Goal: Task Accomplishment & Management: Use online tool/utility

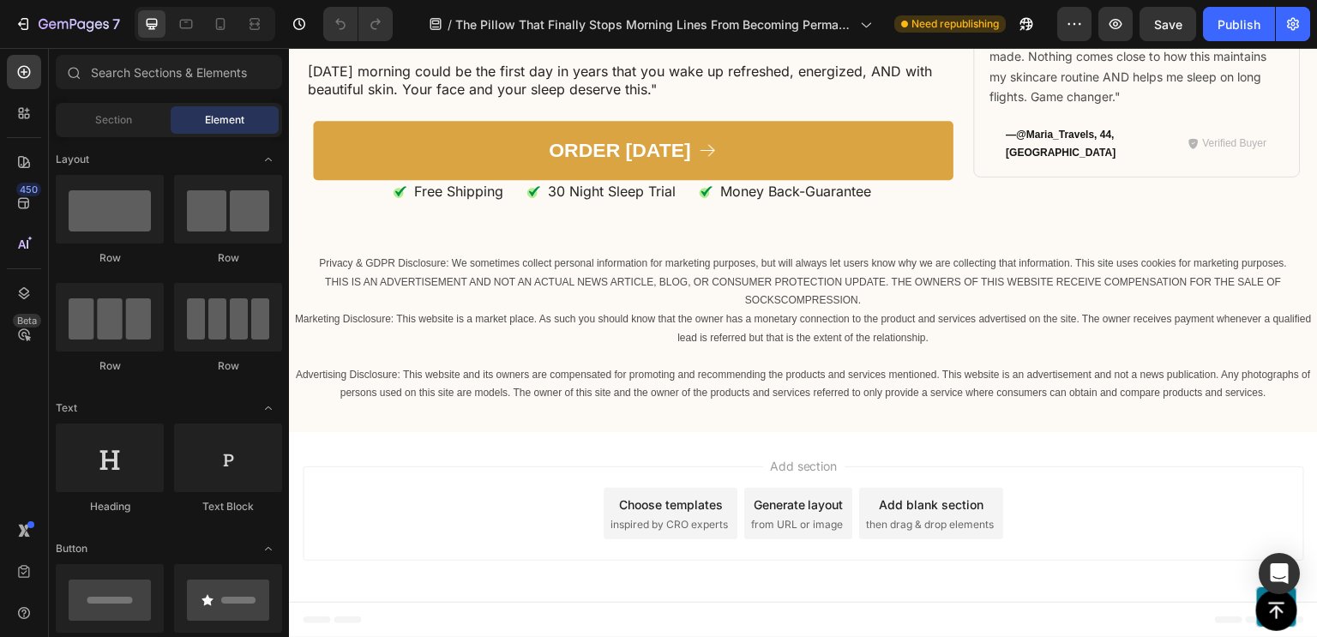
scroll to position [12955, 0]
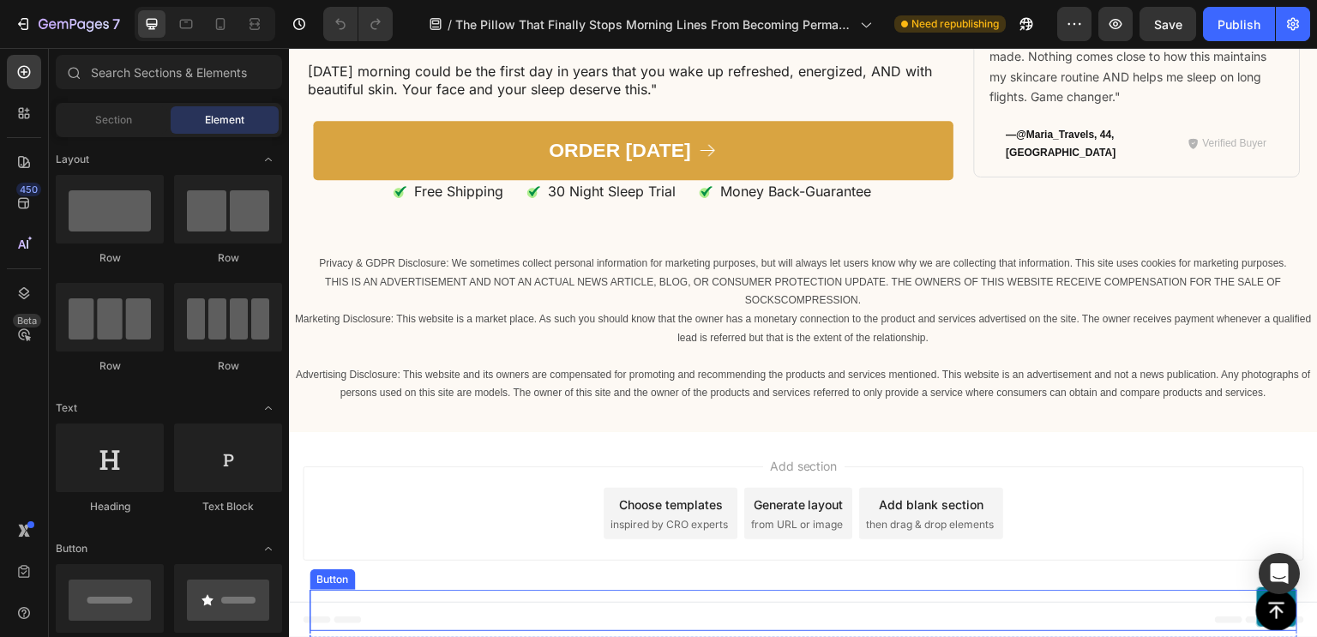
click at [603, 609] on div "Button" at bounding box center [802, 610] width 987 height 41
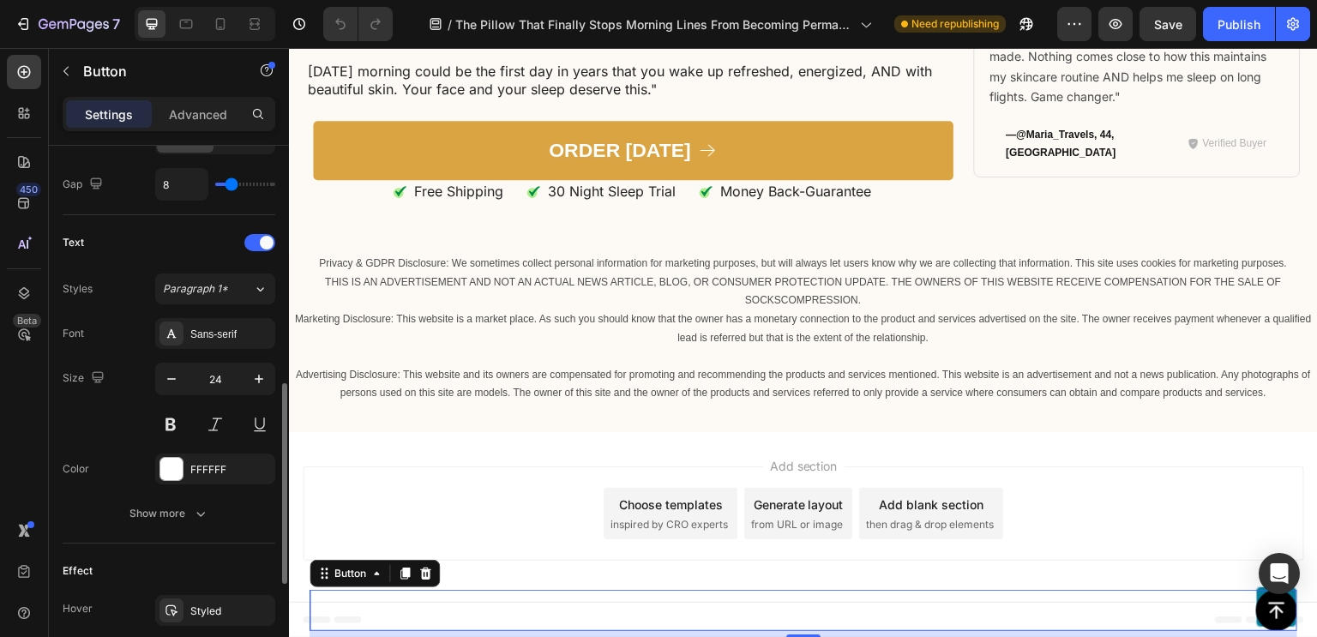
scroll to position [910, 0]
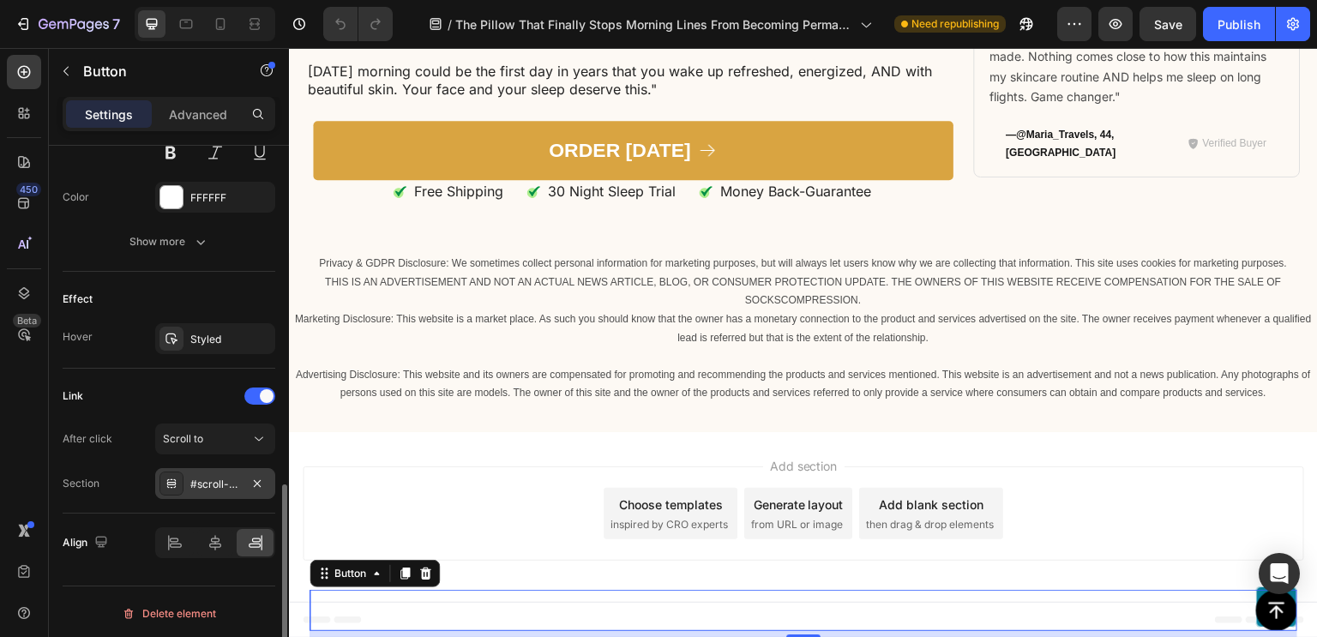
click at [227, 484] on div "#scroll-to-top" at bounding box center [215, 484] width 50 height 15
click at [238, 444] on button "Scroll to" at bounding box center [215, 438] width 120 height 31
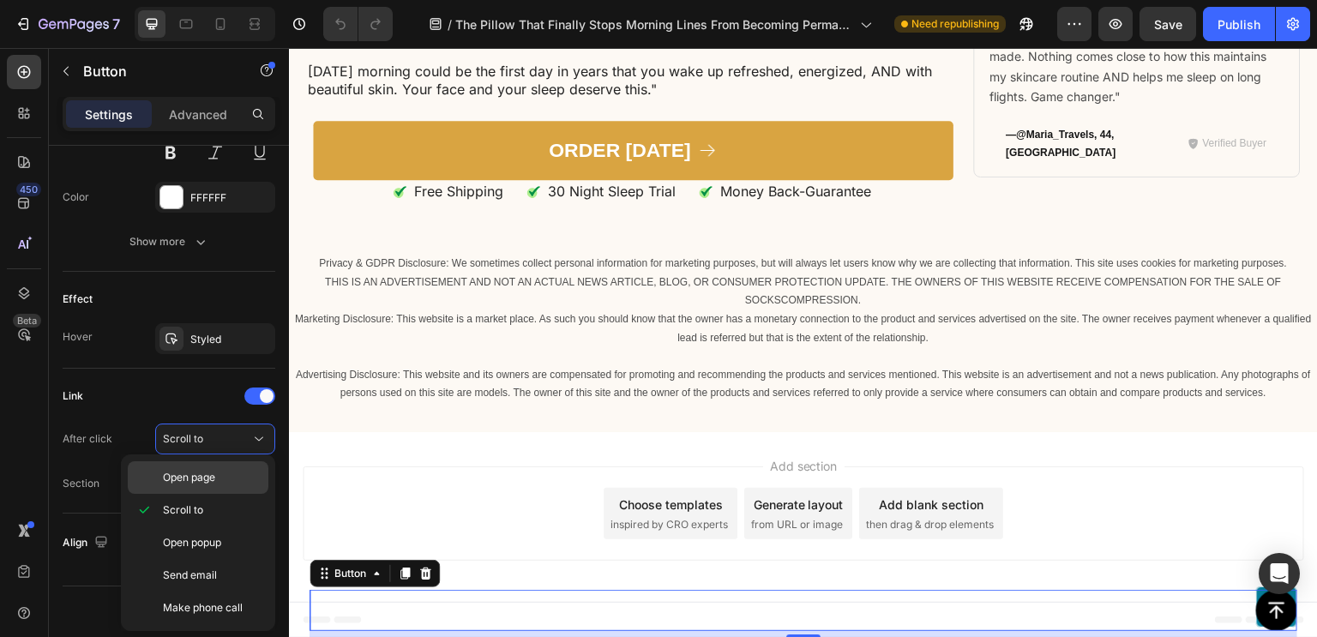
click at [207, 483] on span "Open page" at bounding box center [189, 477] width 52 height 15
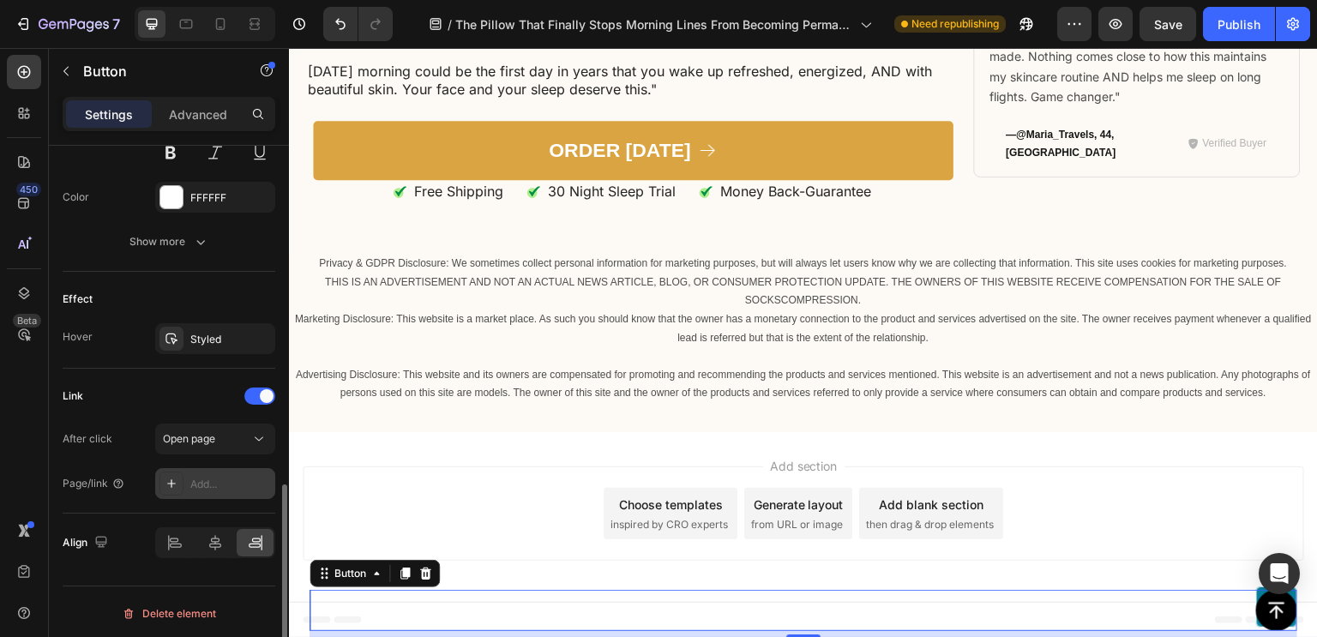
click at [231, 479] on div "Add..." at bounding box center [230, 484] width 81 height 15
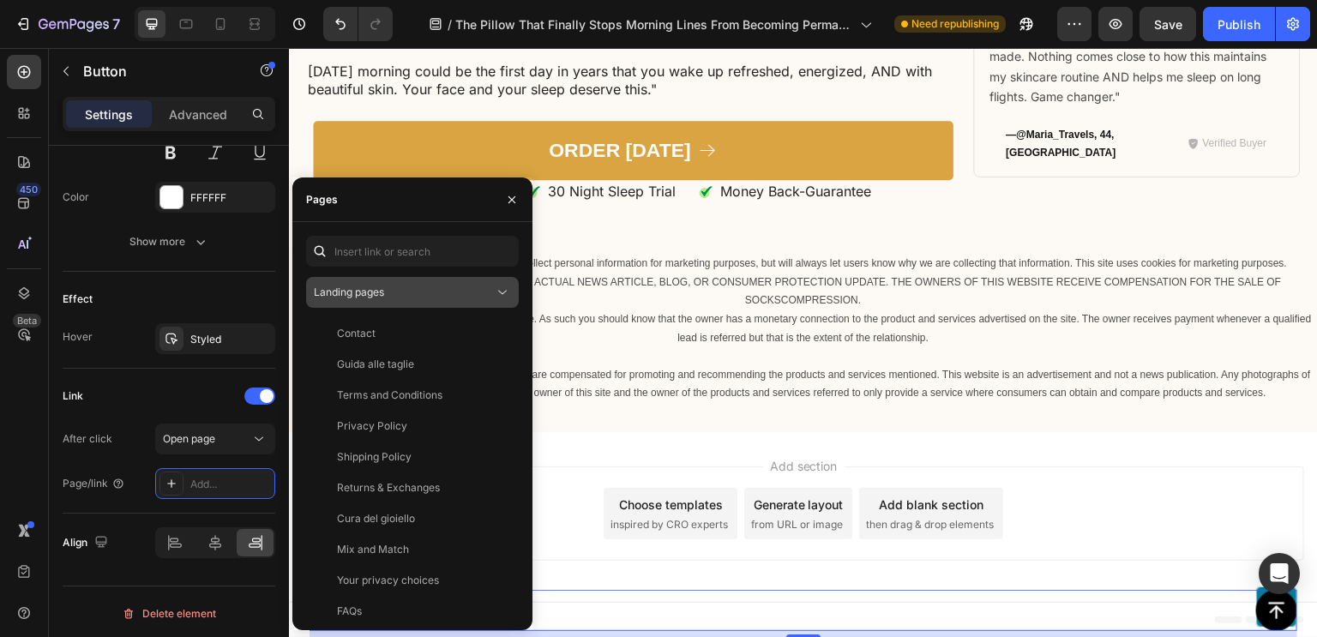
click at [459, 289] on div "Landing pages" at bounding box center [404, 292] width 180 height 15
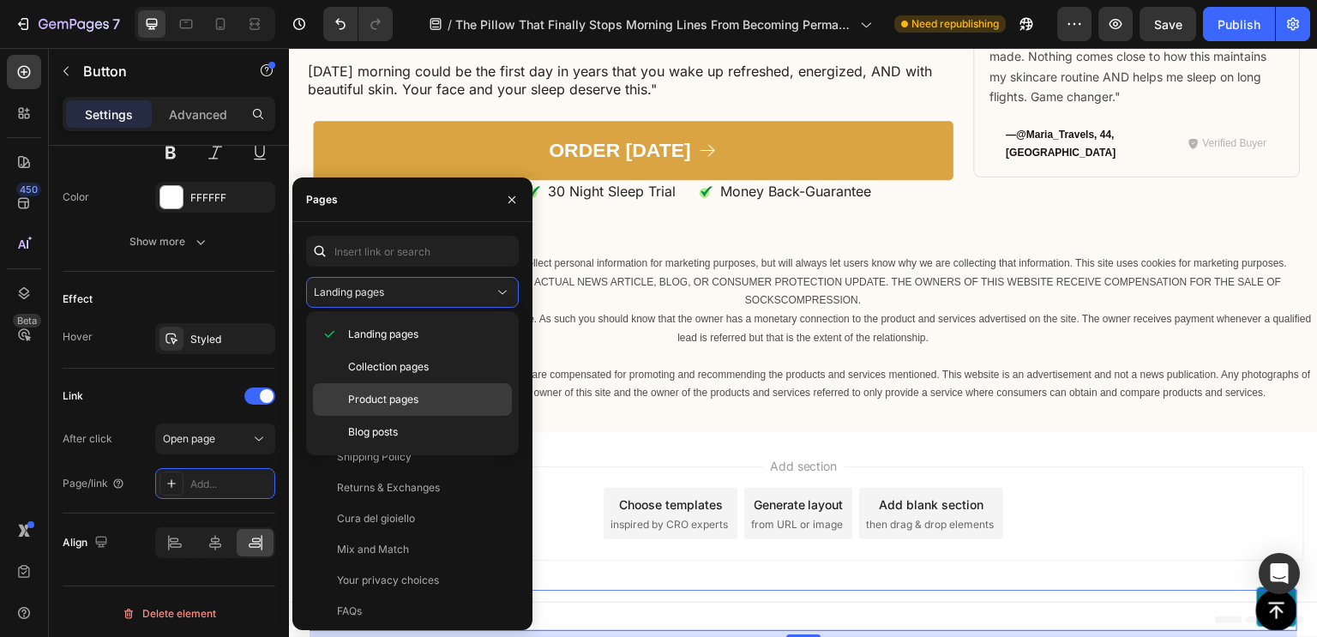
click at [381, 405] on span "Product pages" at bounding box center [383, 399] width 70 height 15
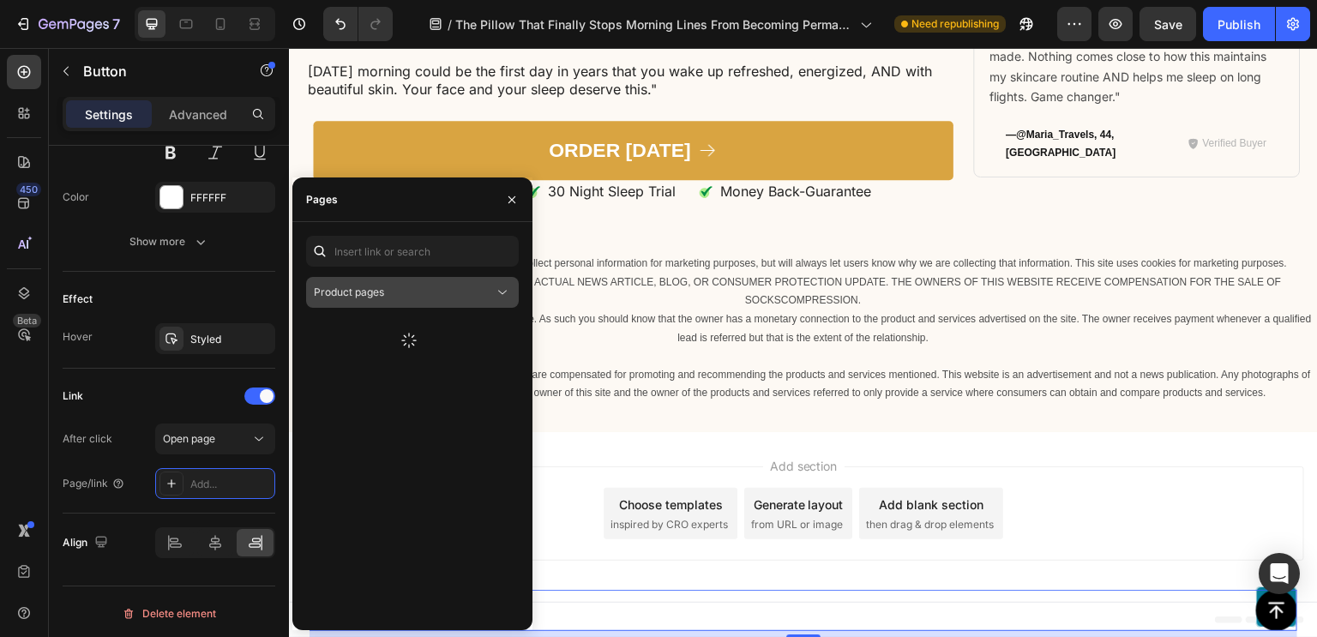
click at [448, 298] on div "Product pages" at bounding box center [404, 292] width 180 height 15
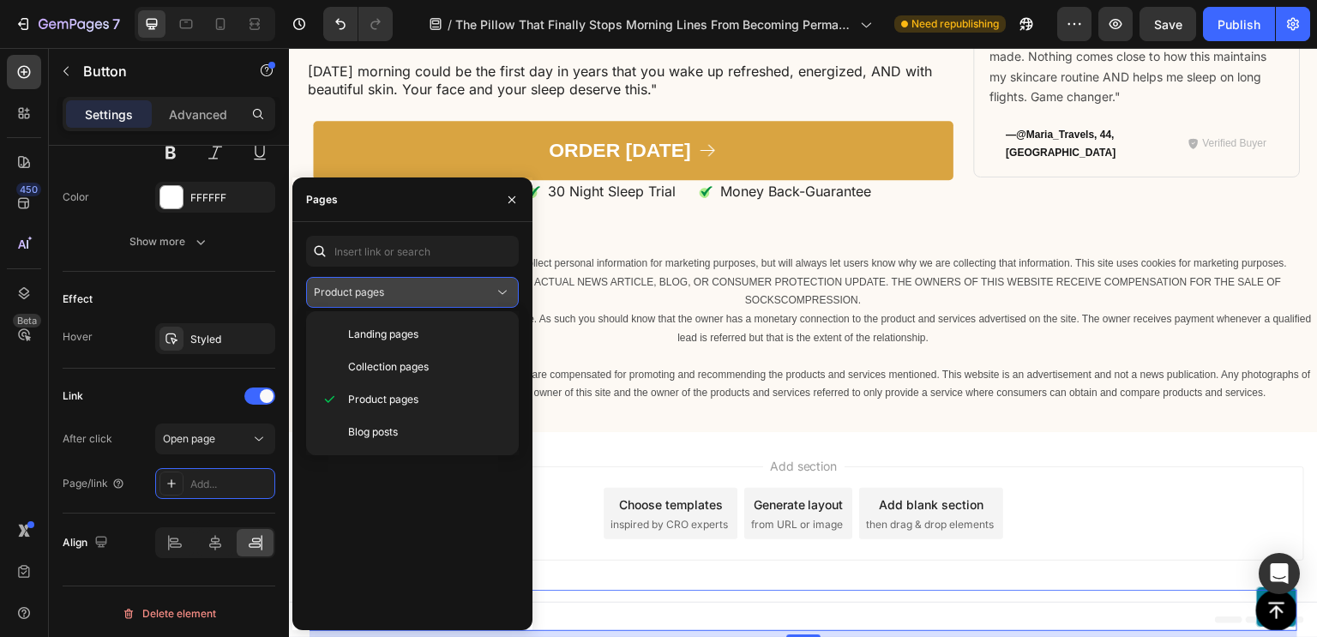
click at [448, 298] on div "Product pages" at bounding box center [404, 292] width 180 height 15
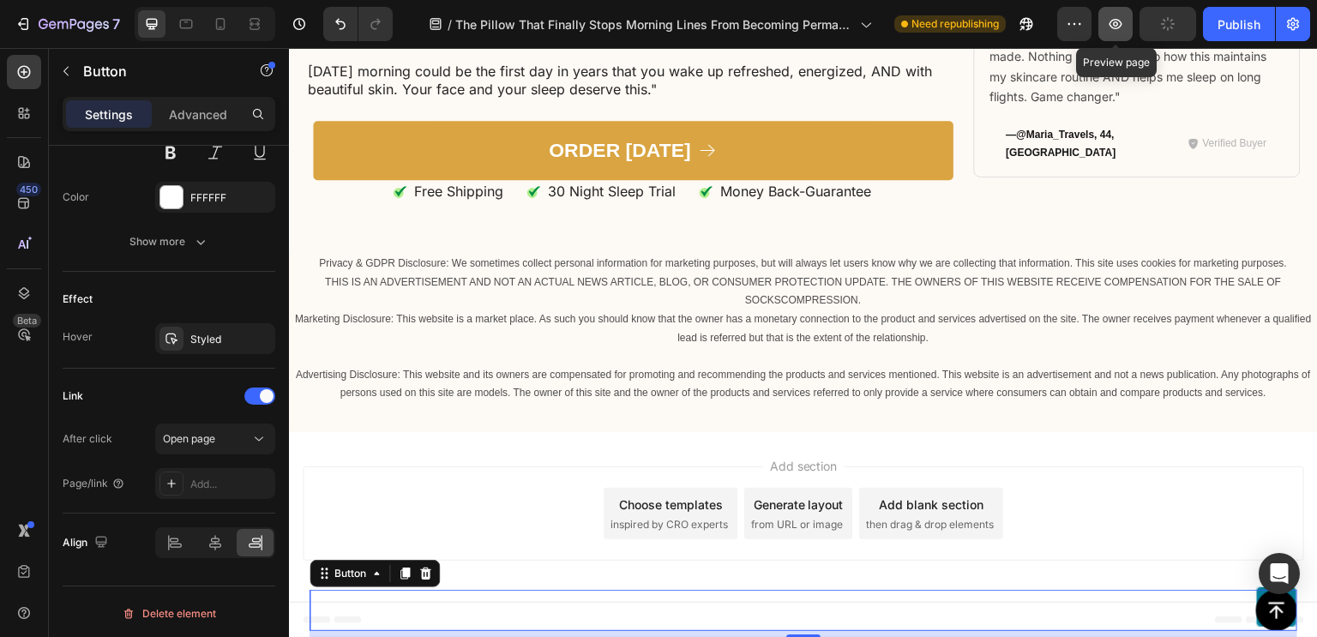
click at [1111, 20] on icon "button" at bounding box center [1115, 23] width 17 height 17
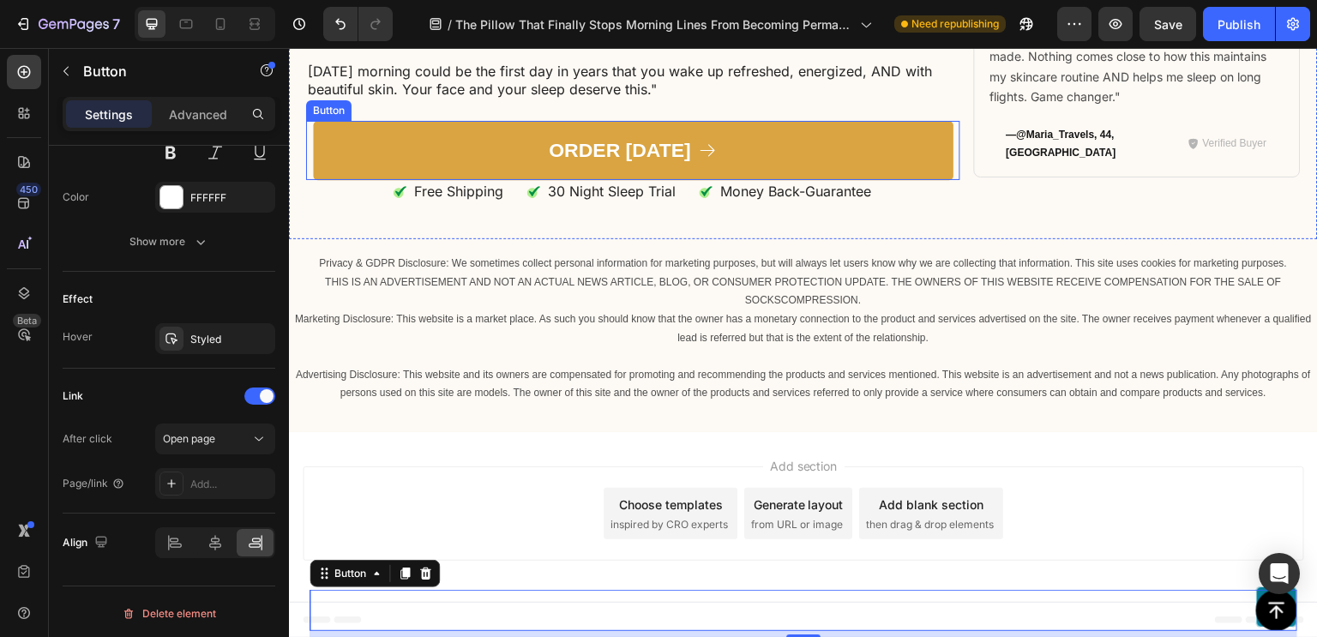
scroll to position [12955, 0]
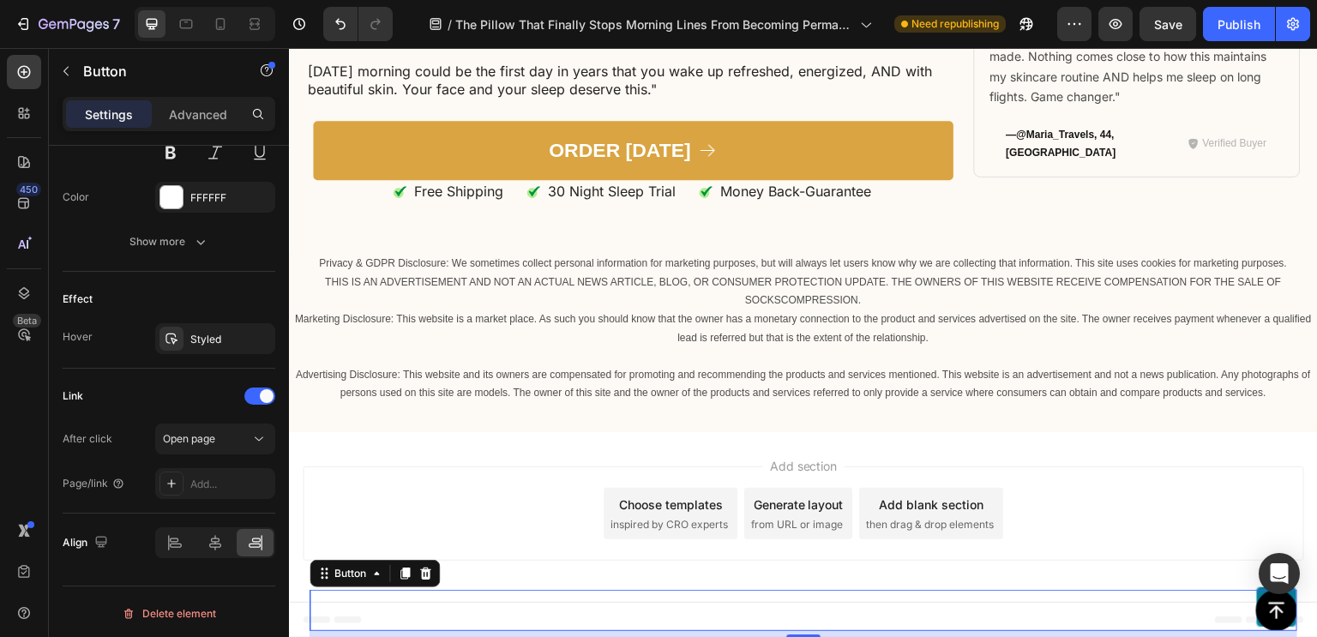
click at [663, 506] on div "Choose templates" at bounding box center [671, 504] width 104 height 18
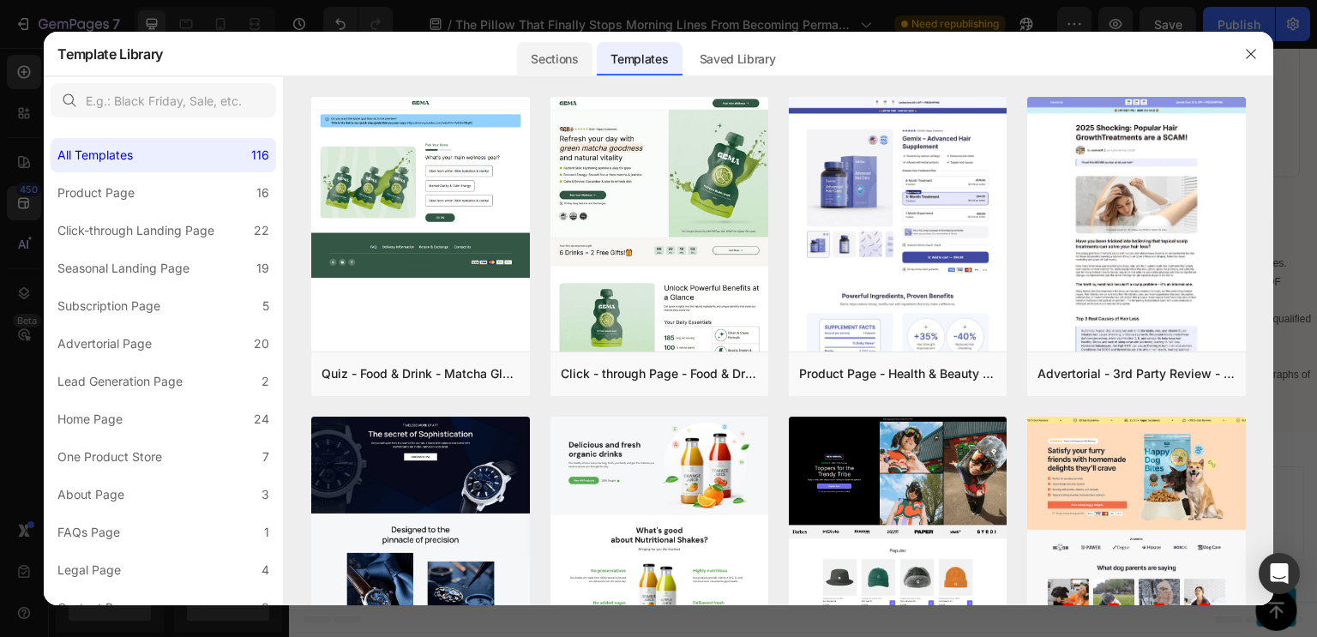
click at [569, 66] on div "Sections" at bounding box center [554, 59] width 75 height 34
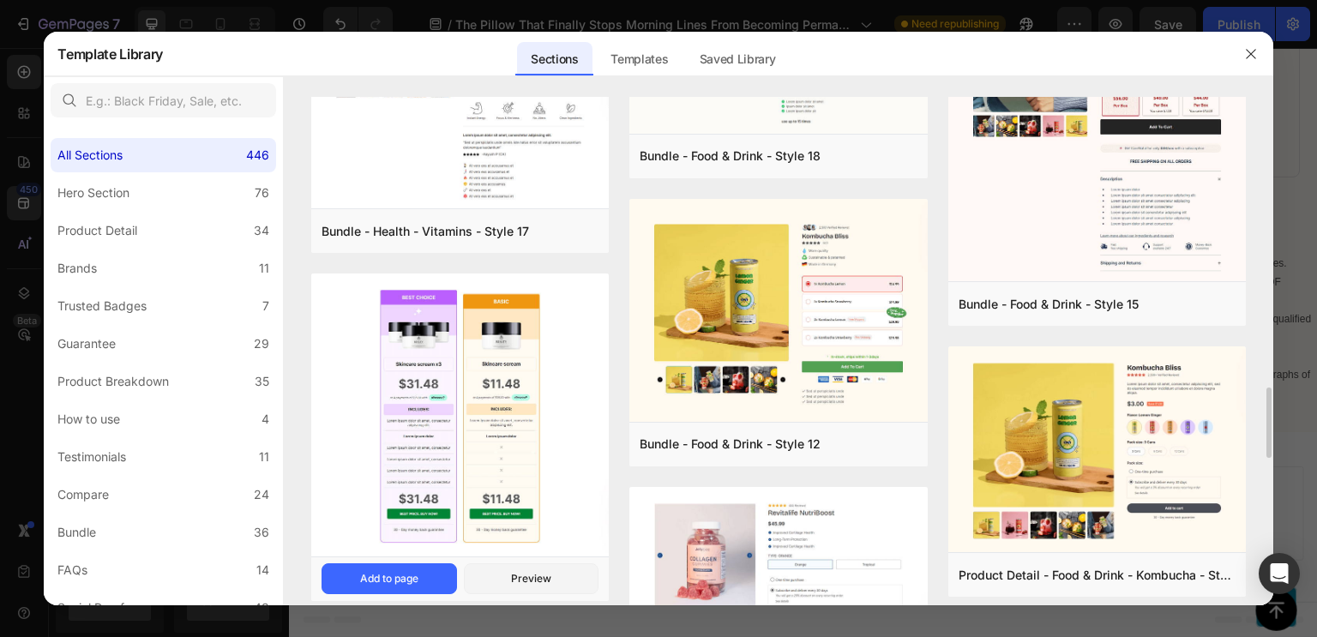
scroll to position [2172, 0]
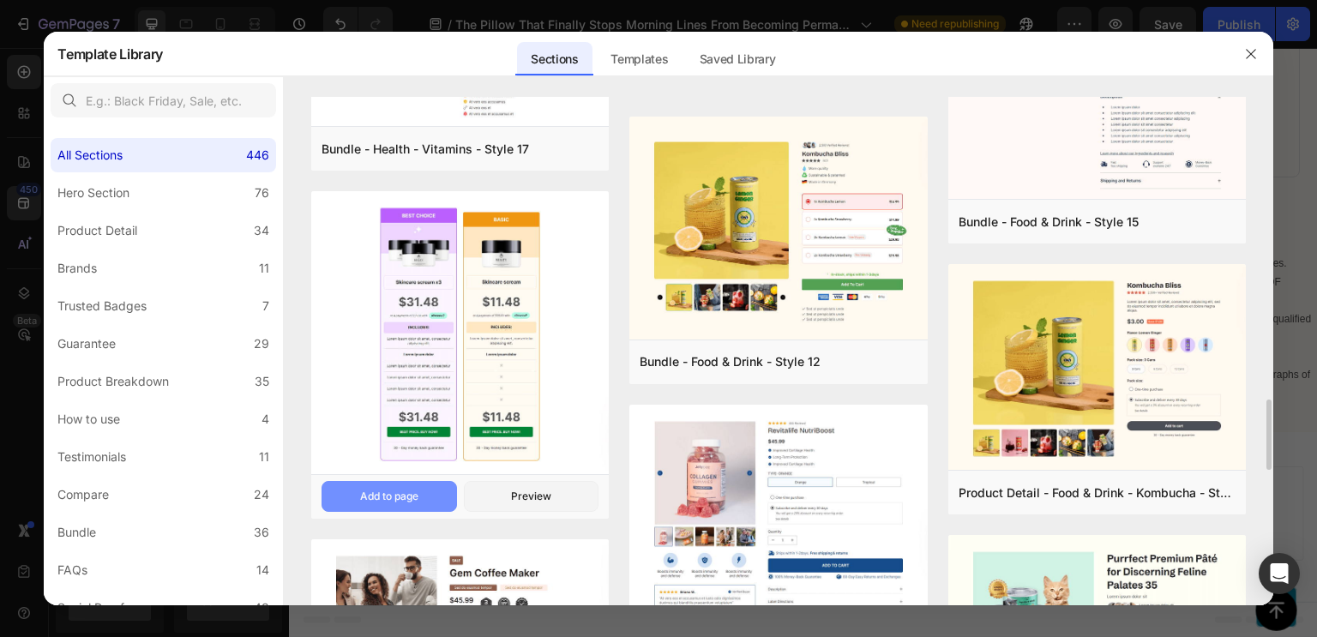
click at [381, 504] on button "Add to page" at bounding box center [388, 496] width 135 height 31
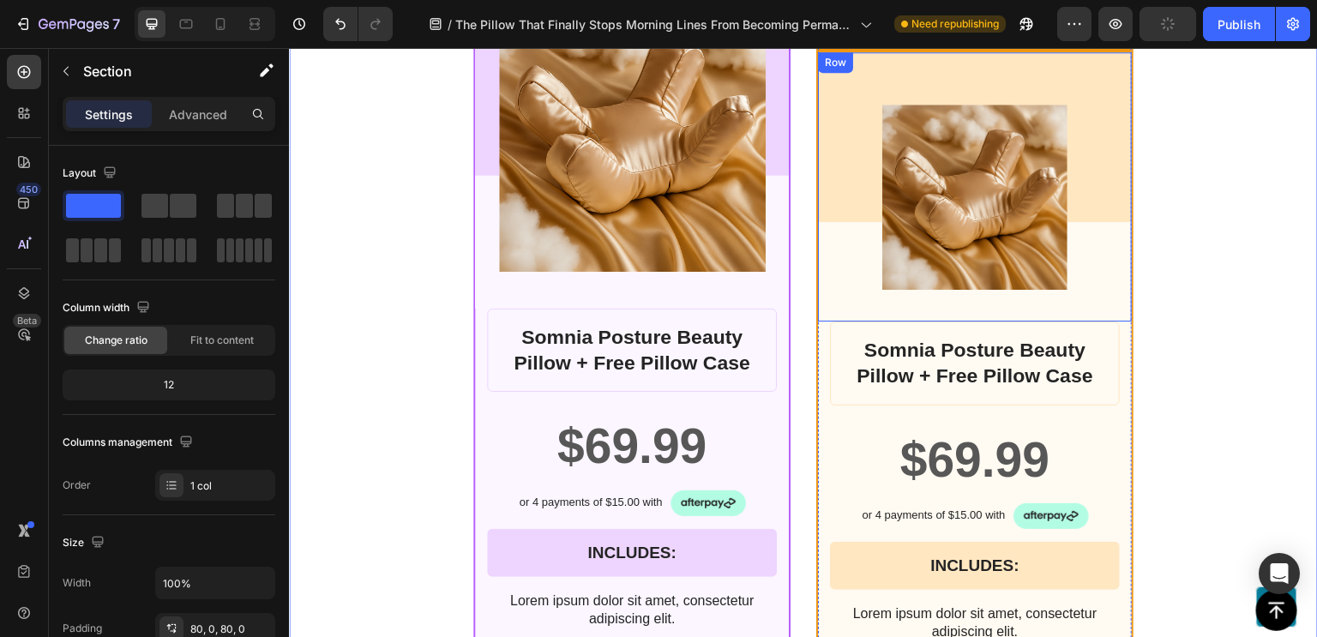
scroll to position [13268, 0]
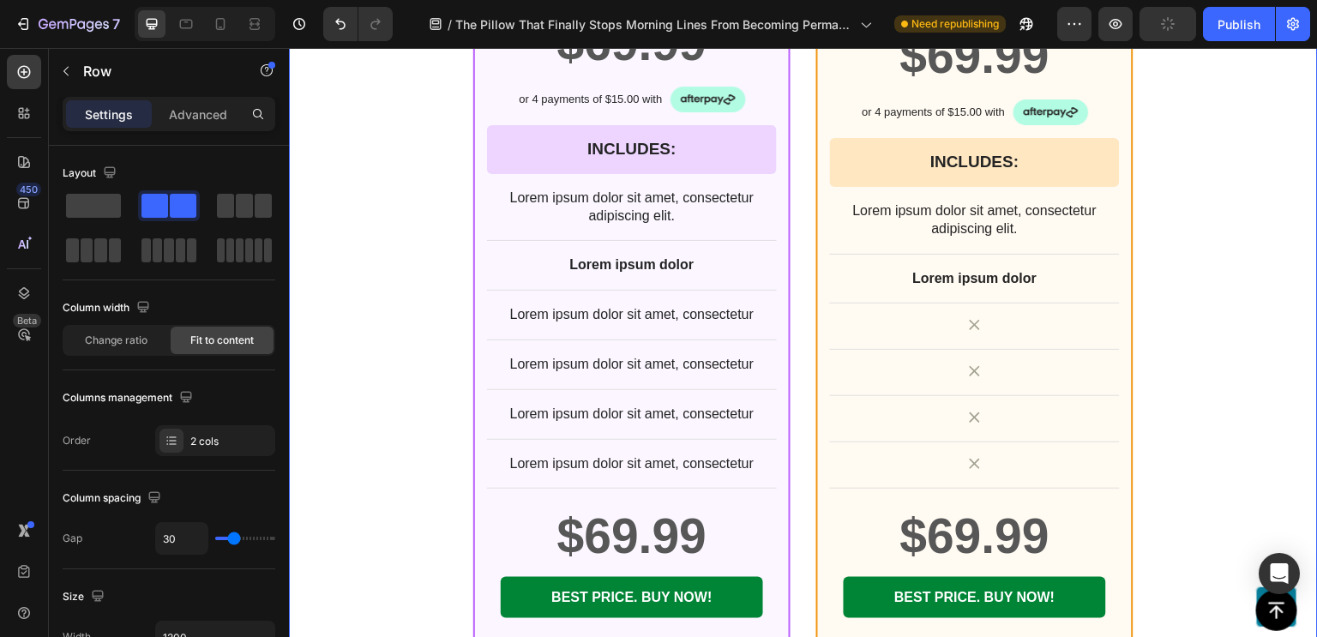
scroll to position [13049, 0]
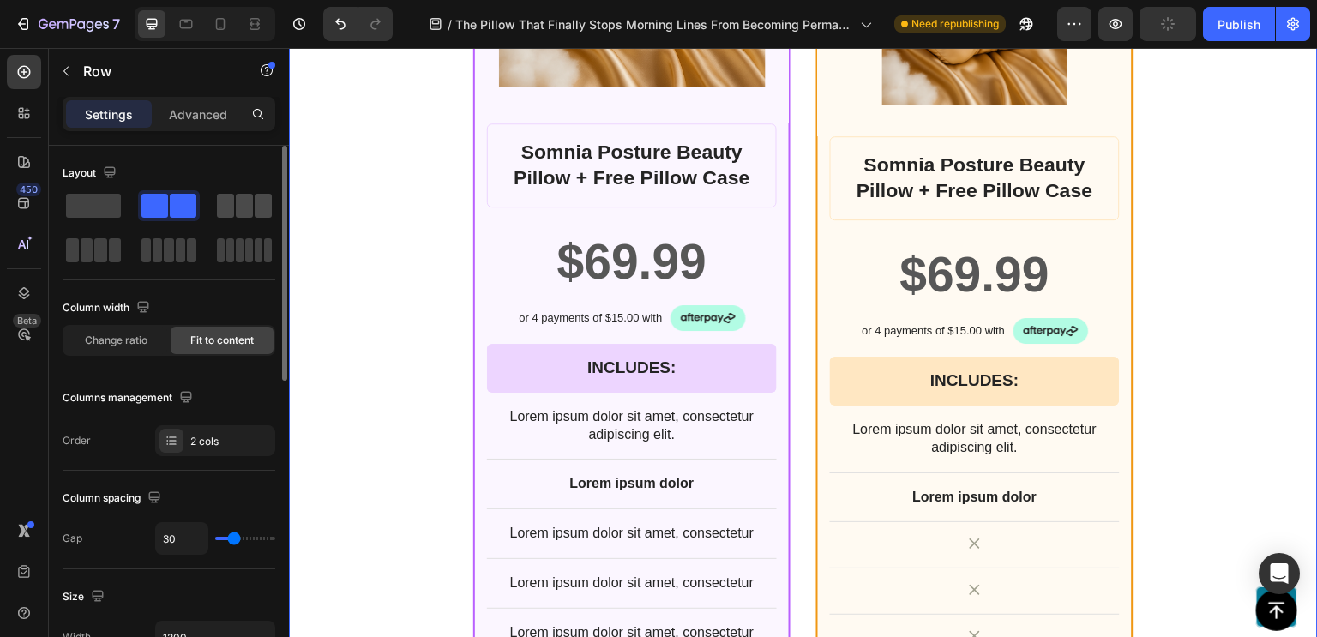
drag, startPoint x: 236, startPoint y: 203, endPoint x: 136, endPoint y: 302, distance: 140.0
click at [236, 203] on span at bounding box center [244, 206] width 17 height 24
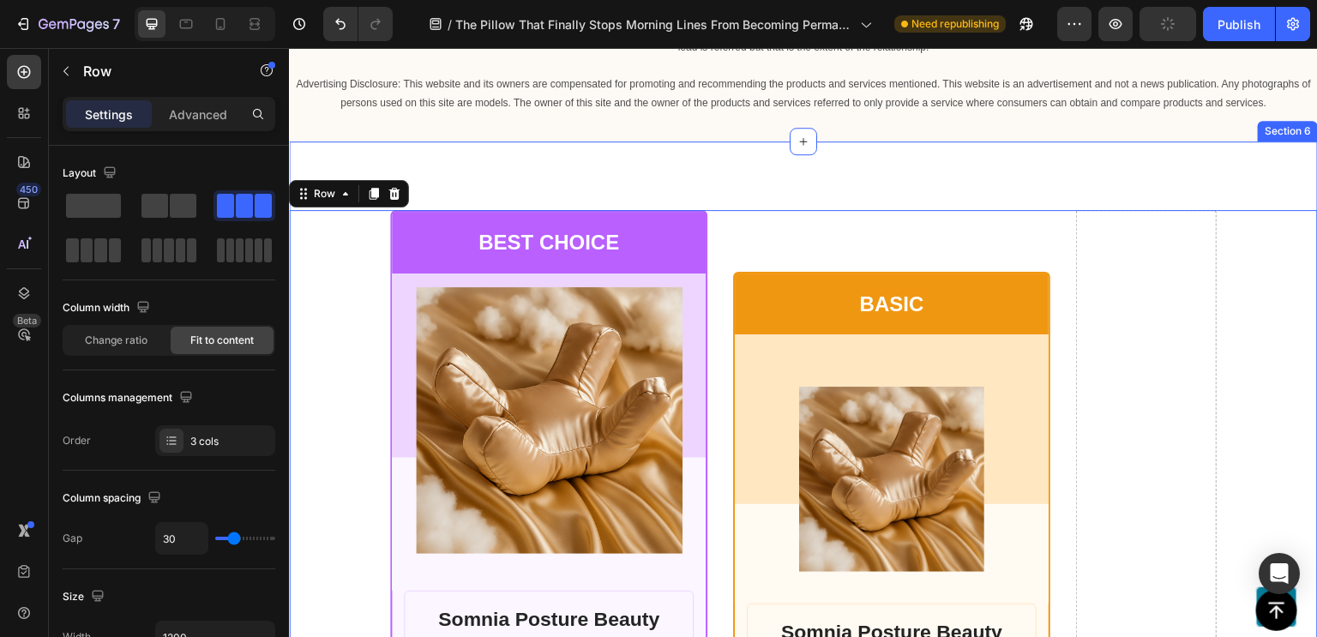
scroll to position [13266, 0]
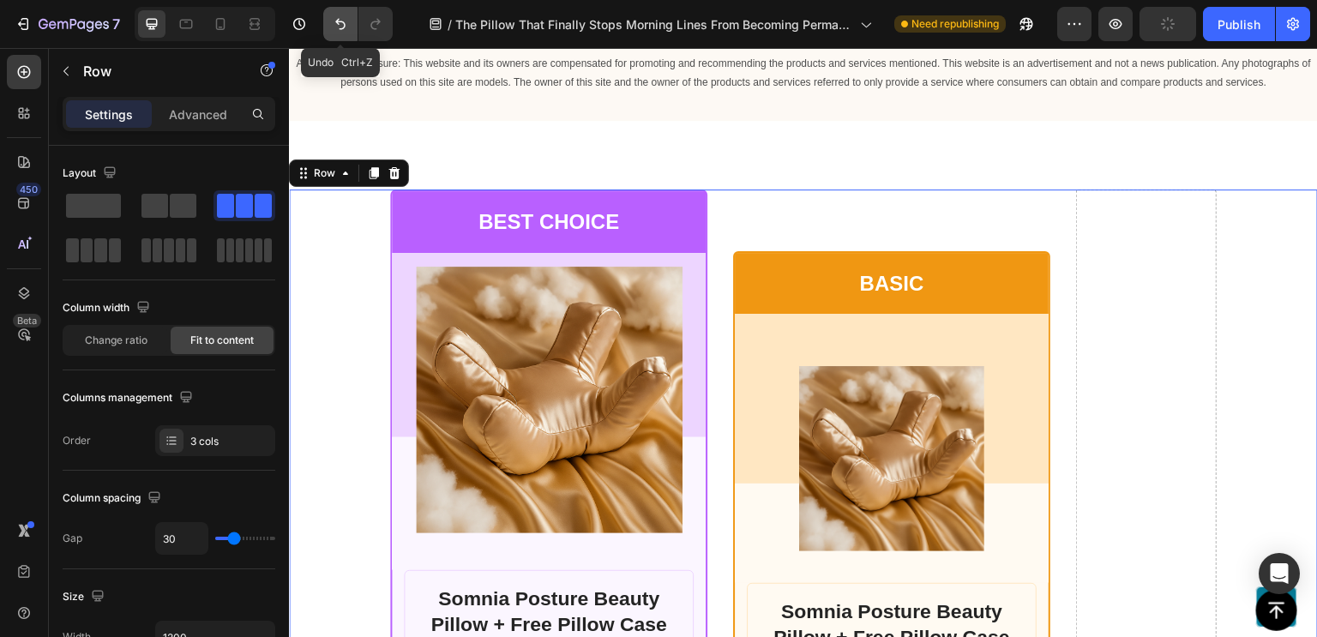
click at [343, 30] on icon "Undo/Redo" at bounding box center [340, 23] width 17 height 17
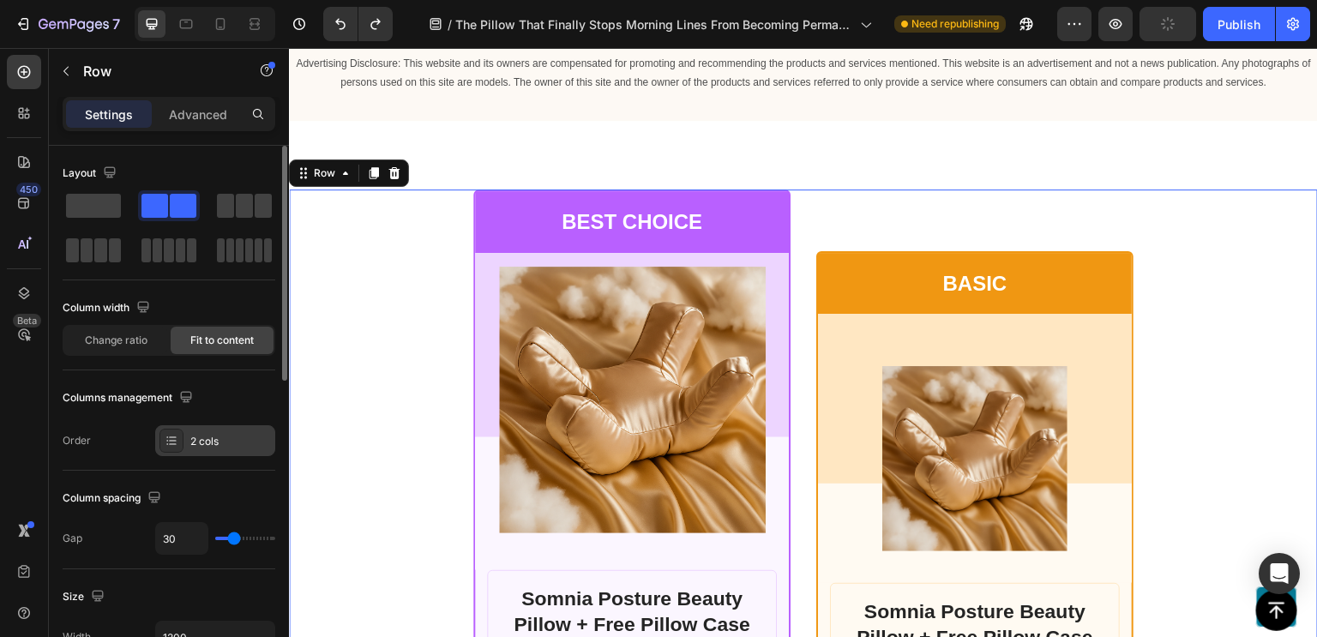
click at [171, 435] on icon at bounding box center [172, 441] width 14 height 14
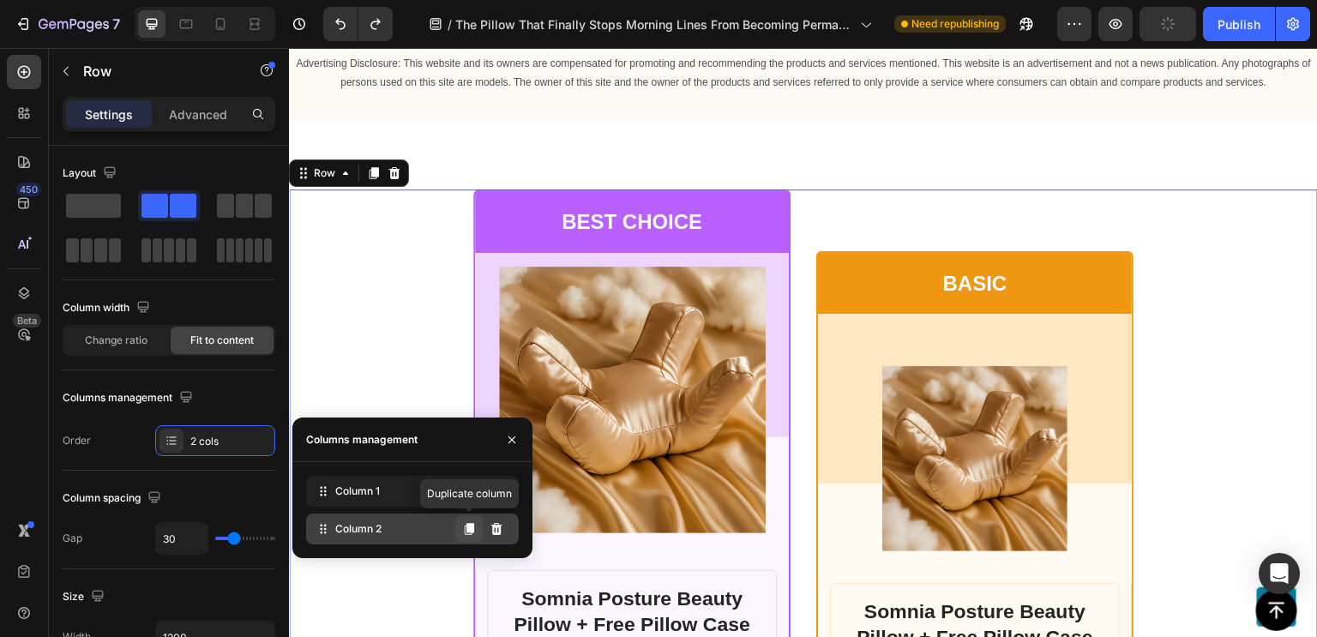
click at [466, 534] on icon at bounding box center [469, 529] width 9 height 12
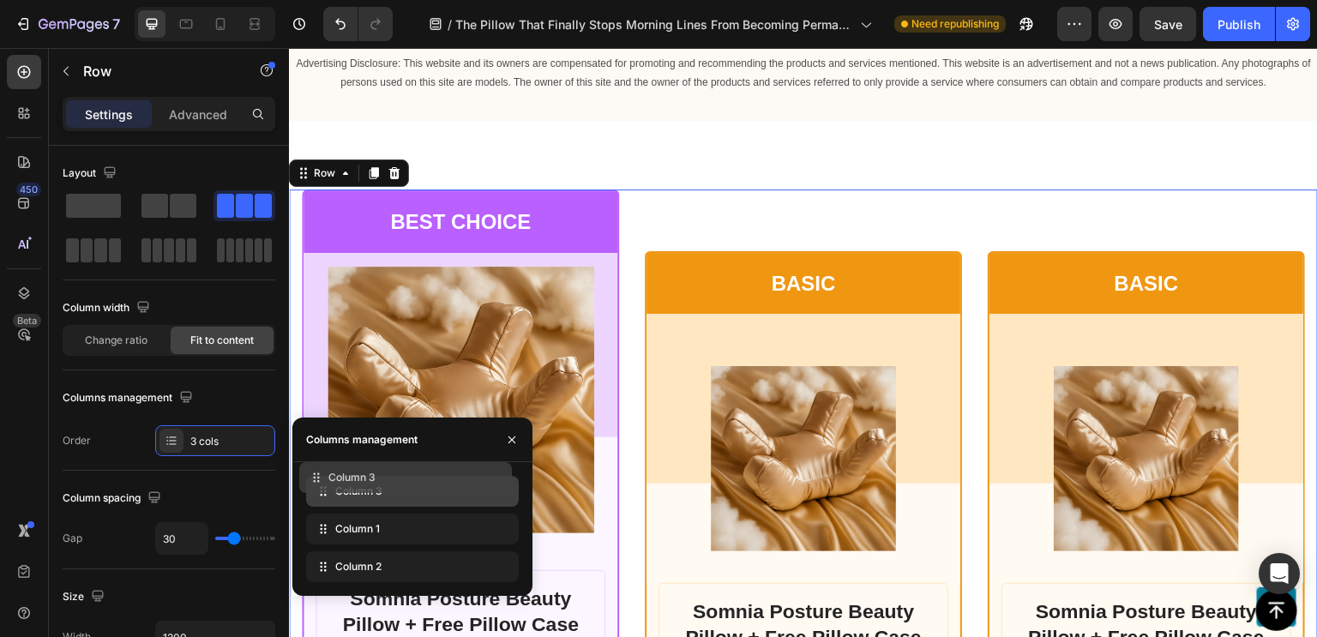
drag, startPoint x: 323, startPoint y: 577, endPoint x: 316, endPoint y: 488, distance: 89.4
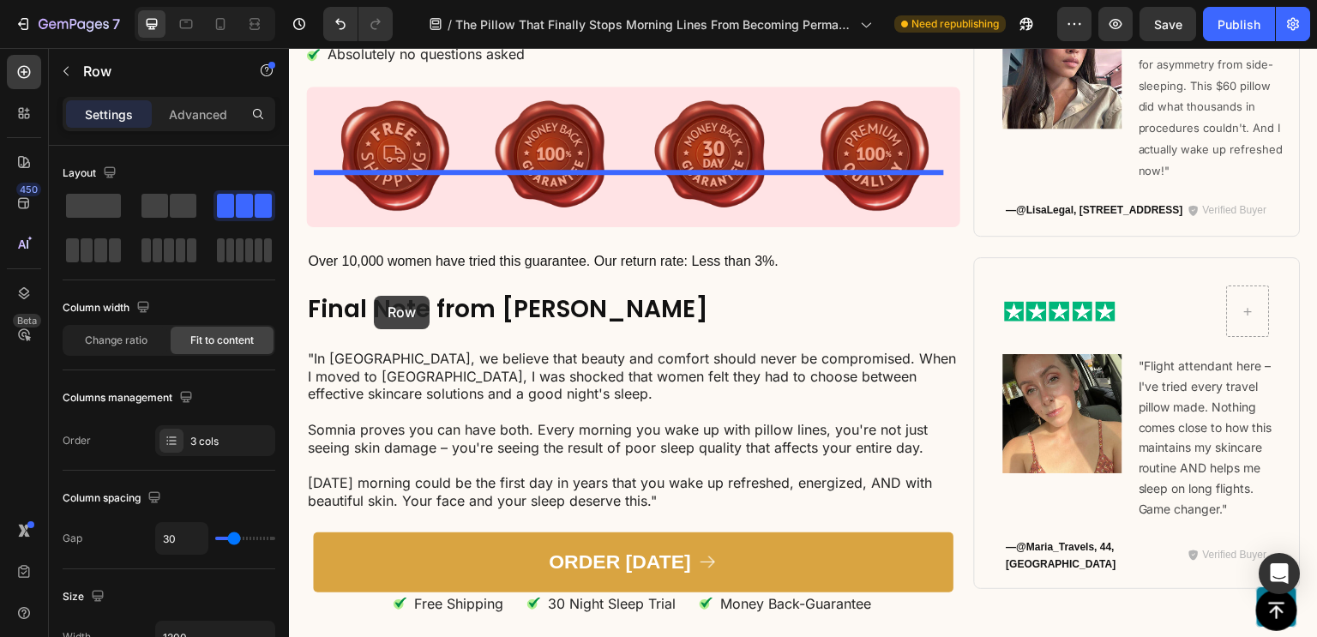
scroll to position [11952, 0]
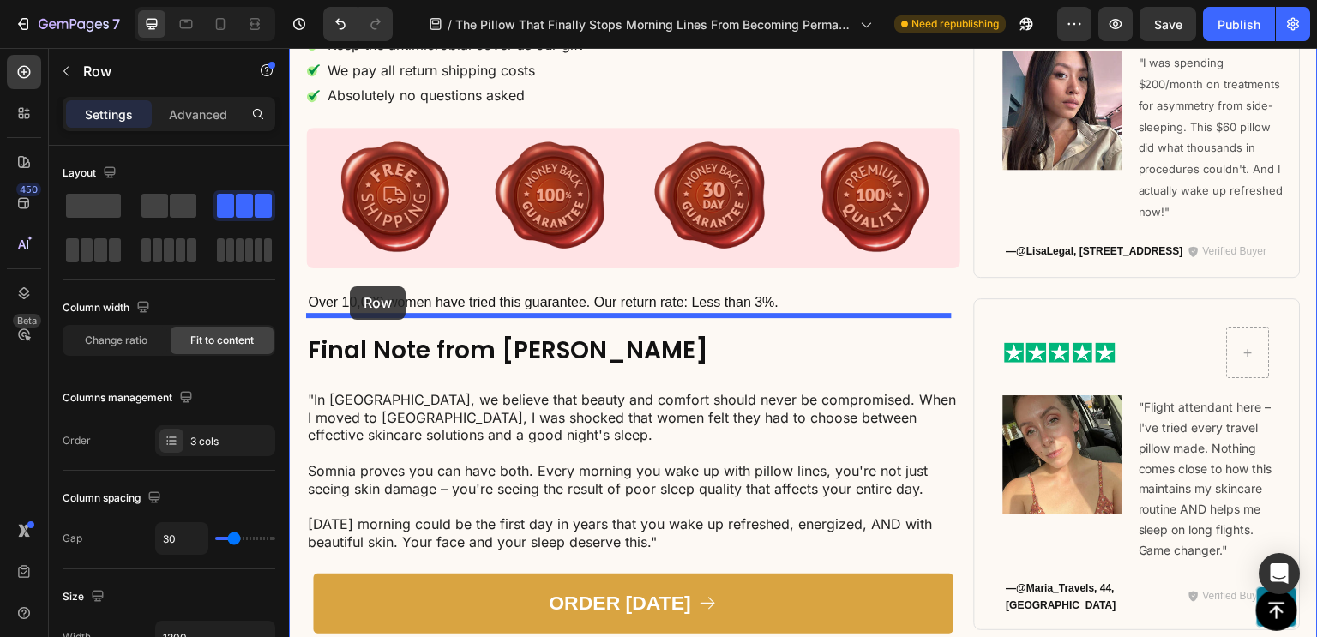
drag, startPoint x: 308, startPoint y: 173, endPoint x: 350, endPoint y: 286, distance: 120.7
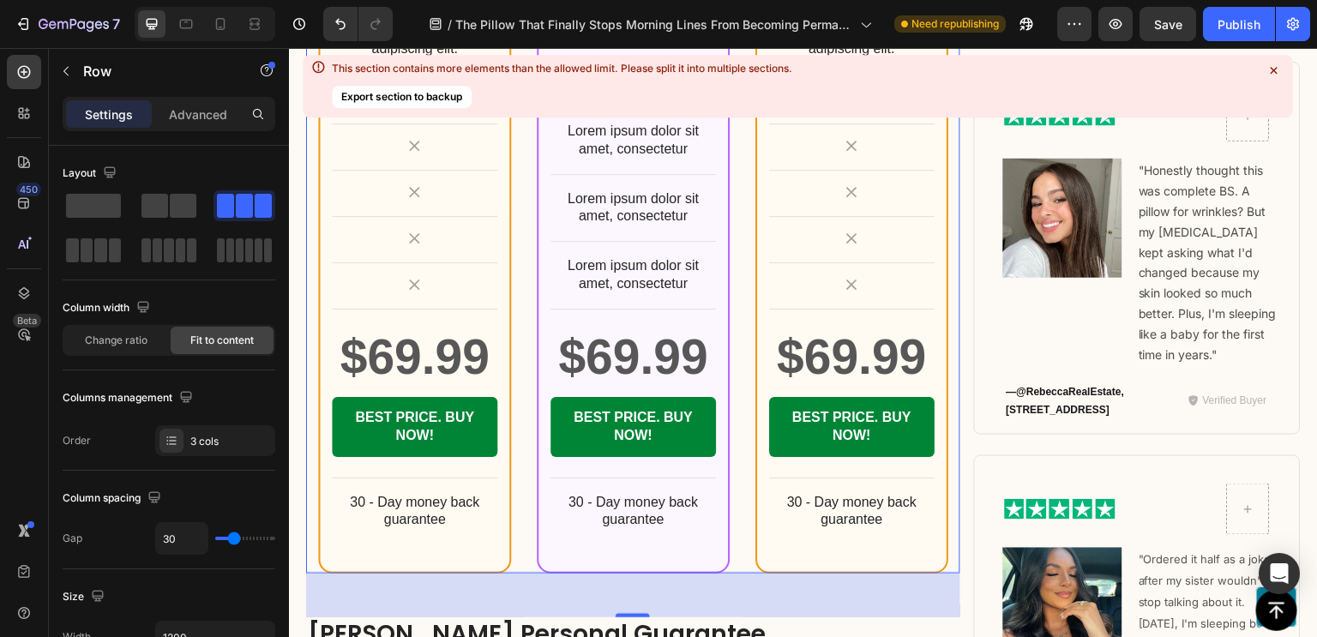
scroll to position [12840, 0]
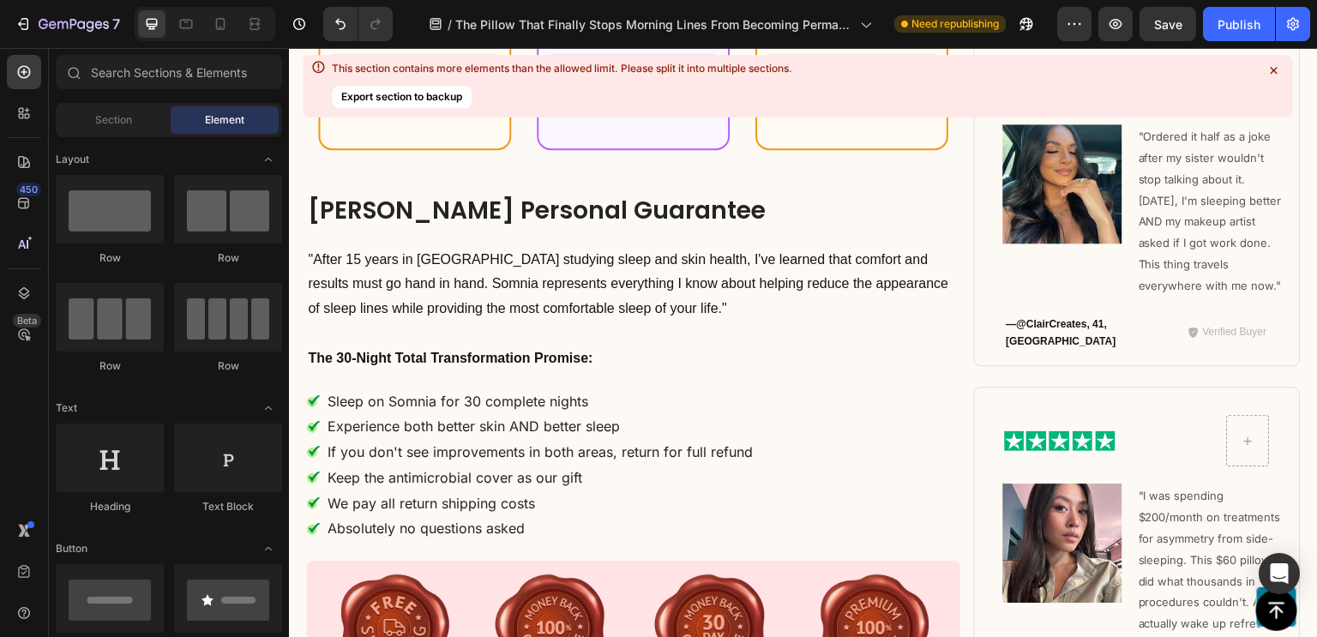
scroll to position [12863, 0]
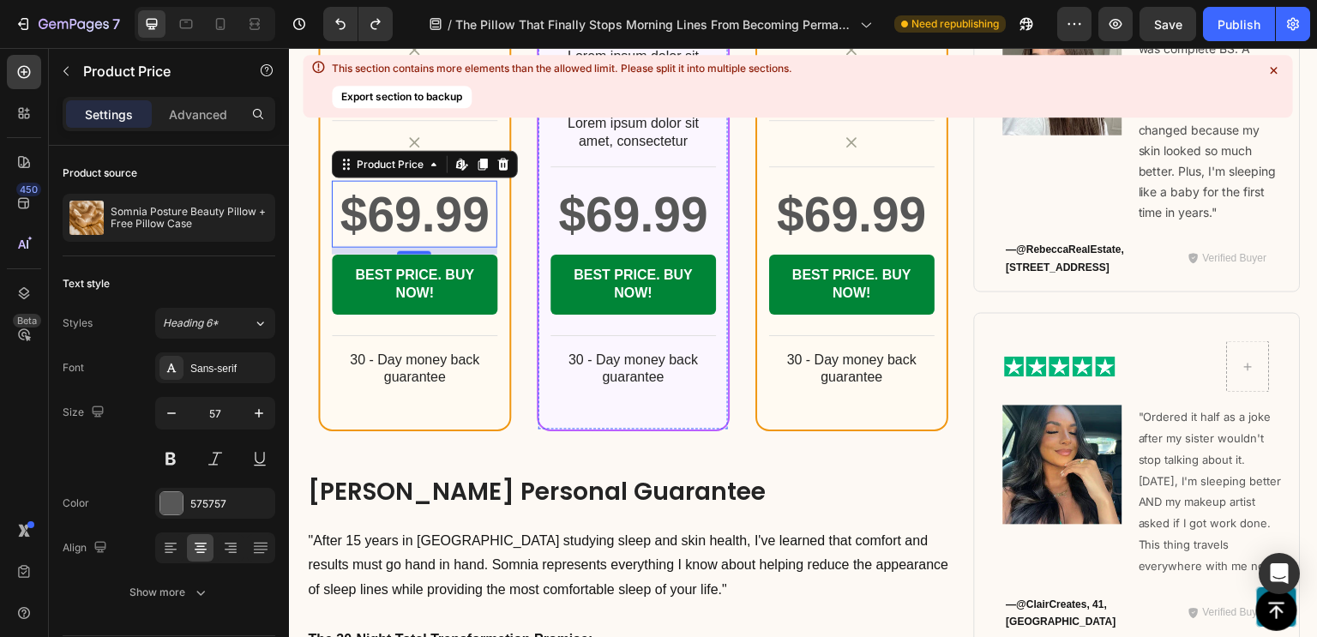
scroll to position [12482, 0]
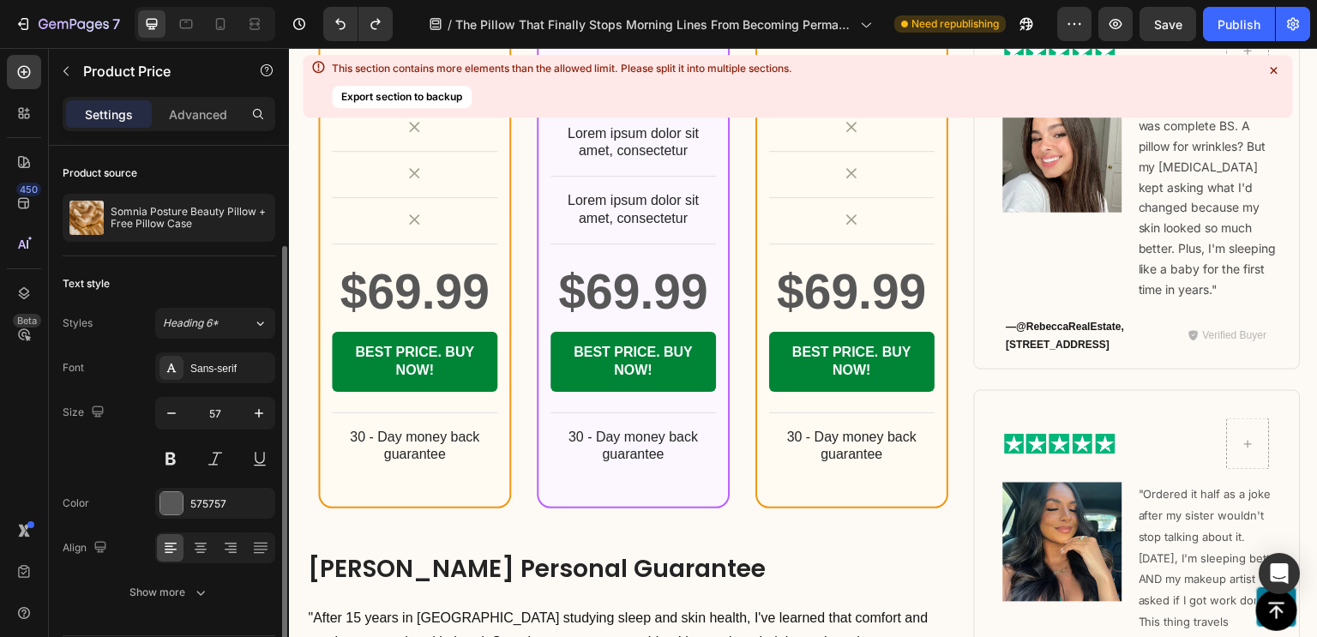
scroll to position [52, 0]
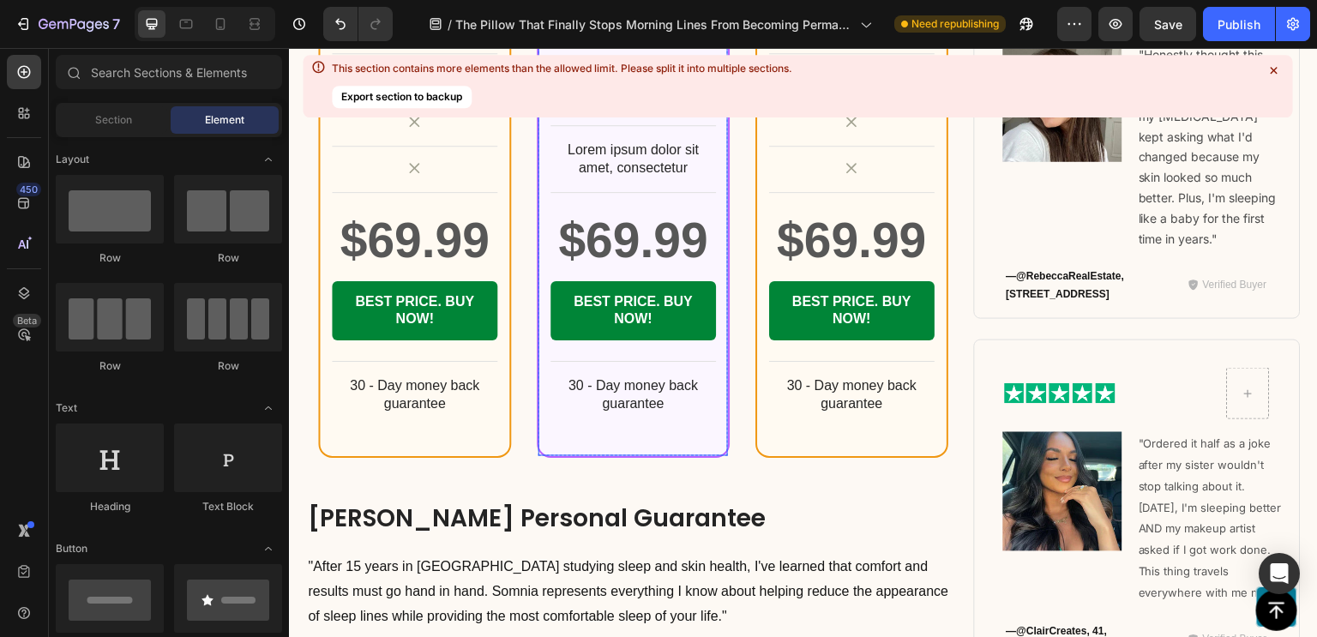
scroll to position [12508, 0]
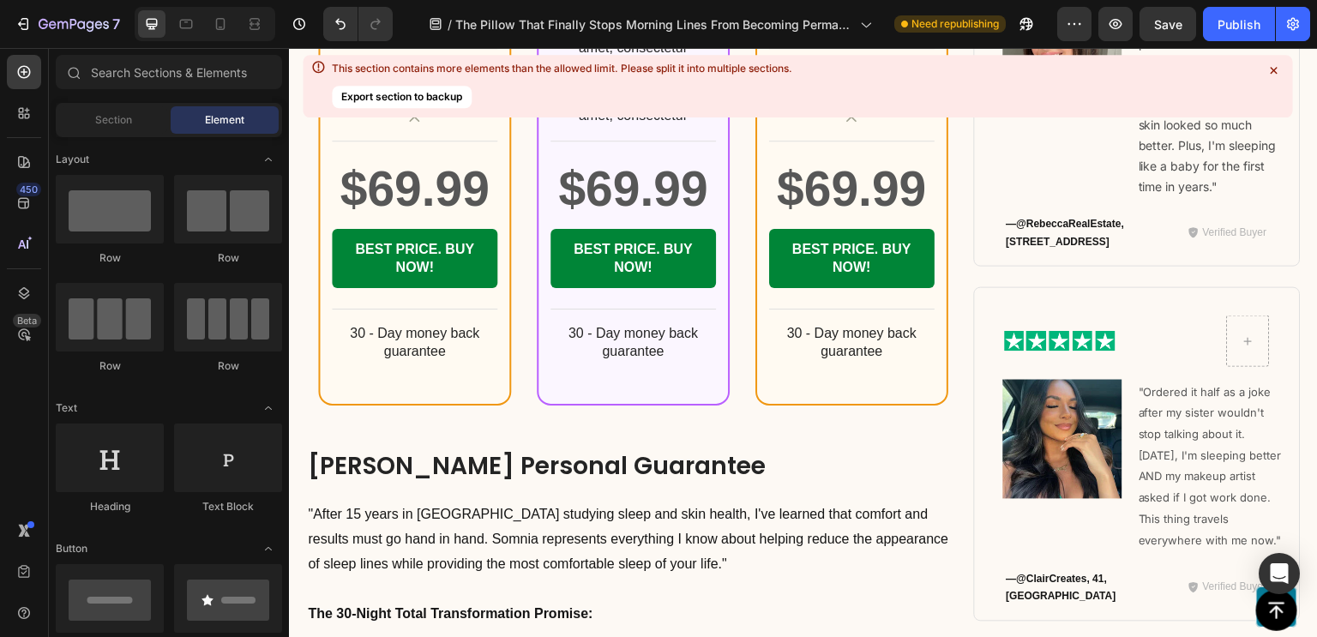
scroll to position [12482, 0]
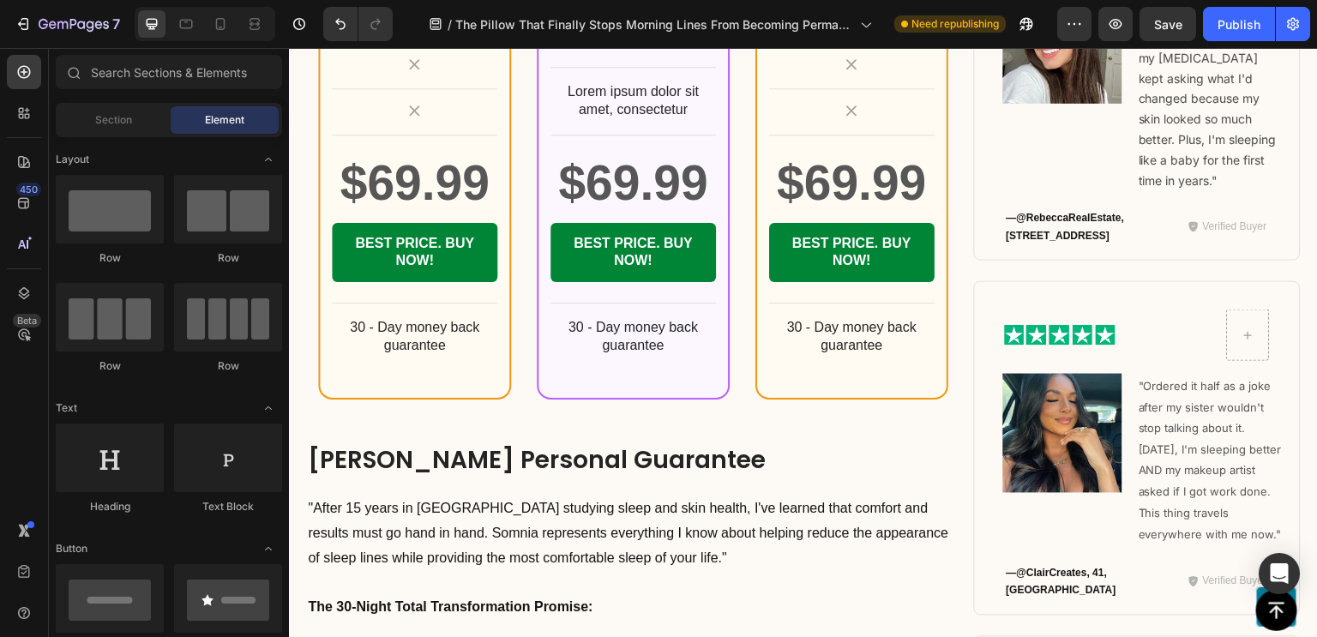
scroll to position [12495, 0]
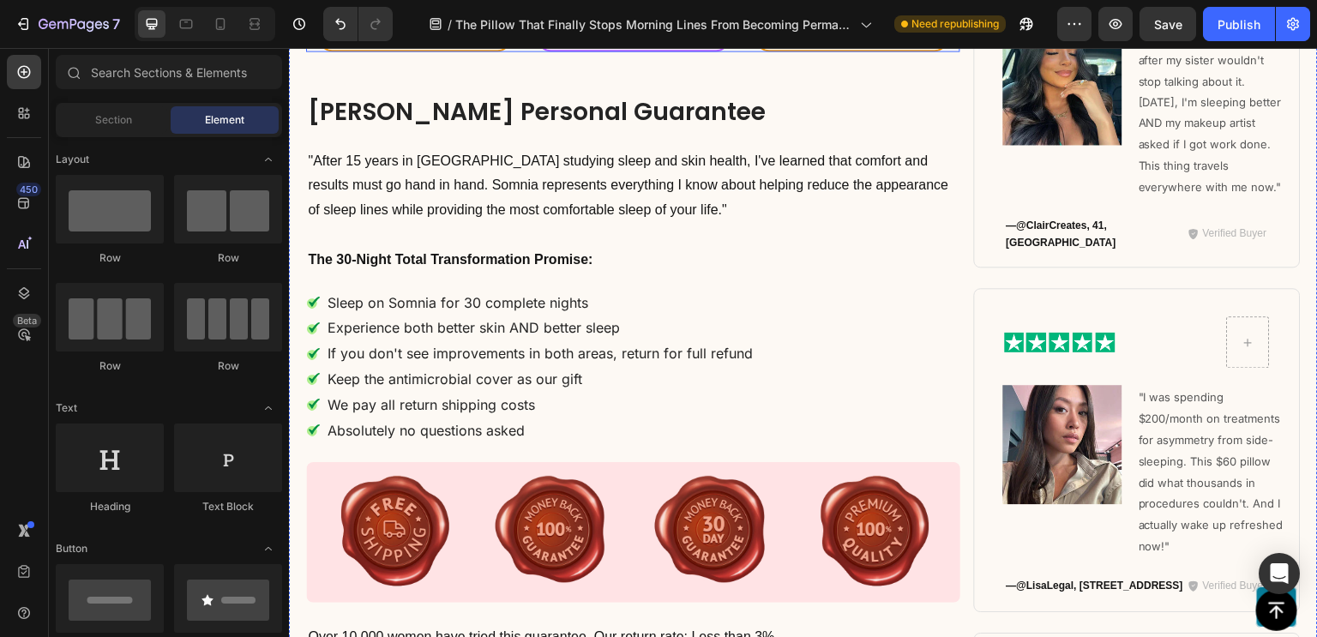
scroll to position [12681, 0]
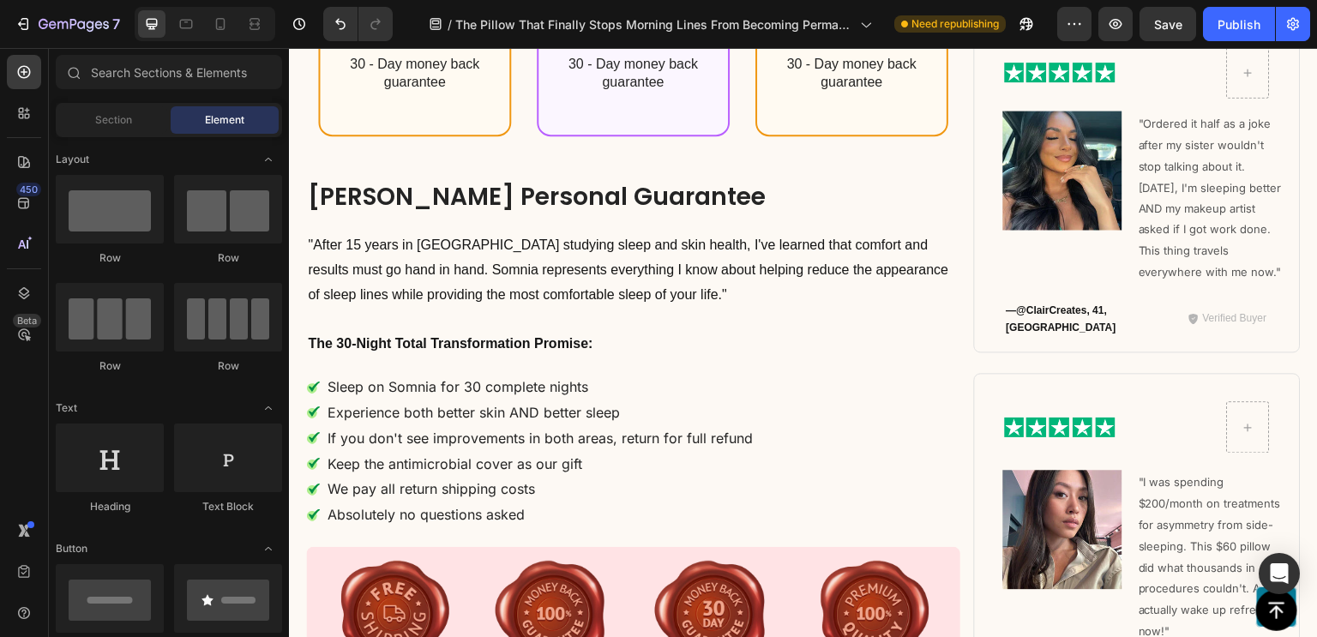
scroll to position [12703, 0]
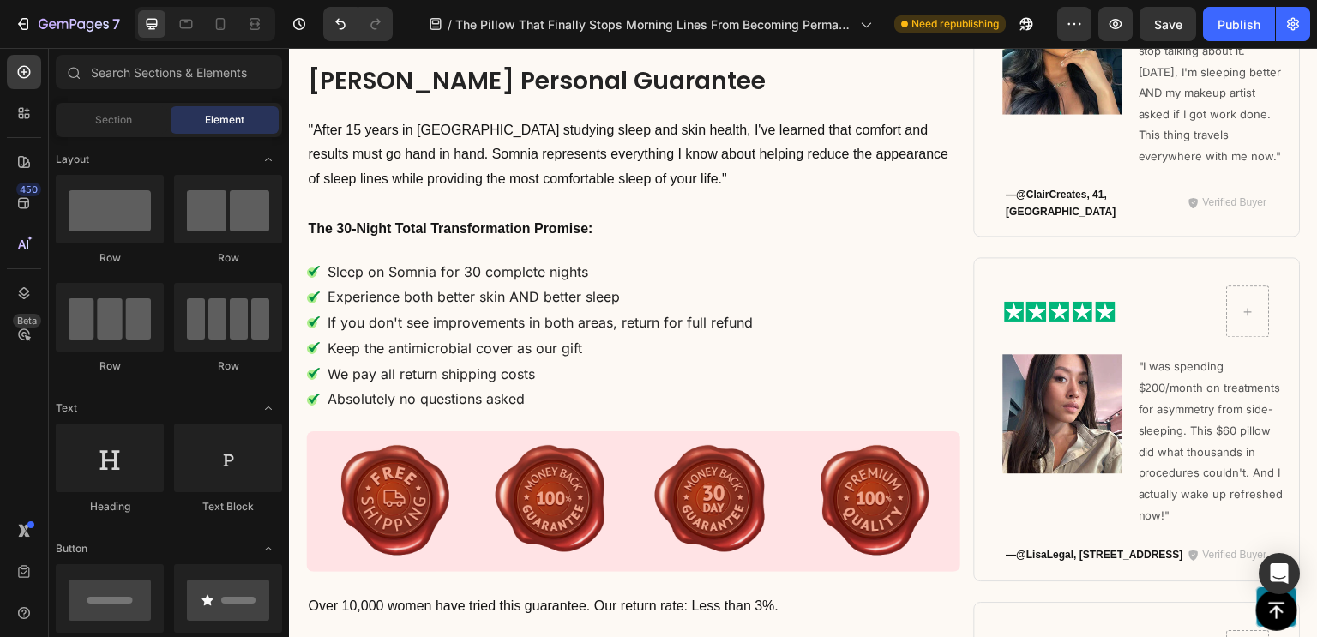
scroll to position [12775, 0]
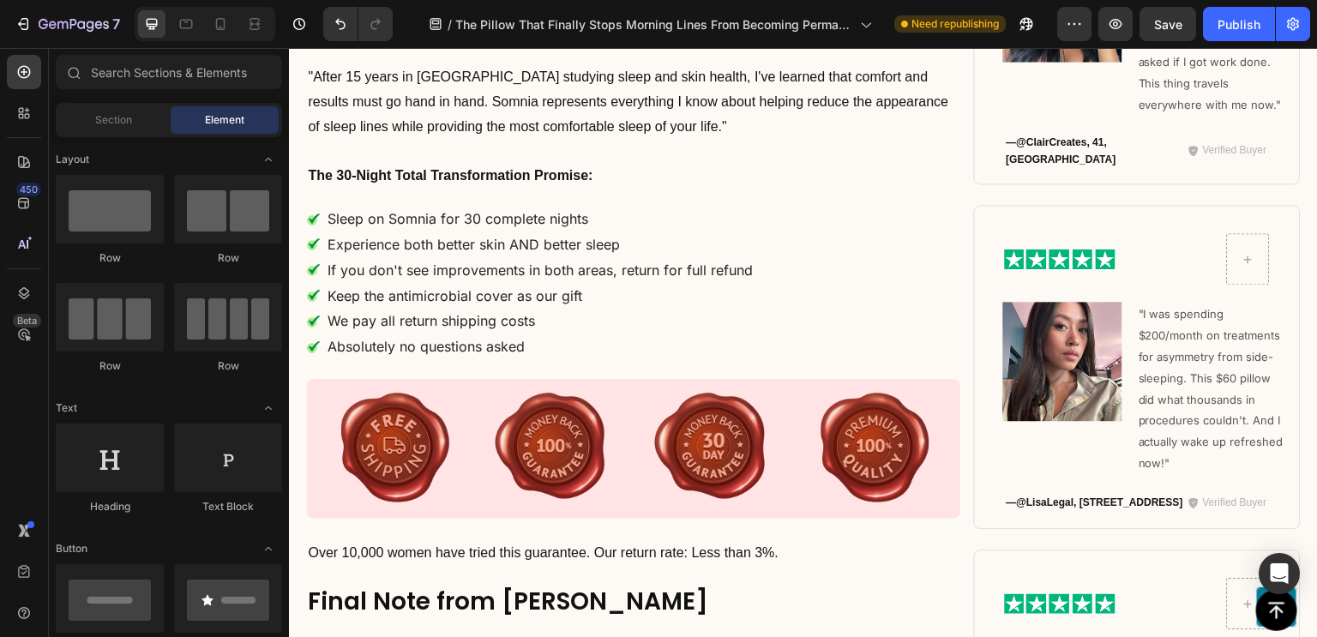
scroll to position [12777, 0]
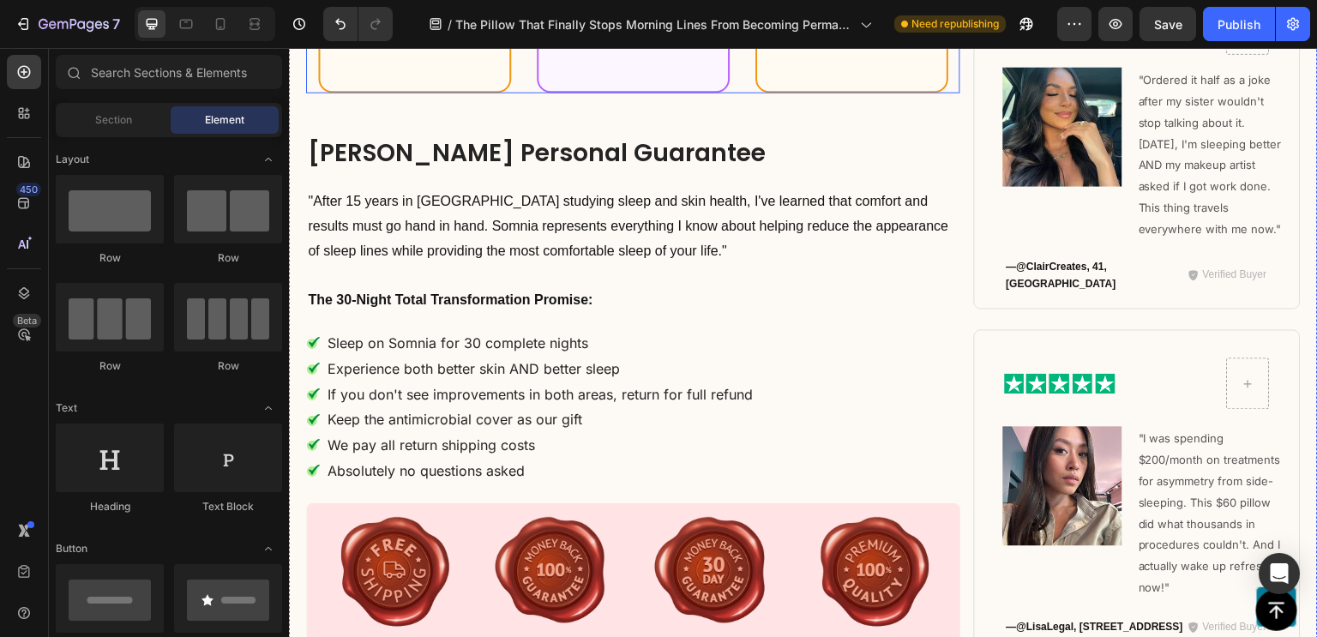
scroll to position [12653, 0]
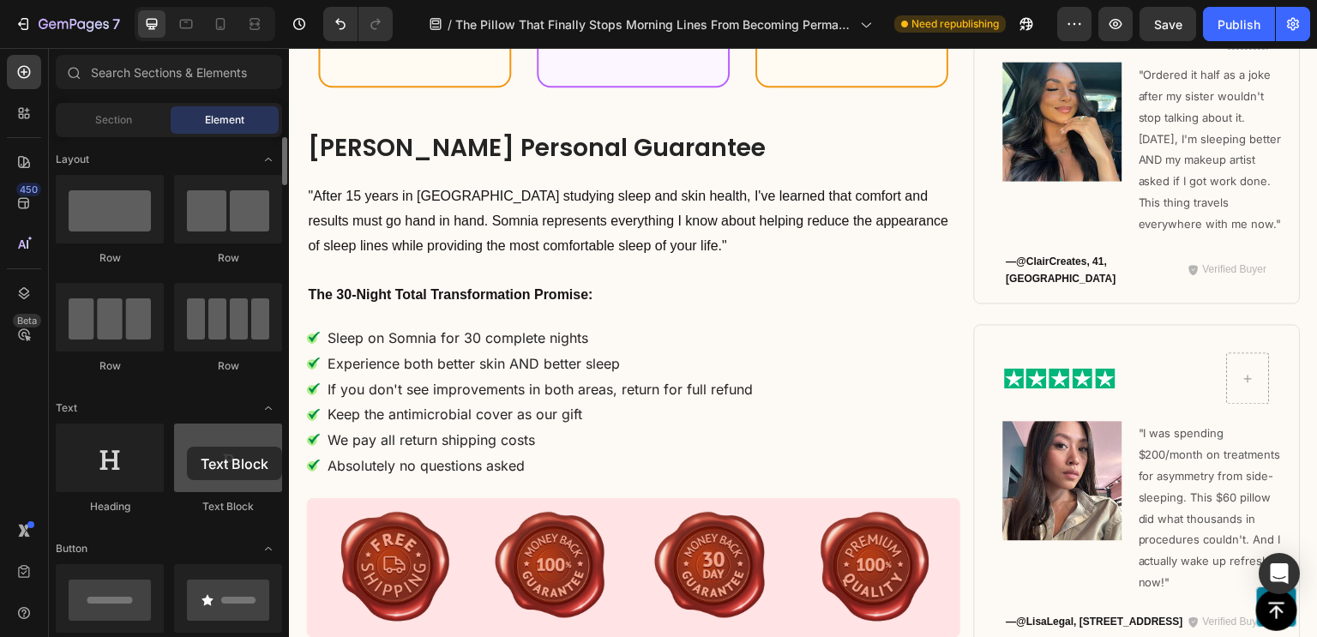
drag, startPoint x: 236, startPoint y: 457, endPoint x: 177, endPoint y: 457, distance: 58.3
click at [177, 457] on div at bounding box center [228, 457] width 108 height 69
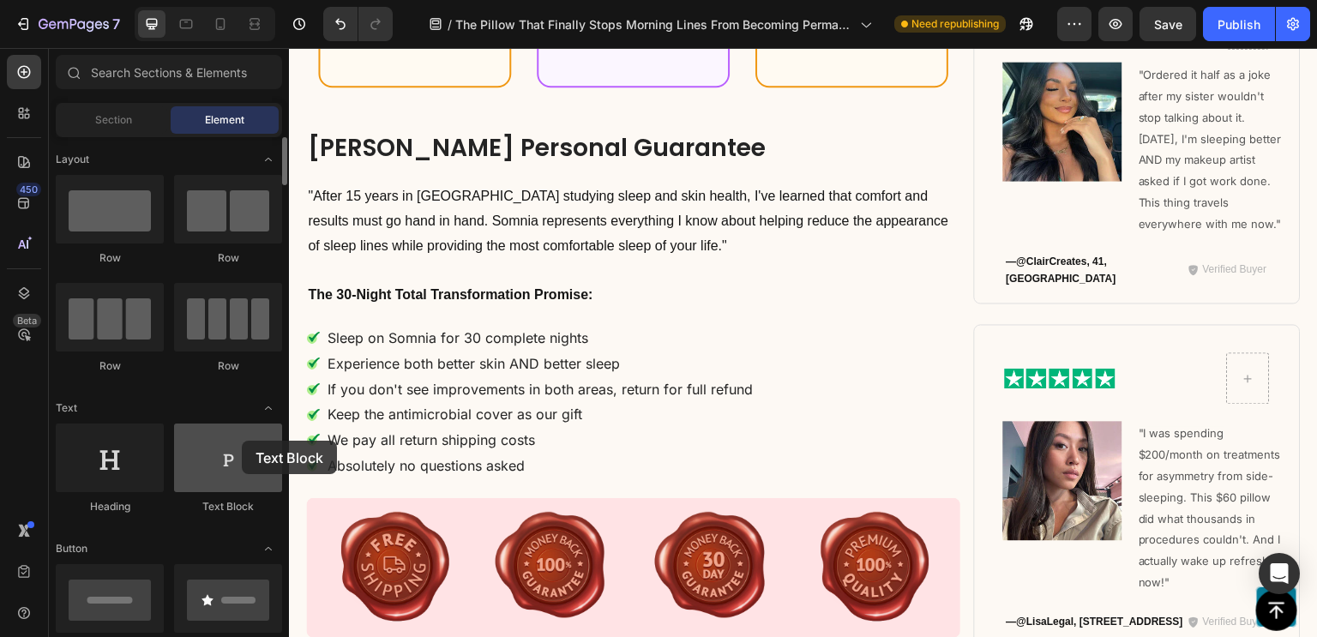
drag, startPoint x: 211, startPoint y: 465, endPoint x: 242, endPoint y: 441, distance: 39.1
click at [242, 441] on div at bounding box center [228, 457] width 108 height 69
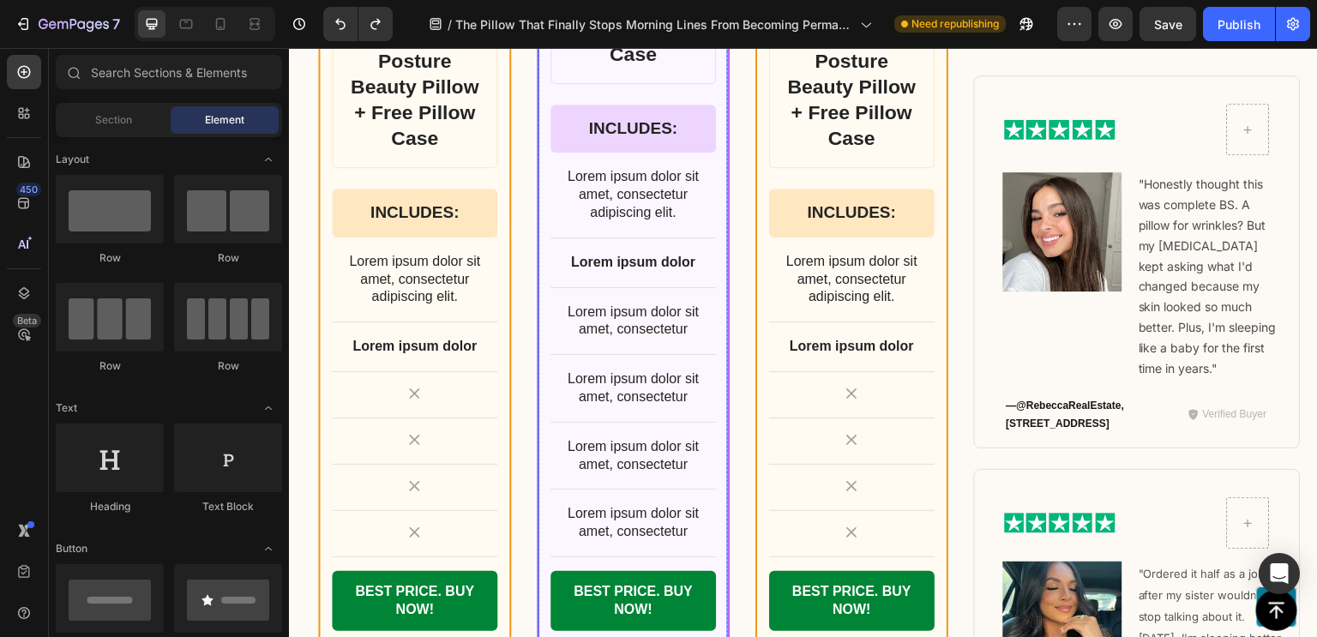
scroll to position [12034, 0]
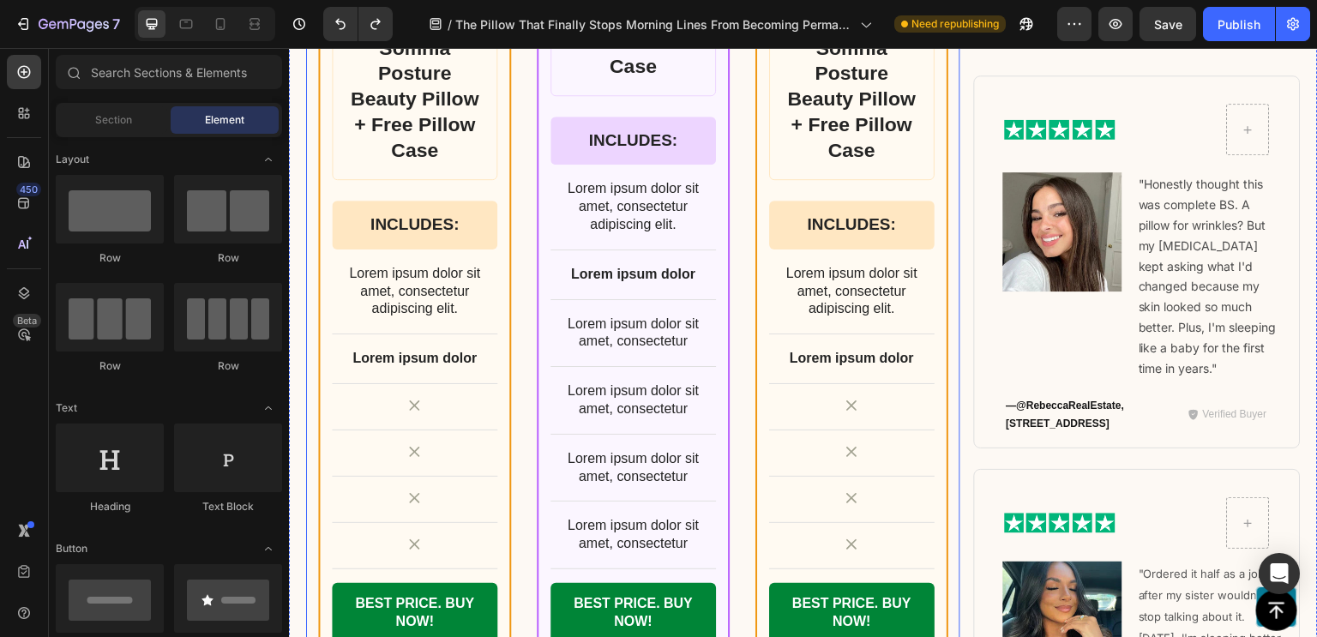
click at [336, 244] on div "BASIC Text Block Row Product Images Row Somnia Posture Beauty Pillow + Free Pil…" at bounding box center [414, 192] width 193 height 1027
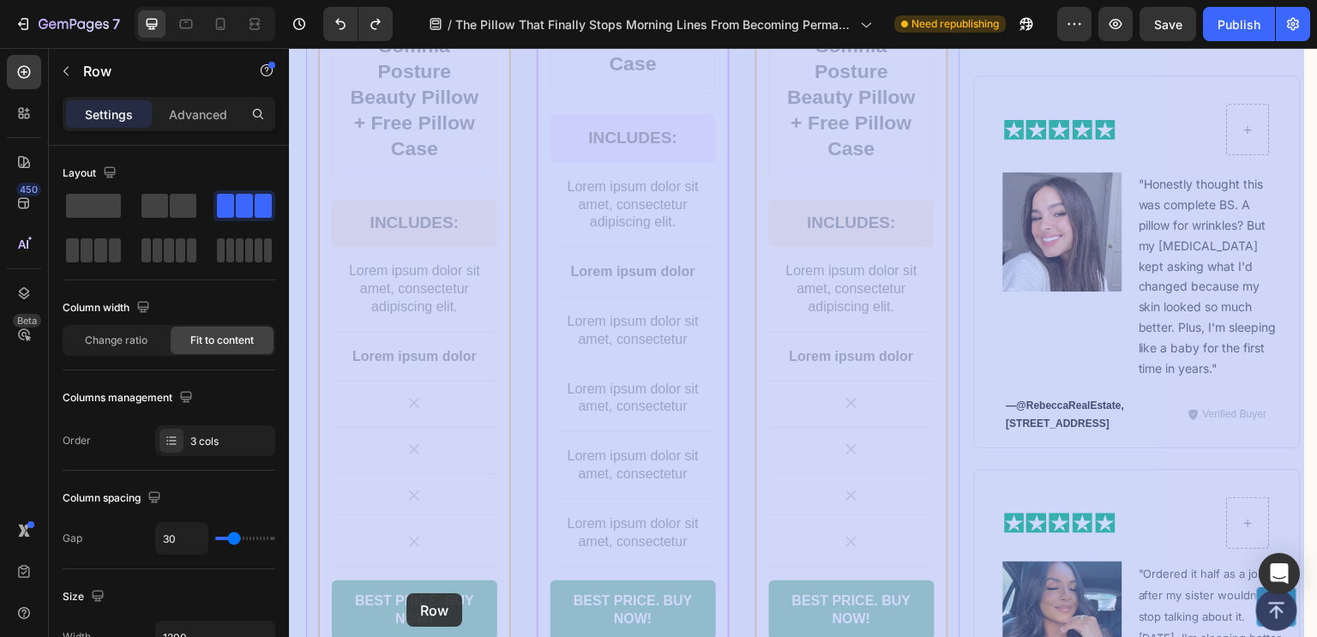
scroll to position [12058, 0]
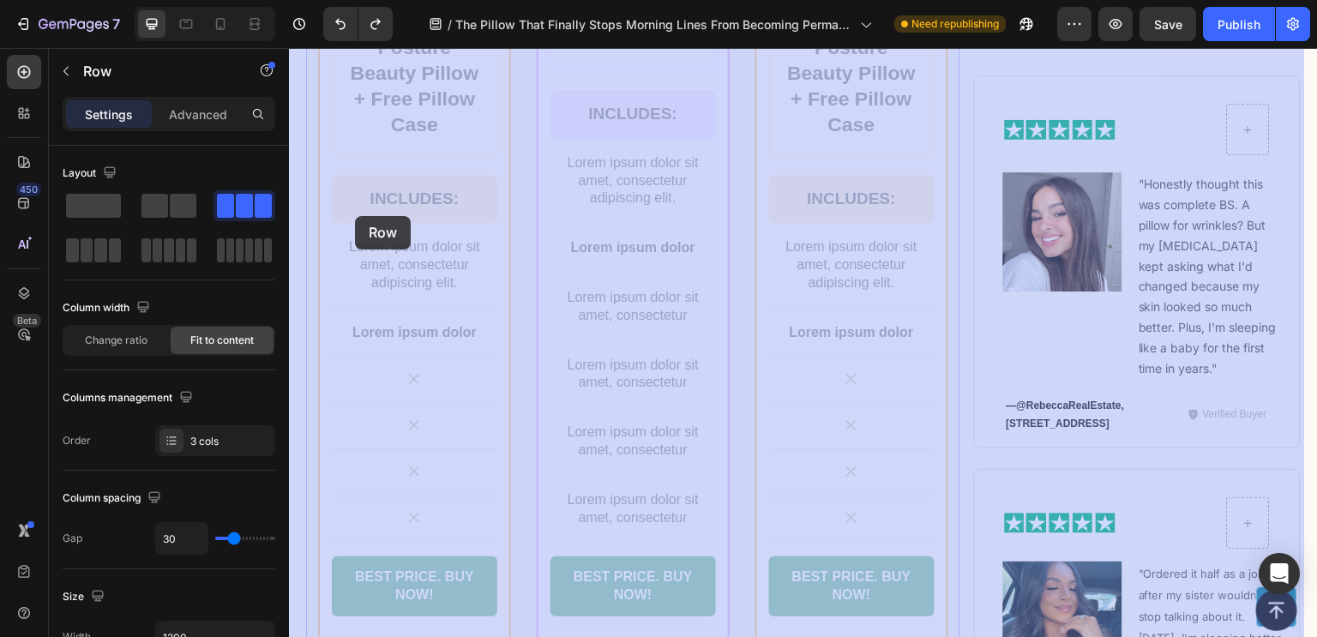
drag, startPoint x: 325, startPoint y: 225, endPoint x: 356, endPoint y: 217, distance: 32.0
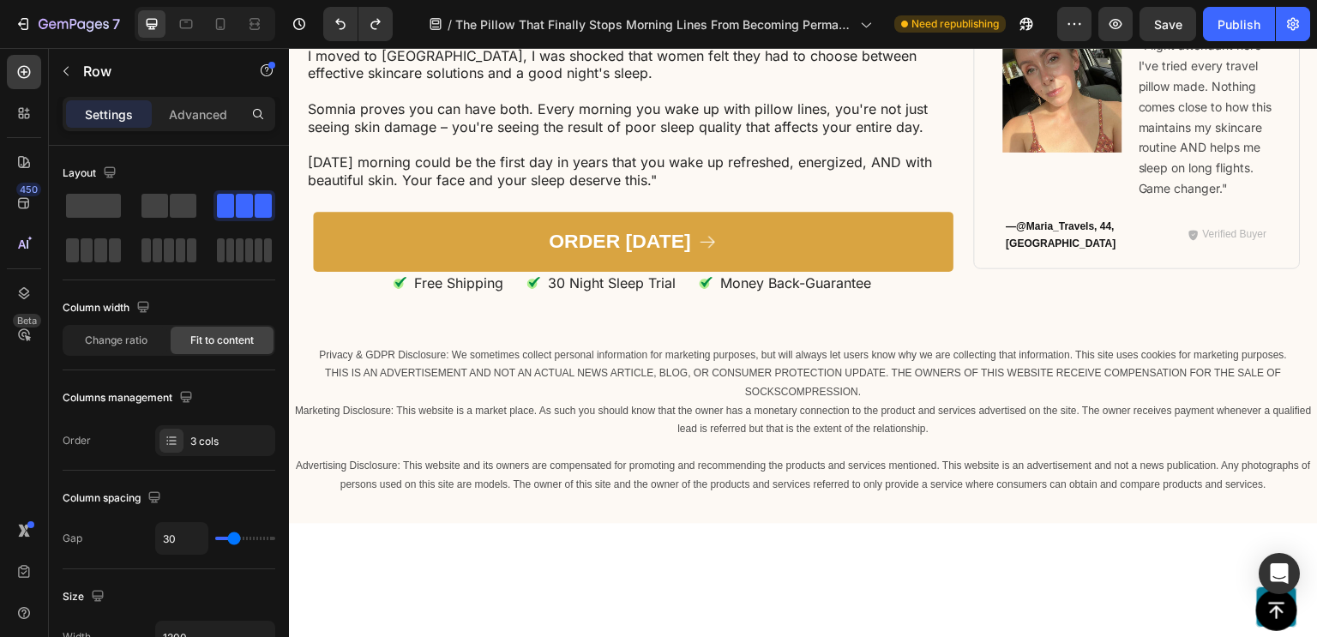
scroll to position [13732, 0]
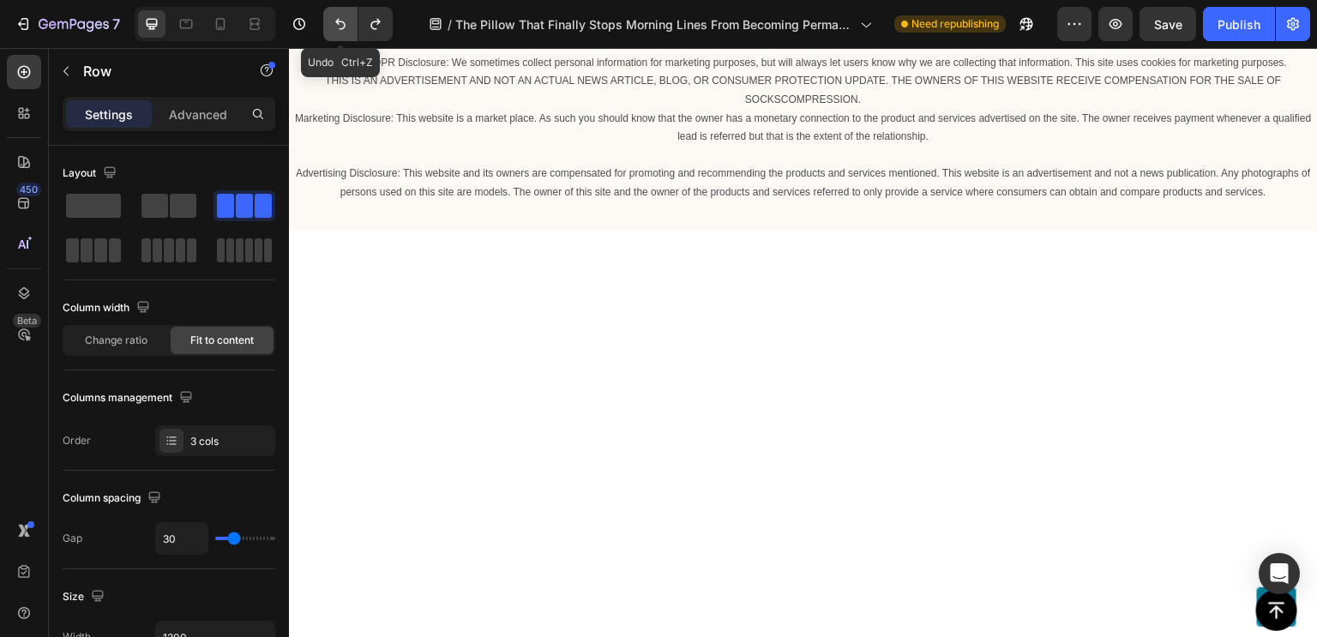
click at [336, 21] on icon "Undo/Redo" at bounding box center [340, 24] width 10 height 11
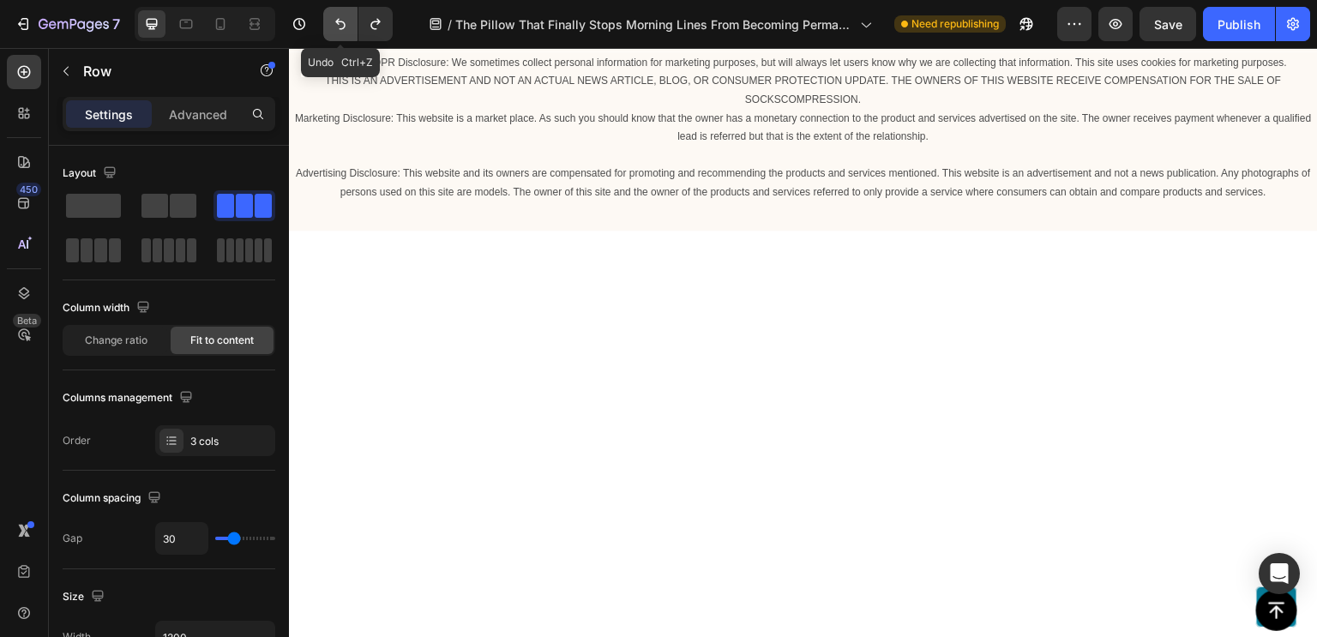
click at [336, 21] on icon "Undo/Redo" at bounding box center [340, 24] width 10 height 11
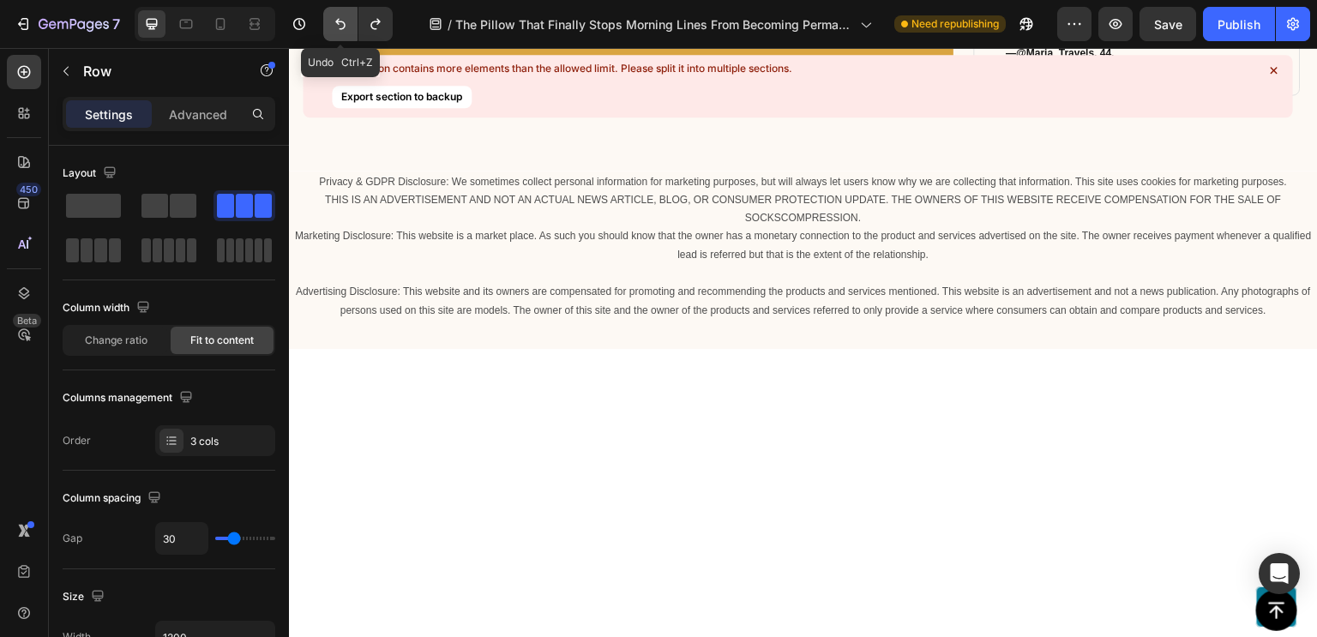
scroll to position [13836, 0]
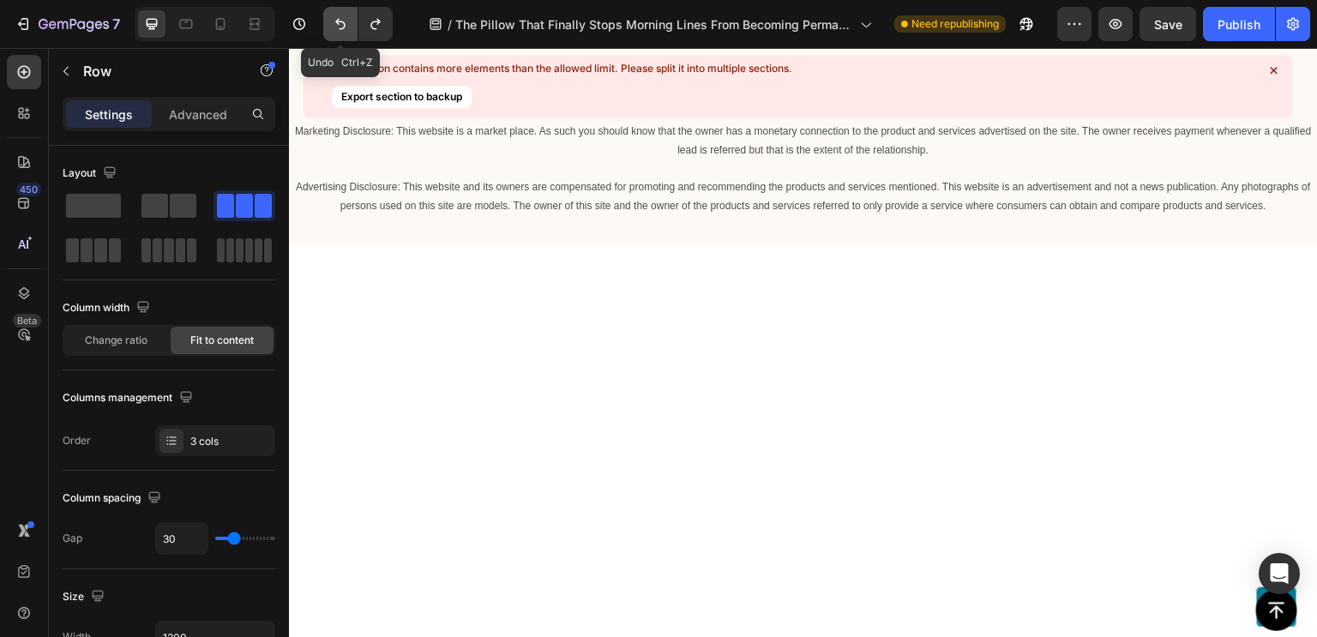
click at [336, 21] on icon "Undo/Redo" at bounding box center [340, 24] width 10 height 11
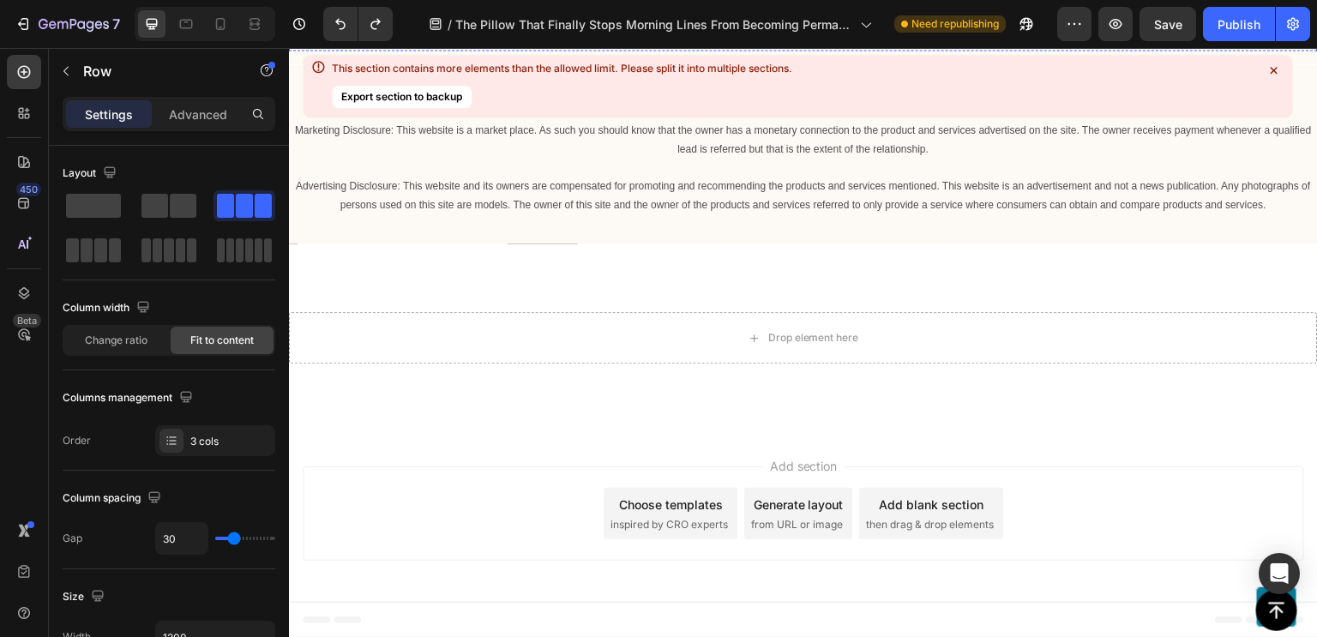
scroll to position [14364, 0]
click at [348, 21] on icon "Undo/Redo" at bounding box center [340, 23] width 17 height 17
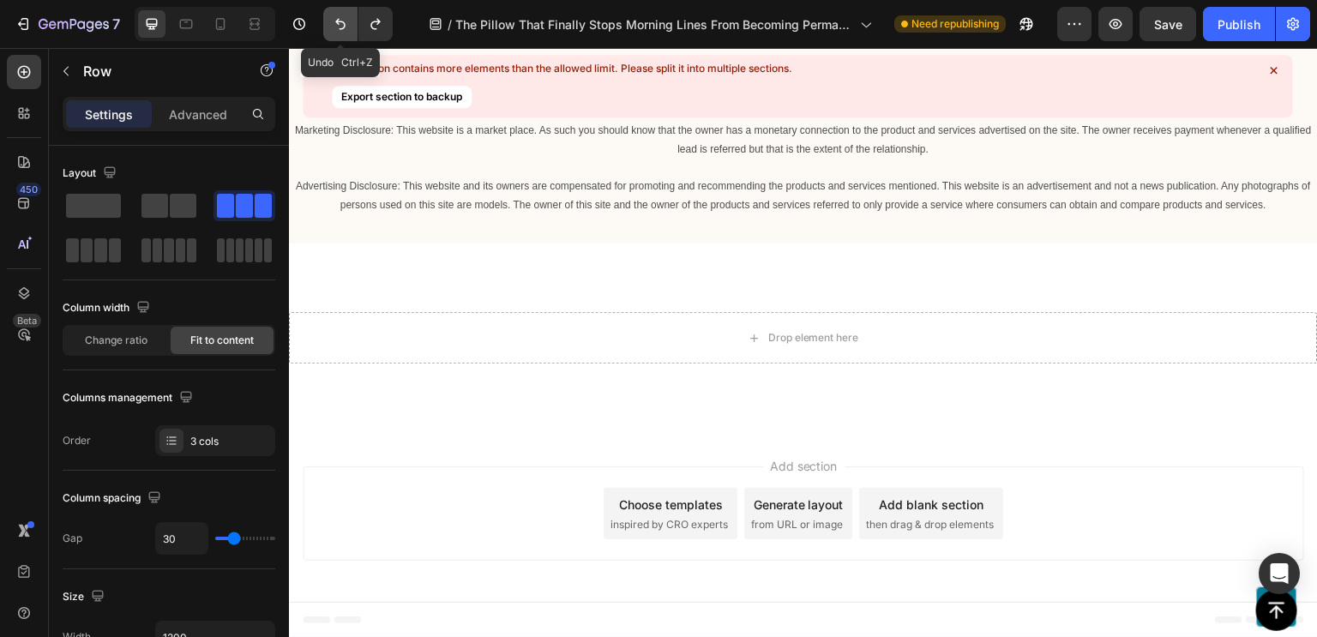
click at [348, 21] on icon "Undo/Redo" at bounding box center [340, 23] width 17 height 17
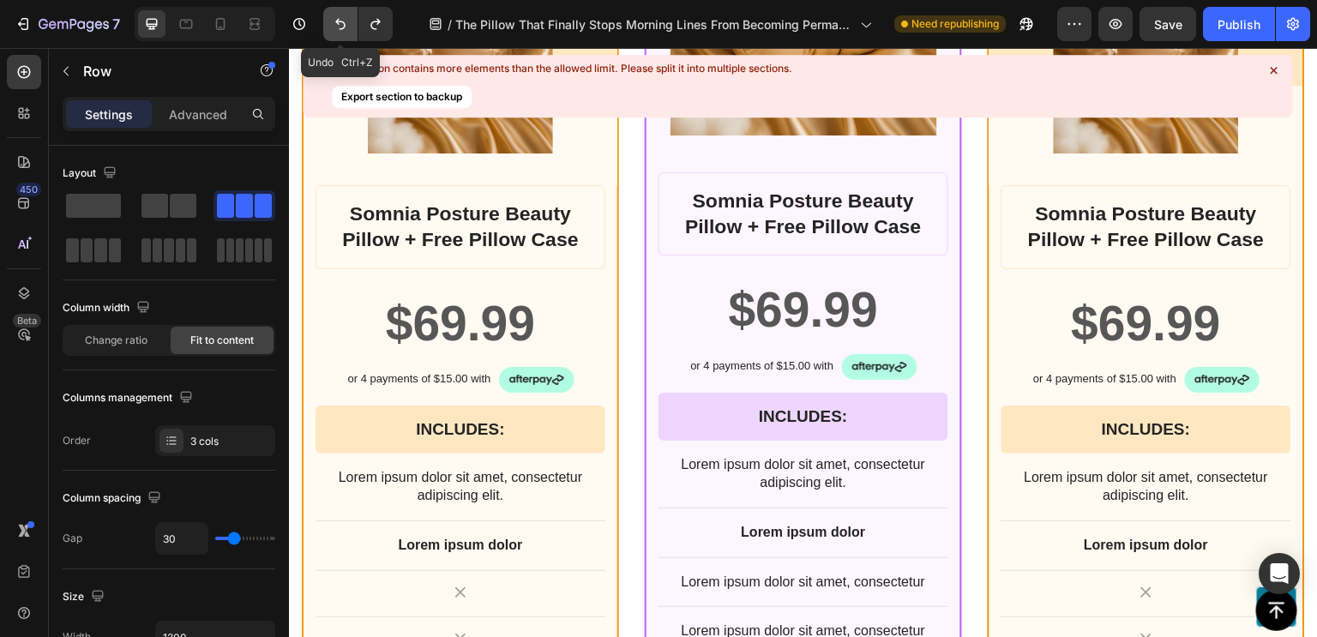
click at [348, 21] on icon "Undo/Redo" at bounding box center [340, 23] width 17 height 17
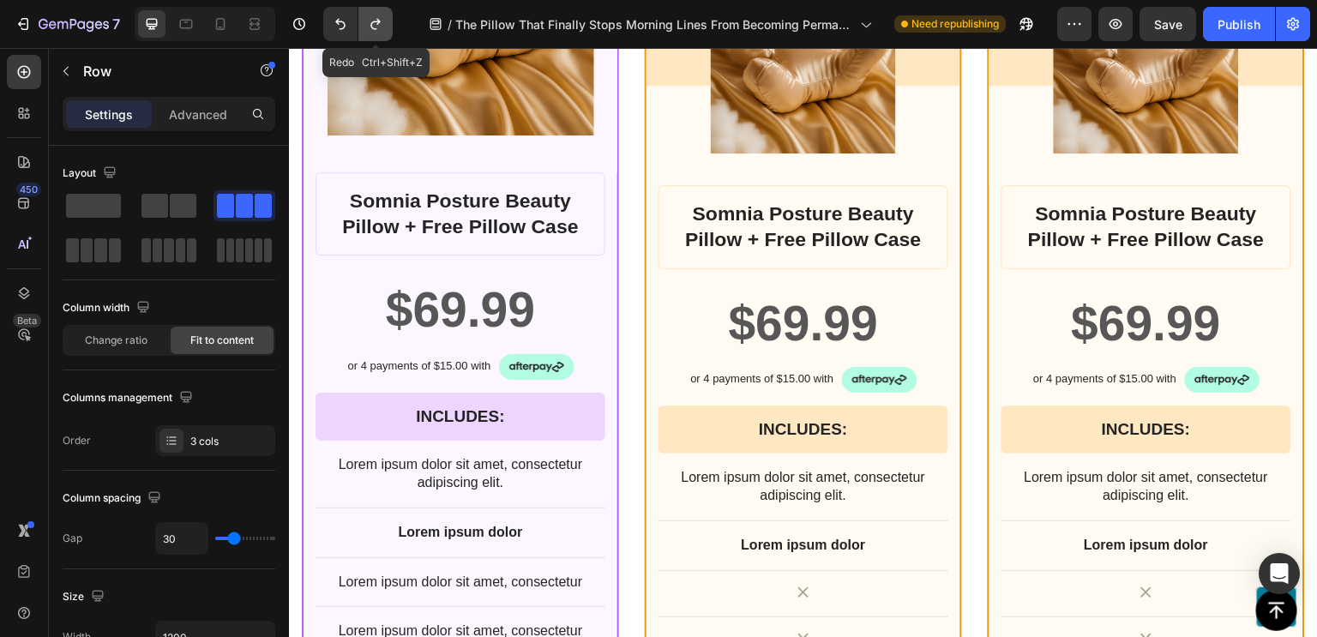
click at [381, 24] on icon "Undo/Redo" at bounding box center [375, 23] width 17 height 17
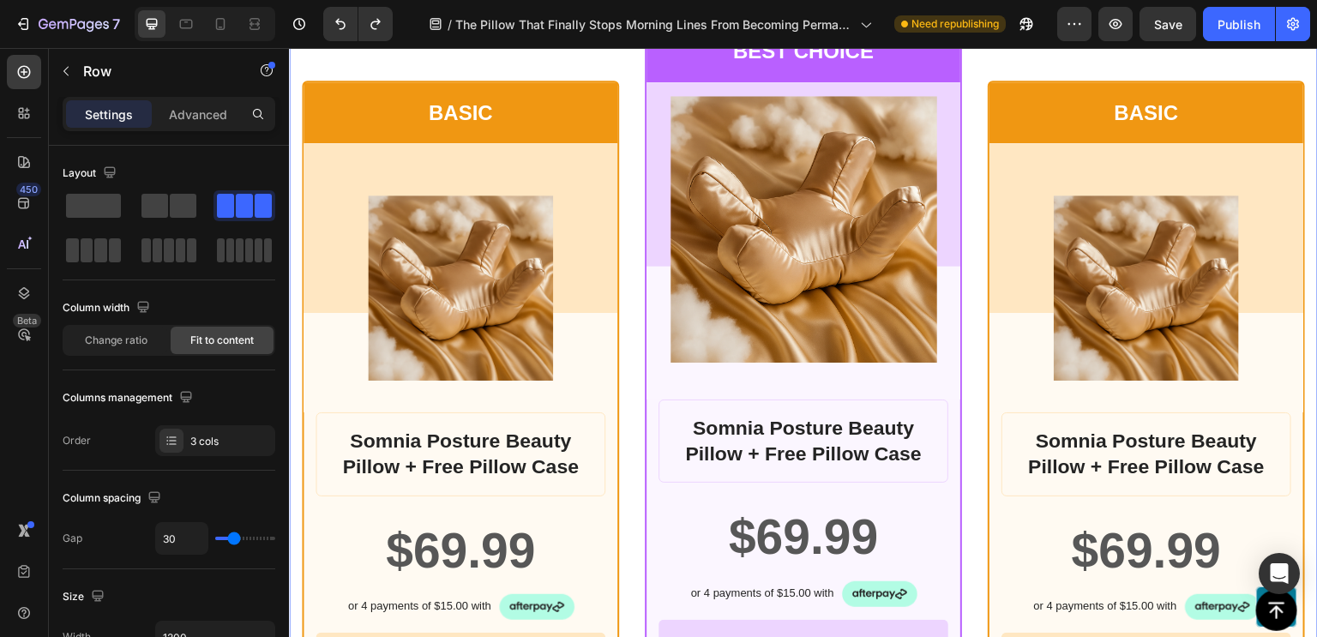
scroll to position [13703, 0]
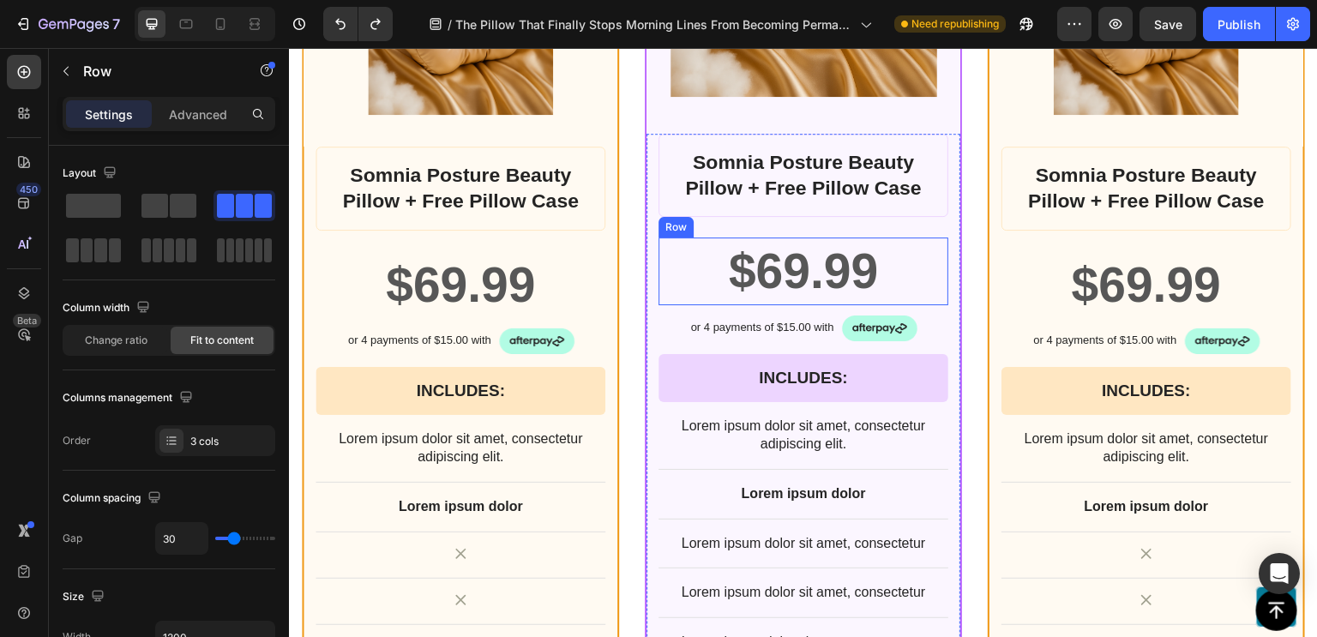
click at [688, 267] on div "$69.99 Product Price Product Price Row" at bounding box center [803, 270] width 290 height 67
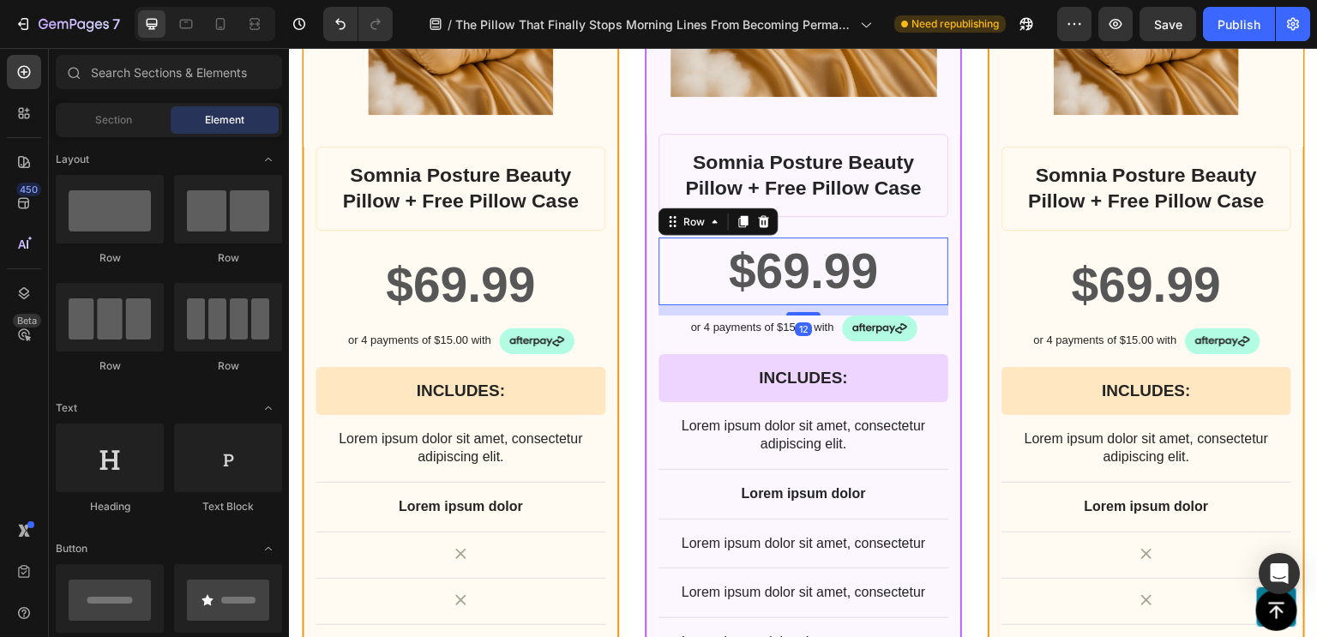
scroll to position [13721, 0]
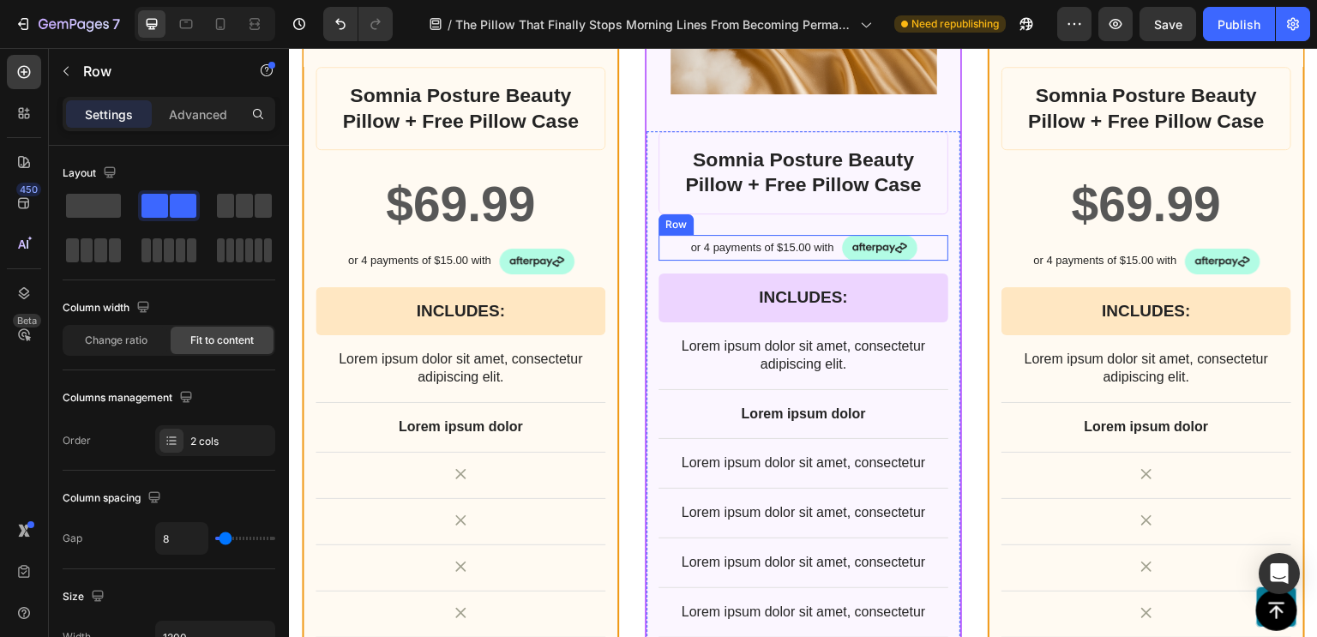
click at [673, 254] on div "or 4 payments of $15.00 with Text Block Image Row" at bounding box center [803, 248] width 290 height 26
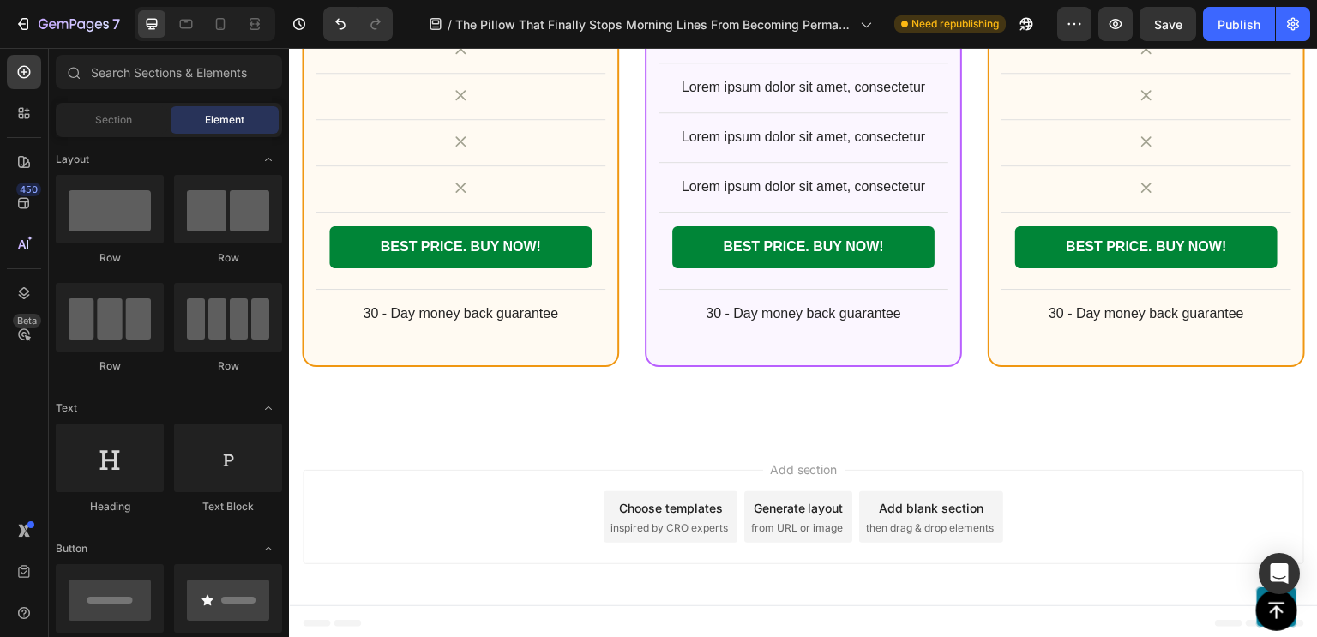
scroll to position [14076, 0]
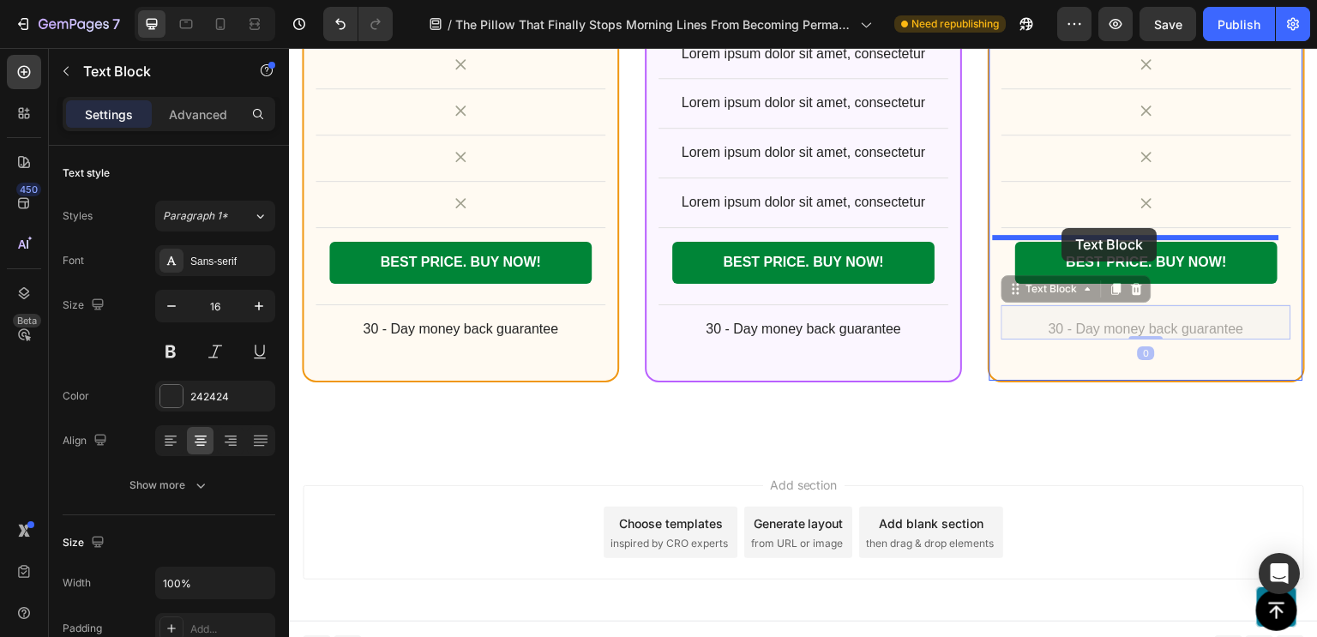
drag, startPoint x: 1052, startPoint y: 329, endPoint x: 1062, endPoint y: 228, distance: 101.7
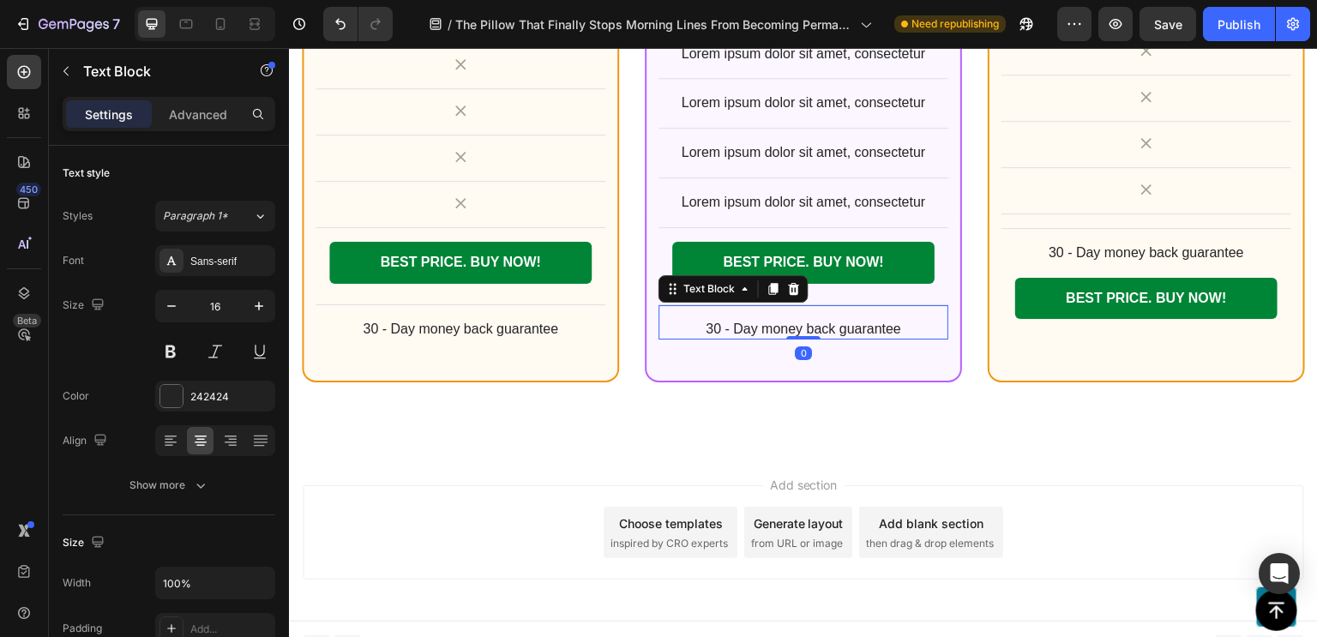
scroll to position [52, 0]
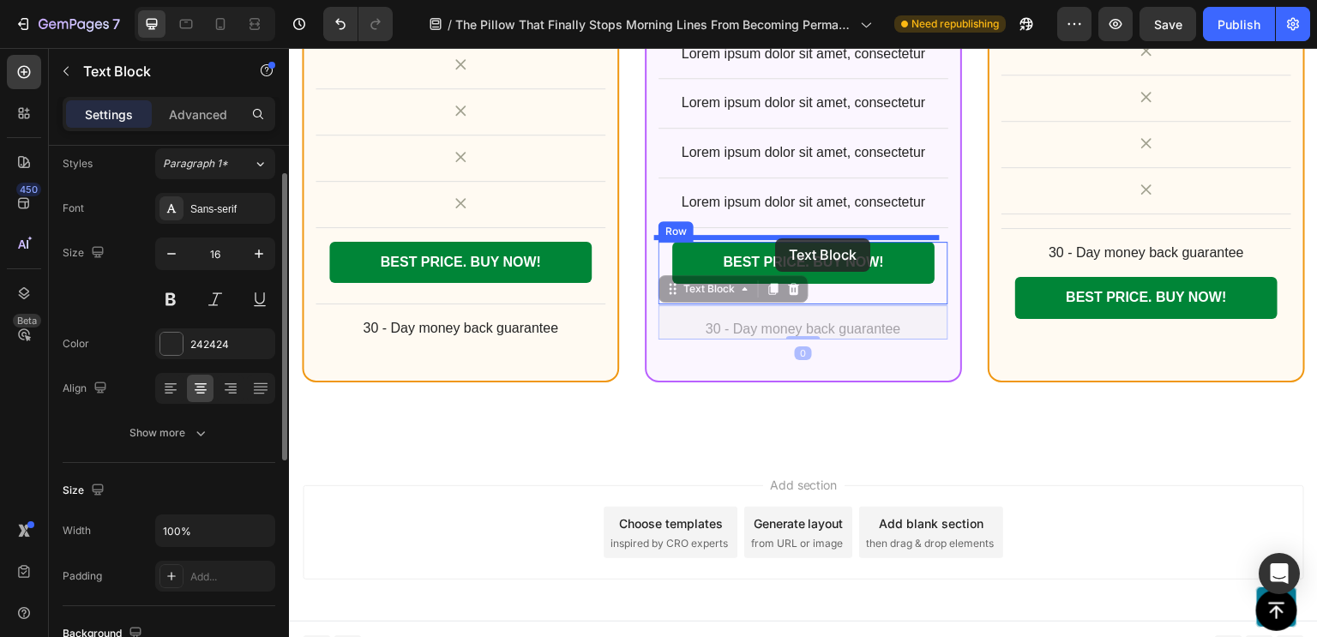
drag, startPoint x: 761, startPoint y: 333, endPoint x: 775, endPoint y: 238, distance: 95.3
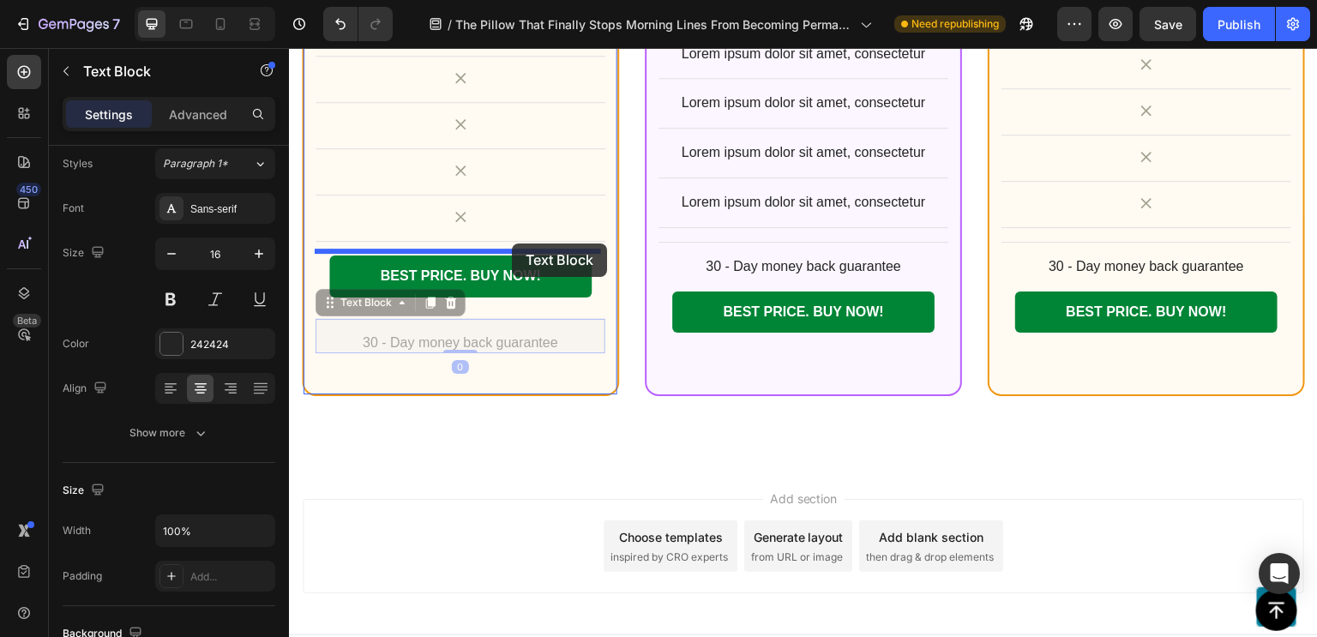
drag, startPoint x: 532, startPoint y: 338, endPoint x: 512, endPoint y: 243, distance: 96.5
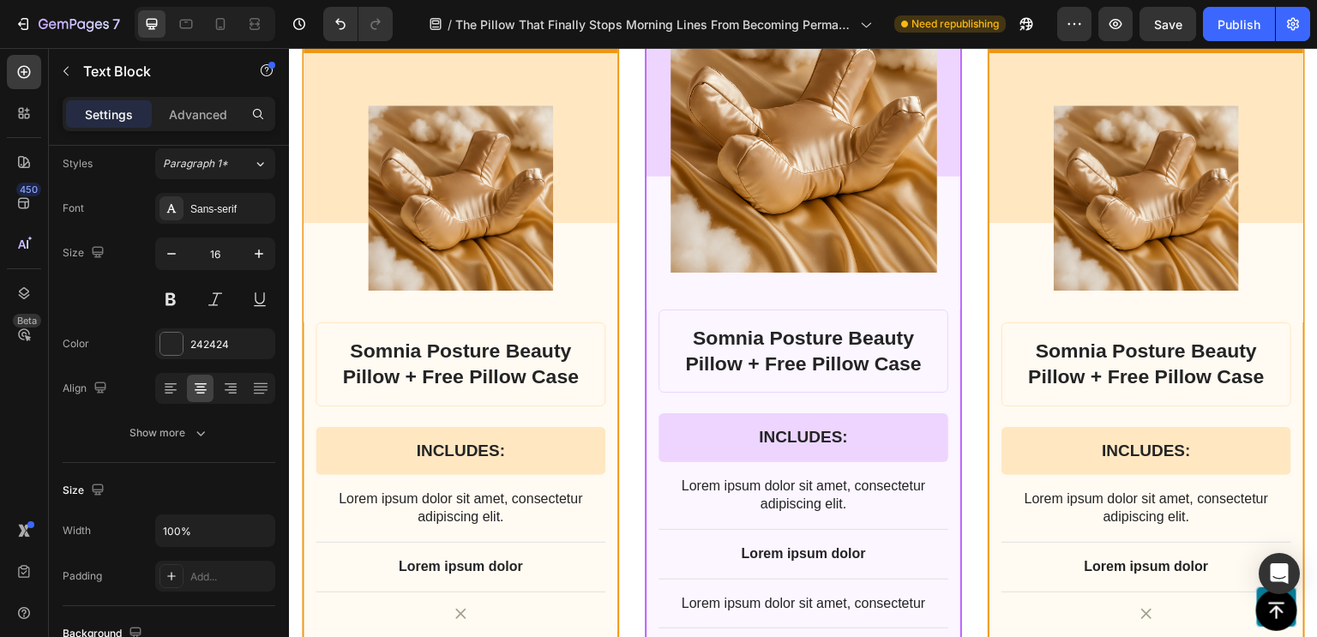
scroll to position [13536, 0]
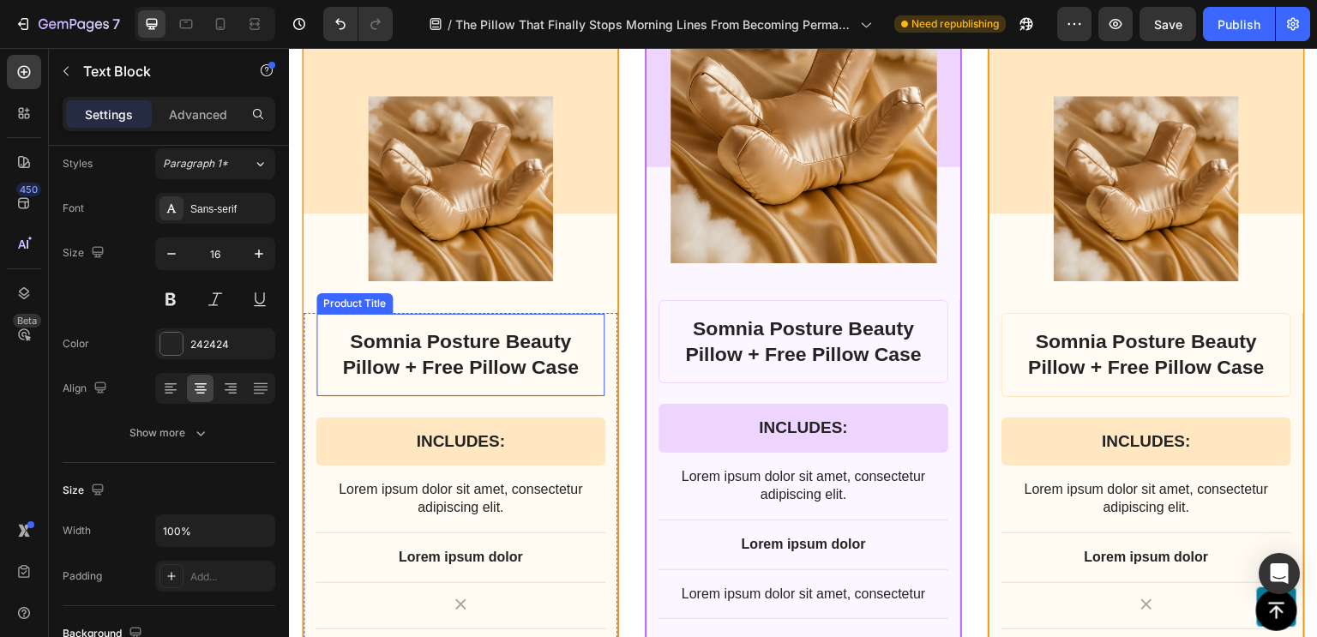
click at [435, 351] on h1 "Somnia Posture Beauty Pillow + Free Pillow Case" at bounding box center [460, 354] width 261 height 55
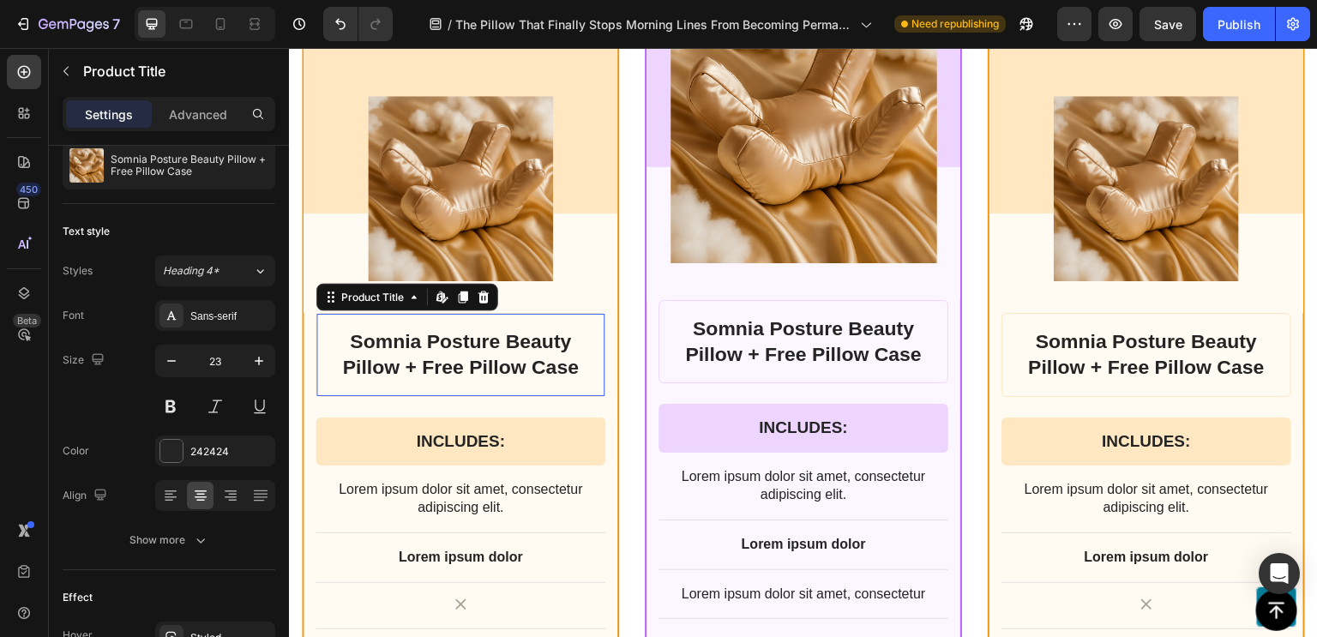
click at [435, 351] on h1 "Somnia Posture Beauty Pillow + Free Pillow Case" at bounding box center [460, 354] width 261 height 55
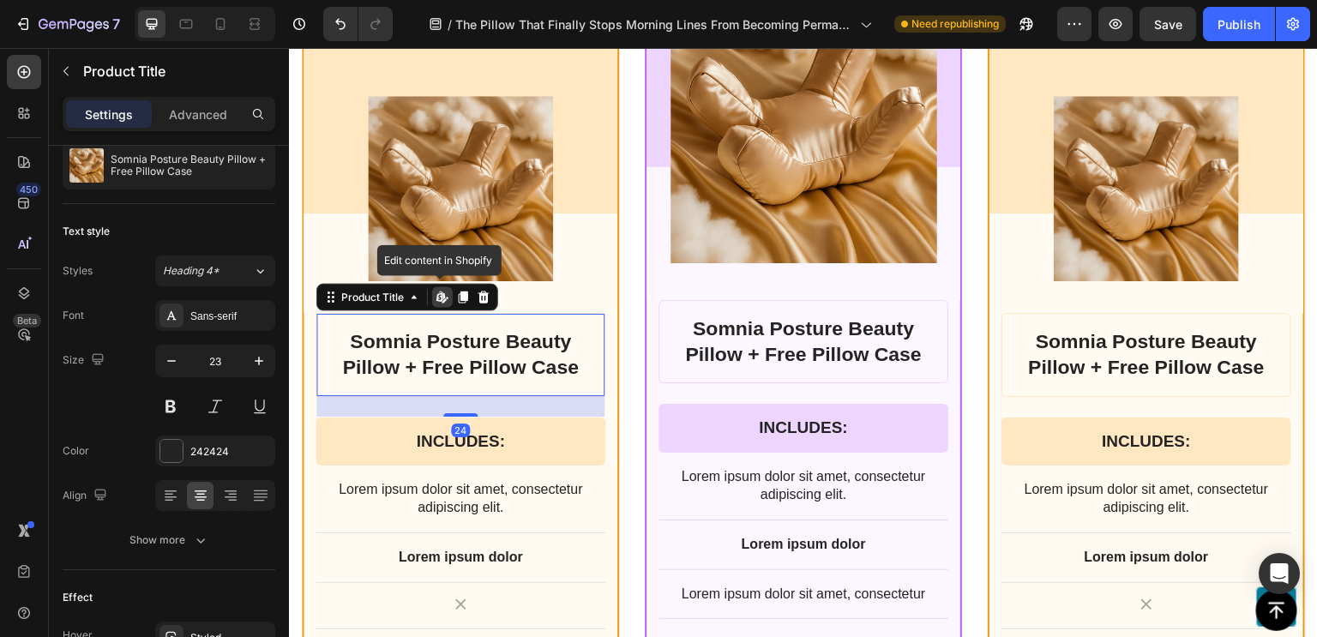
scroll to position [0, 0]
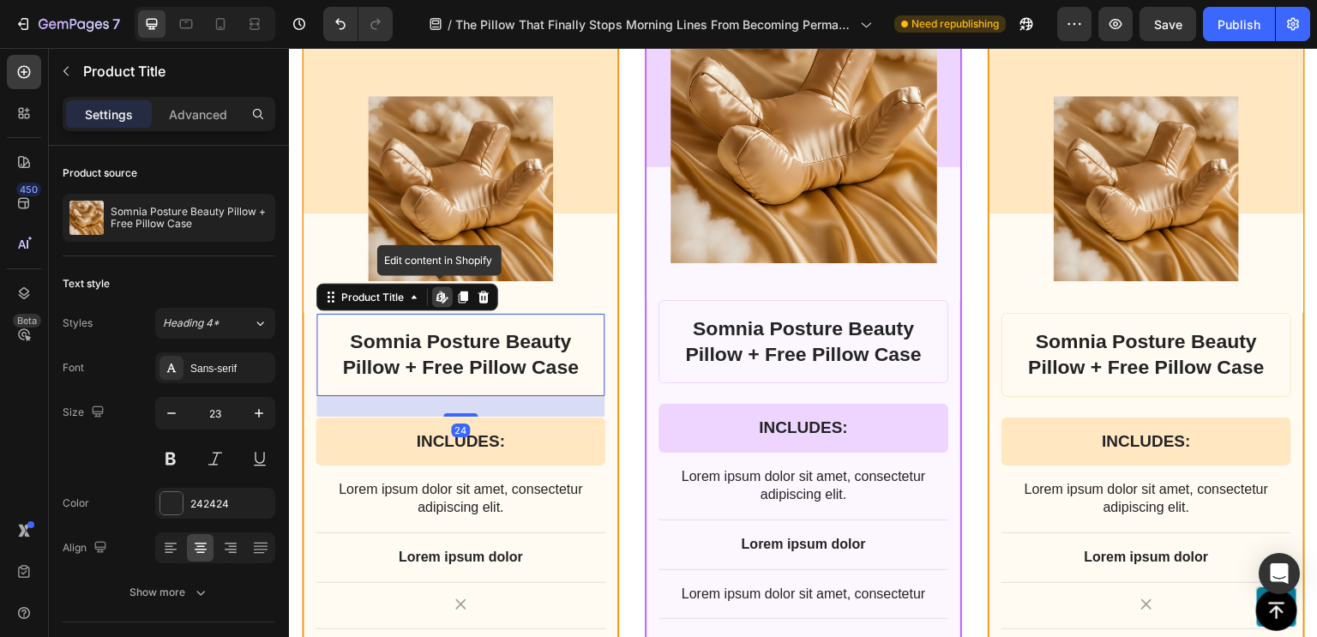
click at [435, 351] on h1 "Somnia Posture Beauty Pillow + Free Pillow Case" at bounding box center [460, 354] width 261 height 55
click at [416, 342] on h1 "Somnia Posture Beauty Pillow + Free Pillow Case" at bounding box center [460, 354] width 261 height 55
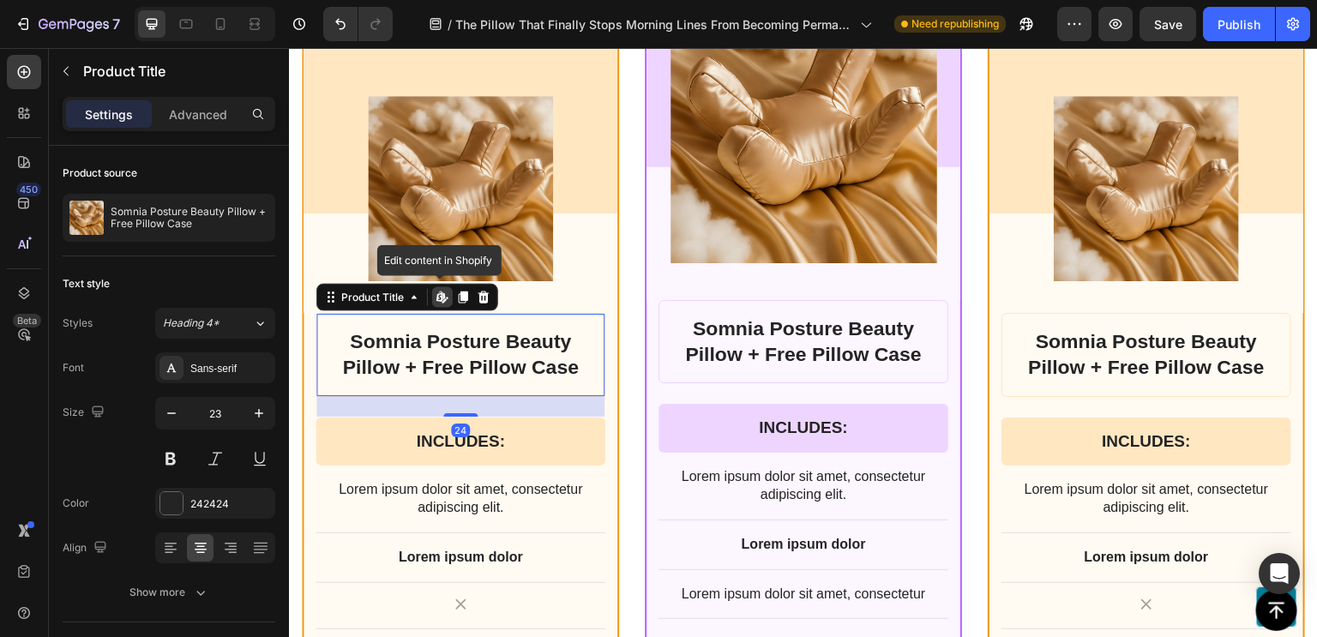
click at [416, 342] on h1 "Somnia Posture Beauty Pillow + Free Pillow Case" at bounding box center [460, 354] width 261 height 55
click at [482, 294] on icon at bounding box center [483, 297] width 11 height 12
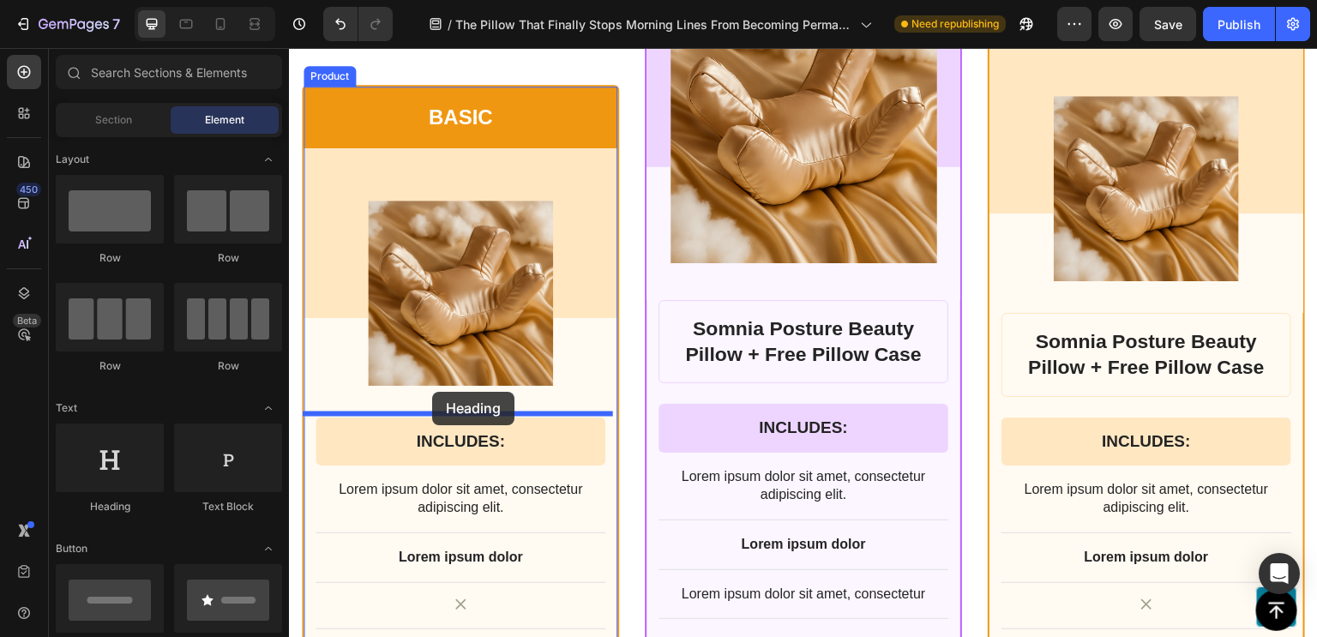
drag, startPoint x: 428, startPoint y: 513, endPoint x: 432, endPoint y: 392, distance: 120.9
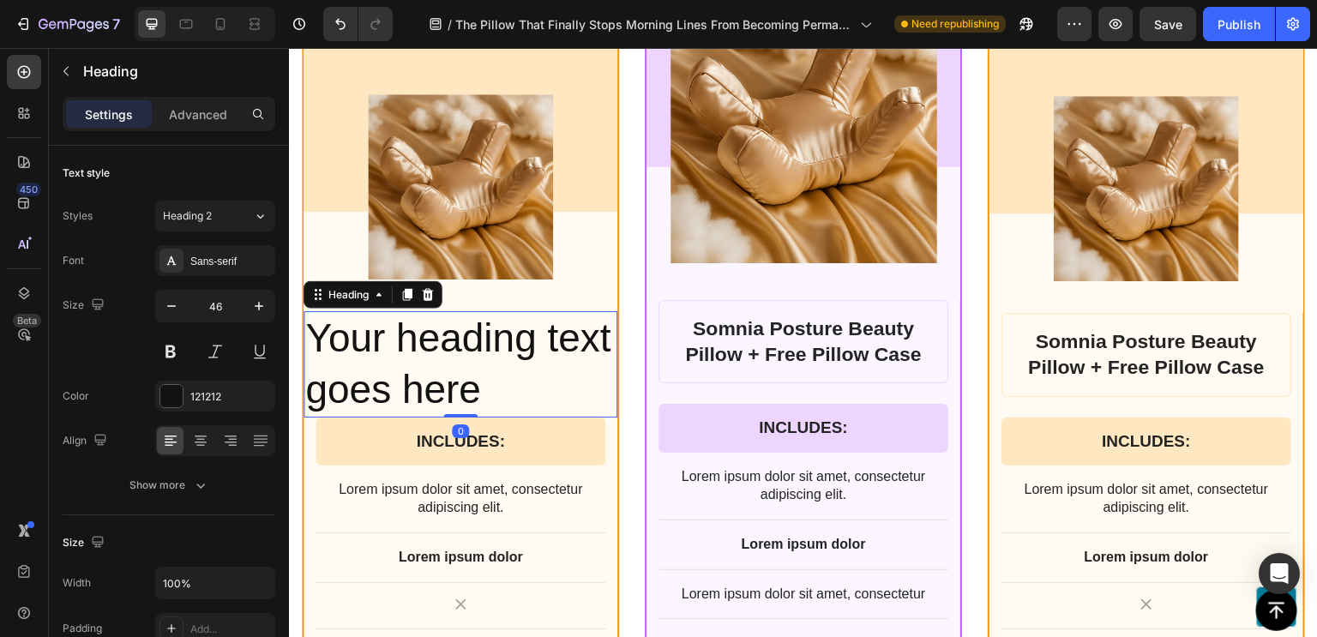
click at [405, 359] on h2 "Your heading text goes here" at bounding box center [460, 364] width 314 height 106
click at [405, 359] on p "Your heading text goes here" at bounding box center [460, 364] width 310 height 103
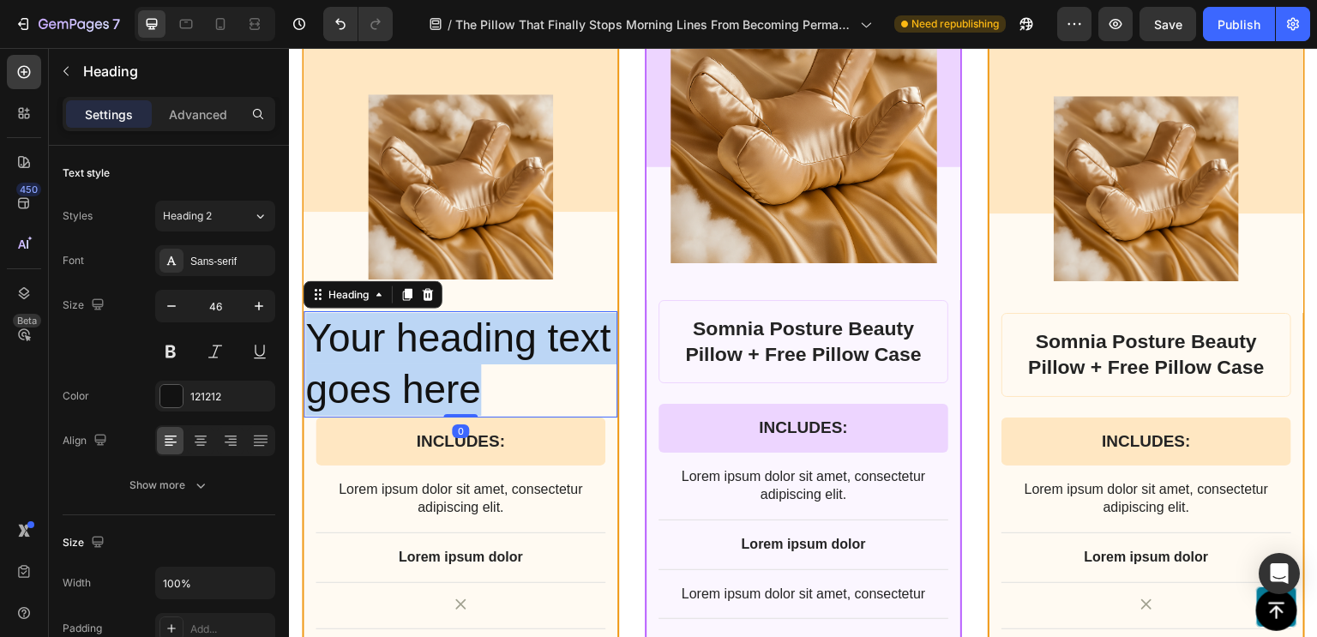
click at [405, 359] on p "Your heading text goes here" at bounding box center [460, 364] width 310 height 103
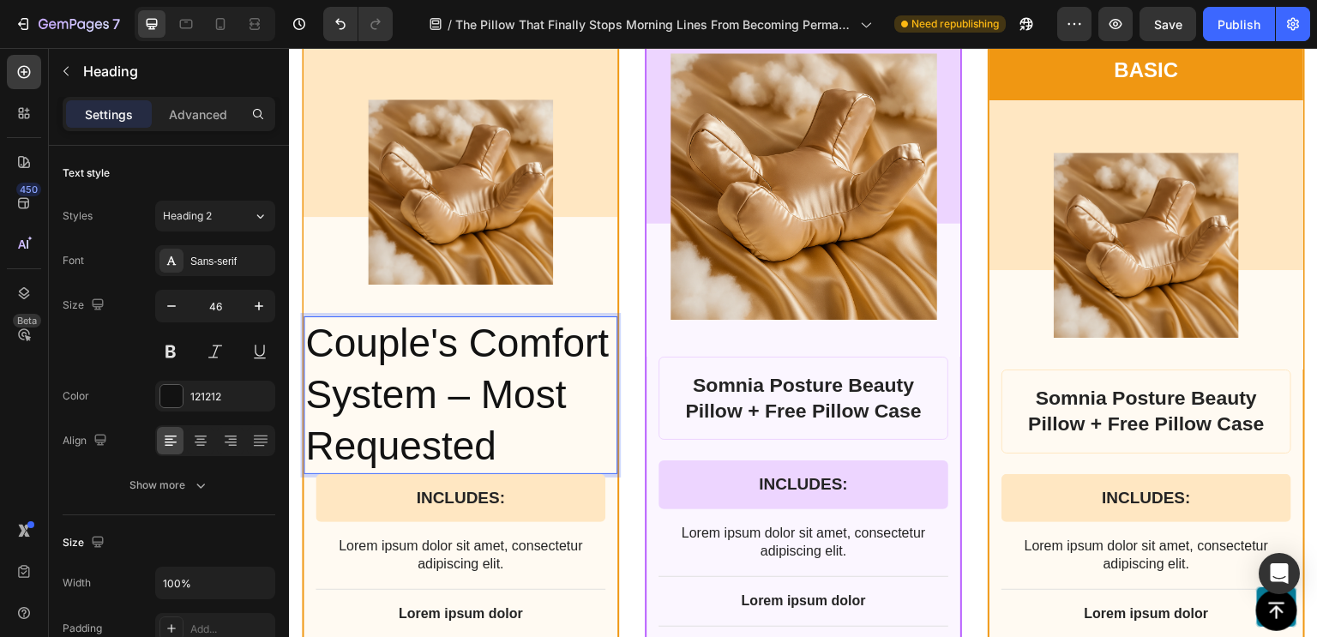
scroll to position [13485, 0]
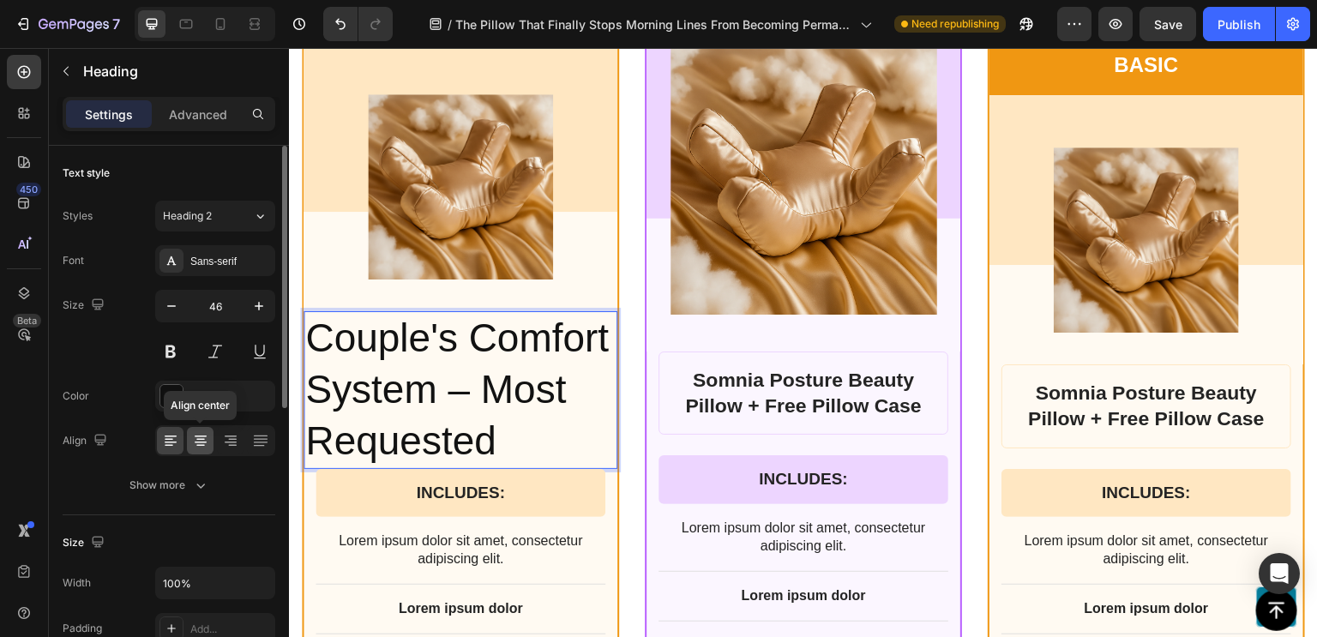
click at [192, 430] on div at bounding box center [200, 440] width 27 height 27
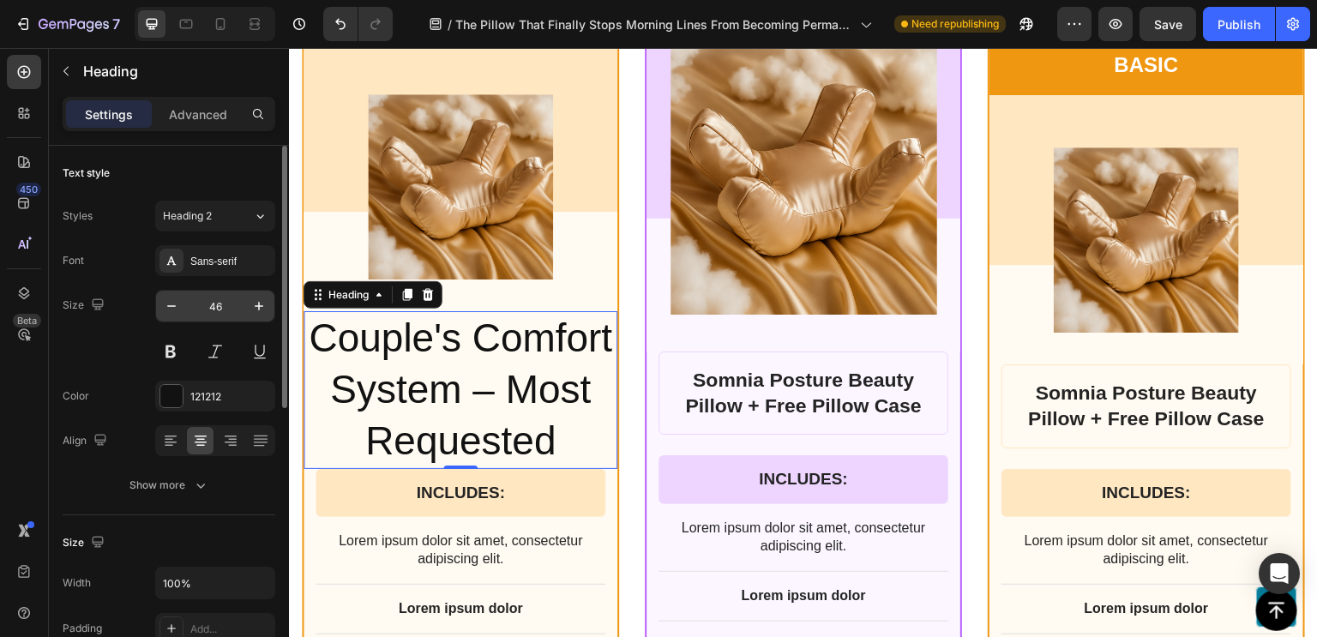
click at [213, 310] on input "46" at bounding box center [215, 306] width 57 height 31
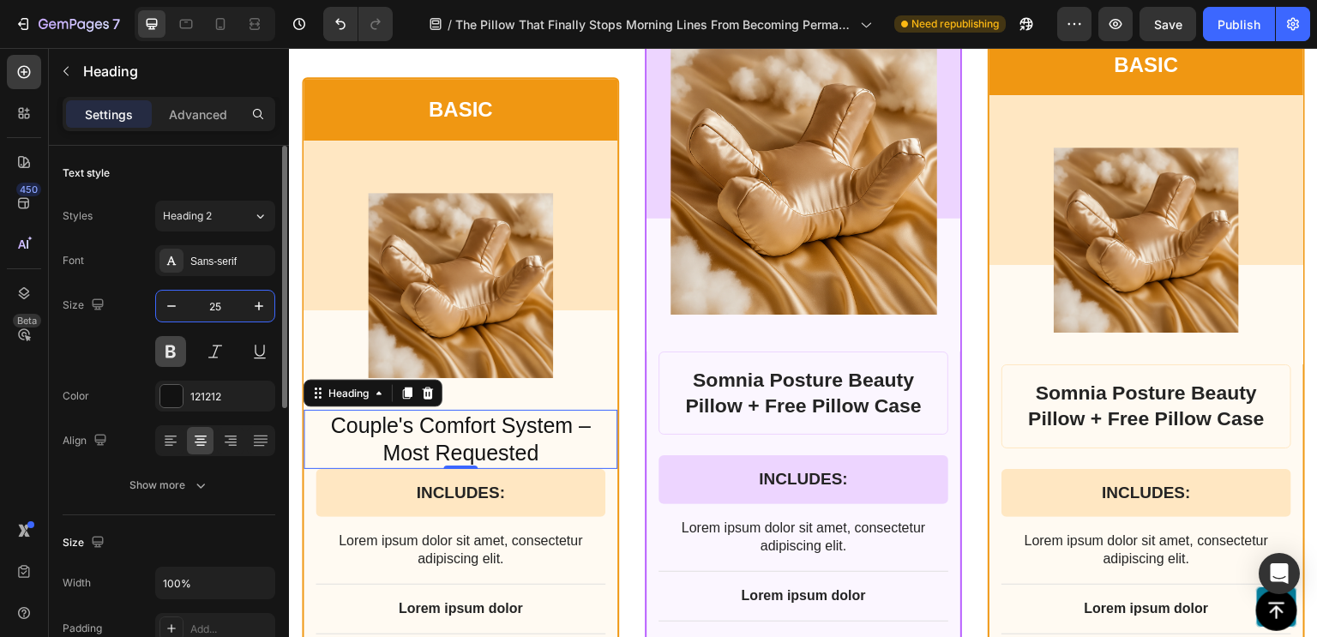
click at [161, 365] on button at bounding box center [170, 351] width 31 height 31
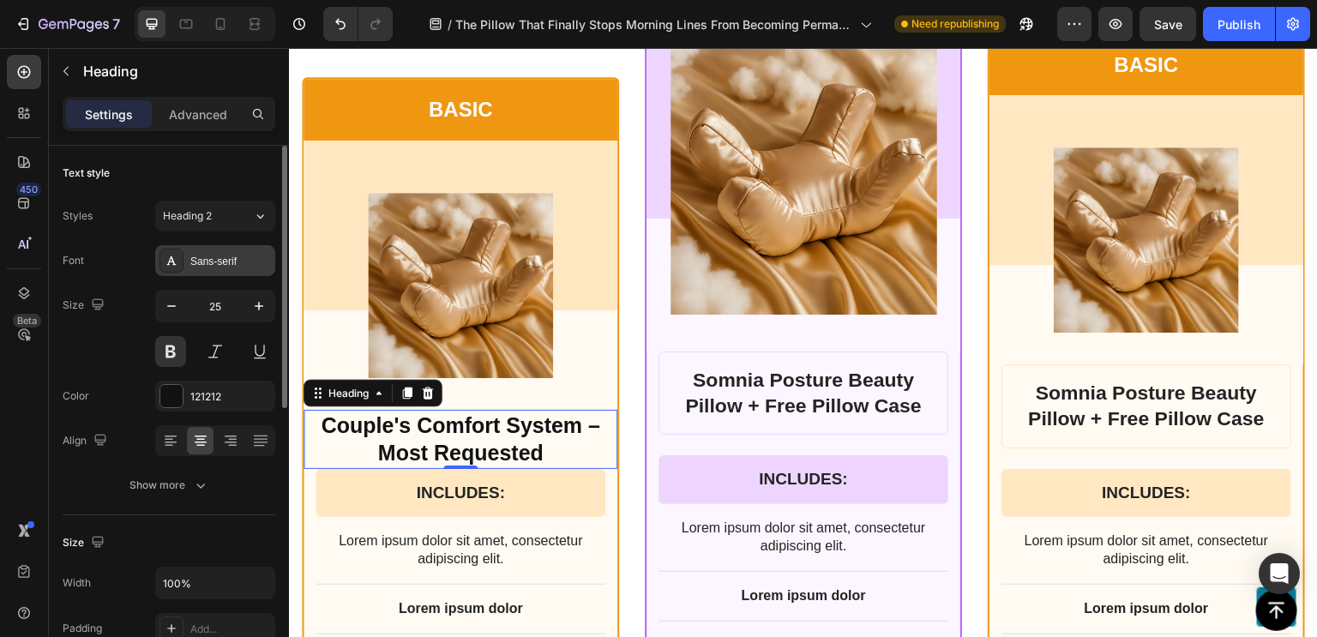
click at [216, 269] on div "Sans-serif" at bounding box center [215, 260] width 120 height 31
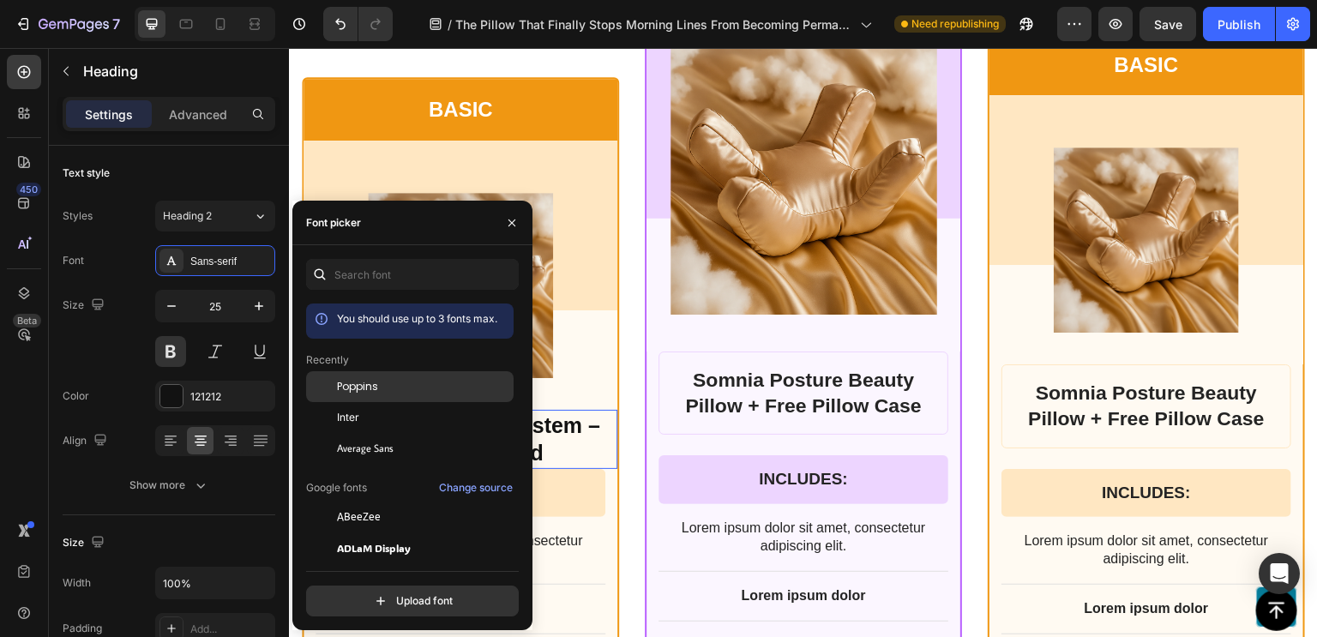
click at [363, 501] on div "Poppins" at bounding box center [409, 516] width 207 height 31
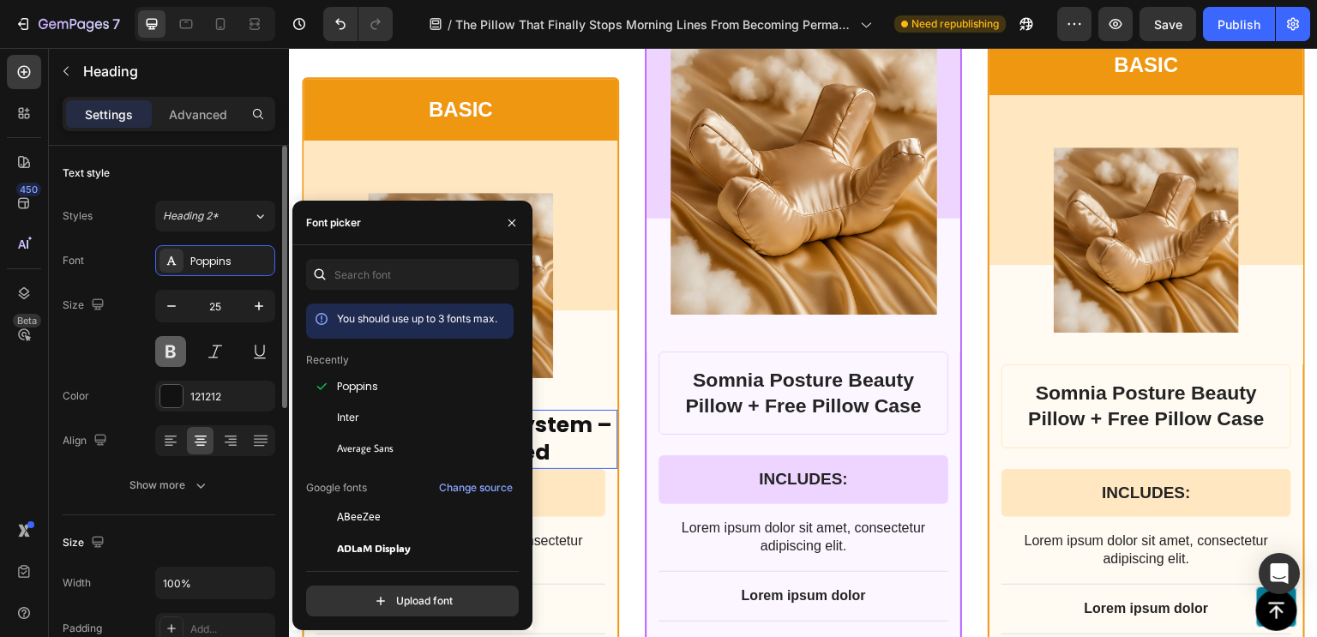
click at [171, 362] on button at bounding box center [170, 351] width 31 height 31
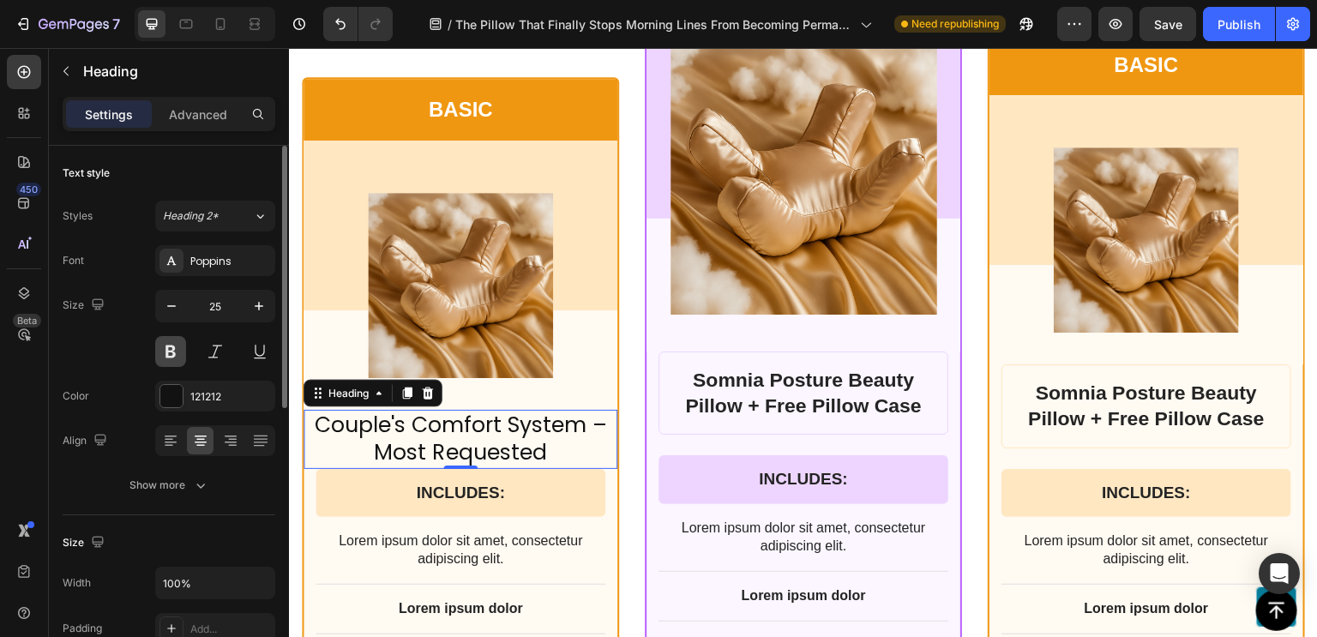
click at [171, 362] on button at bounding box center [170, 351] width 31 height 31
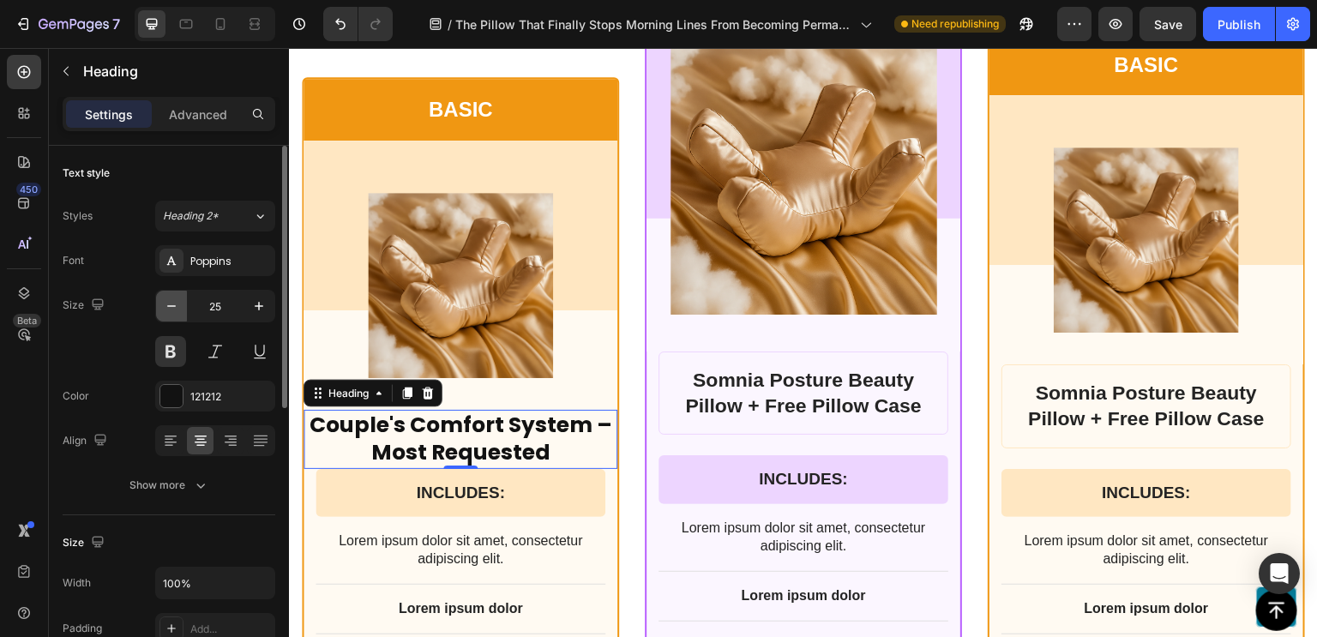
click at [175, 318] on button "button" at bounding box center [171, 306] width 31 height 31
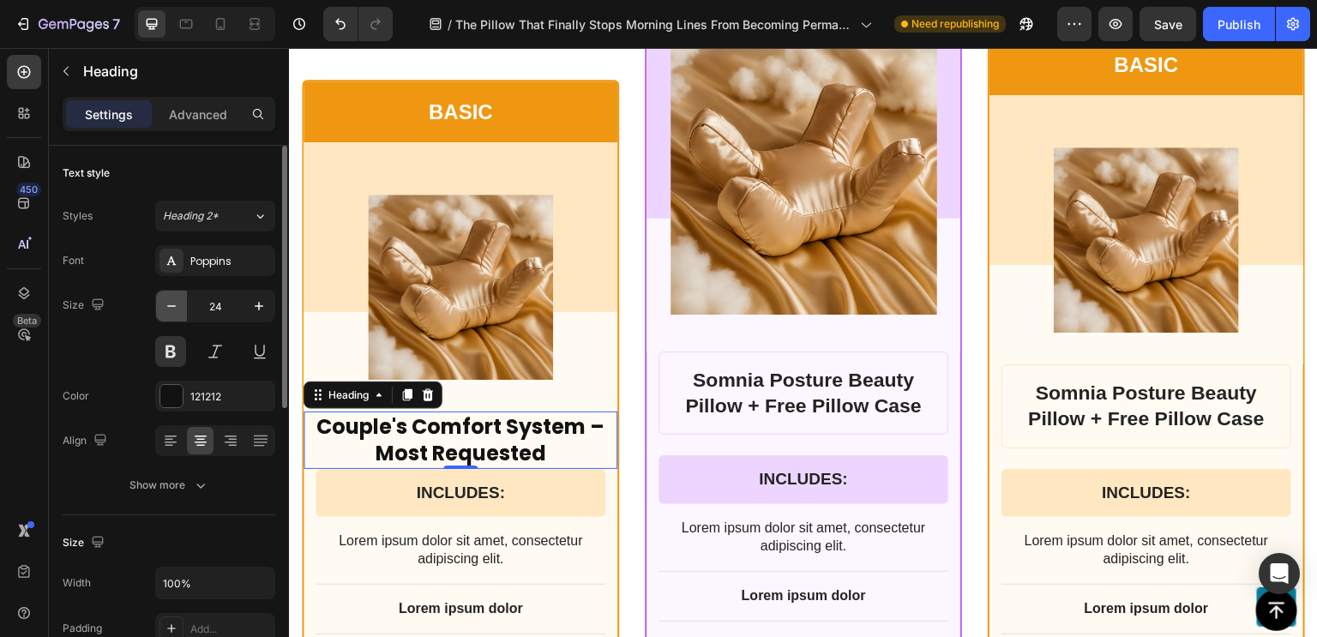
click at [175, 318] on button "button" at bounding box center [171, 306] width 31 height 31
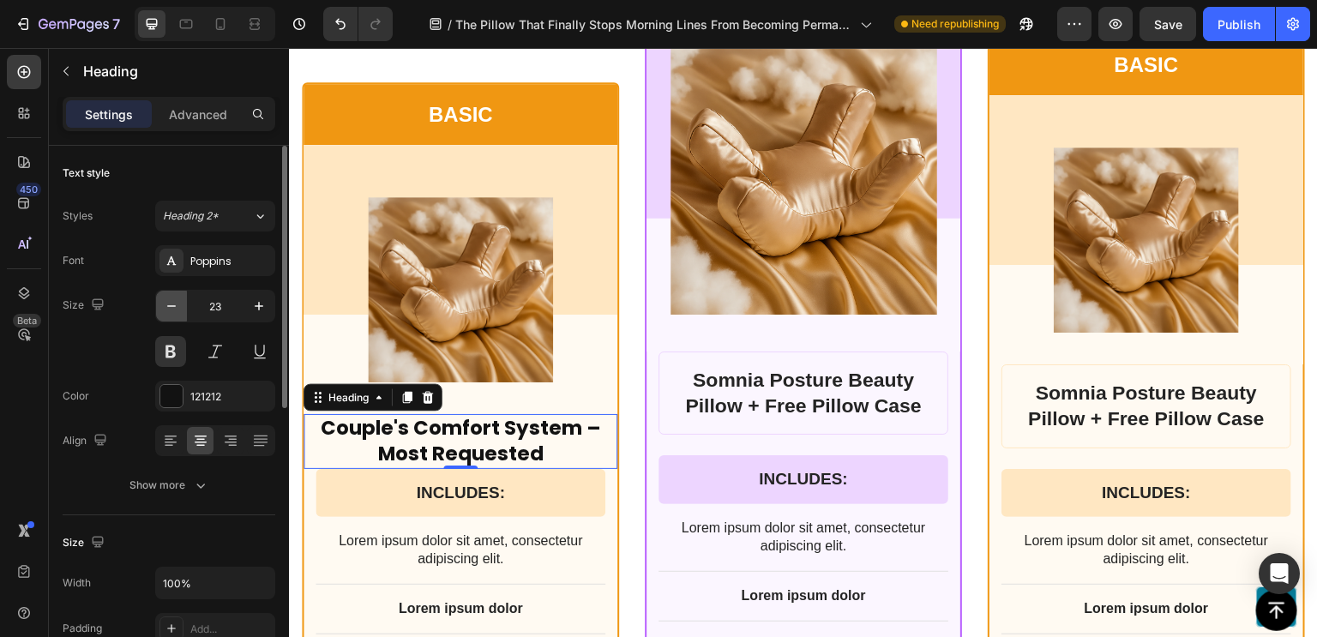
click at [175, 318] on button "button" at bounding box center [171, 306] width 31 height 31
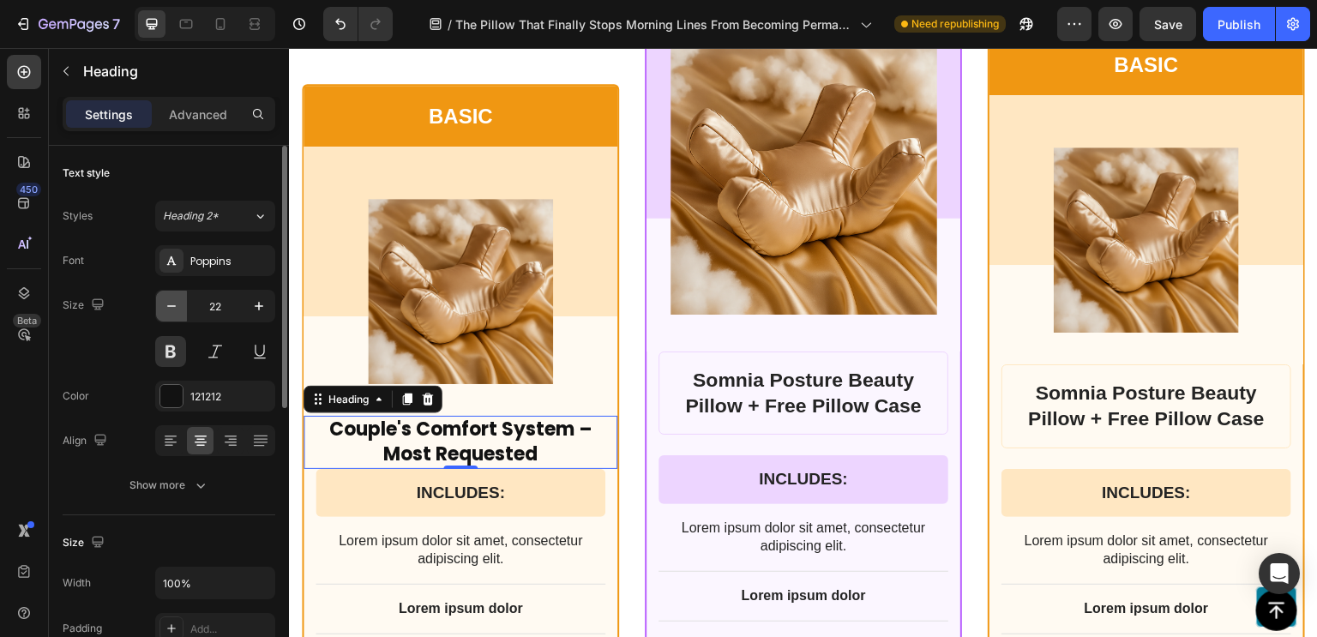
click at [175, 318] on button "button" at bounding box center [171, 306] width 31 height 31
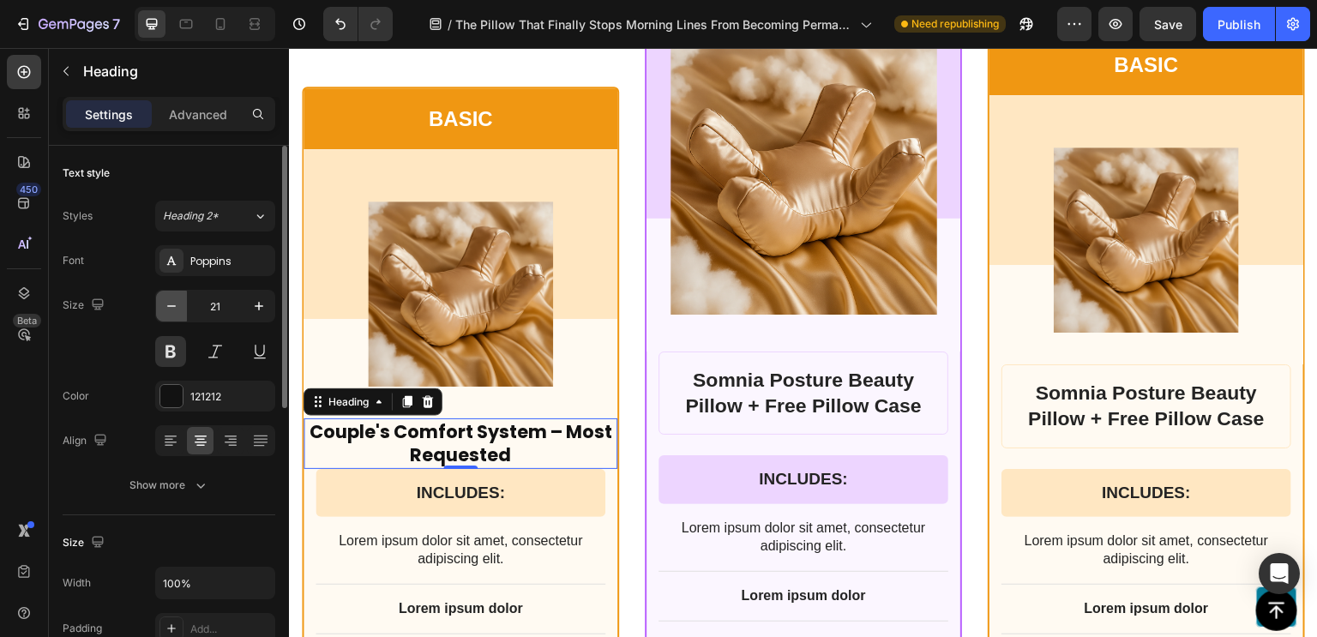
click at [175, 318] on button "button" at bounding box center [171, 306] width 31 height 31
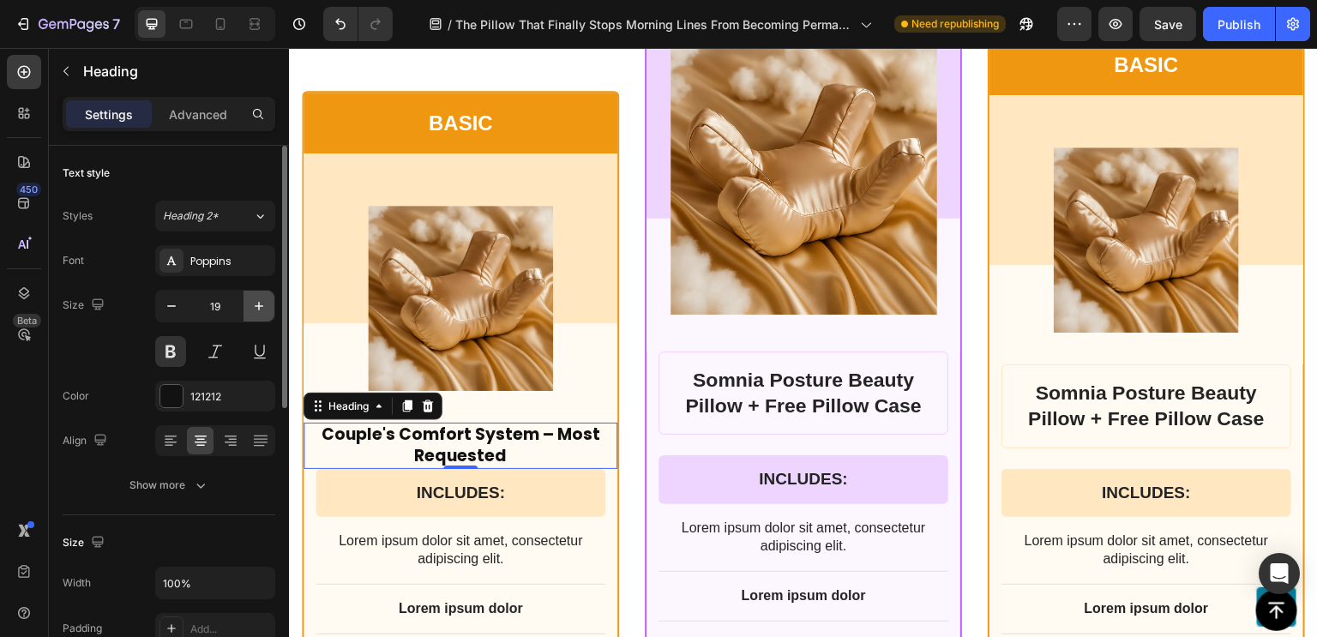
click at [265, 303] on icon "button" at bounding box center [258, 305] width 17 height 17
type input "20"
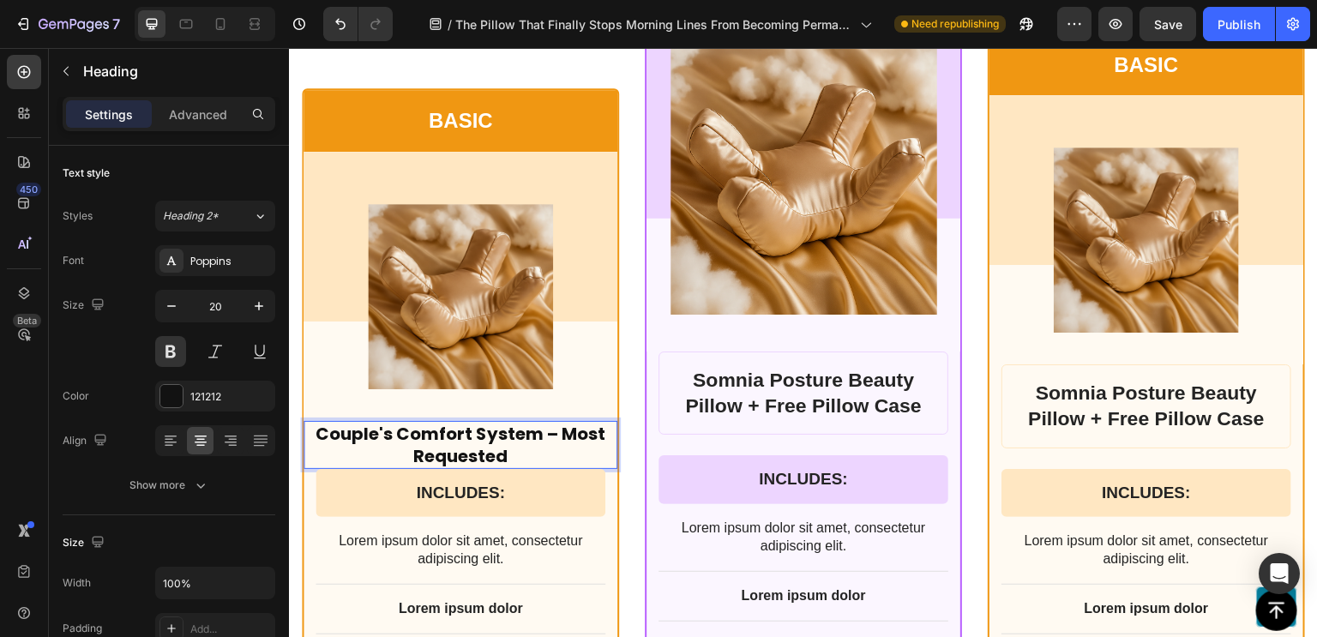
click at [551, 429] on p "Couple's Comfort System – Most Requested" at bounding box center [460, 445] width 310 height 45
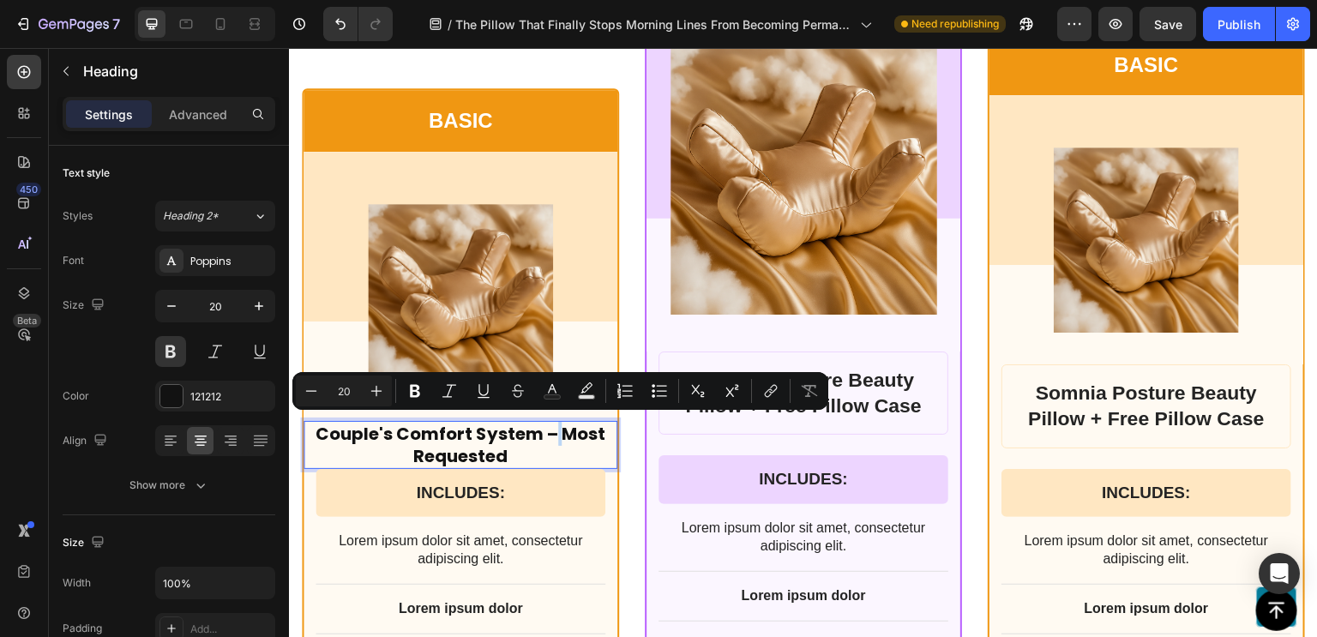
click at [551, 429] on p "Couple's Comfort System – Most Requested" at bounding box center [460, 445] width 310 height 45
drag, startPoint x: 551, startPoint y: 429, endPoint x: 567, endPoint y: 442, distance: 21.3
click at [567, 442] on p "Couple's Comfort System Most Requested" at bounding box center [460, 445] width 310 height 45
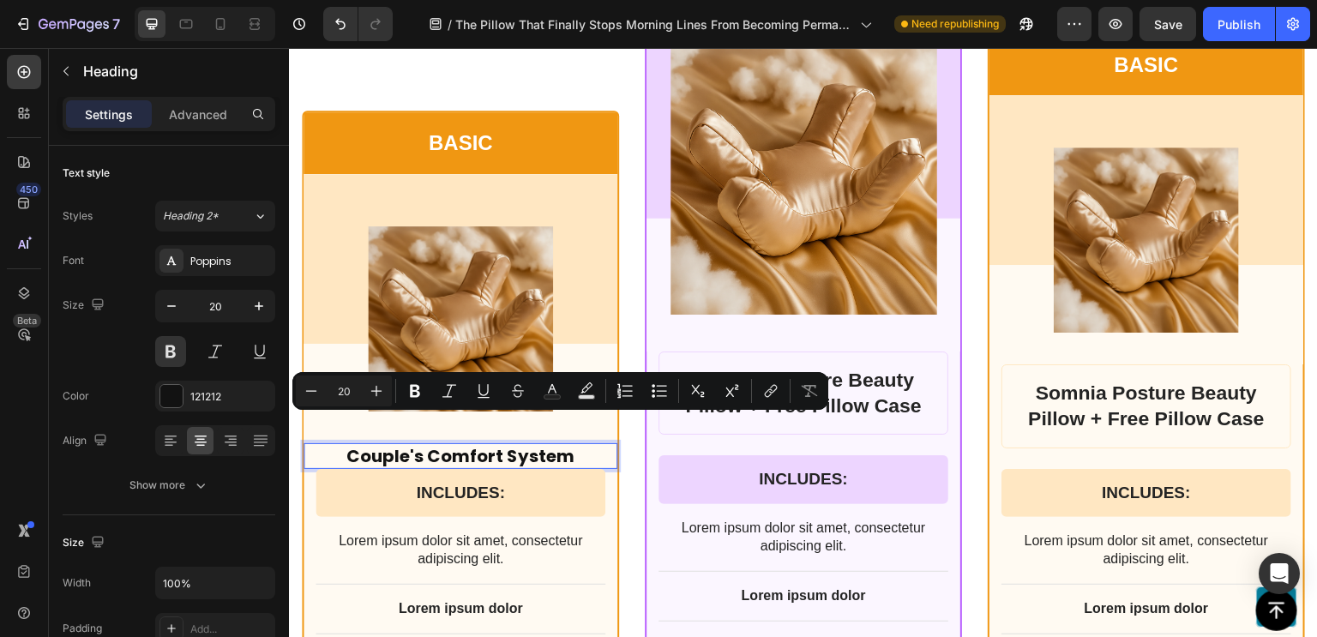
scroll to position [13507, 0]
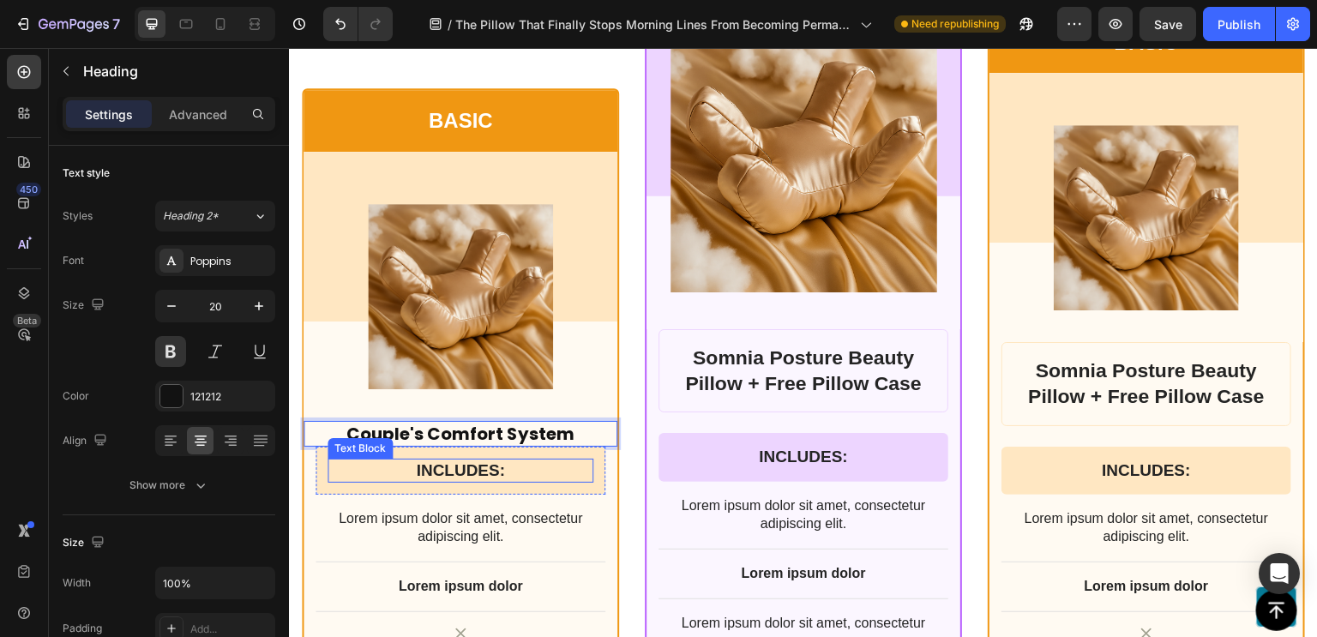
click at [475, 464] on p "INCLUDES:" at bounding box center [460, 470] width 262 height 21
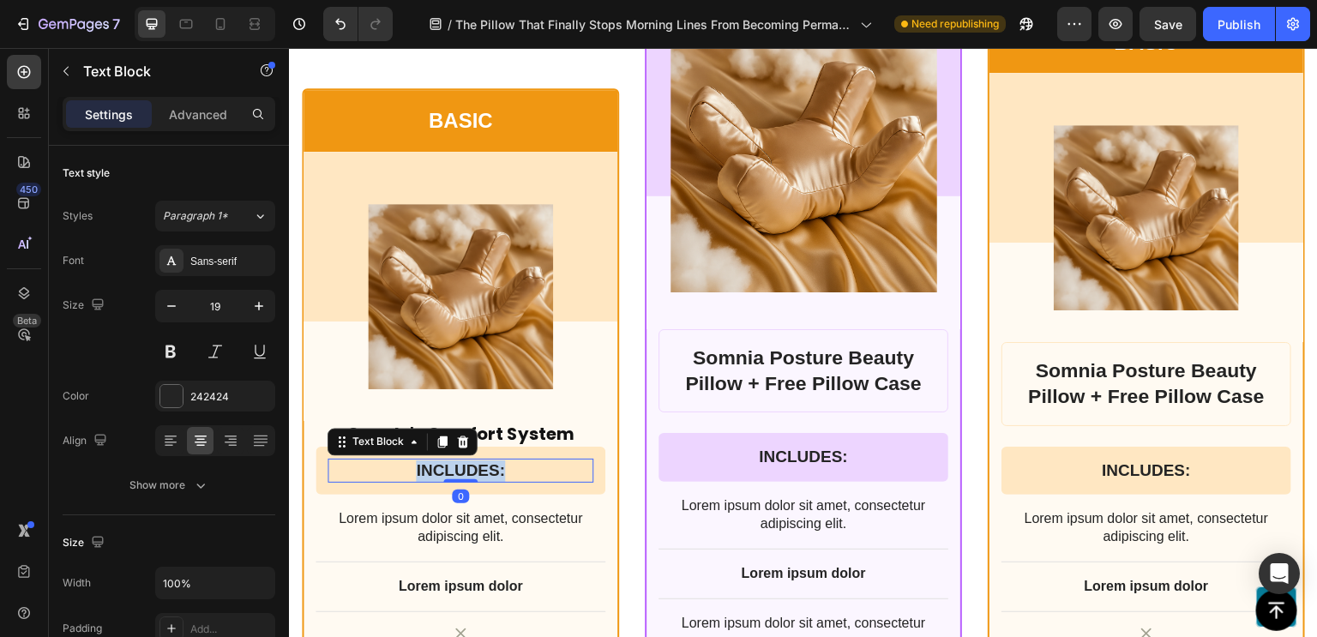
click at [475, 464] on p "INCLUDES:" at bounding box center [460, 470] width 262 height 21
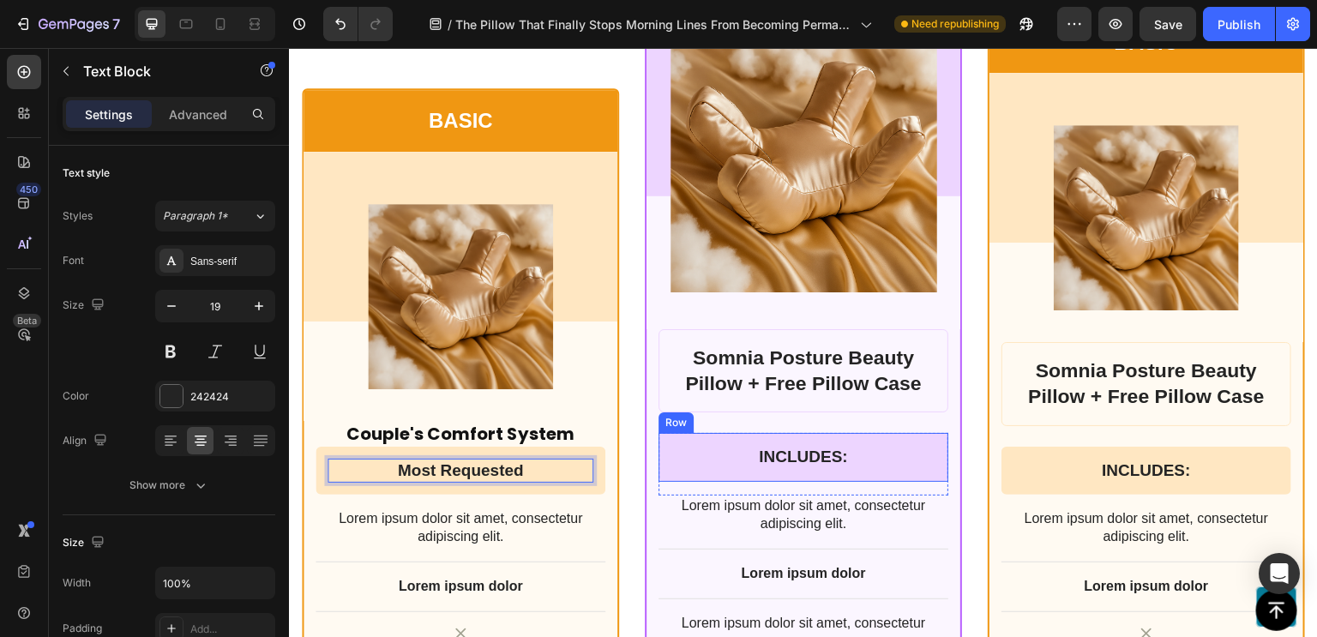
click at [755, 434] on div "INCLUDES: Text Block Row" at bounding box center [803, 457] width 290 height 49
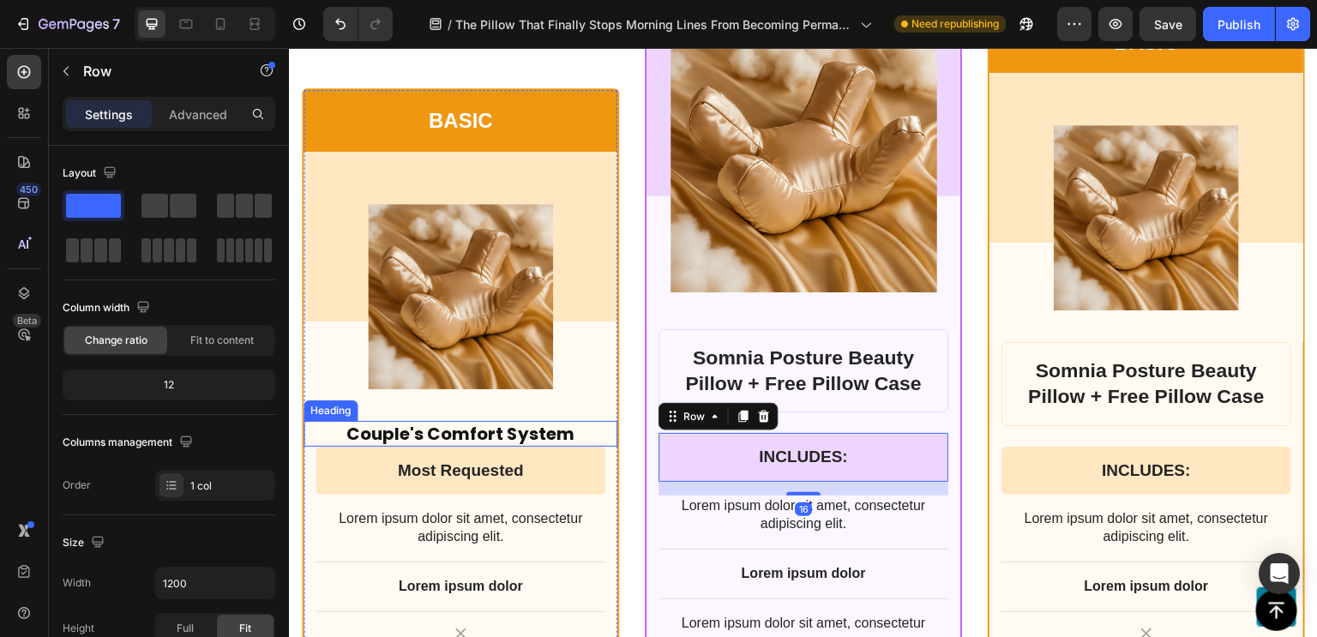
click at [549, 426] on p "Couple's Comfort System" at bounding box center [460, 434] width 310 height 22
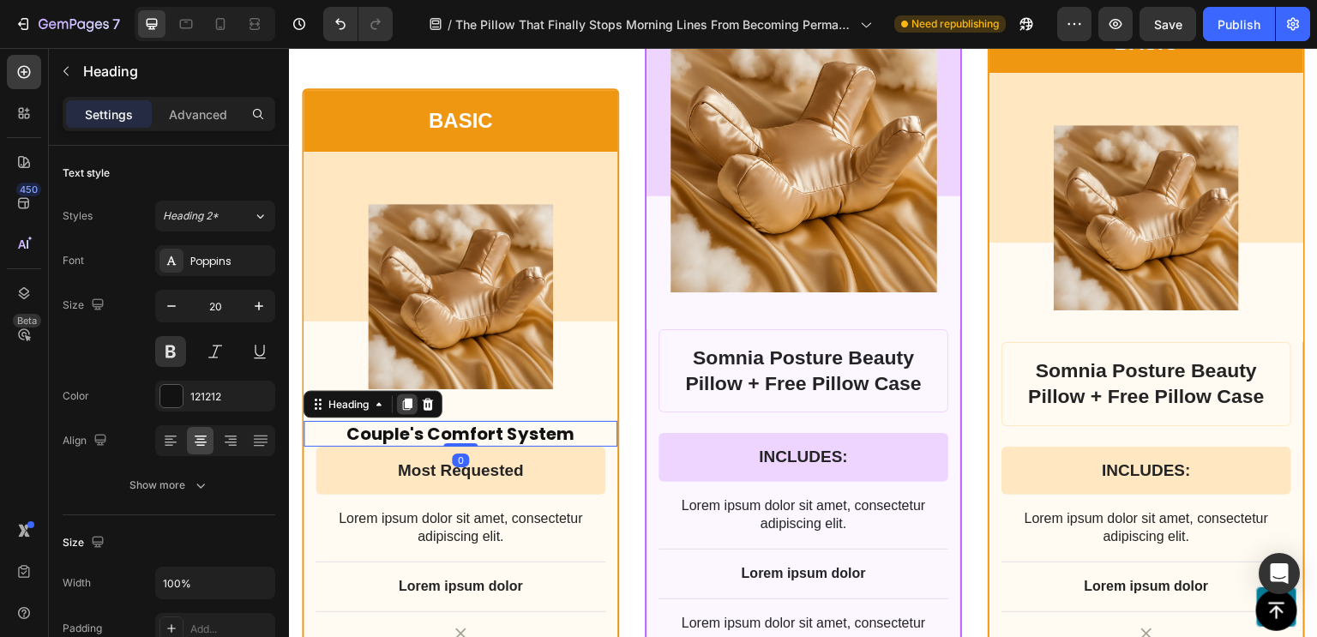
click at [404, 403] on icon at bounding box center [407, 405] width 14 height 14
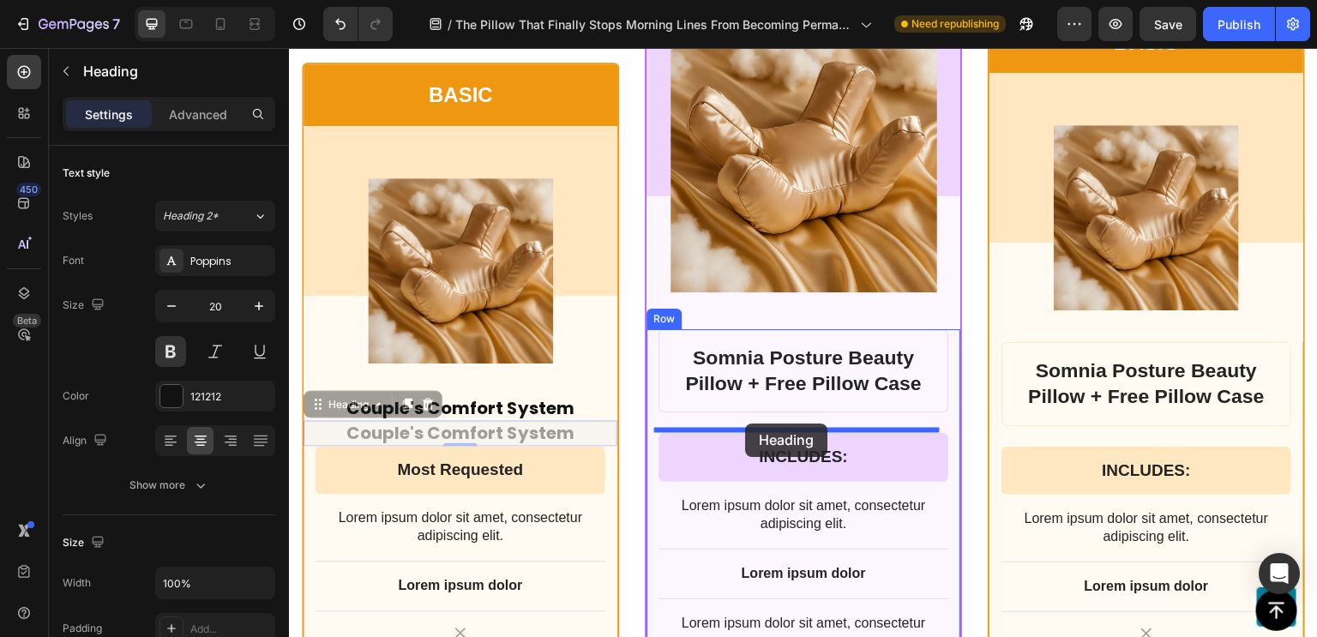
drag, startPoint x: 314, startPoint y: 401, endPoint x: 745, endPoint y: 423, distance: 431.7
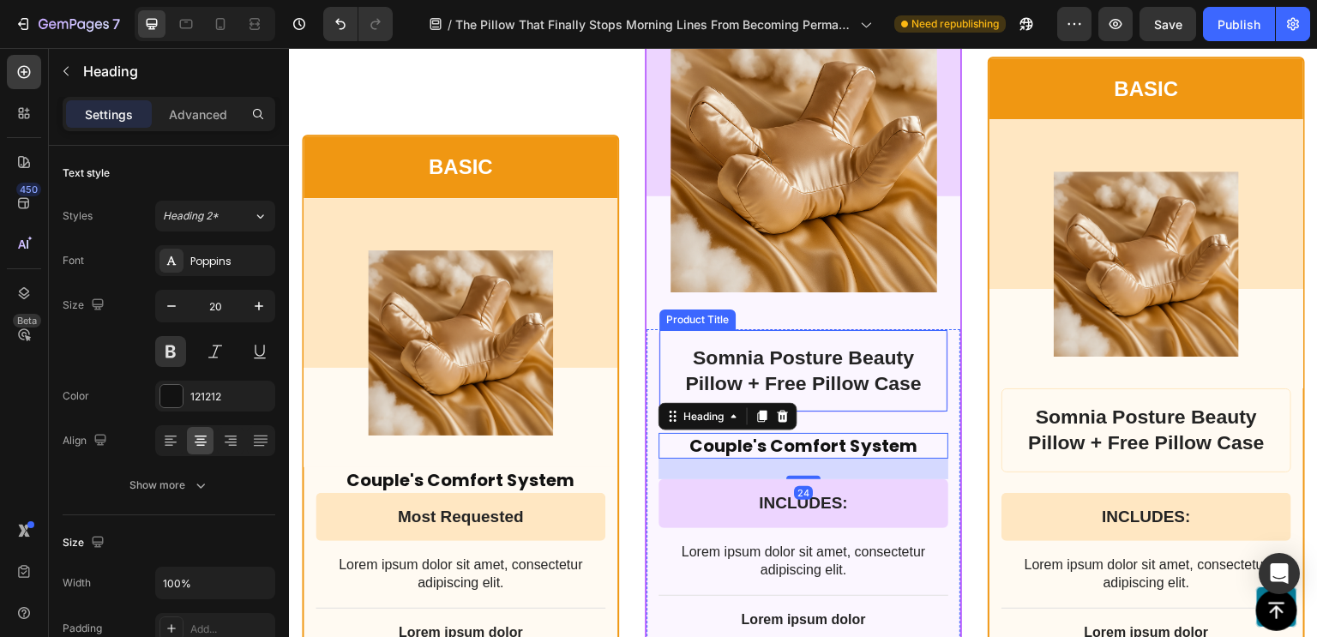
click at [815, 358] on h1 "Somnia Posture Beauty Pillow + Free Pillow Case" at bounding box center [803, 371] width 261 height 55
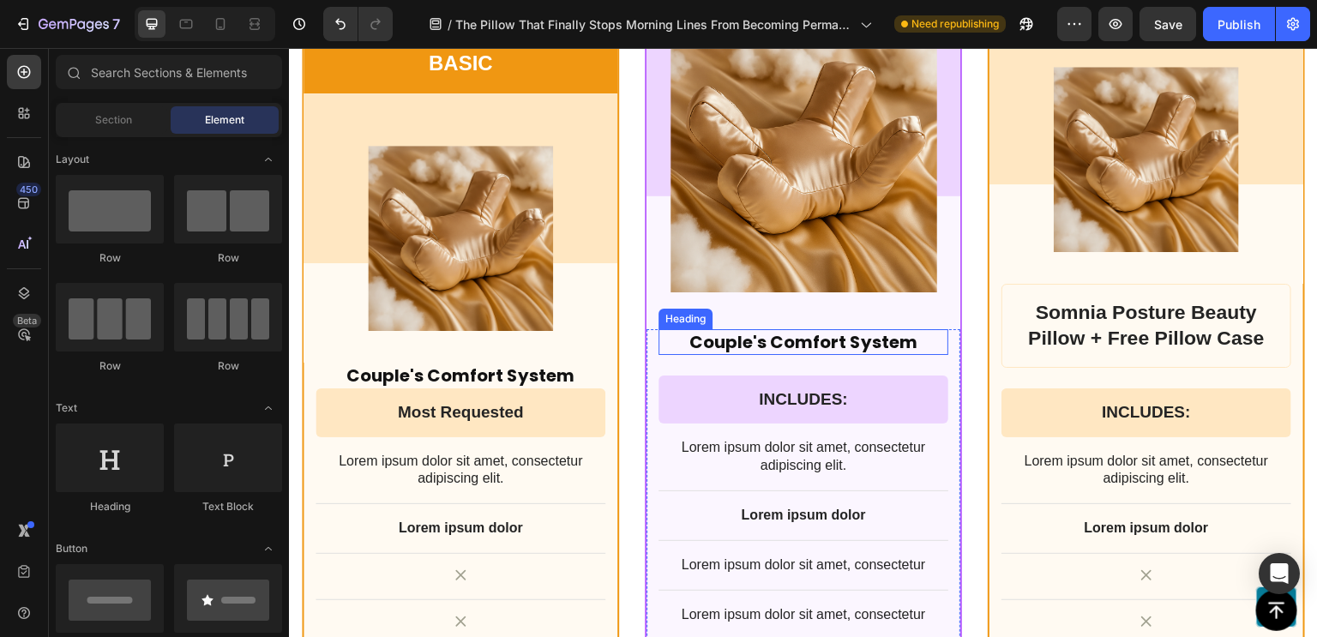
click at [714, 336] on h2 "Couple's Comfort System" at bounding box center [803, 342] width 290 height 26
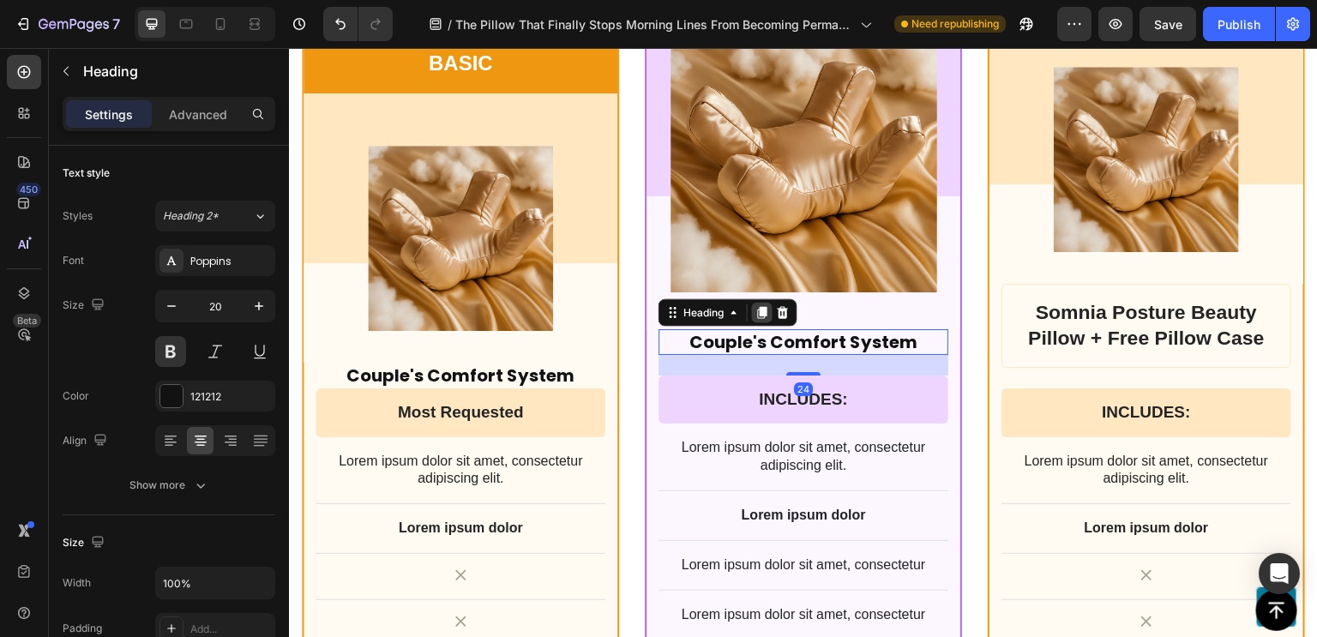
click at [758, 309] on icon at bounding box center [762, 313] width 9 height 12
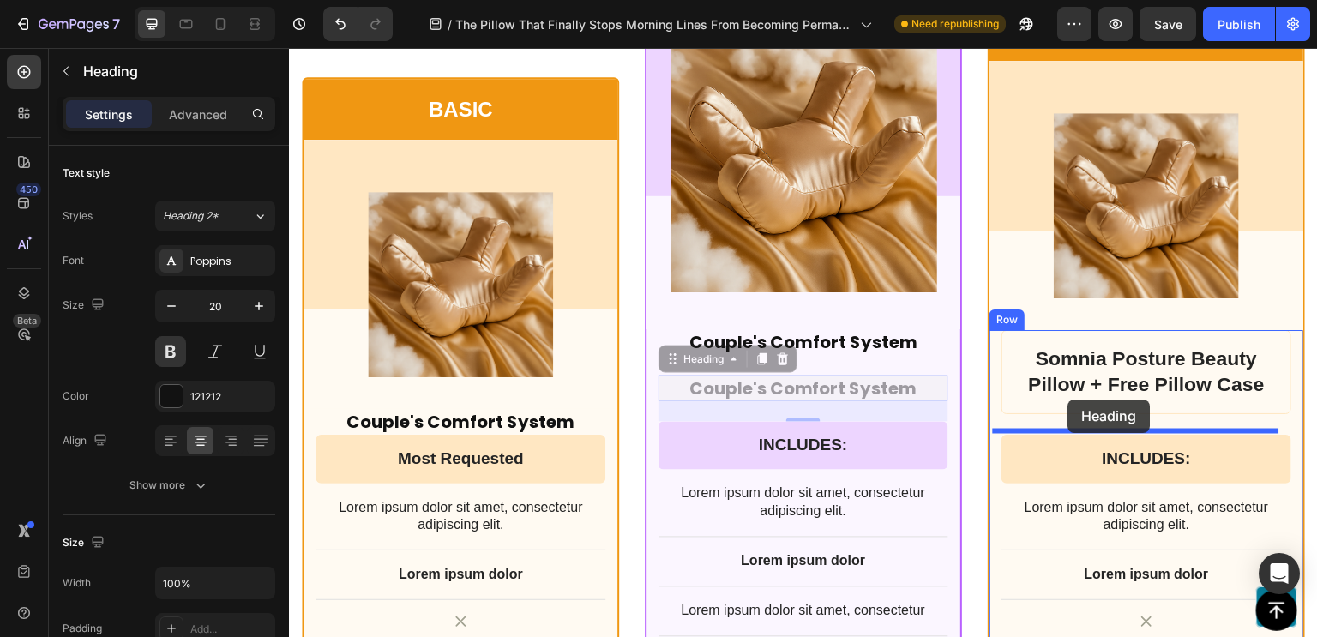
drag, startPoint x: 678, startPoint y: 366, endPoint x: 1068, endPoint y: 399, distance: 391.4
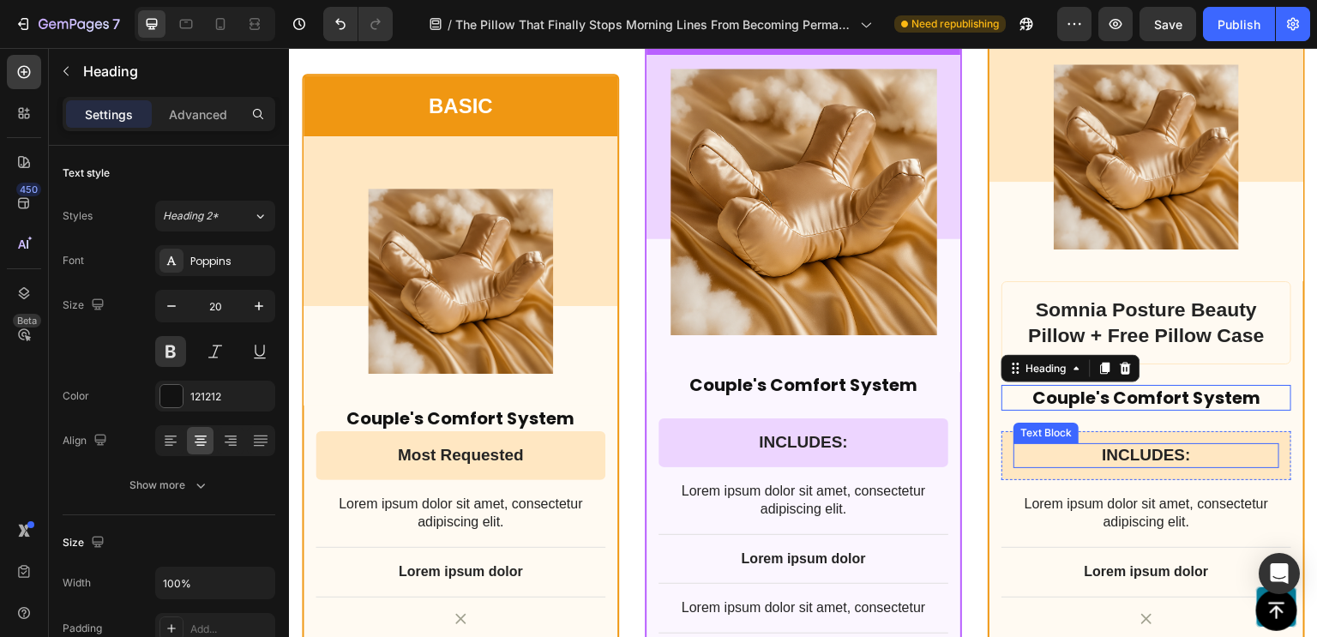
scroll to position [13553, 0]
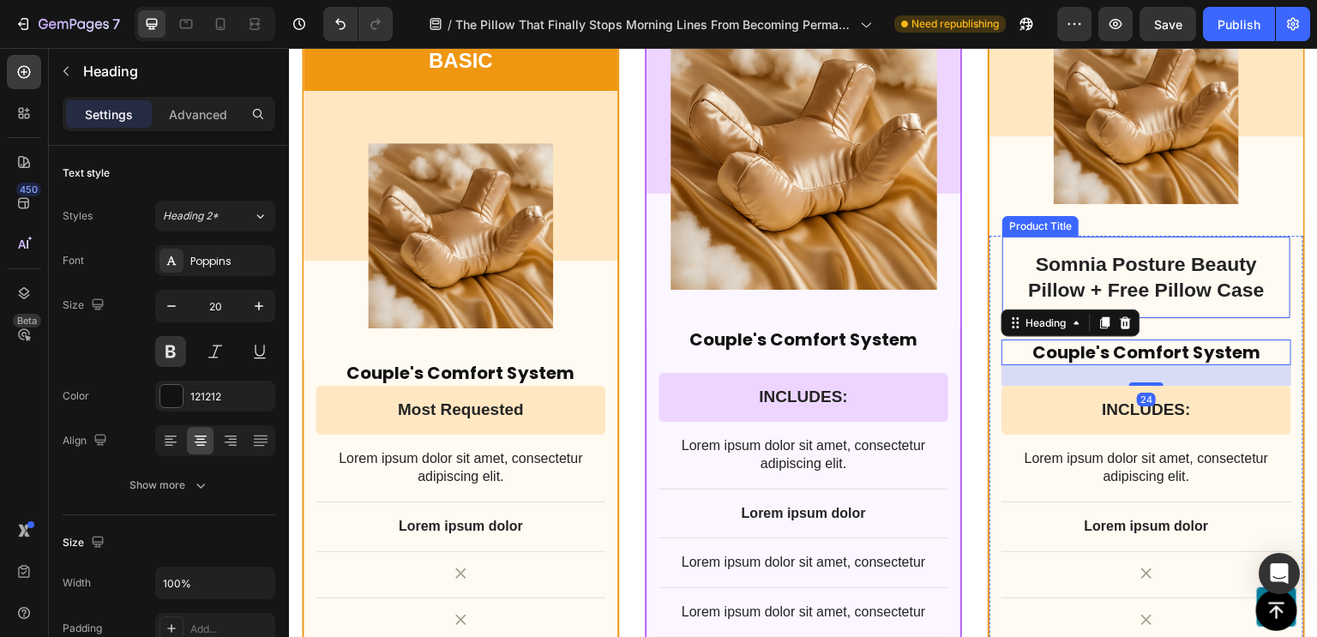
click at [1157, 281] on h1 "Somnia Posture Beauty Pillow + Free Pillow Case" at bounding box center [1146, 277] width 261 height 55
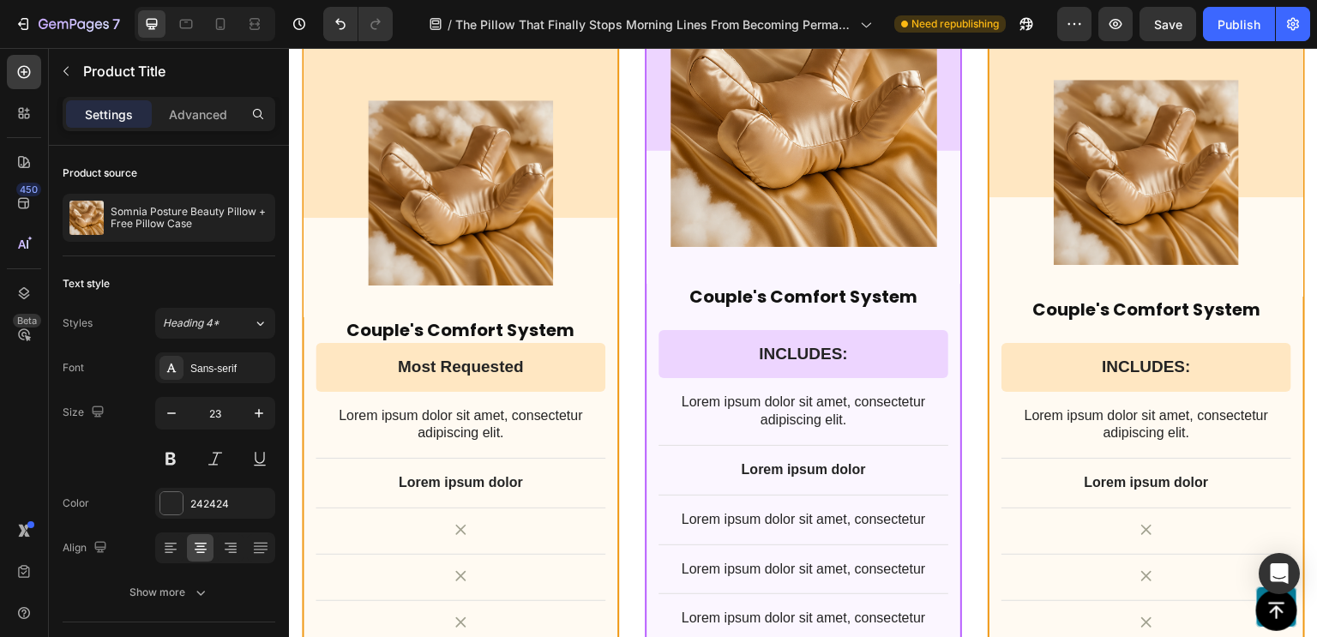
scroll to position [13507, 0]
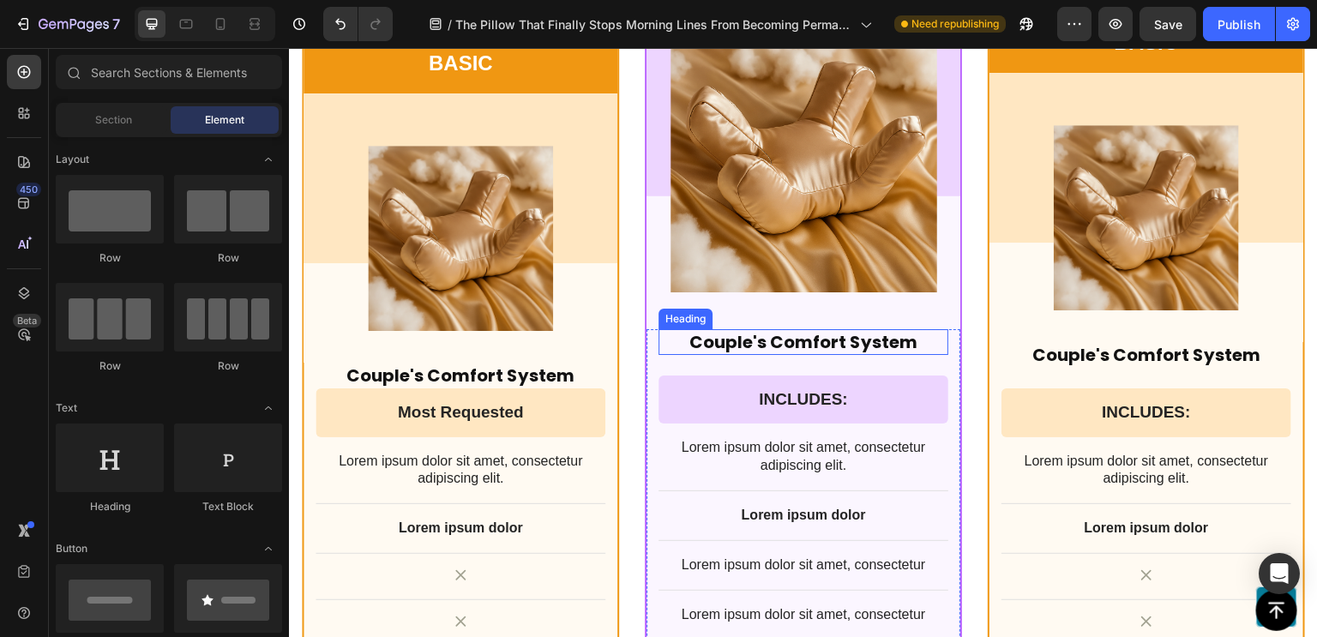
click at [747, 336] on h2 "Couple's Comfort System" at bounding box center [803, 342] width 290 height 26
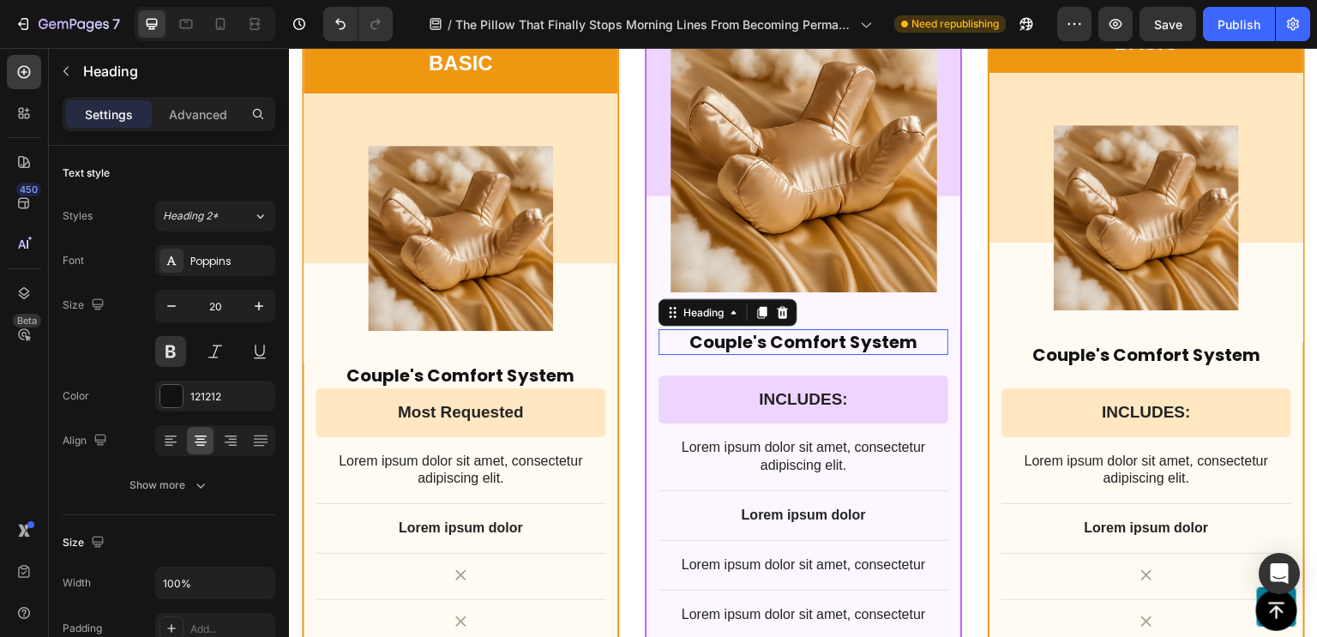
click at [747, 336] on p "Couple's Comfort System" at bounding box center [803, 342] width 286 height 22
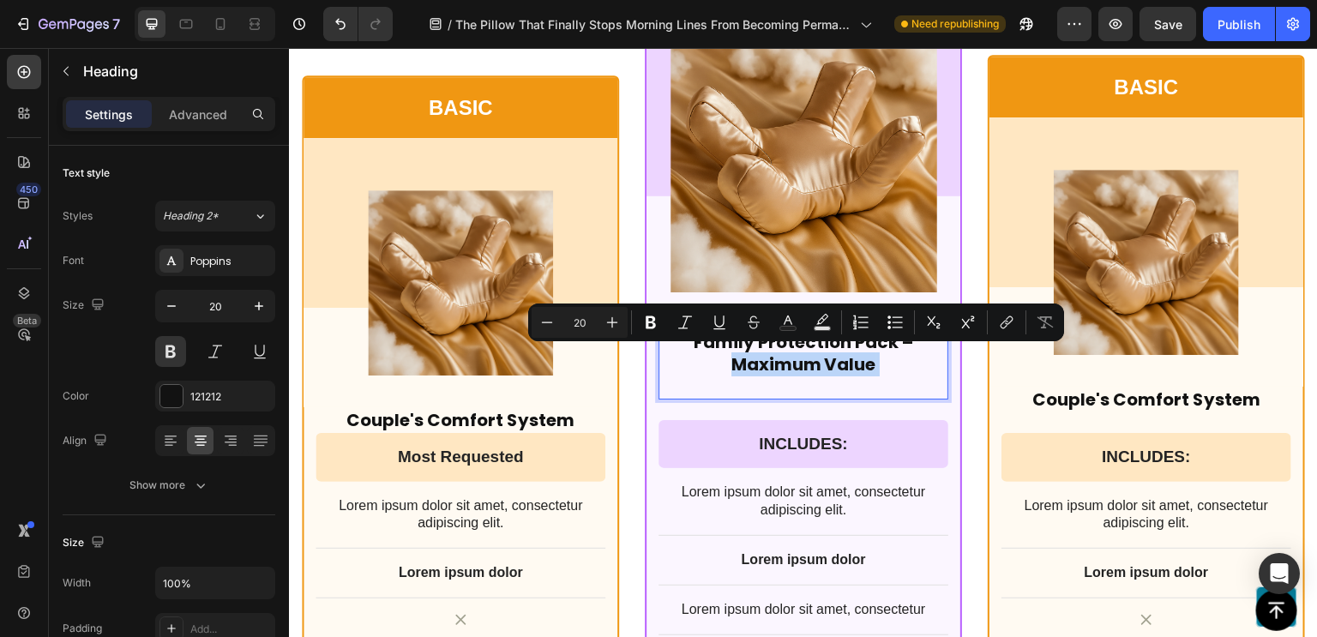
drag, startPoint x: 722, startPoint y: 363, endPoint x: 901, endPoint y: 376, distance: 179.6
click at [901, 376] on p "Family Protection Pack – Maximum Value" at bounding box center [803, 364] width 286 height 67
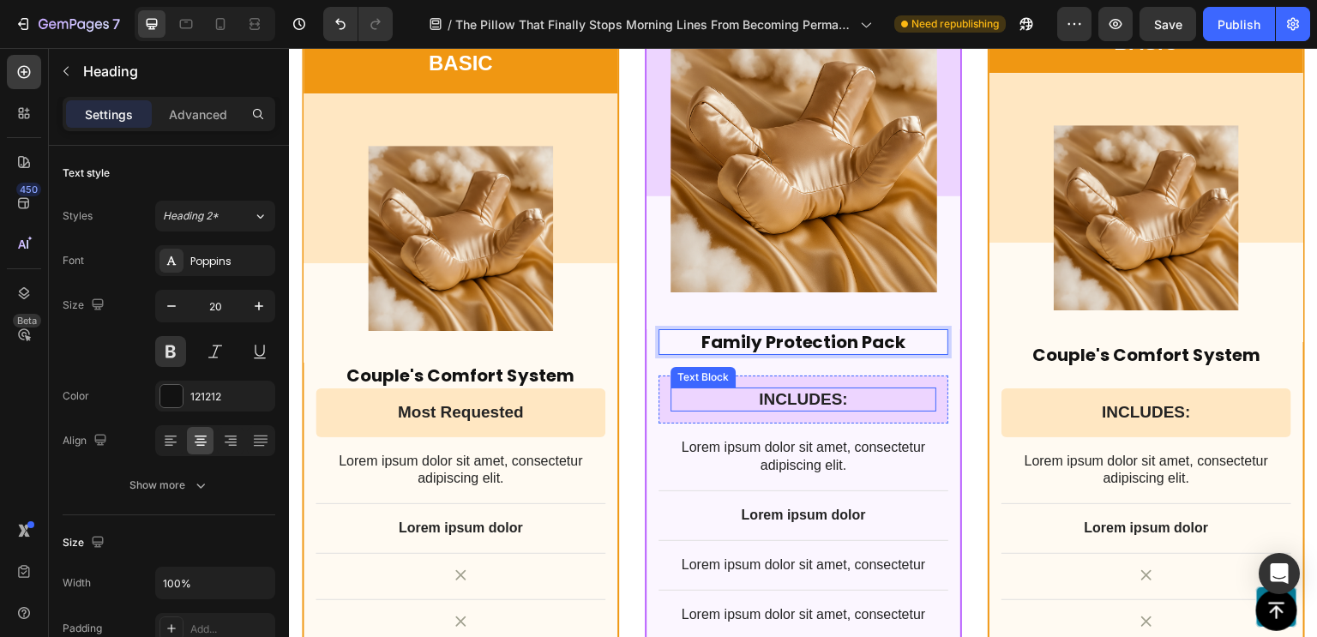
click at [802, 401] on p "INCLUDES:" at bounding box center [803, 399] width 262 height 21
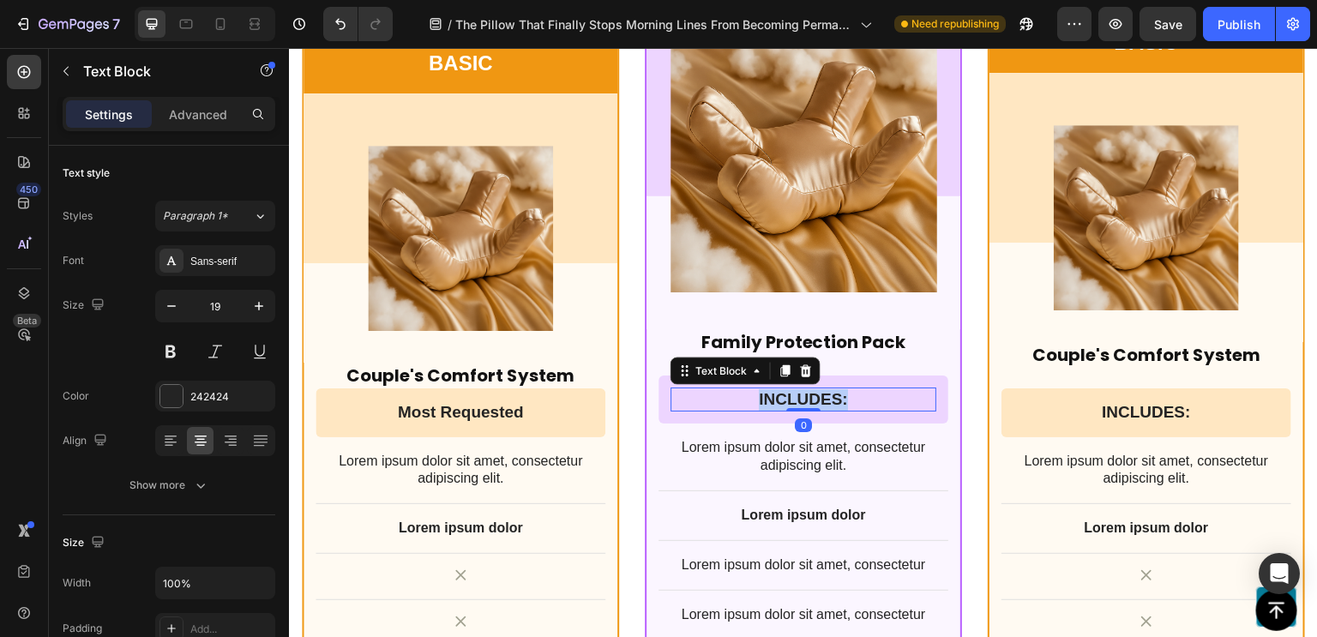
click at [802, 401] on p "INCLUDES:" at bounding box center [803, 399] width 262 height 21
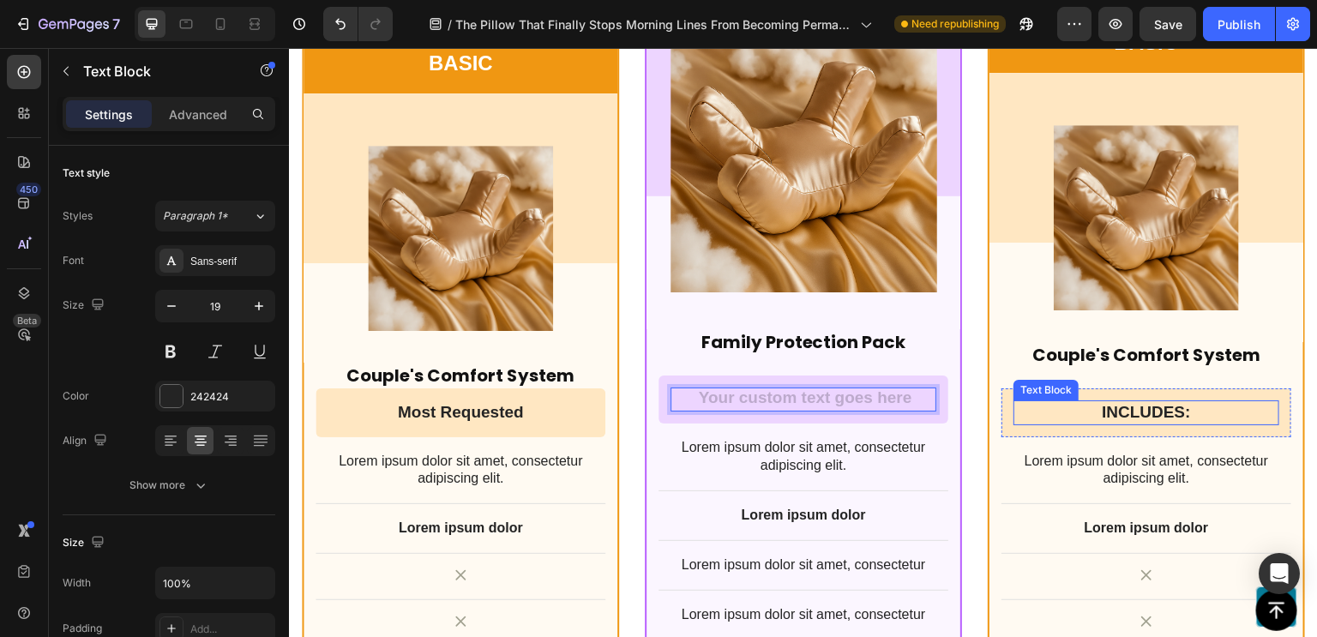
click at [1129, 400] on div "INCLUDES:" at bounding box center [1146, 412] width 266 height 25
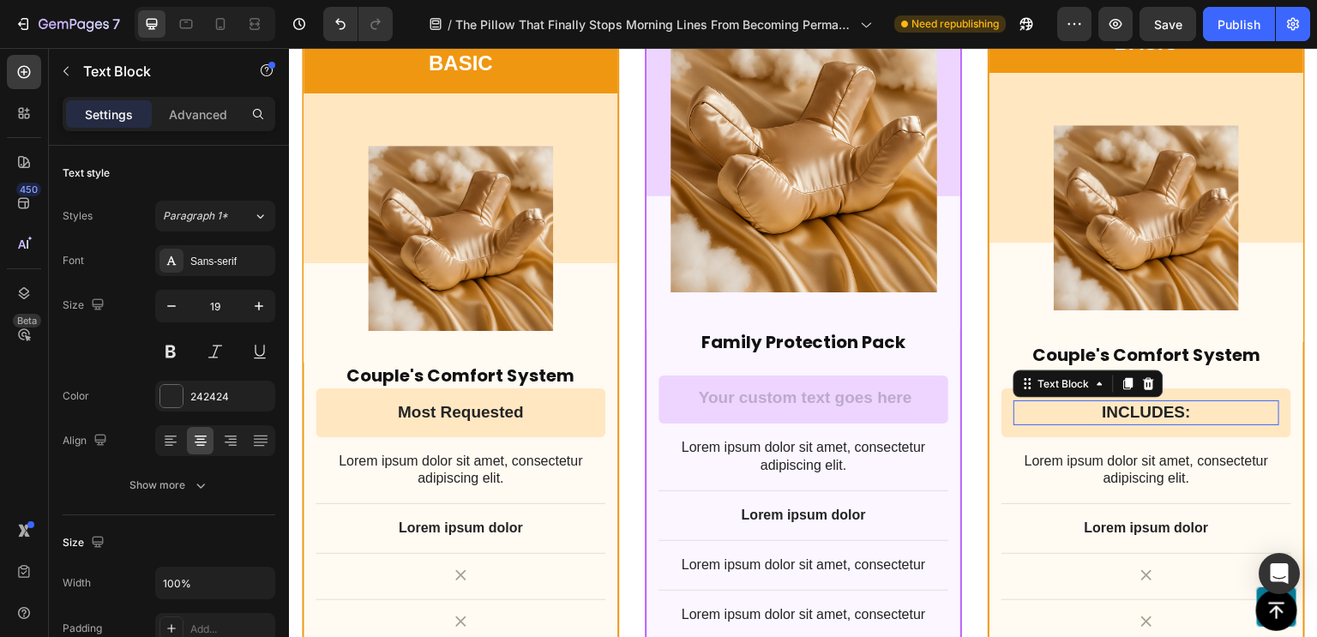
click at [1129, 400] on div "INCLUDES:" at bounding box center [1146, 412] width 266 height 25
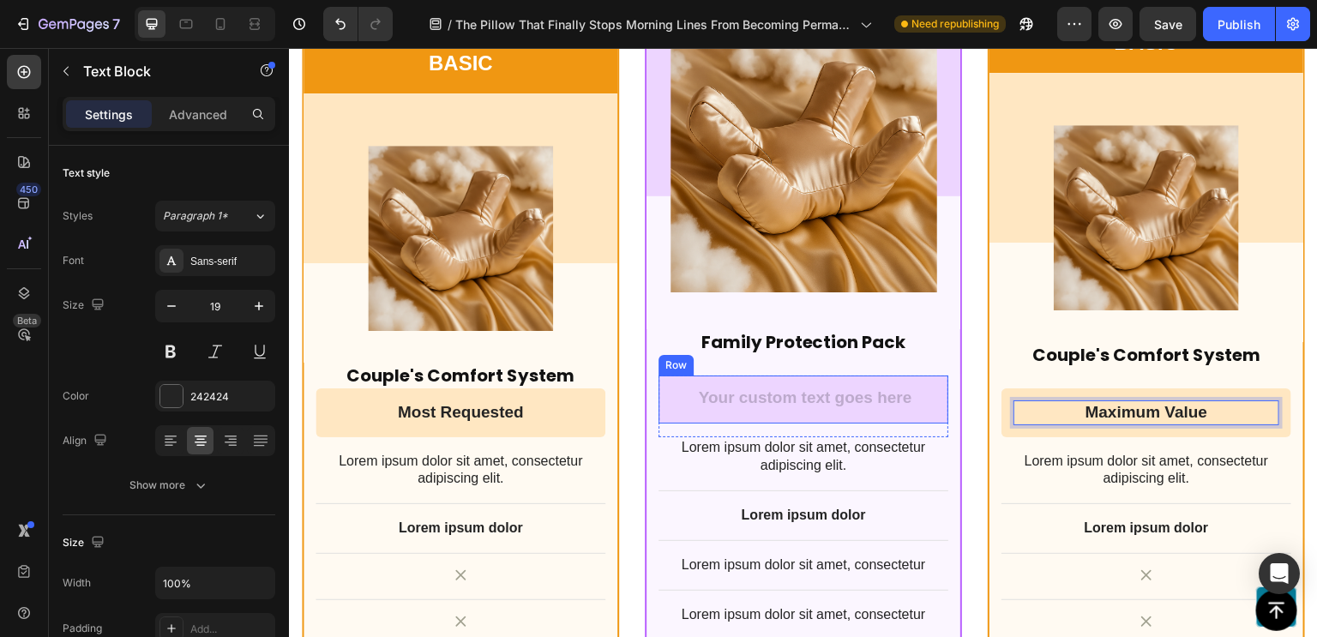
click at [857, 375] on div "Text Block Row" at bounding box center [803, 399] width 290 height 49
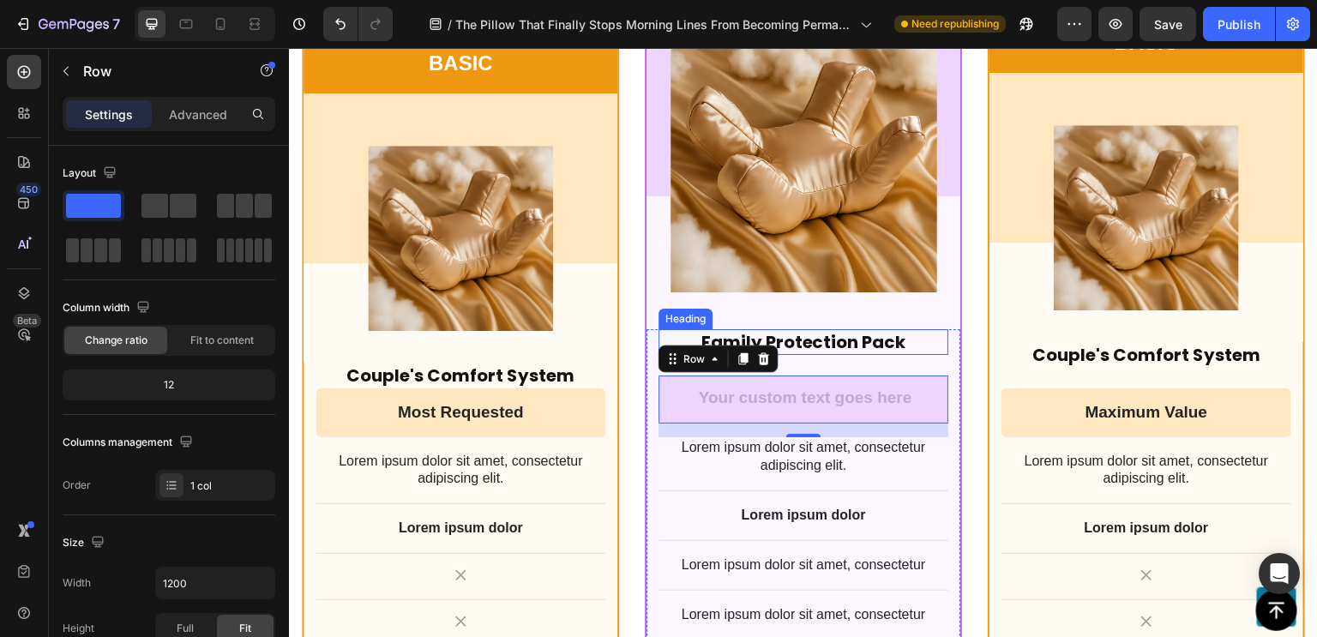
click at [788, 339] on p "Family Protection Pack" at bounding box center [803, 342] width 286 height 22
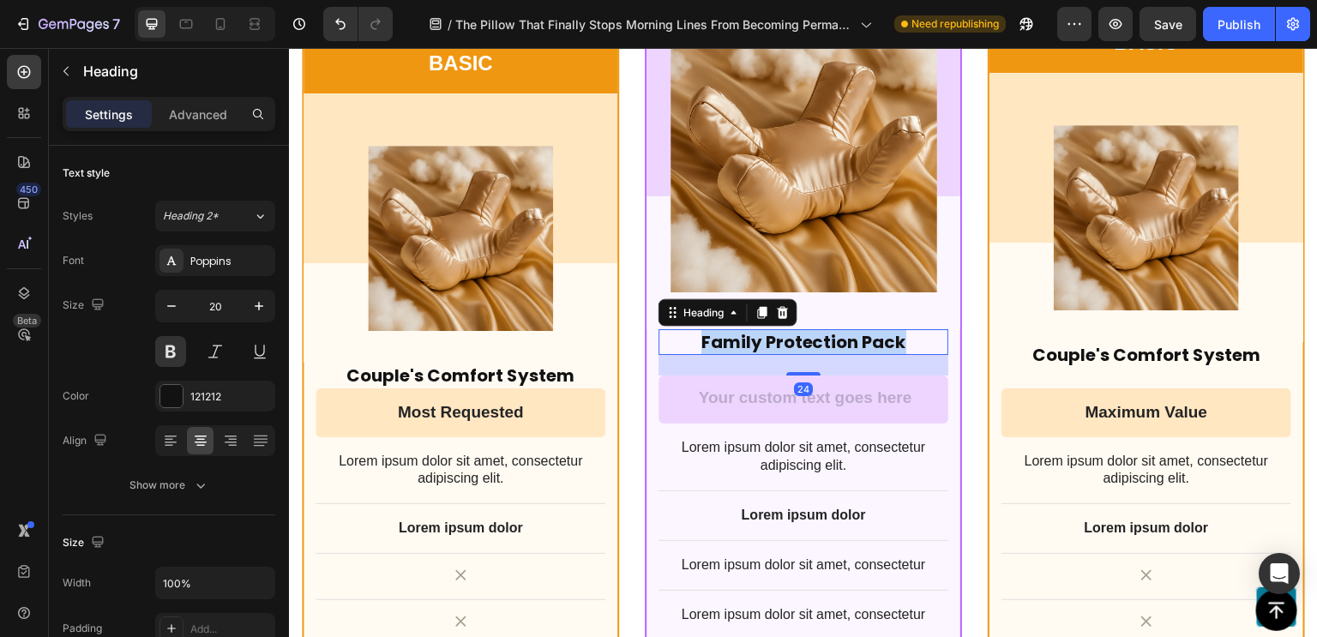
click at [788, 339] on p "Family Protection Pack" at bounding box center [803, 342] width 286 height 22
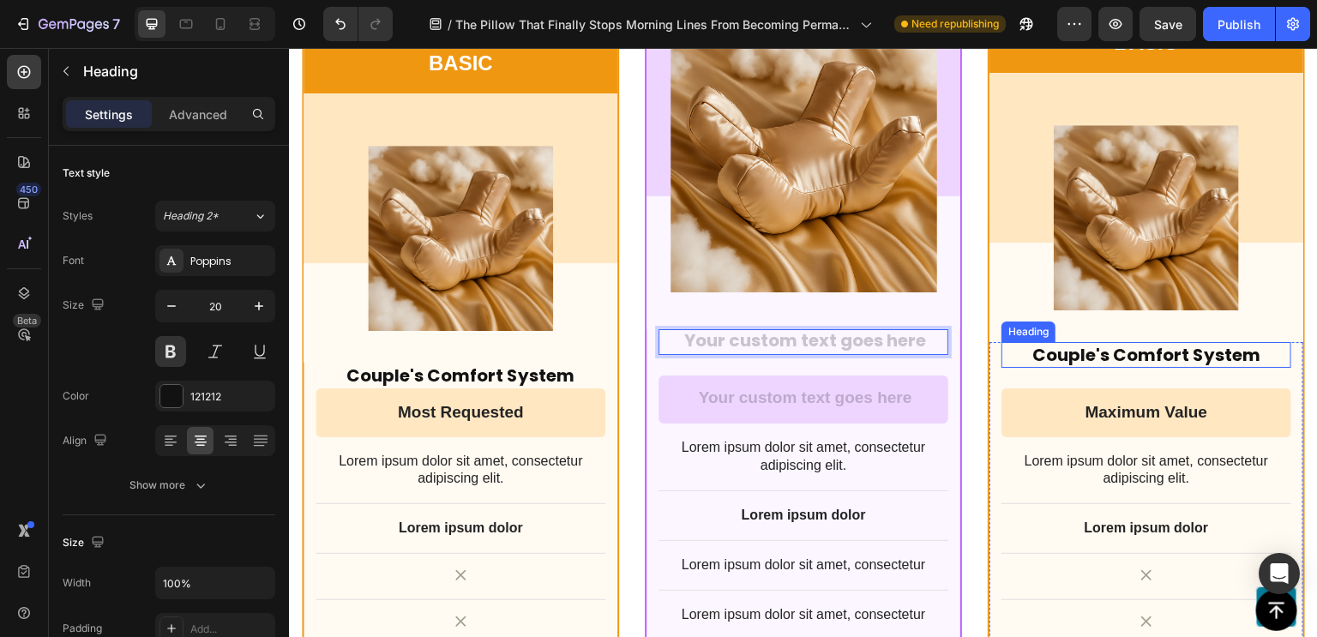
click at [1065, 355] on h2 "Couple's Comfort System" at bounding box center [1146, 355] width 290 height 26
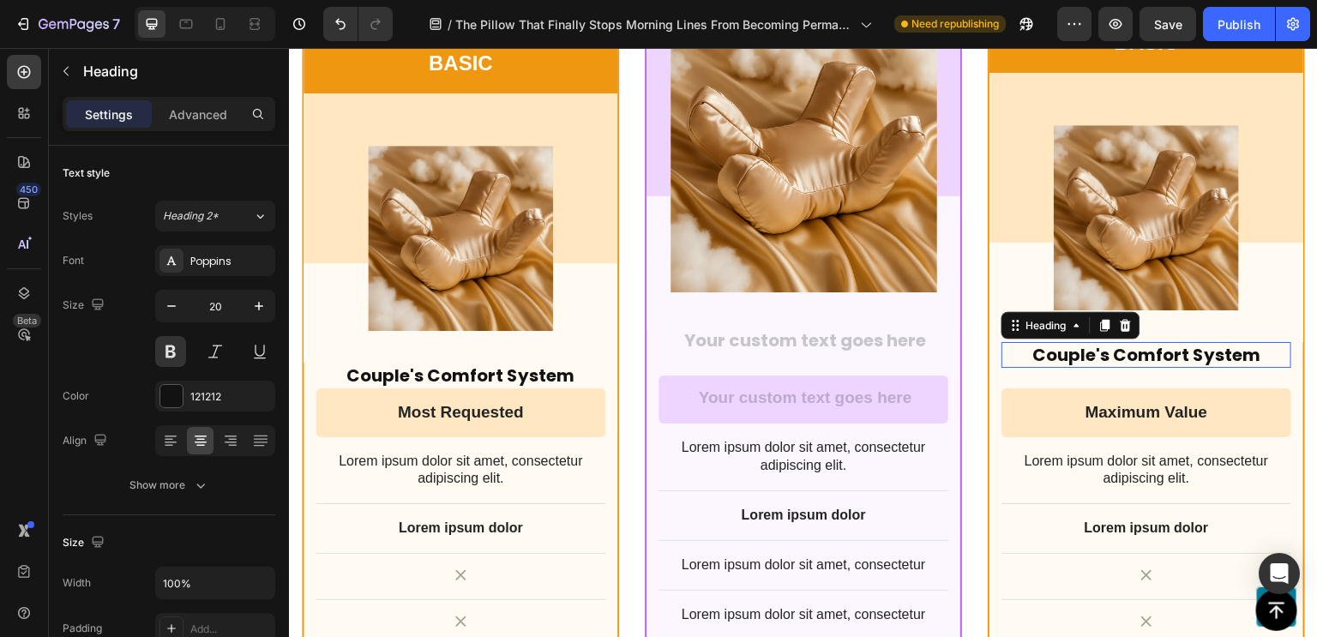
click at [1065, 355] on p "Couple's Comfort System" at bounding box center [1146, 355] width 286 height 22
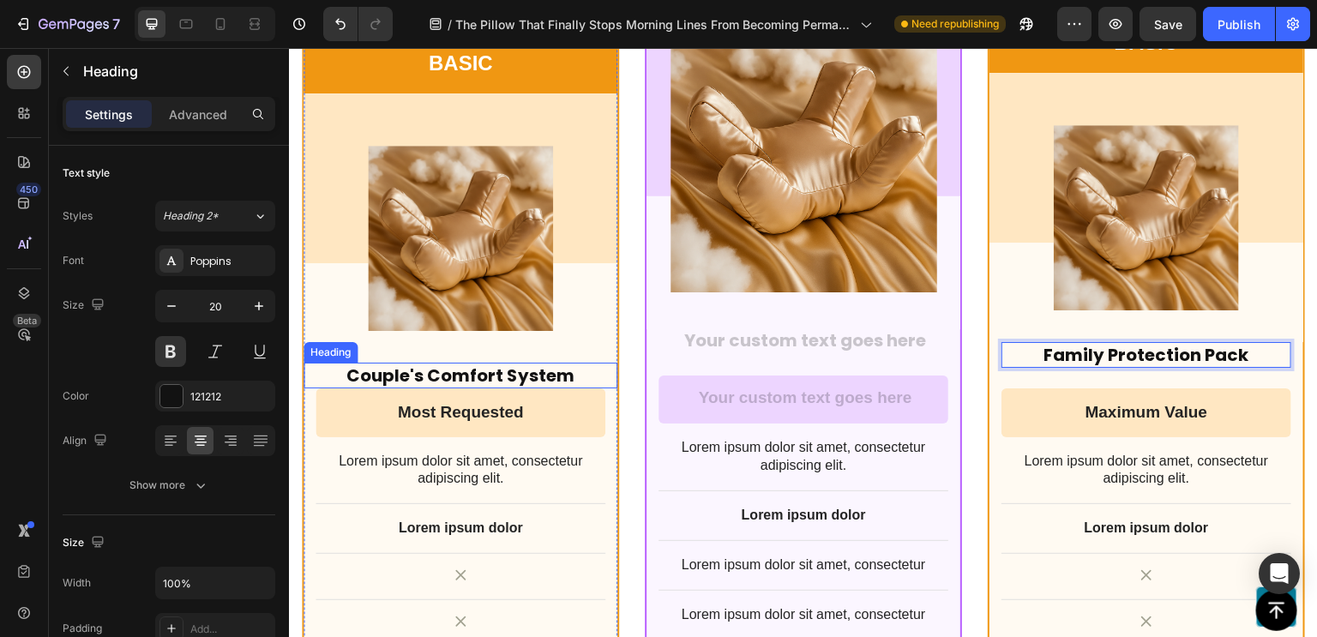
click at [486, 369] on p "Couple's Comfort System" at bounding box center [460, 375] width 310 height 22
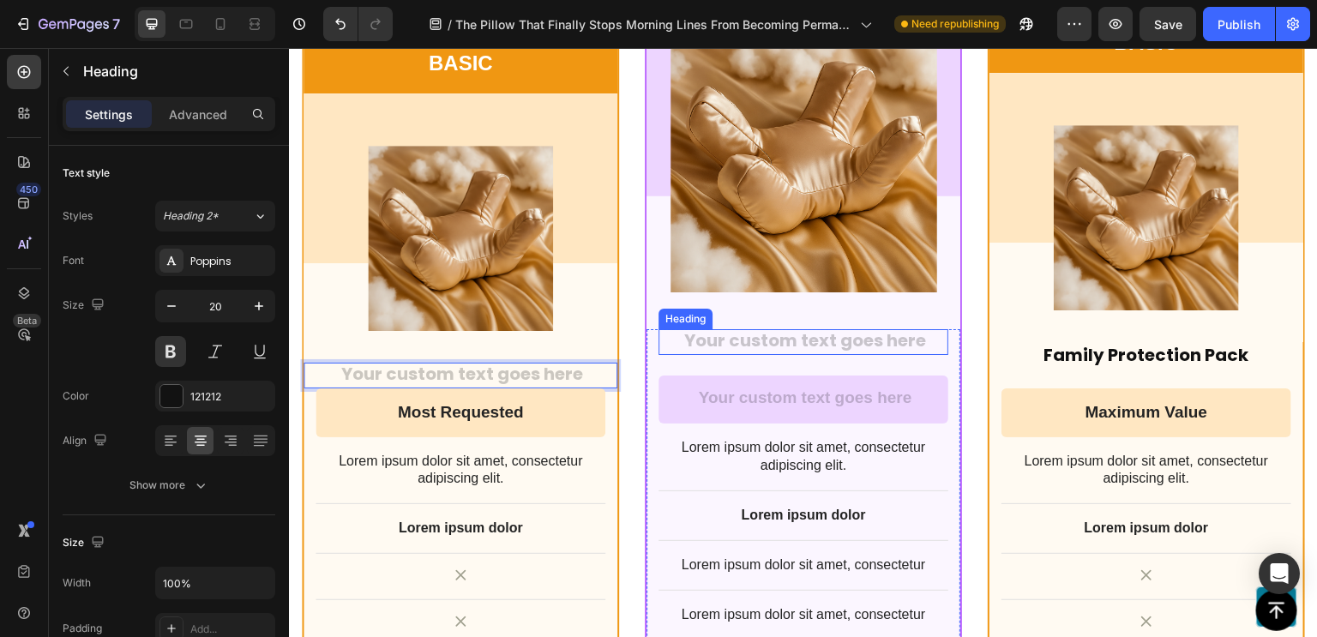
click at [803, 331] on h2 "Rich Text Editor. Editing area: main" at bounding box center [803, 342] width 290 height 26
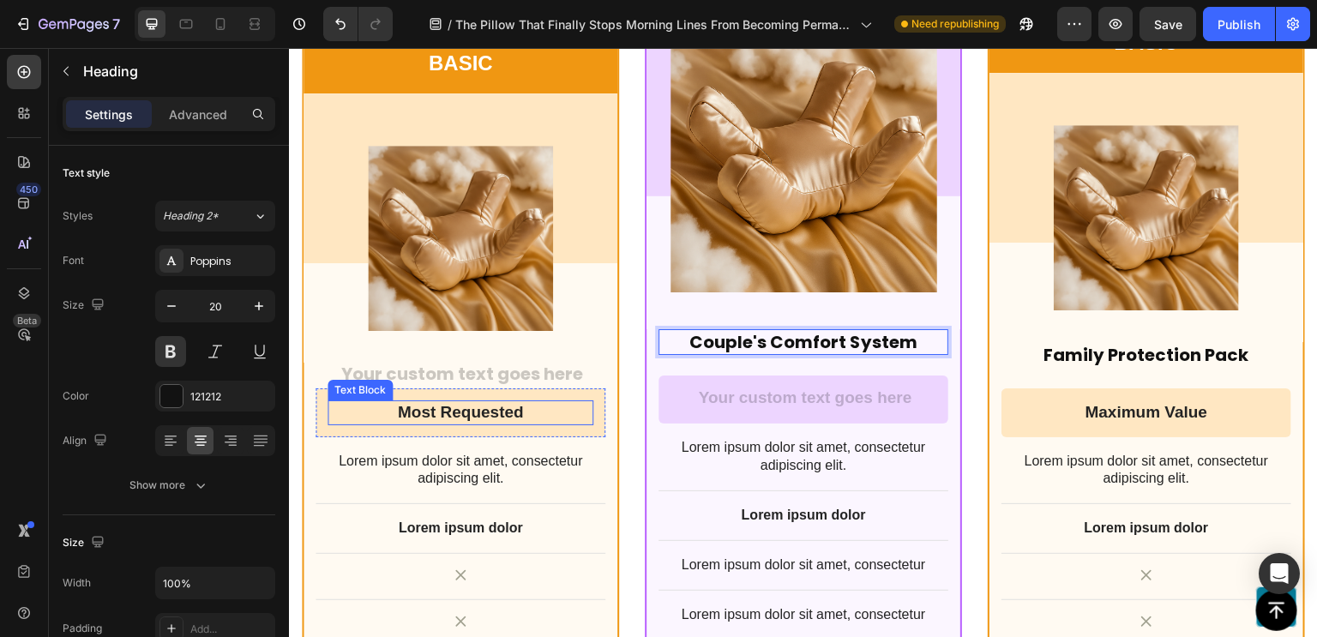
click at [447, 410] on p "Most Requested" at bounding box center [460, 412] width 262 height 21
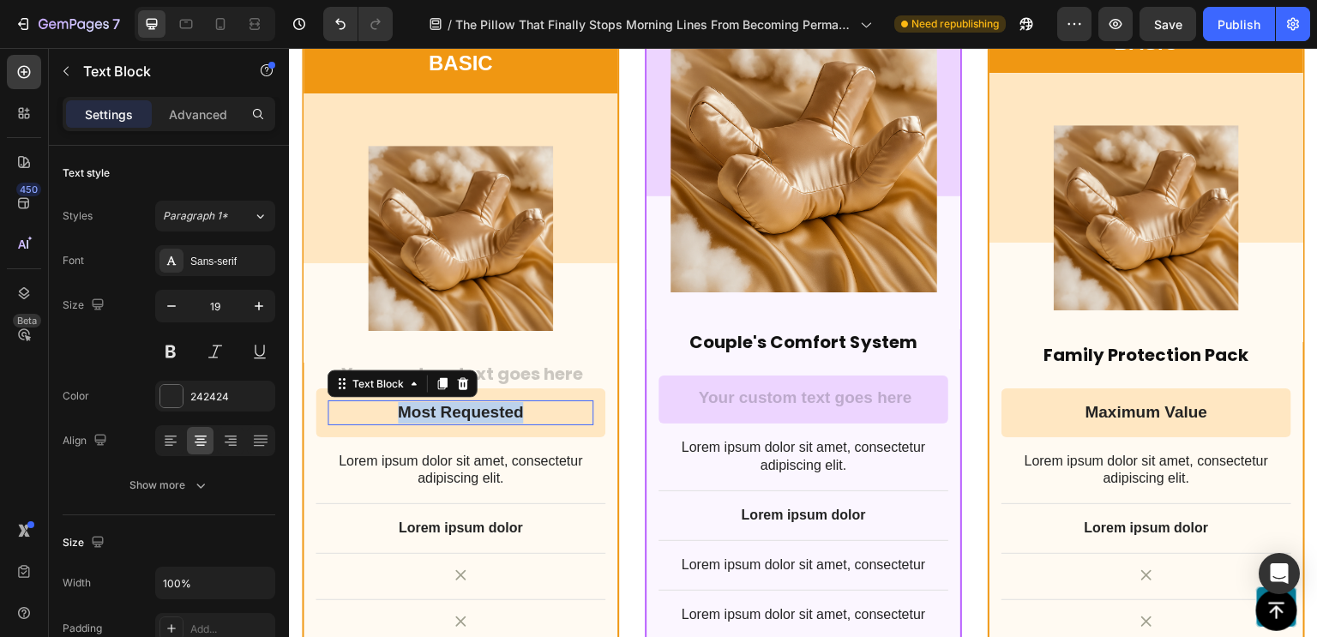
click at [447, 410] on p "Most Requested" at bounding box center [460, 412] width 262 height 21
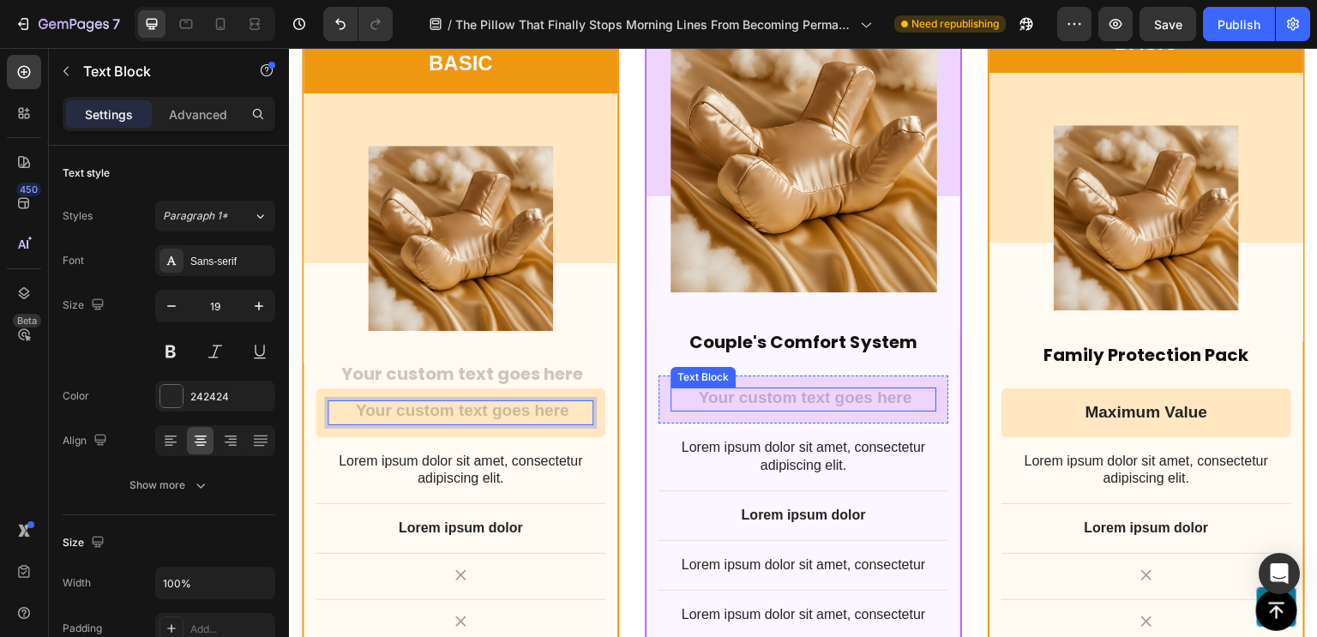
click at [727, 397] on div "Rich Text Editor. Editing area: main" at bounding box center [803, 399] width 266 height 25
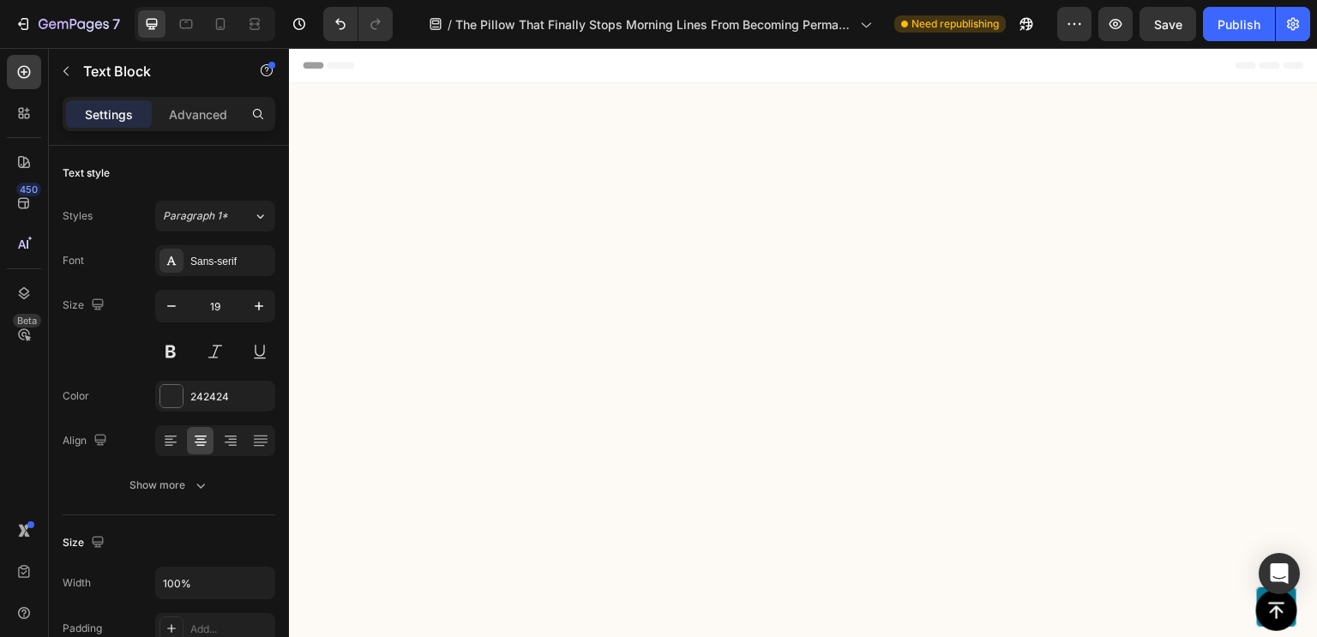
scroll to position [13507, 0]
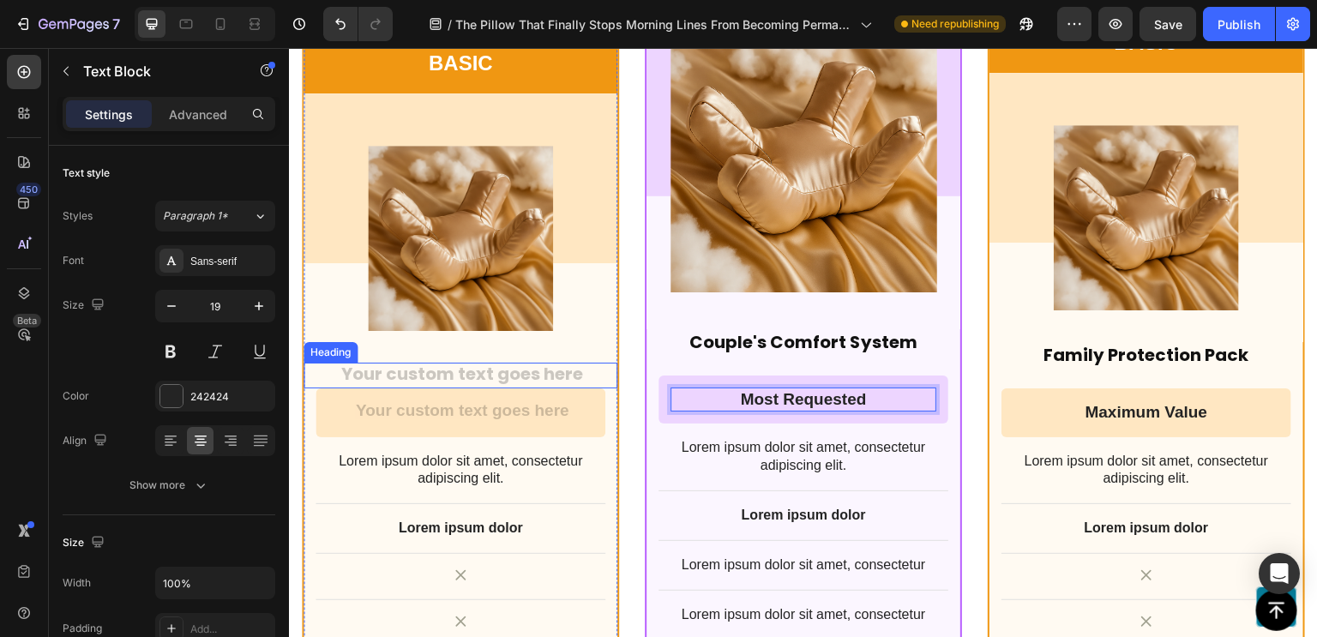
click at [502, 366] on h2 "Rich Text Editor. Editing area: main" at bounding box center [460, 376] width 314 height 26
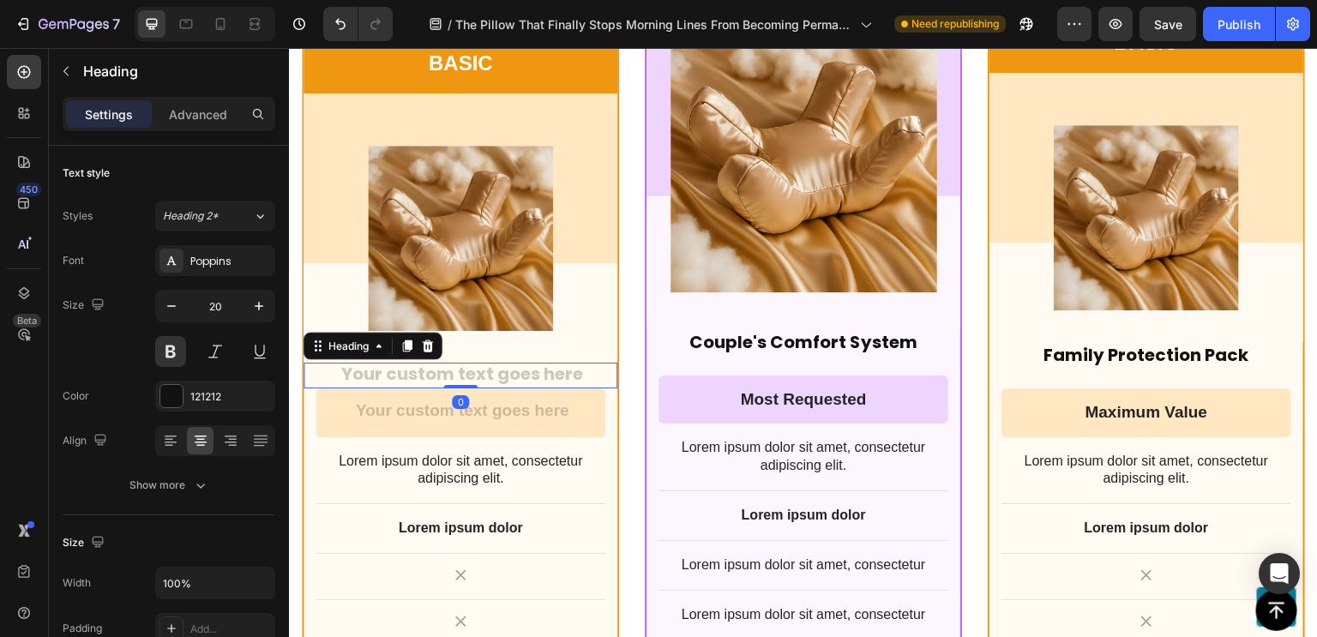
click at [502, 366] on h2 "Rich Text Editor. Editing area: main" at bounding box center [460, 376] width 314 height 26
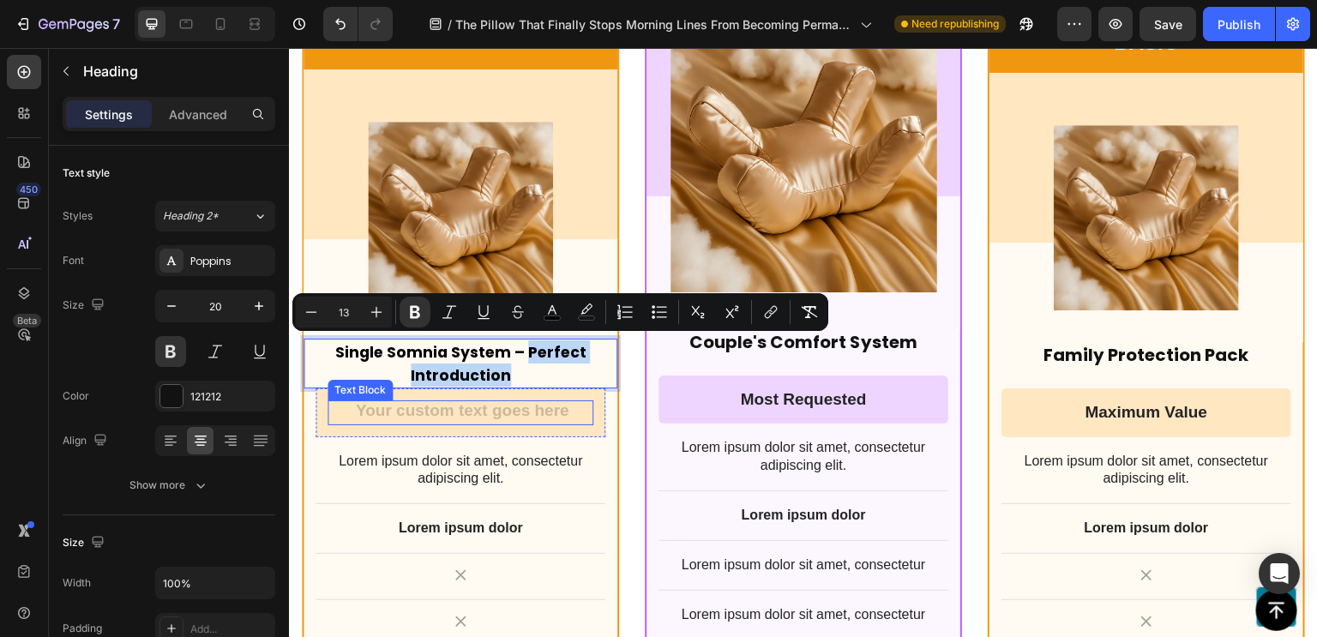
drag, startPoint x: 522, startPoint y: 346, endPoint x: 537, endPoint y: 396, distance: 51.8
click at [537, 396] on div "BASIC Text Block Row Product Images Row Single Somnia System – Perfect Introduc…" at bounding box center [460, 457] width 314 height 897
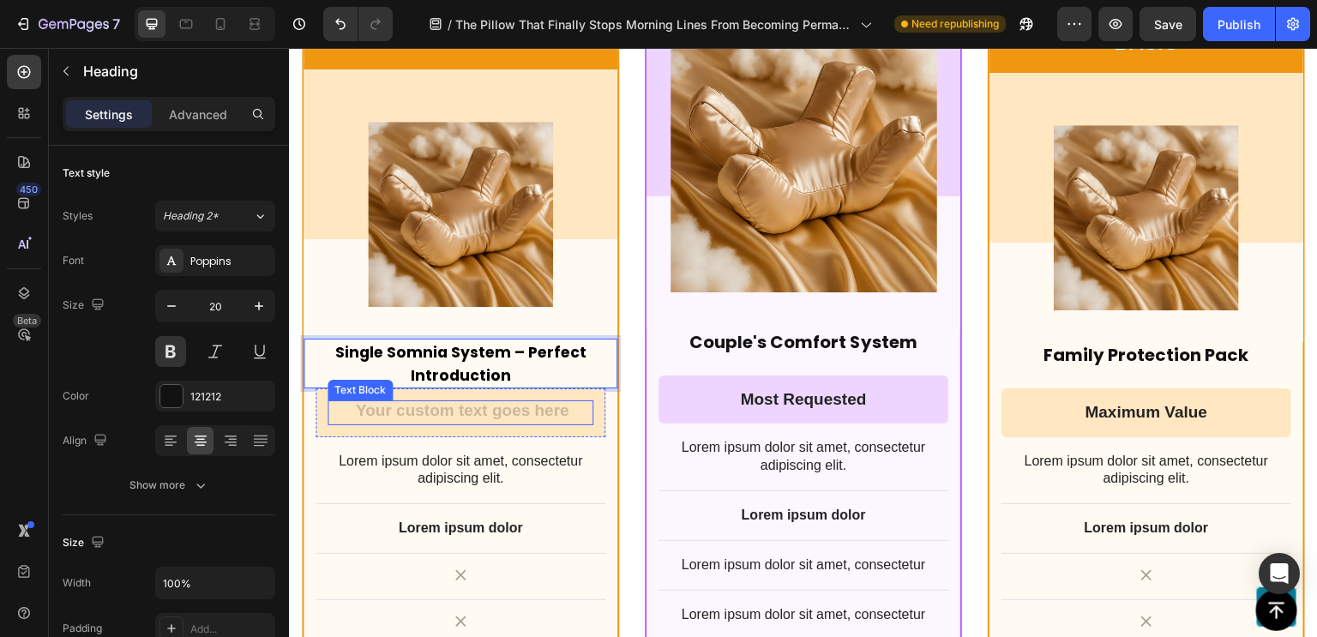
scroll to position [13530, 0]
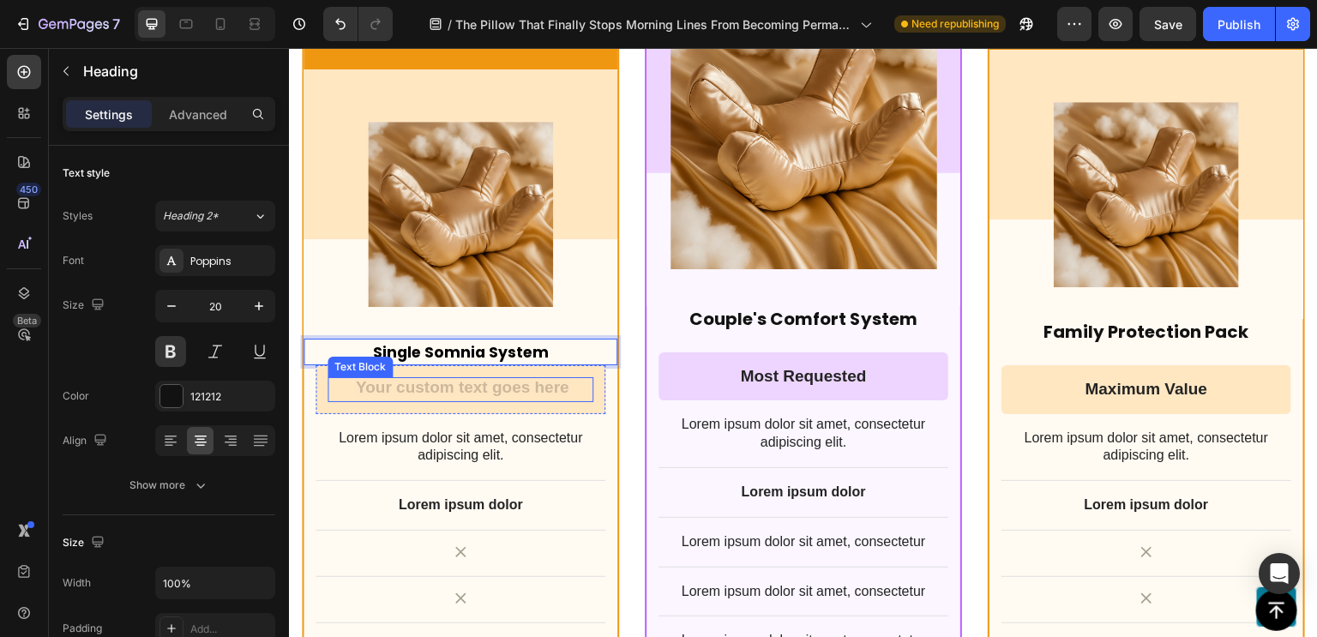
click at [508, 380] on div "Rich Text Editor. Editing area: main" at bounding box center [460, 389] width 266 height 25
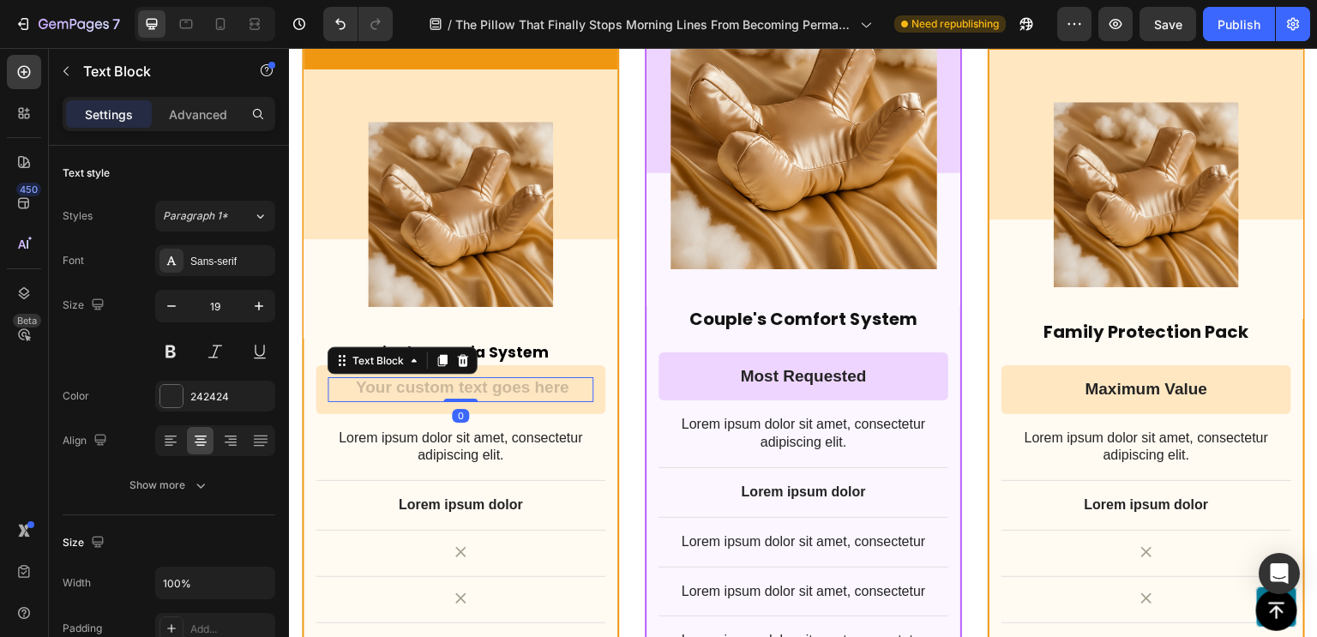
click at [508, 380] on div "Rich Text Editor. Editing area: main" at bounding box center [460, 389] width 266 height 25
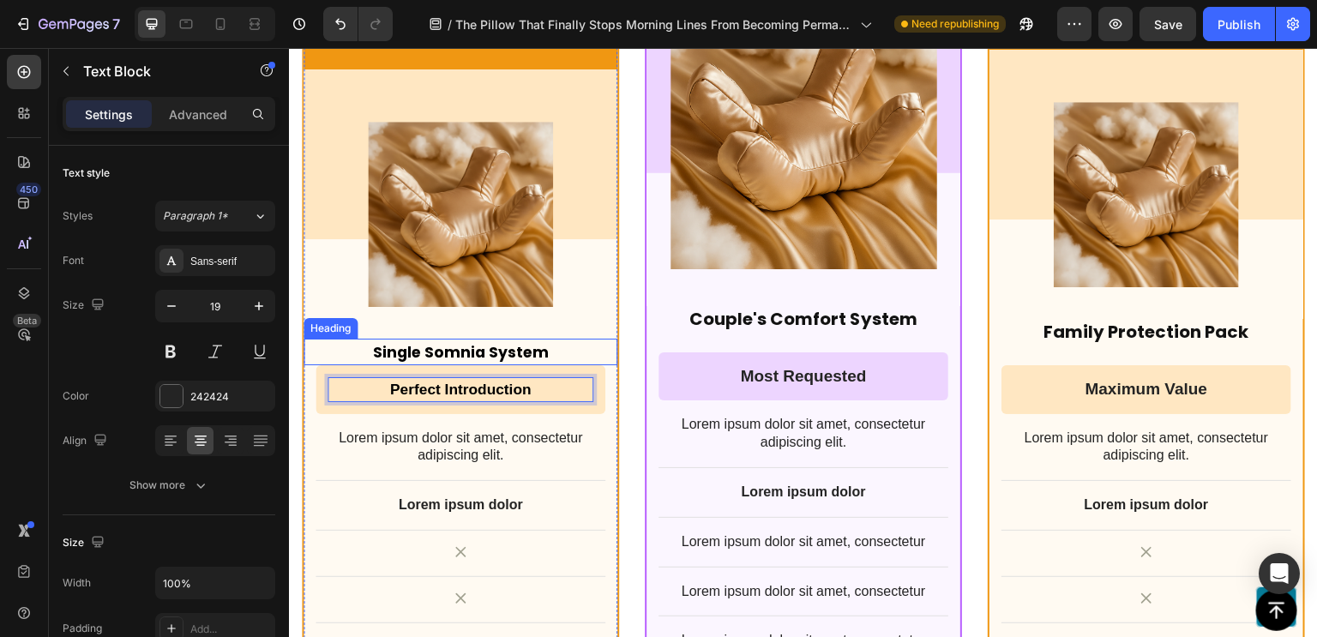
click at [446, 342] on strong "Single Somnia System" at bounding box center [461, 352] width 176 height 21
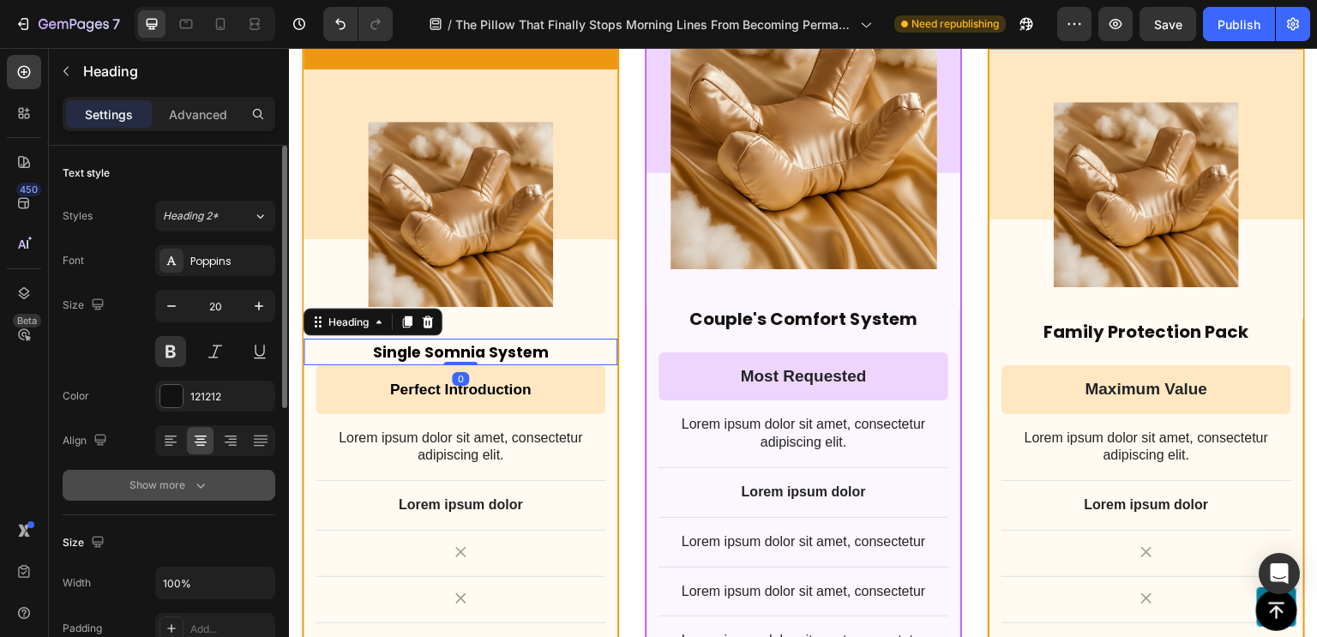
click at [192, 481] on icon "button" at bounding box center [200, 485] width 17 height 17
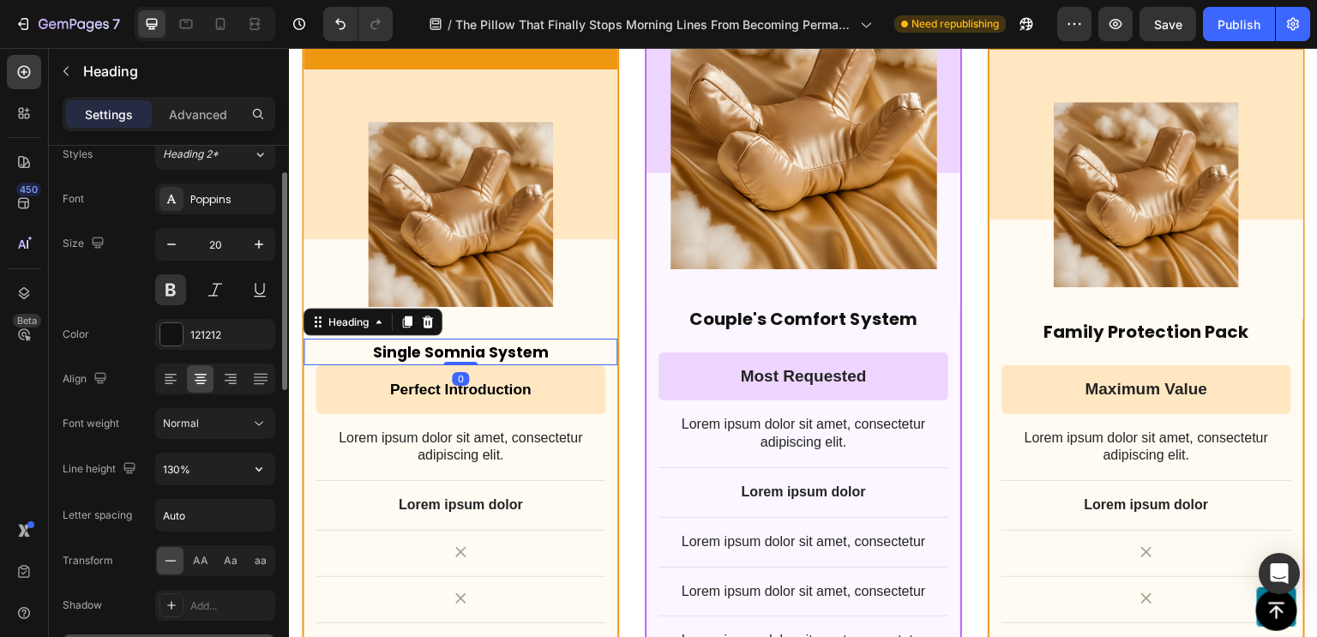
scroll to position [66, 0]
click at [198, 549] on span "AA" at bounding box center [200, 556] width 15 height 15
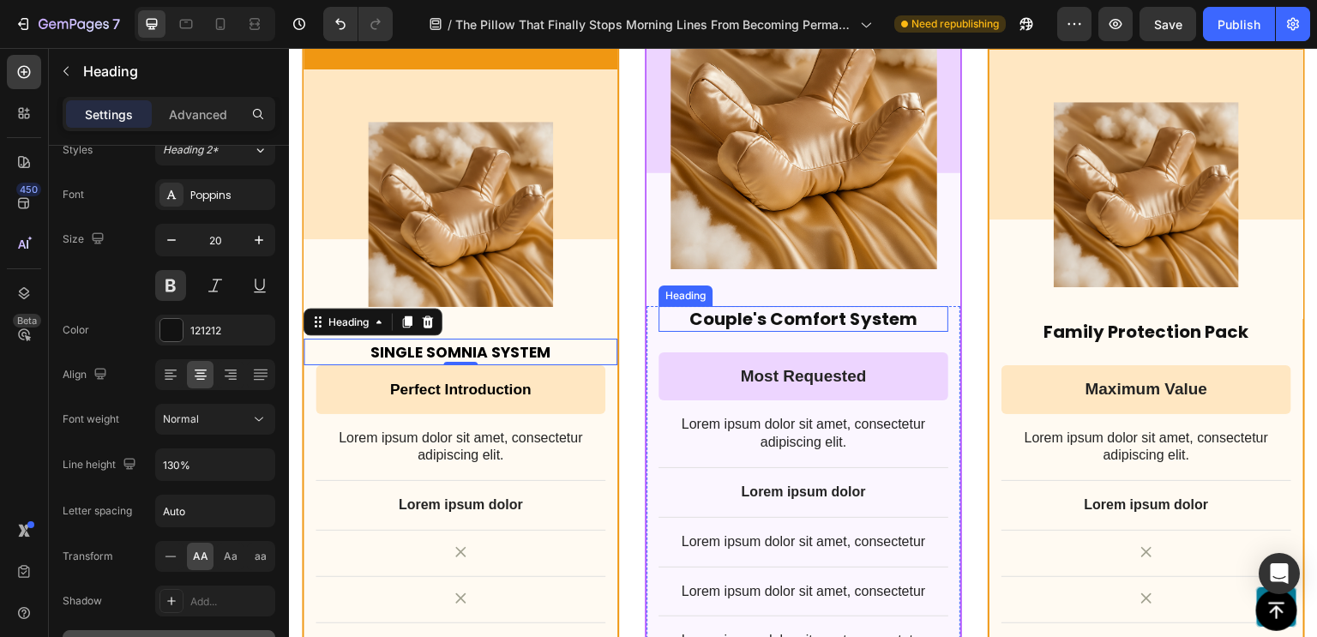
click at [712, 315] on p "Couple's Comfort System" at bounding box center [803, 319] width 286 height 22
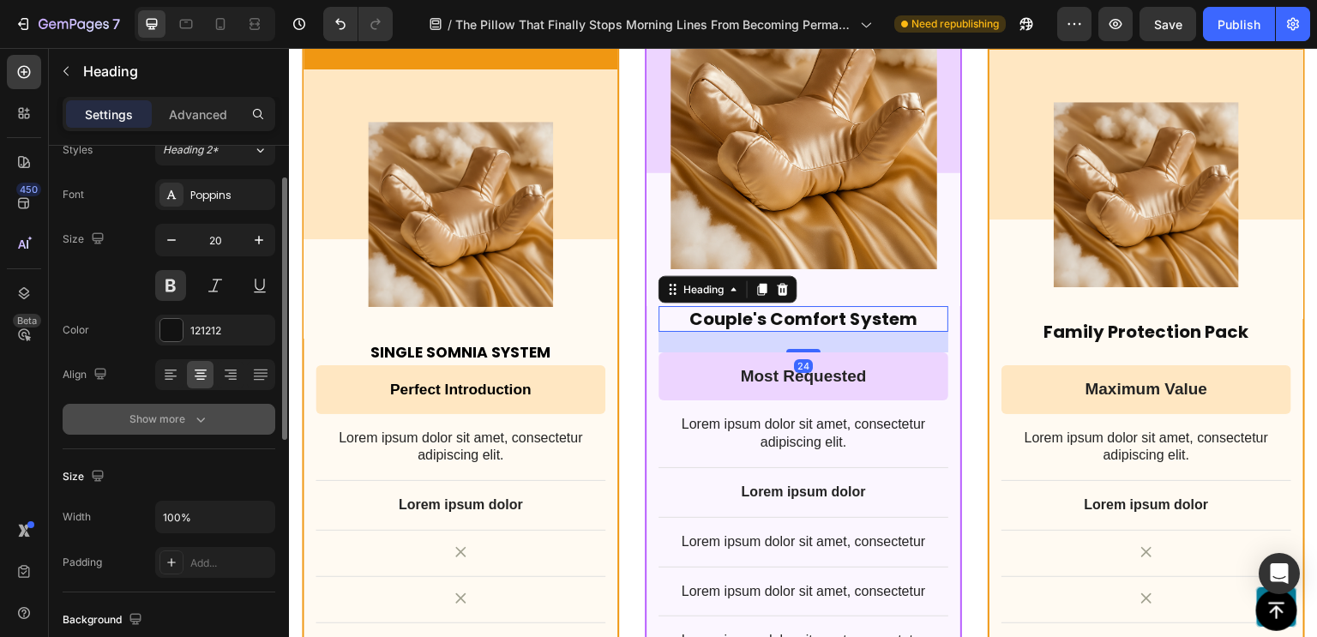
click at [183, 418] on div "Show more" at bounding box center [169, 419] width 80 height 17
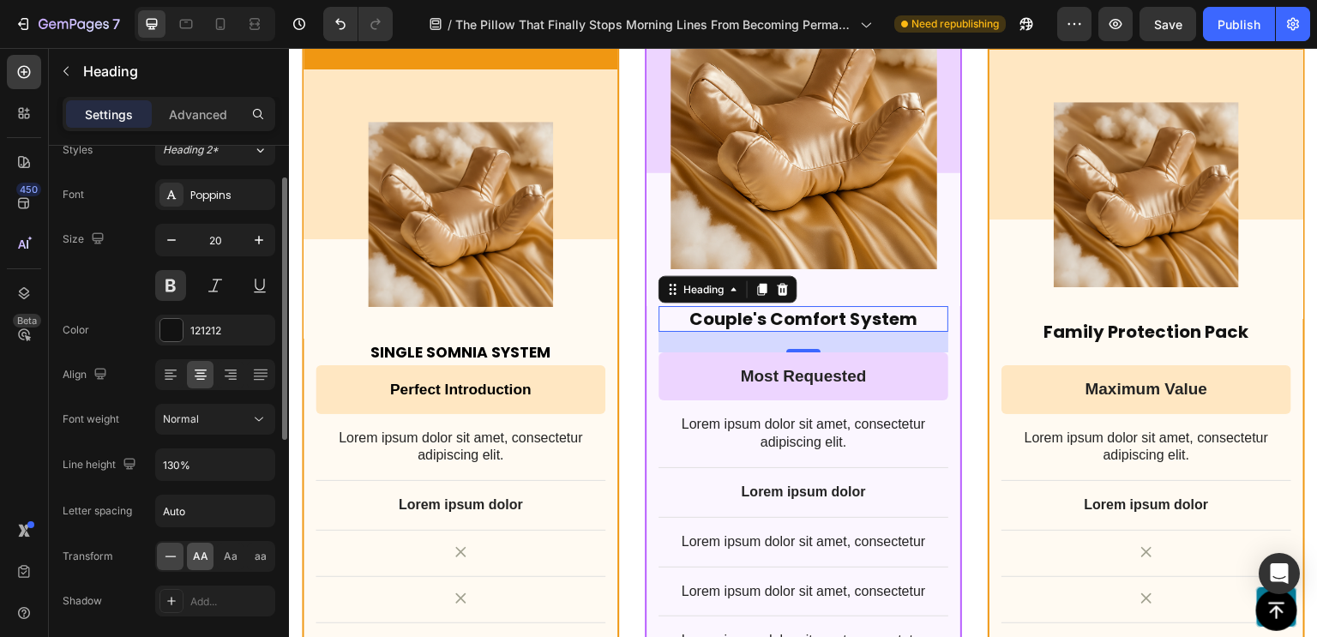
click at [200, 560] on span "AA" at bounding box center [200, 556] width 15 height 15
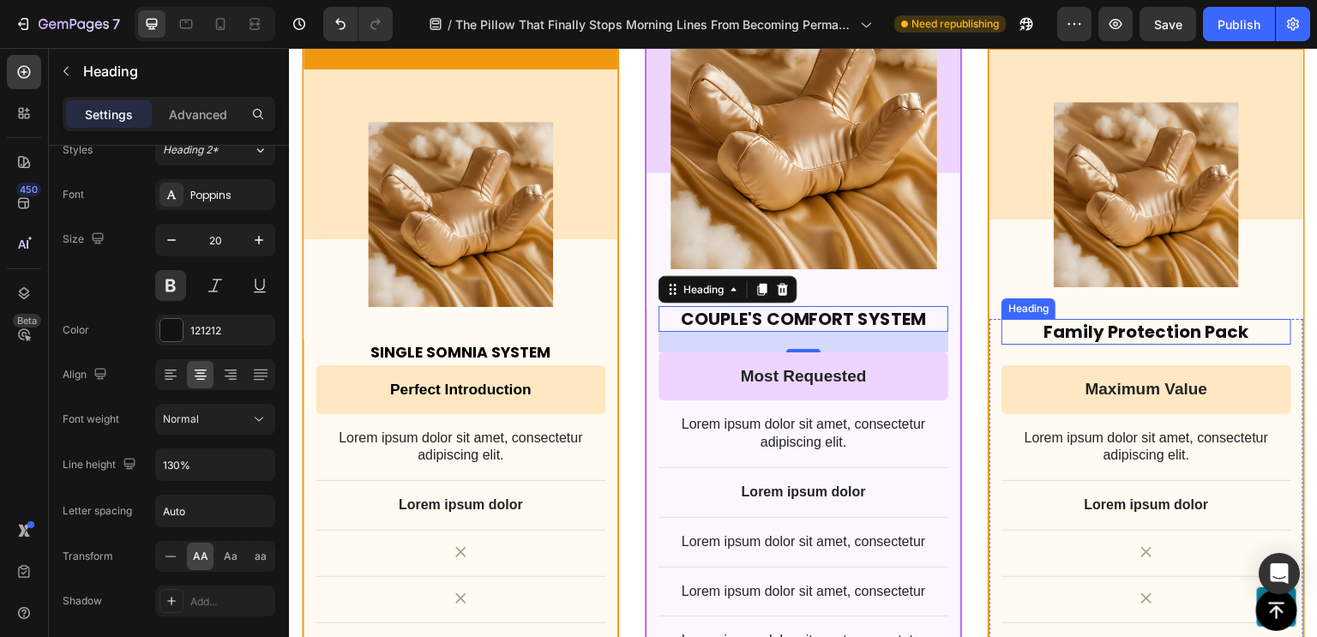
click at [1108, 326] on p "Family Protection Pack" at bounding box center [1146, 332] width 286 height 22
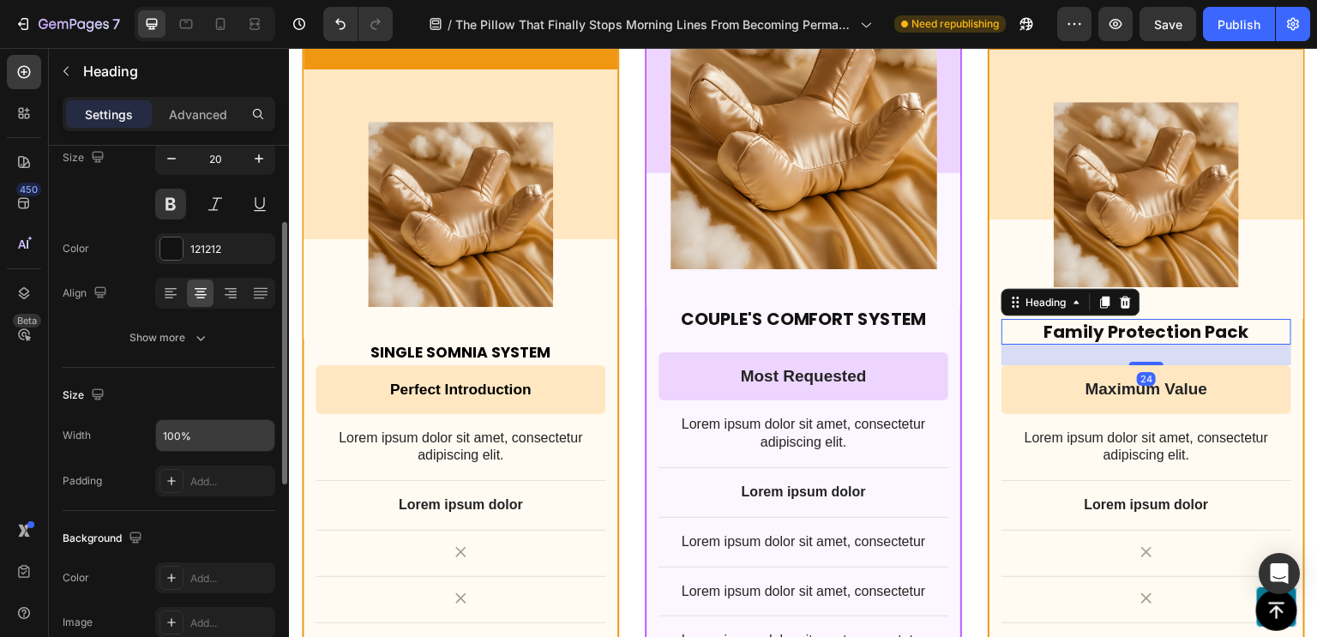
scroll to position [152, 0]
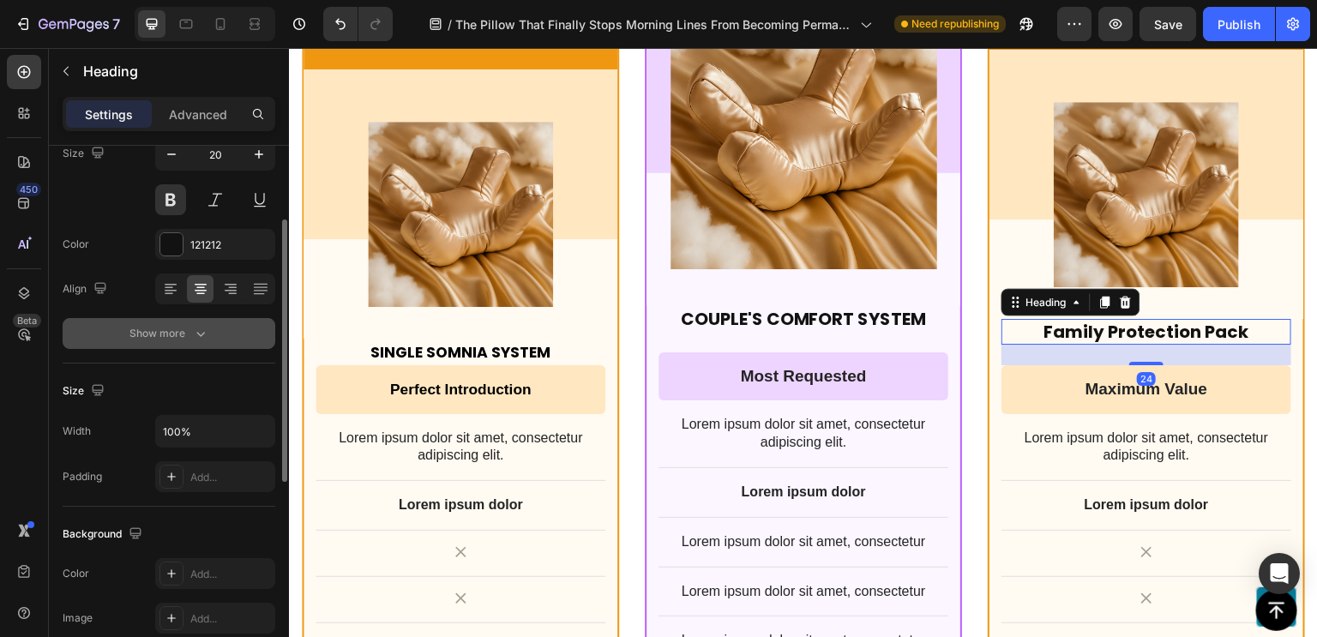
click at [179, 338] on div "Show more" at bounding box center [169, 333] width 80 height 17
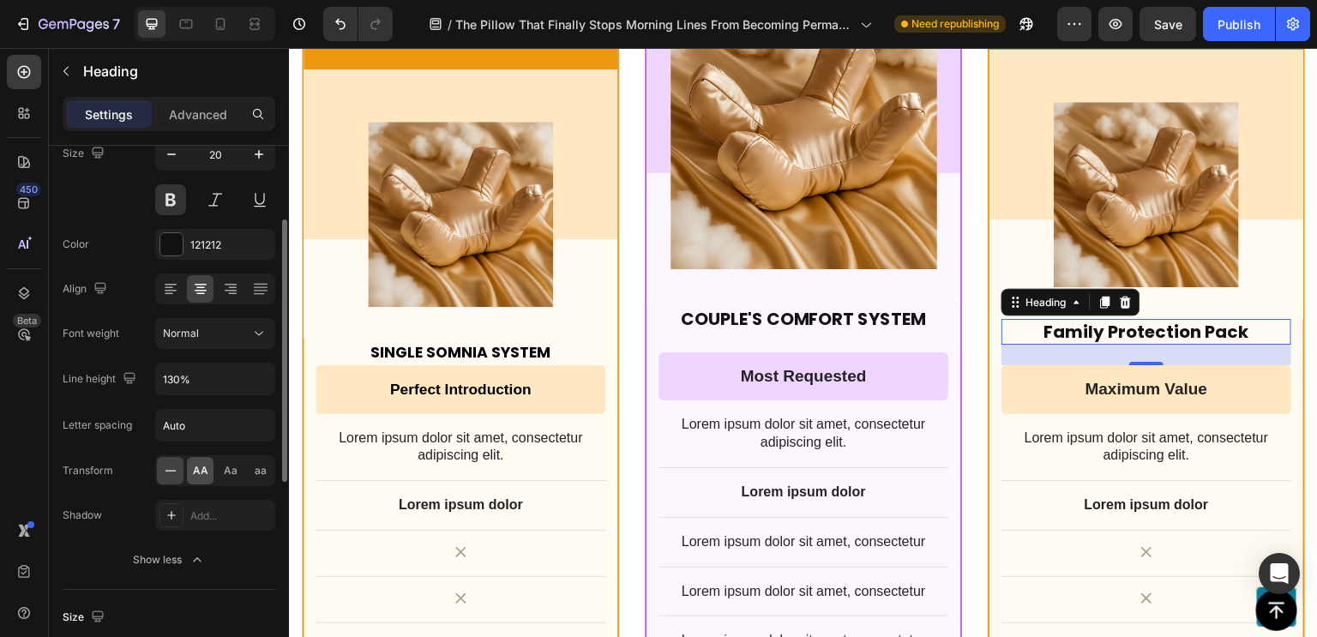
click at [196, 471] on span "AA" at bounding box center [200, 470] width 15 height 15
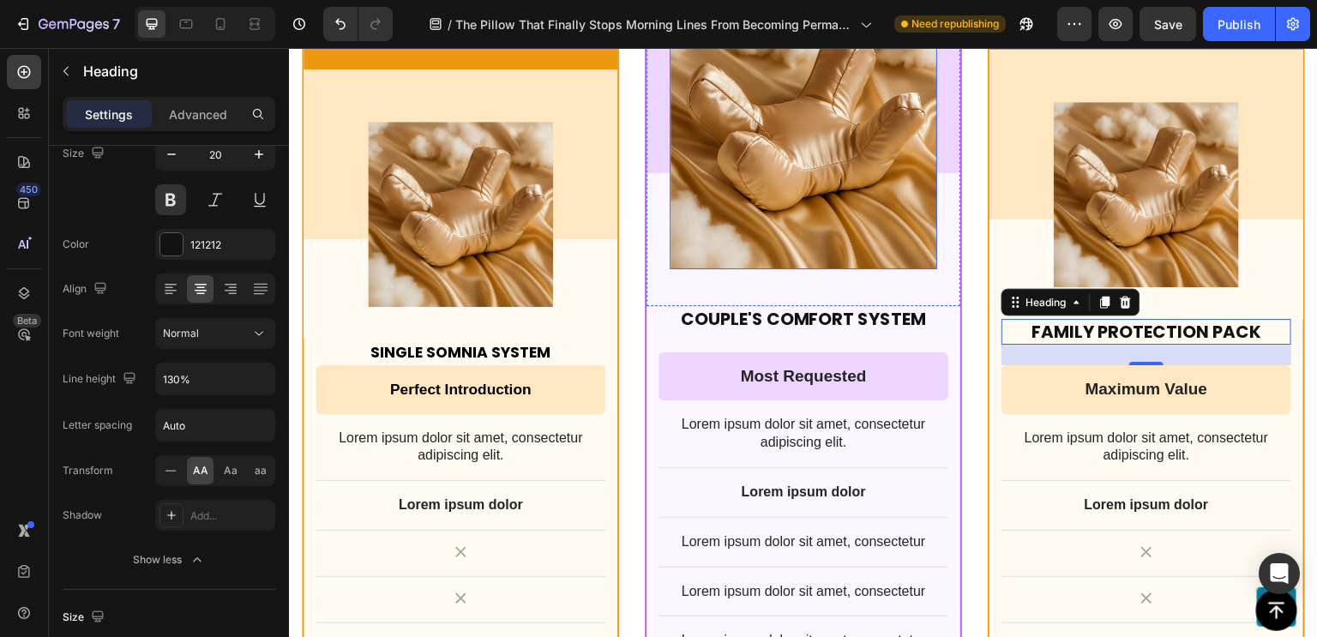
click at [828, 183] on img at bounding box center [803, 136] width 267 height 267
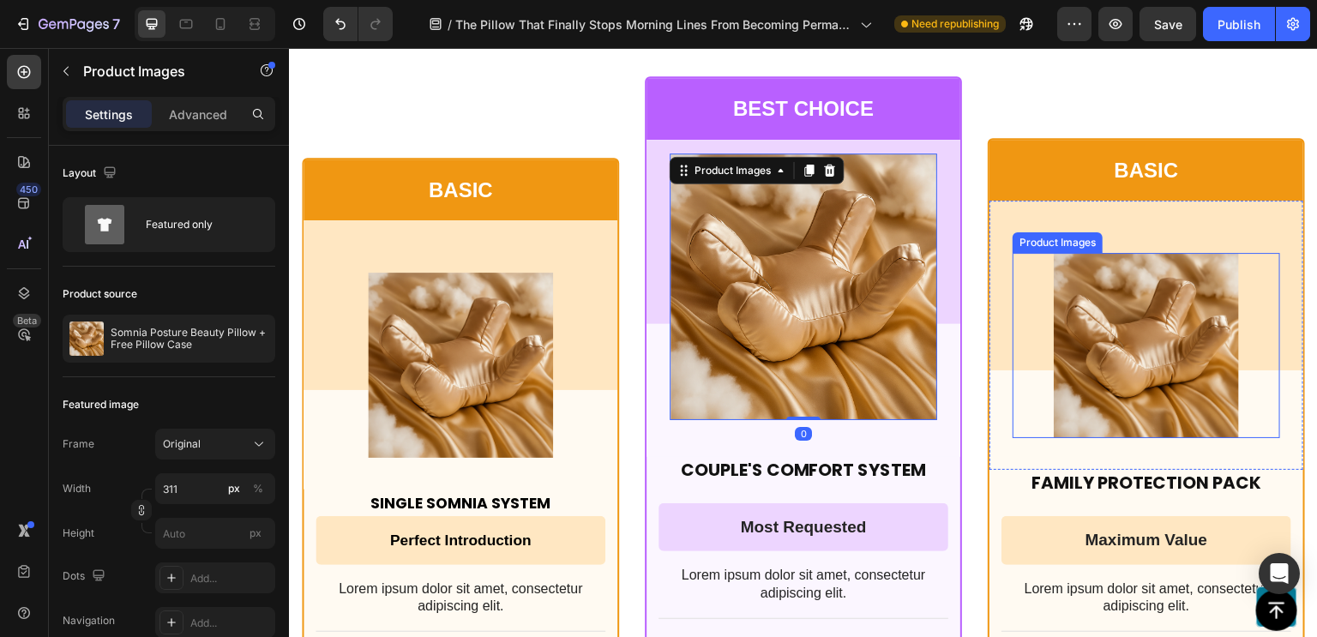
scroll to position [13385, 0]
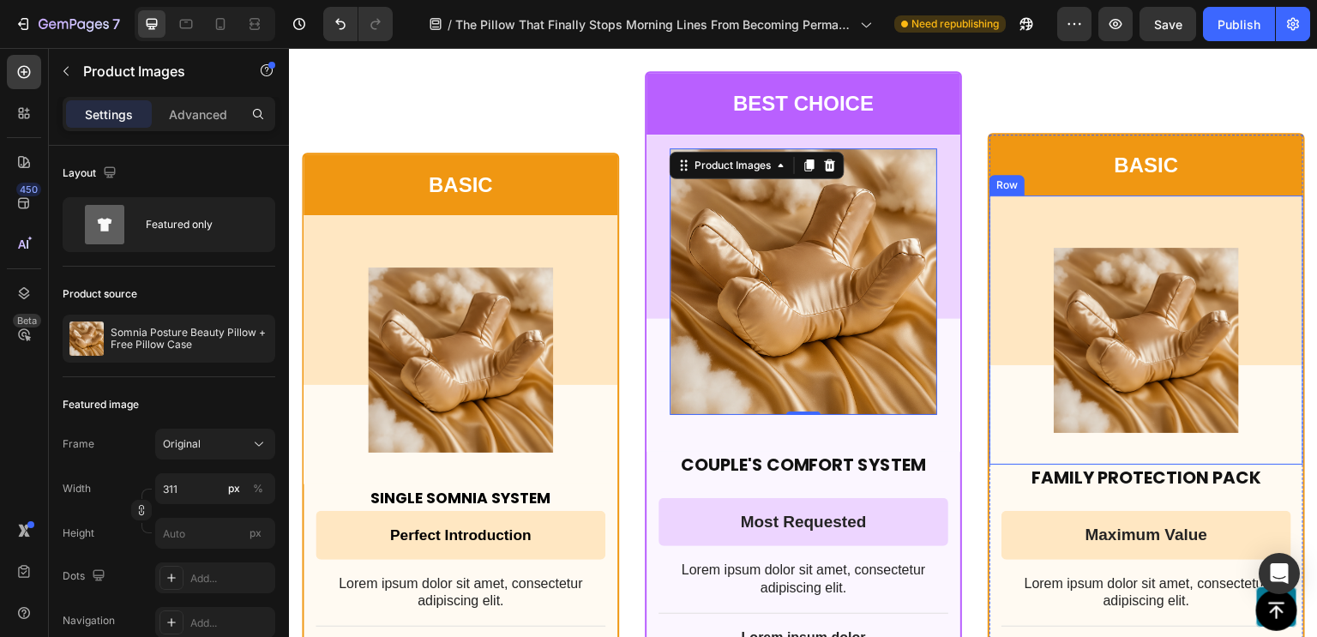
click at [1160, 213] on div "Product Images Row" at bounding box center [1146, 329] width 314 height 269
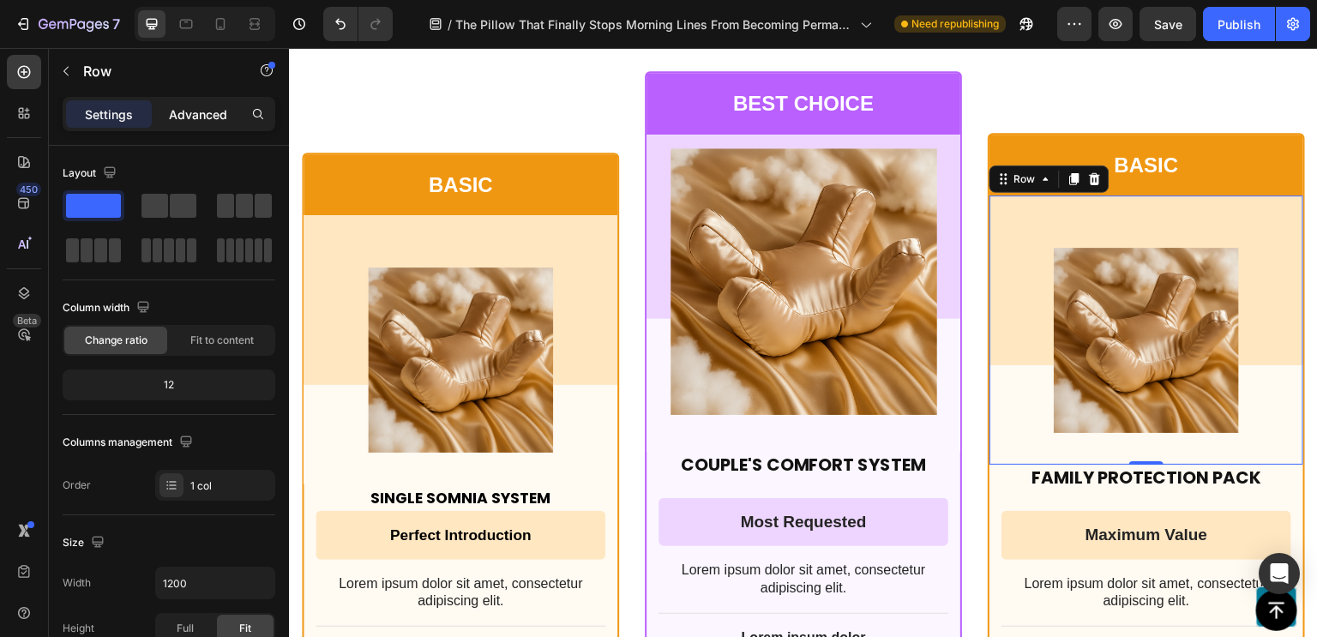
click at [202, 120] on p "Advanced" at bounding box center [198, 114] width 58 height 18
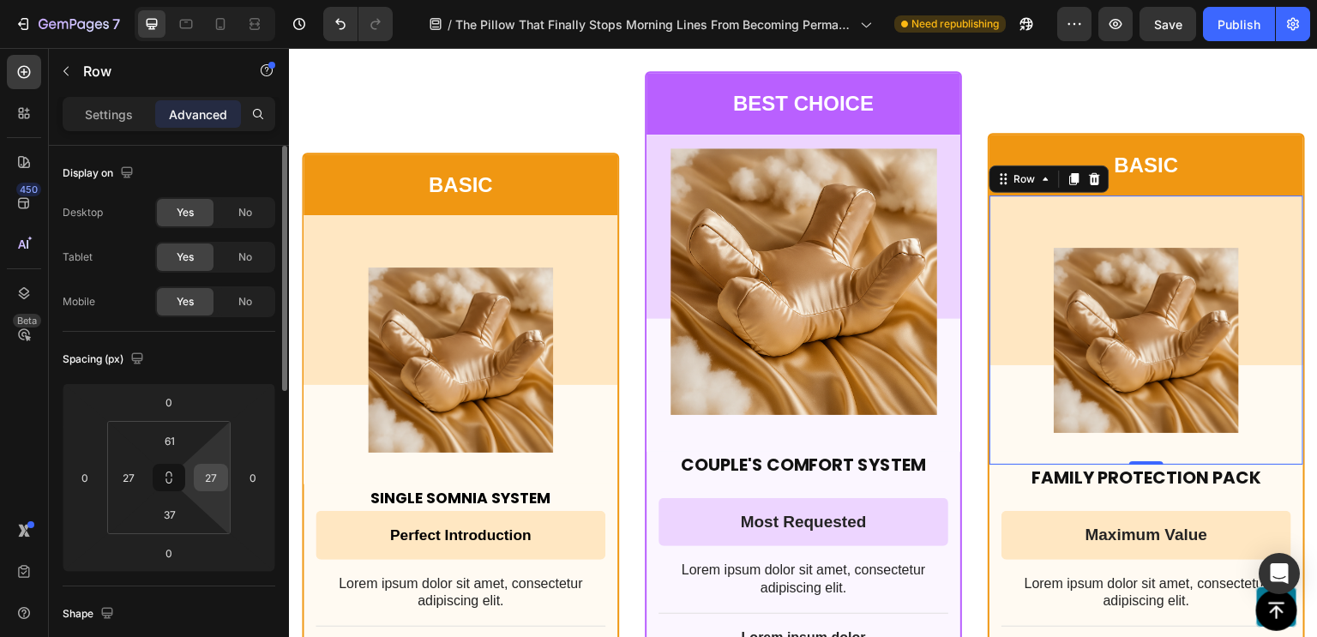
click at [203, 467] on input "27" at bounding box center [211, 478] width 26 height 26
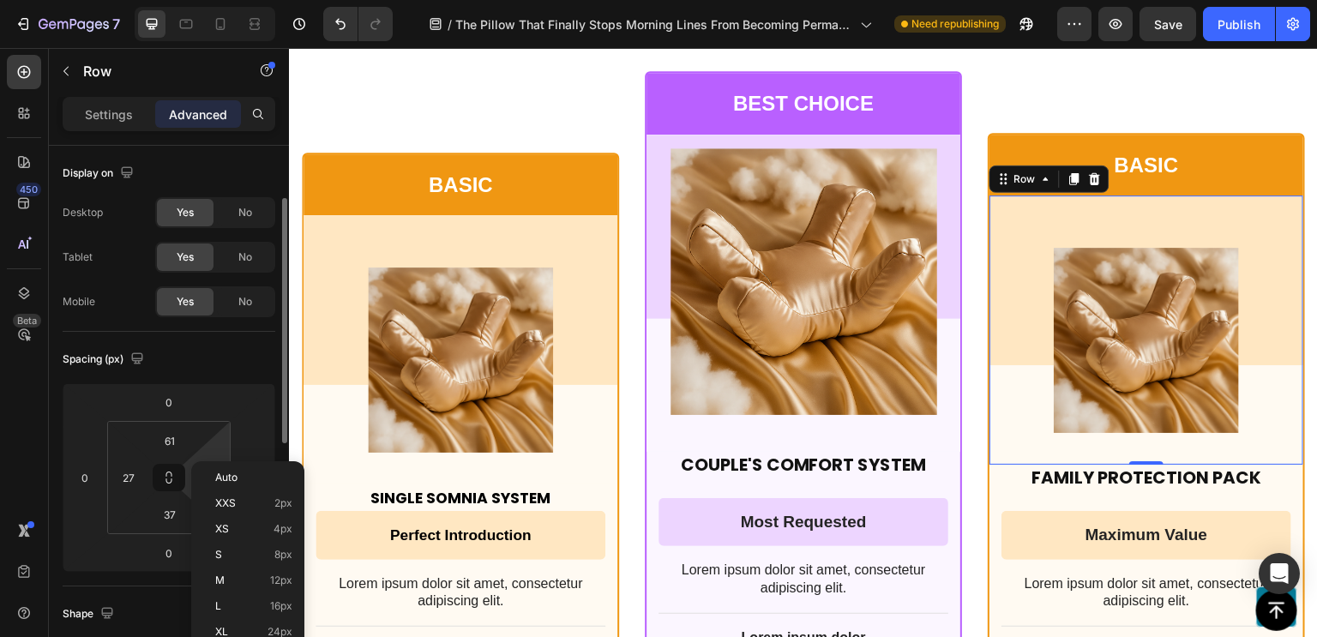
scroll to position [36, 0]
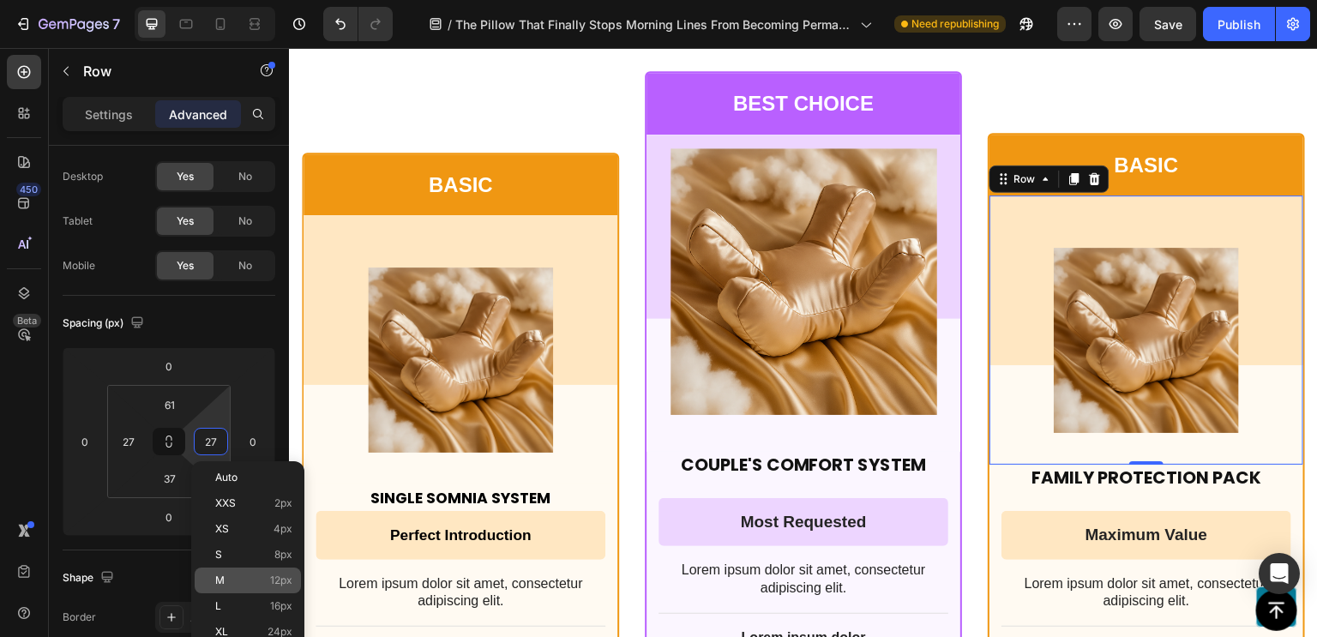
click at [259, 577] on p "M 12px" at bounding box center [253, 580] width 77 height 12
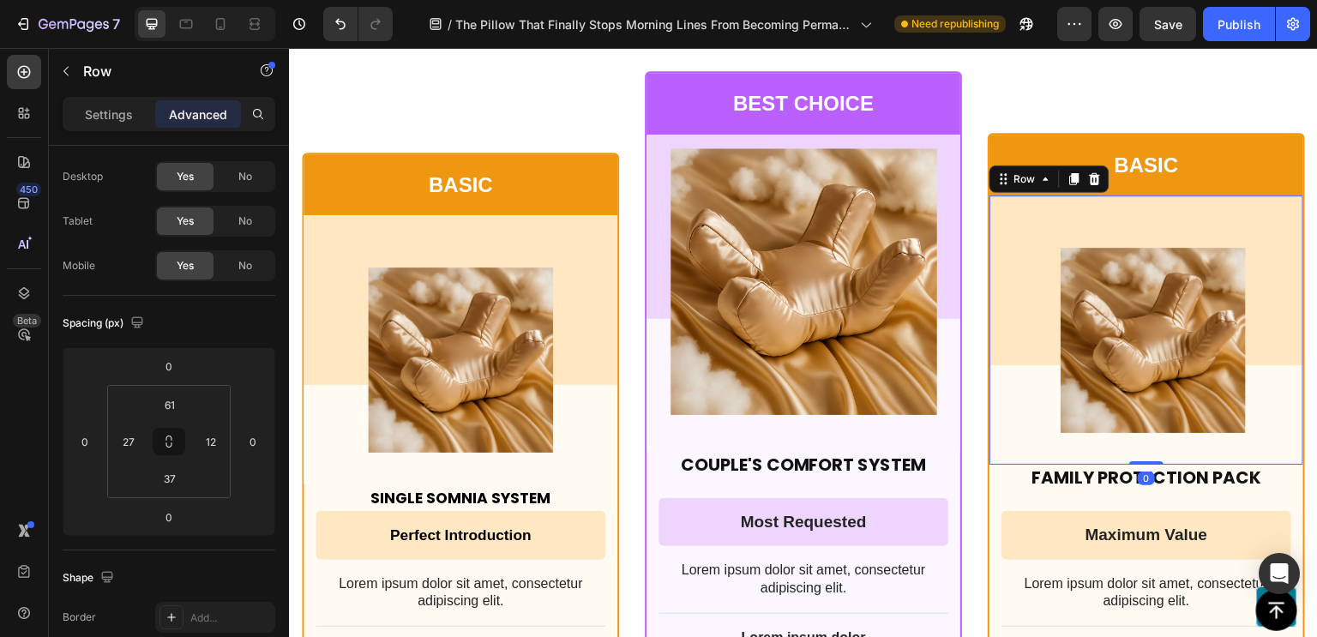
type input "27"
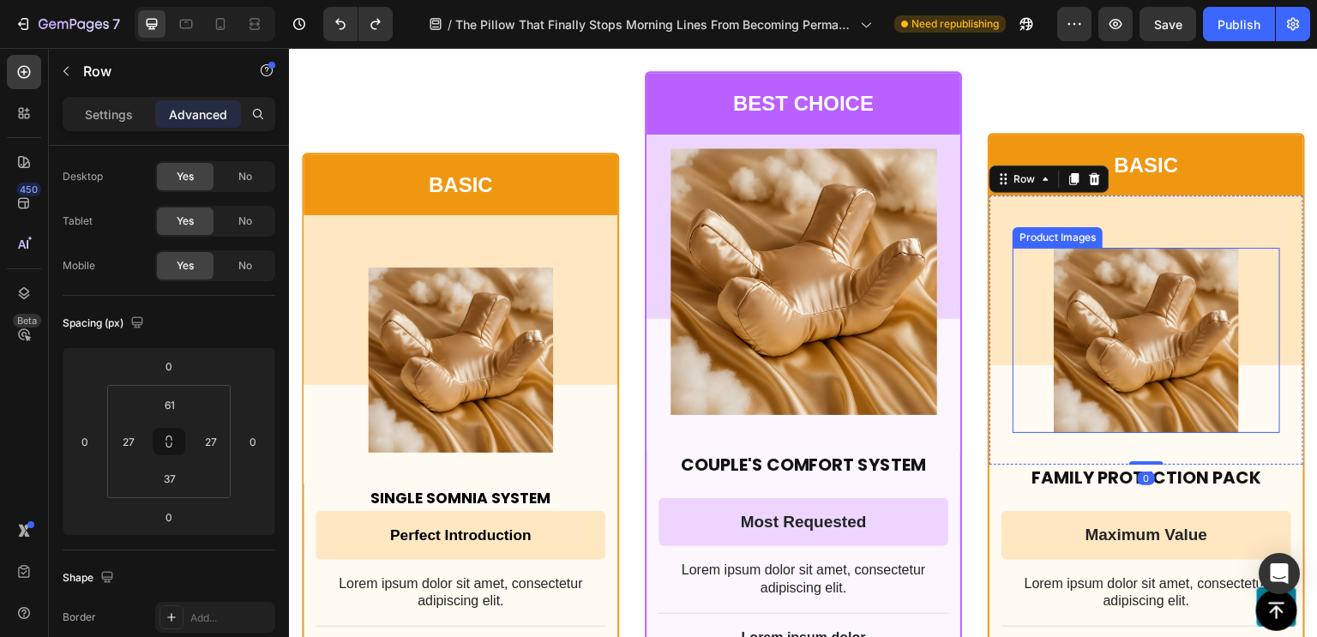
click at [1077, 262] on img at bounding box center [1145, 340] width 185 height 185
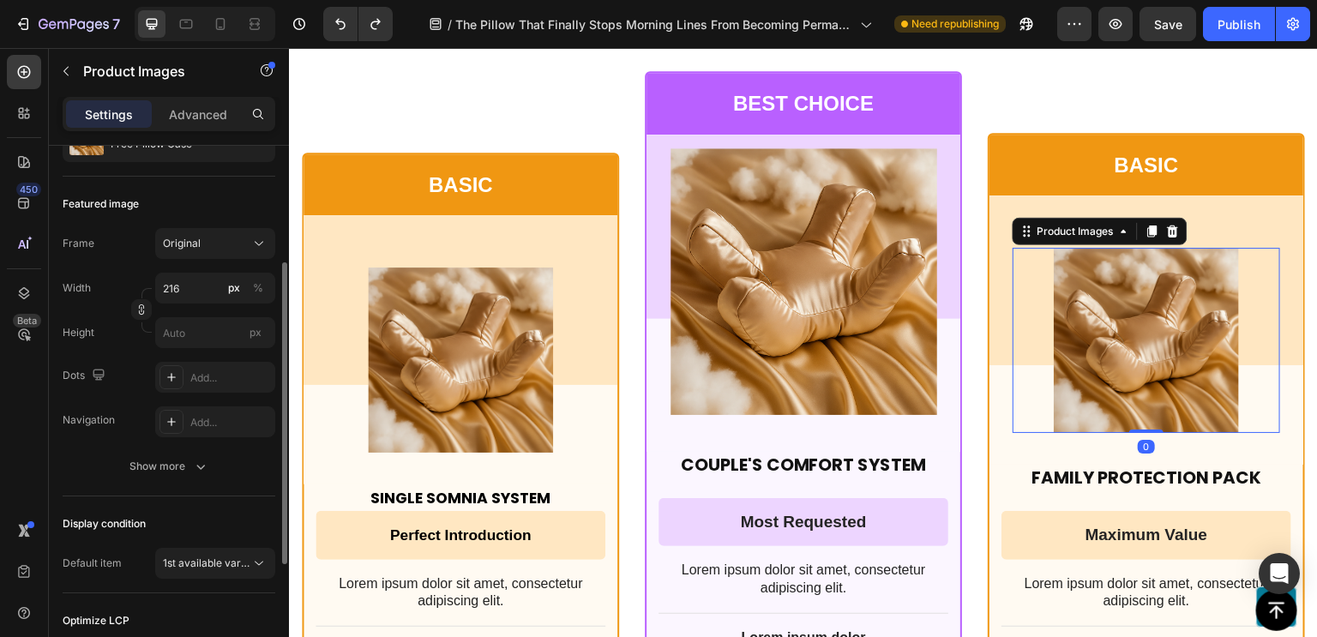
scroll to position [203, 0]
click at [203, 261] on div "Frame Original Width 216 px % Height px" at bounding box center [169, 285] width 213 height 120
click at [189, 280] on input "216" at bounding box center [215, 285] width 120 height 31
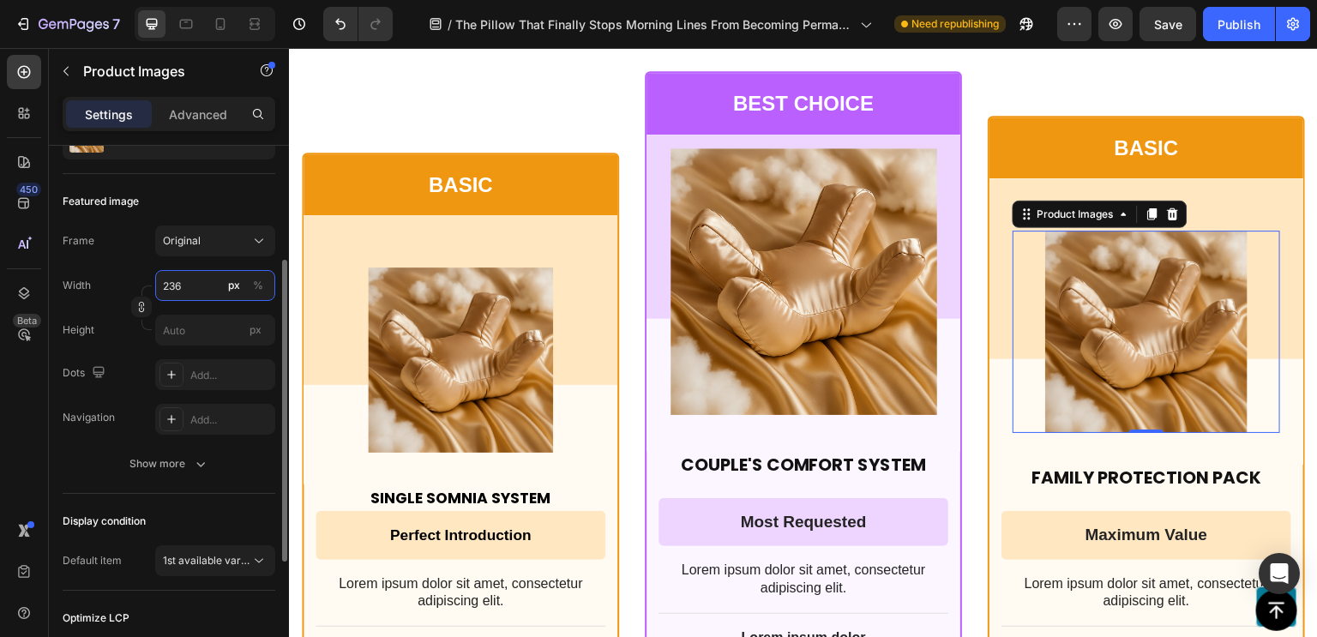
type input "235"
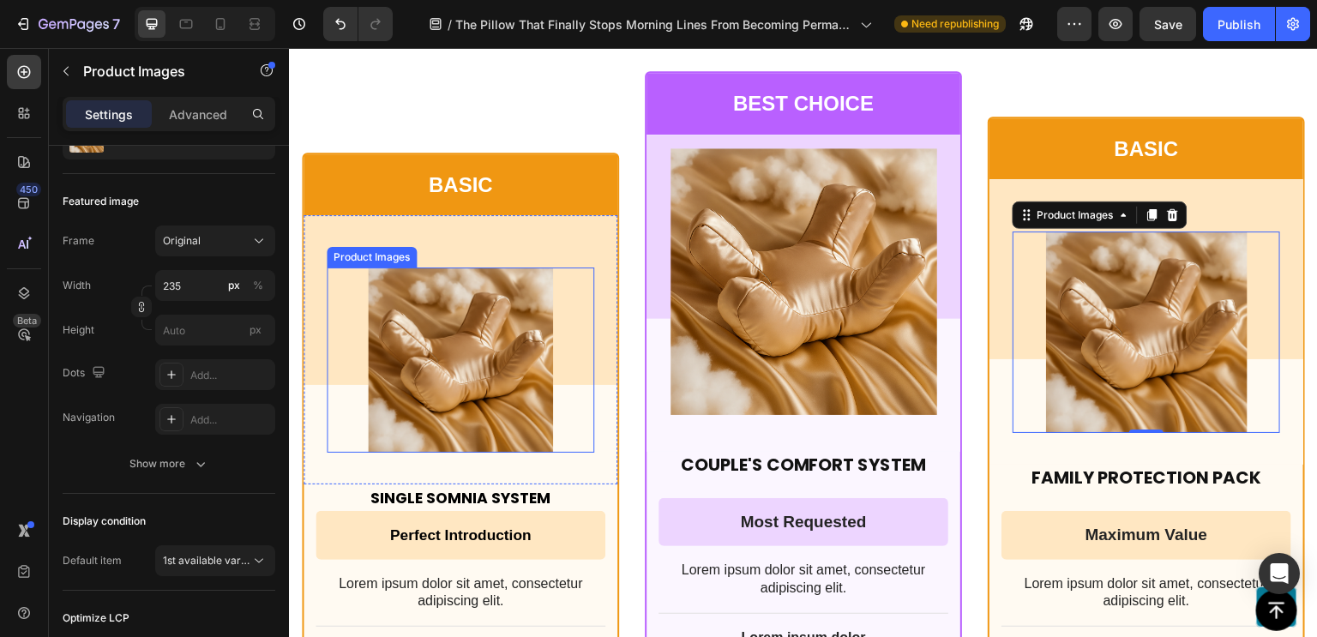
click at [435, 354] on img at bounding box center [460, 359] width 185 height 185
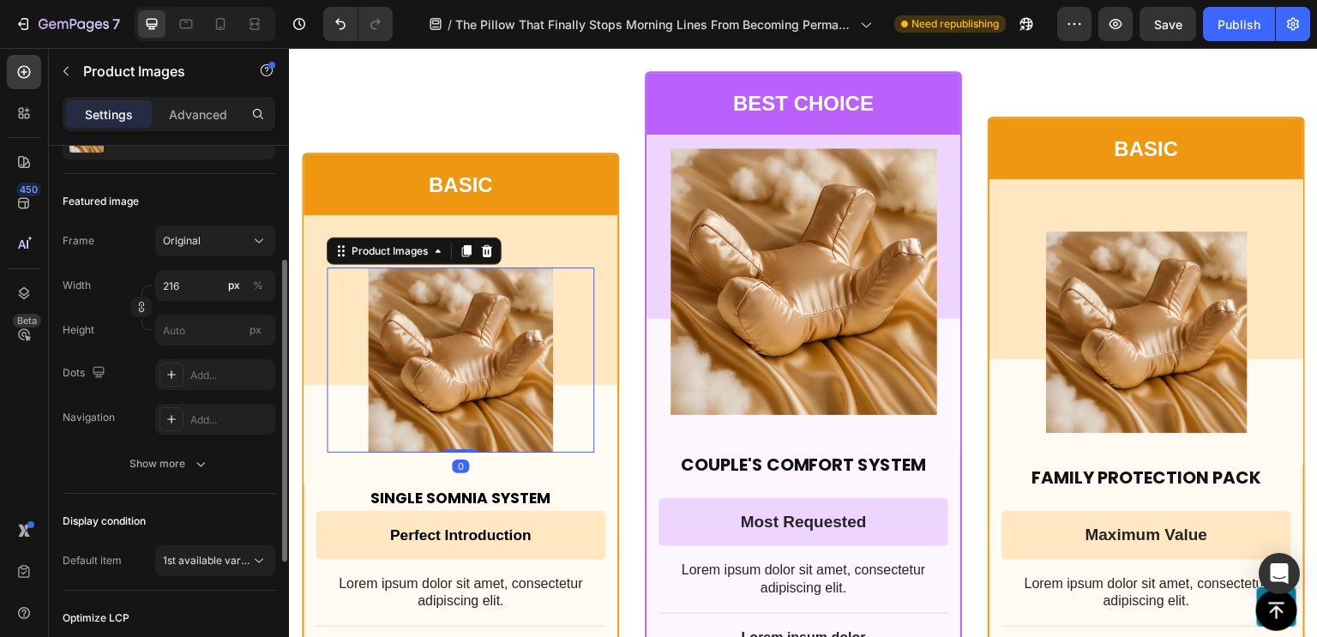
click at [177, 301] on div "Width 216 px % Height px" at bounding box center [169, 307] width 213 height 75
click at [186, 288] on input "216" at bounding box center [215, 285] width 120 height 31
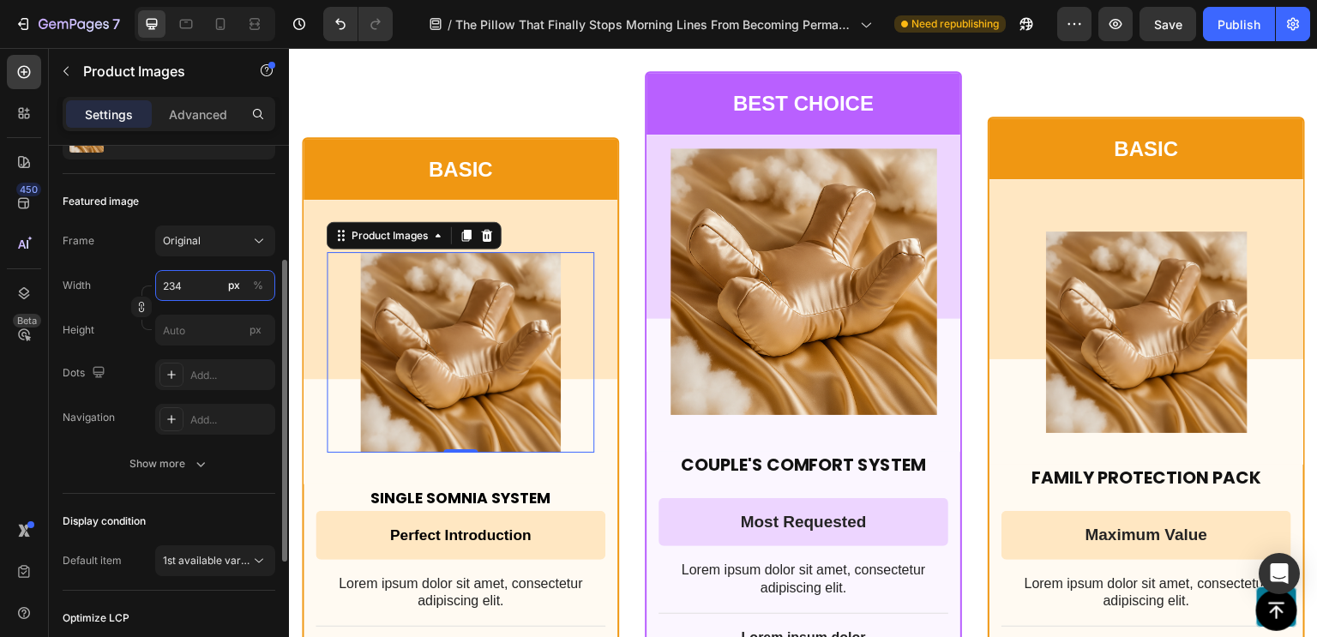
type input "235"
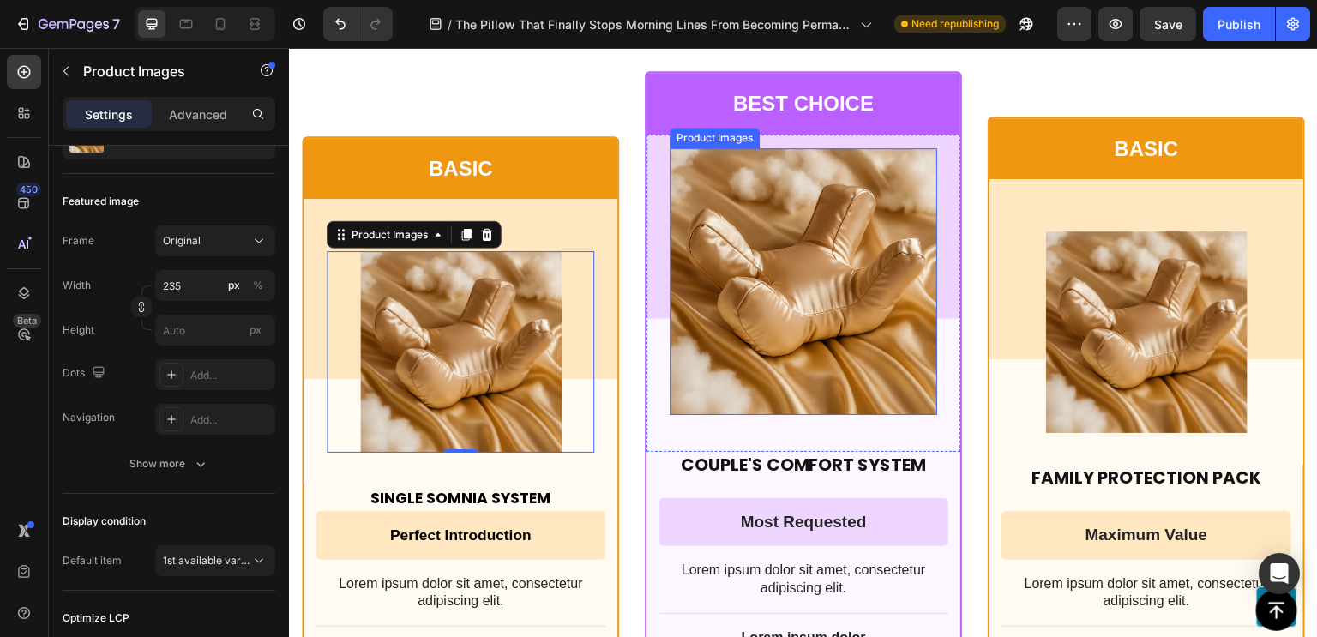
click at [860, 346] on img at bounding box center [803, 281] width 267 height 267
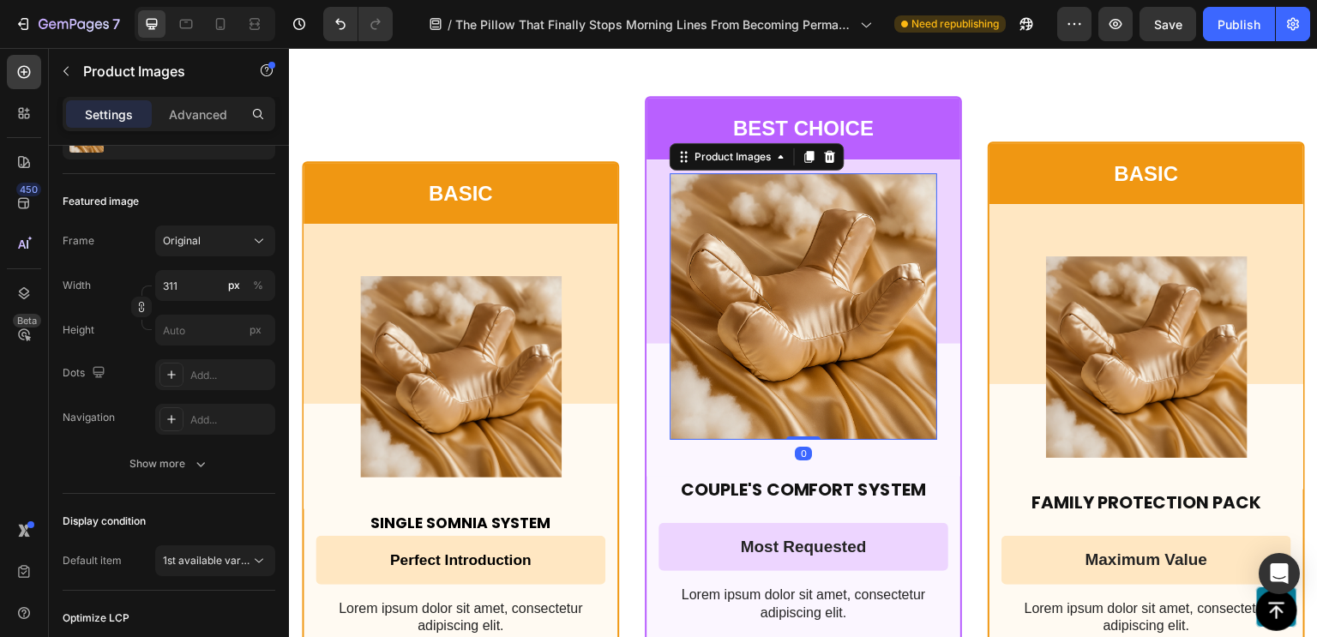
scroll to position [13391, 0]
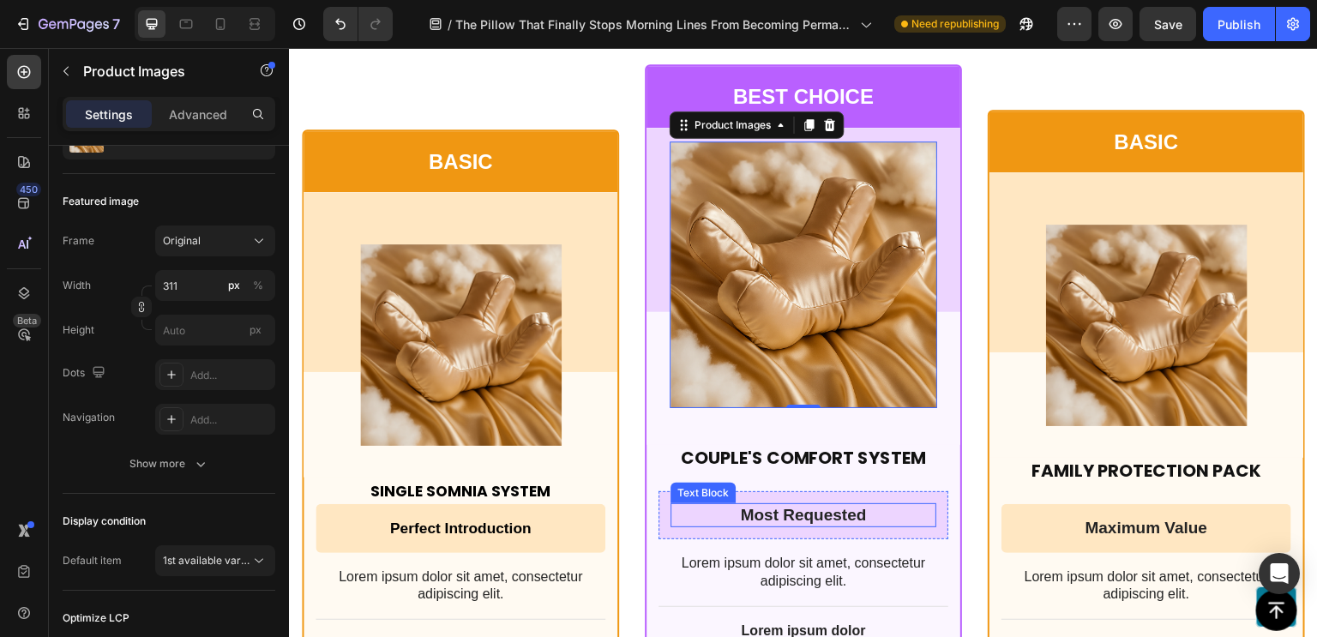
click at [780, 505] on p "Most Requested" at bounding box center [803, 515] width 262 height 21
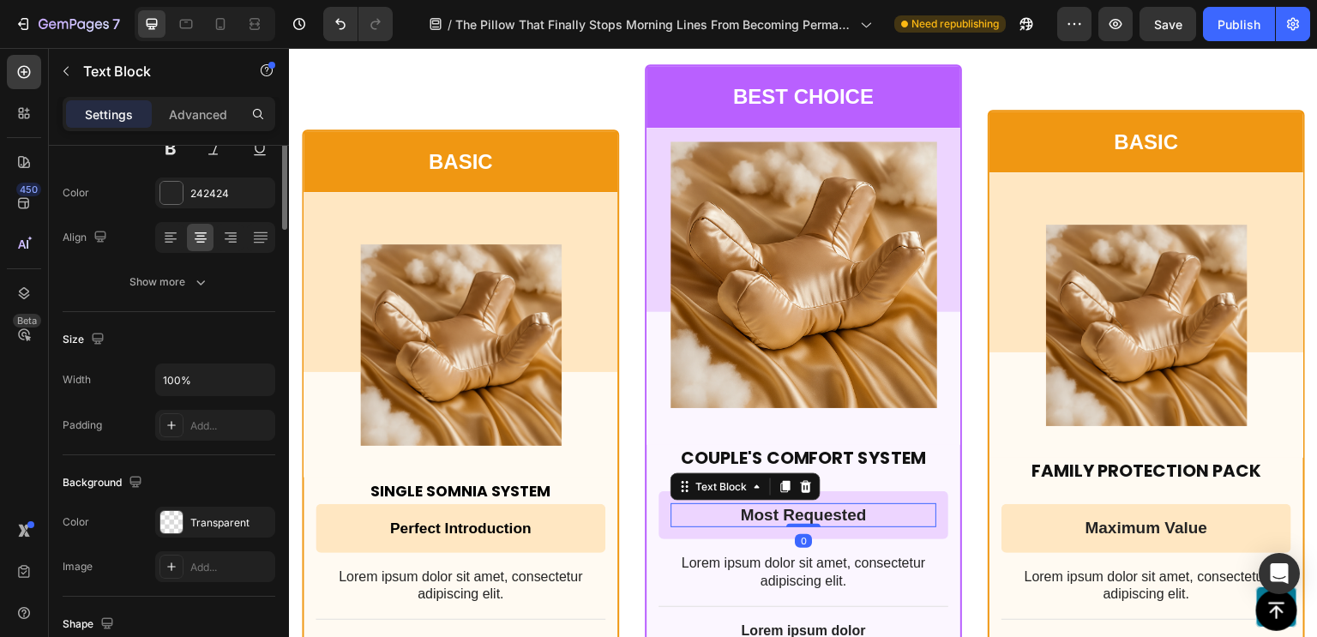
scroll to position [0, 0]
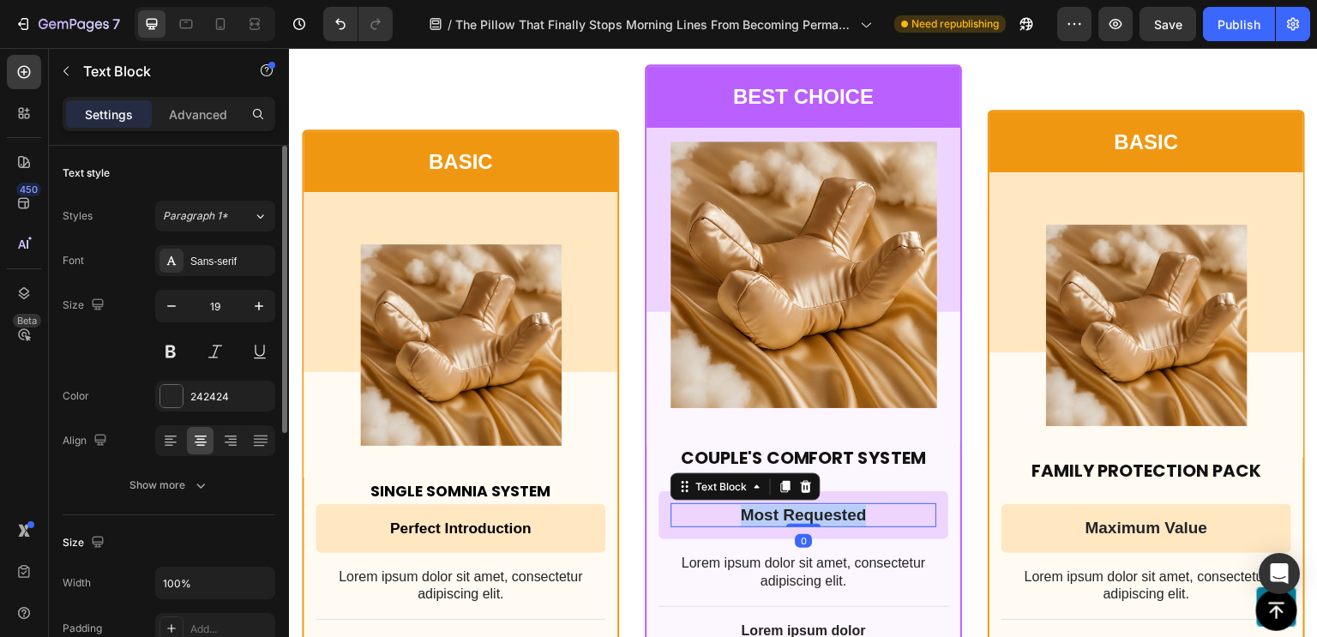
click at [780, 505] on p "Most Requested" at bounding box center [803, 515] width 262 height 21
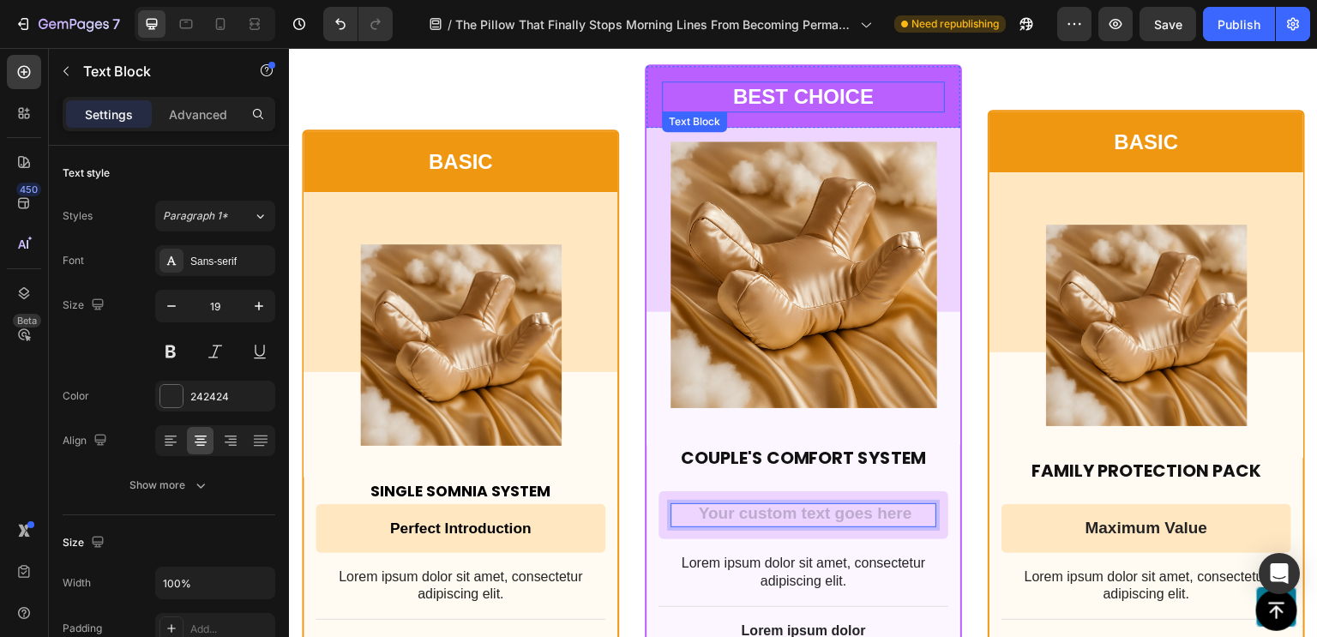
click at [801, 91] on p "BEST CHOICE" at bounding box center [802, 96] width 279 height 27
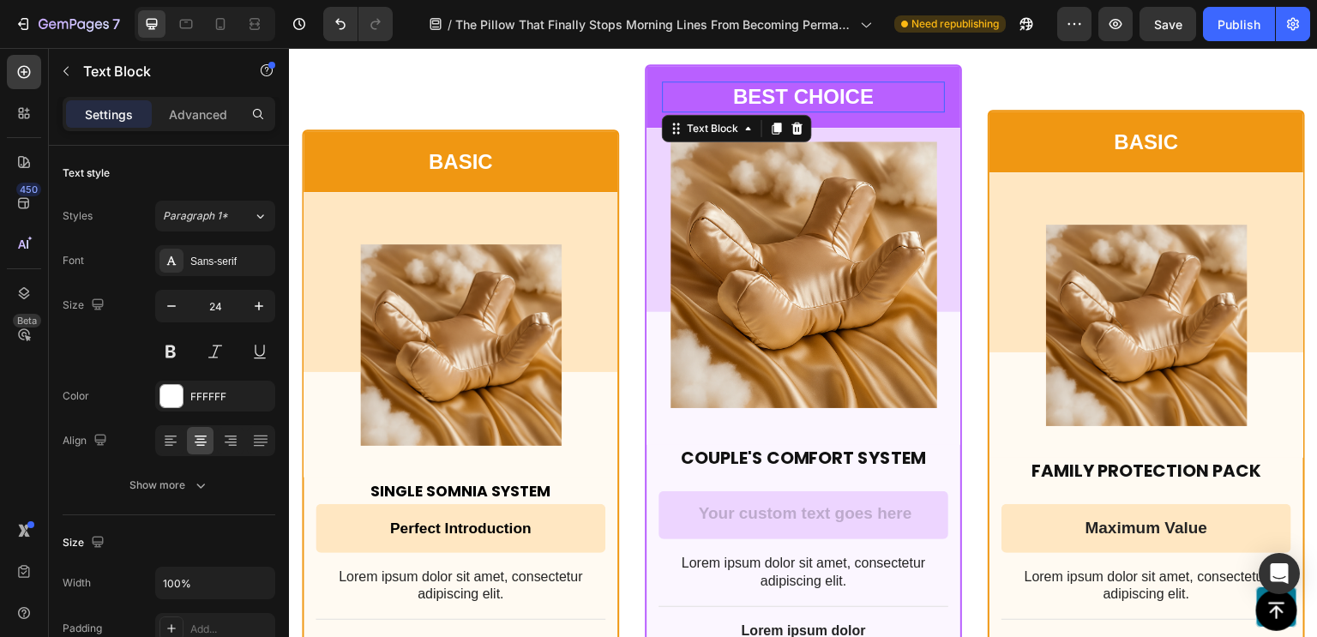
click at [801, 91] on p "BEST CHOICE" at bounding box center [802, 96] width 279 height 27
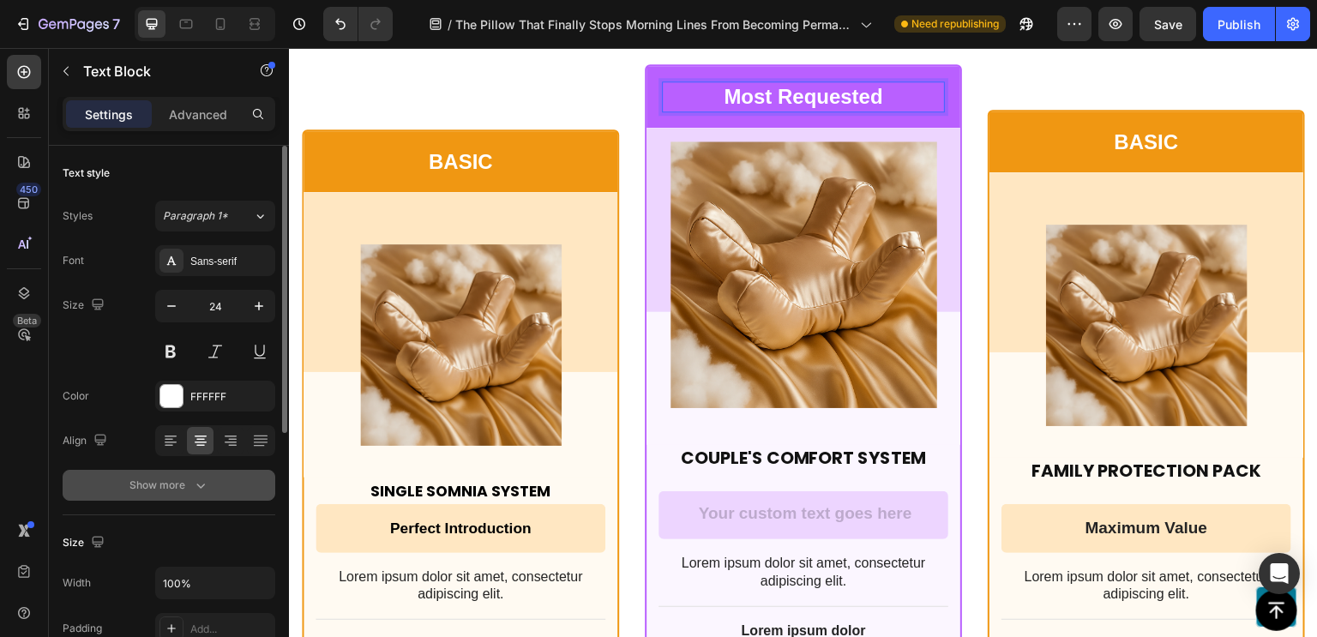
click at [188, 478] on div "Show more" at bounding box center [169, 485] width 80 height 17
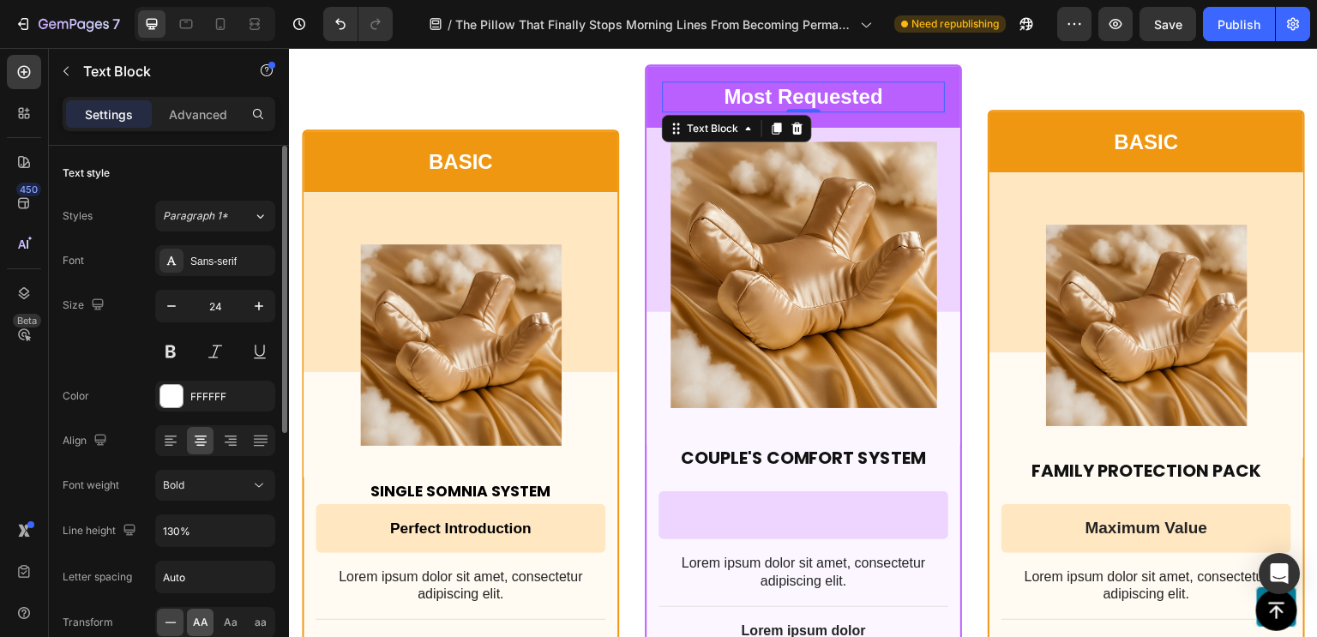
click at [202, 620] on span "AA" at bounding box center [200, 622] width 15 height 15
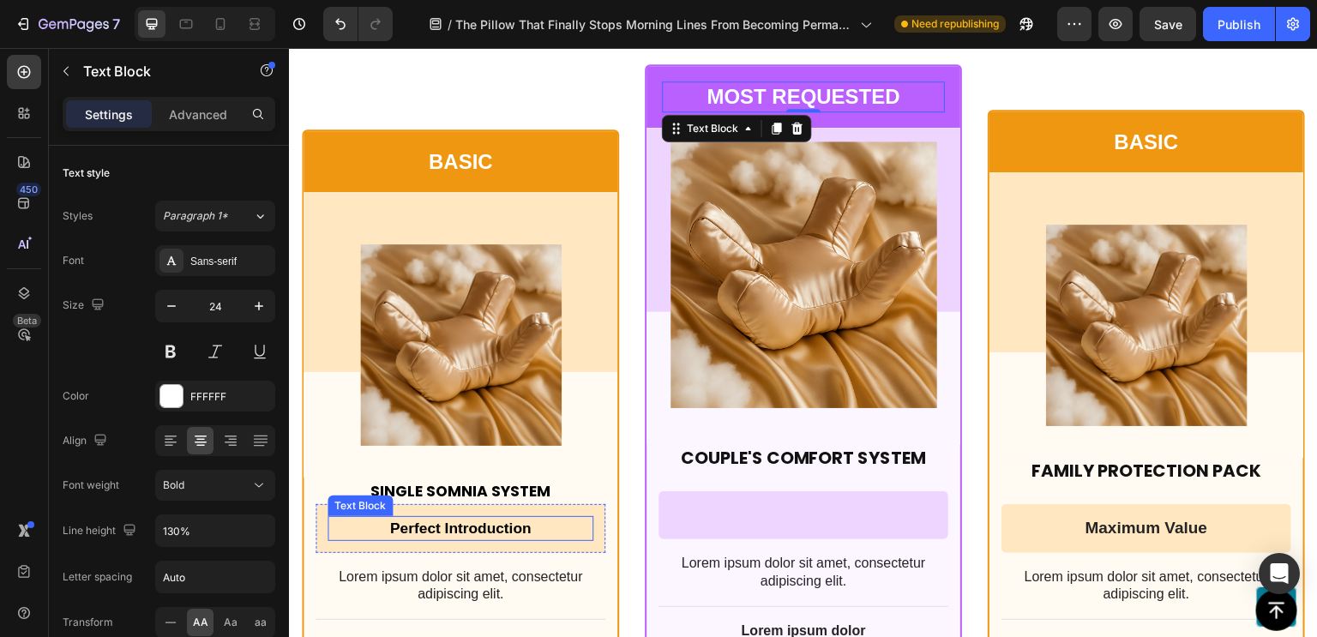
click at [452, 519] on strong "Perfect Introduction" at bounding box center [460, 527] width 141 height 17
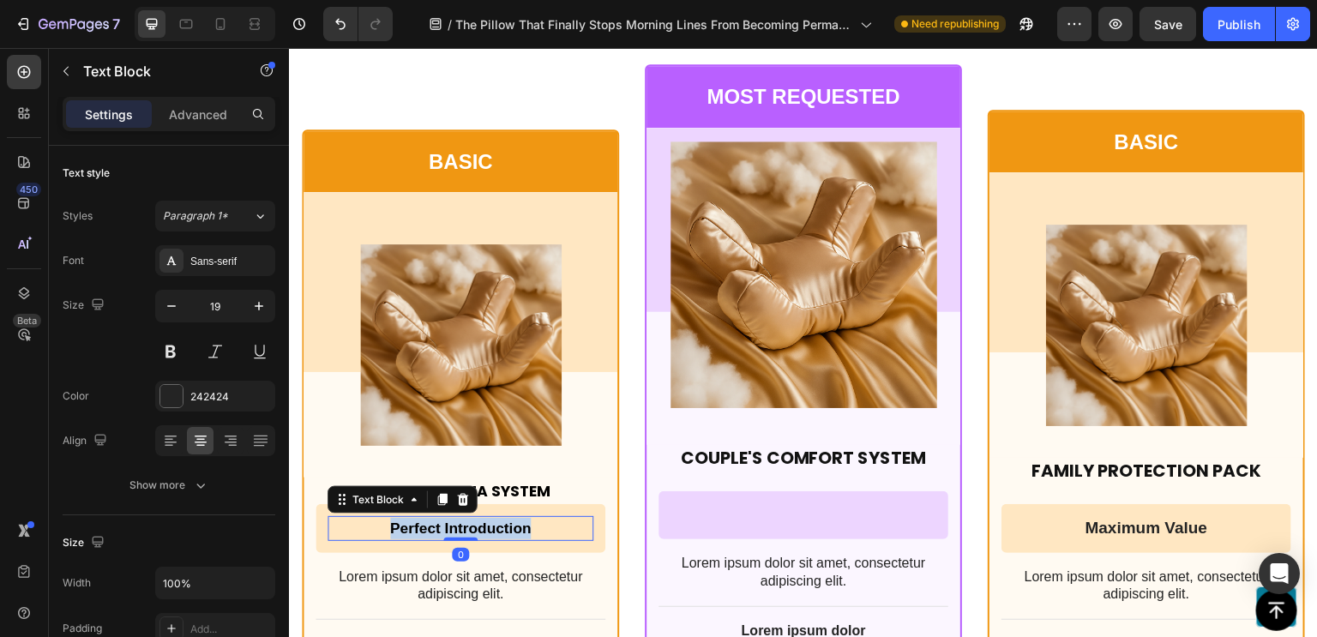
click at [452, 519] on strong "Perfect Introduction" at bounding box center [460, 527] width 141 height 17
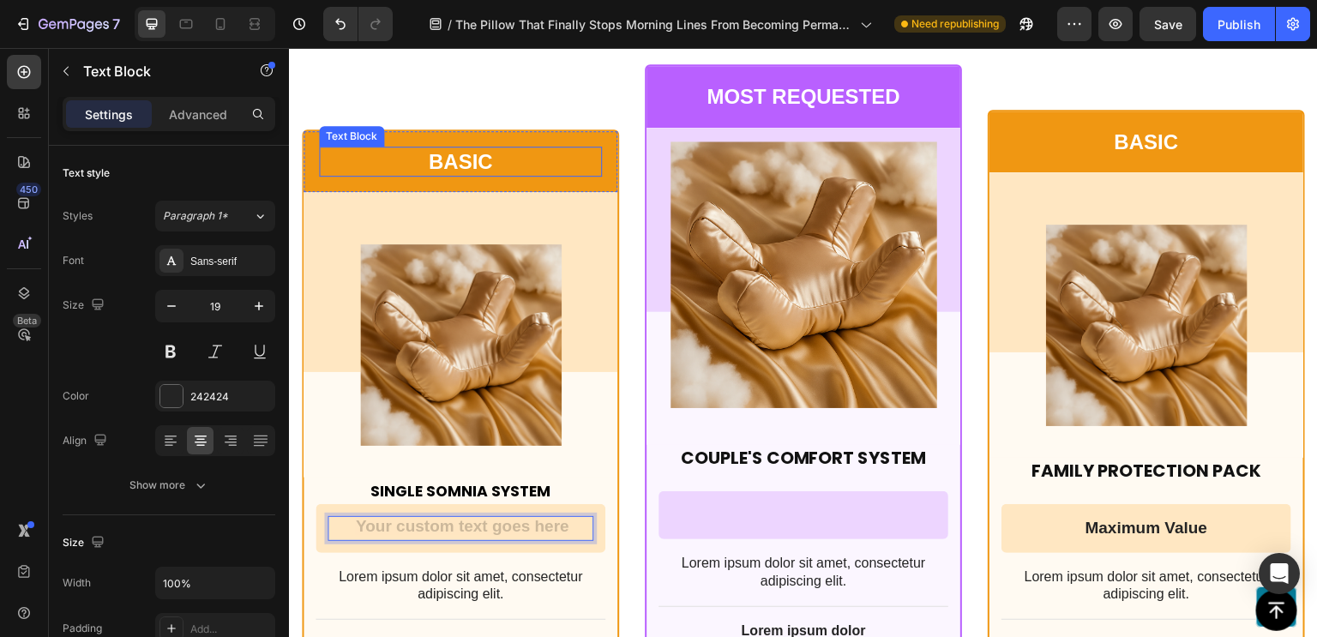
click at [439, 164] on p "BASIC" at bounding box center [460, 161] width 279 height 27
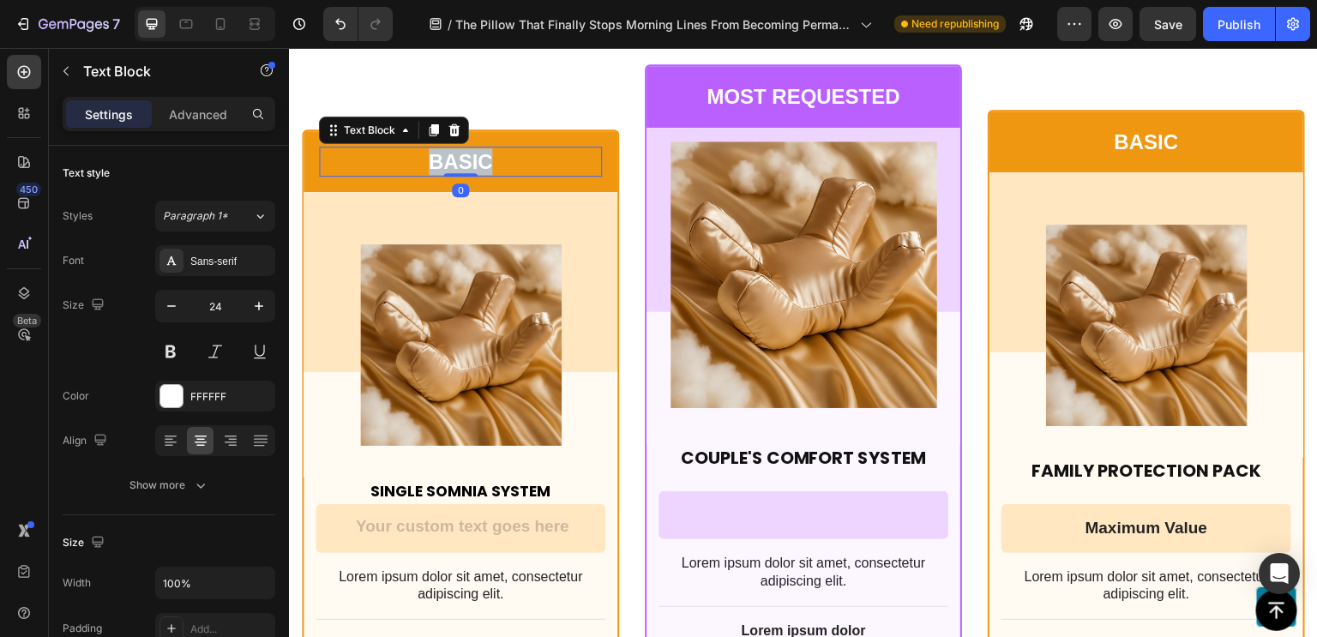
click at [439, 164] on p "BASIC" at bounding box center [460, 161] width 279 height 27
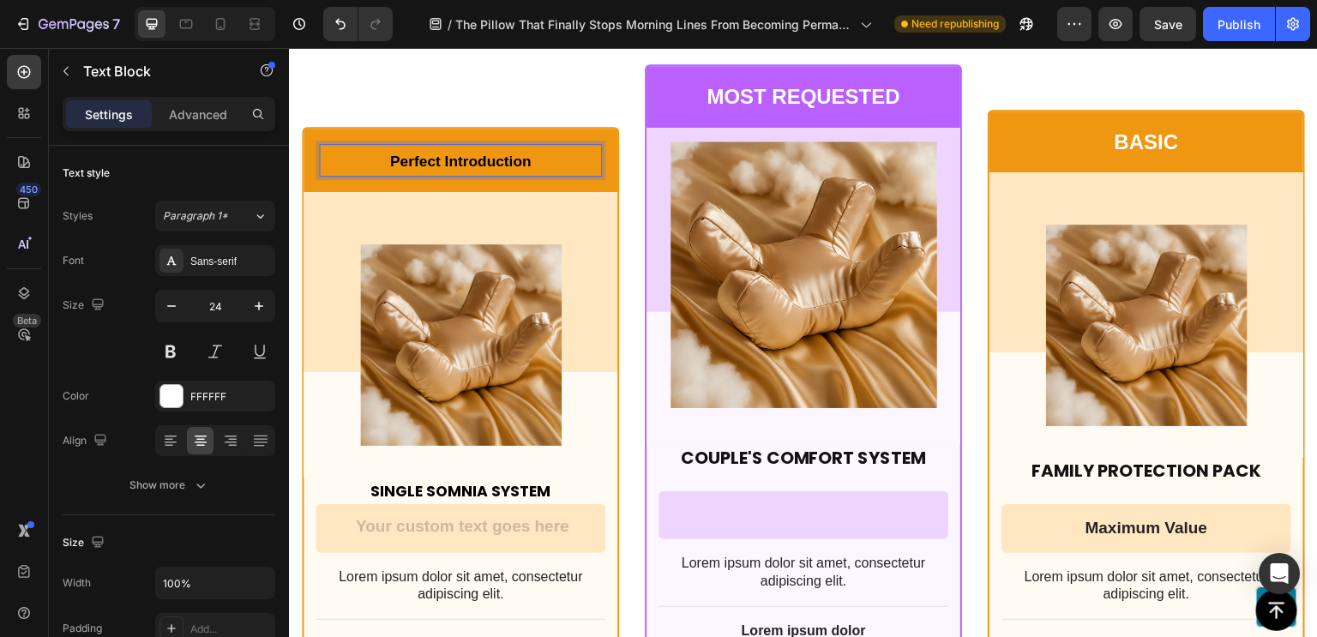
scroll to position [13390, 0]
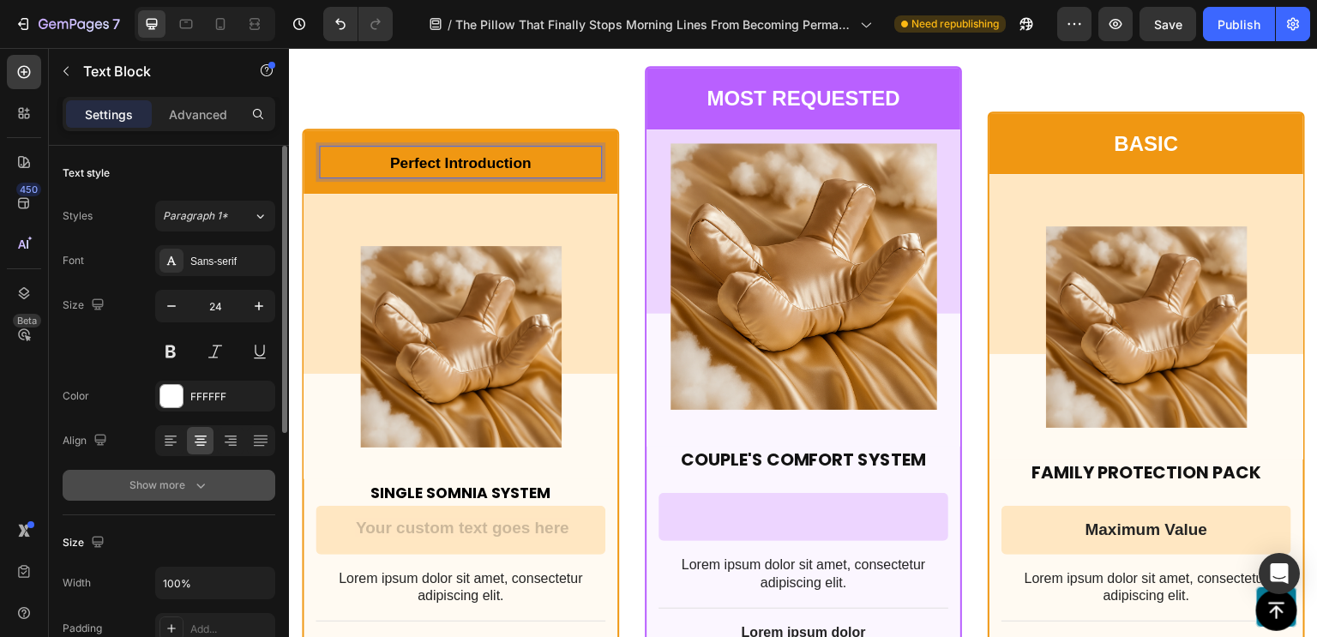
click at [190, 477] on div "Show more" at bounding box center [169, 485] width 80 height 17
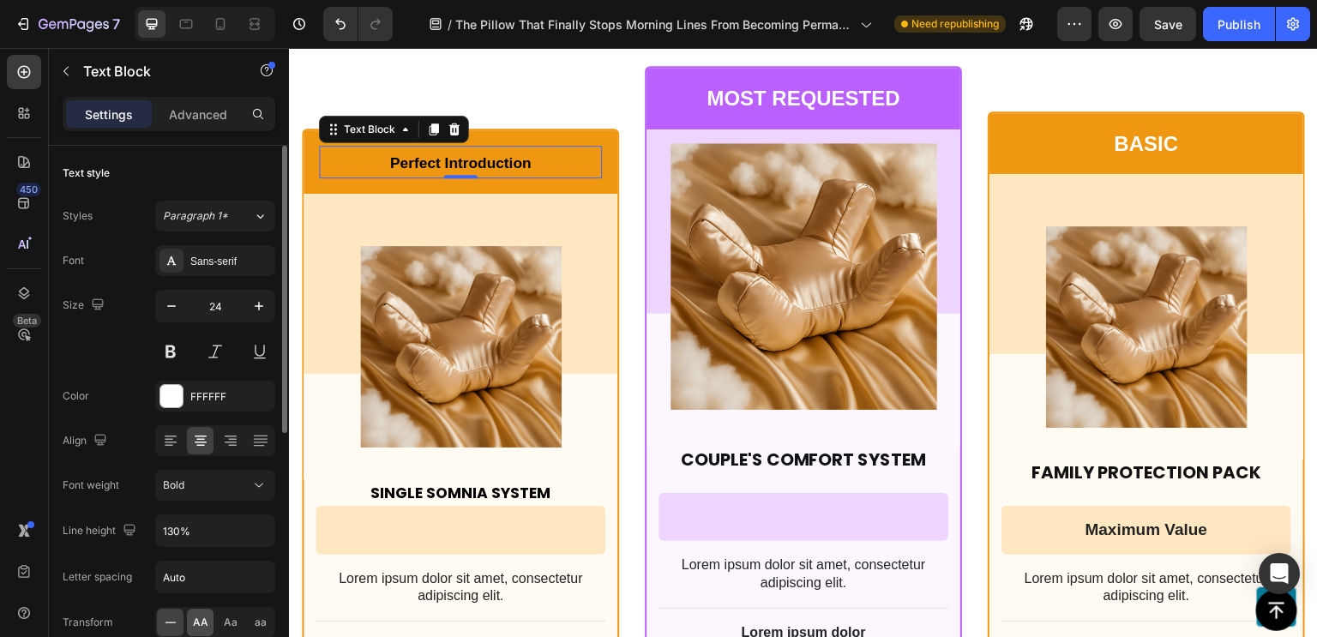
click at [197, 616] on span "AA" at bounding box center [200, 622] width 15 height 15
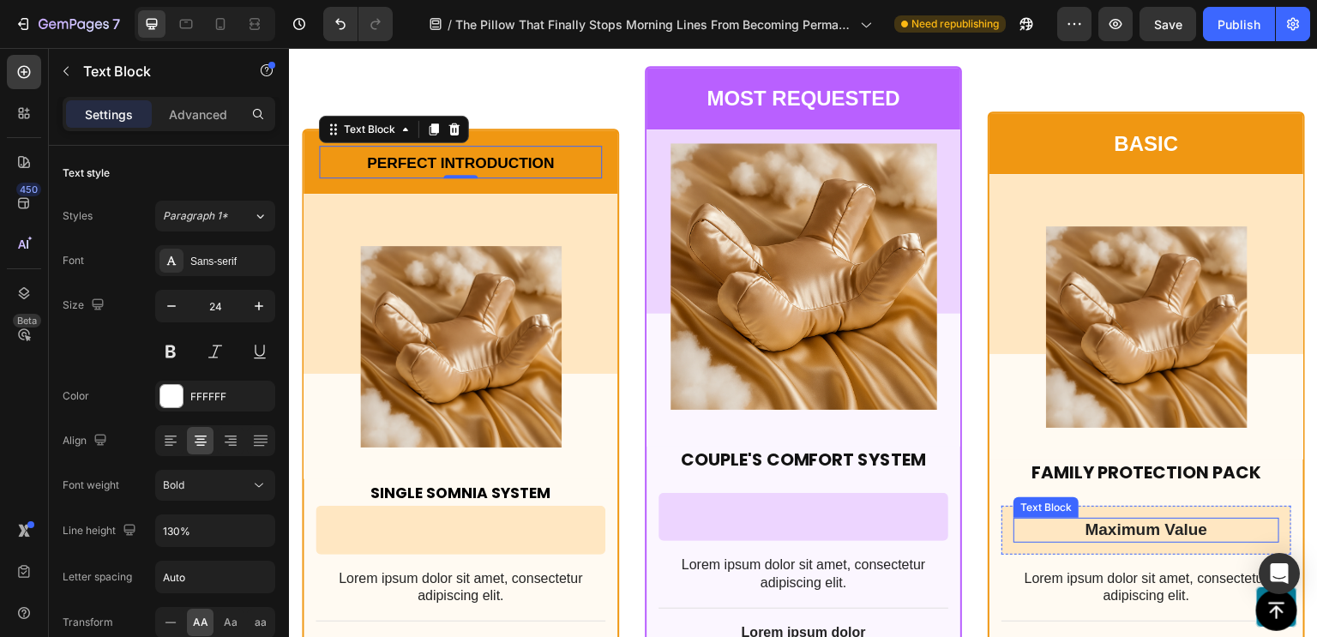
click at [1146, 526] on p "Maximum Value" at bounding box center [1146, 529] width 262 height 21
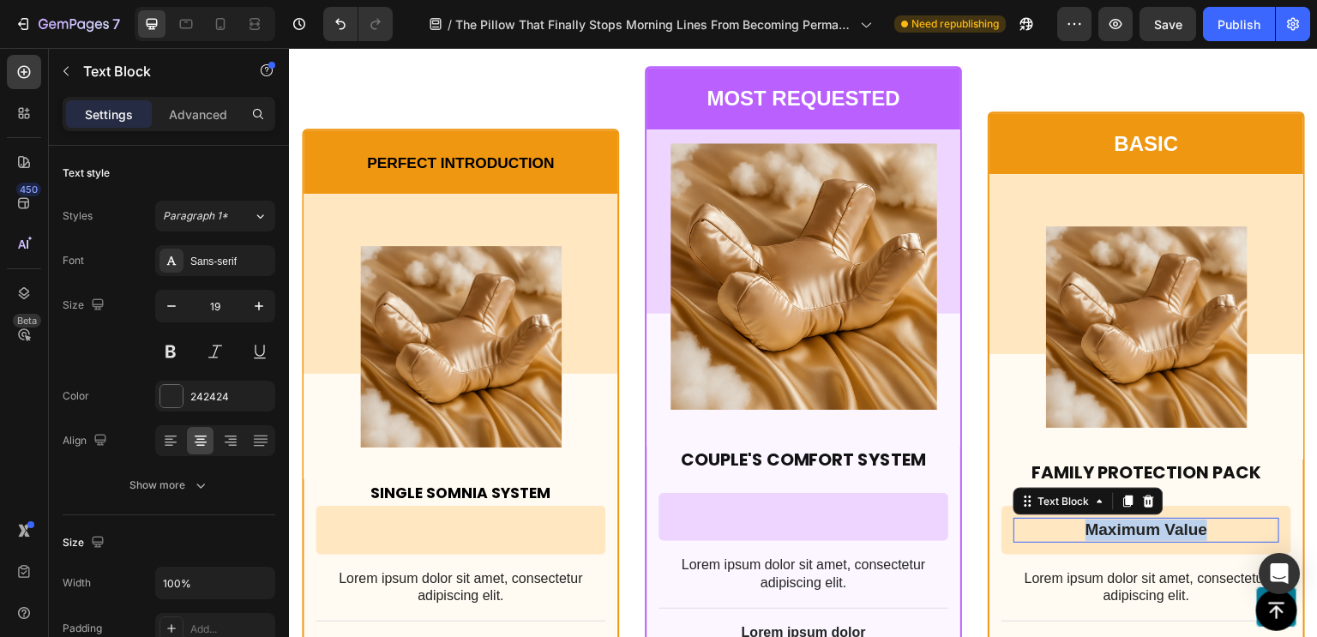
click at [1146, 526] on p "Maximum Value" at bounding box center [1146, 529] width 262 height 21
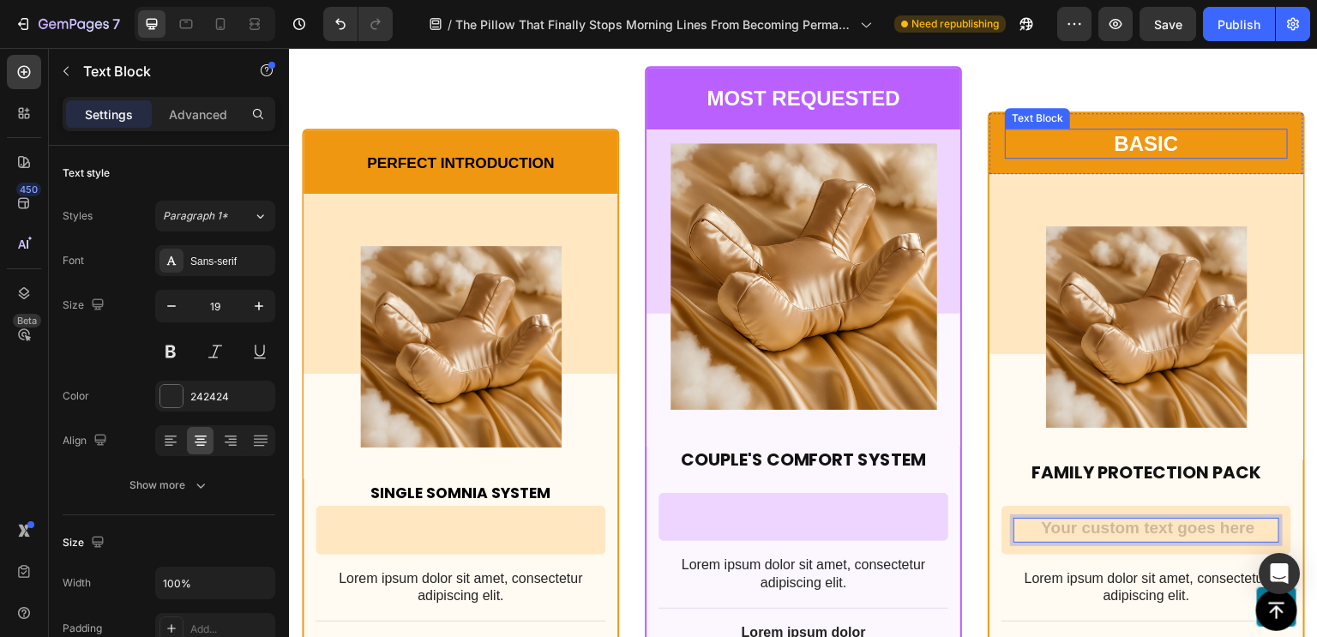
click at [1153, 136] on p "BASIC" at bounding box center [1145, 143] width 279 height 27
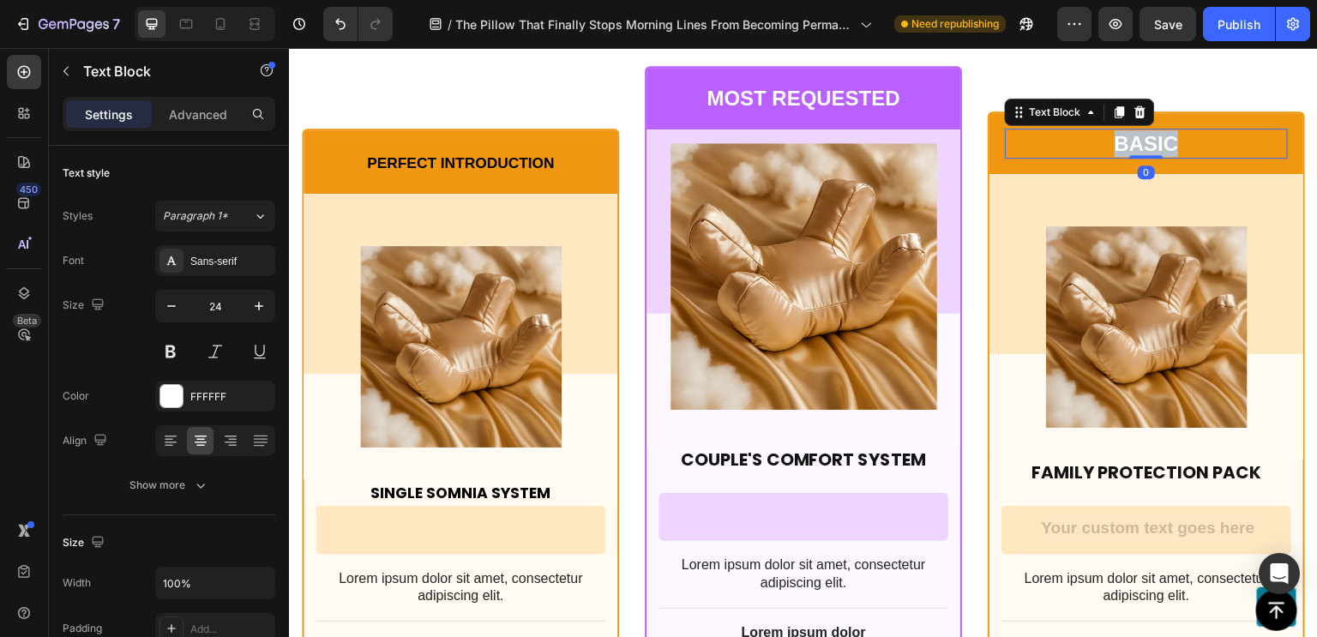
click at [1153, 136] on p "BASIC" at bounding box center [1145, 143] width 279 height 27
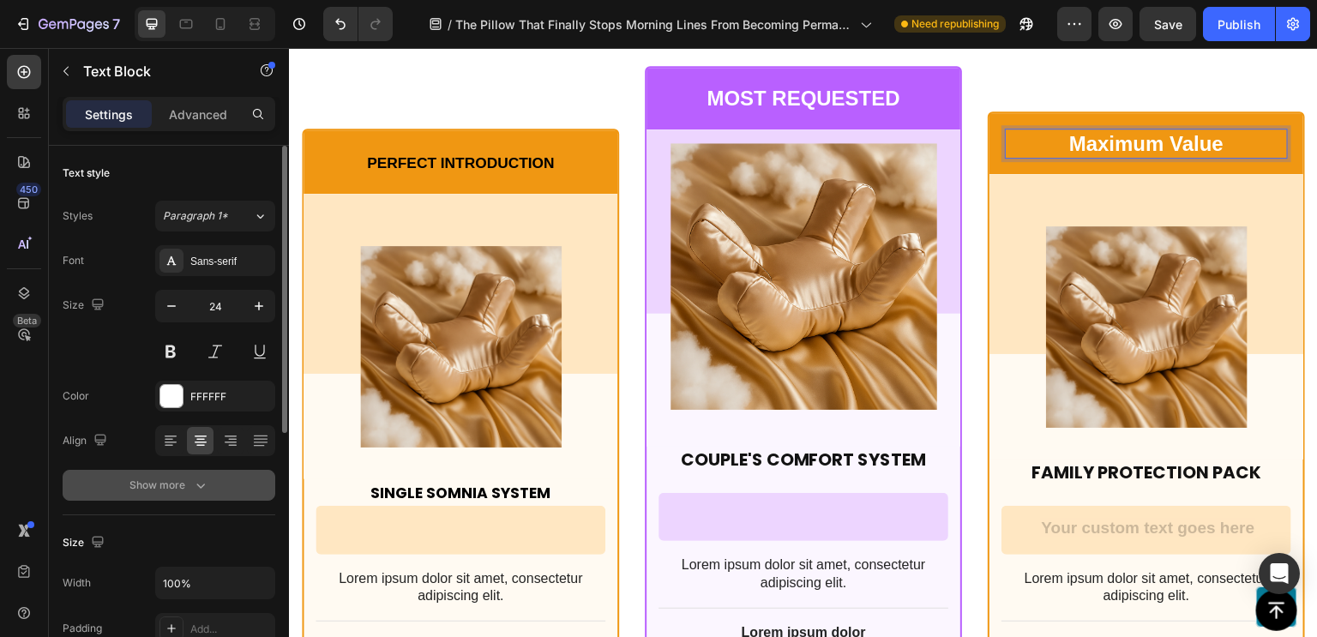
click at [190, 486] on div "Show more" at bounding box center [169, 485] width 80 height 17
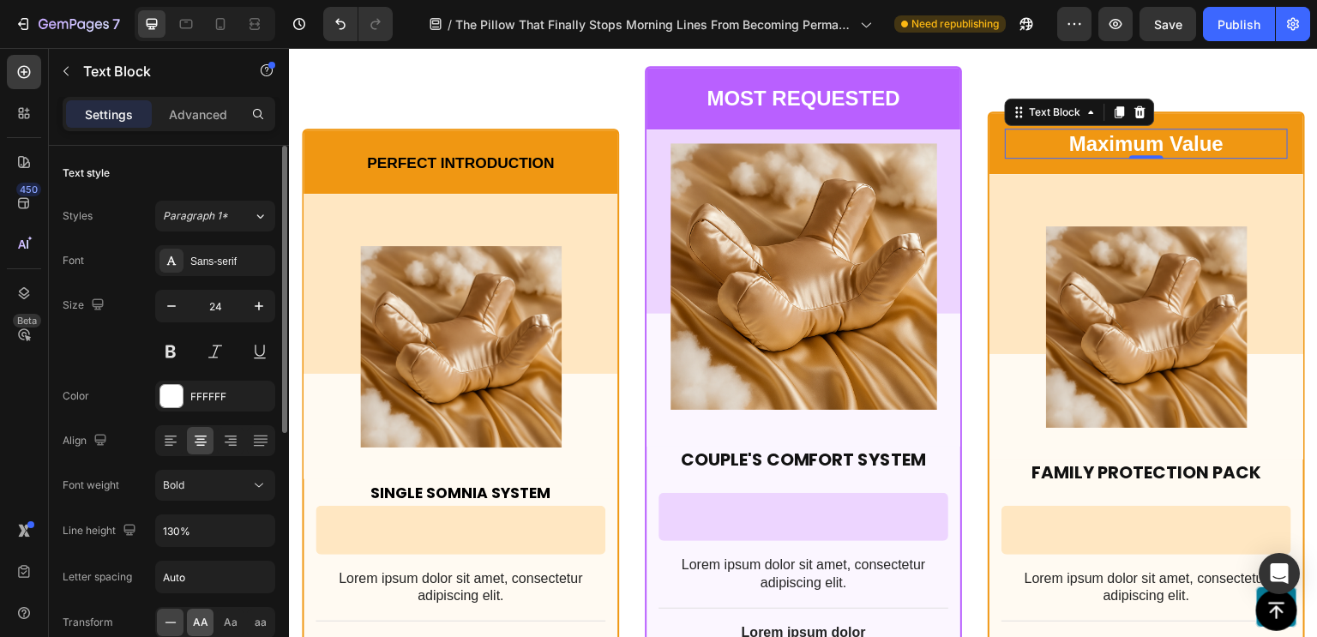
click at [199, 615] on span "AA" at bounding box center [200, 622] width 15 height 15
click at [233, 259] on div "Sans-serif" at bounding box center [230, 261] width 81 height 15
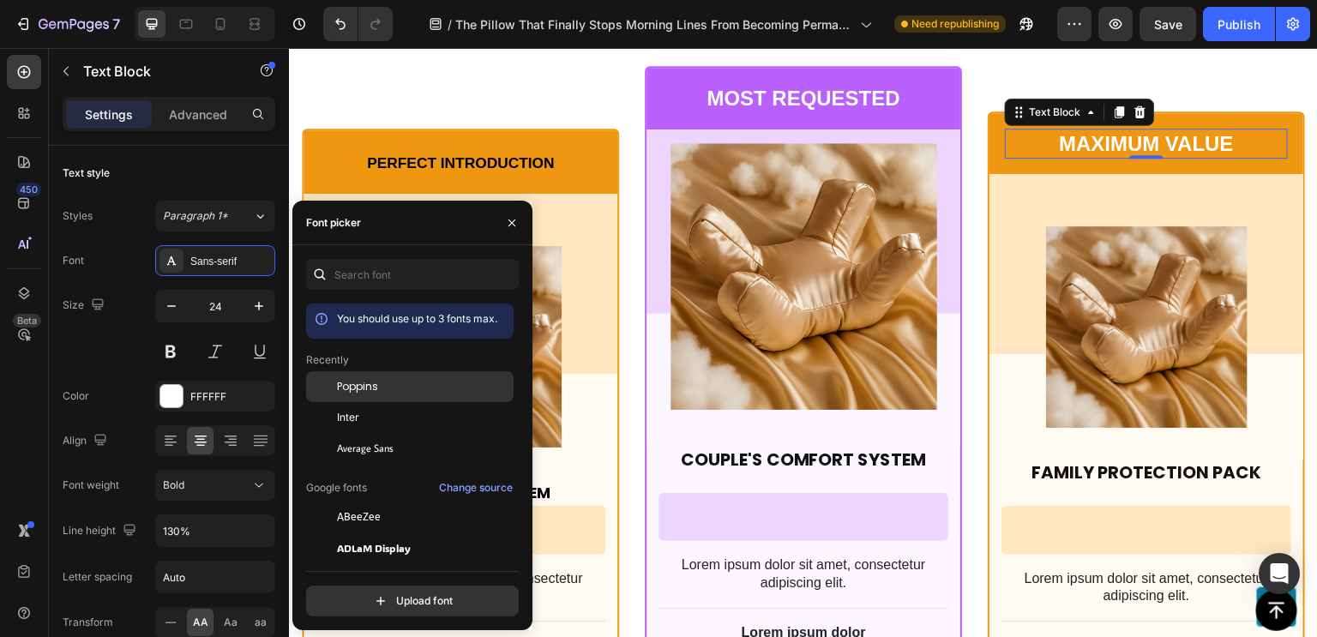
click at [378, 387] on div "Poppins" at bounding box center [423, 386] width 173 height 15
click at [783, 99] on p "Most Requested" at bounding box center [802, 98] width 279 height 27
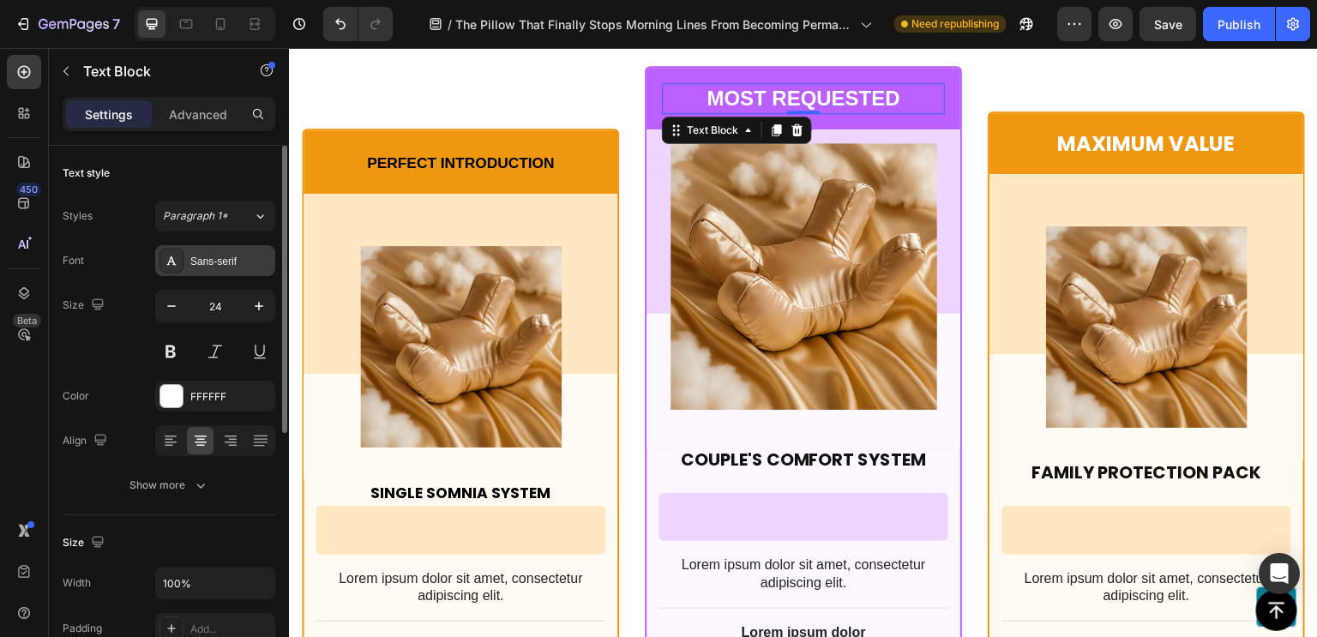
click at [202, 273] on div "Sans-serif" at bounding box center [215, 260] width 120 height 31
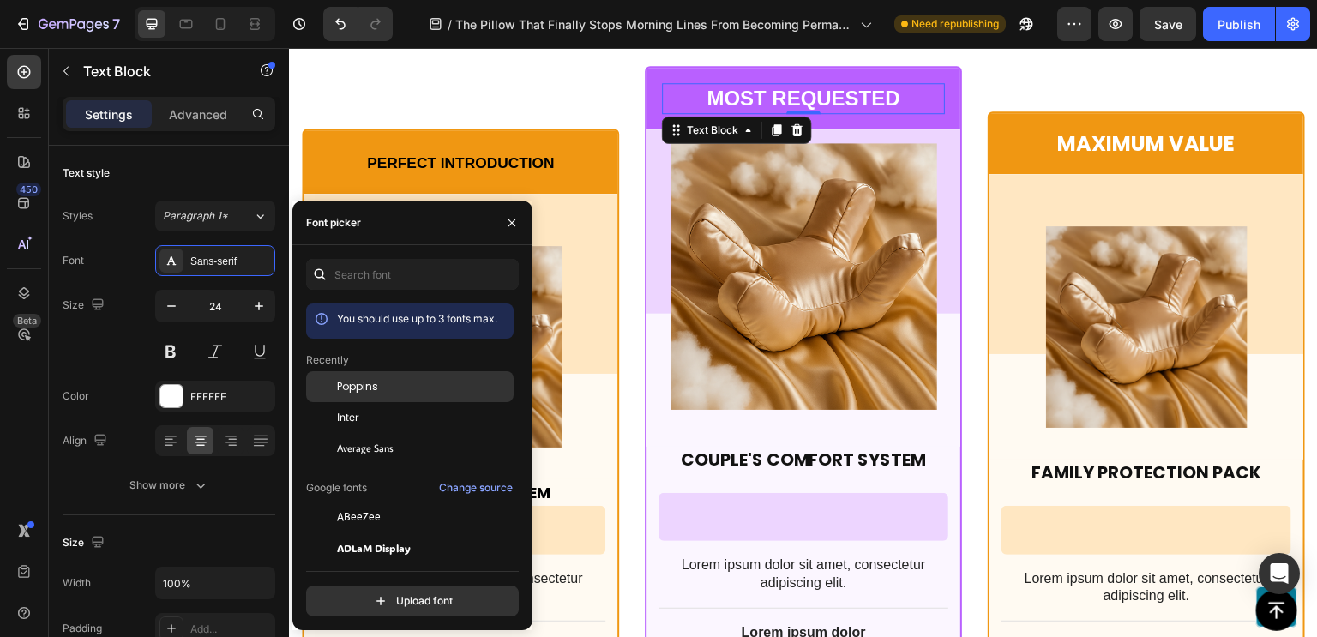
click at [384, 501] on div "Poppins" at bounding box center [409, 516] width 207 height 31
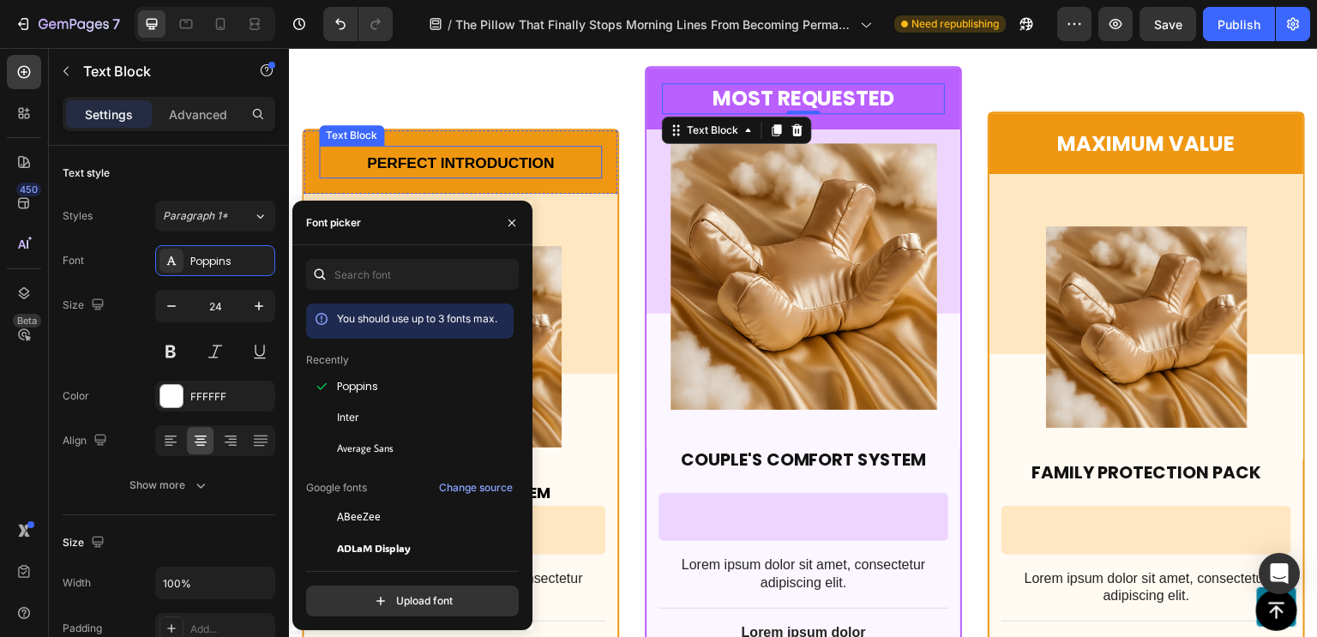
click at [459, 154] on strong "Perfect Introduction" at bounding box center [461, 162] width 188 height 17
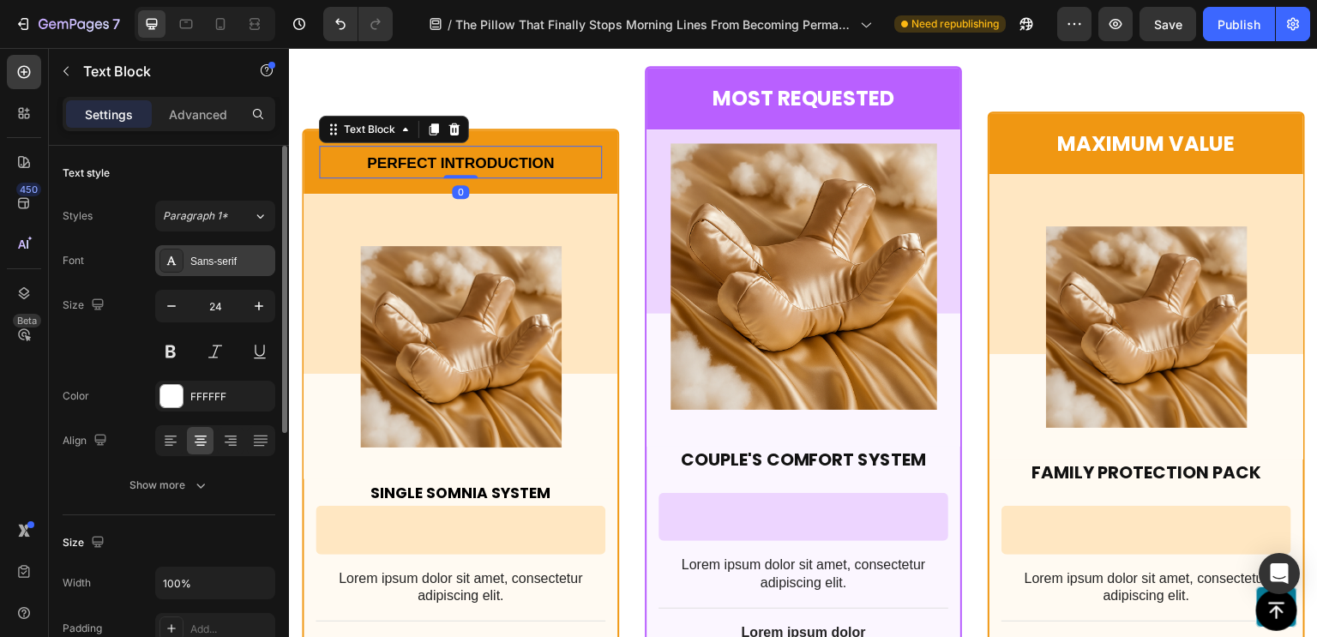
click at [208, 268] on div "Sans-serif" at bounding box center [215, 260] width 120 height 31
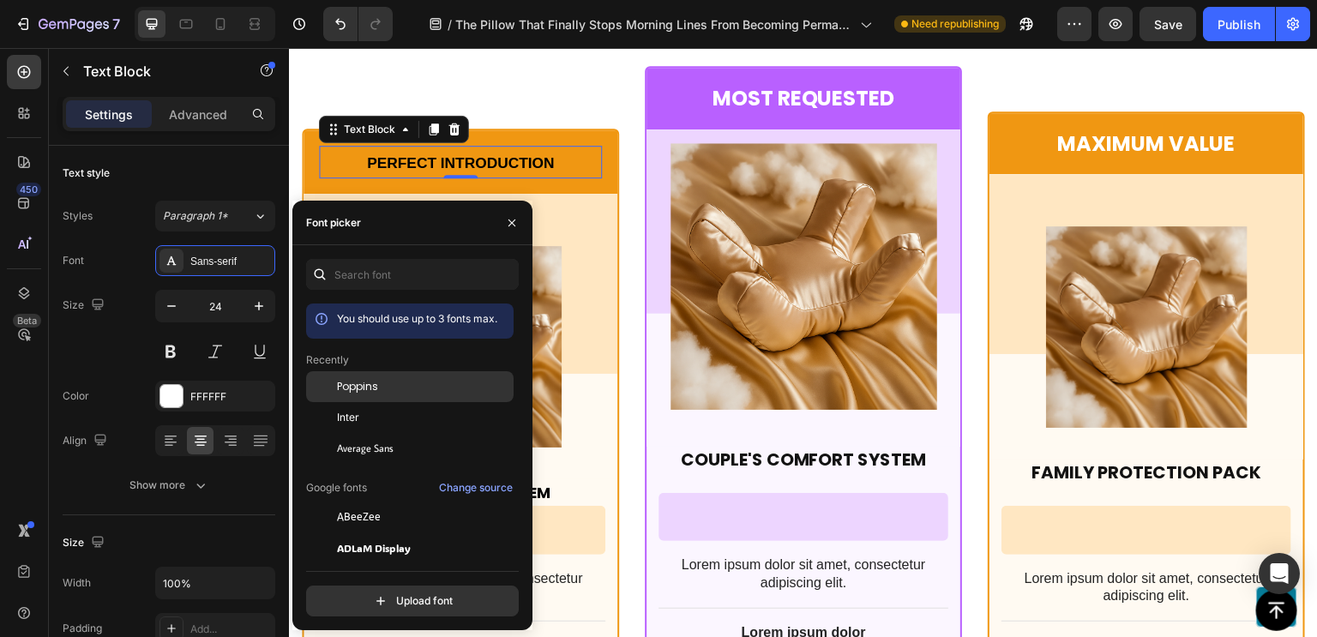
click at [386, 501] on div "Poppins" at bounding box center [409, 516] width 207 height 31
click at [96, 361] on div "Size 24" at bounding box center [169, 328] width 213 height 77
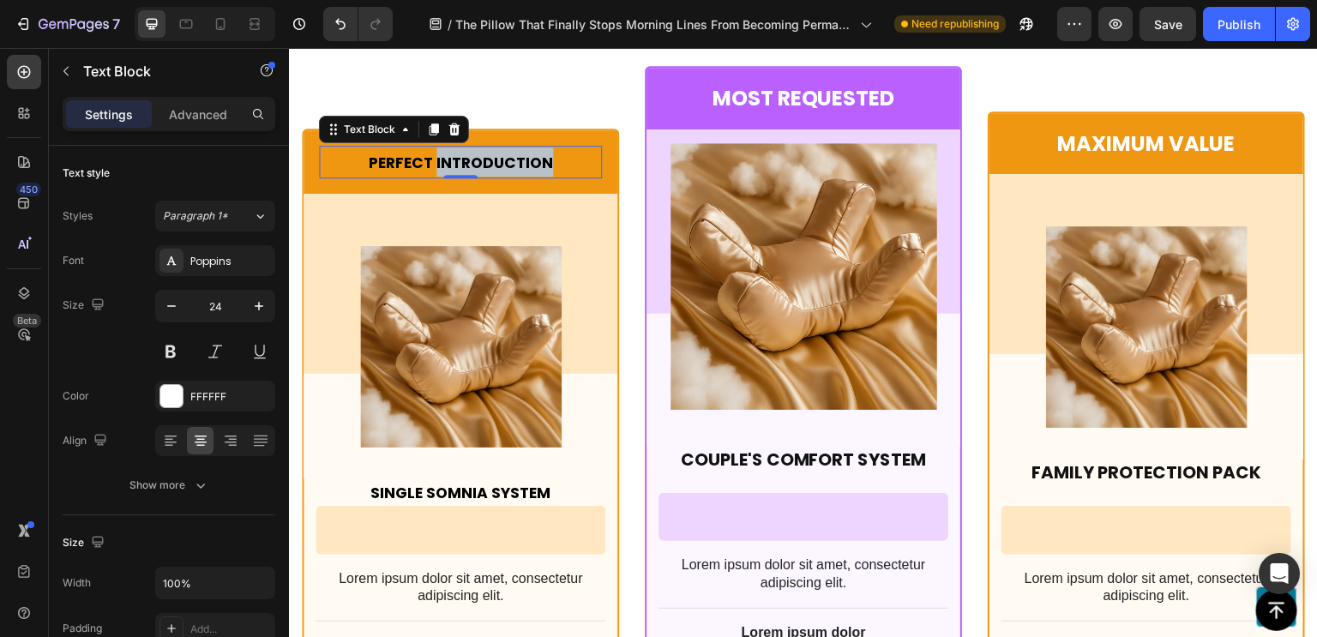
click at [443, 162] on strong "Perfect Introduction" at bounding box center [461, 163] width 184 height 21
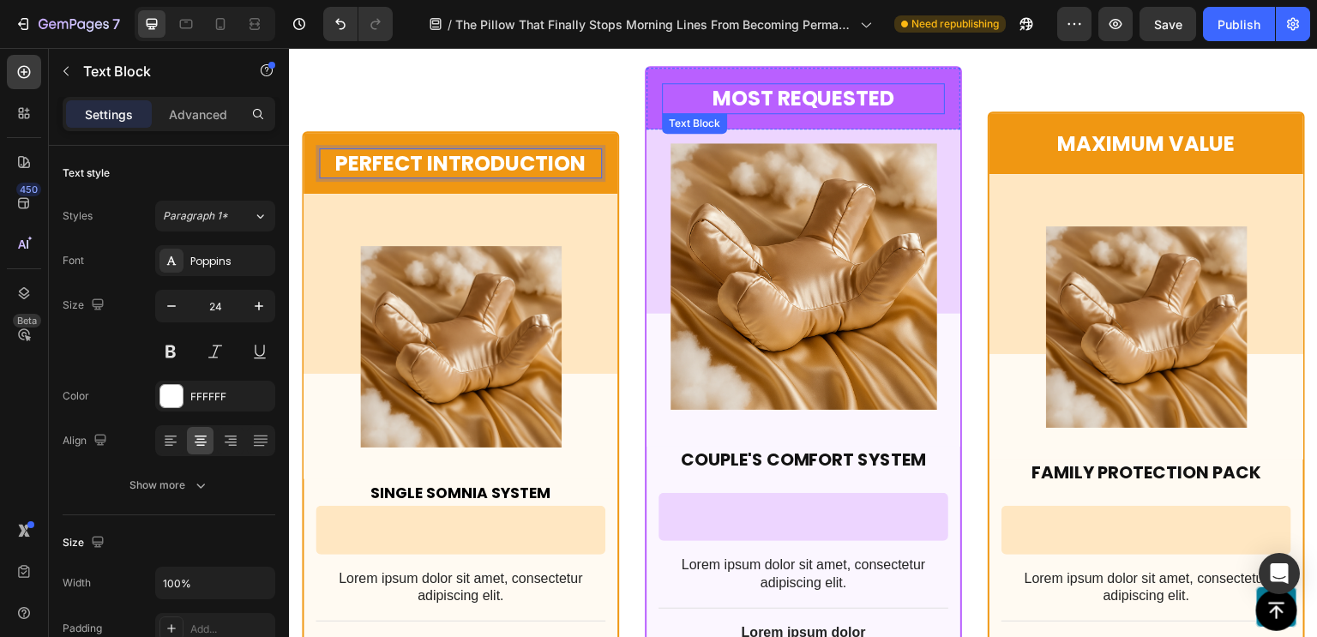
click at [853, 101] on p "Most Requested" at bounding box center [802, 98] width 279 height 27
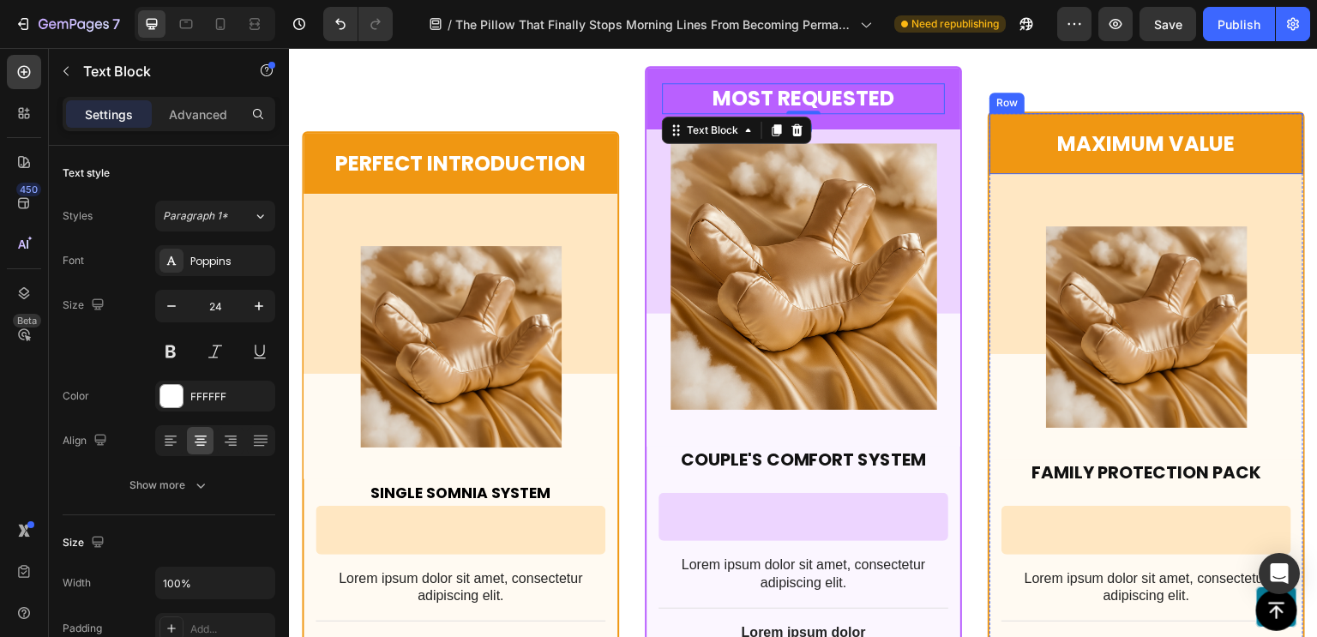
click at [1126, 168] on div "Maximum Value Text Block Row" at bounding box center [1146, 143] width 314 height 61
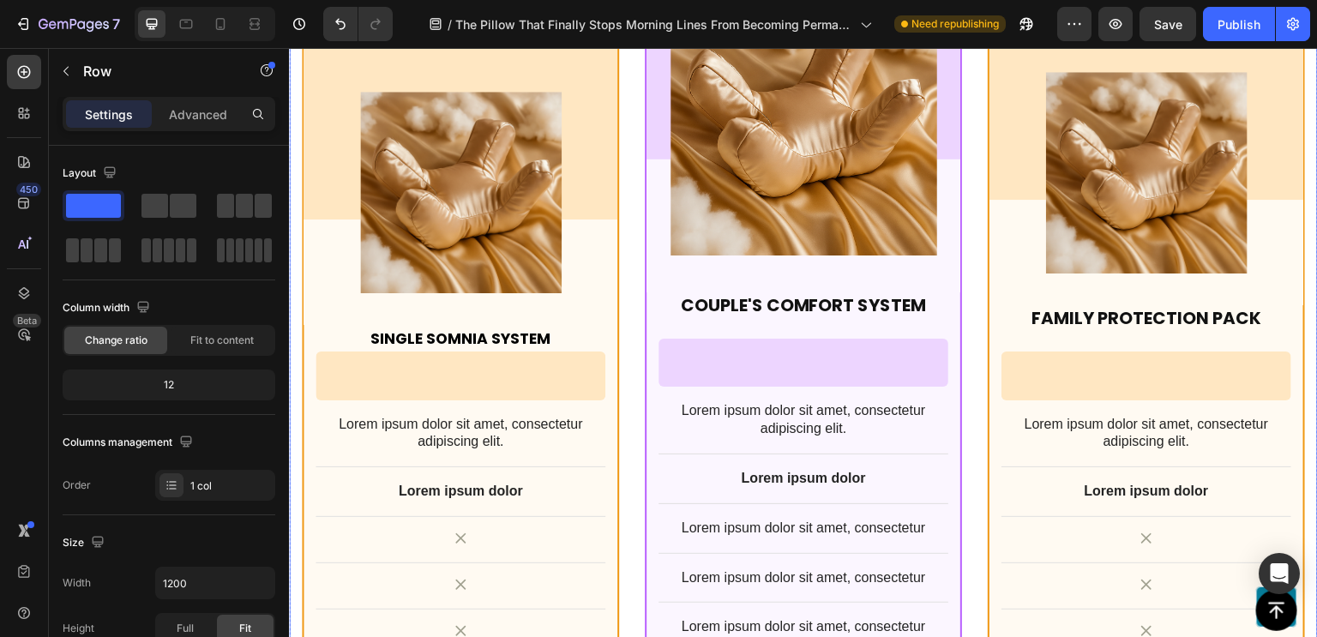
scroll to position [13555, 0]
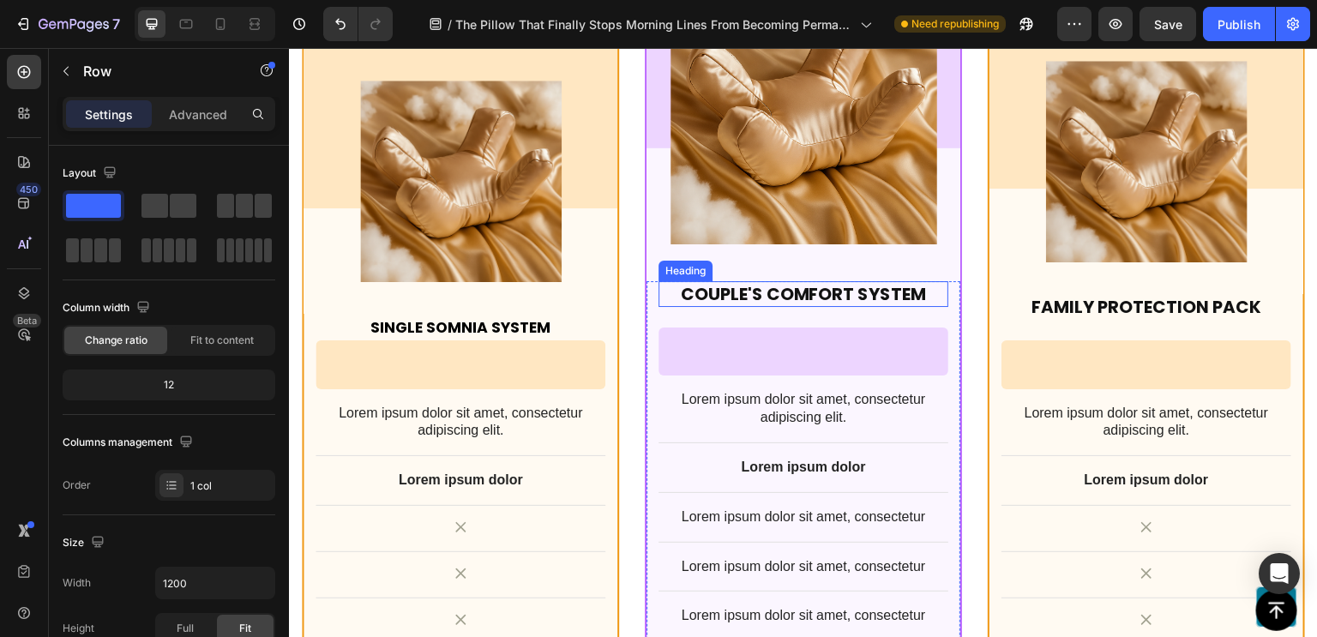
click at [782, 283] on p "Couple's Comfort System" at bounding box center [803, 294] width 286 height 22
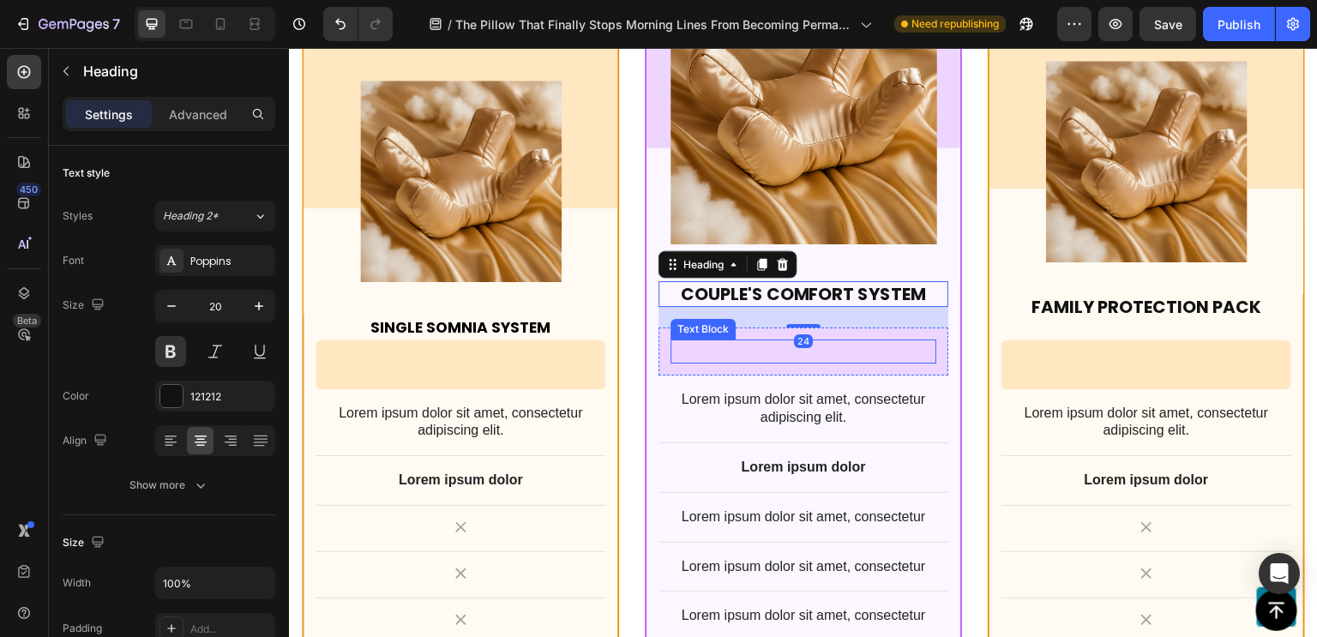
click at [761, 343] on p "Rich Text Editor. Editing area: main" at bounding box center [803, 351] width 262 height 21
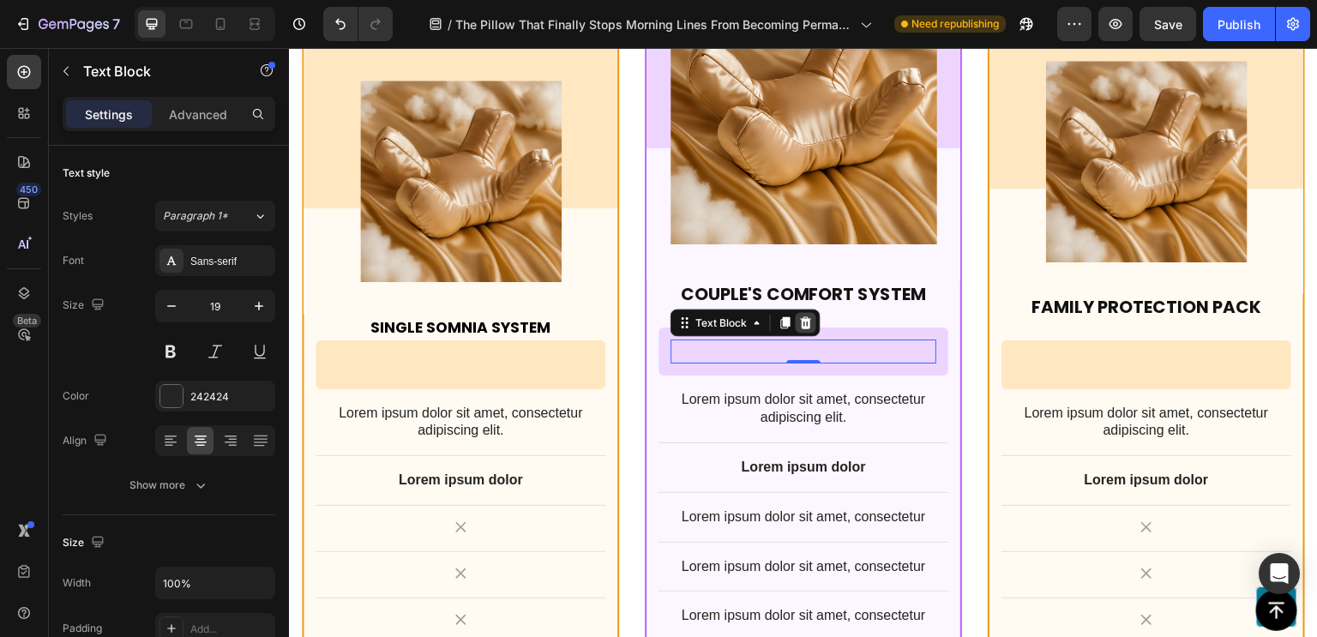
click at [801, 320] on icon at bounding box center [806, 323] width 11 height 12
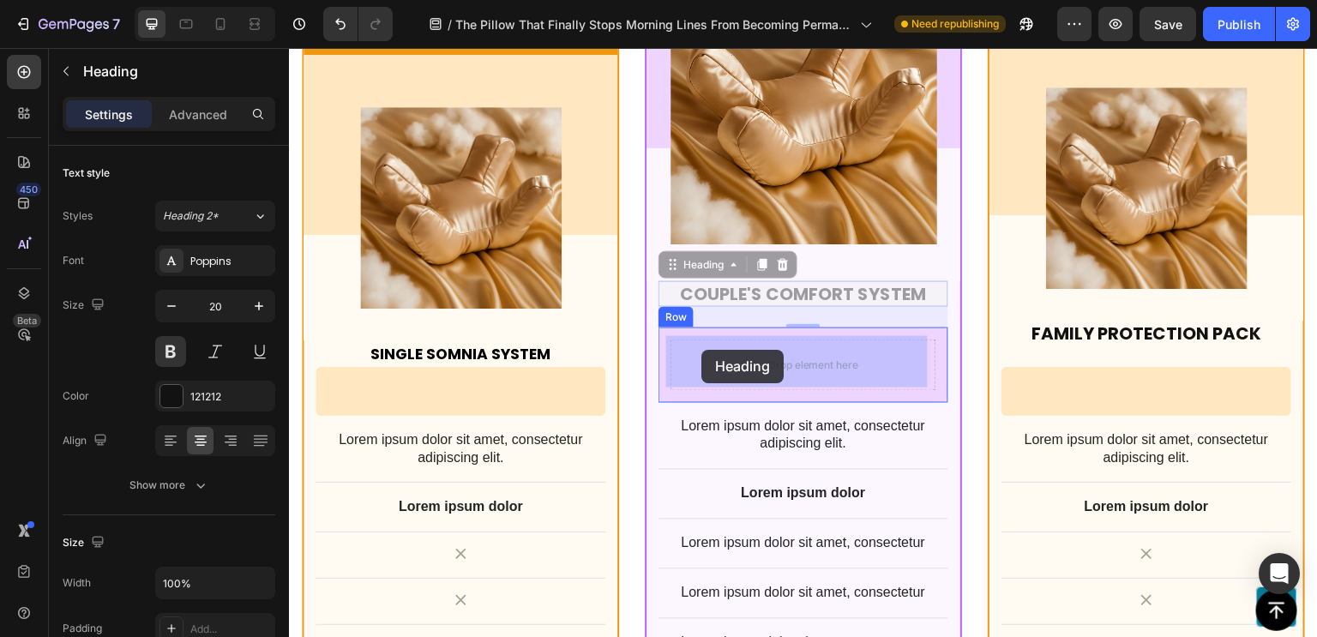
drag, startPoint x: 666, startPoint y: 251, endPoint x: 701, endPoint y: 350, distance: 104.7
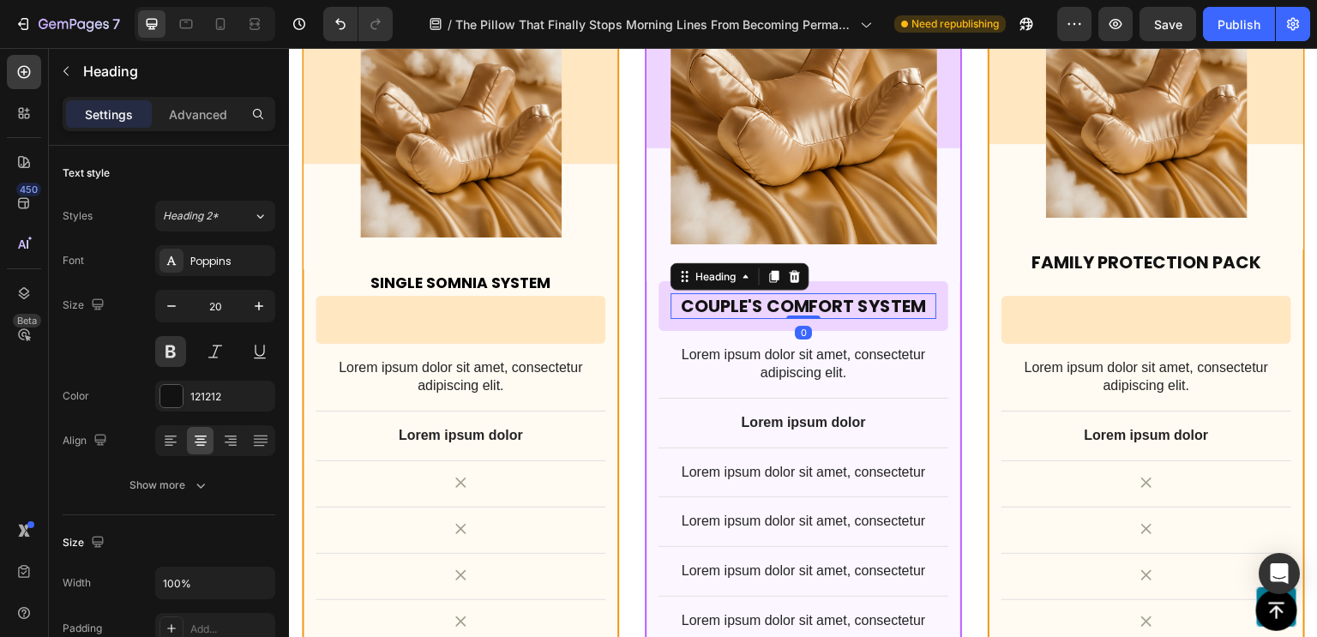
scroll to position [13559, 0]
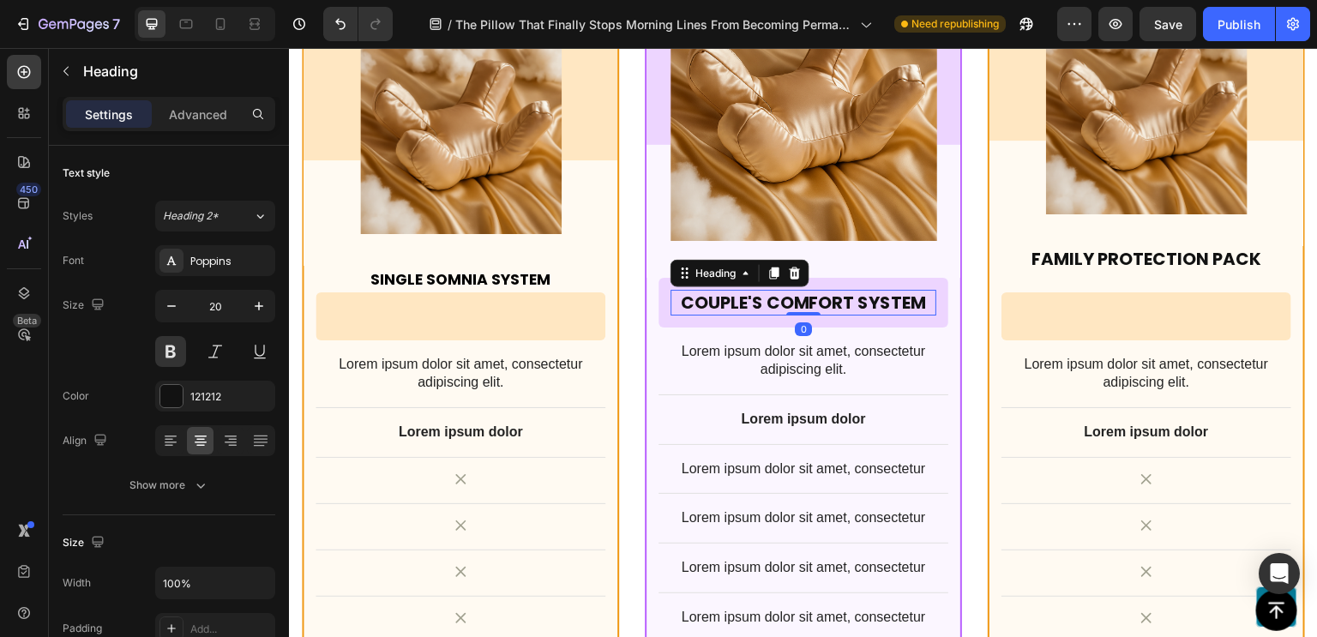
drag, startPoint x: 800, startPoint y: 334, endPoint x: 807, endPoint y: 274, distance: 60.4
click at [807, 274] on div "Most Requested Text Block Row Product Images Row Couple's Comfort System Headin…" at bounding box center [803, 354] width 314 height 909
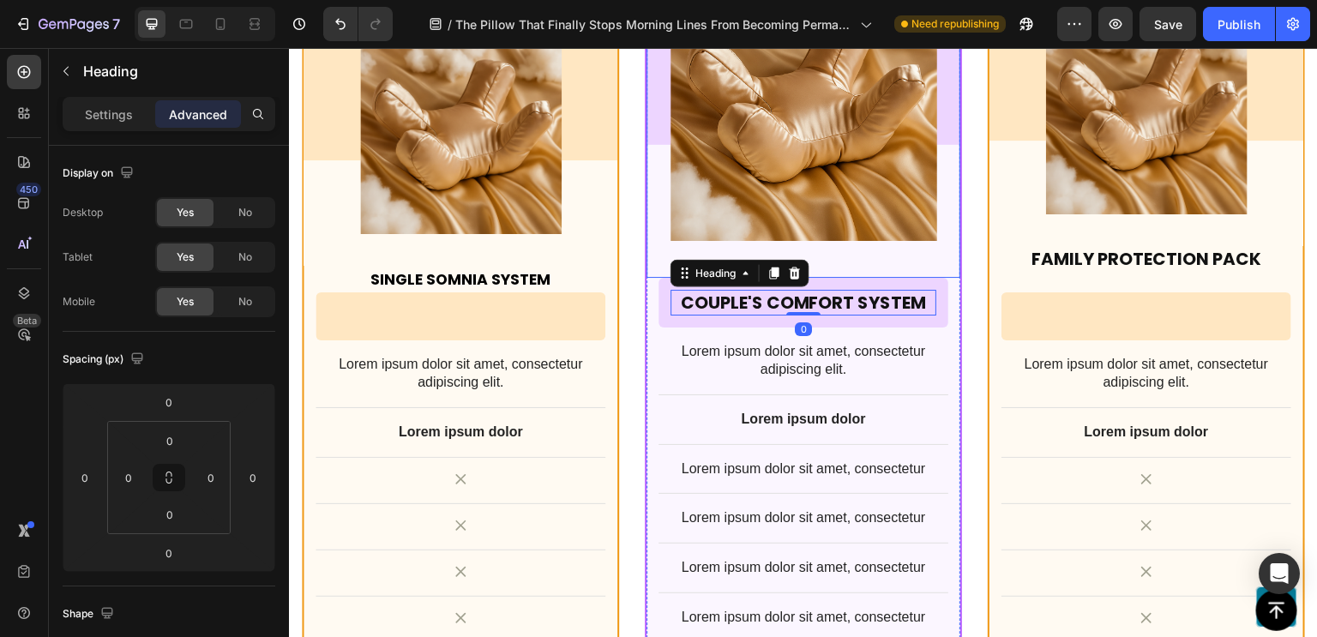
click at [859, 252] on div "Product Images Row" at bounding box center [803, 119] width 314 height 317
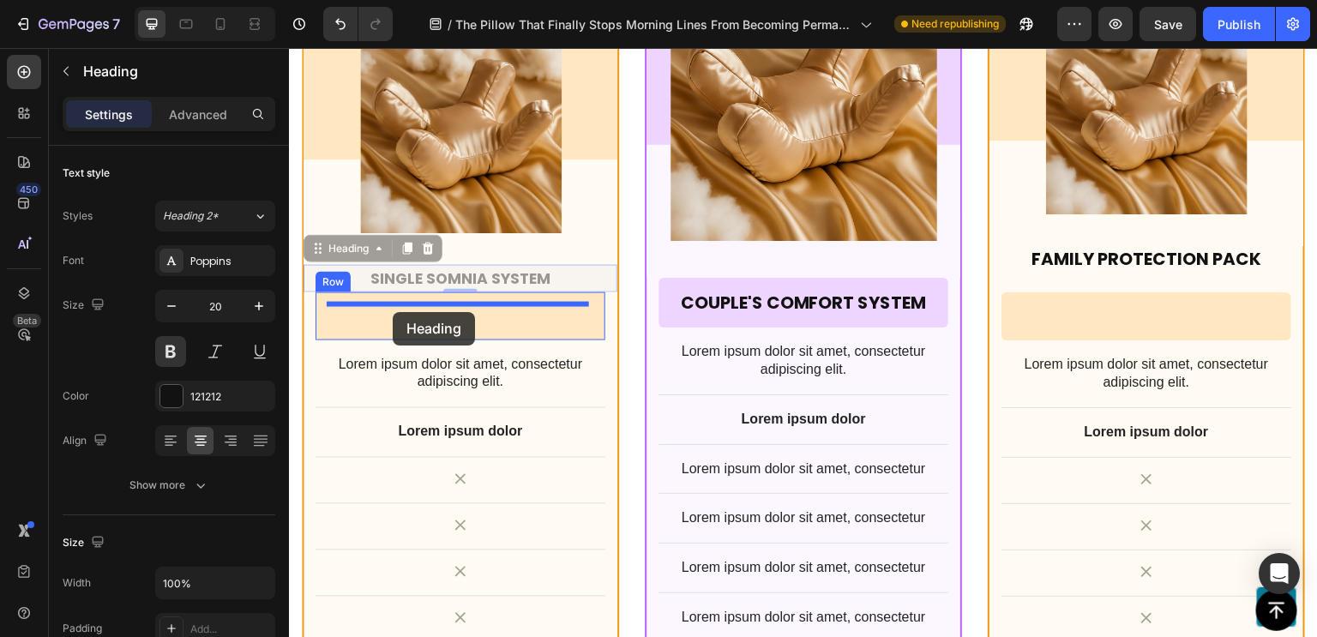
drag, startPoint x: 388, startPoint y: 276, endPoint x: 393, endPoint y: 312, distance: 36.3
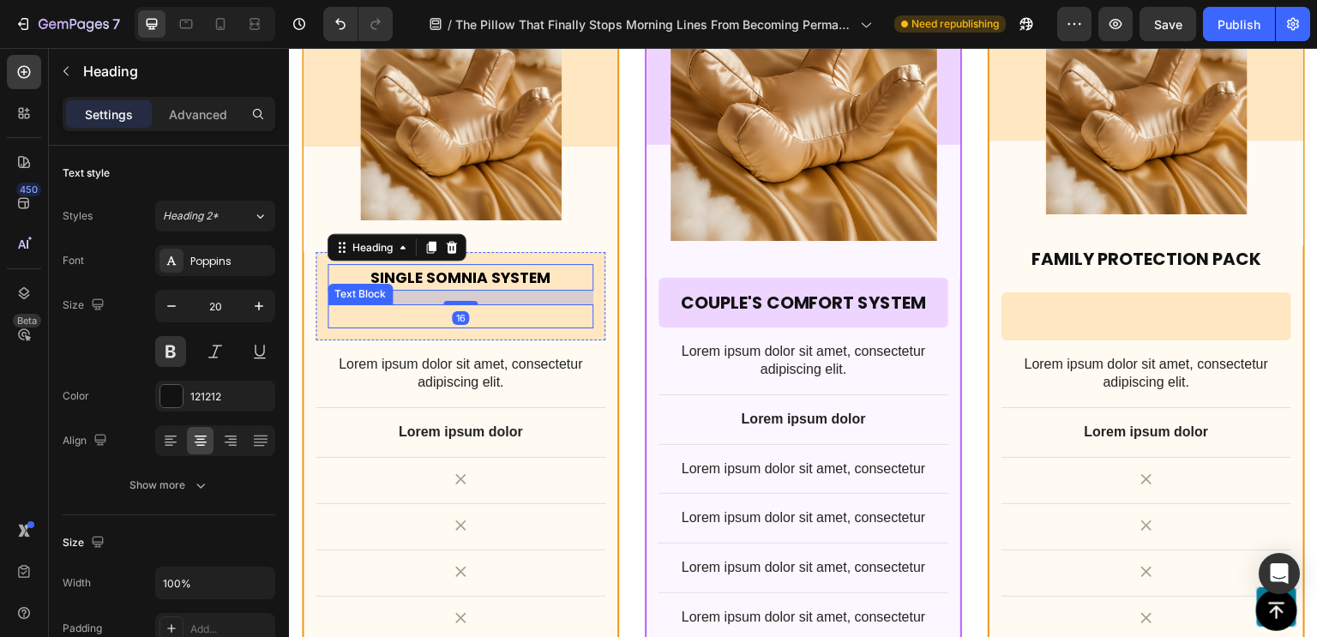
click at [414, 319] on p "Rich Text Editor. Editing area: main" at bounding box center [460, 316] width 262 height 21
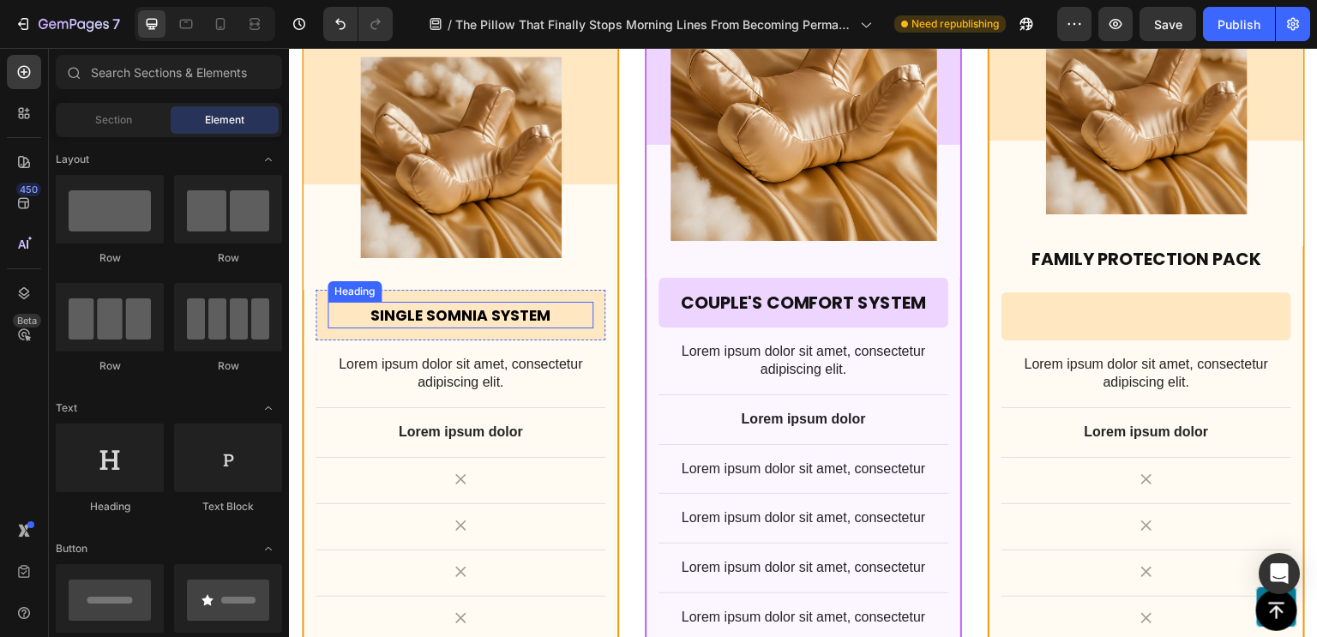
click at [427, 316] on strong "Single Somnia System" at bounding box center [460, 315] width 180 height 21
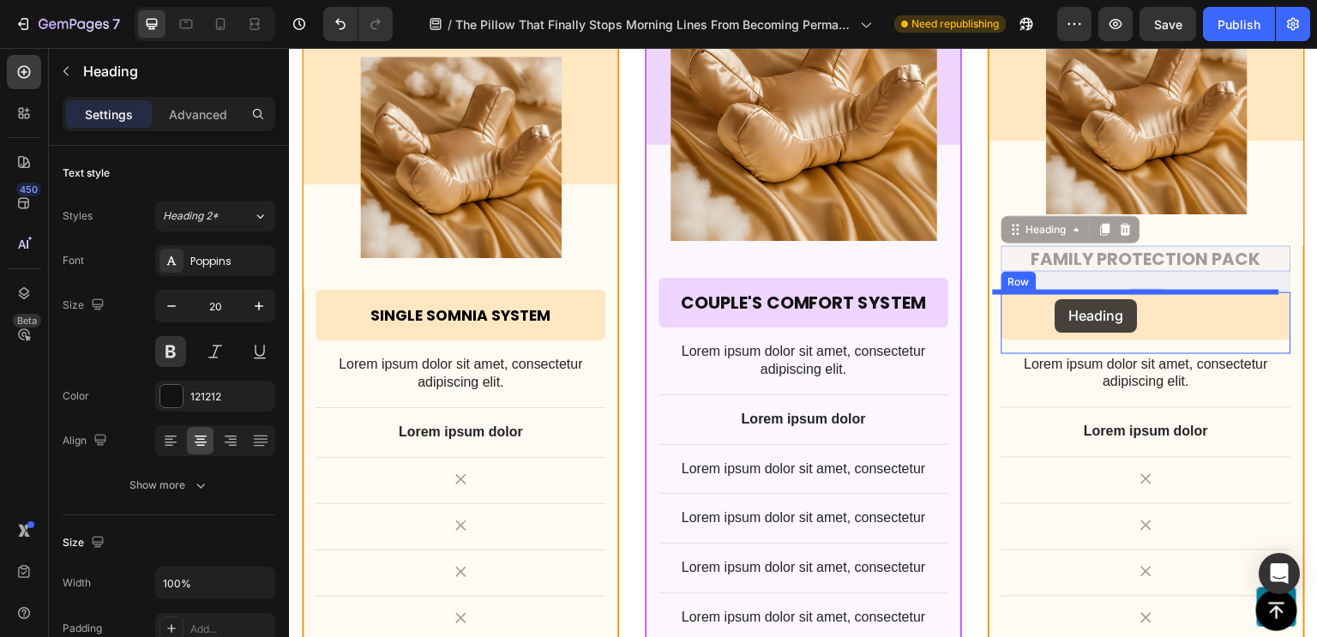
drag, startPoint x: 1053, startPoint y: 257, endPoint x: 1055, endPoint y: 299, distance: 42.1
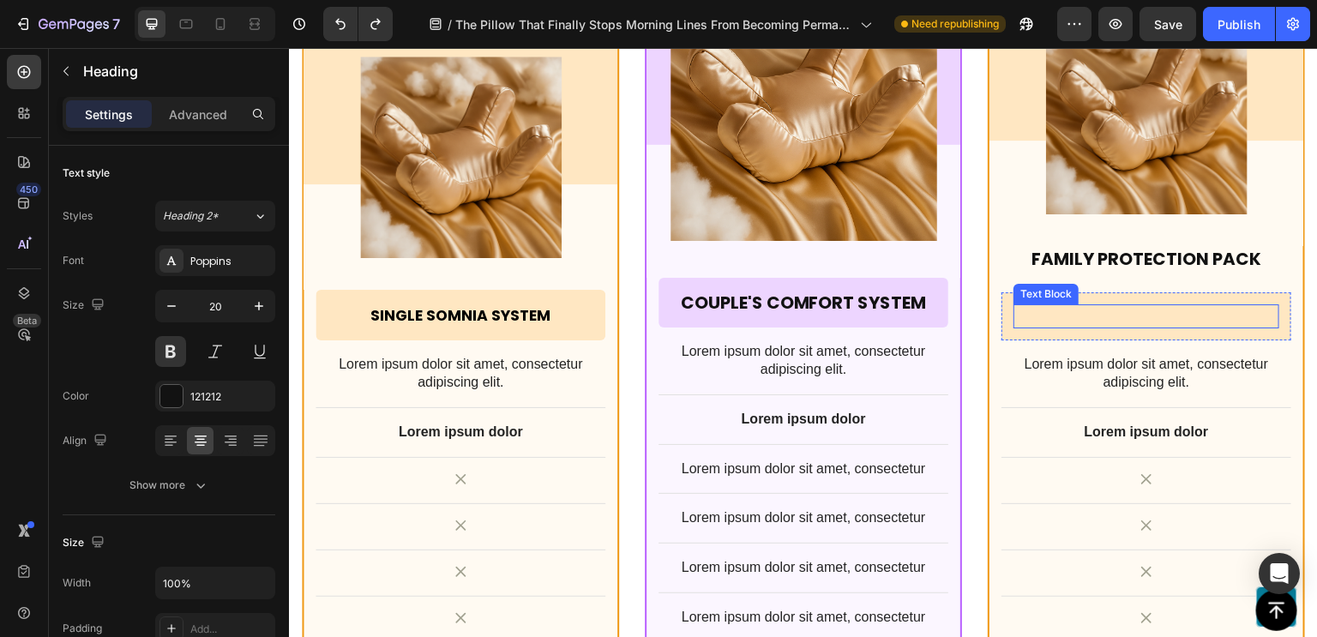
click at [1111, 321] on p "Rich Text Editor. Editing area: main" at bounding box center [1146, 316] width 262 height 21
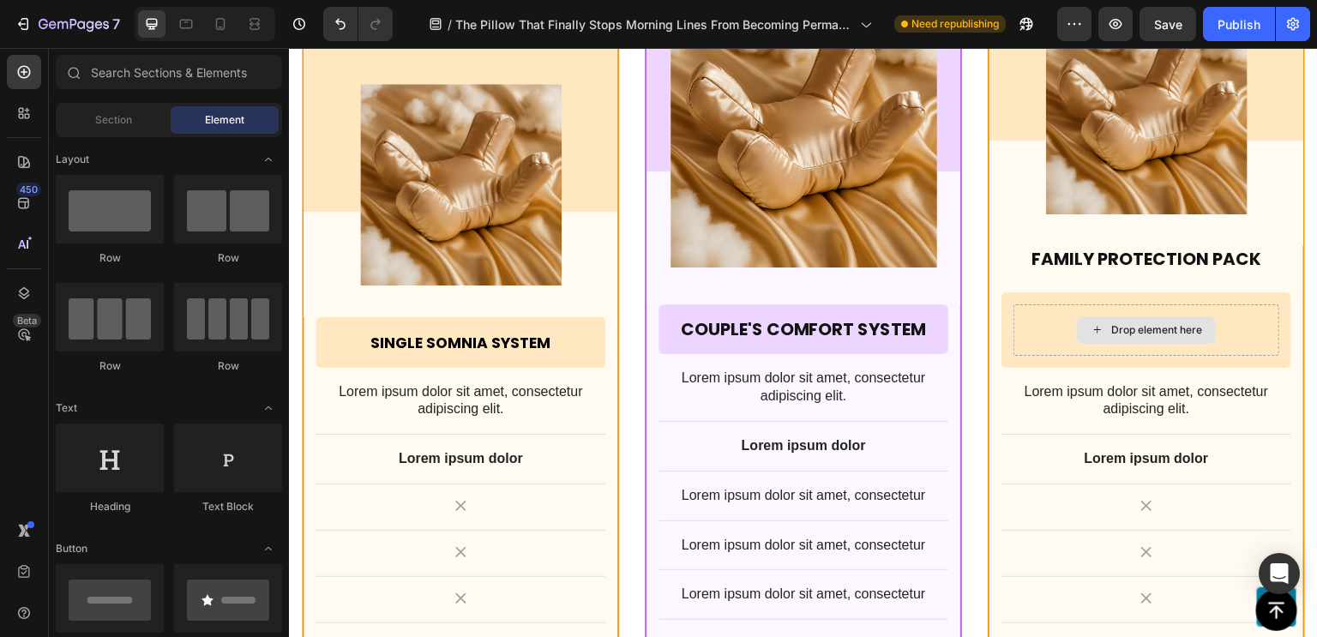
scroll to position [13585, 0]
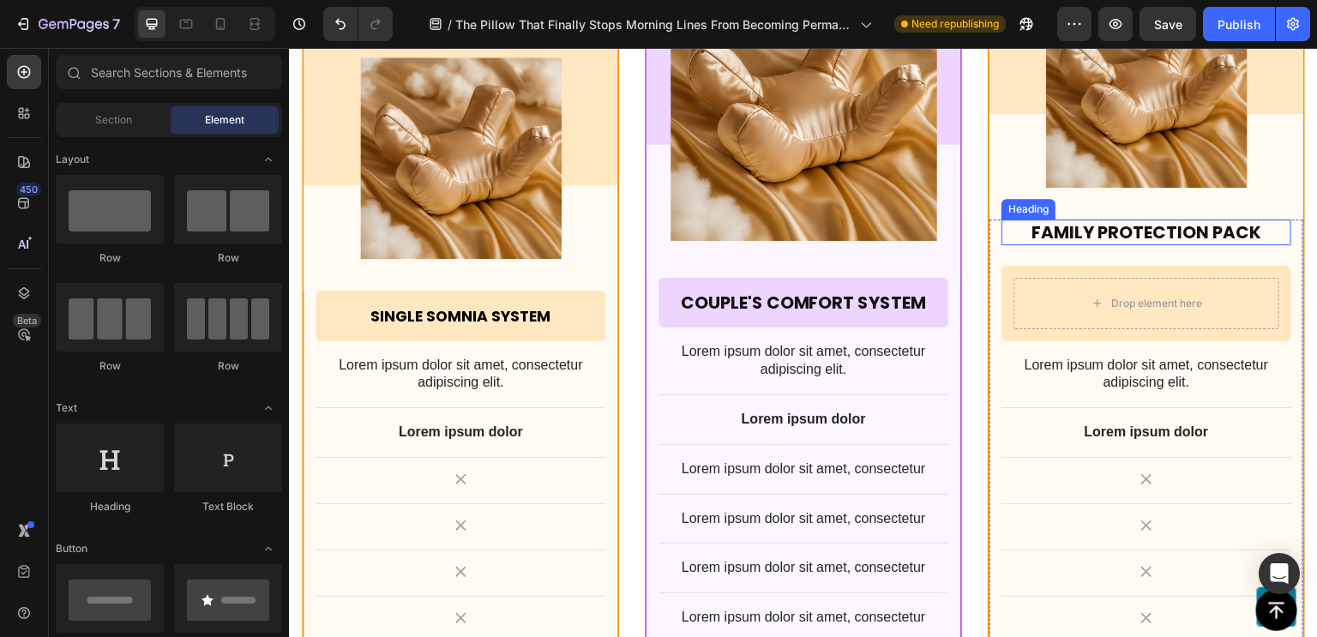
click at [1131, 221] on h2 "Family Protection Pack" at bounding box center [1146, 232] width 290 height 26
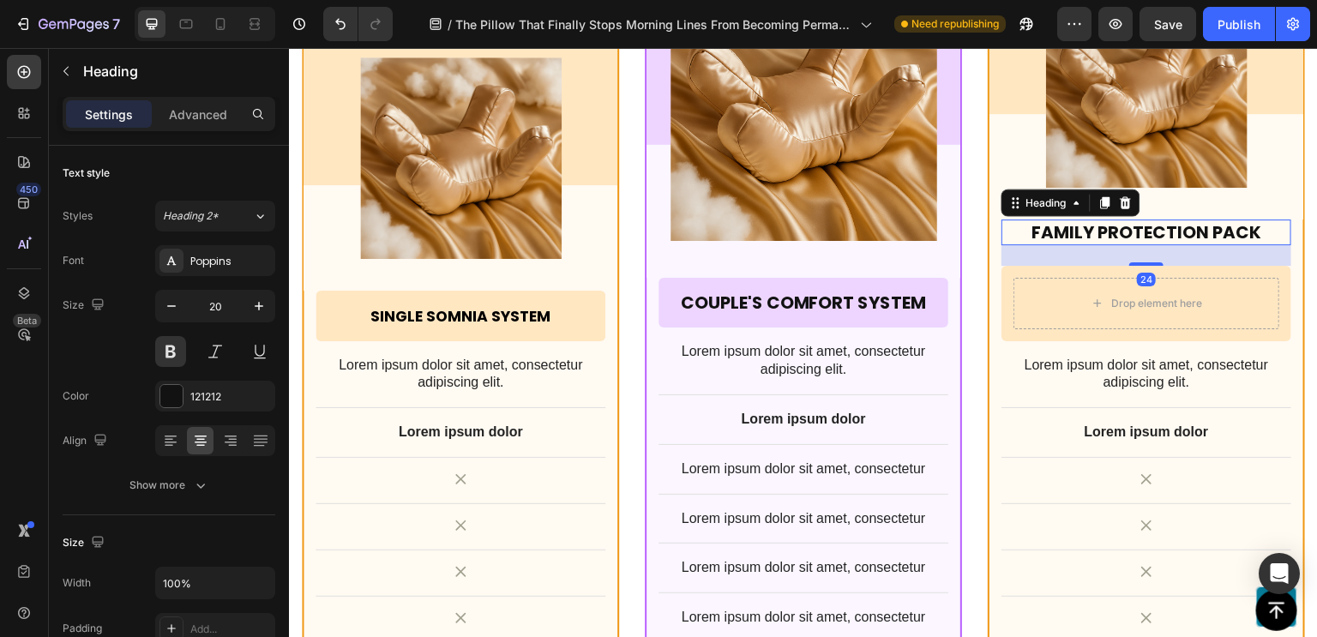
click at [1136, 254] on div "24" at bounding box center [1146, 255] width 290 height 21
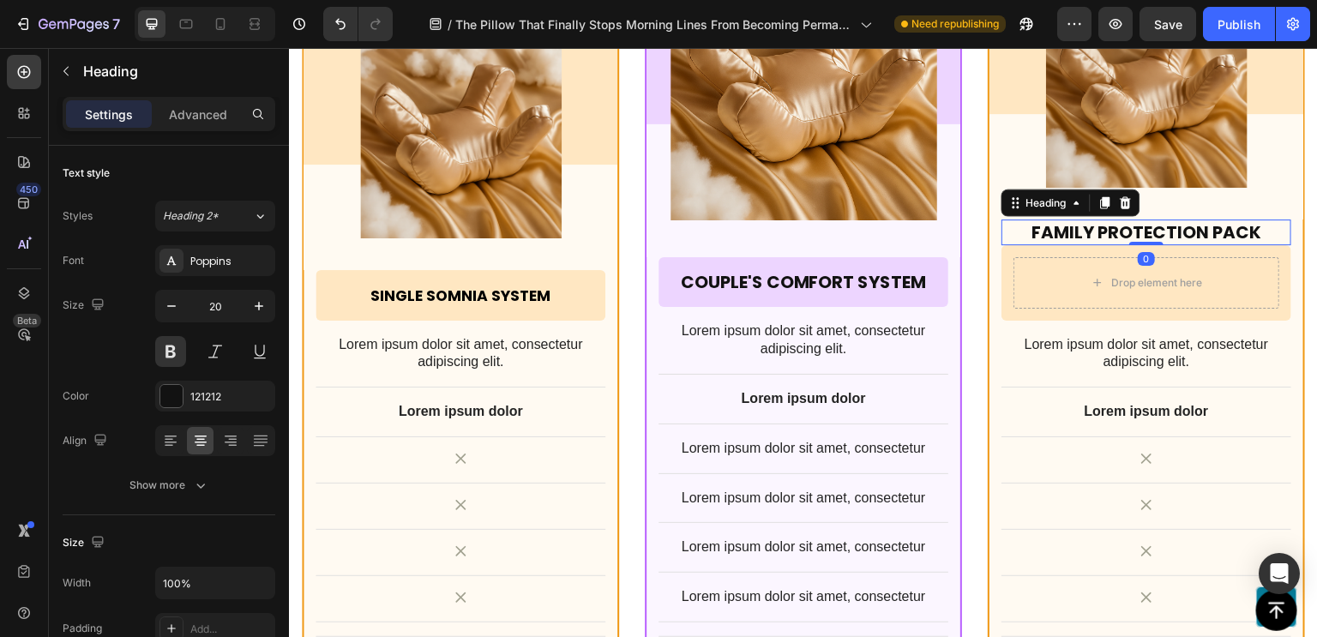
scroll to position [13565, 0]
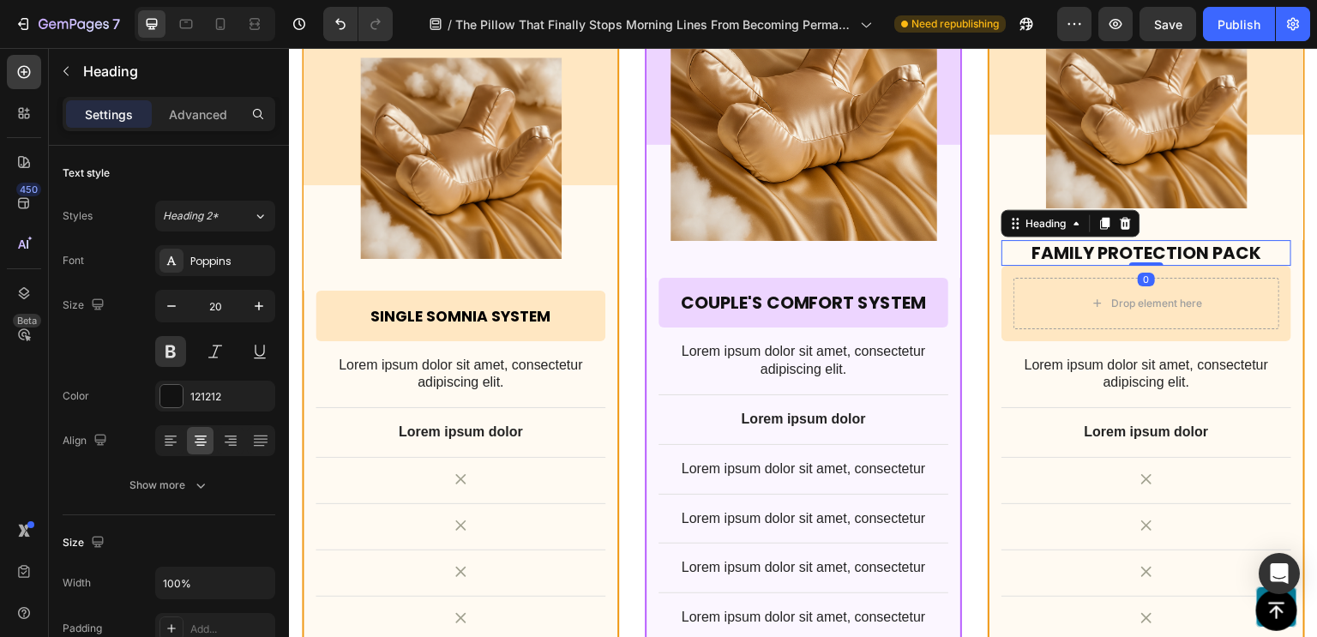
drag, startPoint x: 1136, startPoint y: 264, endPoint x: 1131, endPoint y: 225, distance: 39.7
click at [1131, 225] on div "Maximum Value Text Block Row Product Images Row Family Protection Pack Heading …" at bounding box center [1146, 351] width 314 height 916
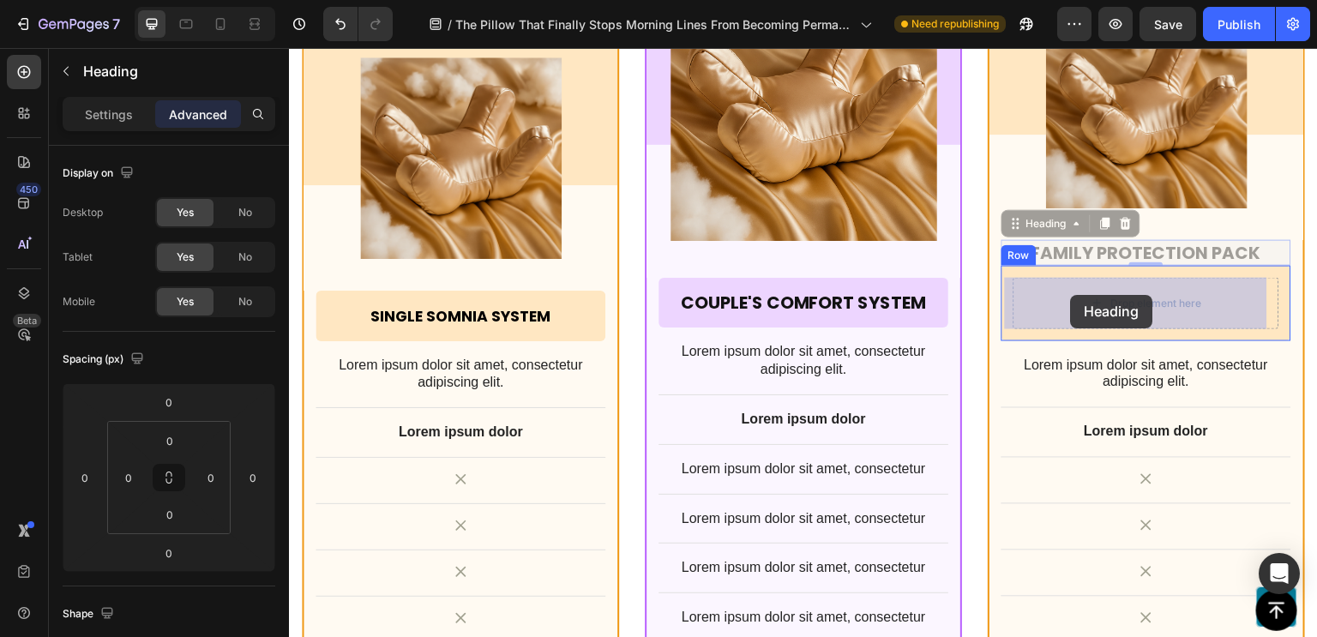
drag, startPoint x: 1021, startPoint y: 231, endPoint x: 1071, endPoint y: 295, distance: 80.6
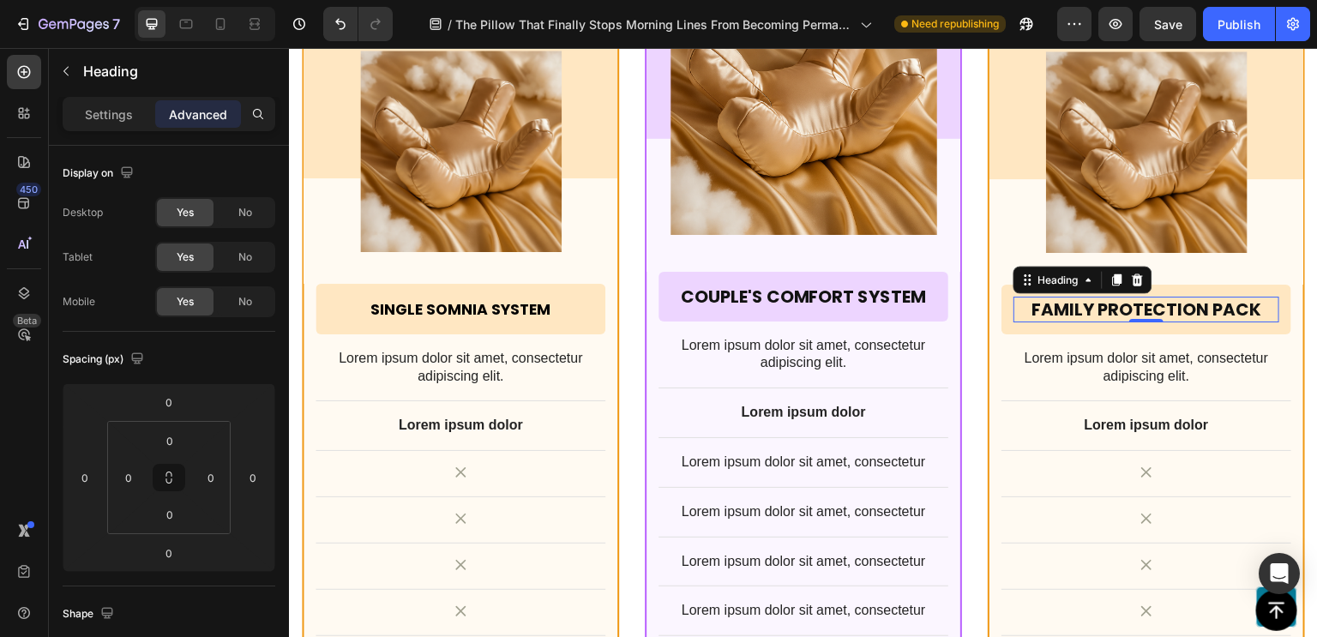
scroll to position [13555, 0]
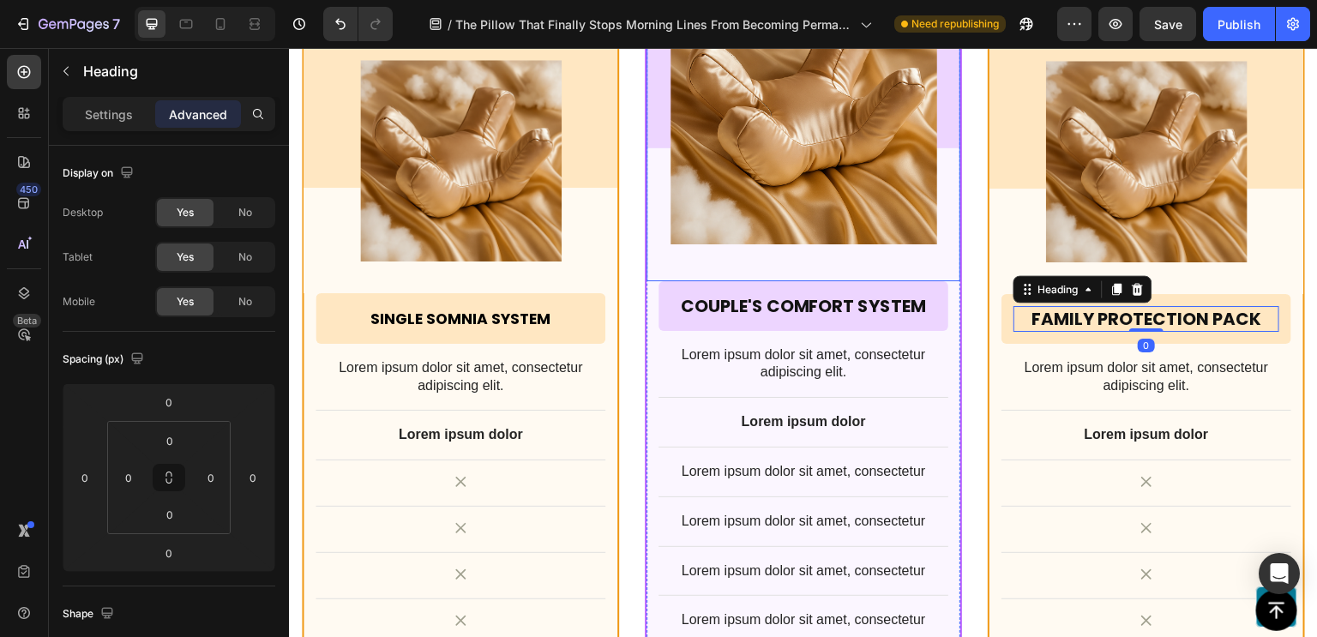
click at [850, 267] on div "Product Images Row" at bounding box center [803, 122] width 314 height 317
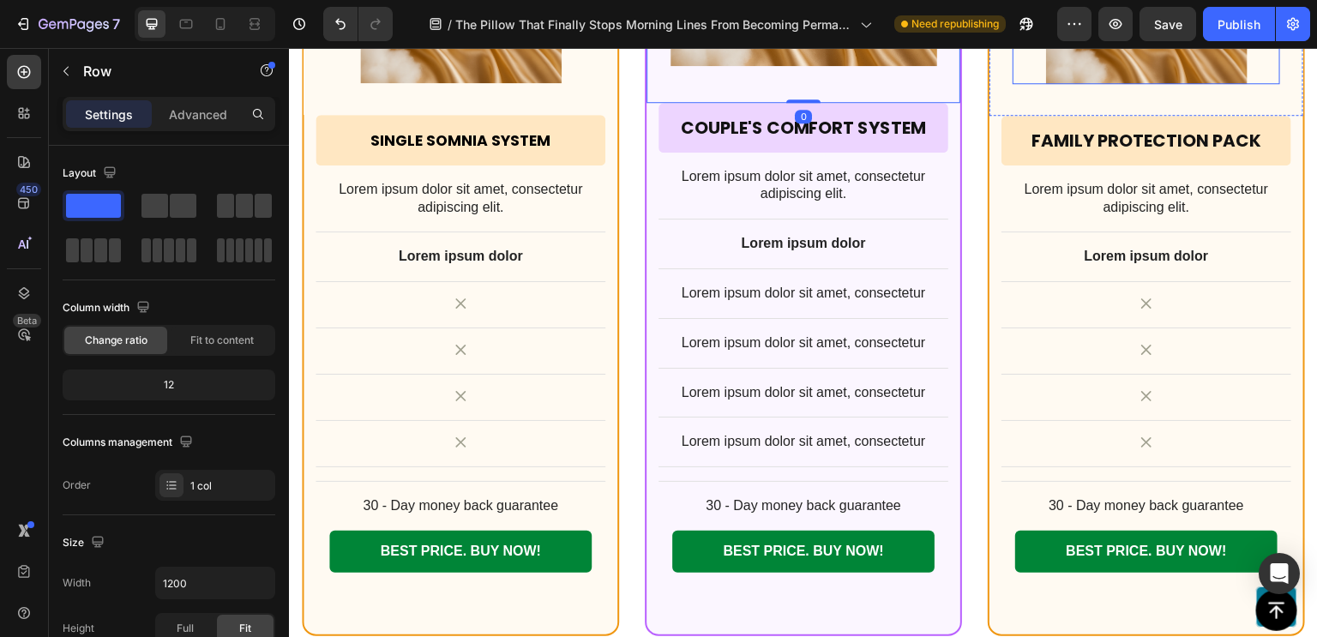
scroll to position [13742, 0]
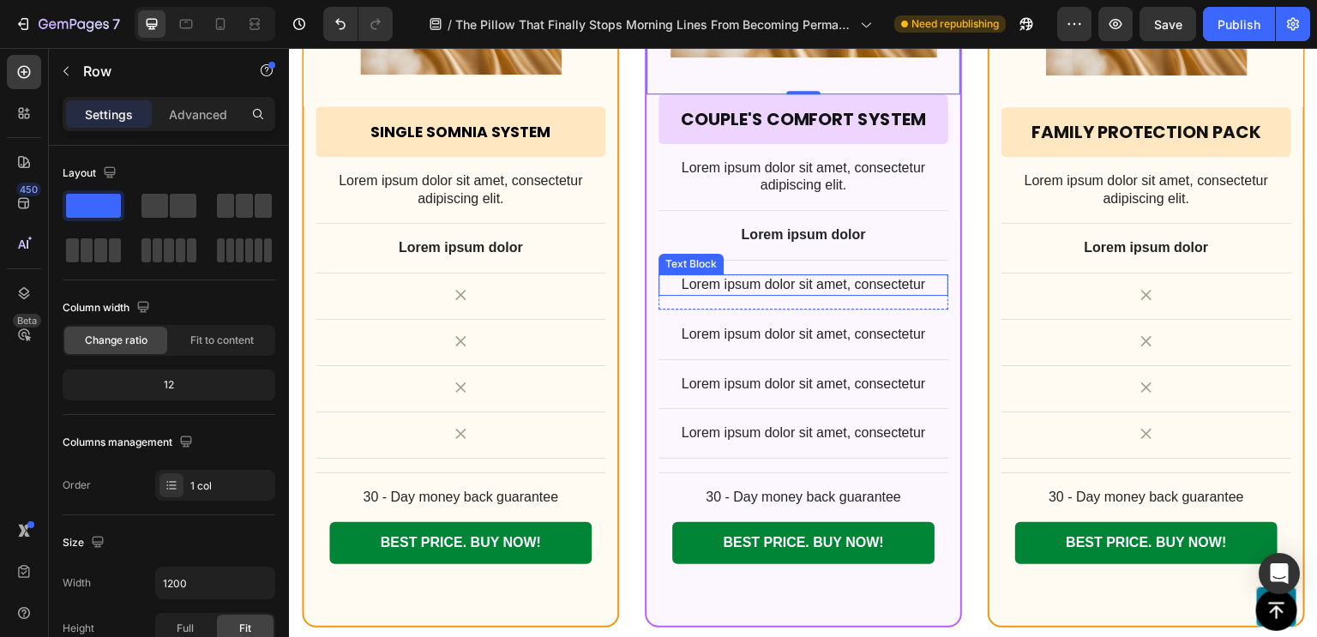
click at [760, 278] on p "Lorem ipsum dolor sit amet, consectetur" at bounding box center [803, 285] width 286 height 18
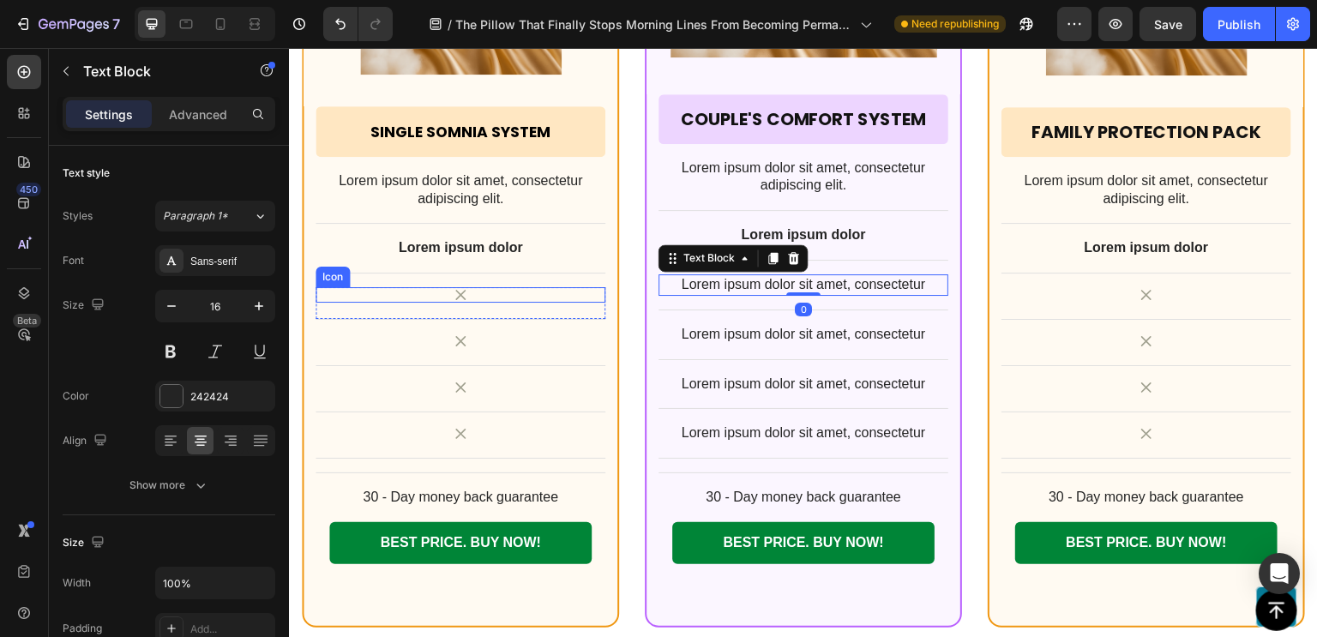
click at [532, 291] on div "Icon" at bounding box center [460, 294] width 290 height 15
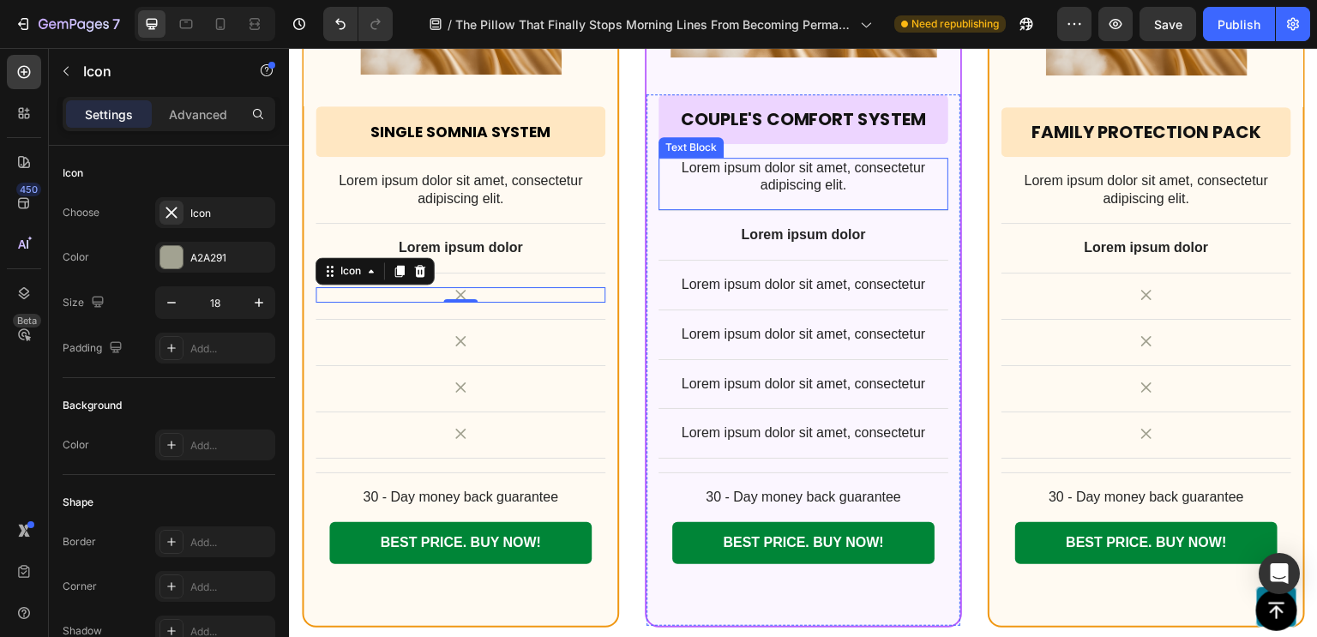
click at [820, 167] on p "Lorem ipsum dolor sit amet, consectetur adipiscing elit." at bounding box center [803, 177] width 286 height 36
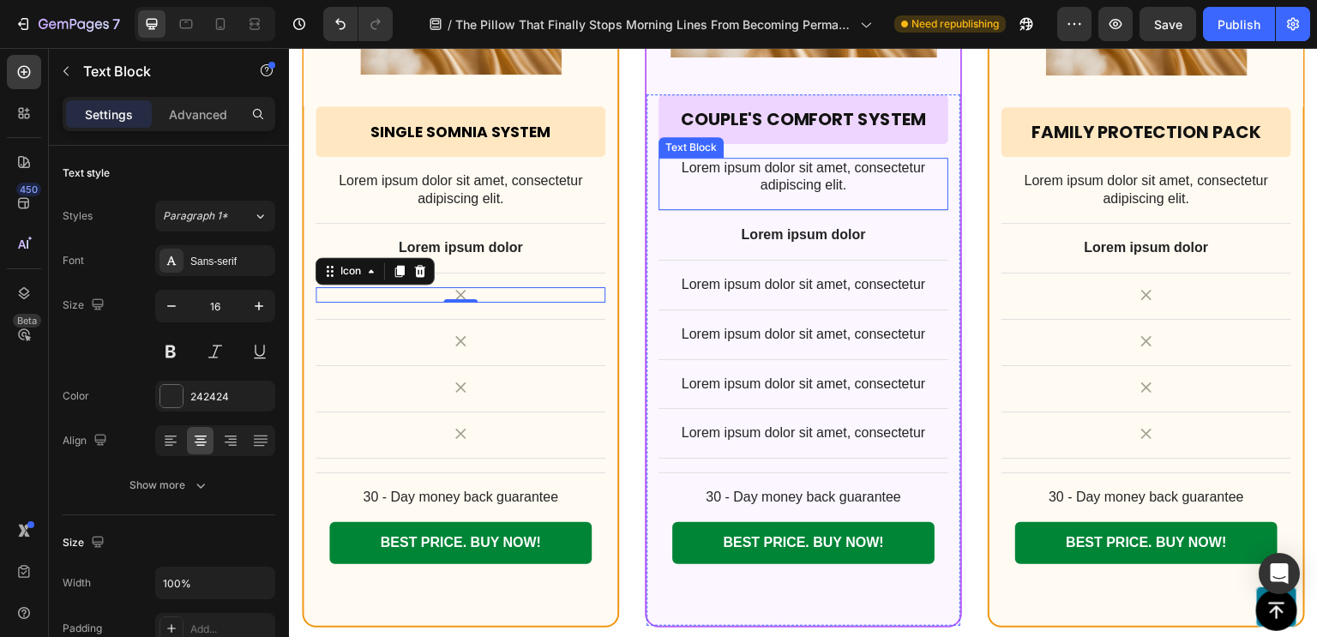
click at [820, 167] on p "Lorem ipsum dolor sit amet, consectetur adipiscing elit." at bounding box center [803, 177] width 286 height 36
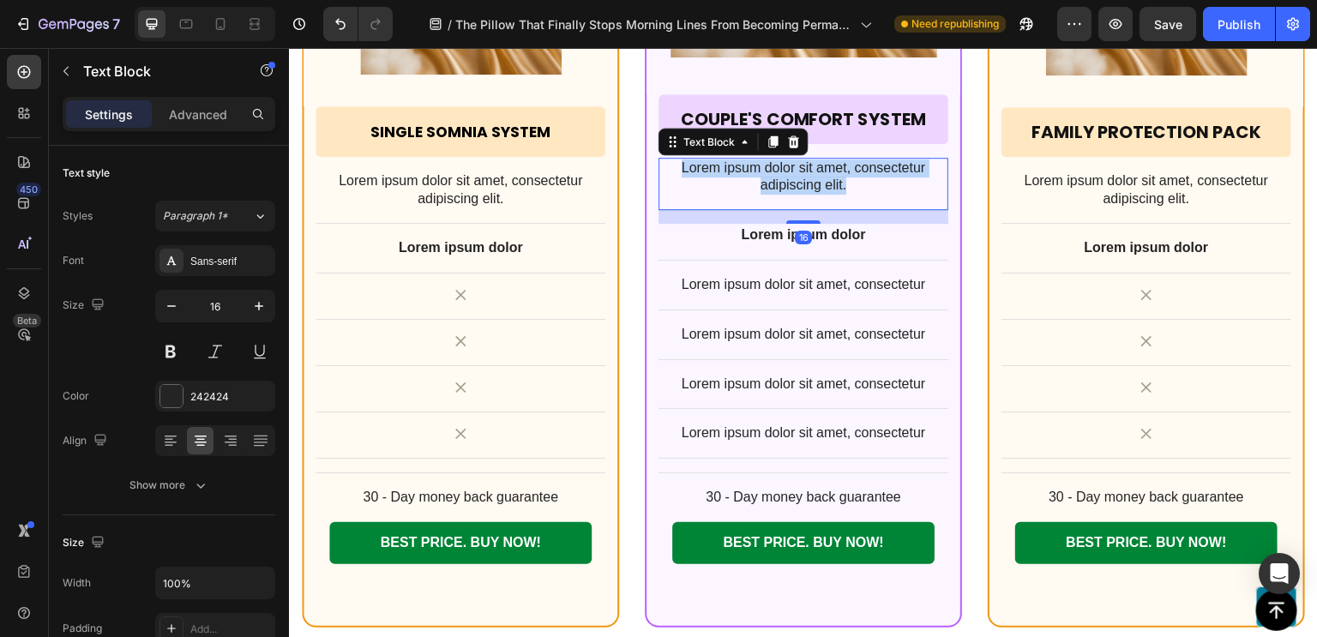
click at [820, 167] on p "Lorem ipsum dolor sit amet, consectetur adipiscing elit." at bounding box center [803, 177] width 286 height 36
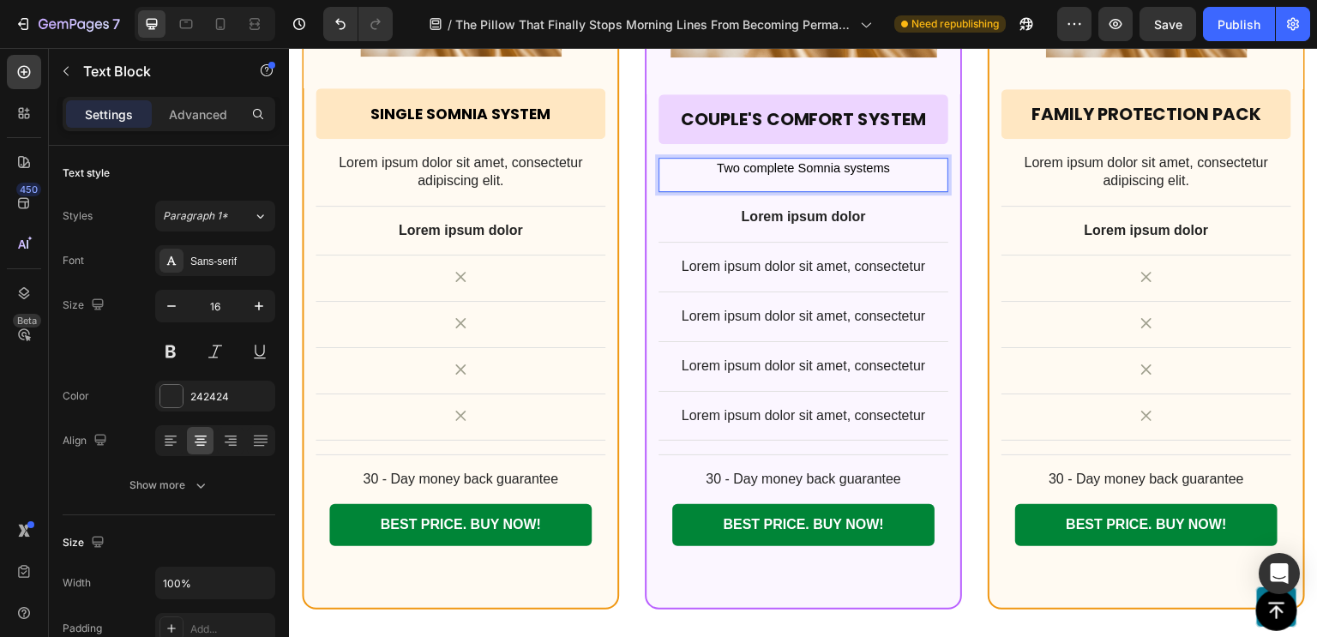
click at [815, 175] on div "Two complete Somnia systems" at bounding box center [803, 168] width 290 height 21
click at [807, 186] on div "Two complete Somnia systems Text Block 16" at bounding box center [803, 176] width 290 height 36
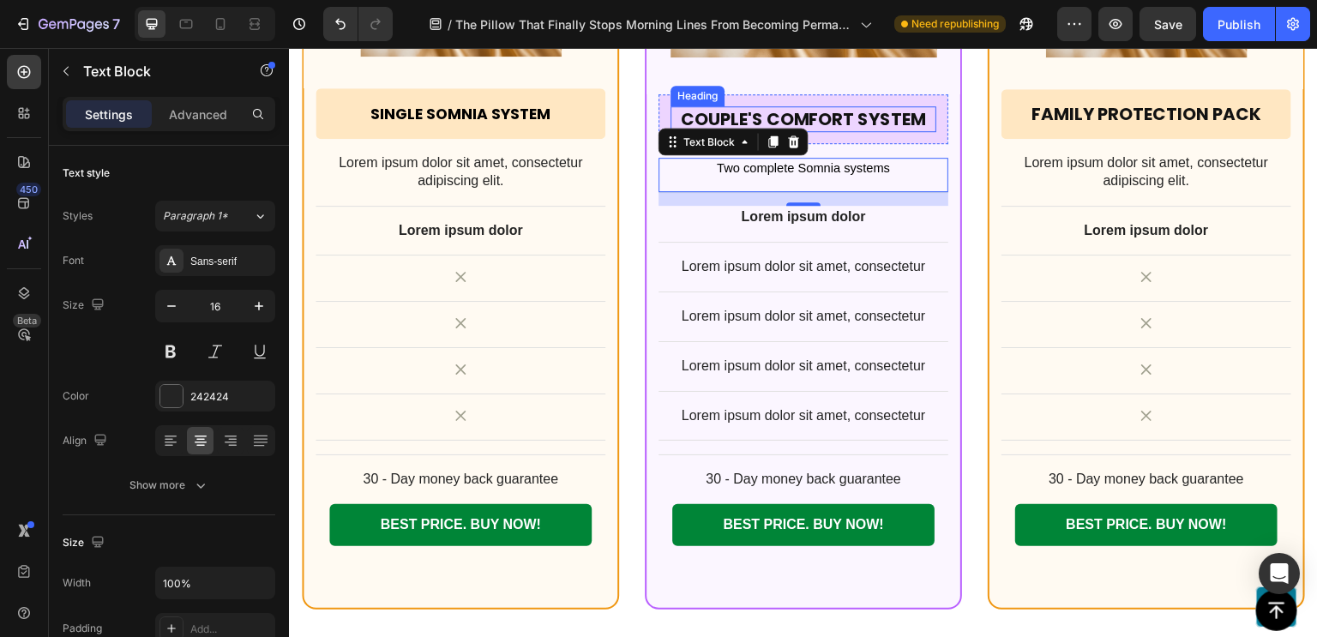
click at [843, 111] on h2 "Couple's Comfort System" at bounding box center [803, 119] width 266 height 26
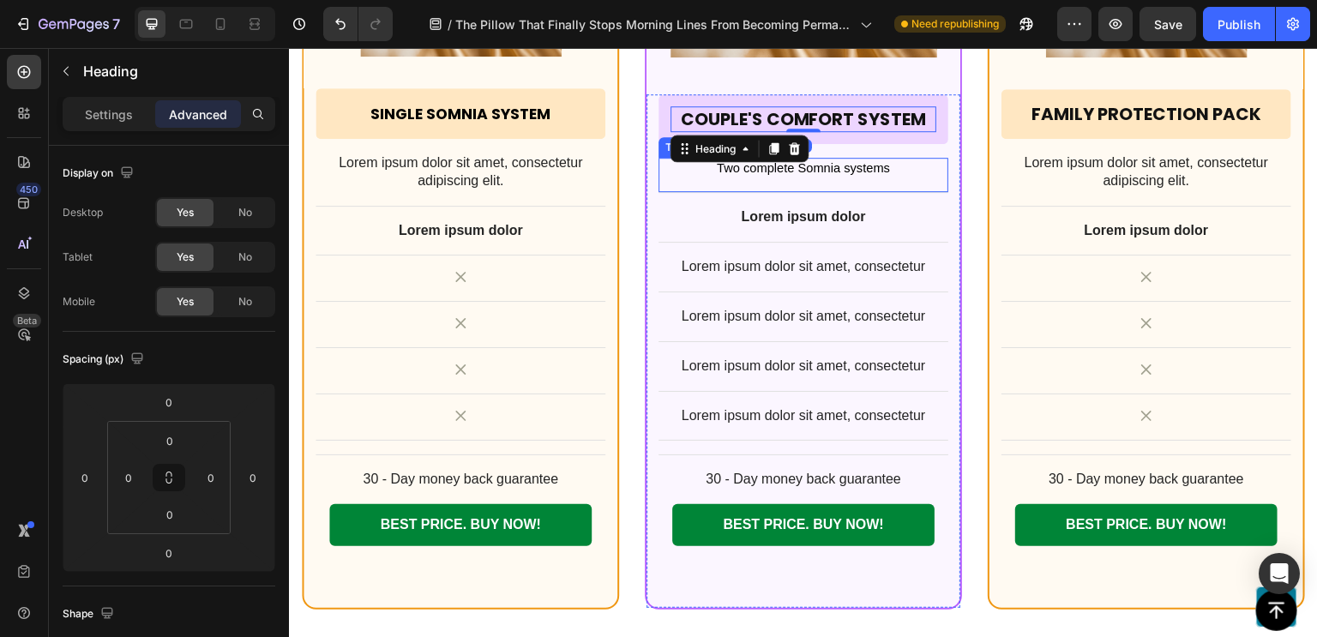
click at [834, 176] on div "Two complete Somnia systems Text Block" at bounding box center [803, 176] width 290 height 36
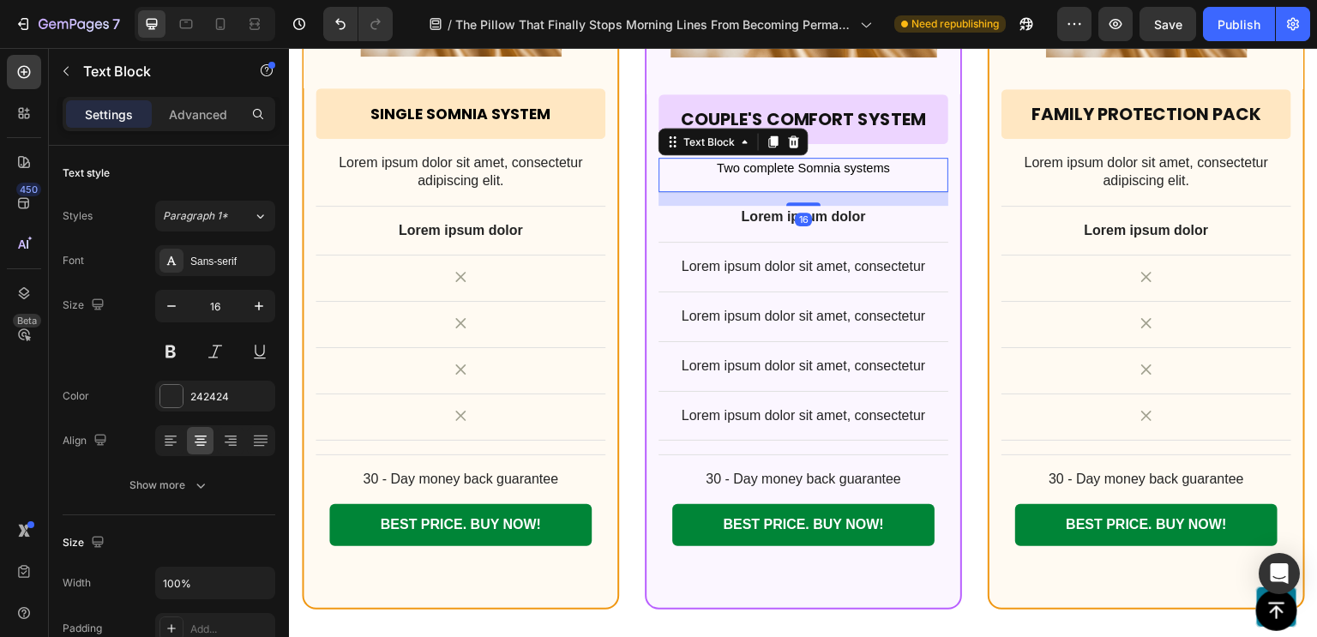
click at [861, 174] on div "Two complete Somnia systems" at bounding box center [803, 168] width 290 height 21
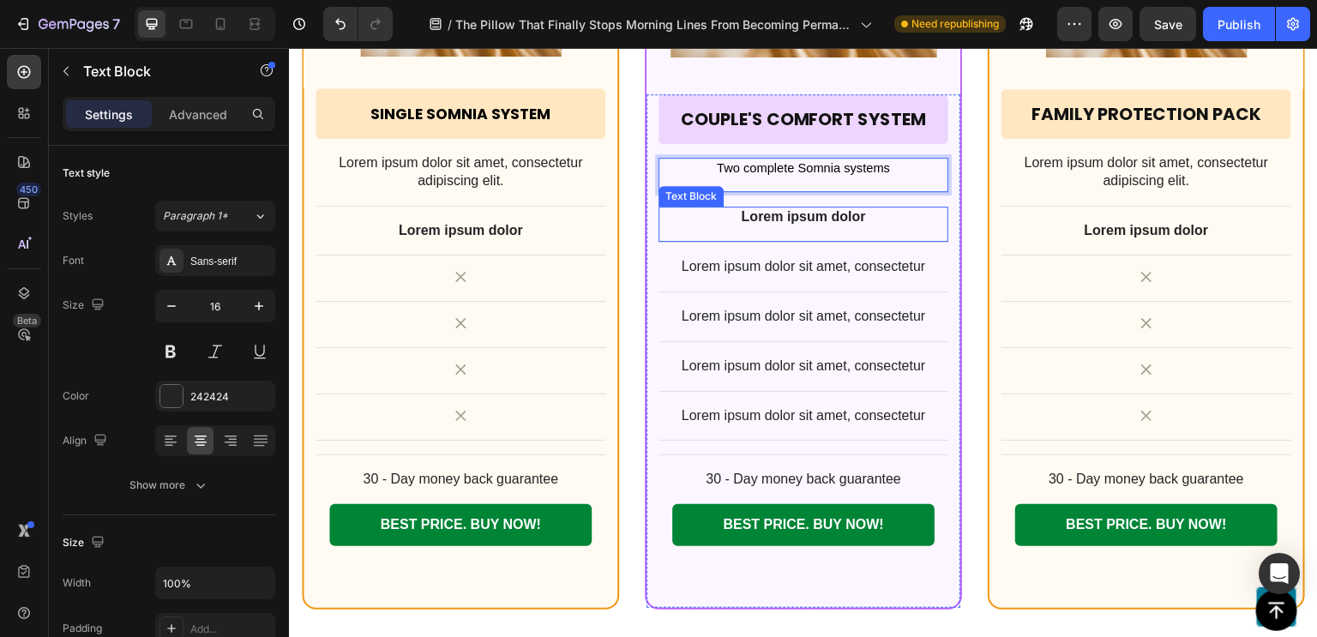
click at [786, 222] on p "Lorem ipsum dolor" at bounding box center [803, 217] width 286 height 18
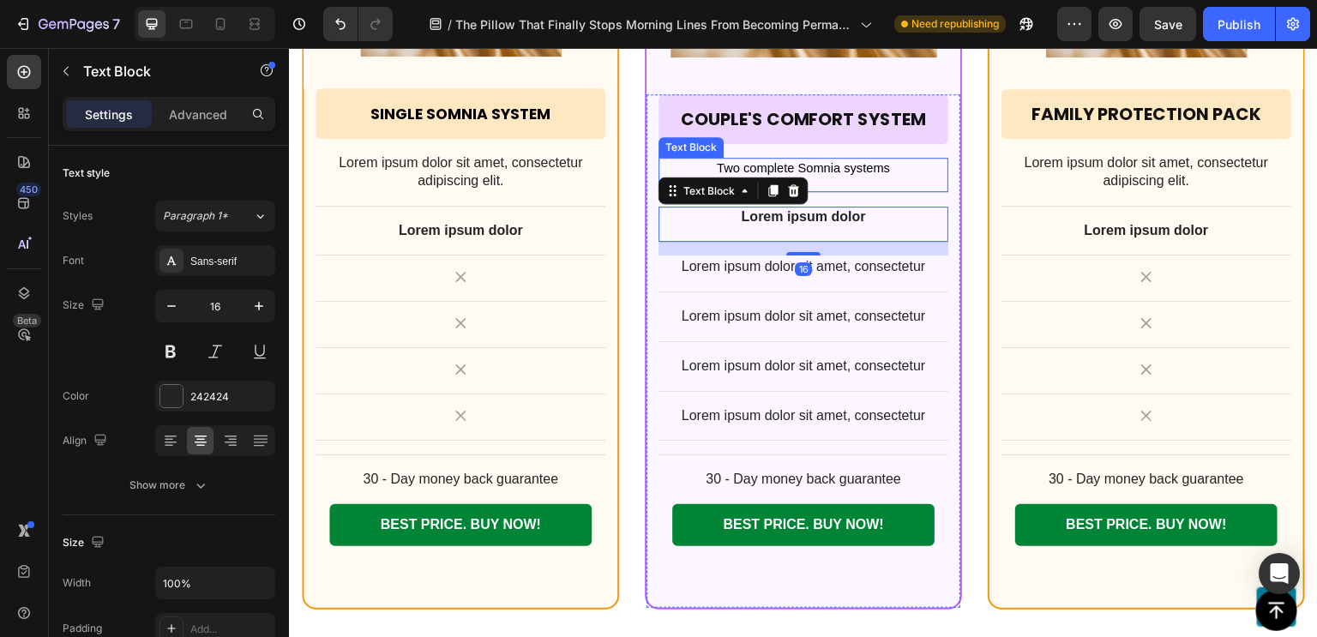
click at [873, 161] on span "Two complete Somnia systems" at bounding box center [803, 168] width 173 height 14
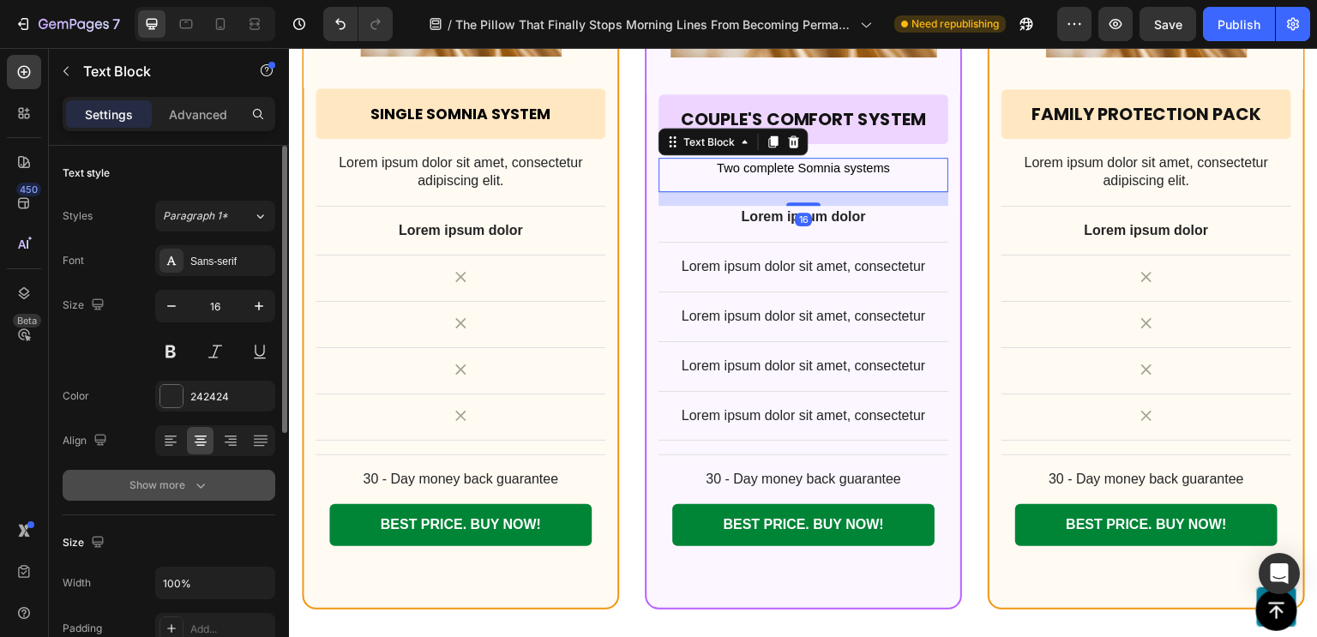
click at [180, 479] on div "Show more" at bounding box center [169, 485] width 80 height 17
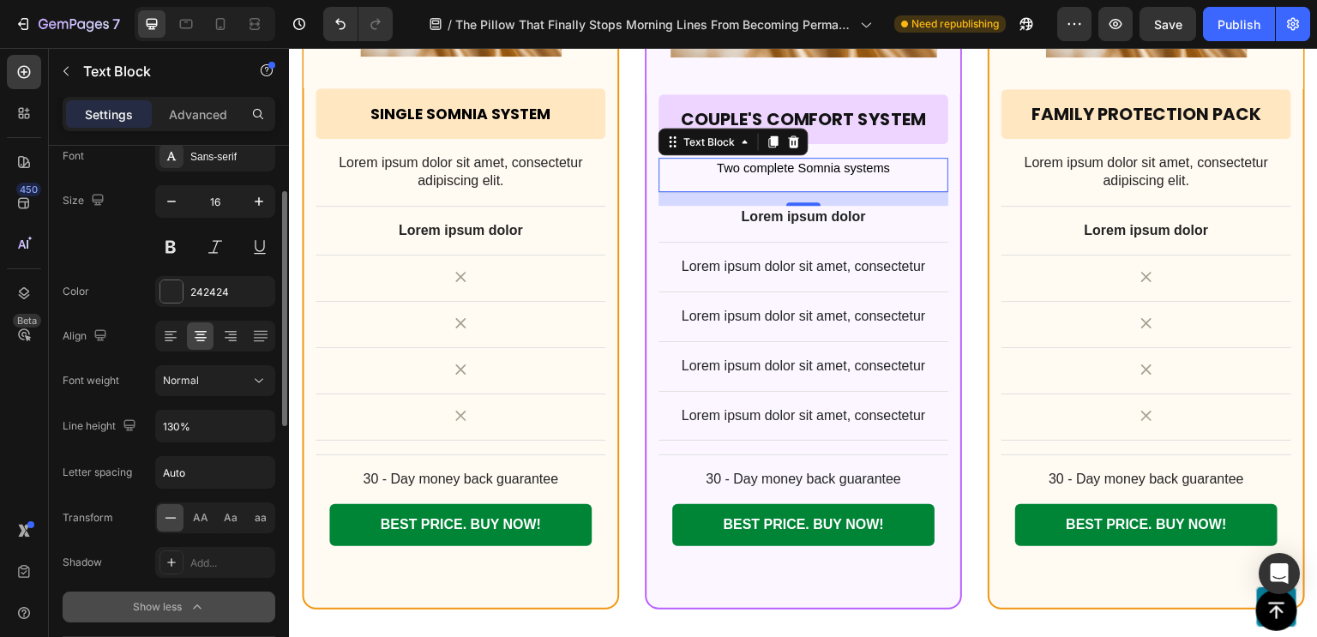
scroll to position [105, 0]
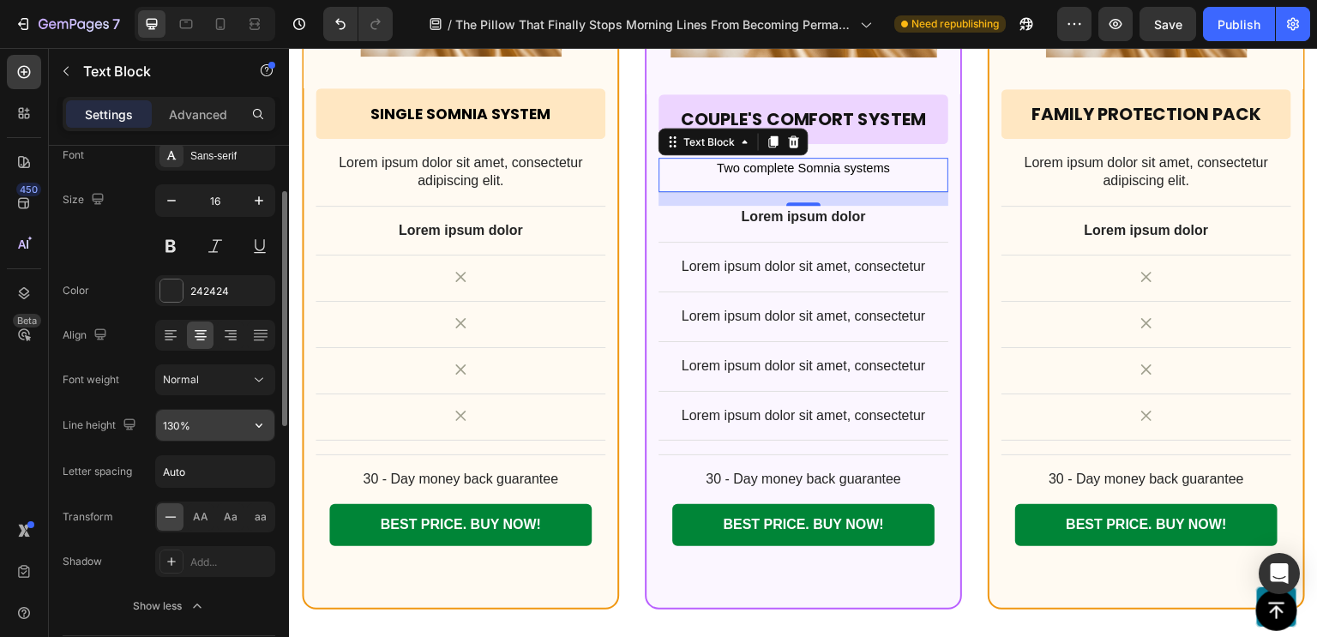
click at [227, 424] on input "130%" at bounding box center [215, 425] width 118 height 31
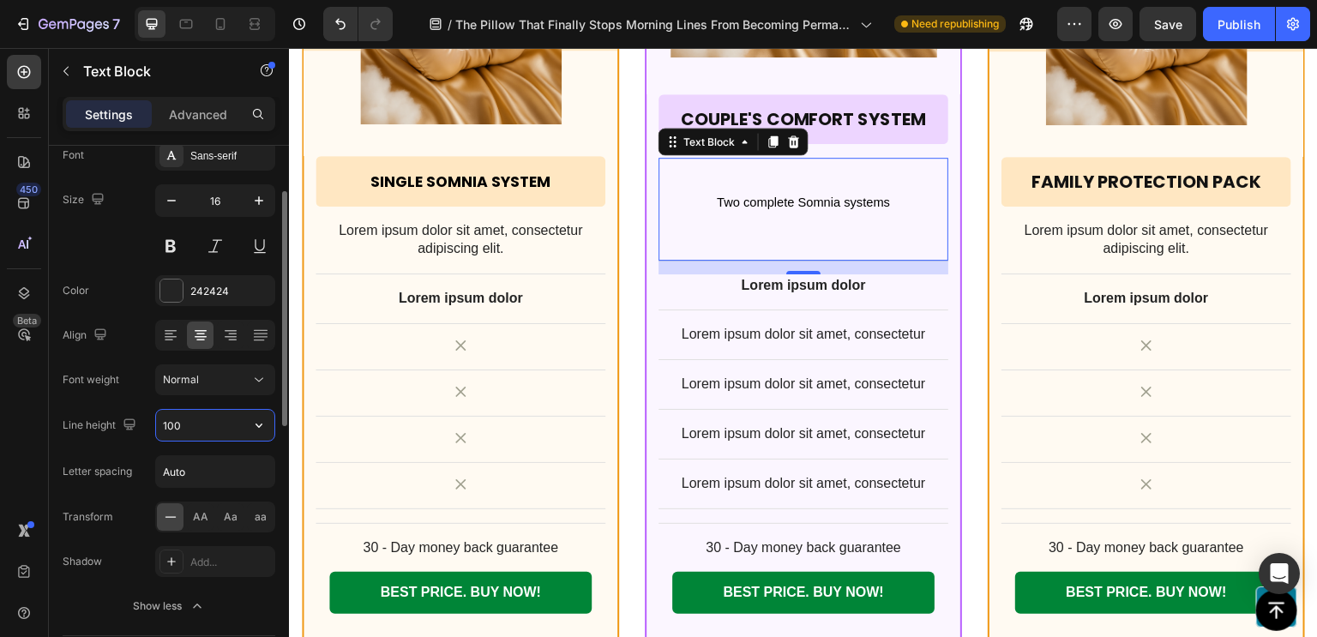
type input "100%"
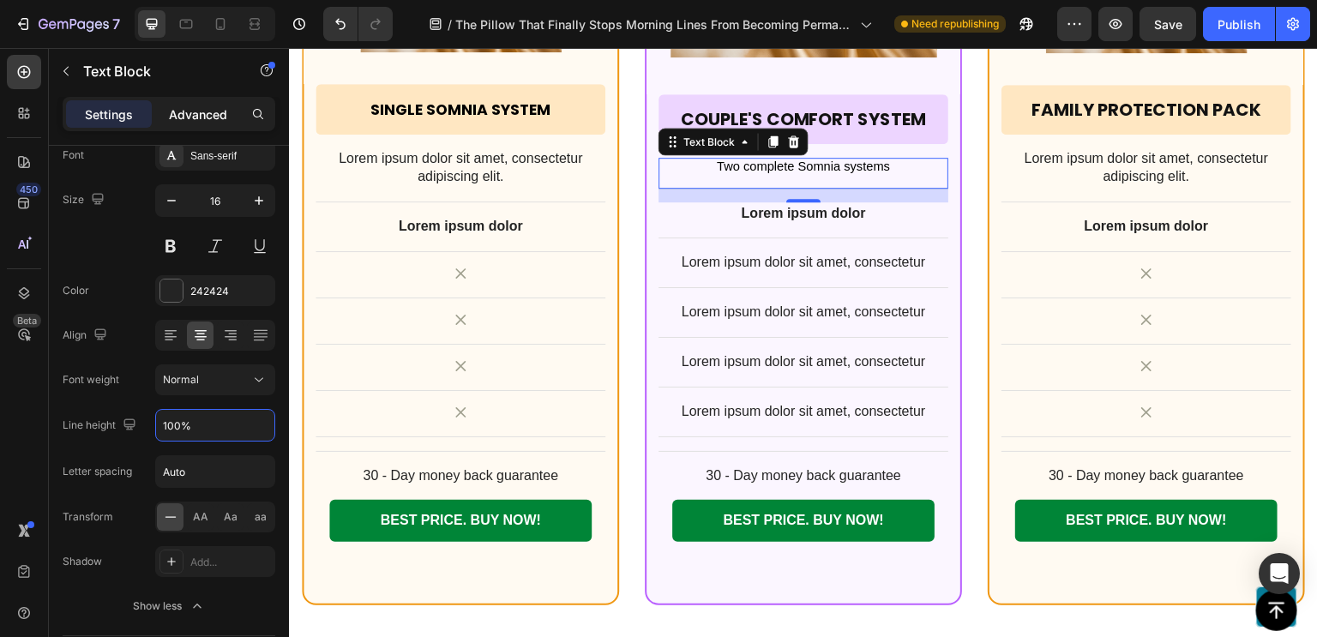
click at [202, 116] on p "Advanced" at bounding box center [198, 114] width 58 height 18
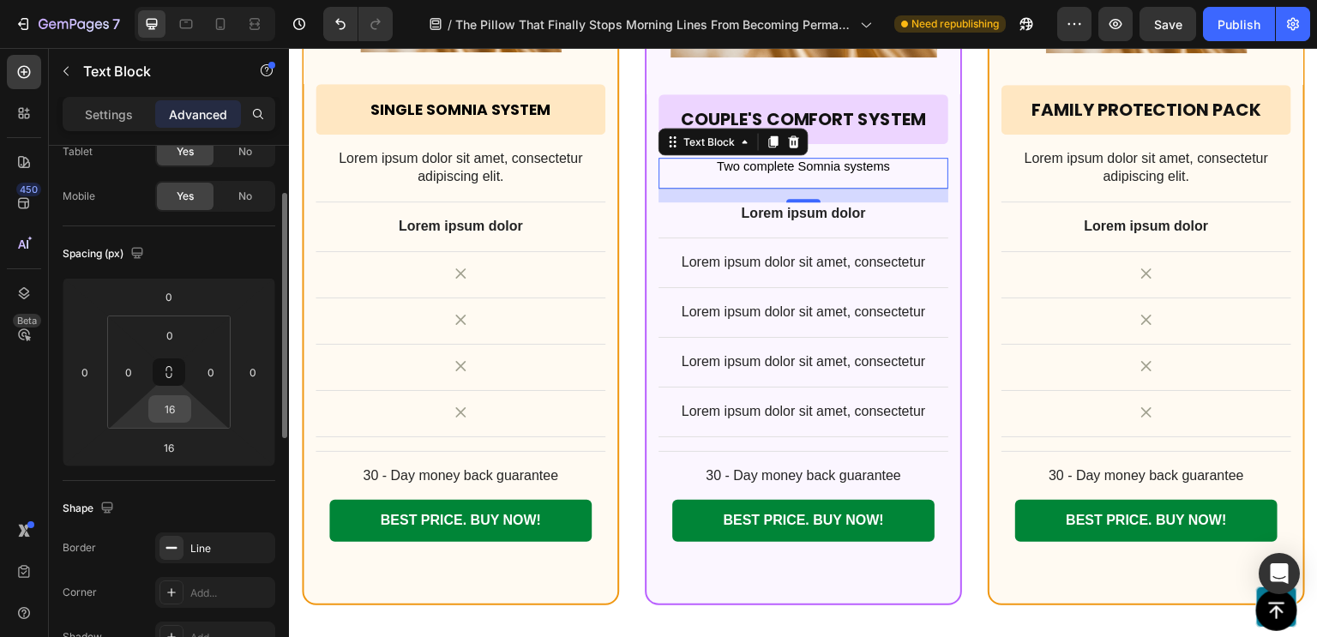
click at [171, 404] on input "16" at bounding box center [170, 409] width 34 height 26
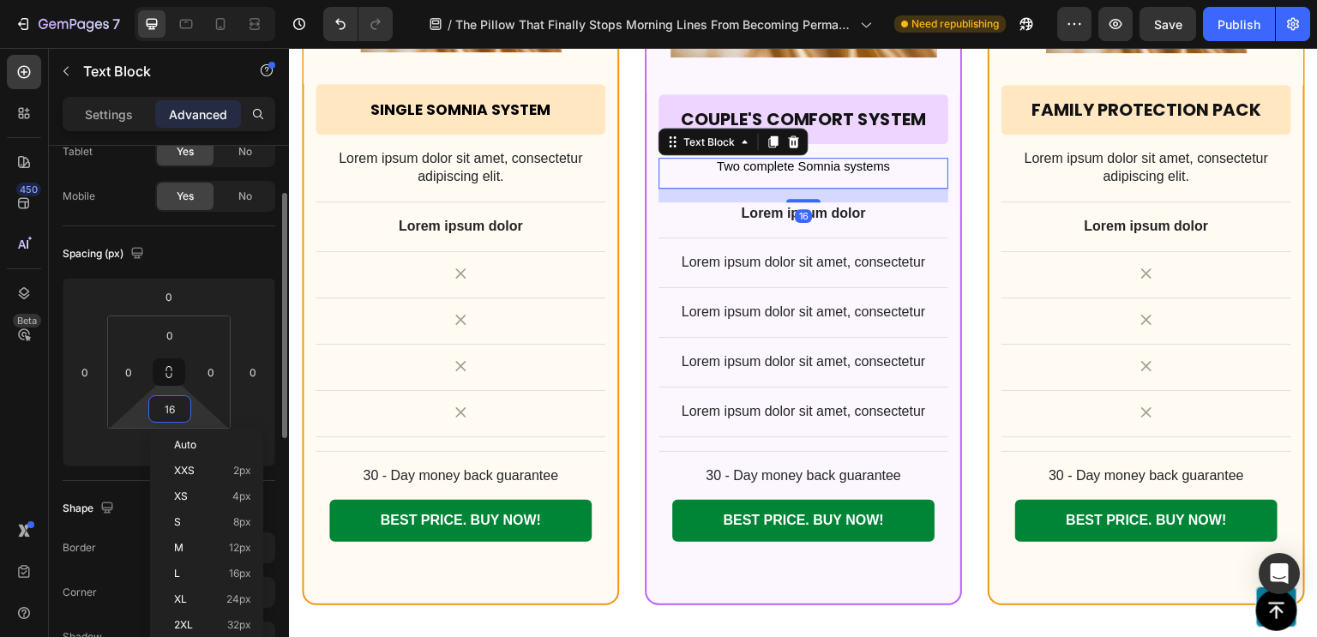
type input "0"
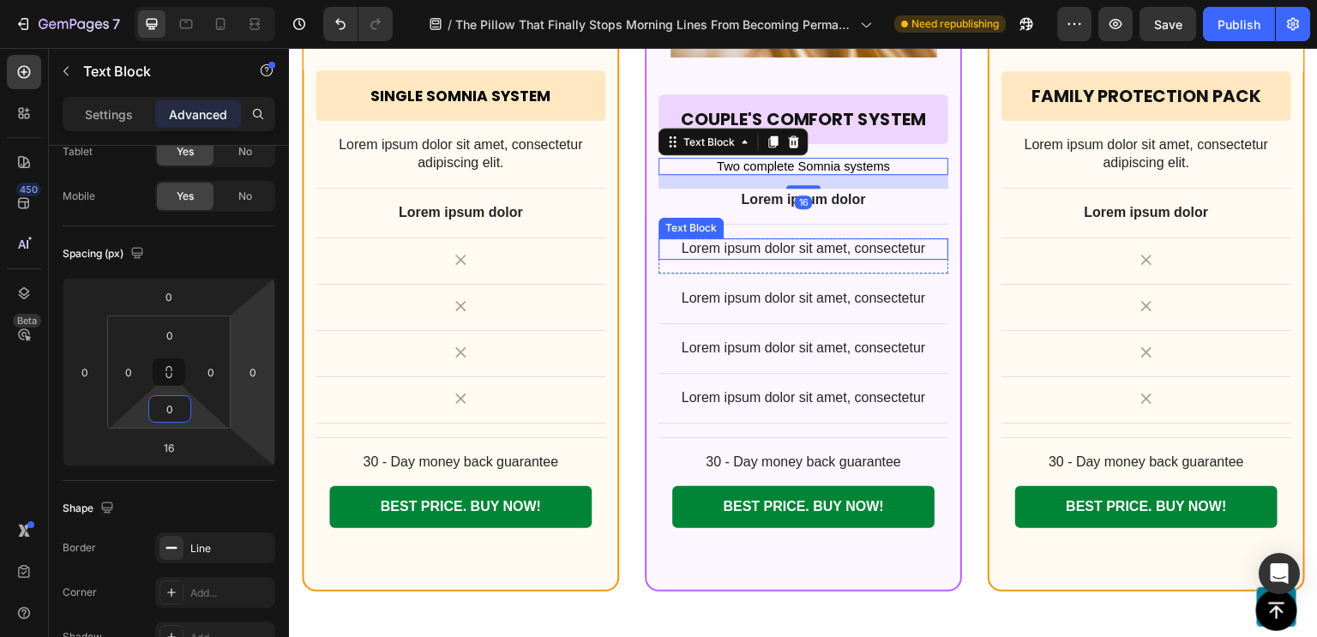
click at [885, 255] on div "Lorem ipsum dolor sit amet, consectetur" at bounding box center [803, 248] width 290 height 21
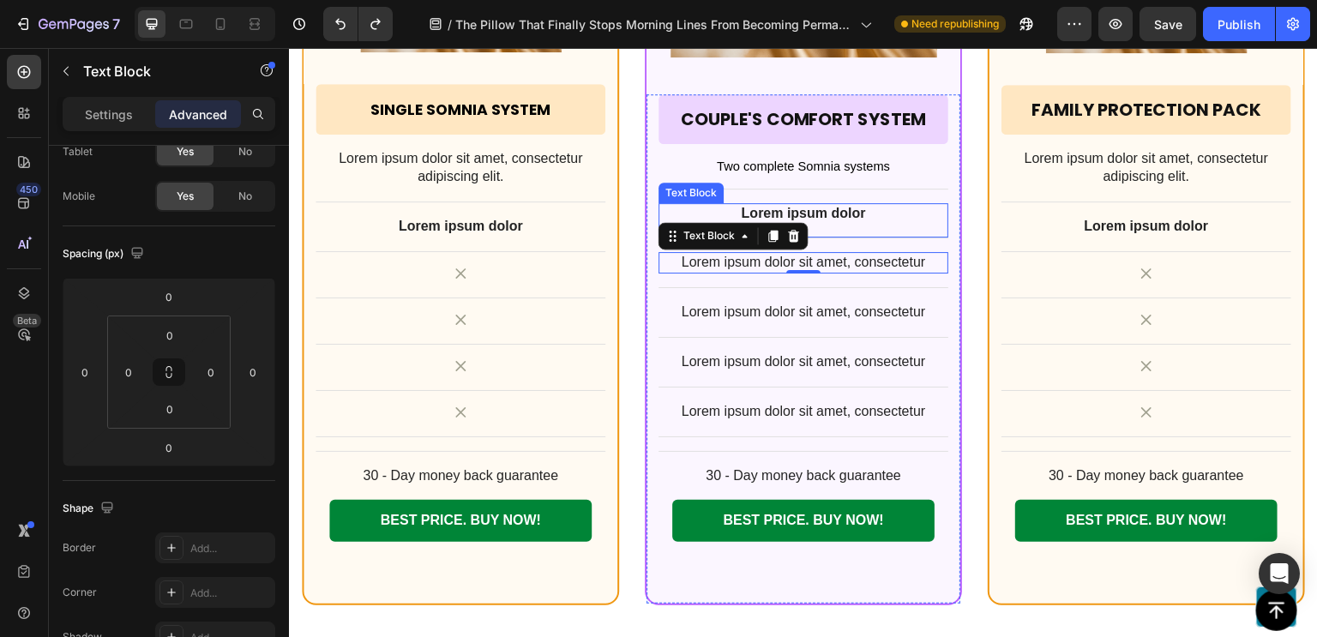
click at [903, 205] on p "Lorem ipsum dolor" at bounding box center [803, 214] width 286 height 18
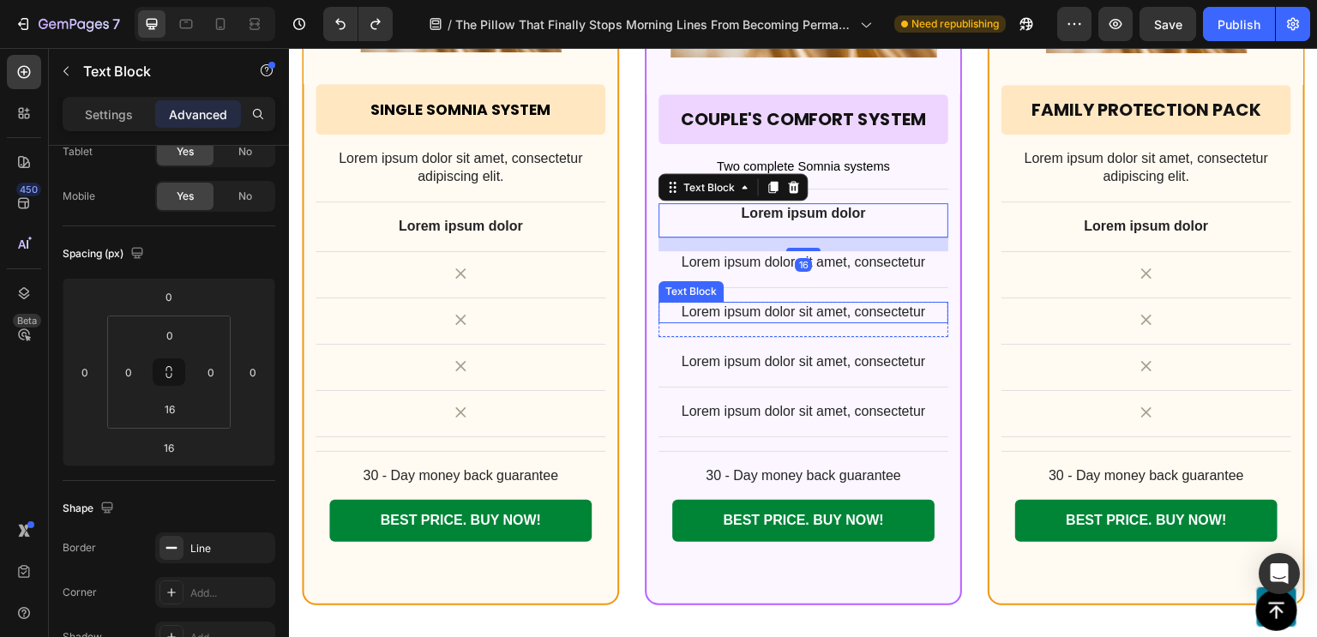
click at [866, 316] on p "Lorem ipsum dolor sit amet, consectetur" at bounding box center [803, 312] width 286 height 18
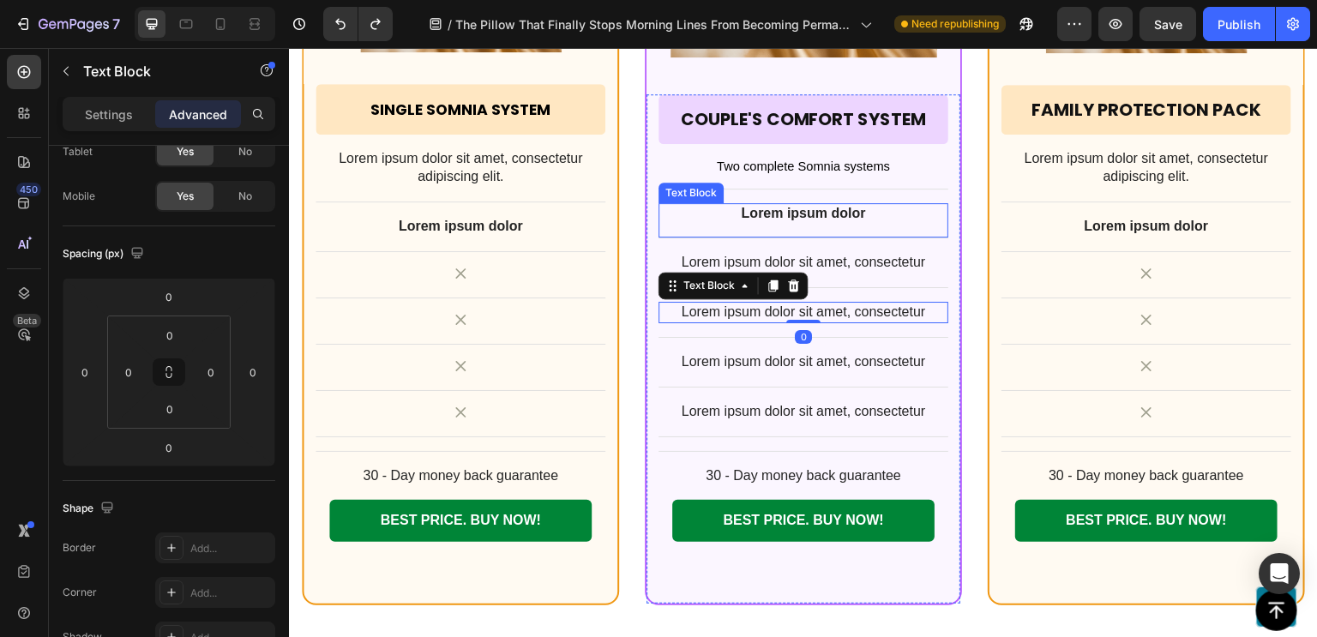
click at [824, 207] on p "Lorem ipsum dolor" at bounding box center [803, 214] width 286 height 18
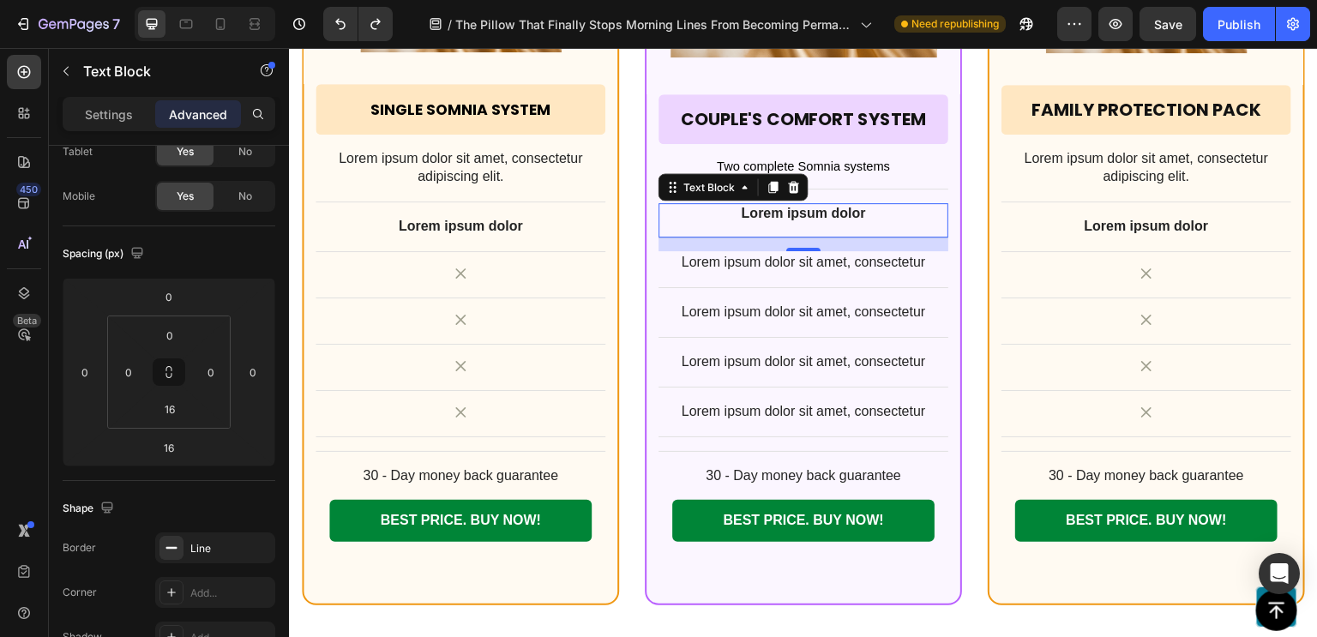
click at [824, 207] on p "Lorem ipsum dolor" at bounding box center [803, 214] width 286 height 18
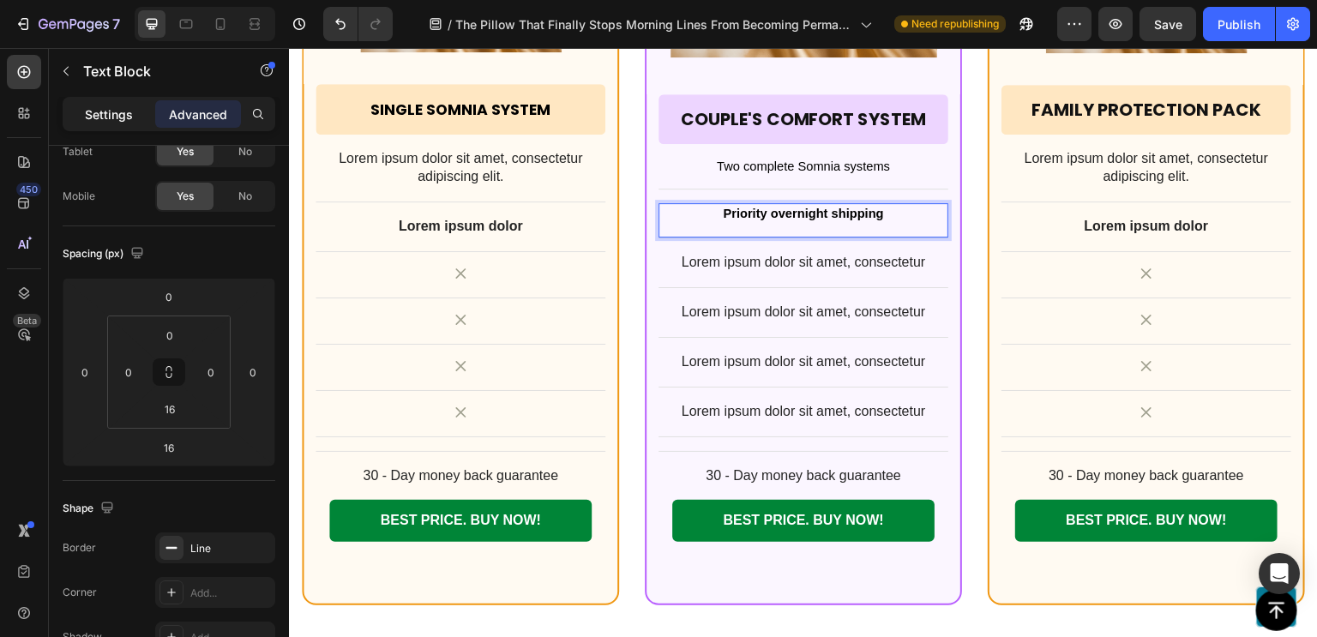
click at [83, 105] on div "Settings" at bounding box center [109, 113] width 86 height 27
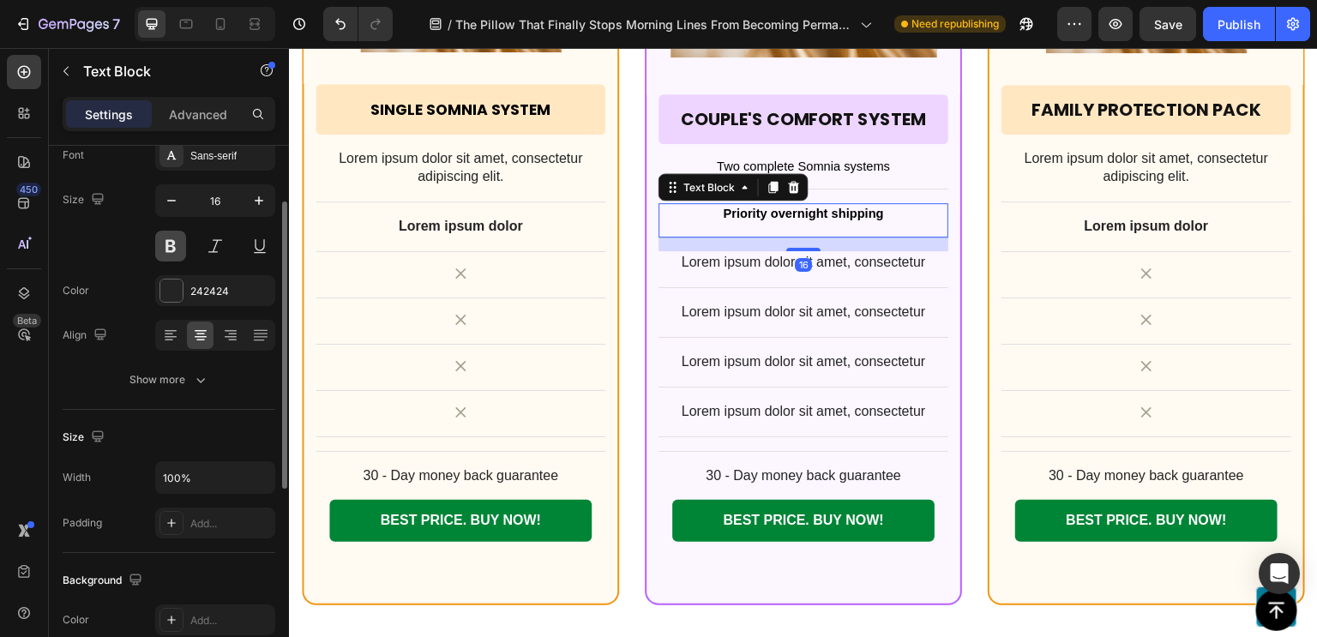
click at [177, 249] on button at bounding box center [170, 246] width 31 height 31
click at [796, 207] on span "Priority overnight shipping" at bounding box center [803, 214] width 160 height 14
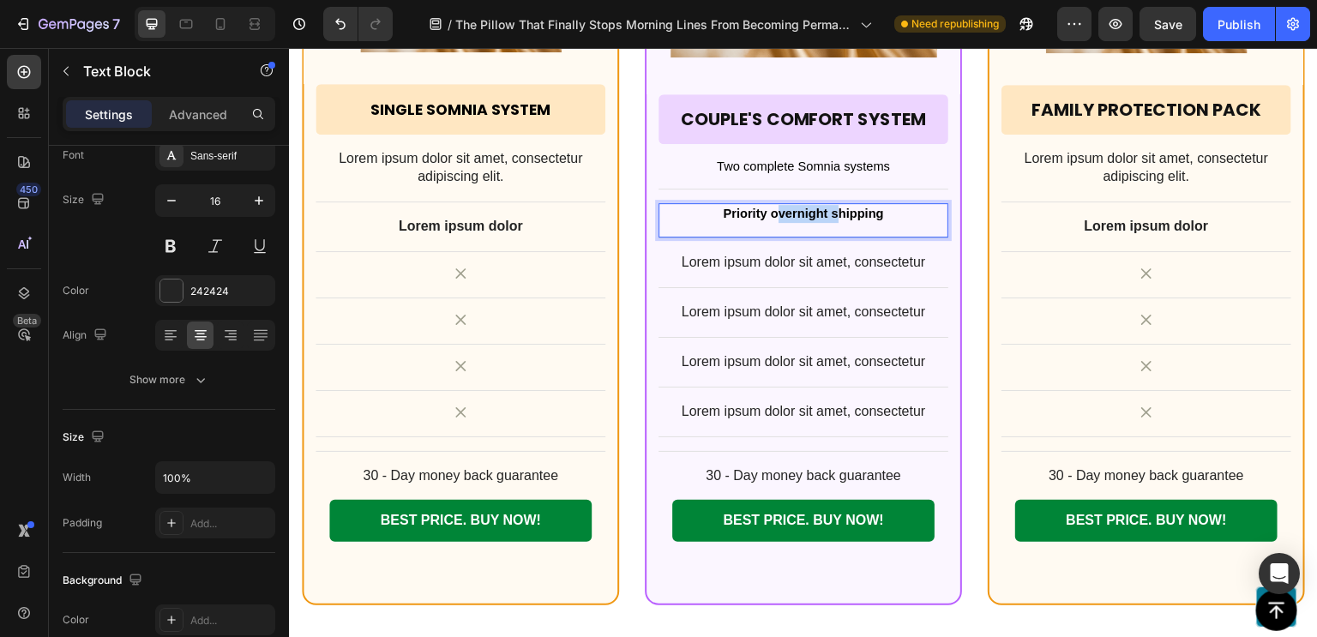
click at [796, 207] on span "Priority overnight shipping" at bounding box center [803, 214] width 160 height 14
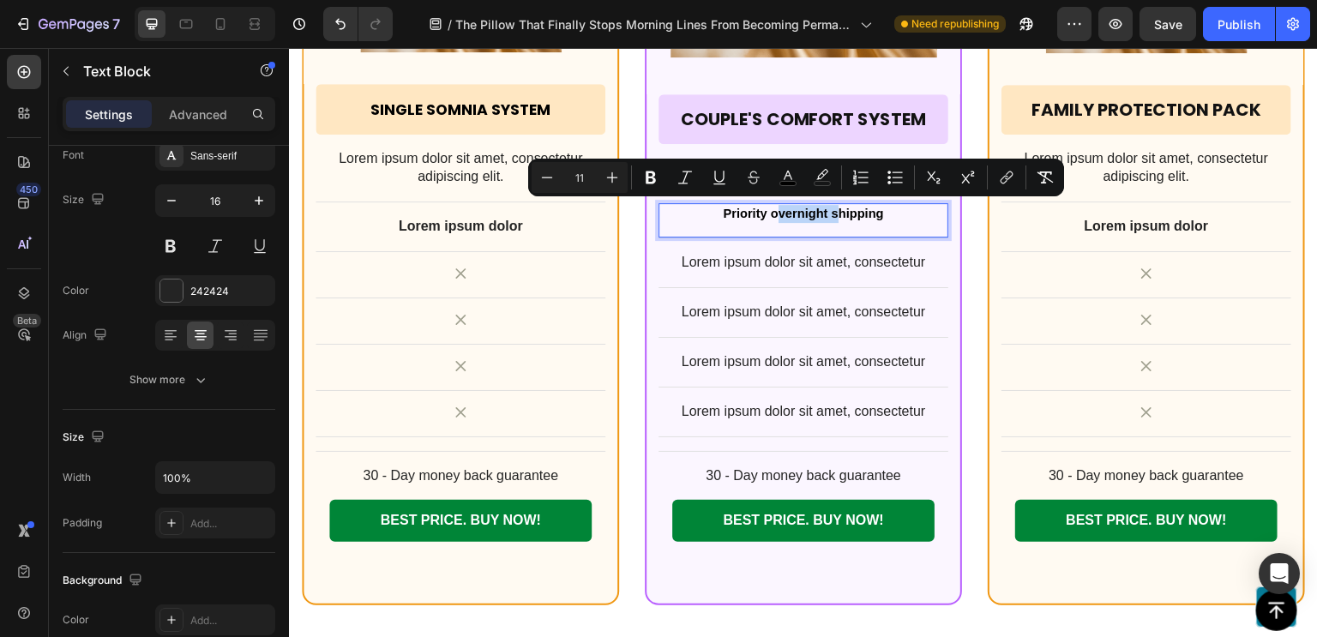
copy span "Priority overnight shipping"
click at [795, 254] on p "Lorem ipsum dolor sit amet, consectetur" at bounding box center [803, 263] width 286 height 18
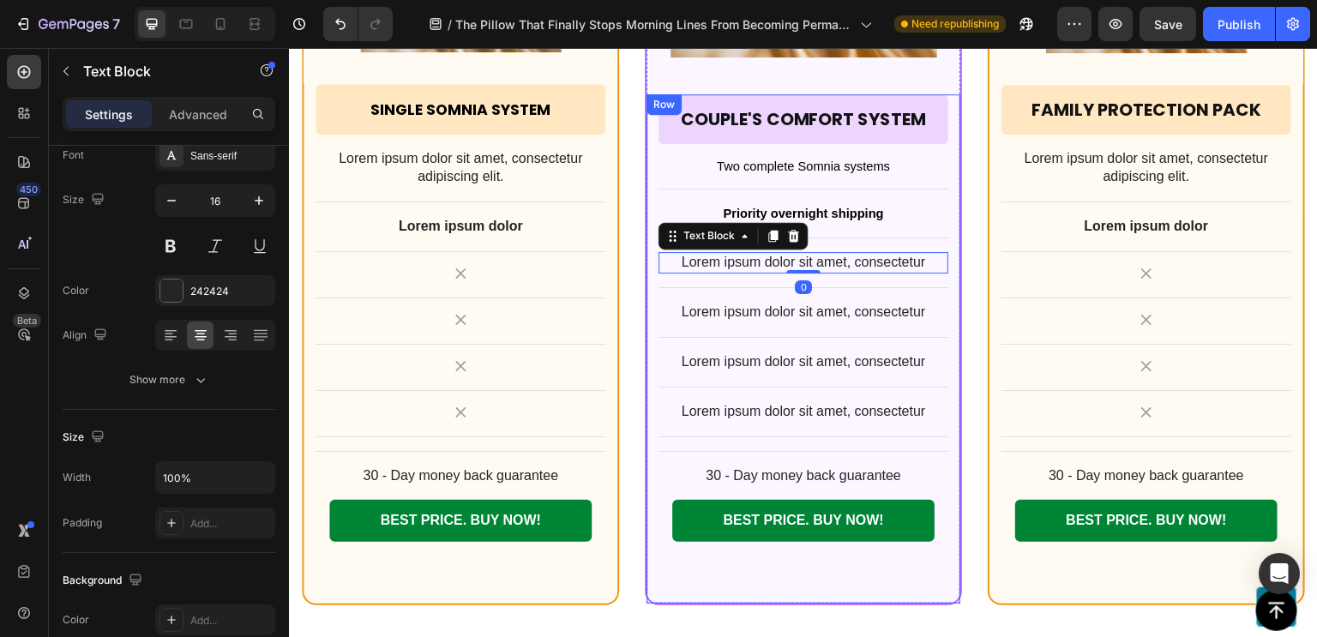
click at [821, 196] on div "Couple's Comfort System Heading Row Row Two complete Somnia systems Text Block …" at bounding box center [803, 328] width 290 height 469
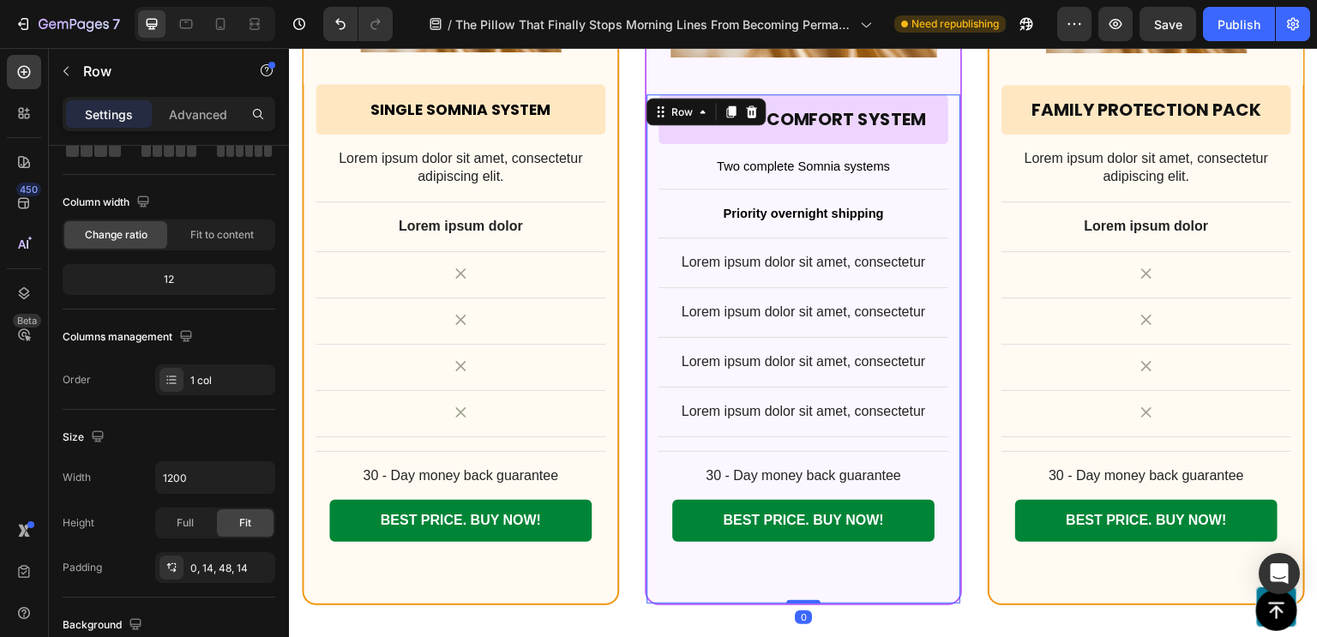
scroll to position [0, 0]
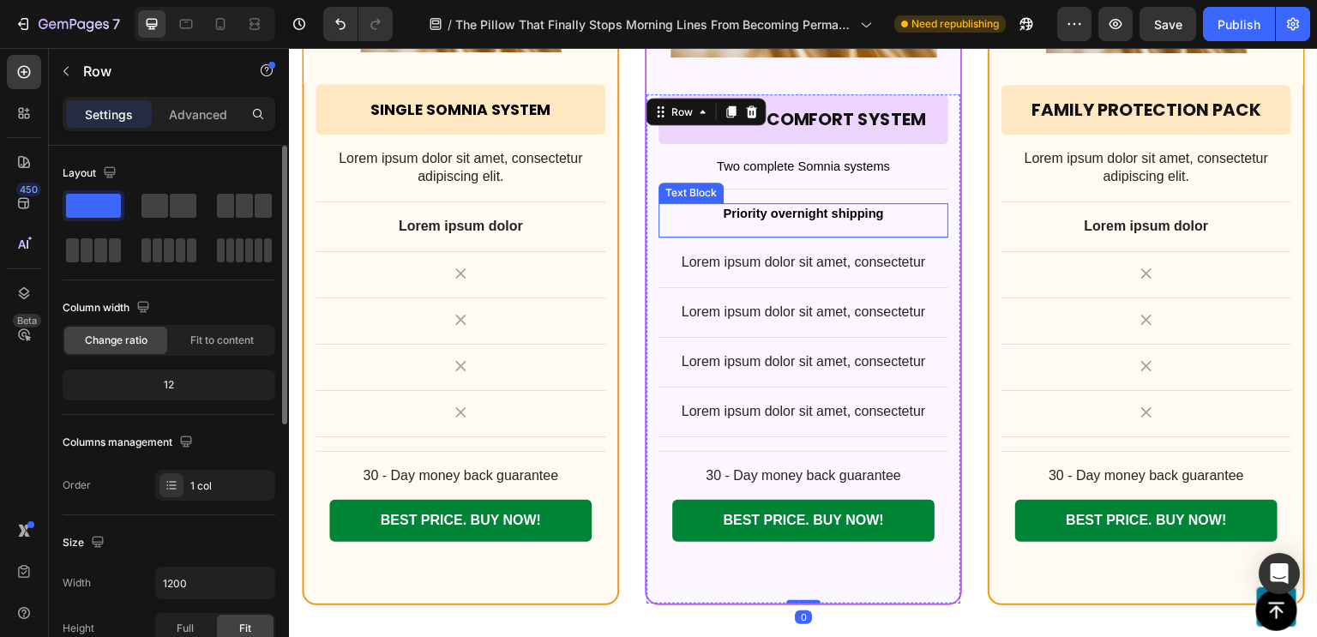
click at [821, 210] on span "Priority overnight shipping" at bounding box center [803, 214] width 160 height 14
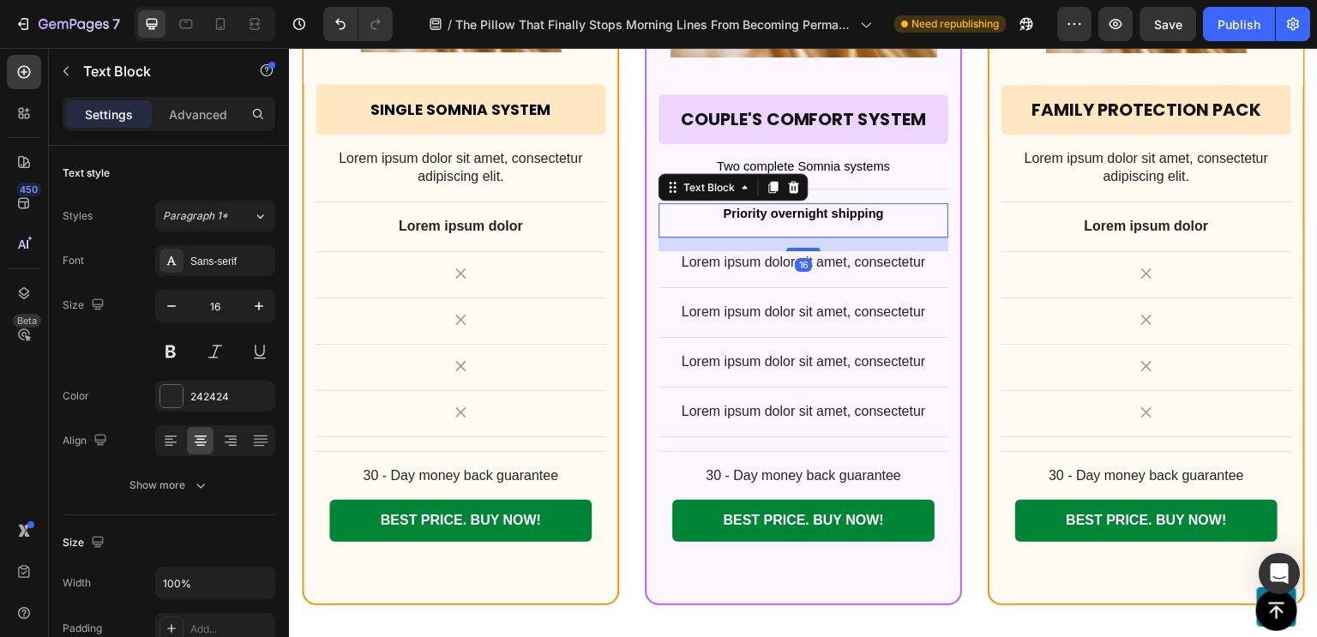
click at [821, 210] on span "Priority overnight shipping" at bounding box center [803, 214] width 160 height 14
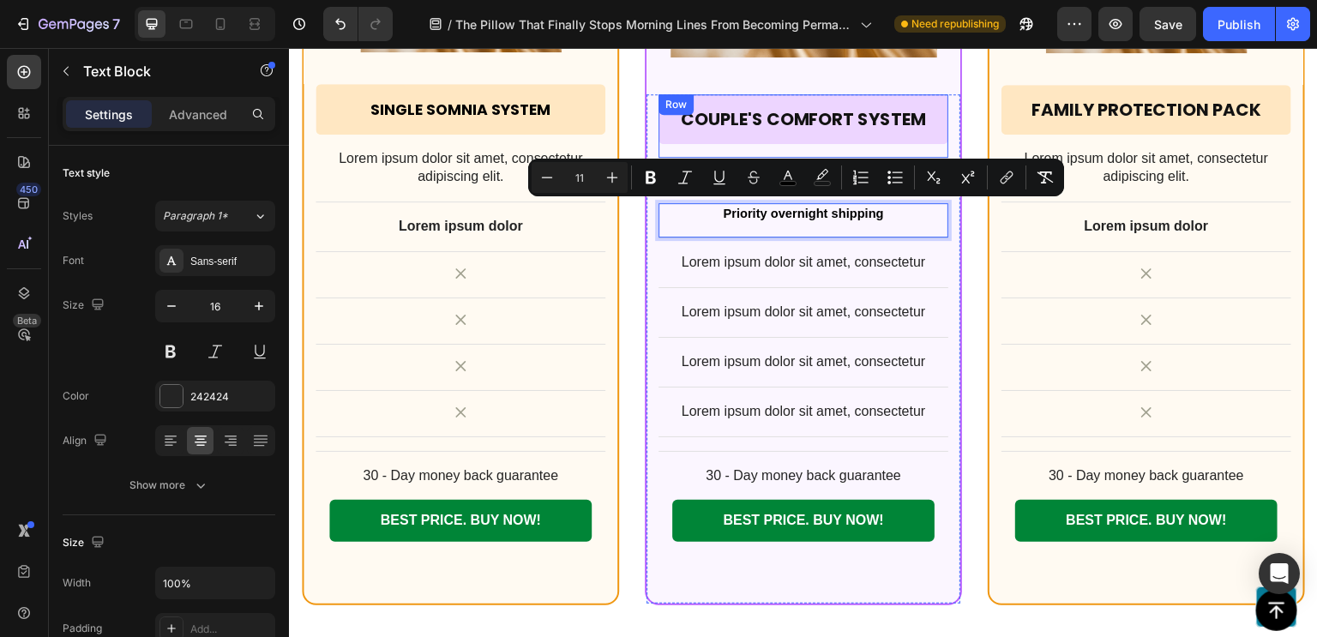
click at [825, 152] on div "Couple's Comfort System Heading Row" at bounding box center [803, 125] width 290 height 63
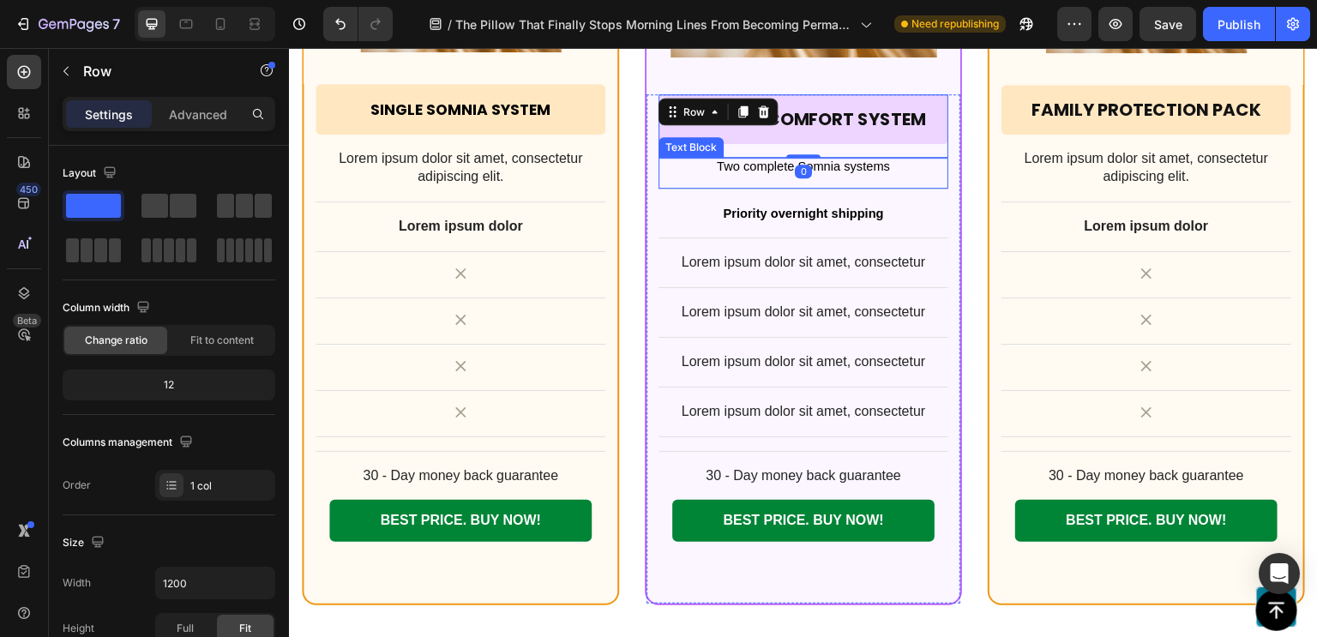
click at [825, 159] on span "Two complete Somnia systems" at bounding box center [803, 166] width 173 height 14
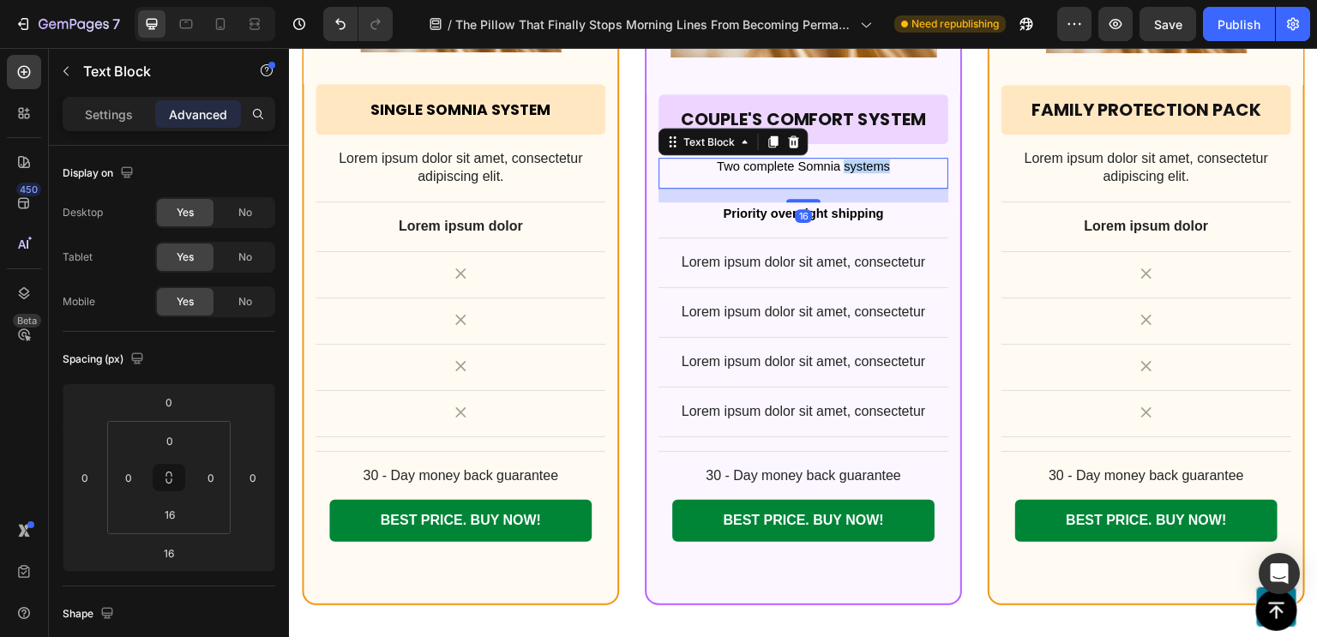
click at [839, 165] on span "Two complete Somnia systems" at bounding box center [803, 166] width 173 height 14
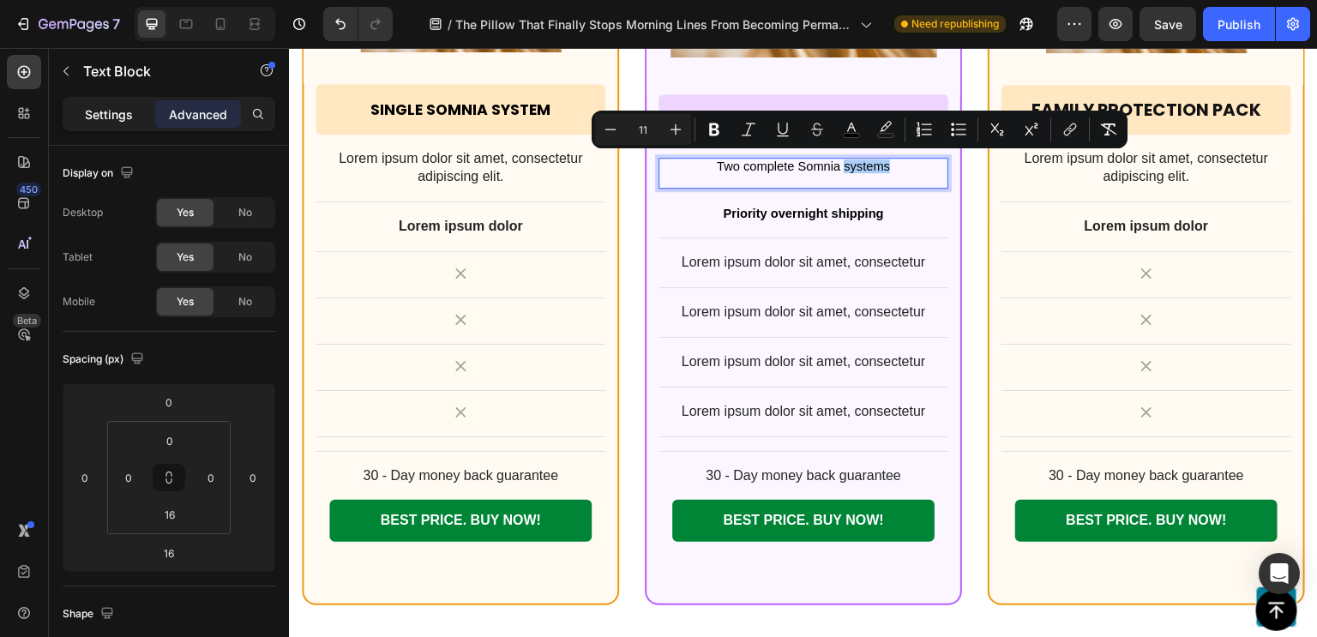
click at [110, 119] on p "Settings" at bounding box center [109, 114] width 48 height 18
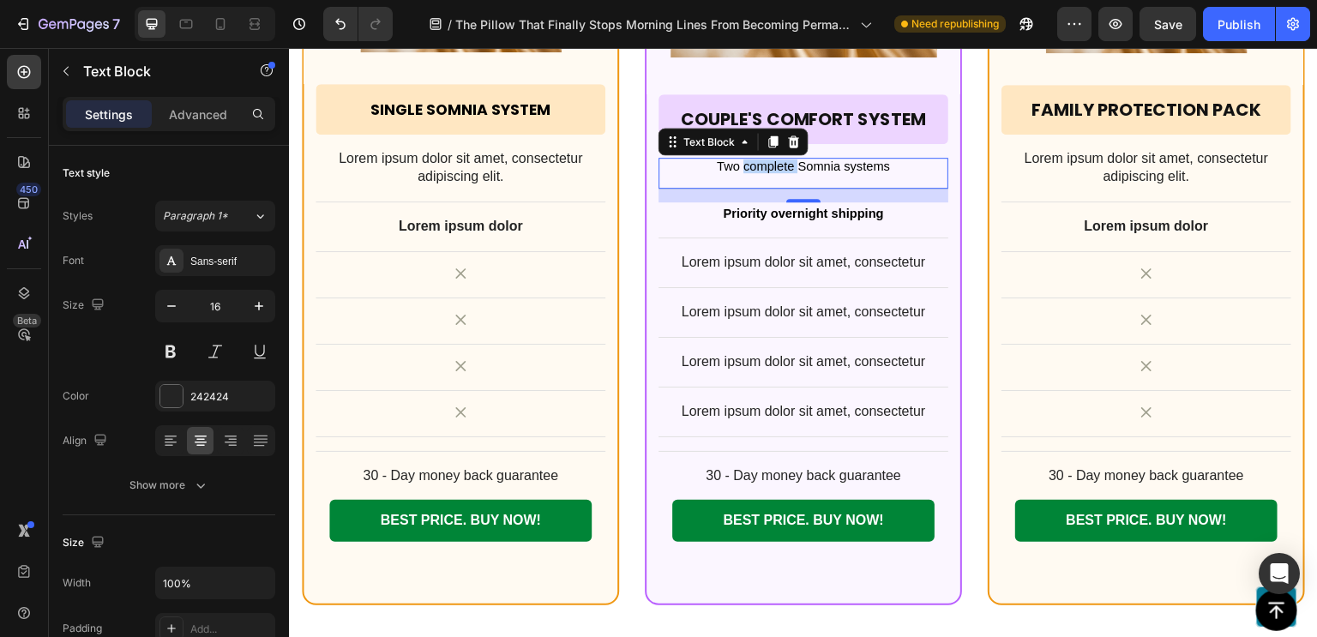
click at [777, 164] on span "Two complete Somnia systems" at bounding box center [803, 166] width 173 height 14
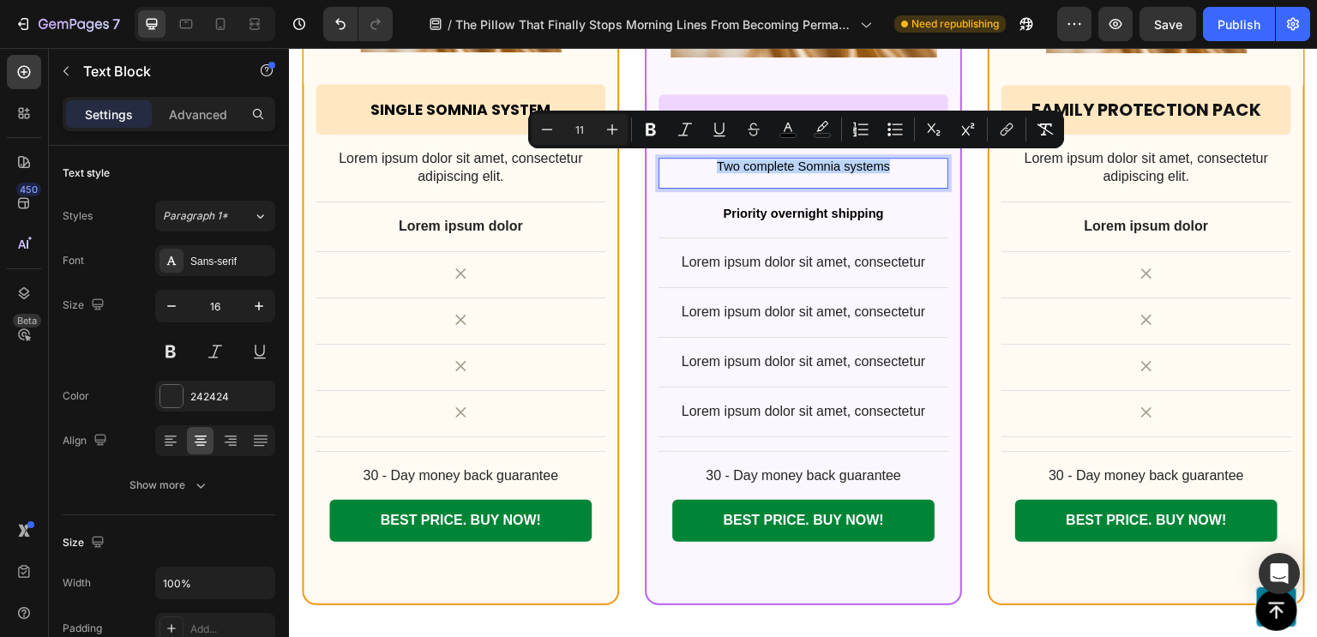
copy span "Two complete Somnia systems"
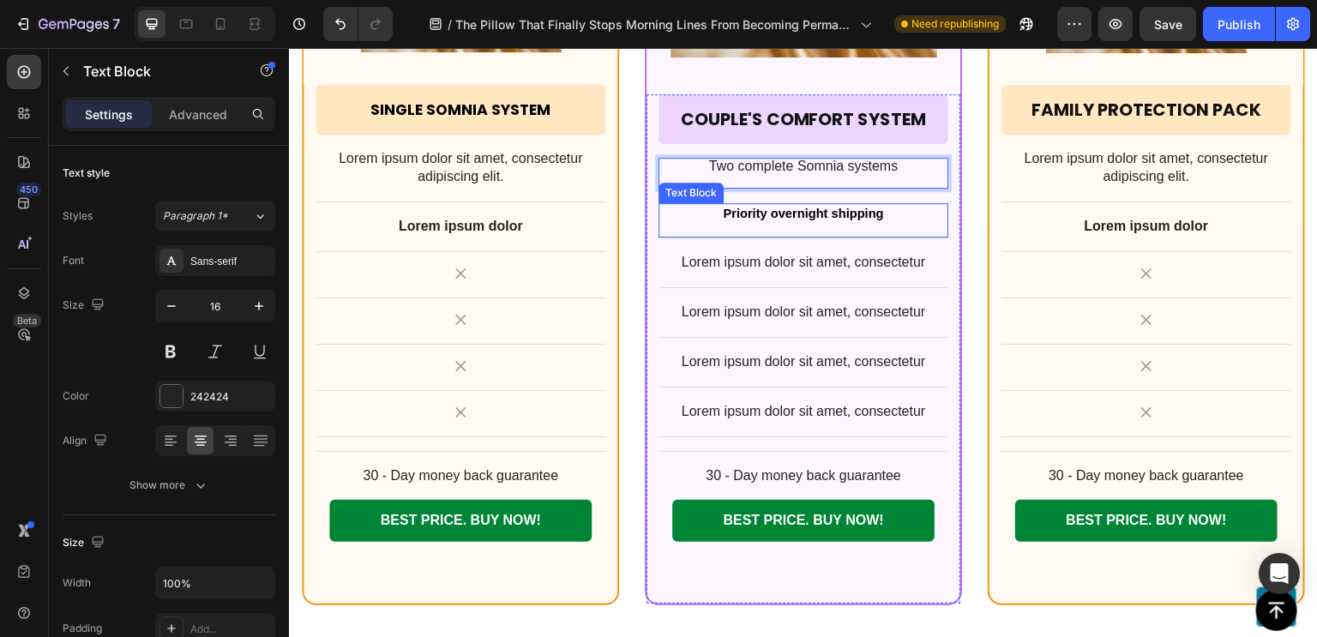
click at [801, 209] on span "Priority overnight shipping" at bounding box center [803, 214] width 160 height 14
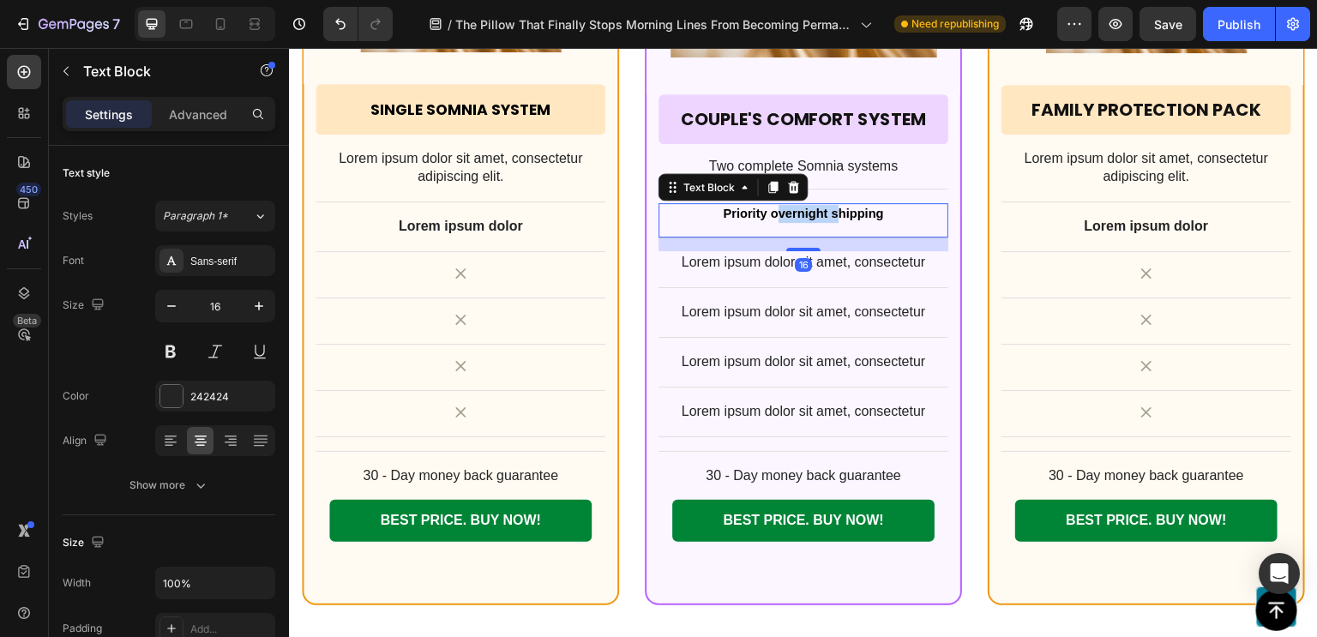
click at [801, 209] on span "Priority overnight shipping" at bounding box center [803, 214] width 160 height 14
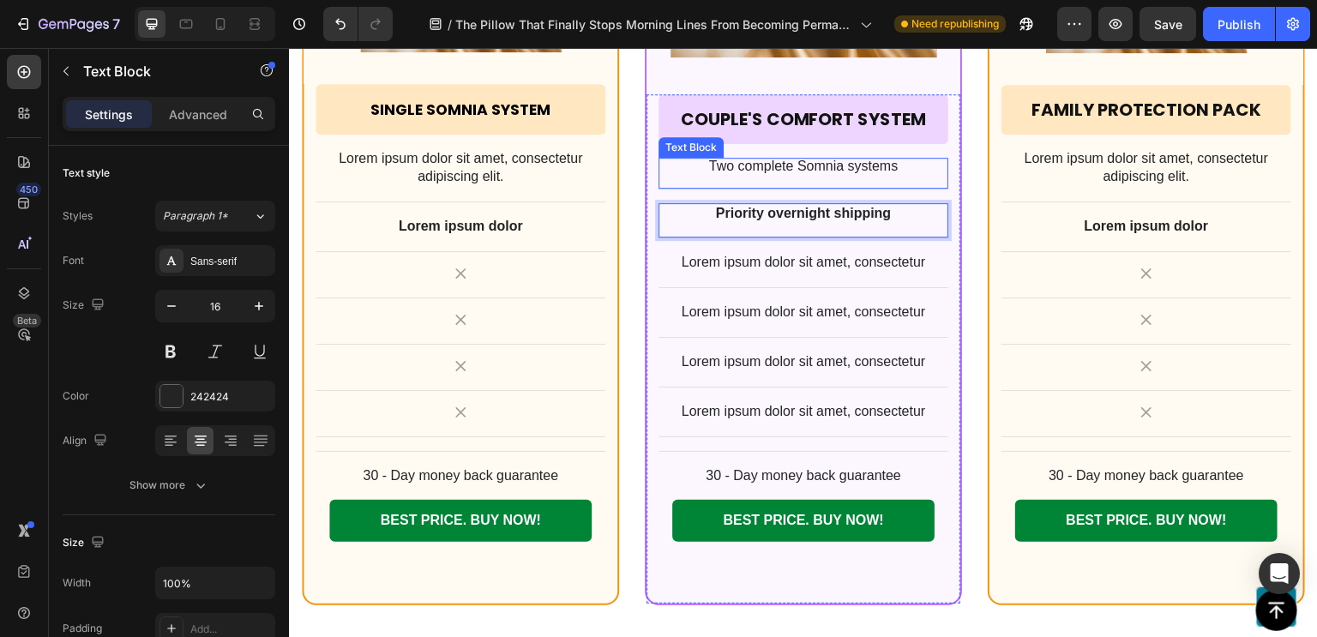
click at [778, 171] on div "Two complete Somnia systems Text Block" at bounding box center [803, 174] width 290 height 32
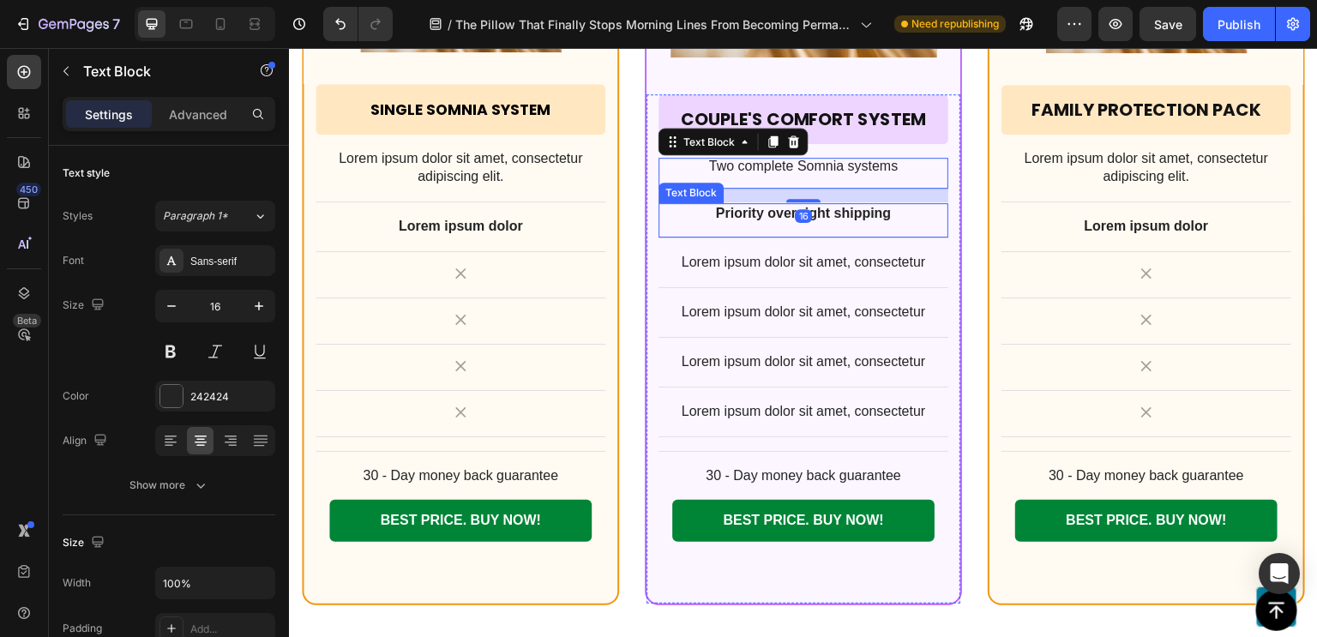
click at [778, 218] on p "Priority overnight shipping" at bounding box center [803, 214] width 286 height 18
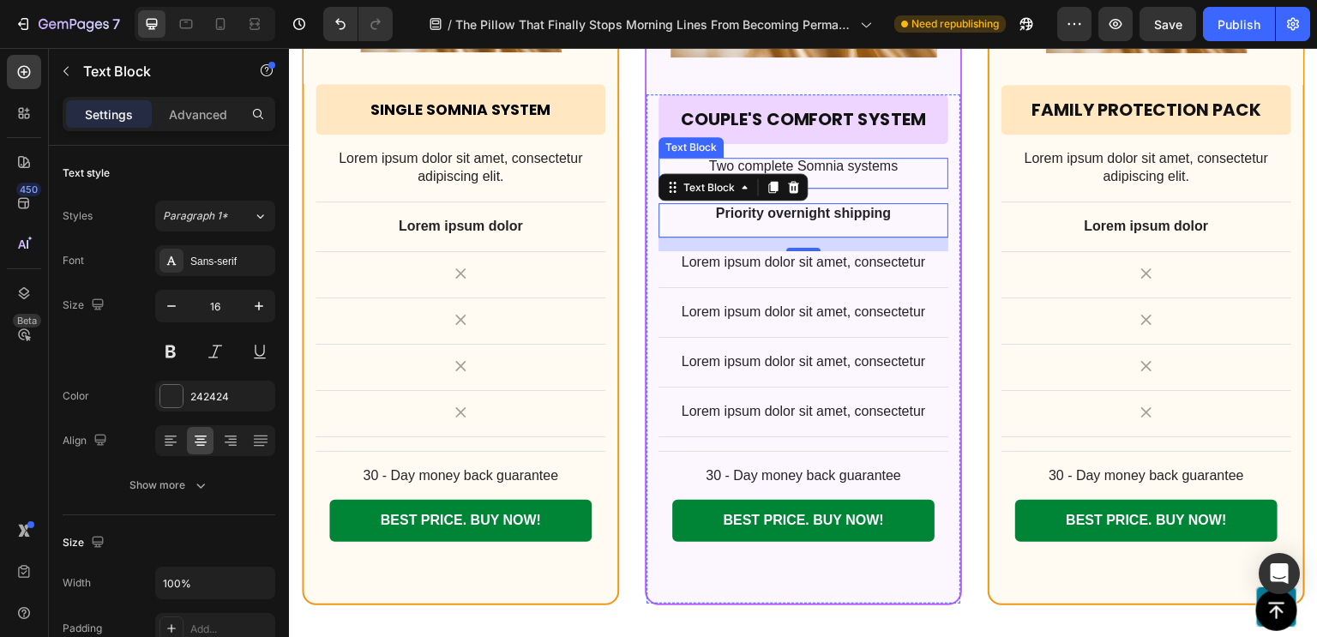
click at [840, 163] on p "Two complete Somnia systems" at bounding box center [803, 166] width 286 height 14
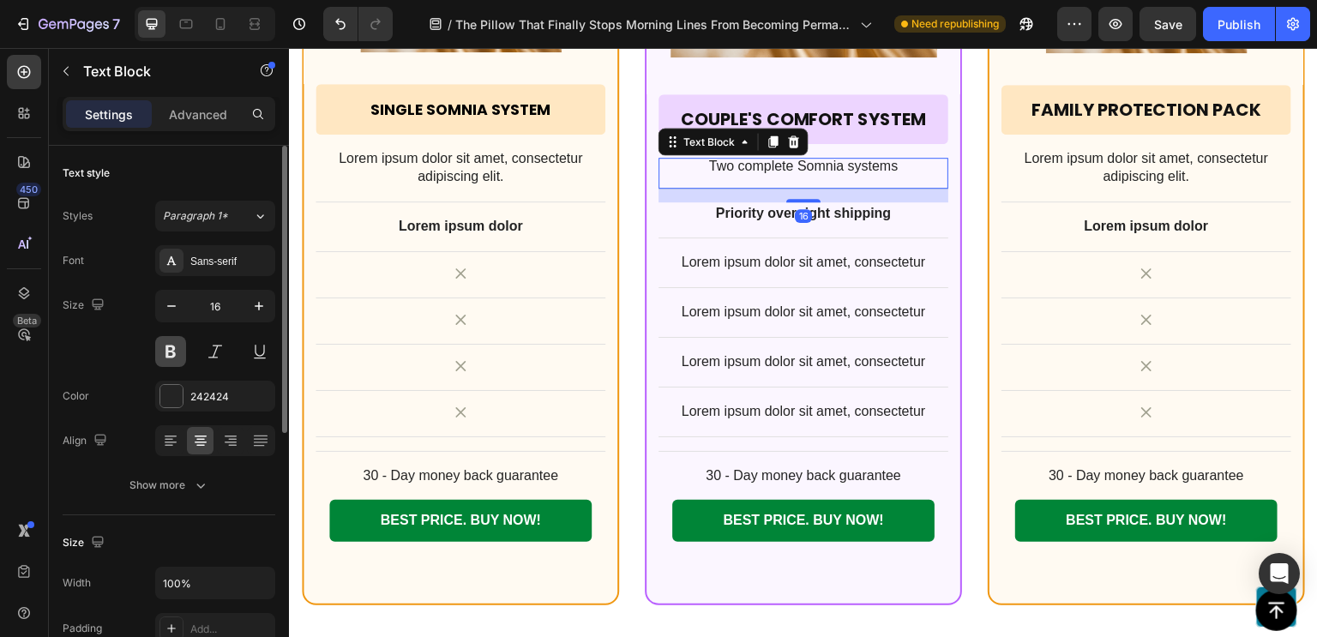
click at [169, 362] on button at bounding box center [170, 351] width 31 height 31
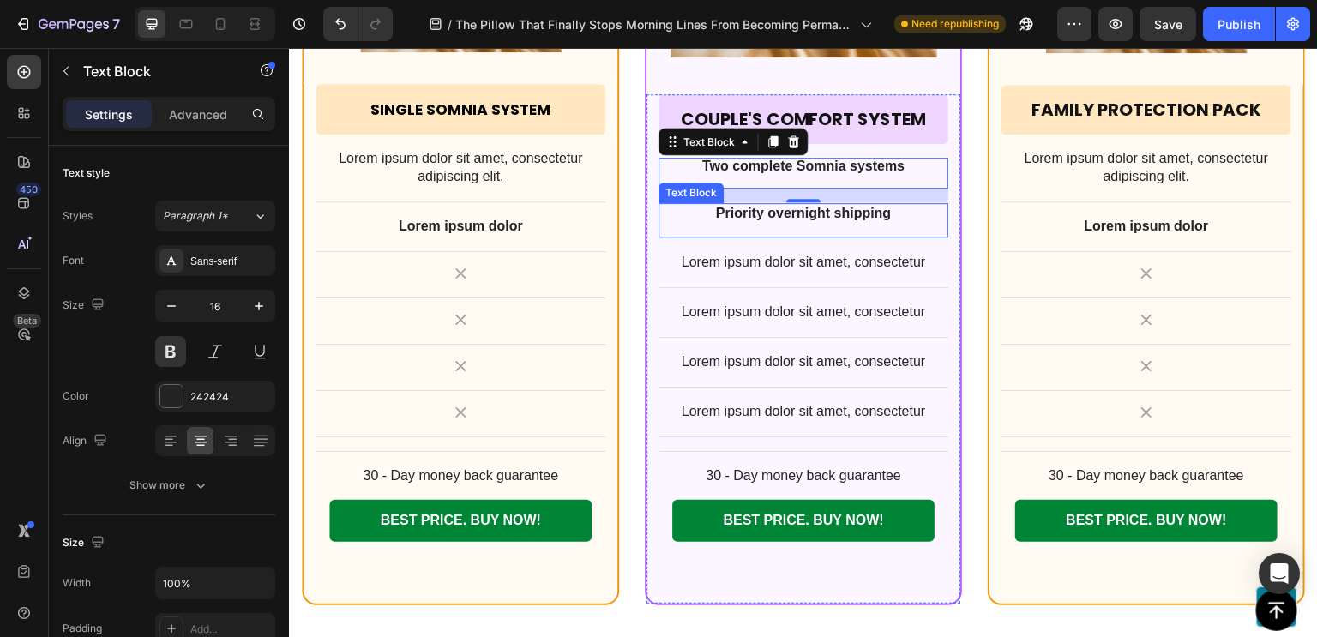
click at [765, 205] on p "Priority overnight shipping" at bounding box center [803, 214] width 286 height 18
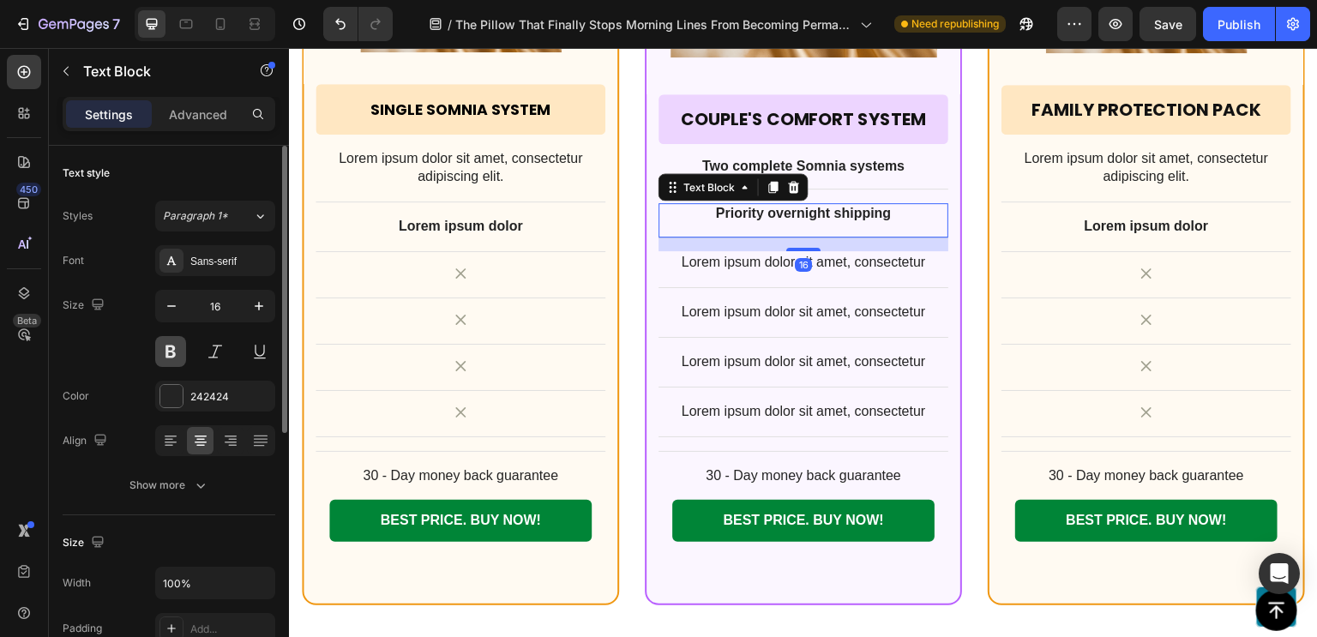
click at [168, 351] on button at bounding box center [170, 351] width 31 height 31
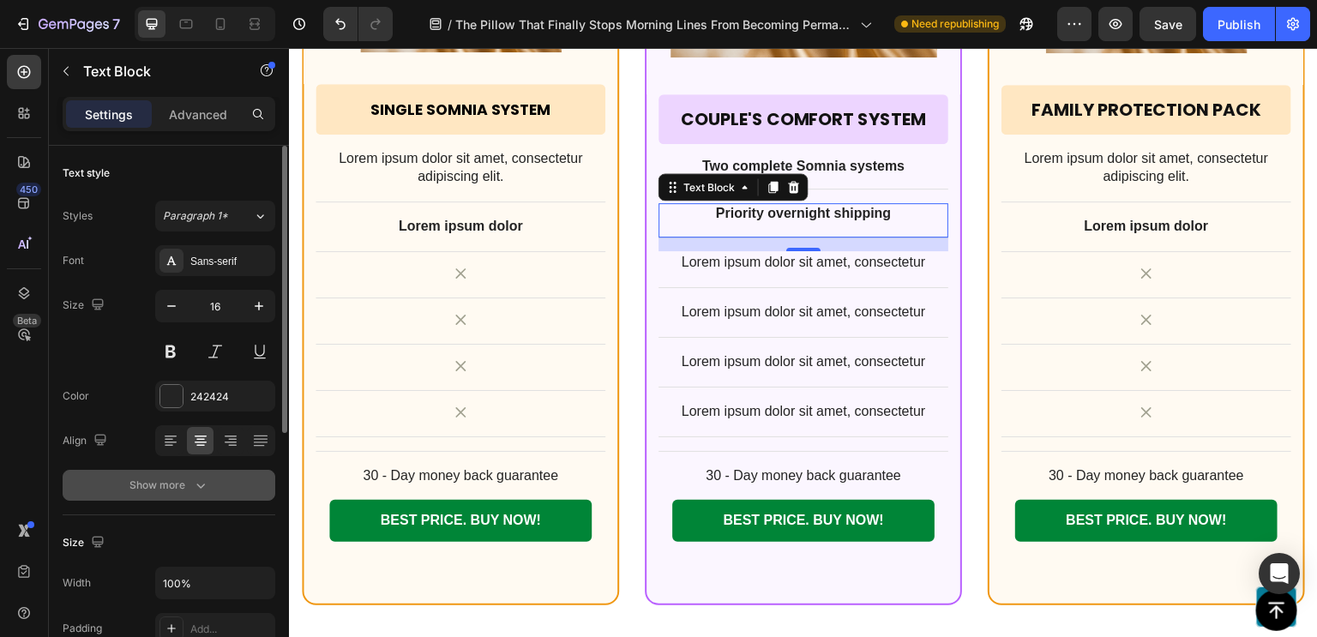
click at [173, 479] on div "Show more" at bounding box center [169, 485] width 80 height 17
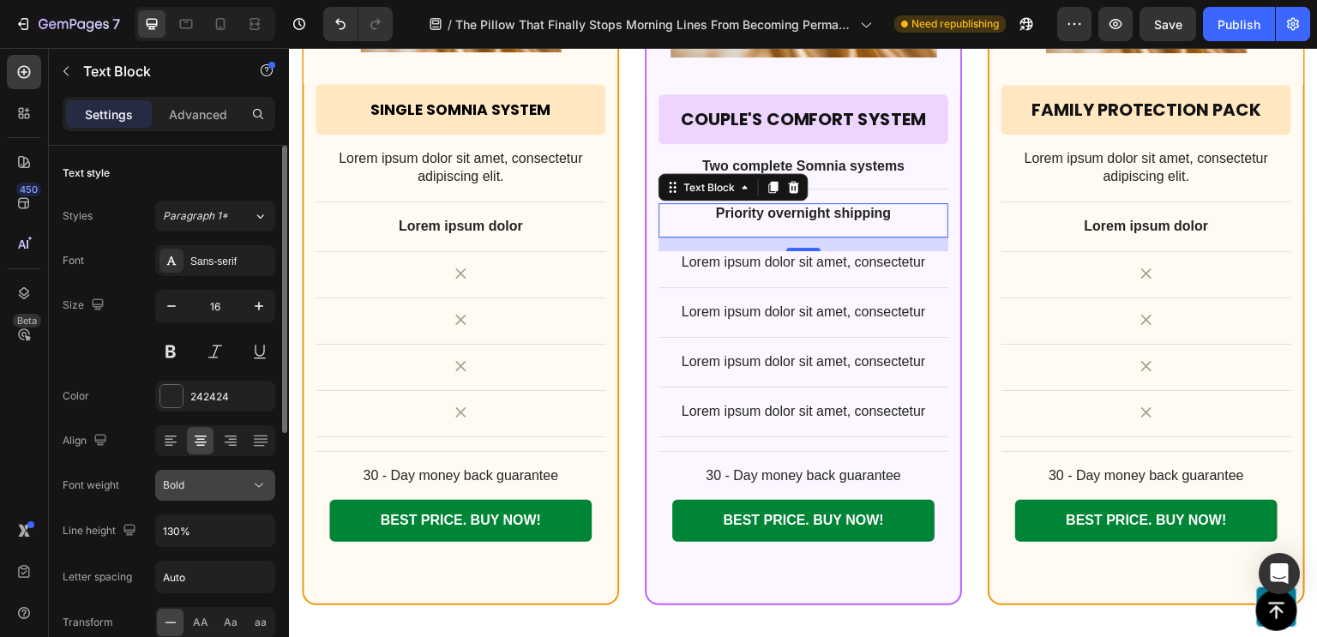
click at [232, 482] on div "Bold" at bounding box center [206, 484] width 87 height 15
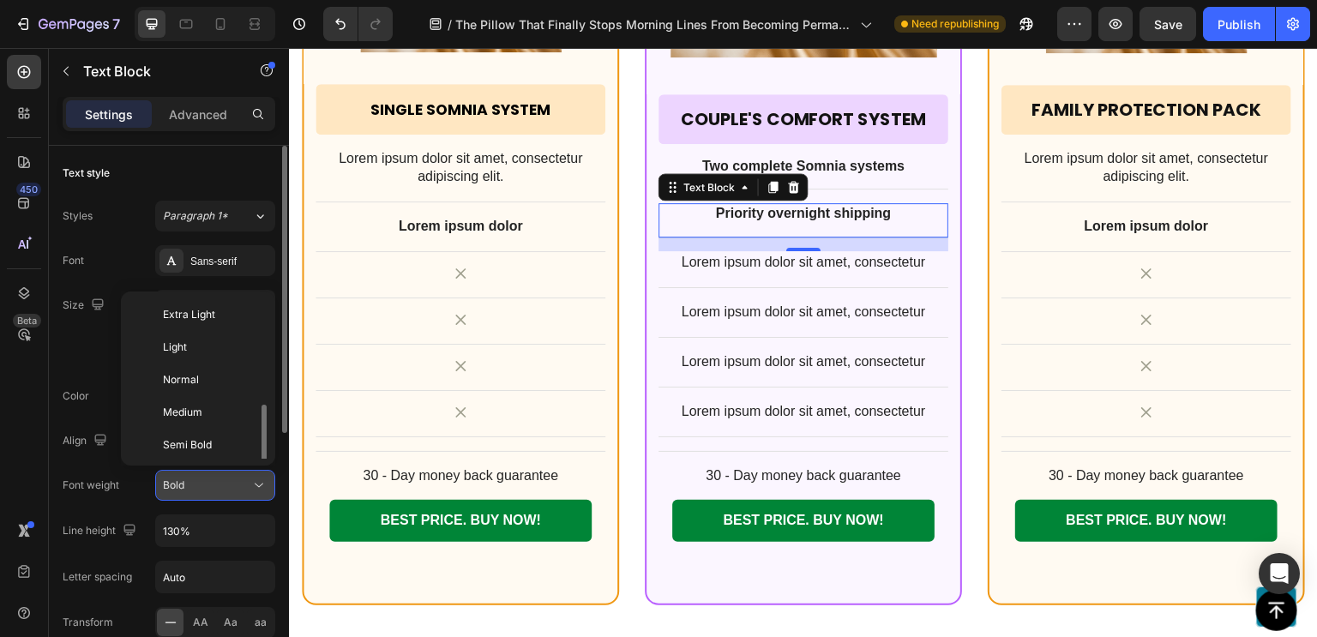
scroll to position [62, 0]
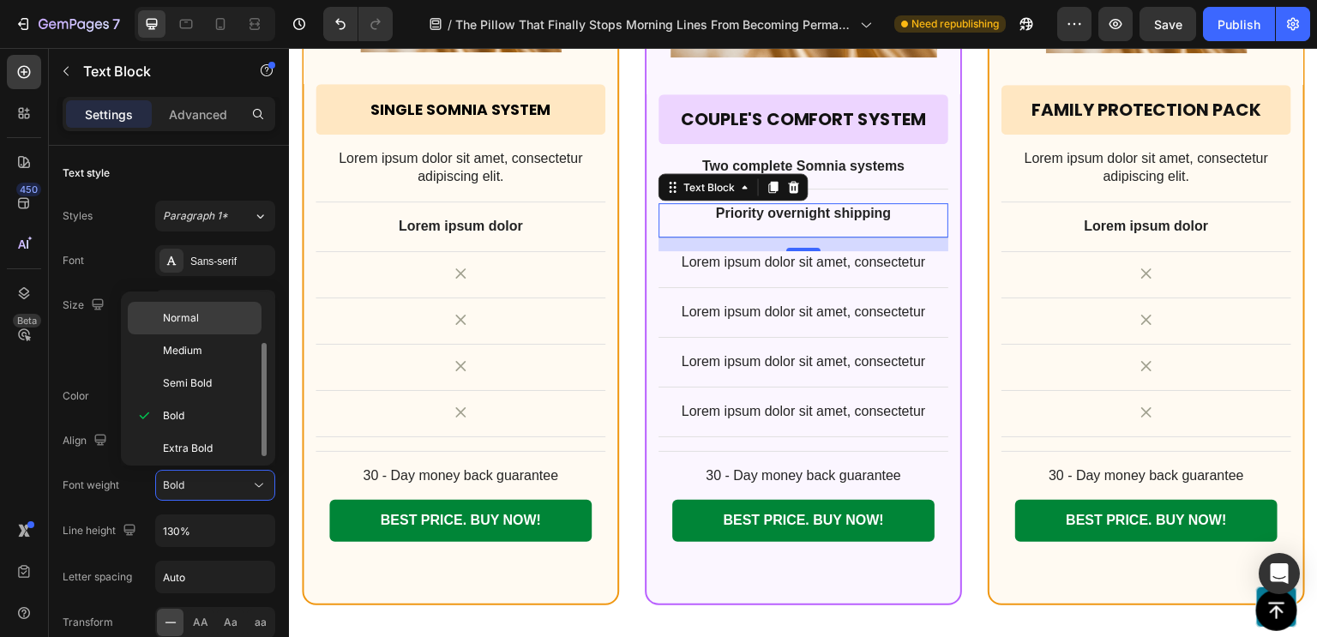
click at [197, 314] on span "Normal" at bounding box center [181, 317] width 36 height 15
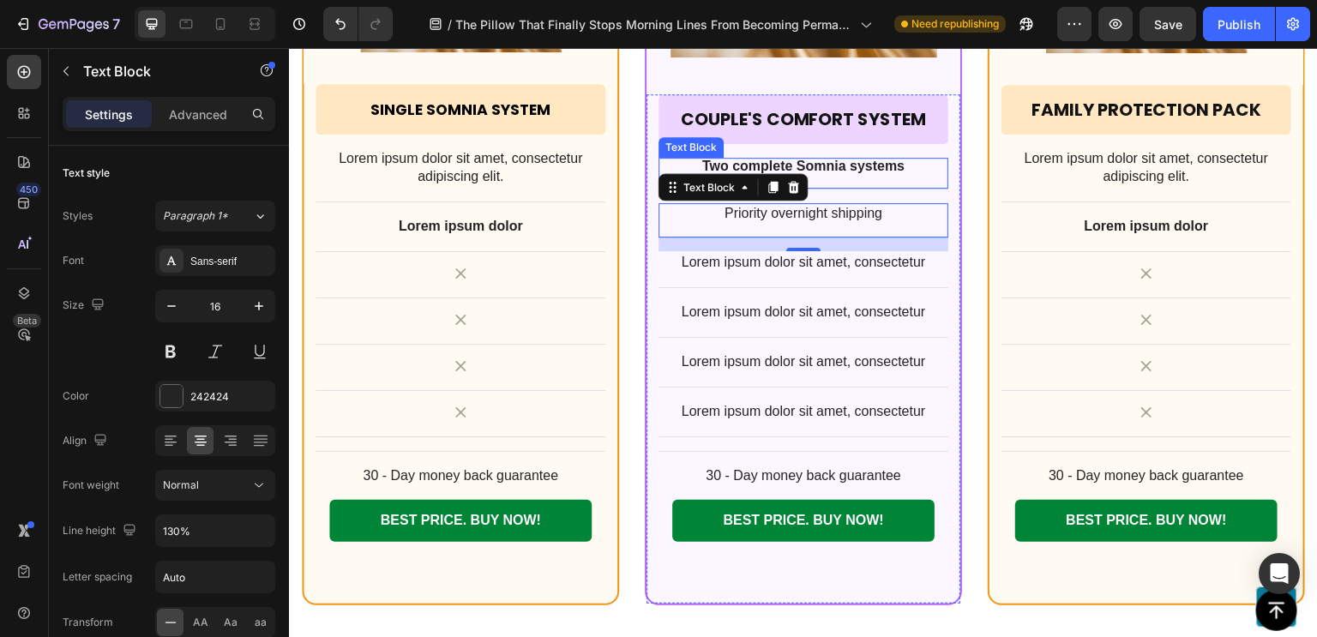
click at [872, 163] on p "Two complete Somnia systems" at bounding box center [803, 166] width 286 height 14
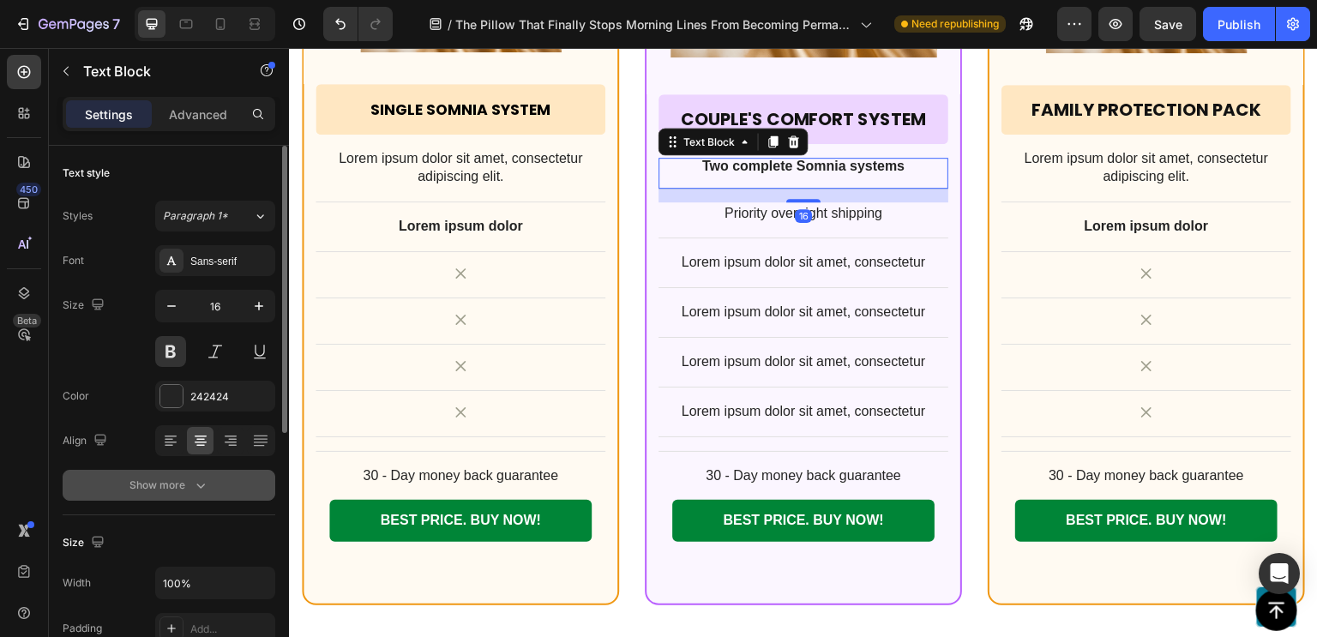
click at [182, 481] on div "Show more" at bounding box center [169, 485] width 80 height 17
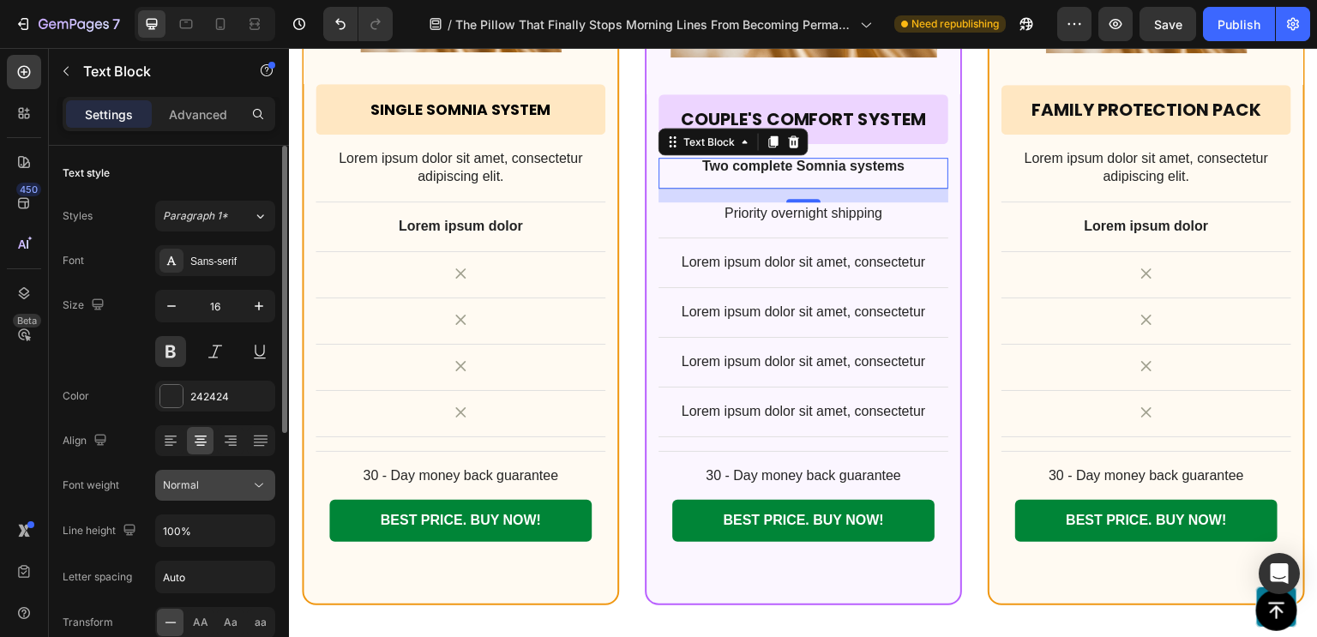
click at [213, 491] on div "Normal" at bounding box center [206, 484] width 87 height 15
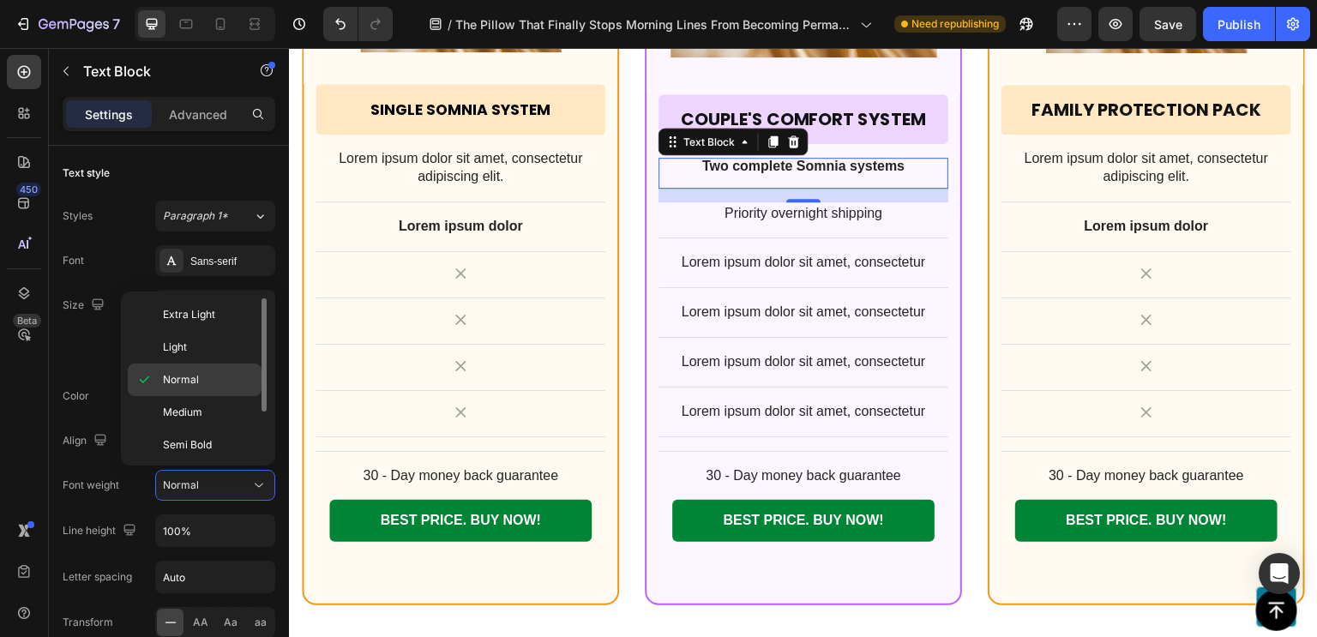
click at [202, 396] on div "Normal" at bounding box center [195, 412] width 134 height 33
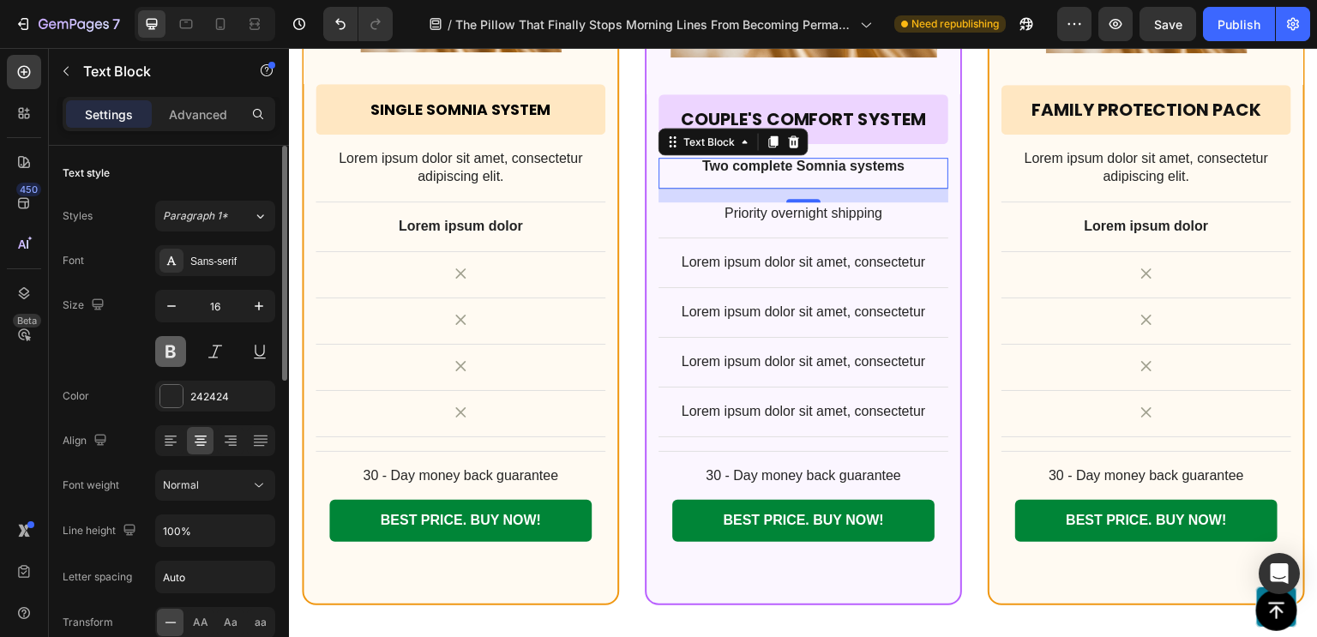
click at [176, 349] on button at bounding box center [170, 351] width 31 height 31
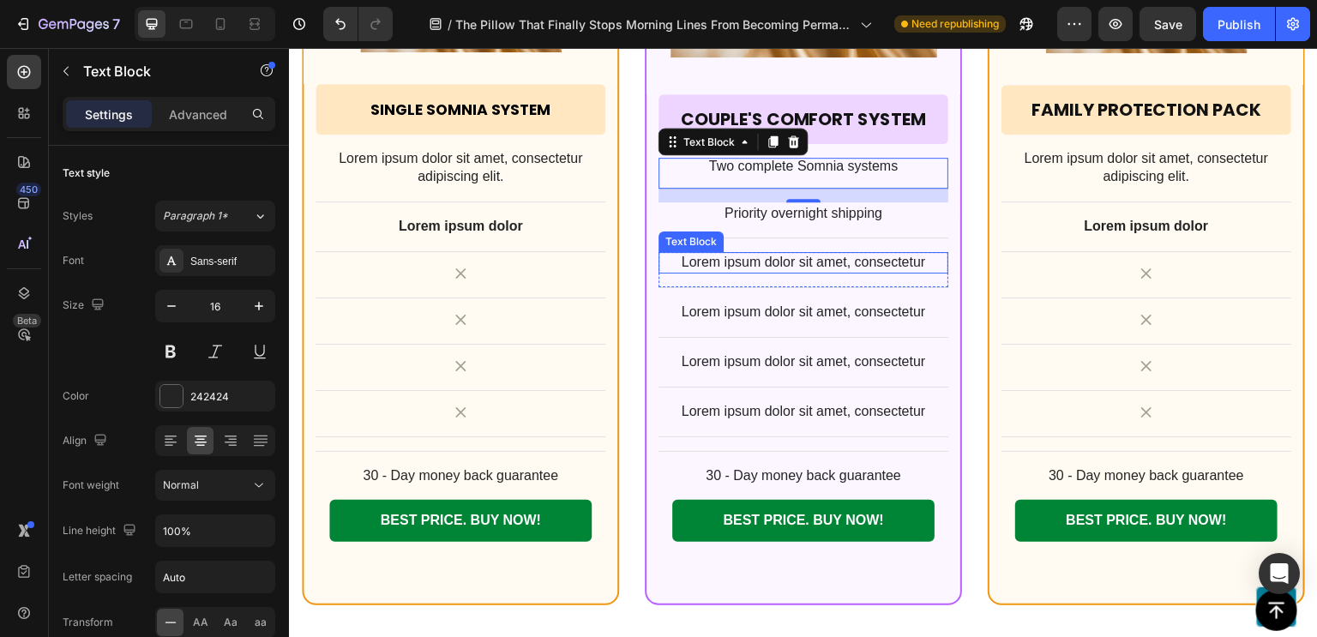
click at [837, 254] on p "Lorem ipsum dolor sit amet, consectetur" at bounding box center [803, 263] width 286 height 18
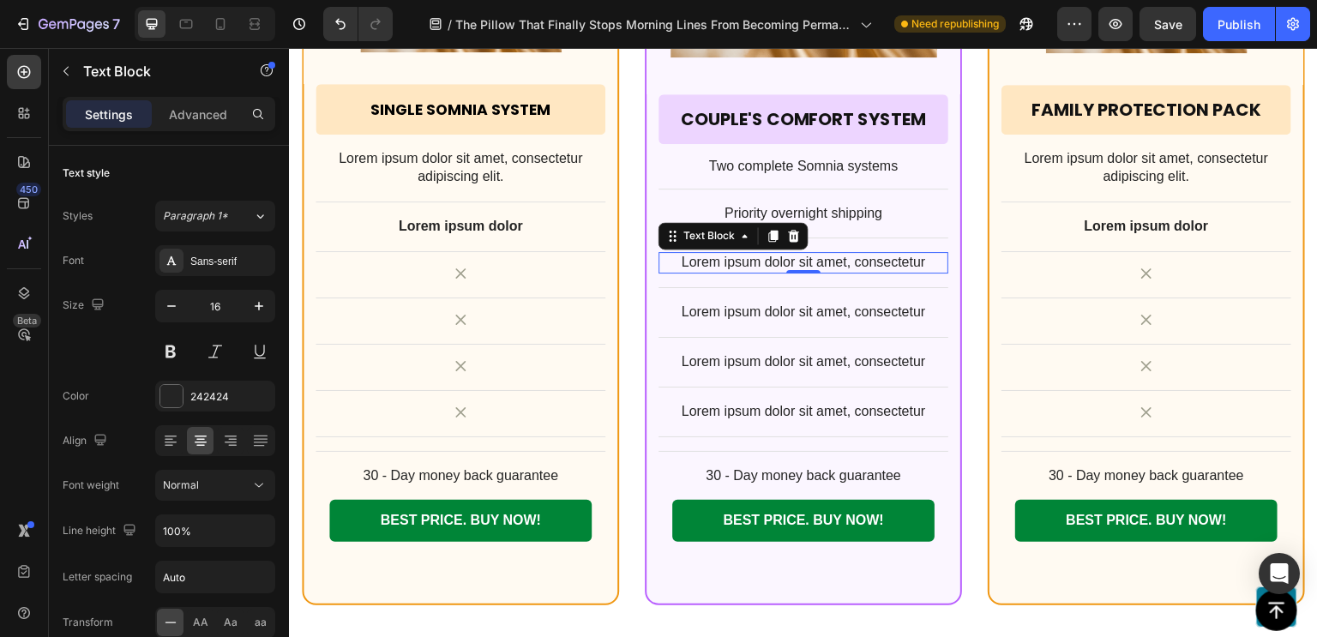
click at [837, 254] on p "Lorem ipsum dolor sit amet, consectetur" at bounding box center [803, 263] width 286 height 18
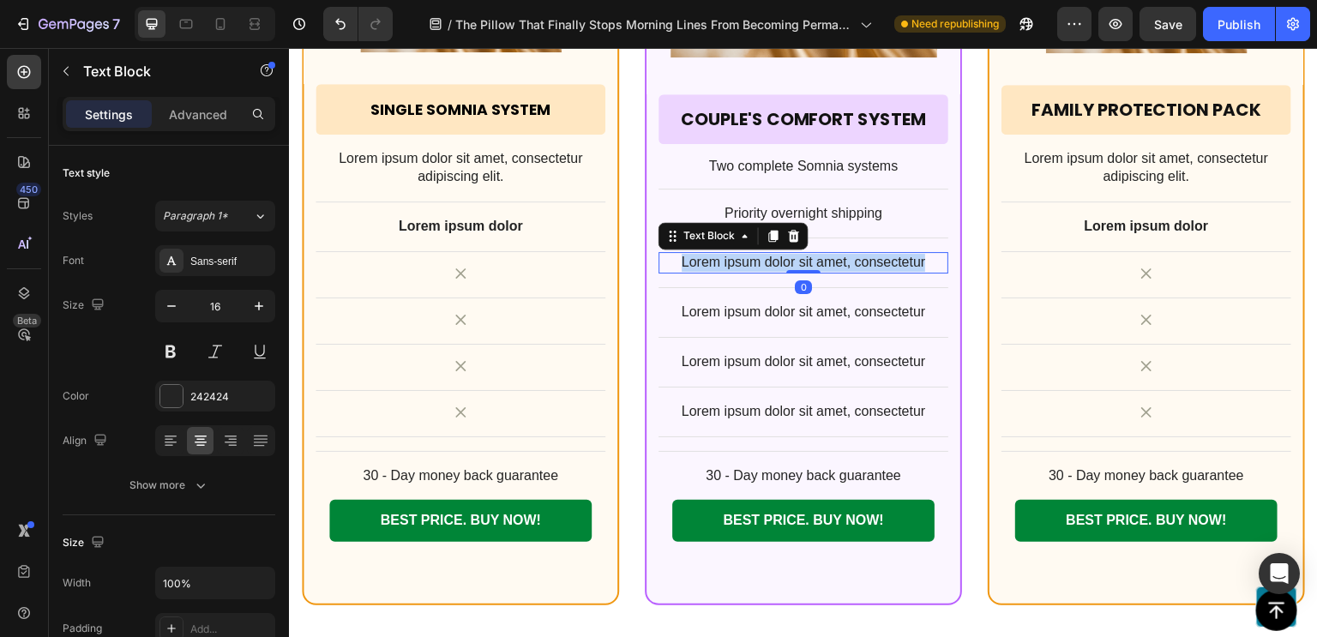
click at [837, 254] on p "Lorem ipsum dolor sit amet, consectetur" at bounding box center [803, 263] width 286 height 18
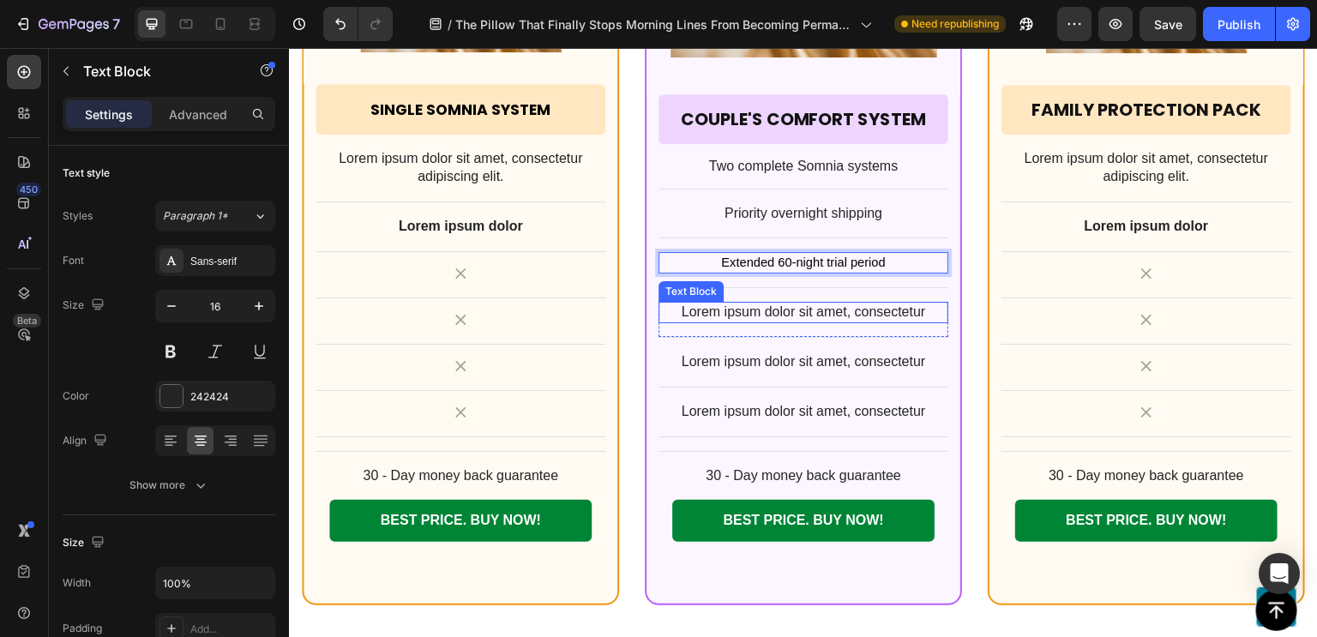
click at [836, 302] on div "Lorem ipsum dolor sit amet, consectetur" at bounding box center [803, 312] width 290 height 21
click at [865, 260] on span "Extended 60-night trial period" at bounding box center [803, 262] width 164 height 14
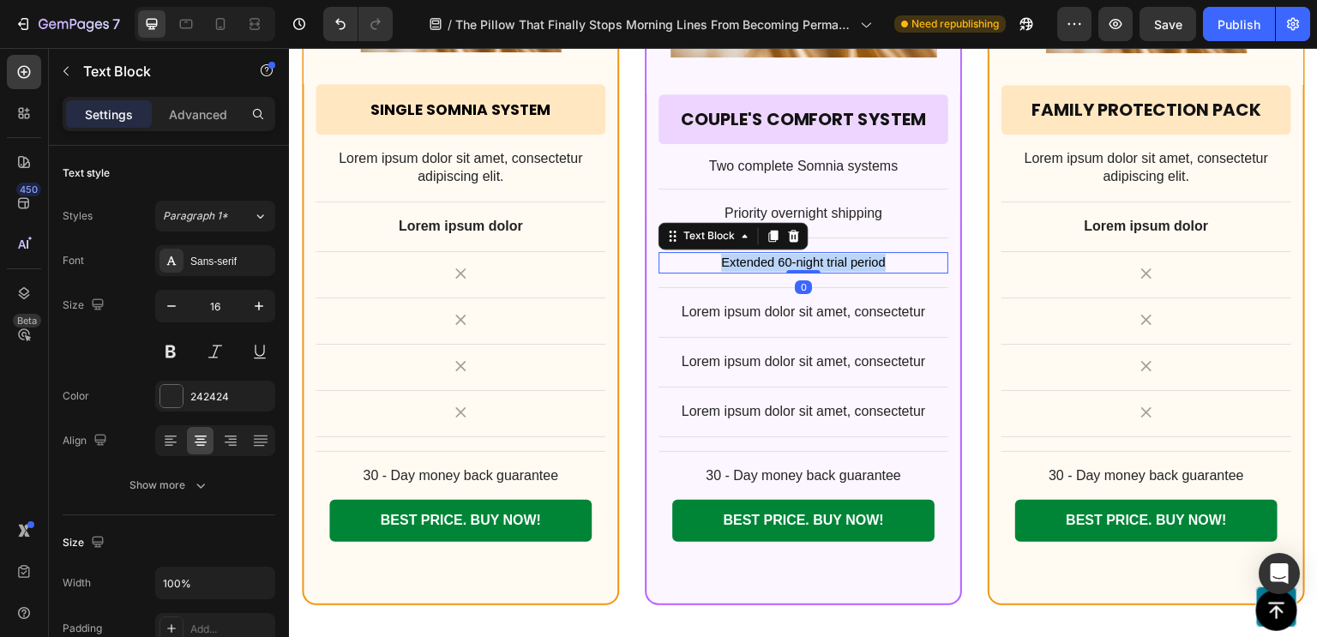
click at [865, 260] on span "Extended 60-night trial period" at bounding box center [803, 262] width 164 height 14
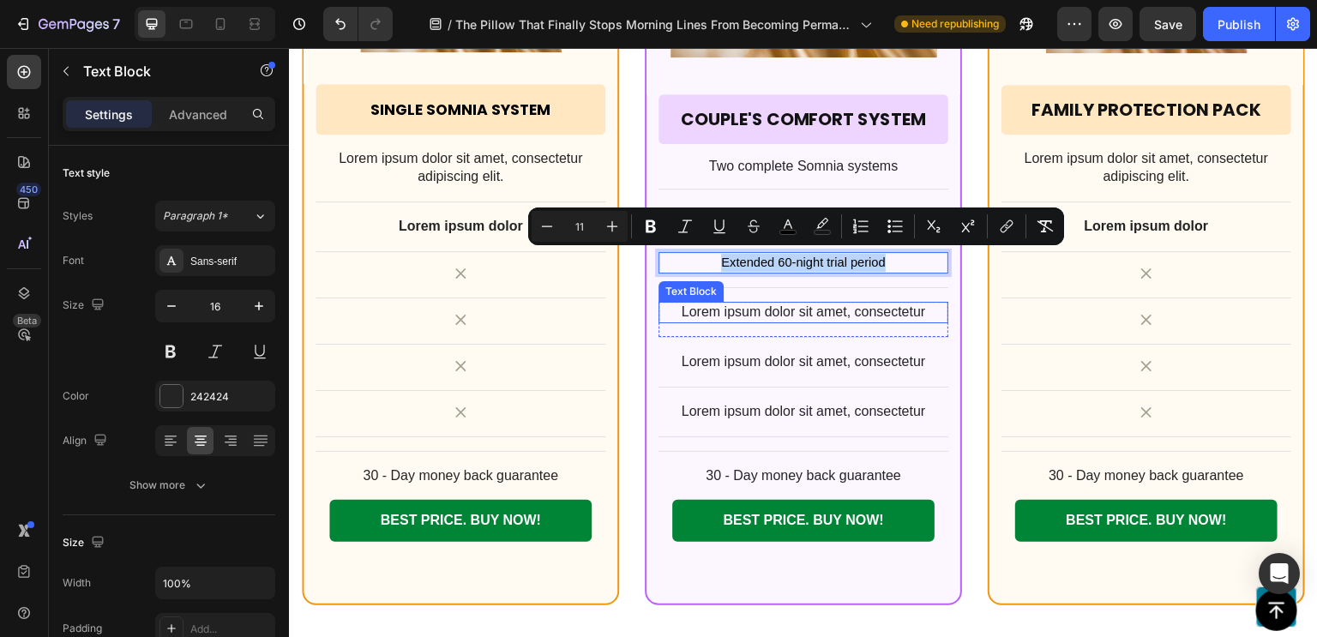
click at [846, 303] on p "Lorem ipsum dolor sit amet, consectetur" at bounding box center [803, 312] width 286 height 18
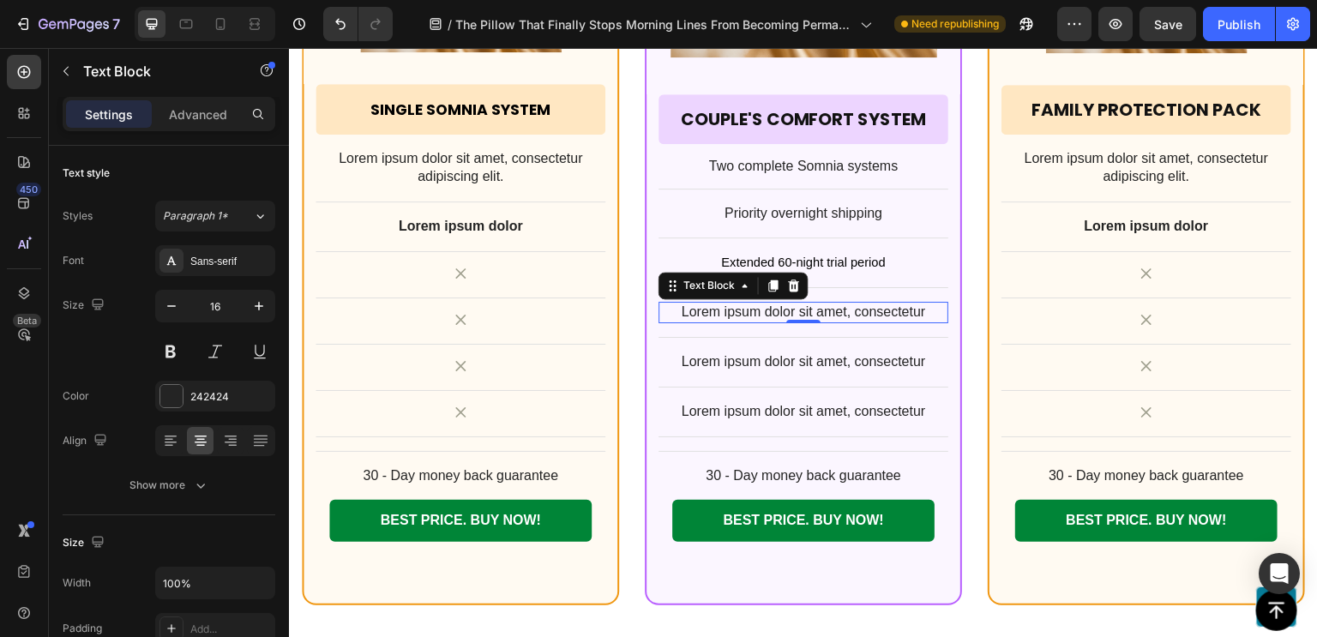
click at [846, 303] on p "Lorem ipsum dolor sit amet, consectetur" at bounding box center [803, 312] width 286 height 18
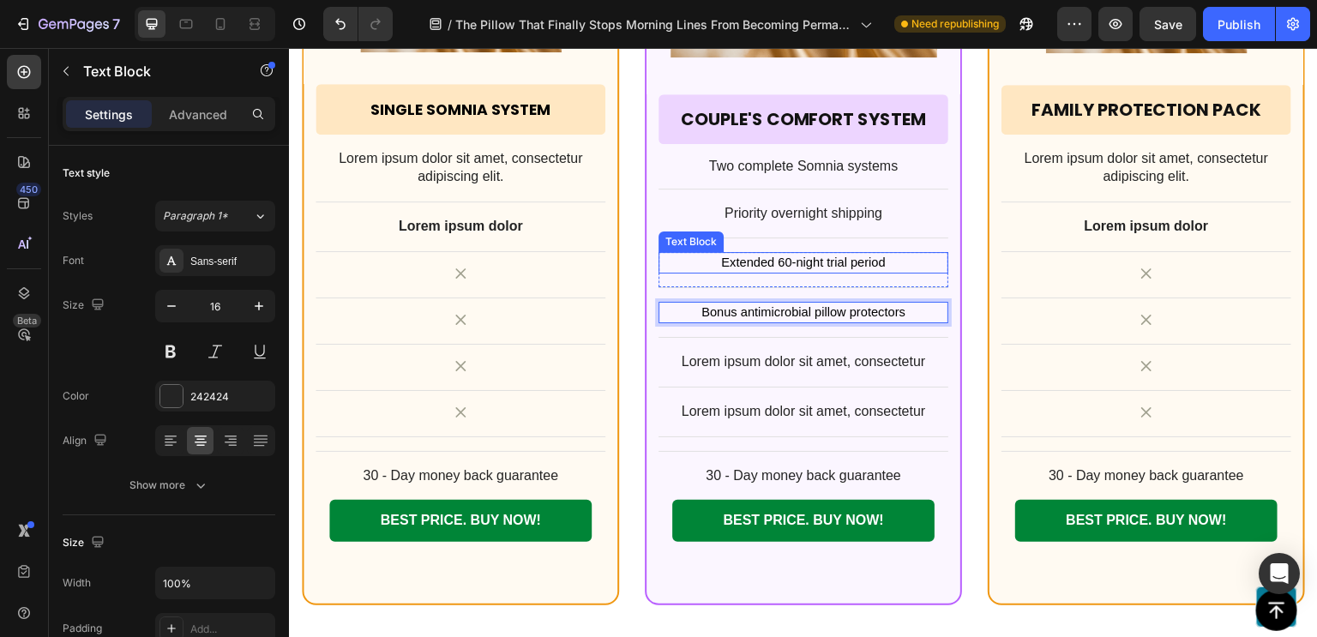
click at [835, 263] on span "Extended 60-night trial period" at bounding box center [803, 262] width 164 height 14
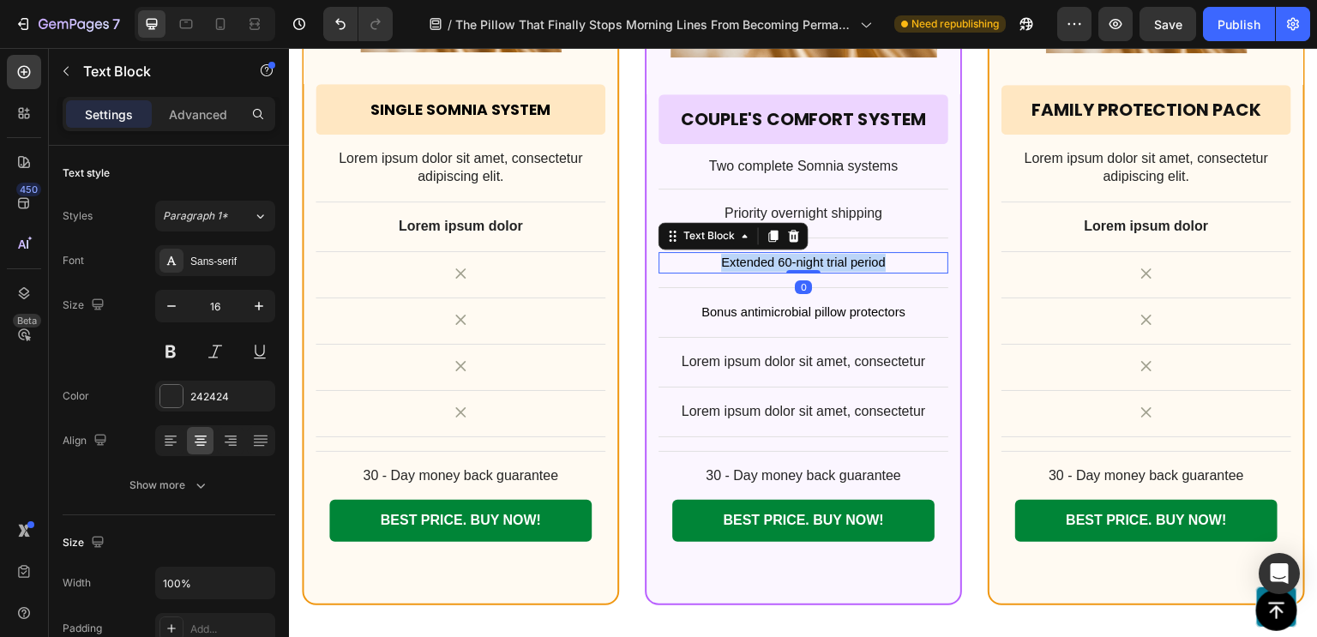
click at [835, 263] on span "Extended 60-night trial period" at bounding box center [803, 262] width 164 height 14
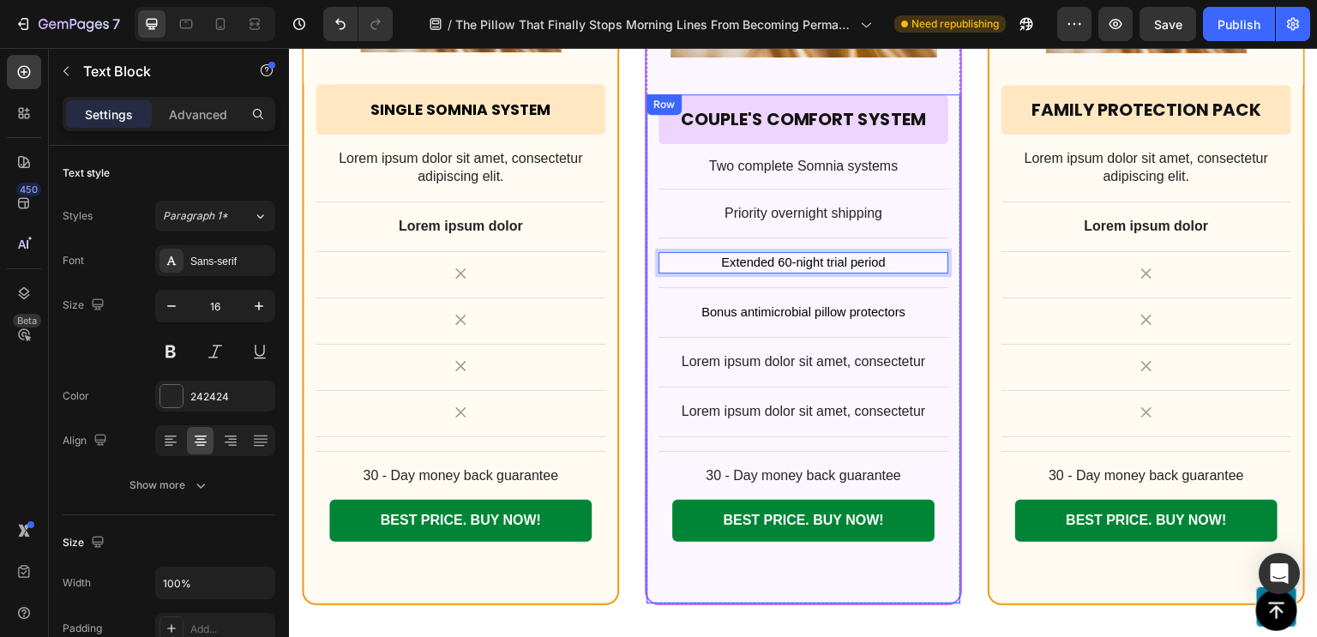
click at [808, 297] on div "Couple's Comfort System Heading Row Row Two complete Somnia systems Text Block …" at bounding box center [803, 328] width 290 height 469
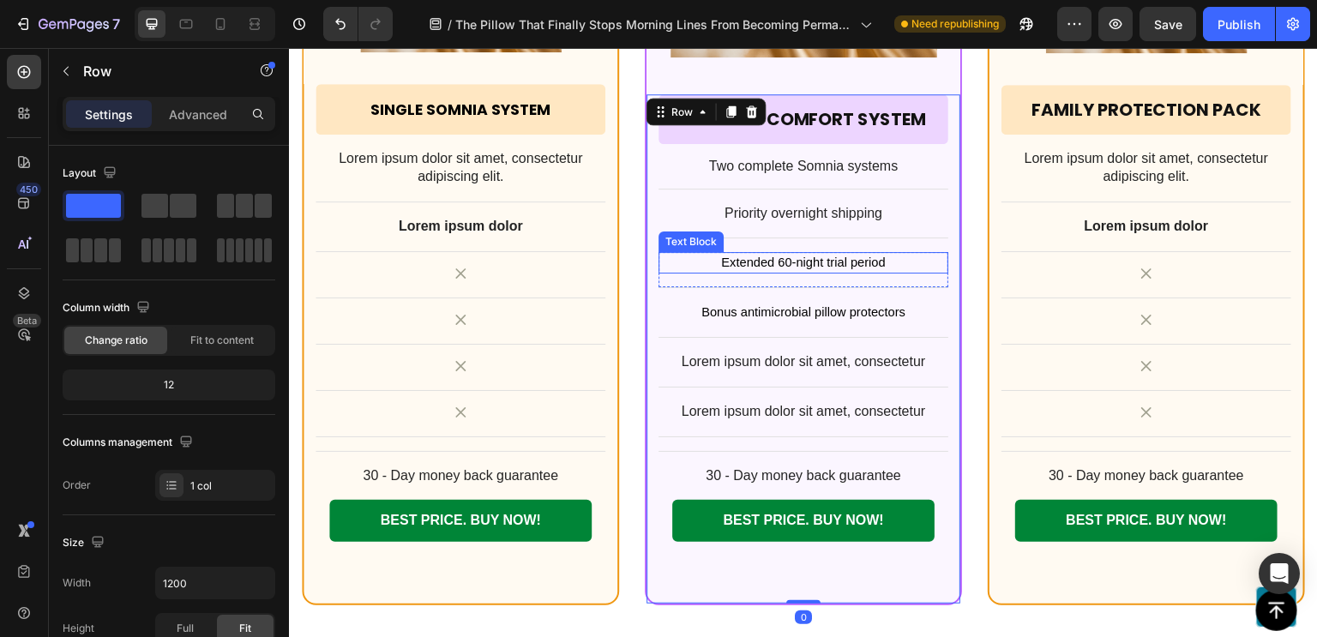
click at [819, 264] on span "Extended 60-night trial period" at bounding box center [803, 262] width 164 height 14
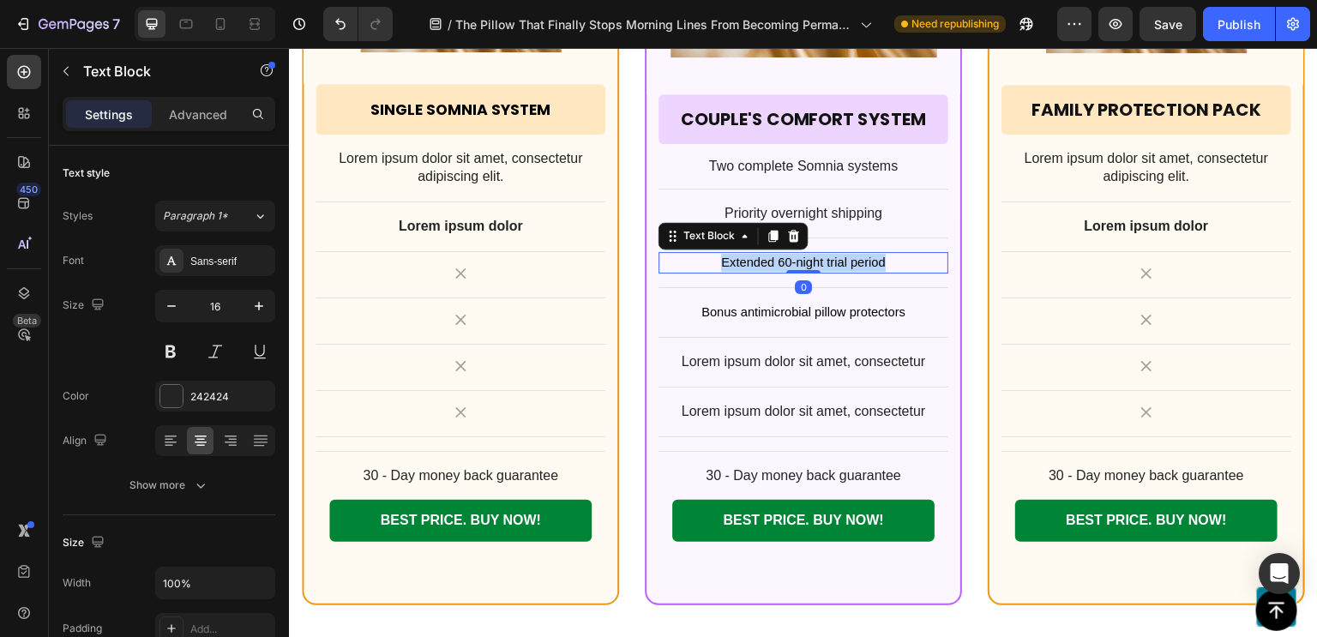
click at [819, 264] on span "Extended 60-night trial period" at bounding box center [803, 262] width 164 height 14
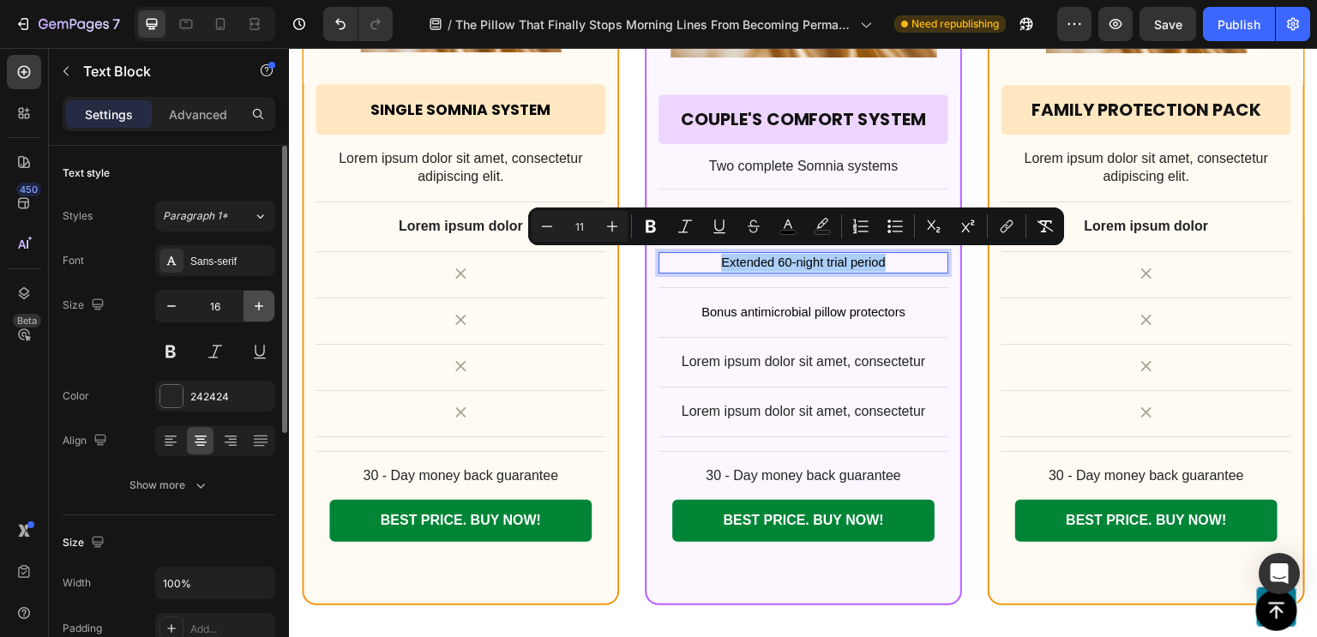
click at [266, 306] on icon "button" at bounding box center [258, 305] width 17 height 17
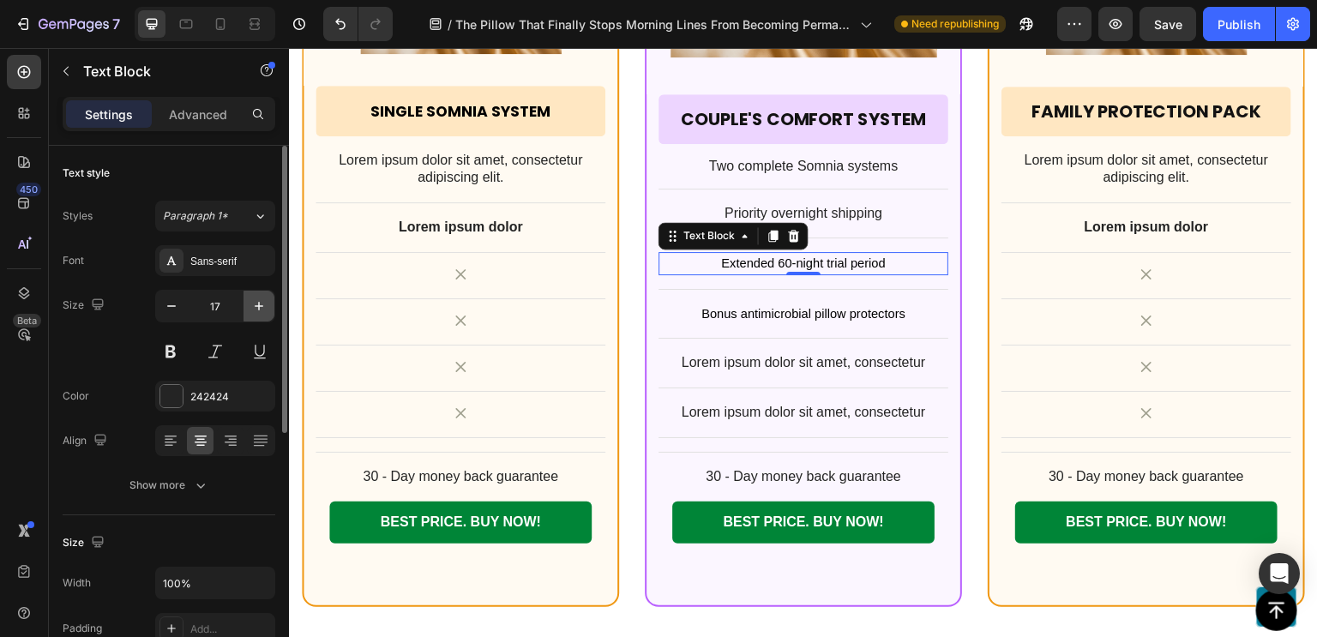
click at [266, 306] on icon "button" at bounding box center [258, 305] width 17 height 17
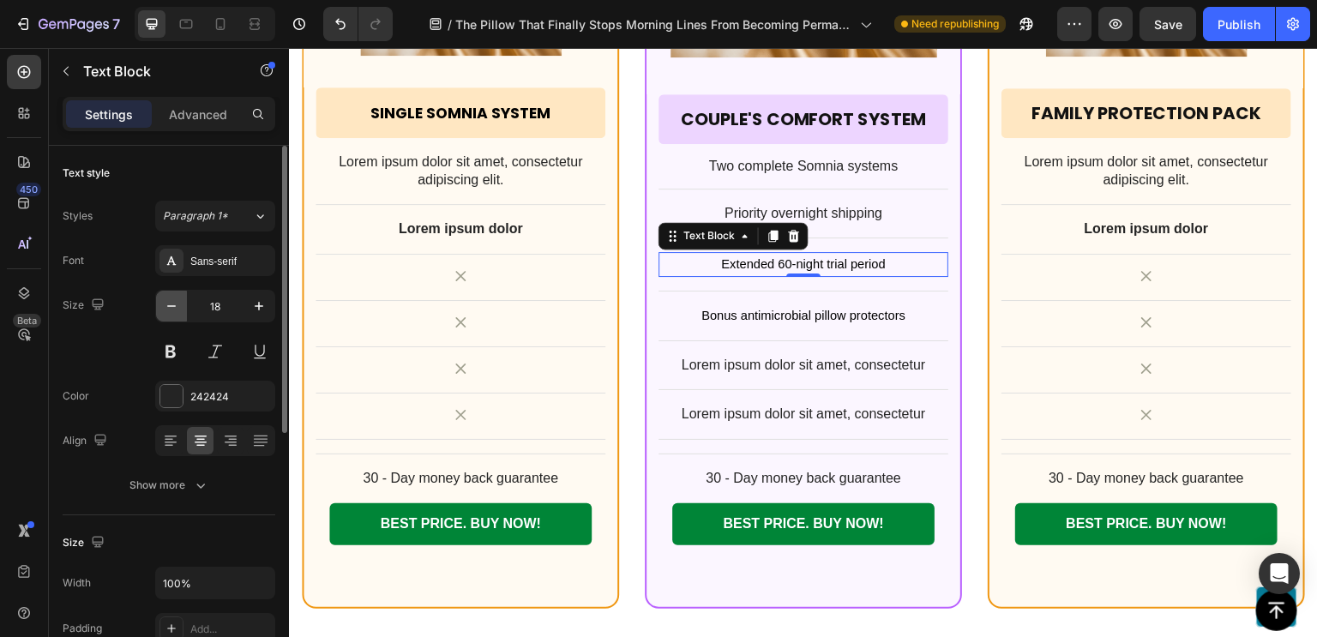
click at [167, 313] on icon "button" at bounding box center [171, 305] width 17 height 17
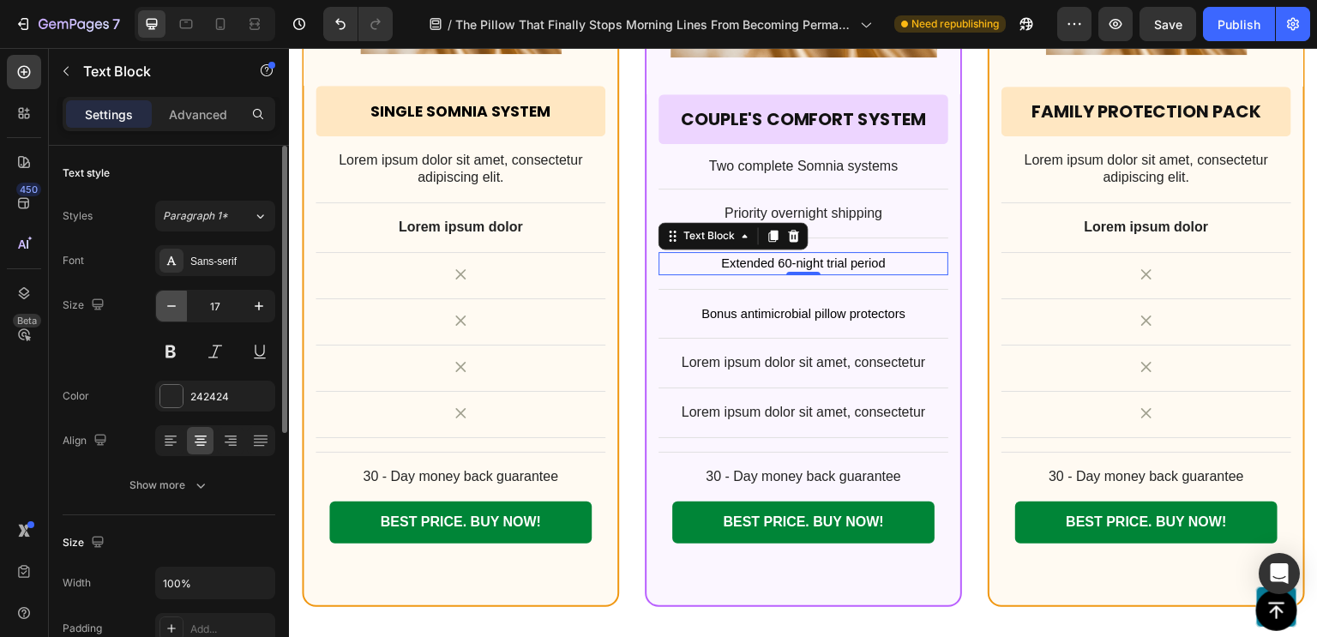
click at [167, 313] on icon "button" at bounding box center [171, 305] width 17 height 17
type input "16"
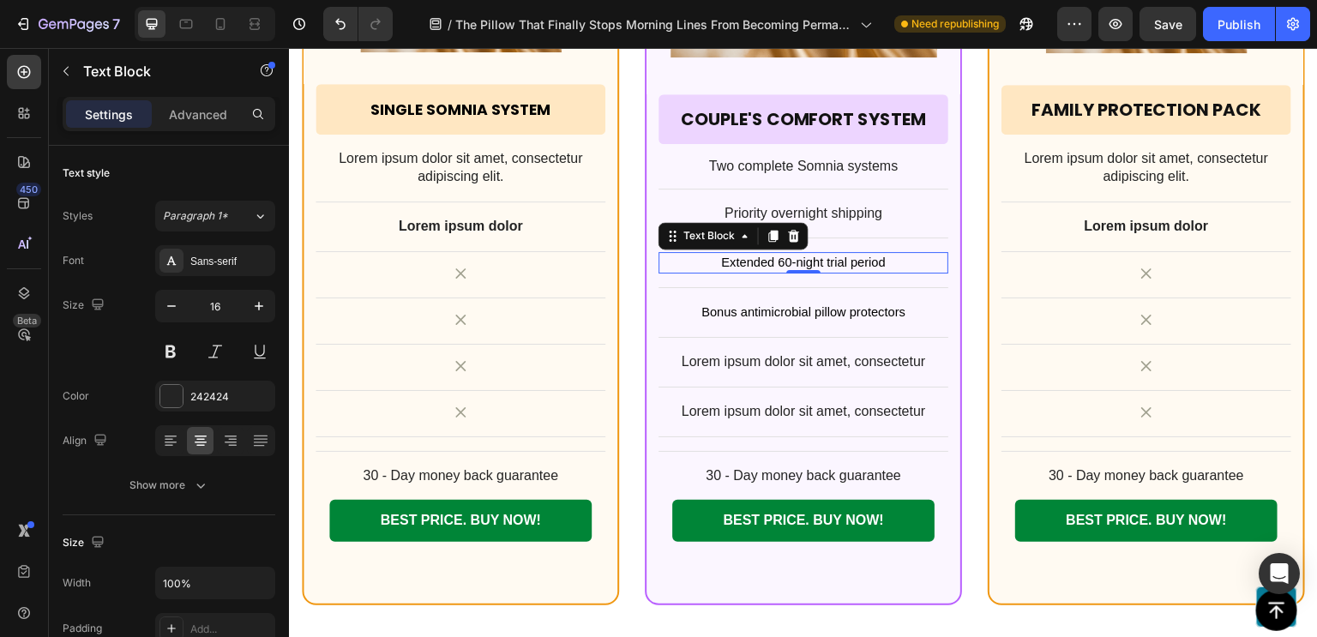
click at [816, 255] on span "Extended 60-night trial period" at bounding box center [803, 262] width 164 height 14
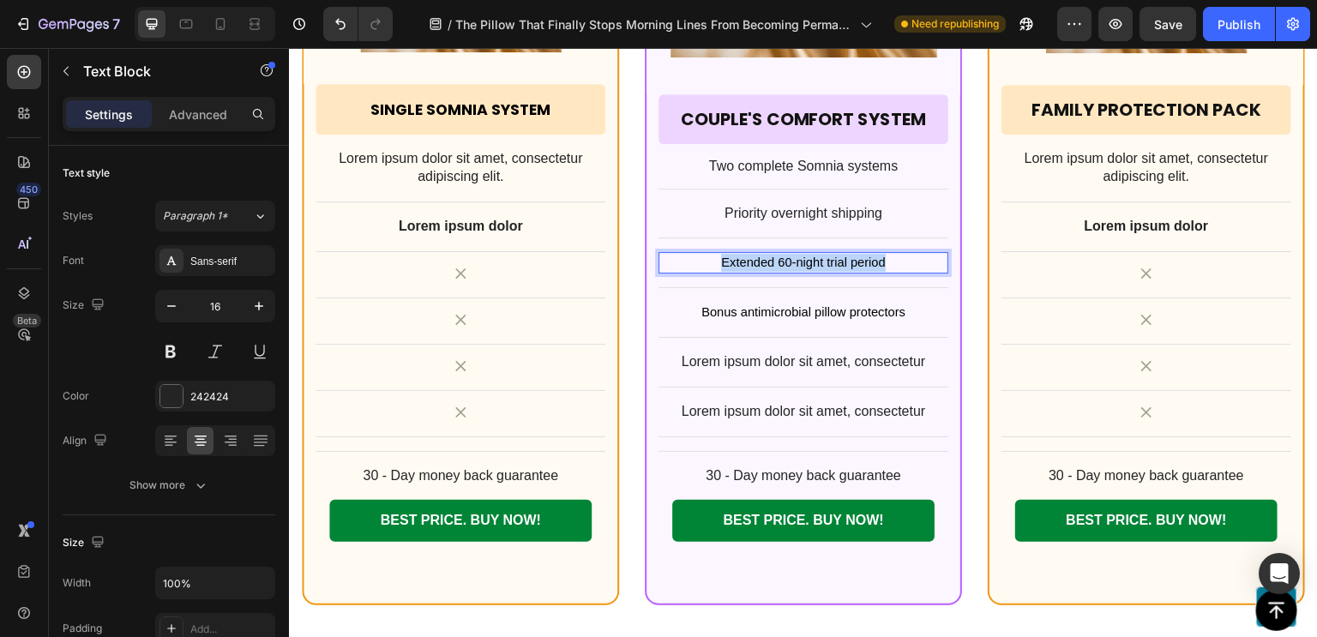
click at [816, 255] on span "Extended 60-night trial period" at bounding box center [803, 262] width 164 height 14
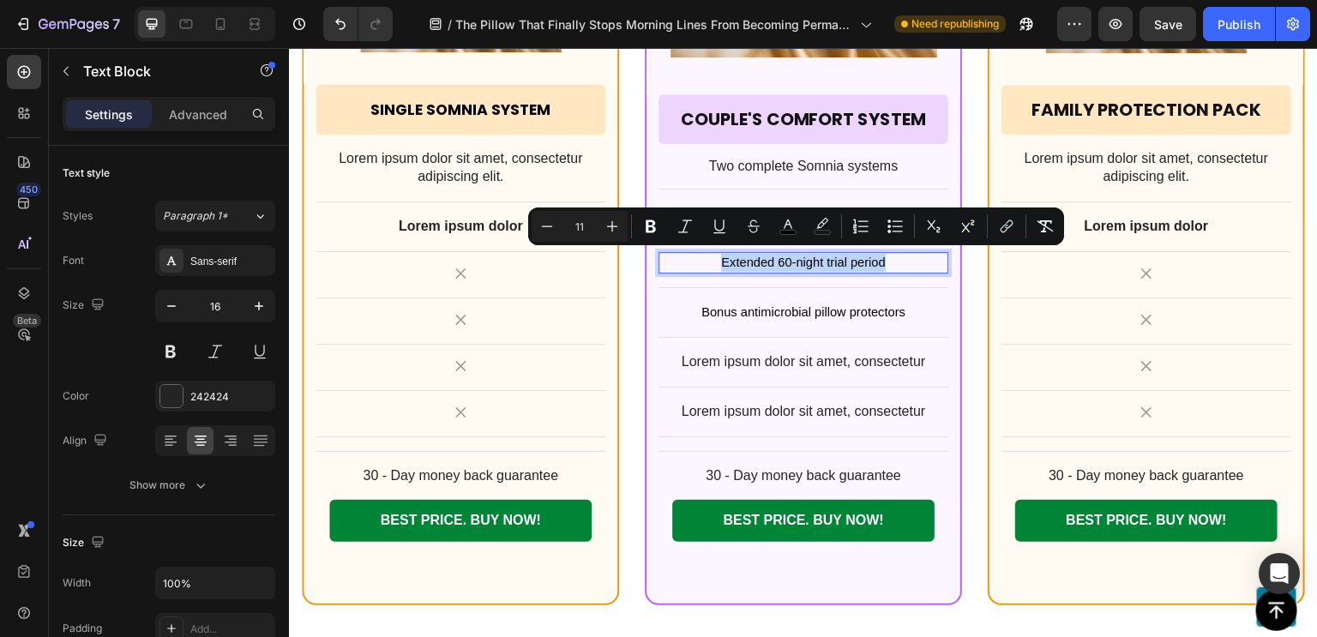
copy span "Extended 60-night trial period"
type input "16"
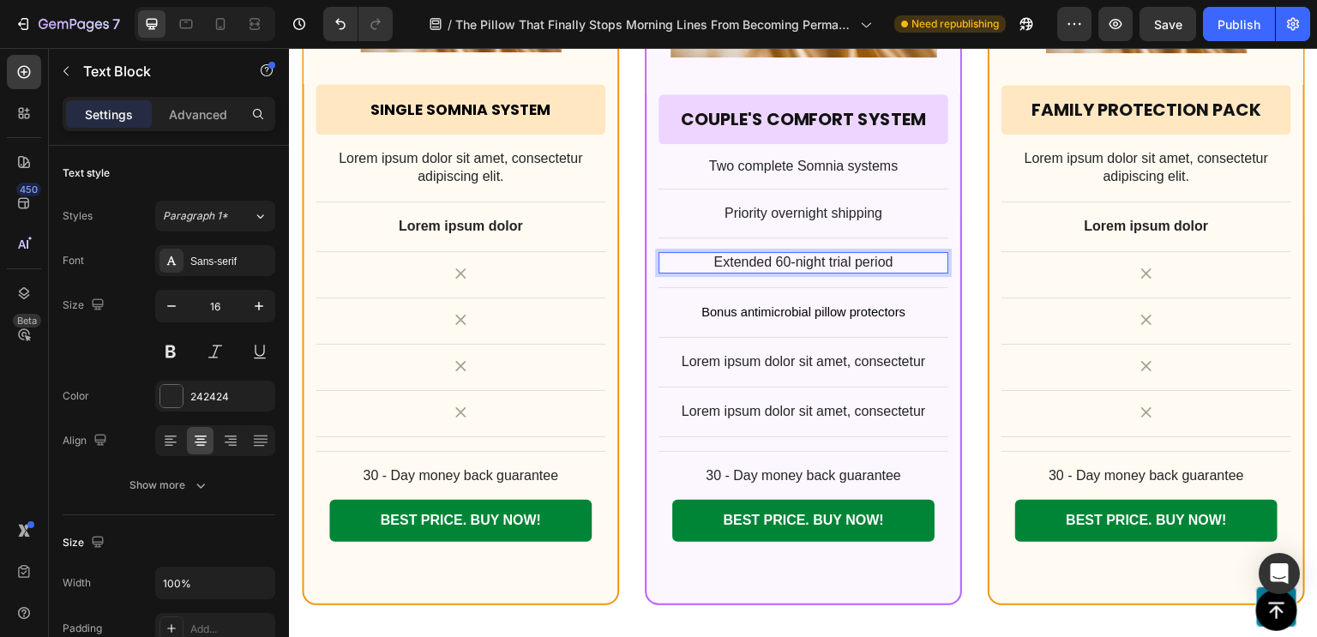
click at [816, 255] on p "Extended 60-night trial period" at bounding box center [803, 263] width 286 height 18
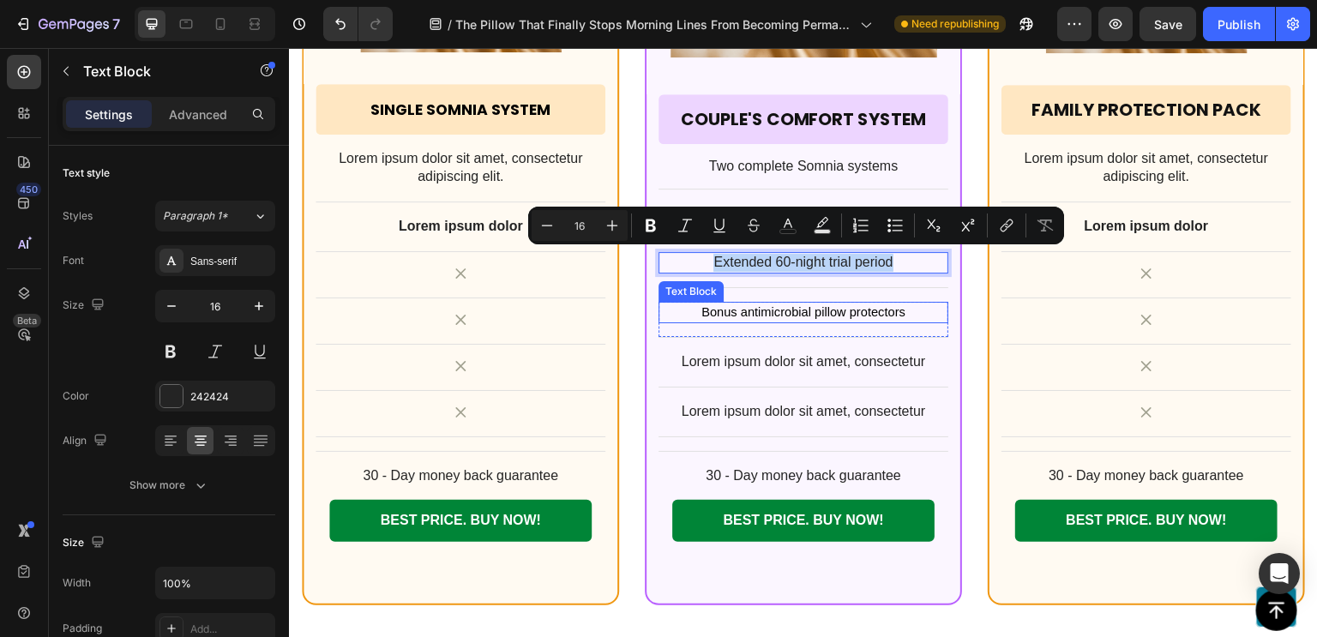
click at [795, 307] on span "Bonus antimicrobial pillow protectors" at bounding box center [803, 312] width 204 height 14
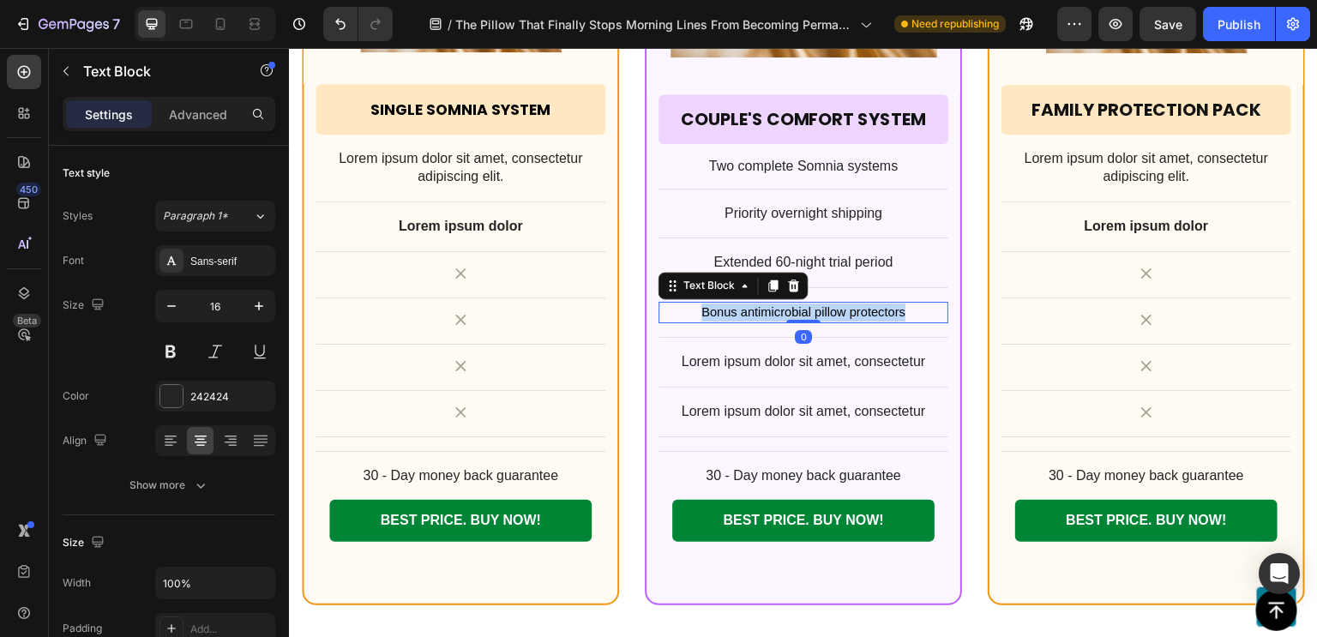
click at [795, 307] on span "Bonus antimicrobial pillow protectors" at bounding box center [803, 312] width 204 height 14
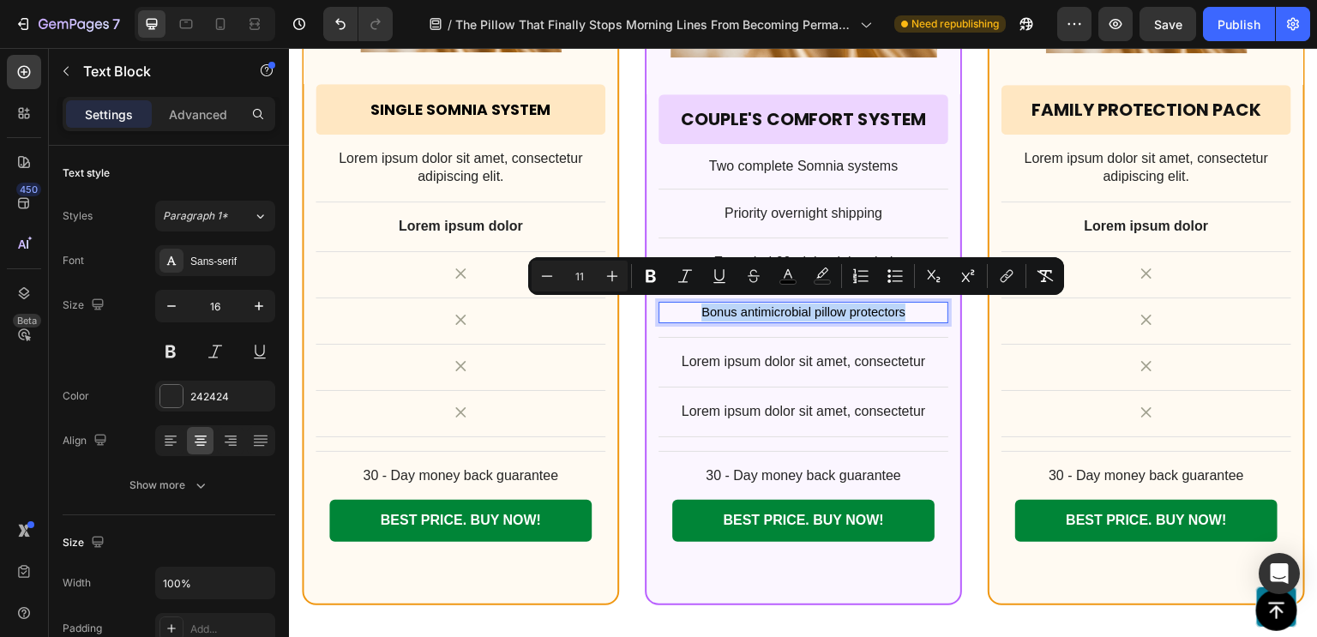
copy span "Bonus antimicrobial pillow protectors"
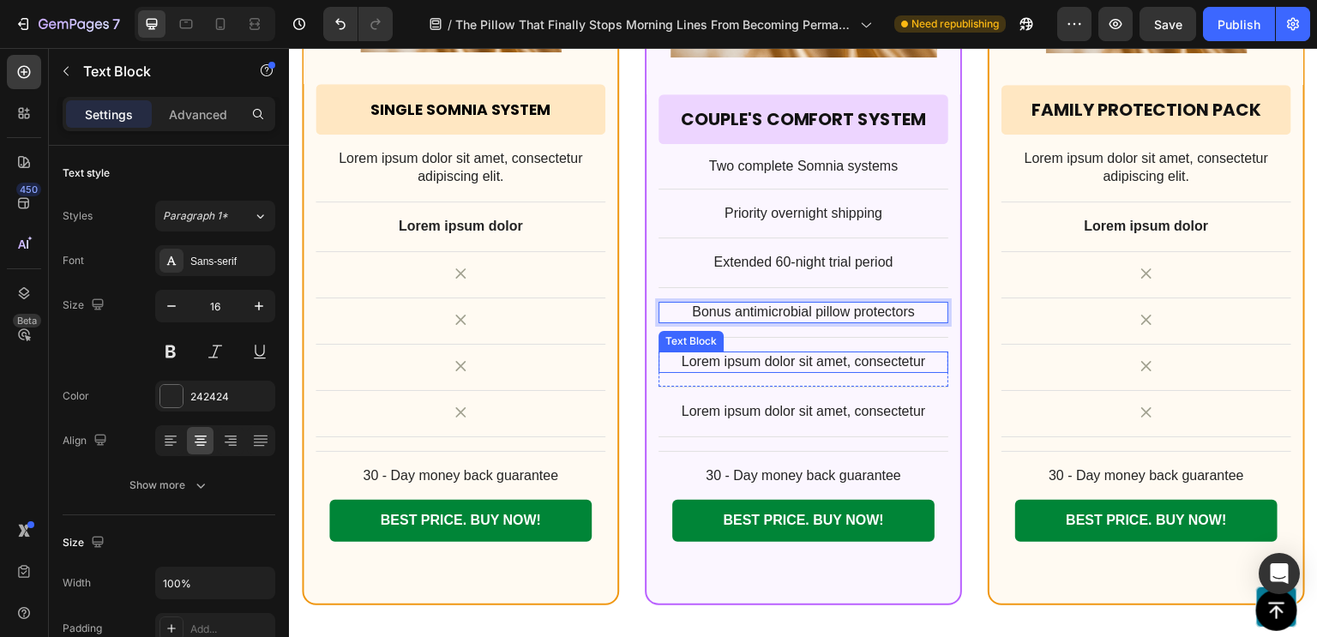
click at [764, 367] on div "Lorem ipsum dolor sit amet, consectetur" at bounding box center [803, 361] width 290 height 21
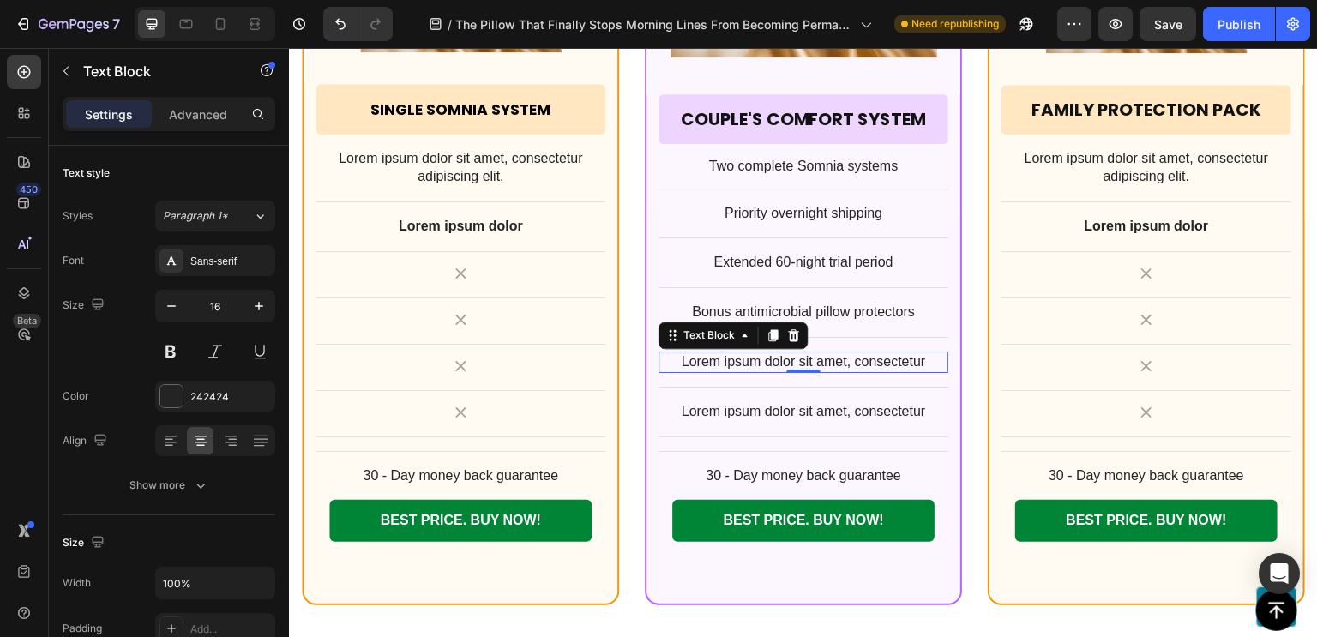
click at [791, 353] on p "Lorem ipsum dolor sit amet, consectetur" at bounding box center [803, 362] width 286 height 18
click at [789, 359] on p "Lorem ipsum dolor sit amet, consectetur" at bounding box center [803, 362] width 286 height 18
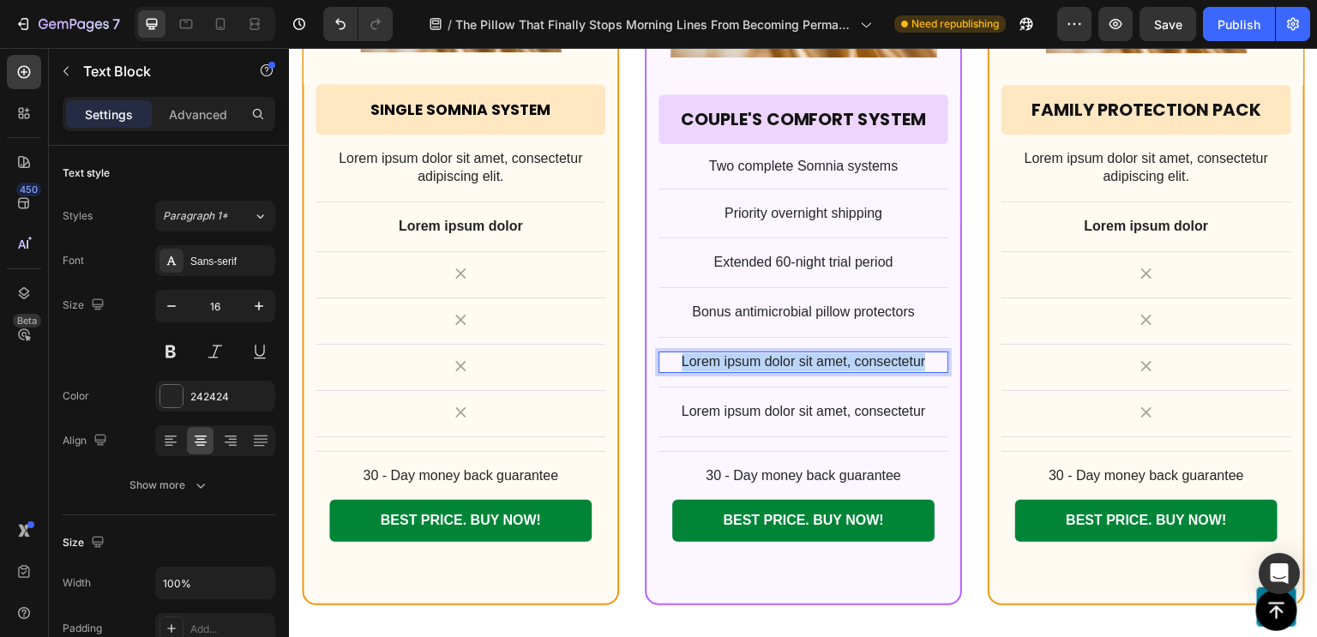
click at [789, 359] on p "Lorem ipsum dolor sit amet, consectetur" at bounding box center [803, 362] width 286 height 18
click at [773, 358] on p "His & hers sleep optimization guides" at bounding box center [803, 362] width 286 height 18
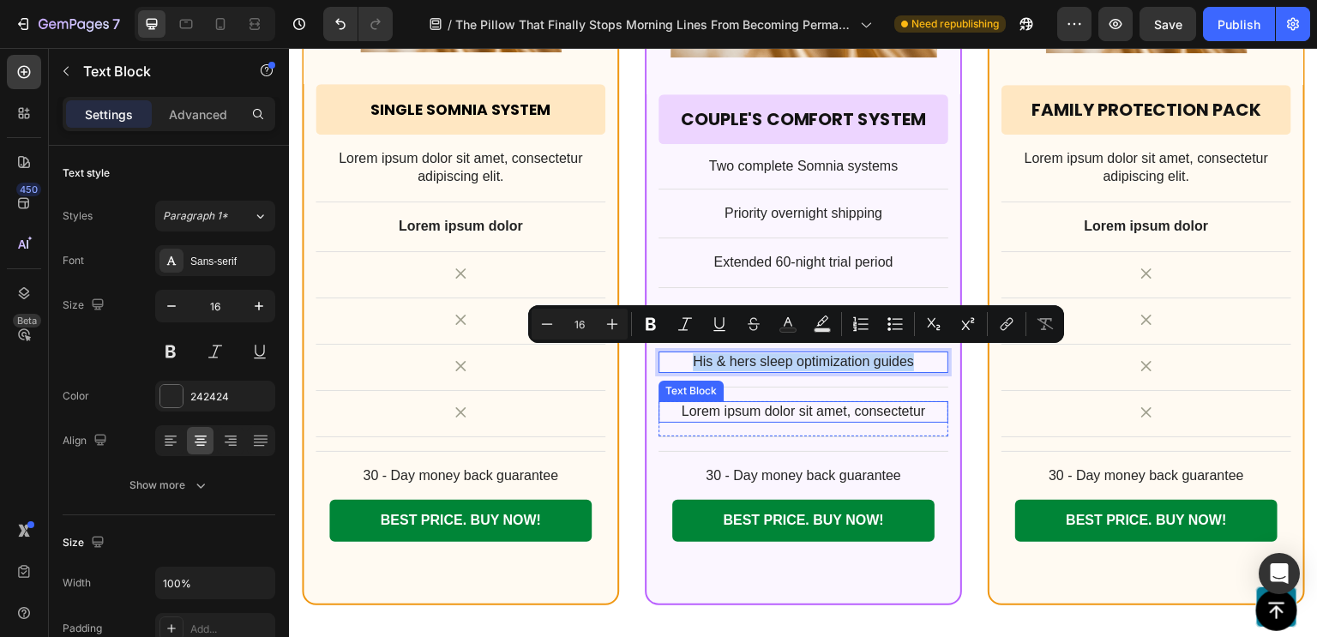
click at [772, 403] on p "Lorem ipsum dolor sit amet, consectetur" at bounding box center [803, 412] width 286 height 18
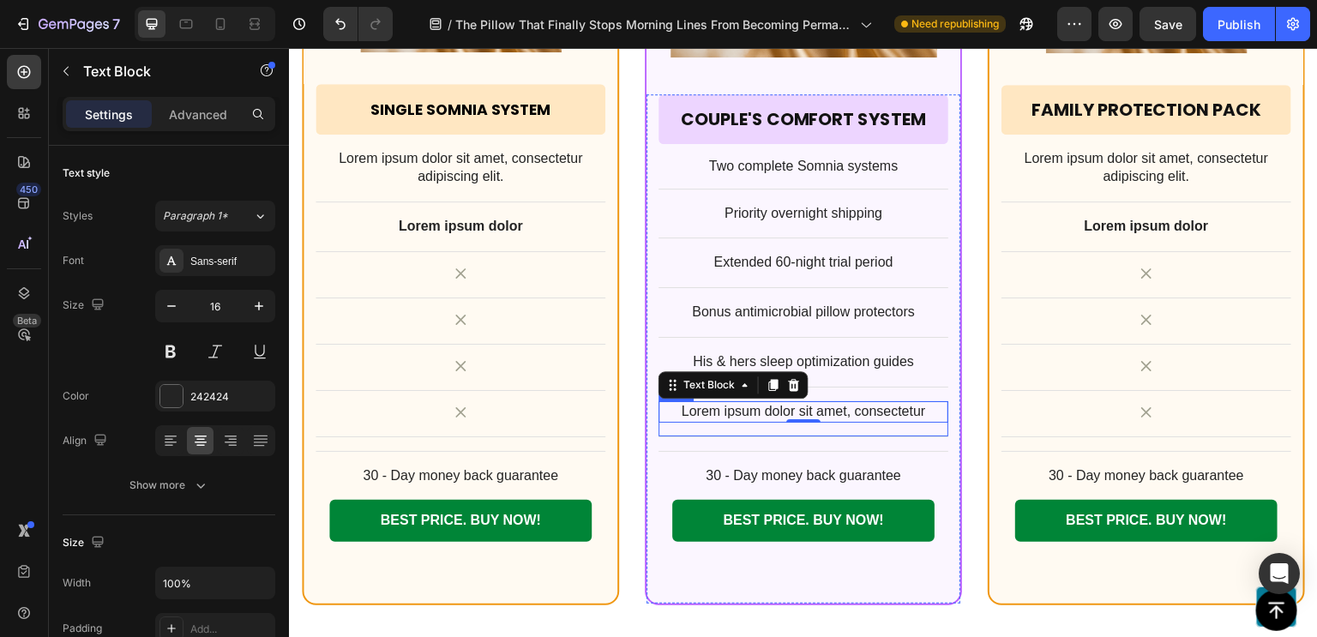
click at [925, 425] on div "Lorem ipsum dolor sit amet, consectetur Text Block 0 Row" at bounding box center [803, 419] width 290 height 36
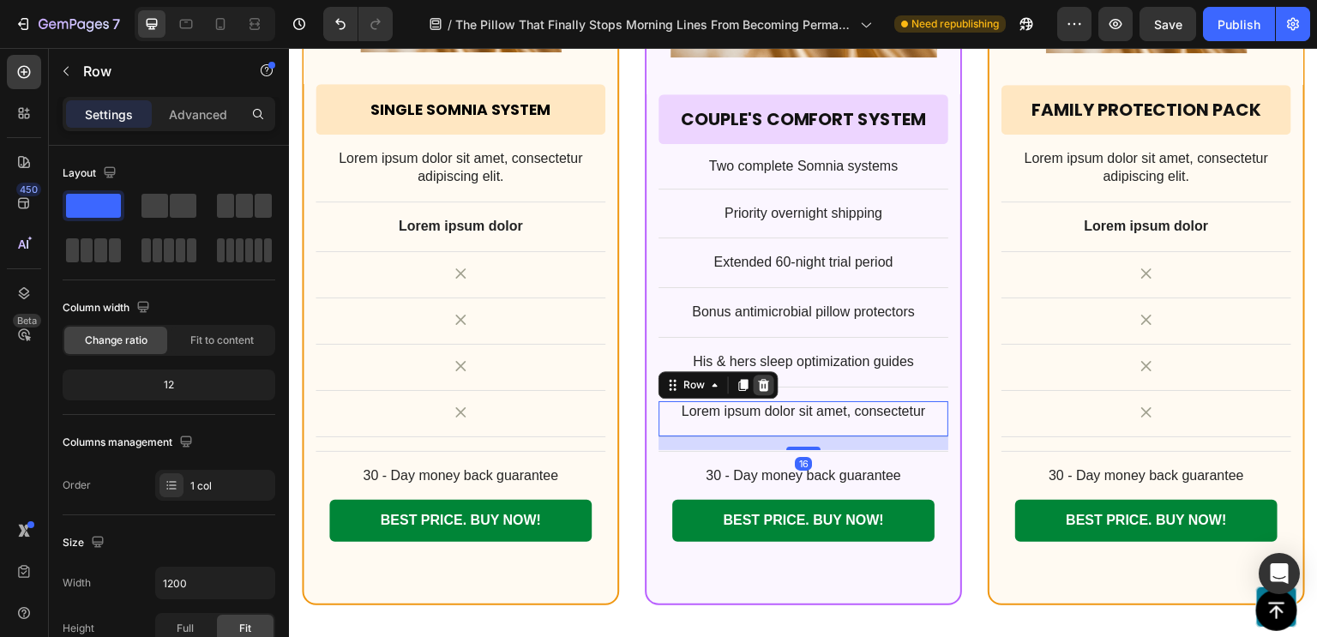
click at [763, 381] on icon at bounding box center [764, 385] width 14 height 14
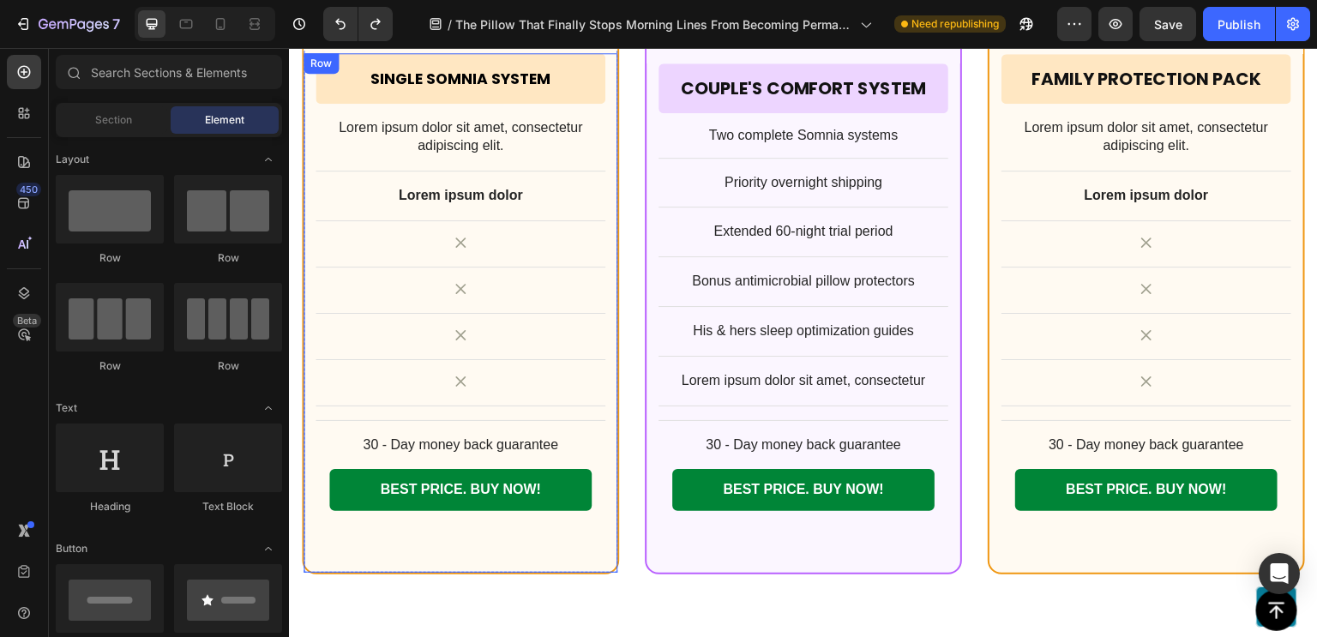
scroll to position [13742, 0]
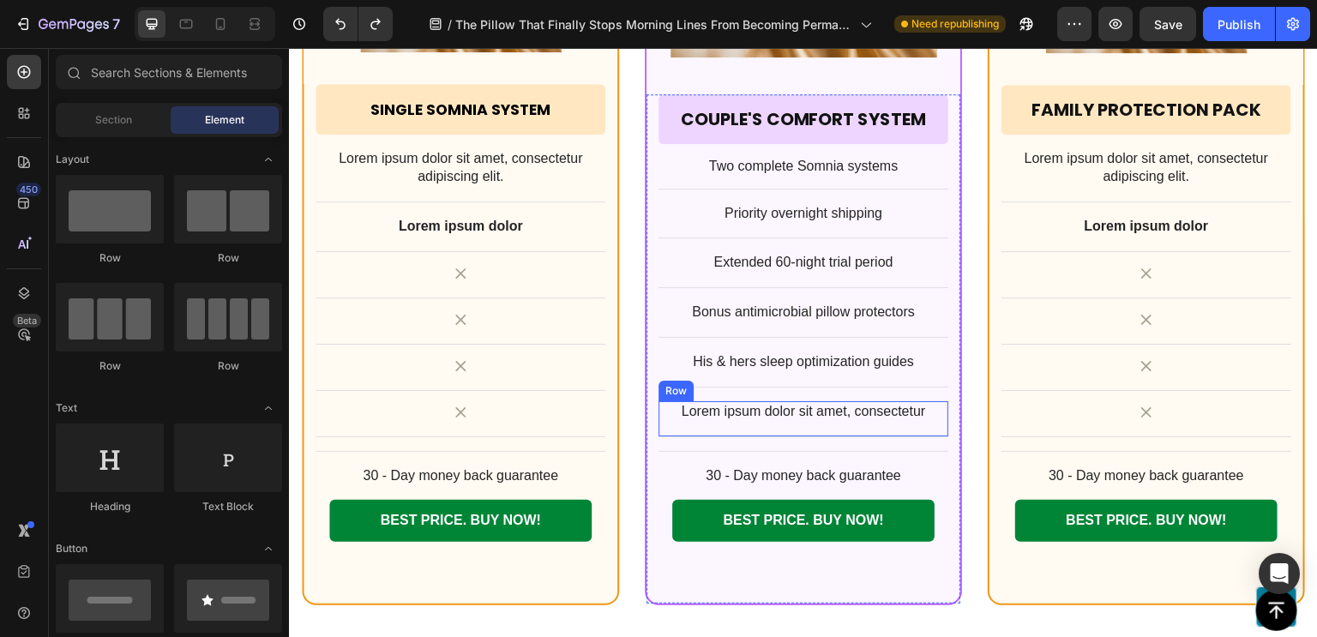
click at [922, 418] on div "Lorem ipsum dolor sit amet, consectetur Text Block Row" at bounding box center [803, 419] width 290 height 36
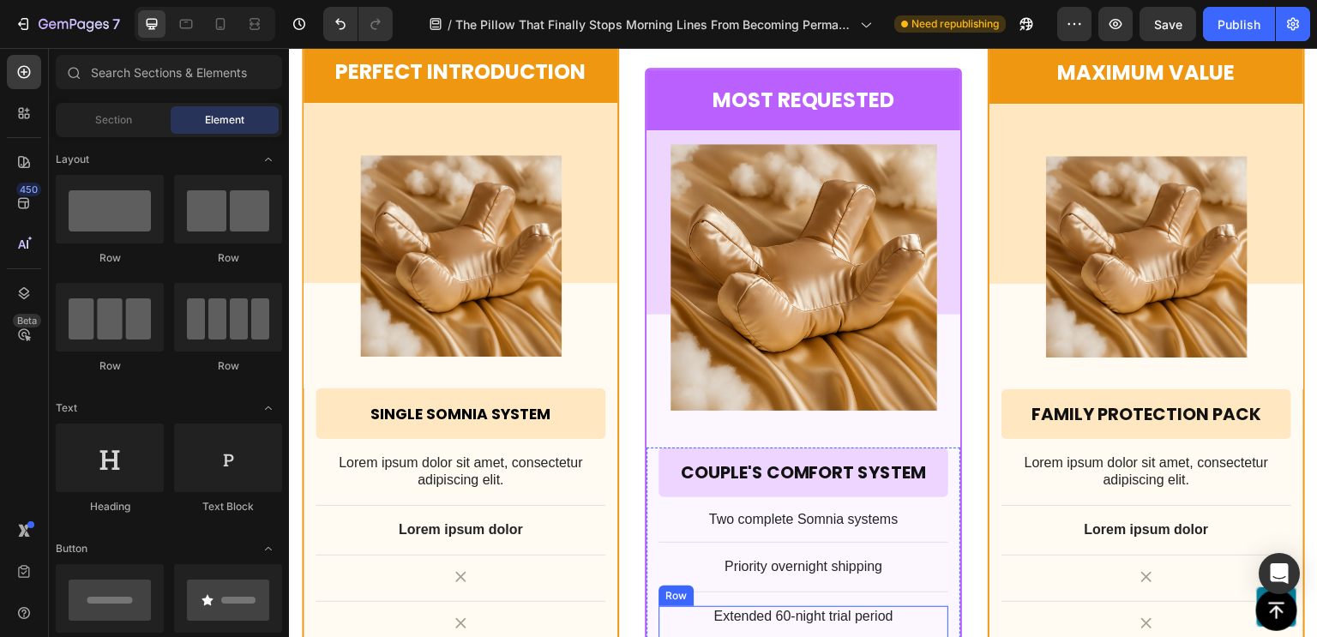
scroll to position [13840, 0]
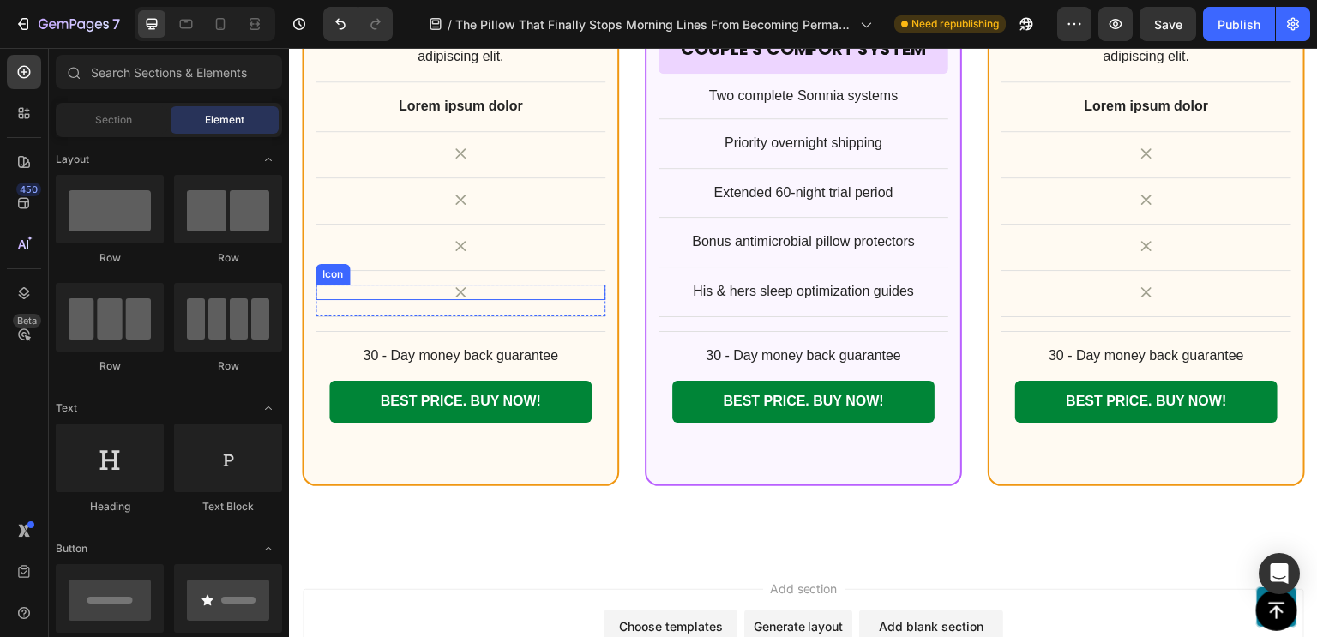
click at [583, 285] on div "Icon" at bounding box center [460, 292] width 290 height 15
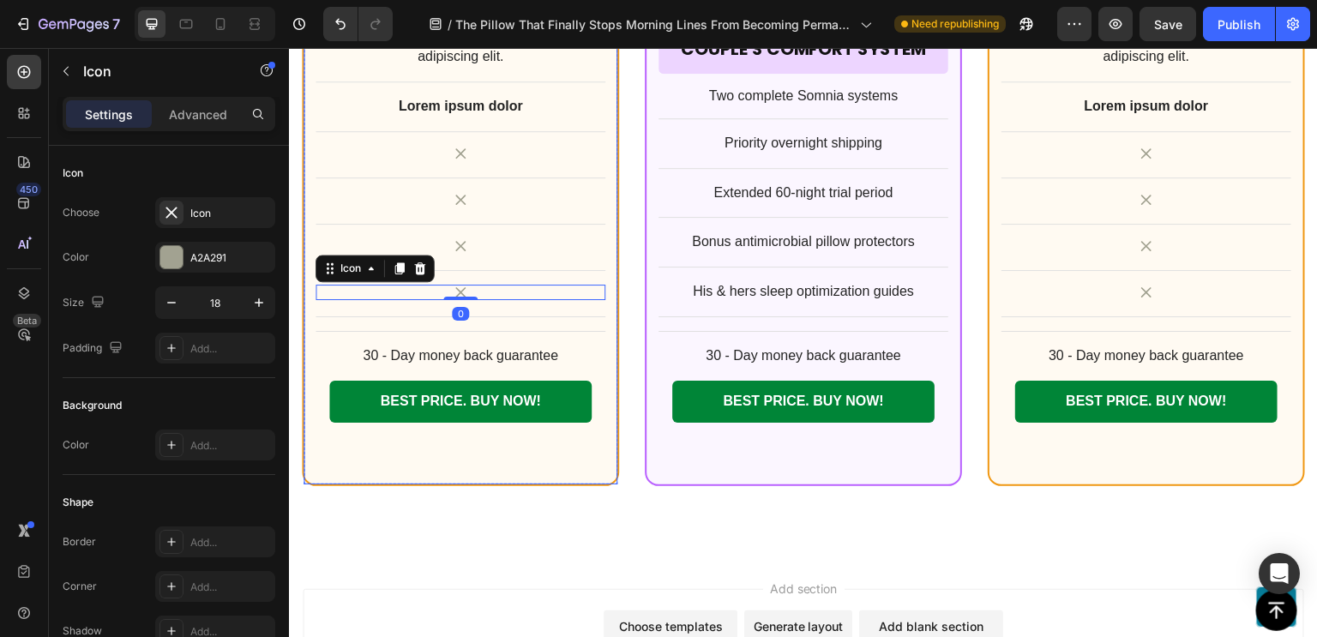
click at [583, 278] on div "Single Somnia System Heading Row Row Lorem ipsum dolor sit amet, consectetur ad…" at bounding box center [460, 204] width 290 height 478
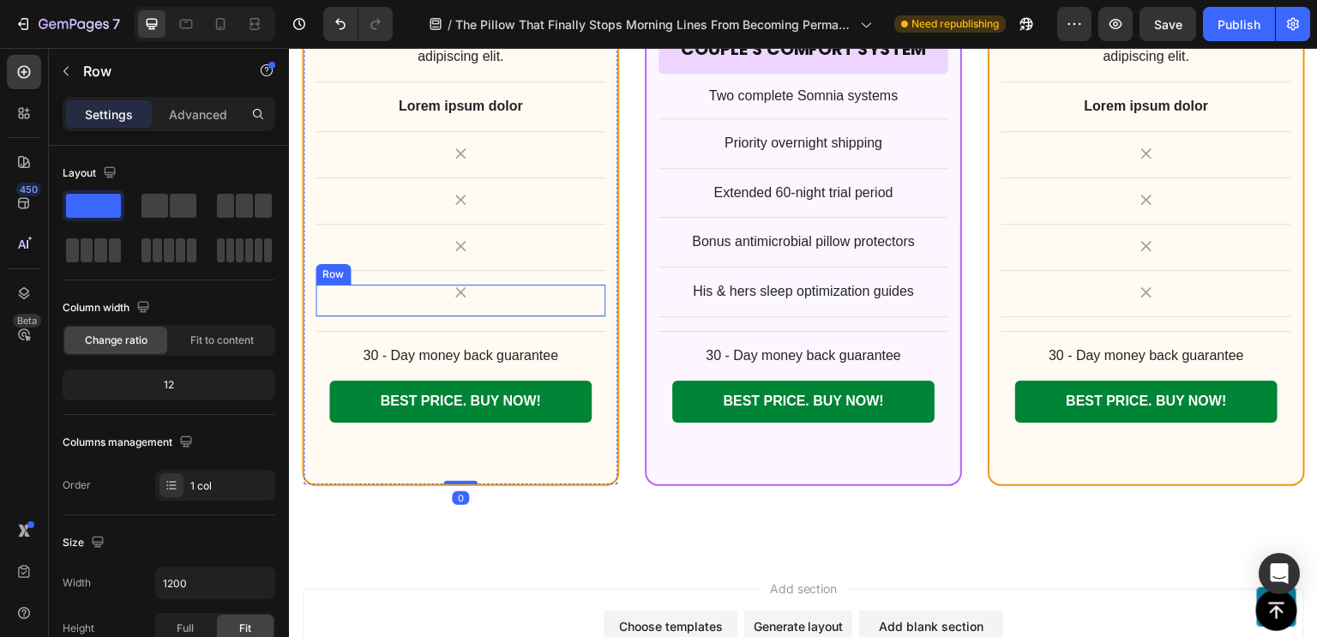
click at [583, 305] on div "Icon Row" at bounding box center [460, 301] width 290 height 33
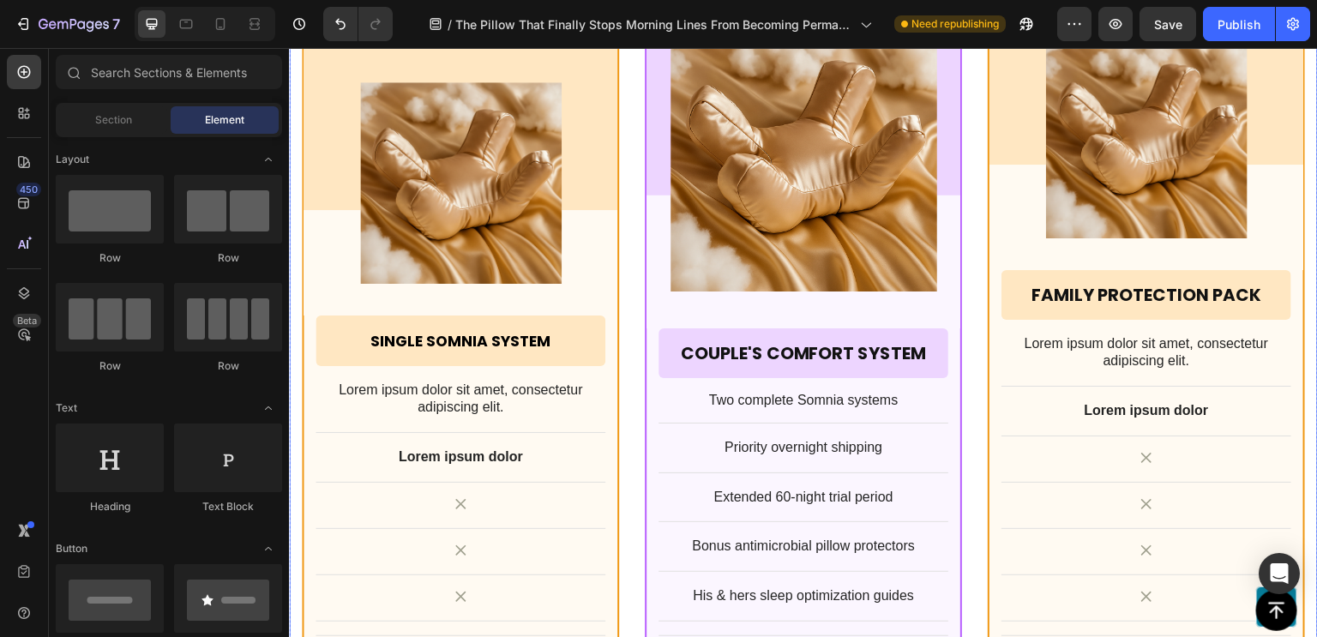
scroll to position [13692, 0]
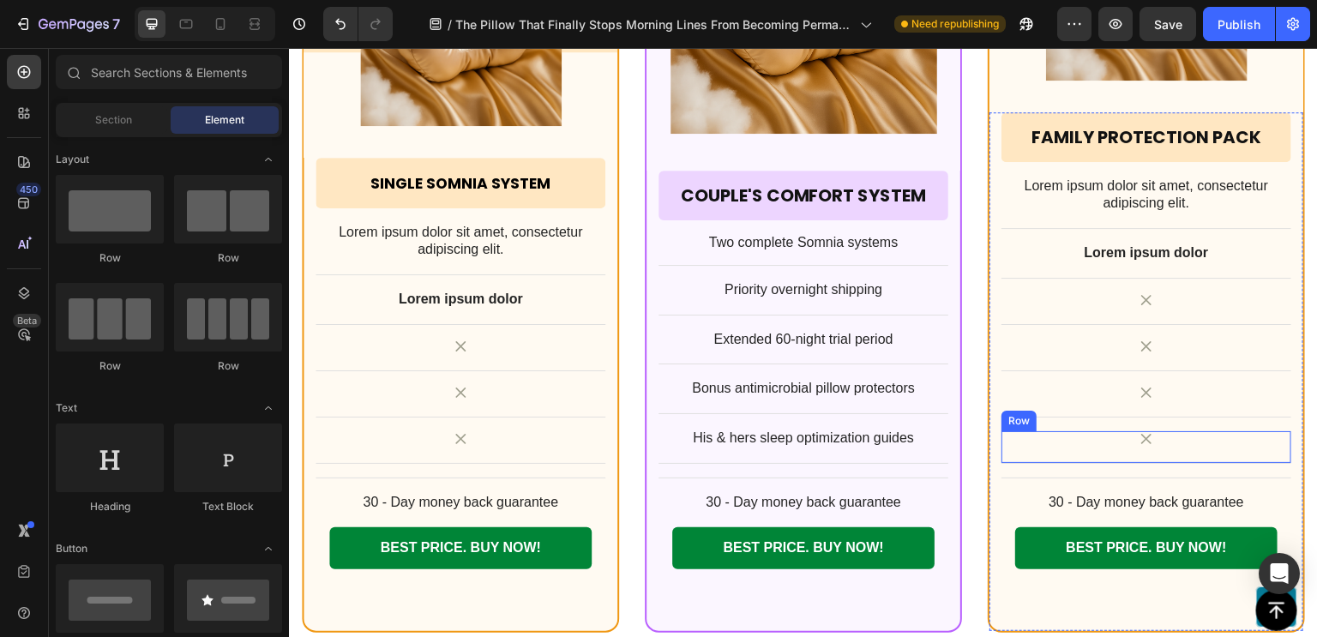
click at [1001, 456] on div "Icon Row" at bounding box center [1146, 447] width 290 height 33
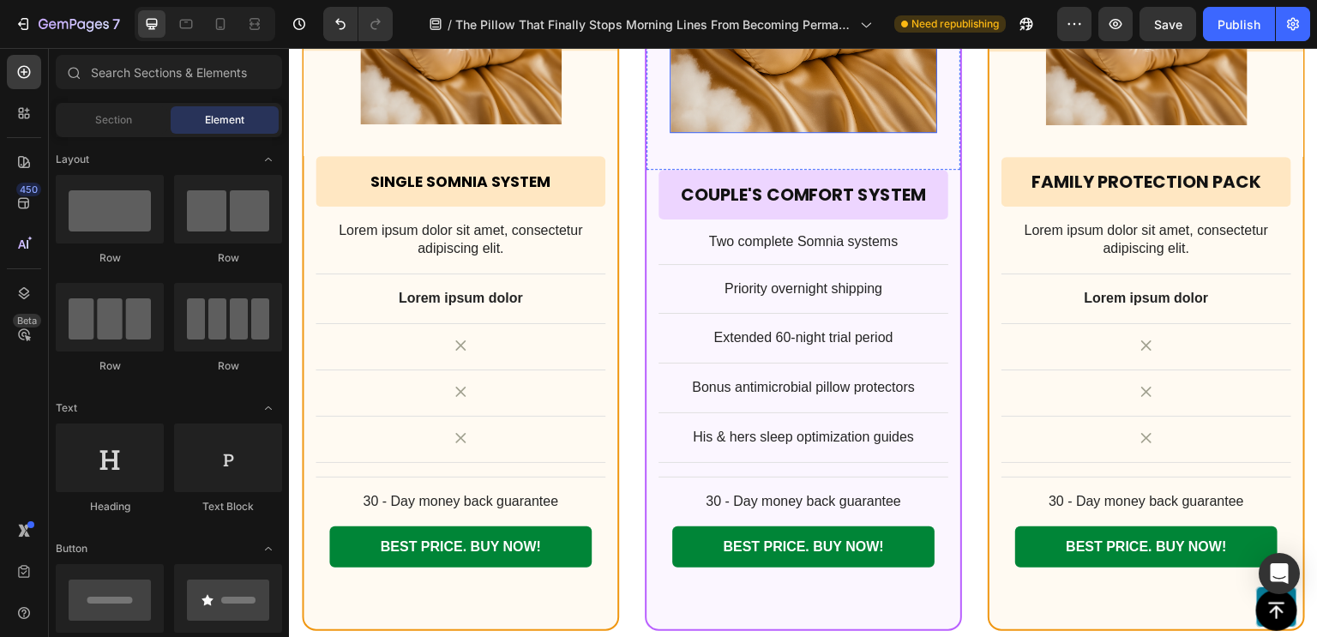
scroll to position [13713, 0]
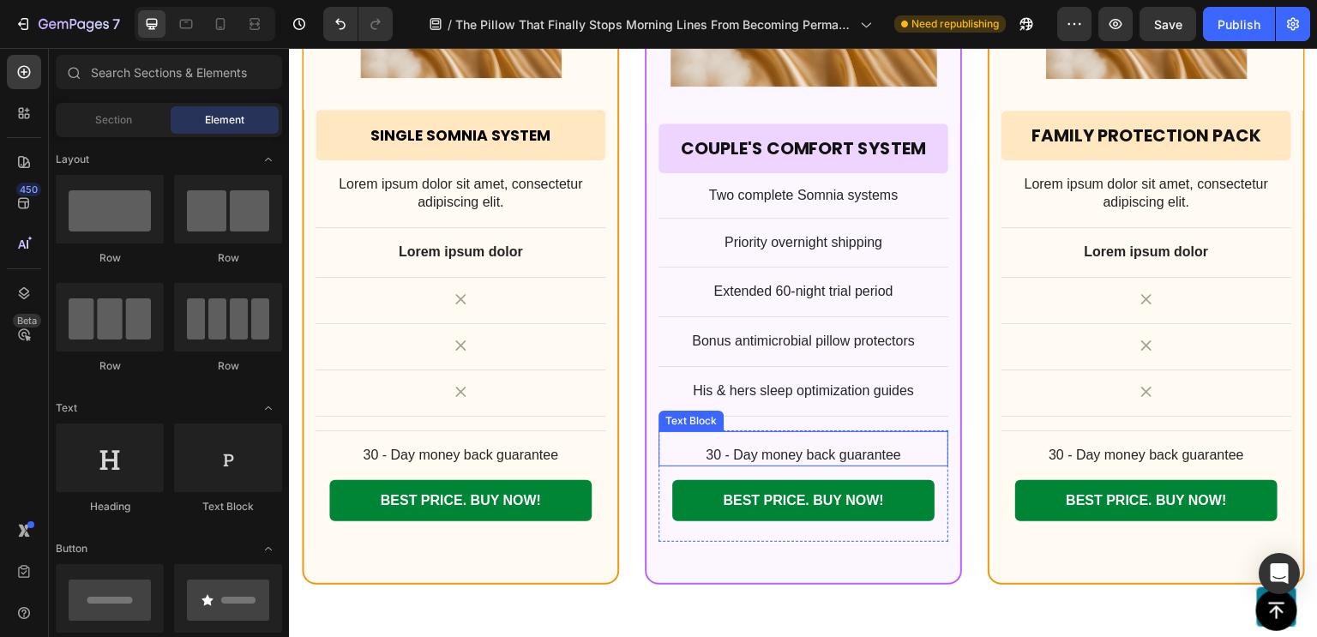
click at [856, 447] on p "30 - Day money back guarantee" at bounding box center [803, 456] width 286 height 18
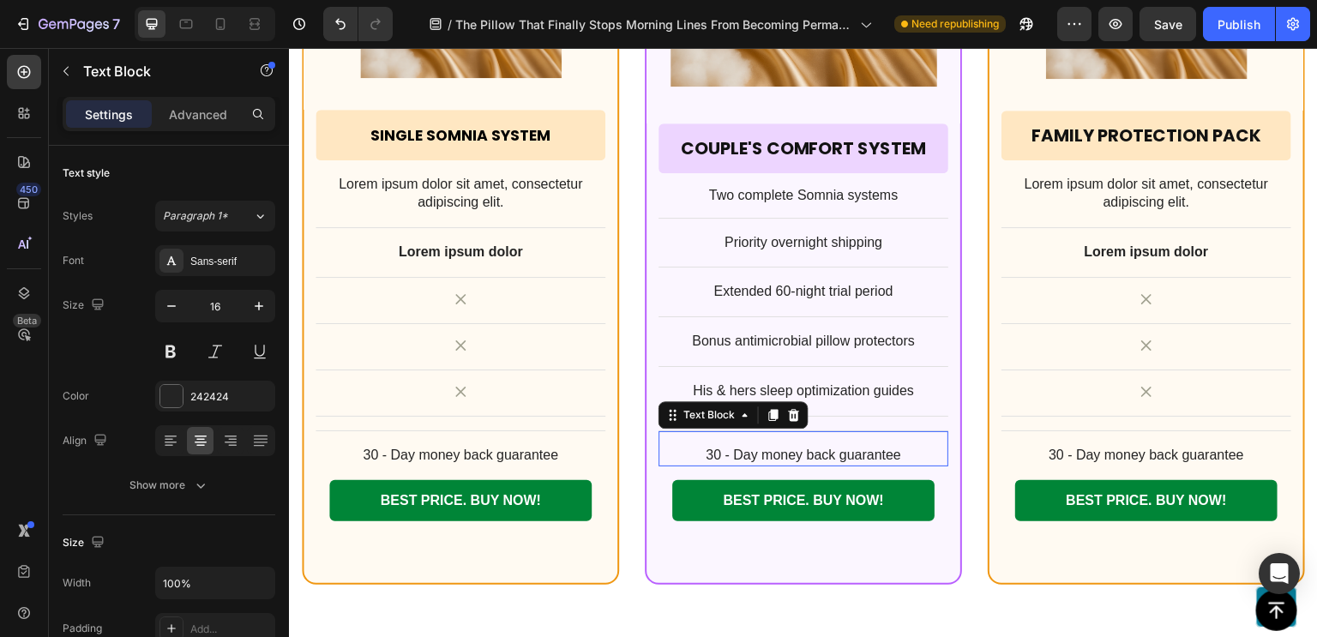
click at [856, 447] on p "30 - Day money back guarantee" at bounding box center [803, 456] width 286 height 18
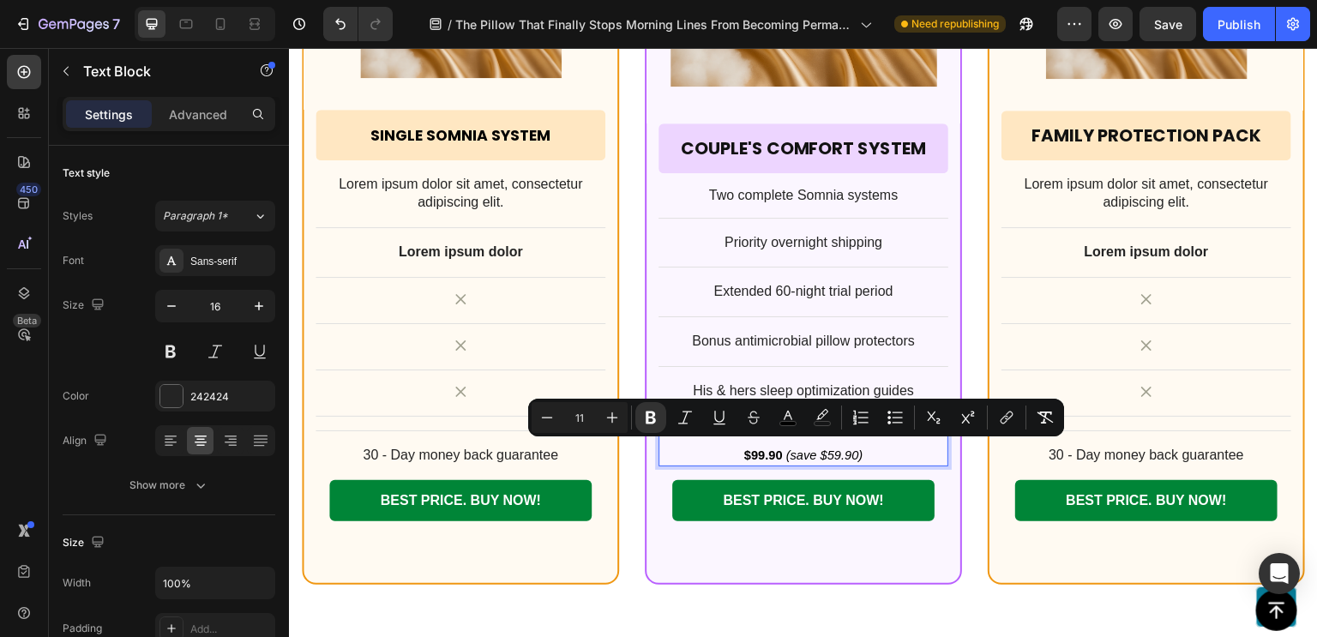
type input "16"
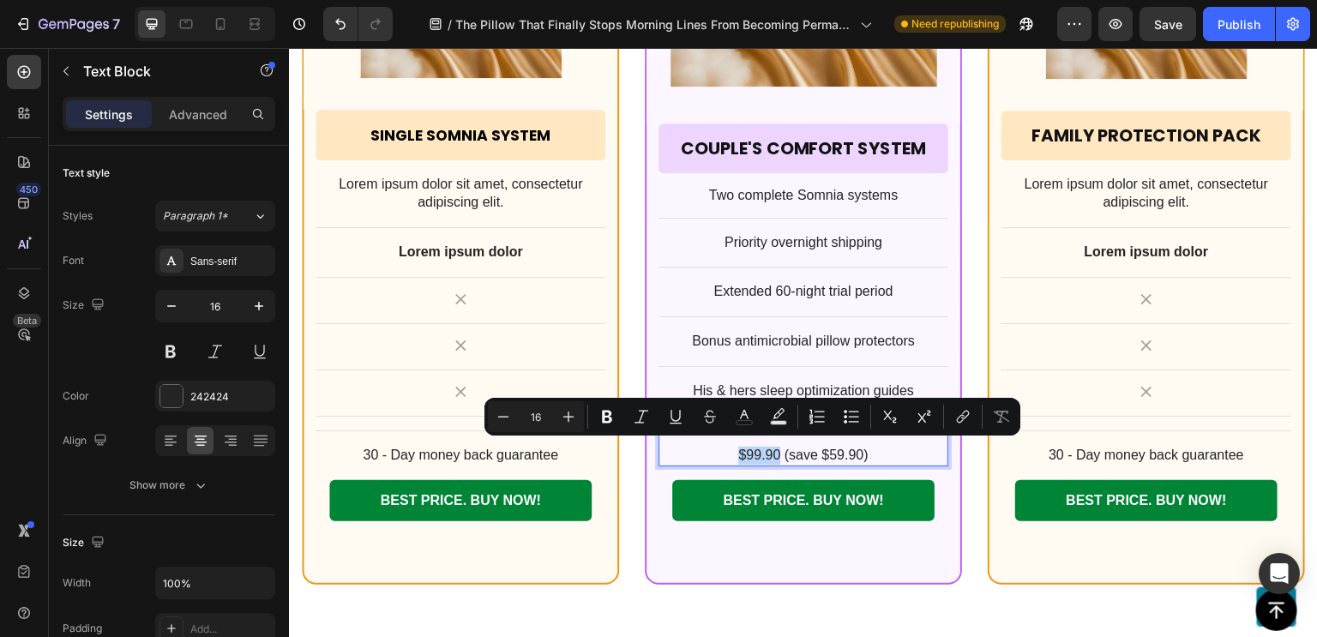
drag, startPoint x: 729, startPoint y: 454, endPoint x: 774, endPoint y: 448, distance: 45.0
click at [774, 448] on p "$99.90 (save $59.90)" at bounding box center [803, 456] width 286 height 18
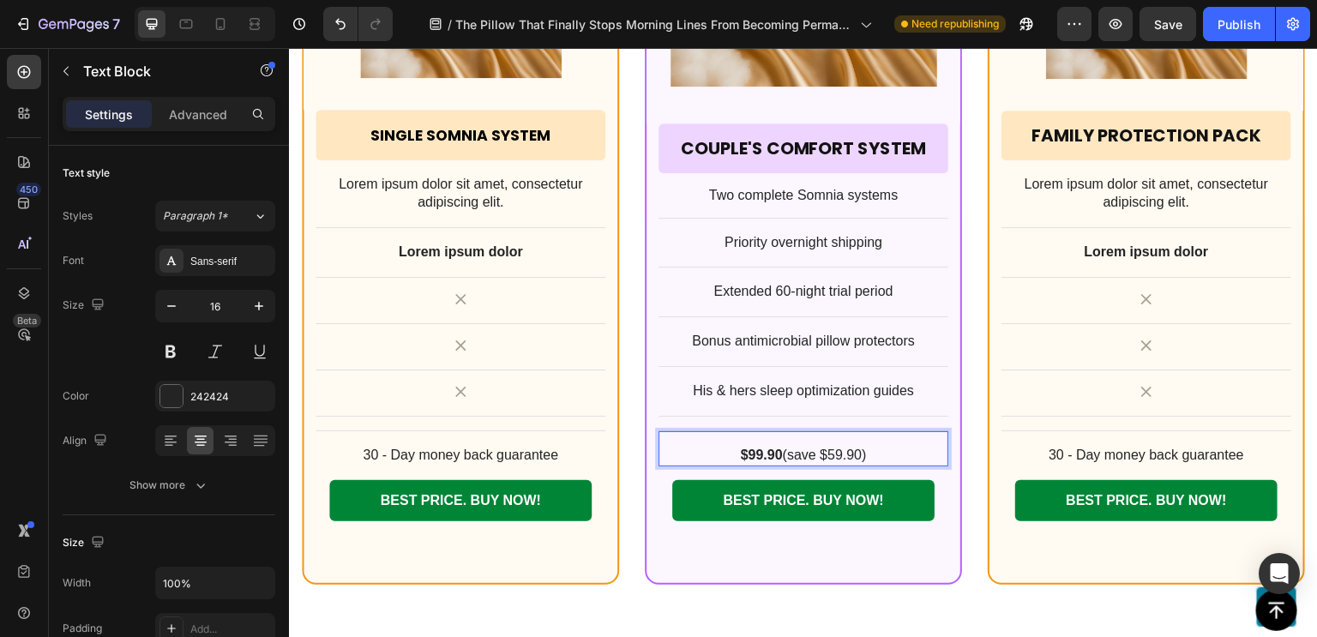
click at [774, 448] on p "$99.90 (save $59.90)" at bounding box center [803, 456] width 286 height 18
click at [261, 316] on button "button" at bounding box center [258, 306] width 31 height 31
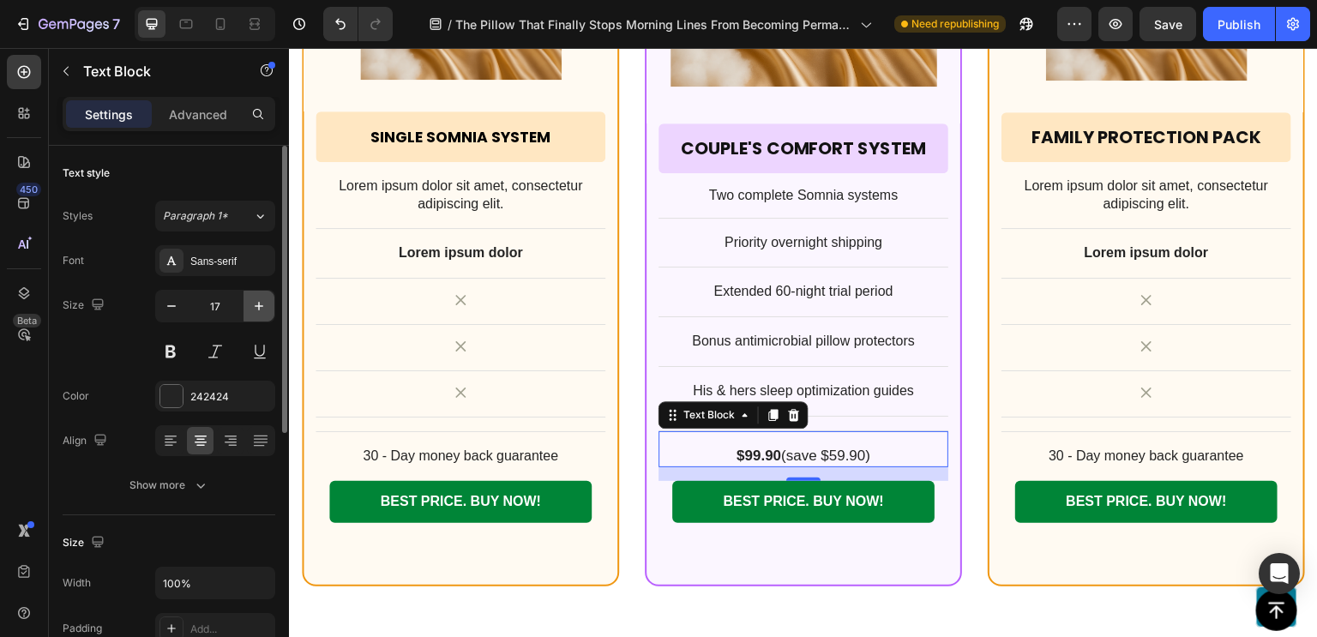
click at [261, 316] on button "button" at bounding box center [258, 306] width 31 height 31
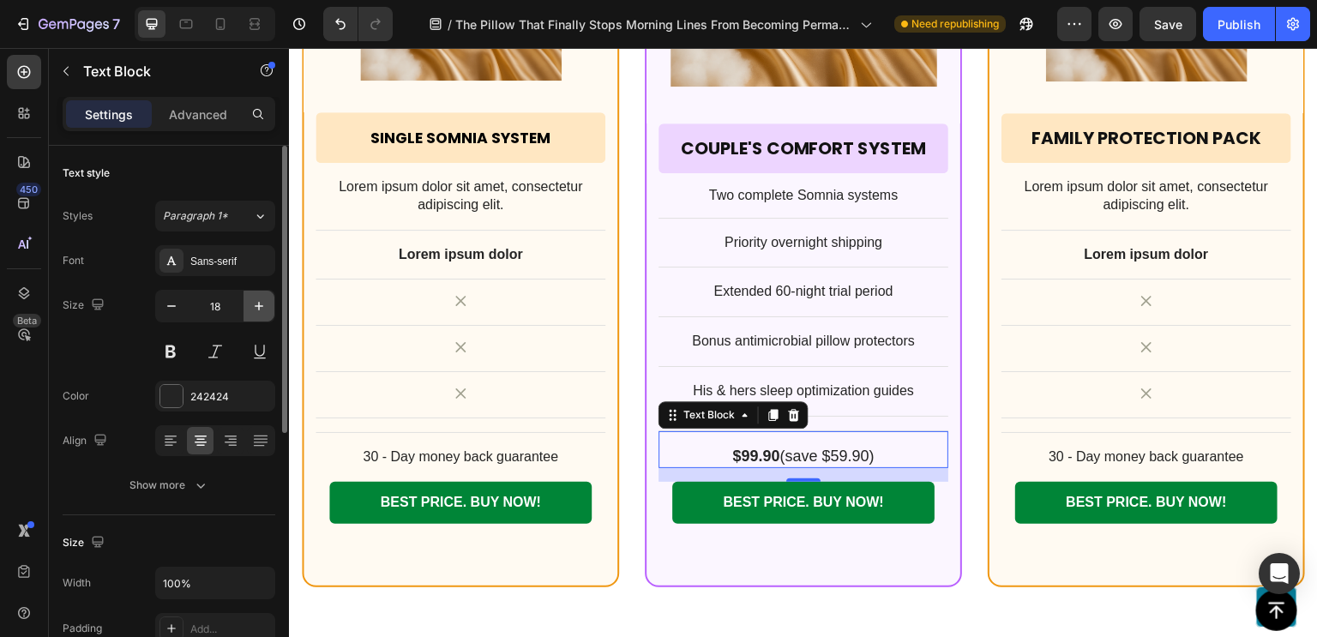
click at [261, 316] on button "button" at bounding box center [258, 306] width 31 height 31
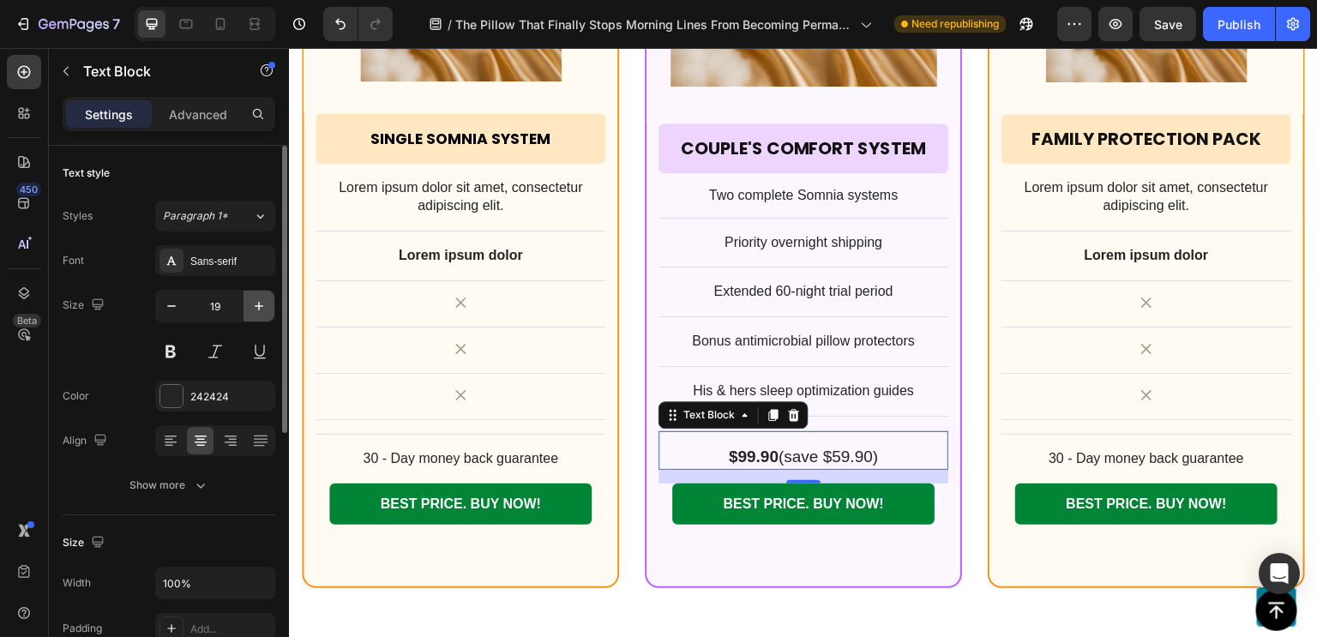
click at [261, 316] on button "button" at bounding box center [258, 306] width 31 height 31
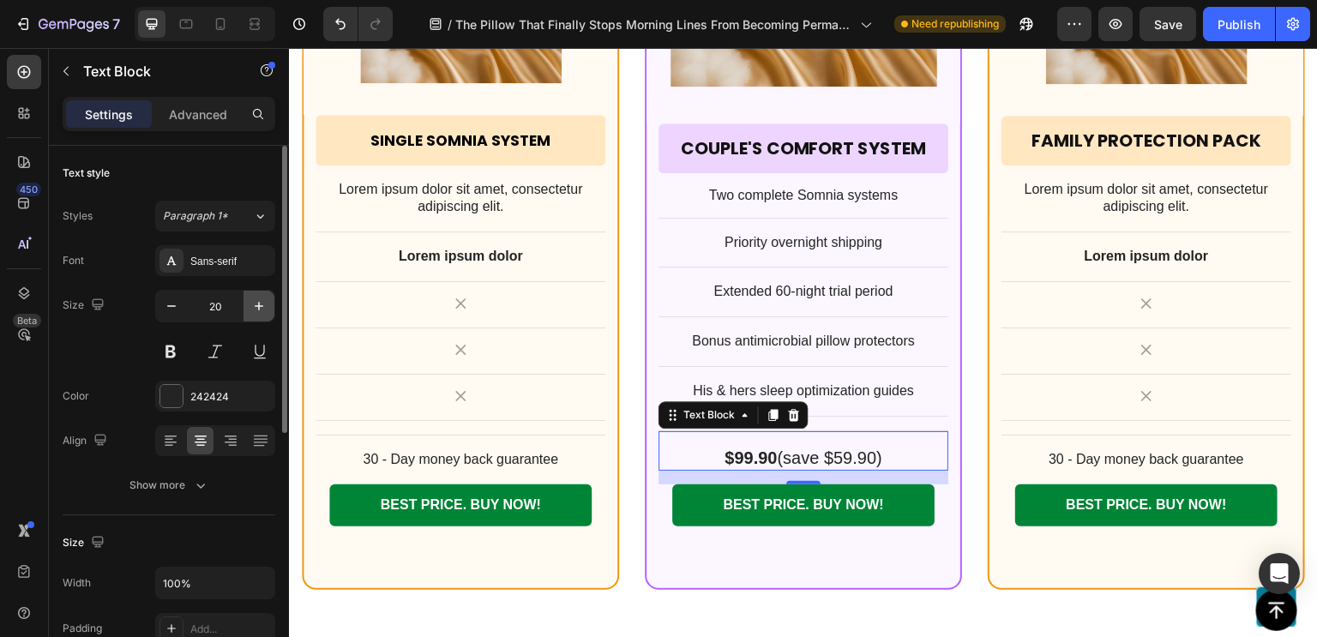
click at [261, 316] on button "button" at bounding box center [258, 306] width 31 height 31
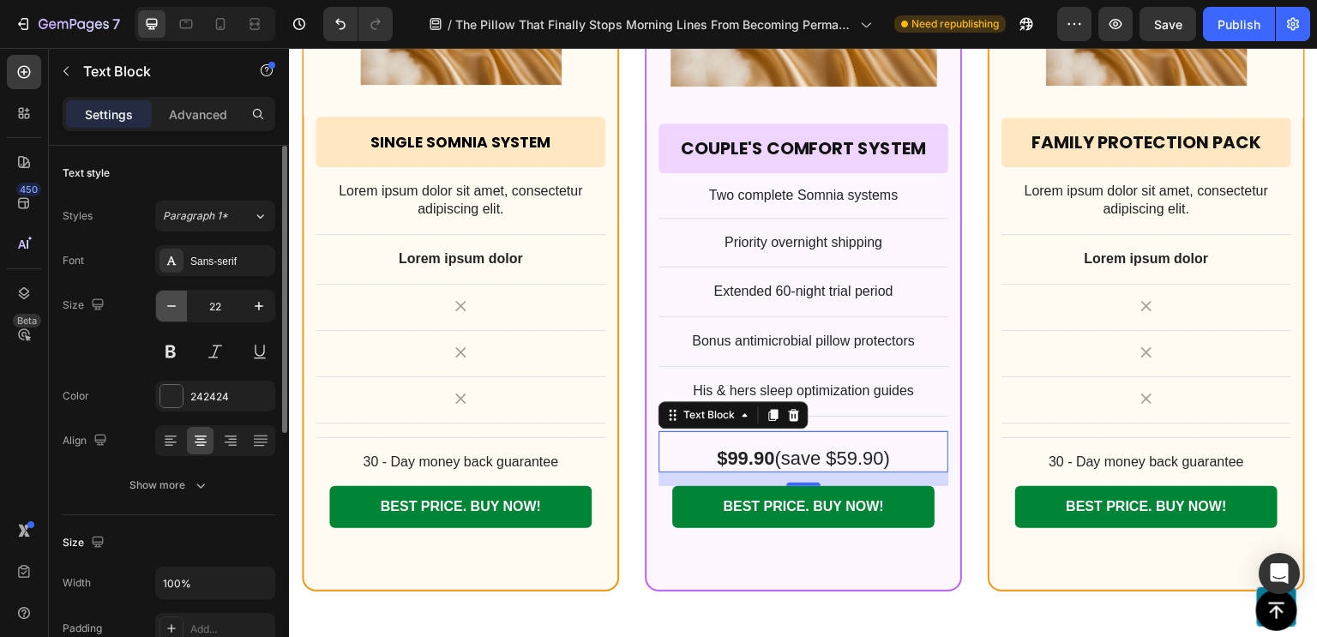
click at [171, 315] on button "button" at bounding box center [171, 306] width 31 height 31
type input "20"
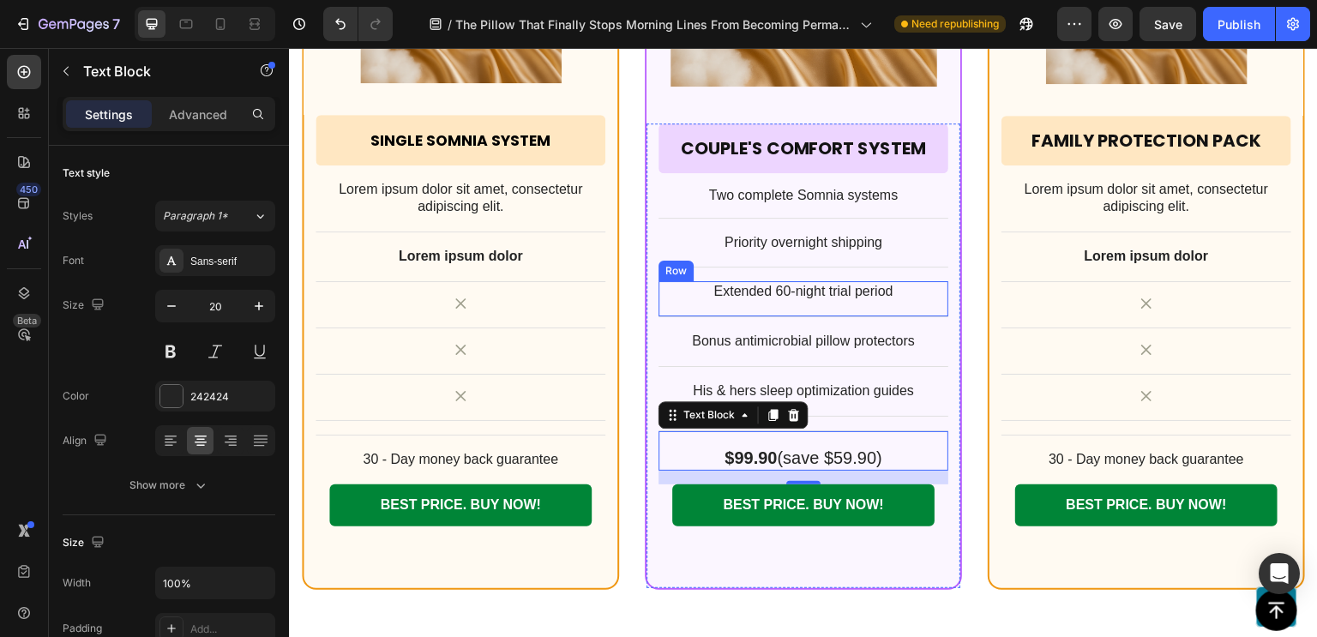
click at [802, 309] on div "Extended 60-night trial period Text Block Row" at bounding box center [803, 299] width 290 height 36
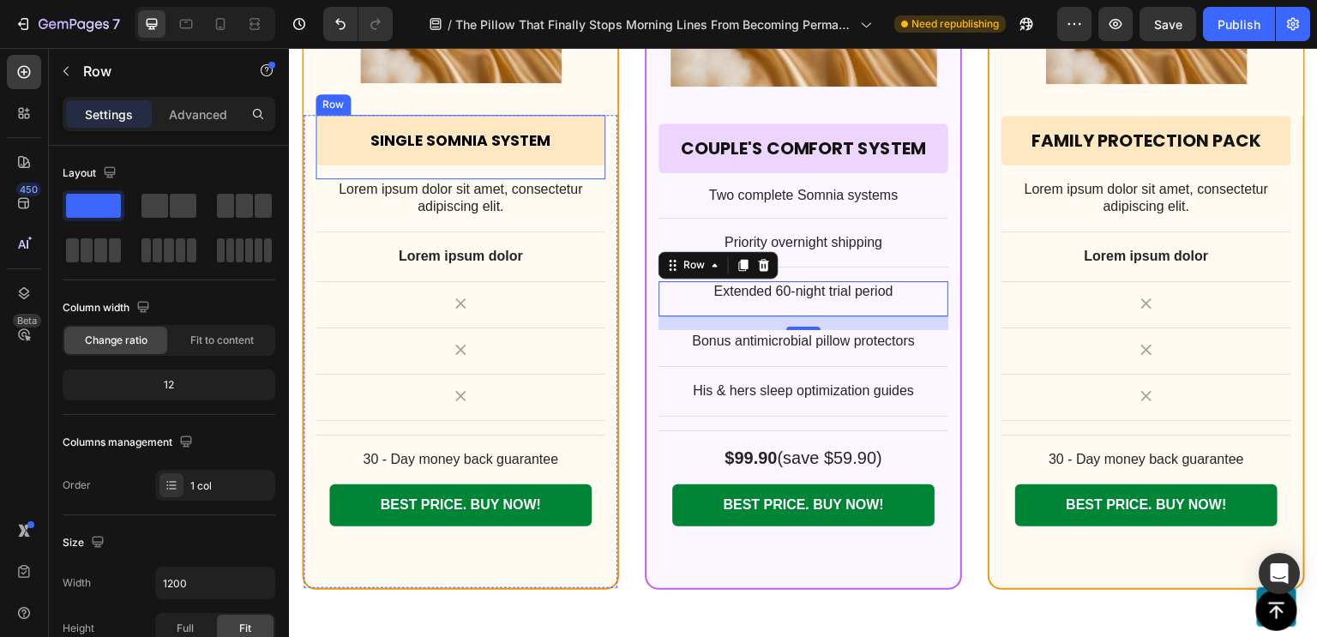
click at [489, 171] on div "Single Somnia System Heading Row" at bounding box center [460, 147] width 290 height 64
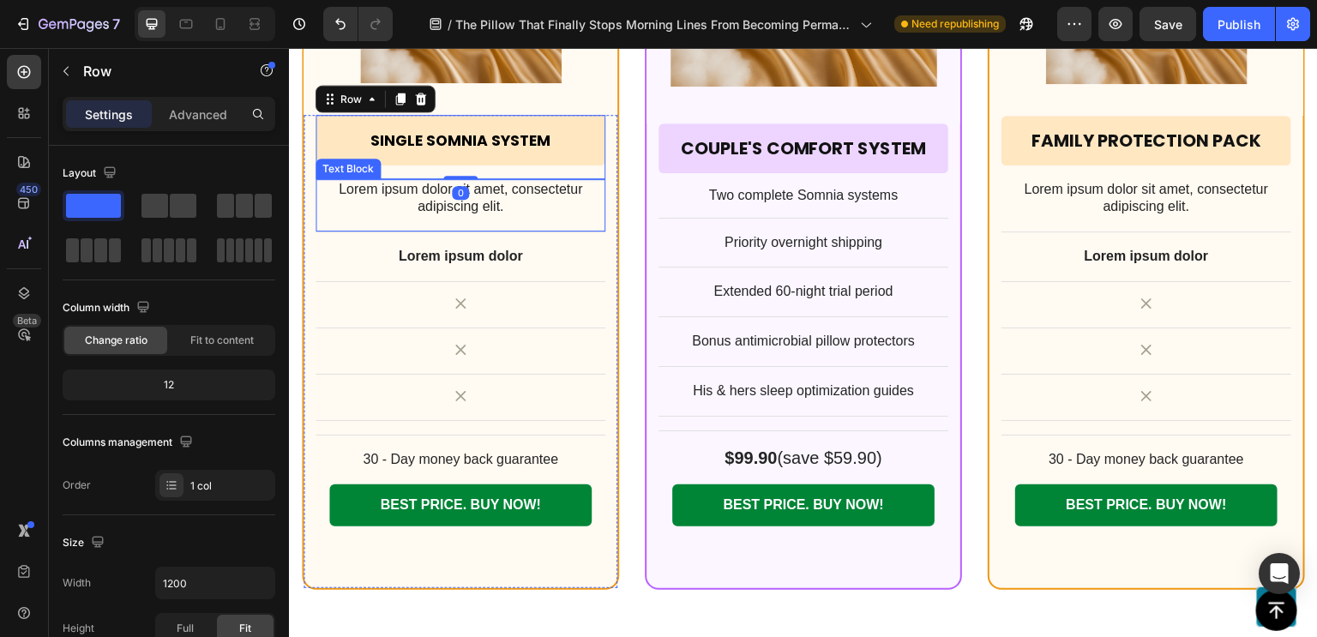
click at [470, 201] on p "Lorem ipsum dolor sit amet, consectetur adipiscing elit." at bounding box center [460, 199] width 286 height 36
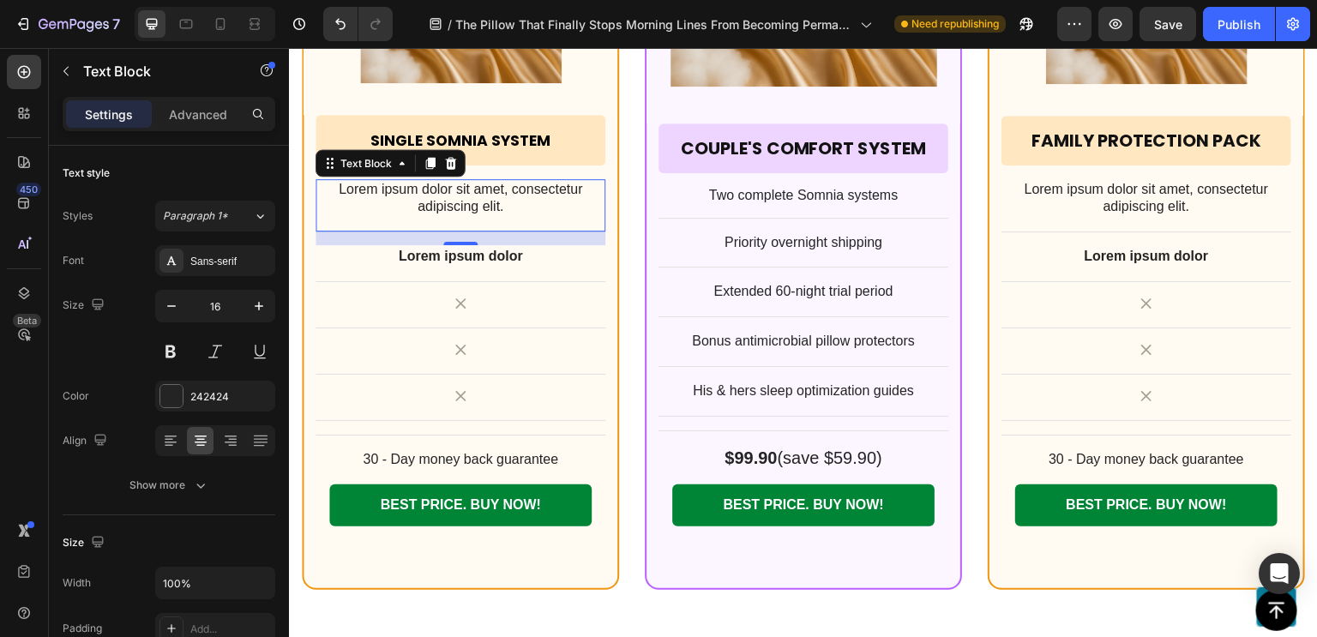
click at [471, 194] on p "Lorem ipsum dolor sit amet, consectetur adipiscing elit." at bounding box center [460, 199] width 286 height 36
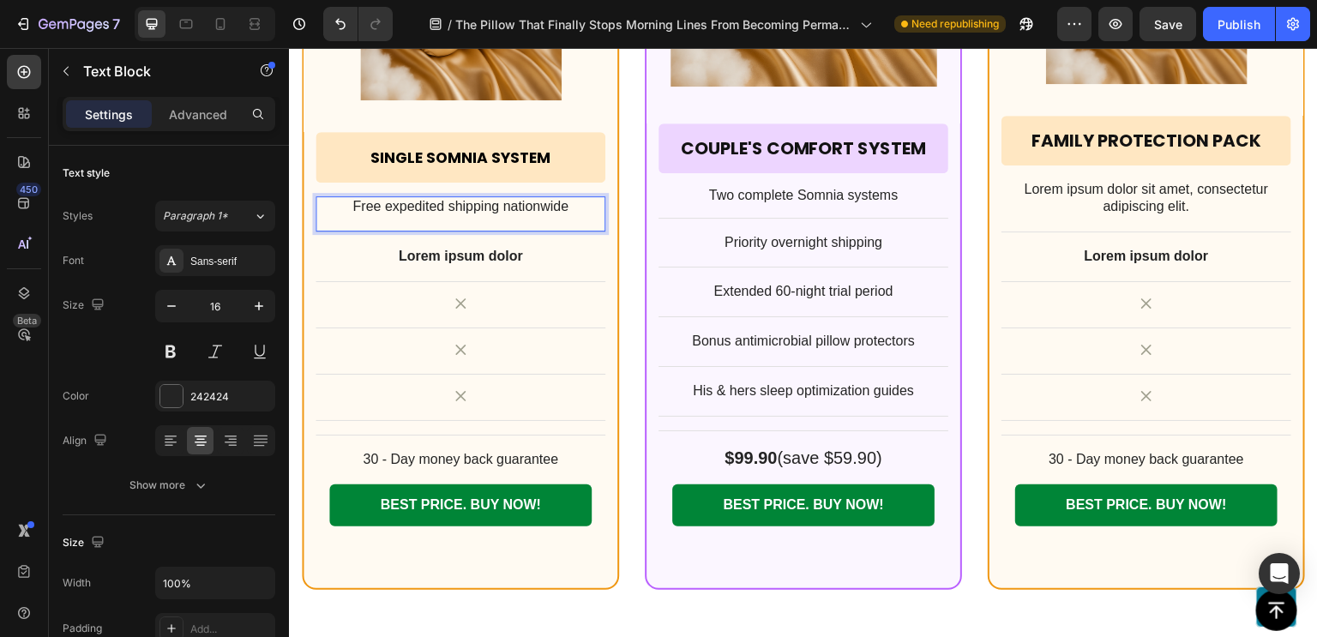
click at [447, 208] on p "Free expedited shipping nationwide" at bounding box center [460, 207] width 286 height 18
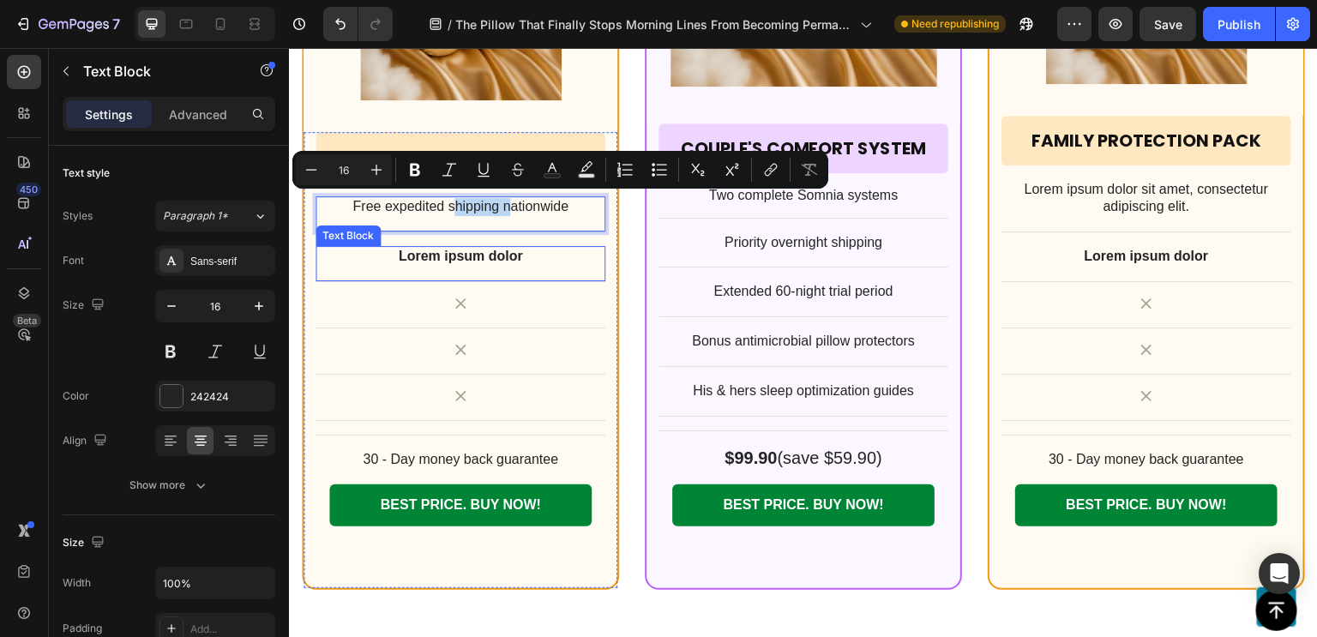
click at [405, 254] on p "Lorem ipsum dolor" at bounding box center [460, 257] width 286 height 18
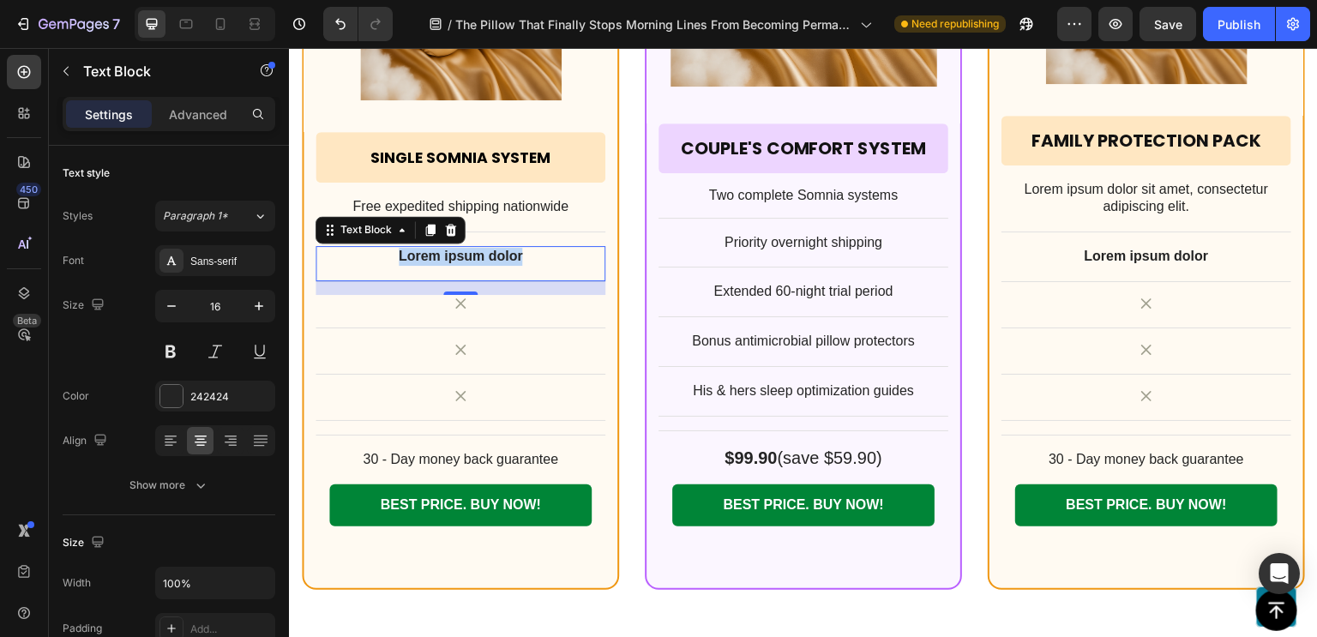
click at [405, 254] on p "Lorem ipsum dolor" at bounding box center [460, 257] width 286 height 18
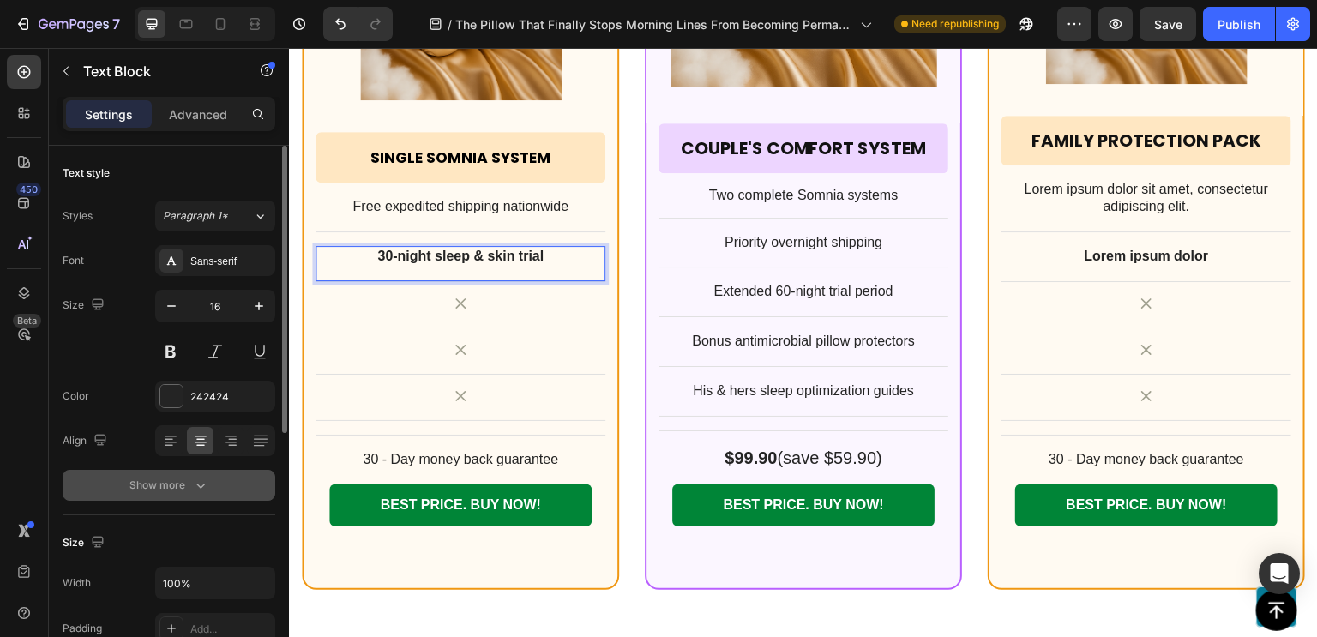
click at [193, 486] on icon "button" at bounding box center [200, 485] width 17 height 17
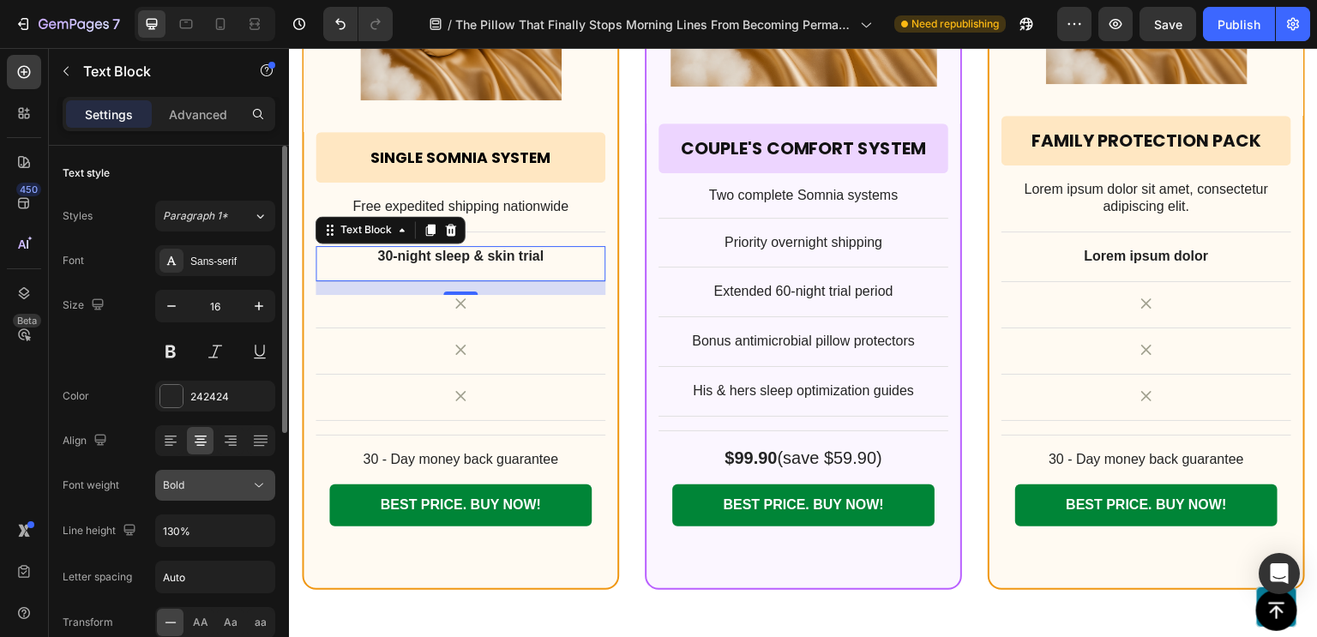
click at [199, 498] on button "Bold" at bounding box center [215, 485] width 120 height 31
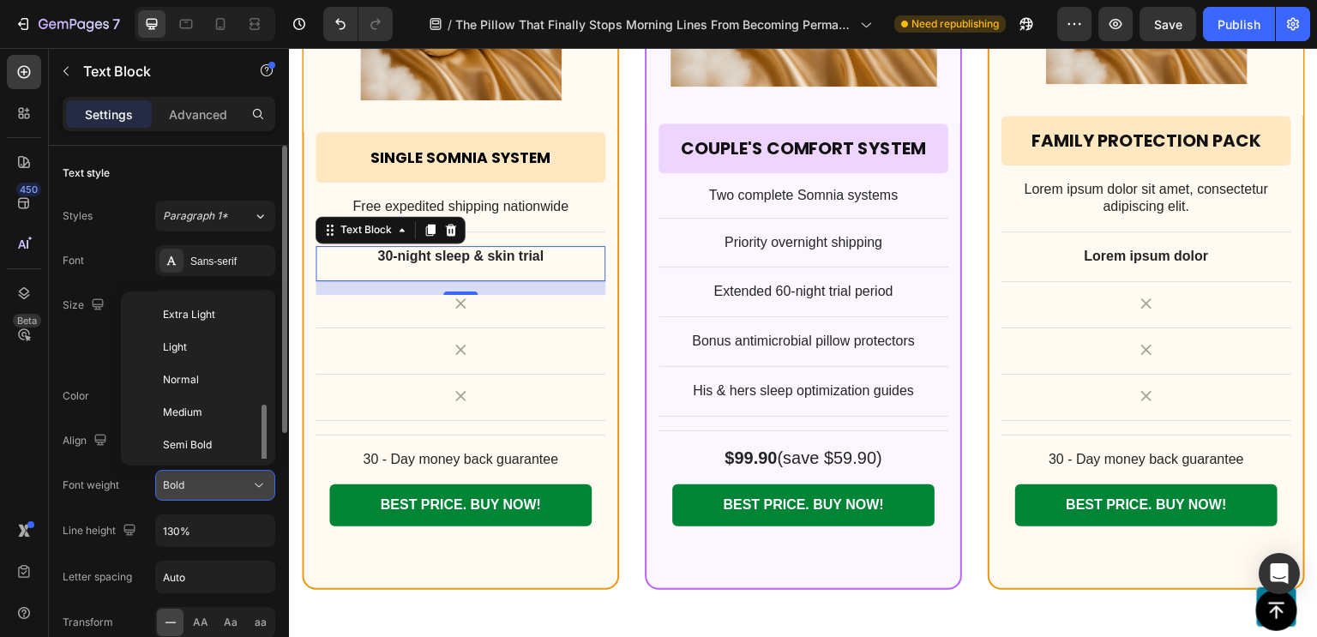
scroll to position [62, 0]
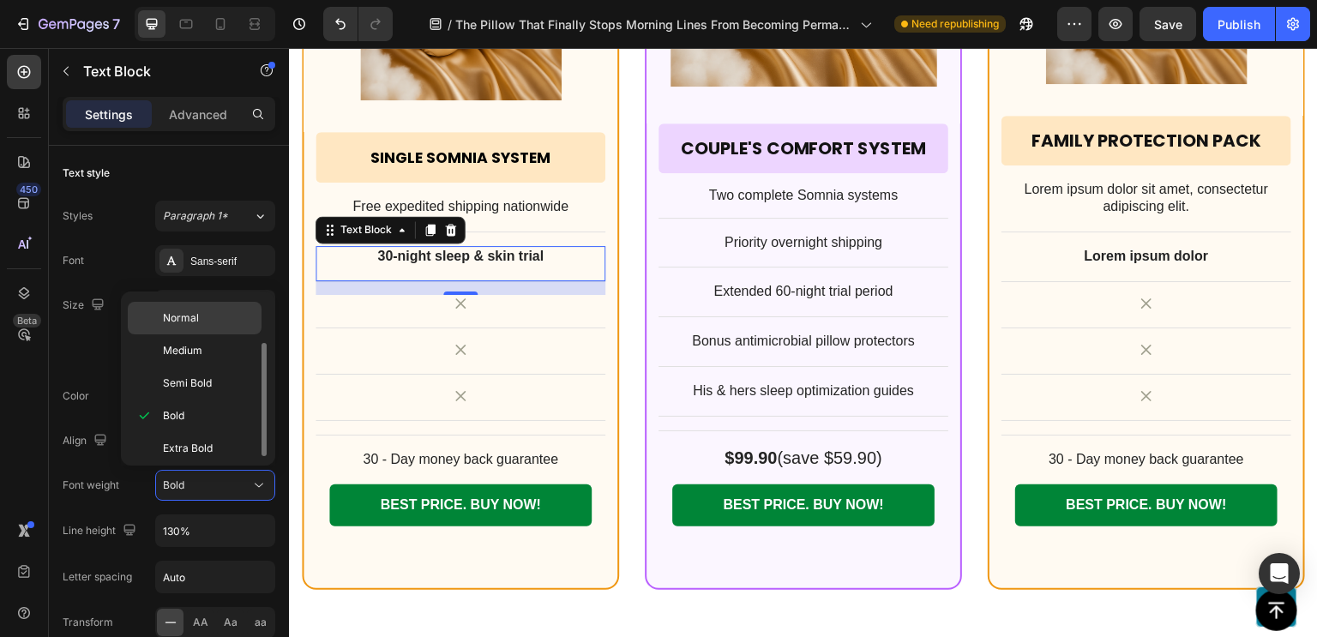
click at [208, 323] on p "Normal" at bounding box center [208, 317] width 91 height 15
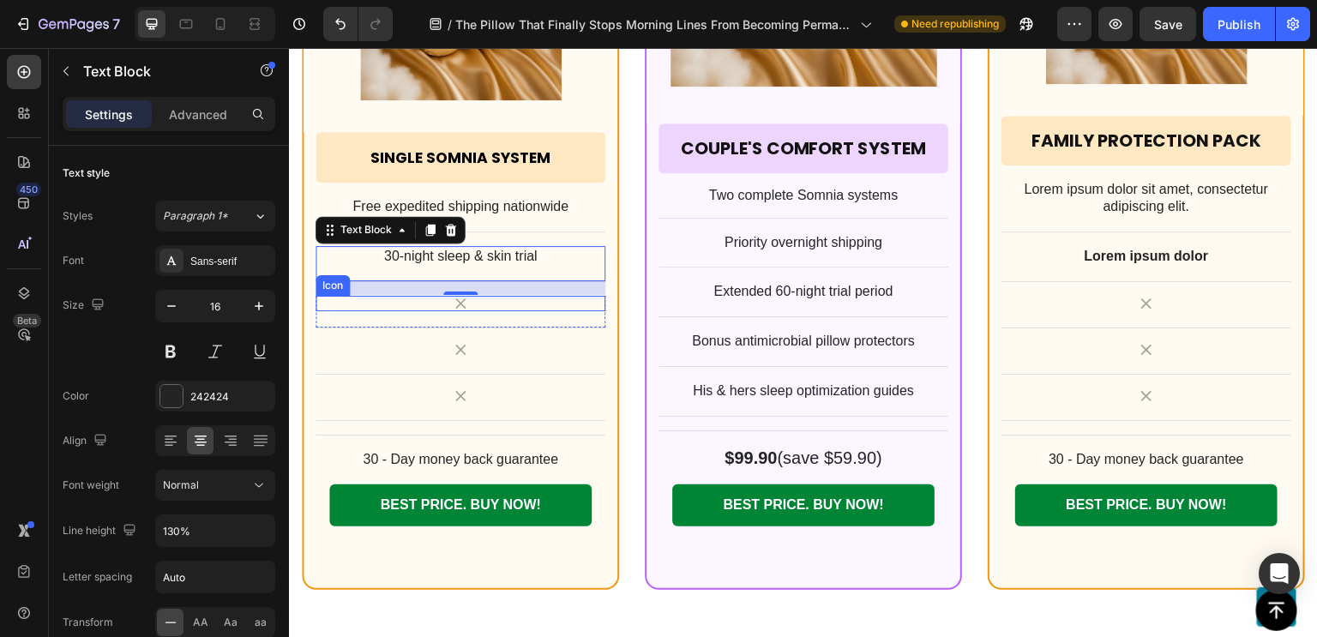
click at [427, 302] on div "Icon" at bounding box center [460, 303] width 290 height 15
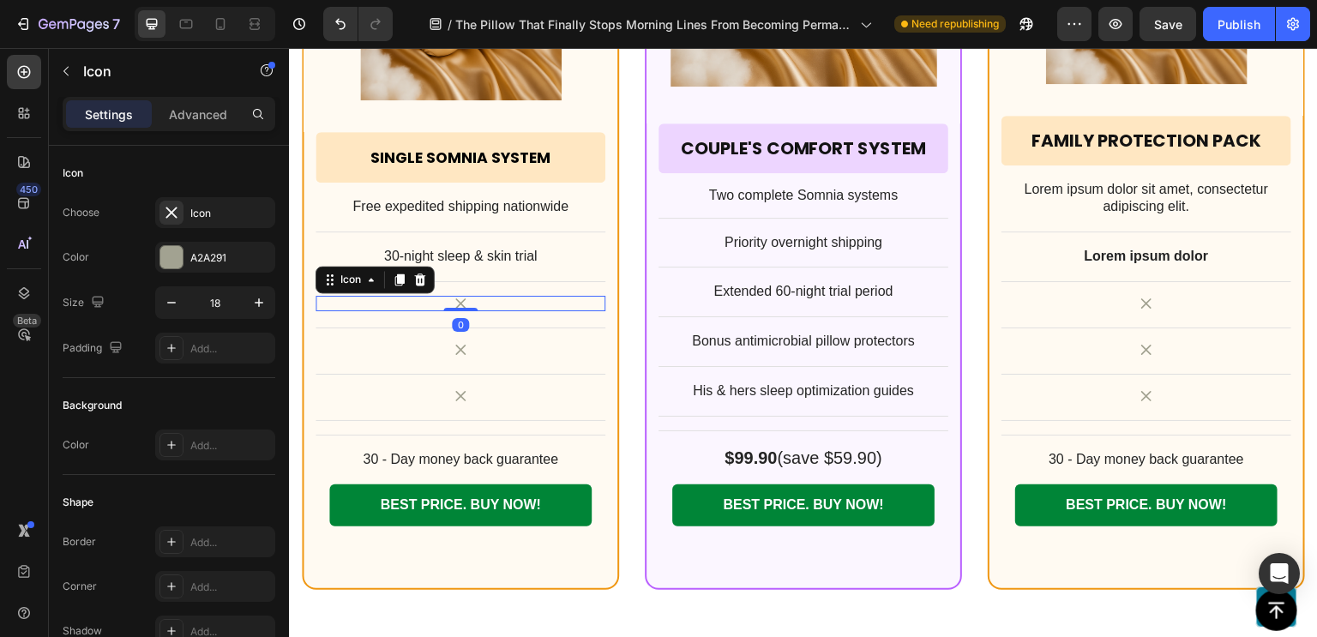
click at [427, 302] on div "Icon 0" at bounding box center [460, 303] width 290 height 15
click at [431, 315] on div "Icon 0 Row" at bounding box center [460, 312] width 290 height 33
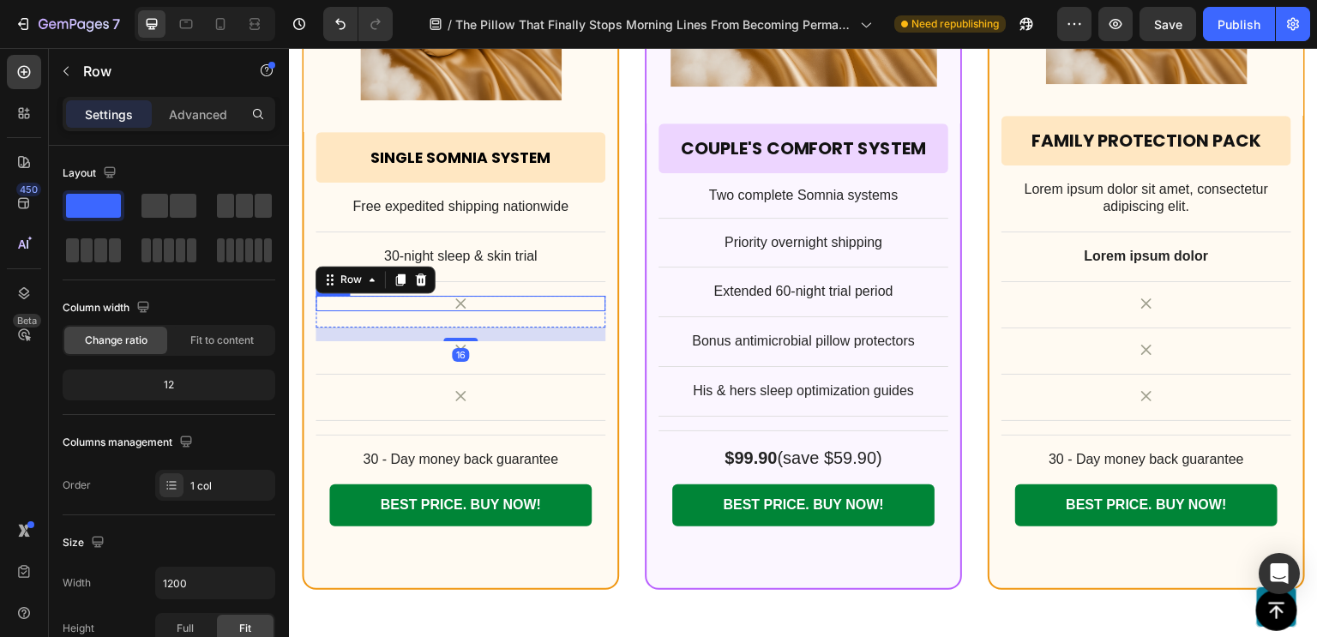
click at [416, 304] on div "Icon" at bounding box center [460, 303] width 290 height 15
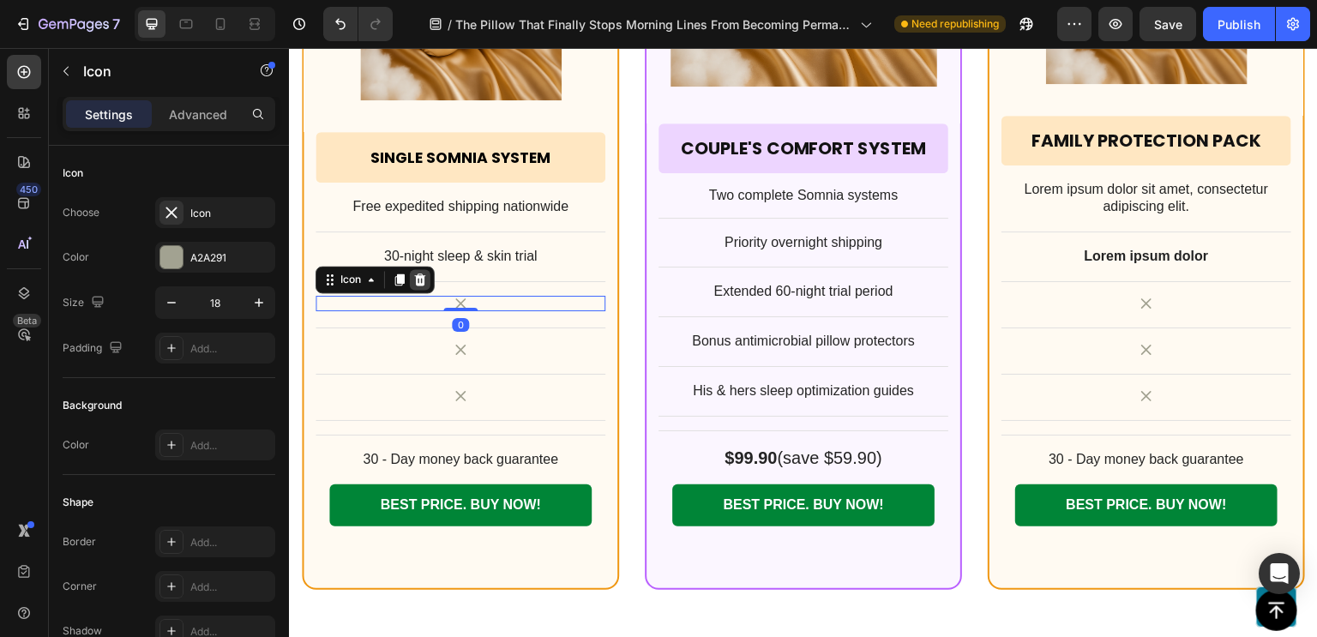
click at [421, 281] on icon at bounding box center [420, 279] width 11 height 12
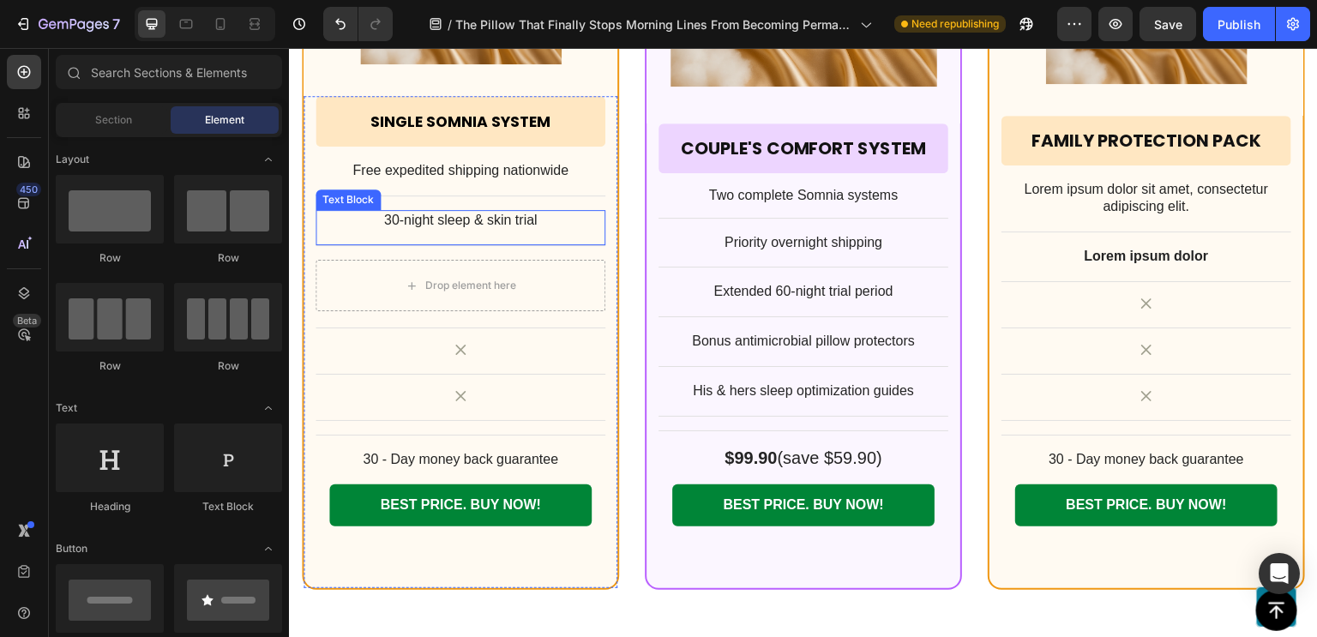
click at [381, 218] on p "30-night sleep & skin trial" at bounding box center [460, 221] width 286 height 18
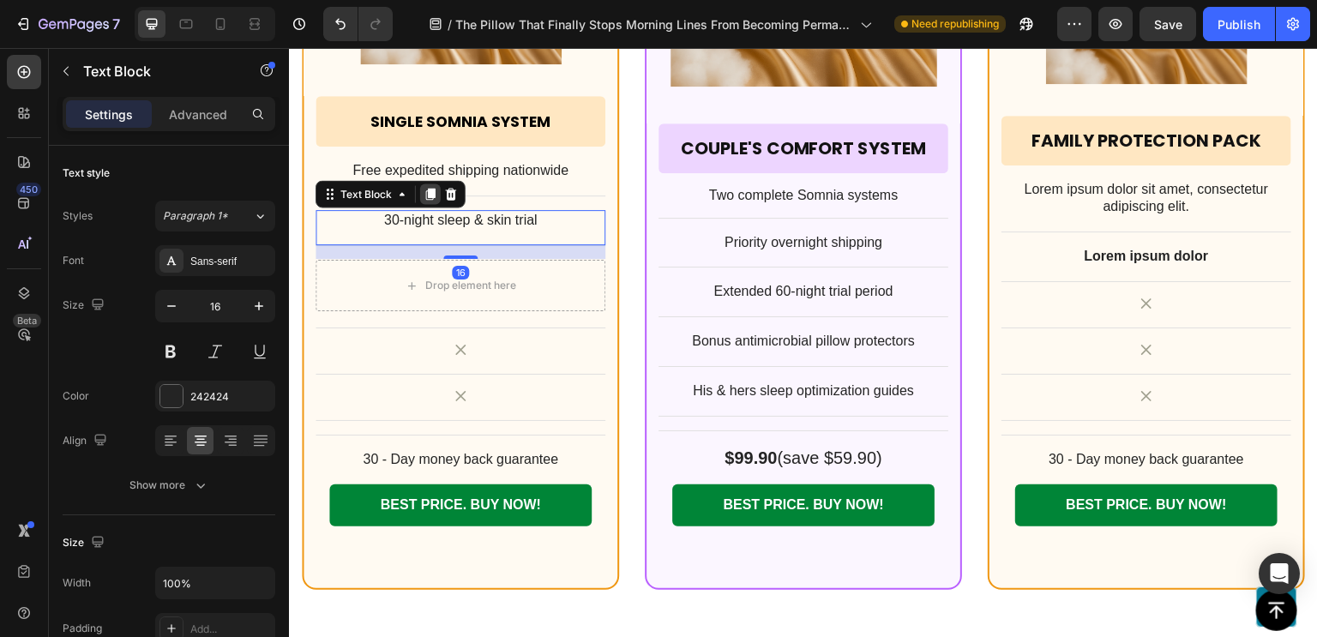
click at [423, 192] on icon at bounding box center [430, 194] width 14 height 14
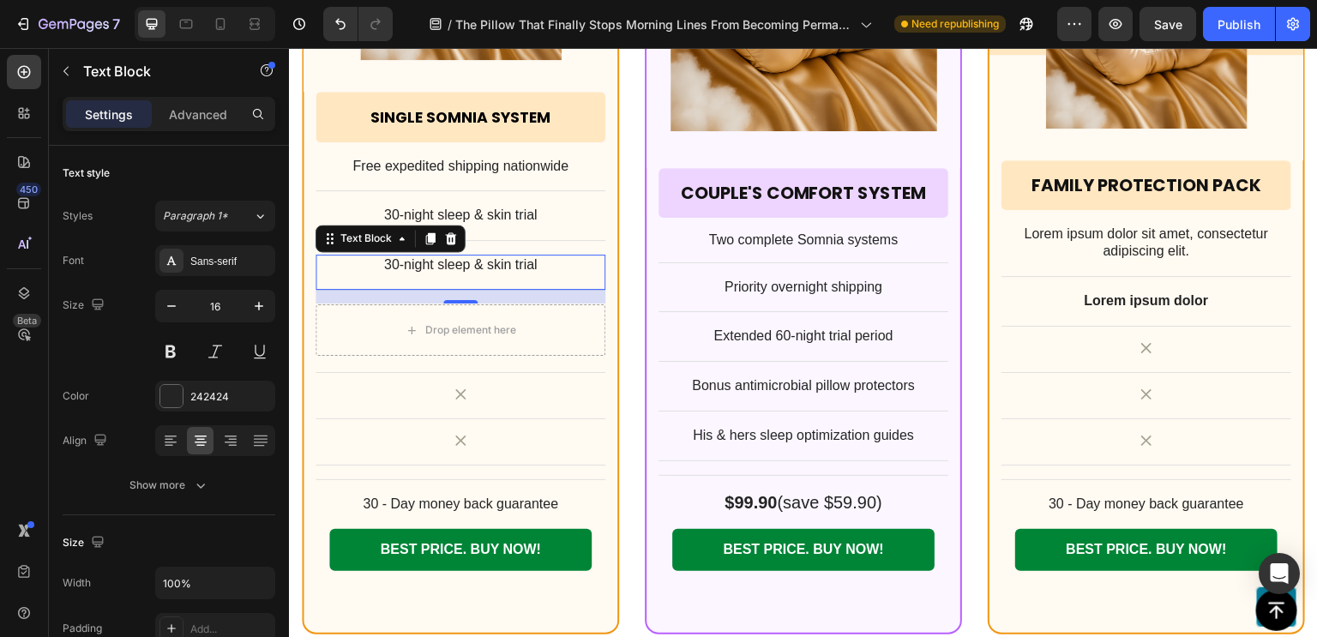
scroll to position [13760, 0]
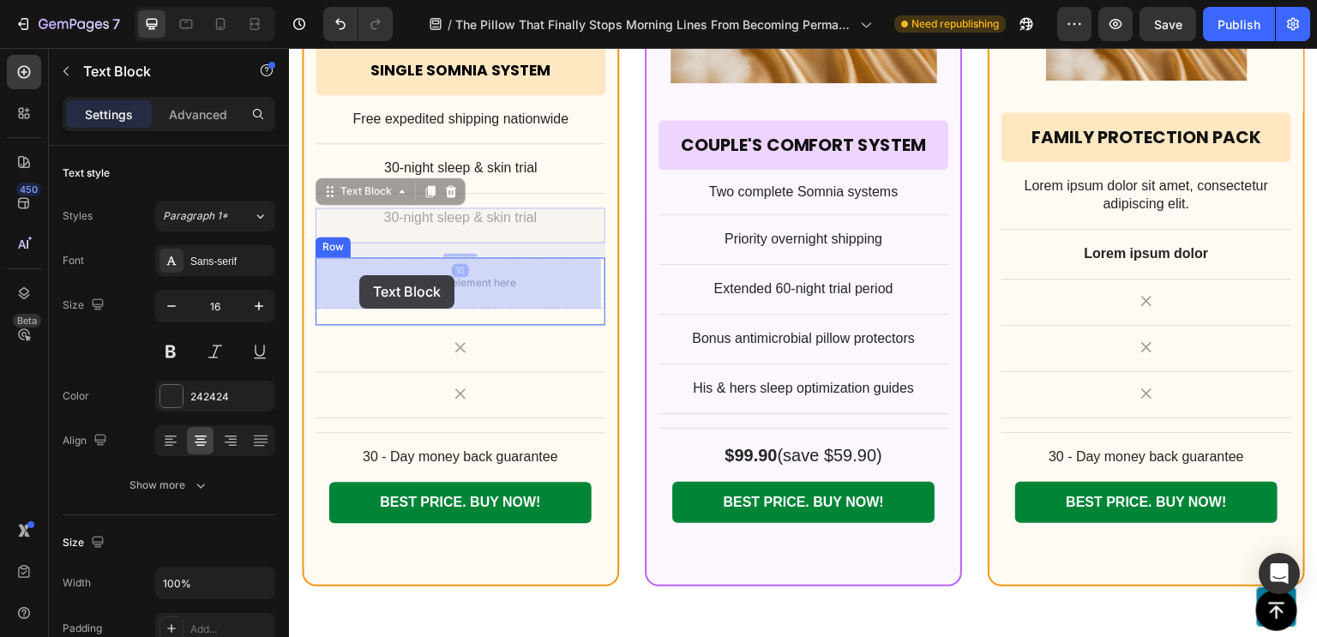
drag, startPoint x: 327, startPoint y: 190, endPoint x: 359, endPoint y: 275, distance: 90.6
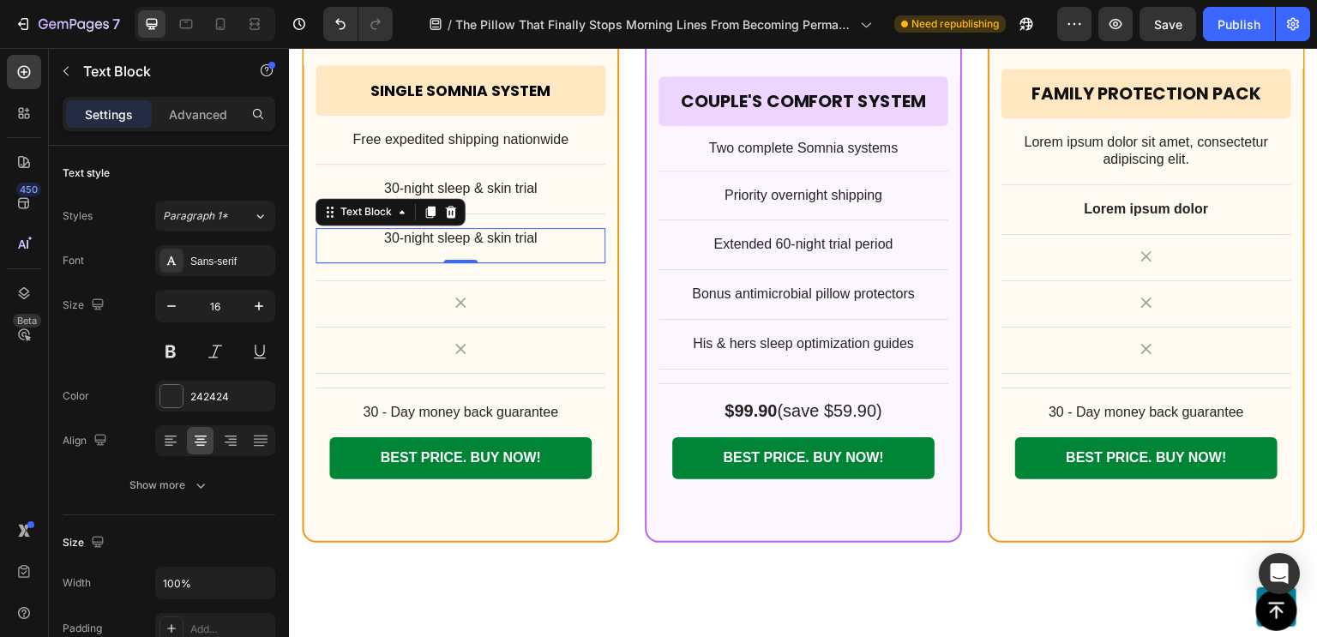
scroll to position [13713, 0]
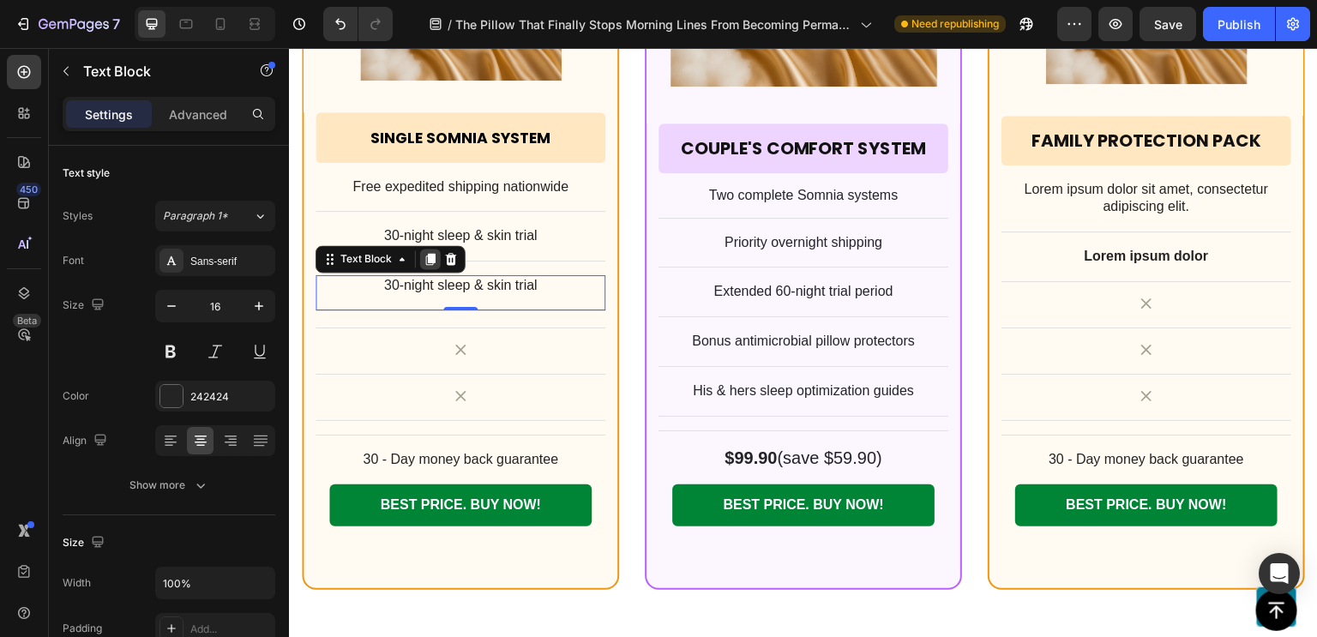
click at [425, 259] on icon at bounding box center [430, 259] width 14 height 14
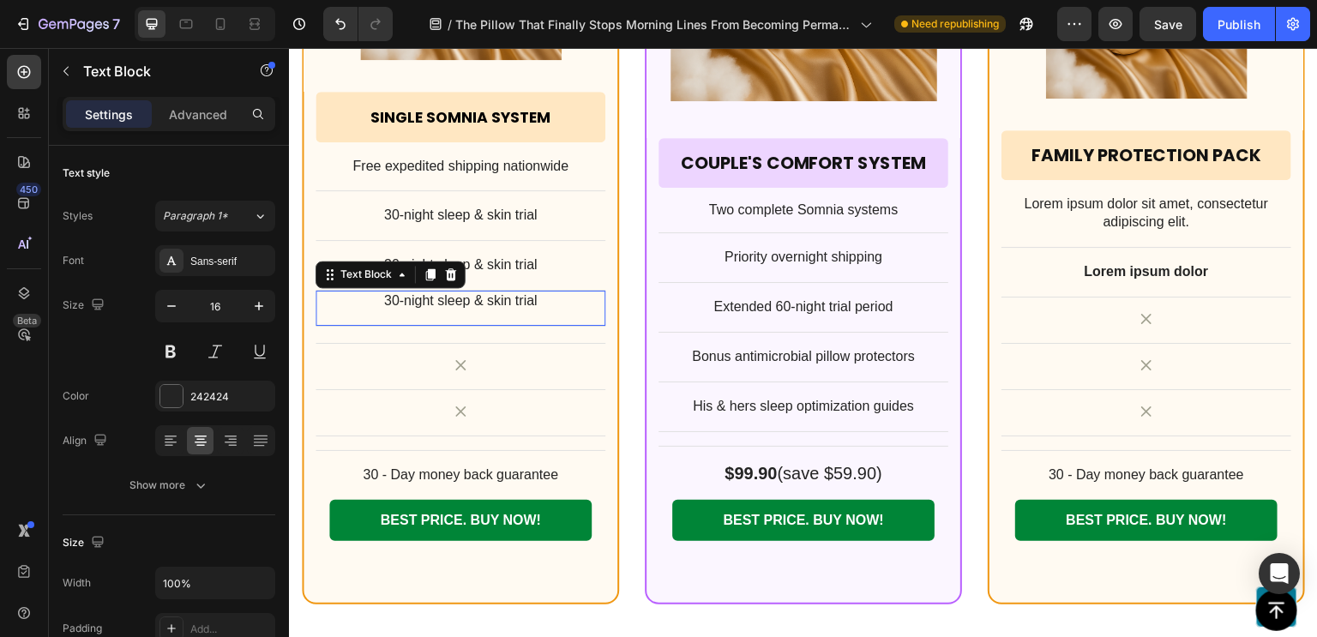
scroll to position [13731, 0]
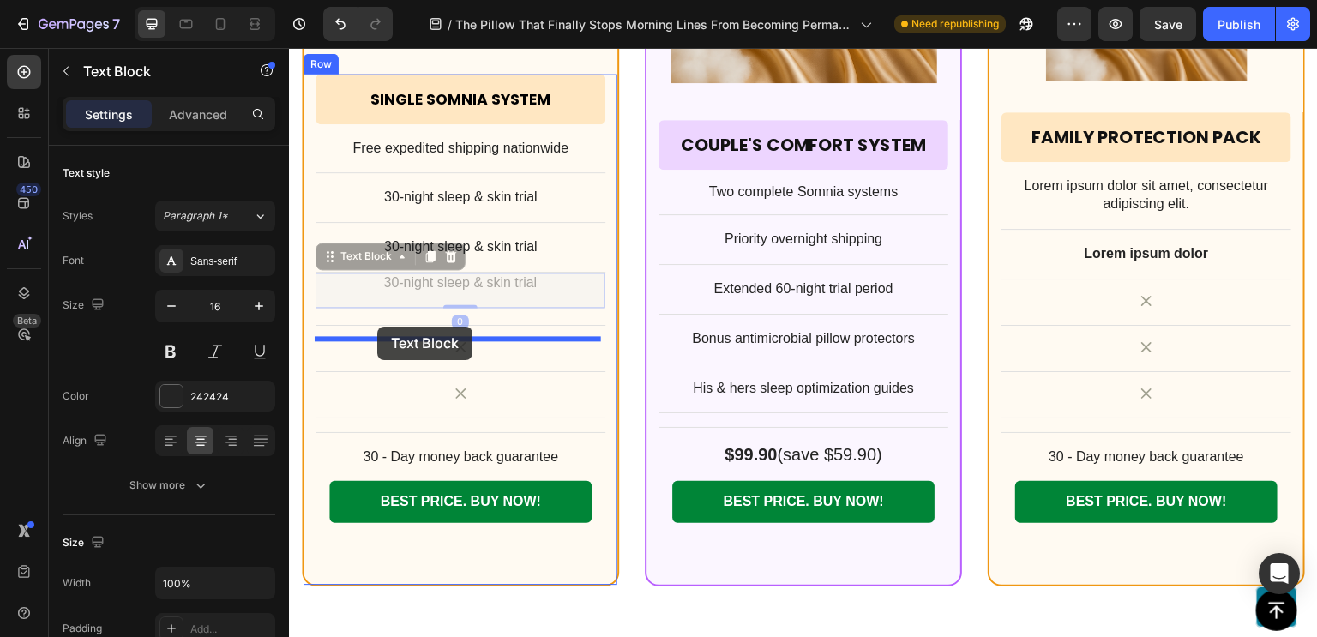
drag, startPoint x: 333, startPoint y: 260, endPoint x: 377, endPoint y: 327, distance: 80.4
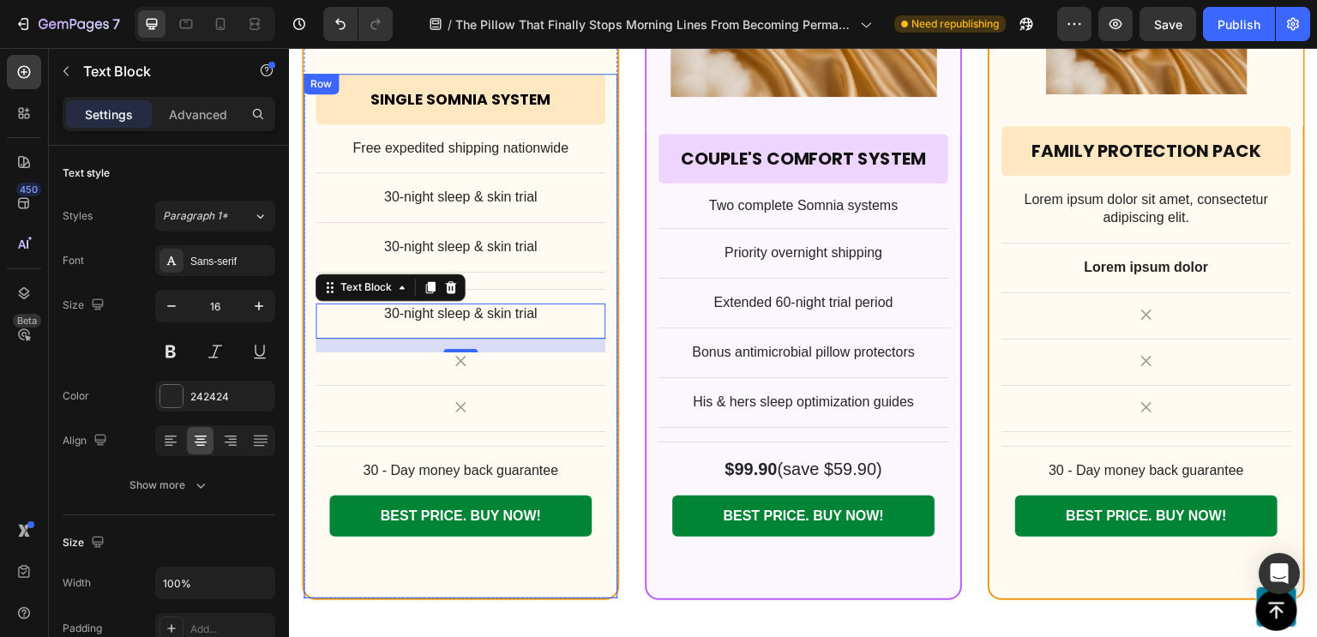
scroll to position [13745, 0]
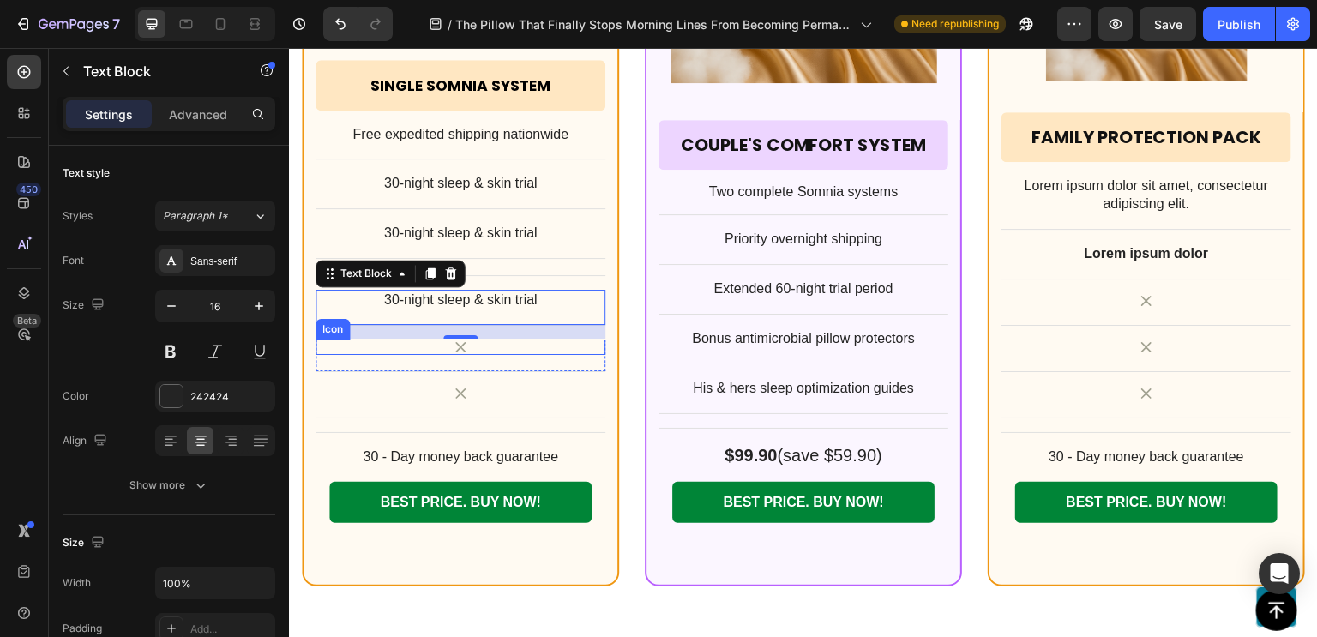
click at [500, 347] on div "Icon" at bounding box center [460, 346] width 290 height 15
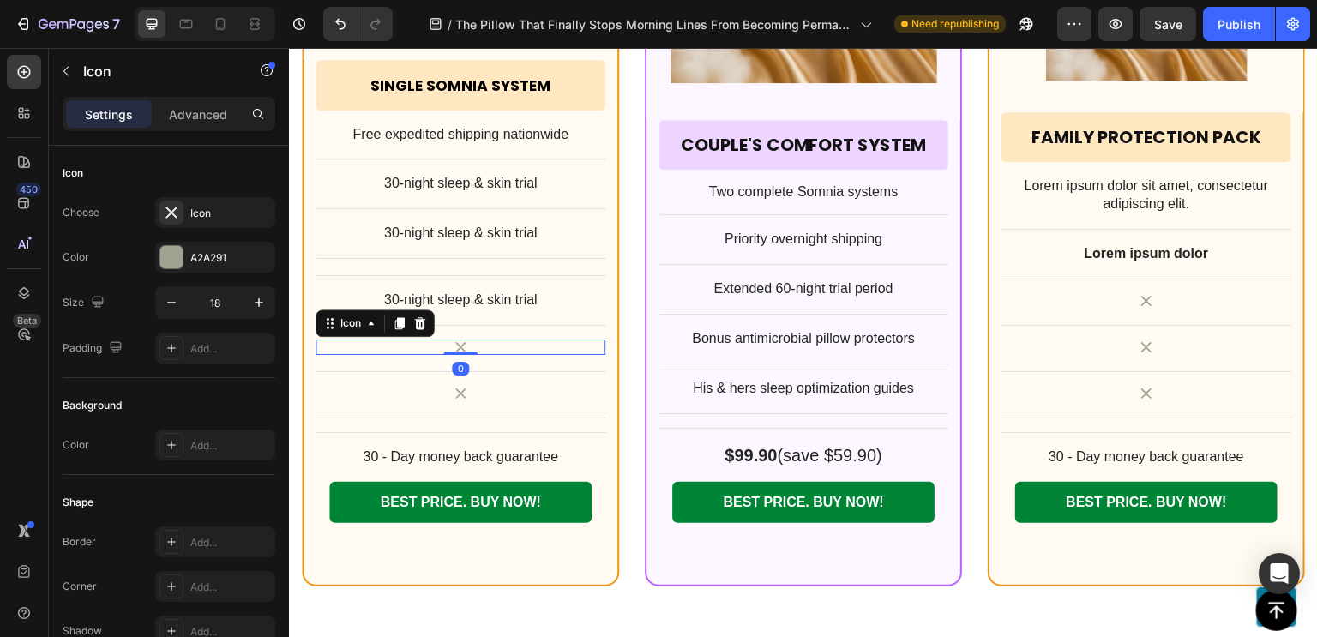
scroll to position [13781, 0]
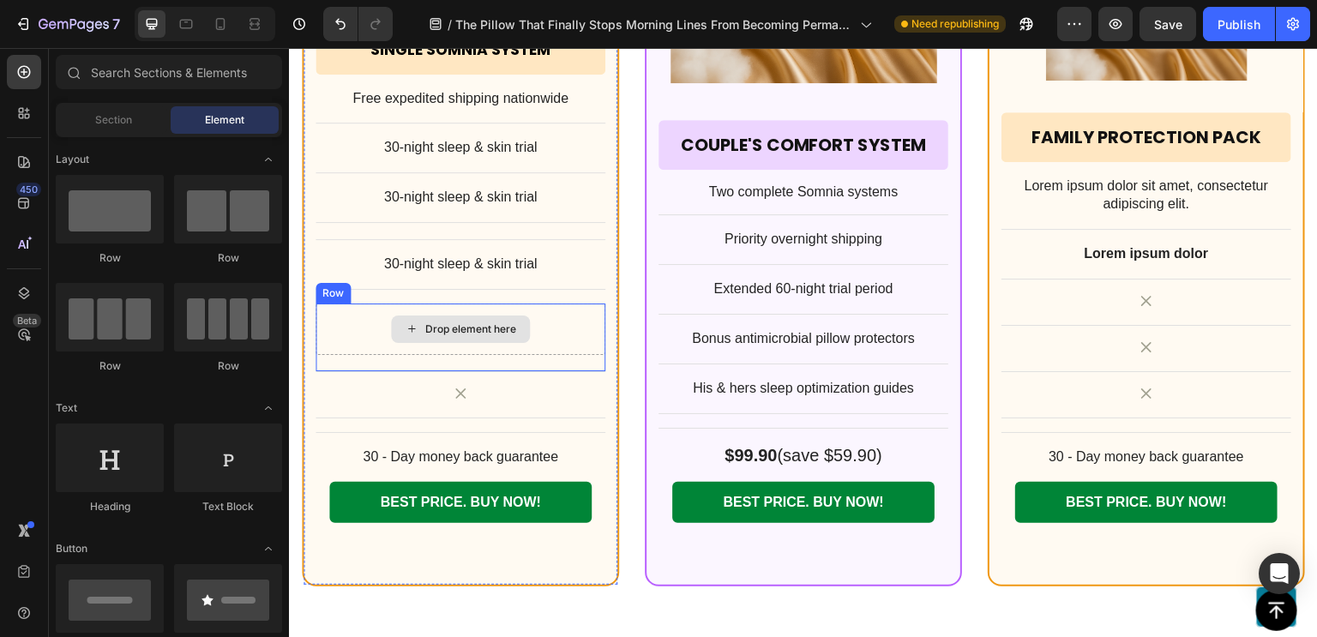
click at [371, 307] on div "Drop element here" at bounding box center [460, 328] width 290 height 51
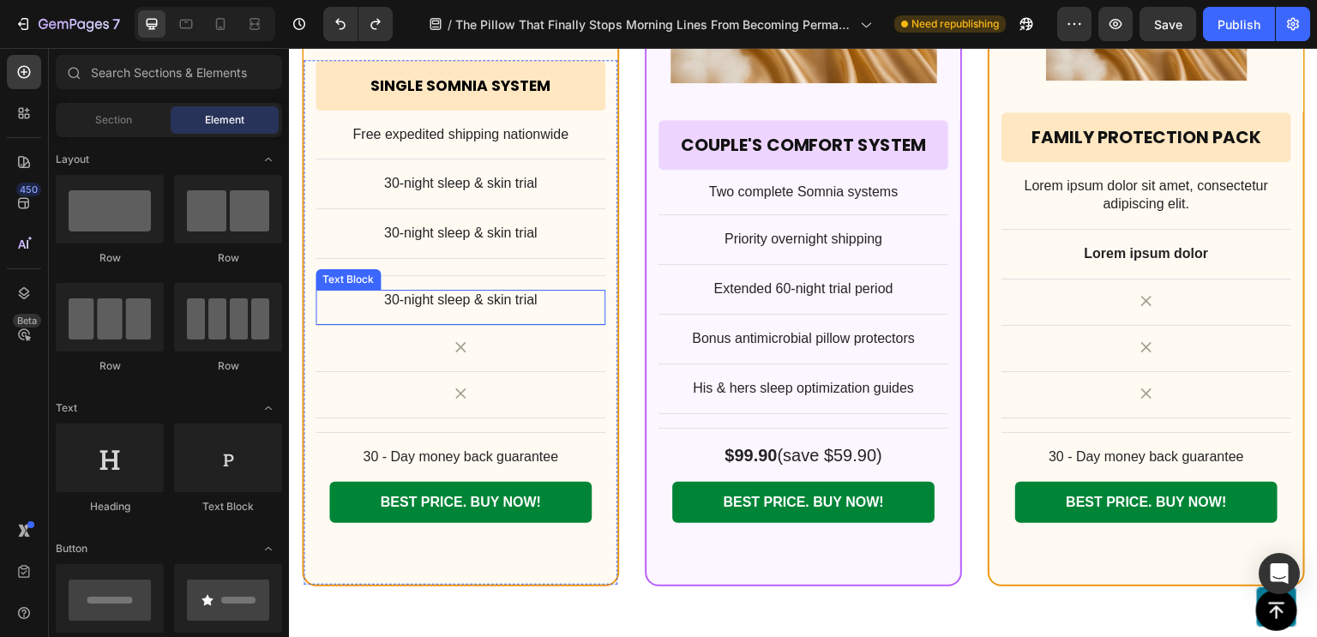
scroll to position [13731, 0]
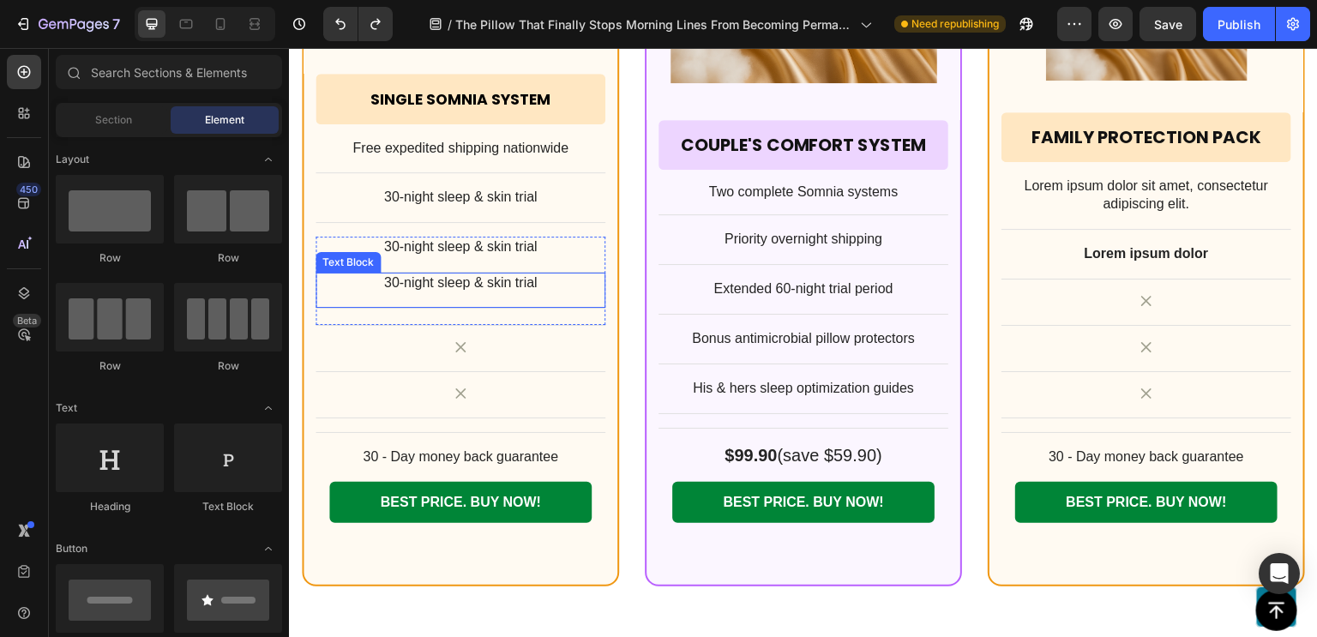
click at [430, 288] on p "30-night sleep & skin trial" at bounding box center [460, 283] width 286 height 18
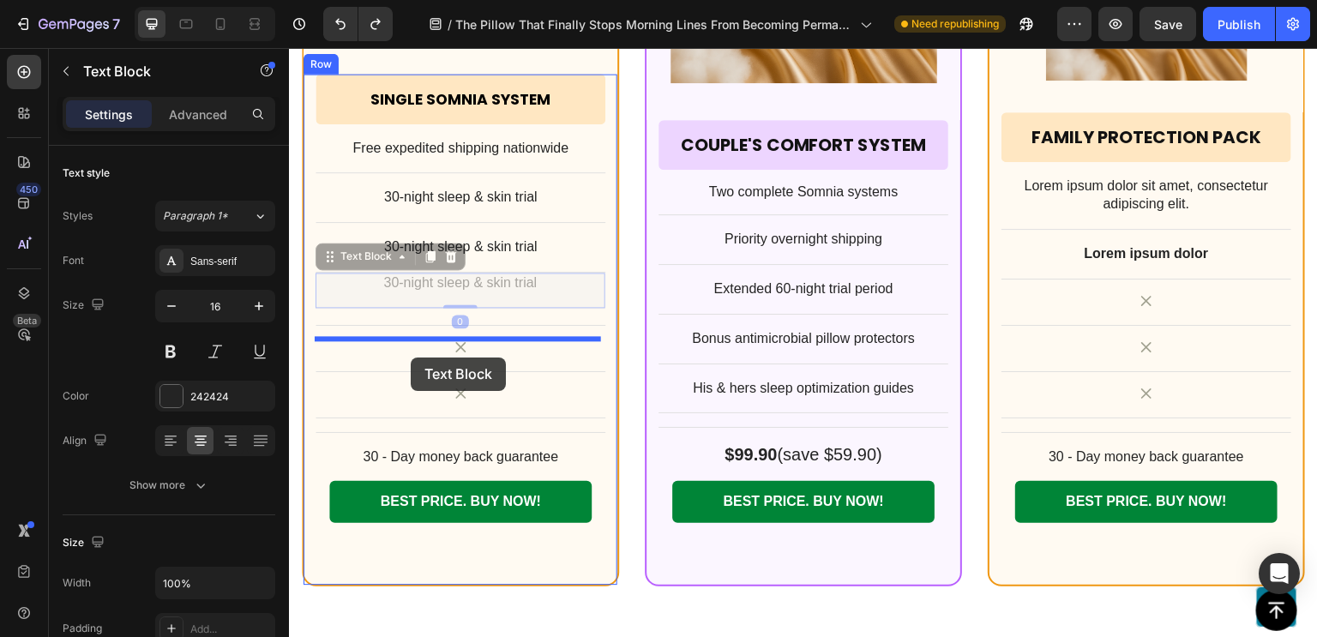
drag, startPoint x: 329, startPoint y: 258, endPoint x: 411, endPoint y: 357, distance: 128.5
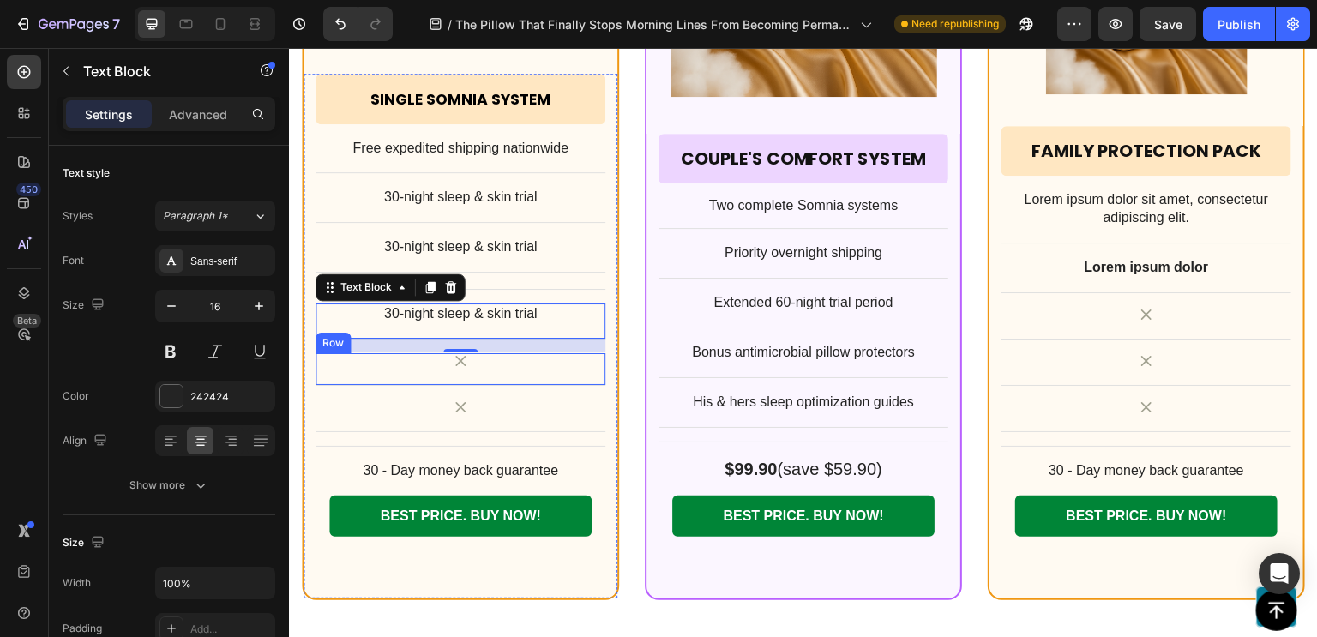
scroll to position [13745, 0]
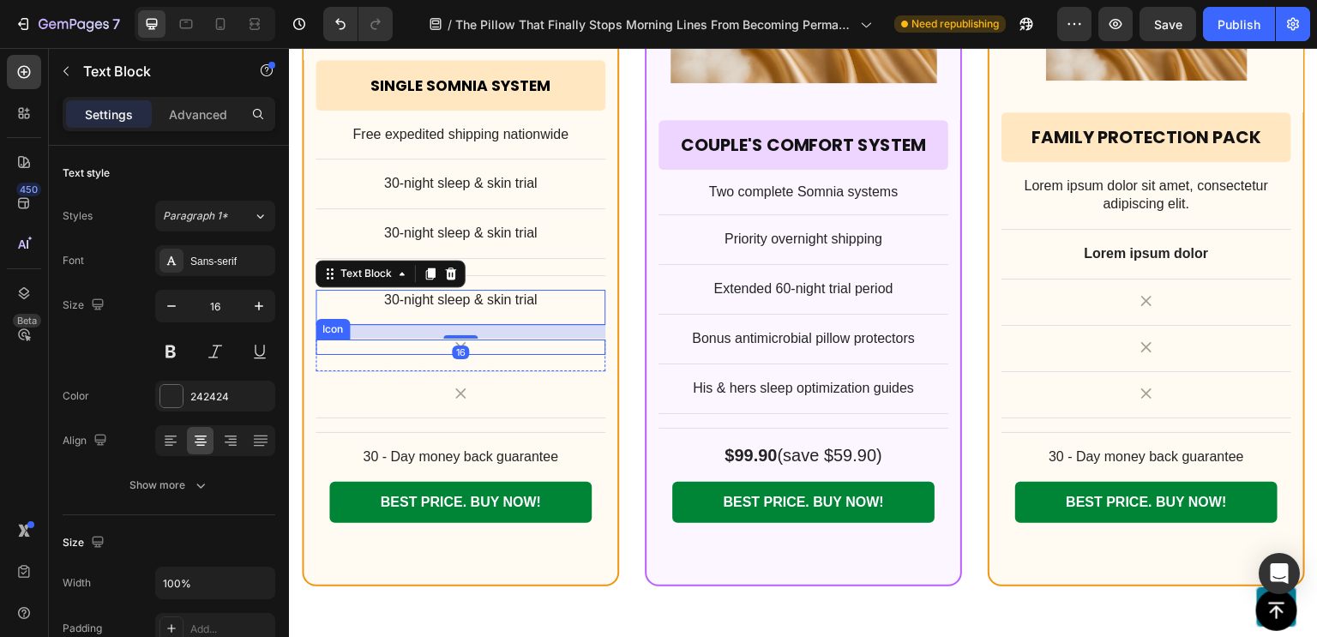
click at [407, 346] on div "Icon" at bounding box center [460, 346] width 290 height 15
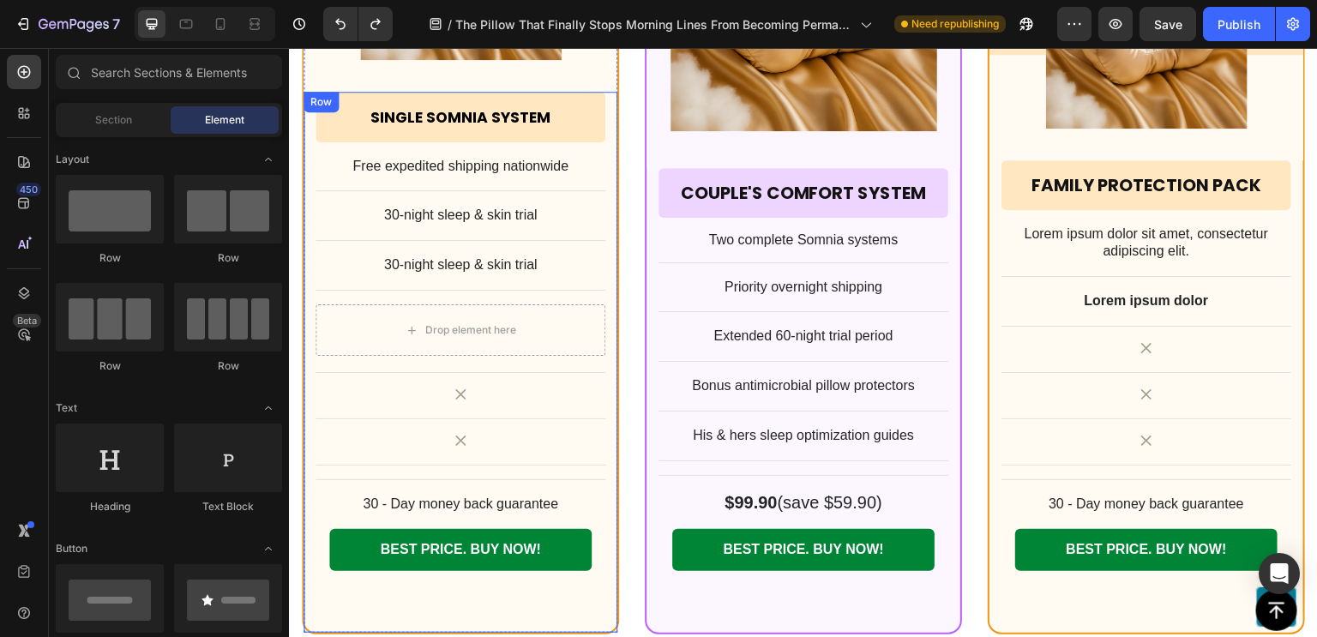
scroll to position [13760, 0]
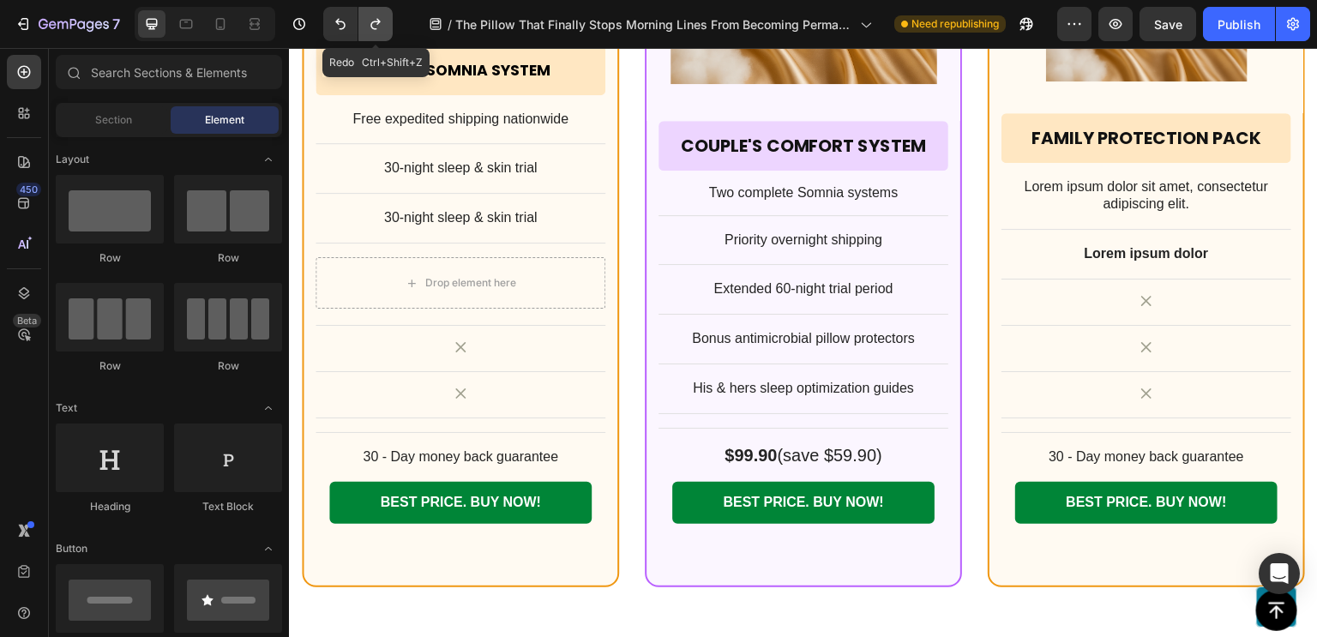
click at [367, 20] on icon "Undo/Redo" at bounding box center [375, 23] width 17 height 17
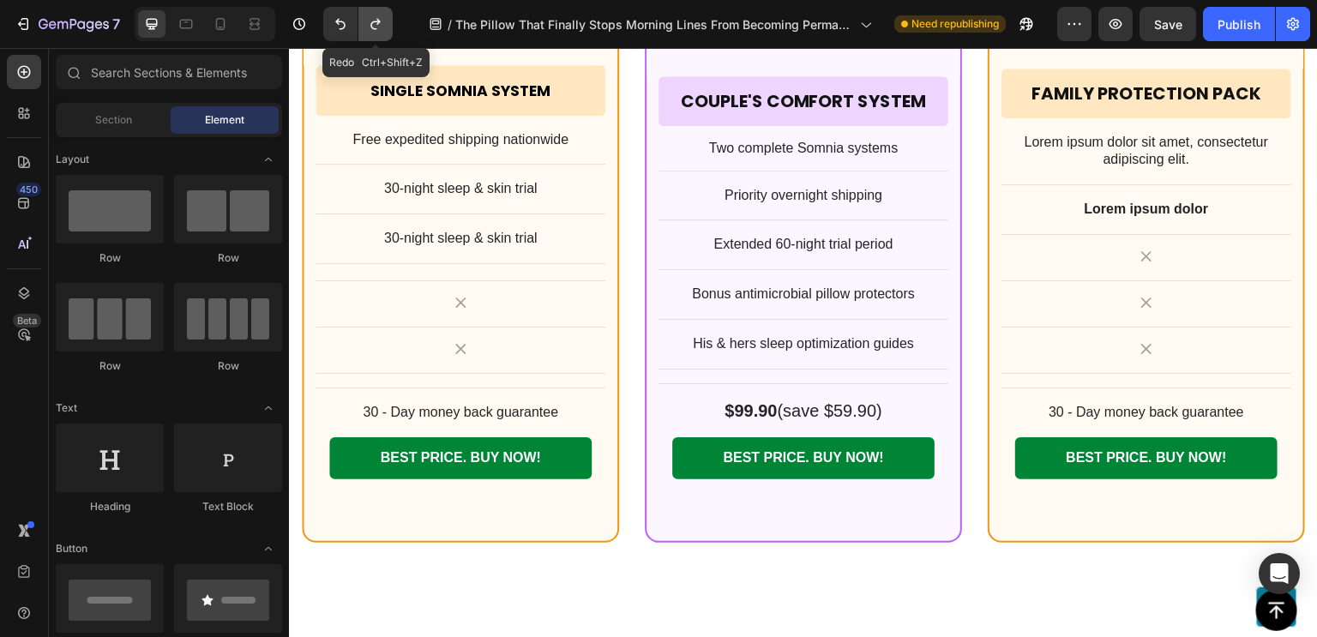
scroll to position [13713, 0]
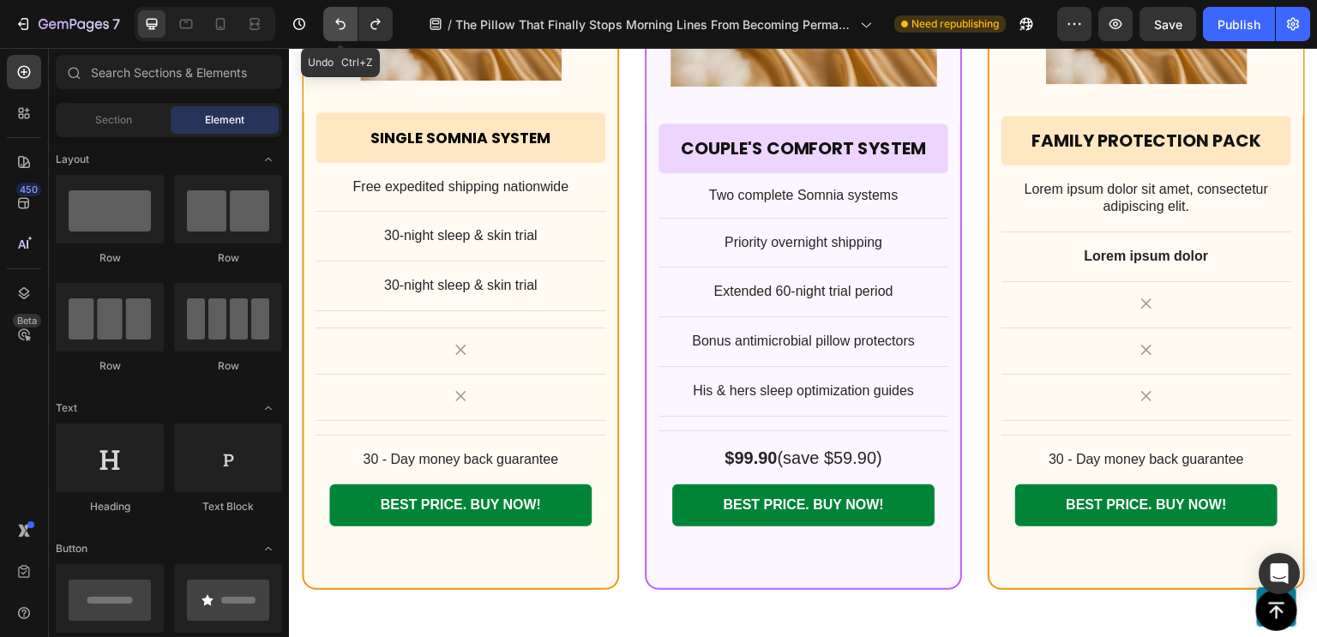
click at [343, 25] on icon "Undo/Redo" at bounding box center [340, 23] width 17 height 17
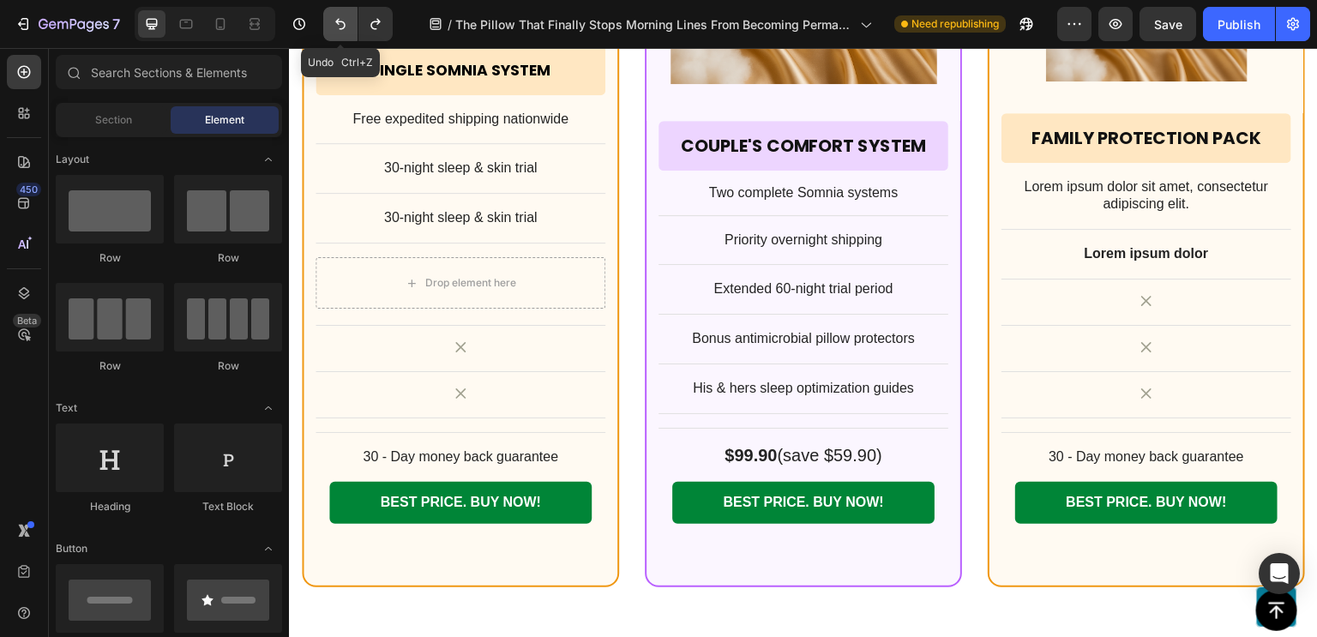
click at [343, 25] on icon "Undo/Redo" at bounding box center [340, 23] width 17 height 17
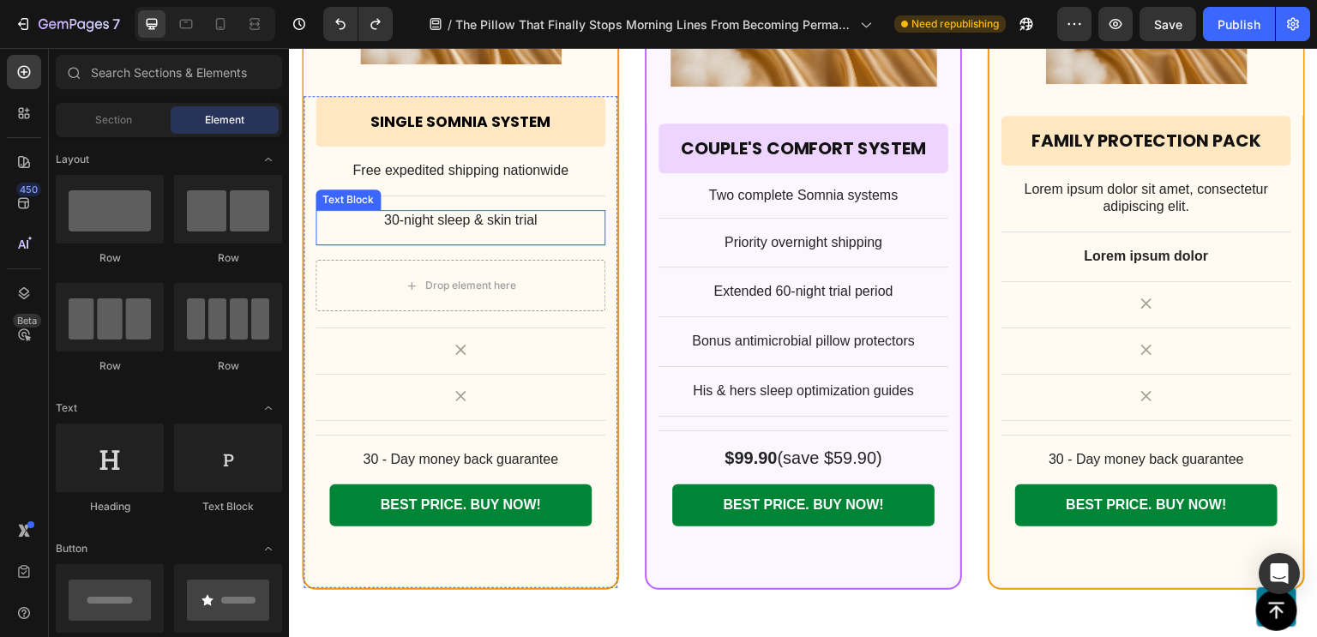
click at [378, 216] on p "30-night sleep & skin trial" at bounding box center [460, 221] width 286 height 18
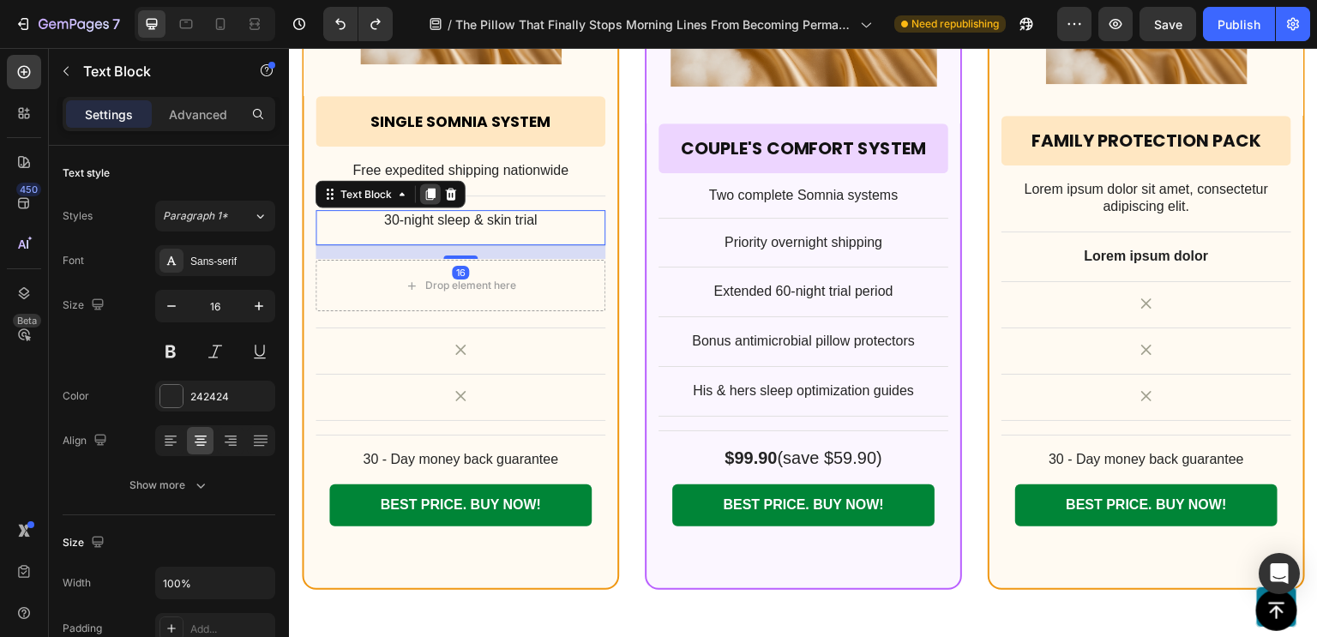
click at [429, 189] on icon at bounding box center [430, 194] width 9 height 12
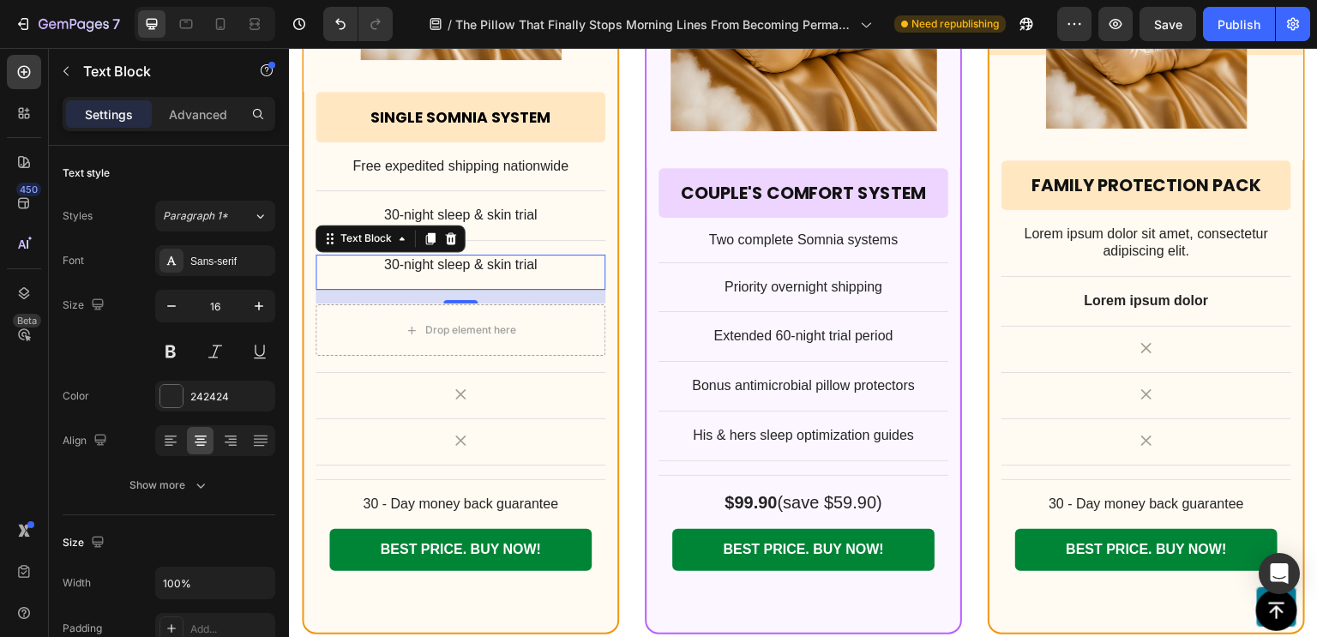
scroll to position [13760, 0]
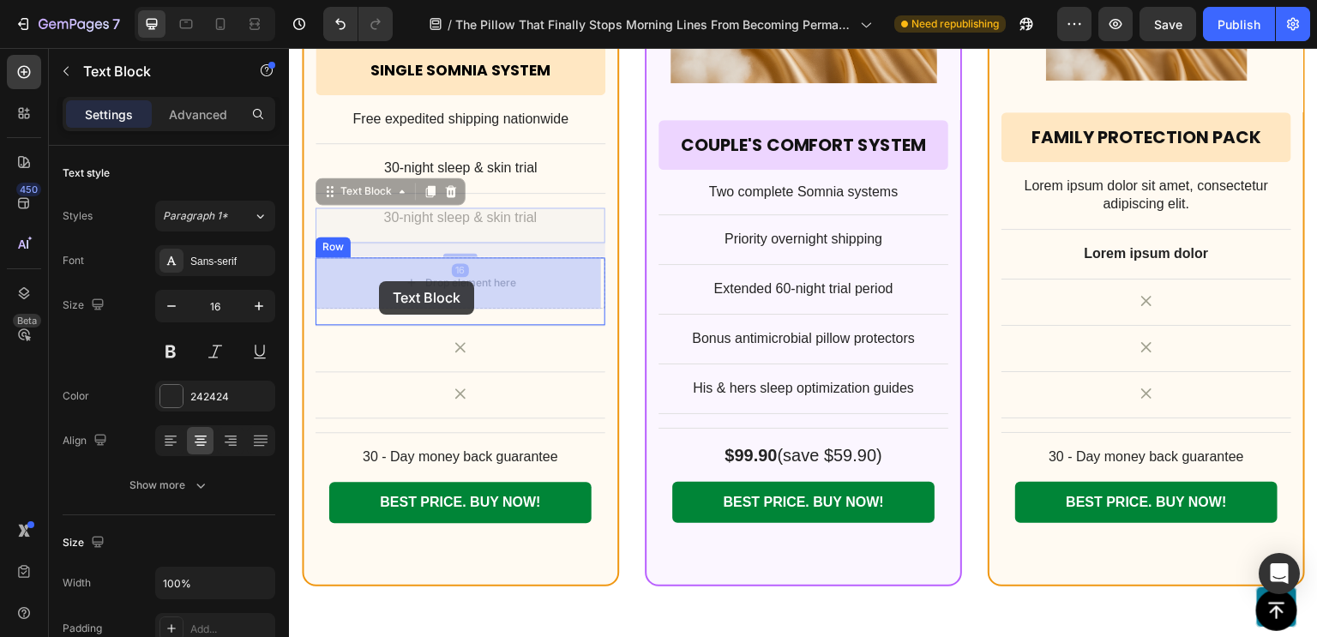
drag, startPoint x: 327, startPoint y: 192, endPoint x: 379, endPoint y: 281, distance: 102.9
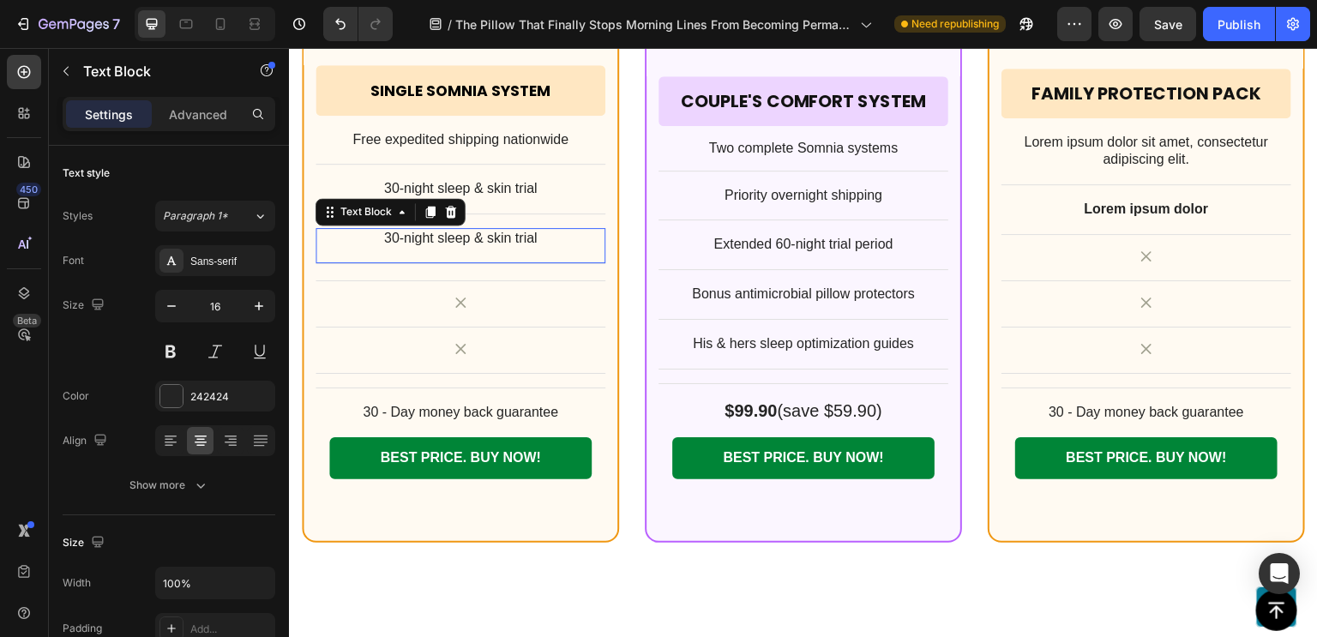
scroll to position [13713, 0]
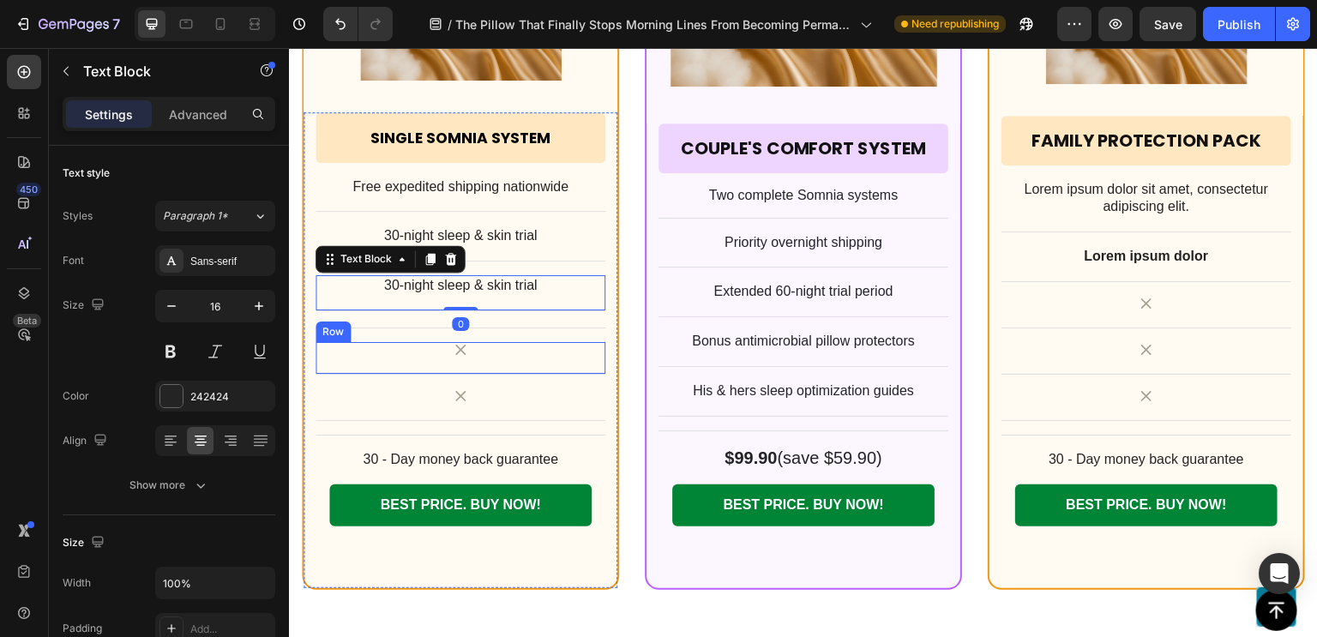
click at [568, 359] on div "Icon Row" at bounding box center [460, 358] width 290 height 33
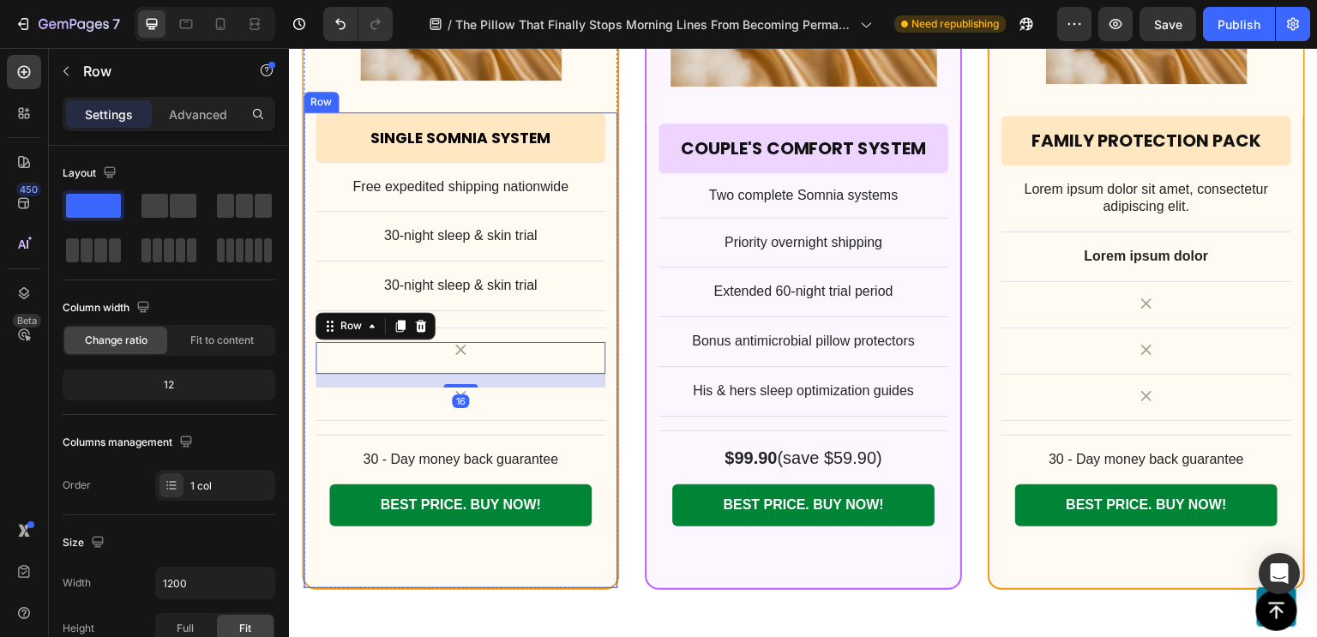
click at [539, 335] on div "Single Somnia System Heading Row Row Free expedited shipping nationwide Text Bl…" at bounding box center [460, 329] width 290 height 435
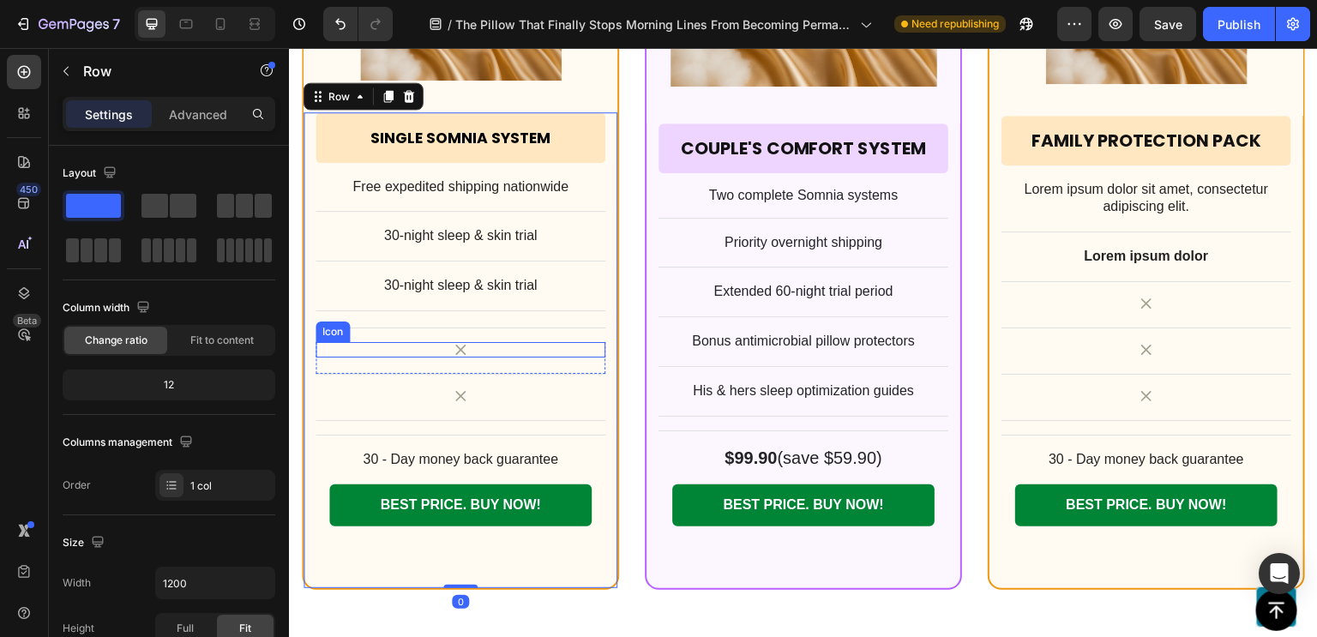
click at [417, 350] on div "Icon" at bounding box center [460, 349] width 290 height 15
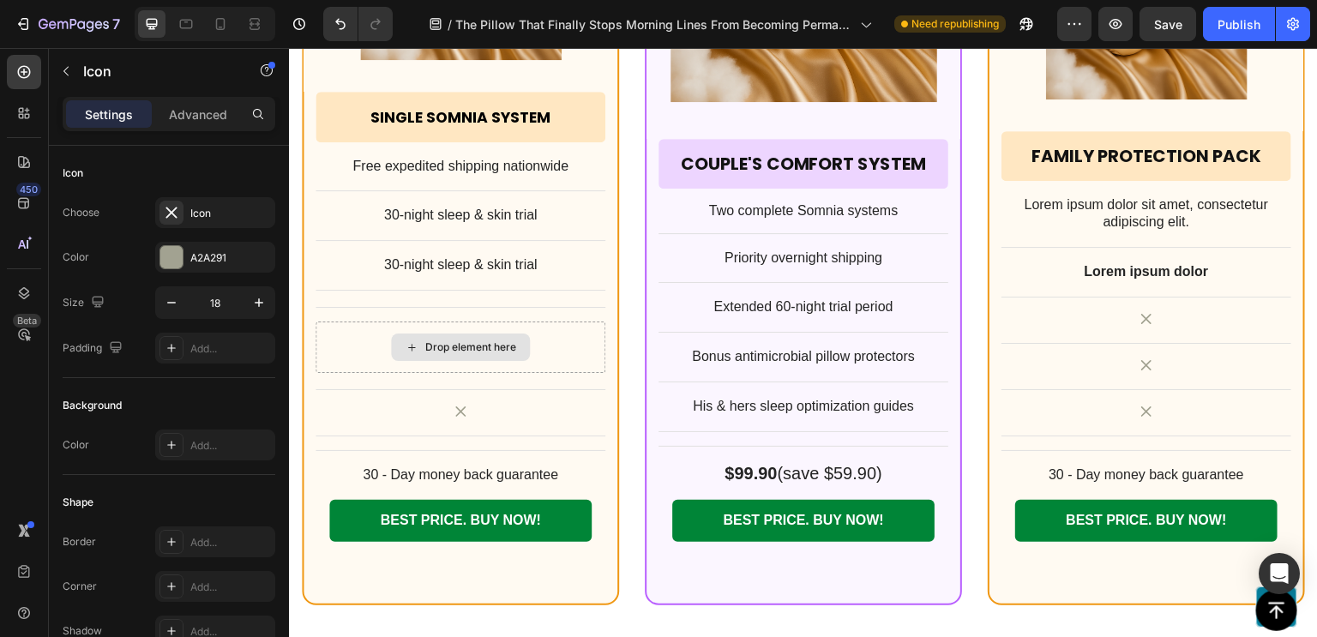
scroll to position [13731, 0]
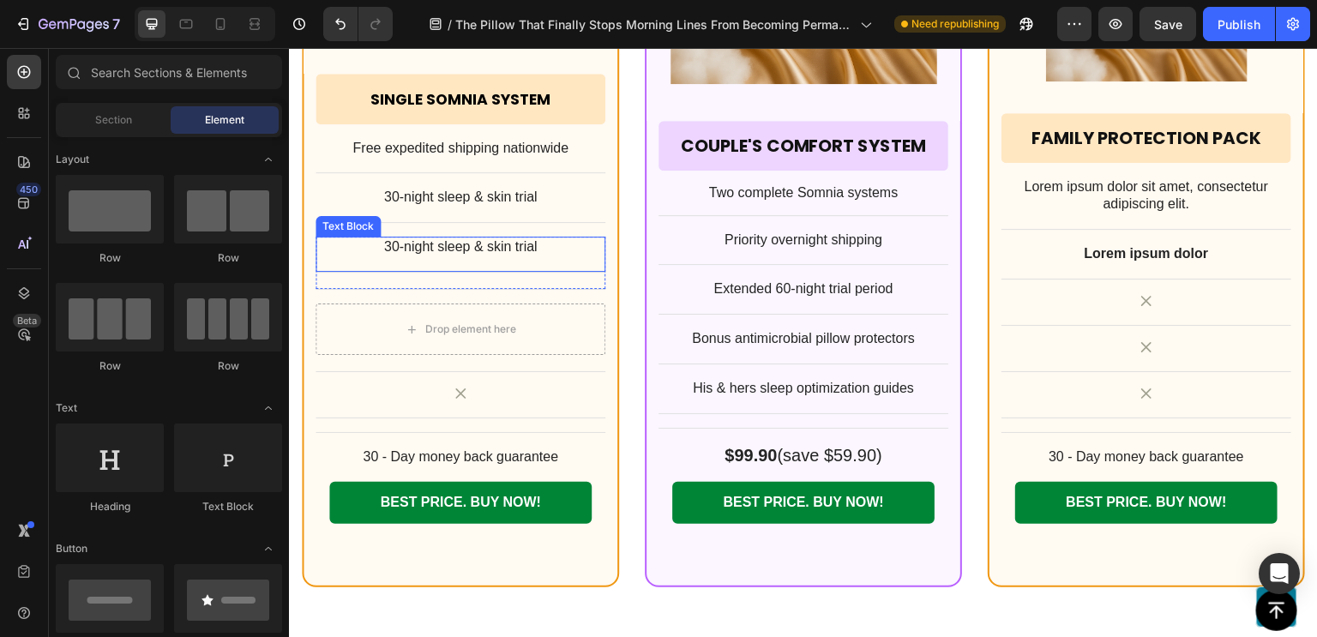
click at [401, 267] on div "30-night sleep & skin trial Text Block" at bounding box center [460, 255] width 290 height 36
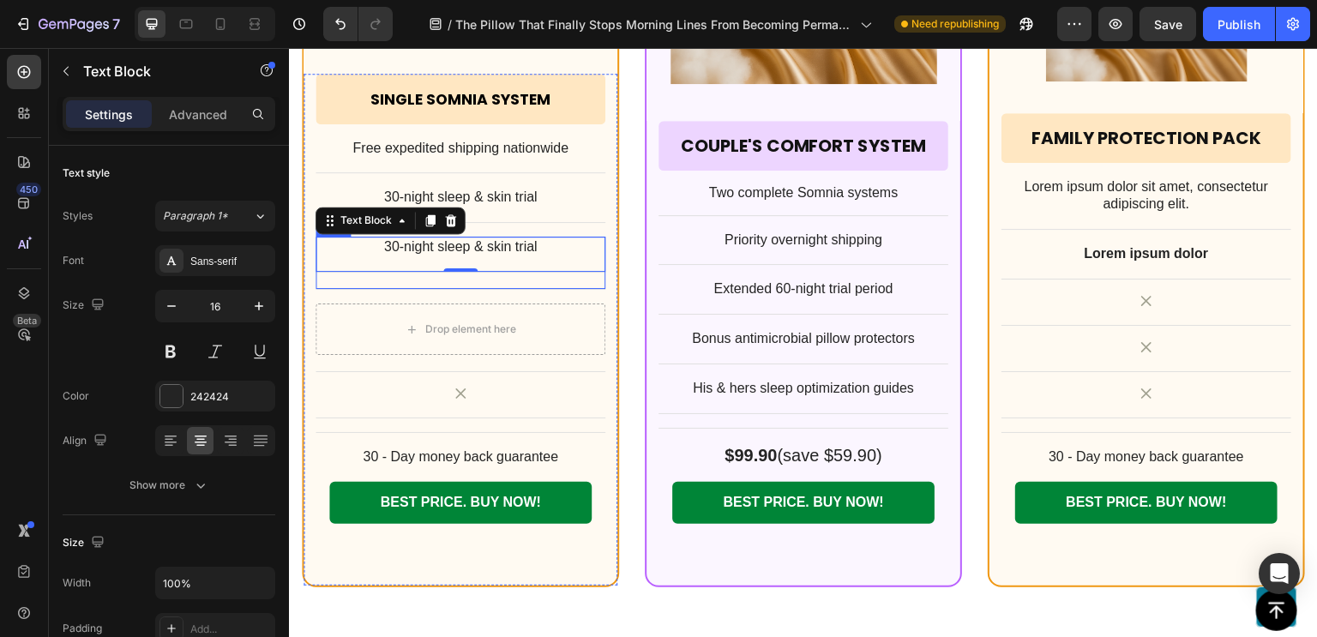
click at [399, 282] on div "30-night sleep & skin trial Text Block 0 Row" at bounding box center [460, 263] width 290 height 53
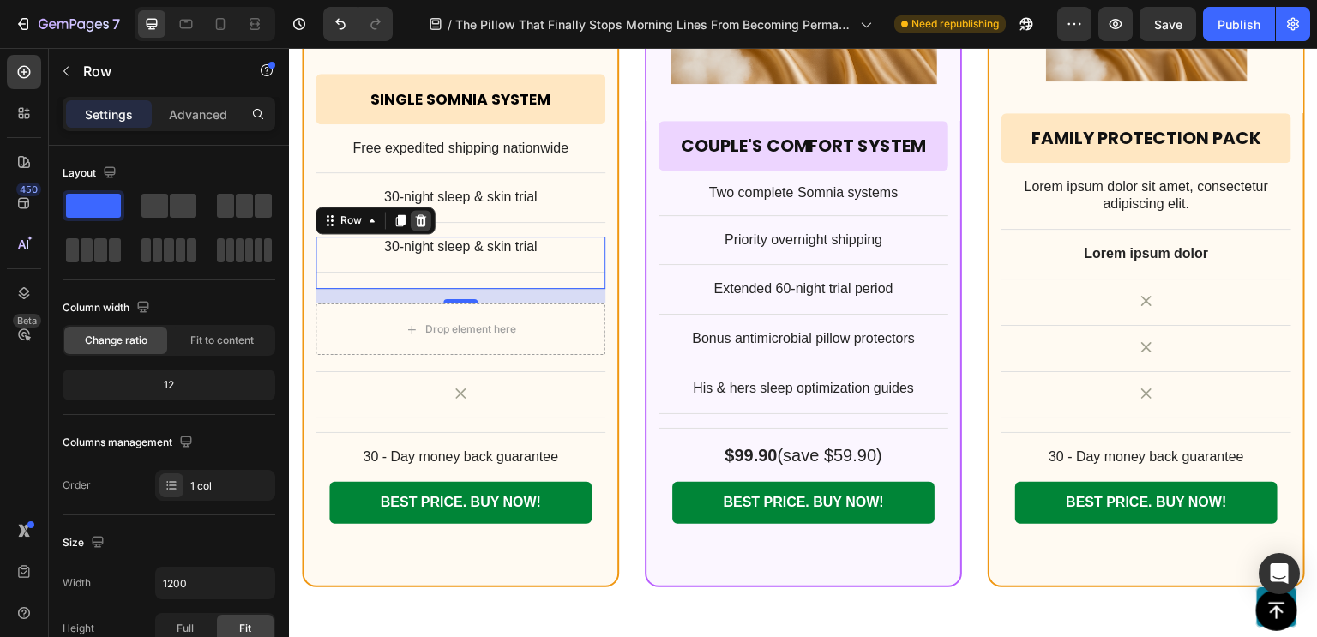
click at [424, 220] on icon at bounding box center [421, 220] width 14 height 14
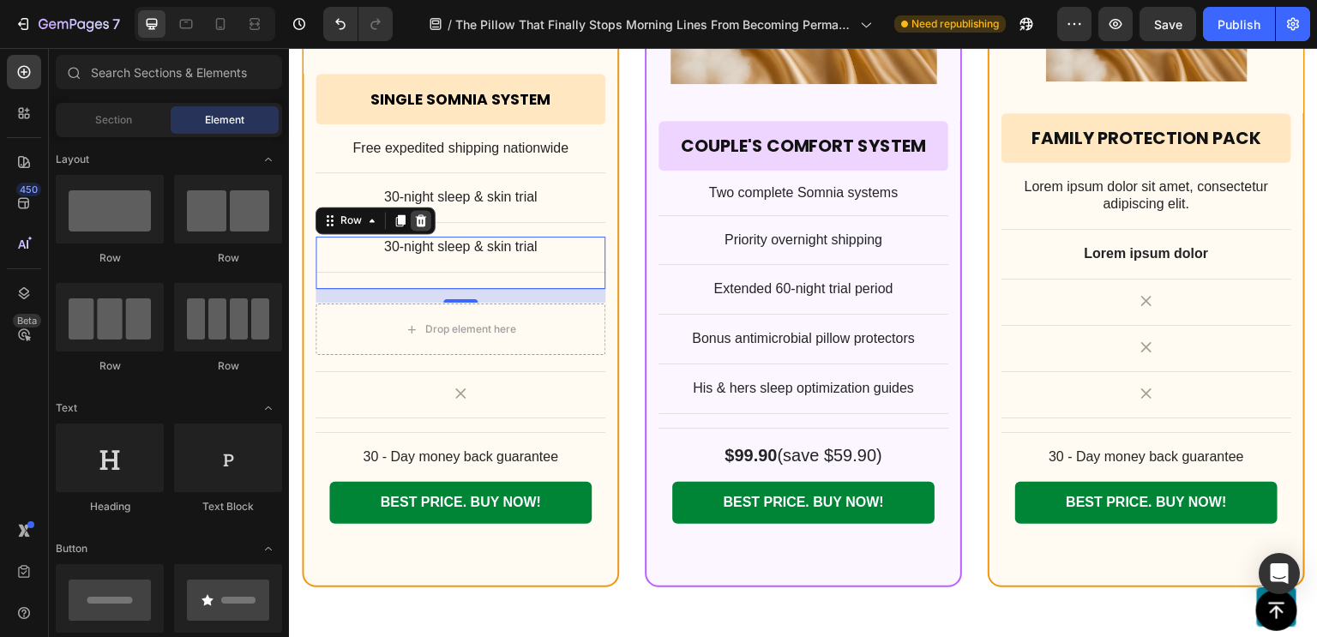
scroll to position [13713, 0]
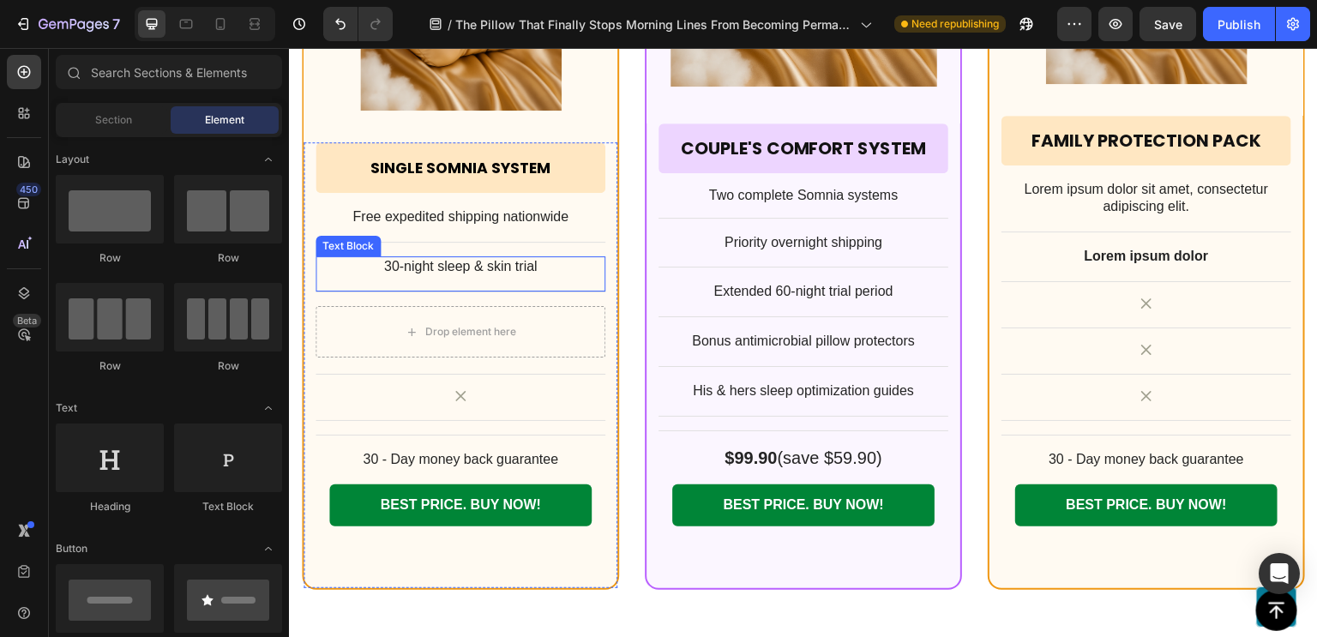
click at [383, 259] on p "30-night sleep & skin trial" at bounding box center [460, 267] width 286 height 18
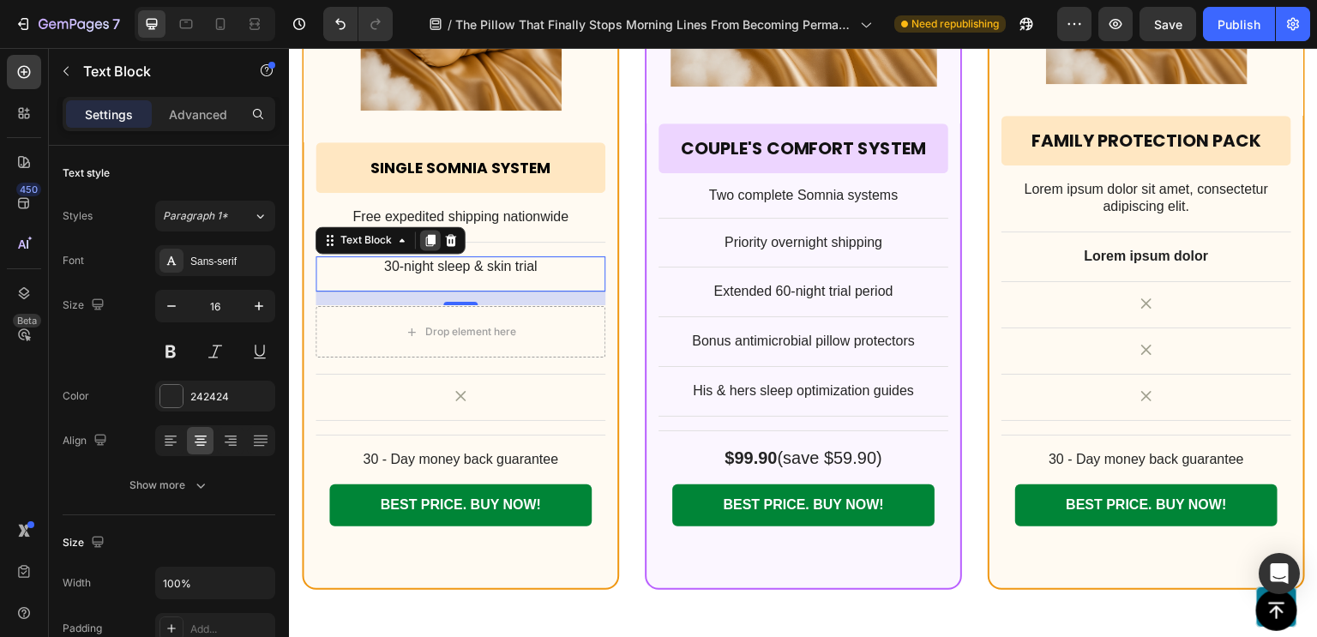
click at [425, 233] on icon at bounding box center [430, 240] width 14 height 14
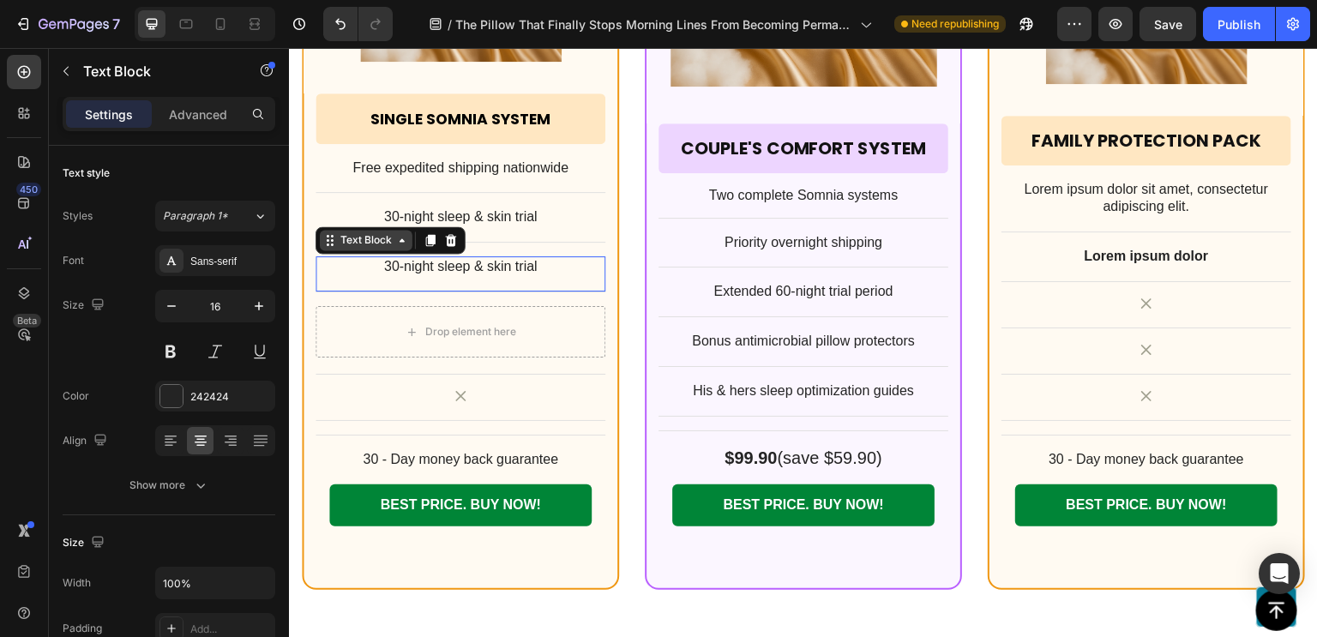
scroll to position [13715, 0]
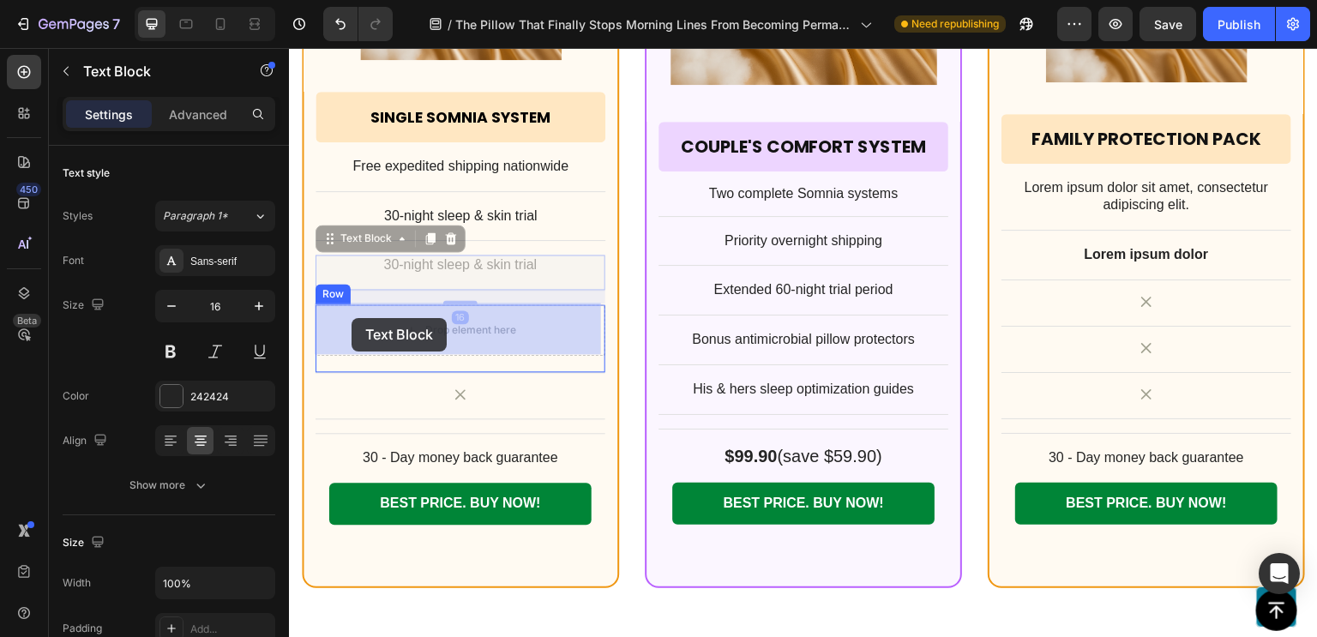
drag, startPoint x: 328, startPoint y: 243, endPoint x: 352, endPoint y: 317, distance: 77.5
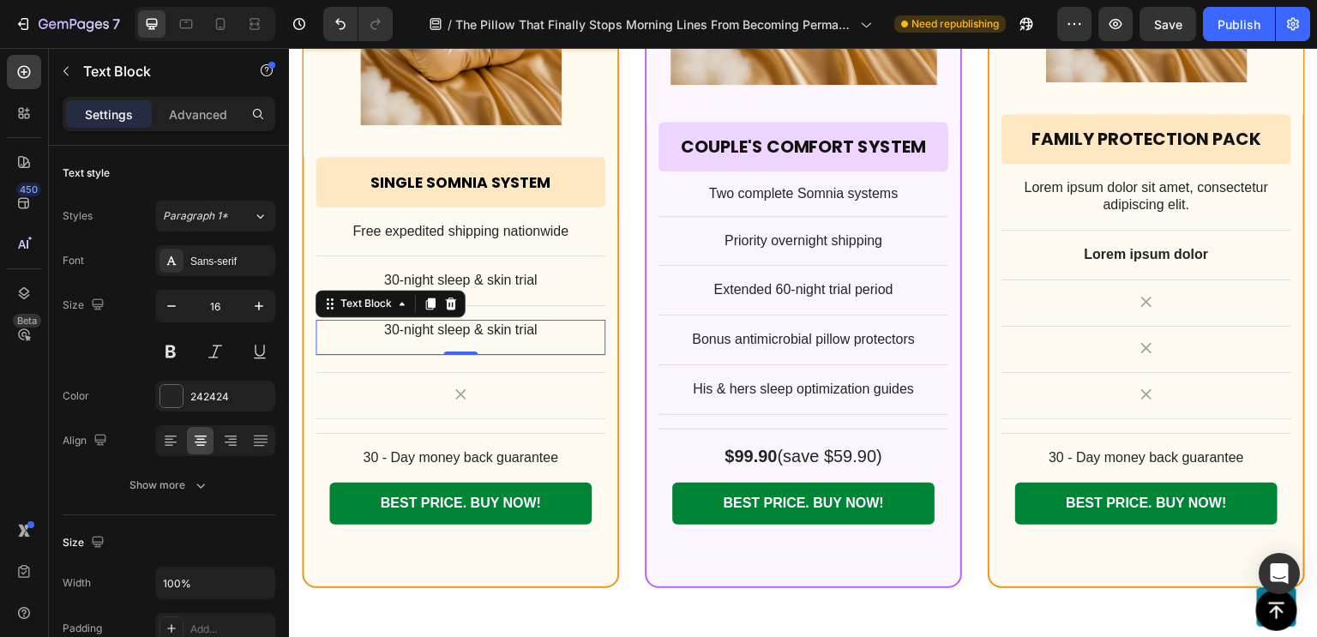
scroll to position [13713, 0]
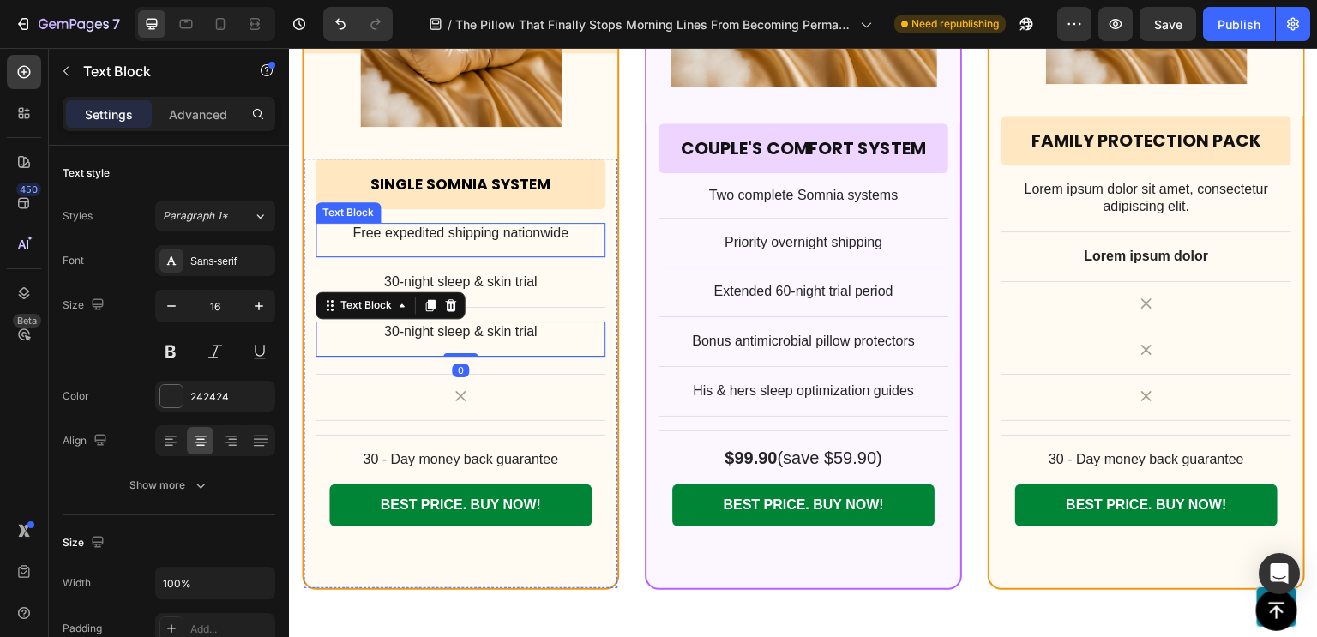
click at [492, 249] on div "Free expedited shipping nationwide Text Block" at bounding box center [460, 241] width 290 height 36
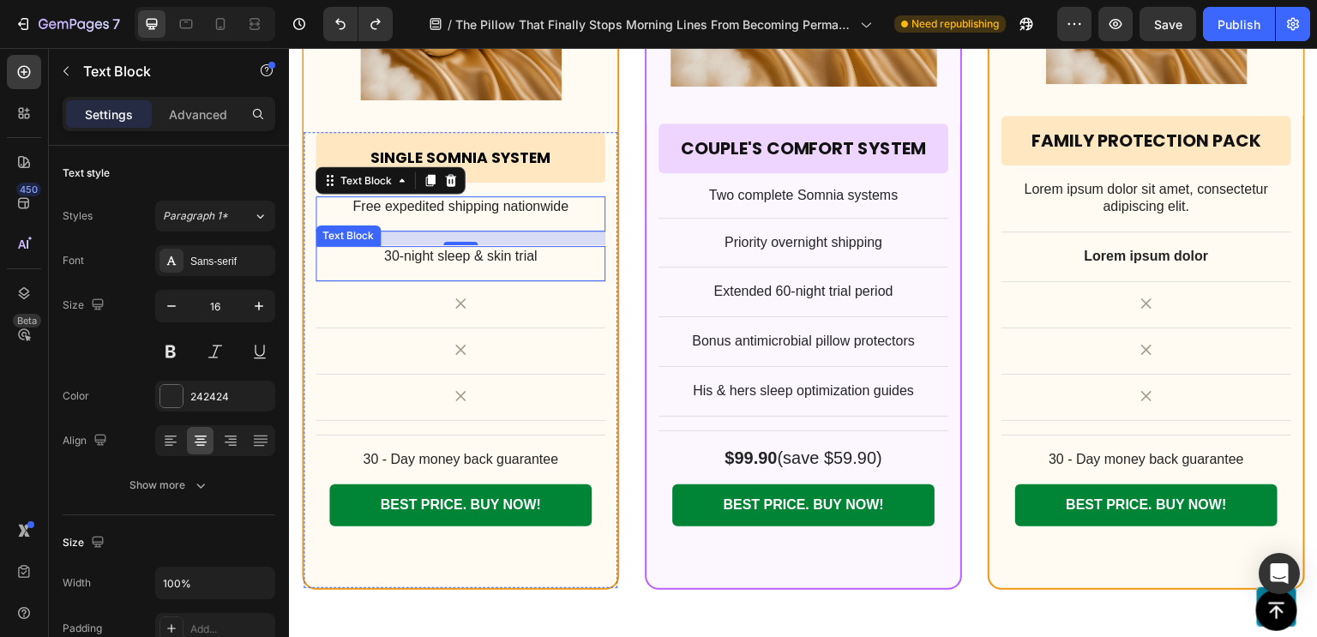
click at [501, 258] on p "30-night sleep & skin trial" at bounding box center [460, 257] width 286 height 18
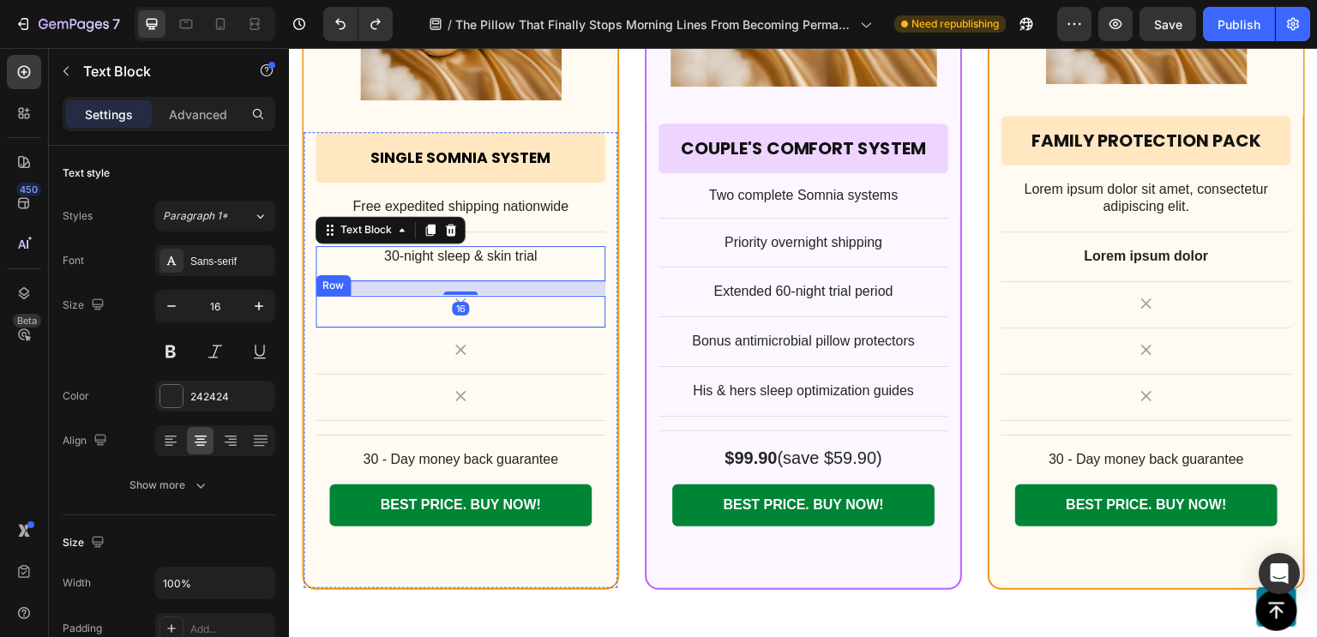
click at [498, 309] on div "Icon Row" at bounding box center [460, 312] width 290 height 33
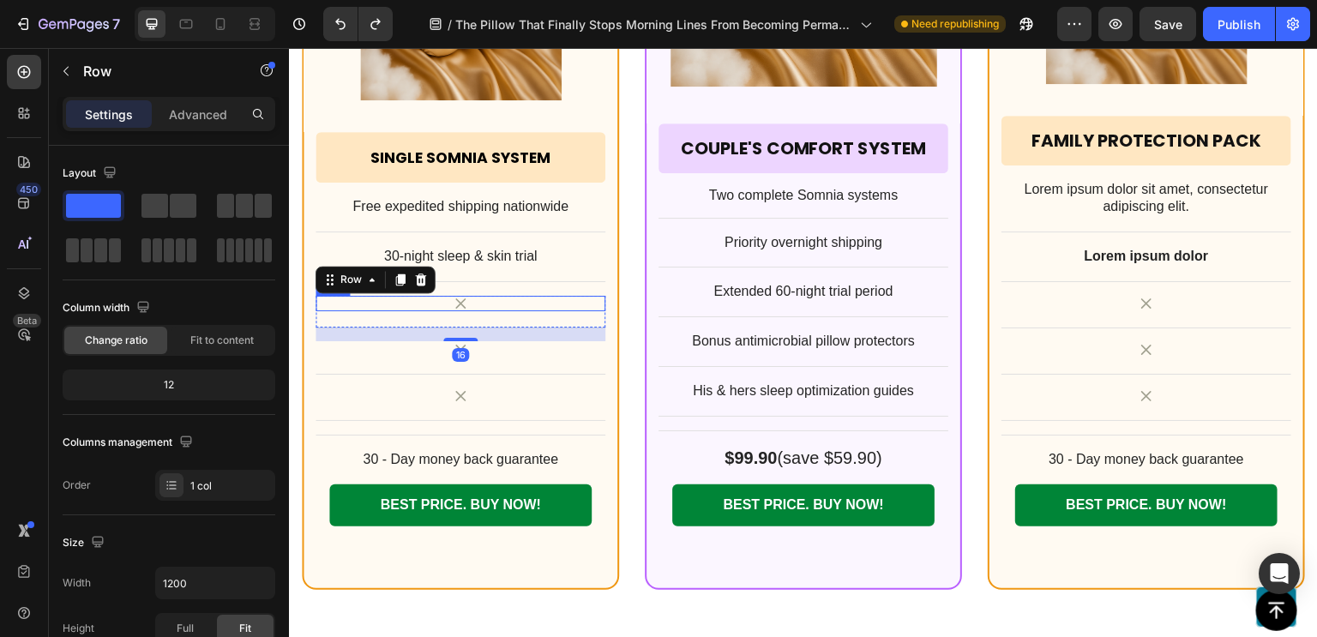
click at [392, 297] on div "Icon" at bounding box center [460, 303] width 290 height 15
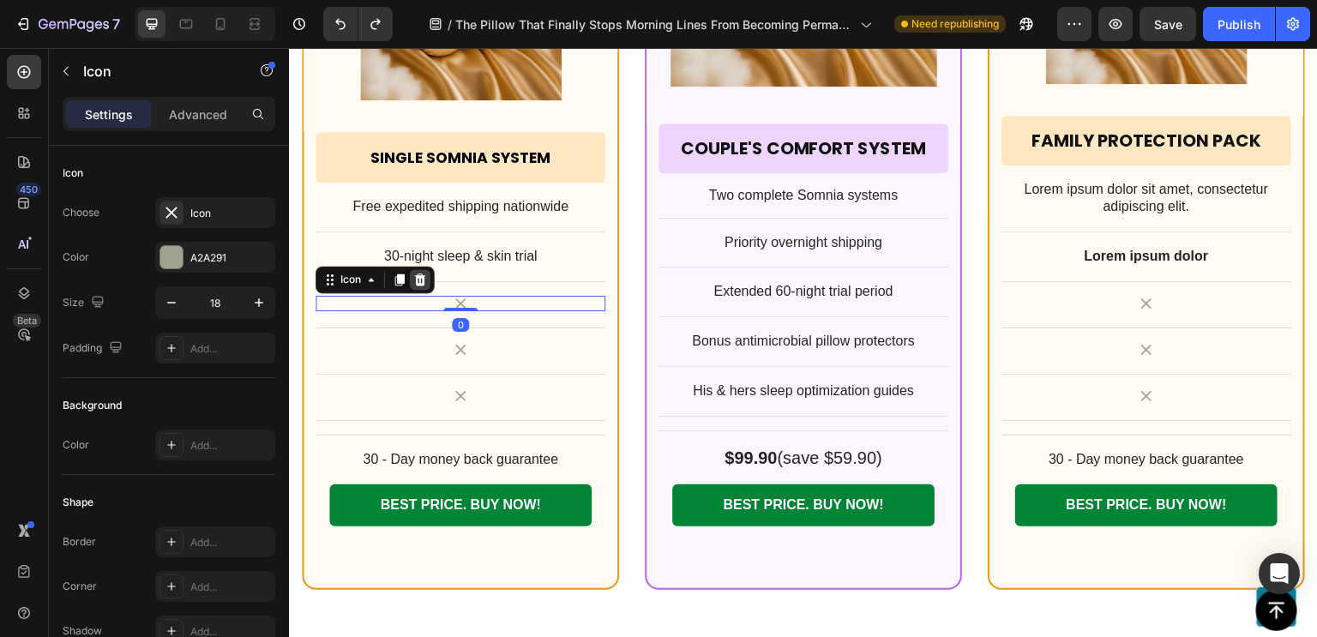
click at [417, 280] on icon at bounding box center [420, 279] width 11 height 12
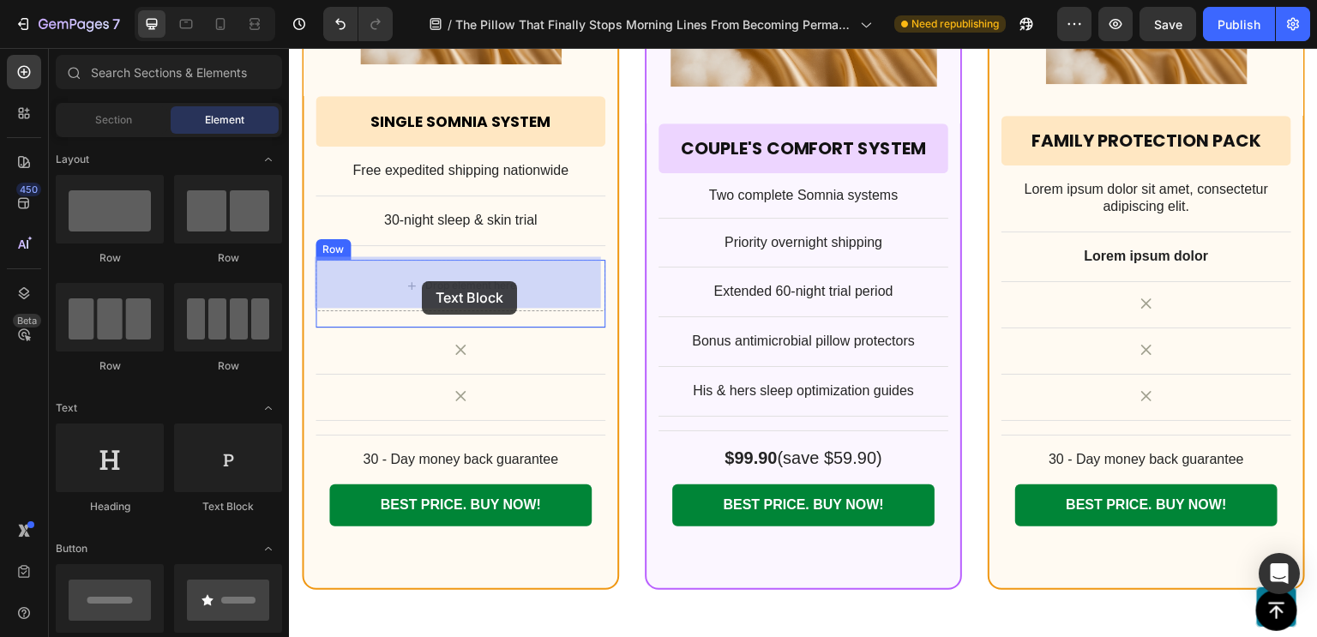
drag, startPoint x: 507, startPoint y: 510, endPoint x: 422, endPoint y: 281, distance: 244.1
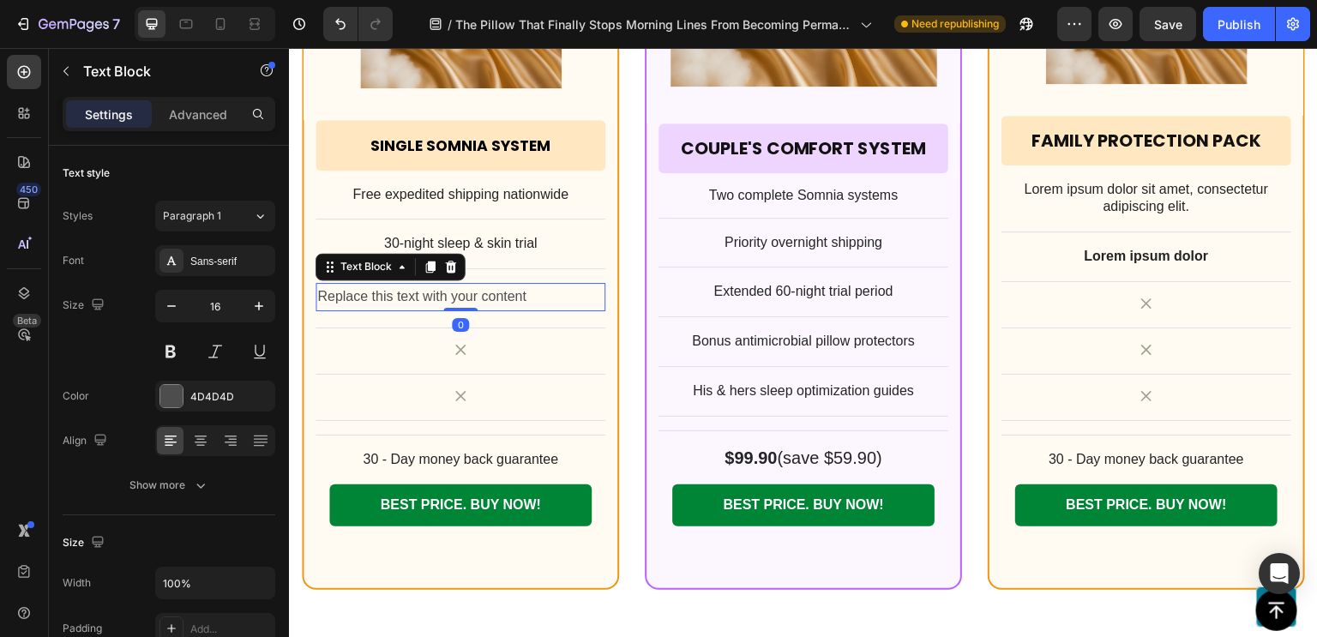
click at [418, 288] on div "Replace this text with your content" at bounding box center [460, 297] width 290 height 28
click at [418, 288] on p "Replace this text with your content" at bounding box center [460, 297] width 286 height 25
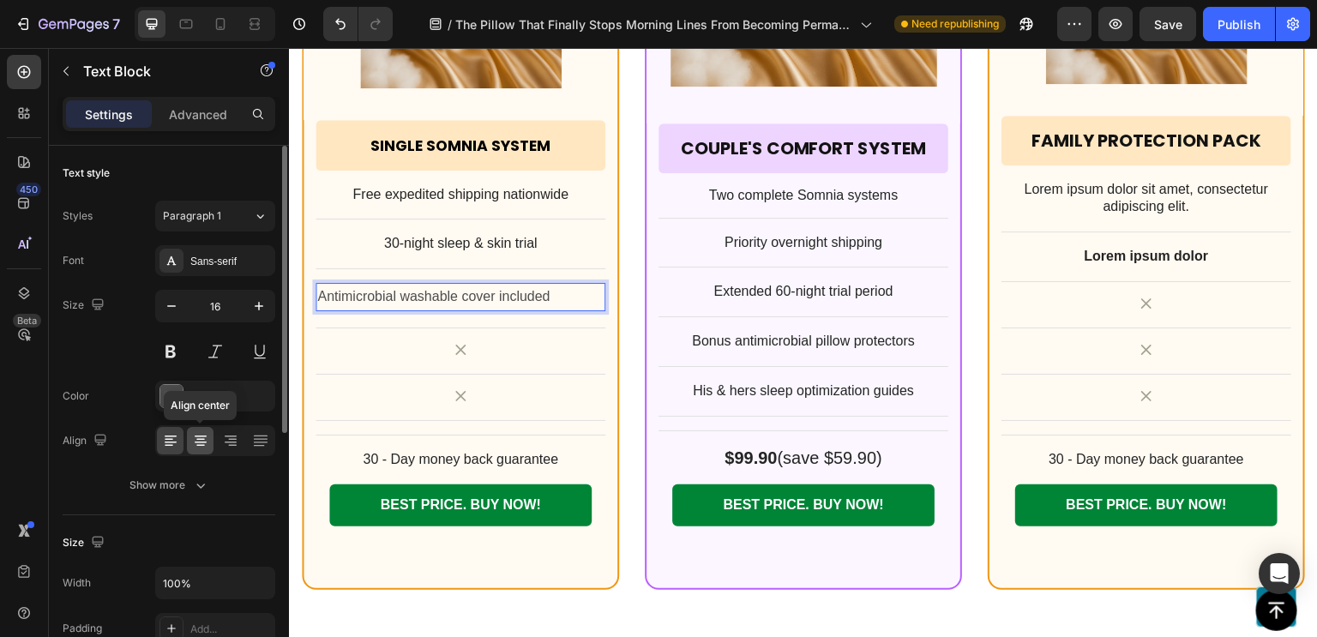
click at [205, 437] on icon at bounding box center [200, 440] width 17 height 17
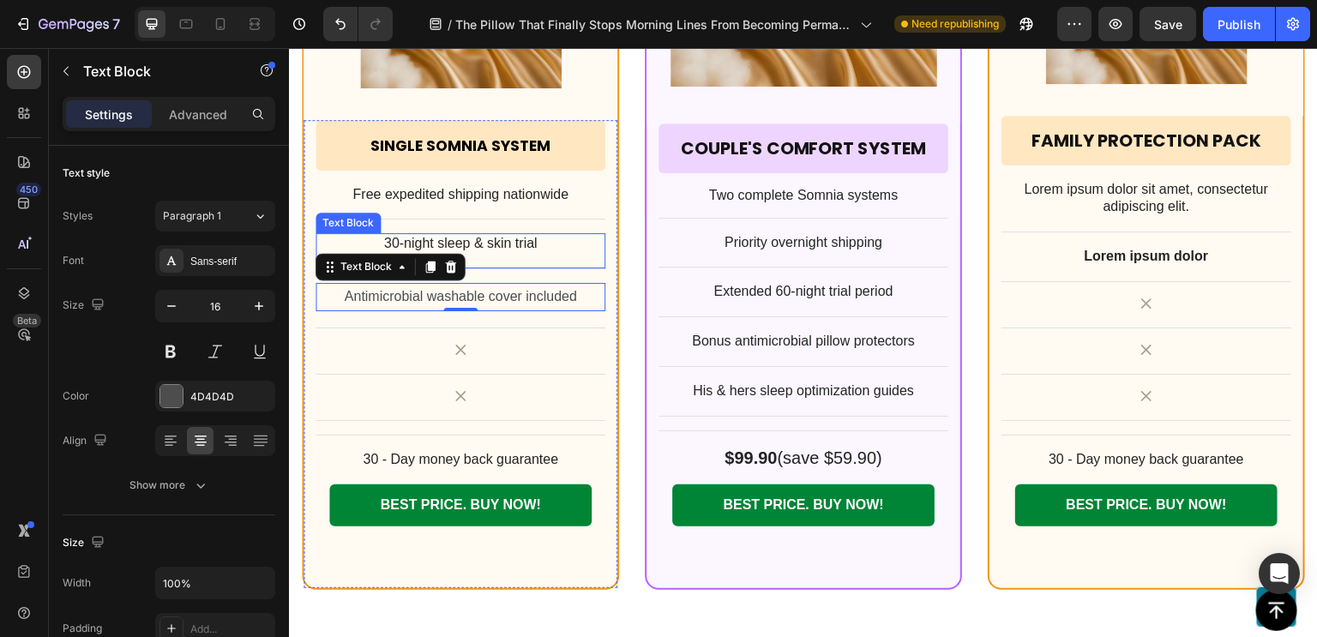
click at [537, 241] on p "30-night sleep & skin trial" at bounding box center [460, 244] width 286 height 18
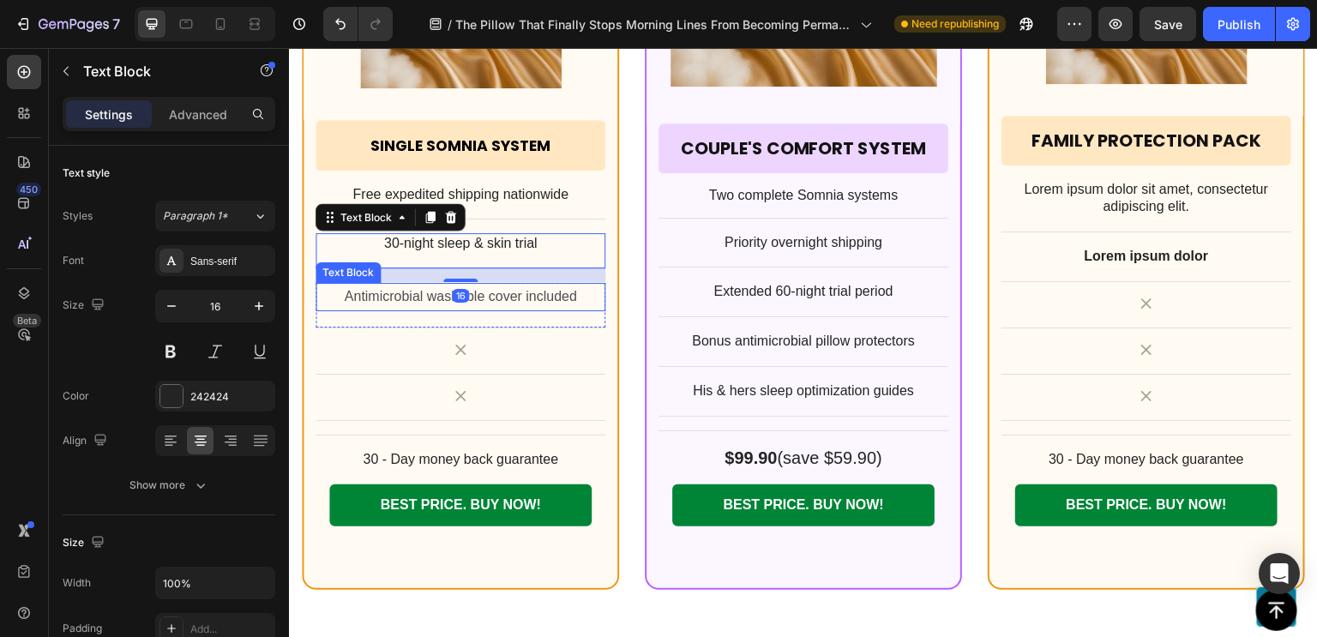
click at [534, 295] on p "Antimicrobial washable cover included" at bounding box center [460, 297] width 286 height 25
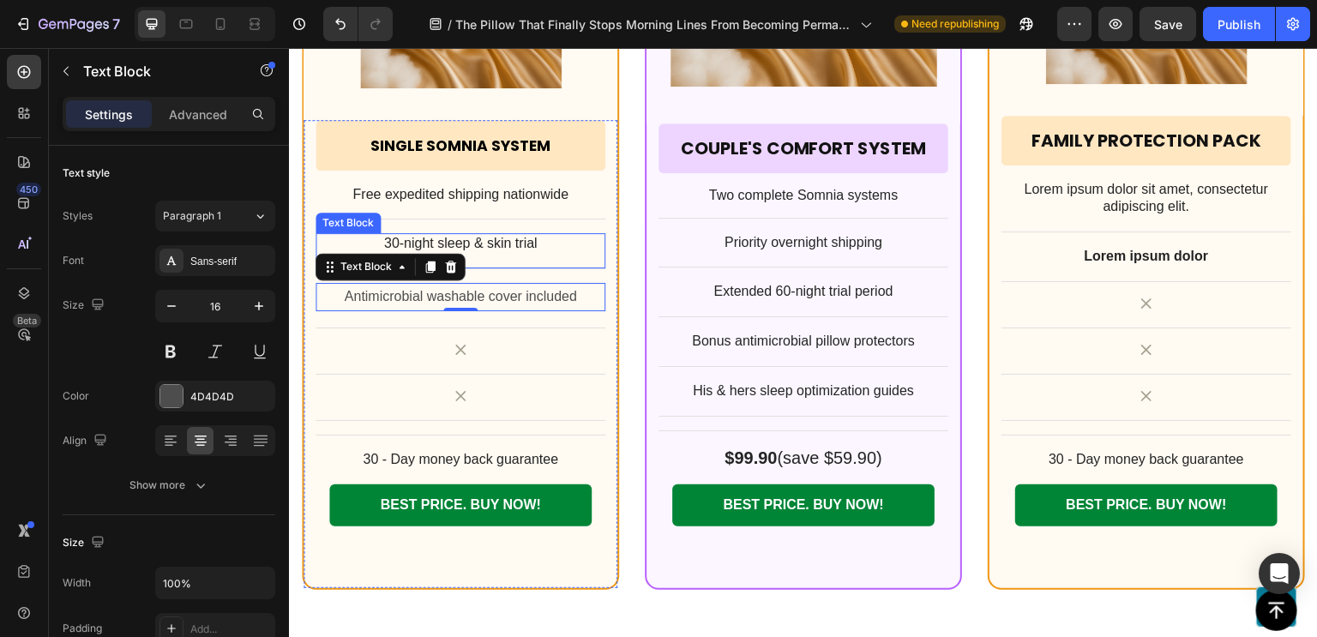
click at [492, 243] on p "30-night sleep & skin trial" at bounding box center [460, 244] width 286 height 18
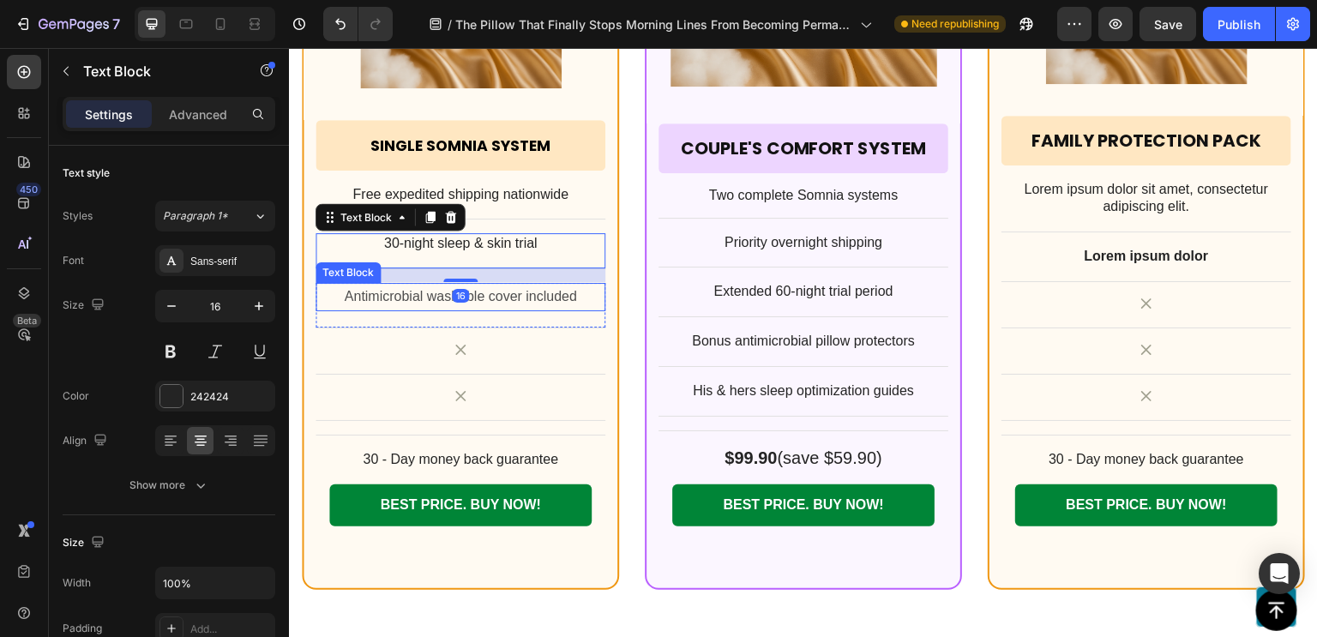
click at [489, 291] on p "Antimicrobial washable cover included" at bounding box center [460, 297] width 286 height 25
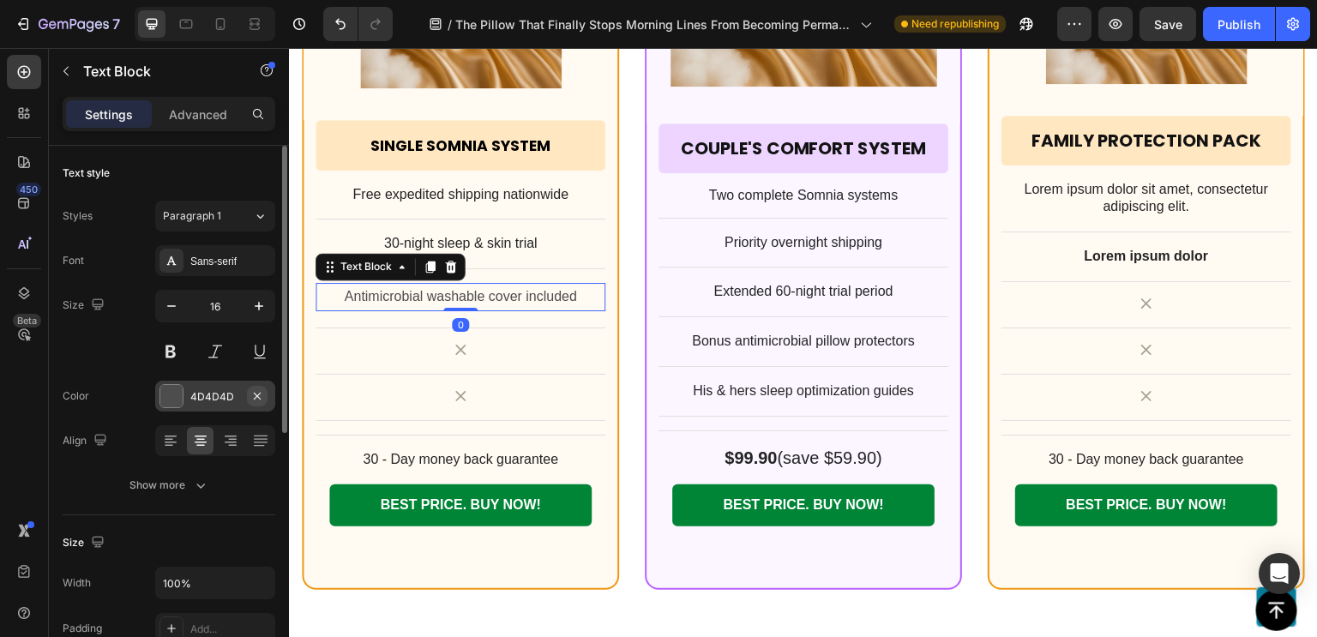
click at [262, 397] on icon "button" at bounding box center [257, 396] width 14 height 14
click at [207, 399] on div "Add..." at bounding box center [230, 396] width 81 height 15
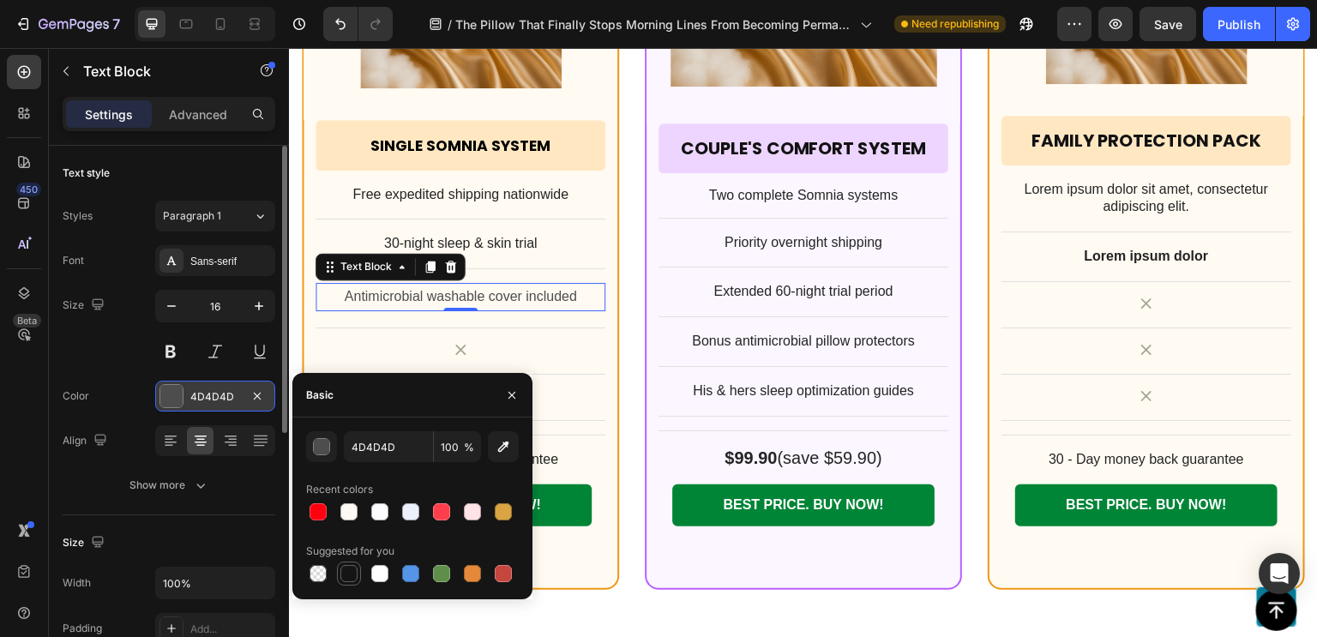
click at [351, 570] on div at bounding box center [348, 573] width 17 height 17
type input "151515"
click at [503, 237] on p "30-night sleep & skin trial" at bounding box center [460, 244] width 286 height 18
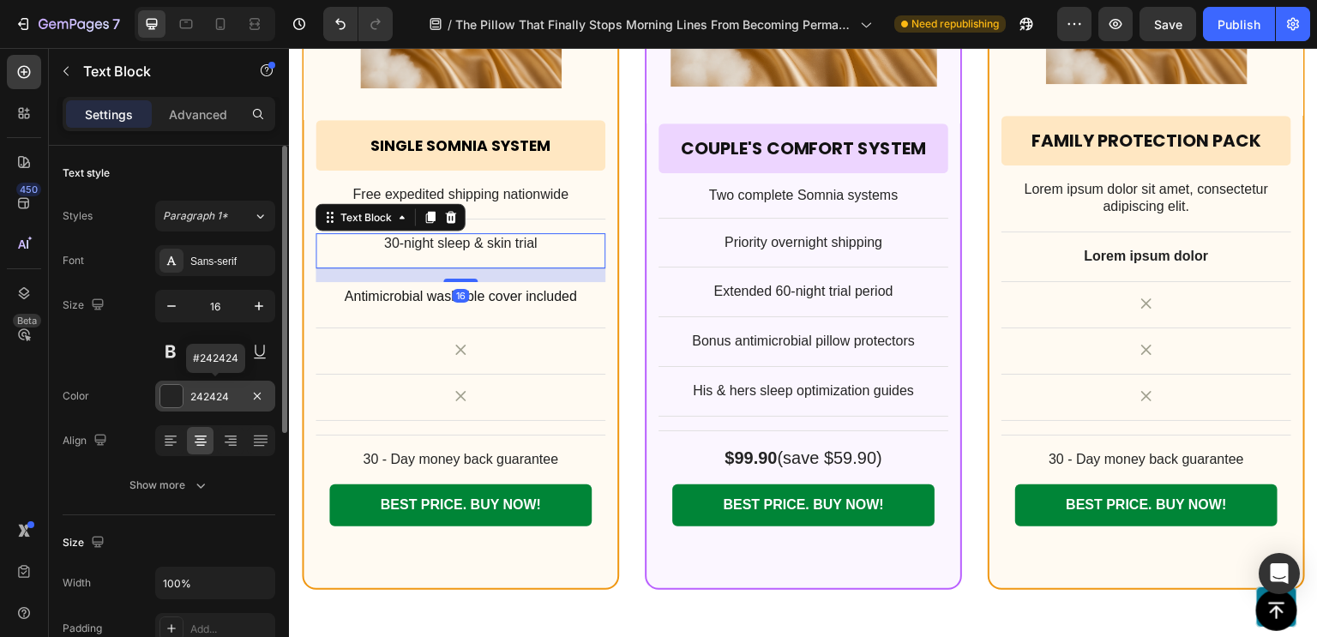
click at [217, 396] on div "242424" at bounding box center [215, 396] width 50 height 15
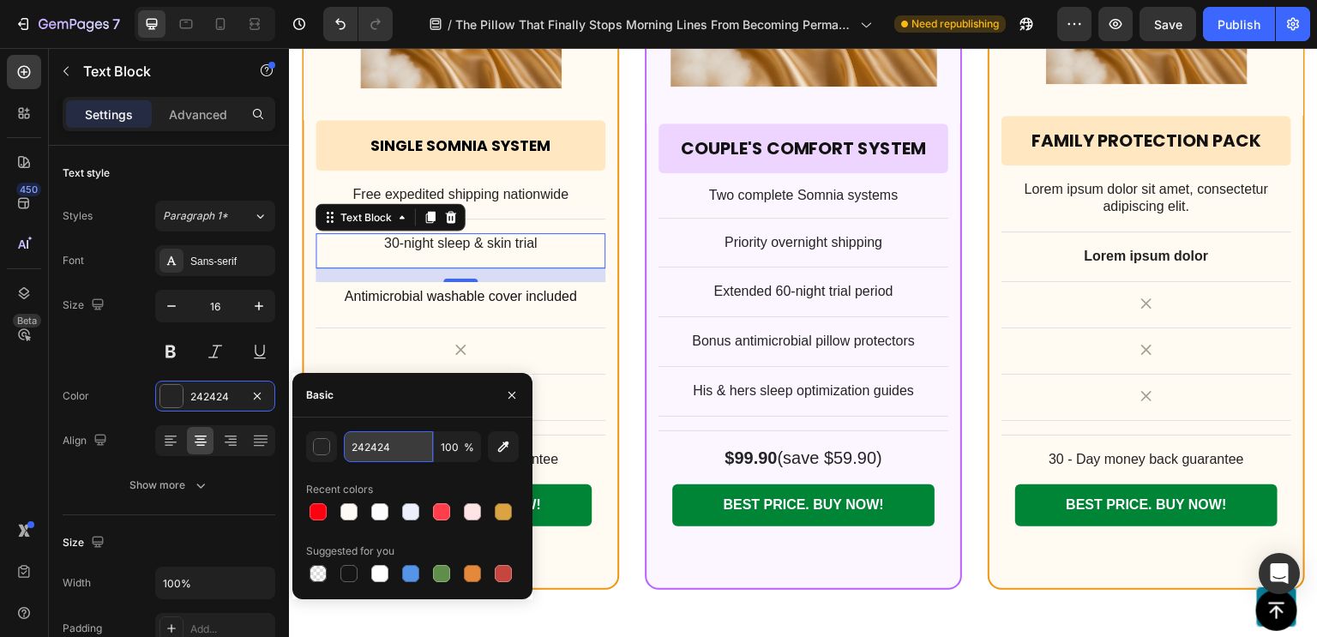
click at [370, 450] on input "242424" at bounding box center [388, 446] width 89 height 31
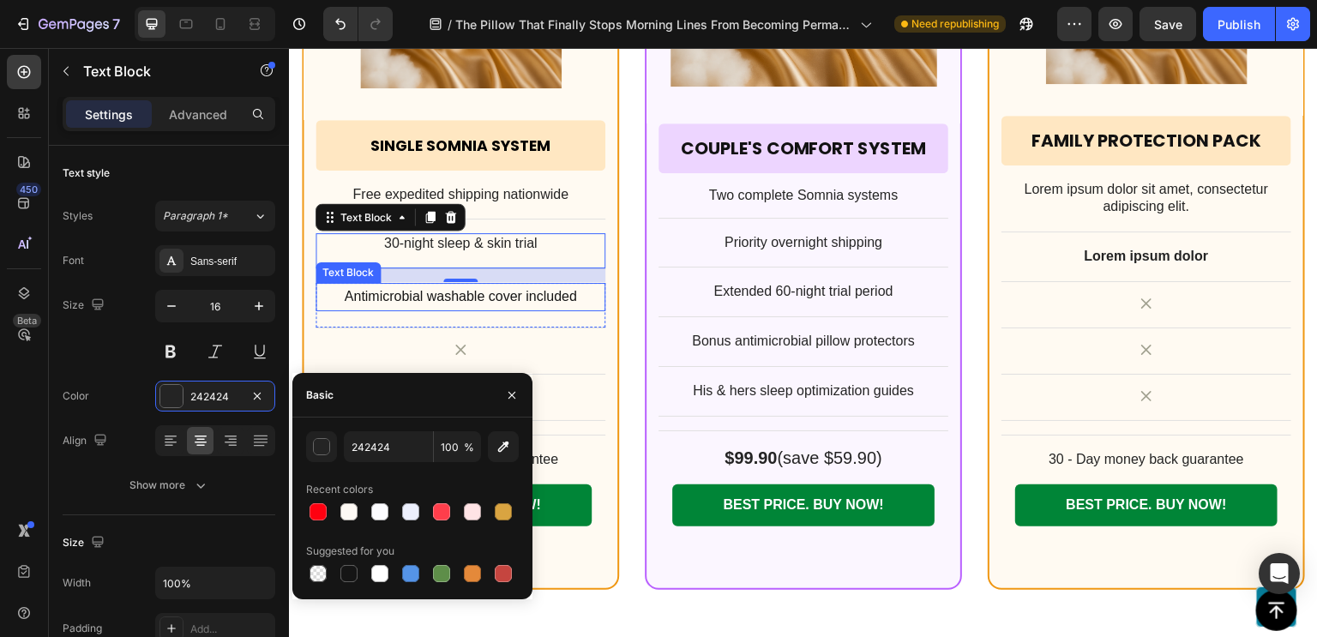
click at [461, 299] on p "Antimicrobial washable cover included" at bounding box center [460, 297] width 286 height 25
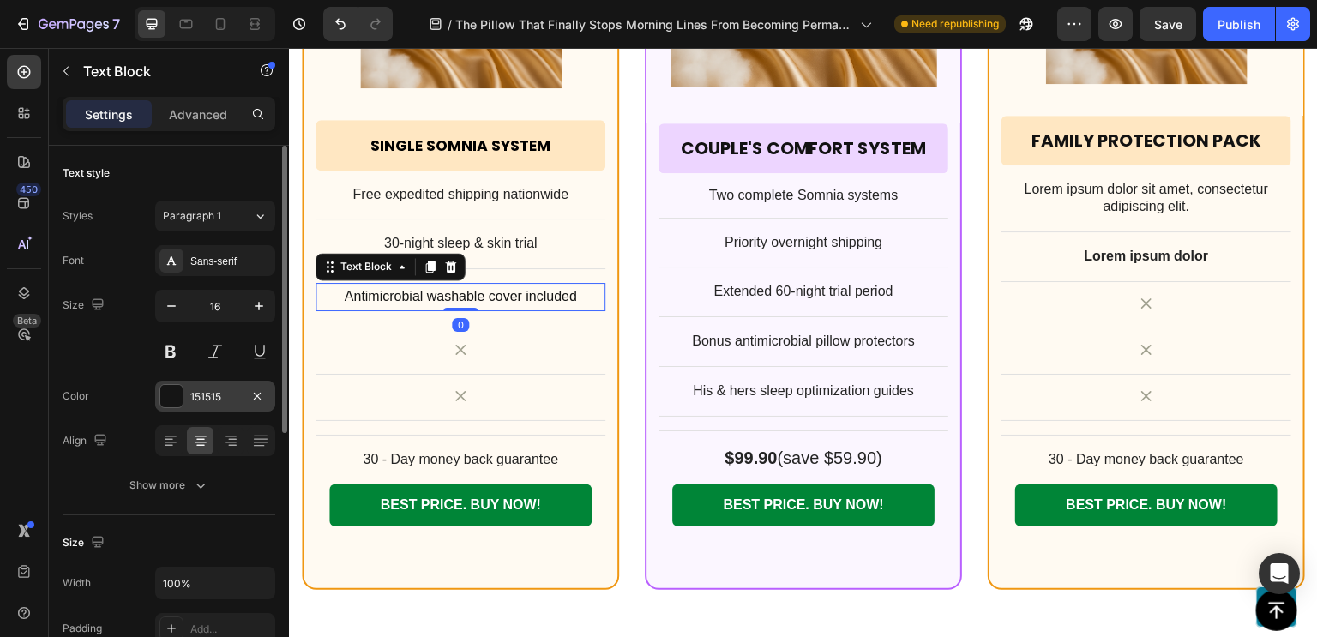
click at [204, 389] on div "151515" at bounding box center [215, 396] width 50 height 15
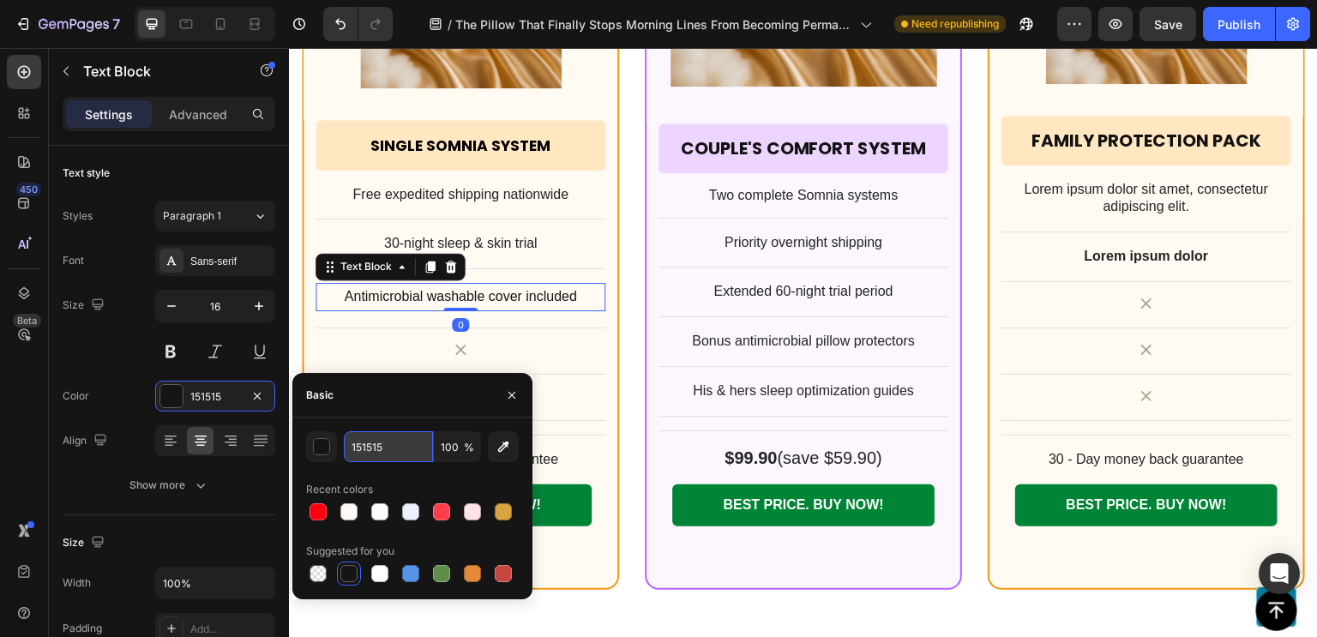
click at [370, 445] on input "151515" at bounding box center [388, 446] width 89 height 31
paste input "242424"
type input "242424"
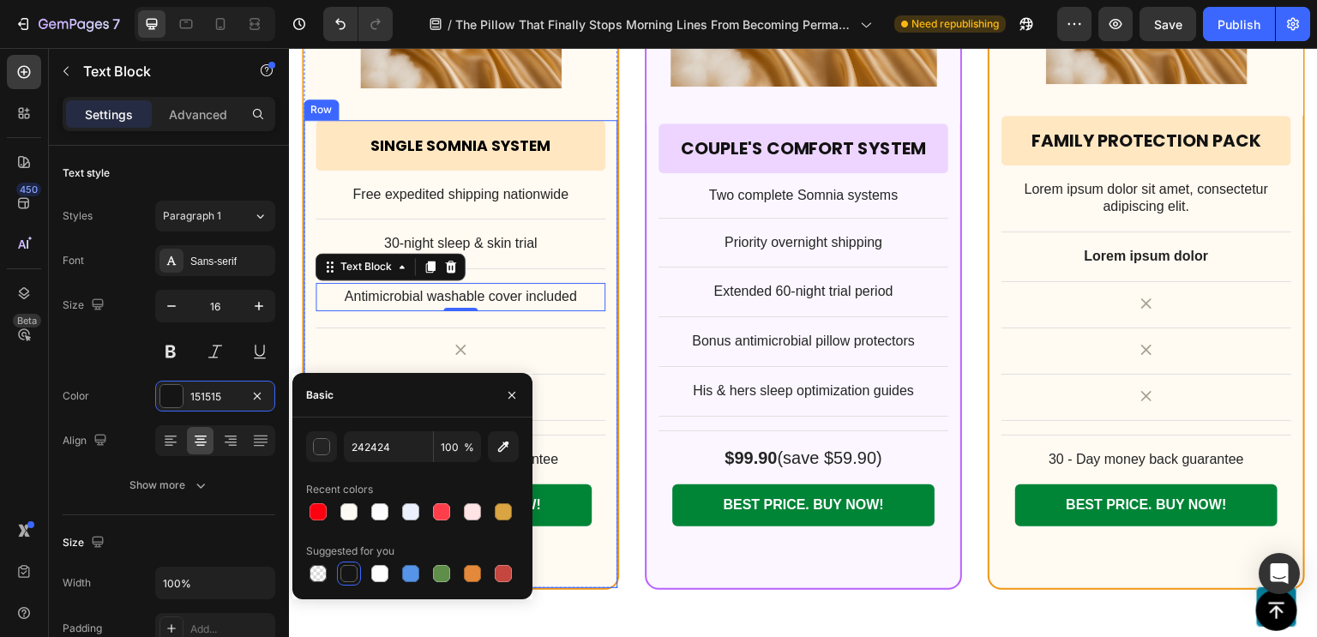
click at [556, 331] on div "Single Somnia System Heading Row Row Free expedited shipping nationwide Text Bl…" at bounding box center [460, 333] width 290 height 427
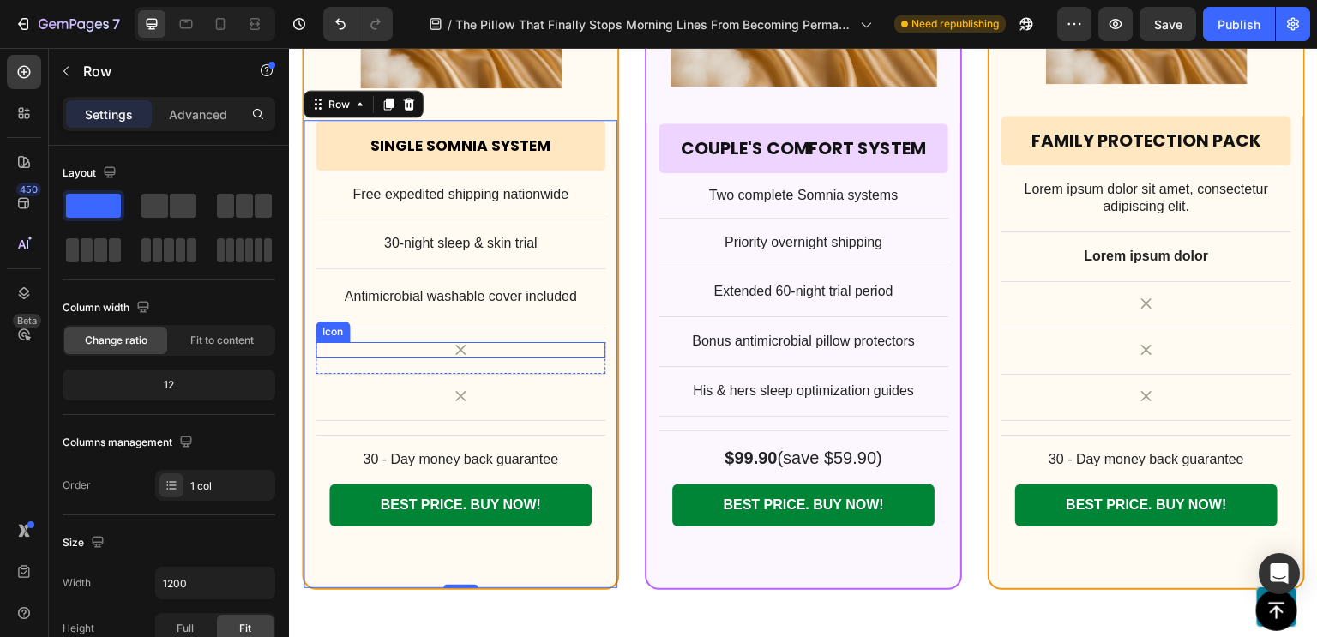
click at [453, 343] on icon at bounding box center [460, 349] width 15 height 15
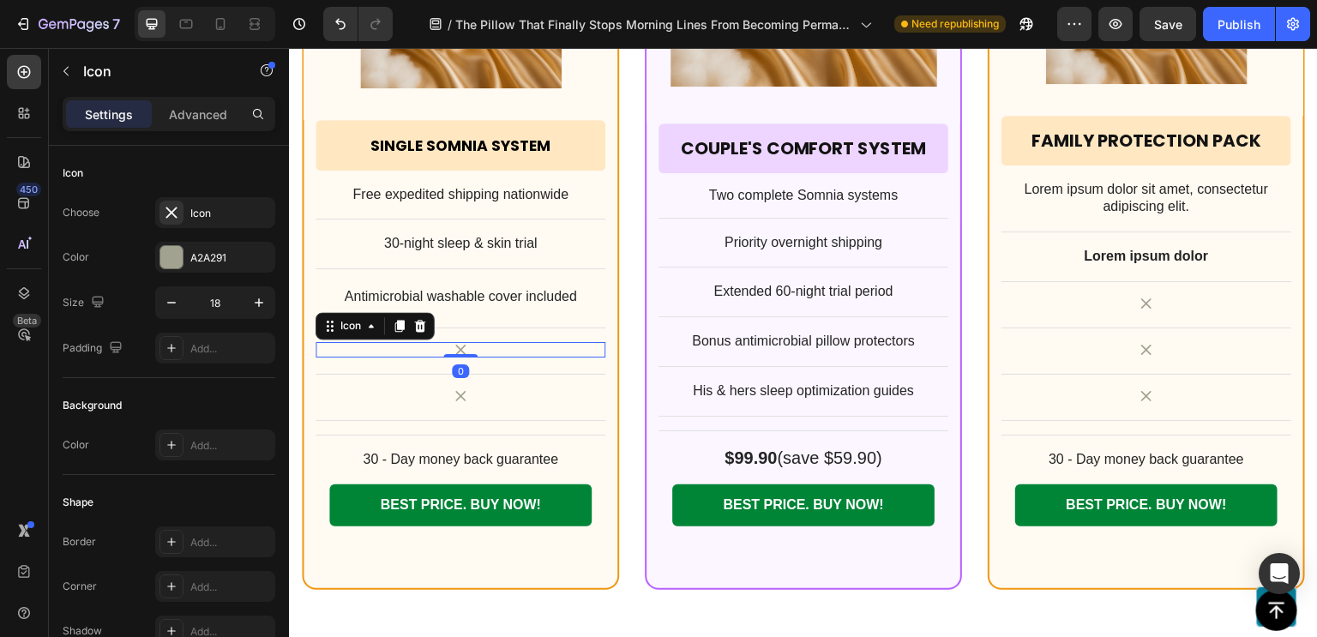
scroll to position [13723, 0]
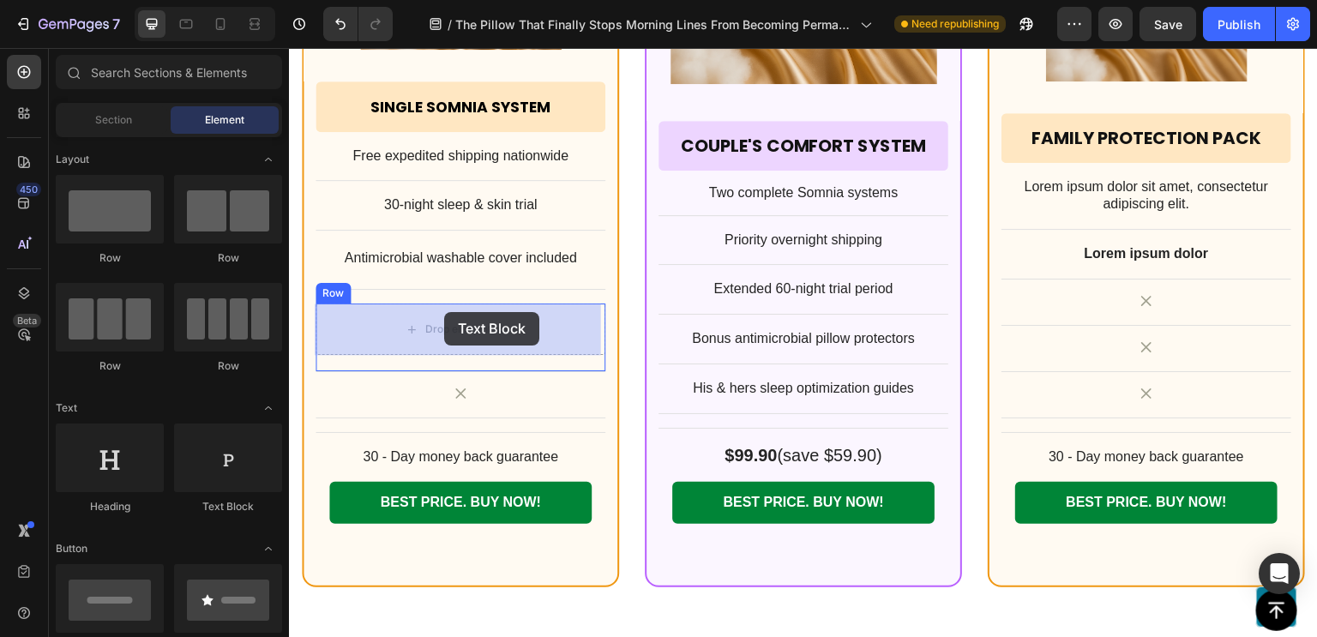
drag, startPoint x: 501, startPoint y: 502, endPoint x: 444, endPoint y: 312, distance: 198.5
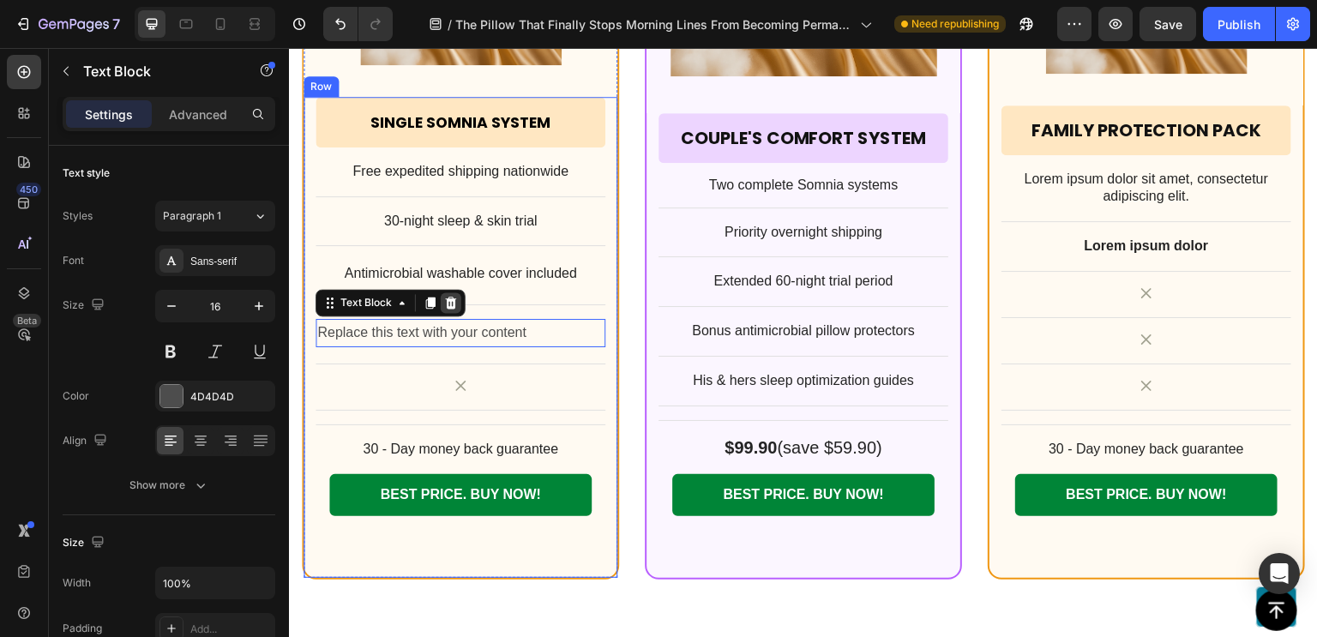
scroll to position [13713, 0]
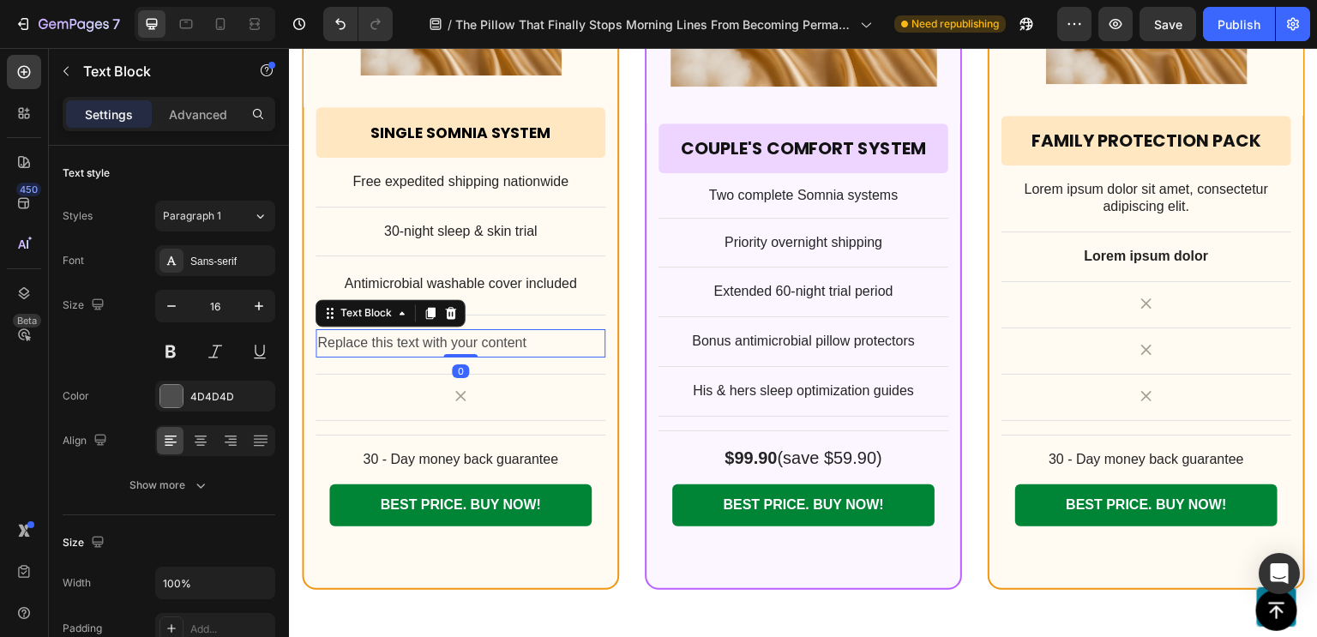
click at [438, 339] on div "Replace this text with your content" at bounding box center [460, 343] width 290 height 28
click at [438, 339] on p "Replace this text with your content" at bounding box center [460, 343] width 286 height 25
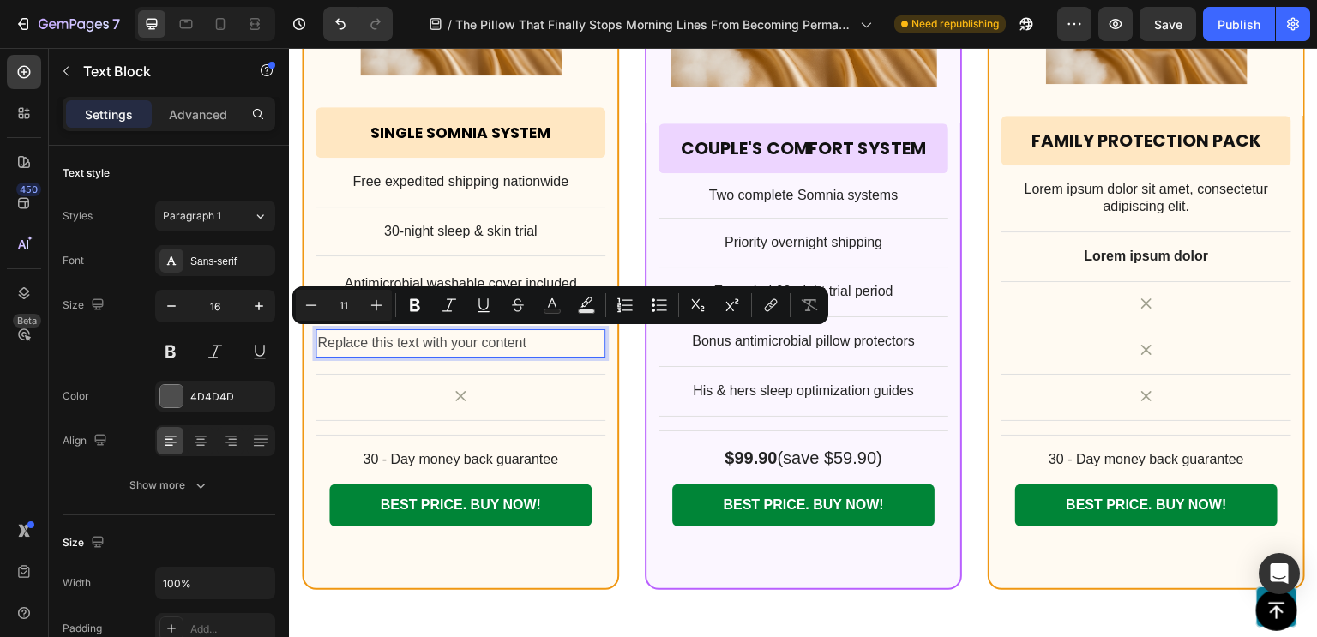
scroll to position [13712, 0]
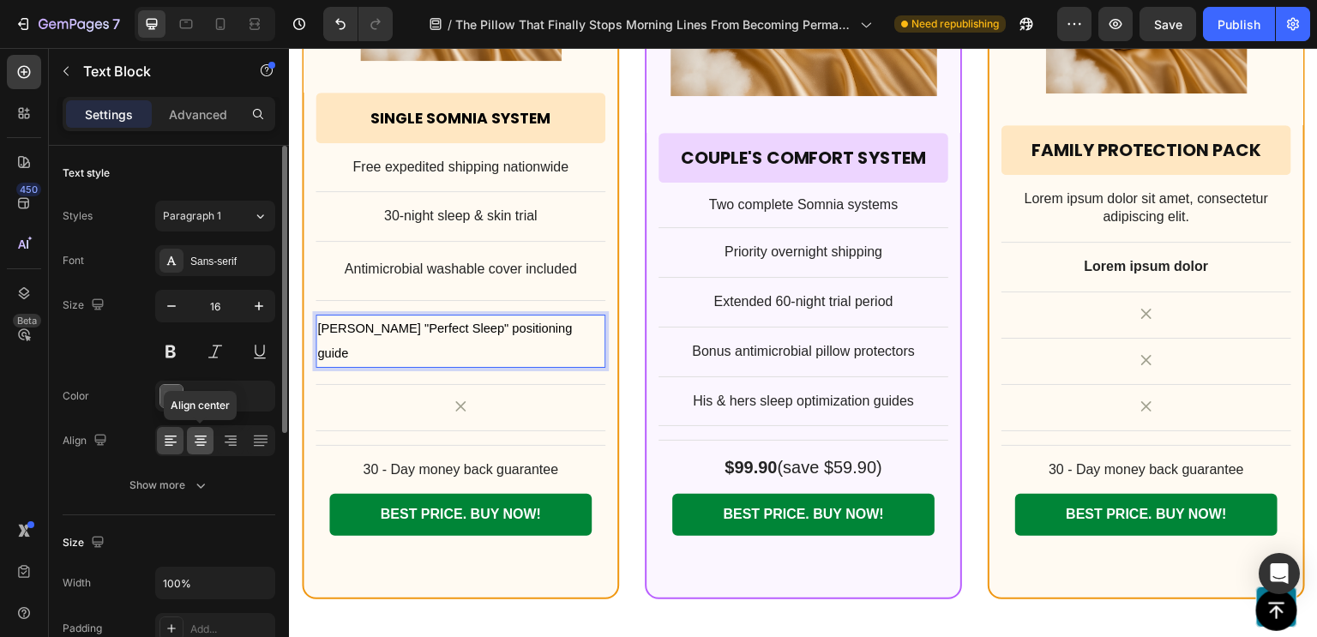
click at [202, 448] on div at bounding box center [200, 440] width 27 height 27
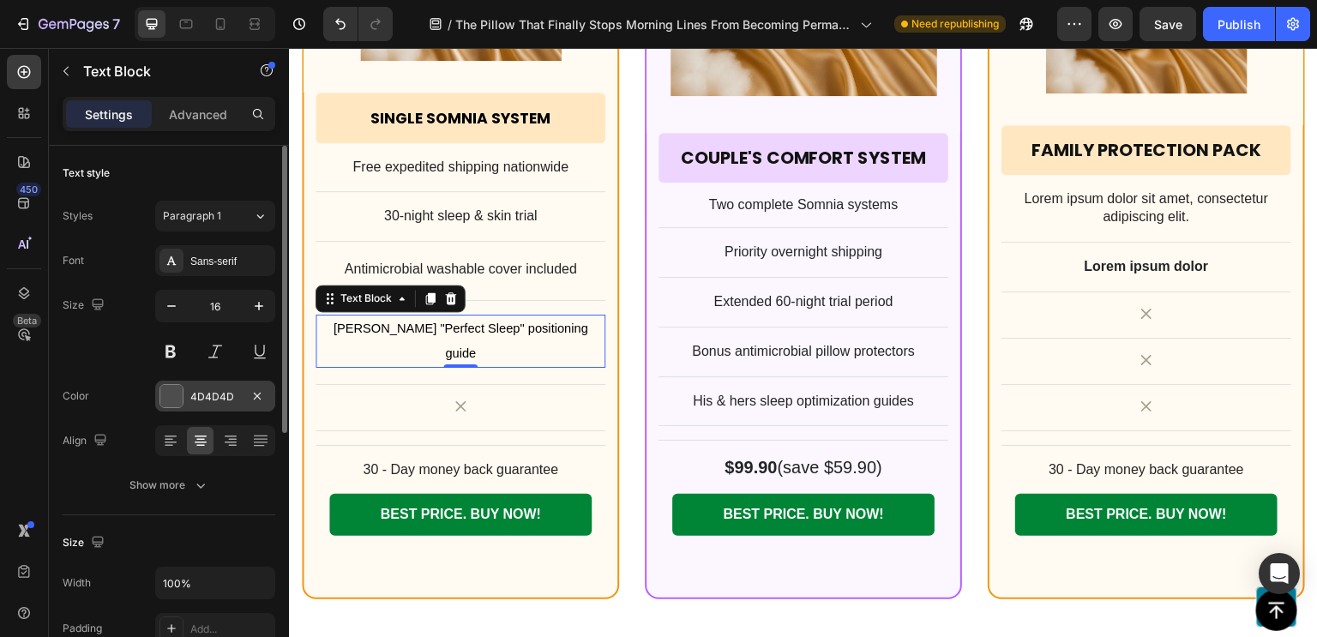
click at [247, 388] on div at bounding box center [257, 396] width 21 height 21
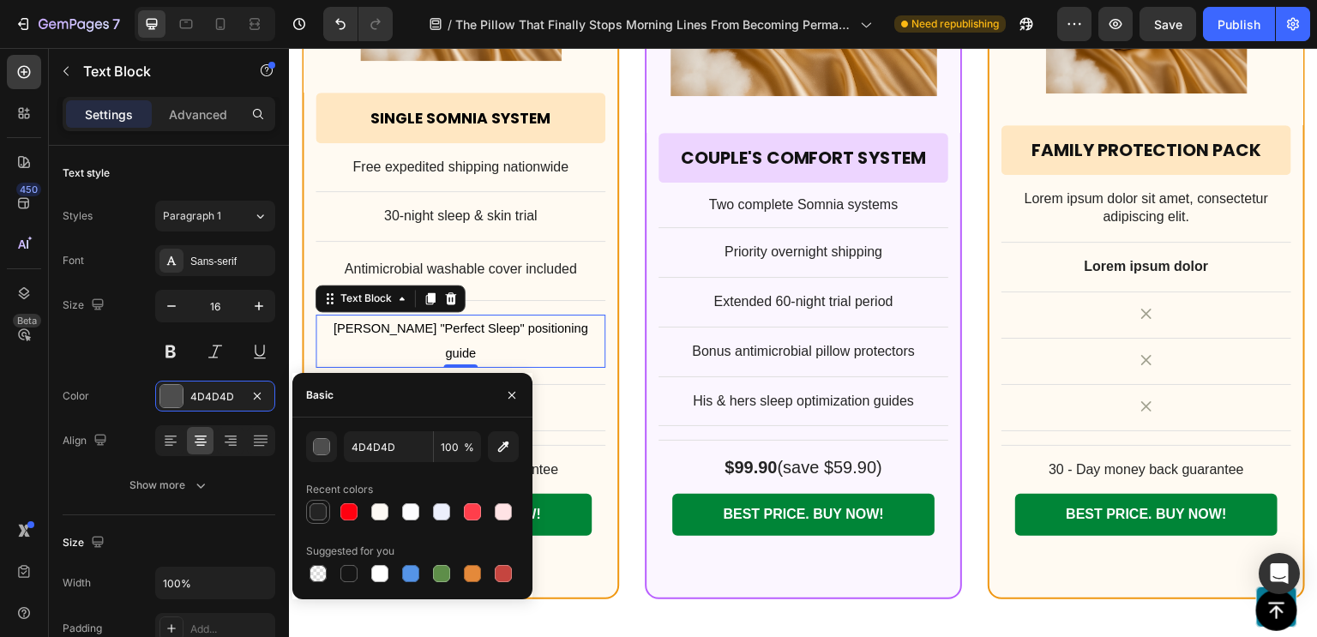
click at [317, 512] on div at bounding box center [317, 511] width 17 height 17
type input "242424"
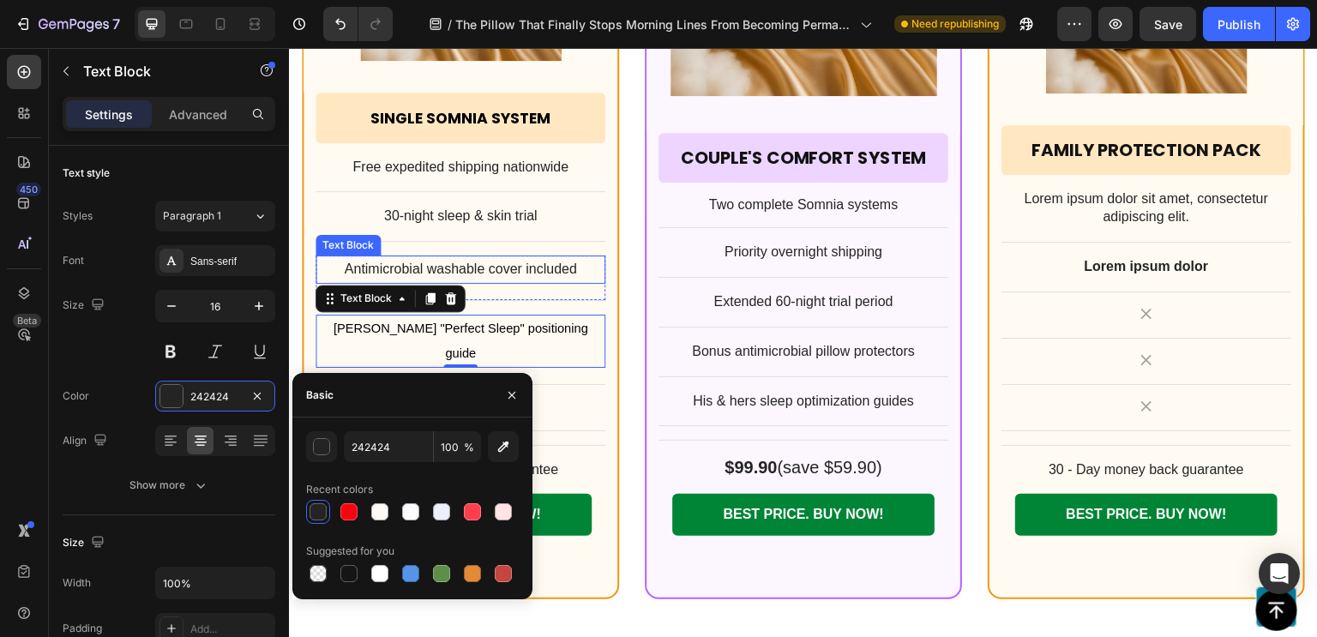
click at [543, 284] on div "Antimicrobial washable cover included" at bounding box center [460, 269] width 290 height 28
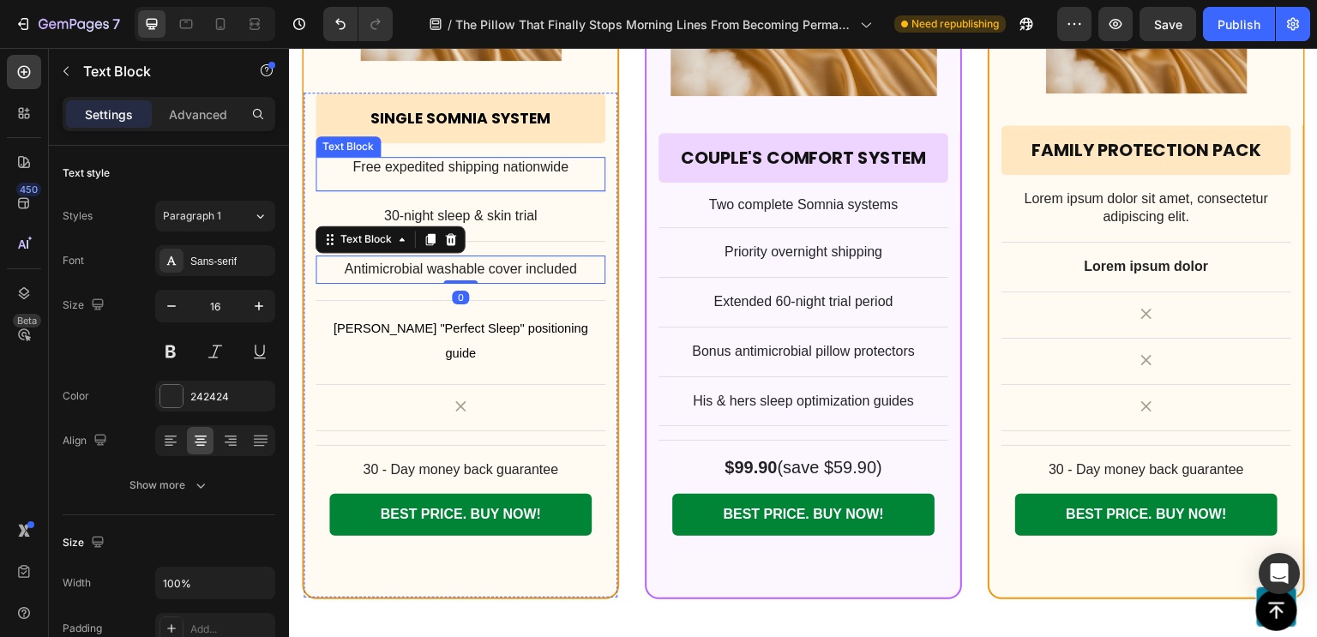
click at [527, 177] on p "Free expedited shipping nationwide" at bounding box center [460, 168] width 286 height 18
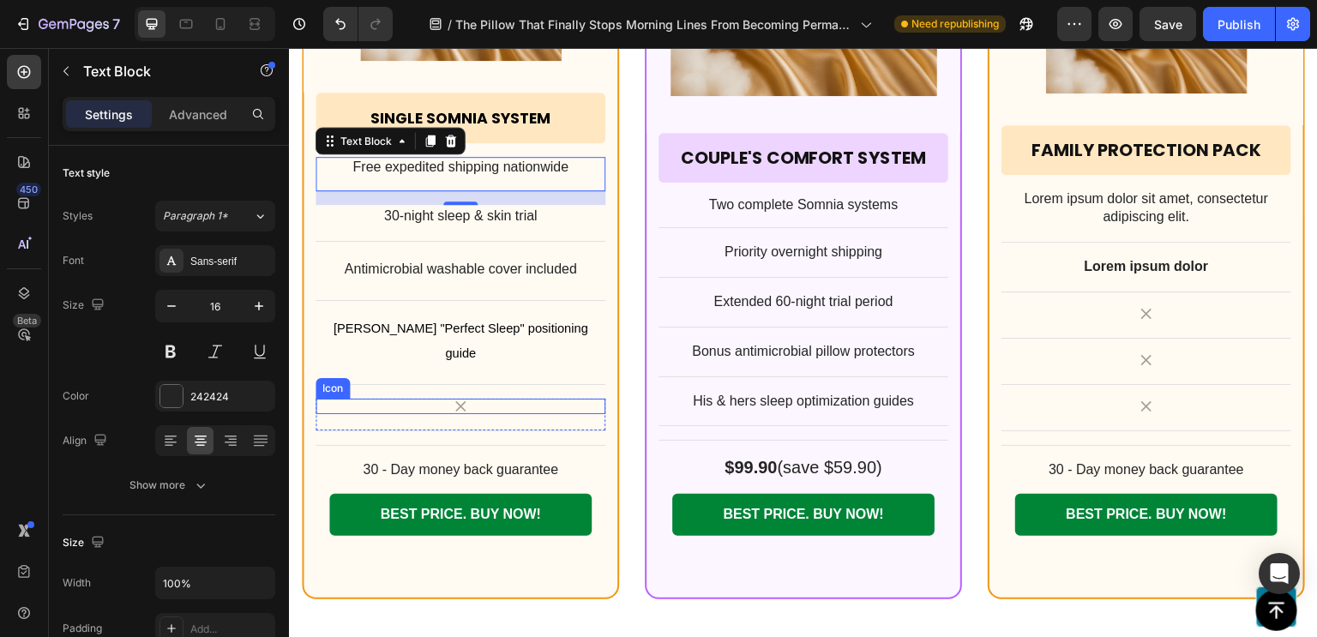
click at [484, 399] on div "Icon" at bounding box center [460, 406] width 290 height 15
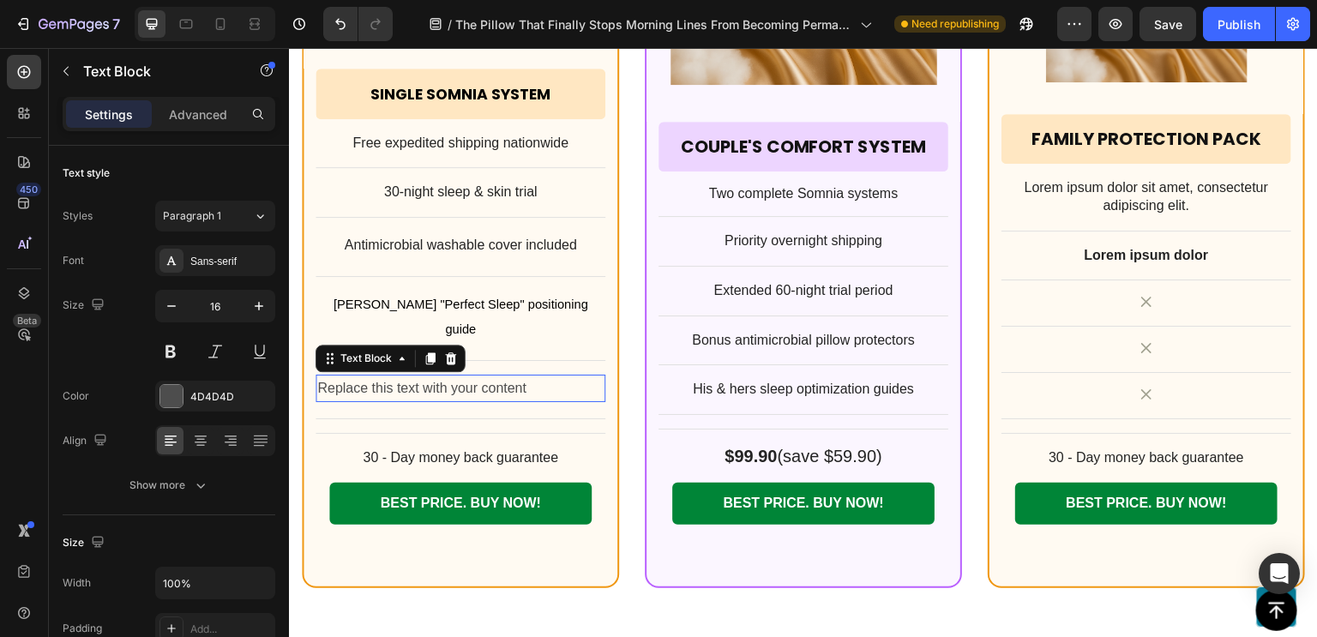
scroll to position [13713, 0]
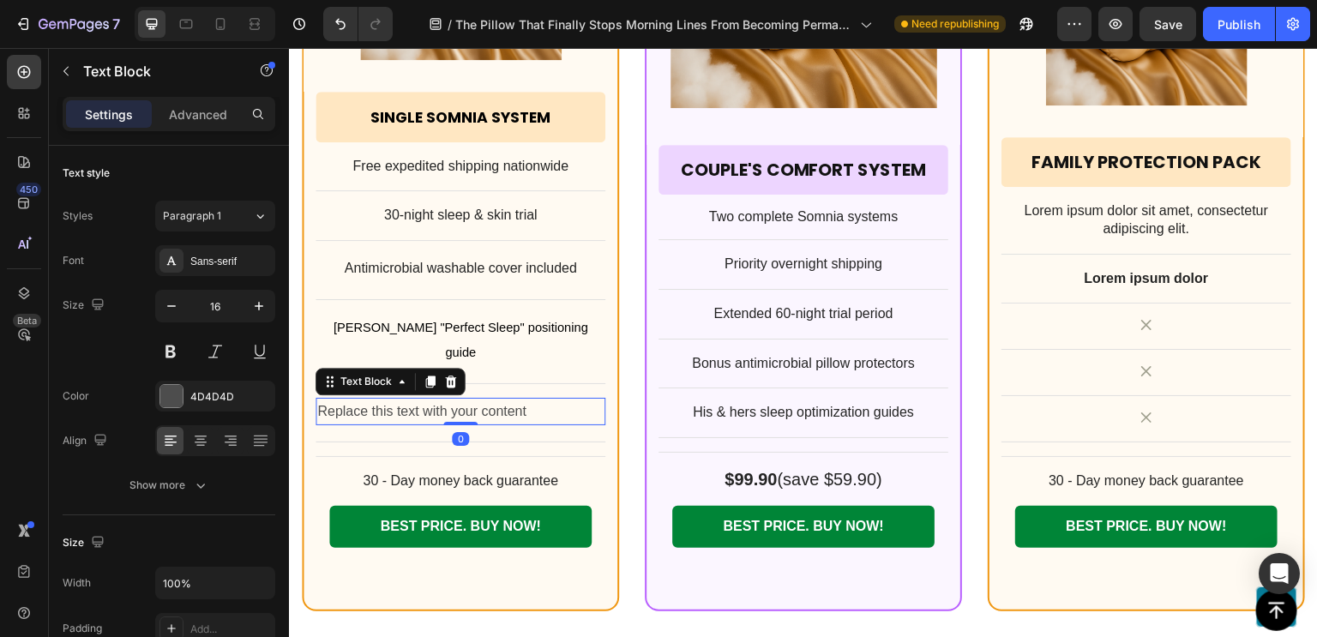
click at [440, 398] on div "Replace this text with your content" at bounding box center [460, 412] width 290 height 28
click at [440, 399] on p "Replace this text with your content" at bounding box center [460, 411] width 286 height 25
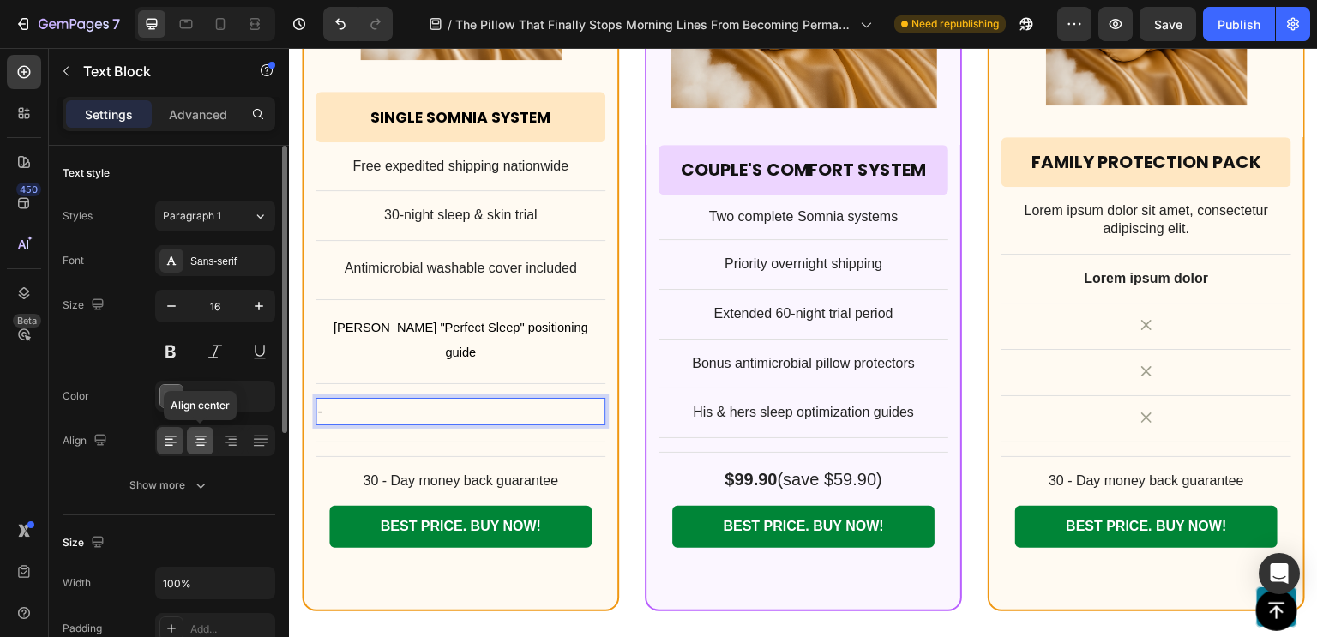
click at [207, 443] on icon at bounding box center [200, 440] width 17 height 17
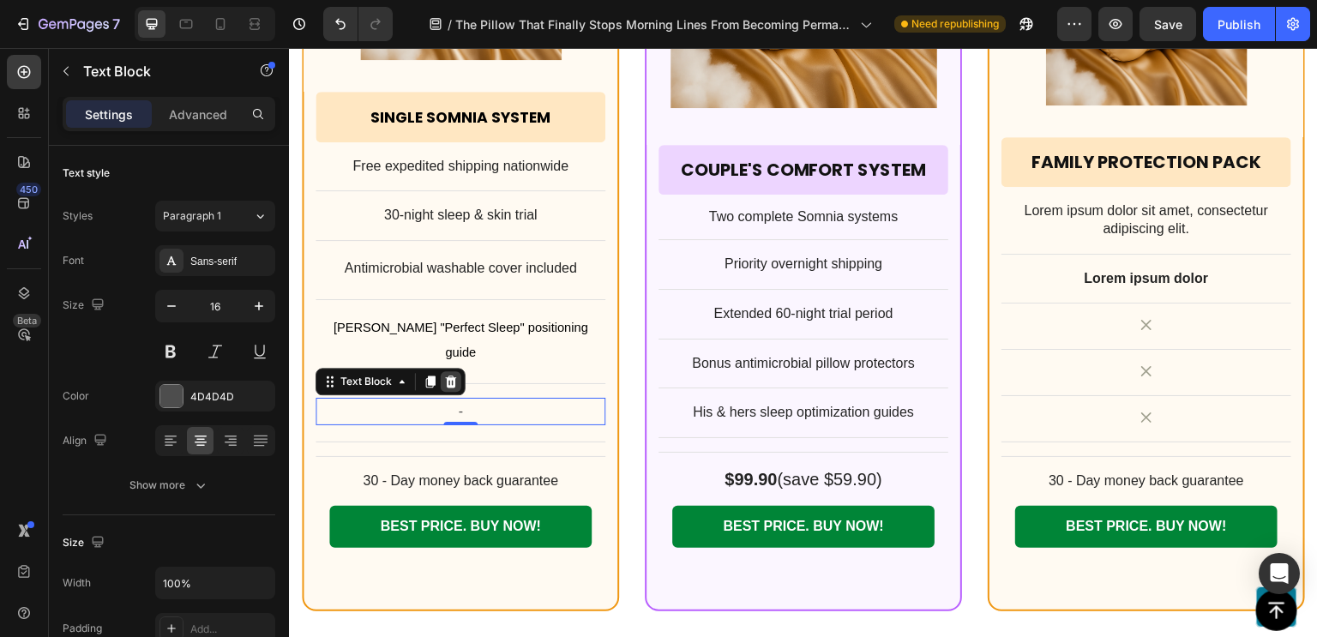
click at [453, 375] on icon at bounding box center [451, 382] width 14 height 14
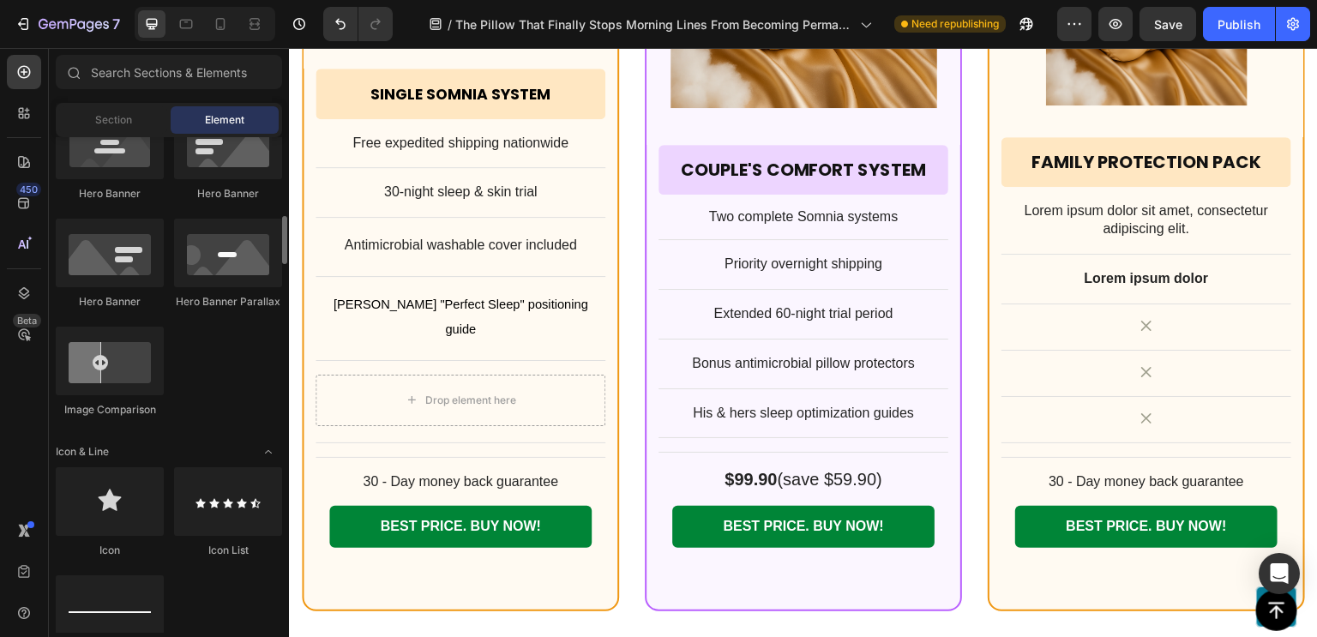
scroll to position [880, 0]
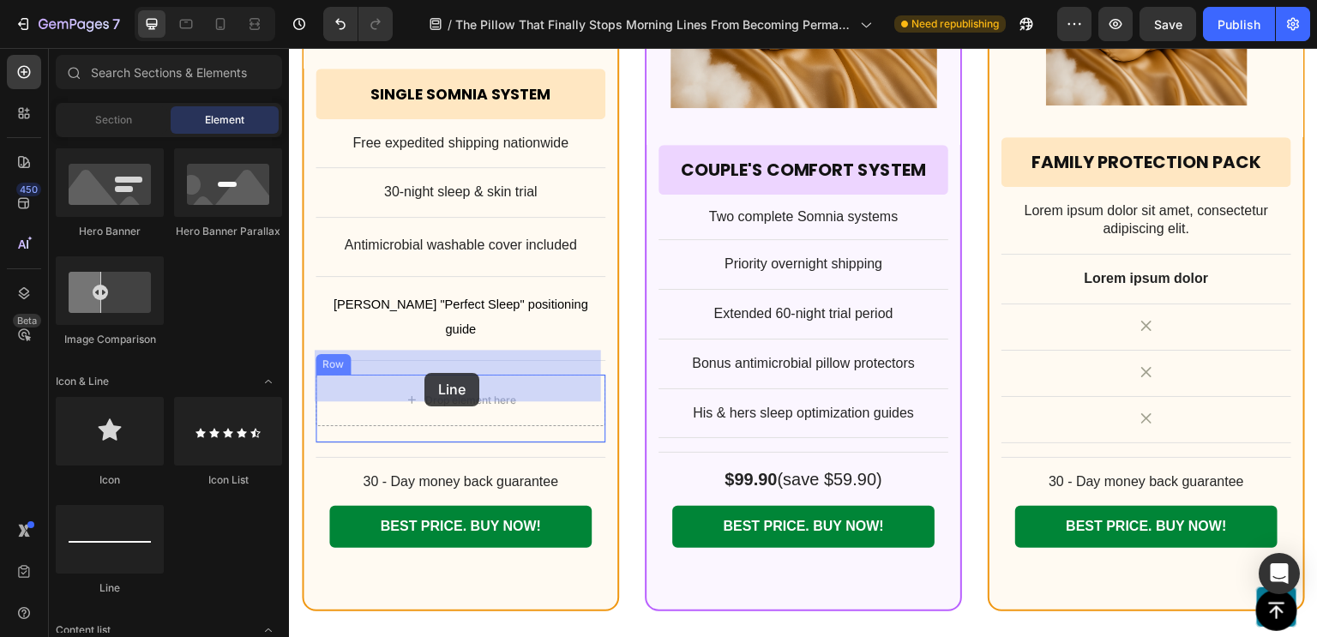
drag, startPoint x: 395, startPoint y: 591, endPoint x: 424, endPoint y: 373, distance: 220.5
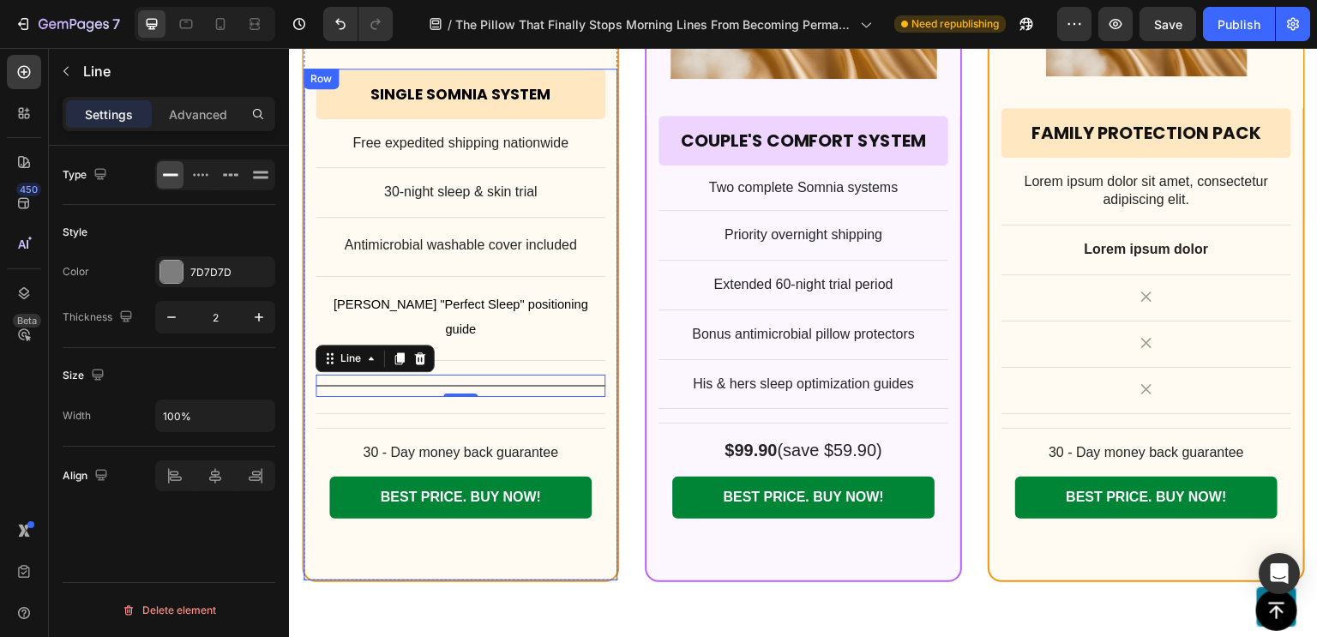
scroll to position [13712, 0]
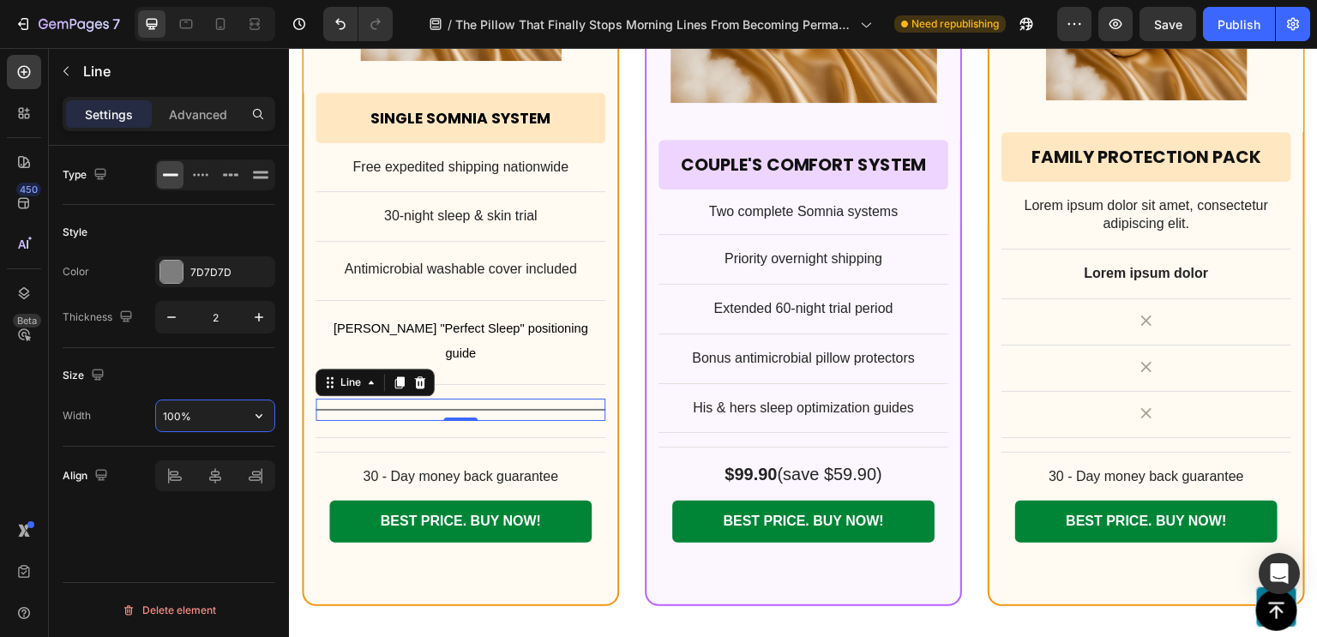
click at [177, 415] on input "100%" at bounding box center [215, 415] width 118 height 31
type input "33%"
click at [223, 279] on div "7D7D7D" at bounding box center [215, 271] width 120 height 31
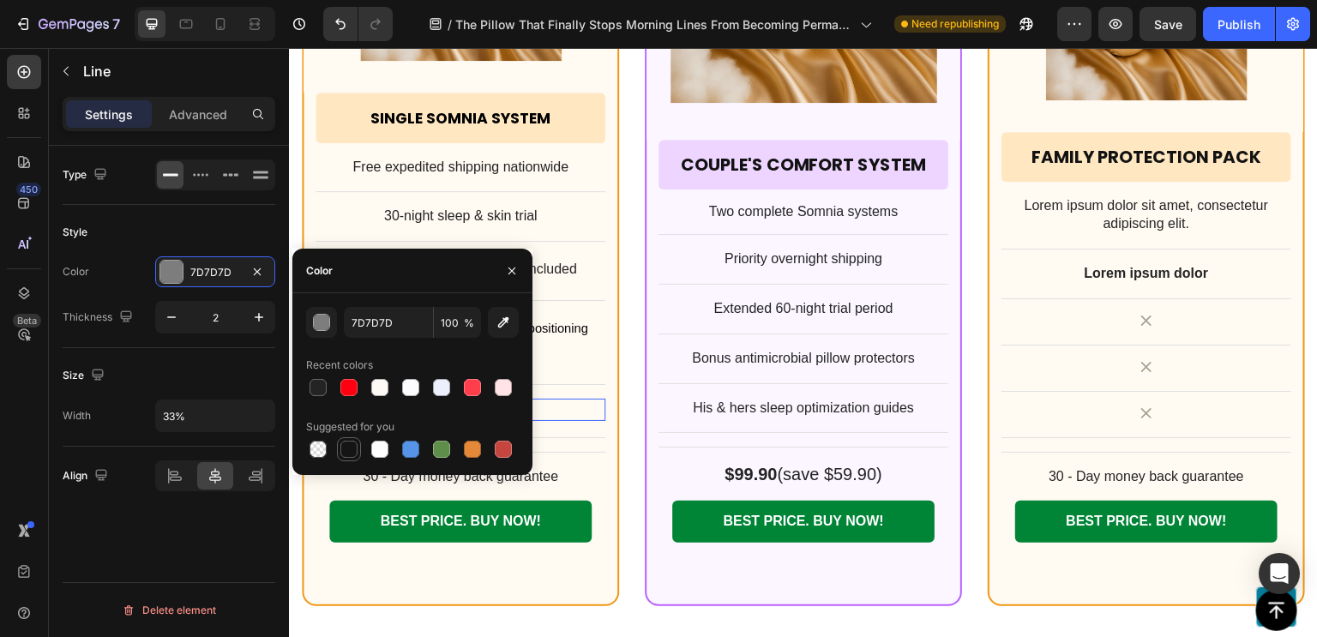
click at [349, 452] on div at bounding box center [348, 449] width 17 height 17
type input "151515"
click at [589, 236] on div "30-night sleep & skin trial Text Block" at bounding box center [460, 224] width 290 height 36
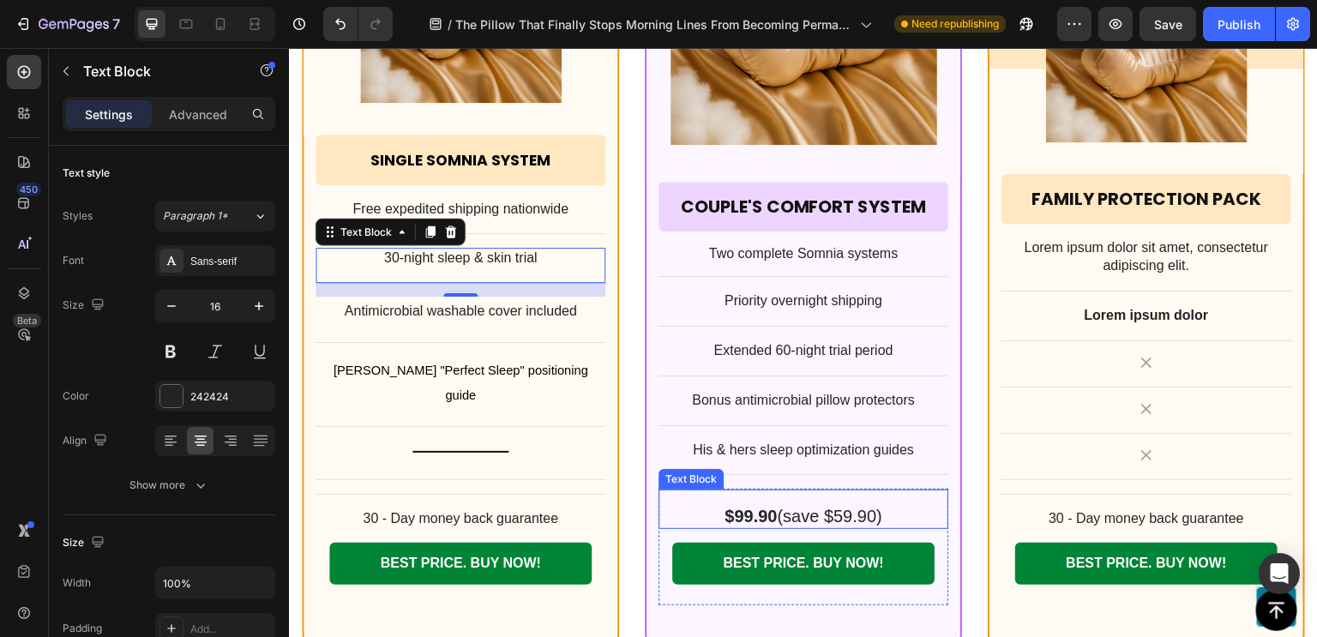
scroll to position [13685, 0]
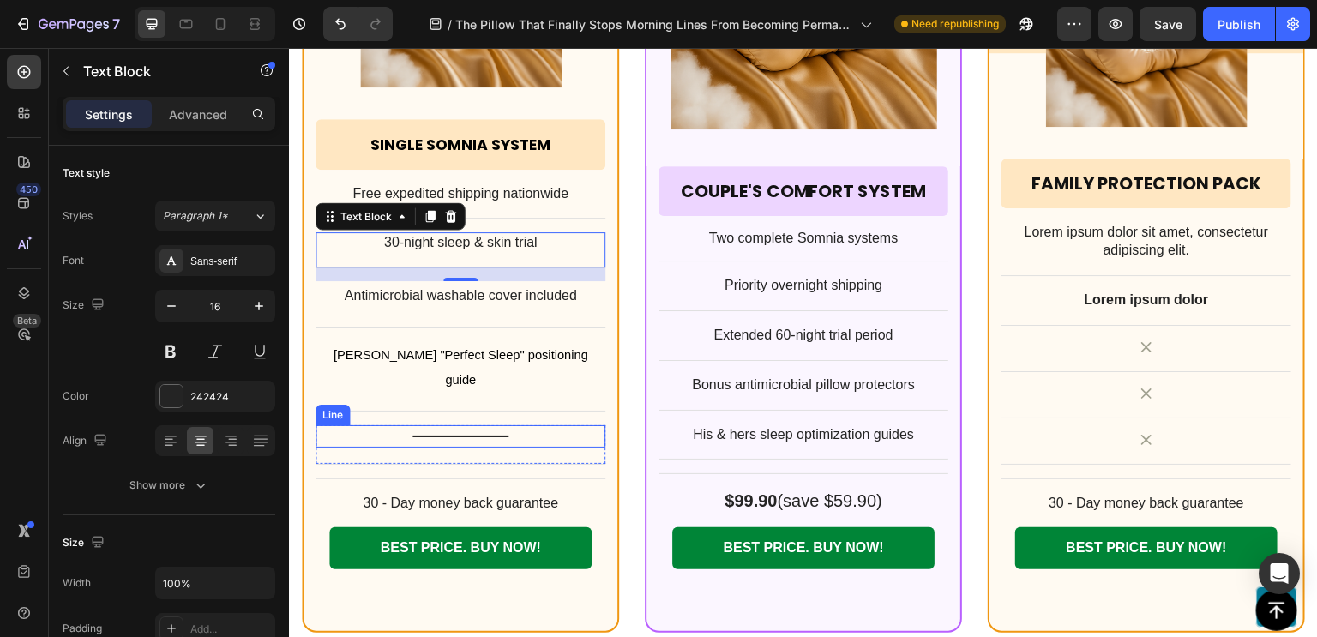
click at [522, 425] on div "Title Line" at bounding box center [460, 436] width 290 height 22
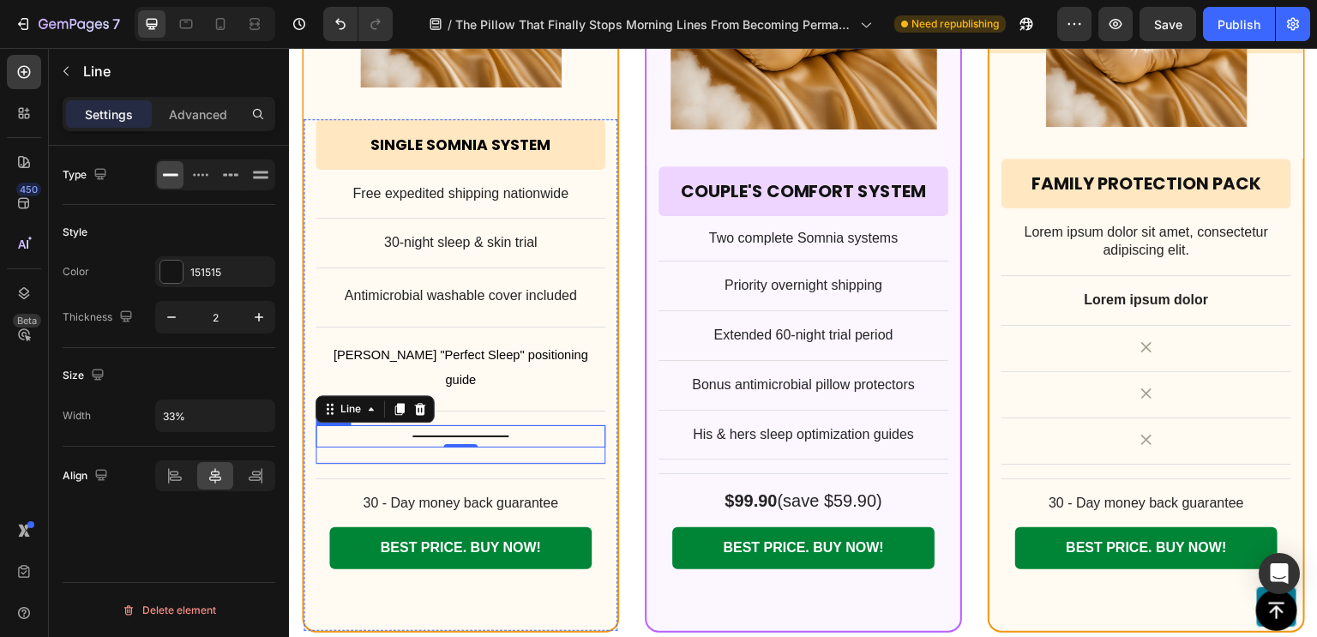
click at [526, 435] on div "Title Line 0 Row" at bounding box center [460, 444] width 290 height 39
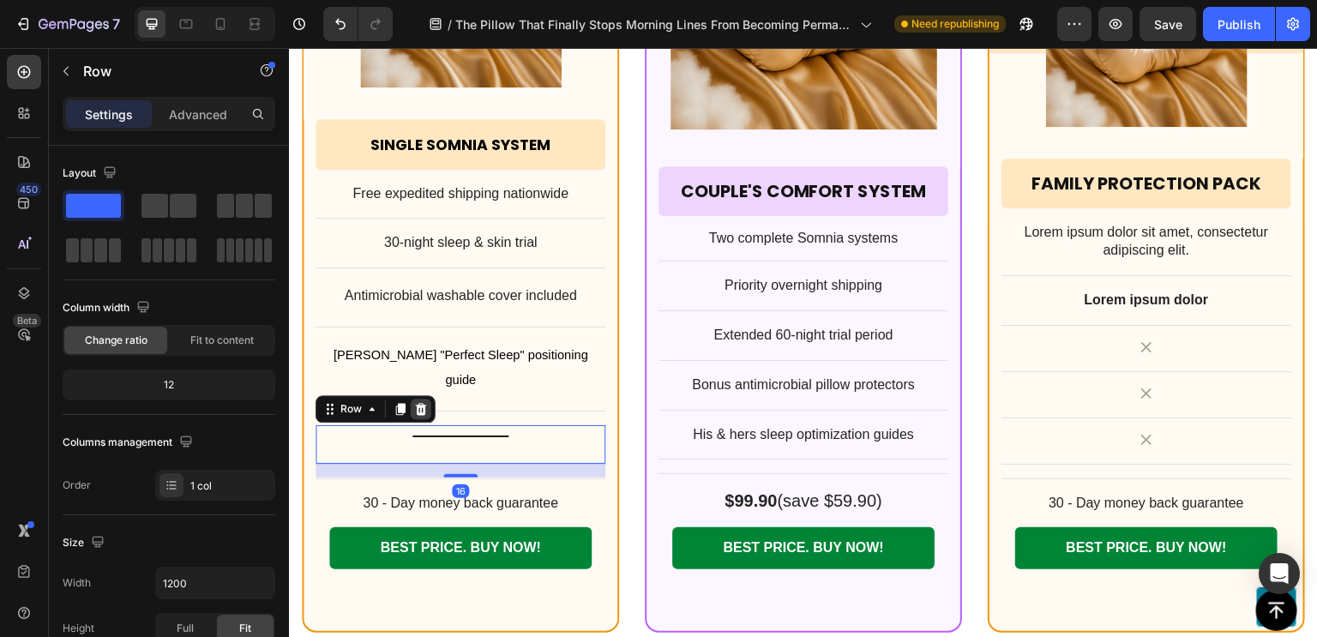
click at [423, 402] on icon at bounding box center [421, 409] width 14 height 14
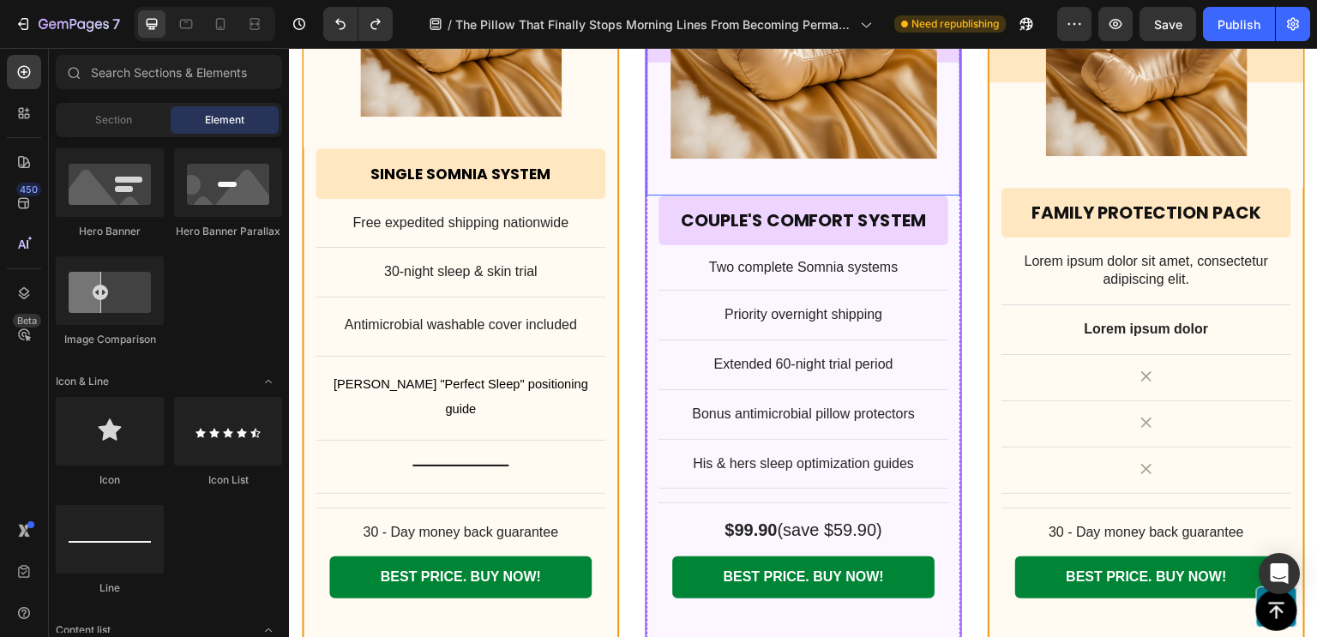
scroll to position [13697, 0]
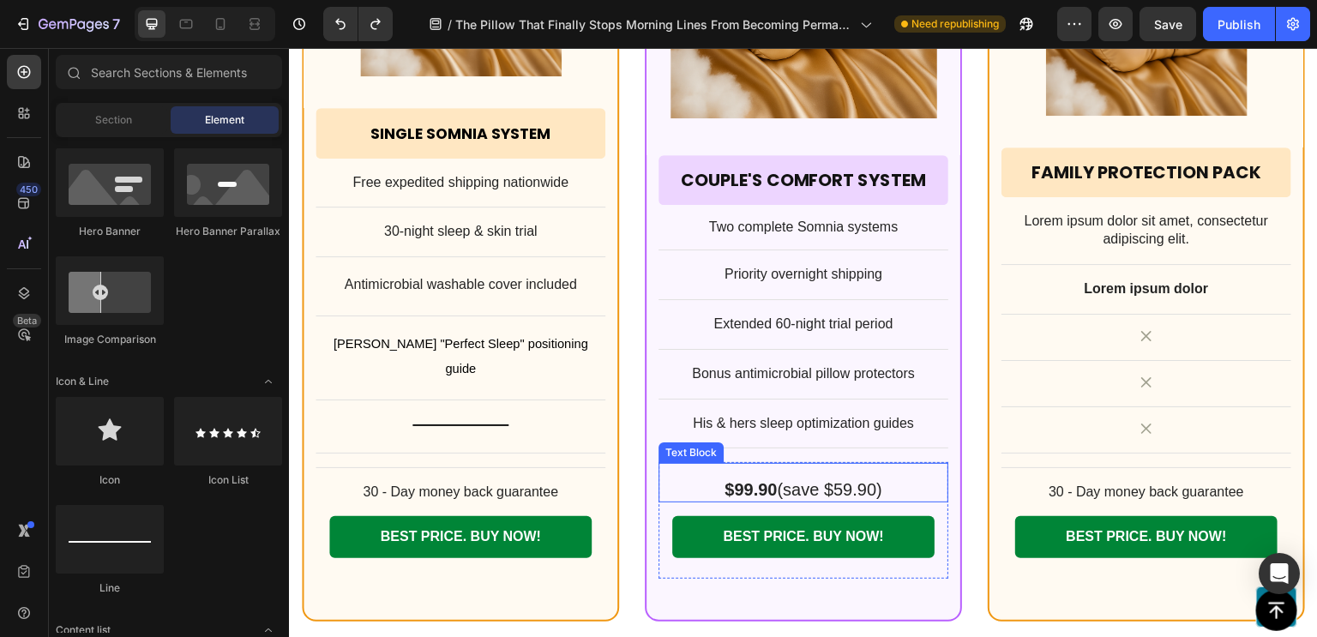
click at [757, 462] on div "$99.90 (save $59.90) Text Block" at bounding box center [803, 482] width 290 height 40
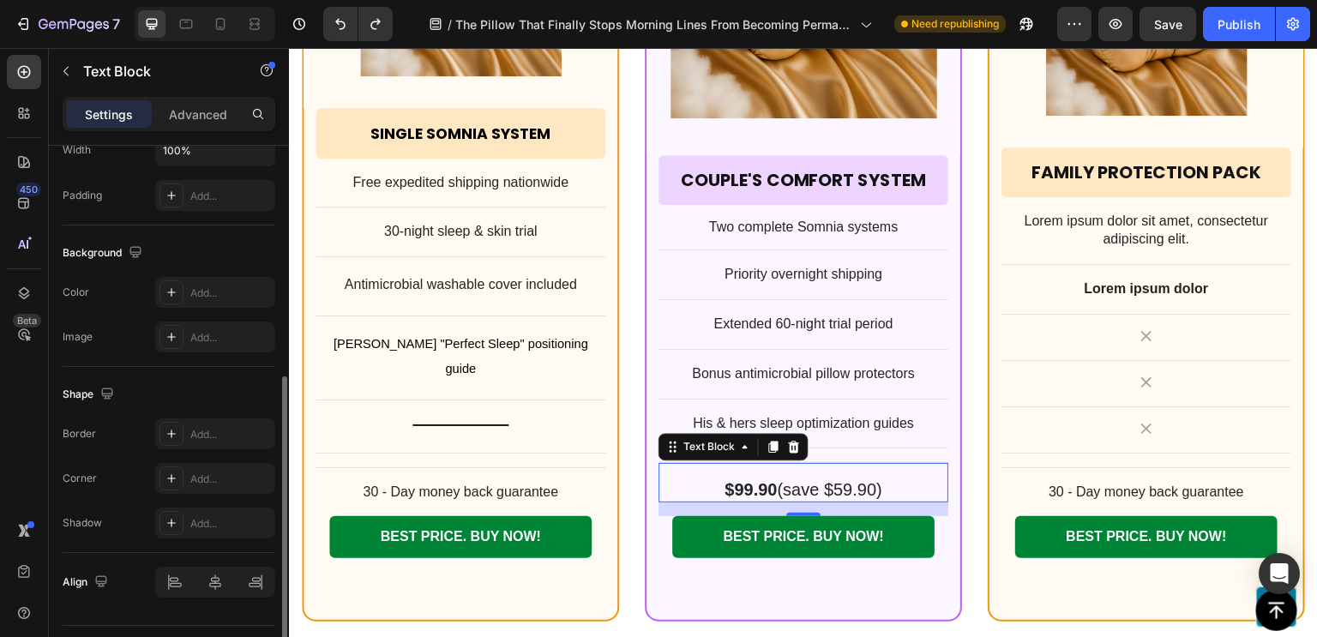
scroll to position [474, 0]
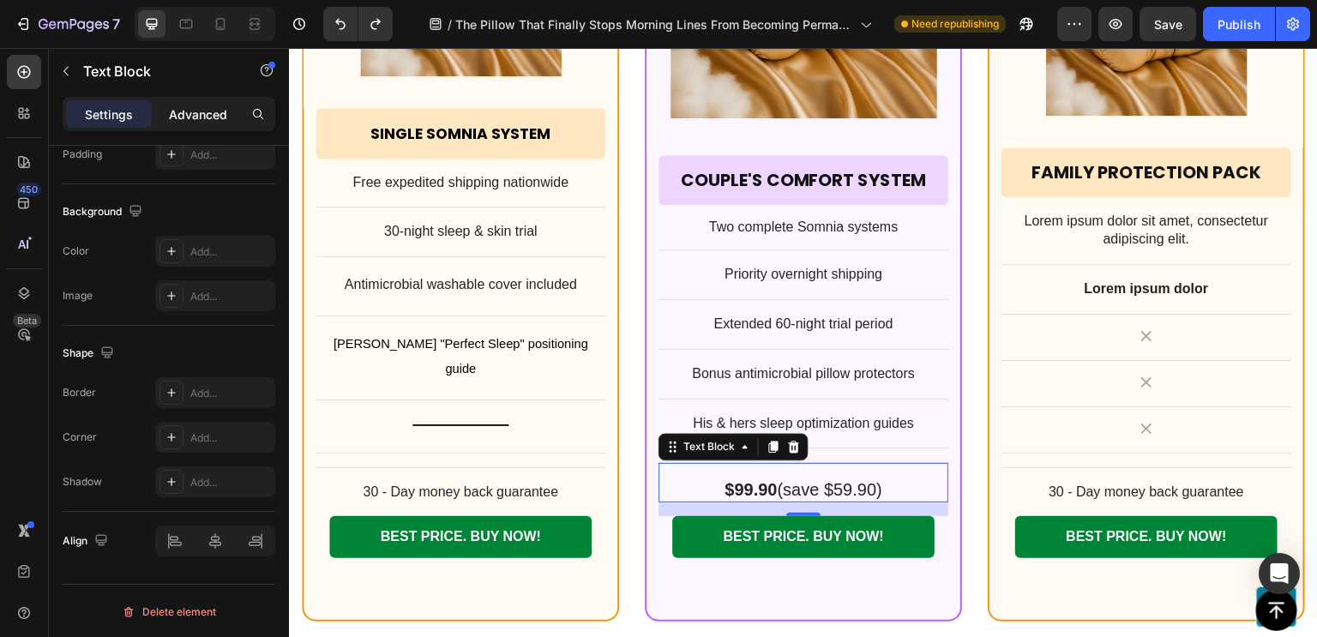
click at [212, 107] on p "Advanced" at bounding box center [198, 114] width 58 height 18
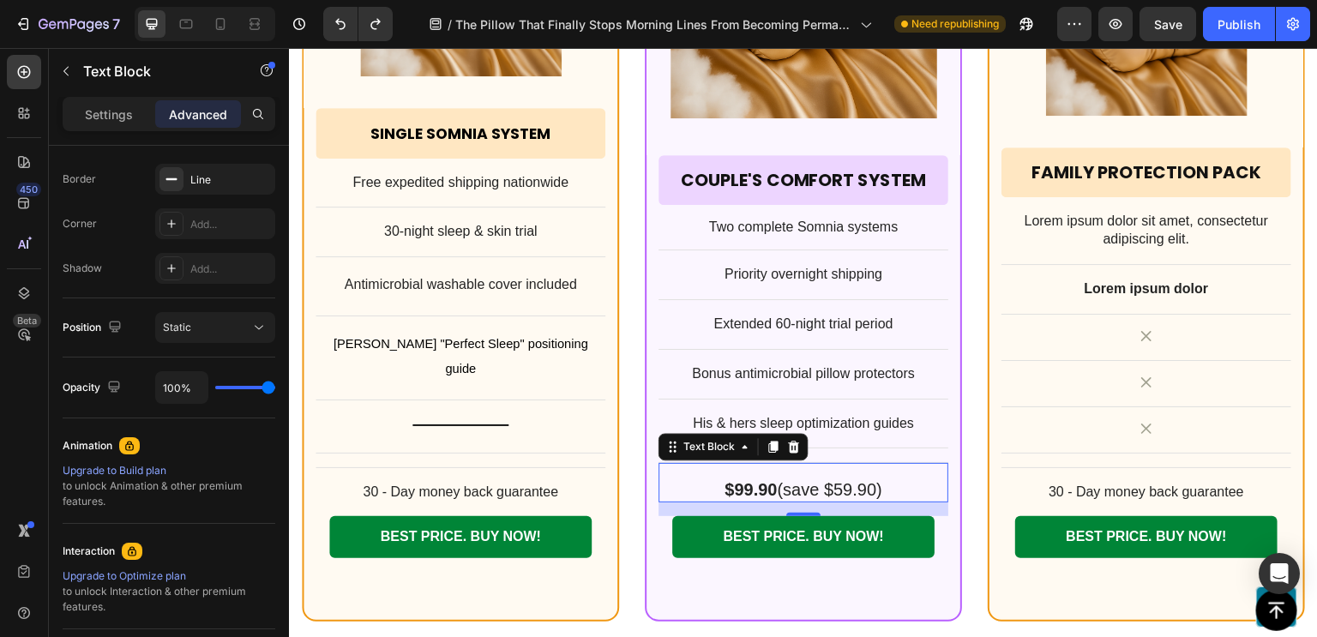
scroll to position [125, 0]
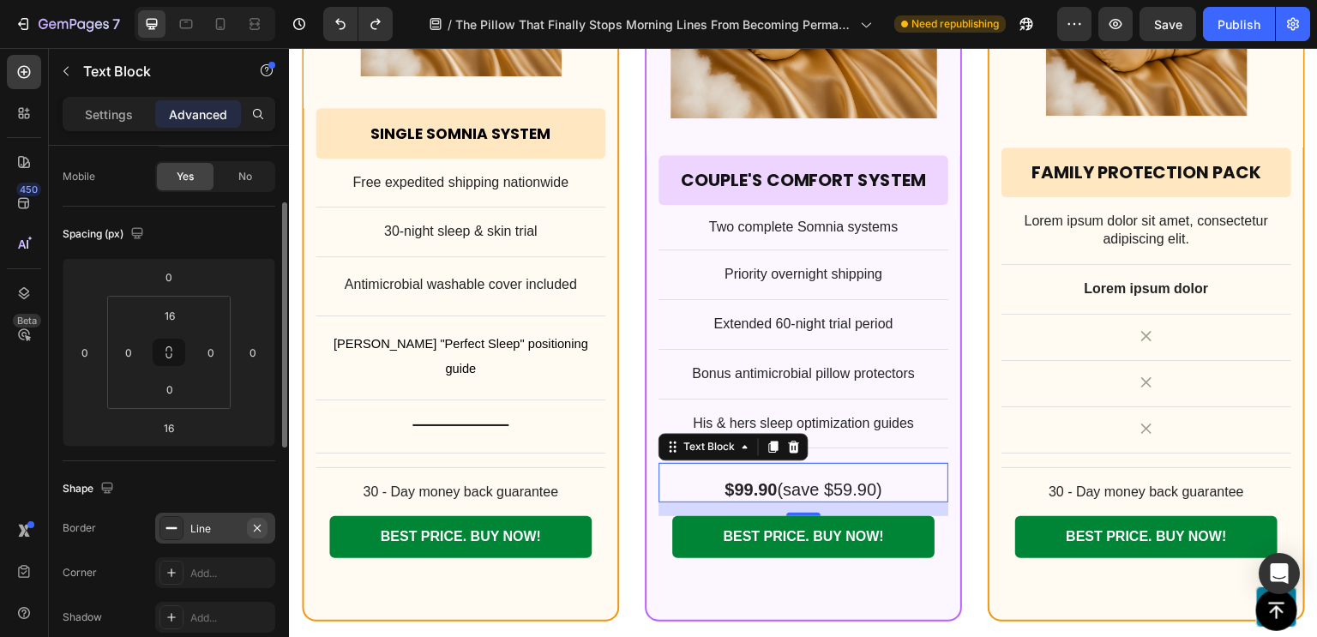
click at [258, 524] on icon "button" at bounding box center [257, 528] width 14 height 14
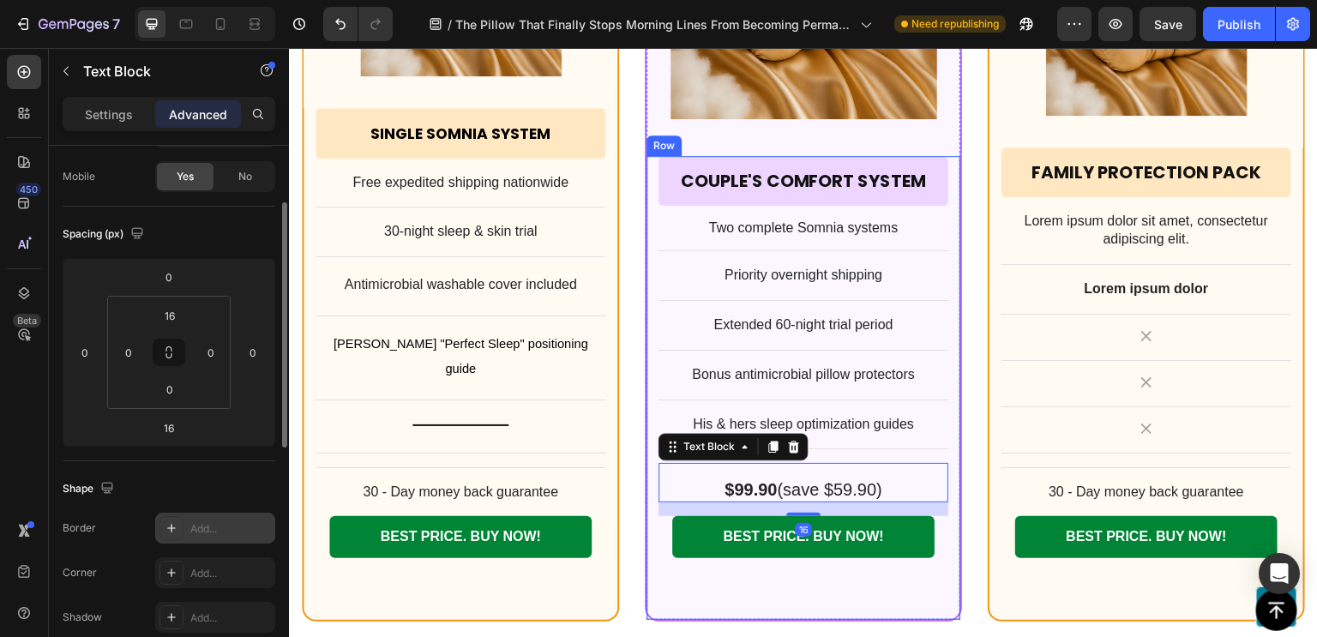
click at [794, 334] on div "Couple's Comfort System Heading Row Row Two complete Somnia systems Text Block …" at bounding box center [803, 367] width 290 height 423
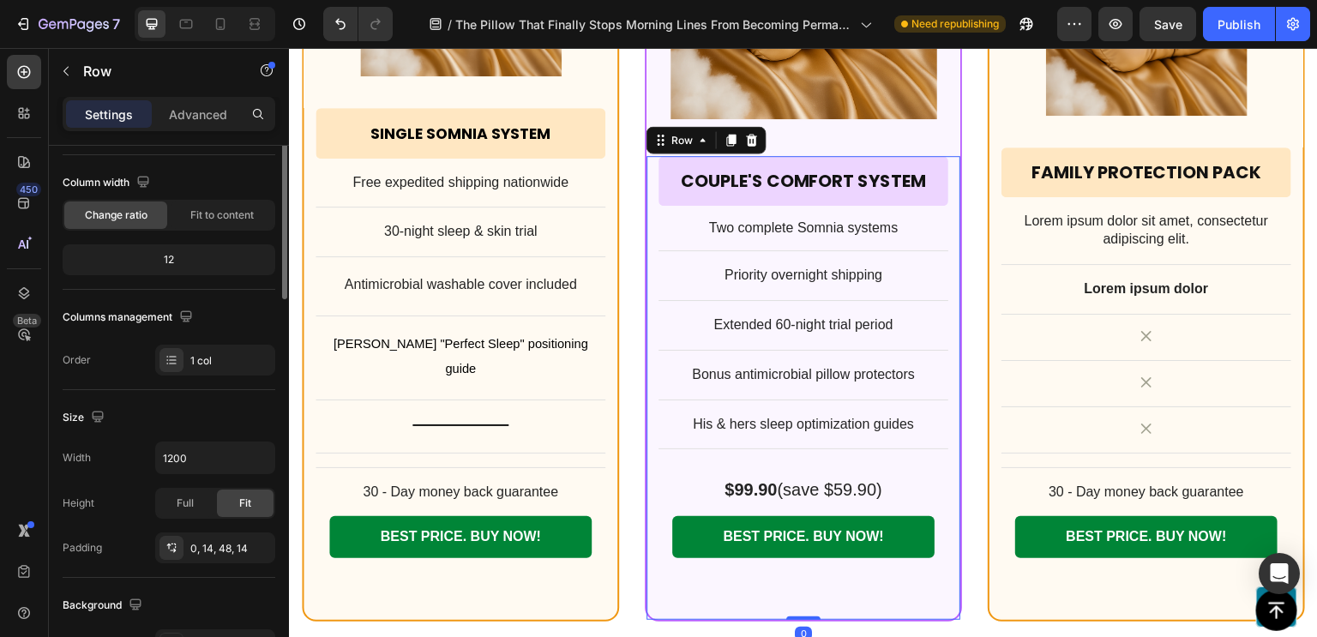
scroll to position [0, 0]
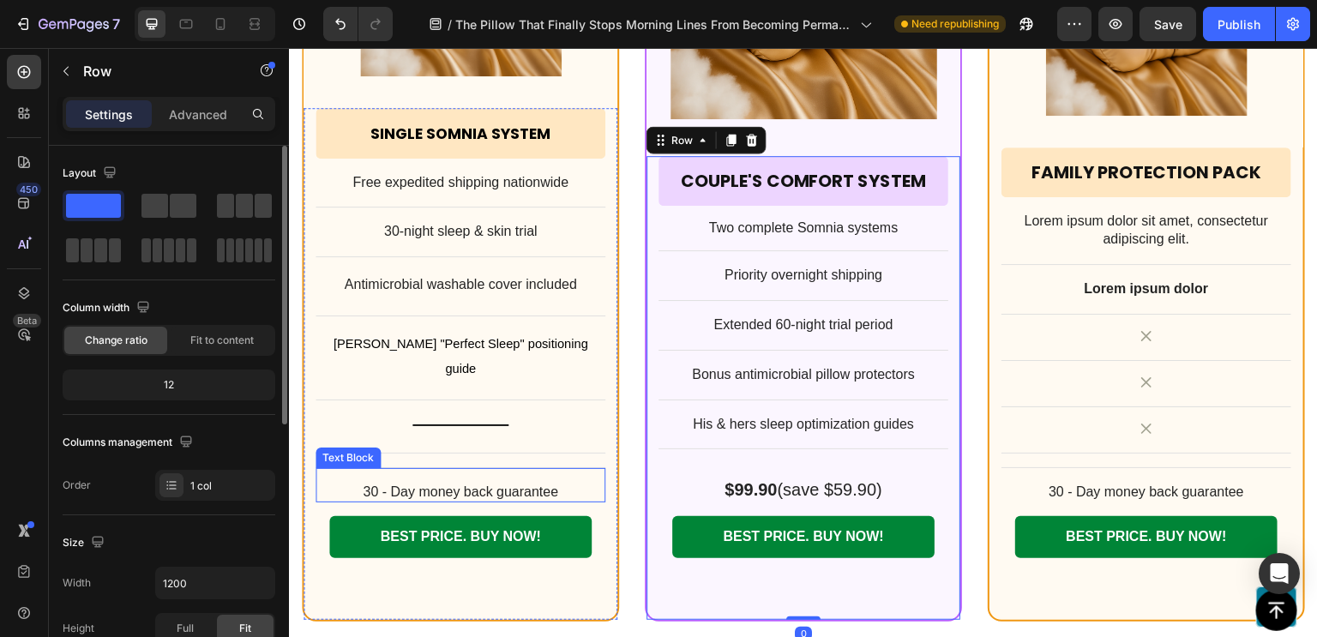
click at [532, 467] on div "30 - Day money back guarantee Text Block" at bounding box center [460, 485] width 290 height 36
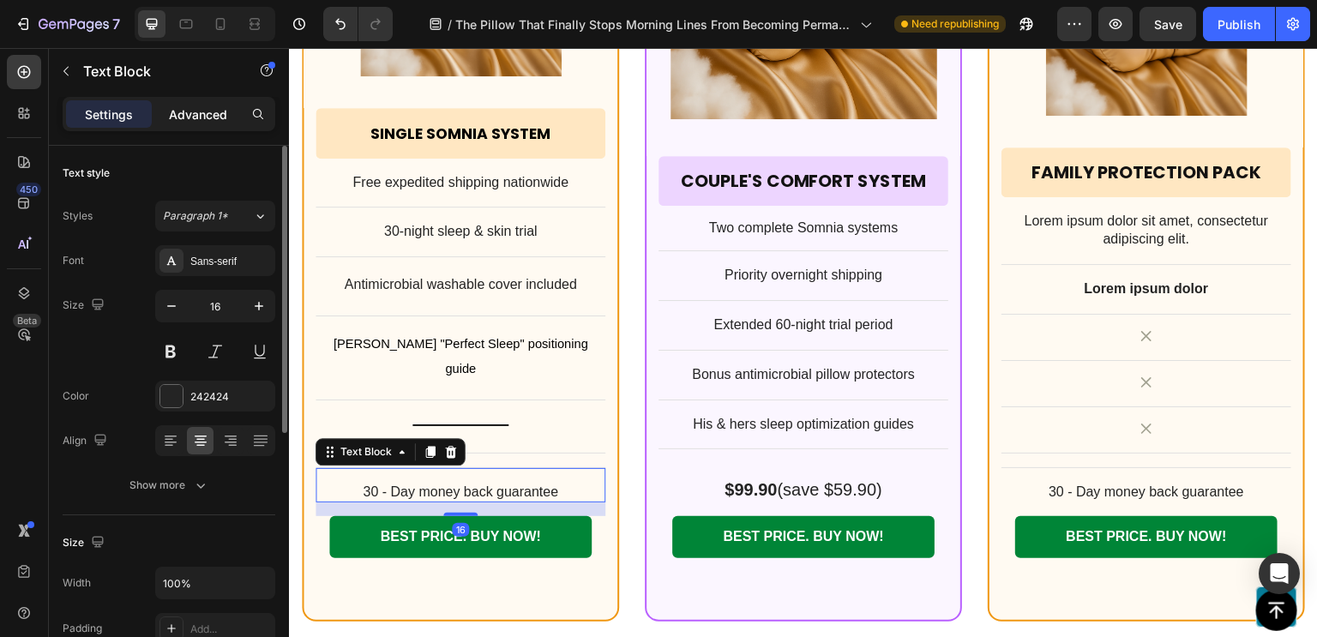
click at [203, 116] on p "Advanced" at bounding box center [198, 114] width 58 height 18
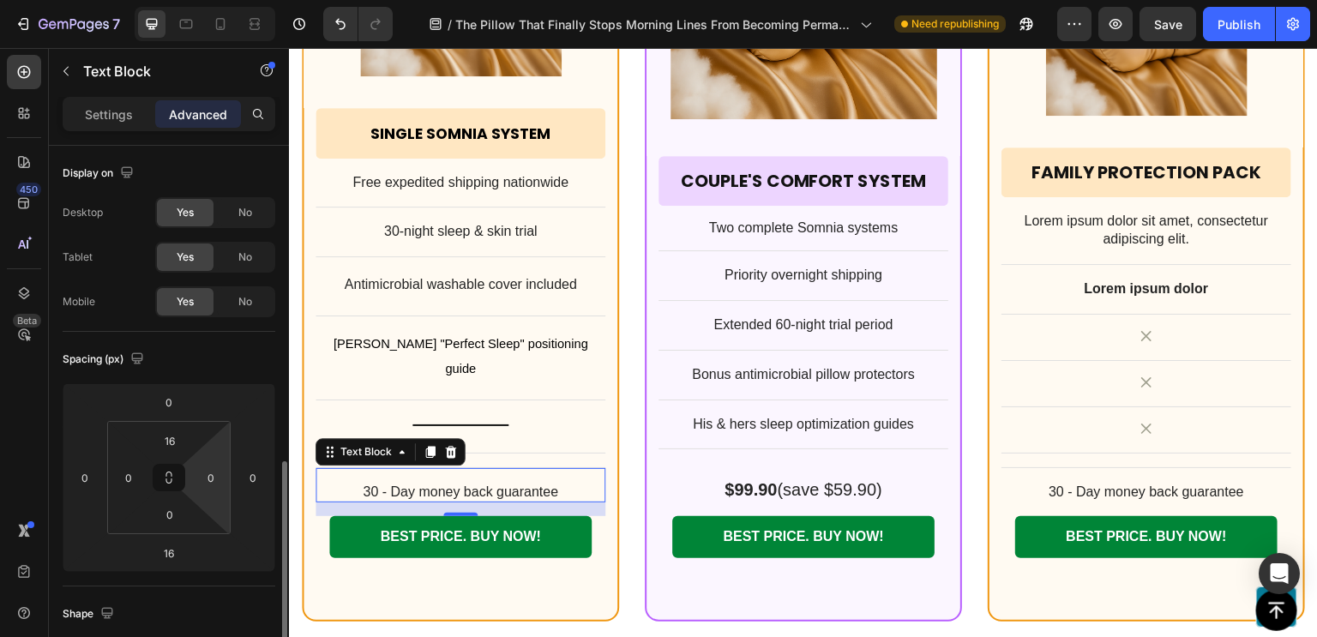
scroll to position [236, 0]
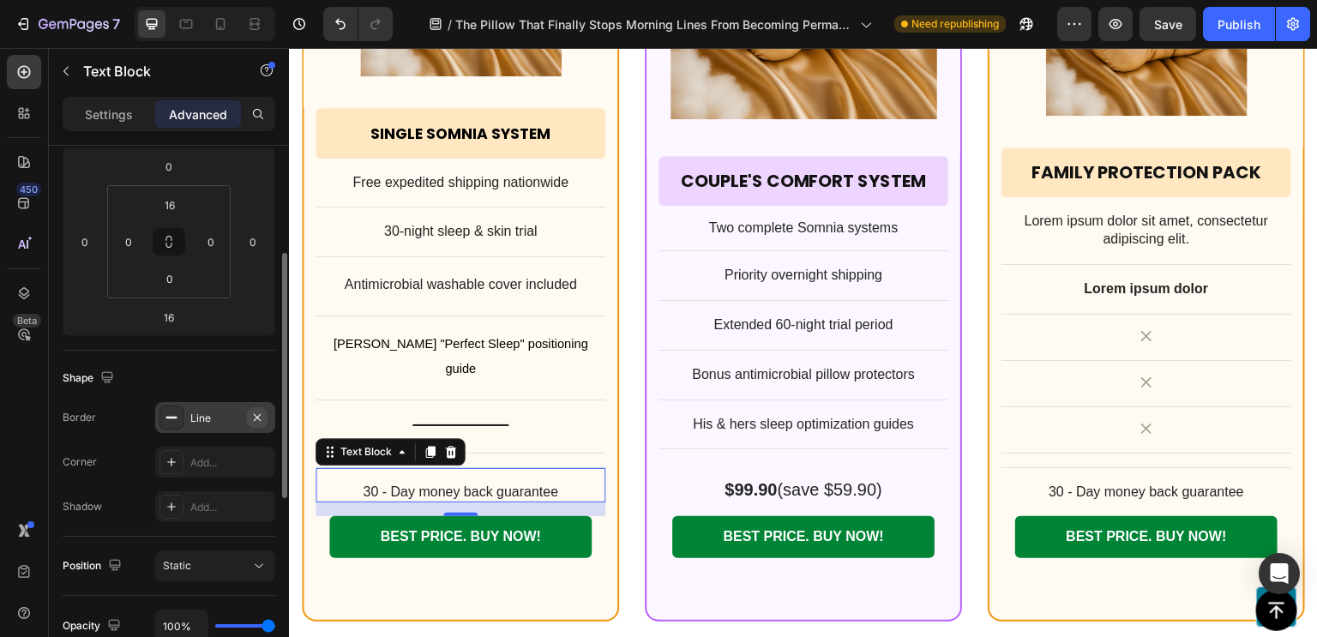
click at [255, 412] on icon "button" at bounding box center [257, 418] width 14 height 14
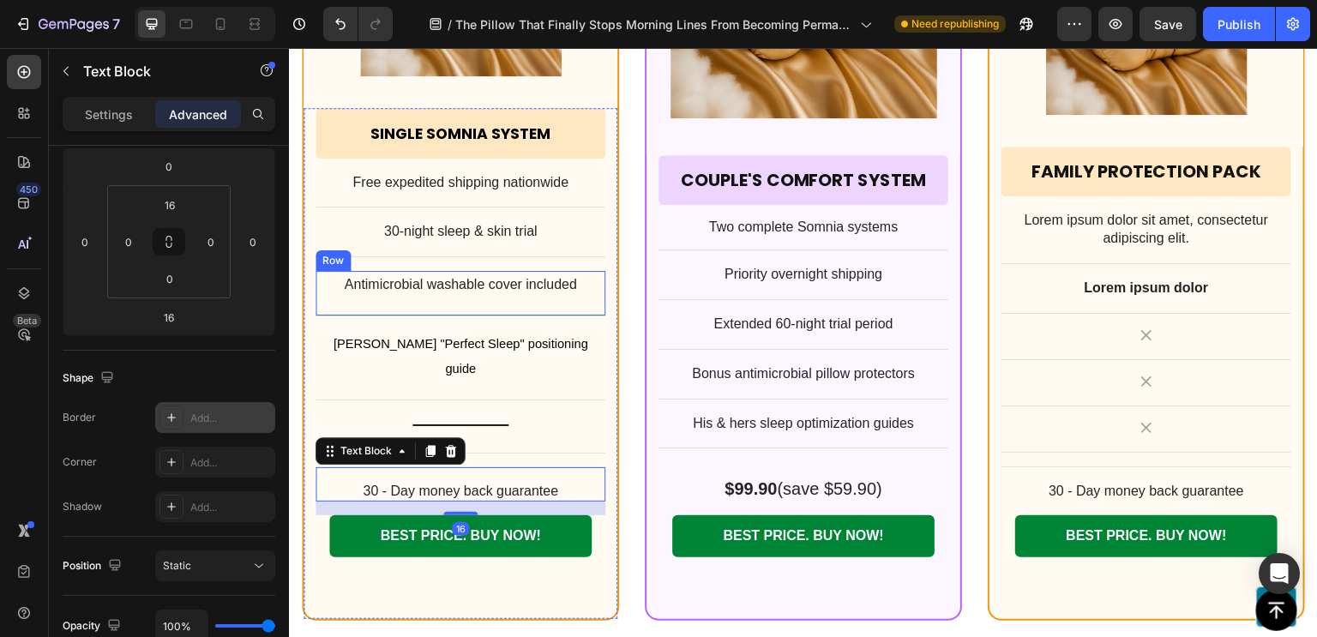
click at [518, 312] on div "Antimicrobial washable cover included Text Block Row" at bounding box center [460, 293] width 290 height 45
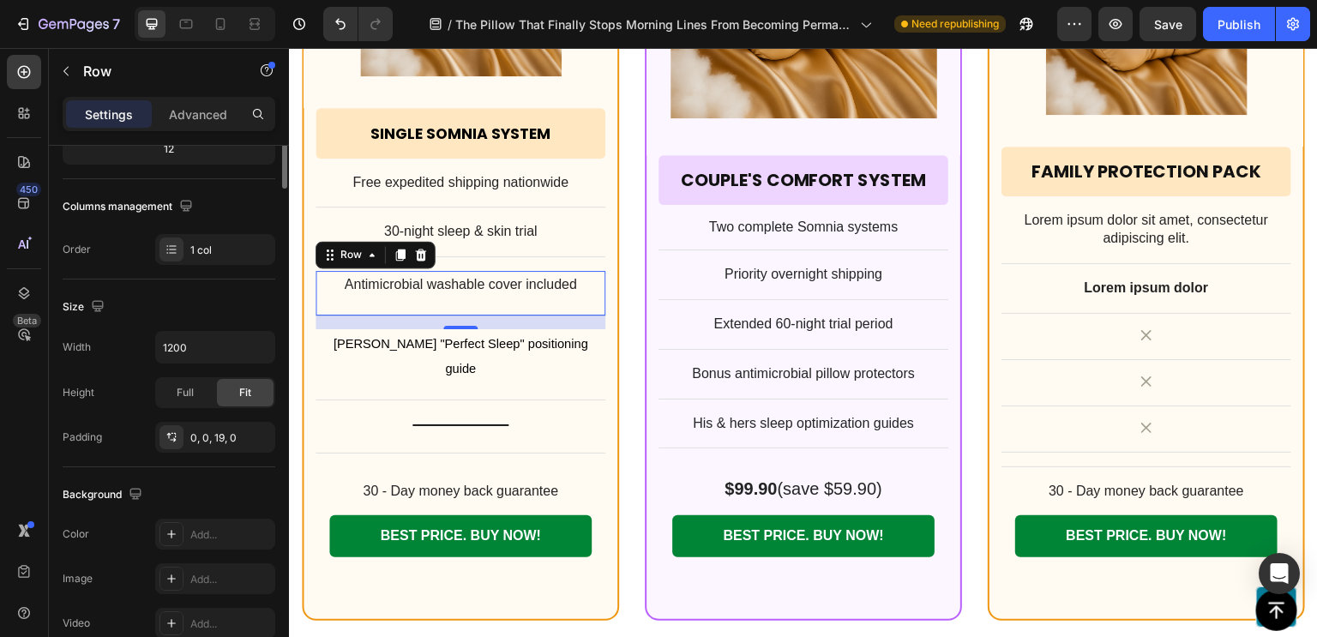
scroll to position [0, 0]
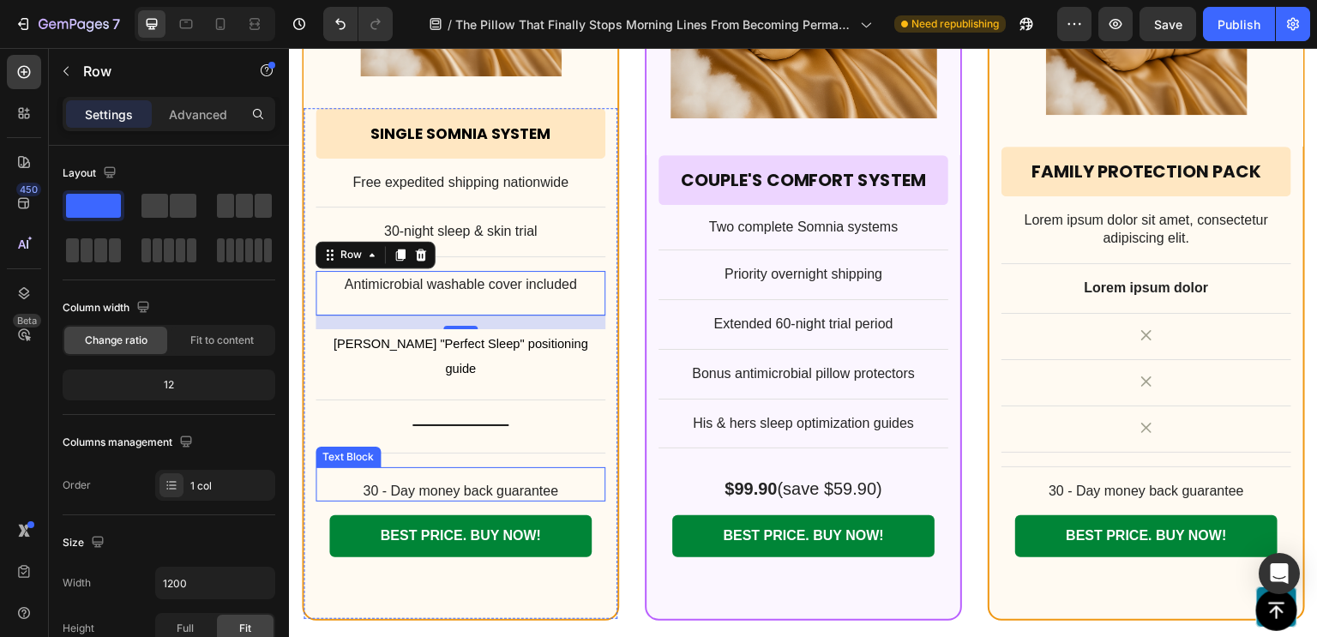
click at [477, 483] on p "30 - Day money back guarantee" at bounding box center [460, 492] width 286 height 18
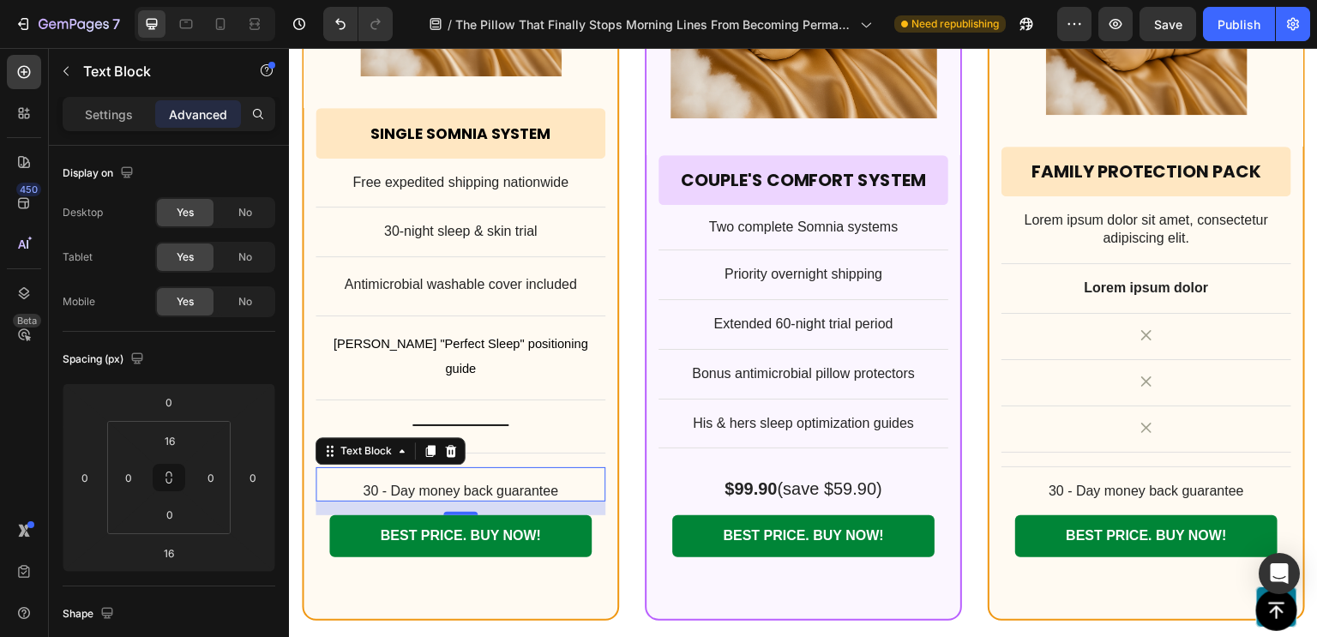
click at [471, 467] on div "30 - Day money back guarantee Text Block 16" at bounding box center [460, 484] width 290 height 35
click at [468, 483] on p "30 - Day money back guarantee" at bounding box center [460, 492] width 286 height 18
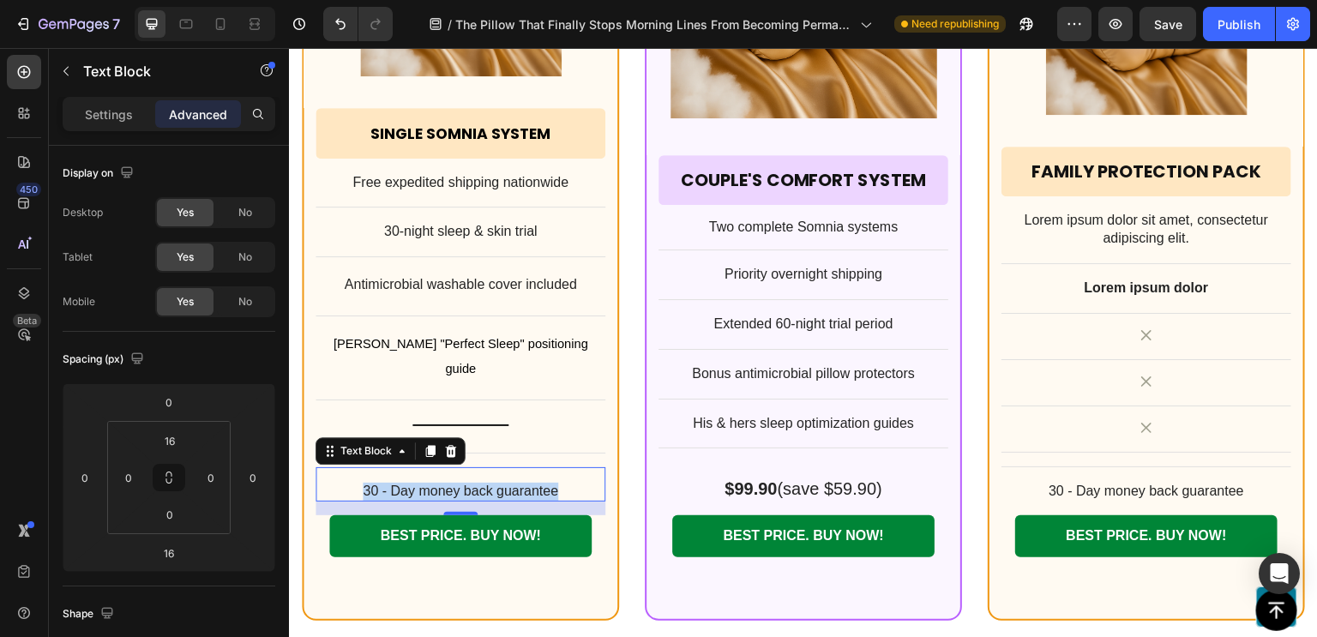
click at [468, 483] on p "30 - Day money back guarantee" at bounding box center [460, 492] width 286 height 18
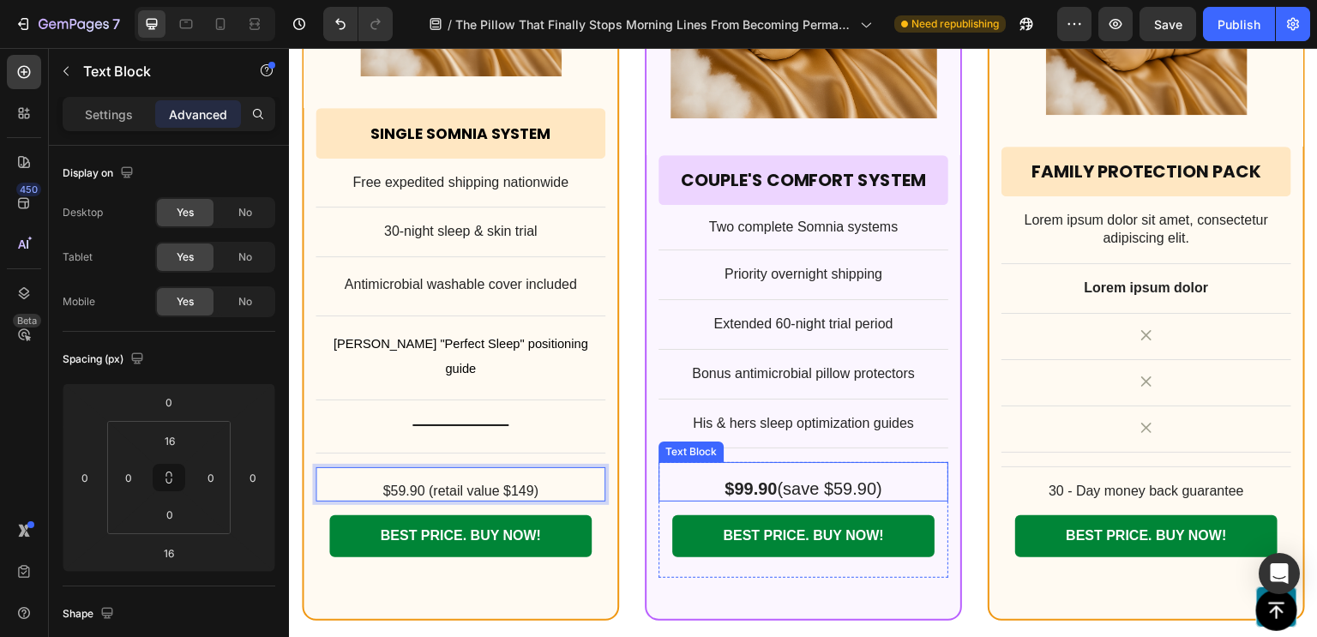
click at [783, 477] on p "$99.90 (save $59.90)" at bounding box center [803, 488] width 286 height 22
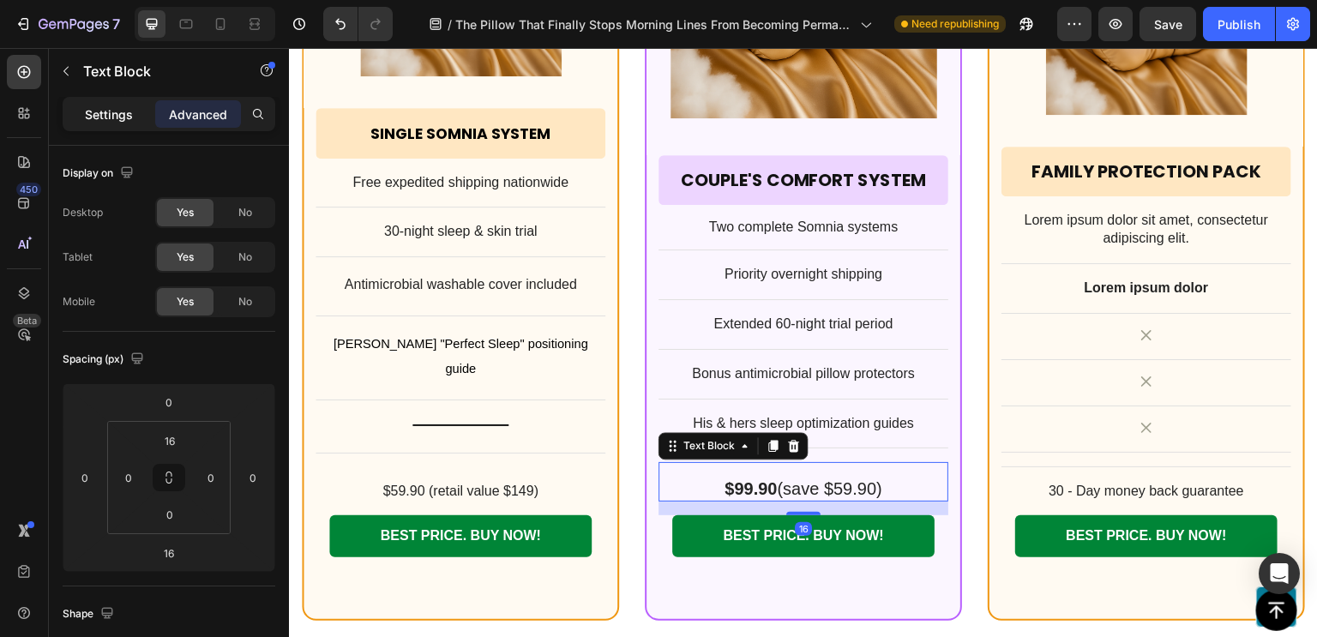
click at [95, 113] on p "Settings" at bounding box center [109, 114] width 48 height 18
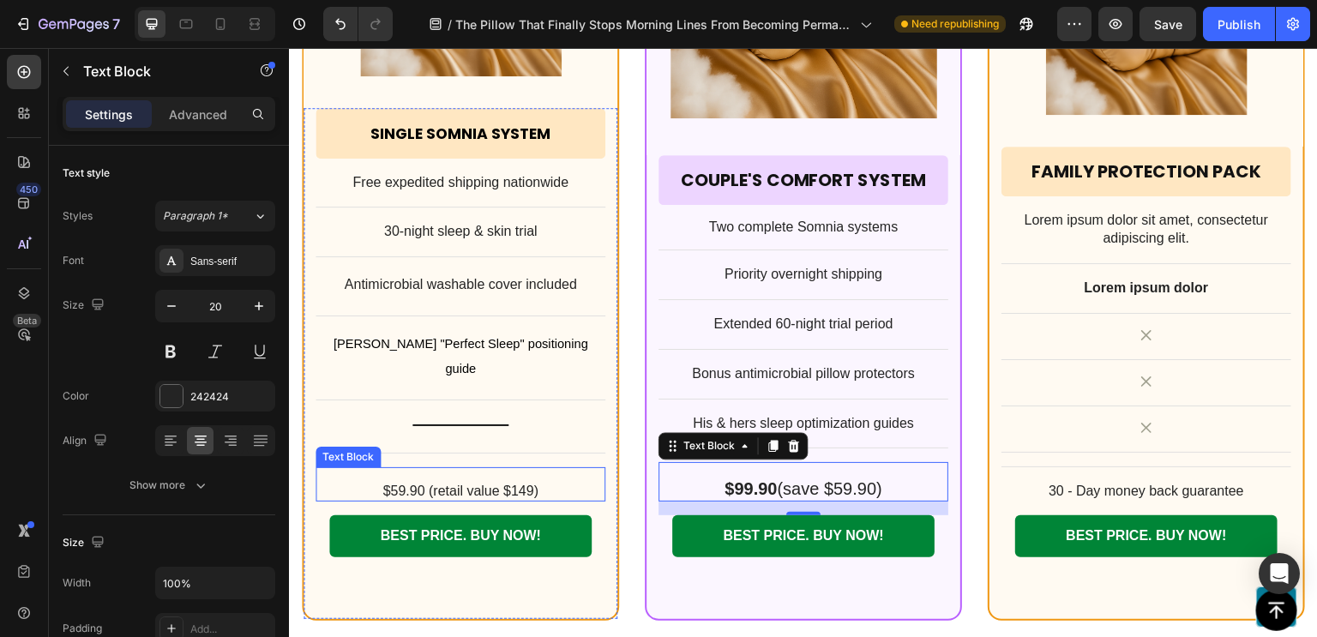
click at [468, 483] on p "$59.90 (retail value $149)" at bounding box center [460, 492] width 286 height 18
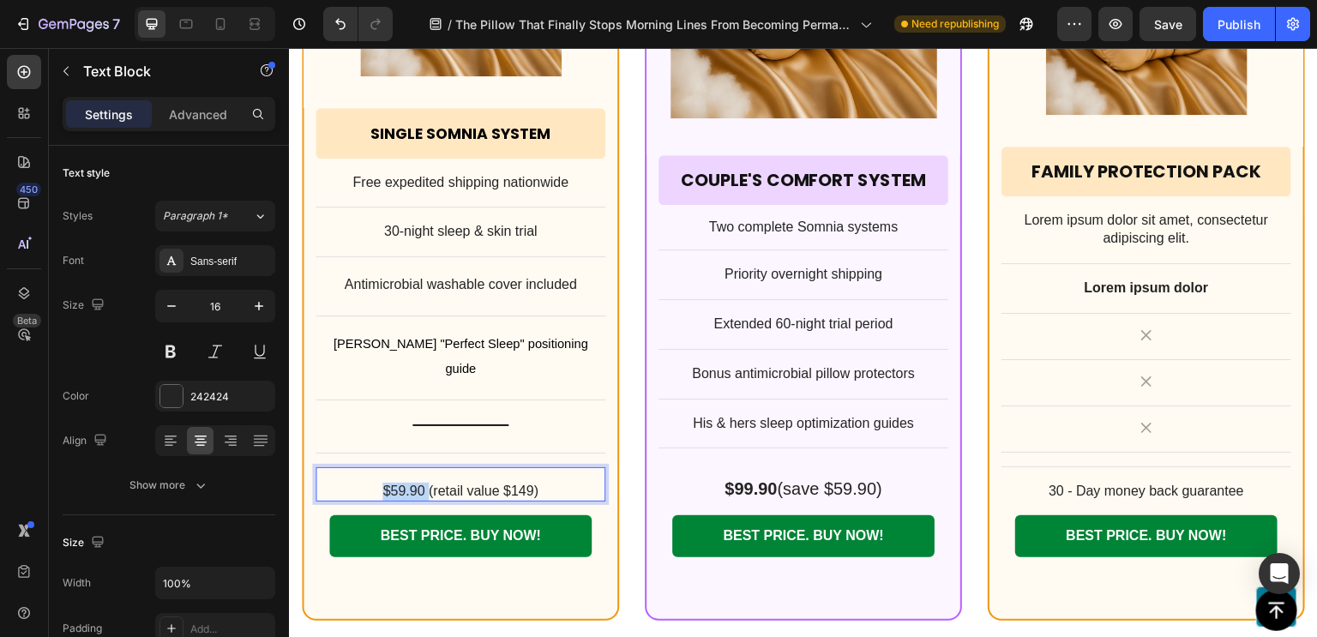
drag, startPoint x: 423, startPoint y: 472, endPoint x: 370, endPoint y: 472, distance: 52.3
click at [370, 483] on p "$59.90 (retail value $149)" at bounding box center [460, 492] width 286 height 18
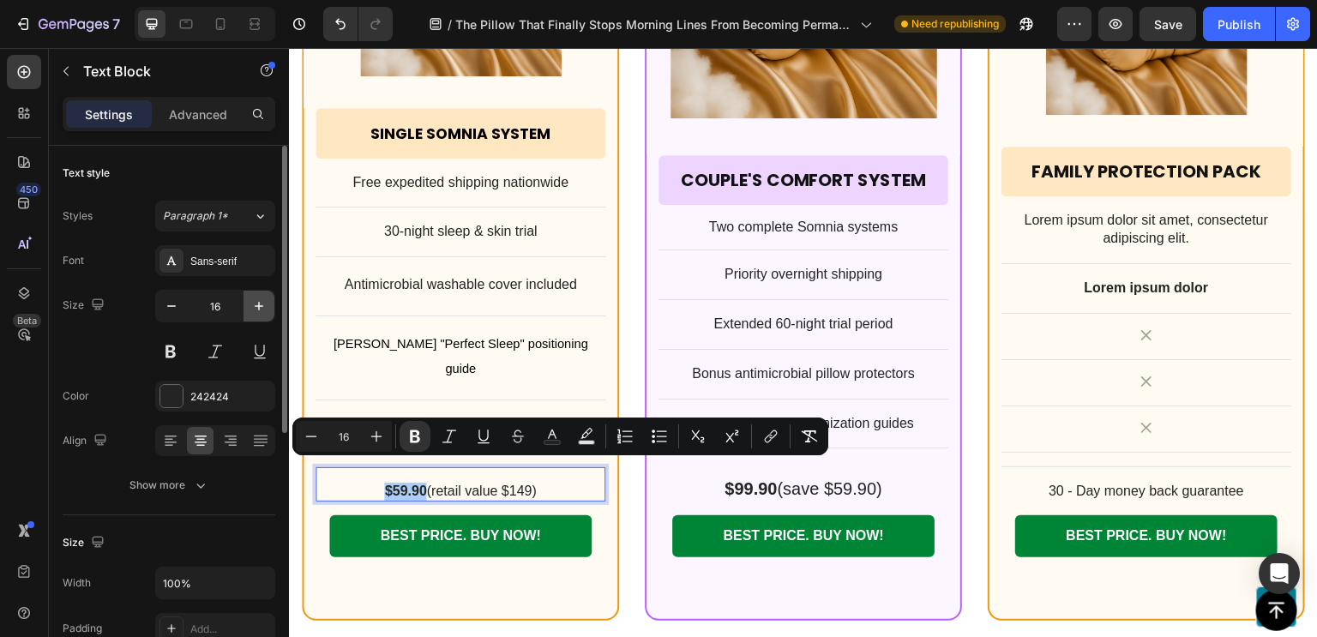
click at [257, 310] on icon "button" at bounding box center [258, 305] width 17 height 17
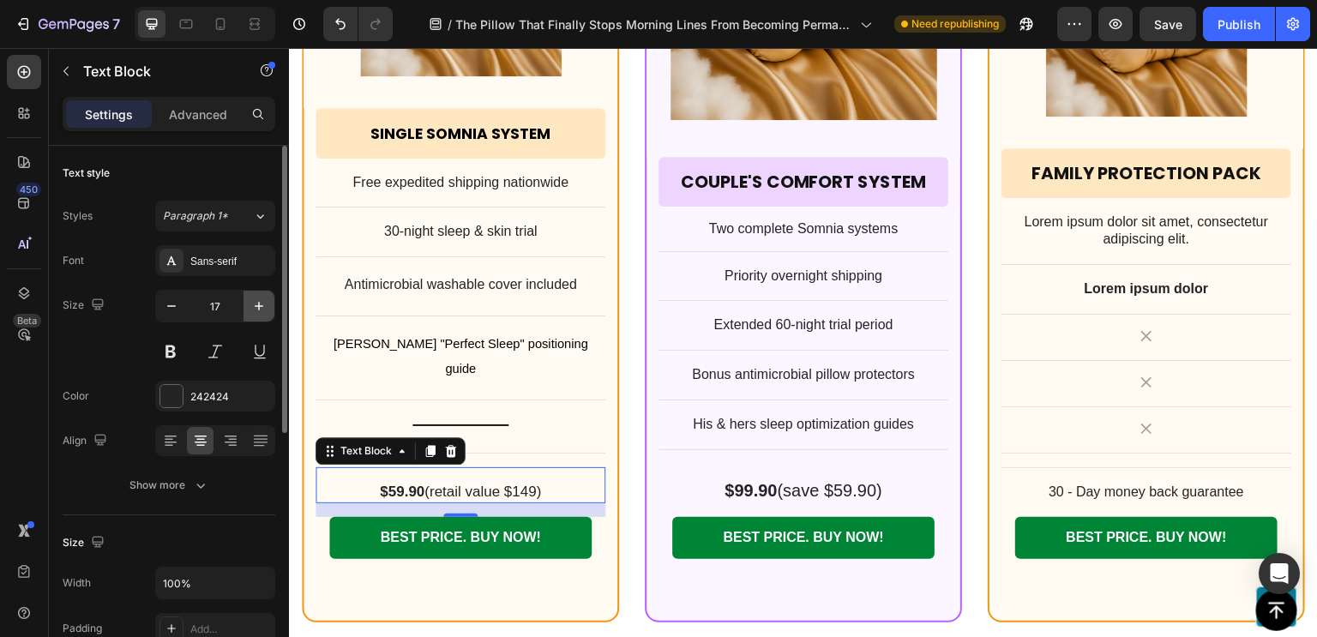
click at [257, 310] on icon "button" at bounding box center [258, 305] width 17 height 17
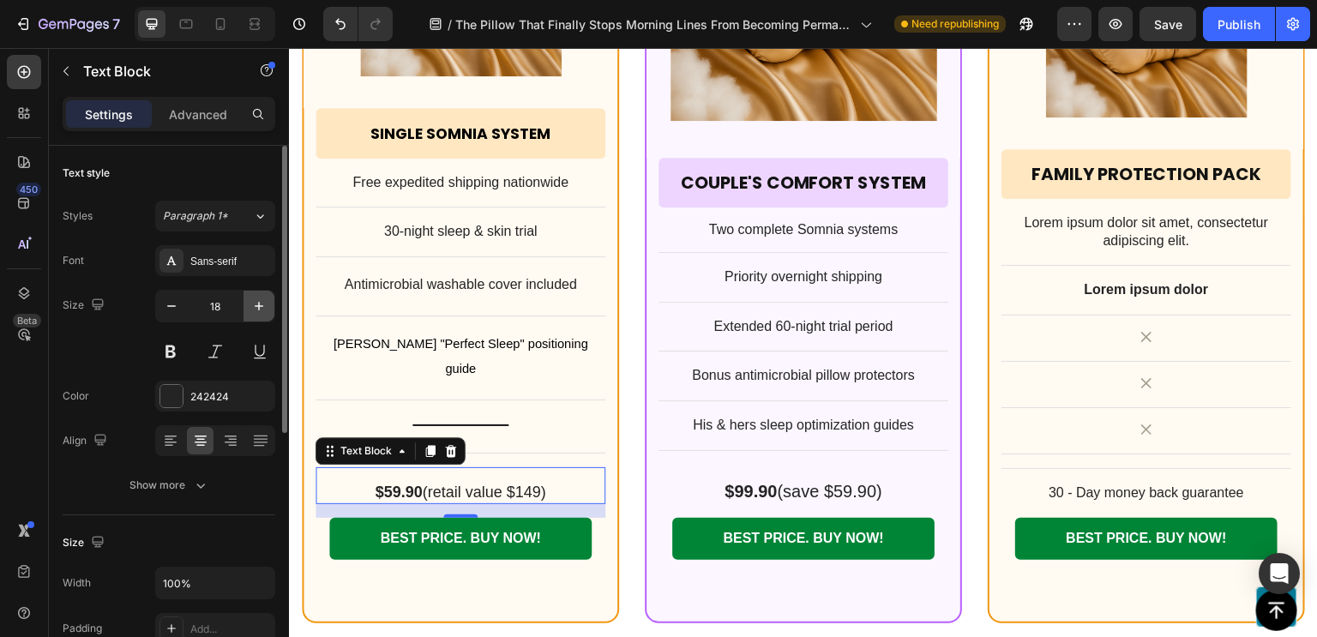
click at [257, 310] on icon "button" at bounding box center [258, 305] width 17 height 17
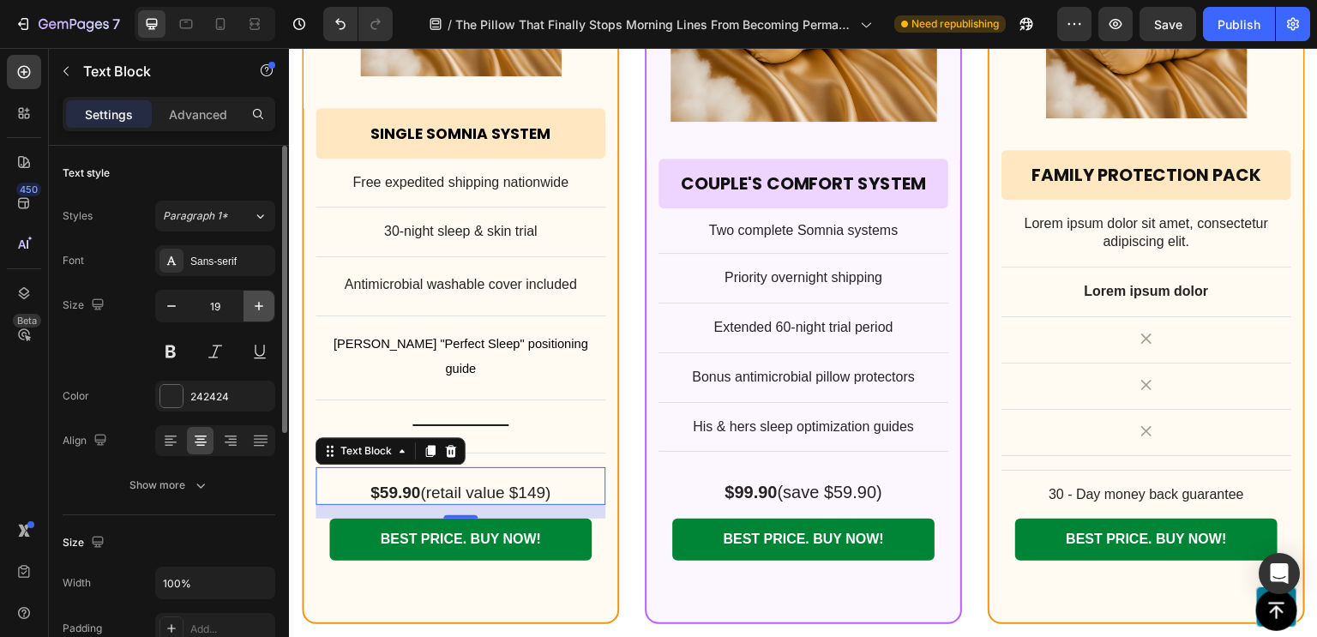
type input "20"
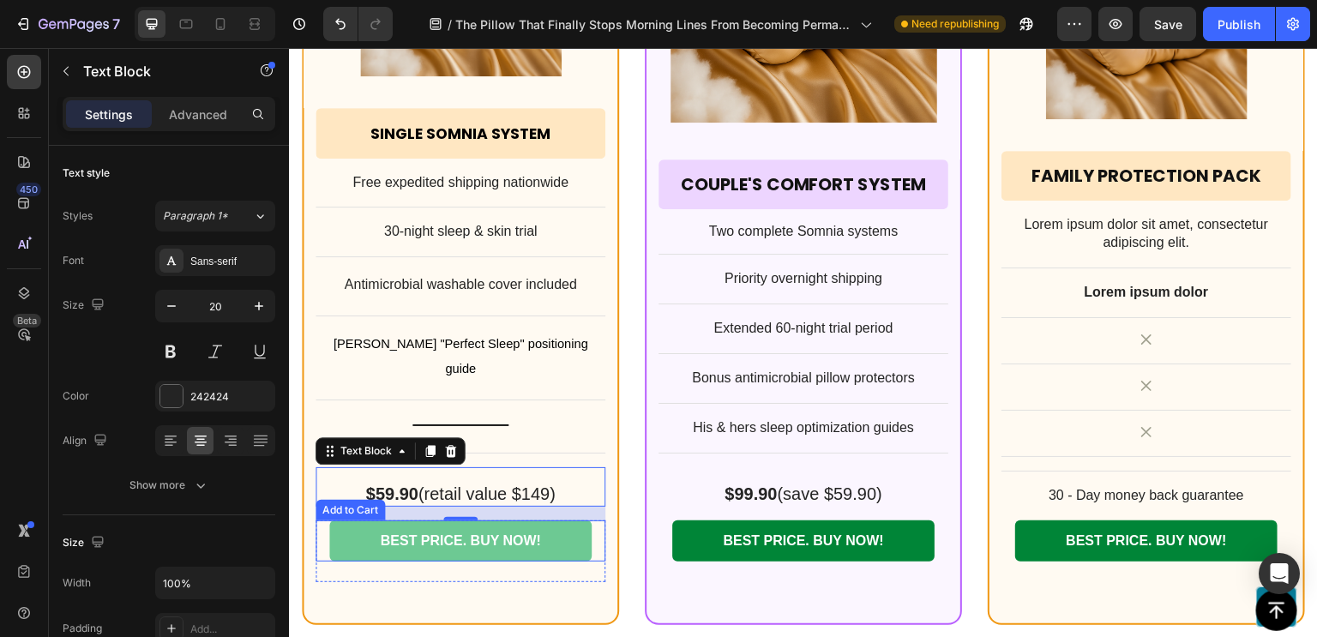
click at [561, 520] on button "BEST PRICE. BUY NOW!" at bounding box center [460, 541] width 262 height 42
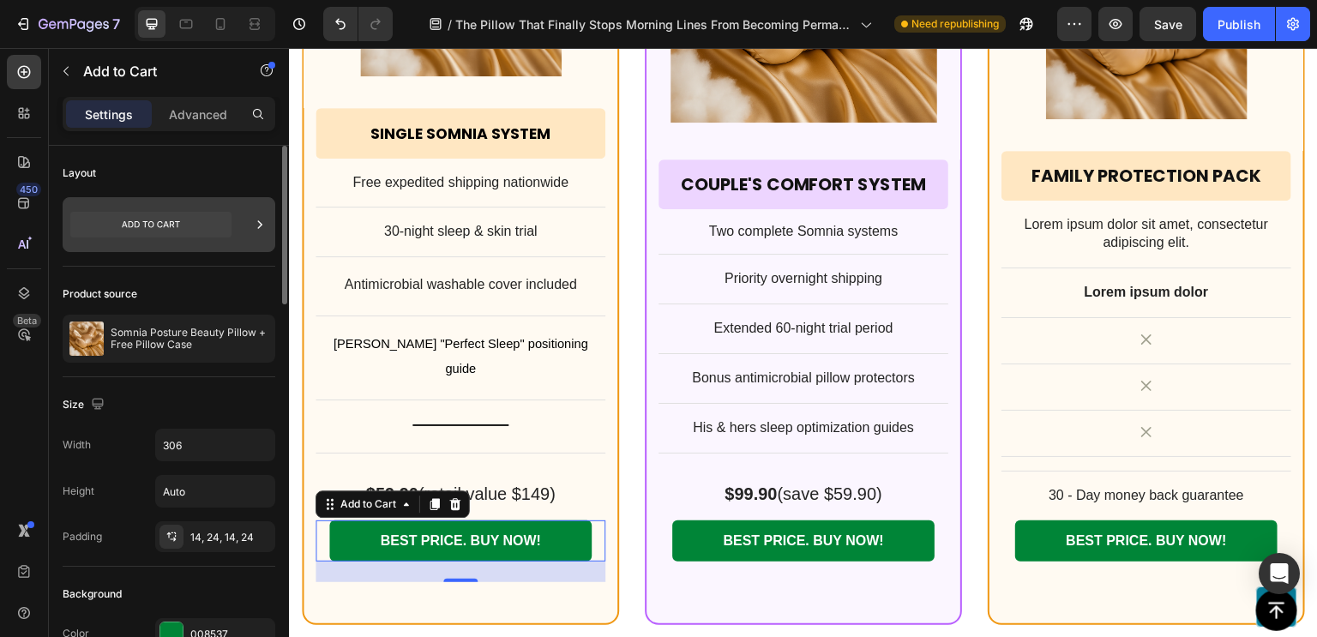
click at [257, 230] on icon at bounding box center [259, 224] width 17 height 17
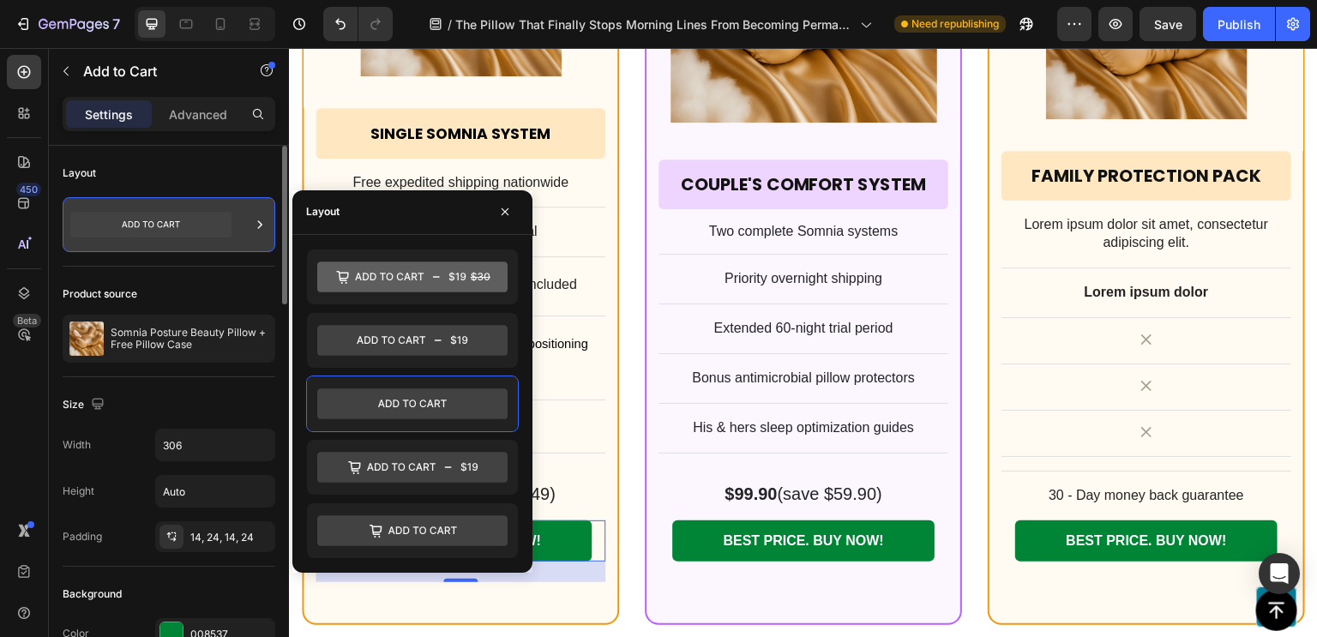
click at [252, 229] on icon at bounding box center [259, 224] width 17 height 17
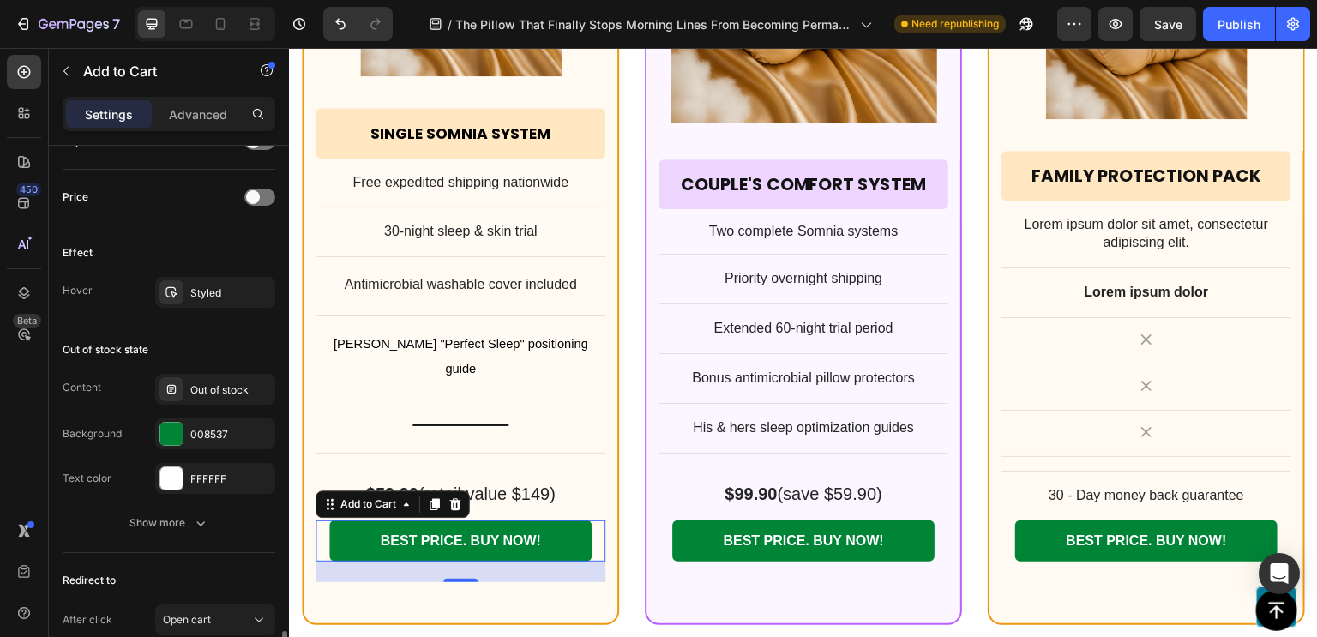
scroll to position [1293, 0]
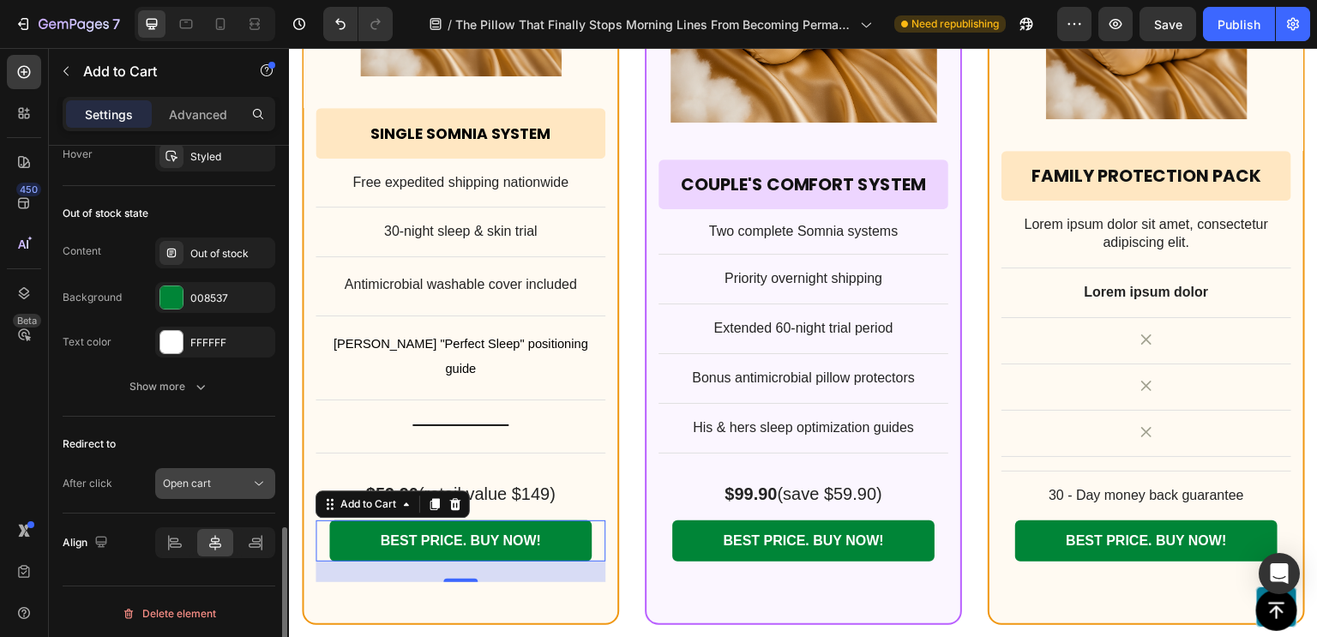
click at [223, 468] on button "Open cart" at bounding box center [215, 483] width 120 height 31
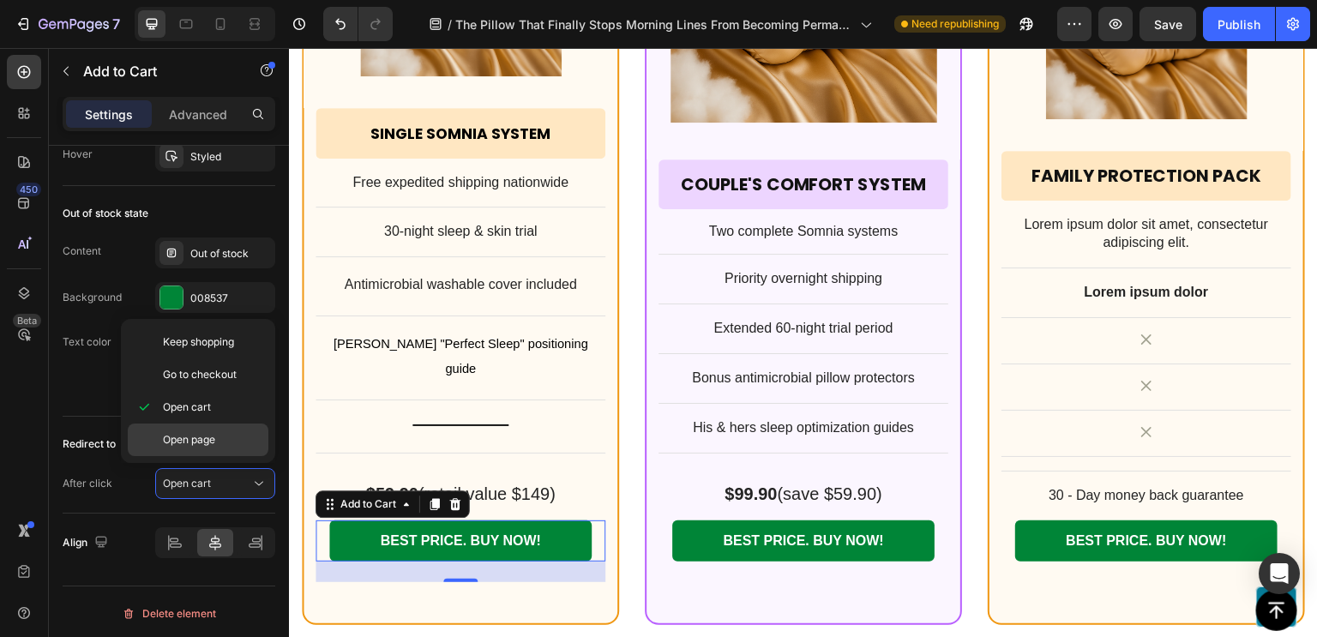
click at [224, 438] on p "Open page" at bounding box center [212, 439] width 98 height 15
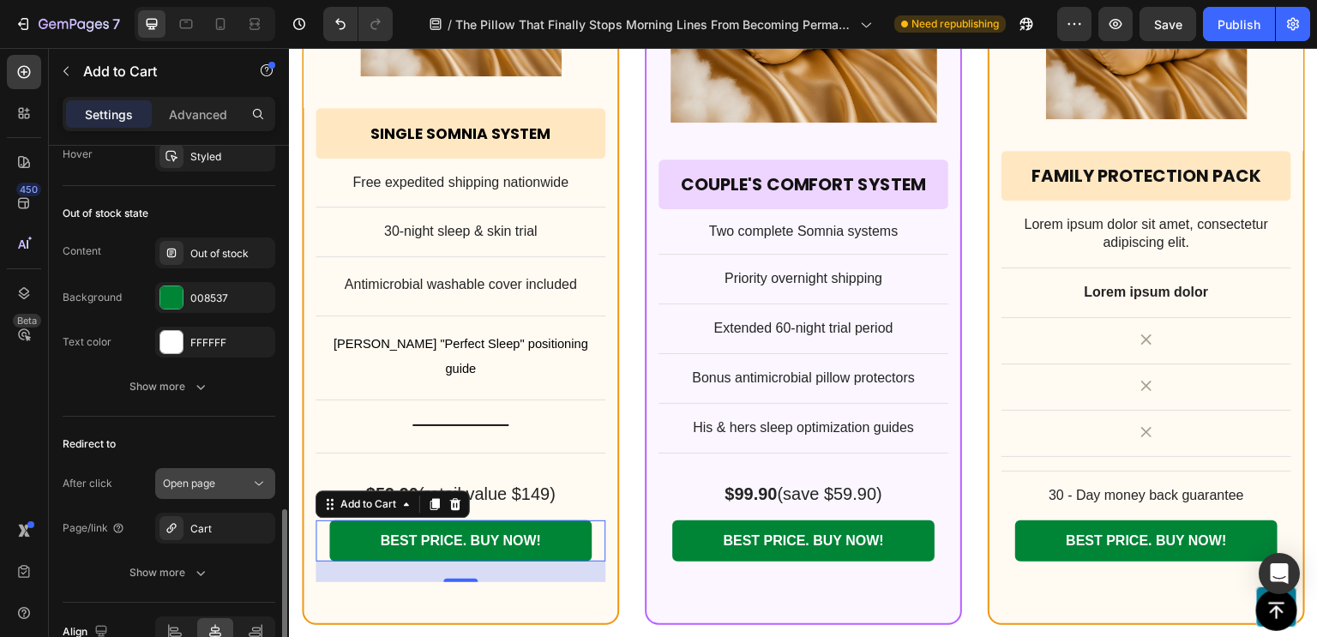
click at [241, 485] on div "Open page" at bounding box center [206, 483] width 87 height 15
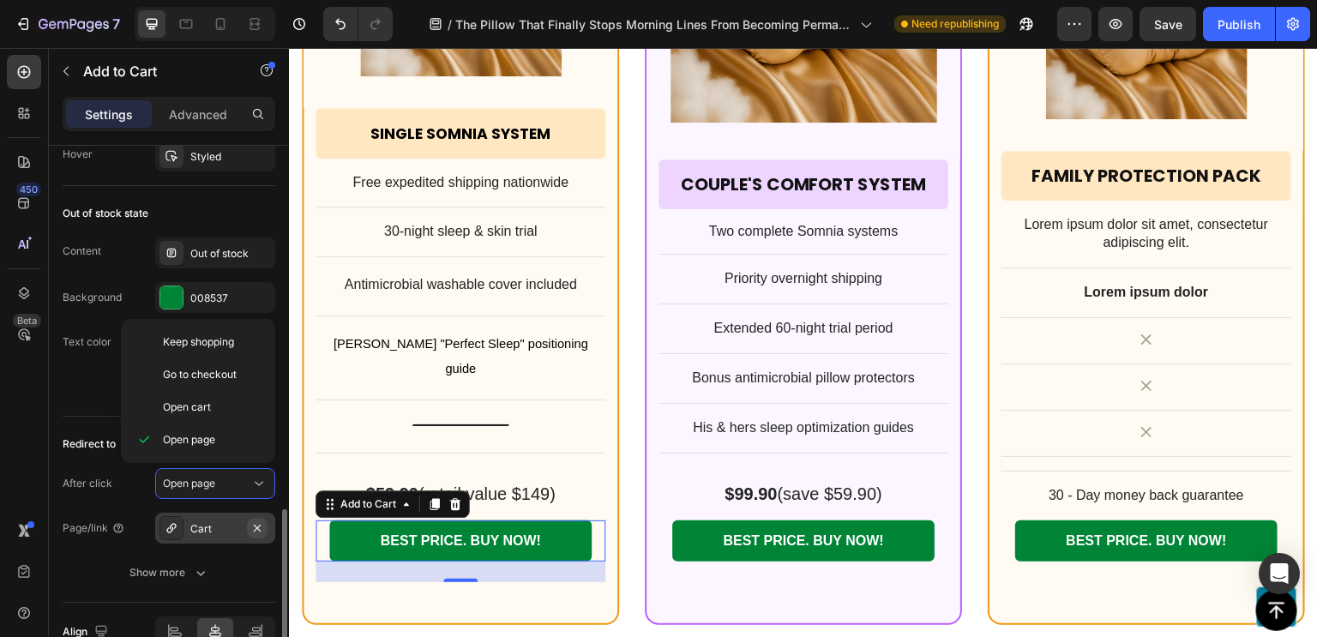
click at [257, 521] on icon "button" at bounding box center [257, 528] width 14 height 14
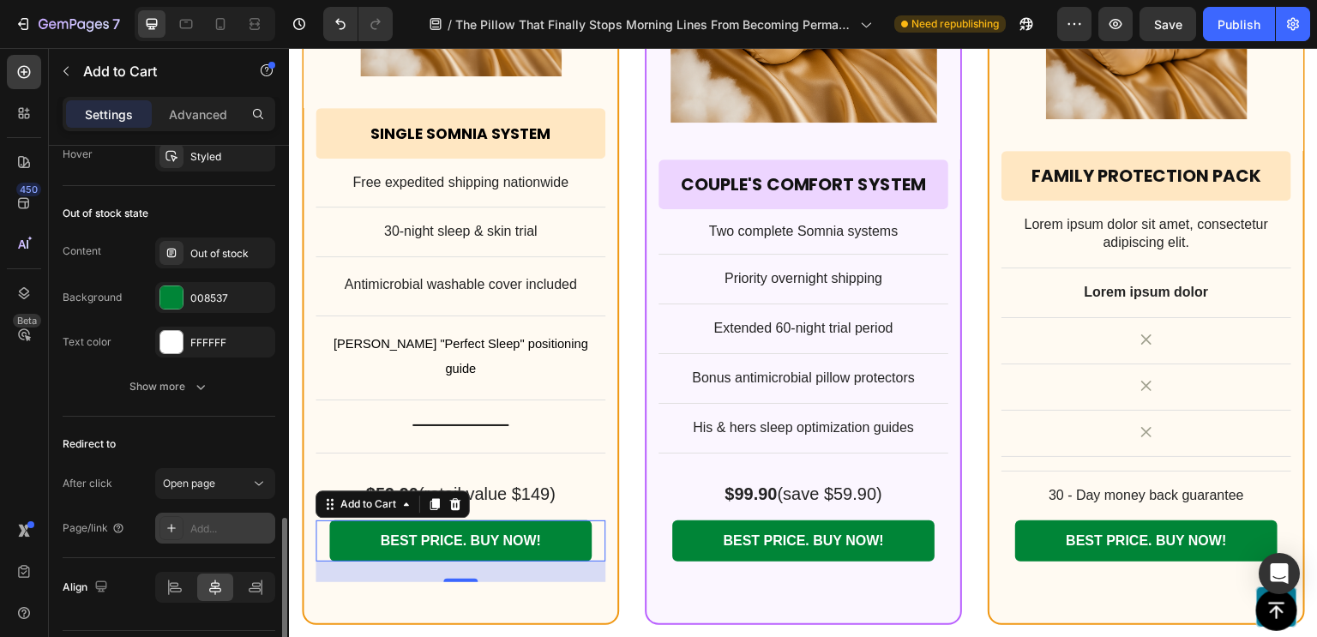
click at [201, 525] on div "Add..." at bounding box center [230, 528] width 81 height 15
click at [187, 438] on div "Redirect to" at bounding box center [169, 443] width 213 height 27
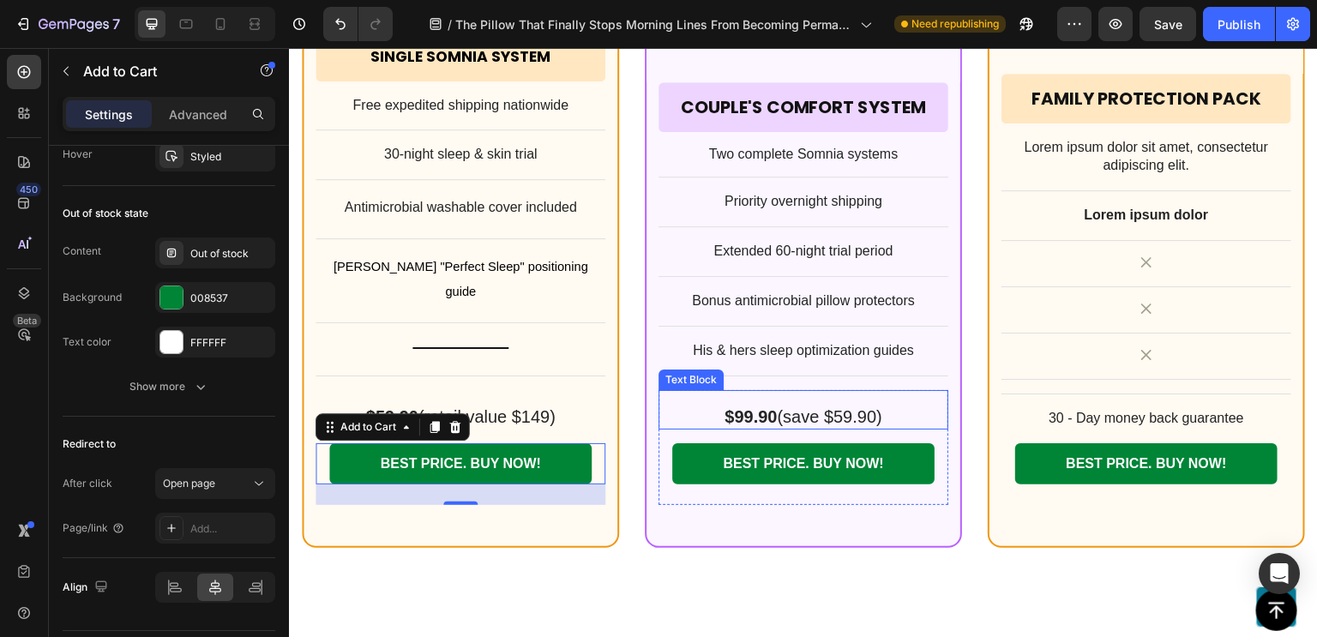
scroll to position [13775, 0]
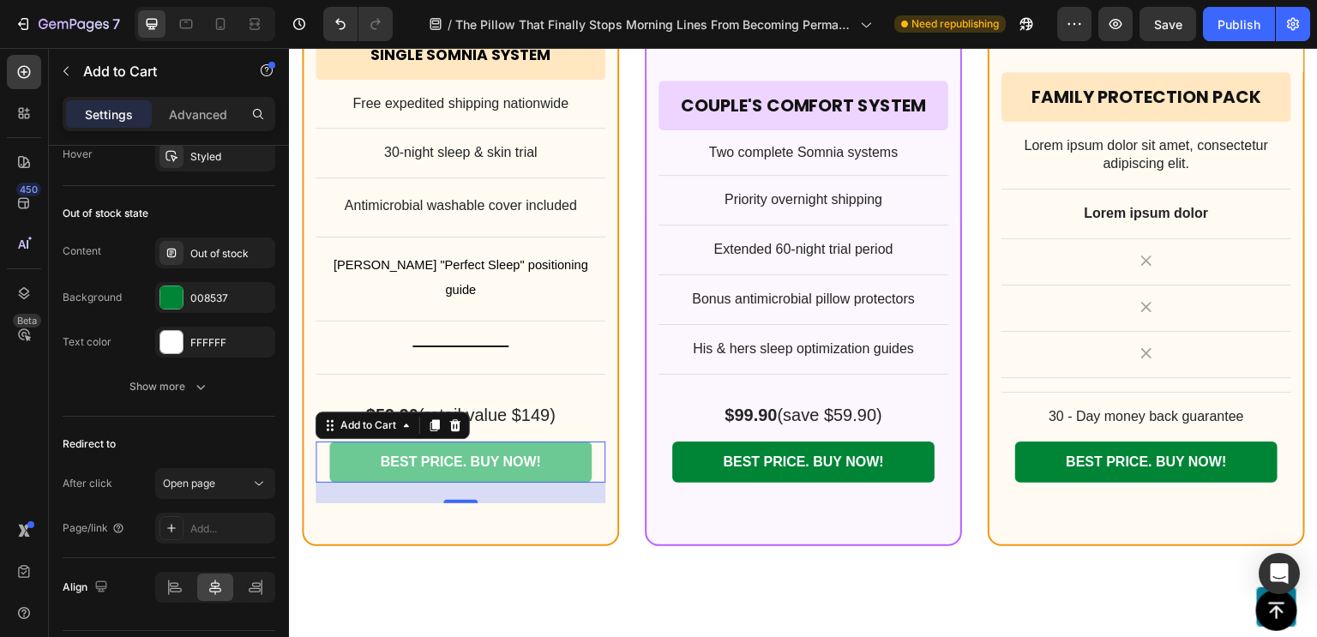
click at [571, 441] on button "BEST PRICE. BUY NOW!" at bounding box center [460, 462] width 262 height 42
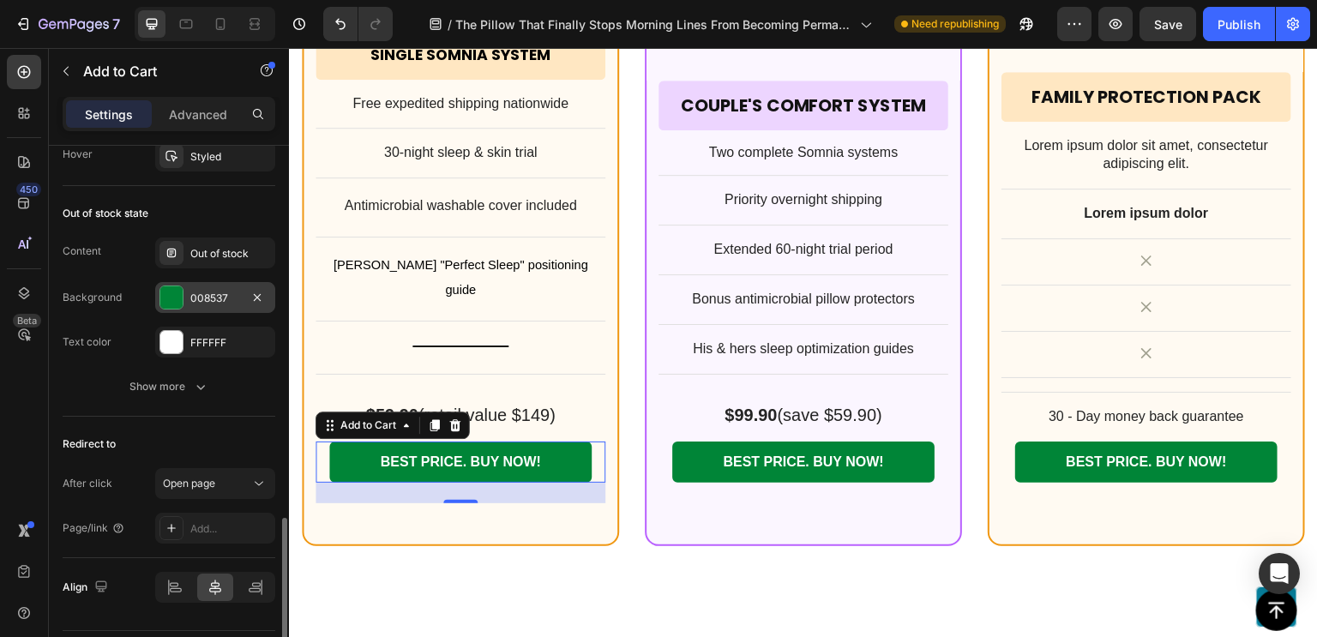
click at [228, 294] on div "008537" at bounding box center [215, 298] width 50 height 15
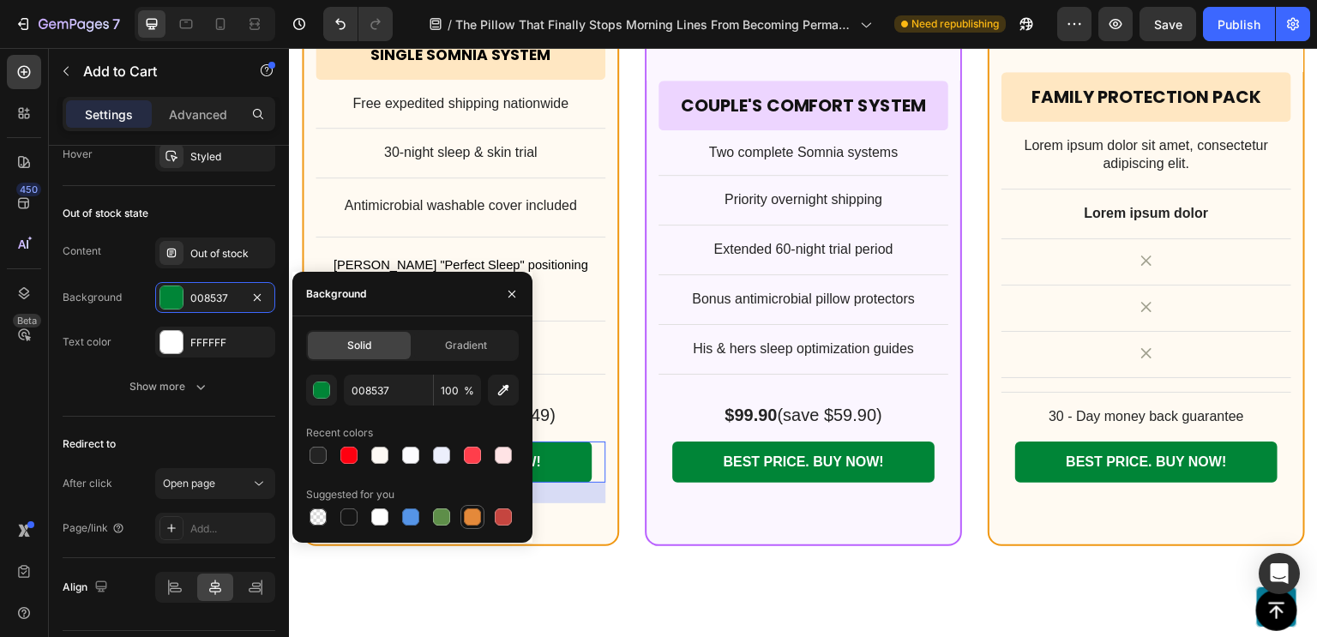
click at [472, 523] on div at bounding box center [472, 516] width 17 height 17
type input "E4893A"
click at [245, 417] on div "Redirect to After click Open page Page/link Add..." at bounding box center [169, 487] width 213 height 141
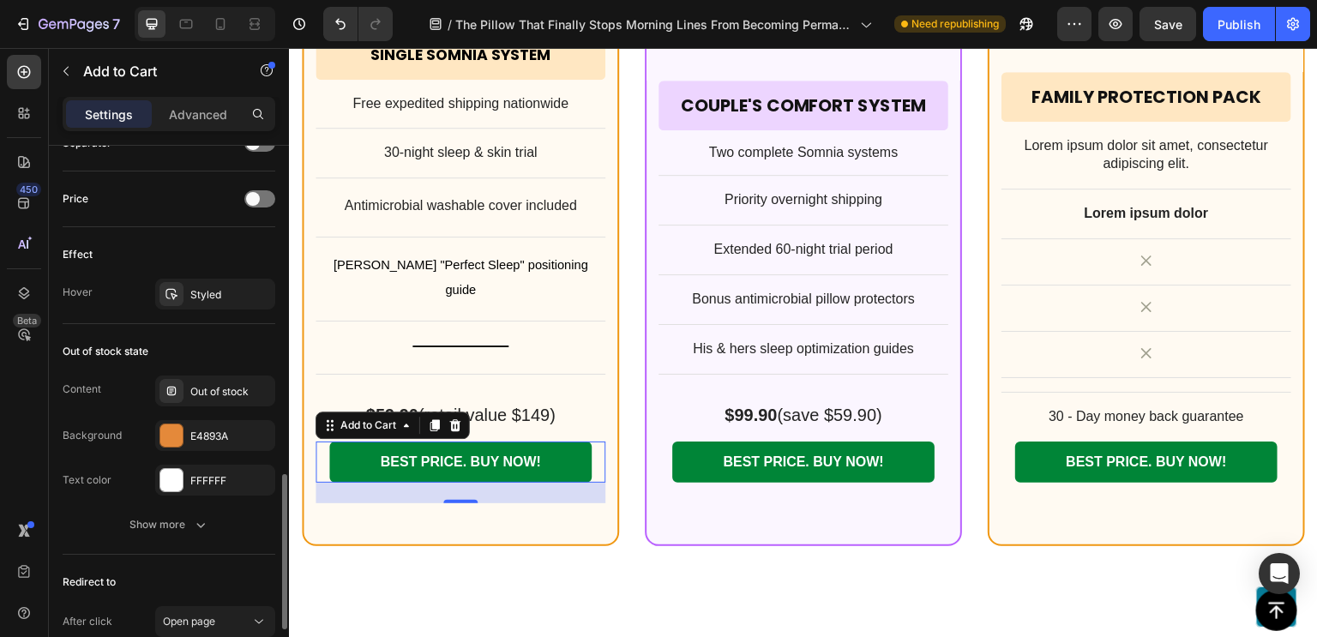
scroll to position [1153, 0]
click at [259, 292] on icon "button" at bounding box center [257, 297] width 14 height 14
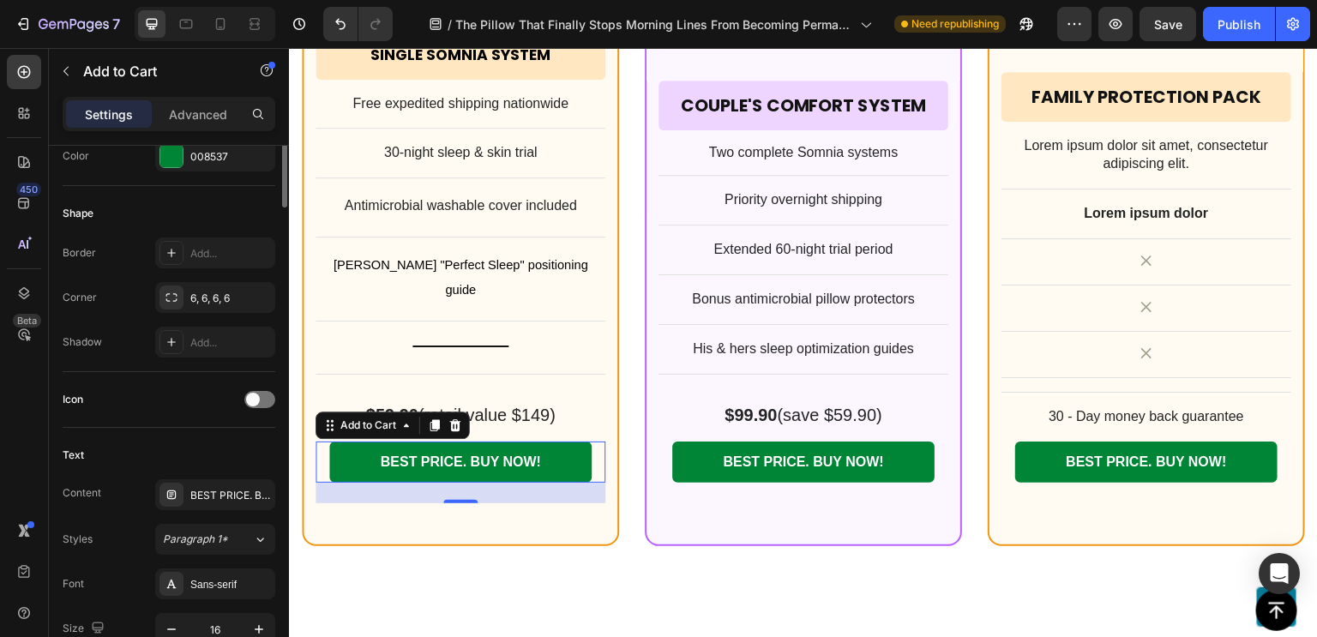
scroll to position [298, 0]
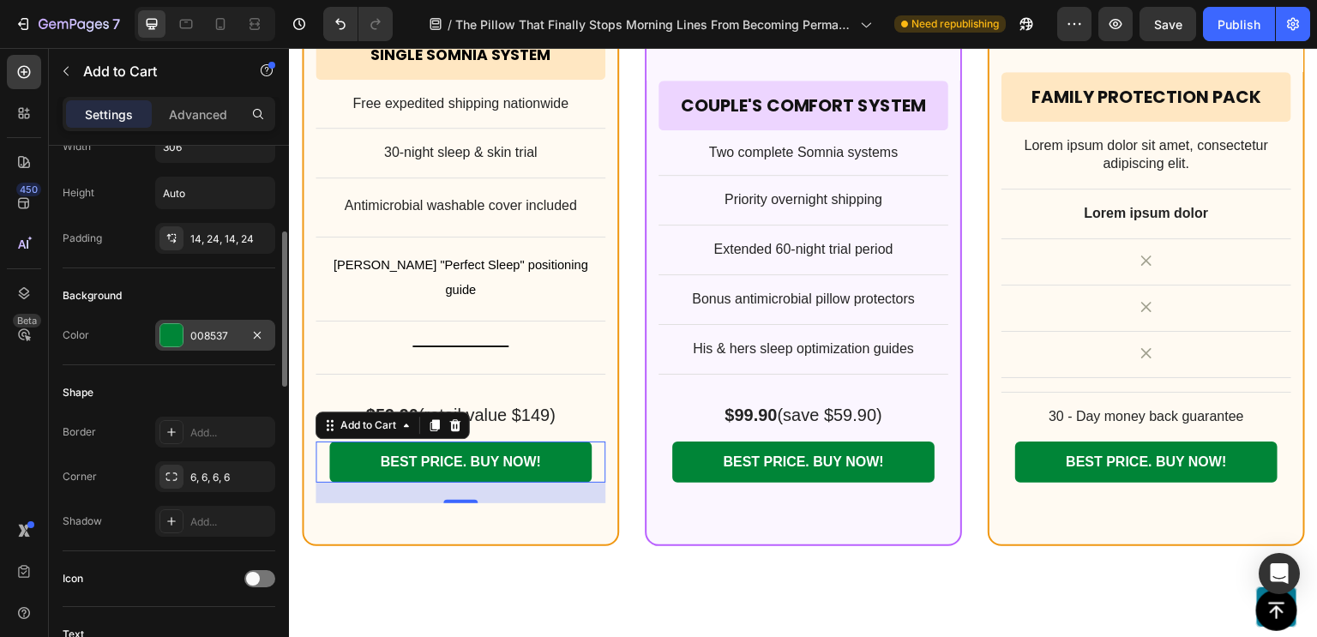
click at [232, 333] on div "008537" at bounding box center [215, 335] width 50 height 15
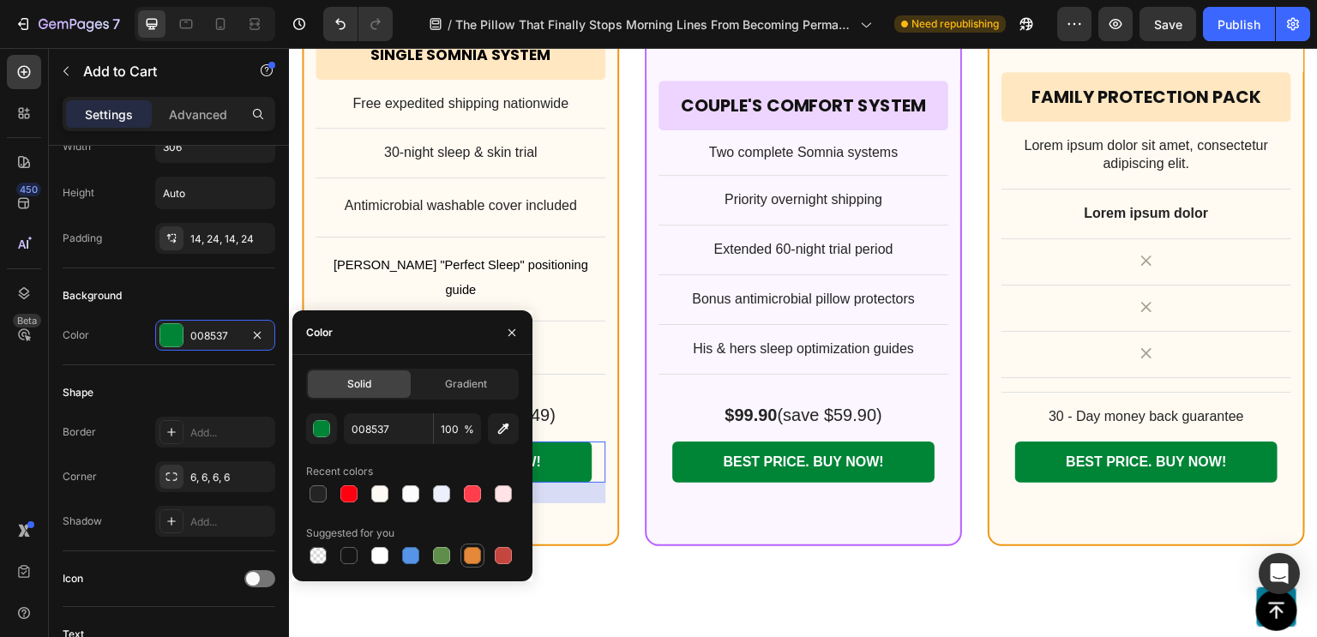
click at [466, 555] on div at bounding box center [472, 555] width 17 height 17
type input "E4893A"
click at [205, 398] on div "Shape" at bounding box center [169, 392] width 213 height 27
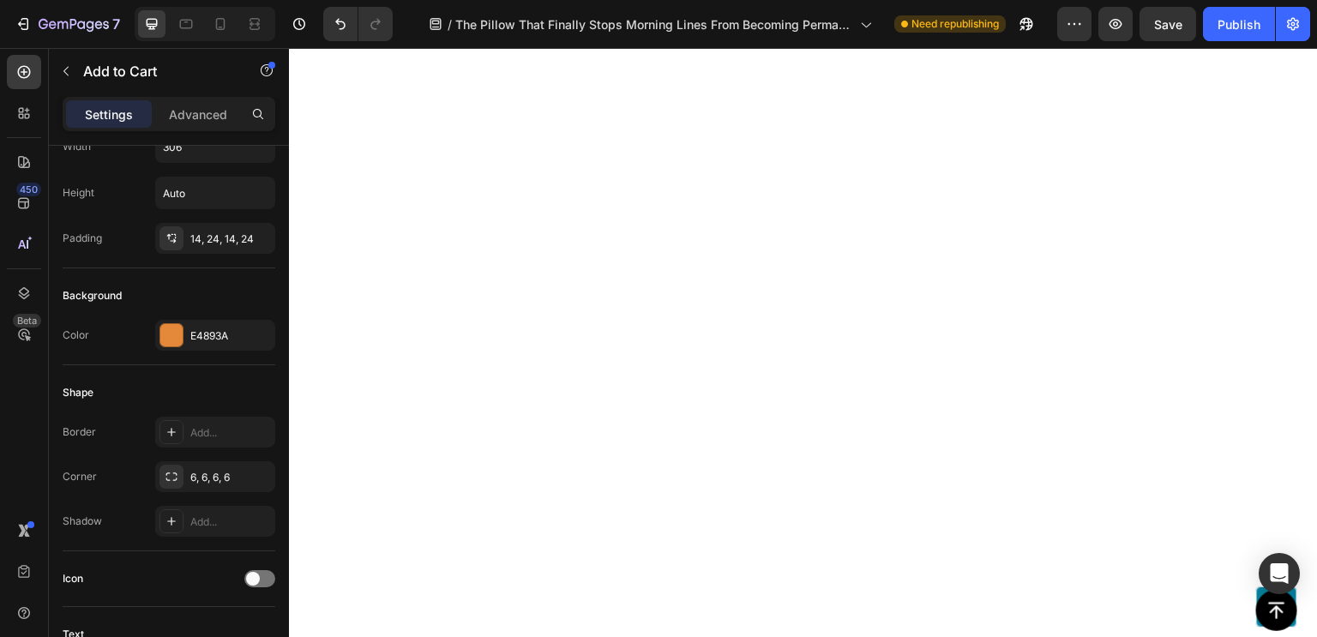
scroll to position [12666, 0]
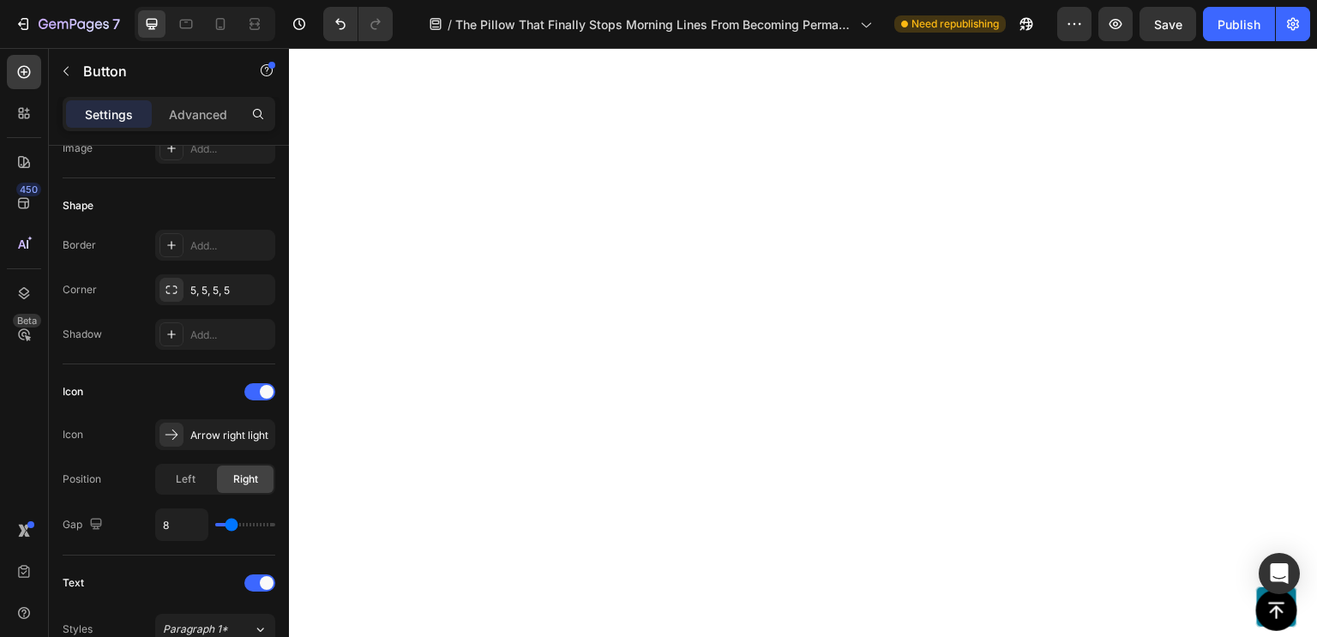
scroll to position [0, 0]
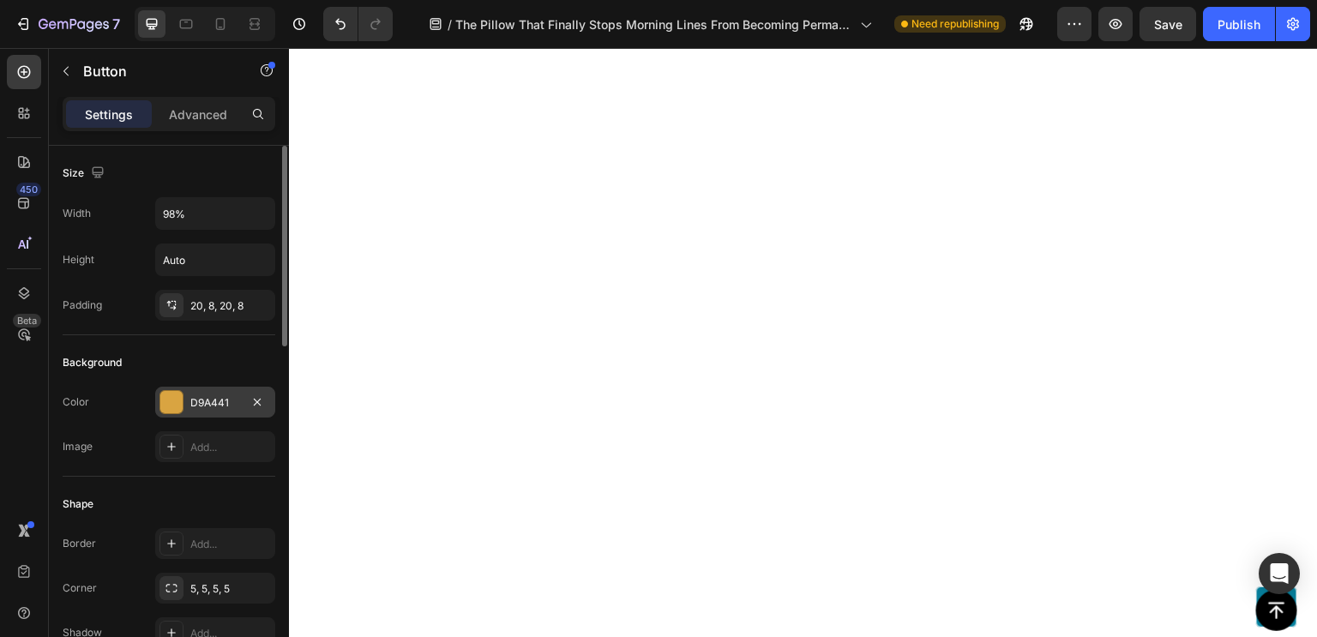
click at [216, 397] on div "D9A441" at bounding box center [215, 402] width 50 height 15
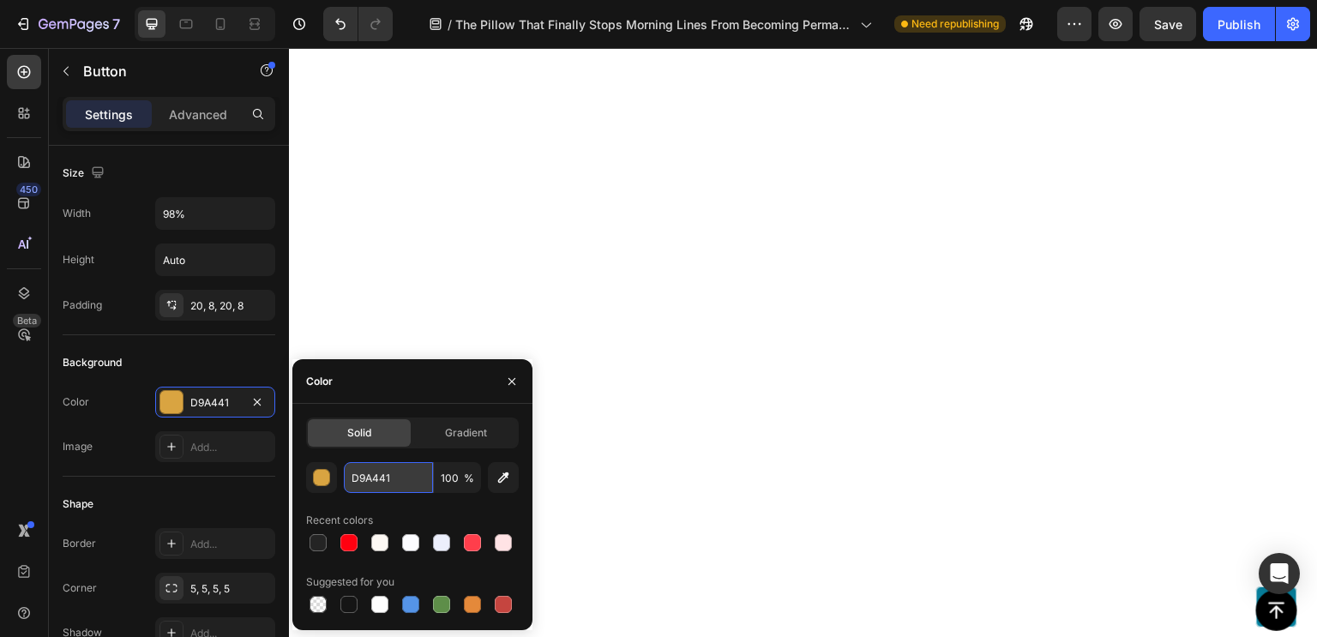
click at [372, 477] on input "D9A441" at bounding box center [388, 477] width 89 height 31
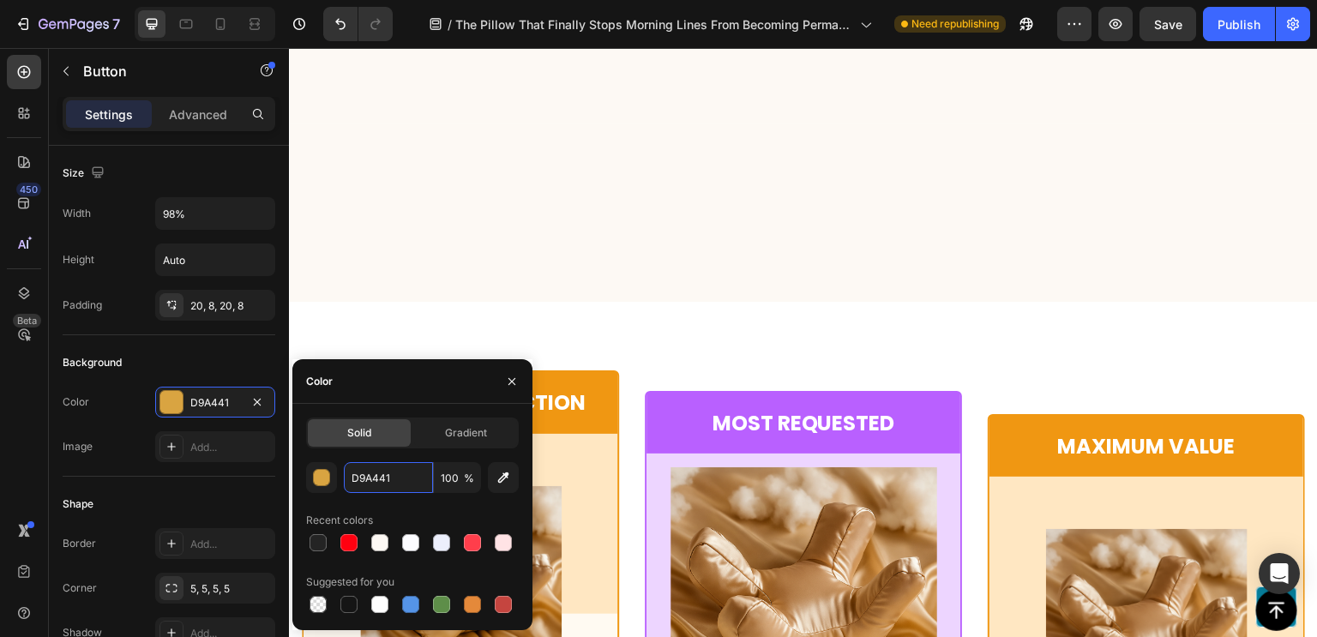
scroll to position [13762, 0]
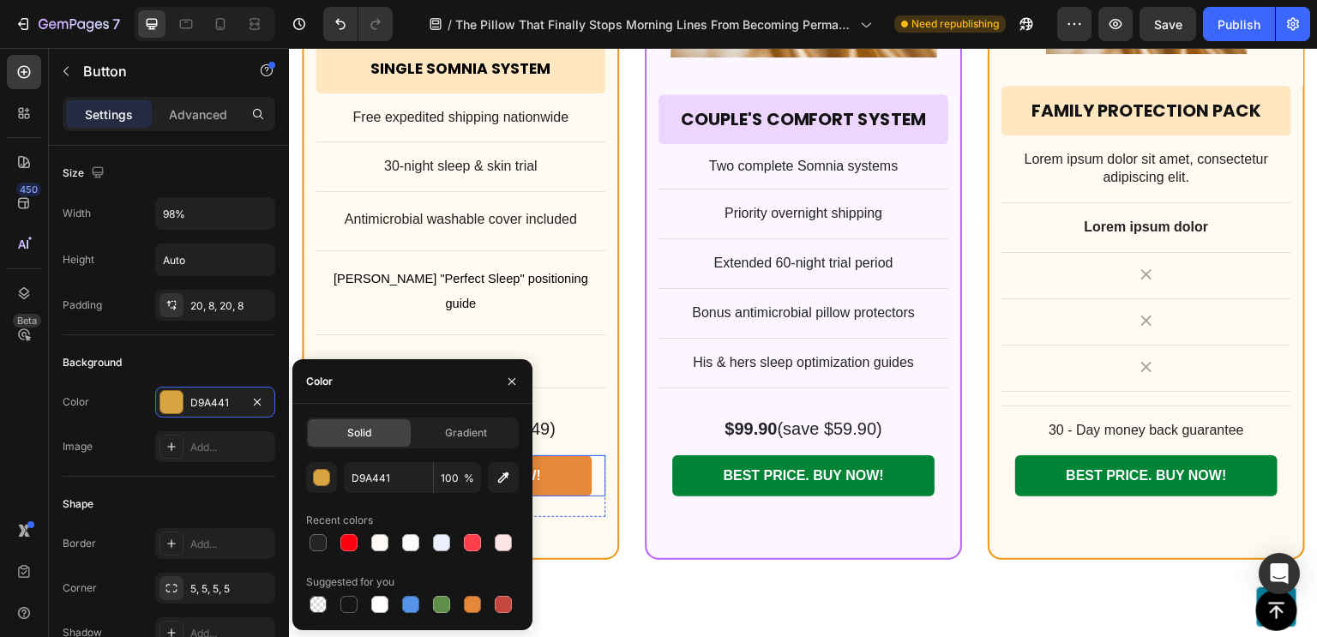
click at [574, 455] on button "BEST PRICE. BUY NOW!" at bounding box center [460, 476] width 262 height 42
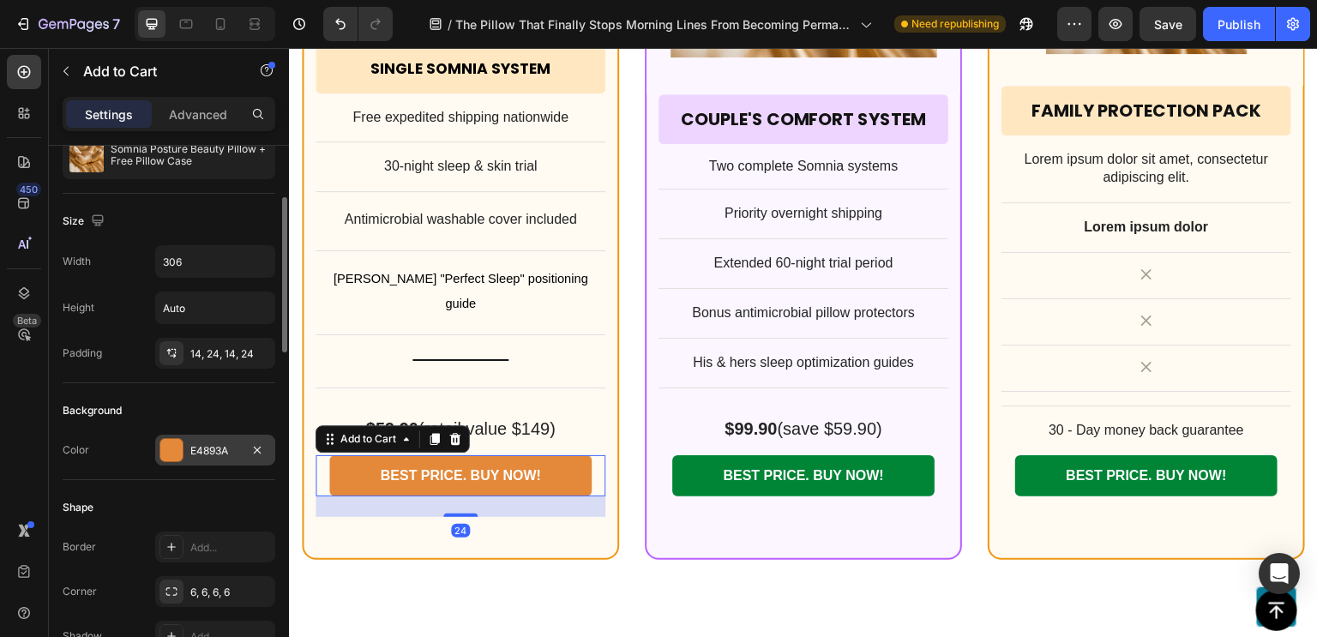
scroll to position [187, 0]
click at [217, 440] on div "E4893A" at bounding box center [215, 447] width 50 height 15
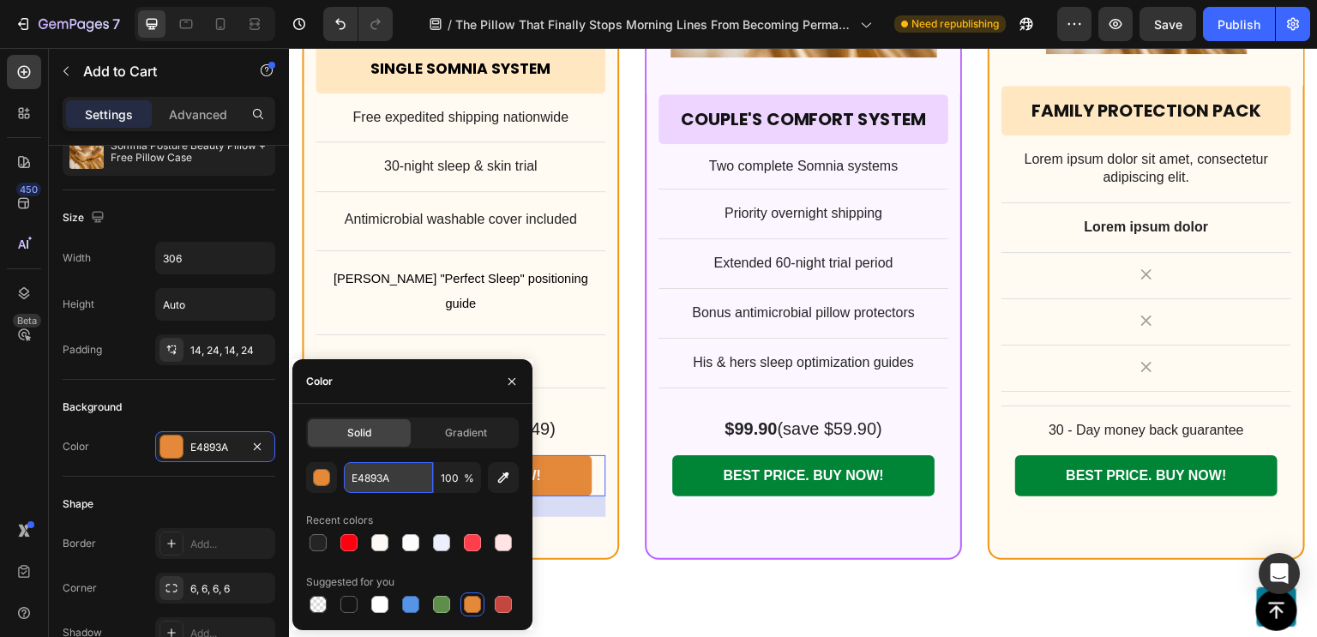
click at [398, 466] on input "E4893A" at bounding box center [388, 477] width 89 height 31
paste input "D9A441"
type input "D9A441"
click at [576, 417] on p "$59.90 (retail value $149)" at bounding box center [460, 428] width 286 height 22
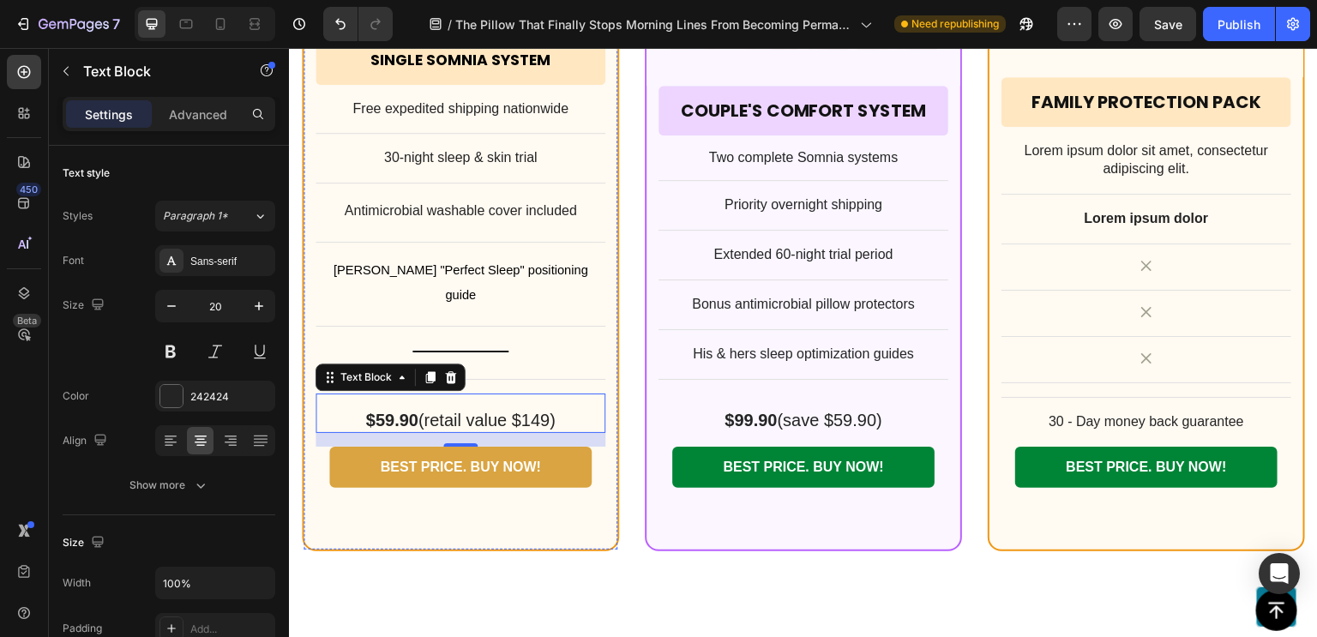
scroll to position [13702, 0]
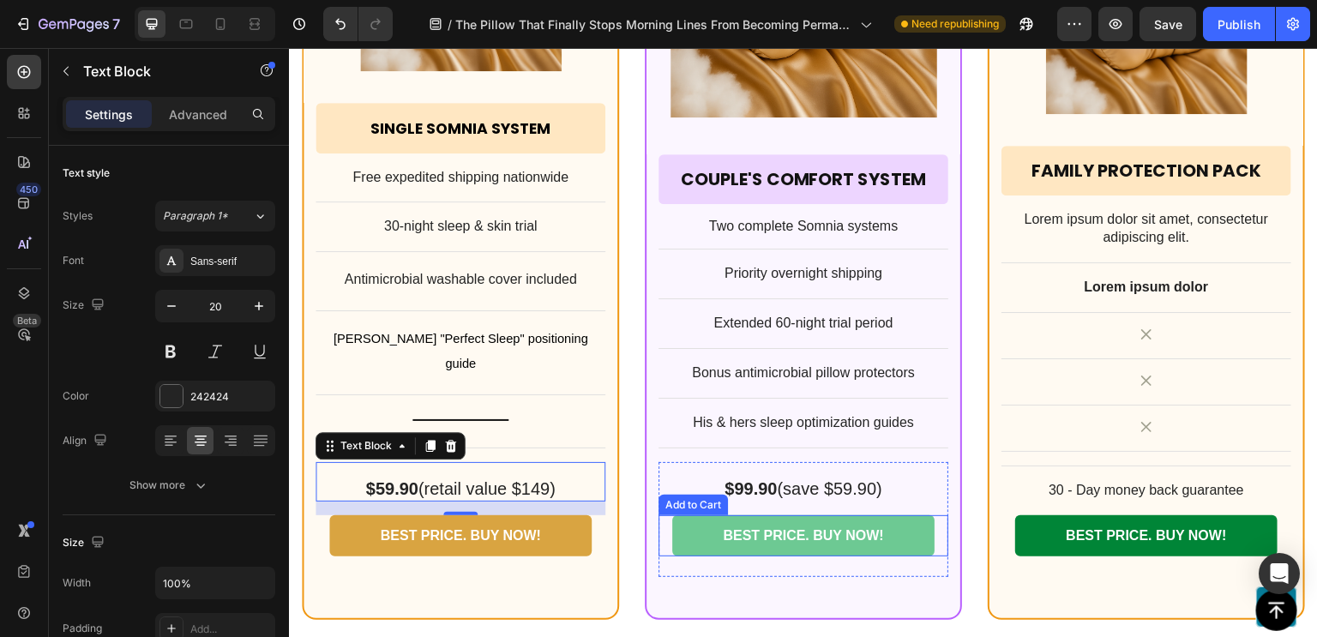
click at [680, 515] on button "BEST PRICE. BUY NOW!" at bounding box center [803, 536] width 262 height 42
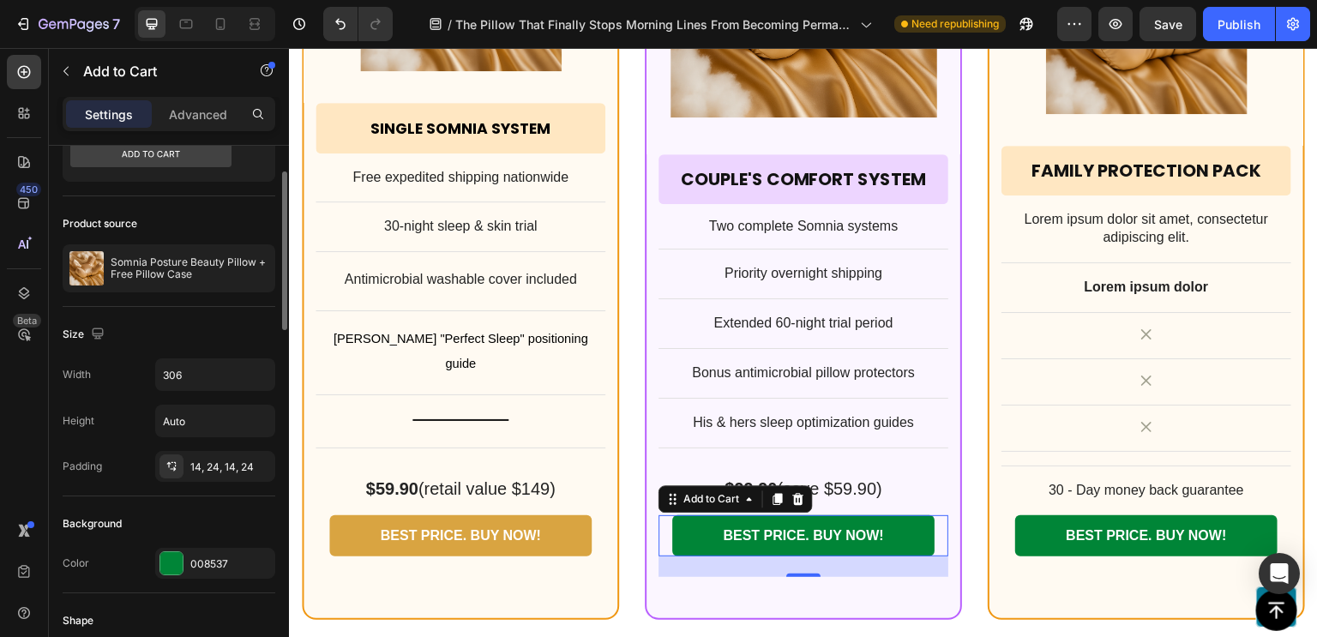
scroll to position [75, 0]
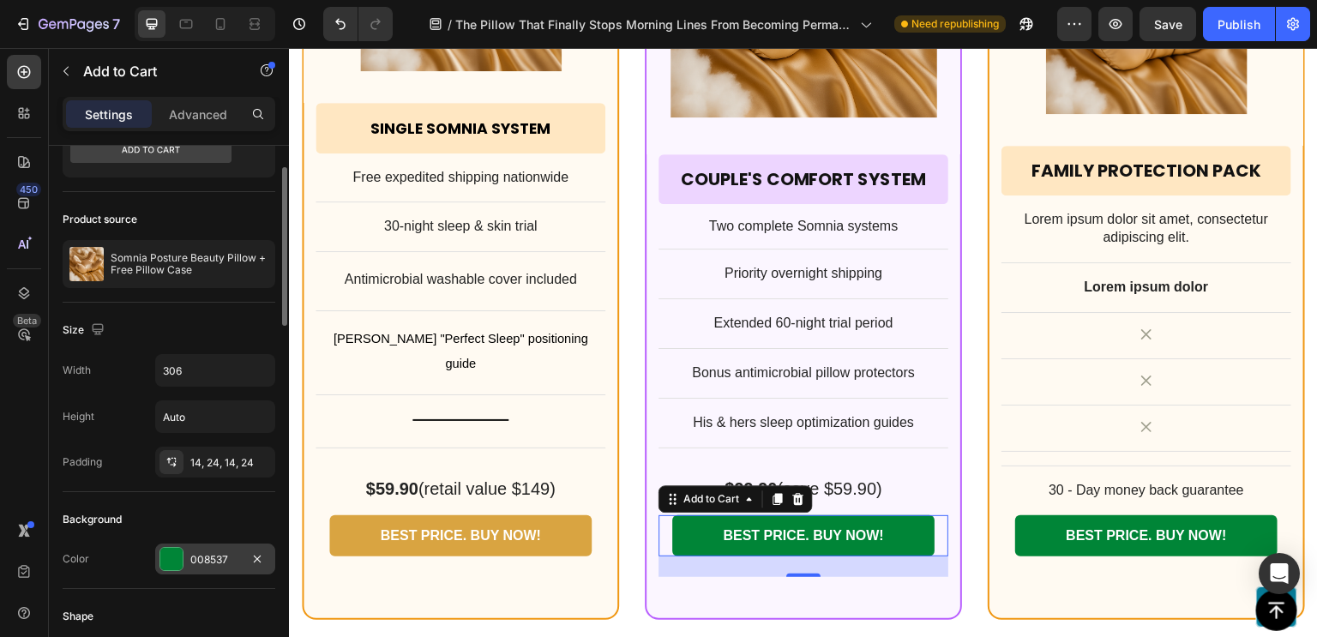
click at [209, 555] on div "008537" at bounding box center [215, 559] width 50 height 15
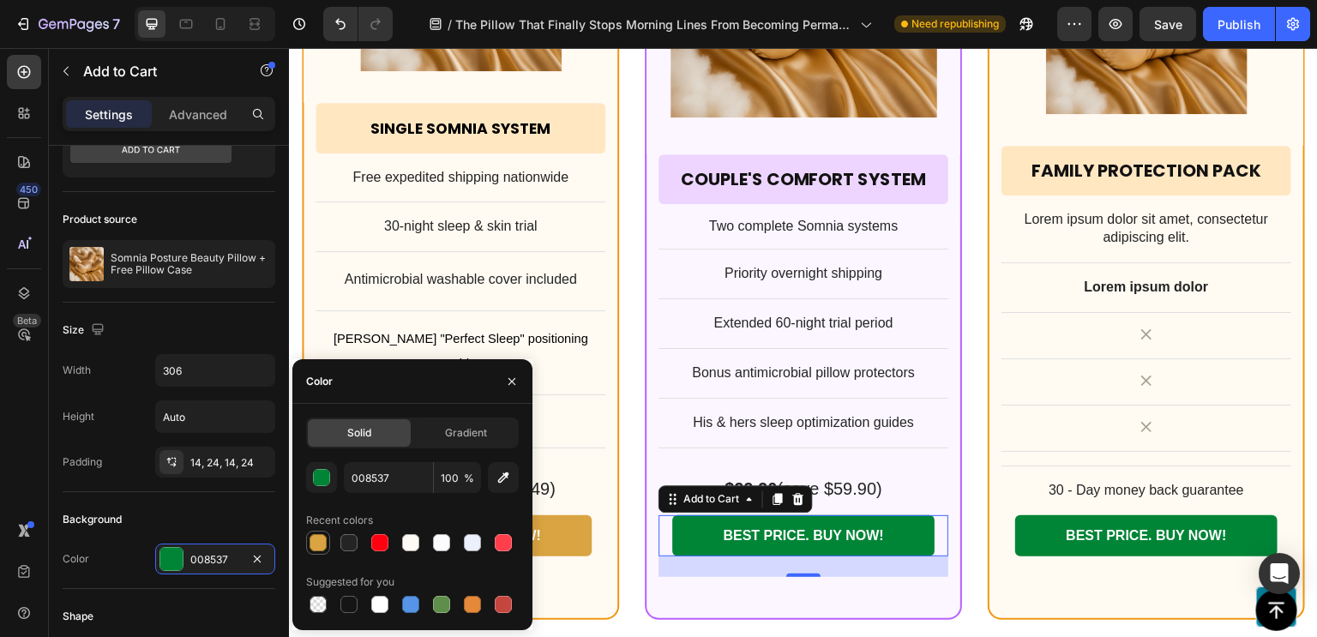
click at [316, 551] on div at bounding box center [317, 542] width 17 height 17
type input "D9A441"
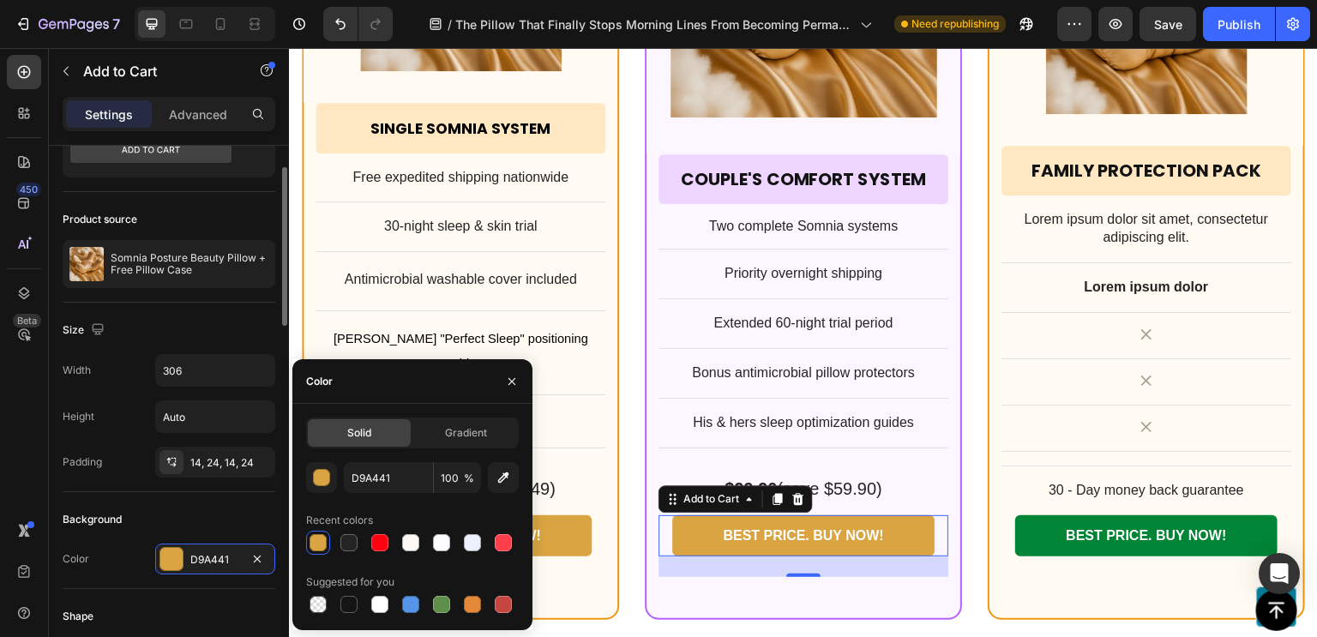
click at [203, 513] on div "Background" at bounding box center [169, 519] width 213 height 27
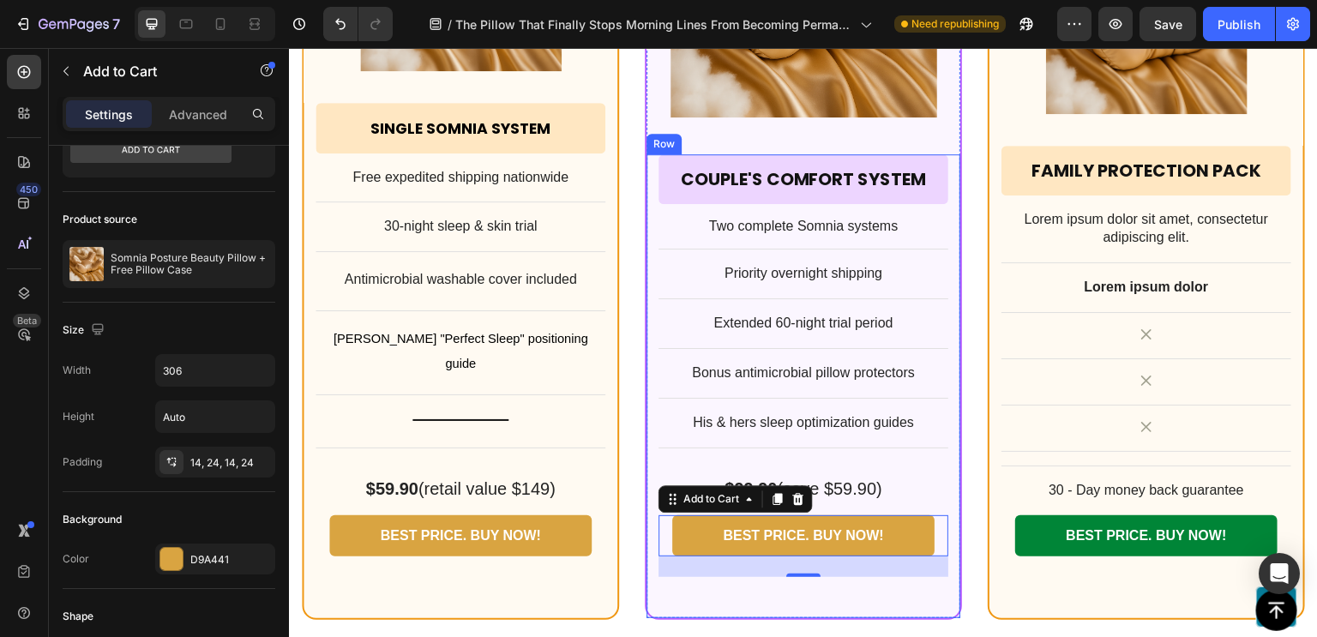
click at [650, 569] on div "Couple's Comfort System Heading Row Row Two complete Somnia systems Text Block …" at bounding box center [803, 386] width 314 height 464
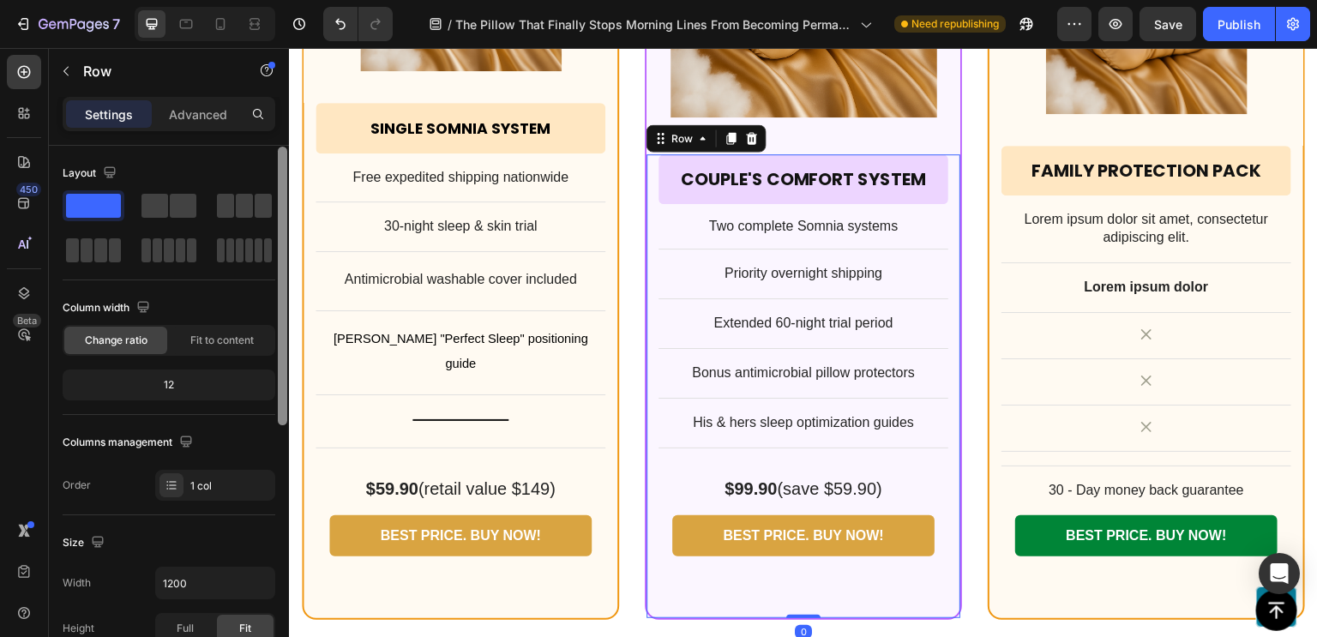
scroll to position [504, 0]
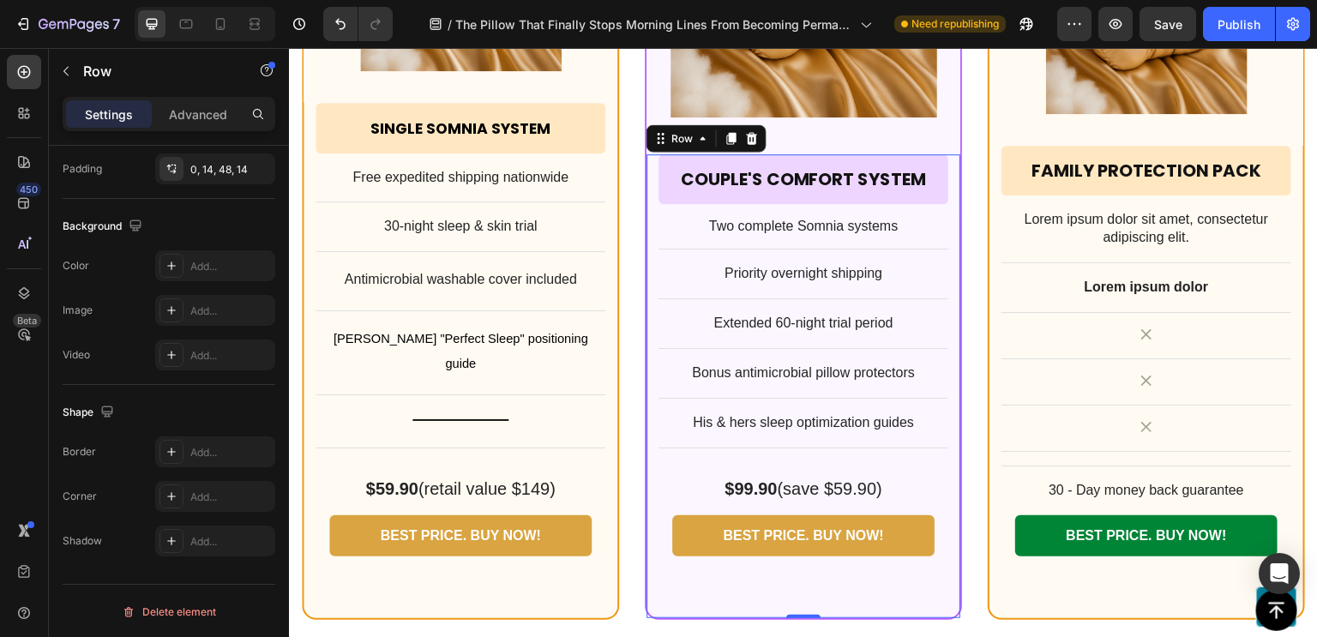
click at [698, 580] on div "Couple's Comfort System Heading Row Row Two complete Somnia systems Text Block …" at bounding box center [803, 386] width 314 height 464
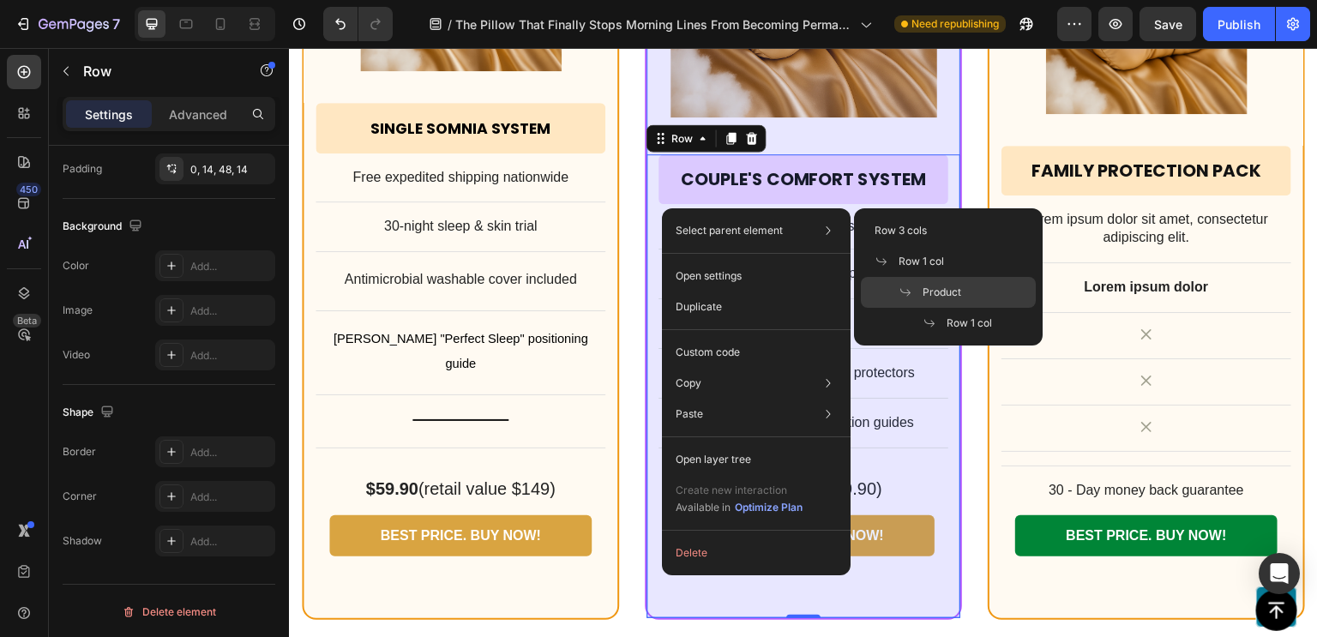
click at [896, 308] on div "Product" at bounding box center [948, 323] width 175 height 31
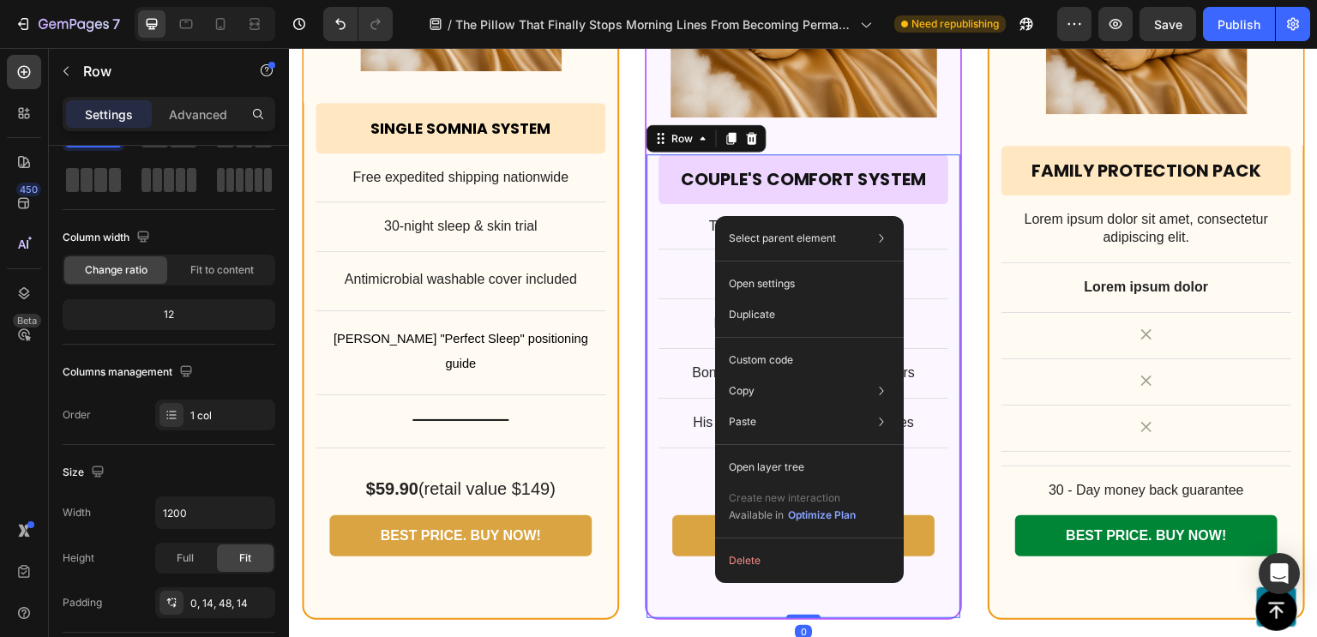
scroll to position [0, 0]
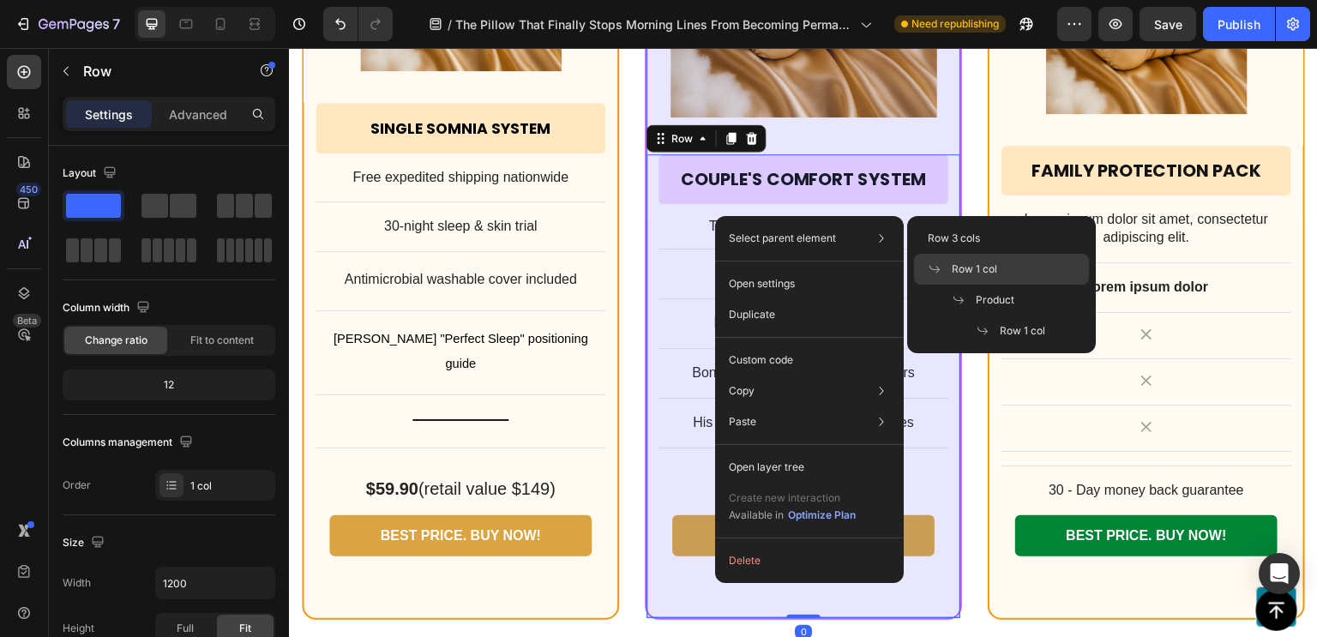
click at [962, 265] on span "Row 1 col" at bounding box center [973, 268] width 45 height 15
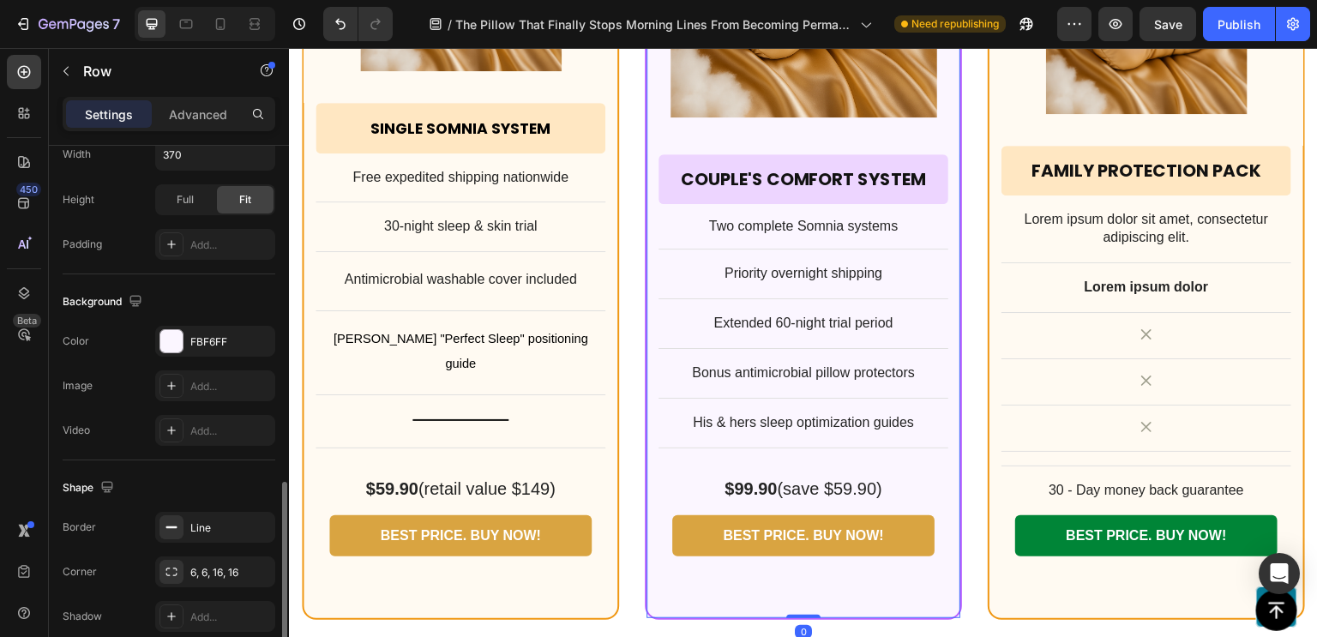
scroll to position [504, 0]
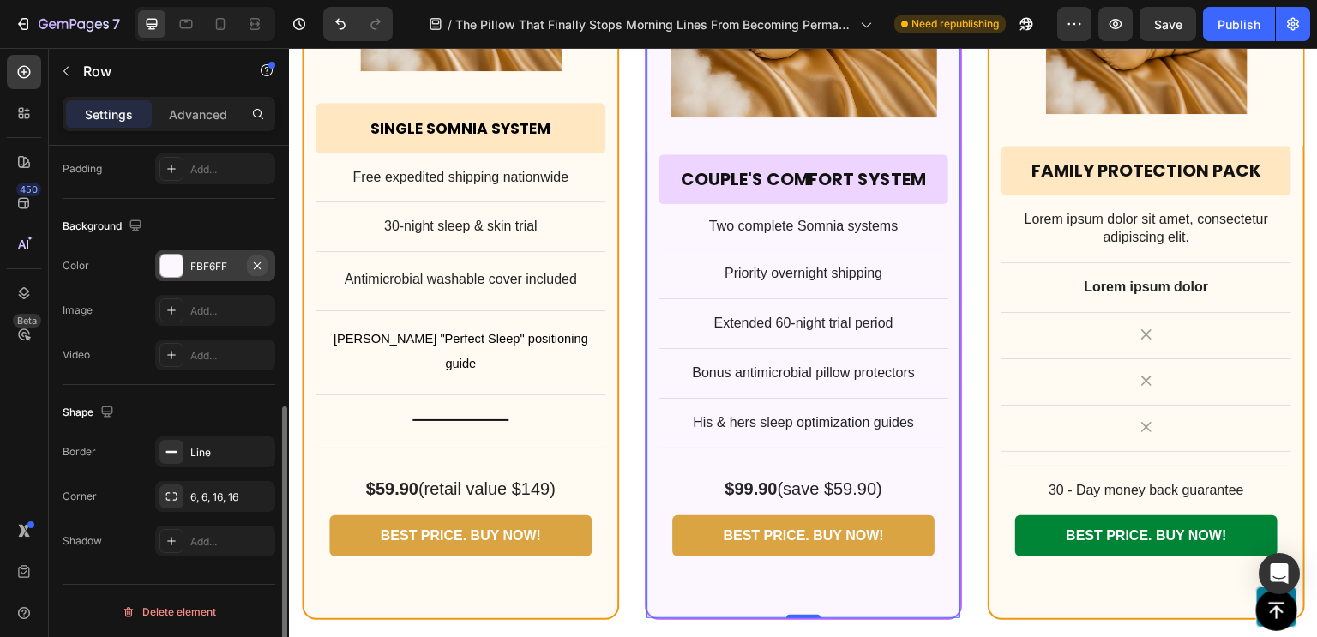
click at [257, 266] on icon "button" at bounding box center [257, 266] width 14 height 14
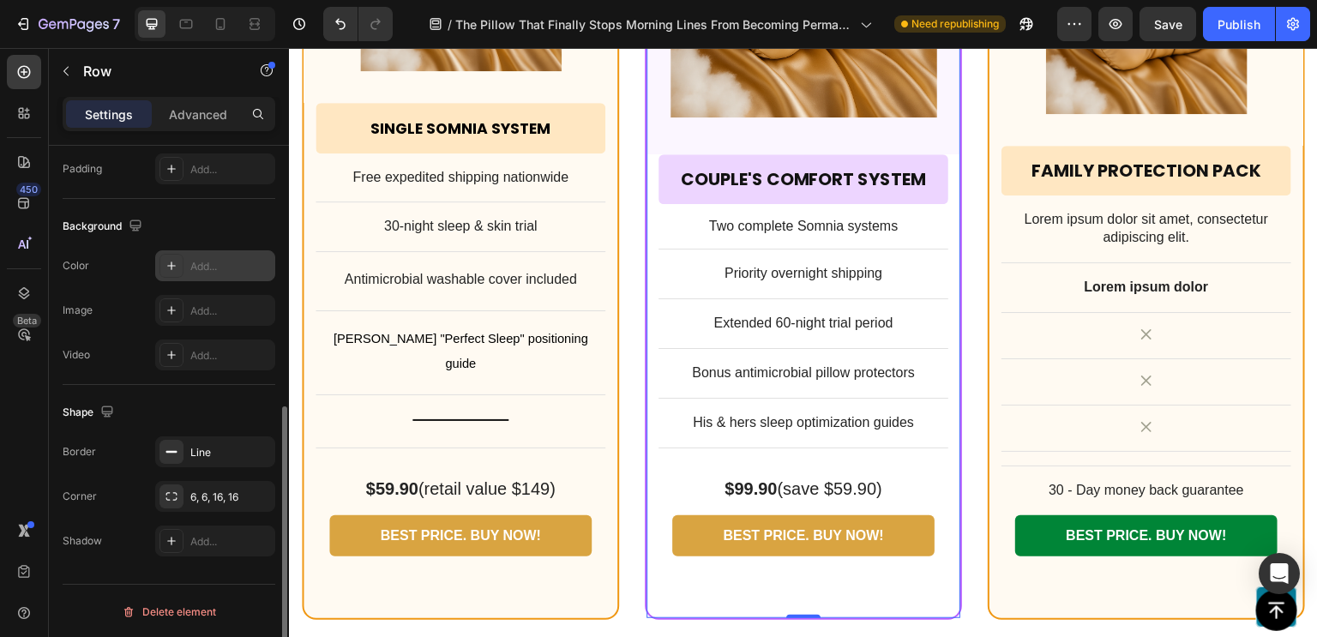
click at [168, 274] on div at bounding box center [171, 266] width 24 height 24
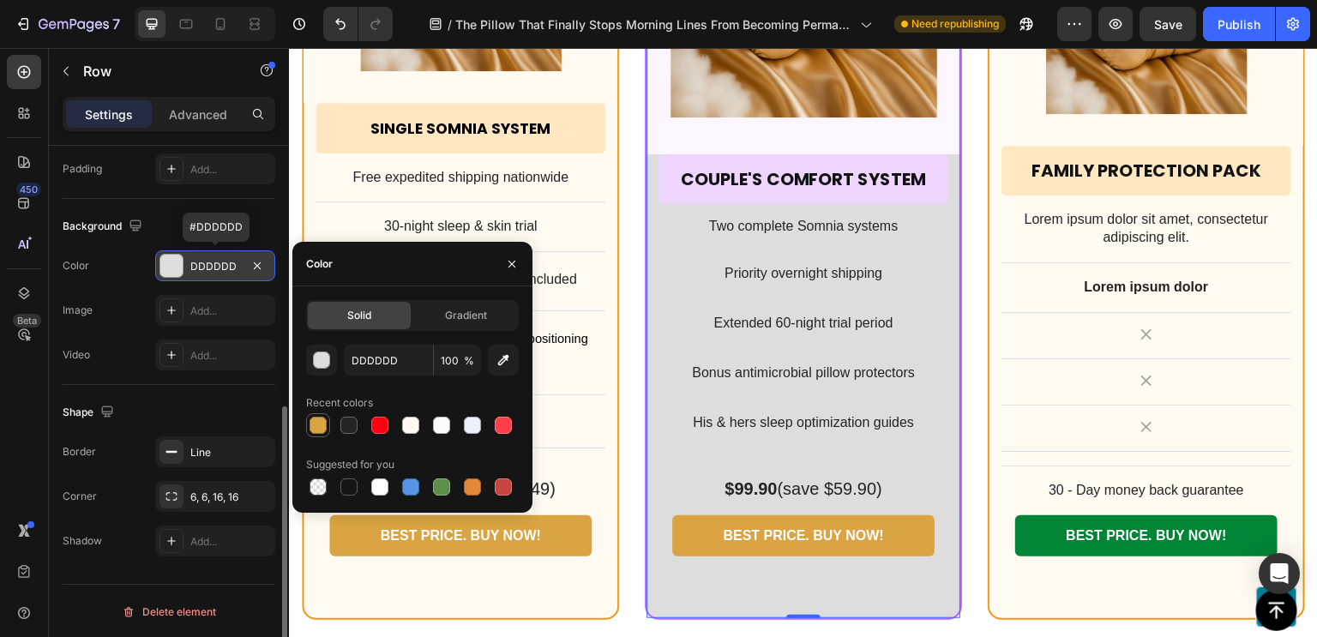
click at [315, 424] on div at bounding box center [317, 425] width 17 height 17
type input "D9A441"
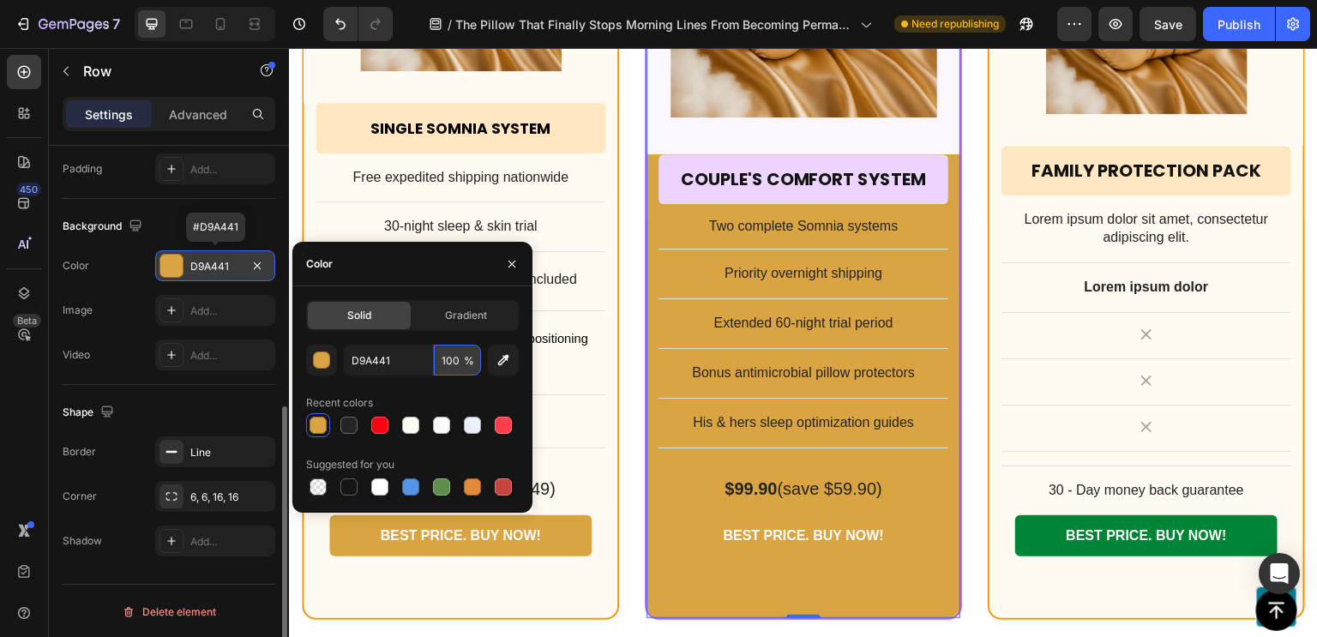
click at [459, 359] on input "100" at bounding box center [457, 360] width 47 height 31
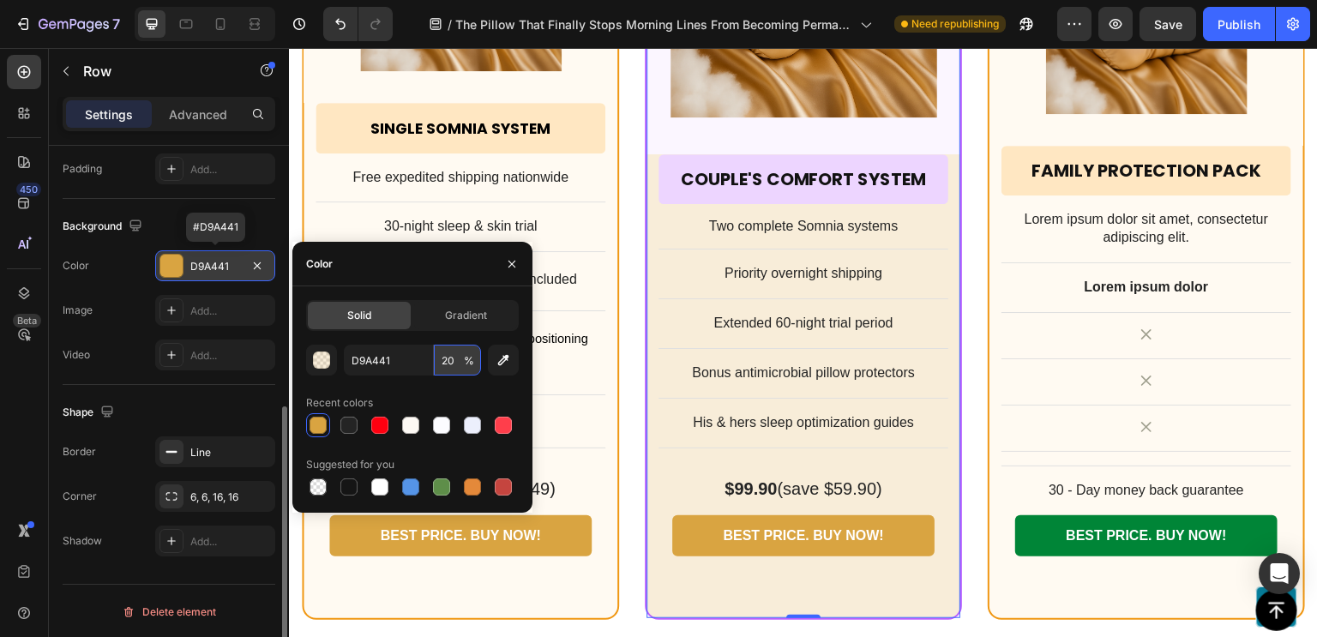
type input "2"
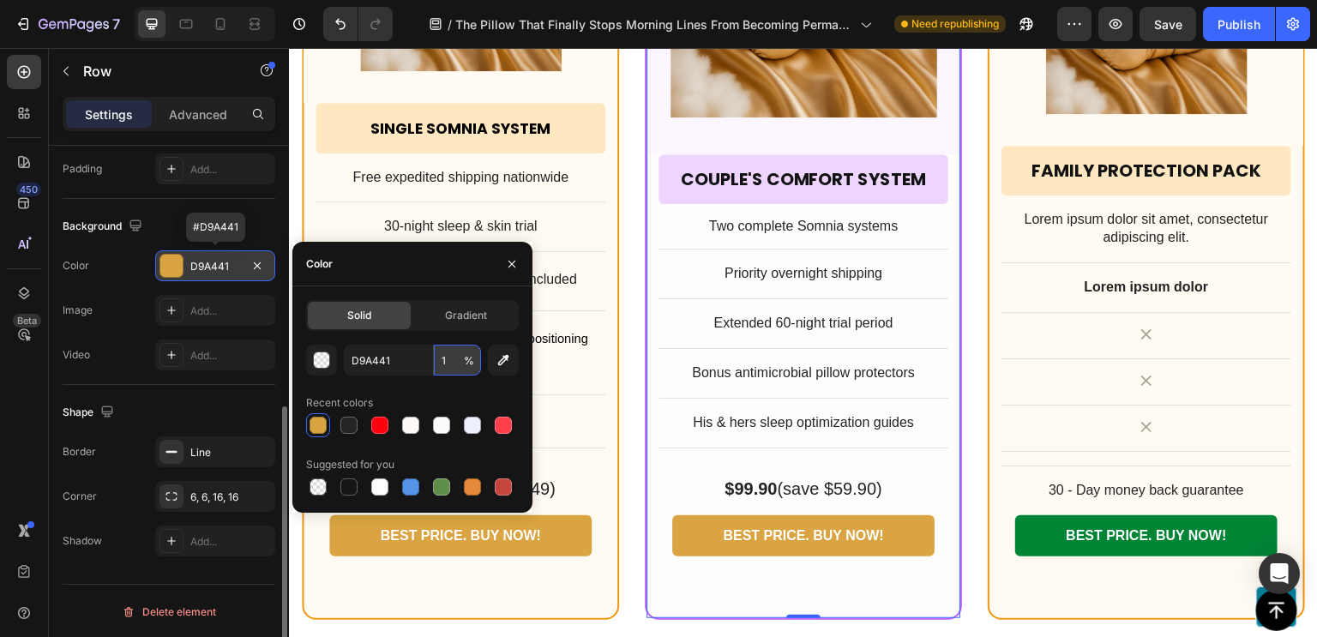
type input "10"
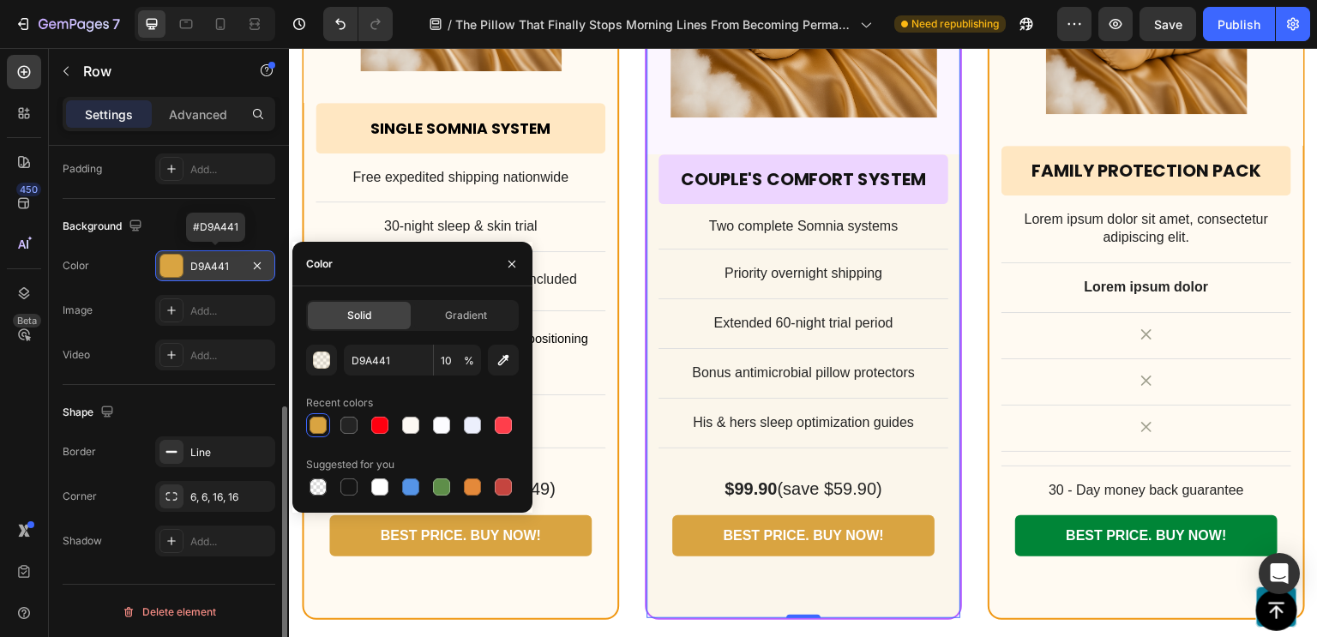
click at [181, 395] on div "Shape Border Line Corner 6, 6, 16, 16 Shadow Add..." at bounding box center [169, 477] width 213 height 185
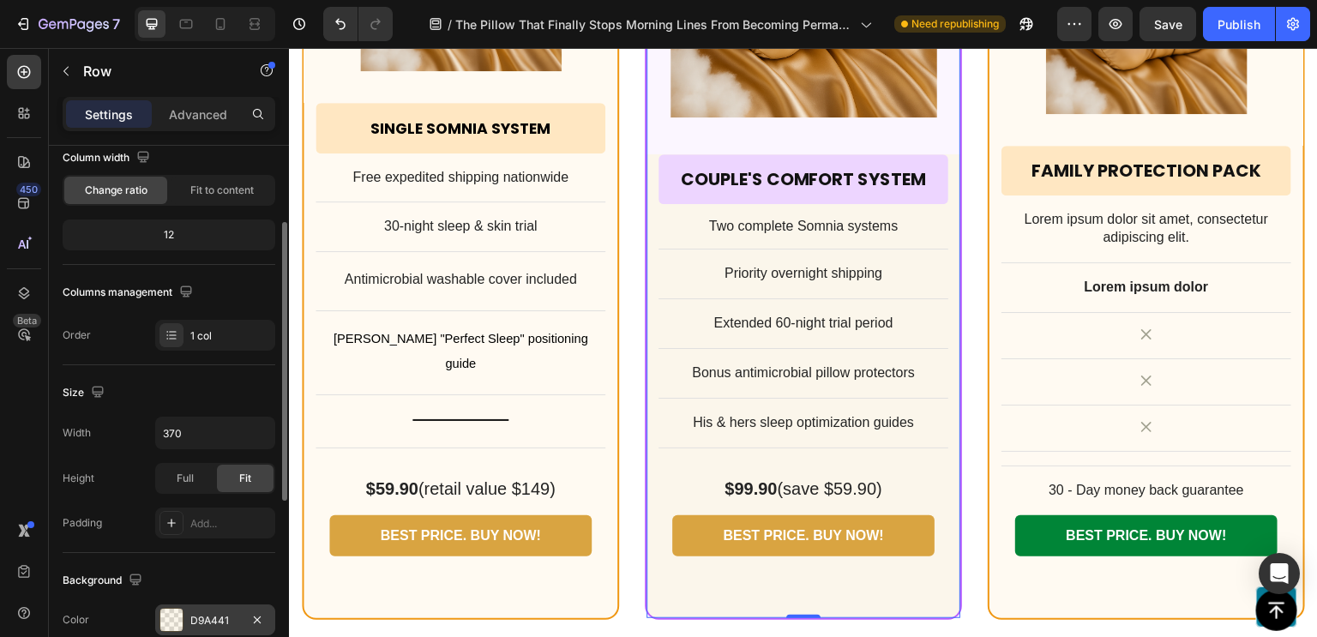
scroll to position [0, 0]
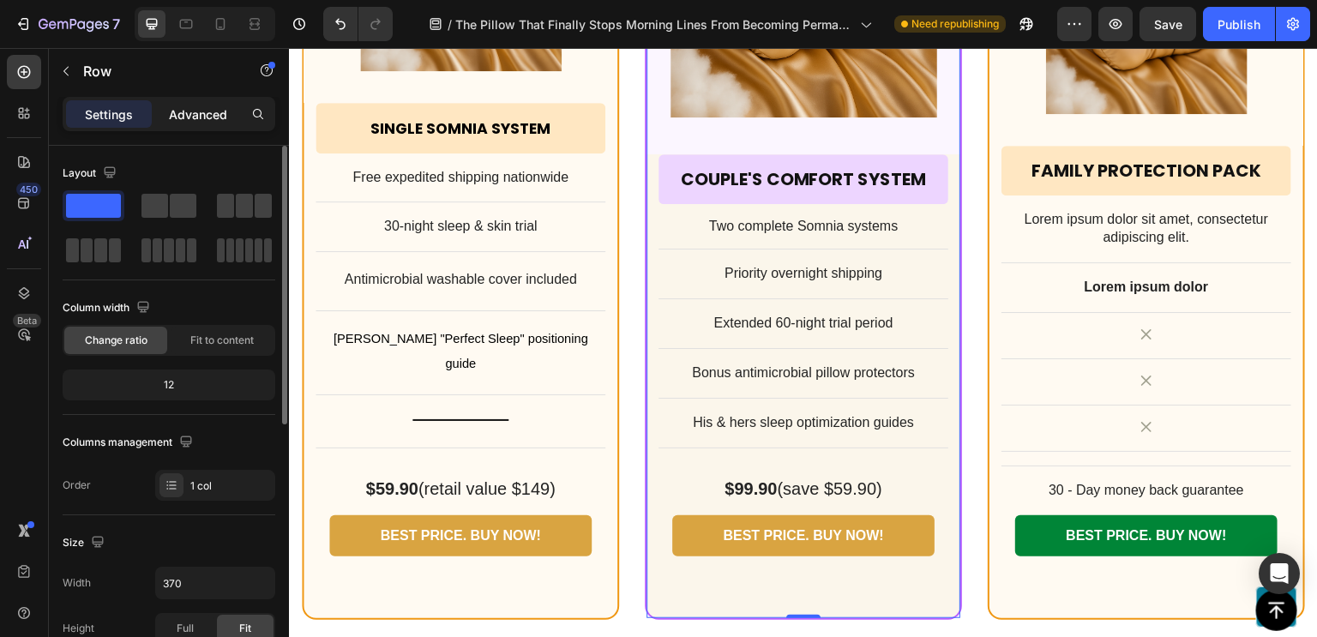
click at [188, 105] on p "Advanced" at bounding box center [198, 114] width 58 height 18
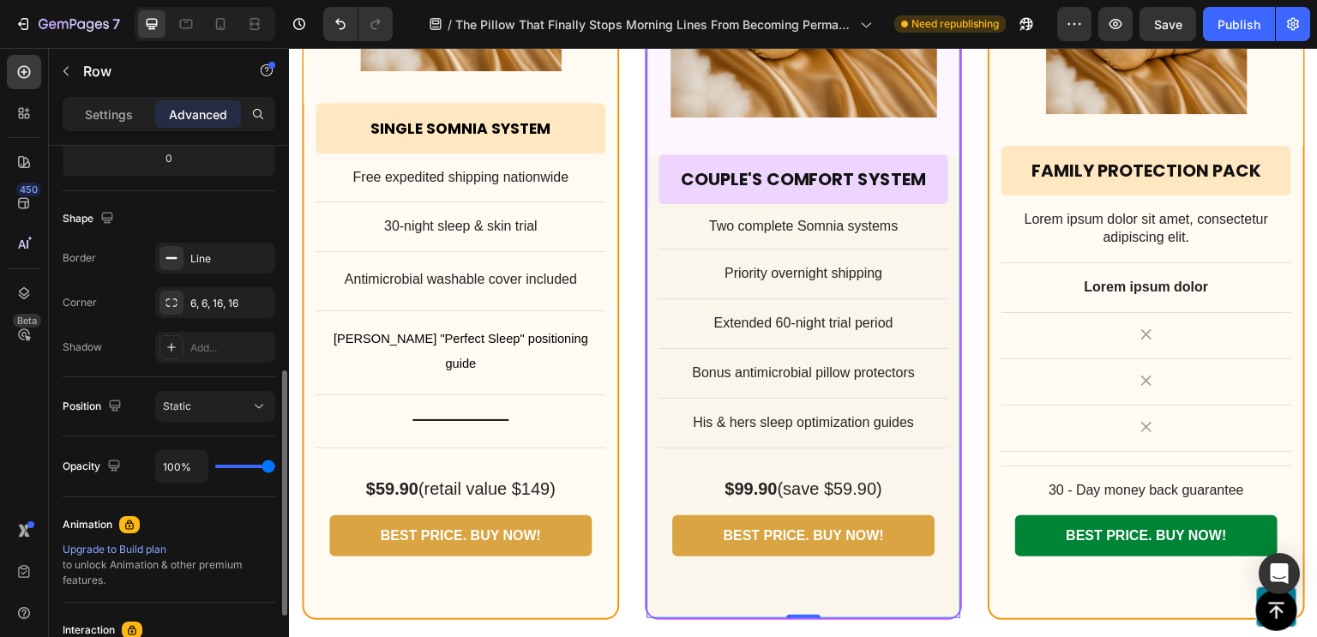
scroll to position [441, 0]
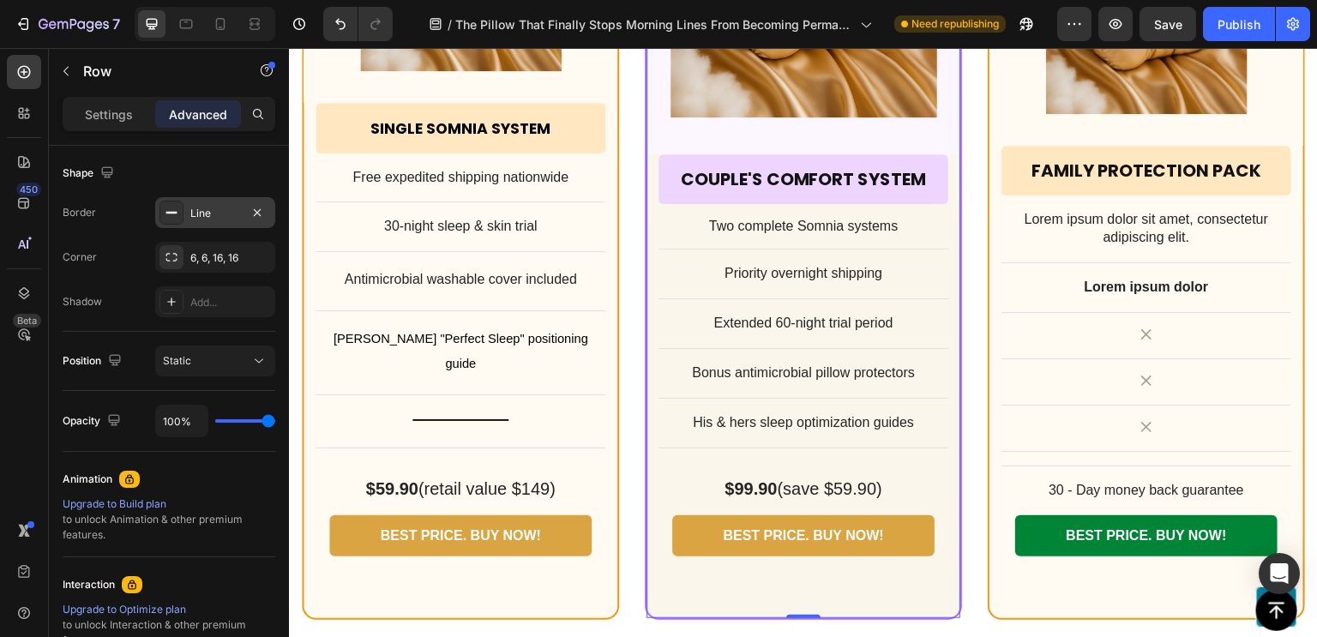
click at [182, 211] on div at bounding box center [171, 213] width 24 height 24
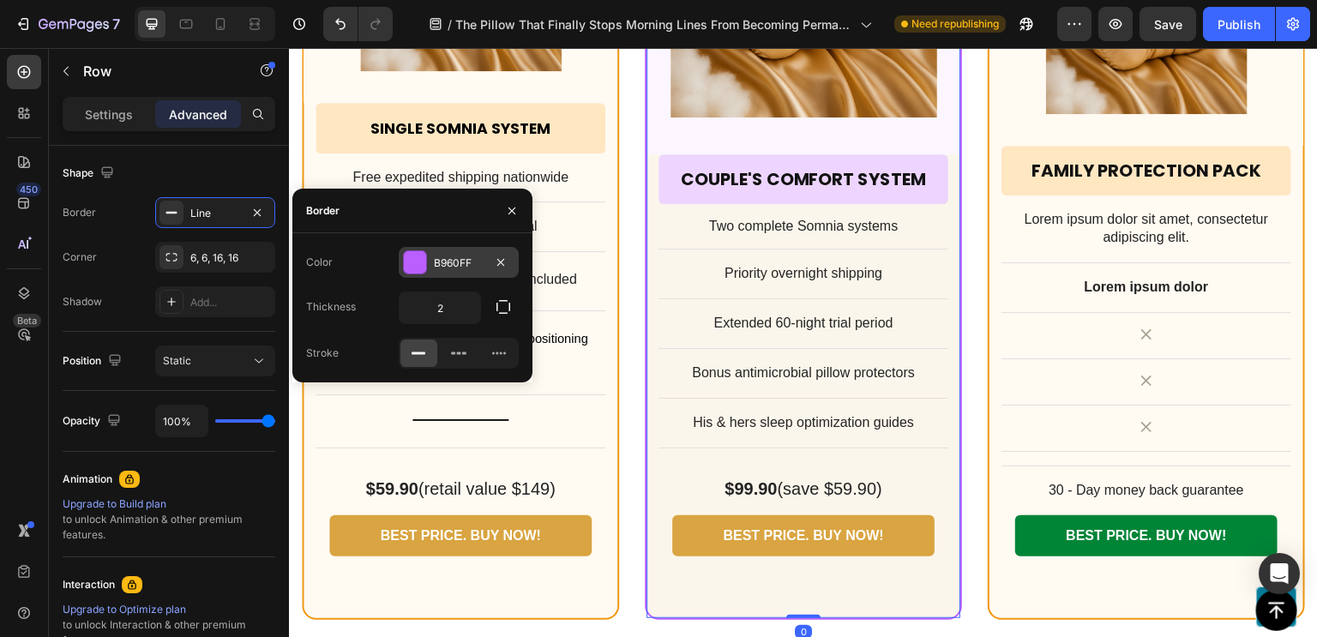
click at [412, 255] on div at bounding box center [415, 262] width 22 height 22
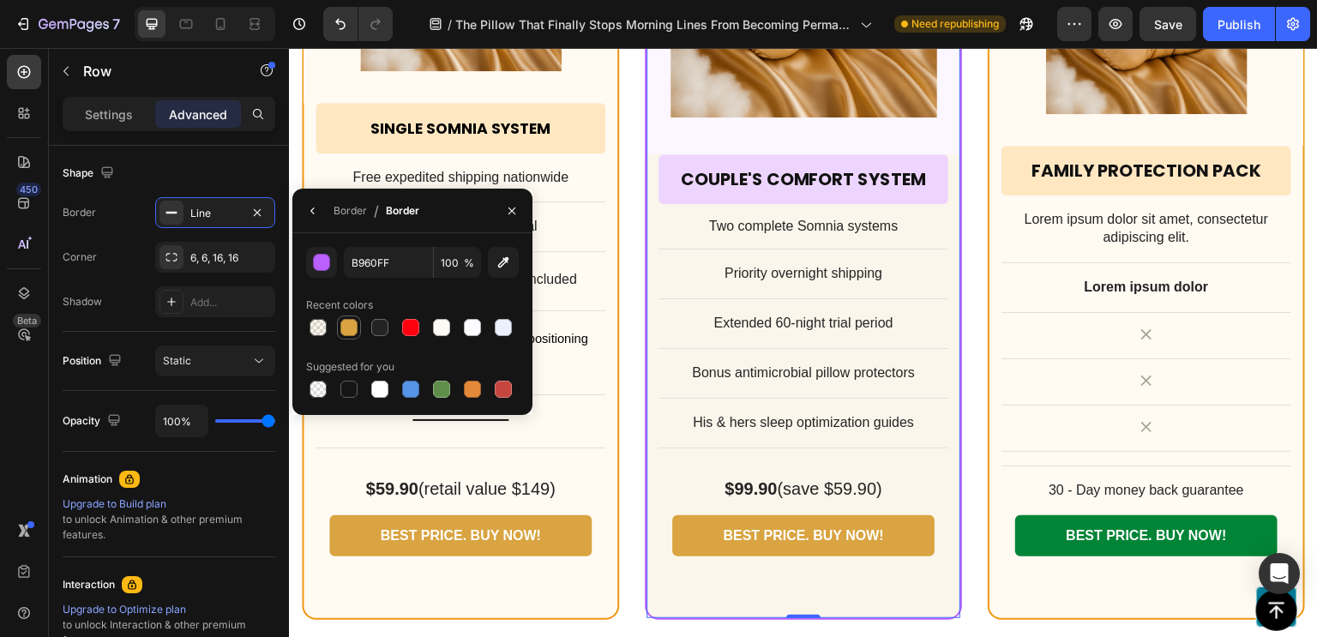
click at [350, 333] on div at bounding box center [348, 327] width 17 height 17
type input "D9A441"
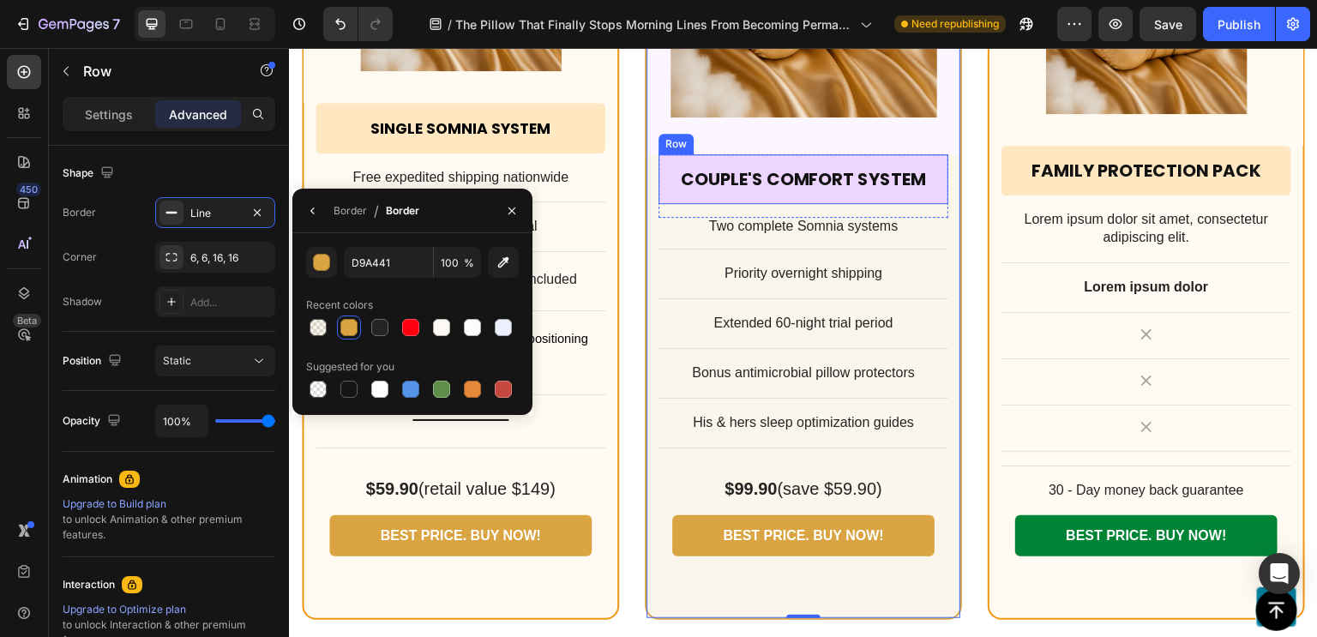
click at [658, 154] on div "Couple's Comfort System Heading Row" at bounding box center [803, 179] width 290 height 50
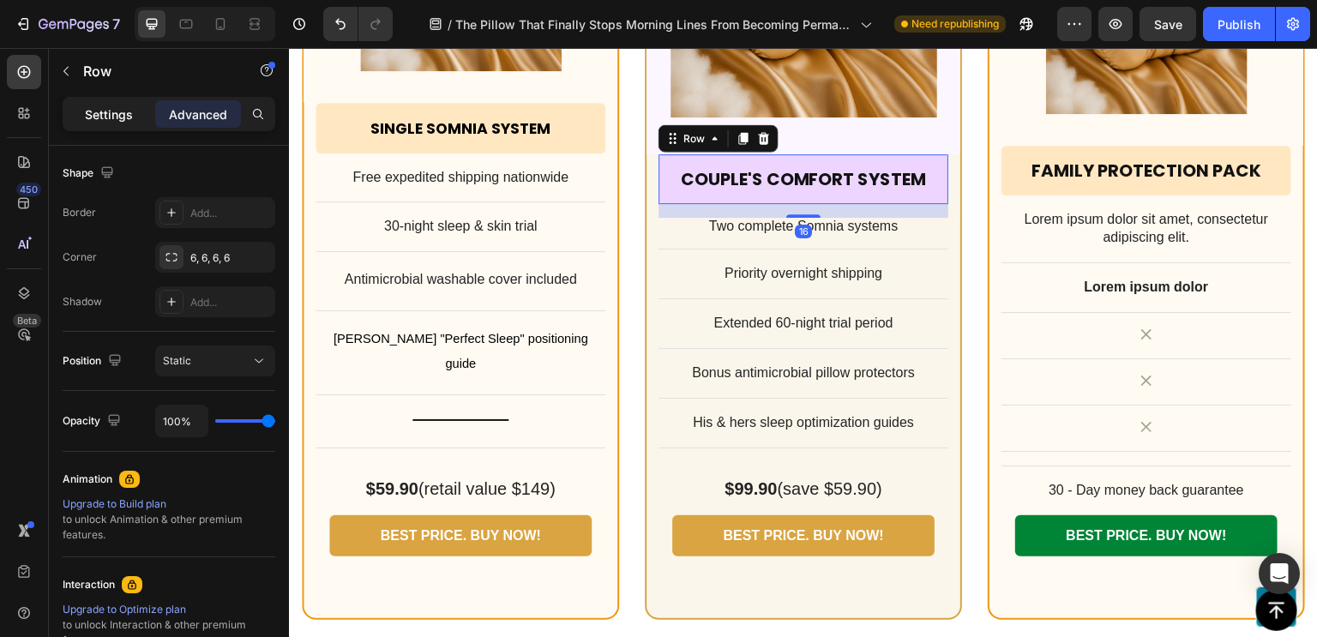
click at [117, 117] on p "Settings" at bounding box center [109, 114] width 48 height 18
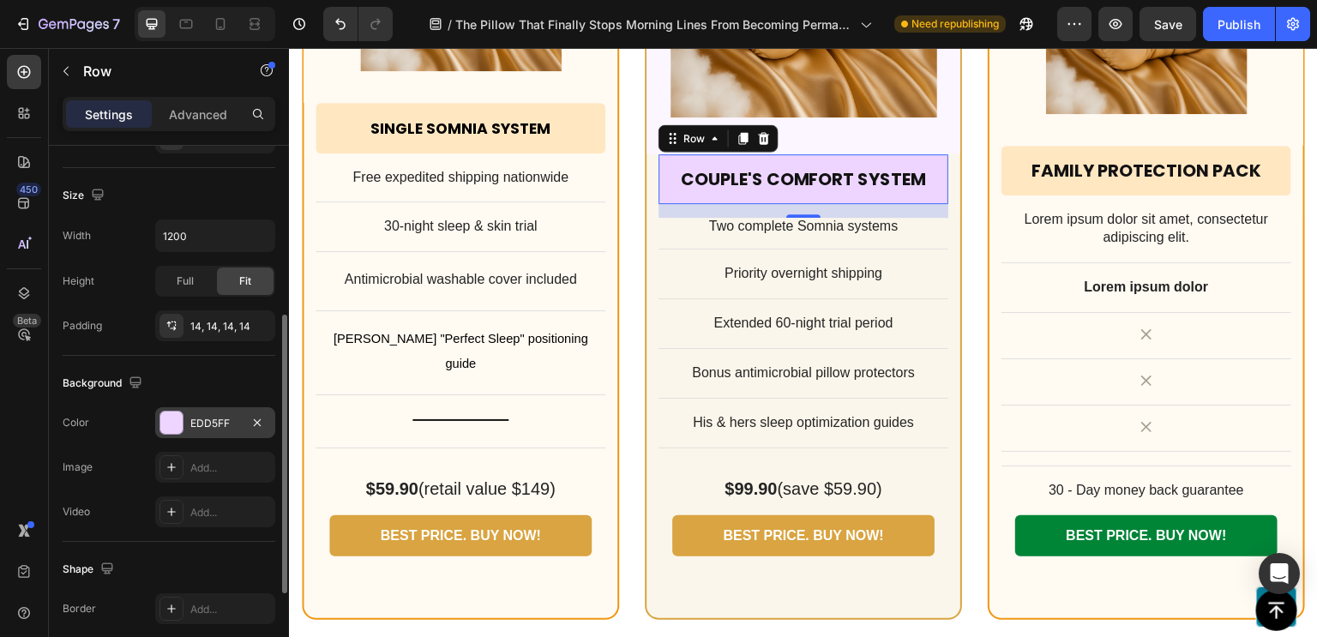
scroll to position [340, 0]
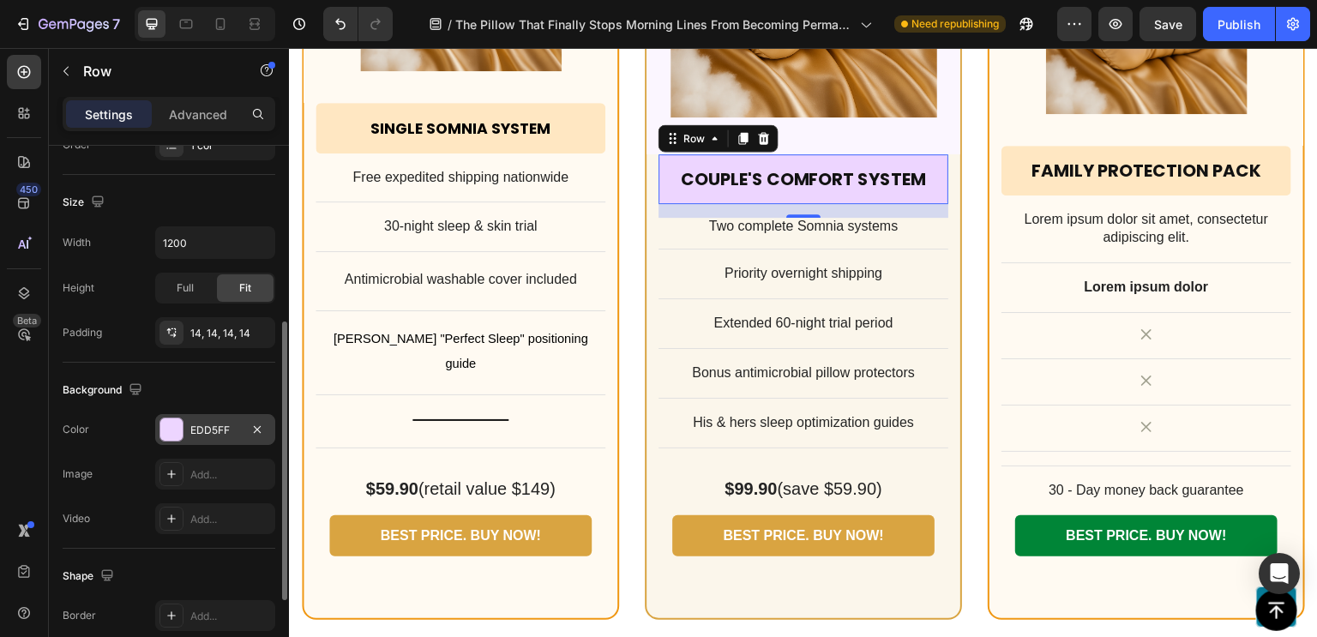
click at [202, 427] on div "EDD5FF" at bounding box center [215, 430] width 50 height 15
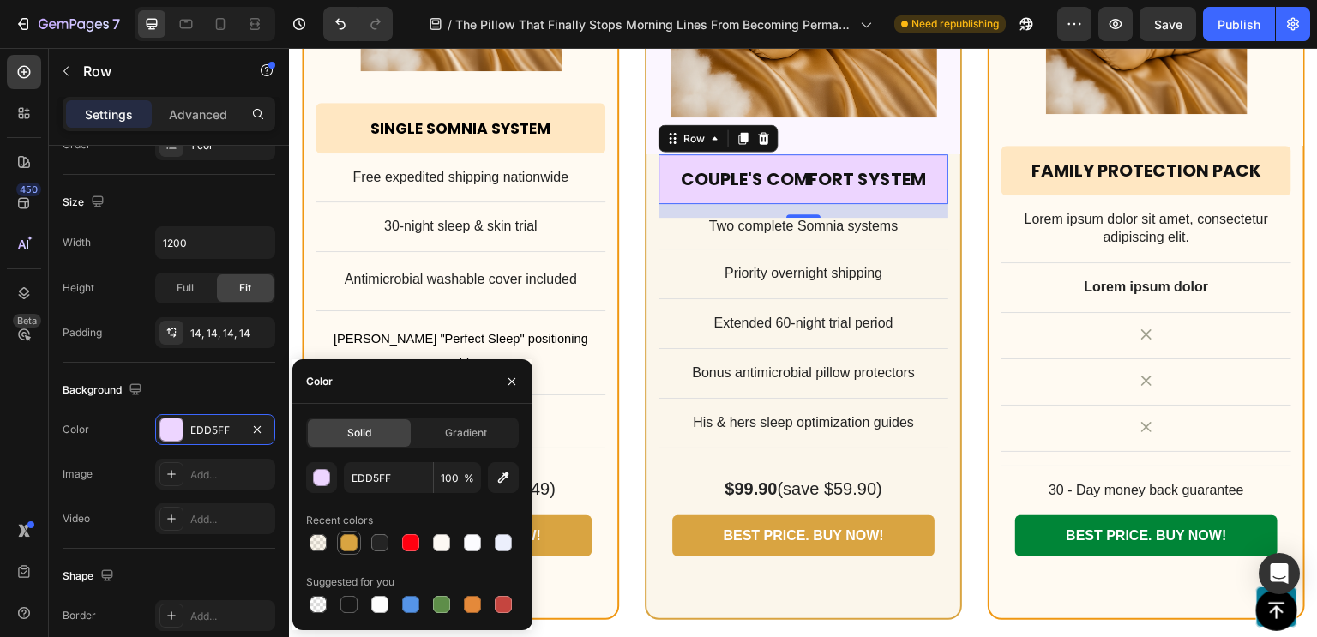
click at [345, 542] on div at bounding box center [348, 542] width 17 height 17
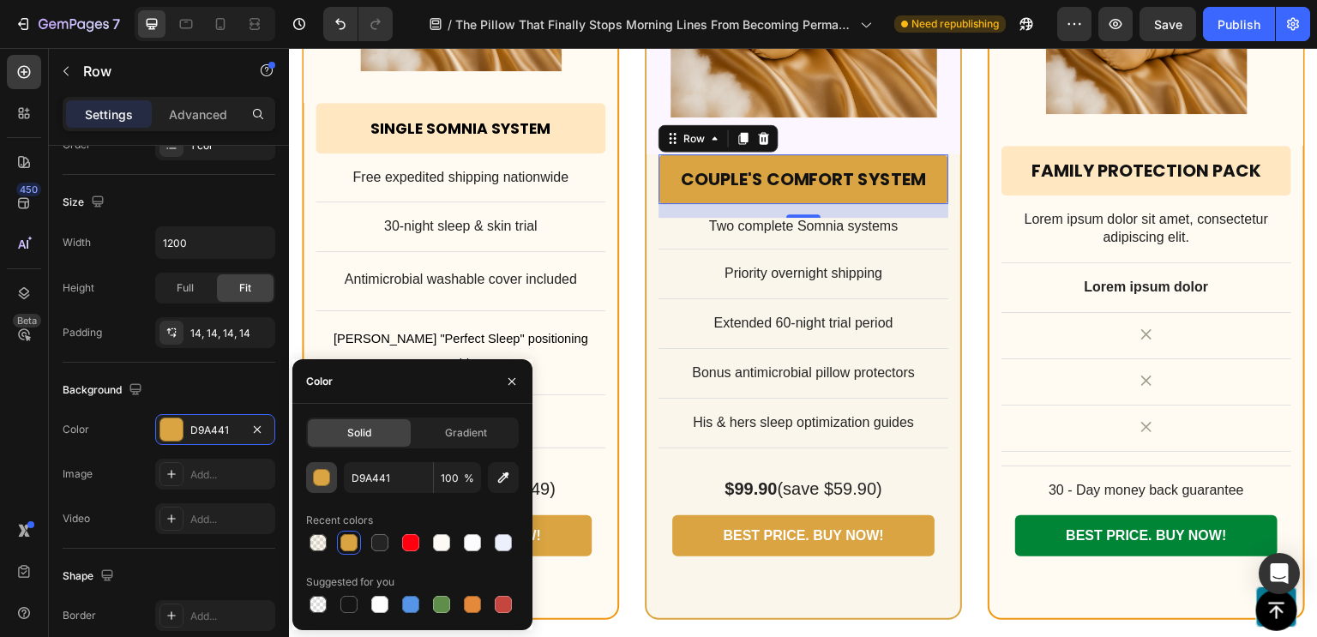
click at [320, 477] on div "button" at bounding box center [322, 478] width 17 height 17
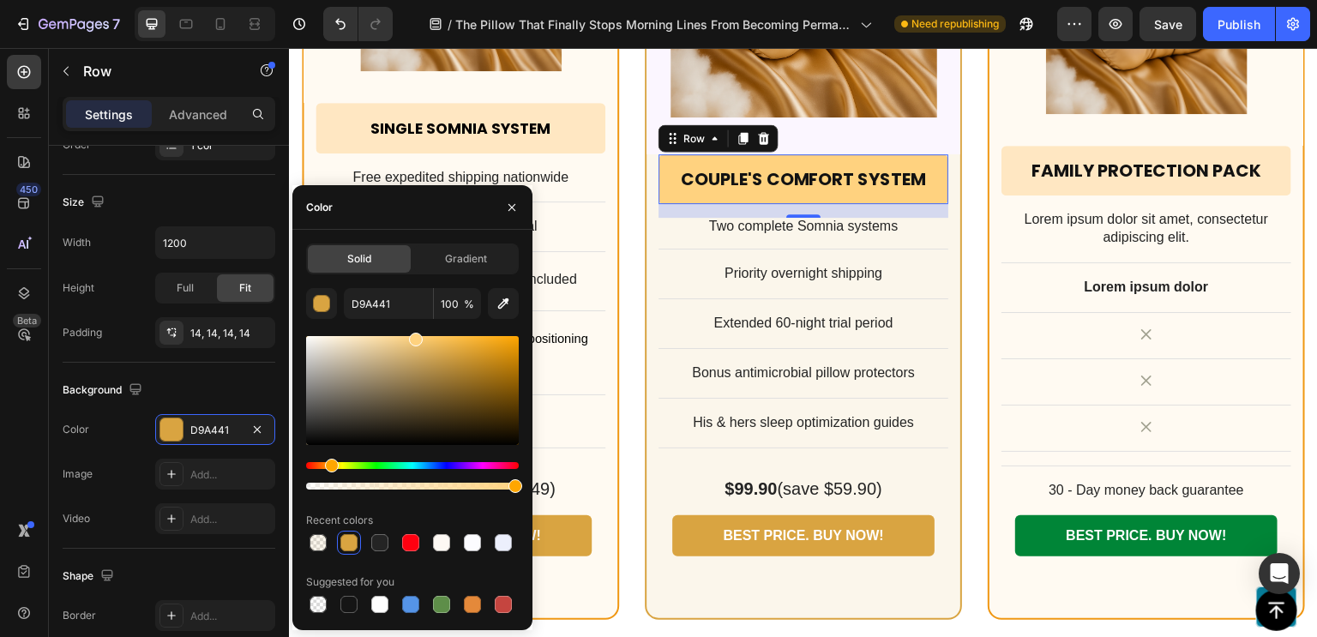
drag, startPoint x: 434, startPoint y: 346, endPoint x: 413, endPoint y: 319, distance: 34.3
click at [413, 319] on div "D9A441 100 % Recent colors Suggested for you" at bounding box center [412, 452] width 213 height 328
type input "FFD27F"
click at [581, 308] on div "Antimicrobial washable cover included Text Block Row" at bounding box center [460, 288] width 290 height 45
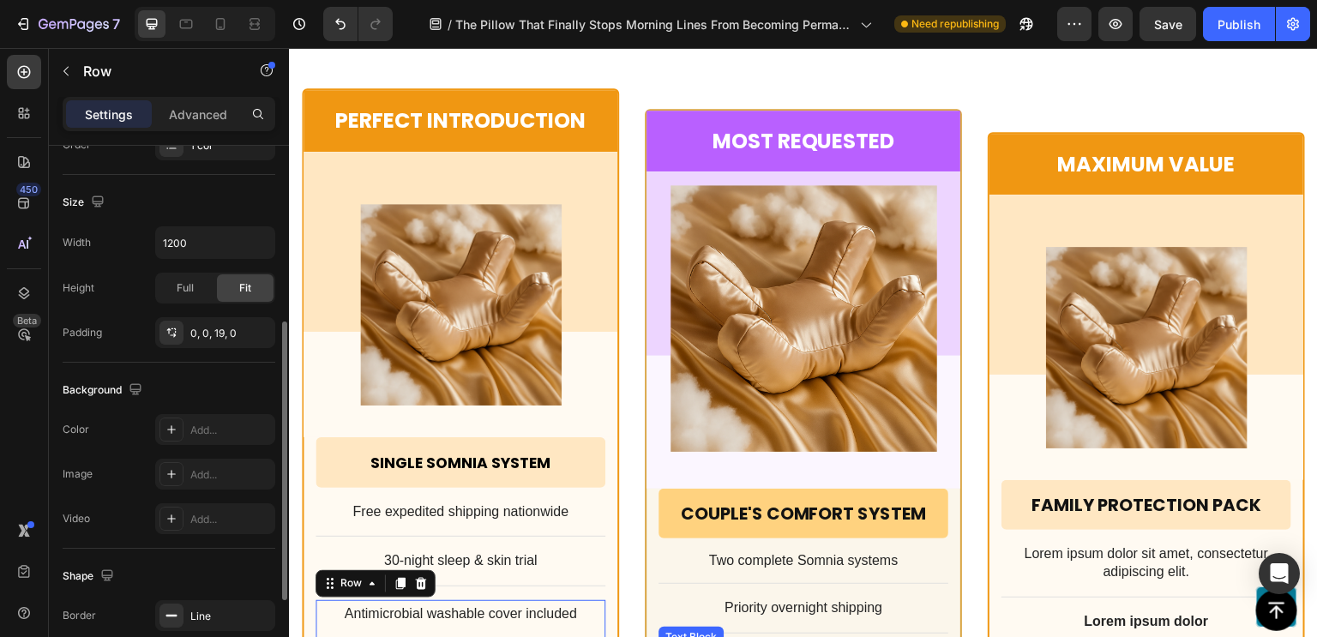
scroll to position [13351, 0]
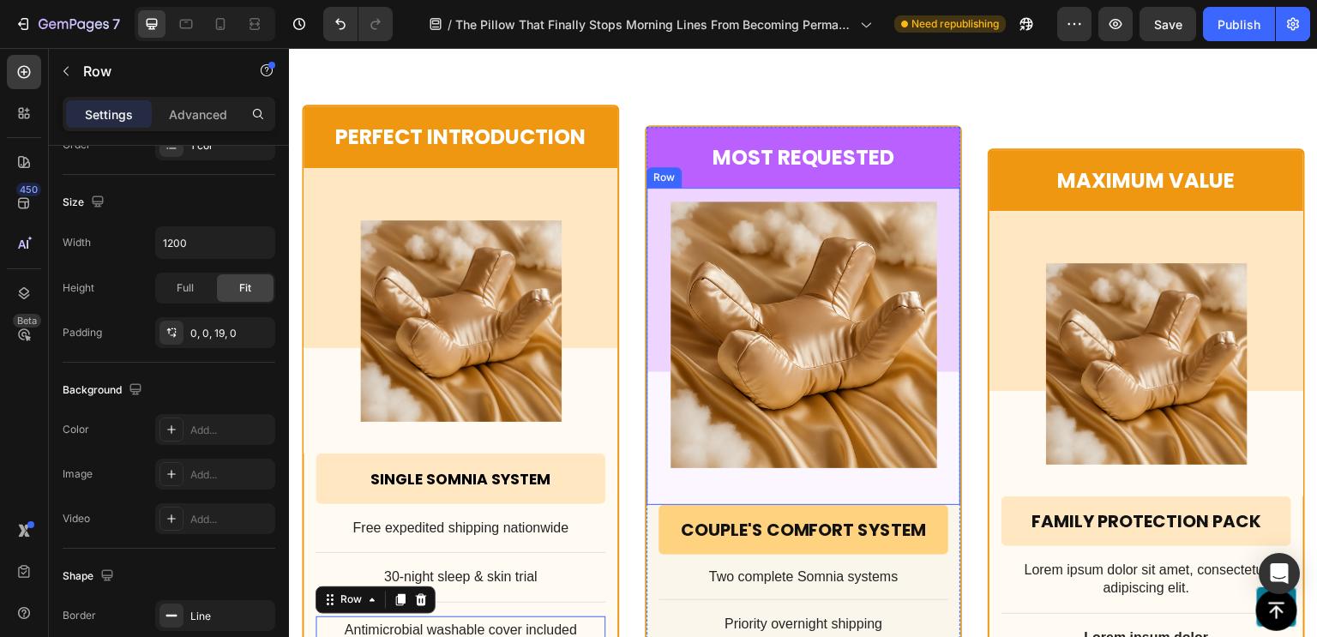
click at [944, 188] on div "Product Images Row" at bounding box center [803, 346] width 314 height 317
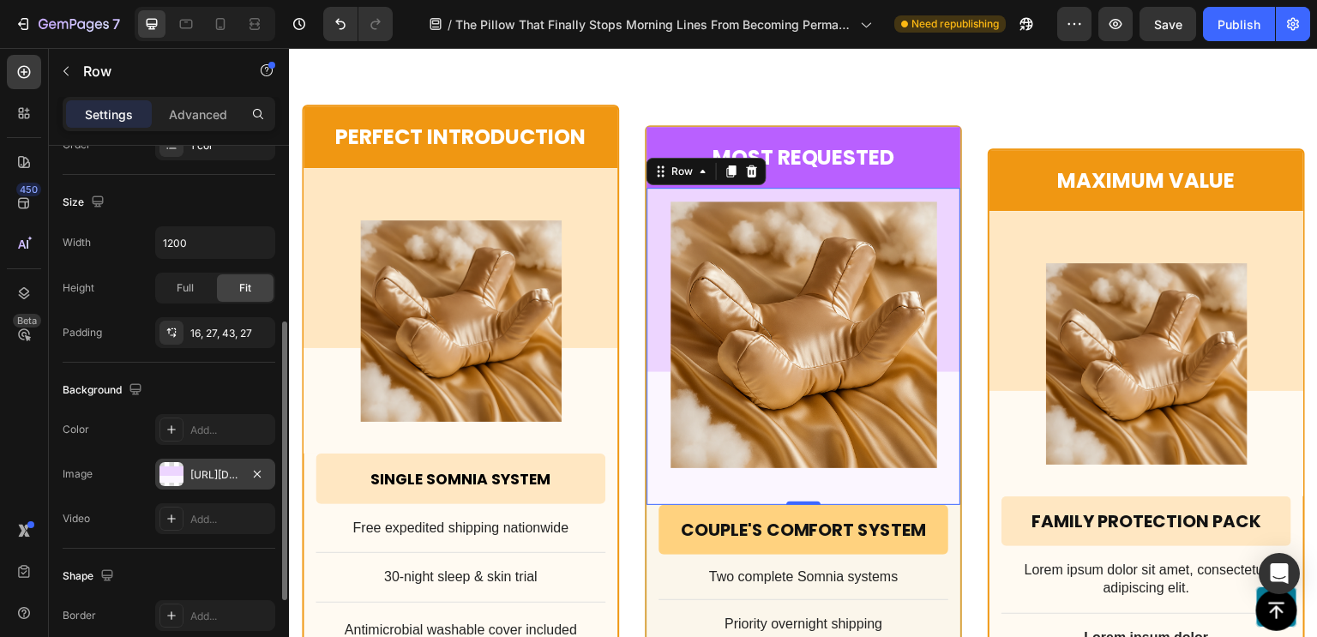
drag, startPoint x: 176, startPoint y: 472, endPoint x: 228, endPoint y: 461, distance: 53.5
click at [228, 461] on div "[URL][DOMAIN_NAME]" at bounding box center [215, 474] width 120 height 31
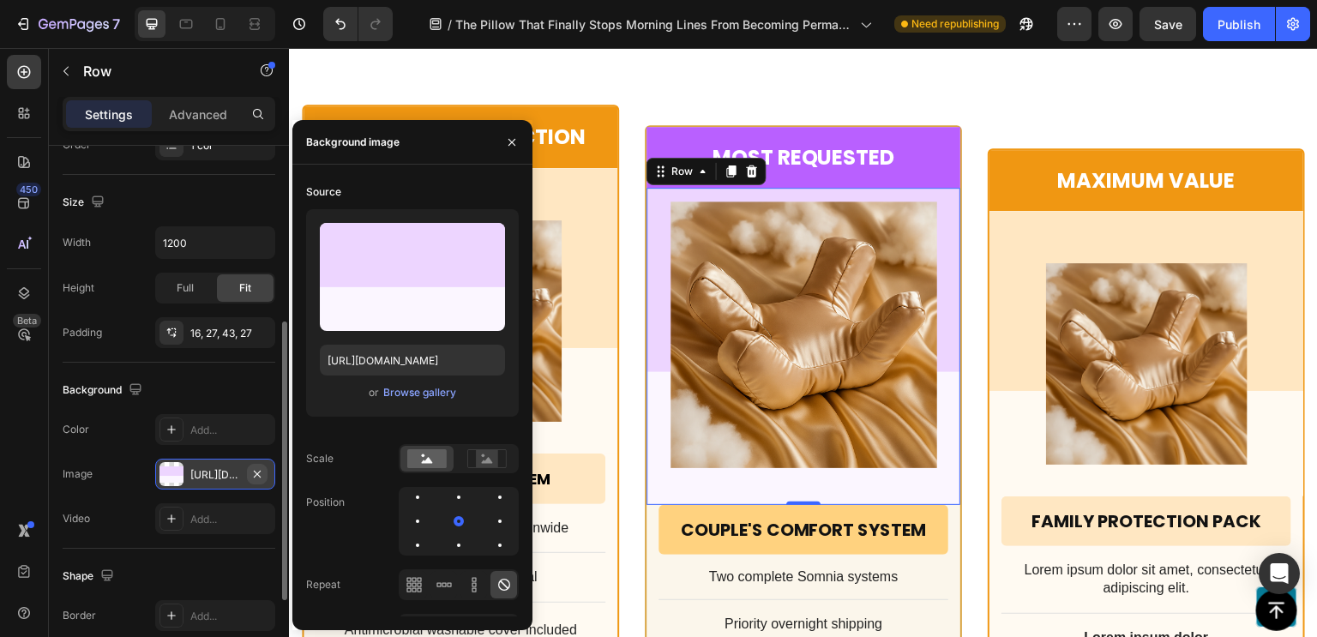
click at [257, 470] on icon "button" at bounding box center [257, 474] width 14 height 14
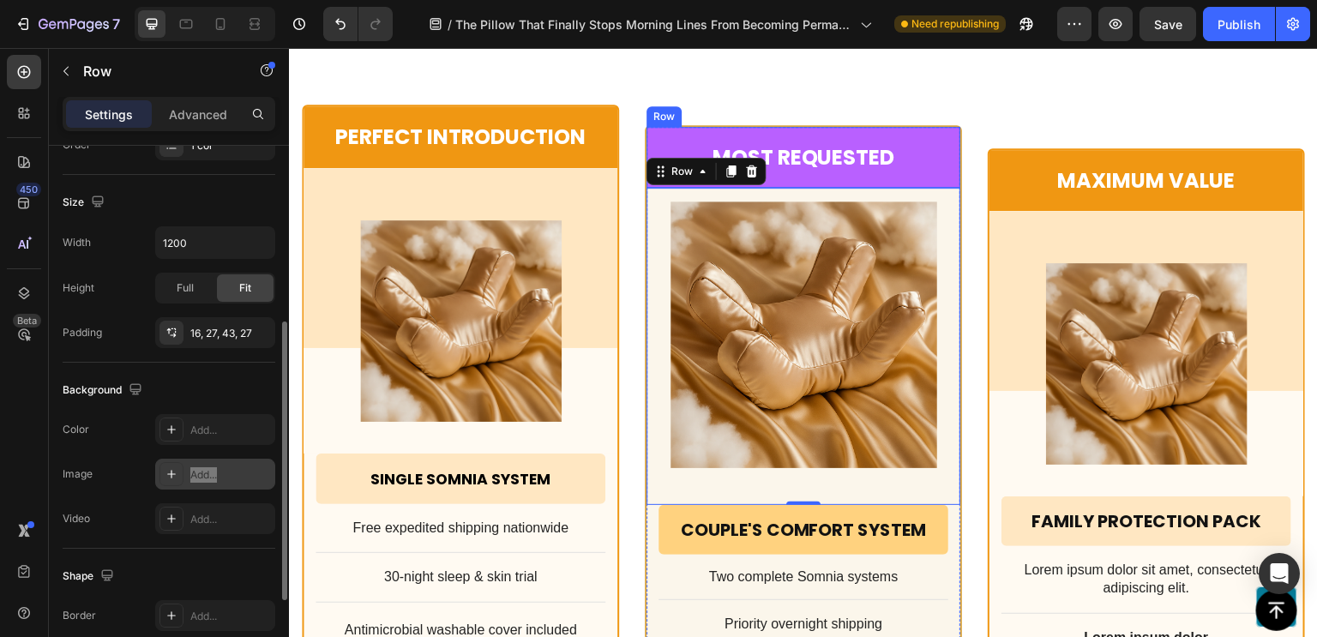
click at [941, 127] on div "Most Requested Text Block Row" at bounding box center [803, 157] width 314 height 61
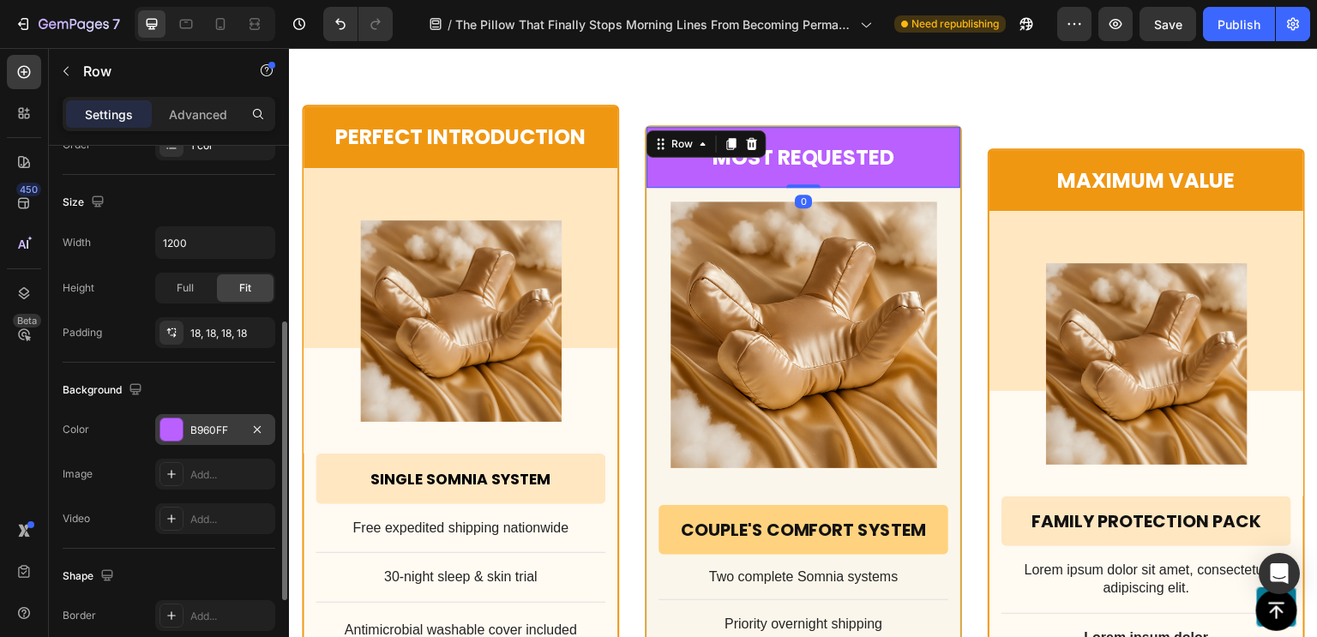
click at [175, 425] on div at bounding box center [171, 429] width 22 height 22
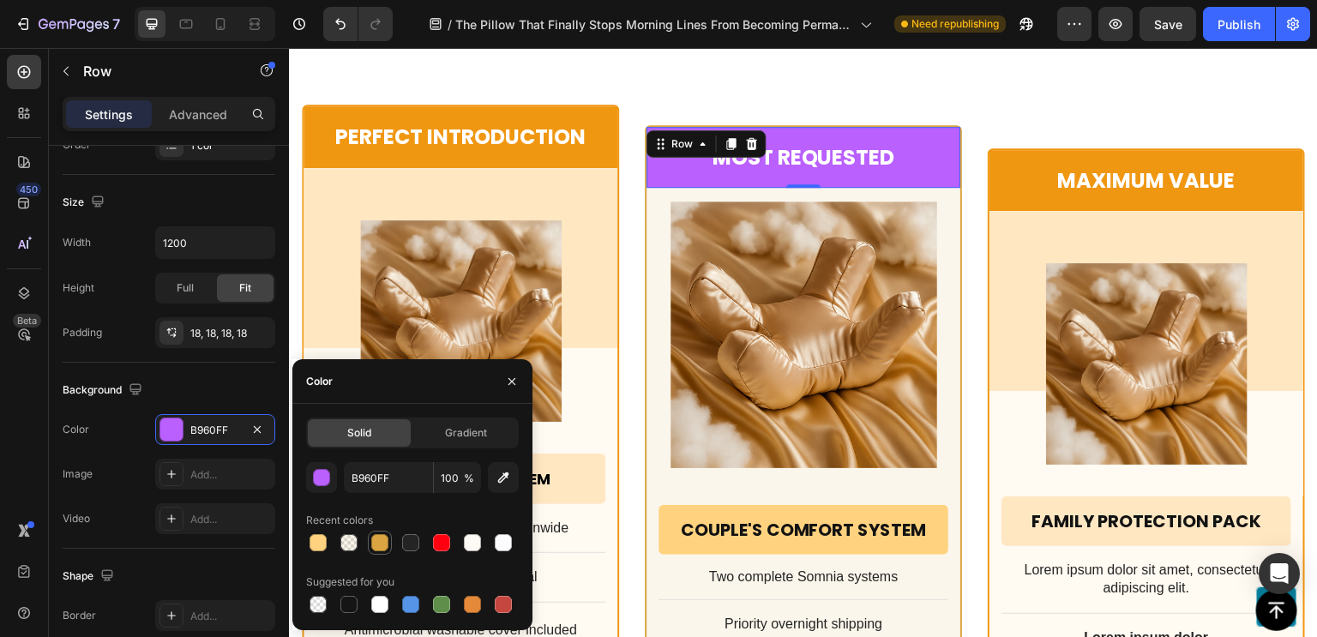
click at [377, 535] on div at bounding box center [379, 542] width 17 height 17
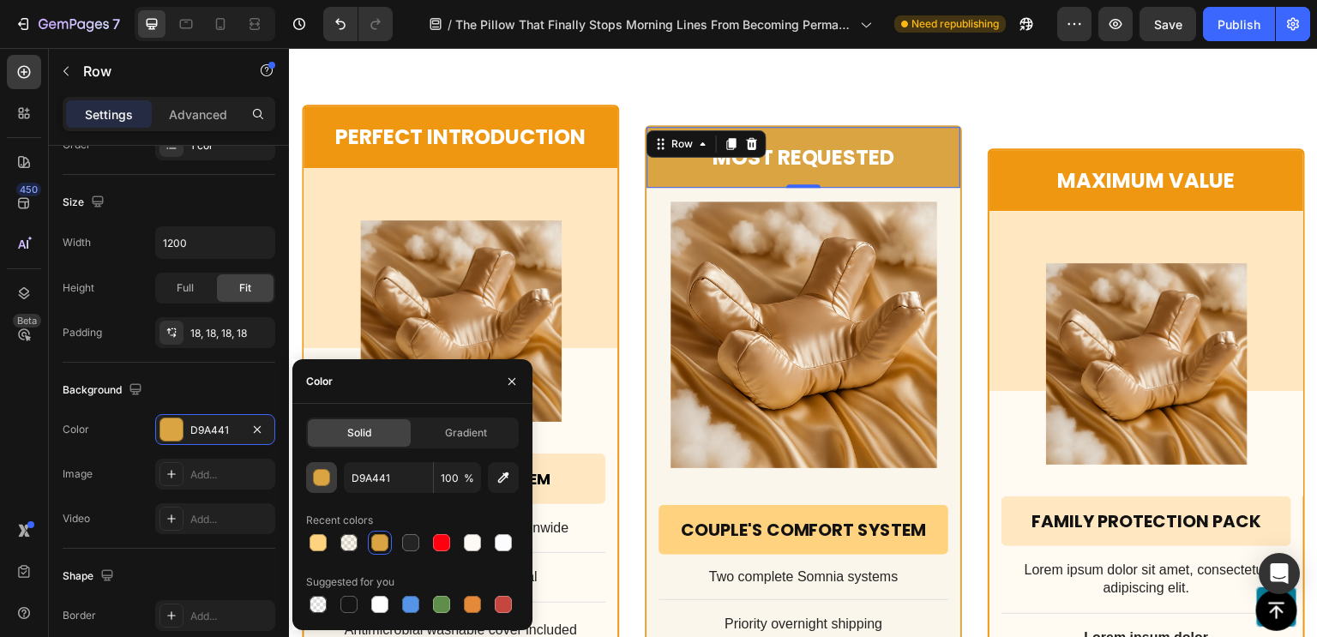
click at [324, 477] on div "button" at bounding box center [322, 478] width 17 height 17
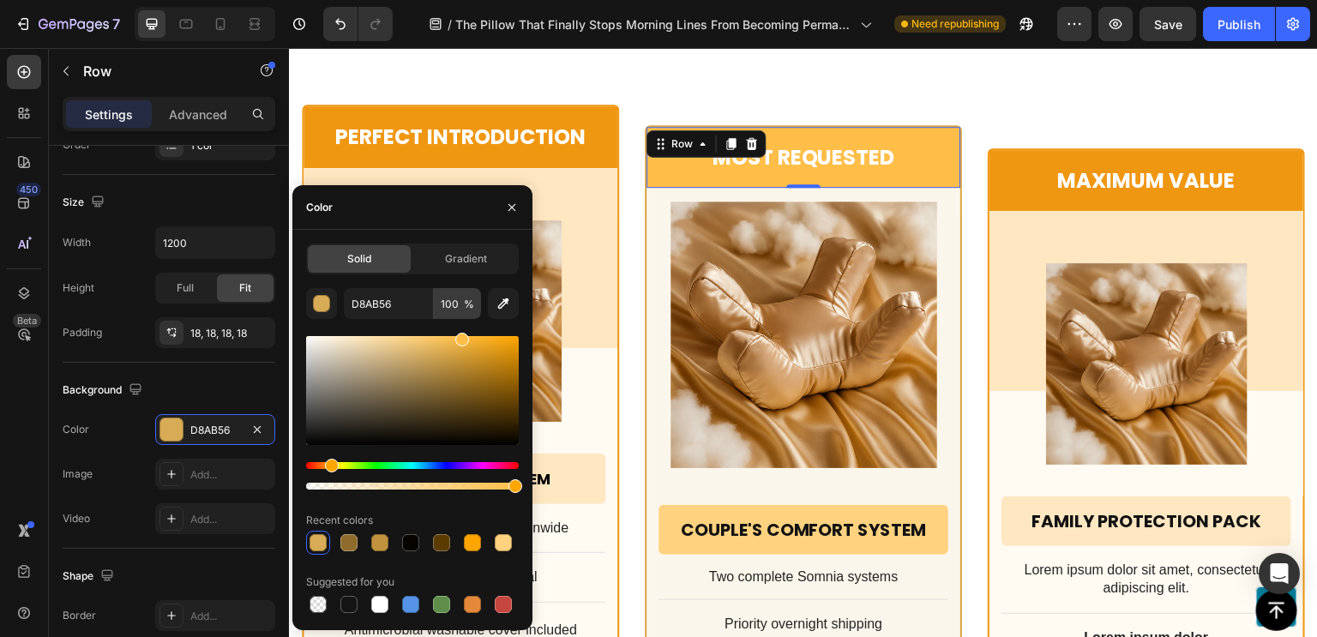
drag, startPoint x: 470, startPoint y: 352, endPoint x: 459, endPoint y: 312, distance: 41.6
click at [459, 312] on div "D8AB56 100 % Recent colors Suggested for you" at bounding box center [412, 452] width 213 height 328
type input "FFBE47"
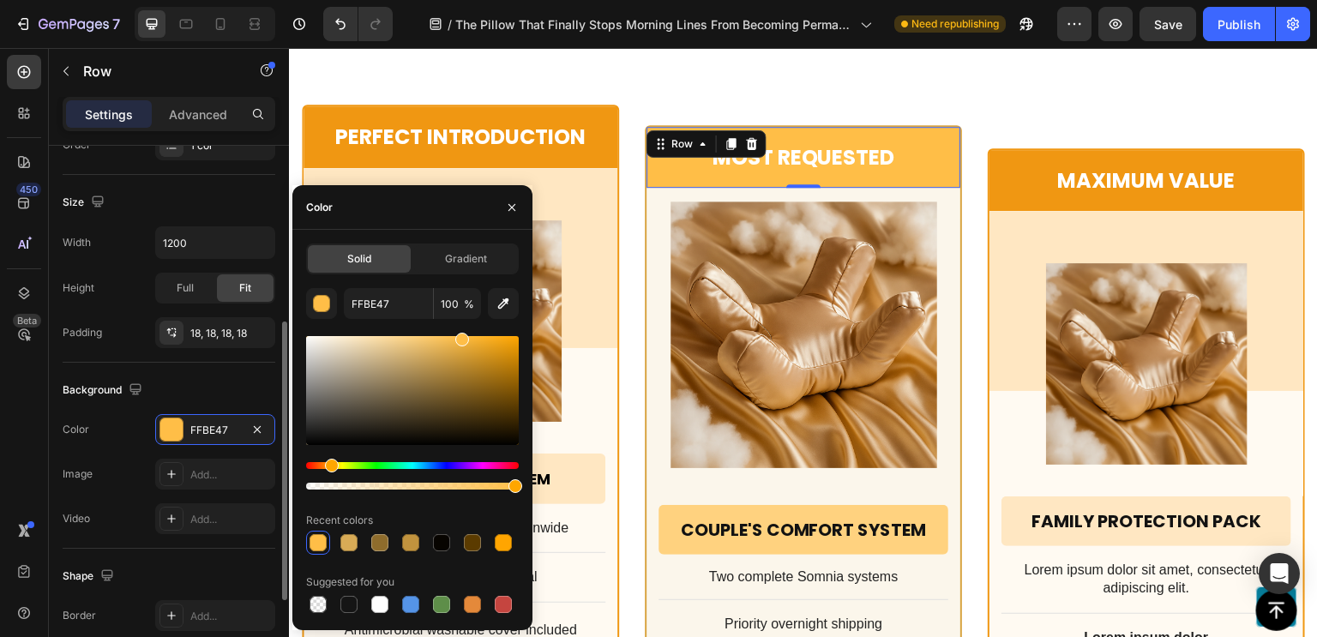
click at [189, 380] on div "Background" at bounding box center [169, 389] width 213 height 27
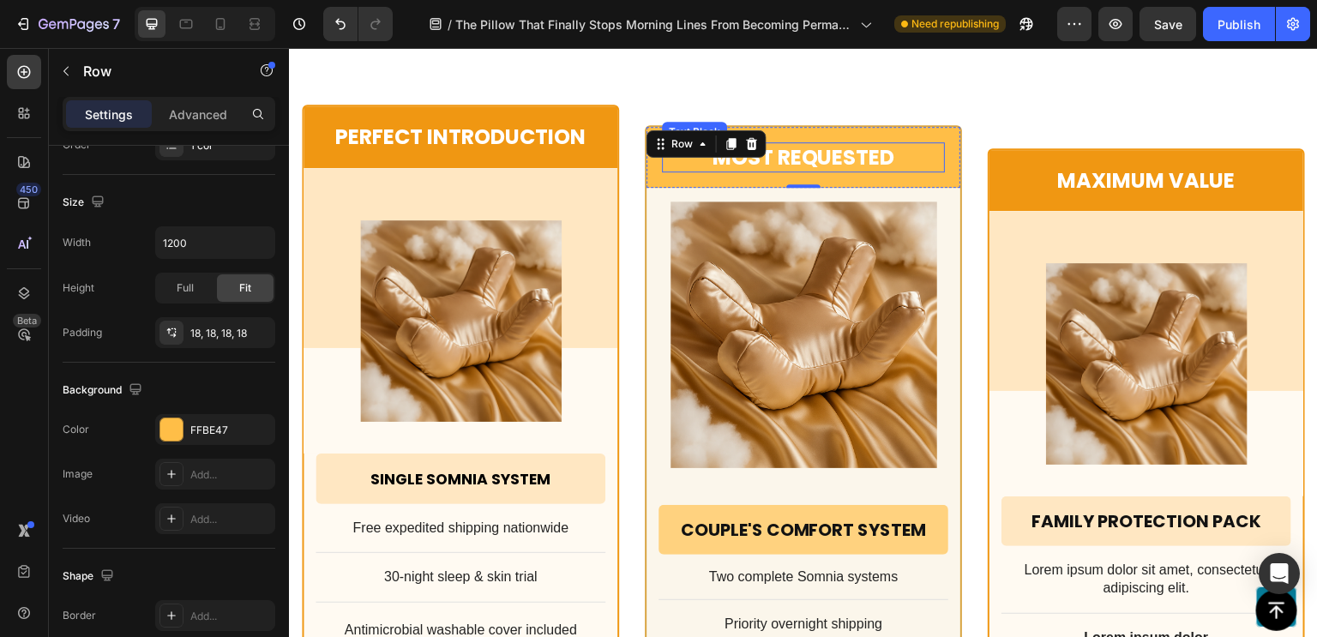
click at [857, 144] on p "Most Requested" at bounding box center [802, 157] width 279 height 27
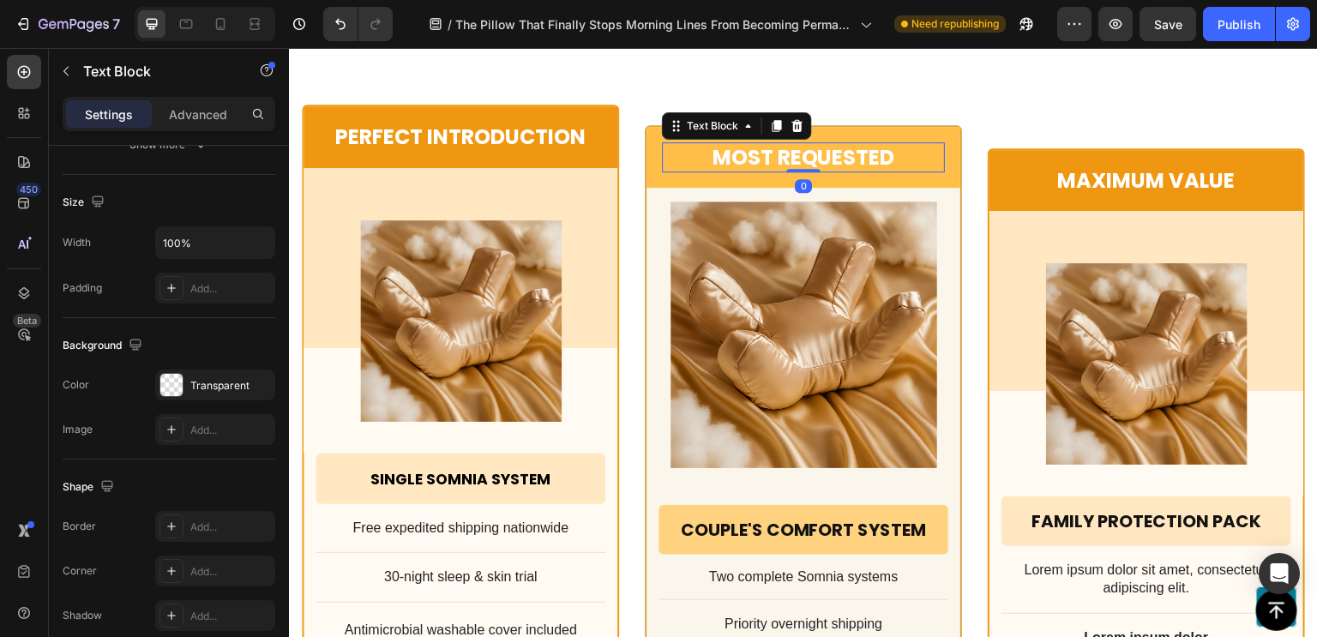
scroll to position [0, 0]
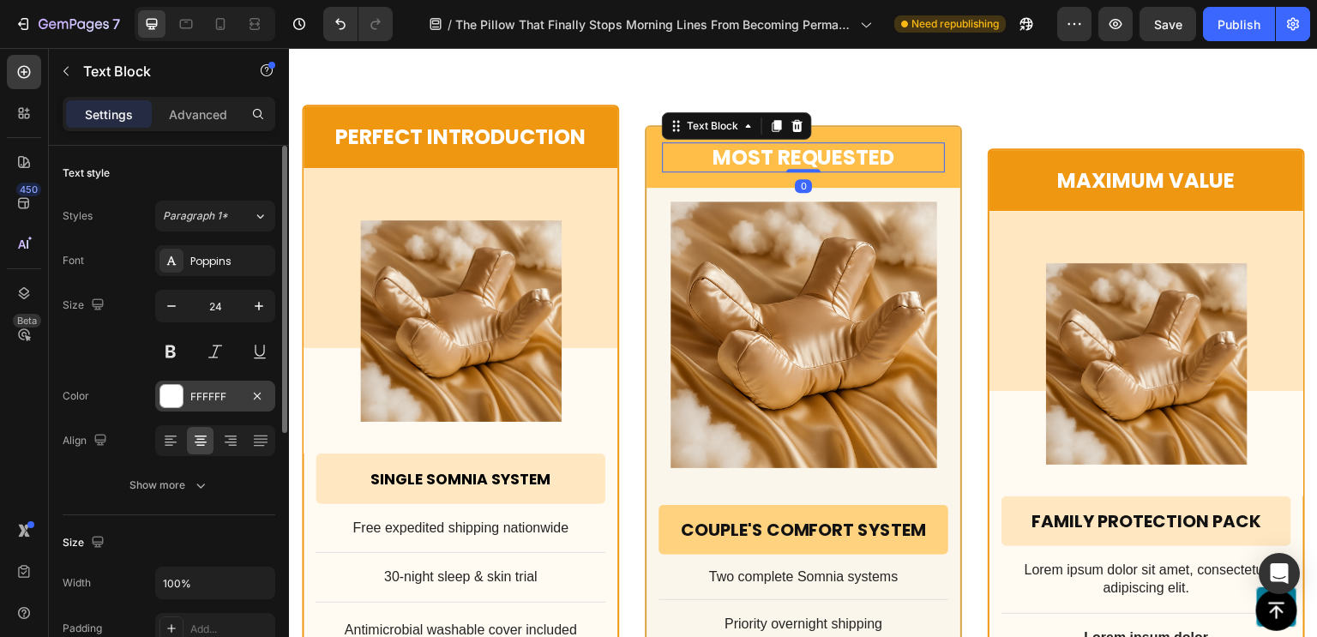
click at [171, 398] on div at bounding box center [171, 396] width 22 height 22
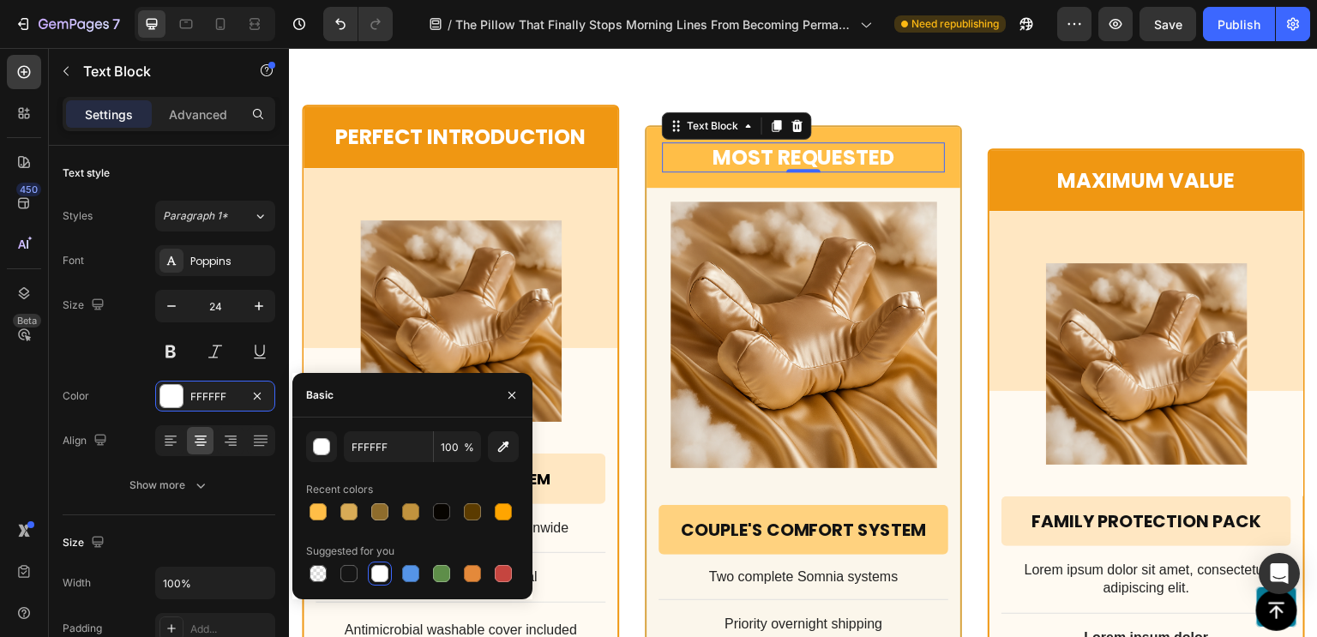
click at [362, 576] on div at bounding box center [412, 573] width 213 height 24
click at [346, 578] on div at bounding box center [348, 573] width 17 height 17
type input "151515"
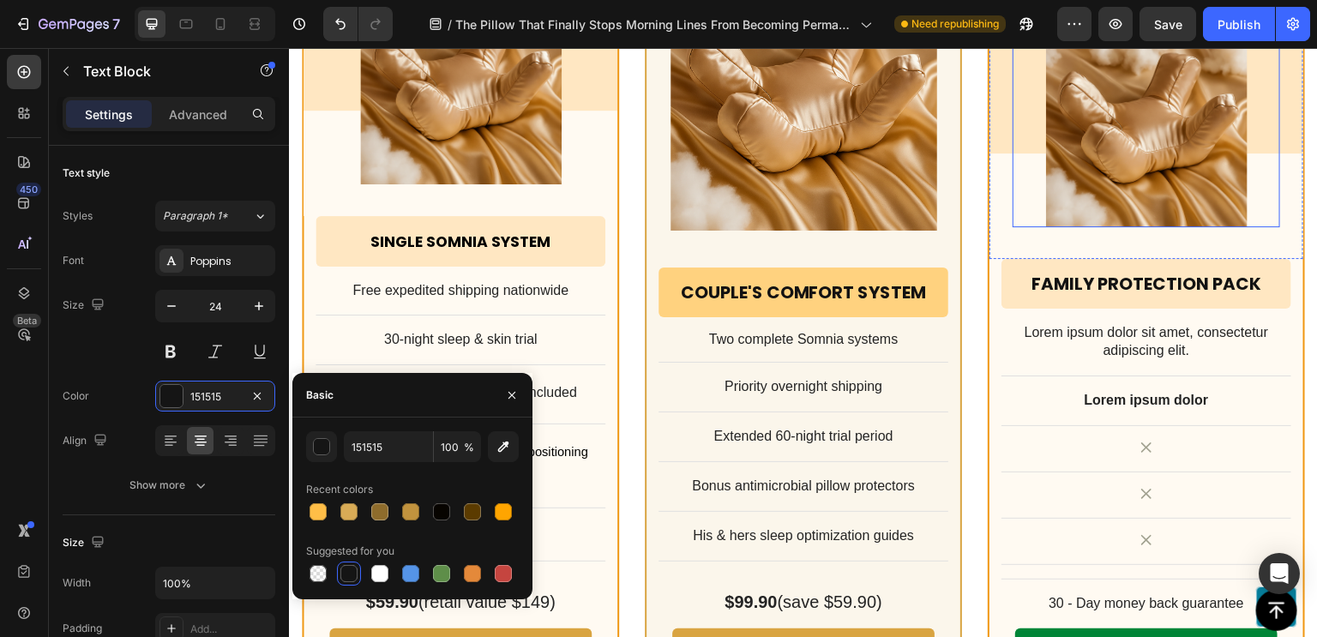
scroll to position [13619, 0]
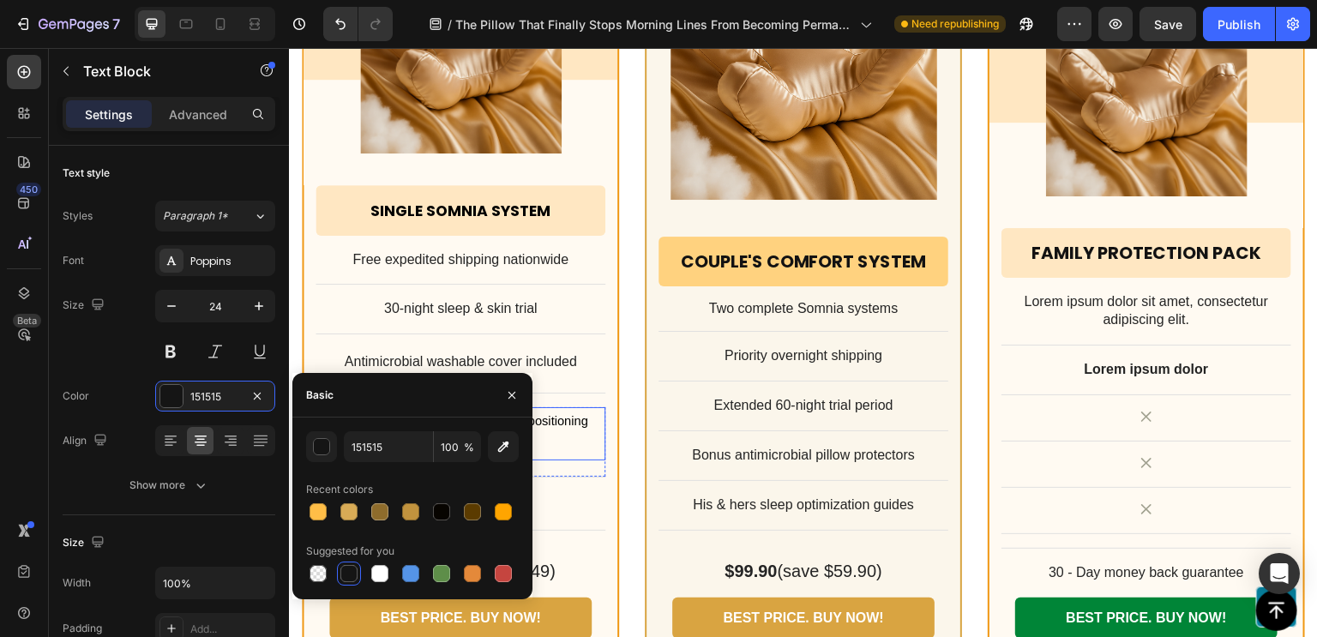
click at [585, 434] on div "[PERSON_NAME] "Perfect Sleep" positioning guide" at bounding box center [460, 433] width 290 height 53
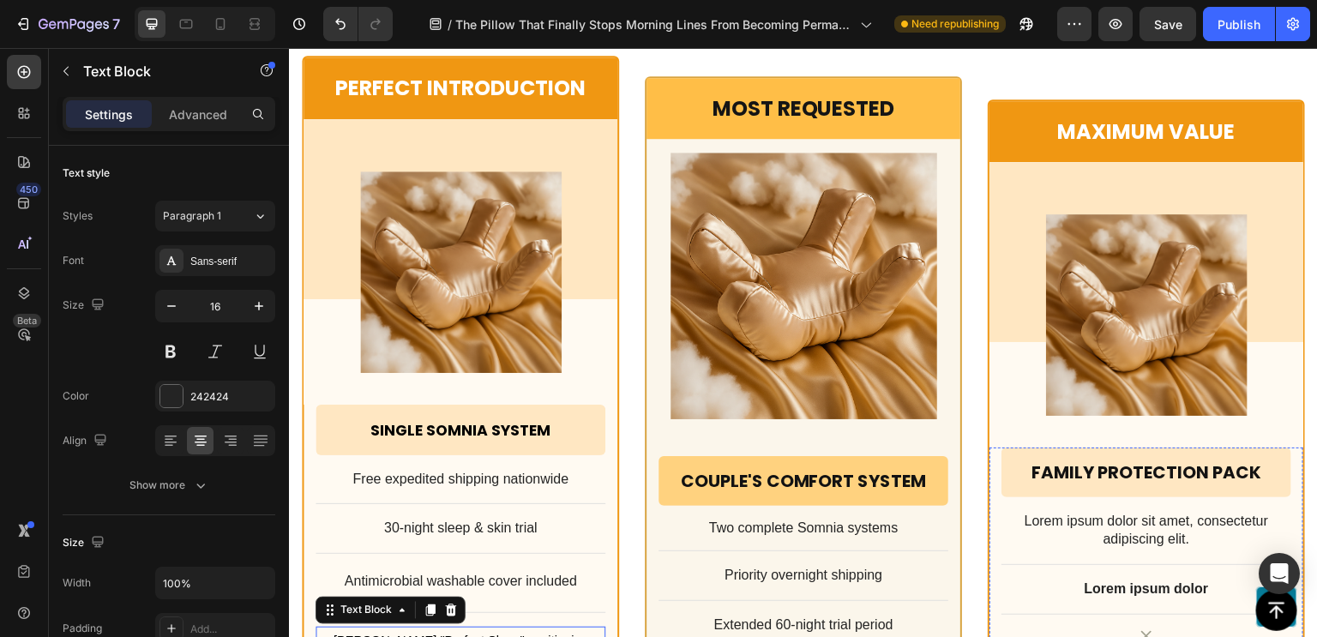
scroll to position [13179, 0]
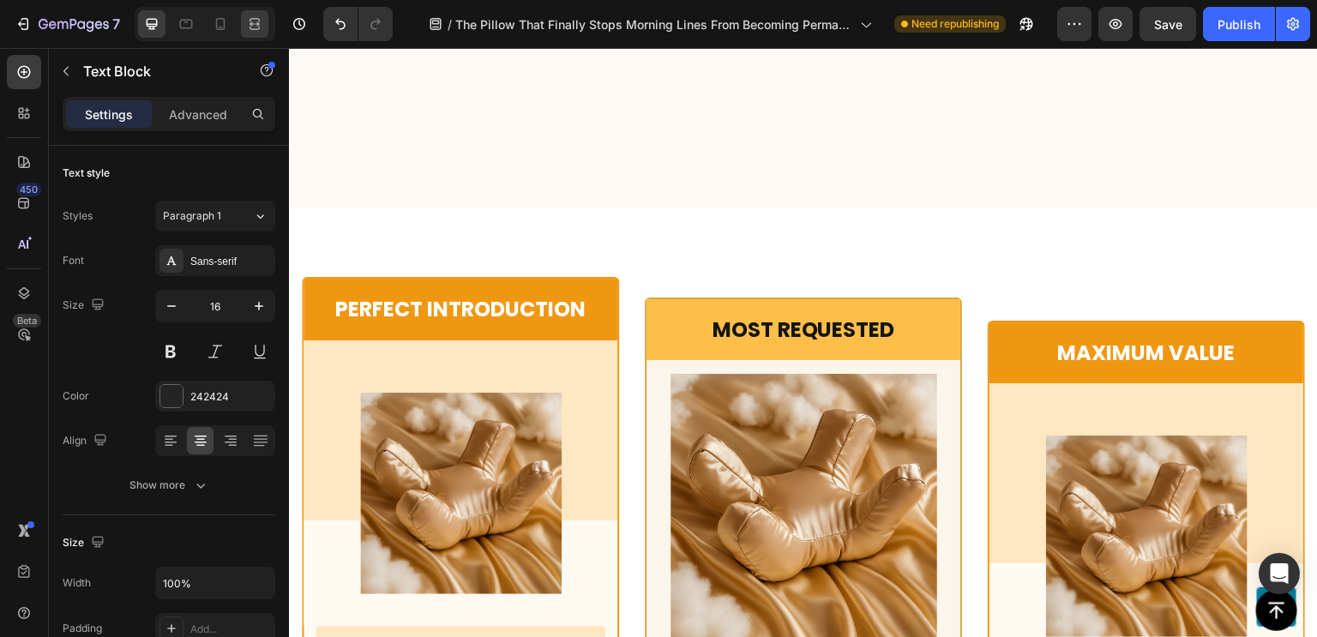
click at [249, 28] on icon at bounding box center [254, 23] width 17 height 17
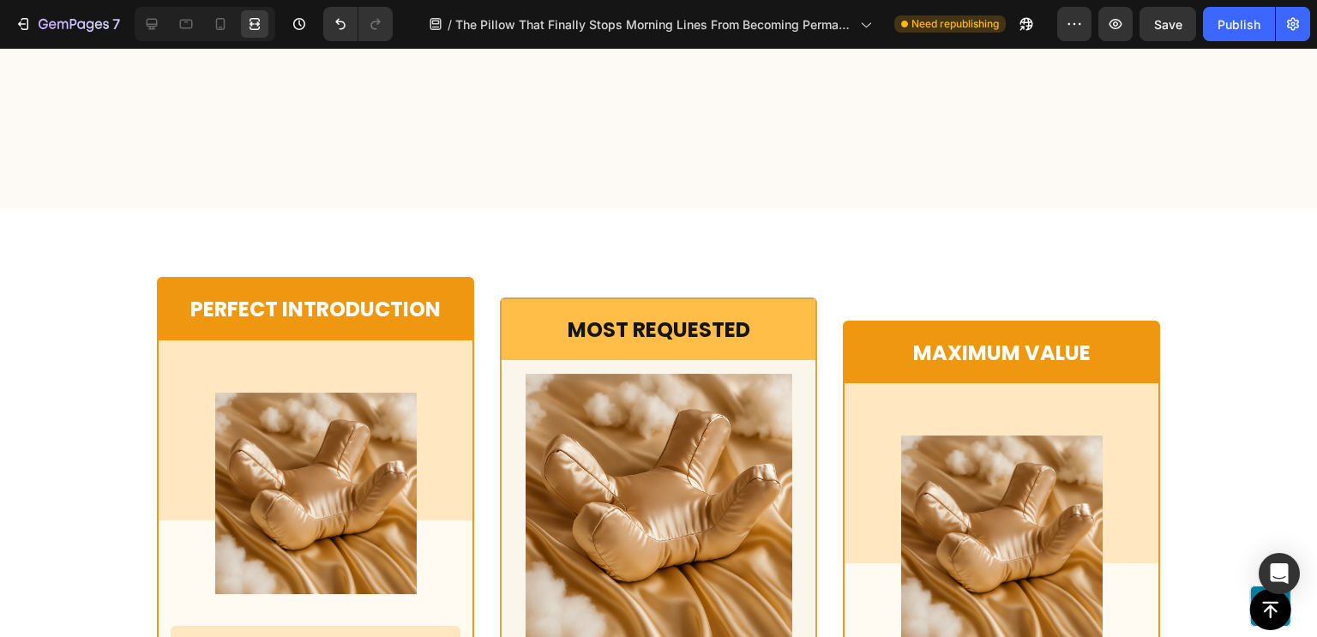
click at [253, 27] on icon at bounding box center [254, 23] width 17 height 17
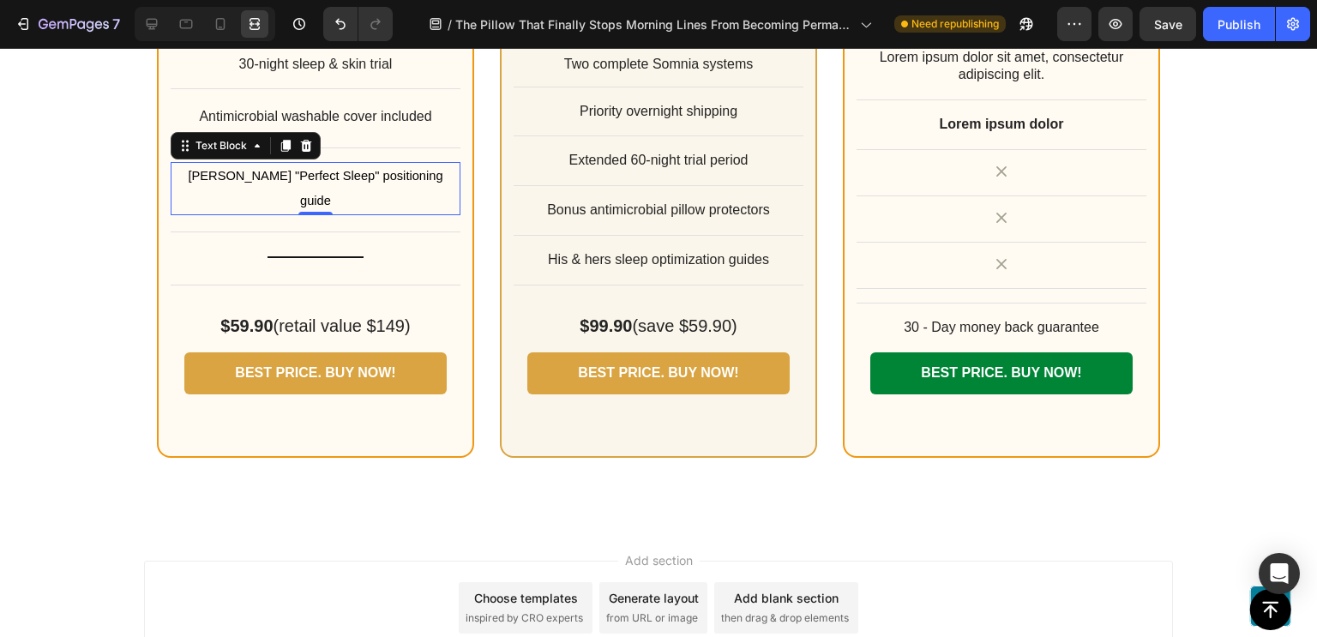
scroll to position [13295, 0]
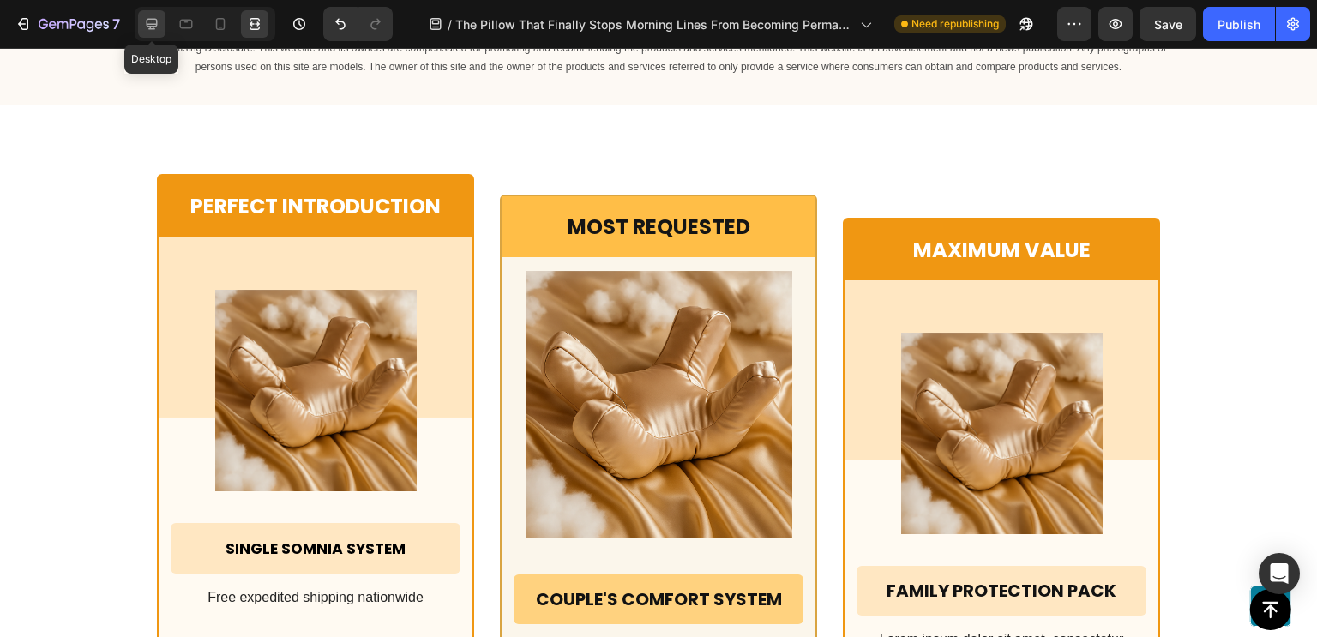
click at [154, 27] on icon at bounding box center [152, 24] width 11 height 11
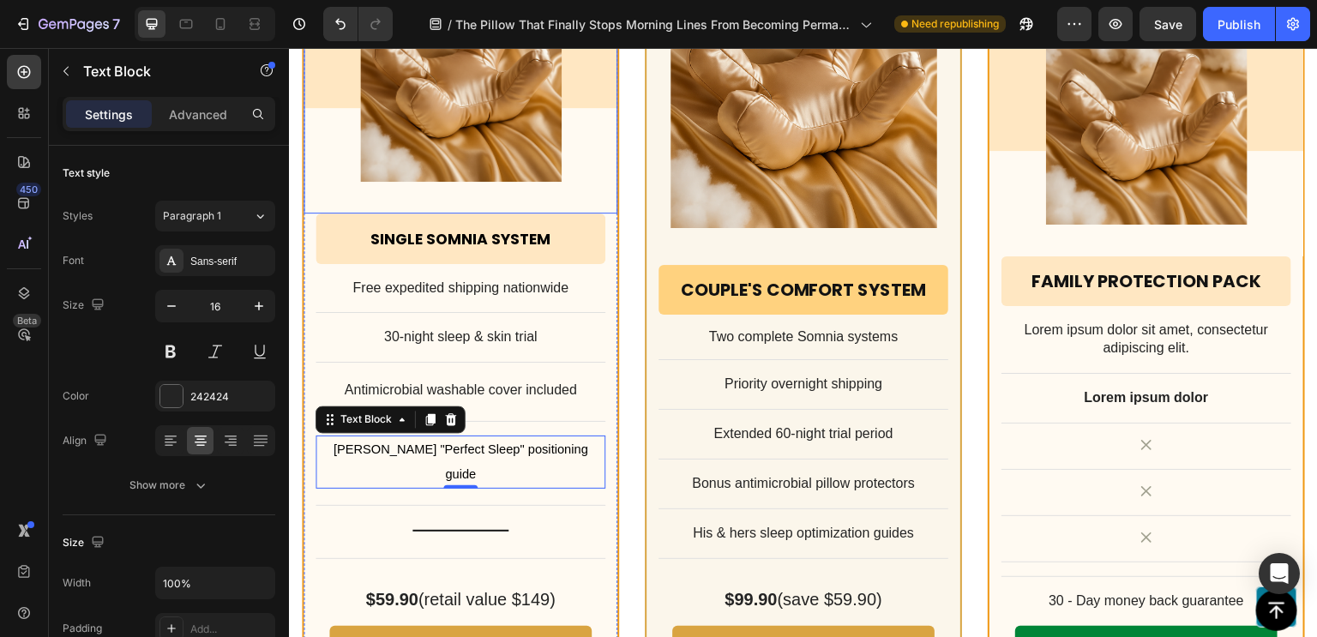
scroll to position [13690, 0]
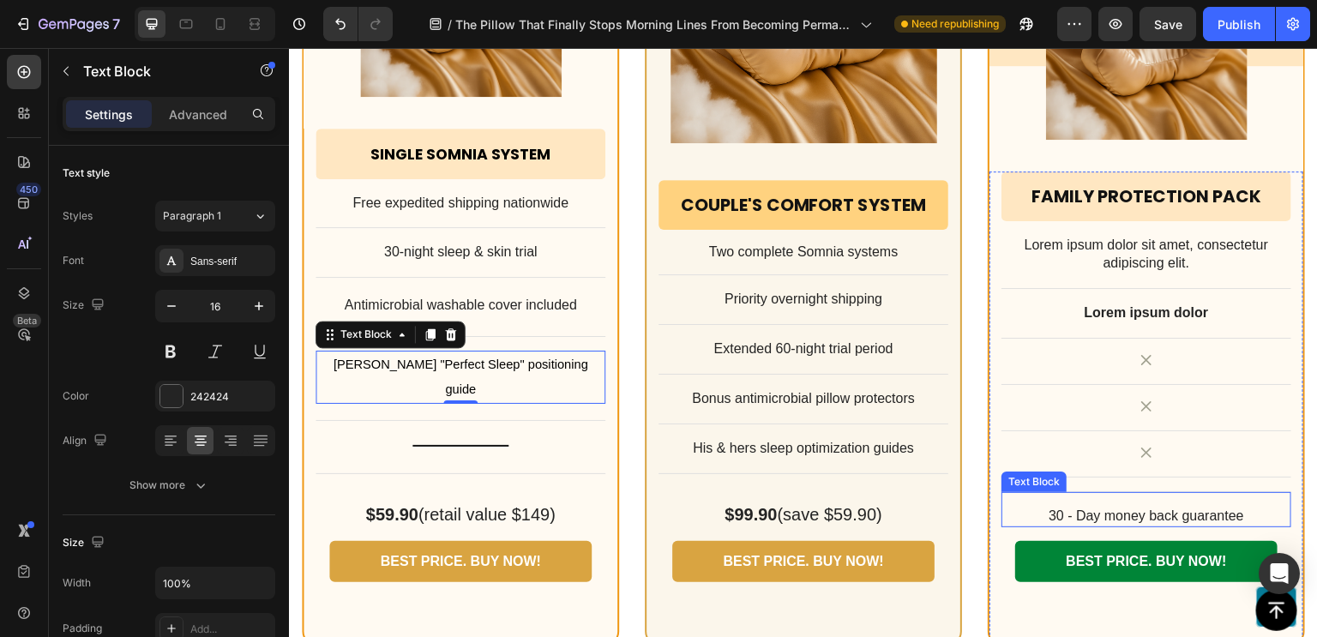
click at [1086, 491] on div "30 - Day money back guarantee Text Block" at bounding box center [1146, 509] width 290 height 36
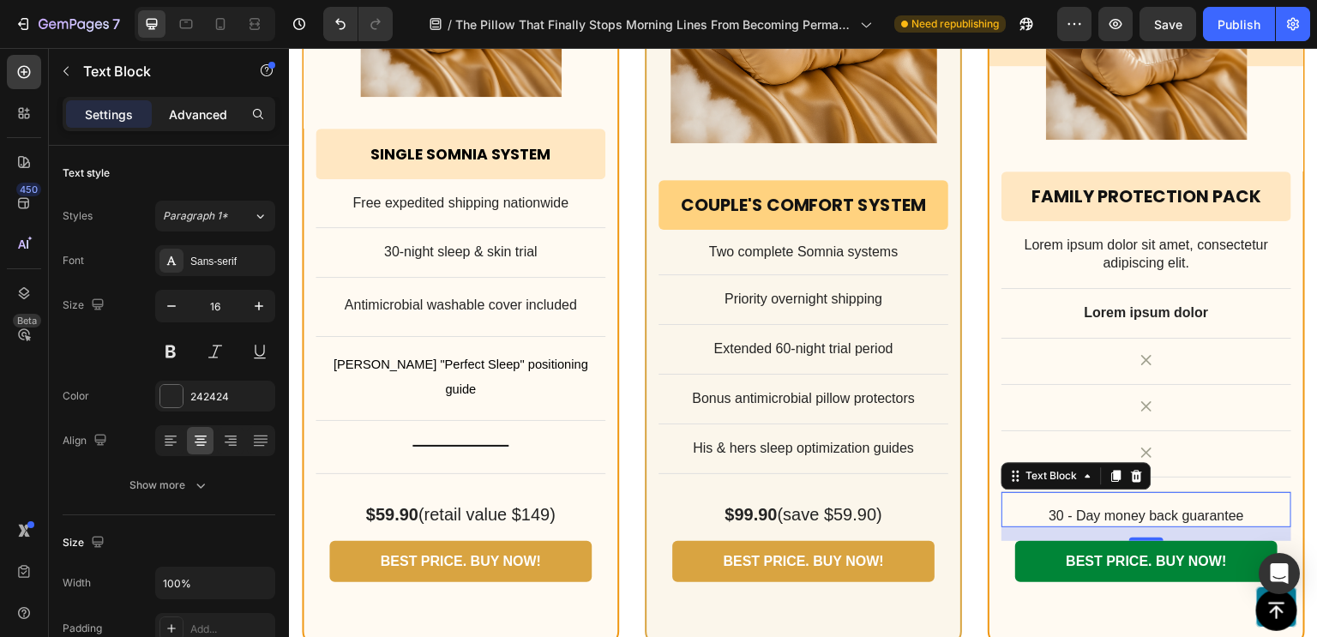
click at [221, 121] on p "Advanced" at bounding box center [198, 114] width 58 height 18
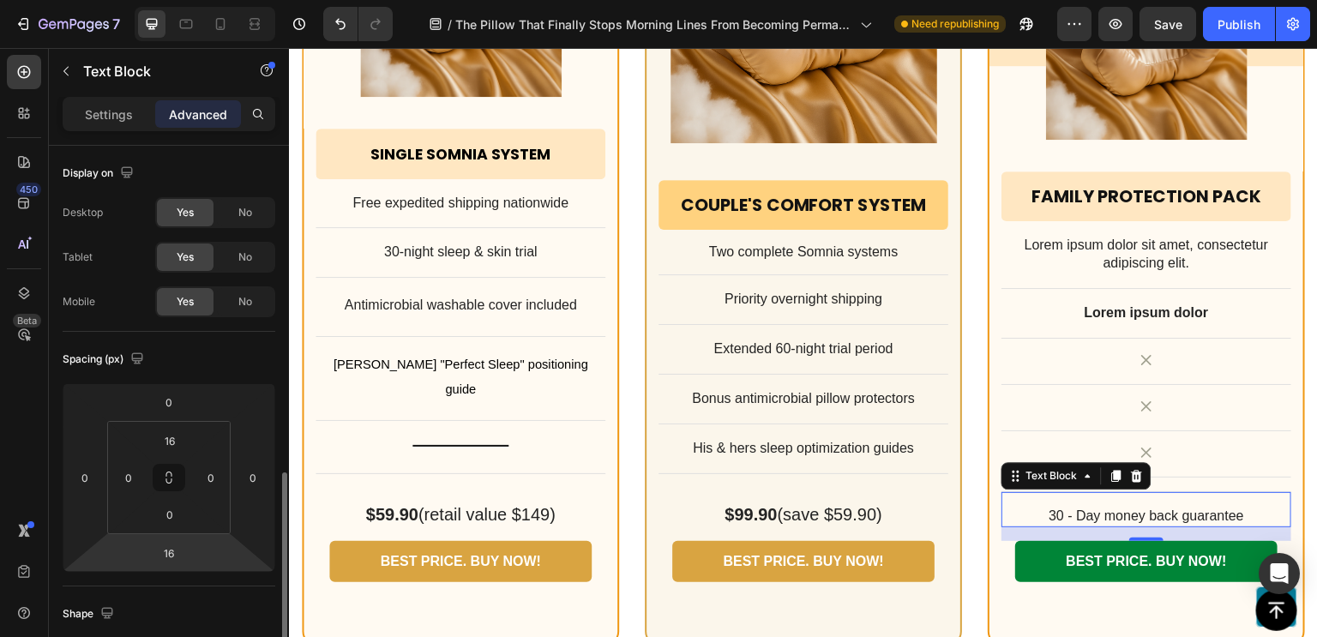
scroll to position [226, 0]
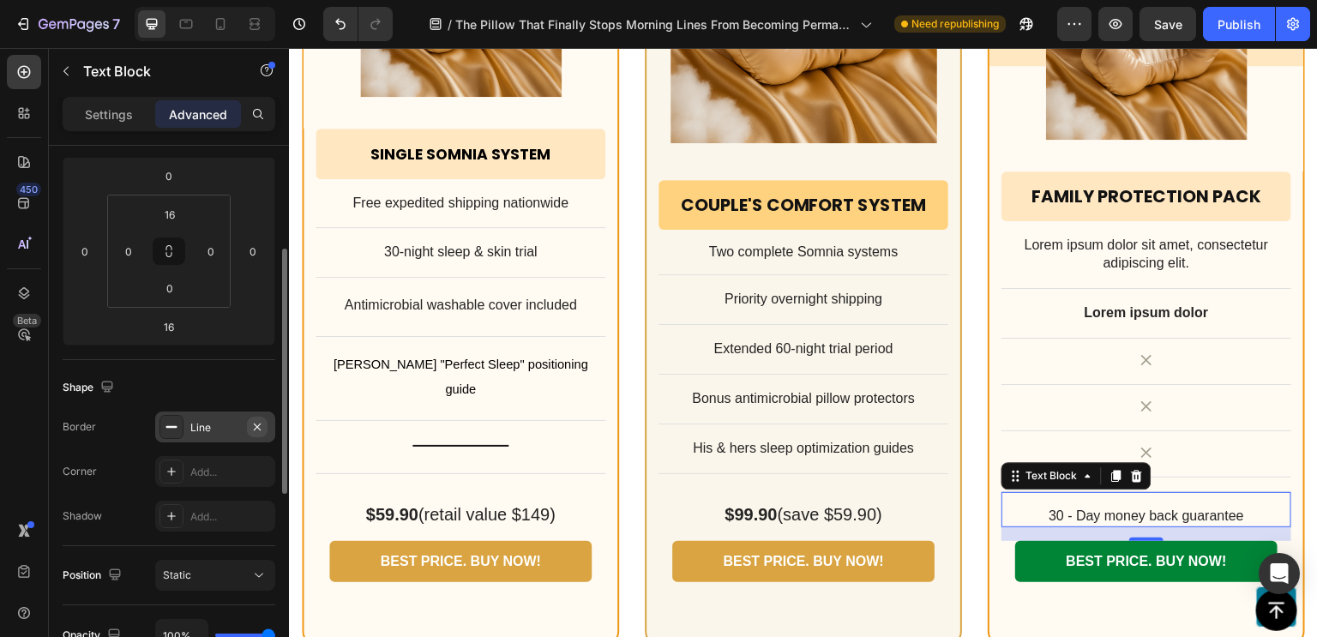
click at [258, 426] on icon "button" at bounding box center [257, 427] width 14 height 14
click at [1029, 507] on p "30 - Day money back guarantee" at bounding box center [1146, 516] width 286 height 18
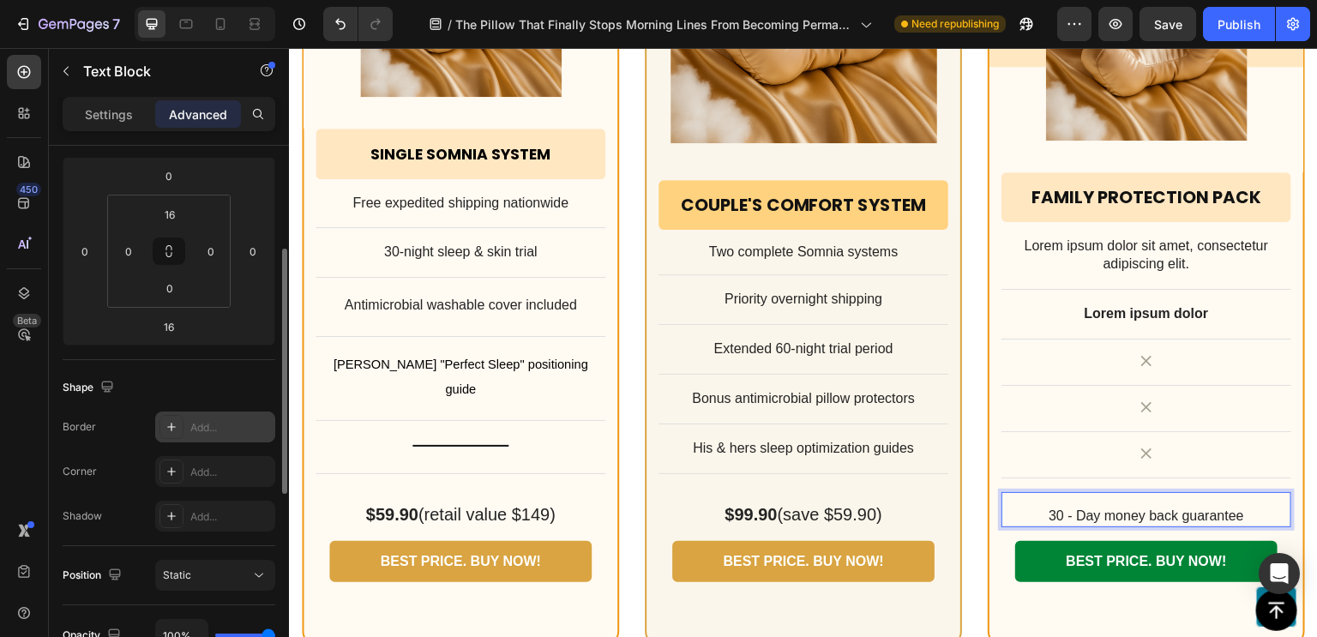
click at [1071, 507] on p "30 - Day money back guarantee" at bounding box center [1146, 516] width 286 height 18
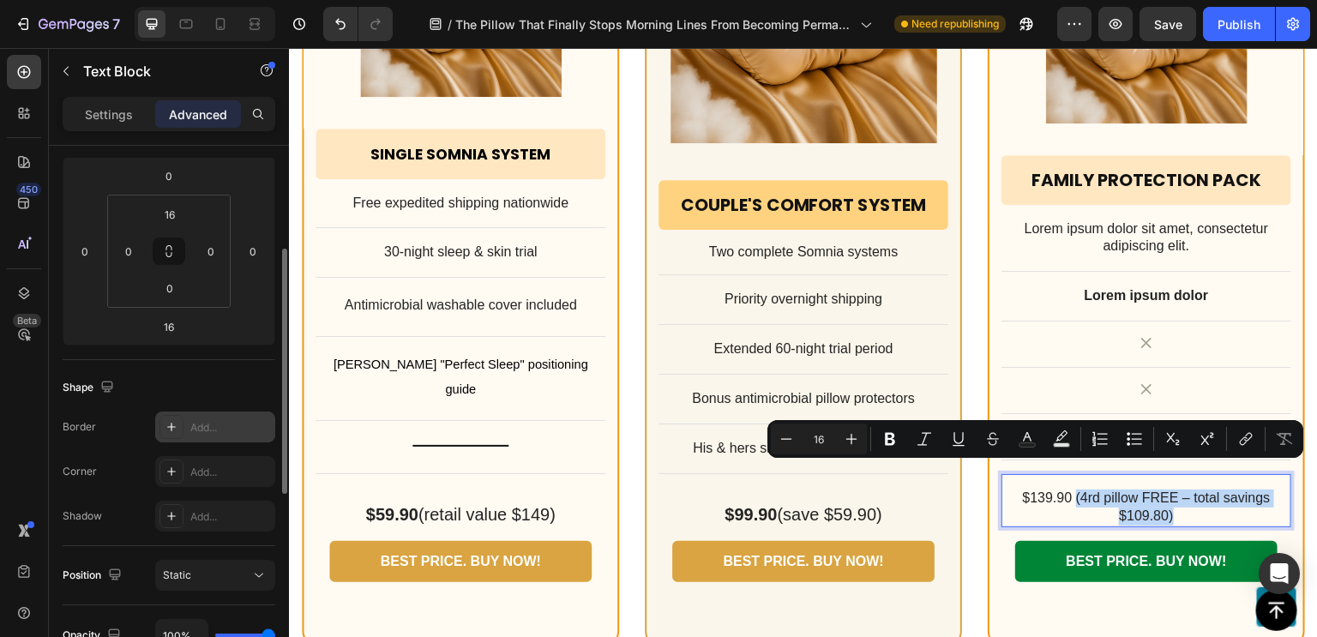
drag, startPoint x: 1065, startPoint y: 471, endPoint x: 1162, endPoint y: 488, distance: 98.4
click at [1162, 489] on p "$139.90 (4rd pillow FREE – total savings $109.80)" at bounding box center [1146, 507] width 286 height 36
drag, startPoint x: 1063, startPoint y: 469, endPoint x: 1003, endPoint y: 473, distance: 60.2
click at [1003, 489] on p "$139.90 (4rd pillow FREE – total savings $109.80)" at bounding box center [1146, 507] width 286 height 36
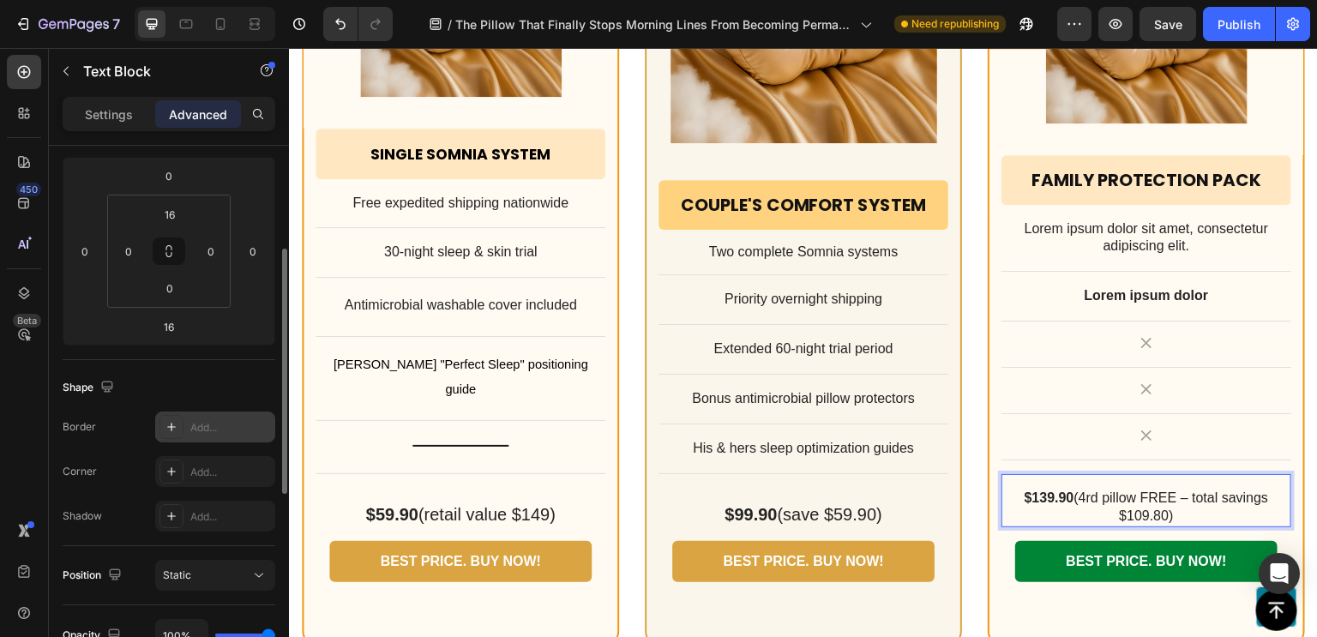
click at [1059, 493] on p "$139.90 (4rd pillow FREE – total savings $109.80)" at bounding box center [1146, 507] width 286 height 36
drag, startPoint x: 1067, startPoint y: 472, endPoint x: 1138, endPoint y: 482, distance: 71.8
click at [1138, 489] on p "$139.90 (4rd pillow FREE – total savings $109.80)" at bounding box center [1146, 507] width 286 height 36
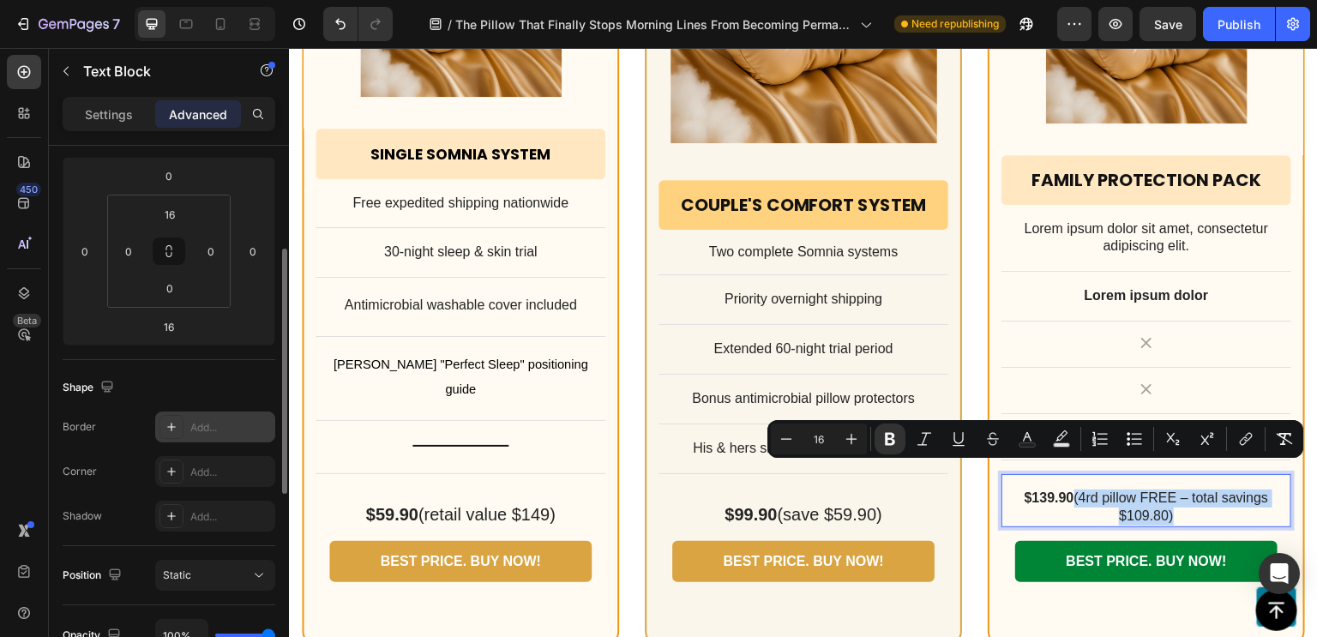
drag, startPoint x: 1183, startPoint y: 496, endPoint x: 1061, endPoint y: 478, distance: 123.0
click at [1061, 489] on p "$139.90 (4rd pillow FREE – total savings $109.80)" at bounding box center [1146, 507] width 286 height 36
click at [1061, 490] on strong "$139.90" at bounding box center [1049, 497] width 50 height 15
drag, startPoint x: 1068, startPoint y: 473, endPoint x: 1262, endPoint y: 472, distance: 193.7
click at [1262, 489] on p "$139.90 (4rd pillow FREE – total savings $109.80)" at bounding box center [1146, 507] width 286 height 36
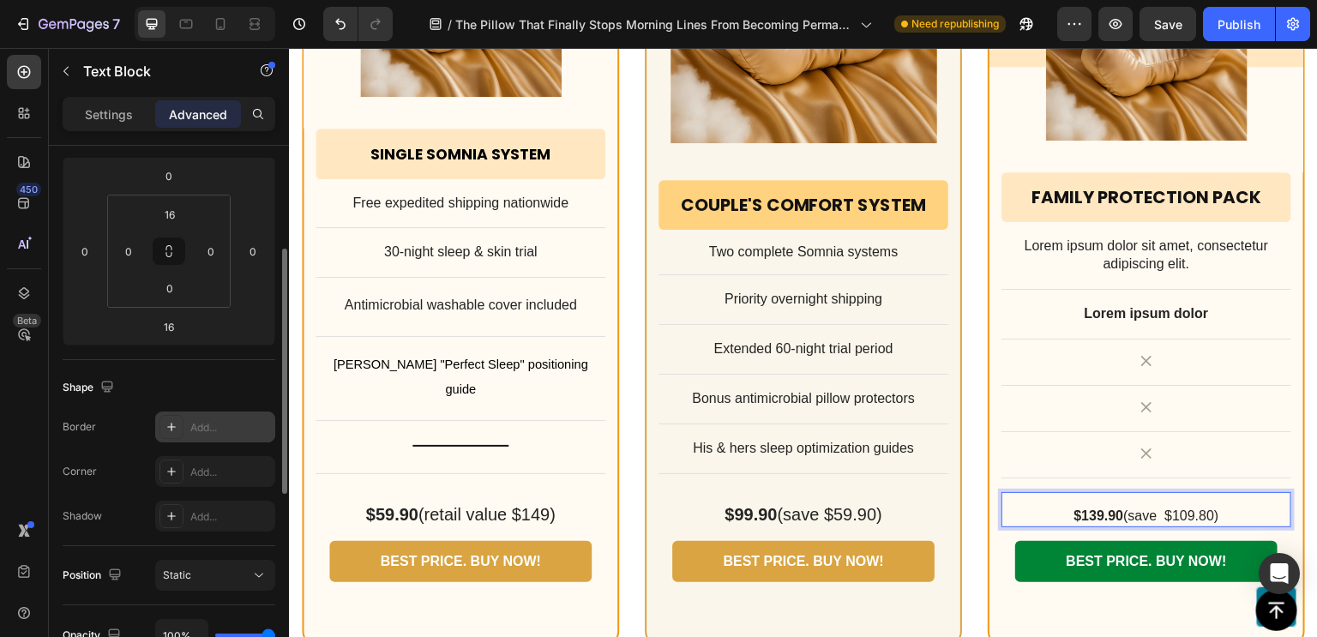
click at [1221, 506] on div "$139.90 (save $109.80)" at bounding box center [1146, 516] width 290 height 21
click at [92, 112] on p "Settings" at bounding box center [109, 114] width 48 height 18
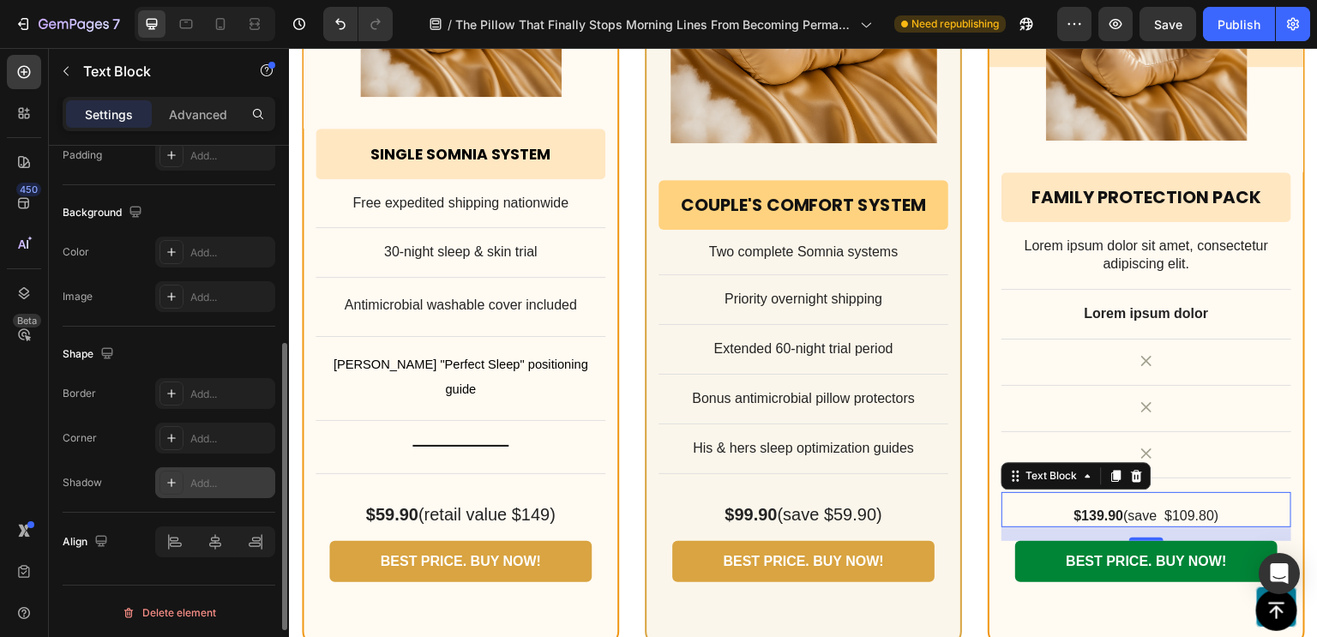
scroll to position [0, 0]
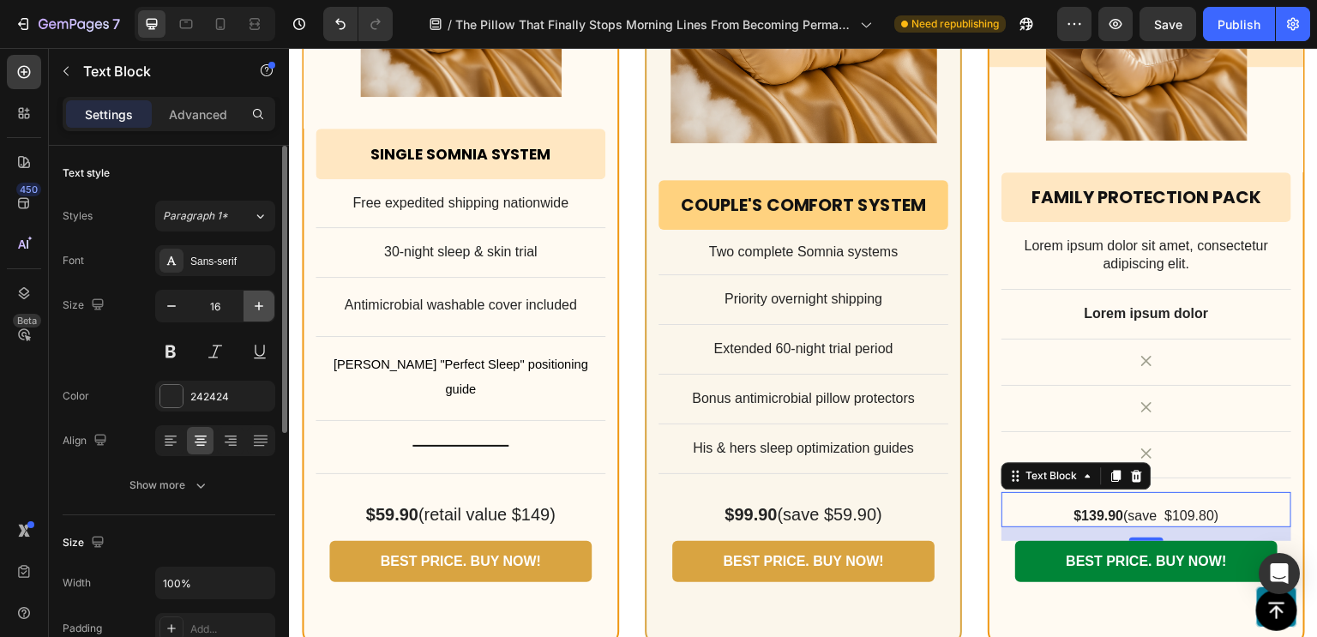
click at [261, 306] on icon "button" at bounding box center [258, 305] width 17 height 17
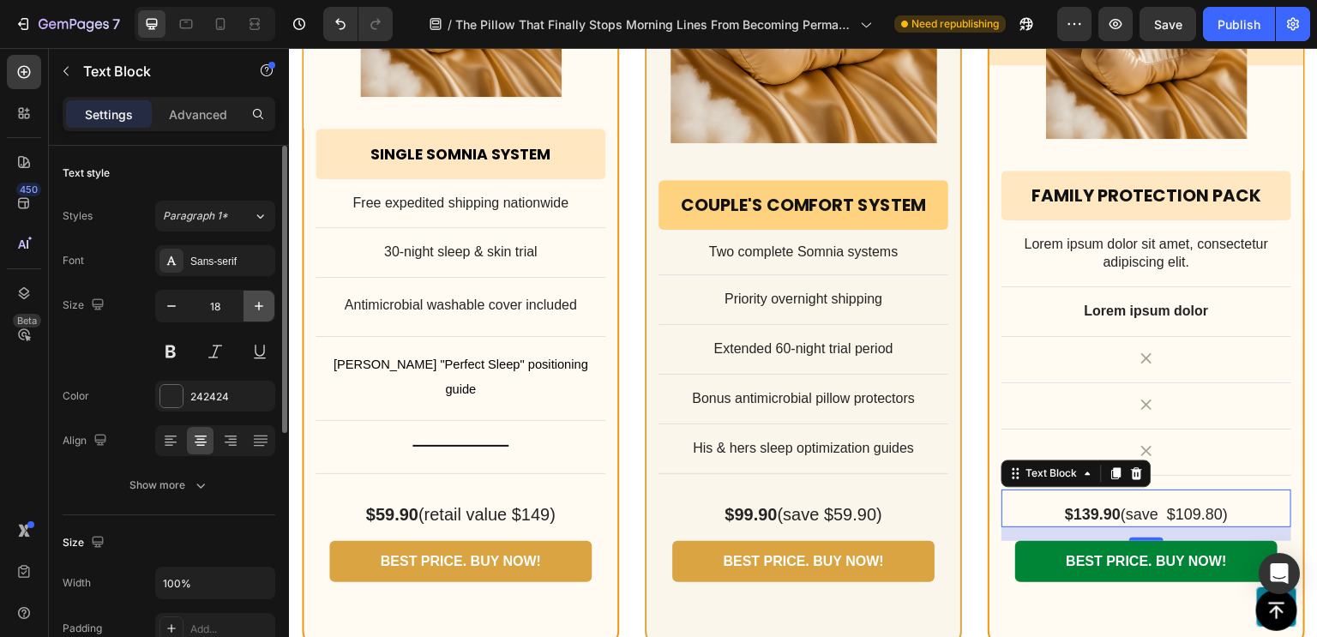
click at [261, 306] on icon "button" at bounding box center [258, 305] width 17 height 17
type input "20"
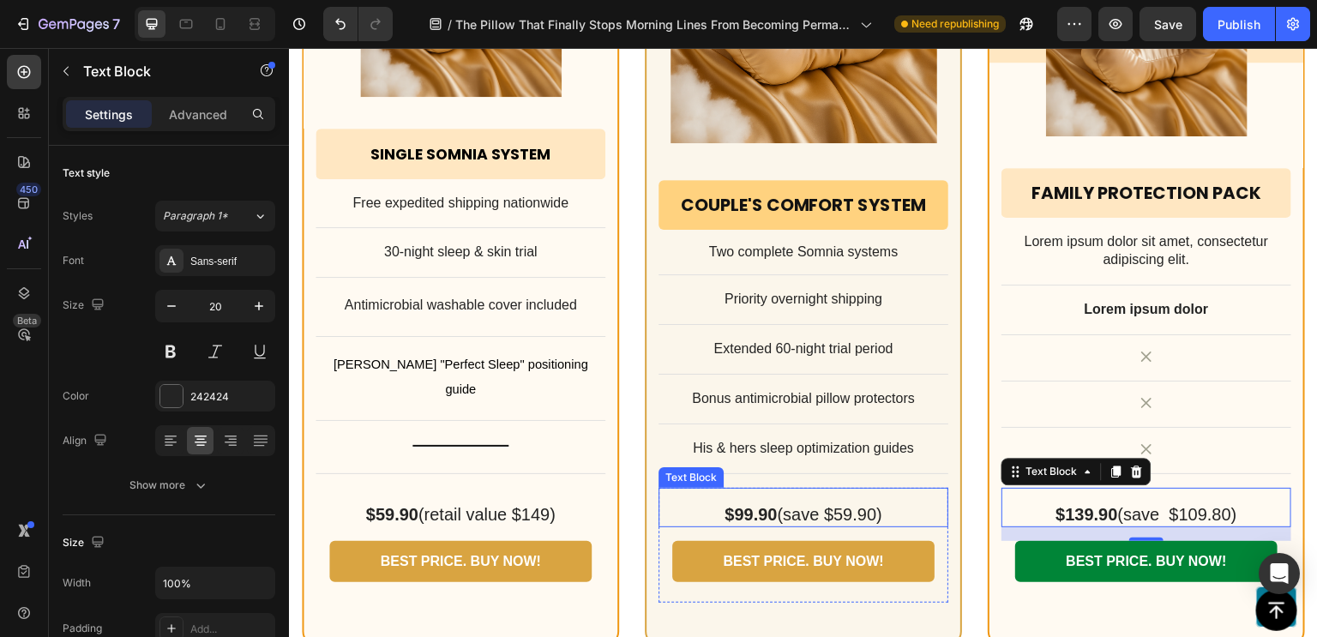
click at [867, 503] on p "$99.90 (save $59.90)" at bounding box center [803, 514] width 286 height 22
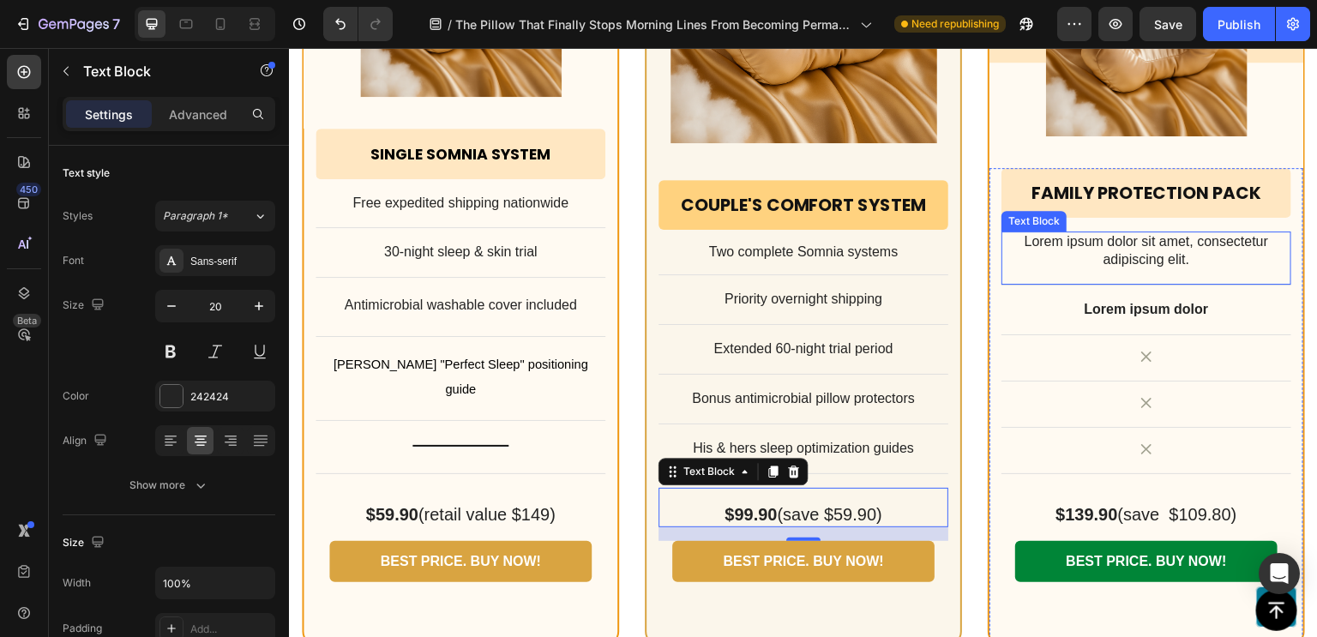
click at [1126, 233] on p "Lorem ipsum dolor sit amet, consectetur adipiscing elit." at bounding box center [1146, 251] width 286 height 36
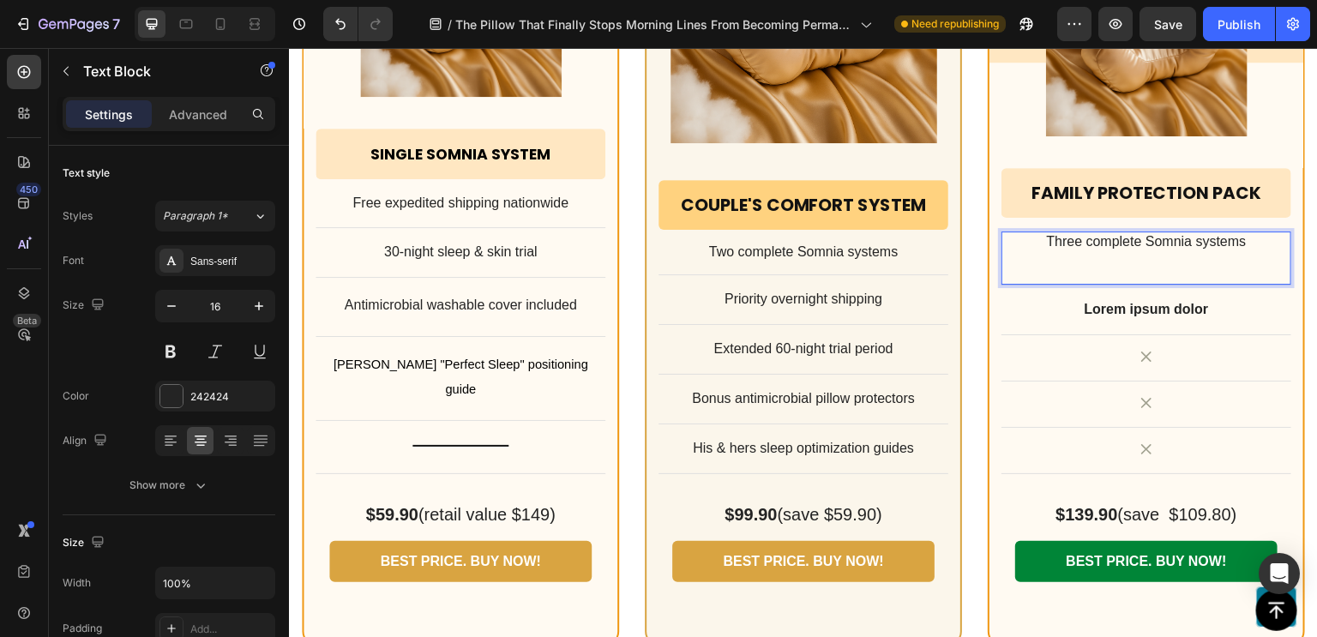
scroll to position [13708, 0]
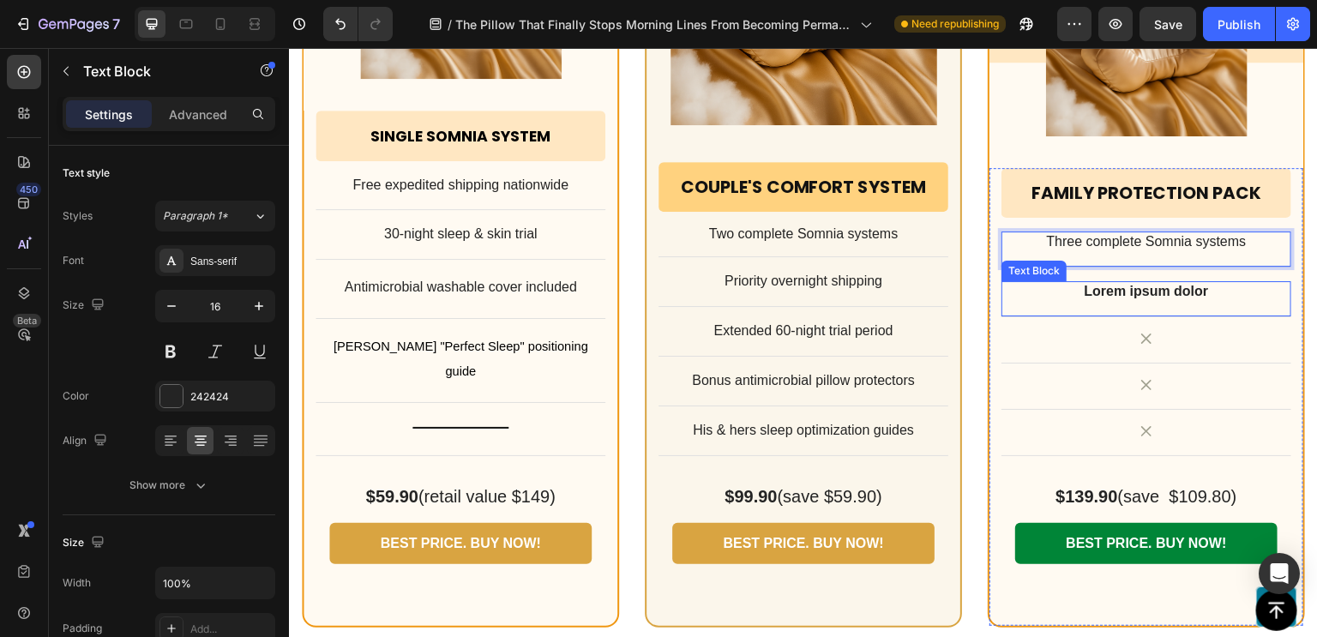
click at [1118, 283] on p "Lorem ipsum dolor" at bounding box center [1146, 292] width 286 height 18
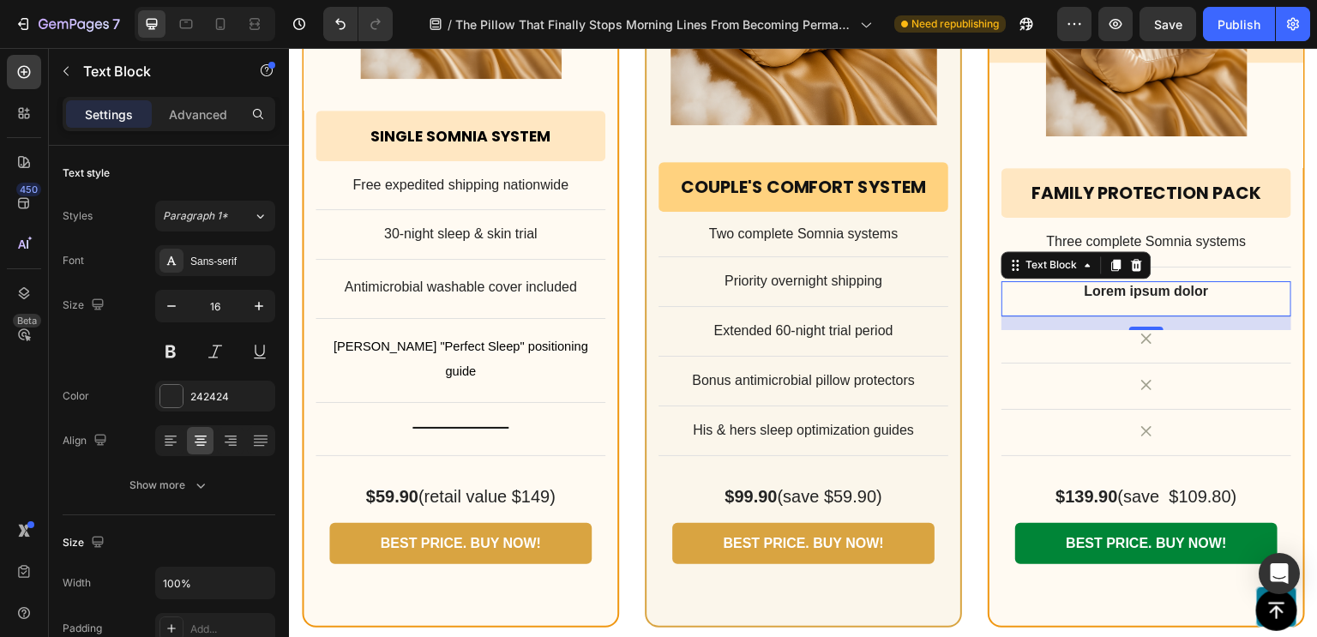
click at [1123, 283] on p "Lorem ipsum dolor" at bounding box center [1146, 292] width 286 height 18
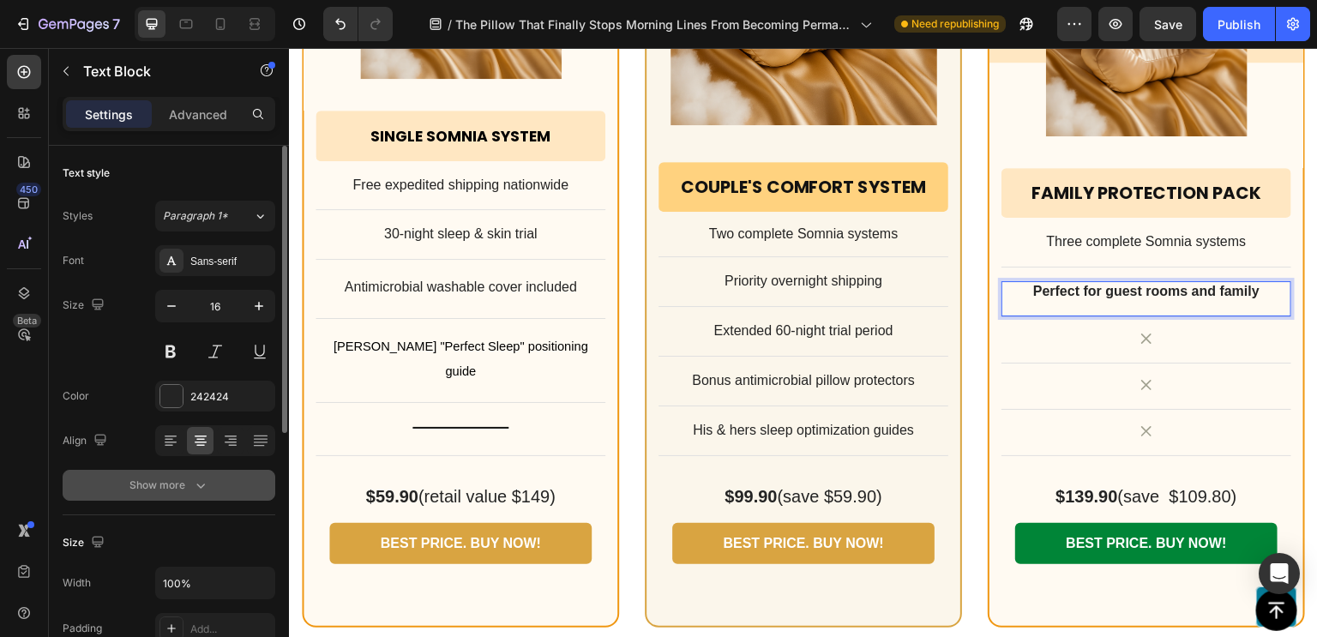
click at [192, 477] on icon "button" at bounding box center [200, 485] width 17 height 17
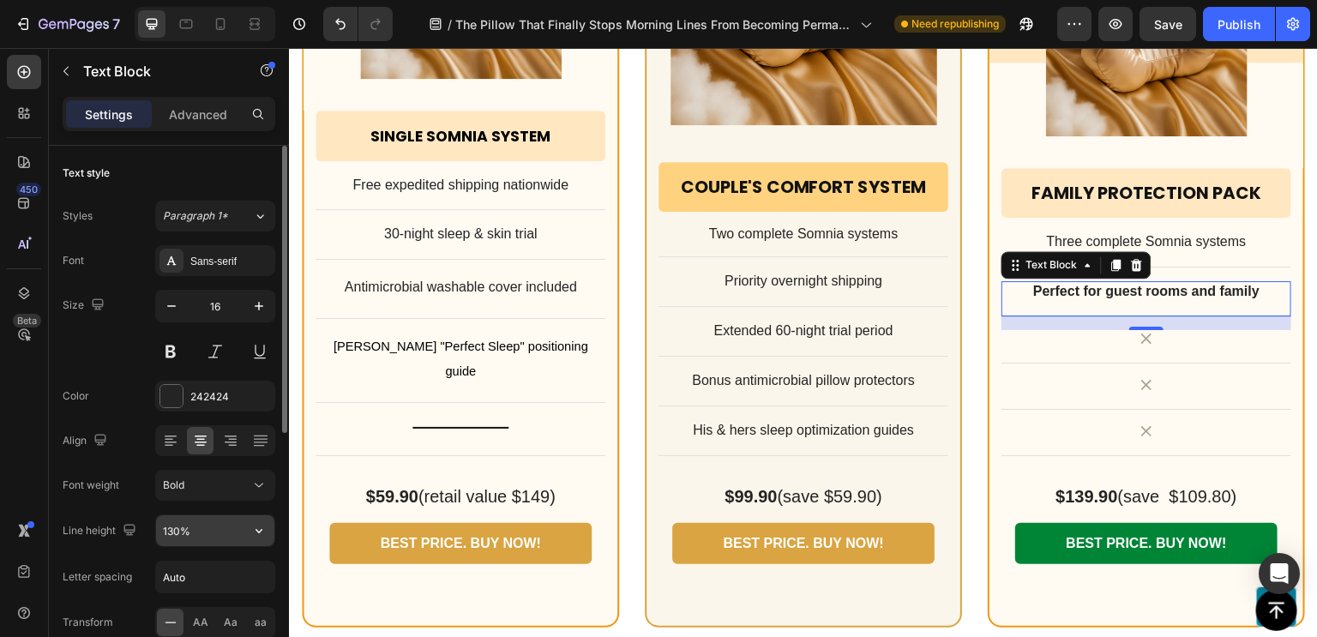
click at [230, 524] on input "130%" at bounding box center [215, 530] width 118 height 31
click at [241, 485] on div "Bold" at bounding box center [206, 484] width 87 height 15
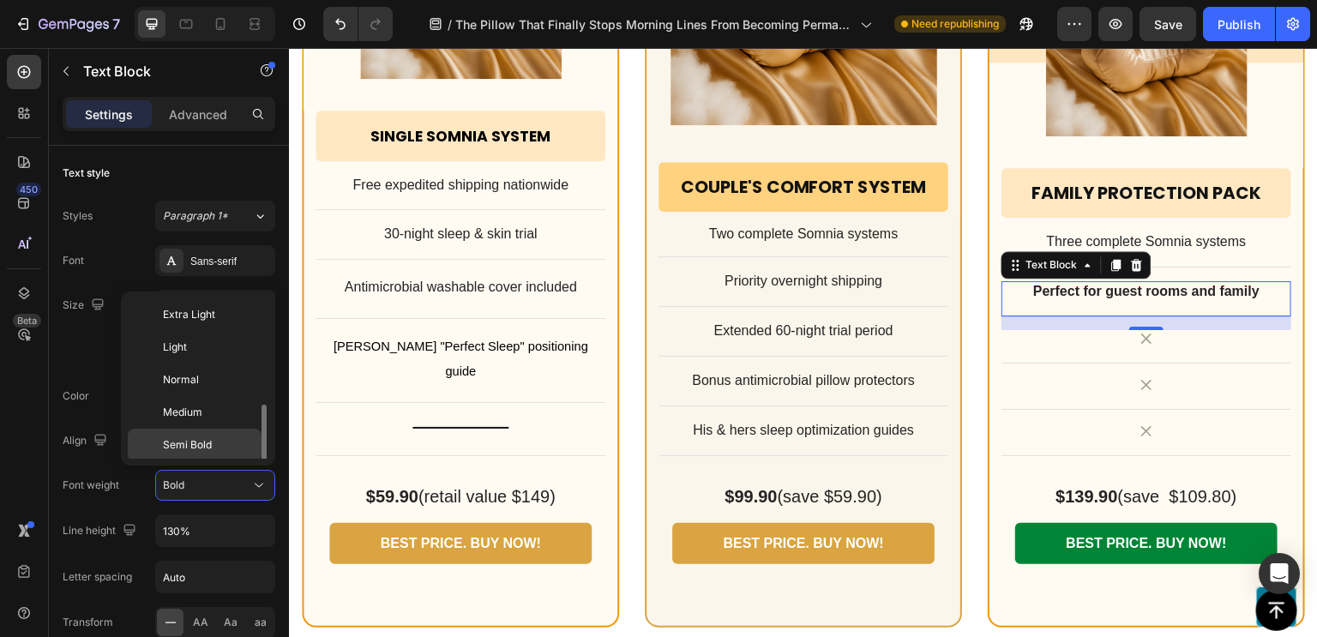
scroll to position [62, 0]
click at [199, 324] on p "Normal" at bounding box center [208, 317] width 91 height 15
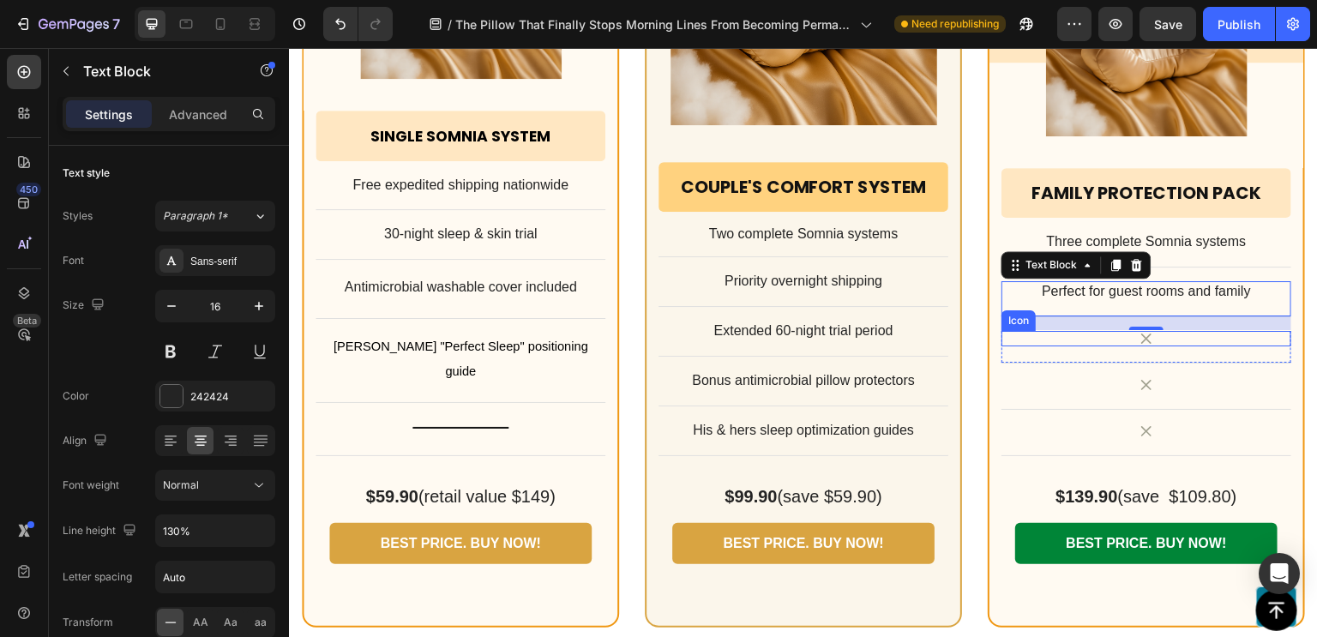
click at [1113, 331] on div "Icon" at bounding box center [1146, 338] width 290 height 15
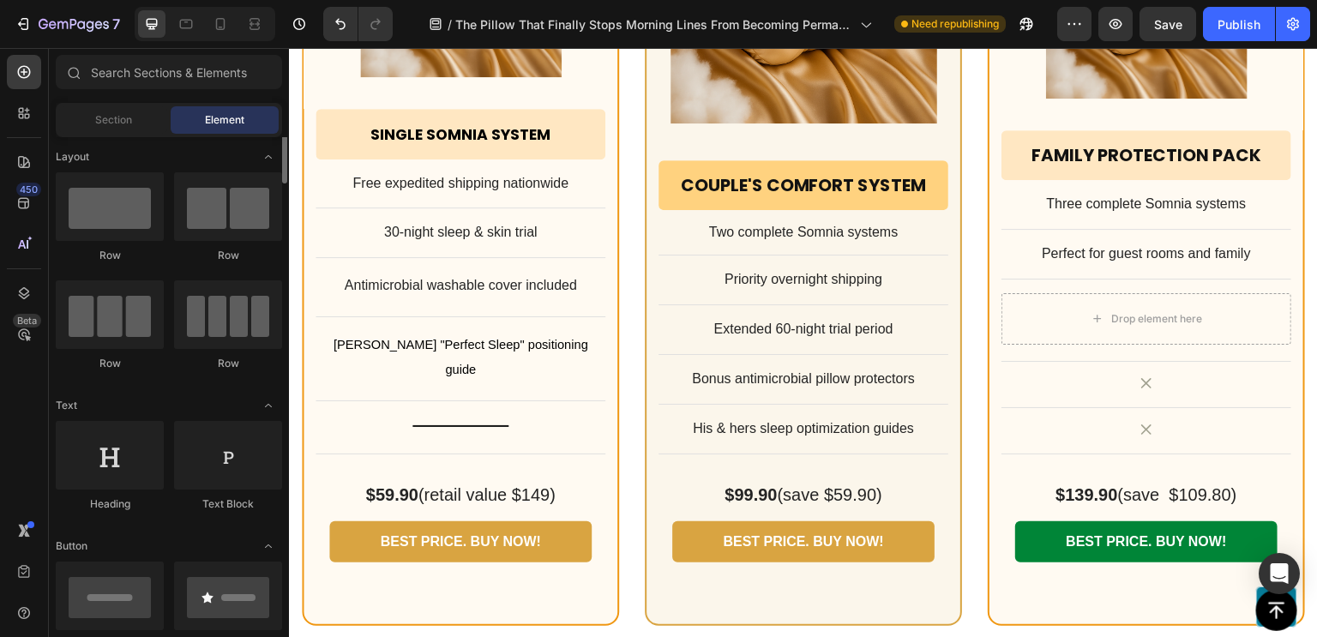
scroll to position [3, 0]
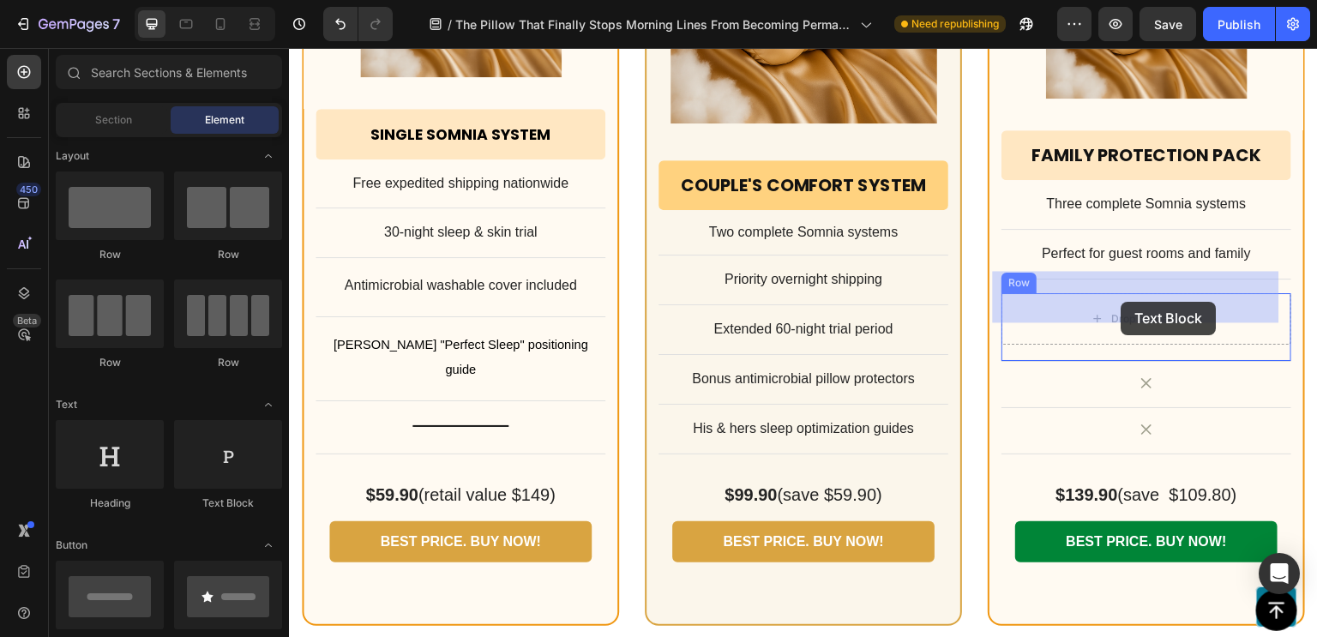
drag, startPoint x: 500, startPoint y: 511, endPoint x: 1118, endPoint y: 298, distance: 653.5
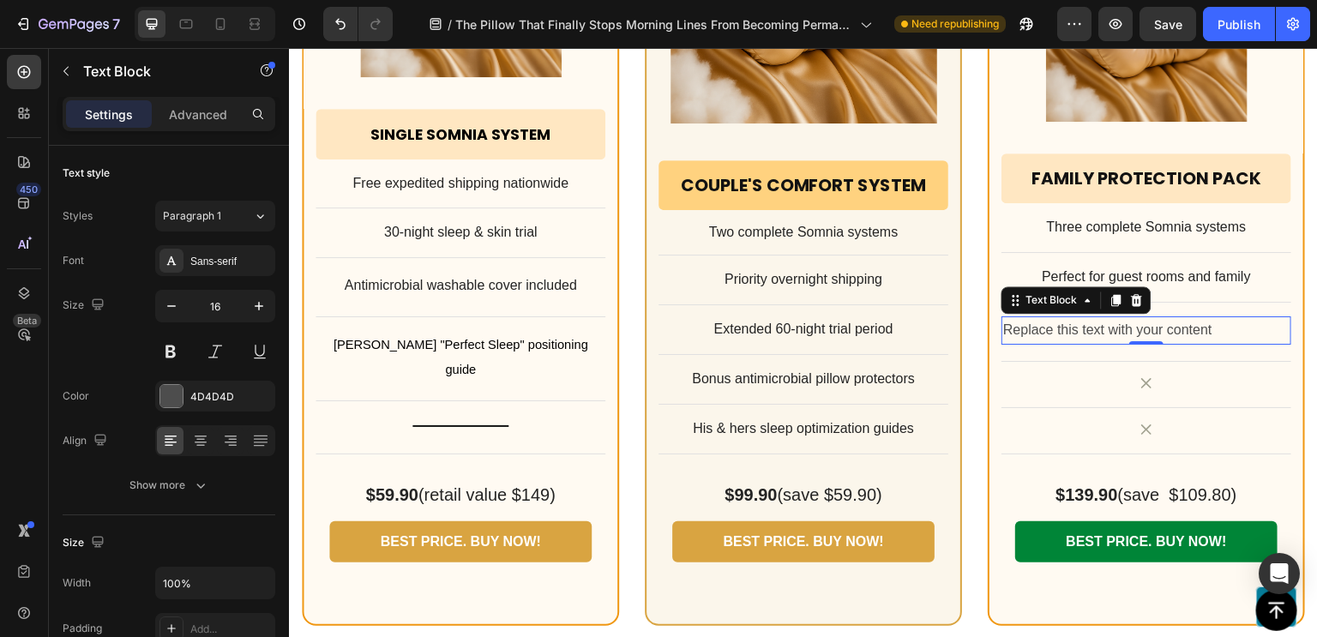
scroll to position [13708, 0]
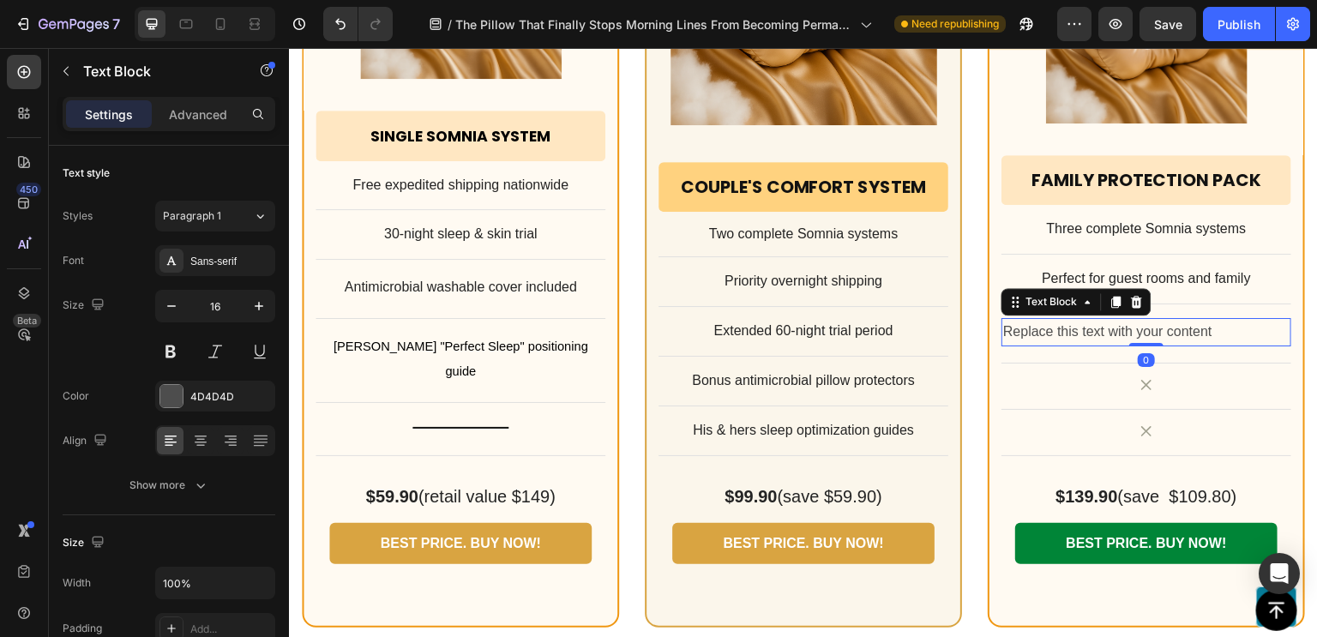
click at [1118, 318] on div "Replace this text with your content" at bounding box center [1146, 332] width 290 height 28
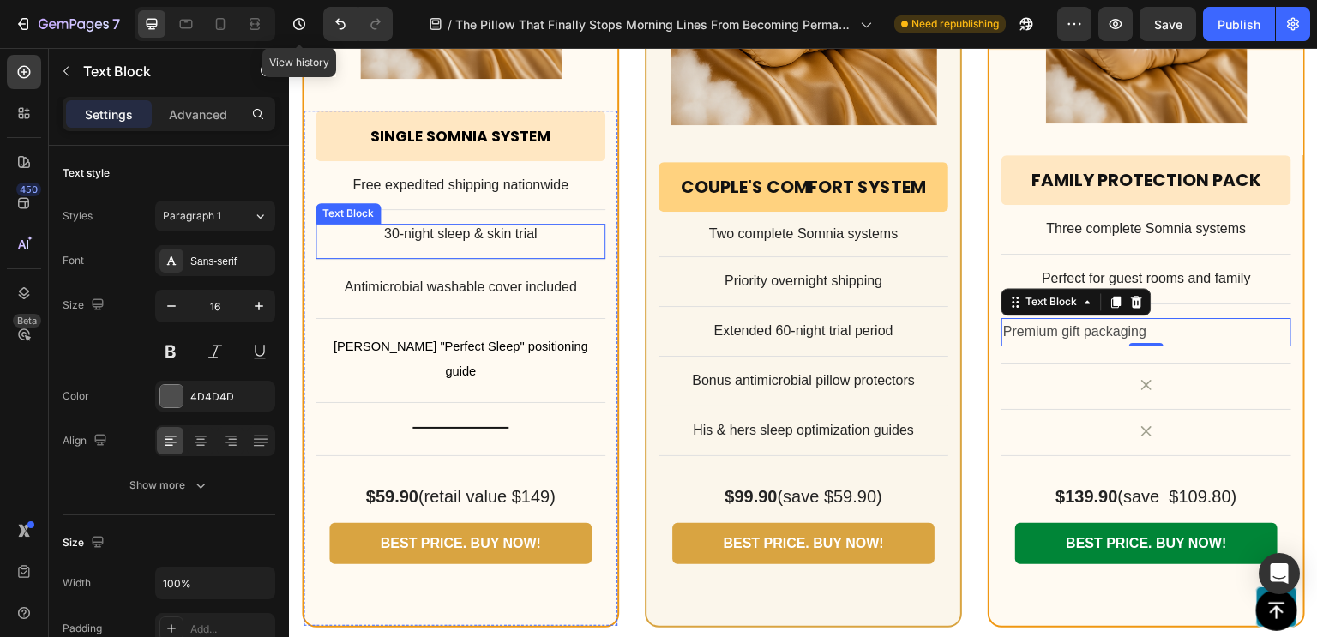
drag, startPoint x: 406, startPoint y: 249, endPoint x: 307, endPoint y: 284, distance: 105.5
click at [406, 249] on div "30-night sleep & skin trial Text Block" at bounding box center [460, 242] width 290 height 36
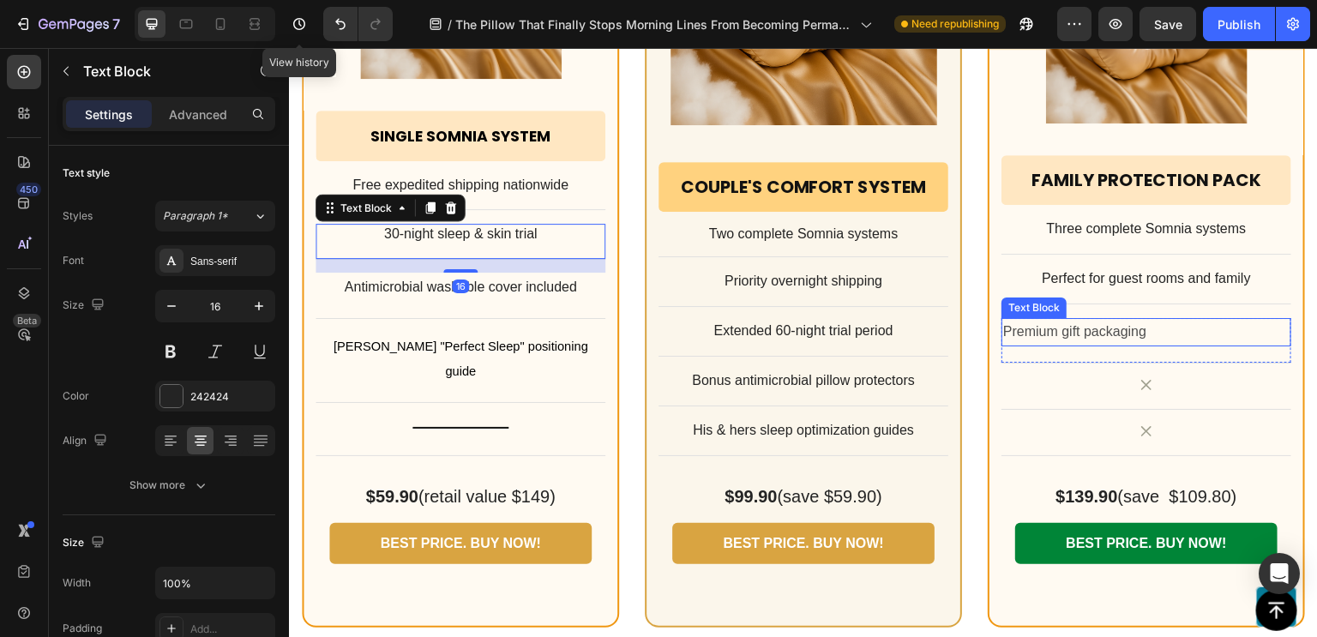
click at [1183, 320] on p "Premium gift packaging" at bounding box center [1146, 332] width 286 height 25
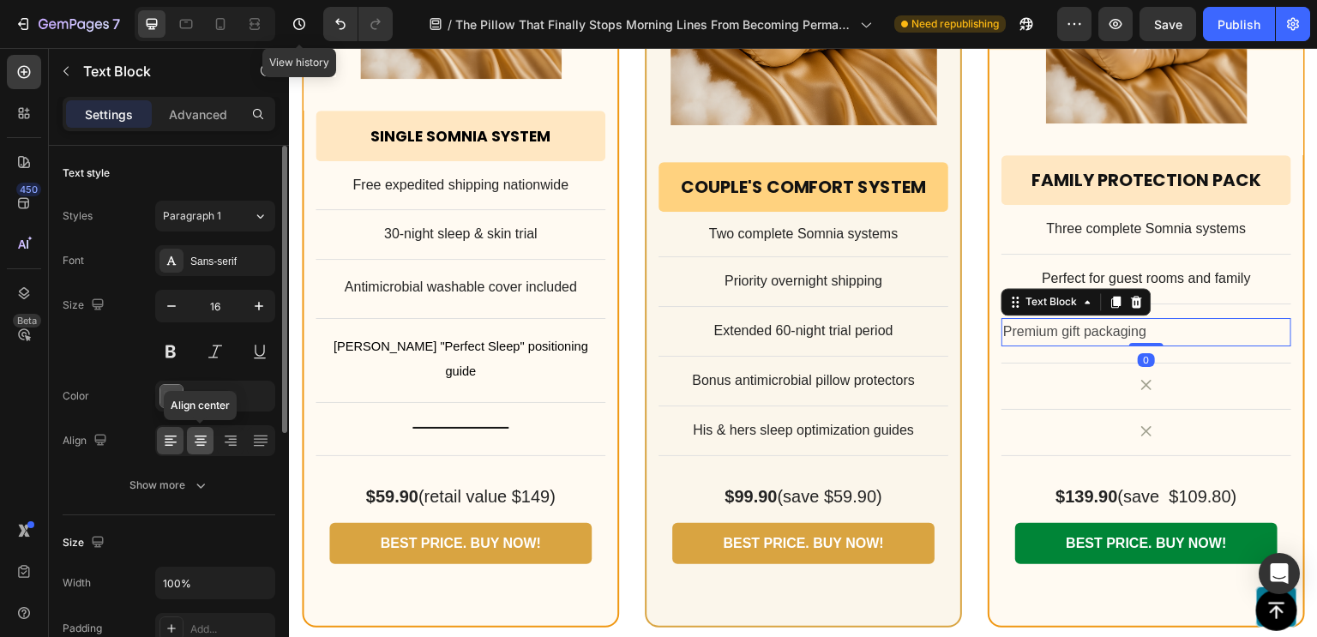
click at [211, 445] on div at bounding box center [200, 440] width 27 height 27
click at [255, 409] on div "4D4D4D" at bounding box center [215, 396] width 120 height 31
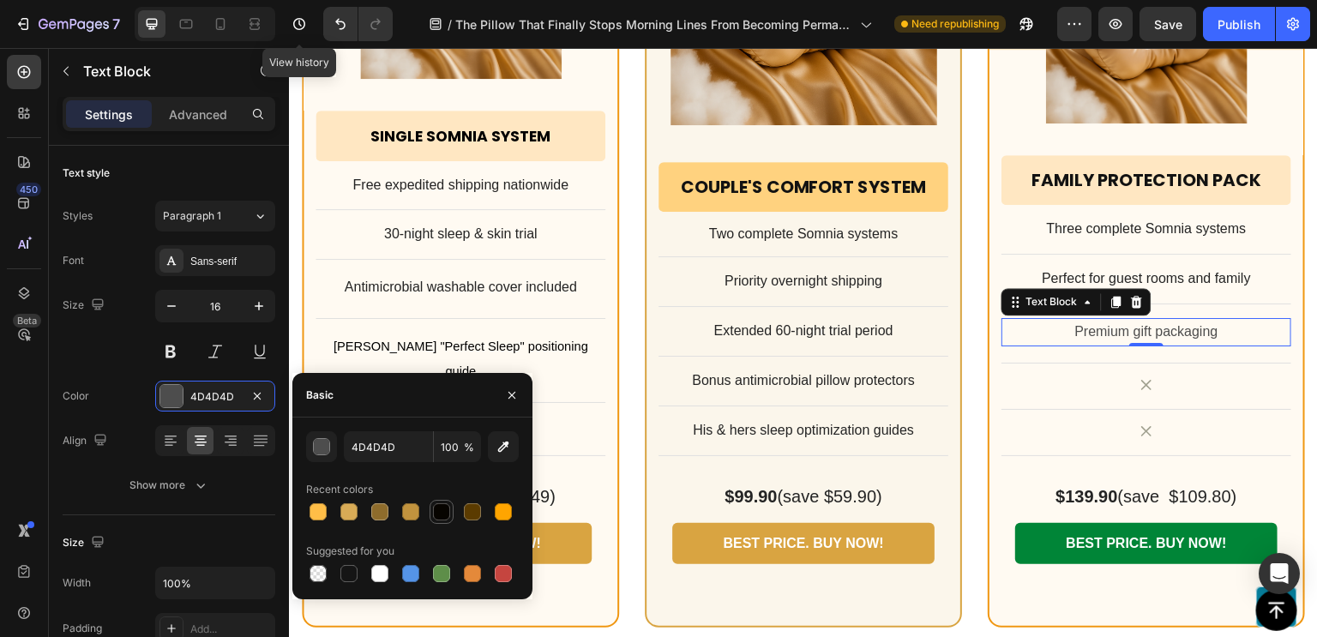
click at [437, 513] on div at bounding box center [441, 511] width 17 height 17
click at [495, 451] on icon "button" at bounding box center [503, 446] width 17 height 17
type input "000000"
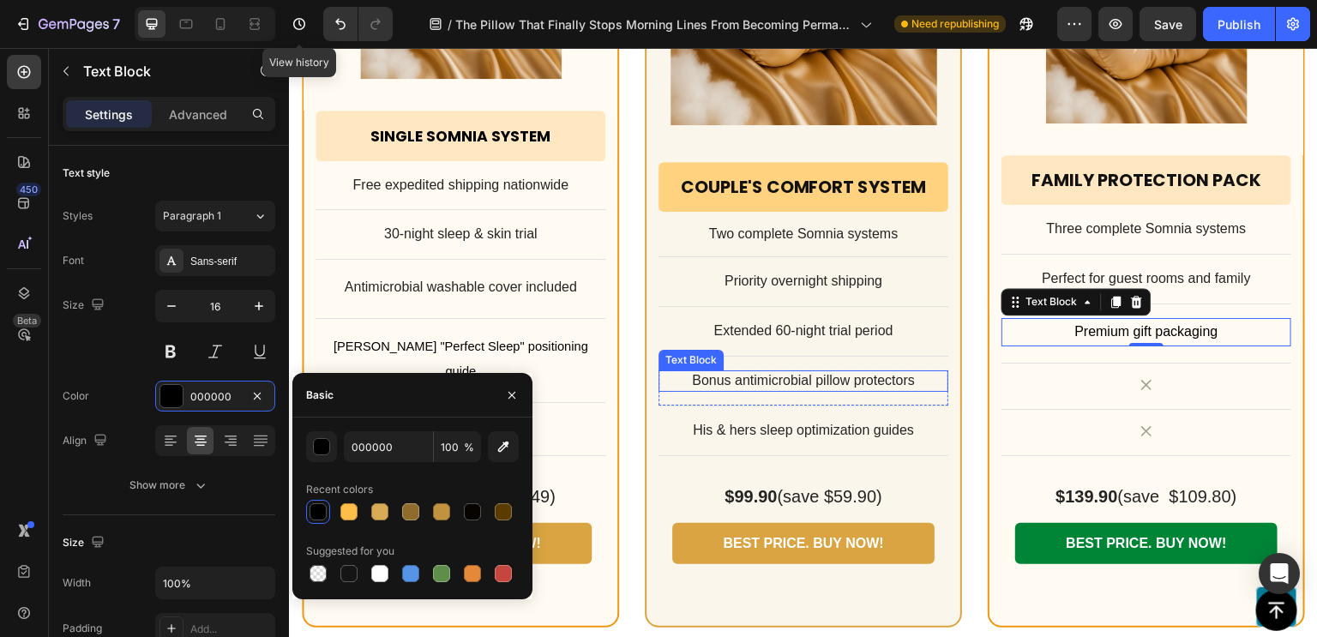
click at [717, 372] on p "Bonus antimicrobial pillow protectors" at bounding box center [803, 381] width 286 height 18
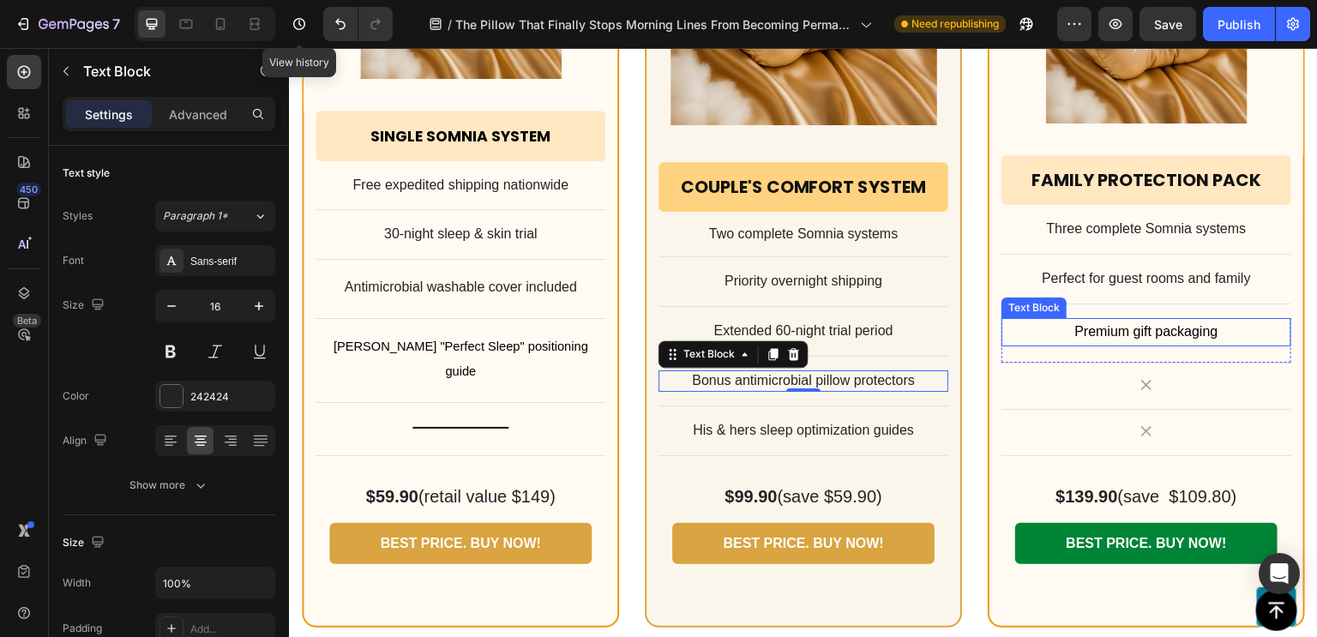
click at [1133, 320] on p "Premium gift packaging" at bounding box center [1146, 332] width 286 height 25
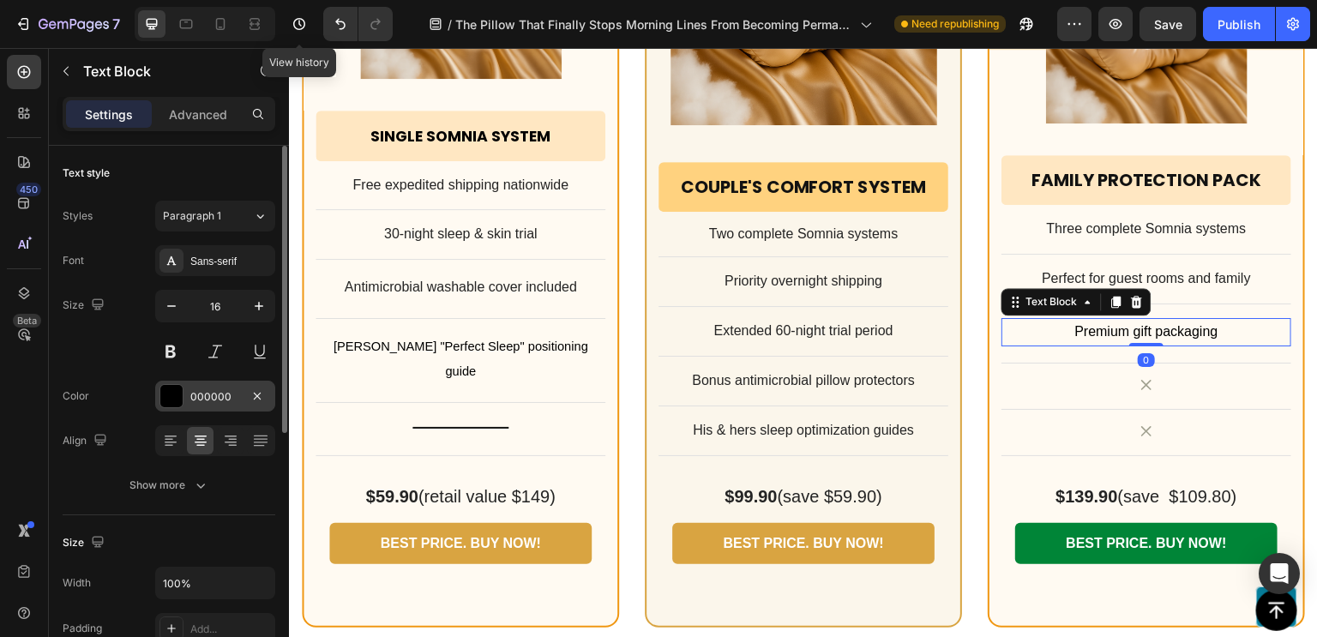
click at [238, 391] on div "000000" at bounding box center [215, 396] width 50 height 15
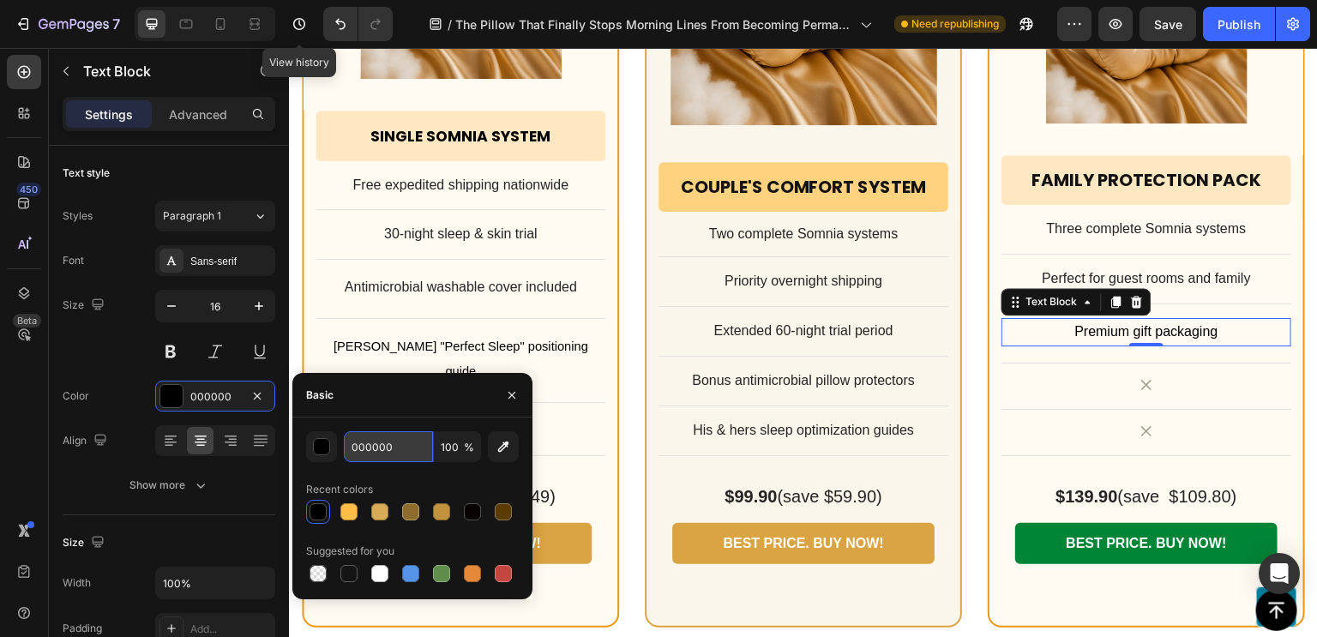
click at [396, 443] on input "000000" at bounding box center [388, 446] width 89 height 31
type input "242424"
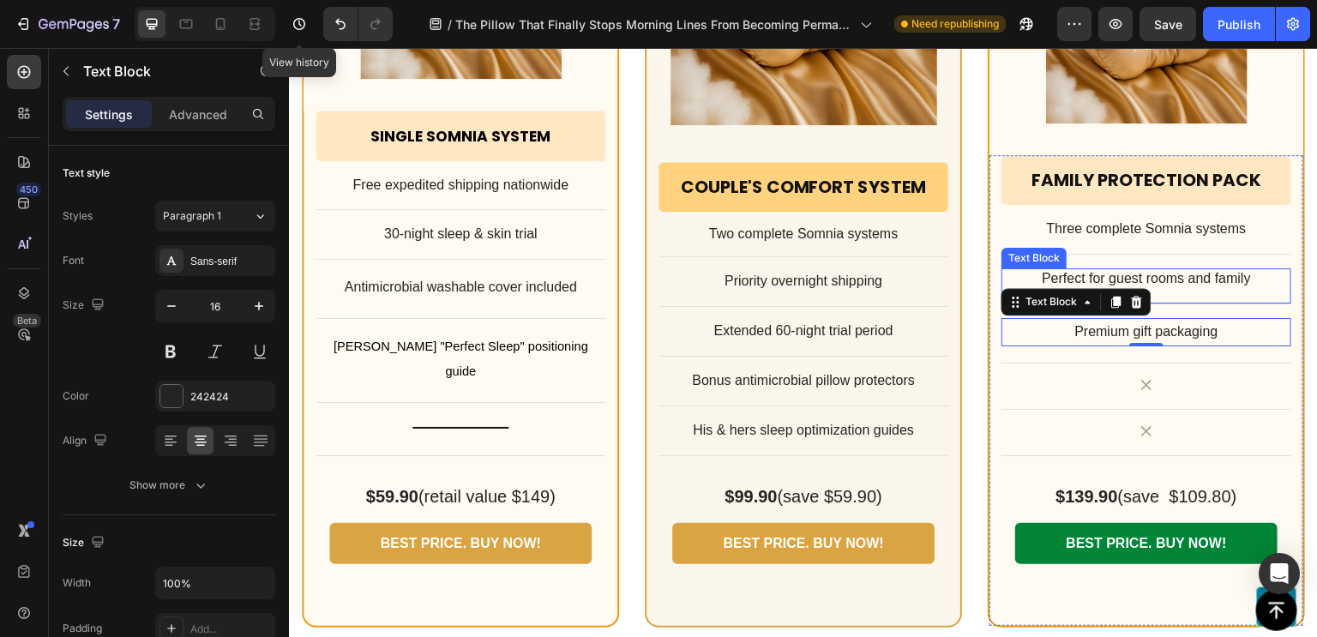
click at [1215, 270] on p "Perfect for guest rooms and family" at bounding box center [1146, 279] width 286 height 18
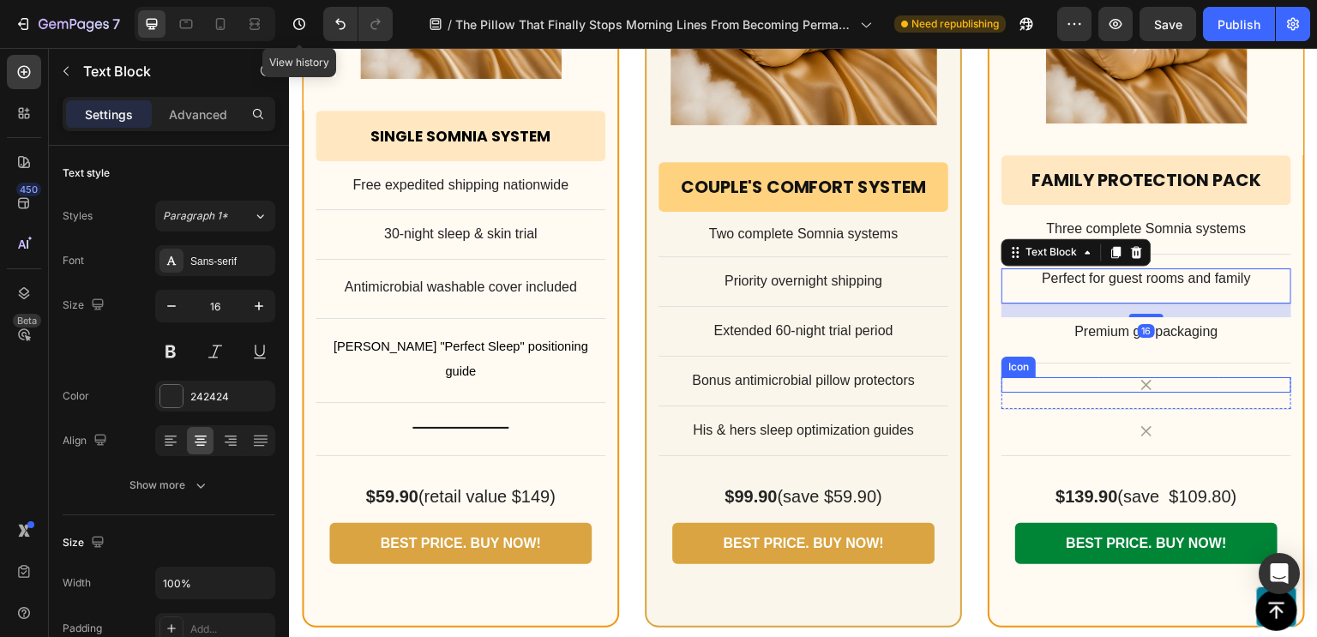
click at [1086, 377] on div "Icon" at bounding box center [1146, 384] width 290 height 15
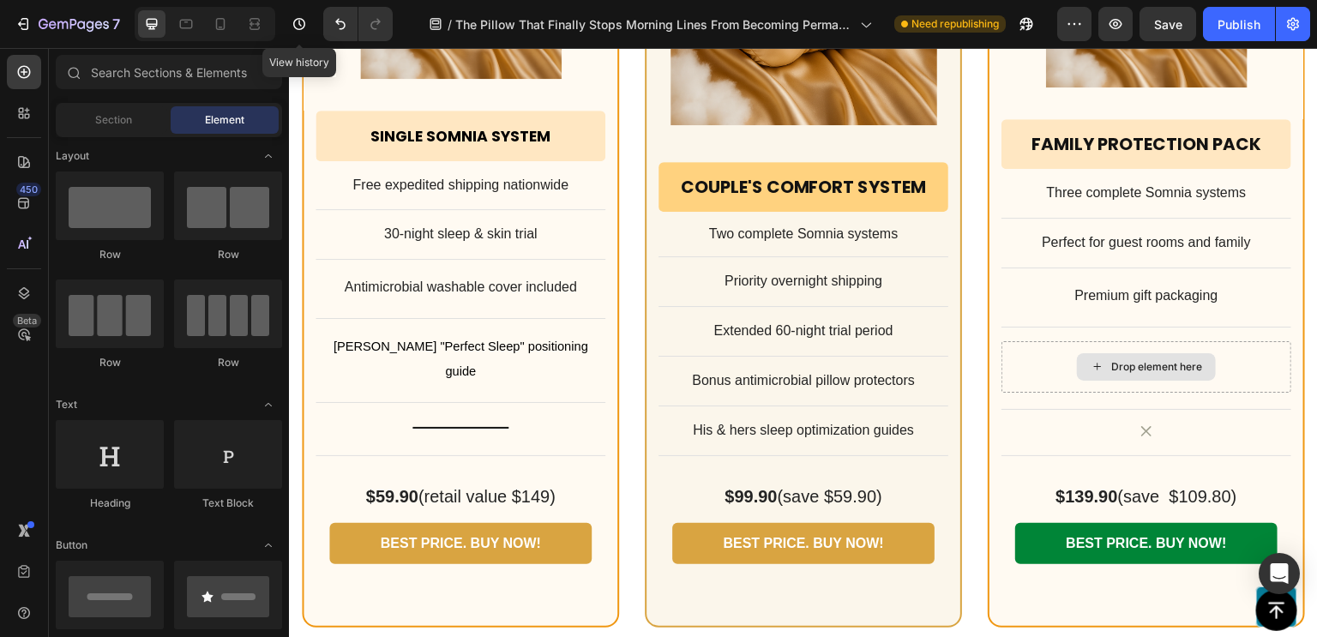
scroll to position [13721, 0]
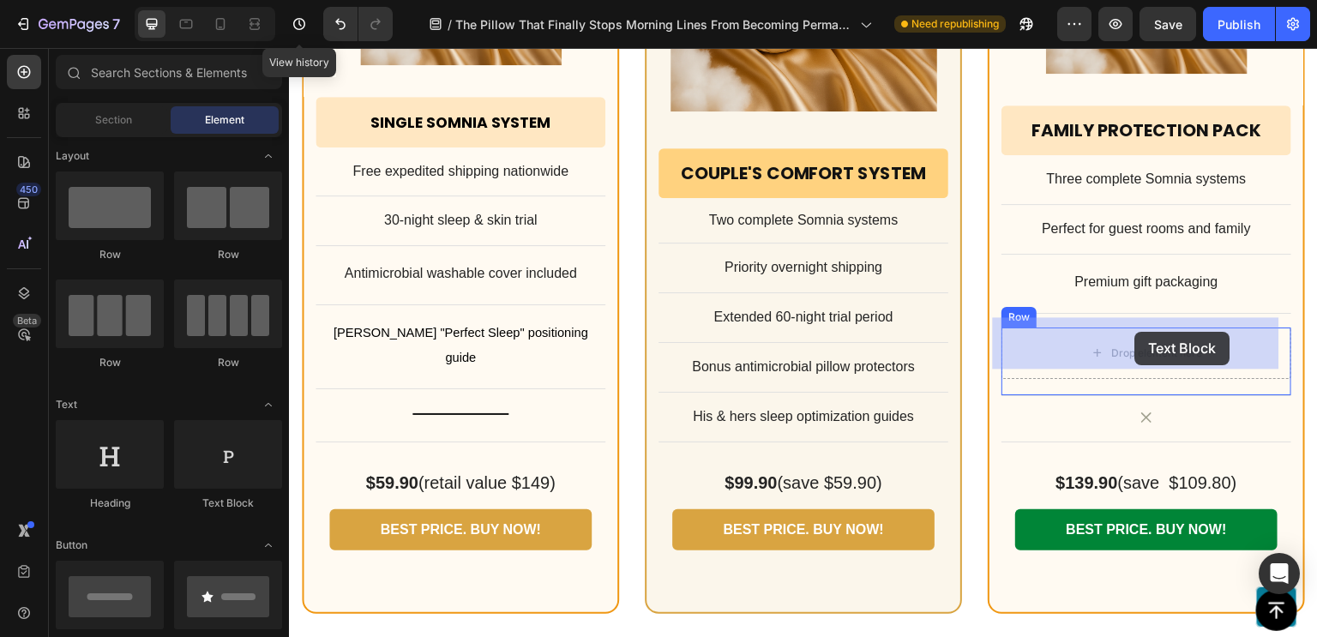
drag, startPoint x: 493, startPoint y: 531, endPoint x: 855, endPoint y: 57, distance: 596.8
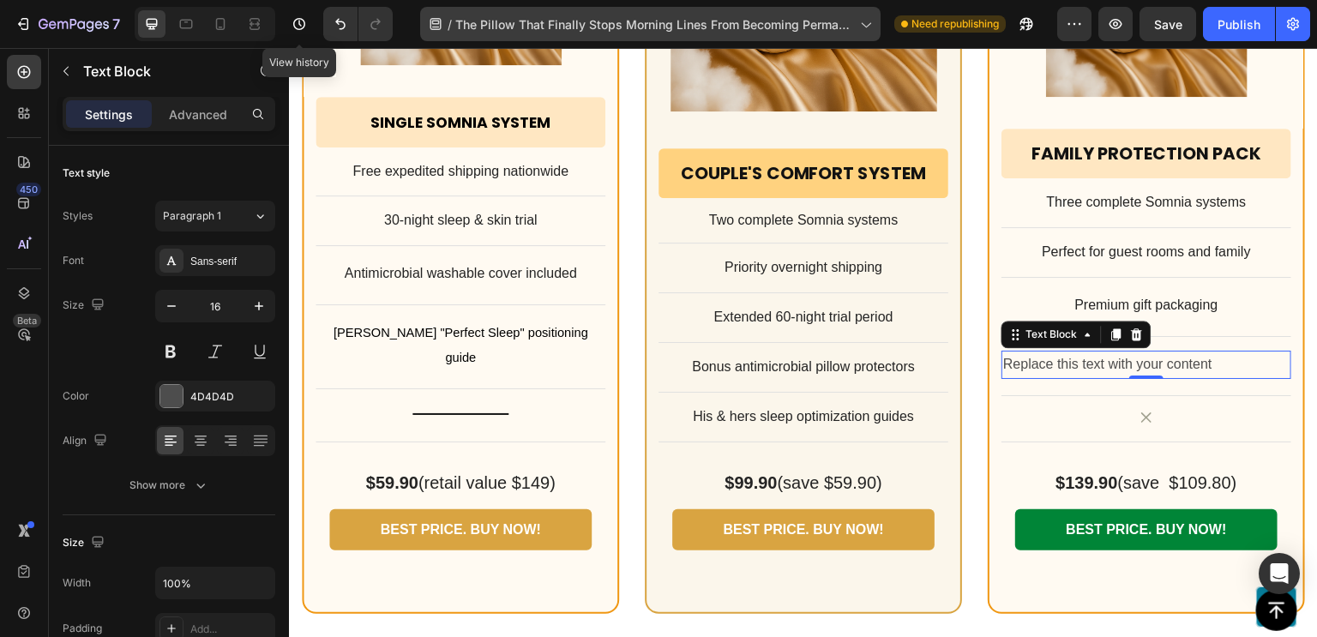
scroll to position [13708, 0]
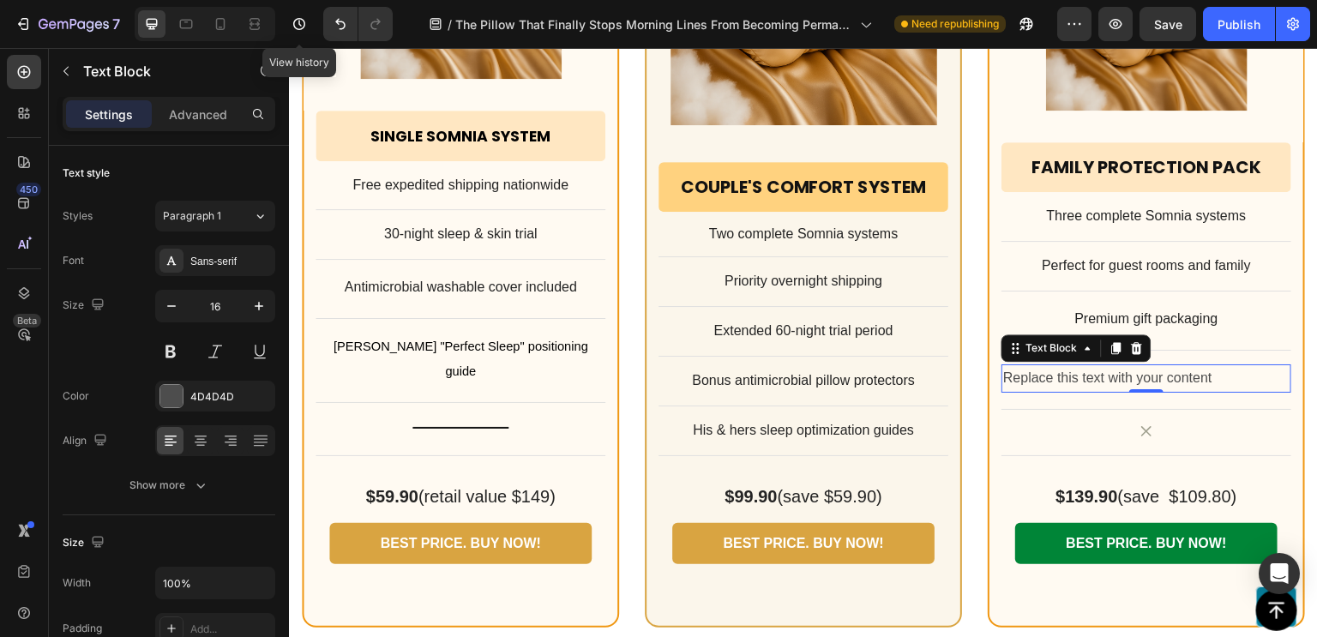
click at [1153, 364] on div "Replace this text with your content" at bounding box center [1146, 378] width 290 height 28
click at [1153, 366] on p "Replace this text with your content" at bounding box center [1146, 378] width 286 height 25
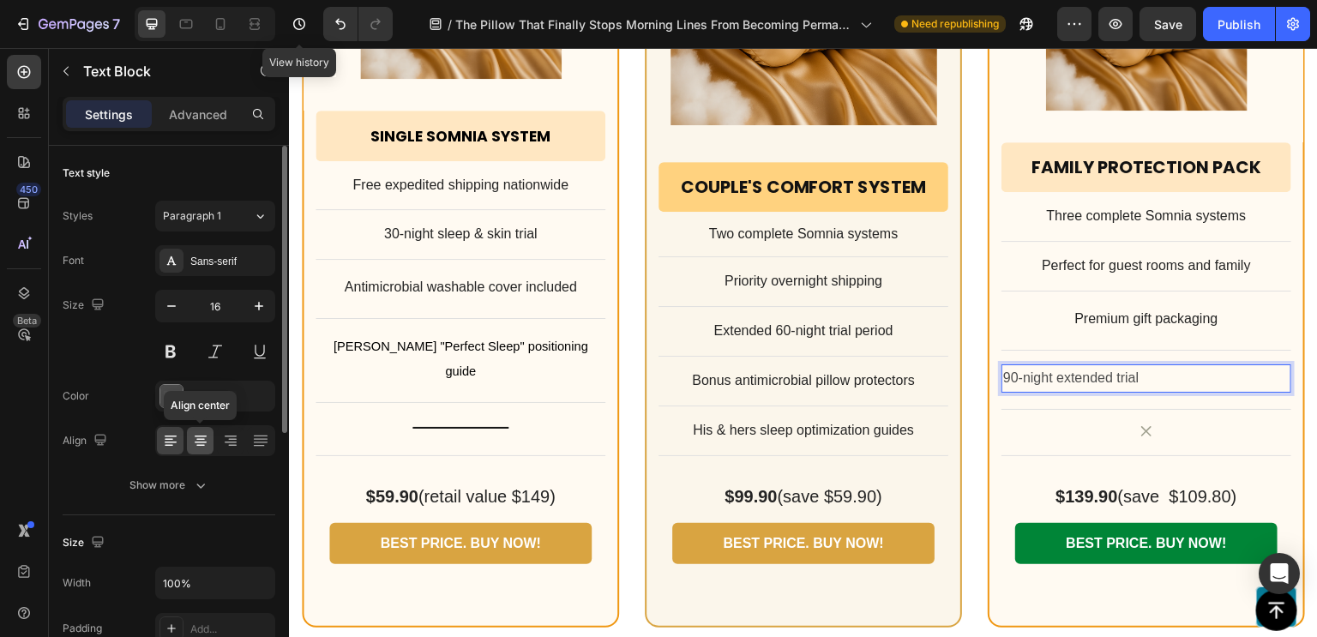
click at [188, 448] on div at bounding box center [200, 440] width 27 height 27
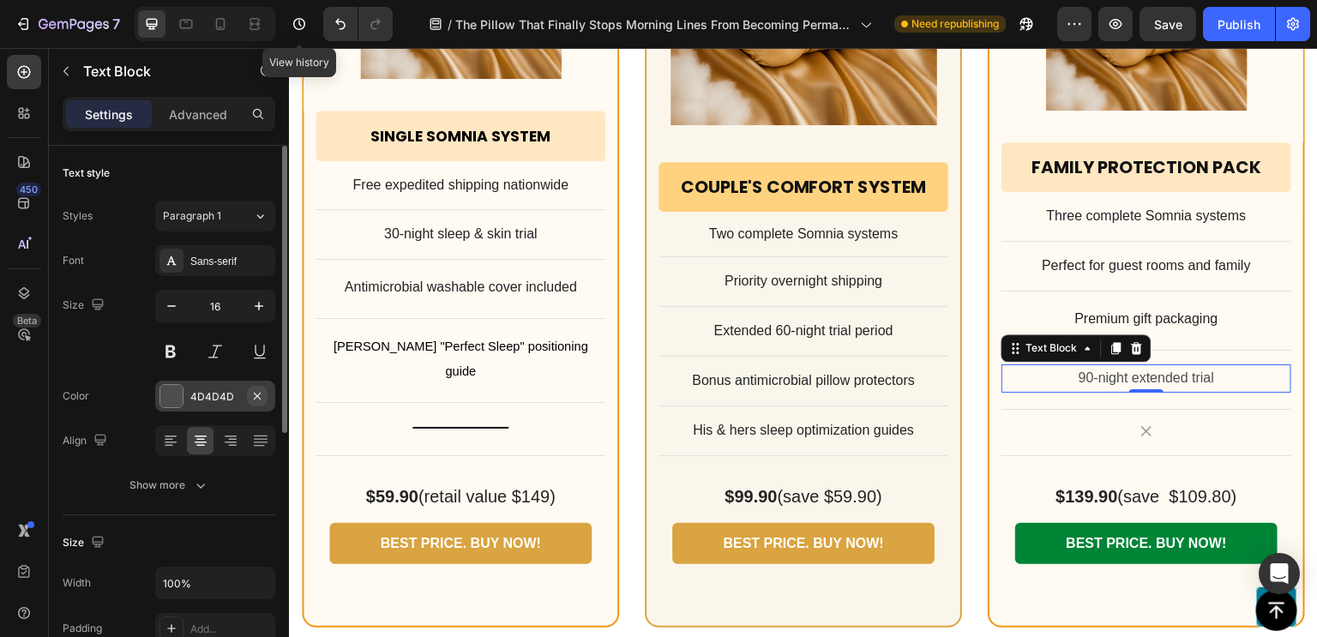
click at [248, 397] on button "button" at bounding box center [257, 396] width 21 height 21
click at [226, 399] on div "Add..." at bounding box center [230, 396] width 81 height 15
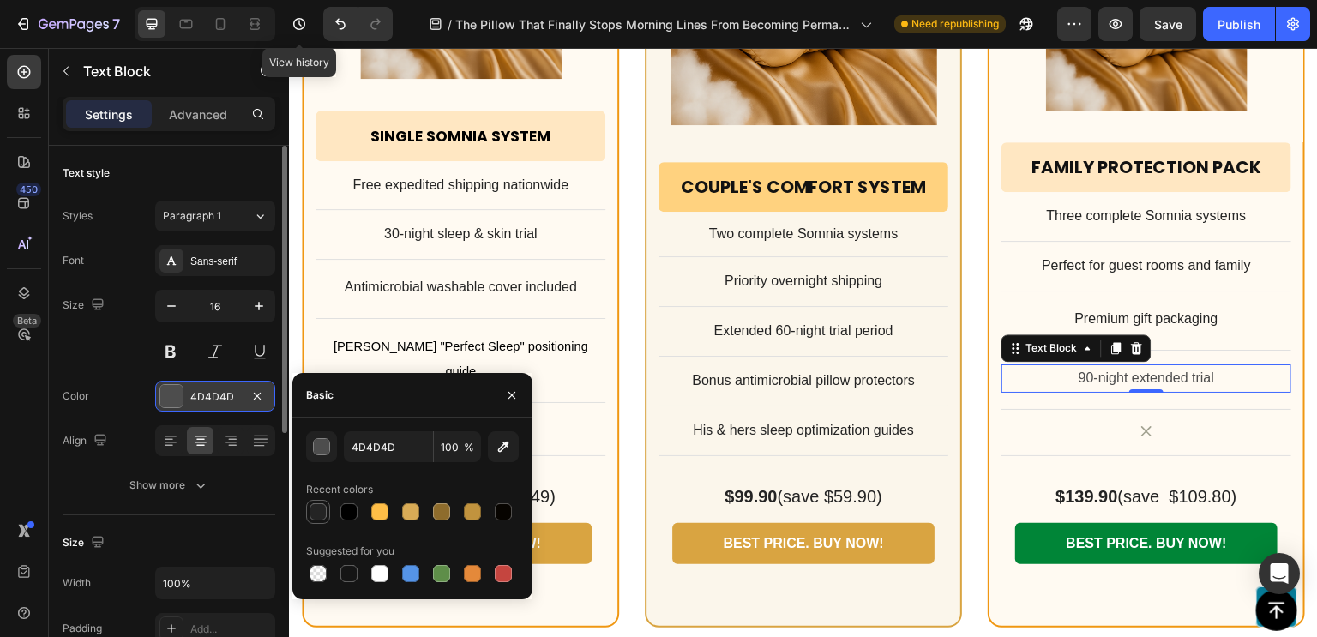
click at [323, 513] on div at bounding box center [317, 511] width 17 height 17
type input "242424"
click at [1138, 423] on icon at bounding box center [1145, 430] width 15 height 15
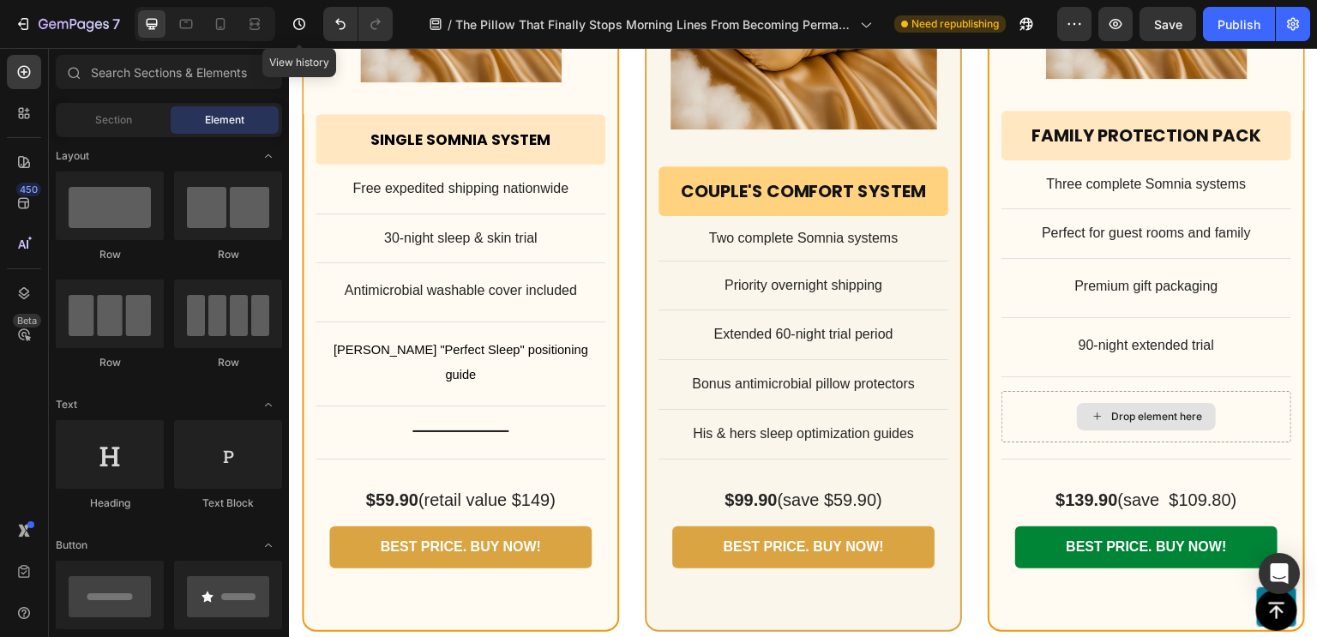
scroll to position [13734, 0]
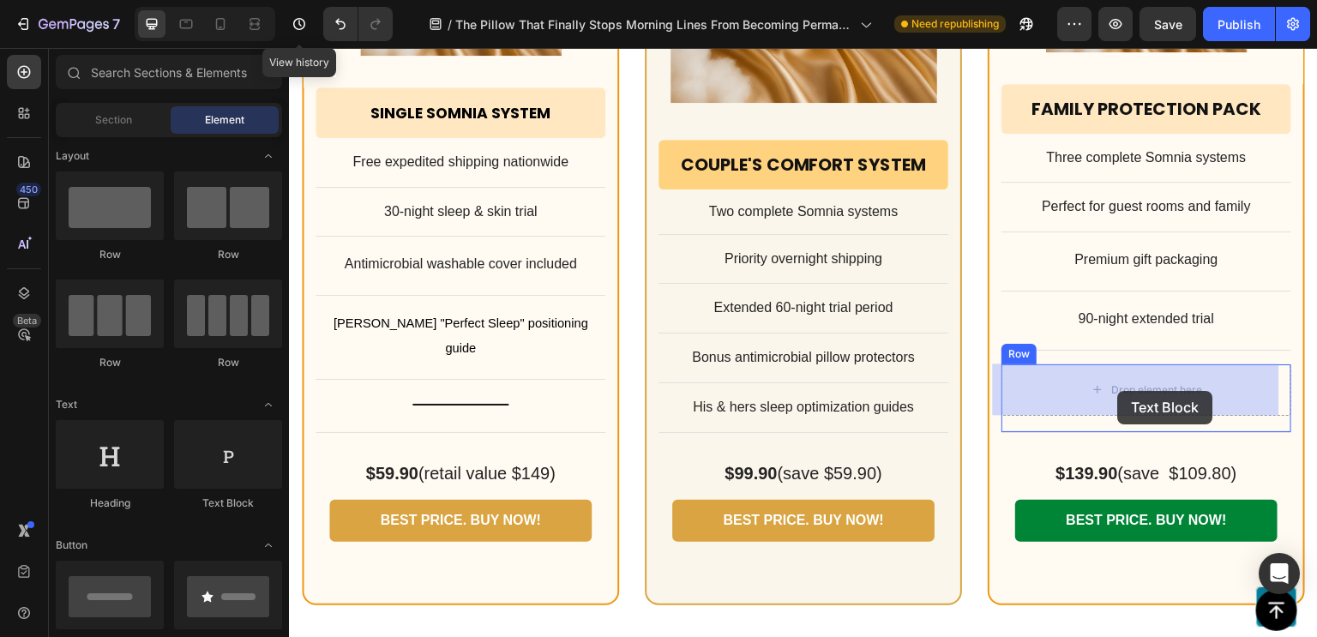
drag, startPoint x: 1113, startPoint y: 394, endPoint x: 1095, endPoint y: 385, distance: 21.1
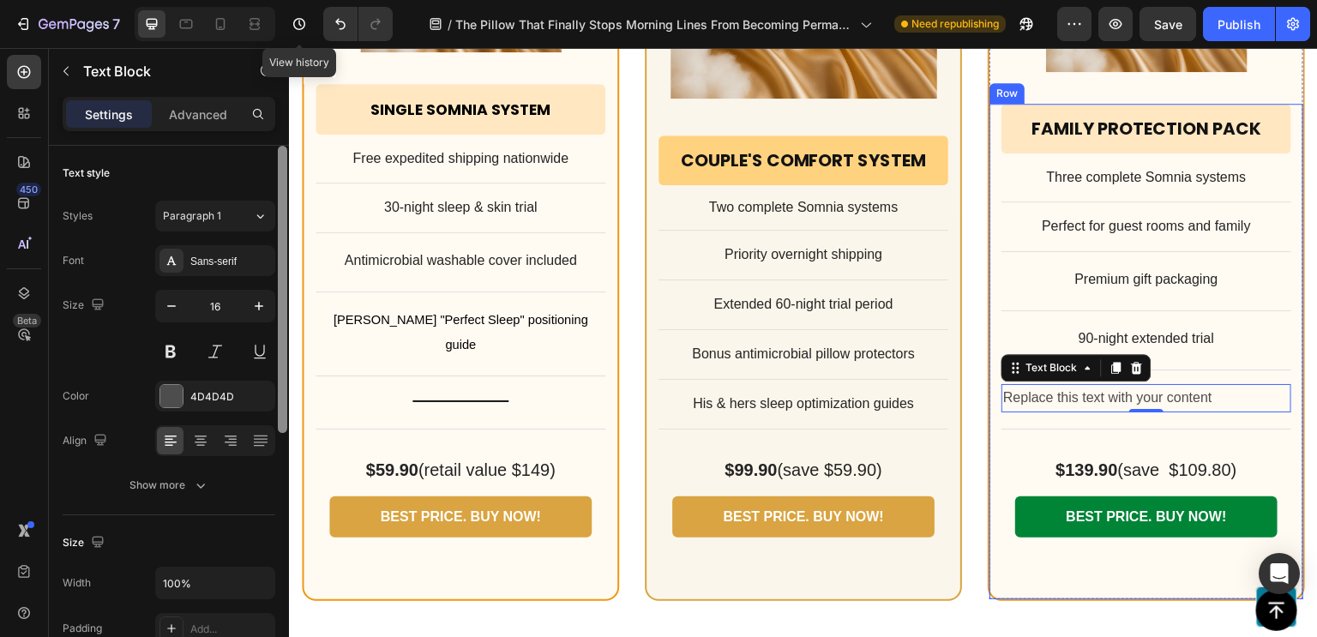
scroll to position [13711, 0]
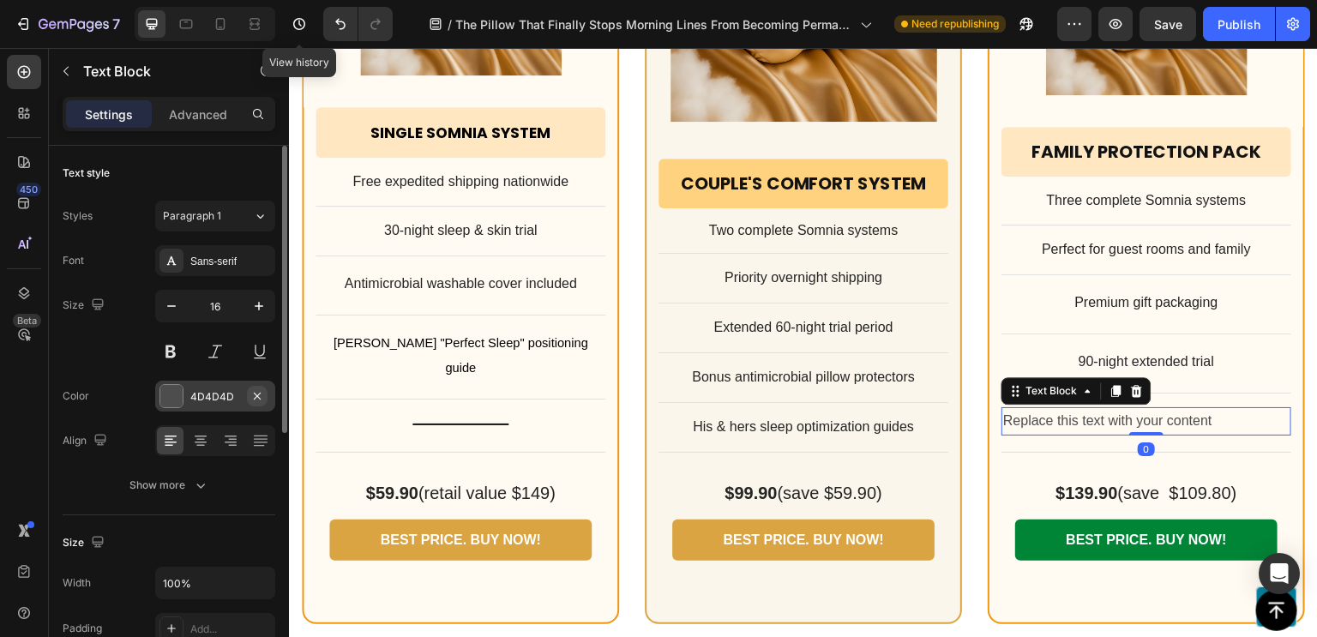
click at [257, 394] on icon "button" at bounding box center [257, 395] width 7 height 7
click at [193, 404] on div "Add..." at bounding box center [215, 396] width 120 height 31
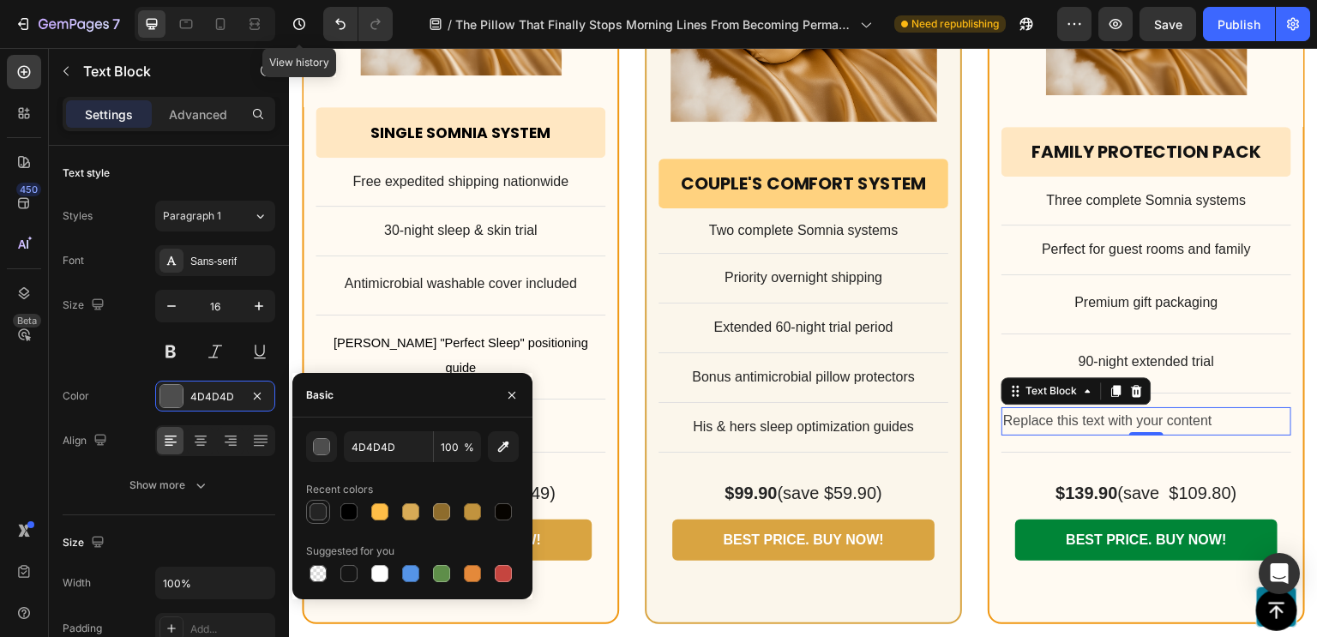
click at [318, 508] on div at bounding box center [317, 511] width 17 height 17
type input "242424"
click at [1077, 407] on div "Replace this text with your content" at bounding box center [1146, 421] width 290 height 28
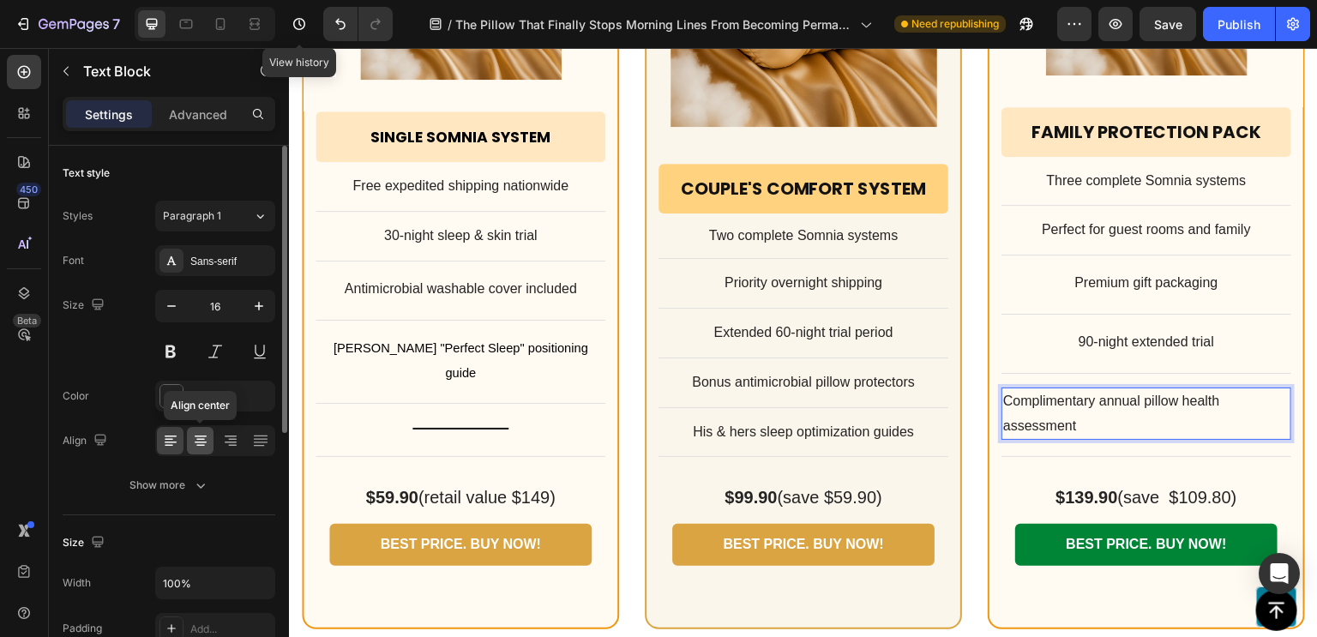
click at [203, 445] on icon at bounding box center [200, 446] width 9 height 2
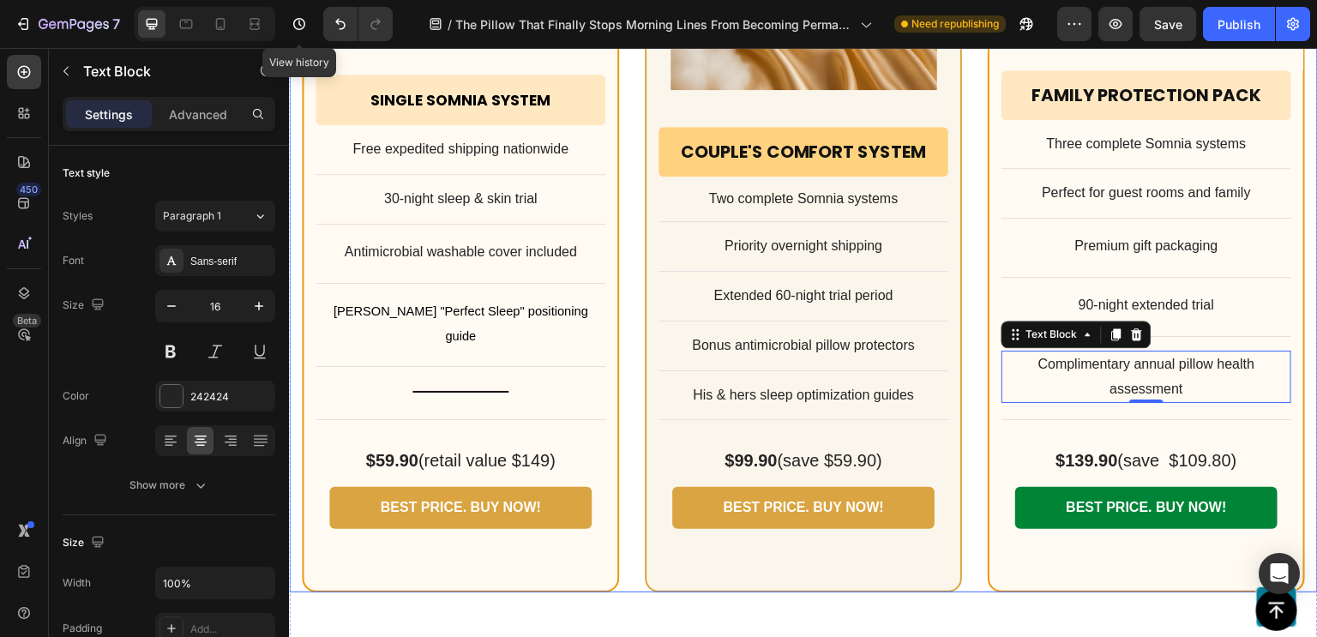
scroll to position [13743, 0]
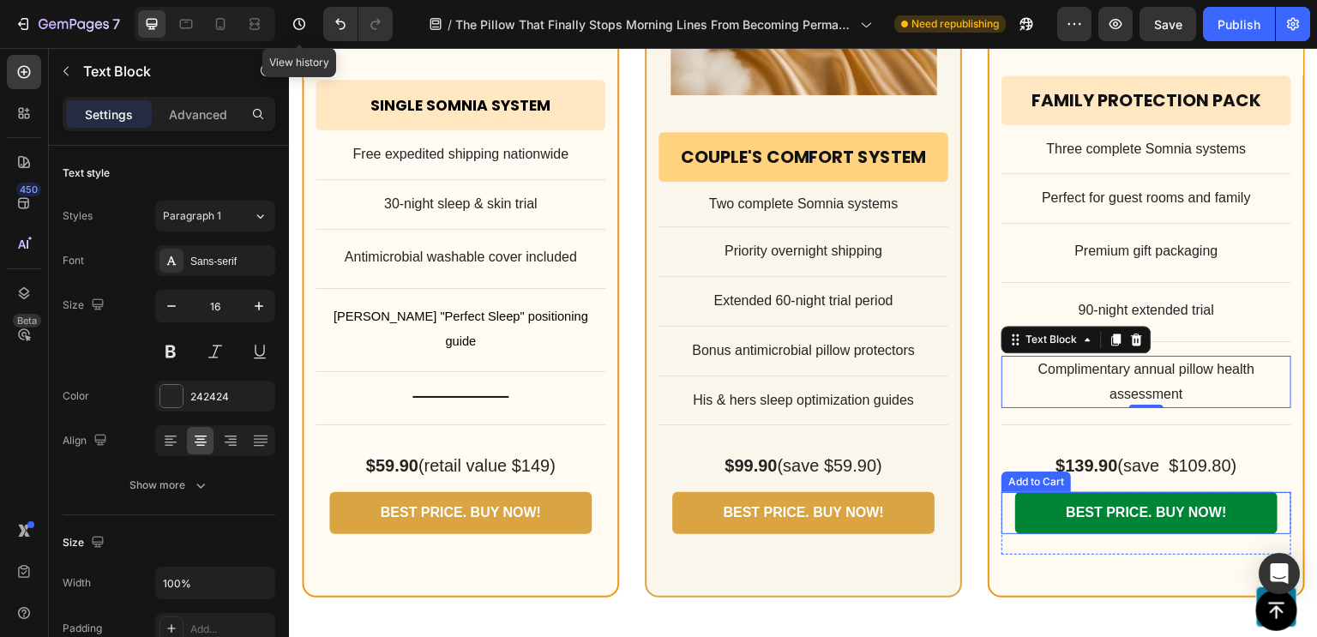
drag, startPoint x: 1031, startPoint y: 511, endPoint x: 627, endPoint y: 513, distance: 404.6
click at [1030, 511] on button "BEST PRICE. BUY NOW!" at bounding box center [1146, 513] width 262 height 42
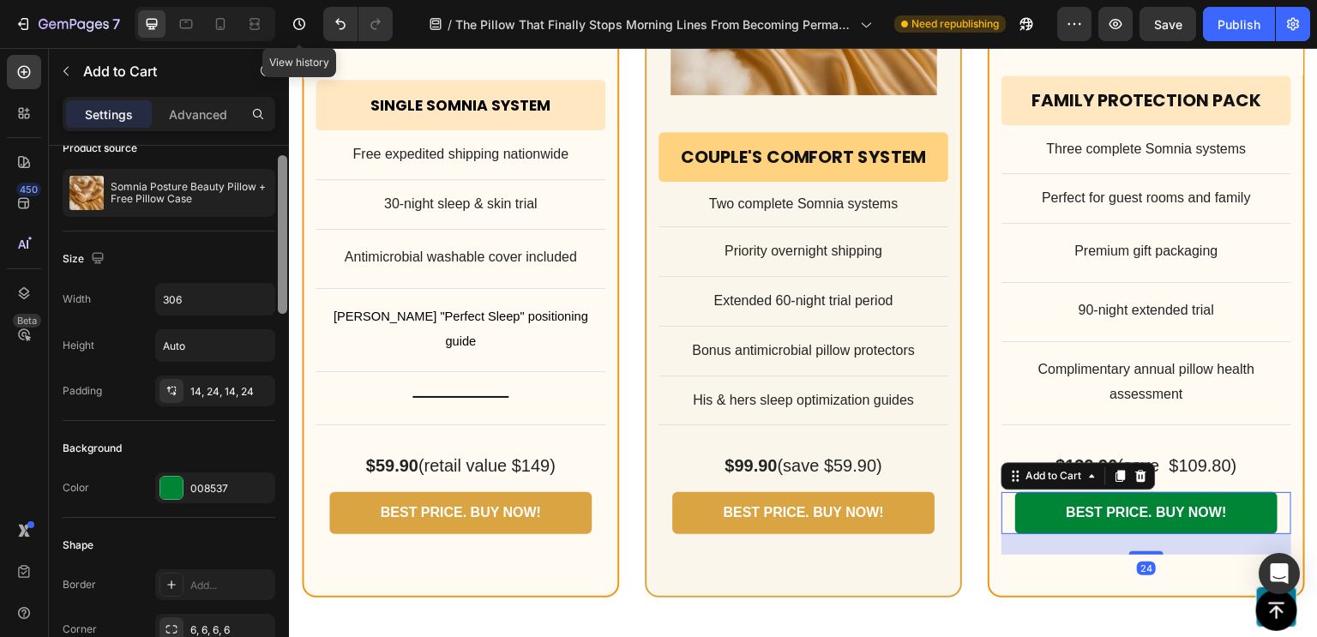
scroll to position [167, 0]
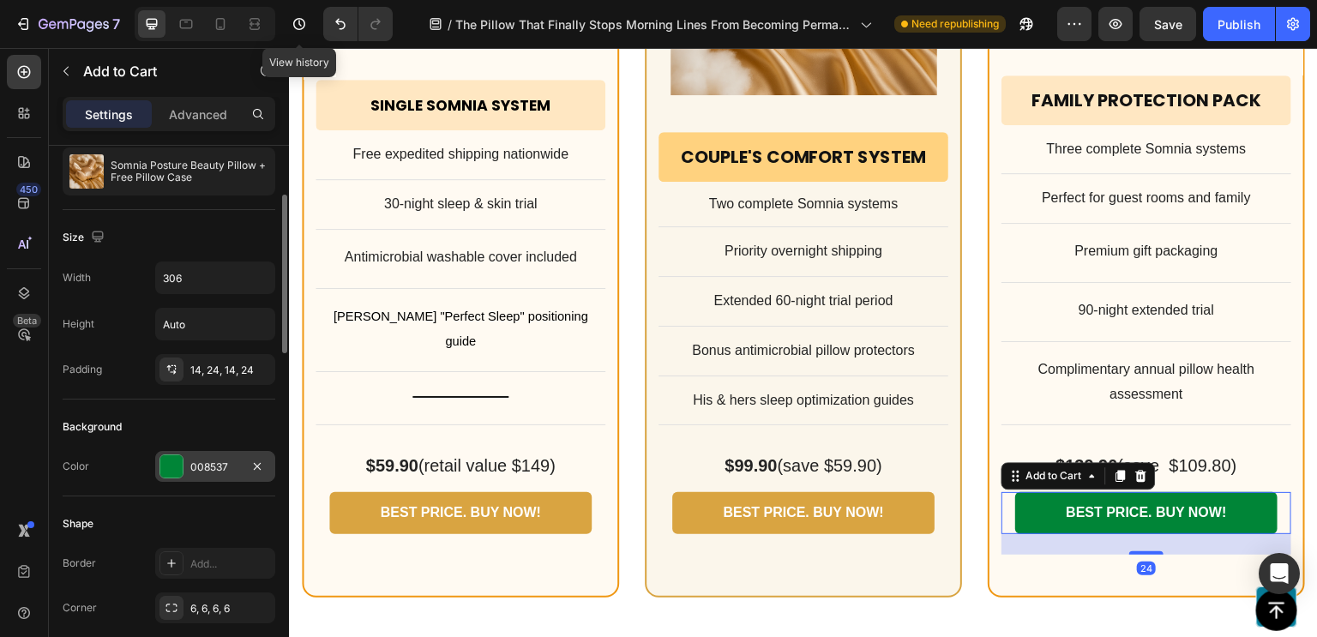
click at [205, 465] on div "008537" at bounding box center [215, 466] width 50 height 15
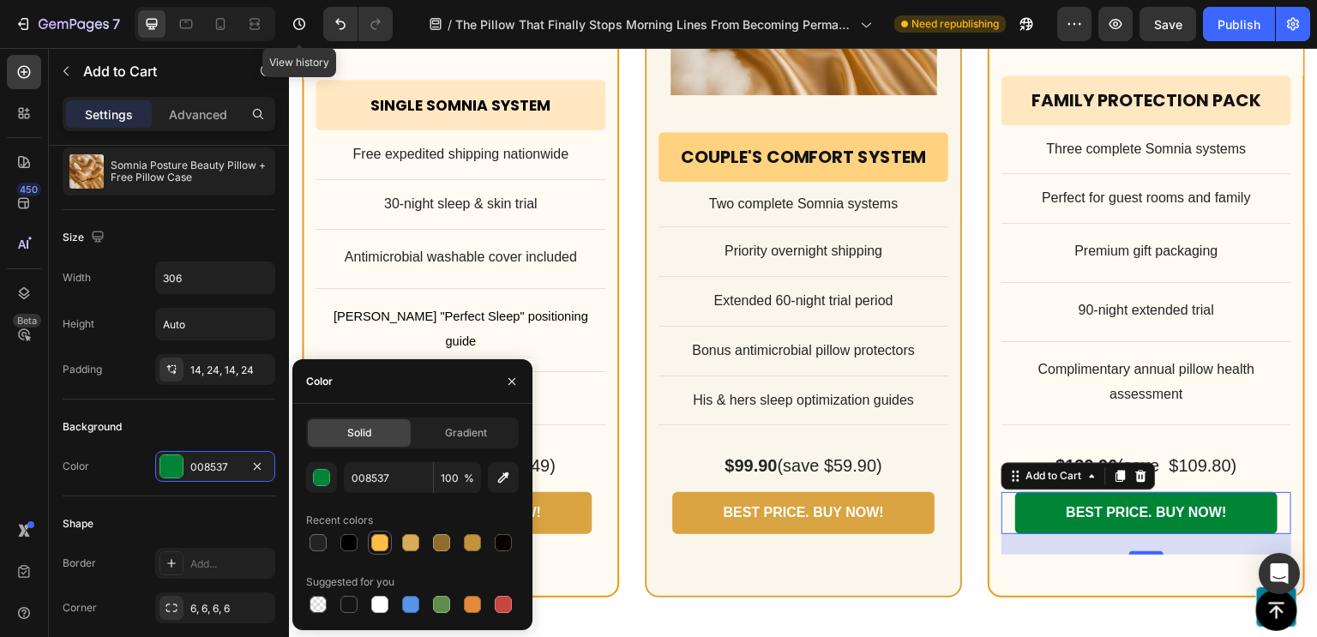
click at [381, 545] on div at bounding box center [379, 542] width 17 height 17
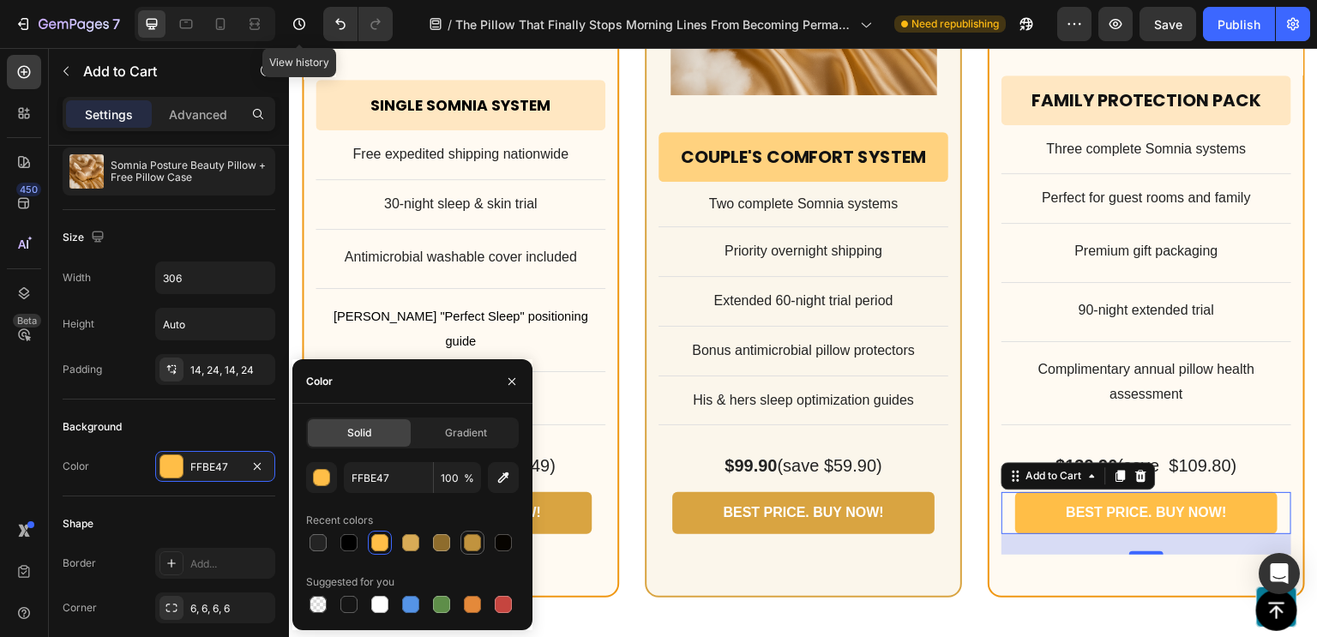
click at [473, 541] on div at bounding box center [472, 542] width 17 height 17
type input "C1933E"
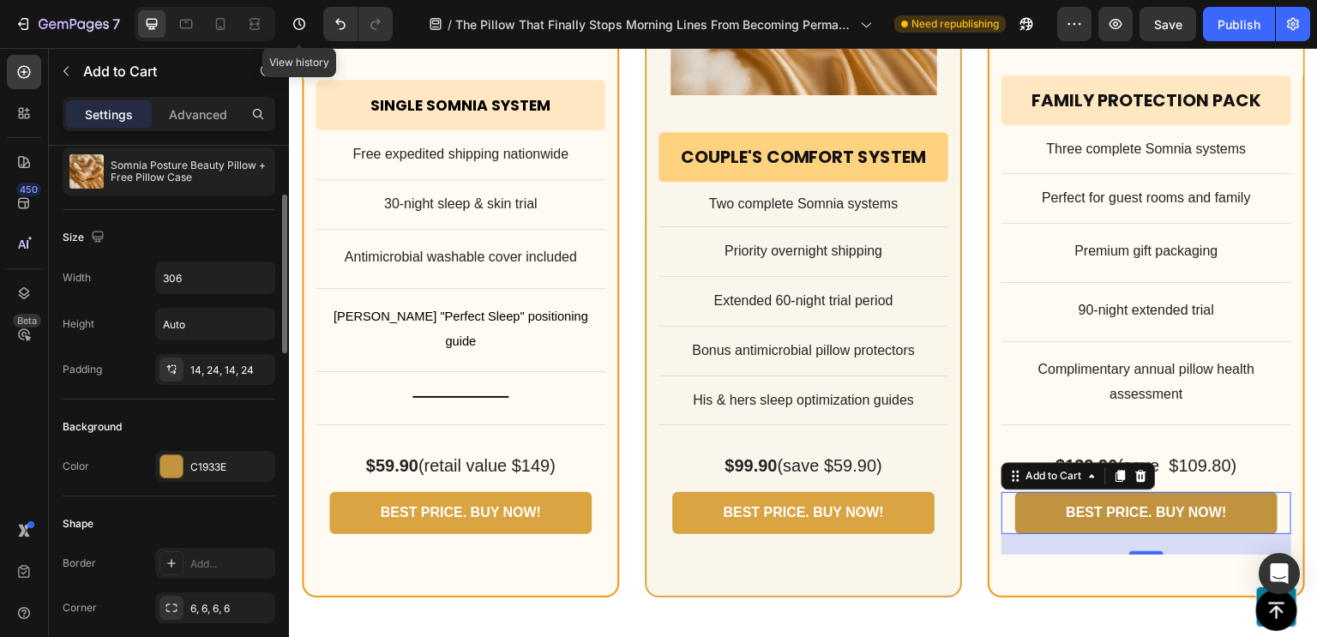
click at [254, 428] on div "Background" at bounding box center [169, 426] width 213 height 27
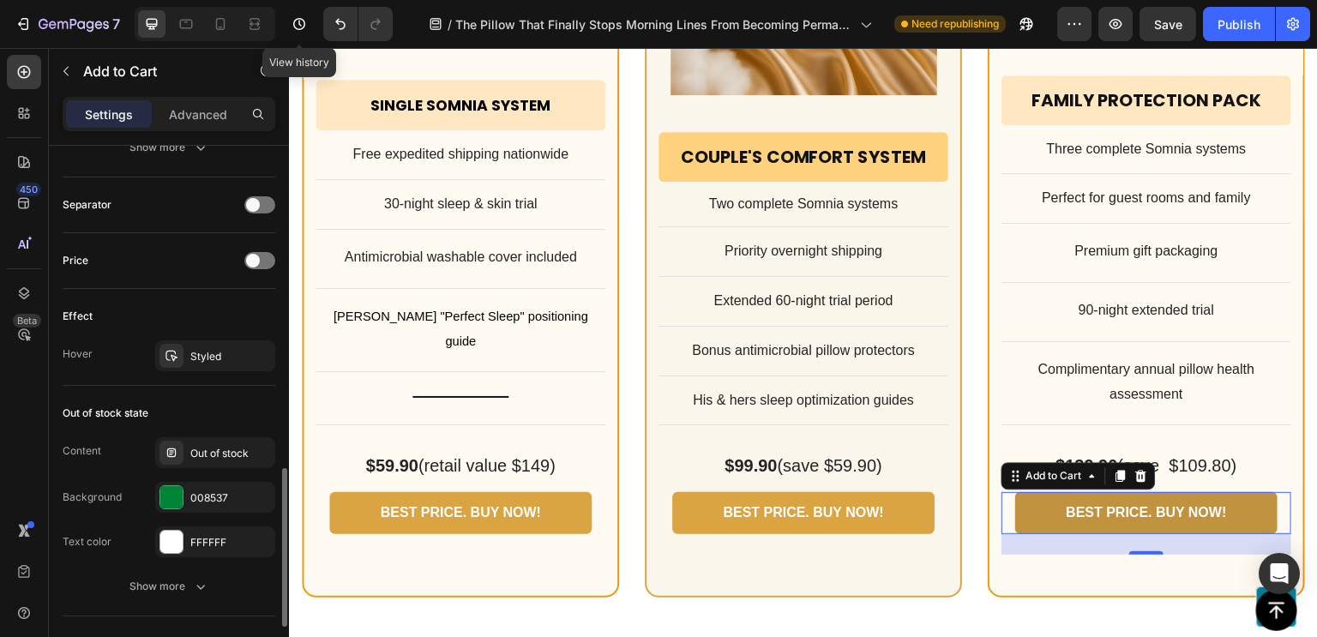
scroll to position [1133, 0]
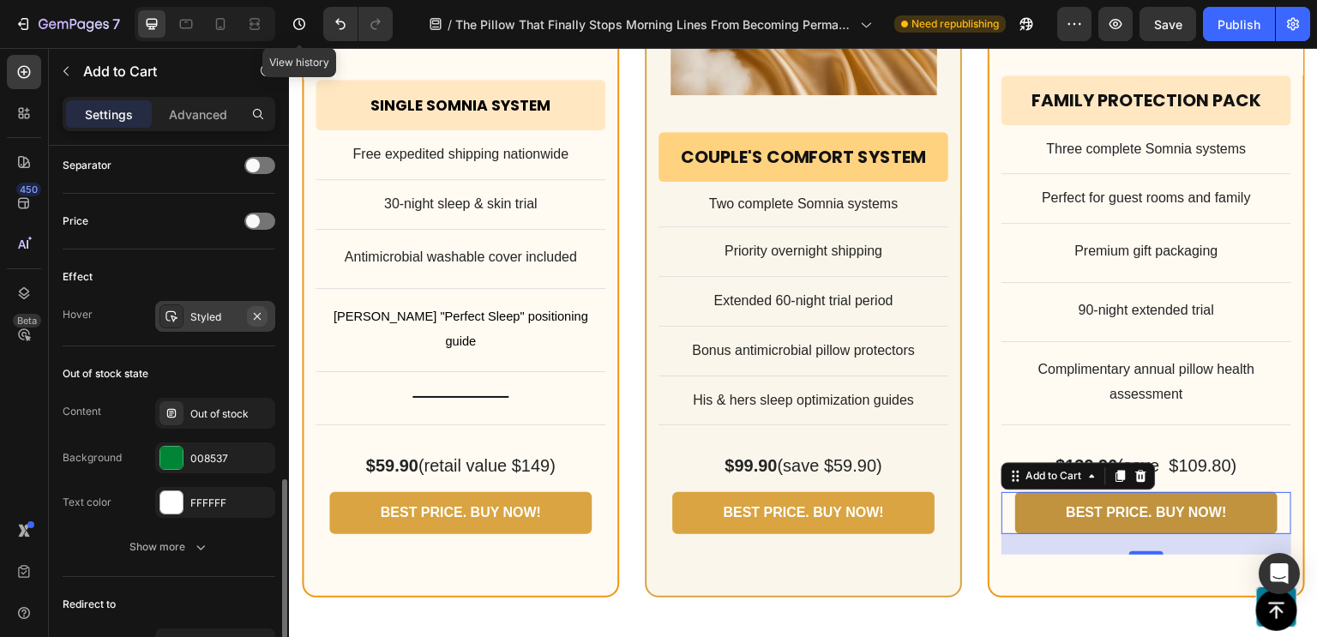
click at [258, 309] on icon "button" at bounding box center [257, 316] width 14 height 14
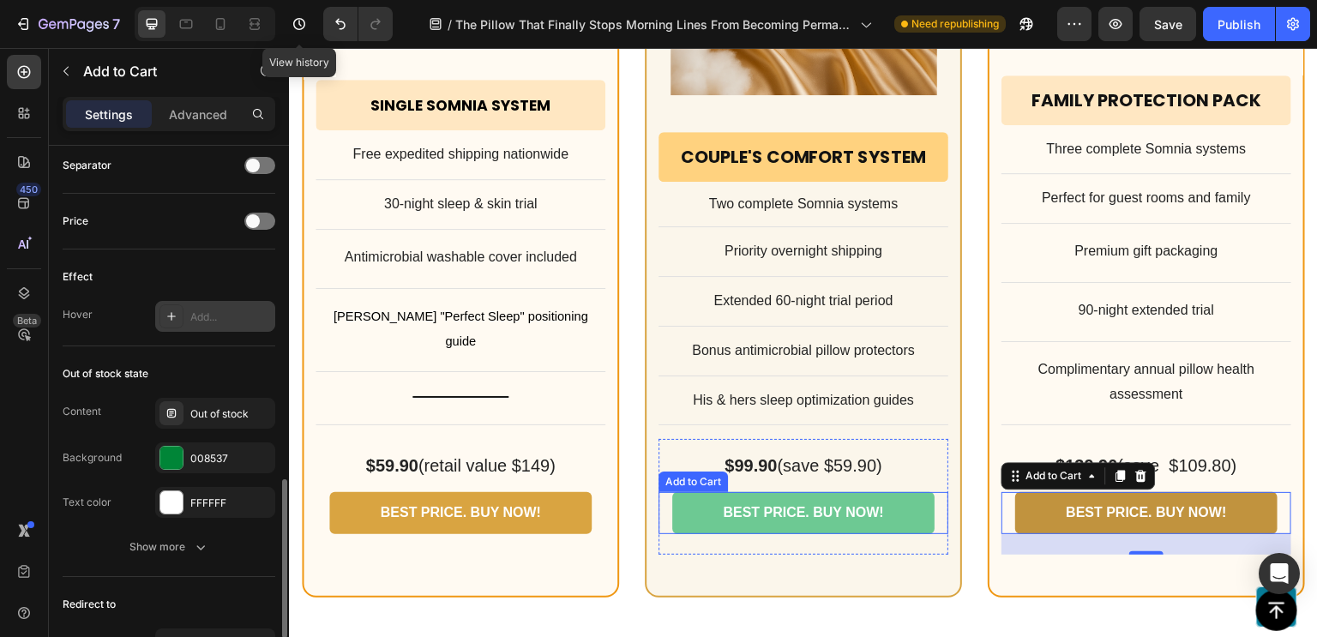
click at [685, 512] on button "BEST PRICE. BUY NOW!" at bounding box center [803, 513] width 262 height 42
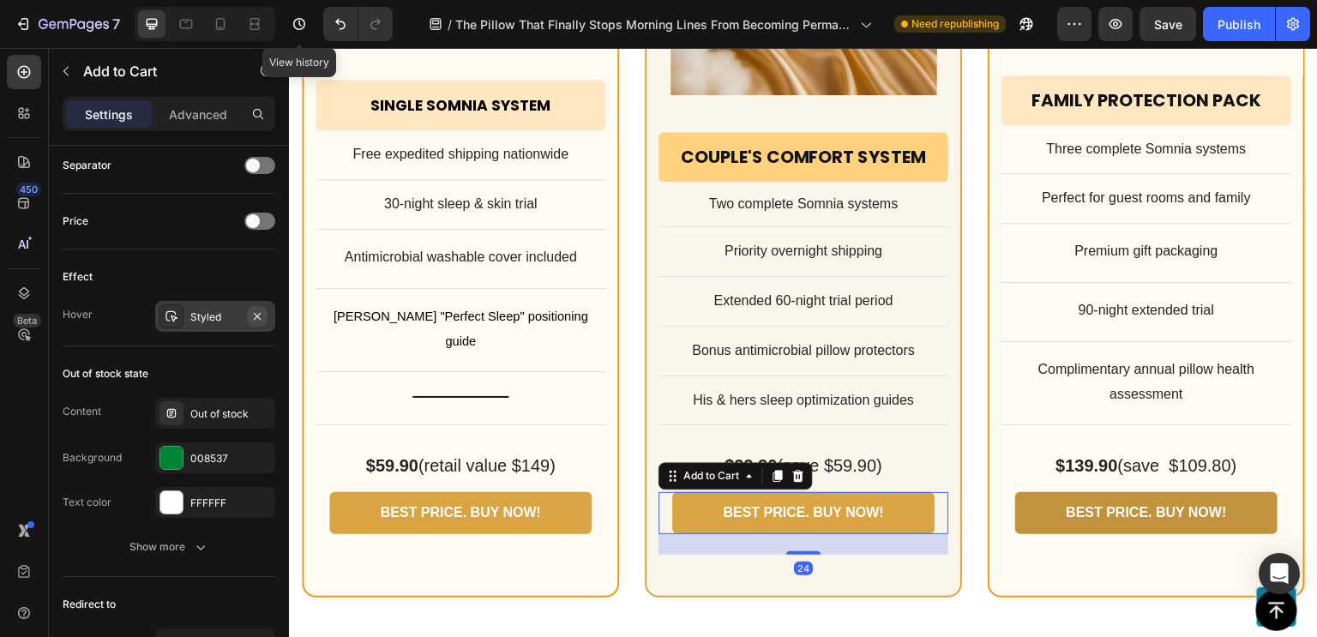
click at [259, 315] on icon "button" at bounding box center [257, 315] width 7 height 7
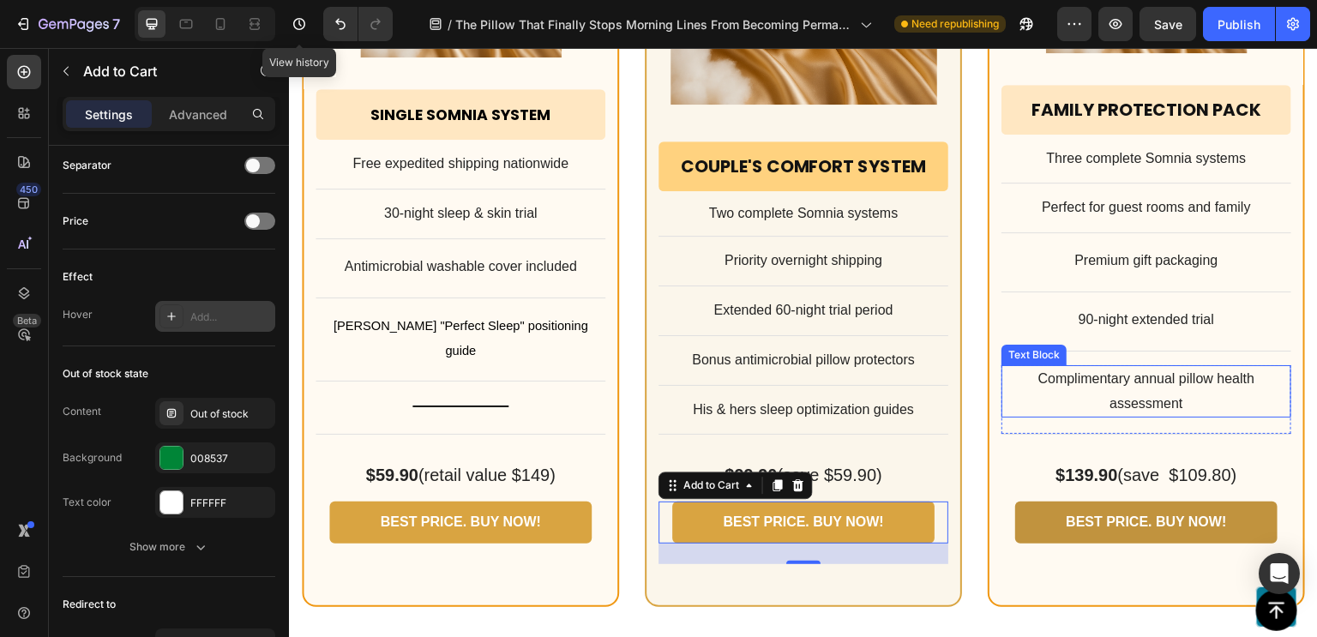
scroll to position [13733, 0]
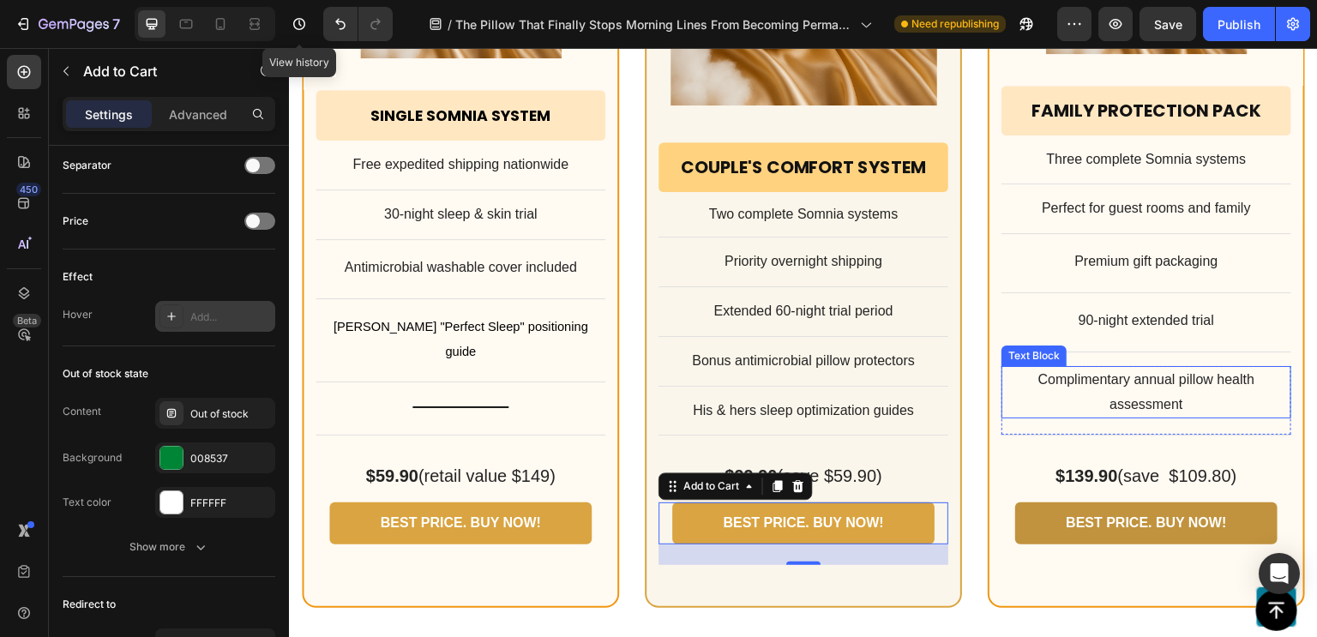
click at [1134, 395] on p "Complimentary annual pillow health assessment" at bounding box center [1146, 393] width 286 height 50
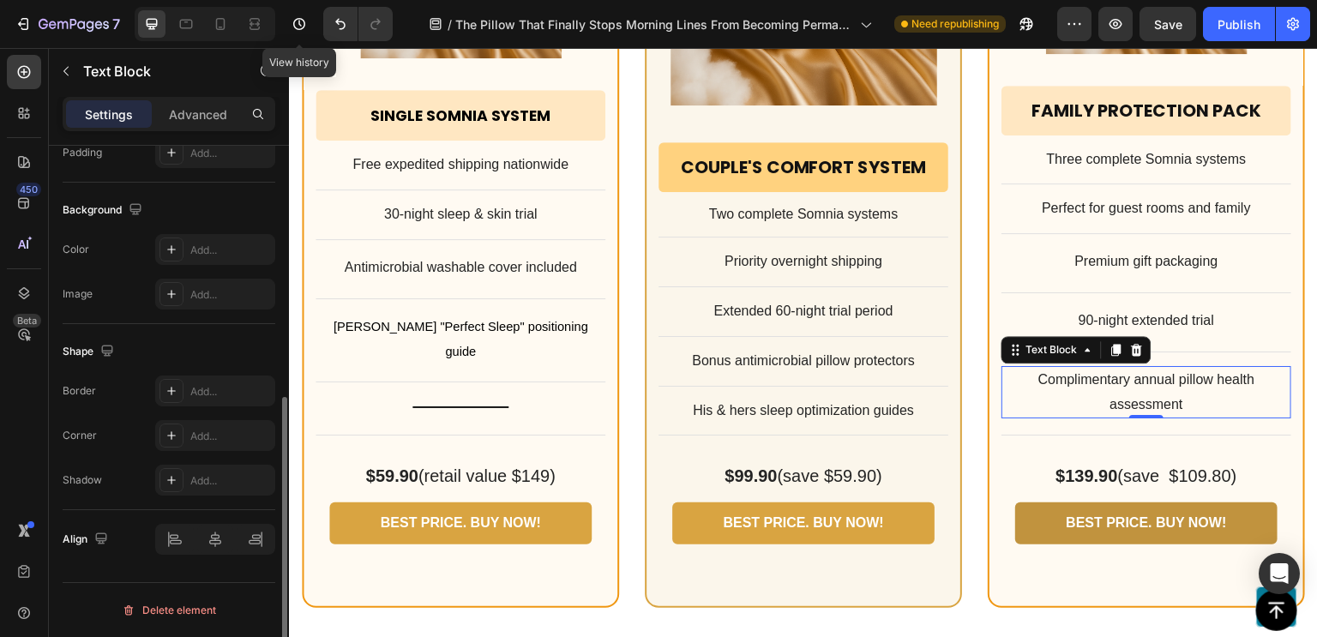
scroll to position [0, 0]
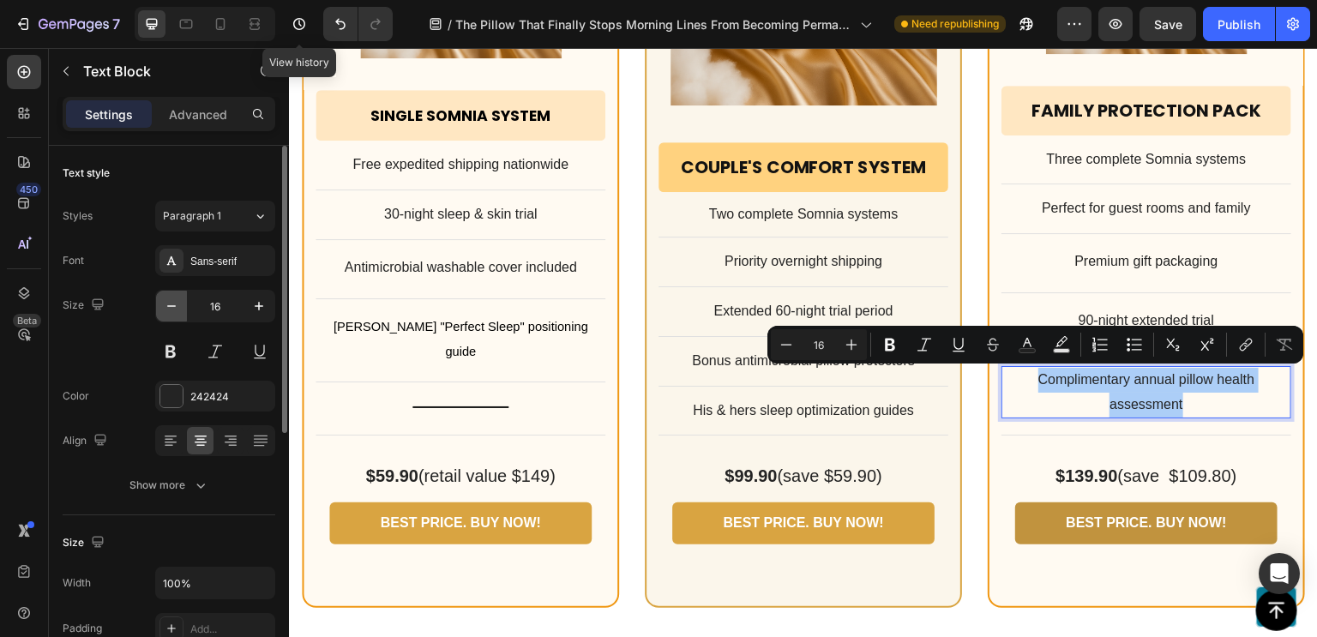
click at [175, 308] on icon "button" at bounding box center [171, 305] width 17 height 17
type input "15"
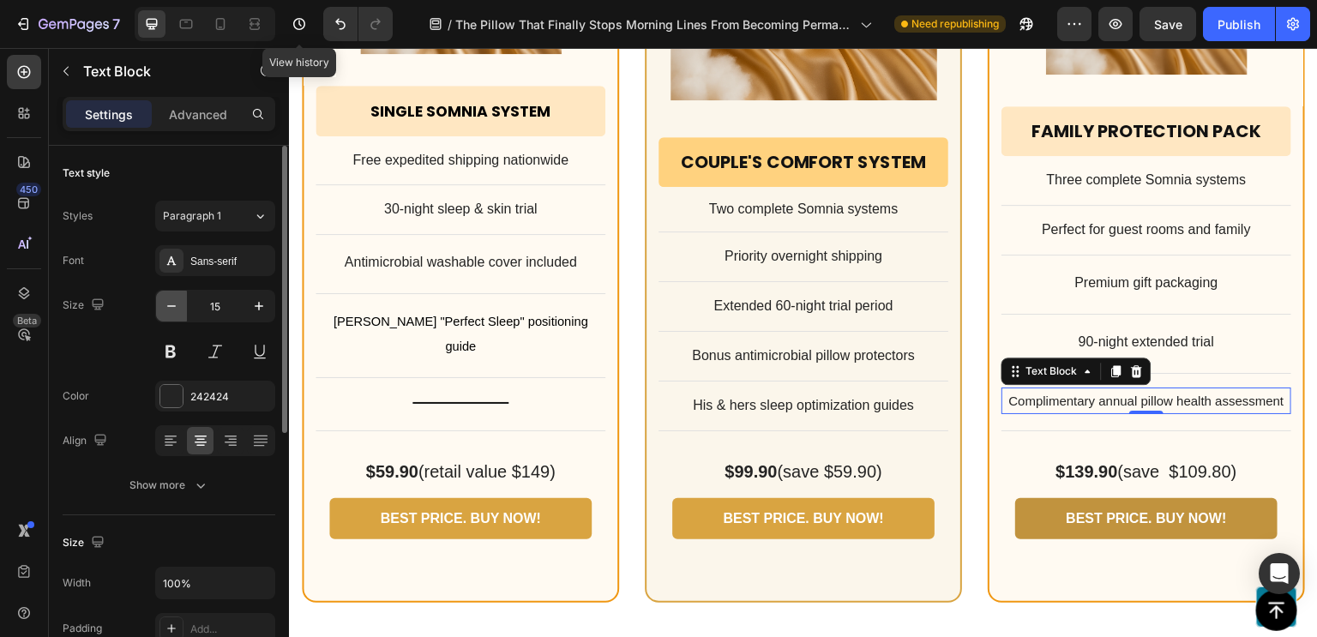
scroll to position [13706, 0]
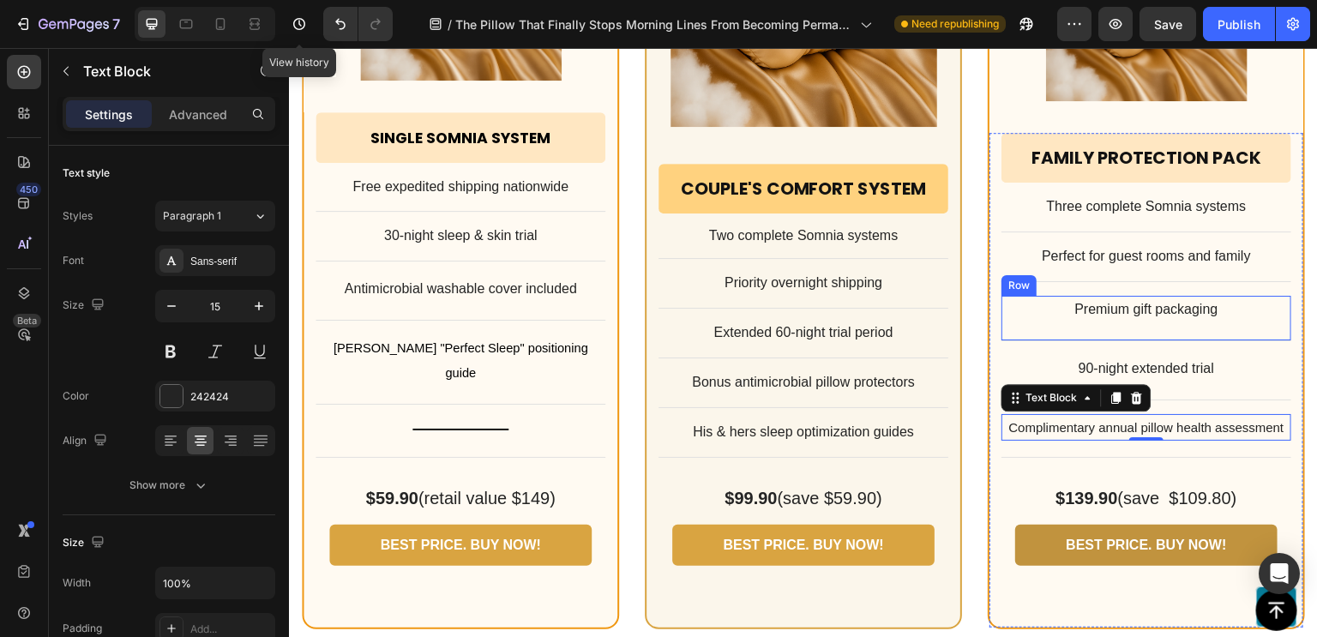
click at [1113, 309] on div "Premium gift packaging Text Block Row" at bounding box center [1146, 318] width 290 height 45
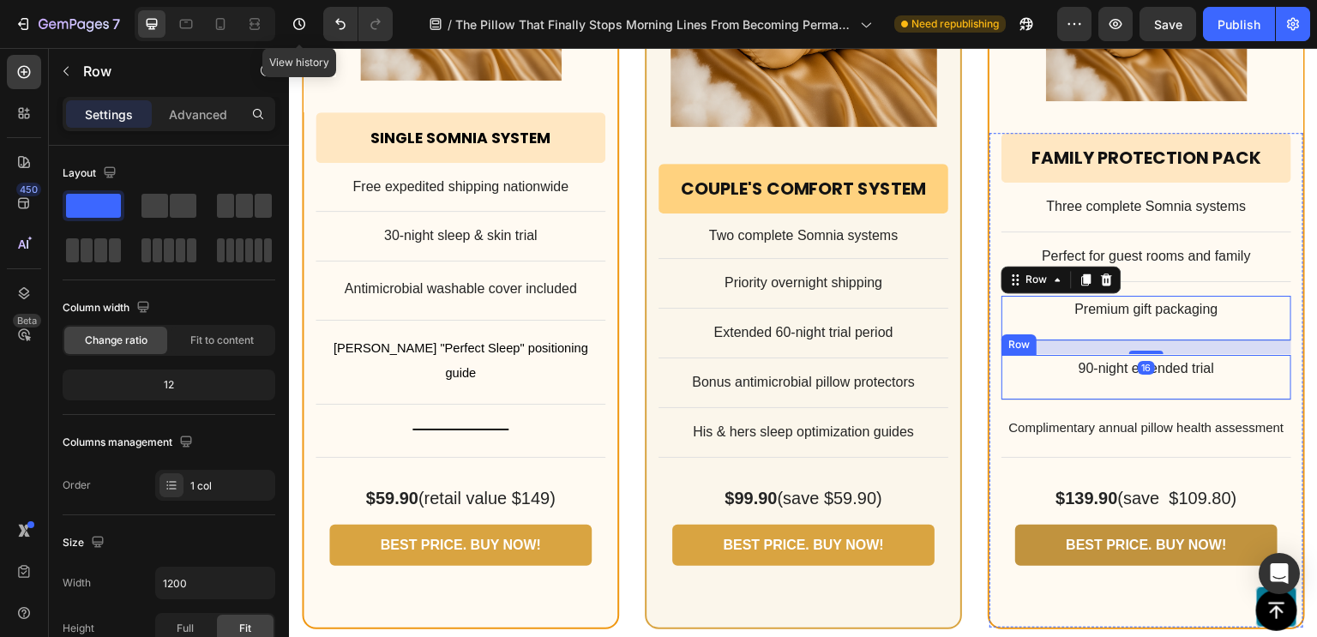
click at [1105, 364] on div "90-night extended trial Text Block Row" at bounding box center [1146, 377] width 290 height 45
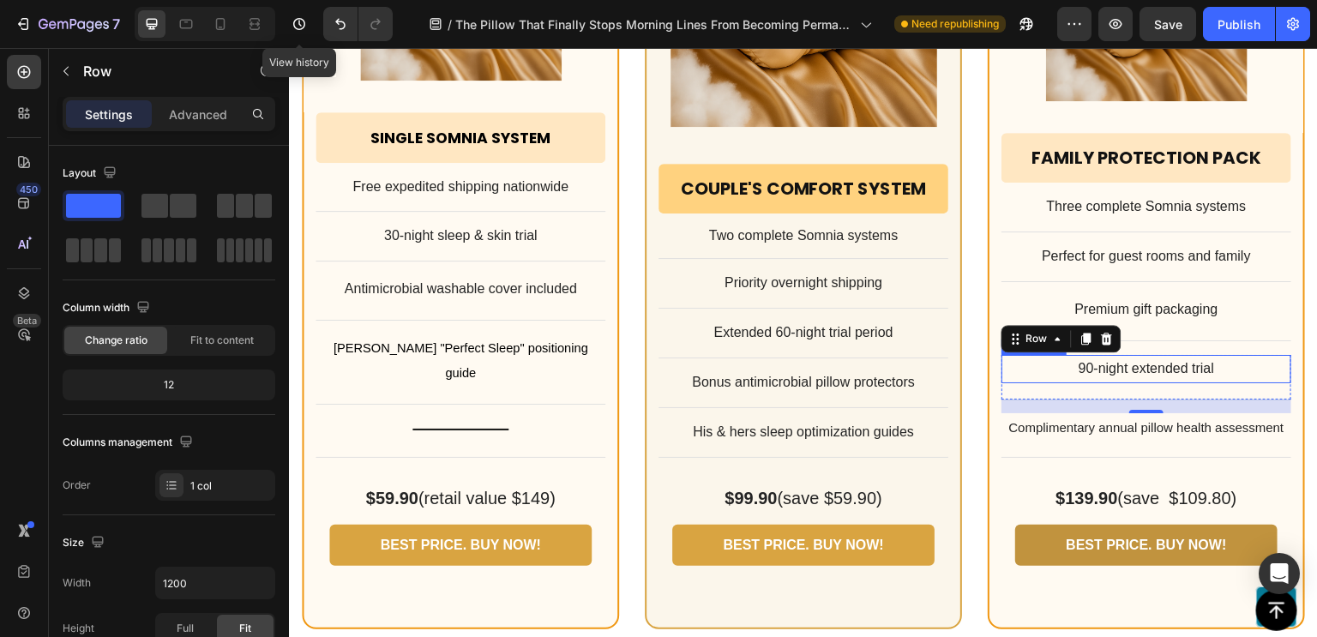
click at [1133, 357] on p "90-night extended trial" at bounding box center [1146, 369] width 286 height 25
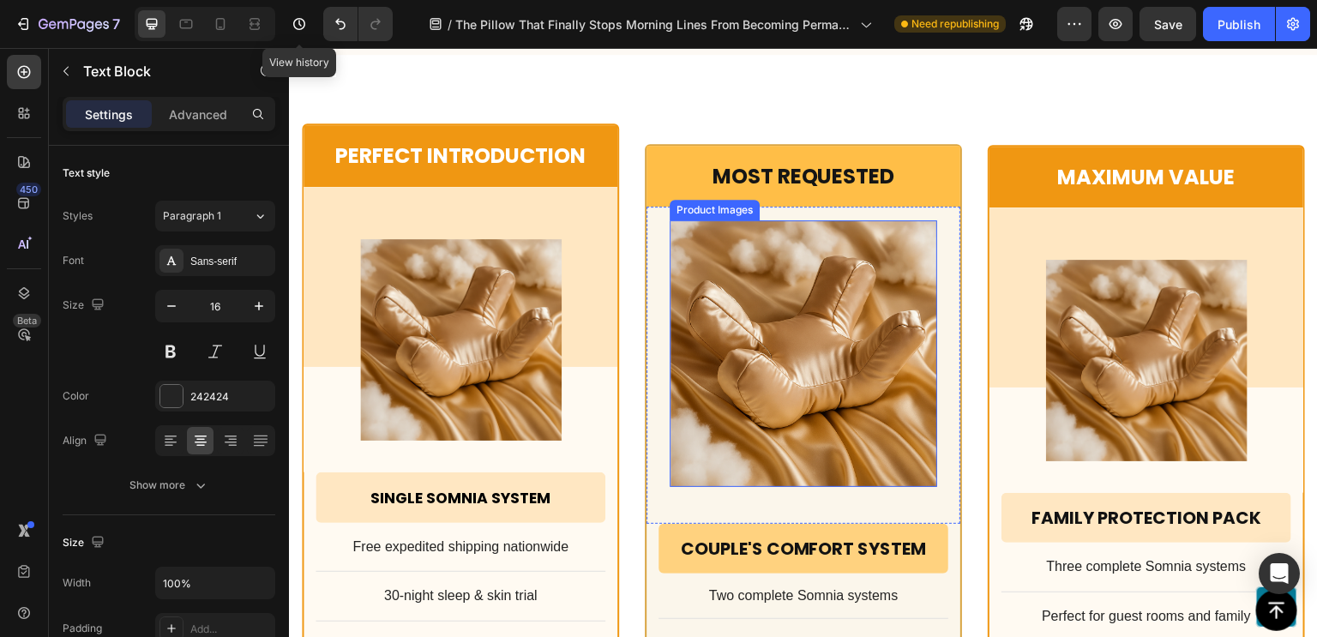
scroll to position [13639, 0]
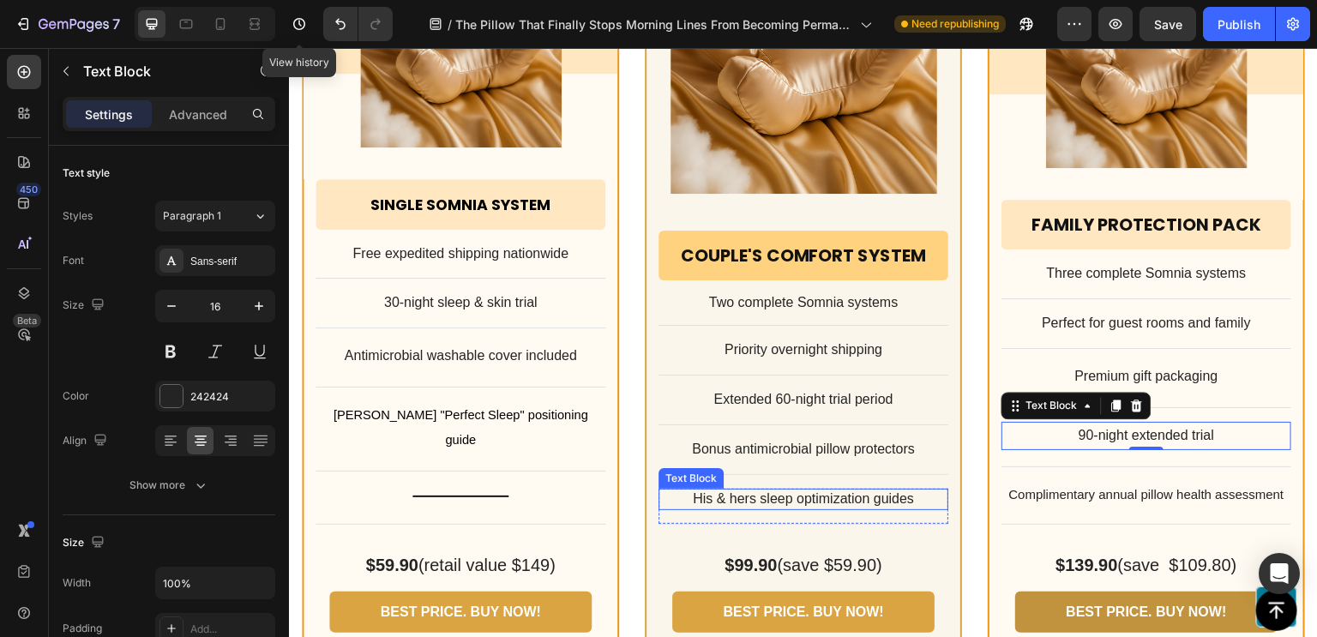
click at [807, 490] on p "His & hers sleep optimization guides" at bounding box center [803, 499] width 286 height 18
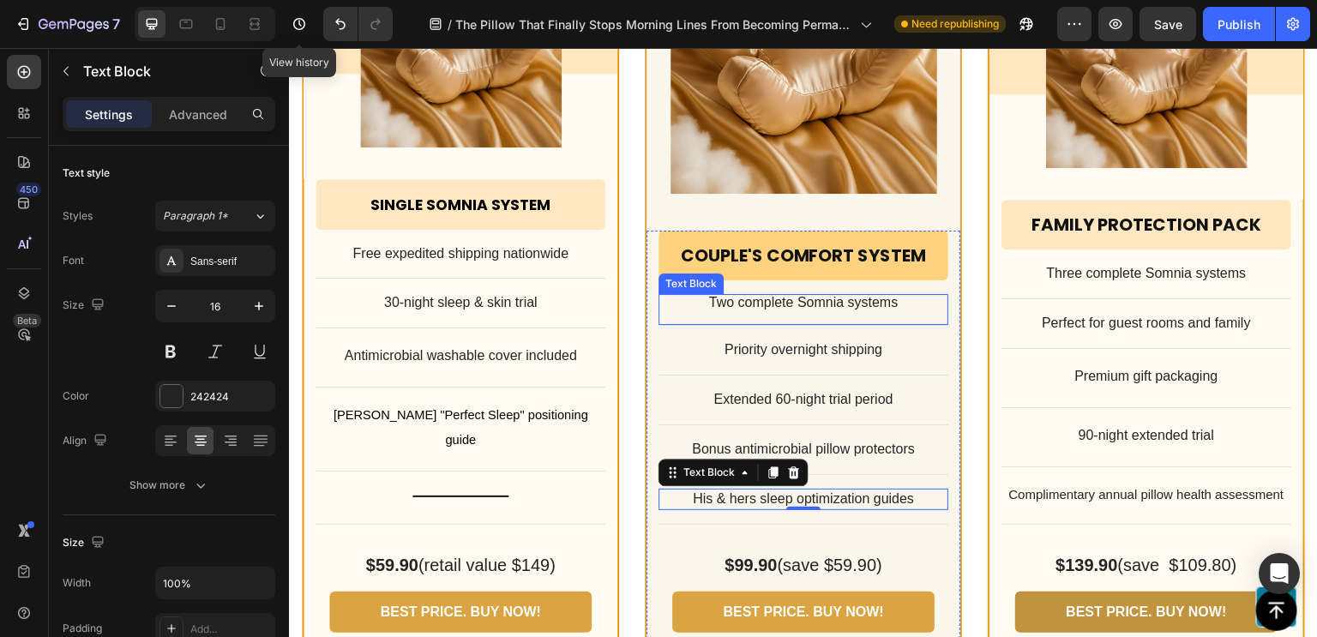
click at [809, 294] on div "Two complete Somnia systems Text Block" at bounding box center [803, 310] width 290 height 32
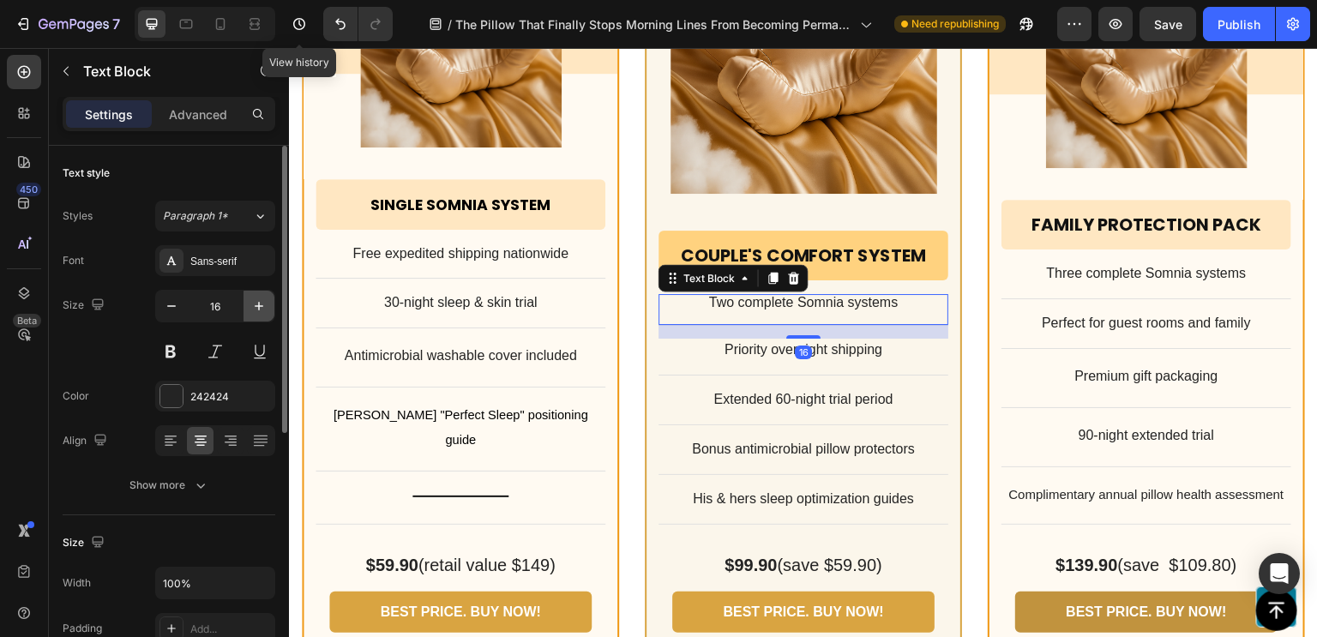
click at [255, 304] on icon "button" at bounding box center [258, 305] width 17 height 17
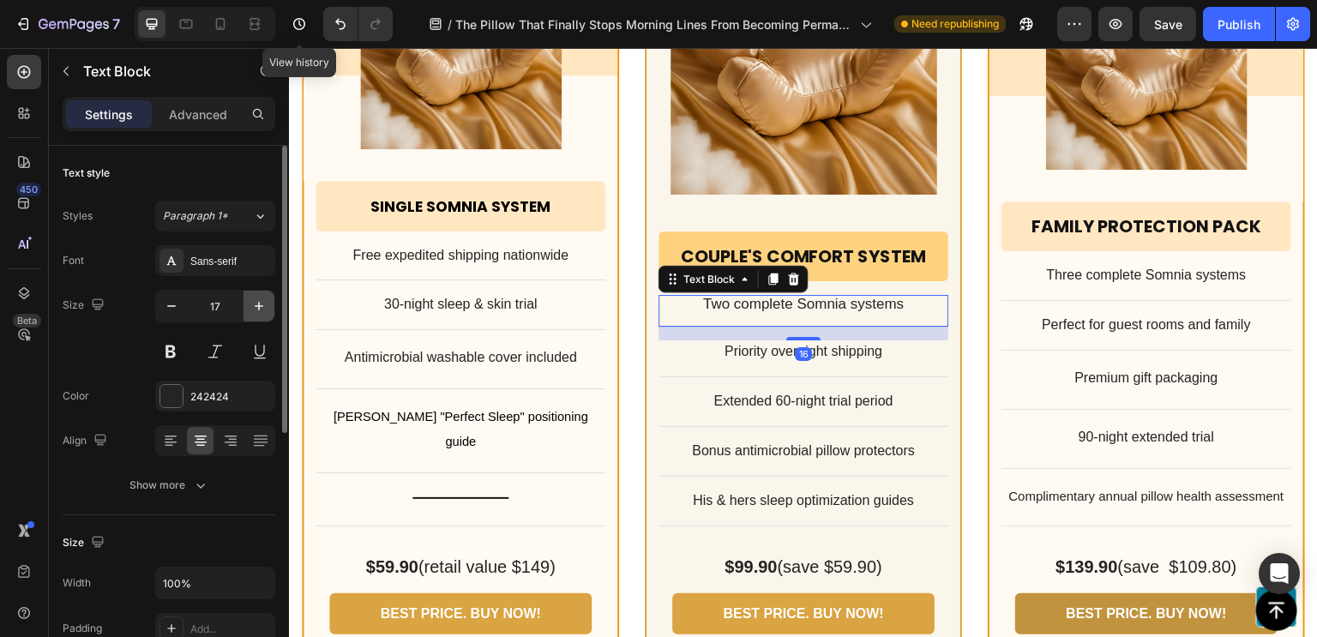
click at [255, 304] on icon "button" at bounding box center [258, 305] width 17 height 17
type input "18"
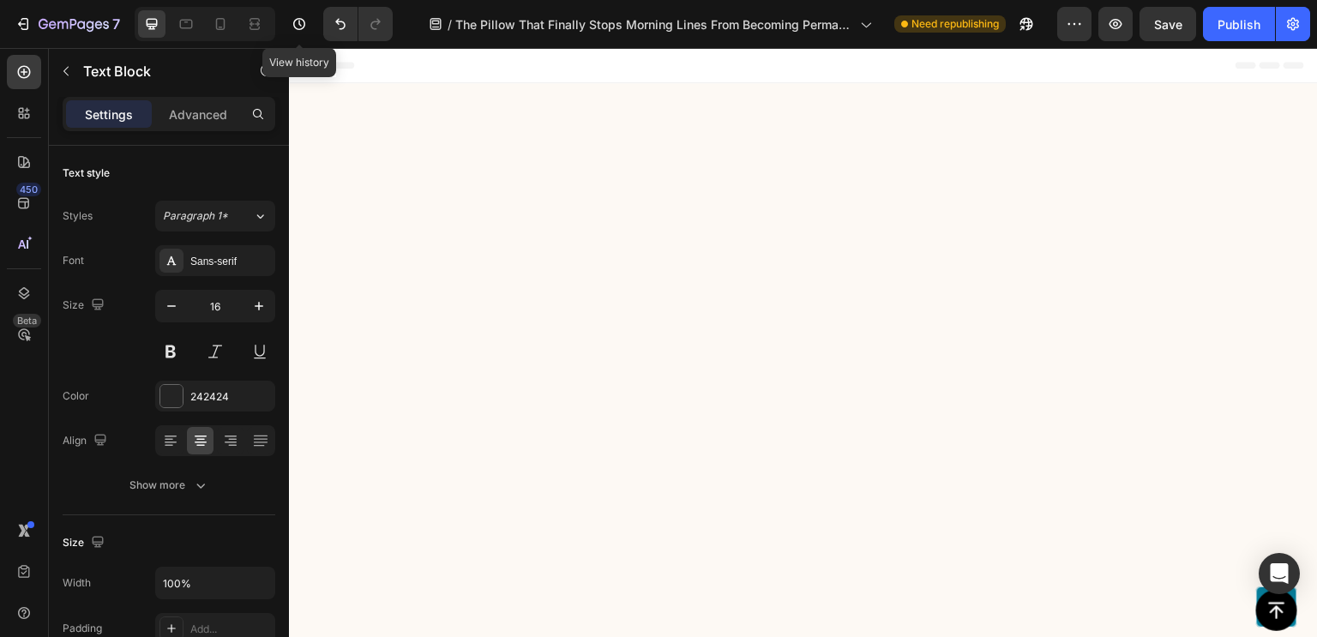
scroll to position [13639, 0]
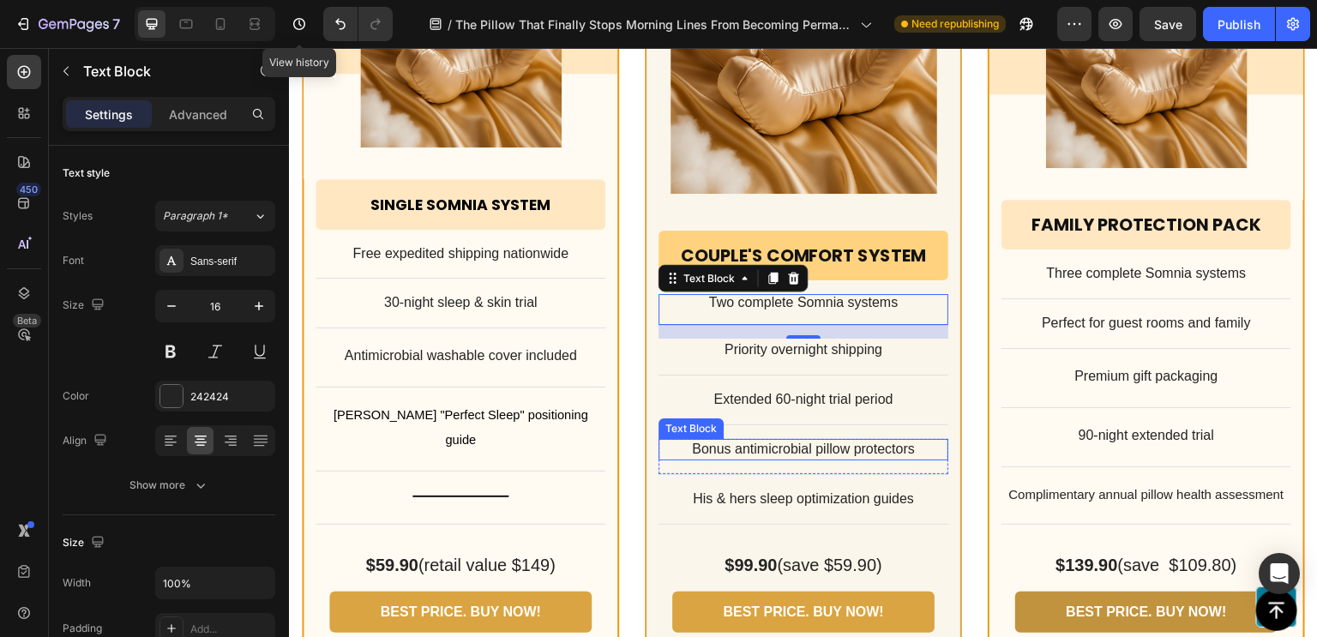
click at [747, 441] on p "Bonus antimicrobial pillow protectors" at bounding box center [803, 450] width 286 height 18
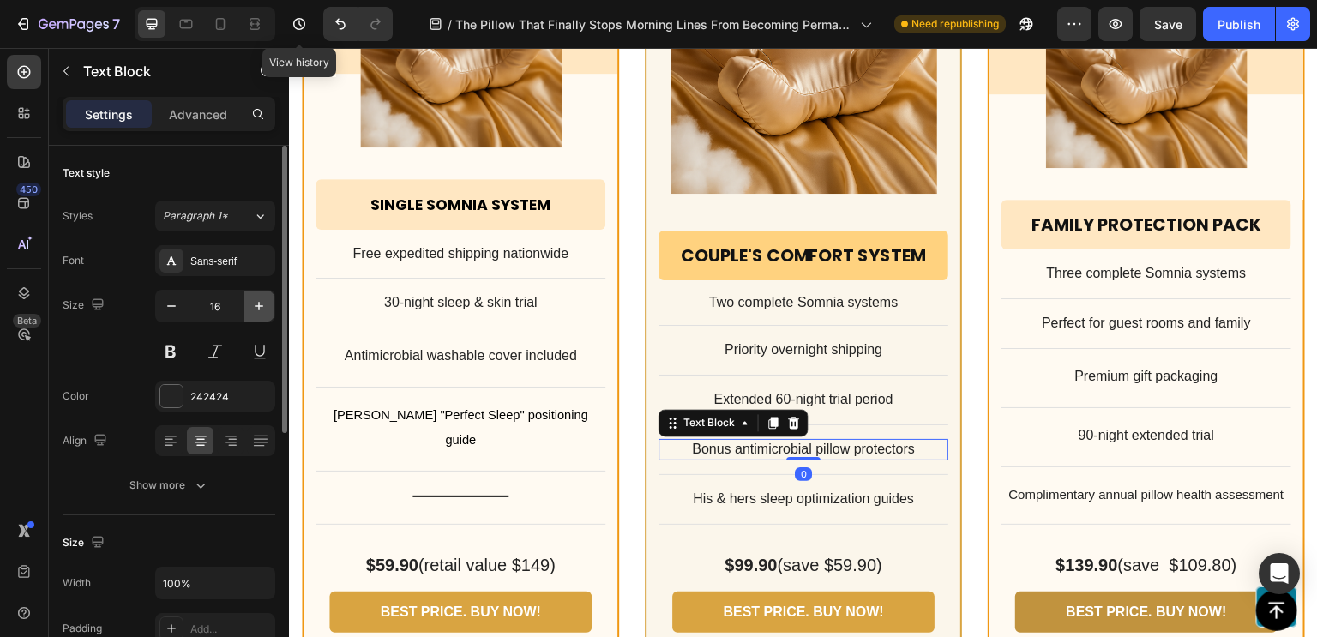
click at [268, 299] on button "button" at bounding box center [258, 306] width 31 height 31
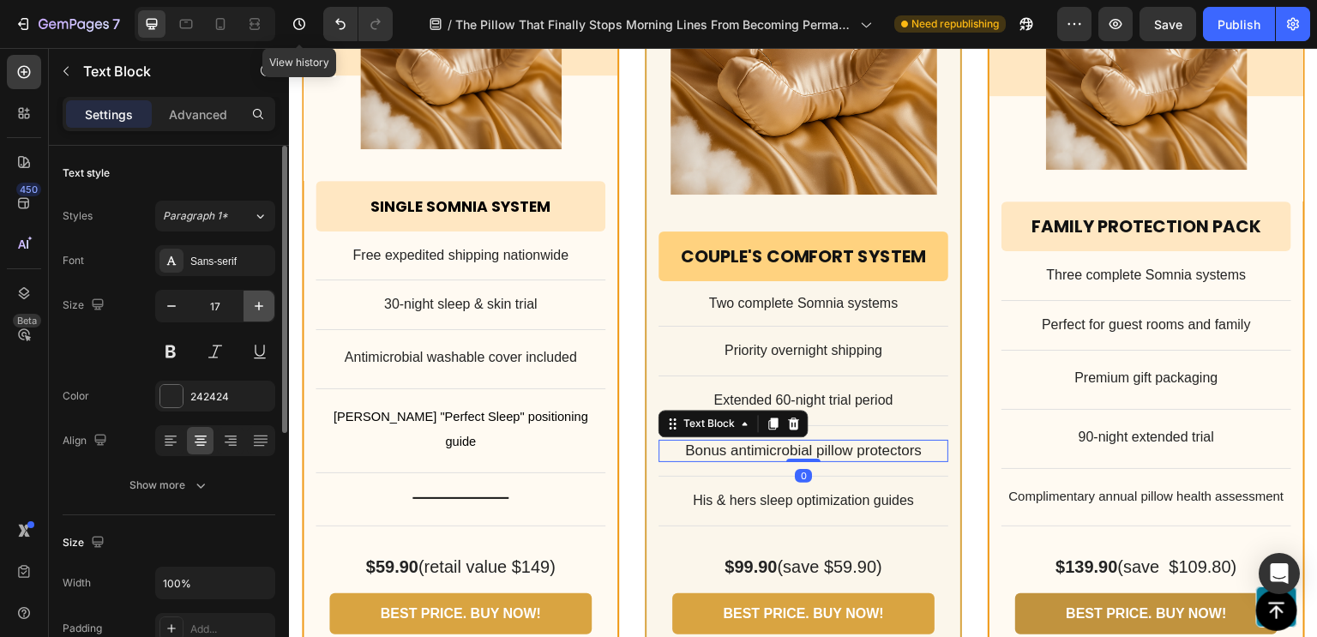
click at [268, 299] on button "button" at bounding box center [258, 306] width 31 height 31
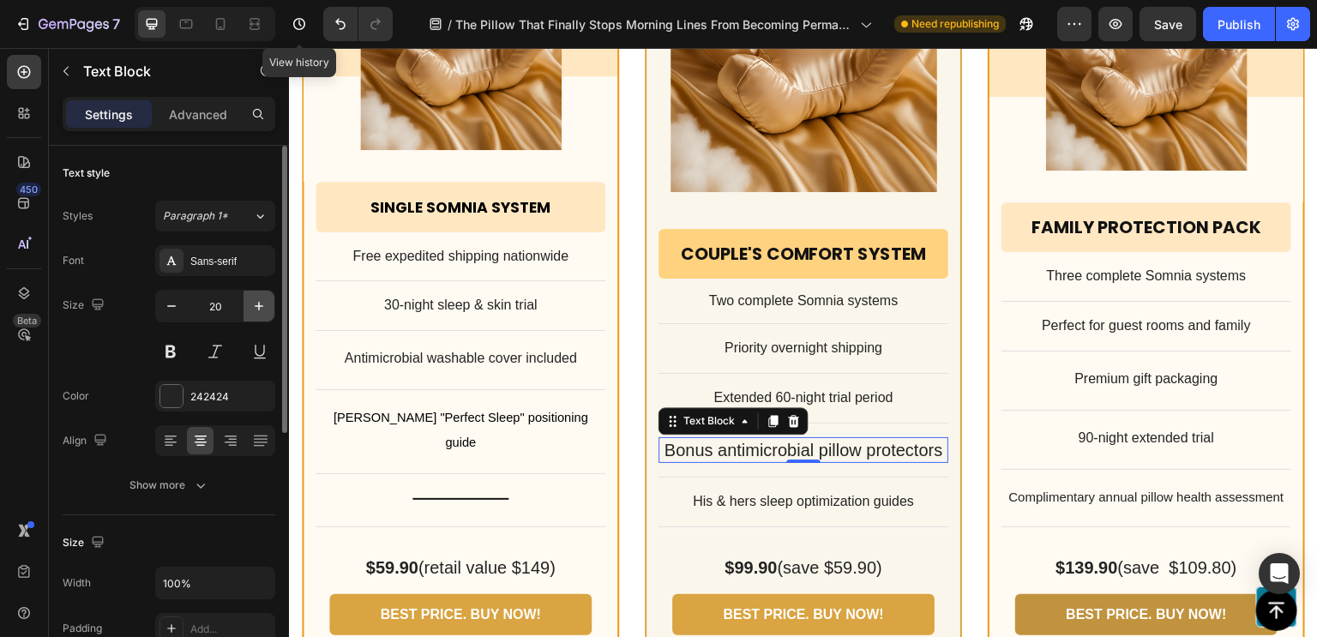
click at [268, 299] on button "button" at bounding box center [258, 306] width 31 height 31
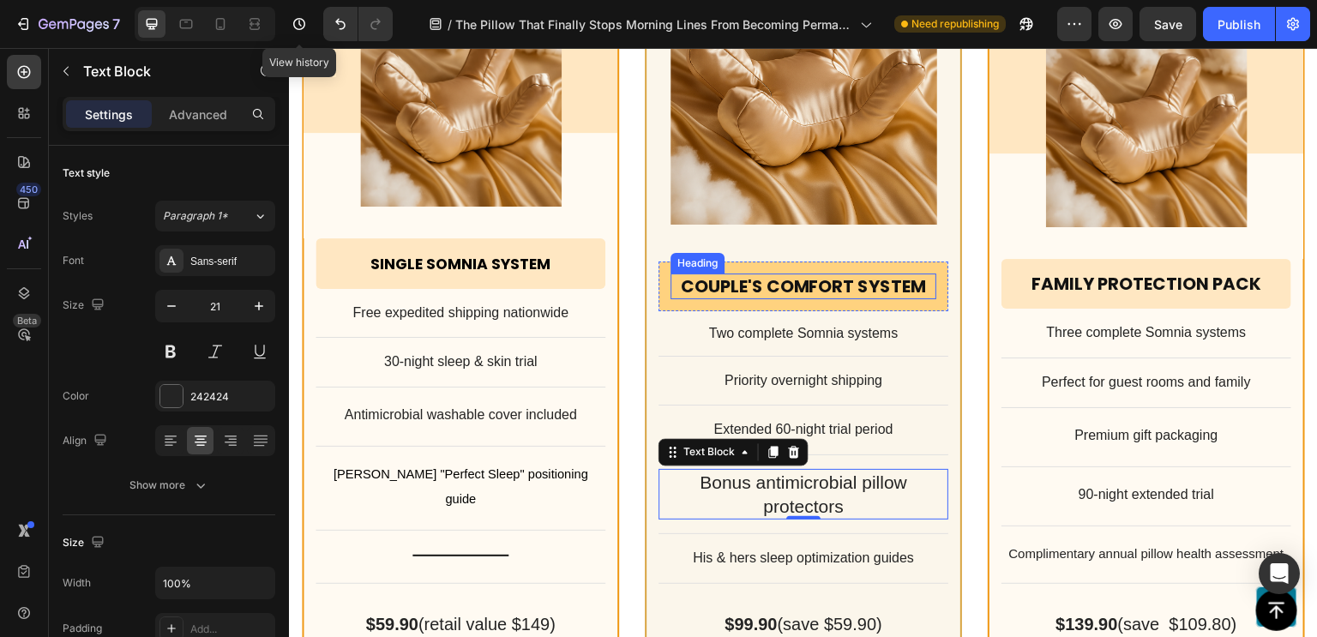
scroll to position [13625, 0]
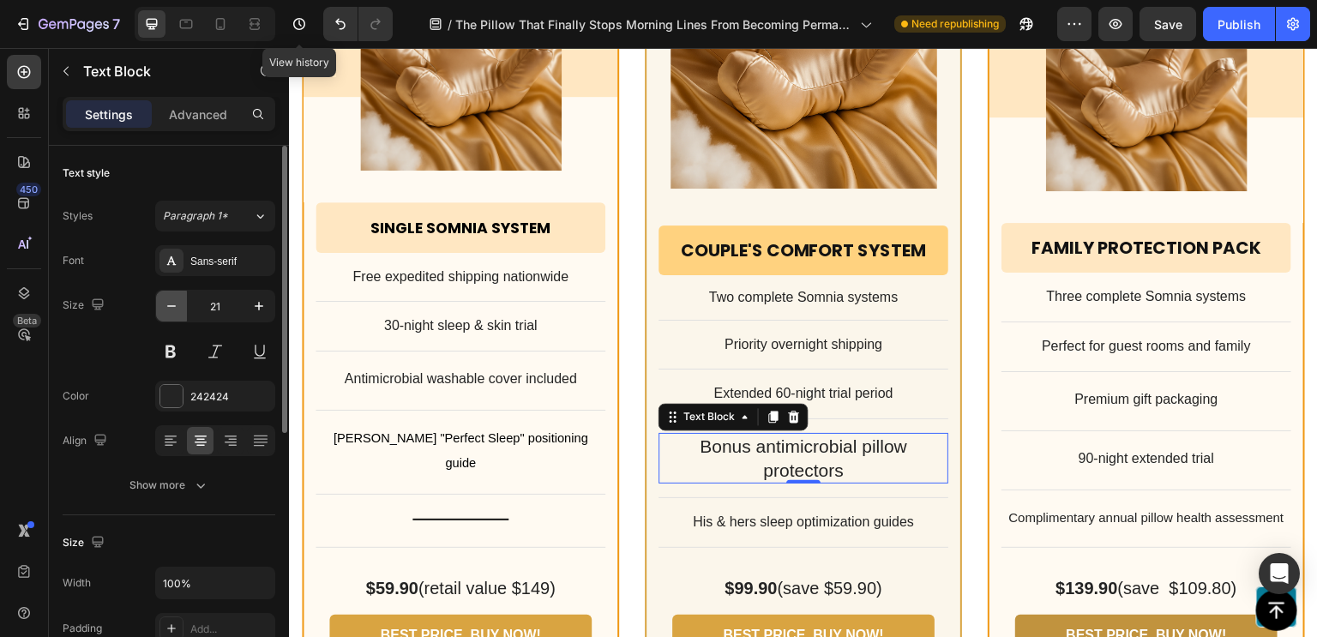
click at [173, 311] on icon "button" at bounding box center [171, 305] width 17 height 17
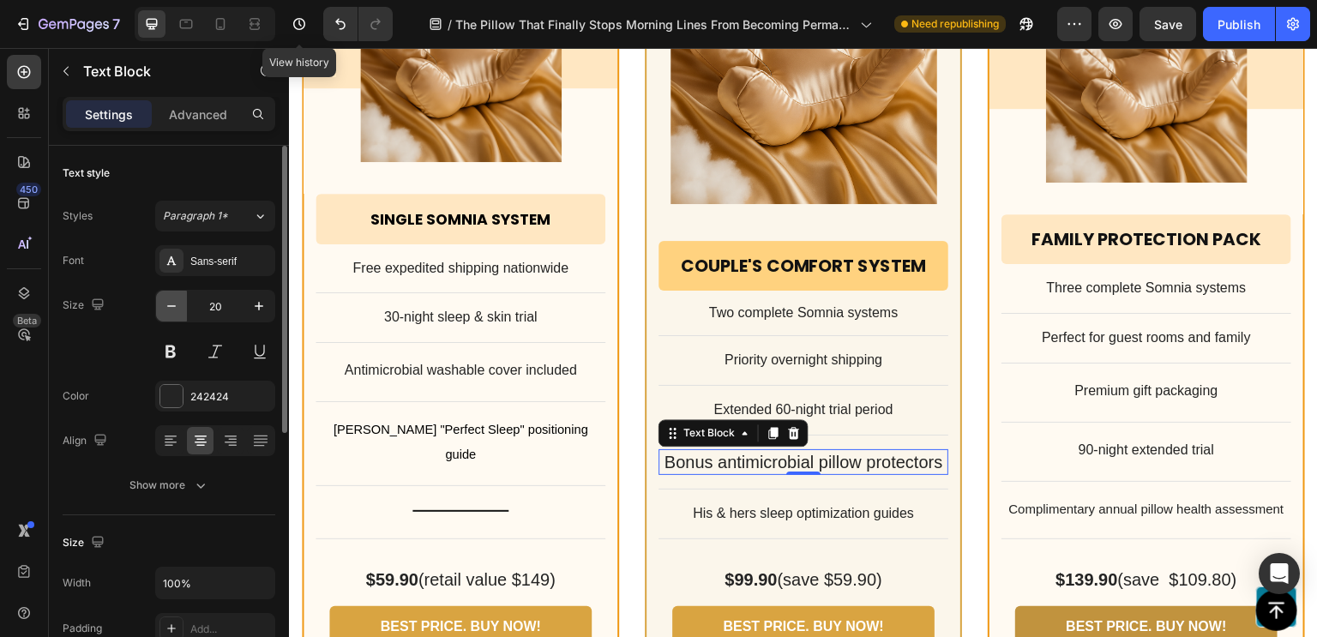
click at [173, 311] on icon "button" at bounding box center [171, 305] width 17 height 17
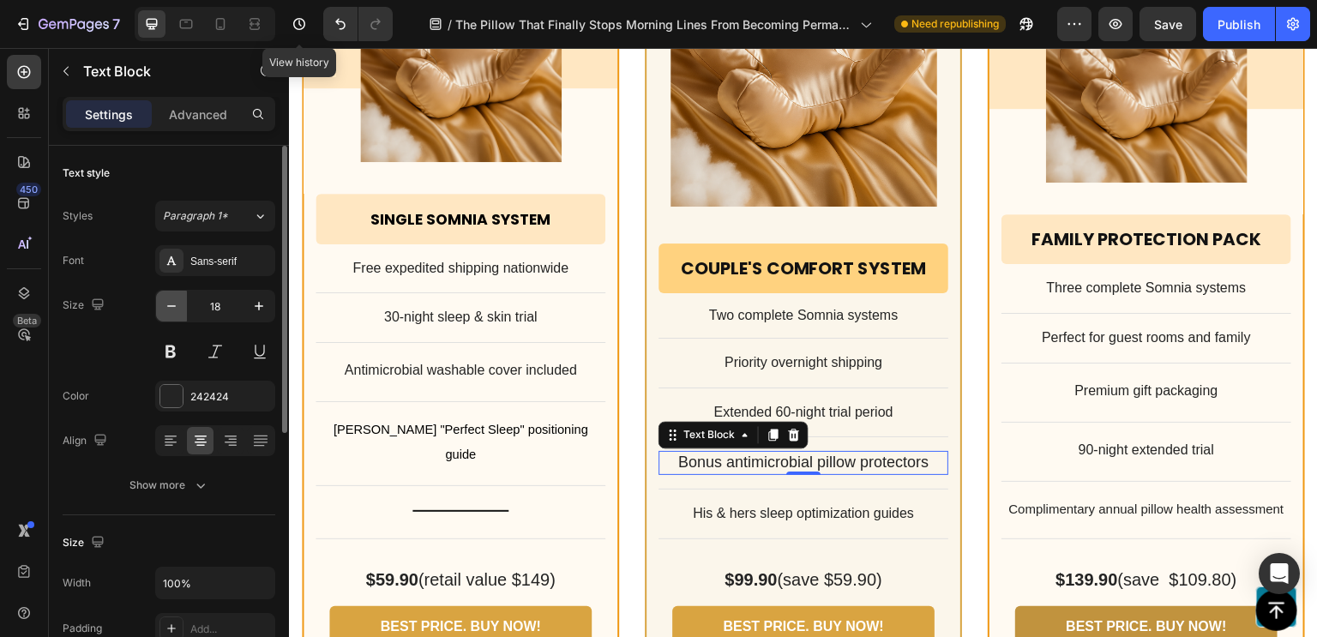
click at [173, 311] on icon "button" at bounding box center [171, 305] width 17 height 17
type input "16"
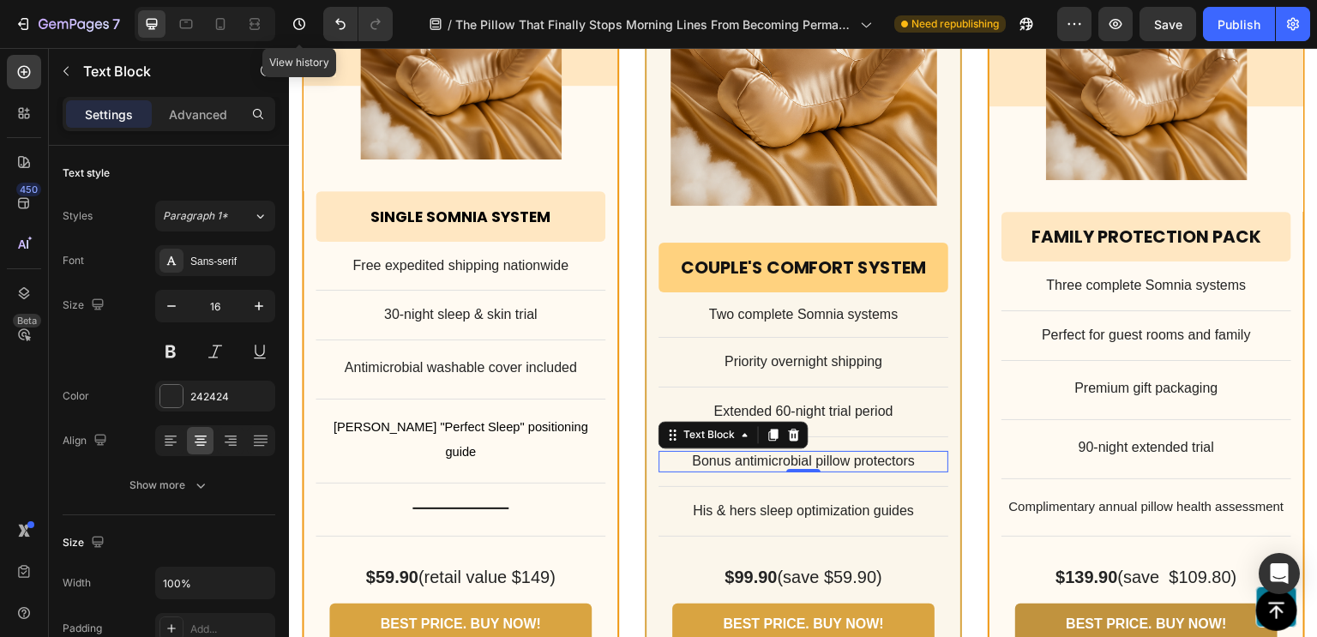
click at [844, 453] on p "Bonus antimicrobial pillow protectors" at bounding box center [803, 462] width 286 height 18
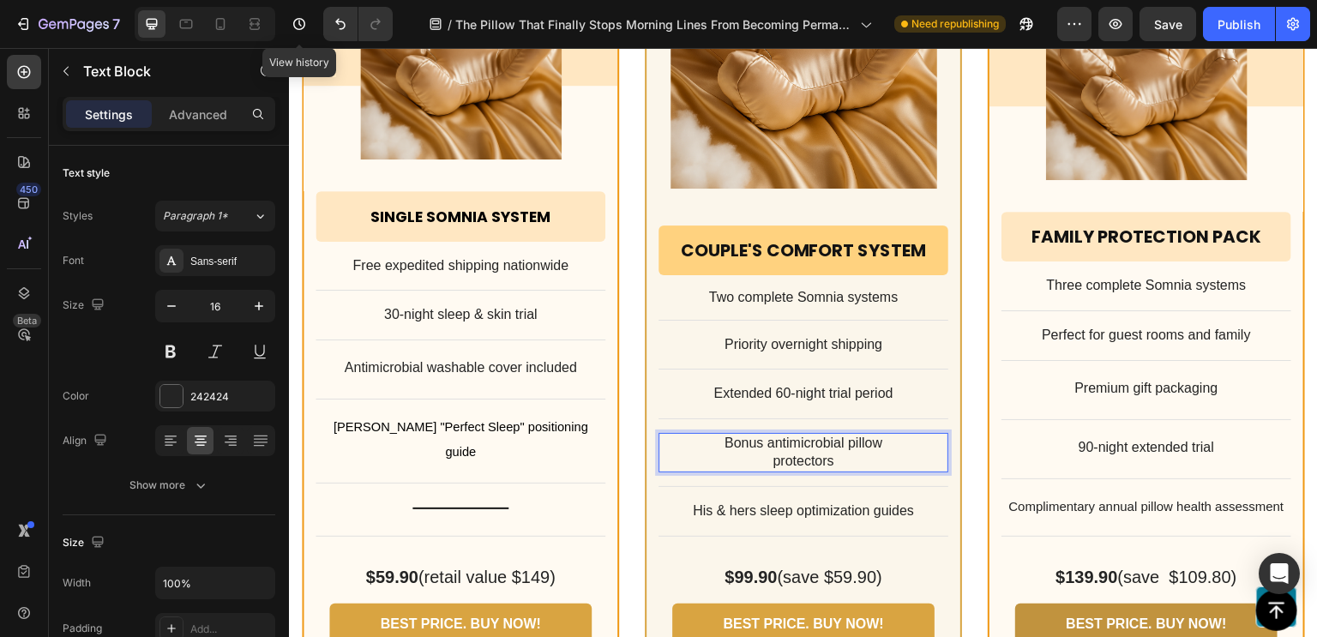
scroll to position [13625, 0]
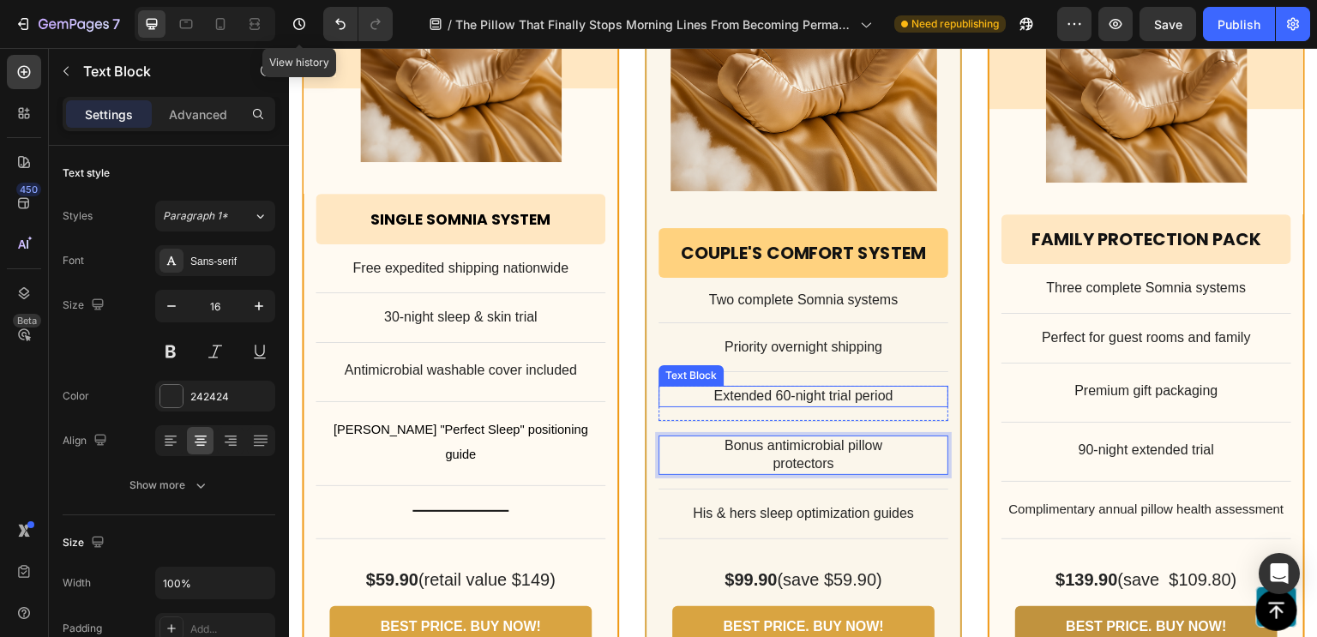
click at [830, 387] on p "Extended 60-night trial period" at bounding box center [803, 396] width 286 height 18
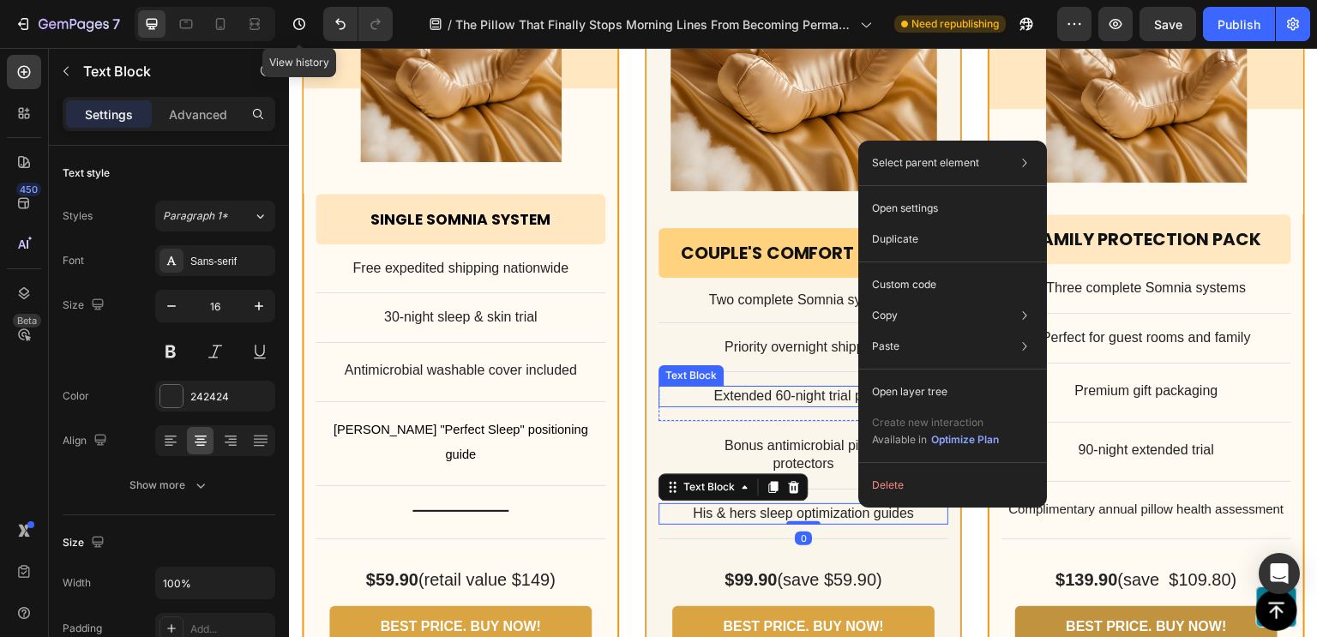
click at [765, 395] on p "Extended 60-night trial period" at bounding box center [803, 396] width 286 height 18
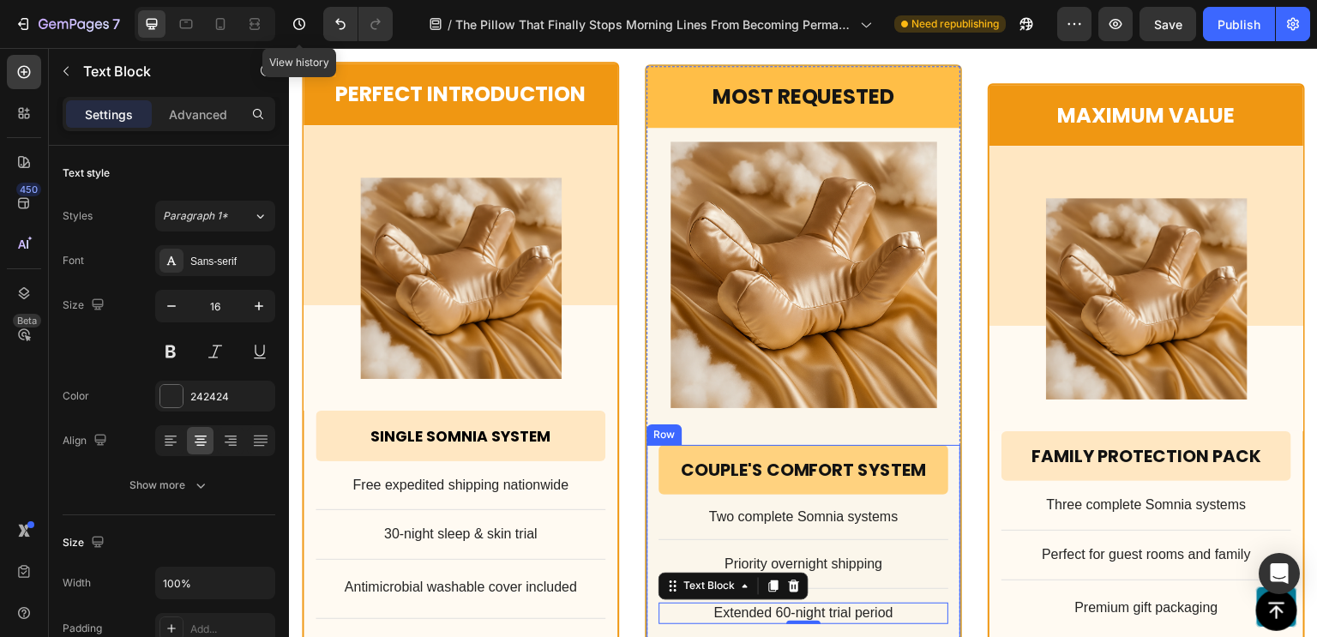
scroll to position [13319, 0]
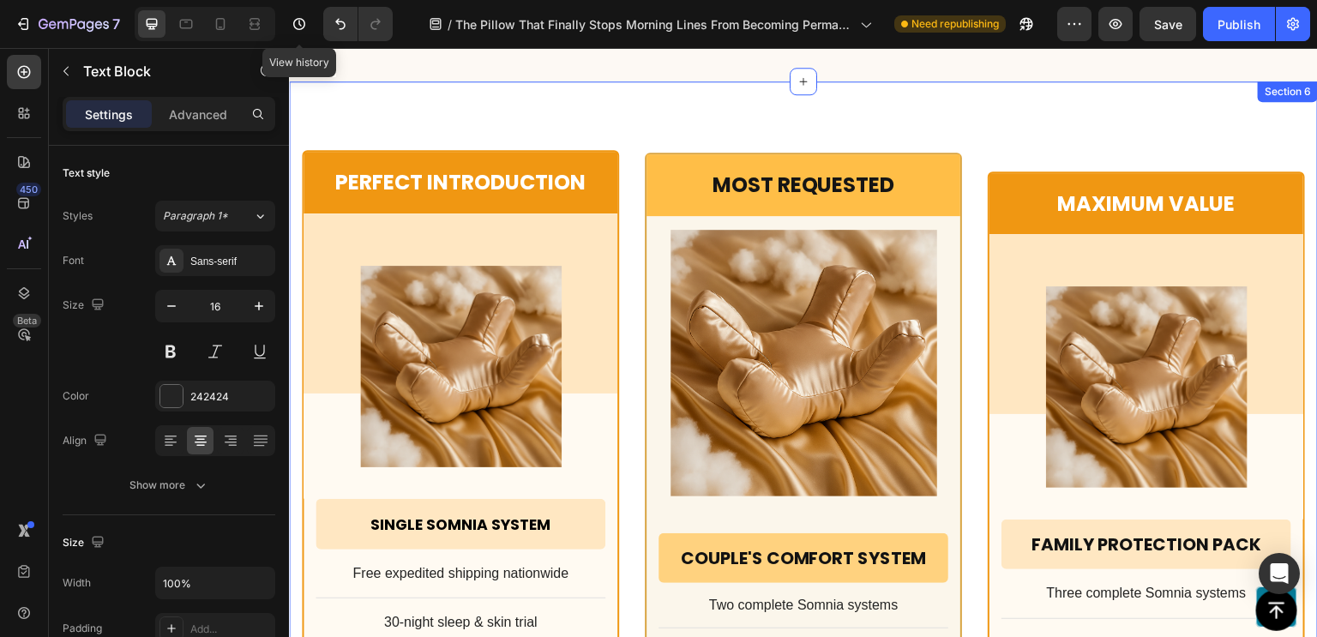
click at [546, 105] on div "Most Requested Text Block Row Product Images Row Couple's Comfort System Headin…" at bounding box center [803, 582] width 1029 height 1003
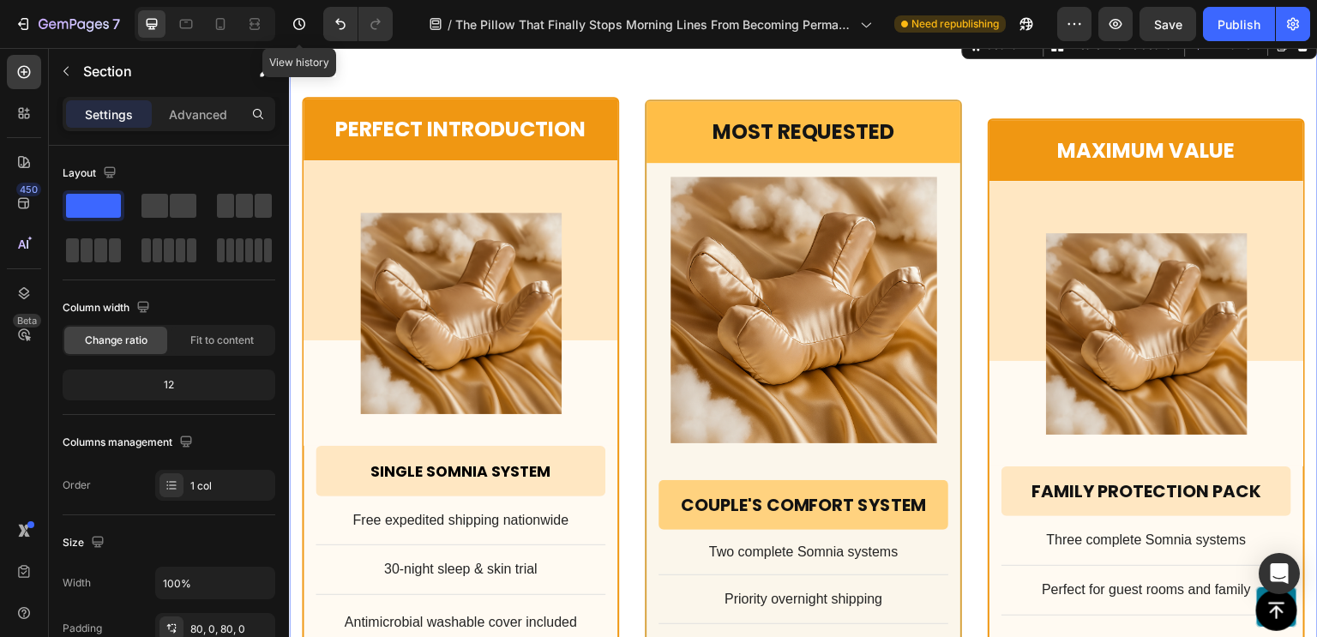
scroll to position [13279, 0]
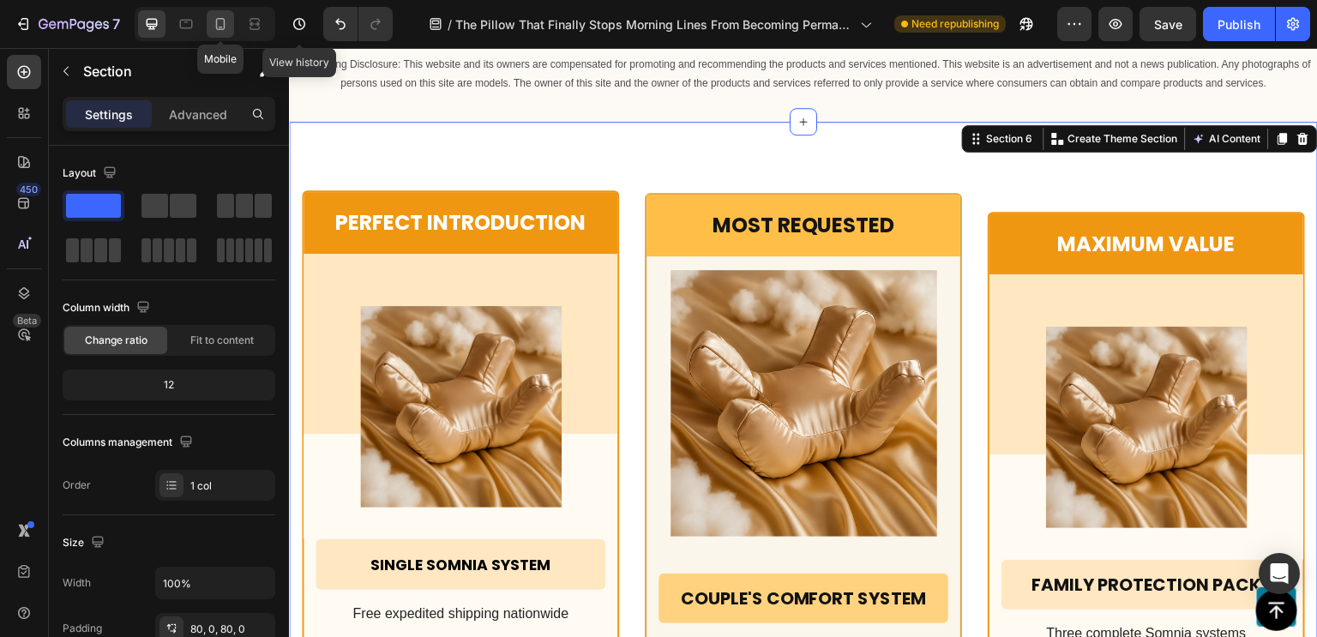
click at [224, 16] on icon at bounding box center [220, 23] width 17 height 17
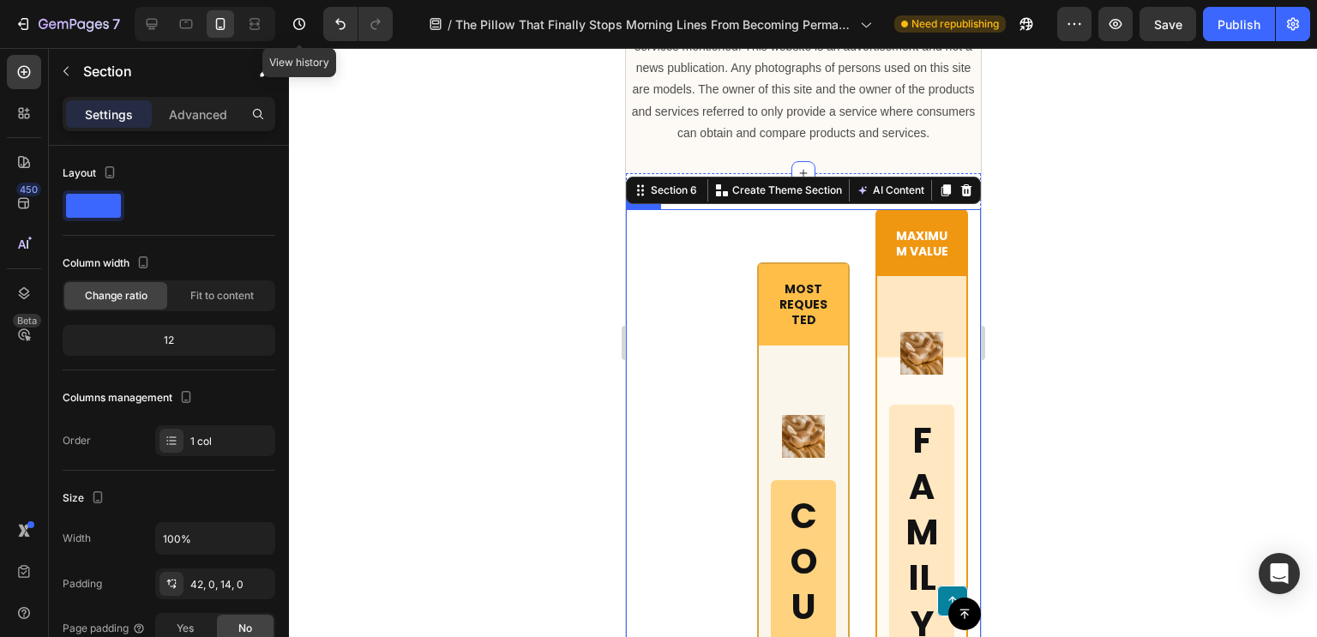
scroll to position [13528, 0]
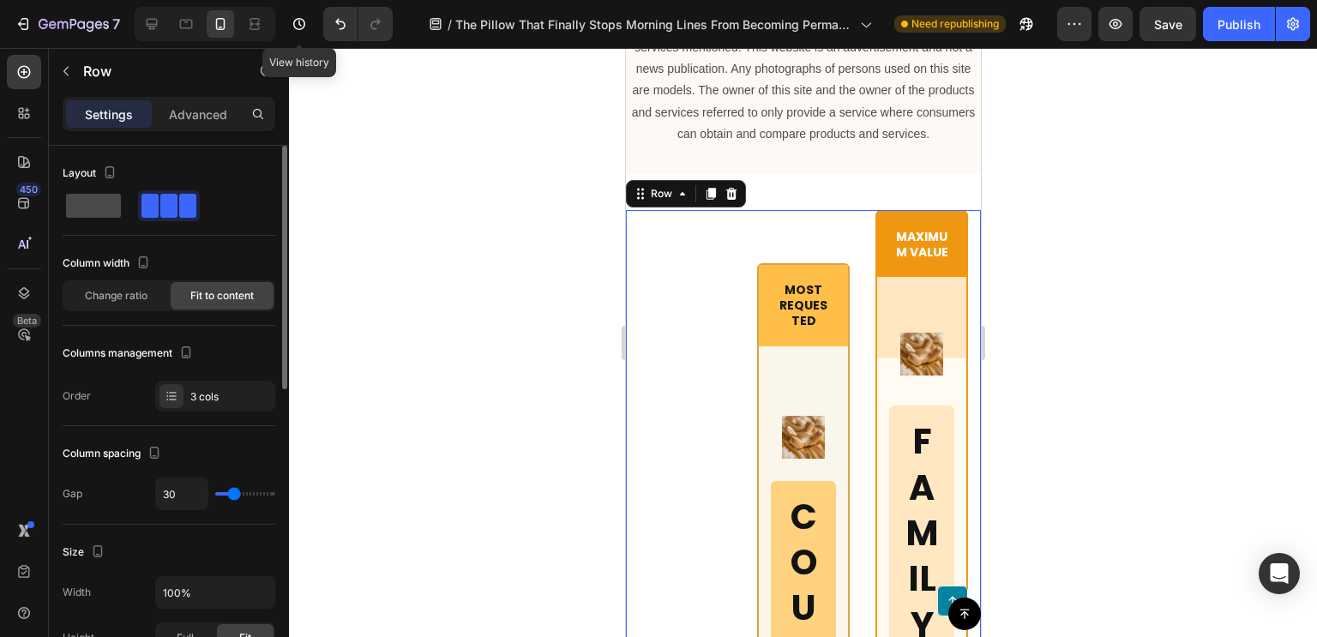
click at [117, 214] on span at bounding box center [93, 206] width 55 height 24
type input "0"
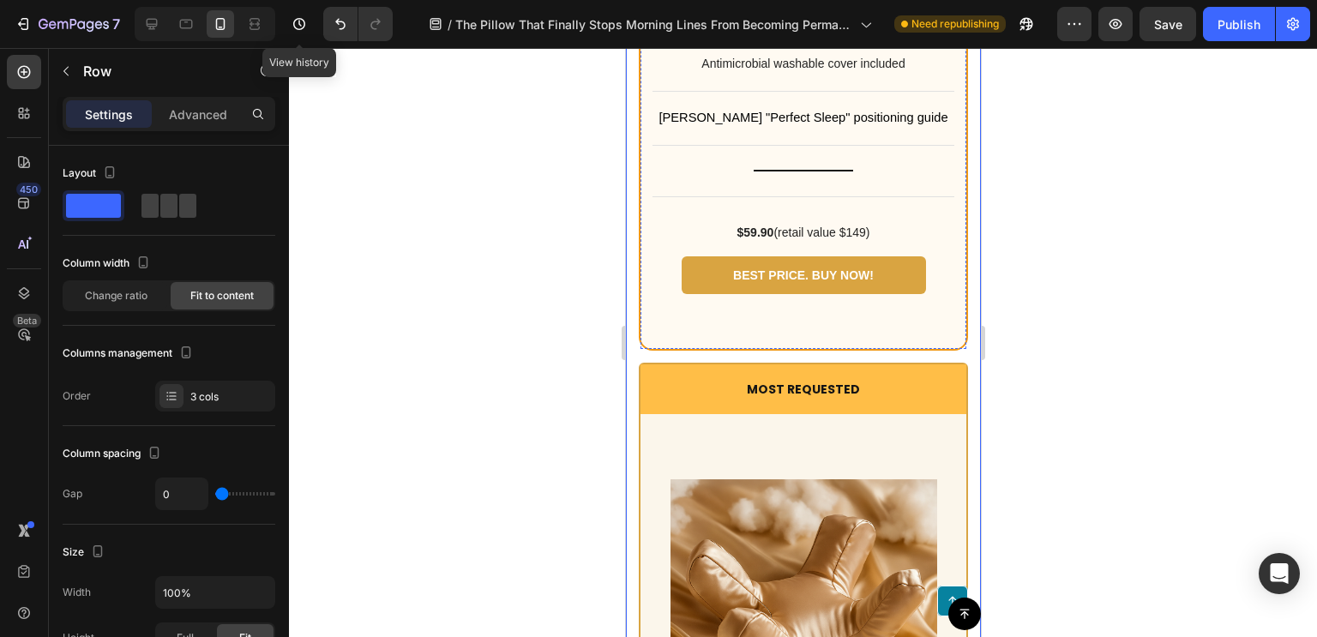
scroll to position [14297, 0]
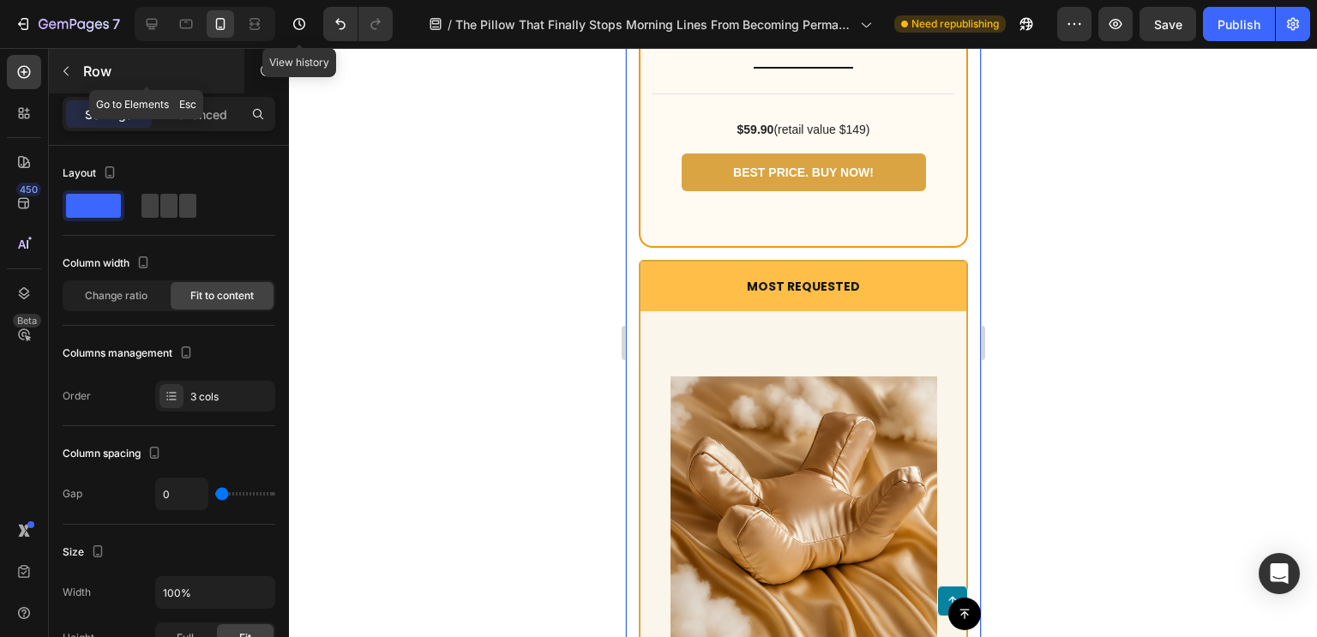
click at [77, 81] on button "button" at bounding box center [65, 70] width 27 height 27
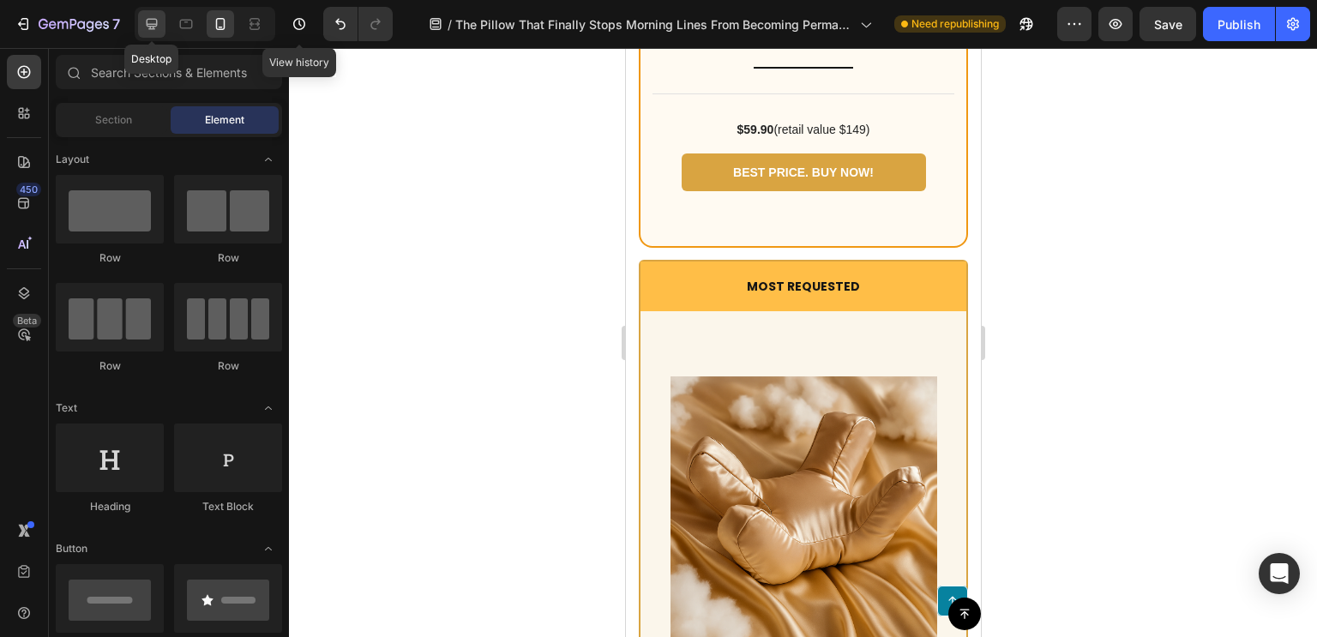
click at [153, 21] on icon at bounding box center [151, 23] width 17 height 17
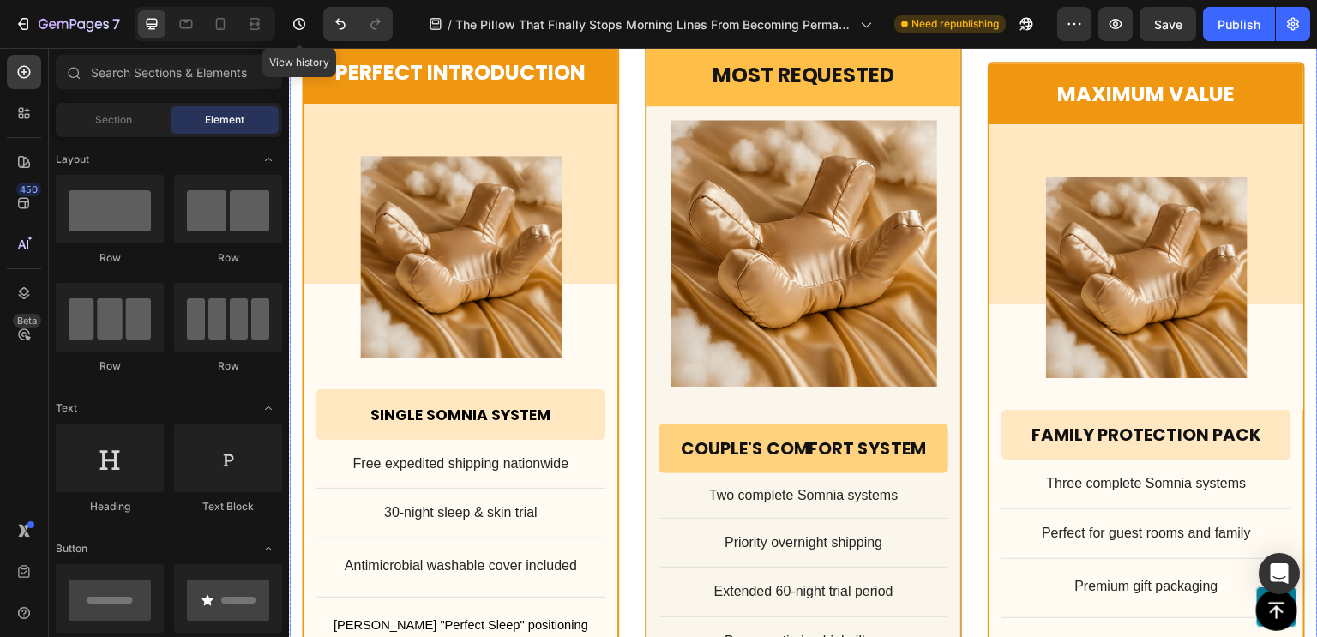
scroll to position [13428, 0]
click at [623, 321] on div "Most Requested Text Block Row Product Images Row Couple's Comfort System Headin…" at bounding box center [803, 474] width 1029 height 866
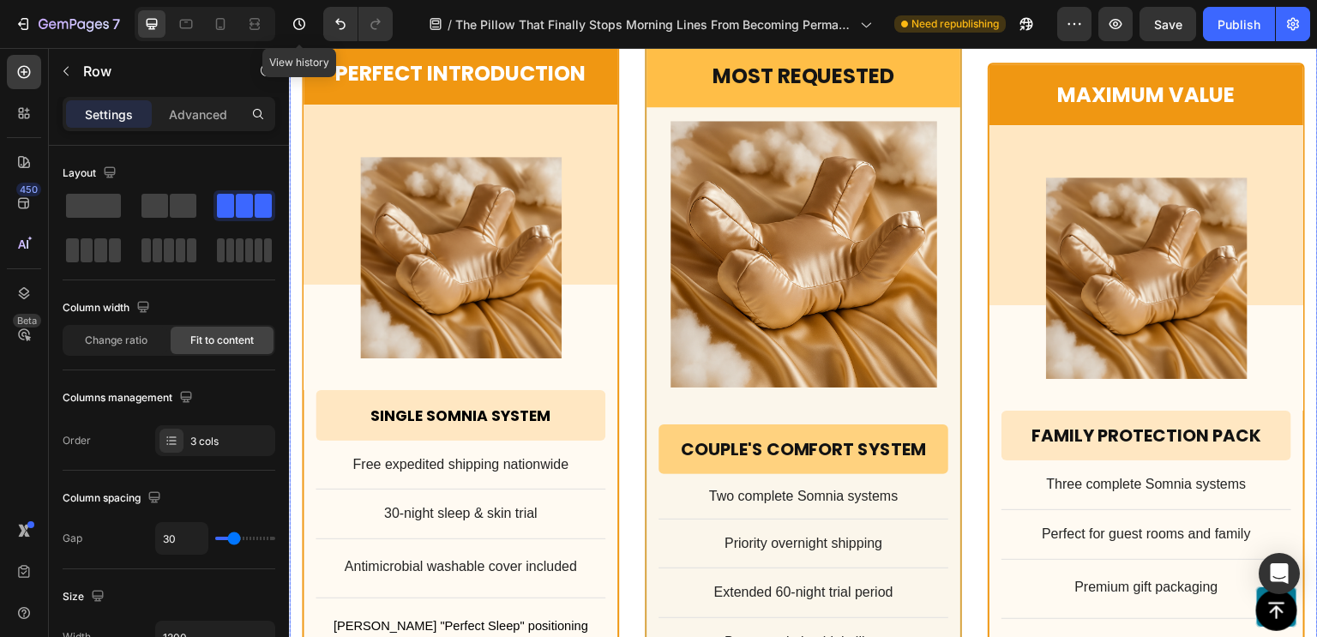
click at [618, 321] on div "Most Requested Text Block Row Product Images Row Couple's Comfort System Headin…" at bounding box center [803, 474] width 1029 height 866
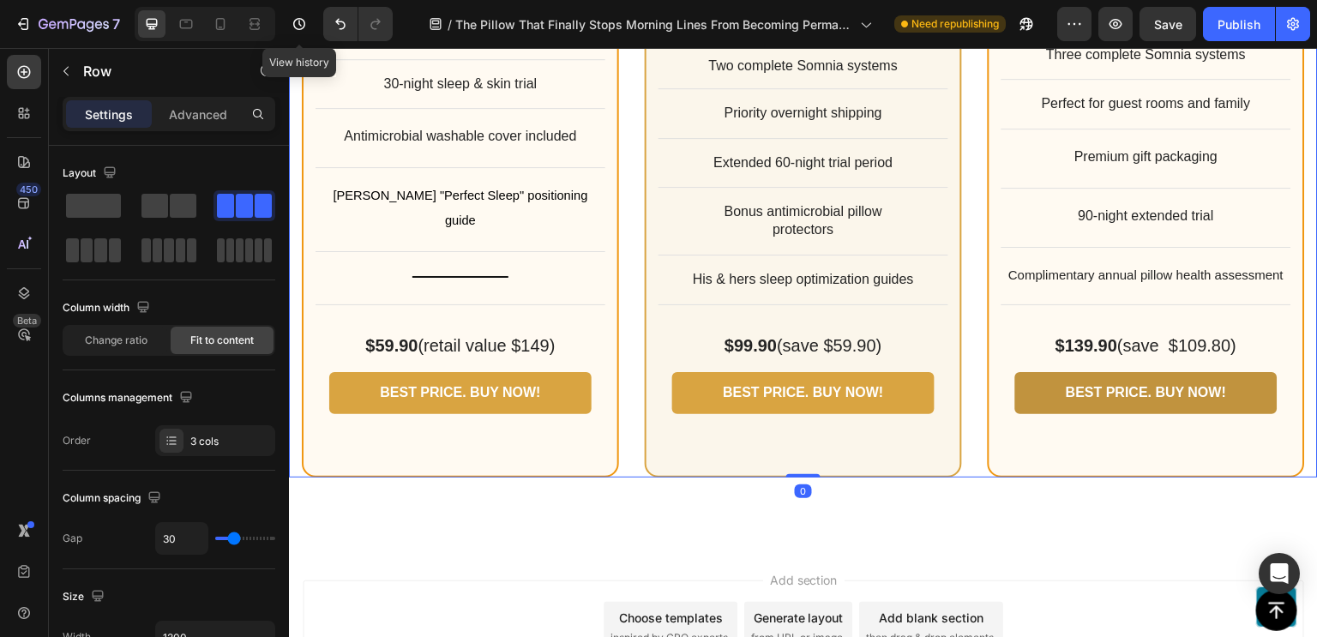
click at [464, 260] on div "Most Requested Text Block Row Product Images Row Couple's Comfort System Headin…" at bounding box center [803, 44] width 1029 height 1003
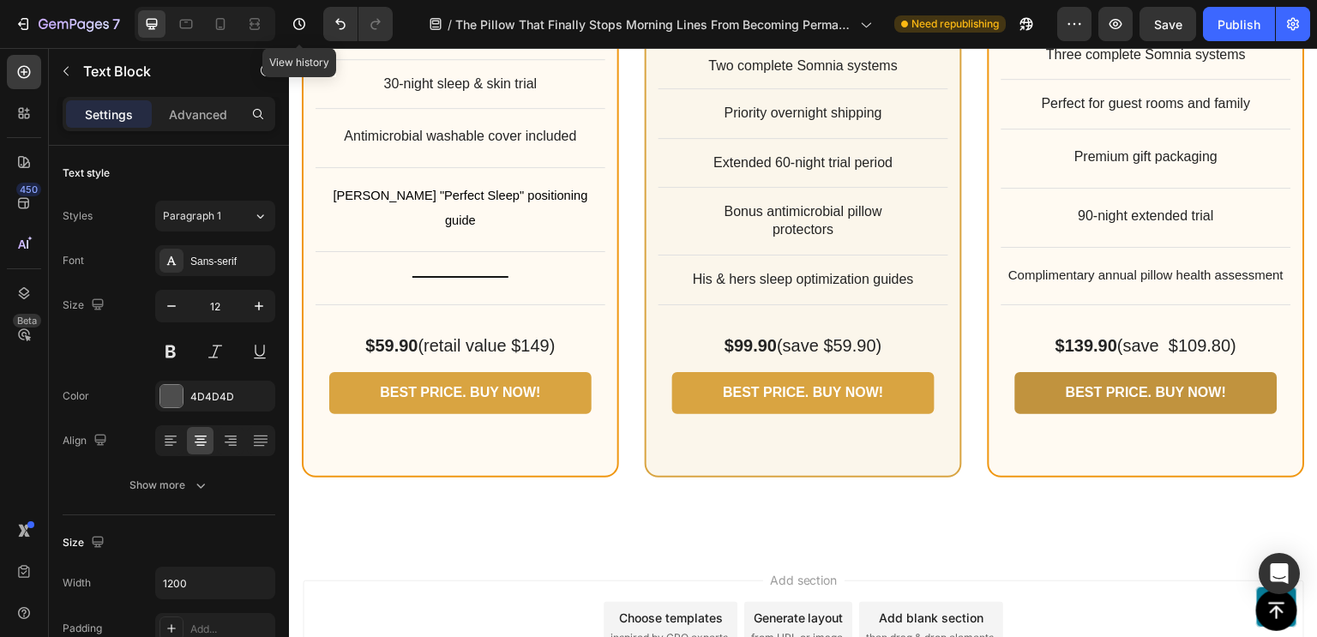
click at [597, 301] on div "Perfect Introduction Text Block Row Product Images Row Single Somnia System Hea…" at bounding box center [460, 45] width 317 height 866
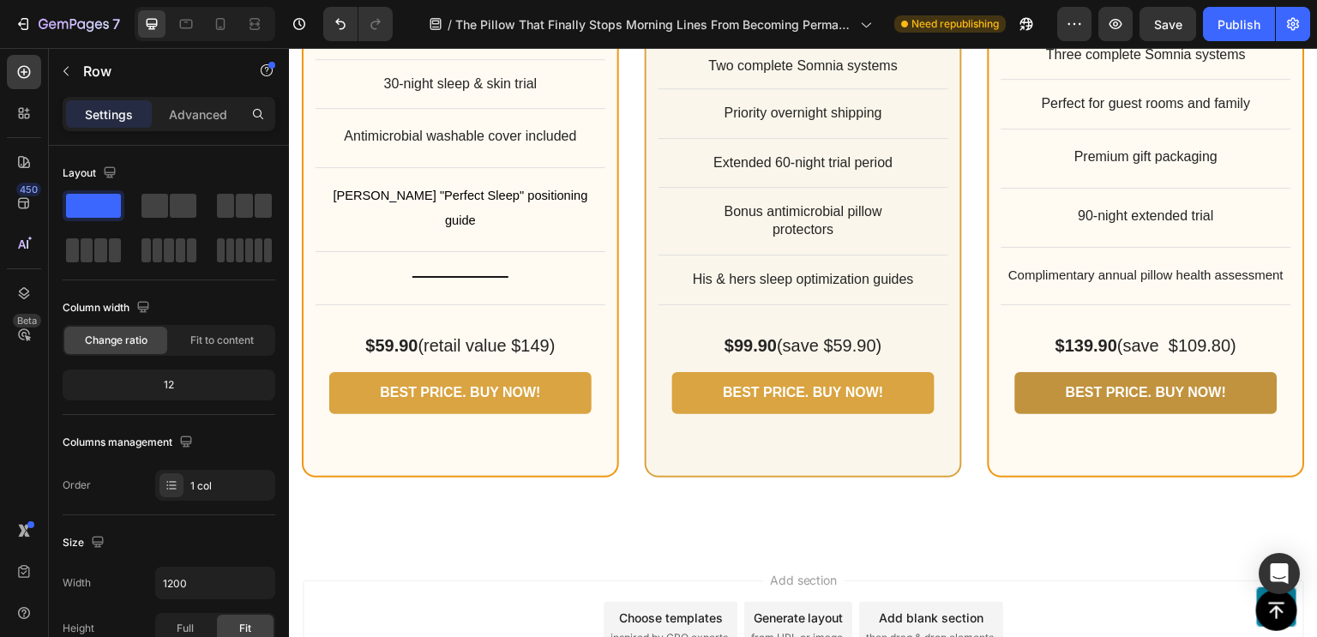
scroll to position [12927, 0]
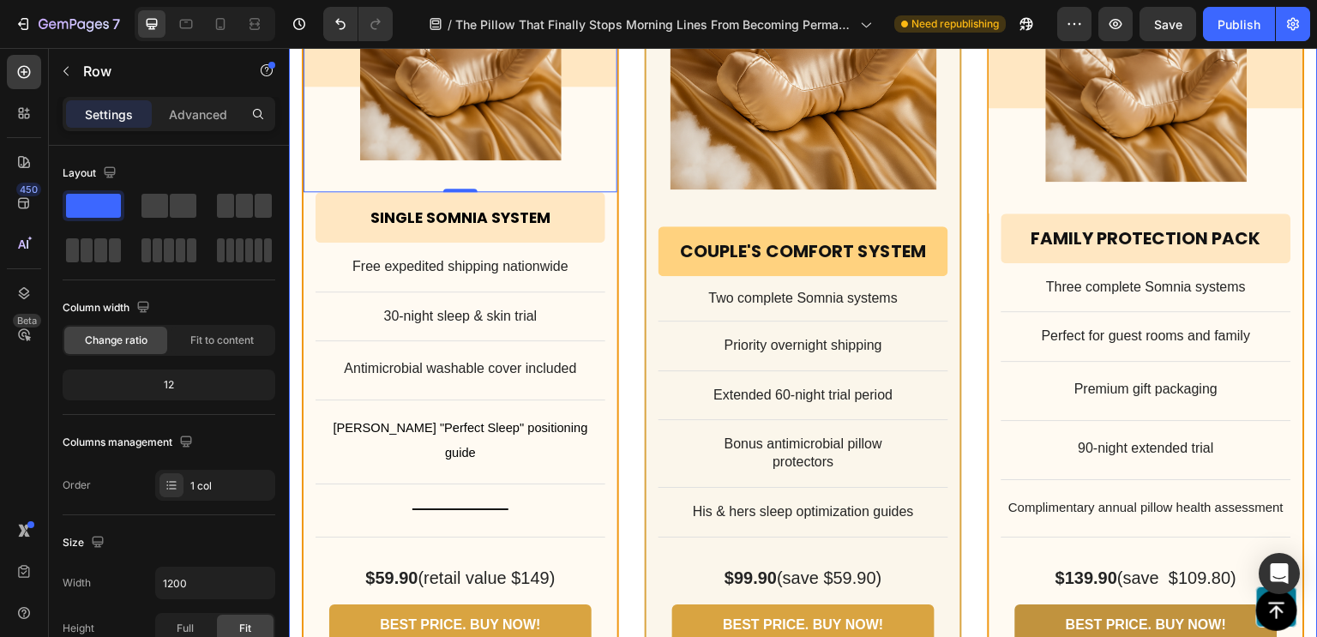
click at [430, 536] on div "Perfect Introduction Text Block Row Product Images Row 0 Single Somnia System H…" at bounding box center [460, 277] width 317 height 866
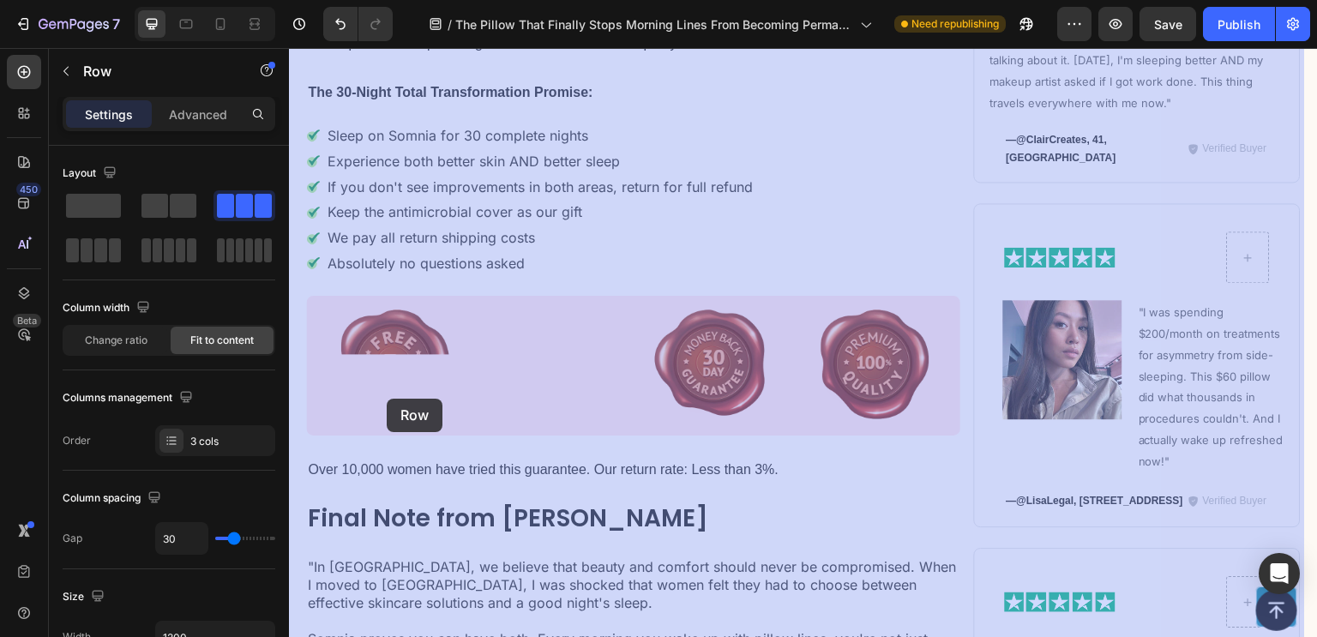
scroll to position [11748, 0]
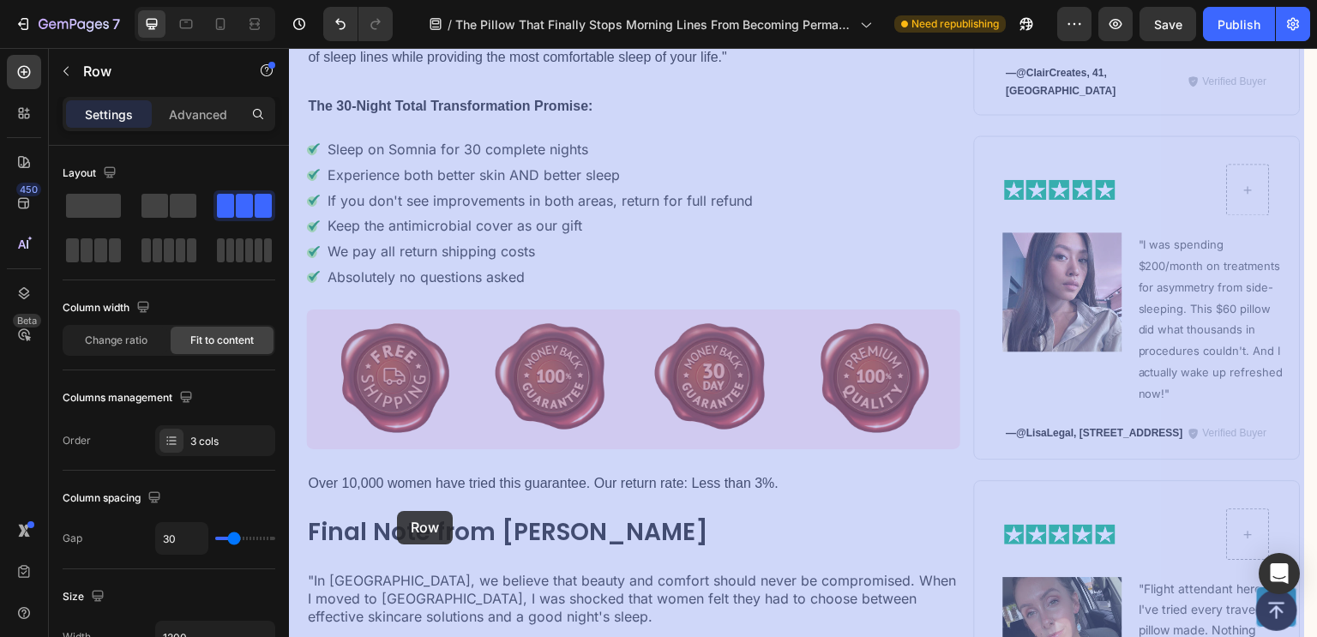
drag, startPoint x: 312, startPoint y: 519, endPoint x: 397, endPoint y: 511, distance: 85.2
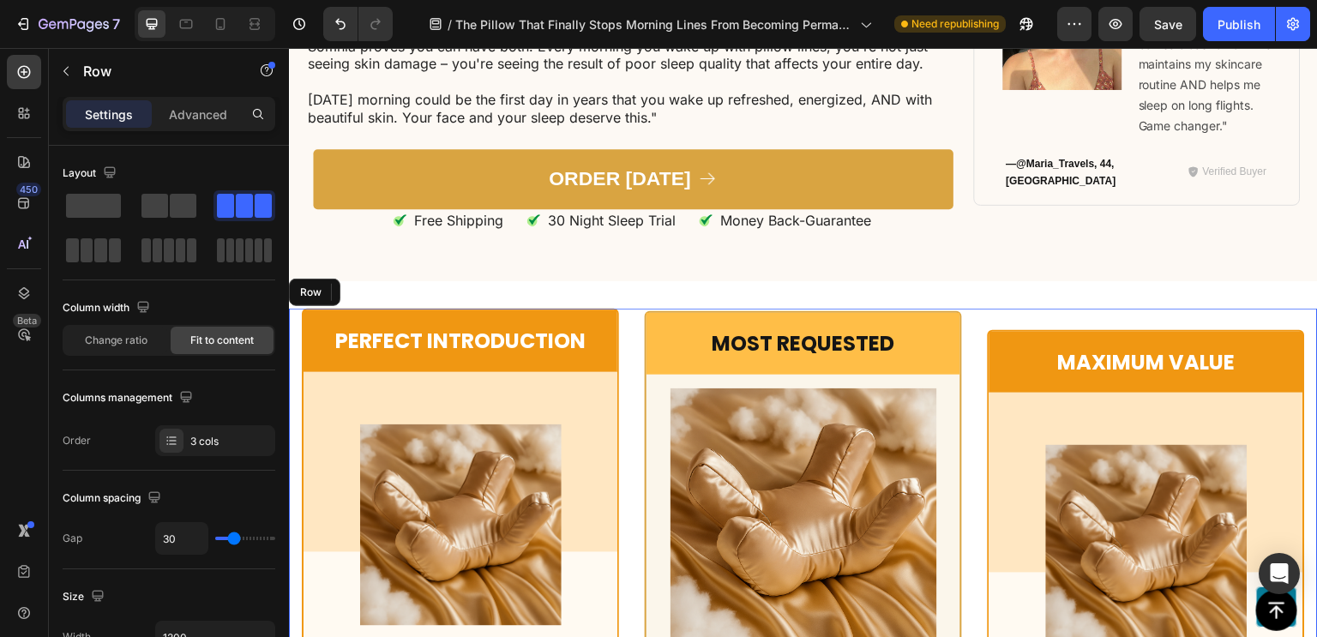
scroll to position [12927, 0]
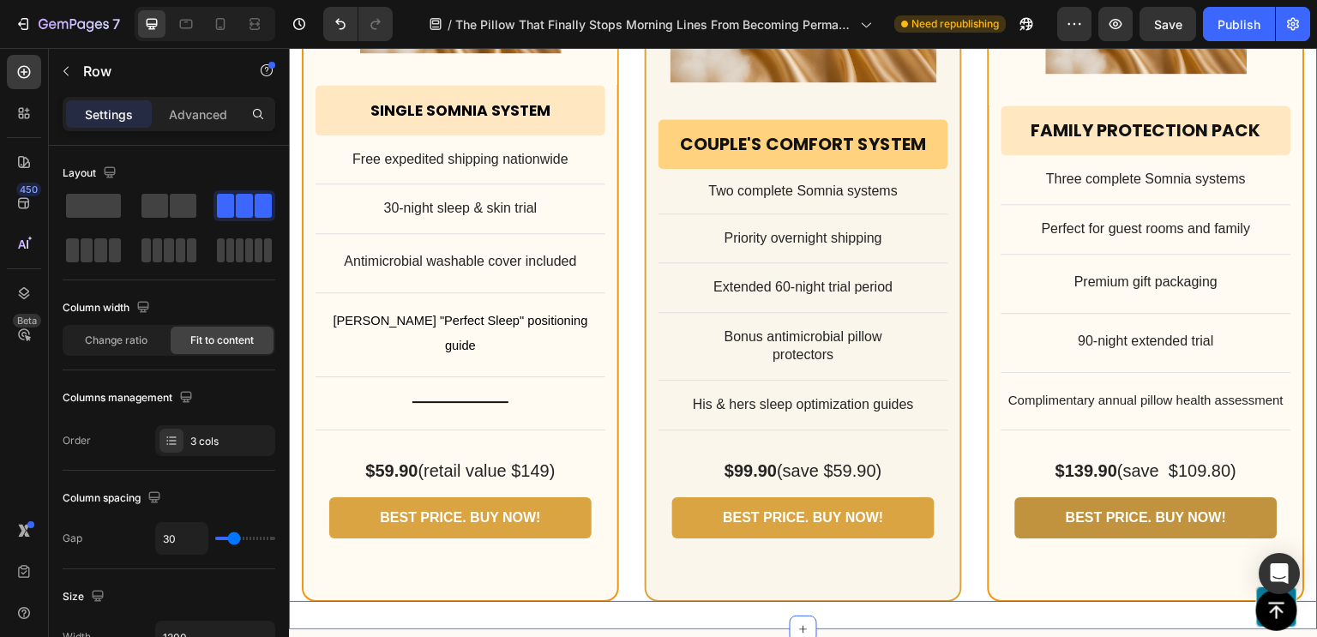
click at [557, 294] on div "Most Requested Text Block Row Product Images Row Couple's Comfort System Headin…" at bounding box center [803, 169] width 1029 height 921
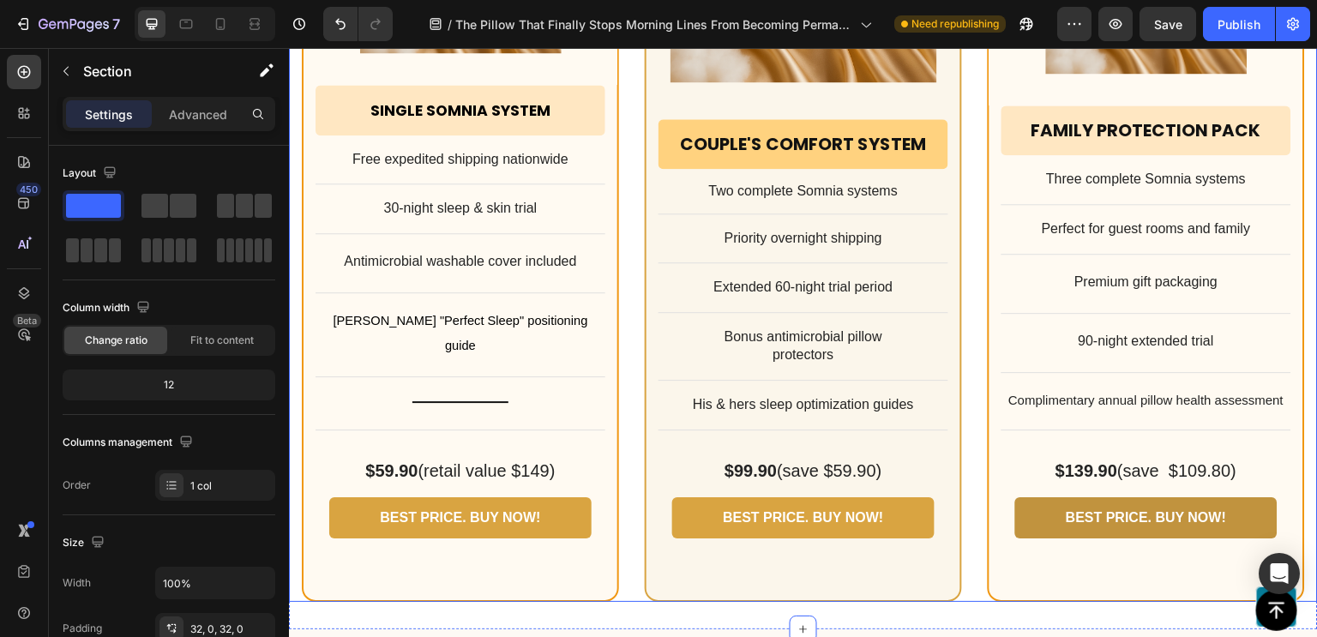
click at [543, 319] on div "Perfect Introduction Text Block Row Product Images Row Single Somnia System Hea…" at bounding box center [460, 169] width 317 height 866
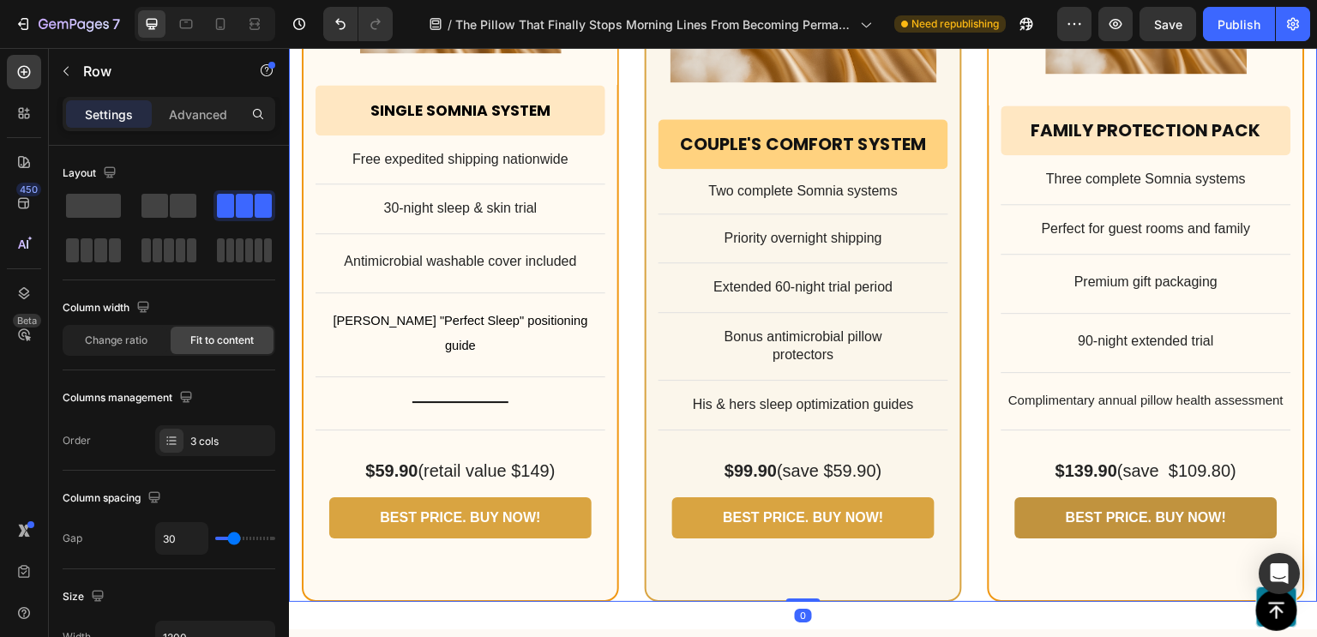
scroll to position [12767, 0]
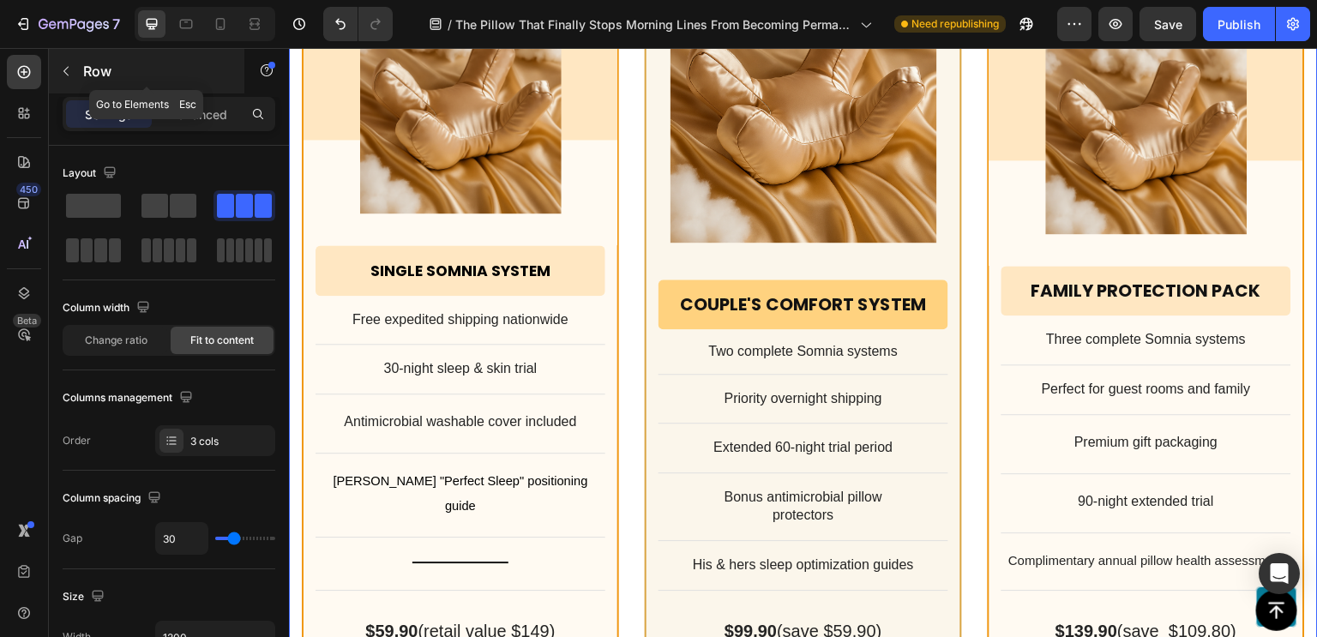
click at [82, 75] on div "Row" at bounding box center [146, 71] width 195 height 45
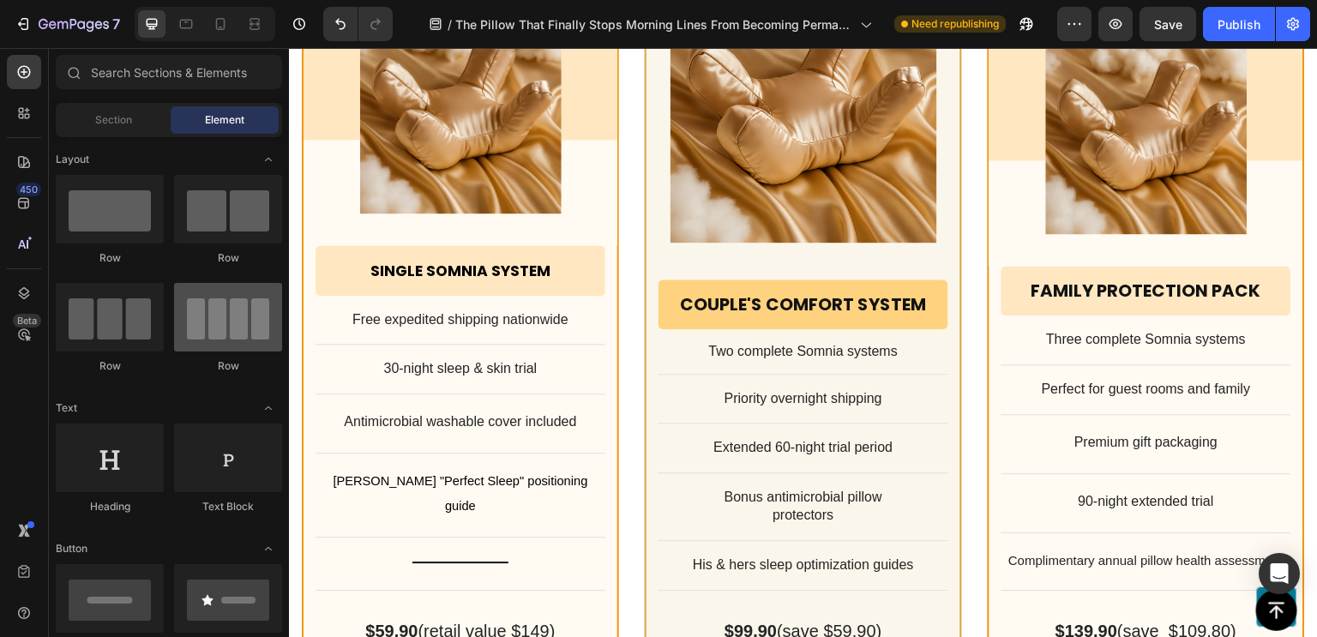
scroll to position [0, 0]
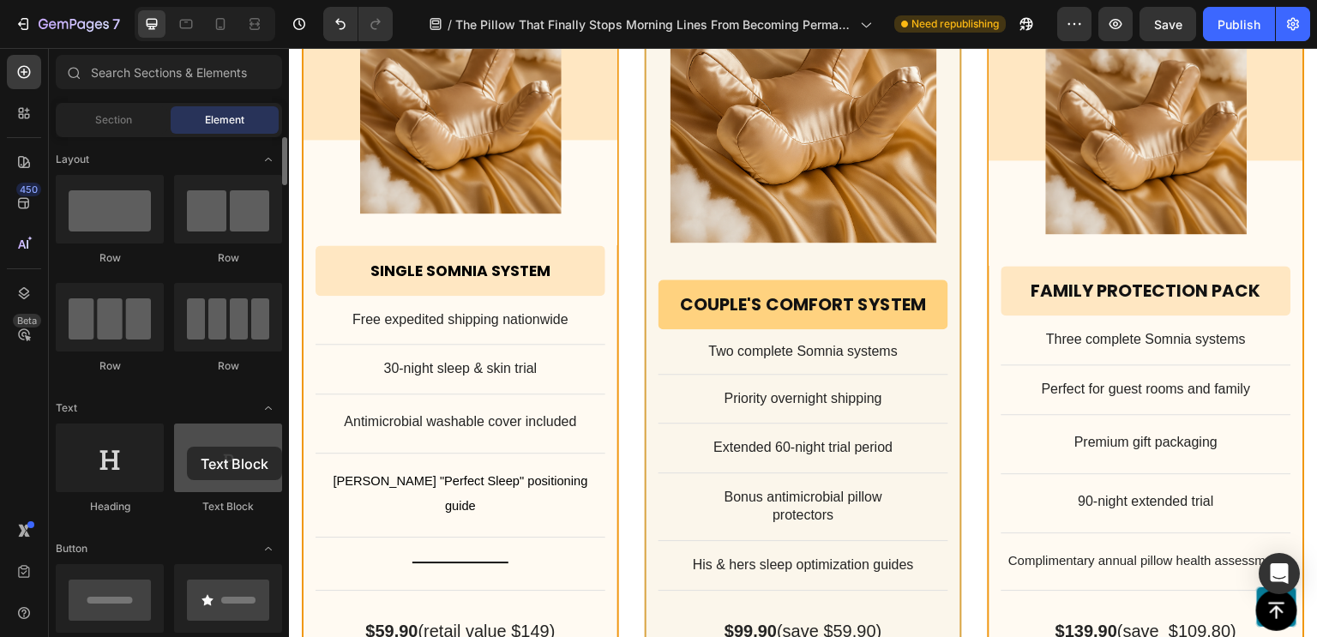
drag, startPoint x: 225, startPoint y: 446, endPoint x: 187, endPoint y: 448, distance: 37.8
click at [187, 448] on div at bounding box center [228, 457] width 108 height 69
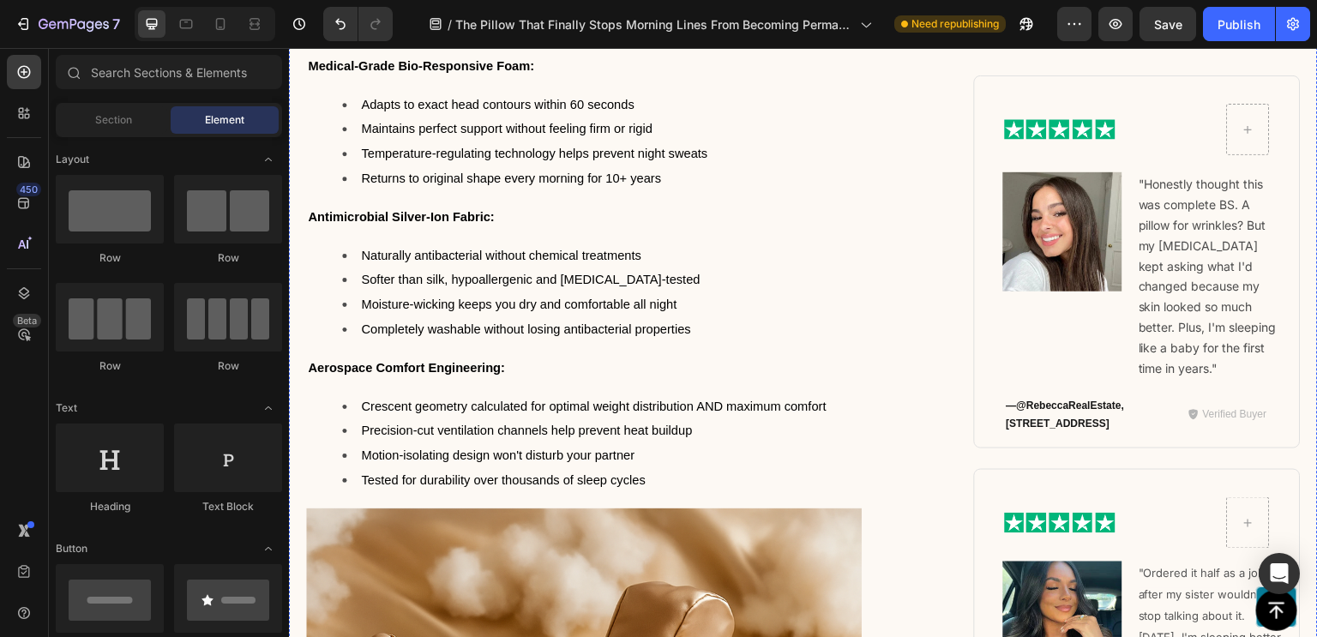
scroll to position [10326, 0]
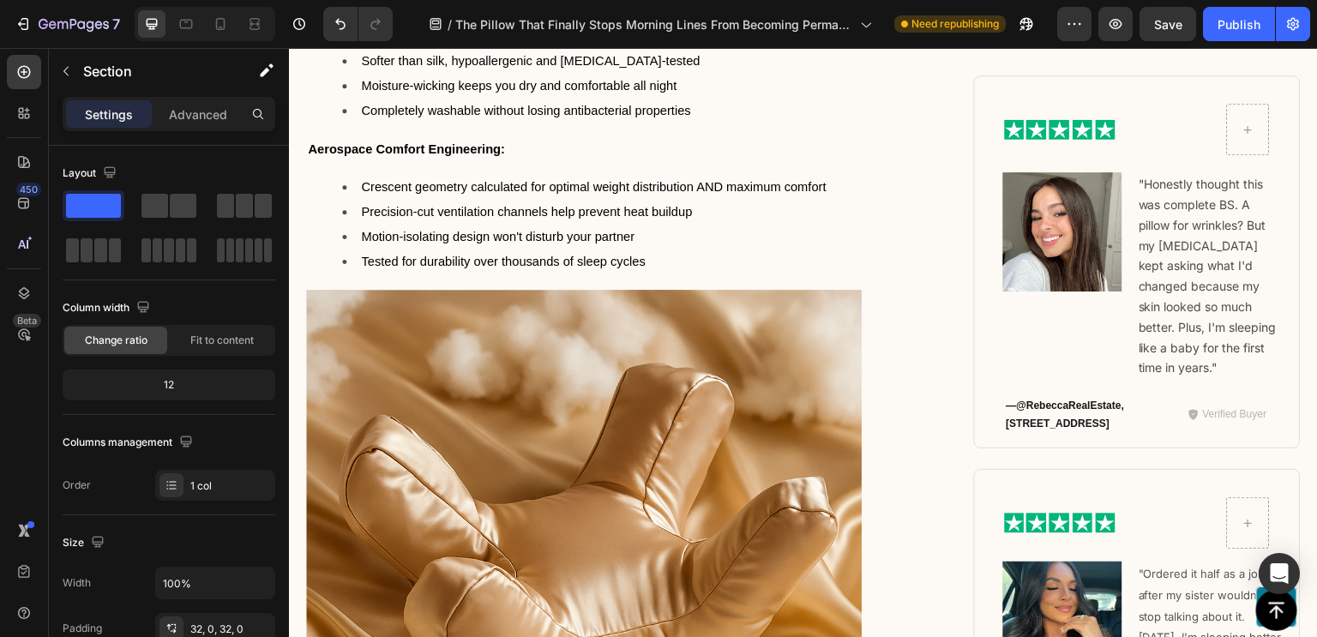
scroll to position [7894, 0]
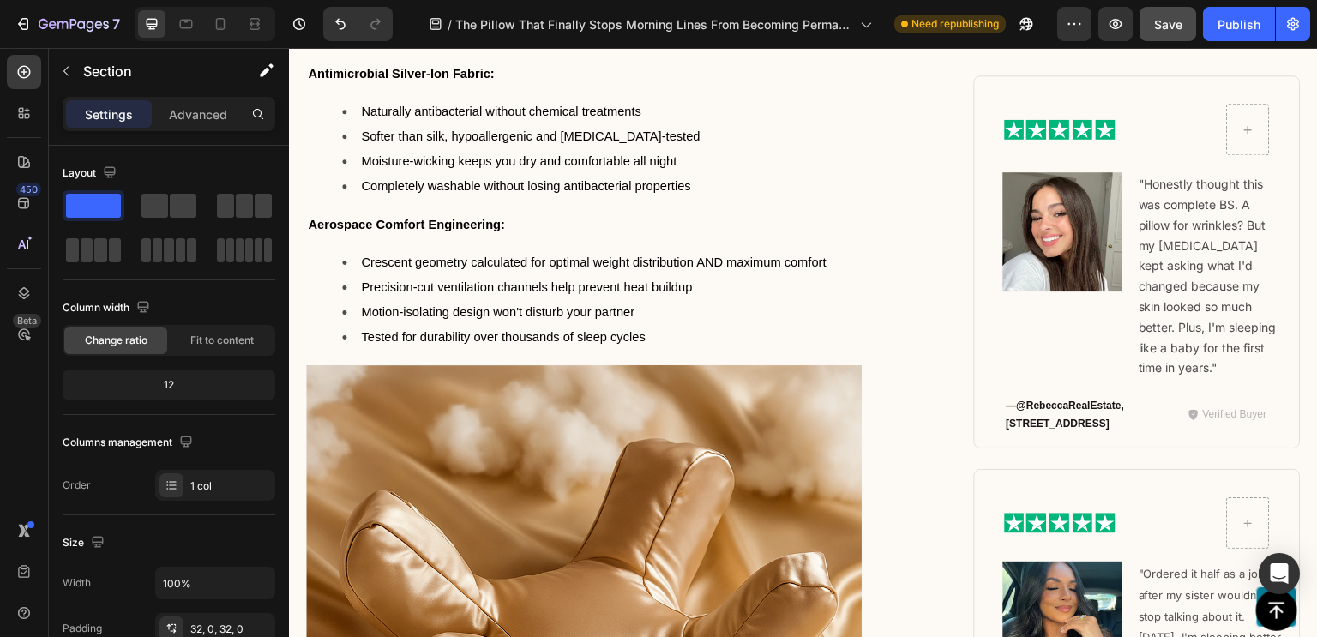
click at [1169, 26] on span "Save" at bounding box center [1168, 24] width 28 height 15
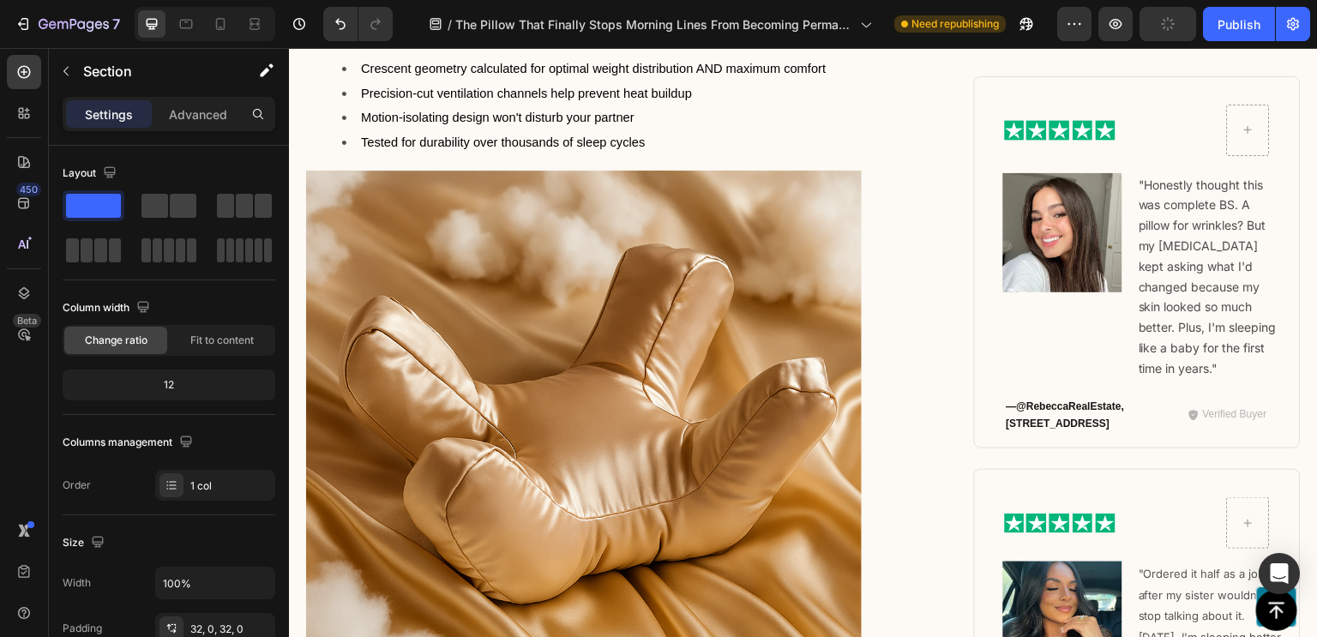
scroll to position [8359, 0]
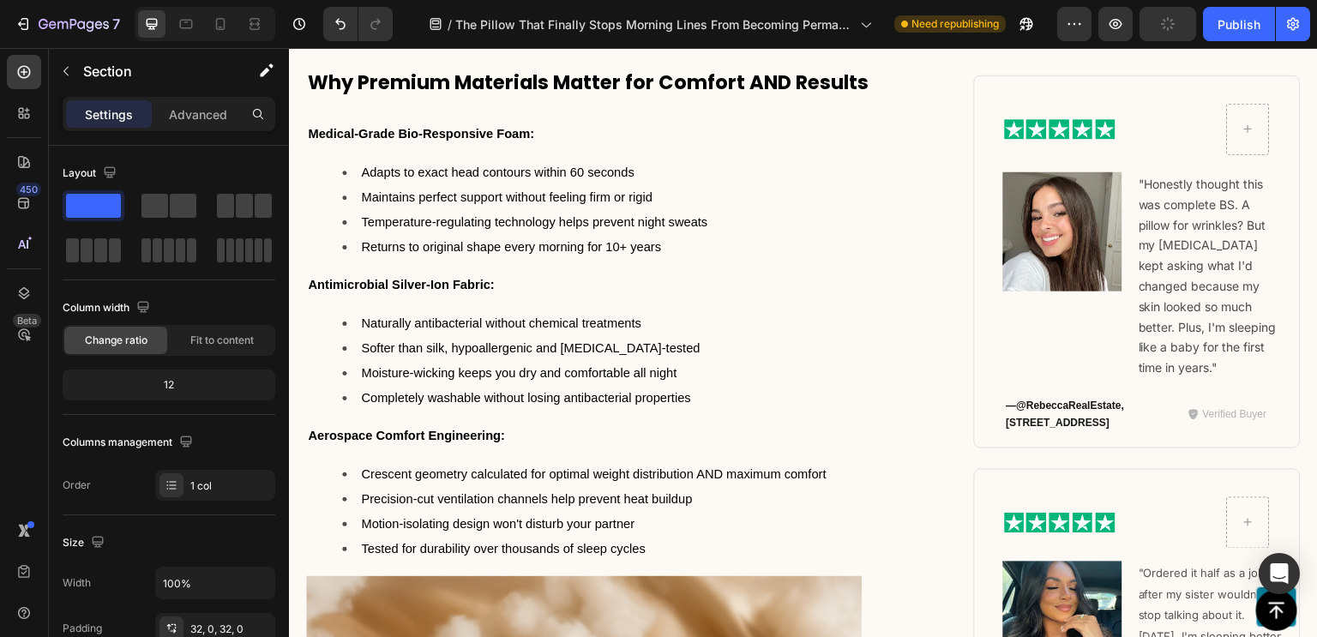
click at [533, 276] on div "Medical-Grade Bio-Responsive Foam: Adapts to exact head contours within 60 seco…" at bounding box center [633, 348] width 654 height 456
click at [66, 74] on icon "button" at bounding box center [65, 71] width 5 height 9
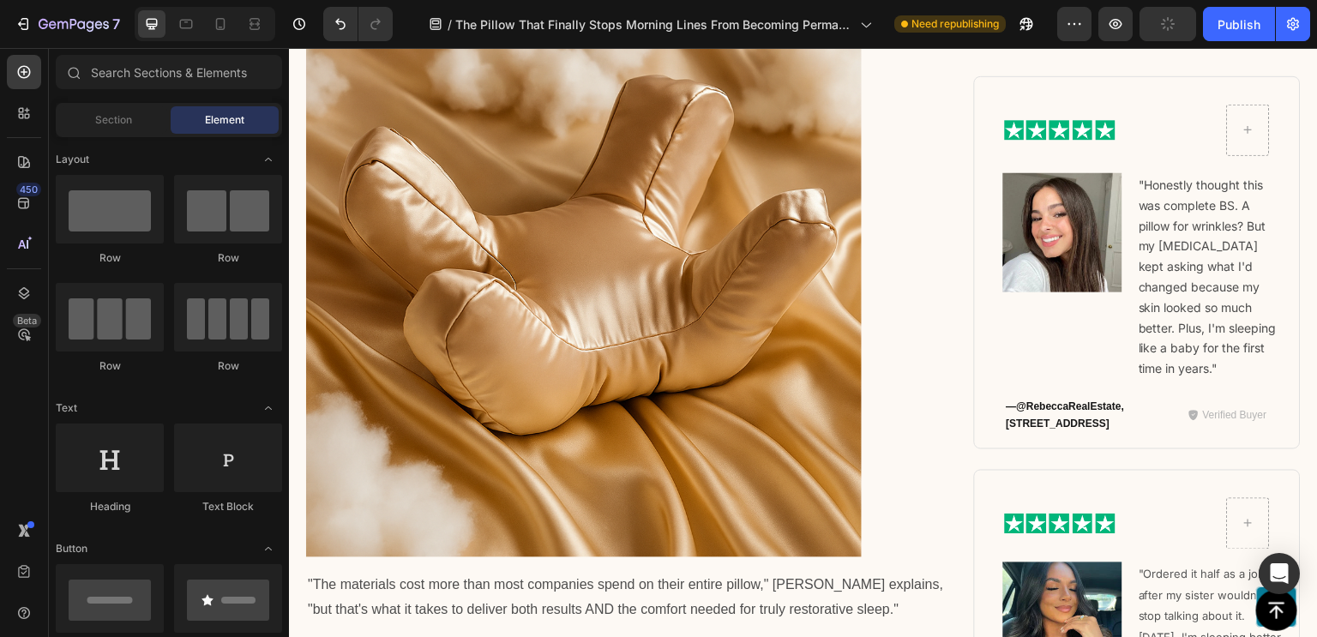
scroll to position [8095, 0]
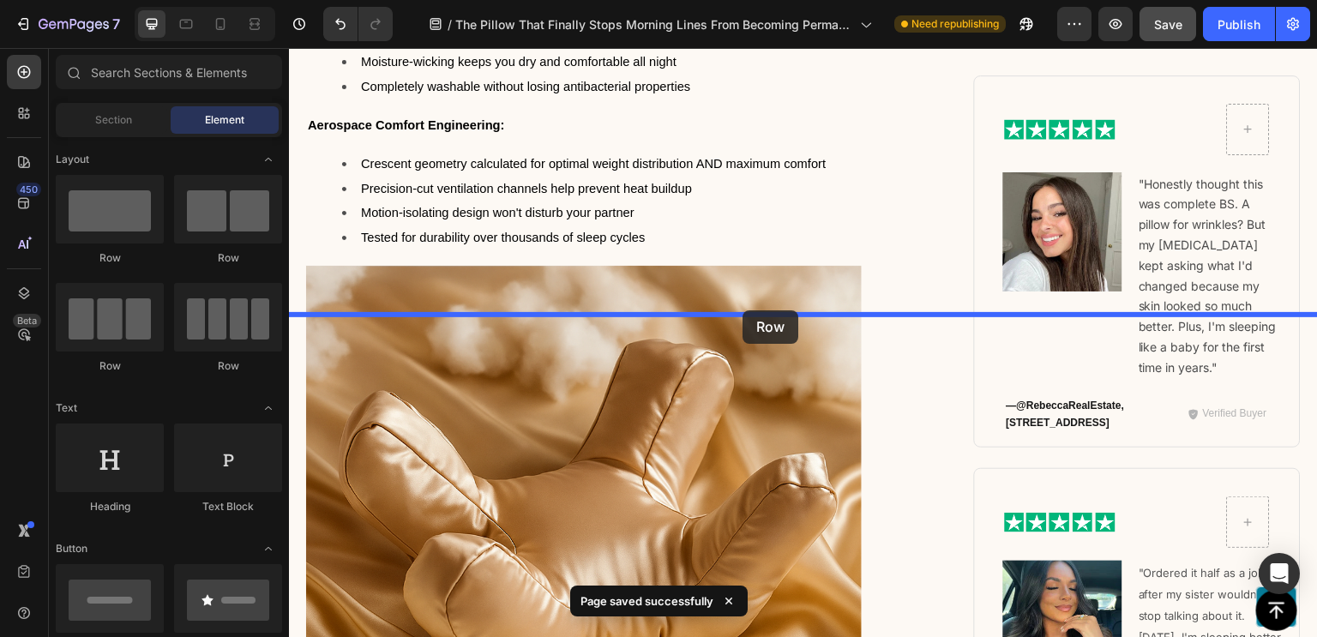
drag, startPoint x: 491, startPoint y: 279, endPoint x: 742, endPoint y: 314, distance: 253.6
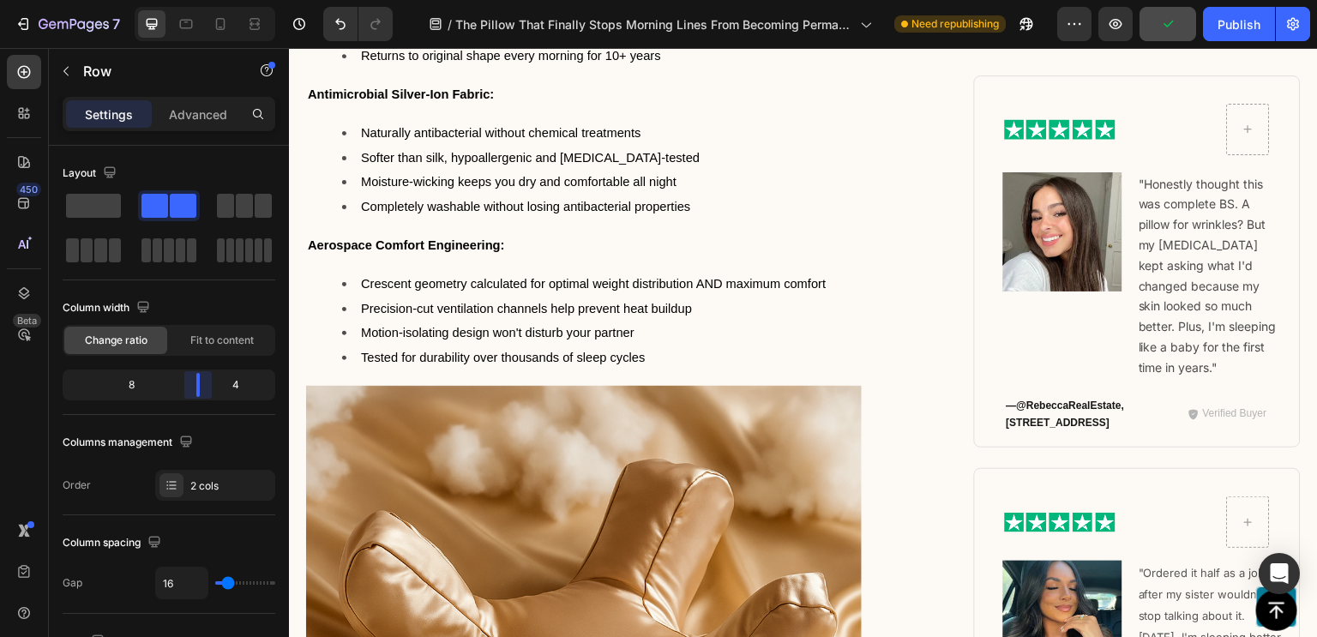
drag, startPoint x: 177, startPoint y: 387, endPoint x: 209, endPoint y: 384, distance: 32.8
click at [209, 0] on body "7 / The Pillow That Finally Stops Morning Lines From Becoming Permanent Wrinkle…" at bounding box center [658, 0] width 1317 height 0
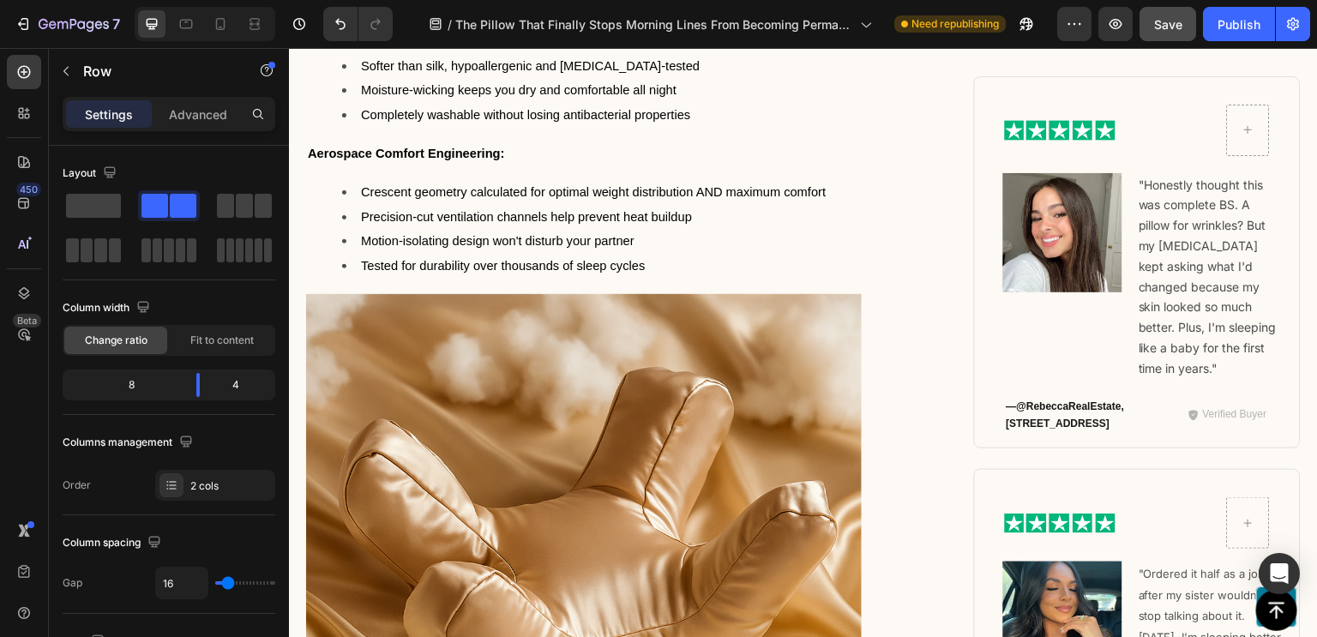
scroll to position [8191, 0]
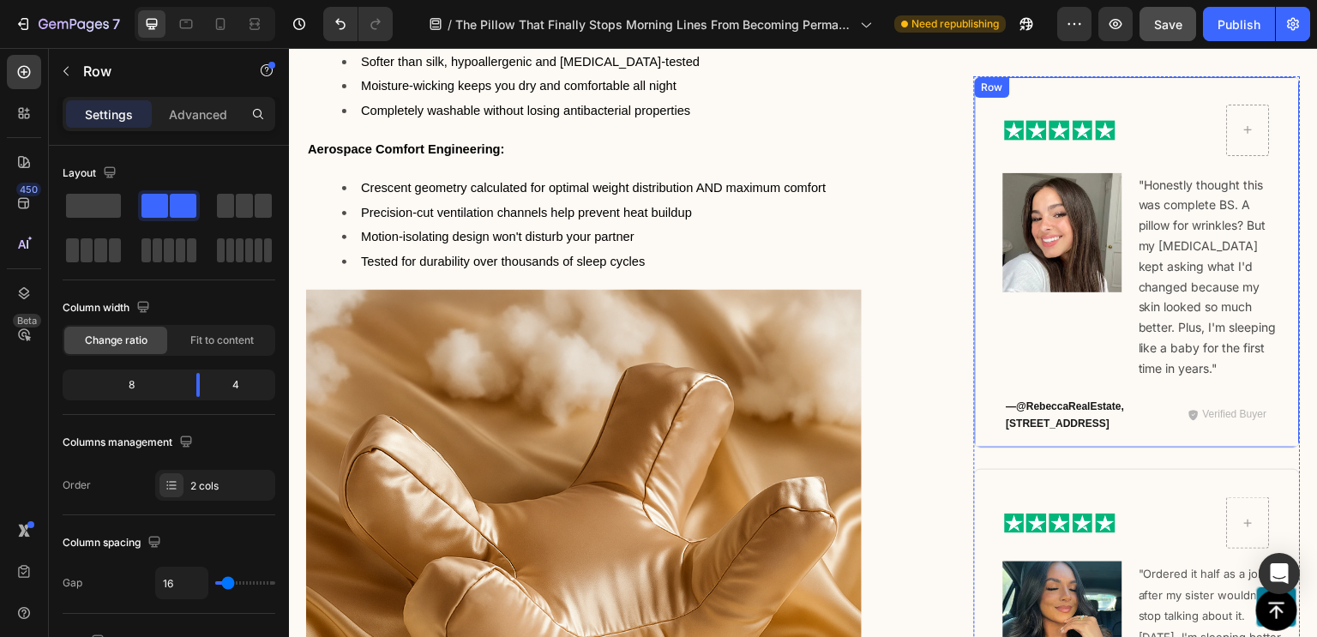
click at [1062, 369] on div "Image Row Image "Honestly thought this was complete BS. A pillow for wrinkles? …" at bounding box center [1137, 261] width 327 height 373
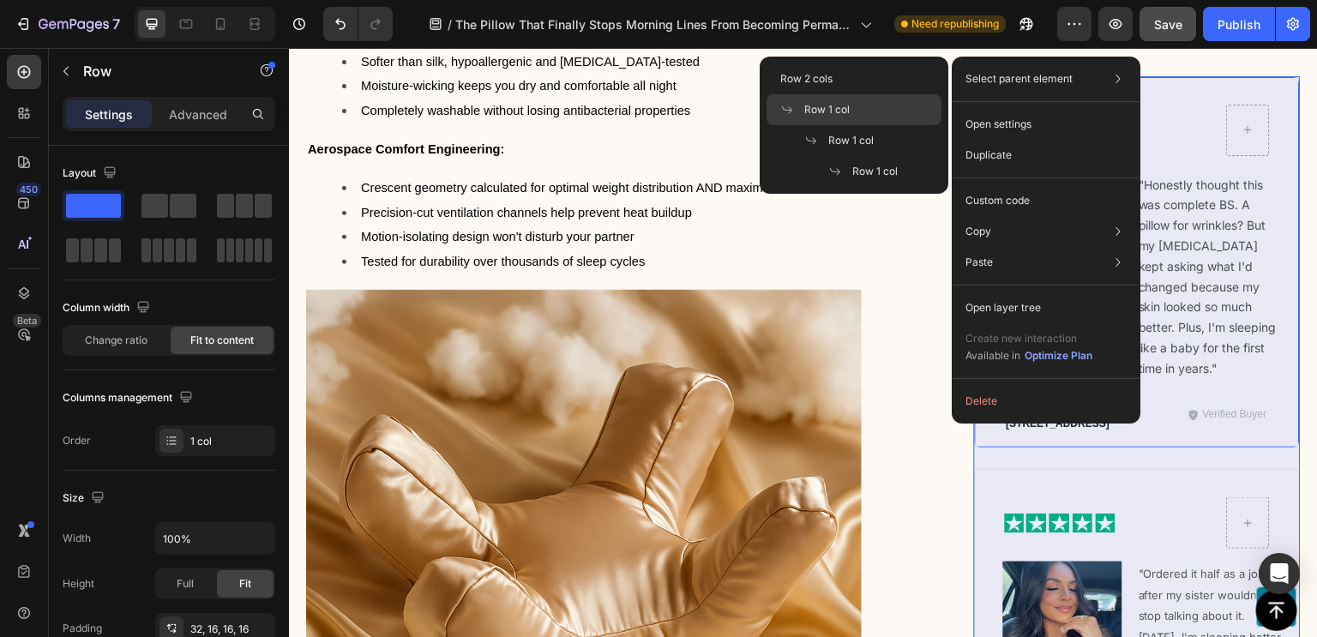
click at [914, 125] on div "Row 1 col" at bounding box center [853, 140] width 175 height 31
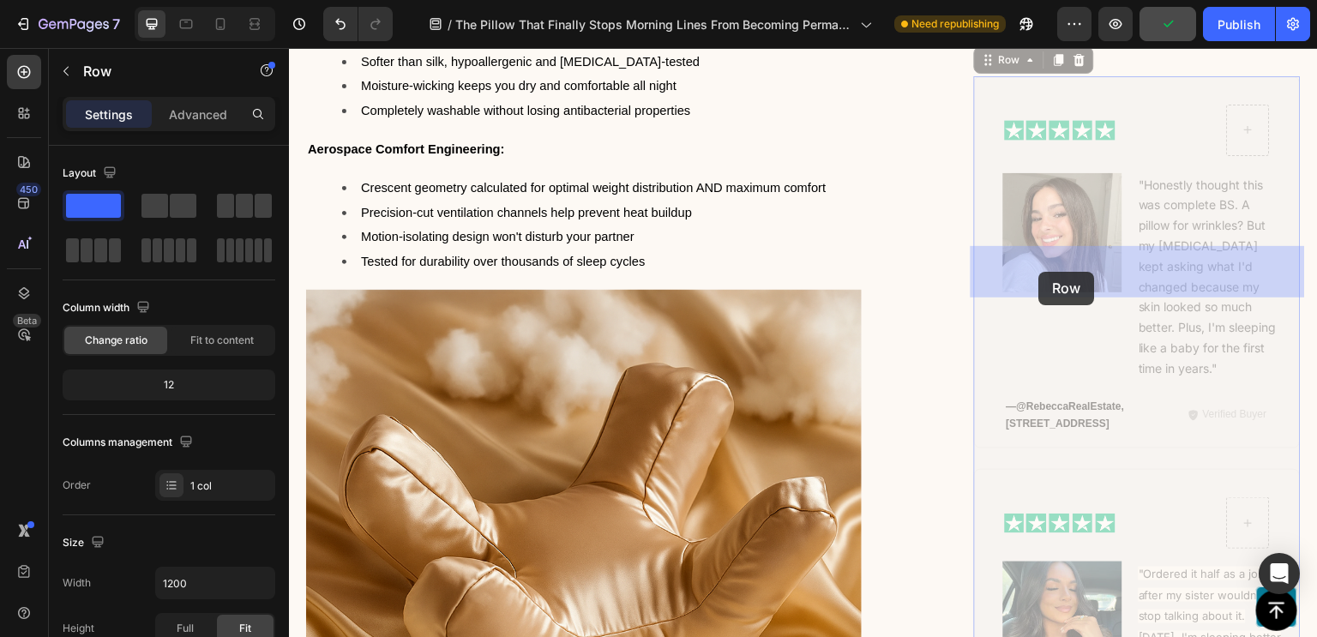
drag, startPoint x: 984, startPoint y: 340, endPoint x: 1039, endPoint y: 272, distance: 87.8
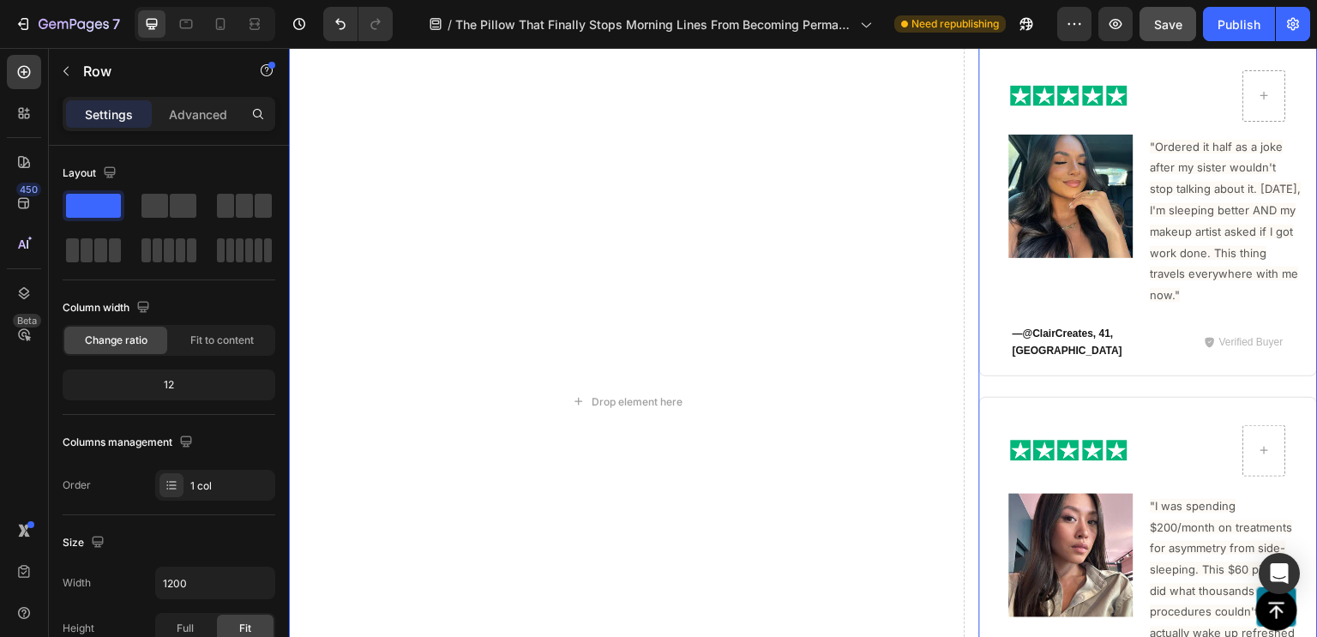
scroll to position [8193, 0]
click at [769, 231] on div "Drop element here Image Row Image "Honestly thought this was complete BS. A pil…" at bounding box center [803, 410] width 1029 height 1534
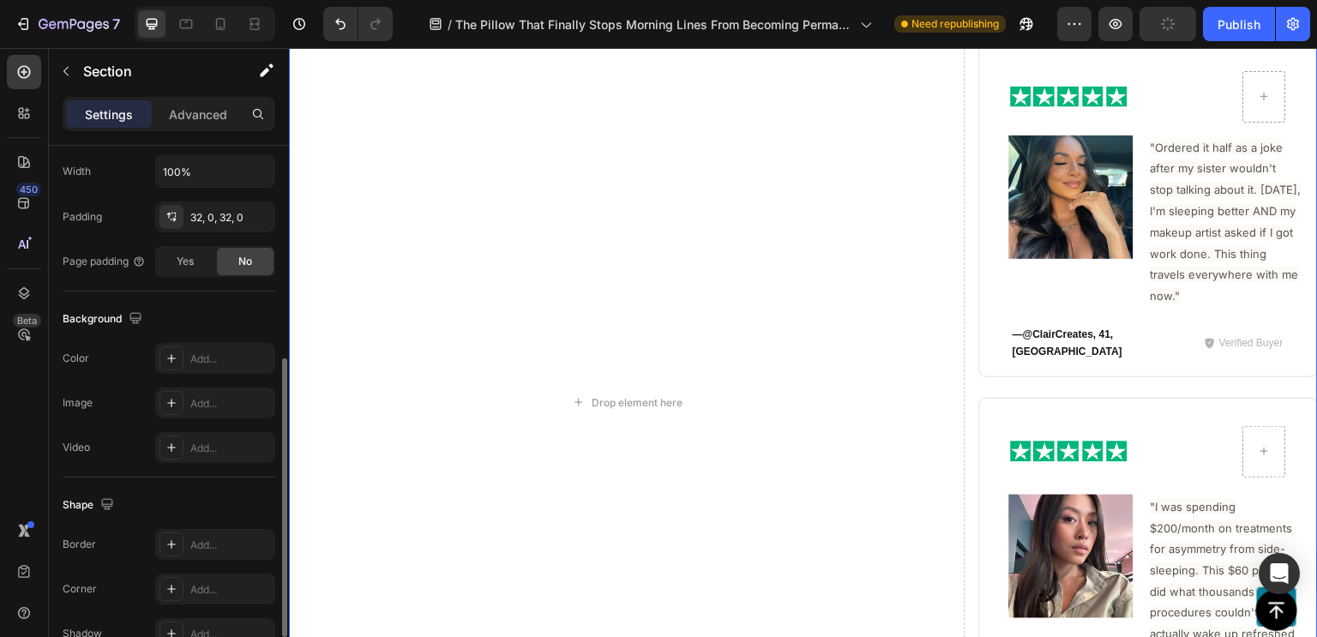
scroll to position [411, 0]
click at [173, 361] on icon at bounding box center [172, 359] width 14 height 14
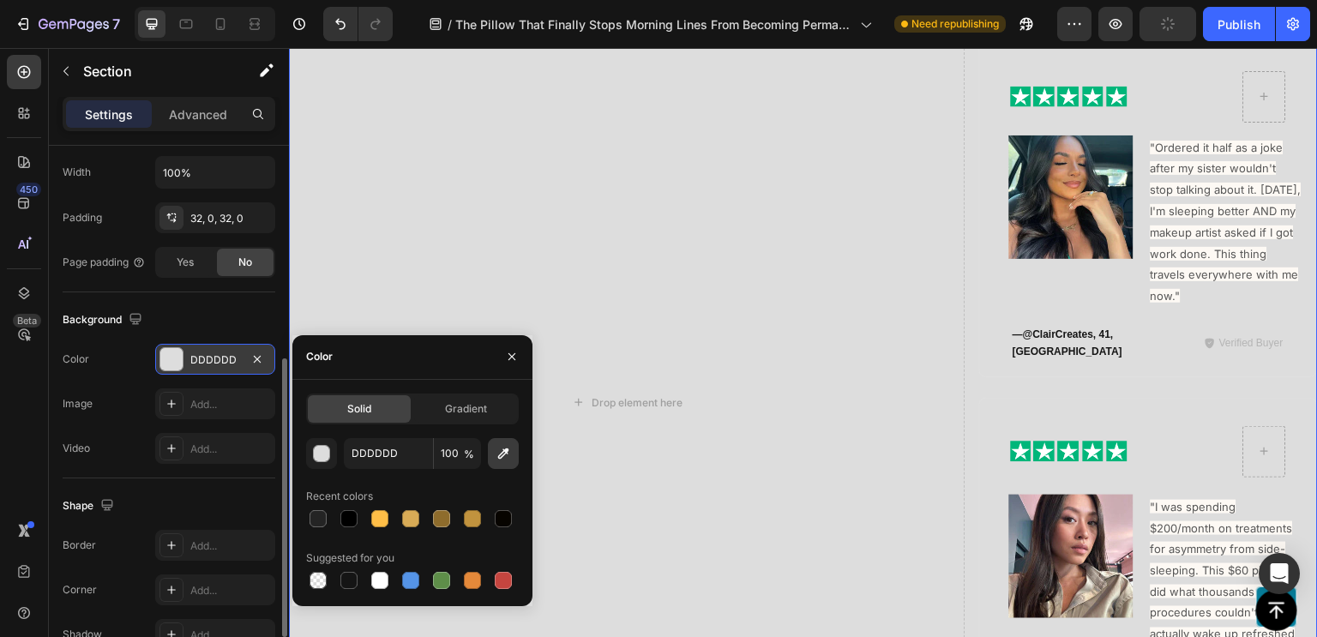
click at [510, 449] on icon "button" at bounding box center [503, 453] width 17 height 17
type input "FDF9F4"
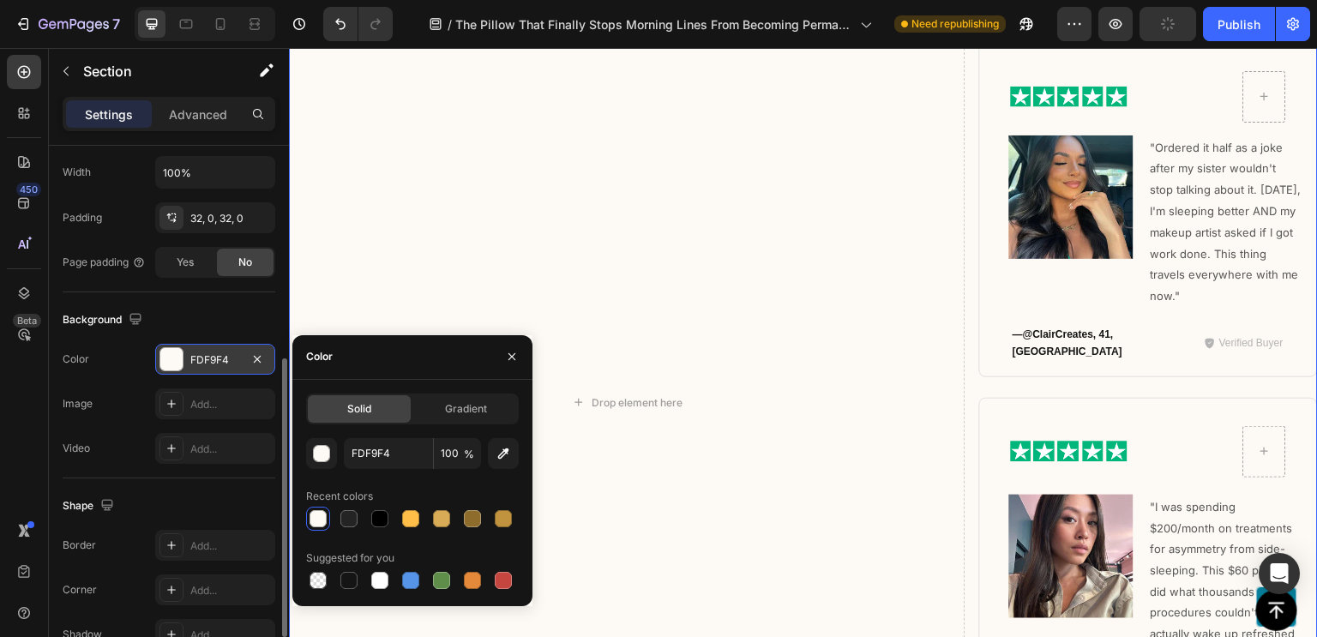
click at [111, 361] on div "Color FDF9F4" at bounding box center [169, 359] width 213 height 31
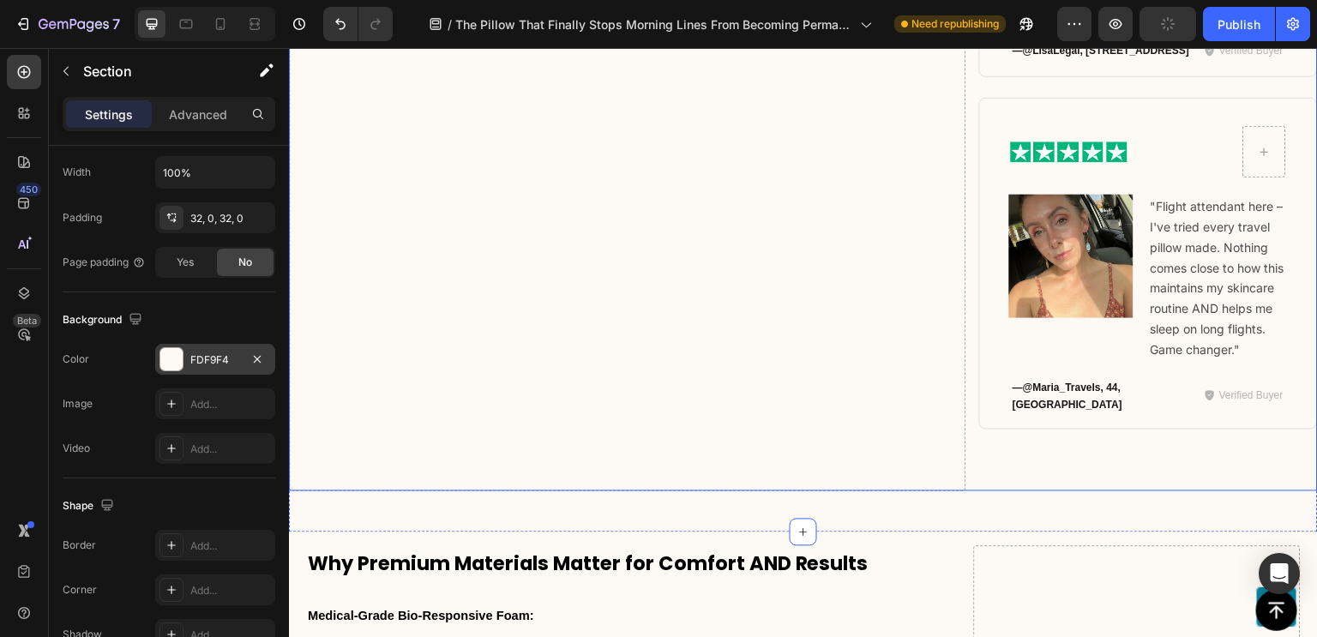
scroll to position [9406, 0]
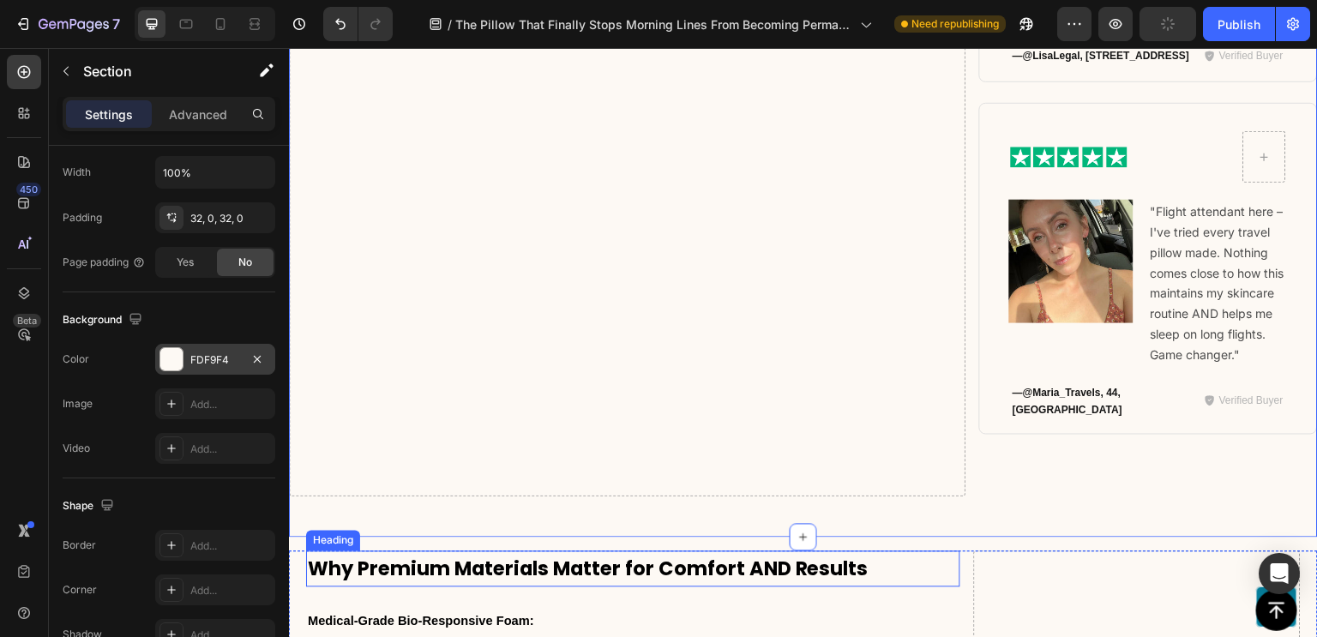
click at [311, 555] on strong "Why Premium Materials Matter for Comfort AND Results" at bounding box center [588, 568] width 561 height 27
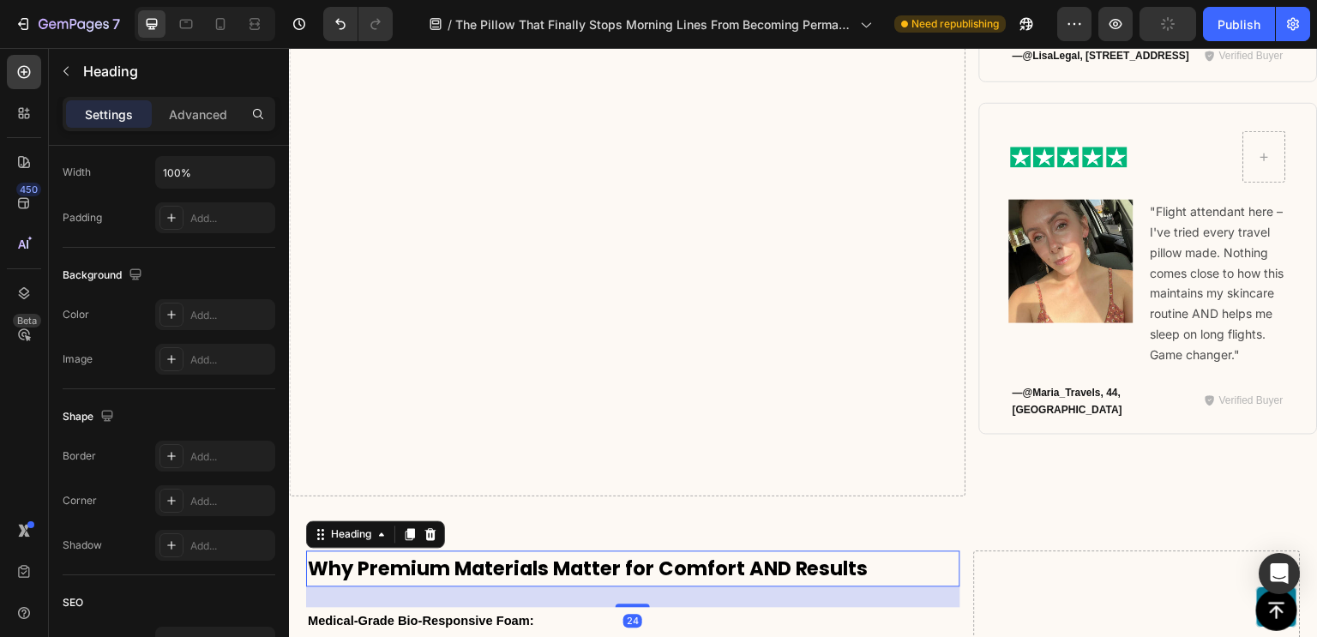
scroll to position [0, 0]
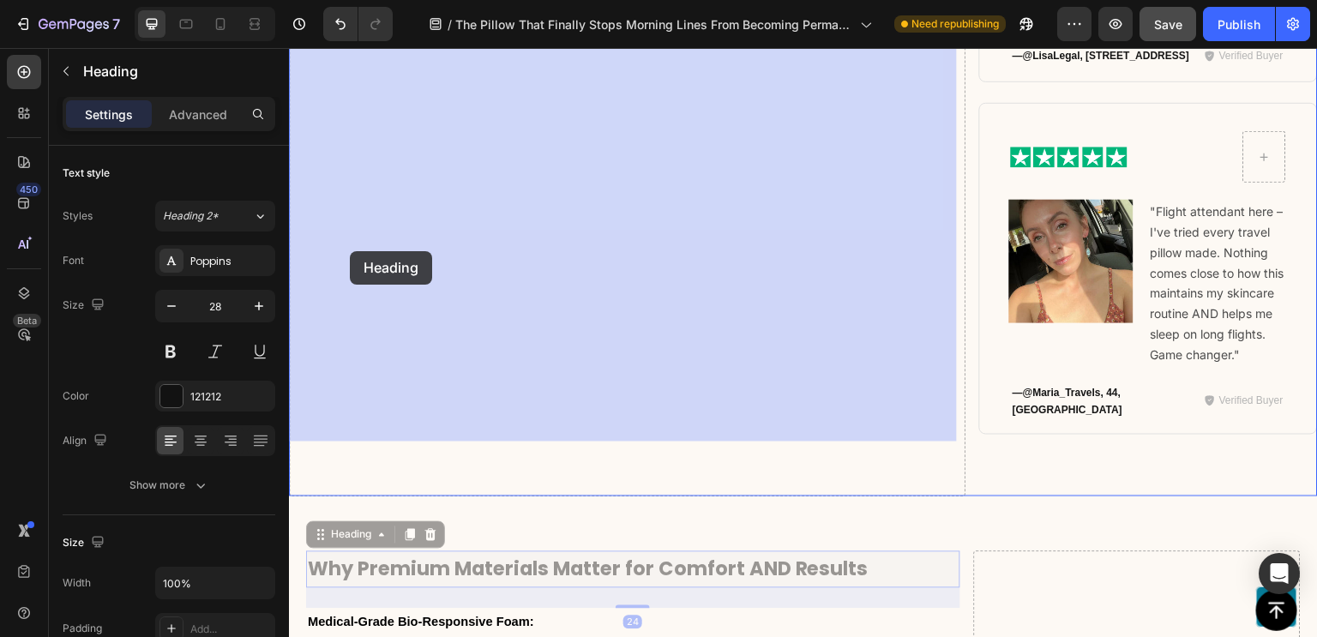
drag, startPoint x: 320, startPoint y: 484, endPoint x: 350, endPoint y: 251, distance: 235.1
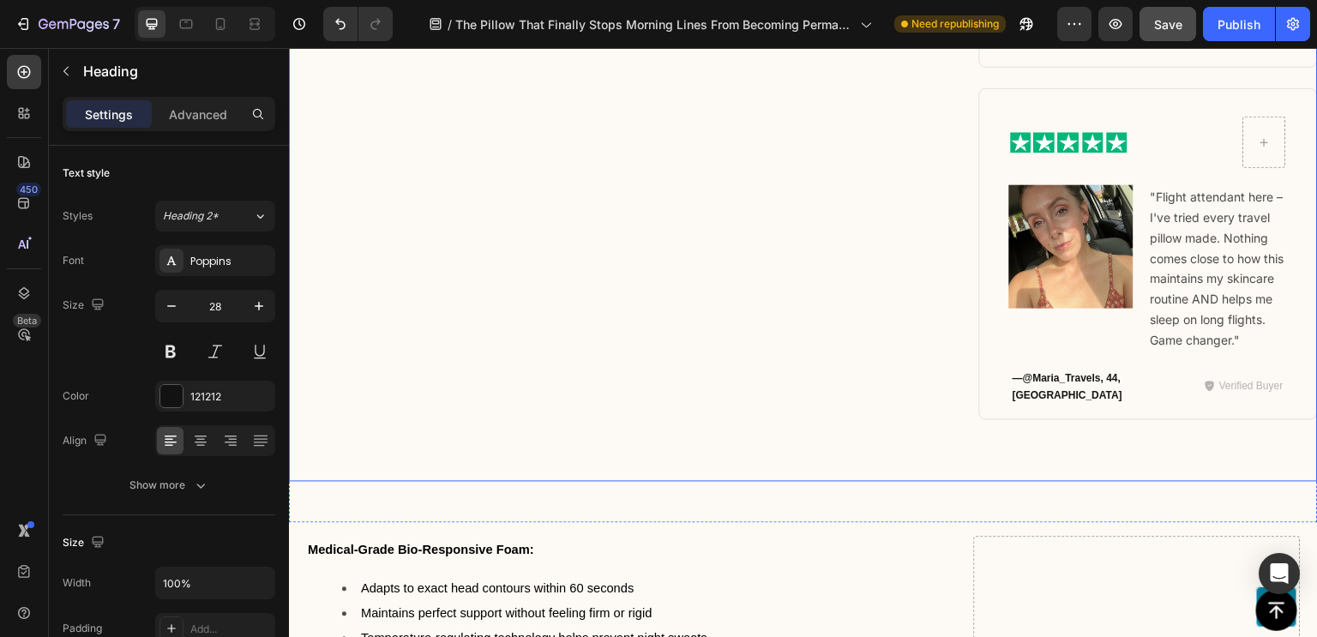
scroll to position [9441, 0]
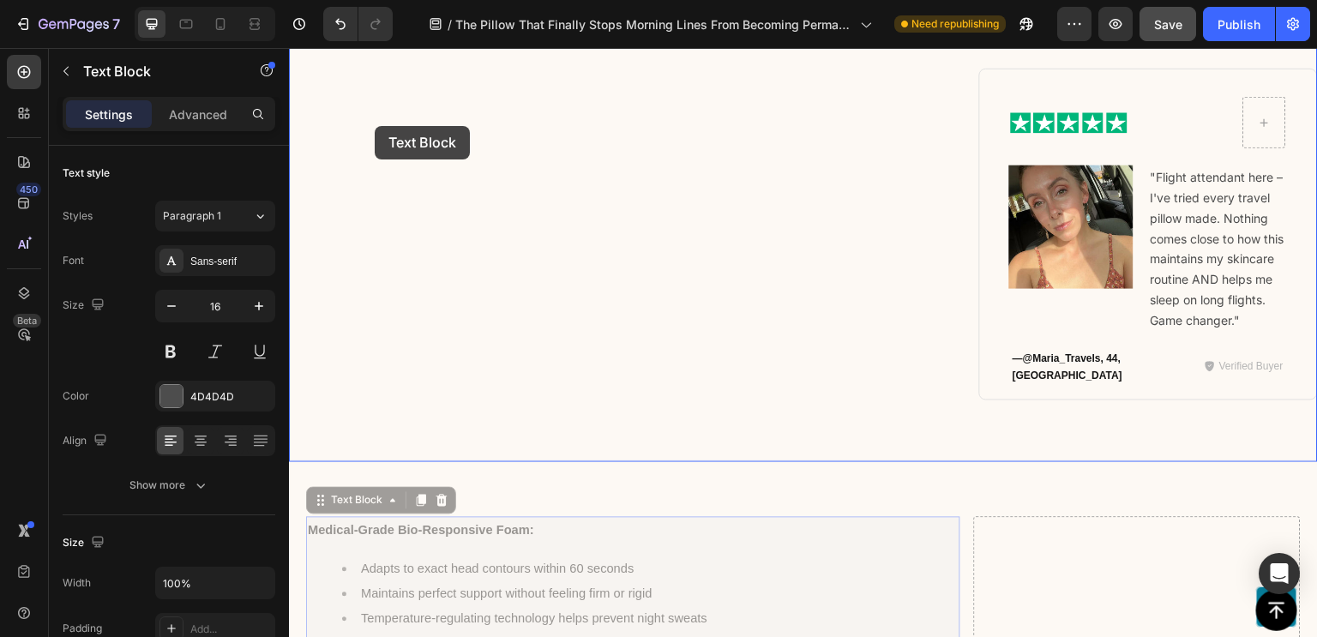
drag, startPoint x: 322, startPoint y: 449, endPoint x: 375, endPoint y: 126, distance: 327.4
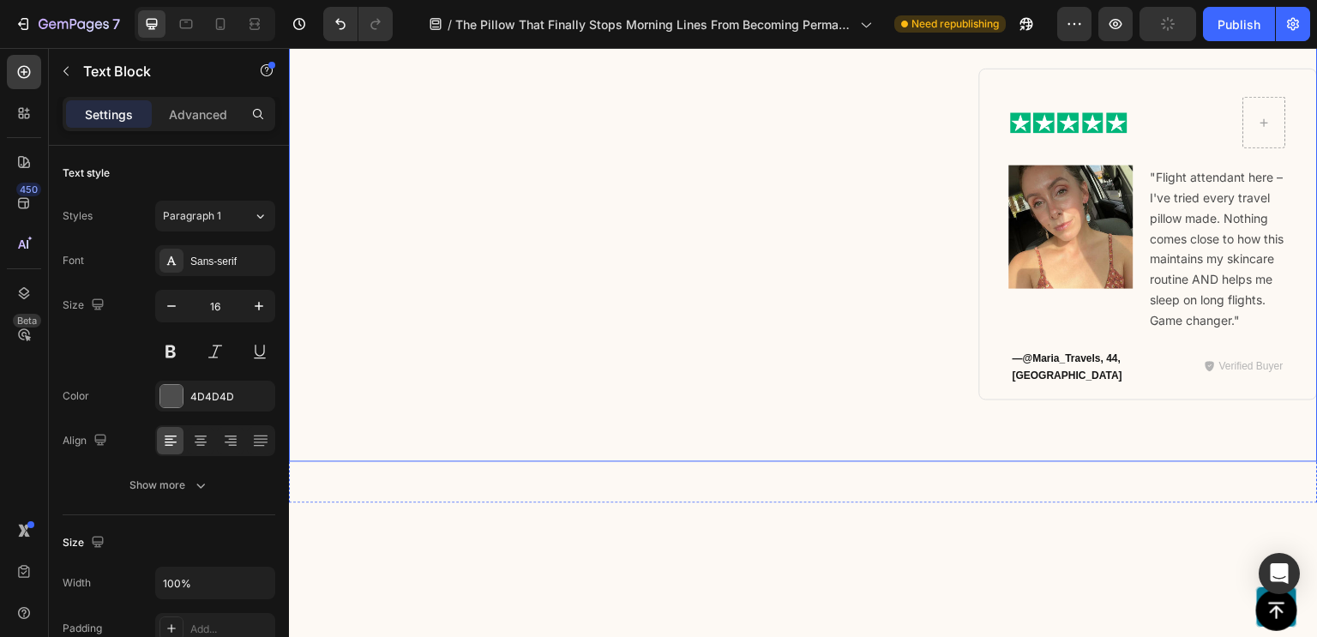
scroll to position [8776, 0]
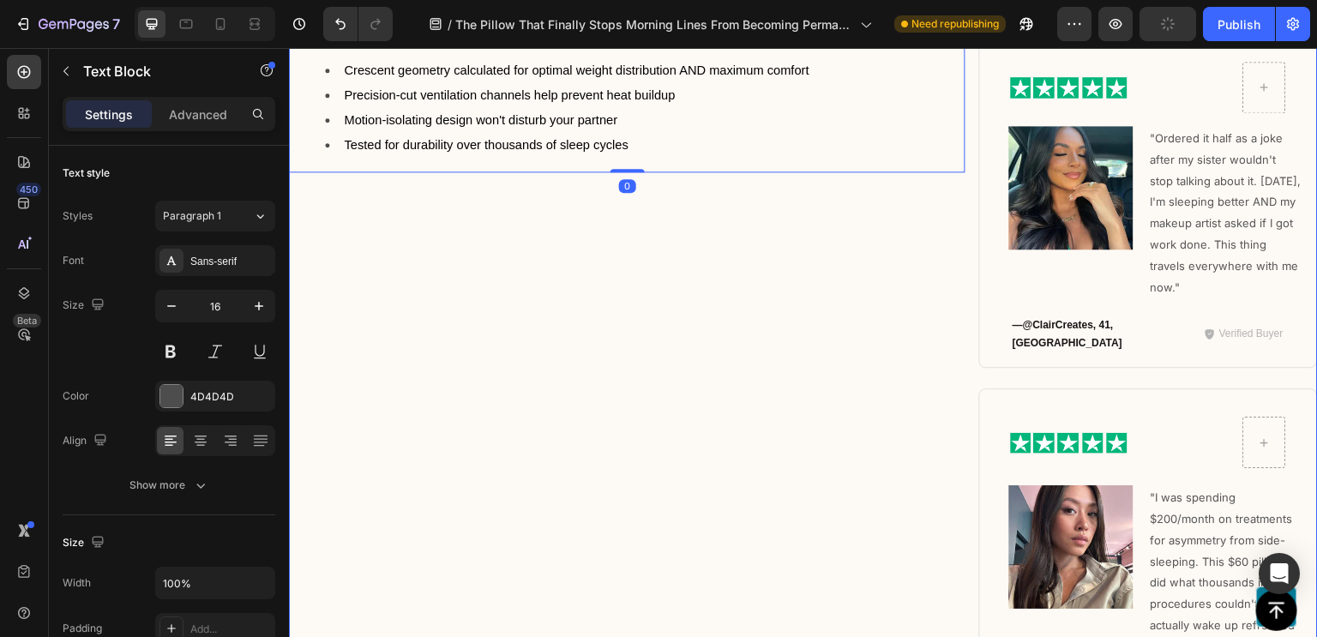
click at [411, 274] on div "Why Premium Materials Matter for Comfort AND Results Heading Medical-Grade Bio-…" at bounding box center [627, 394] width 676 height 1466
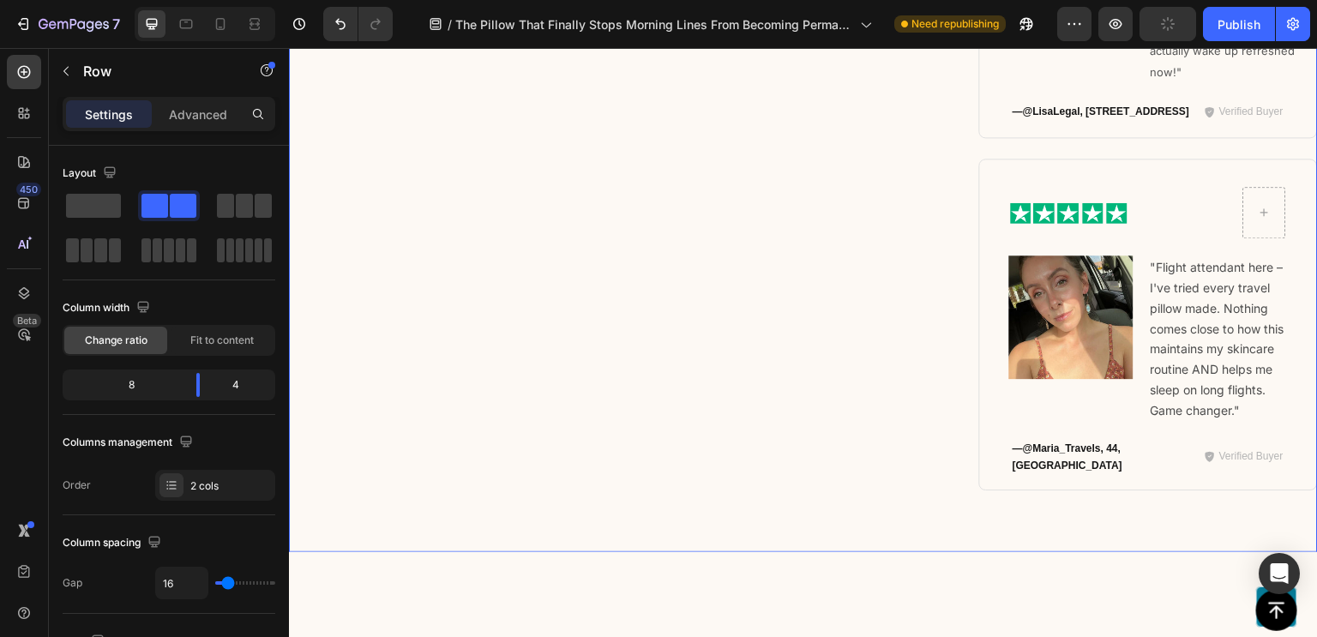
scroll to position [10050, 0]
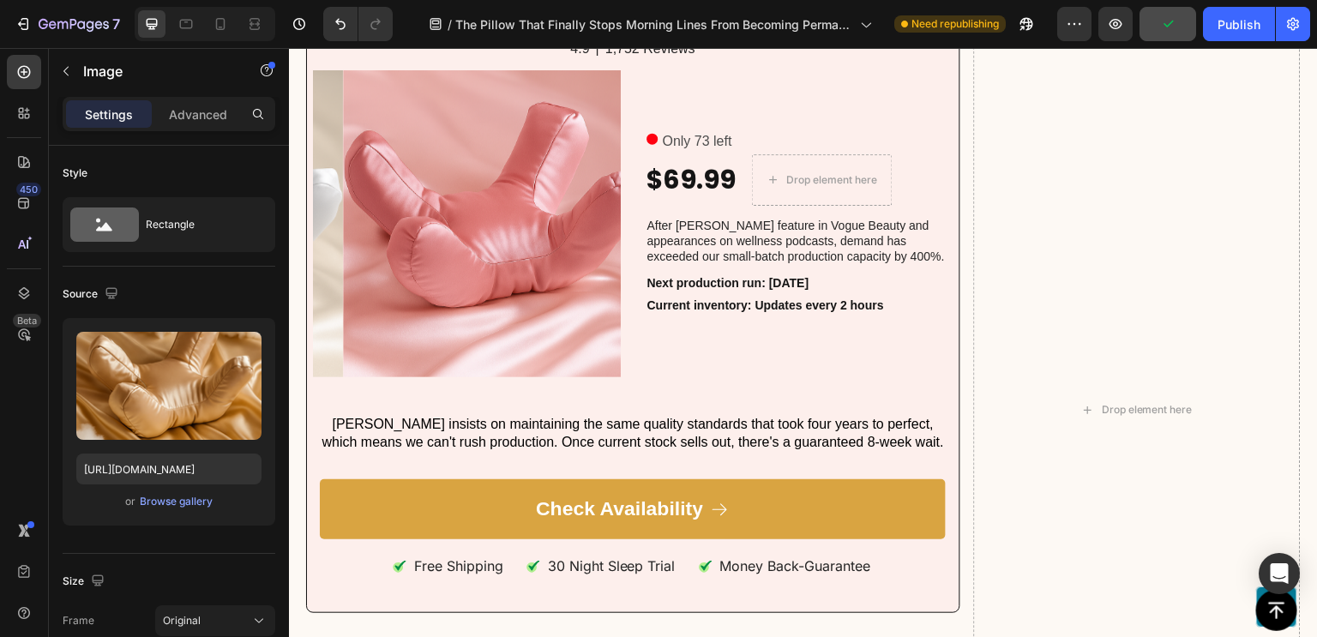
scroll to position [8829, 0]
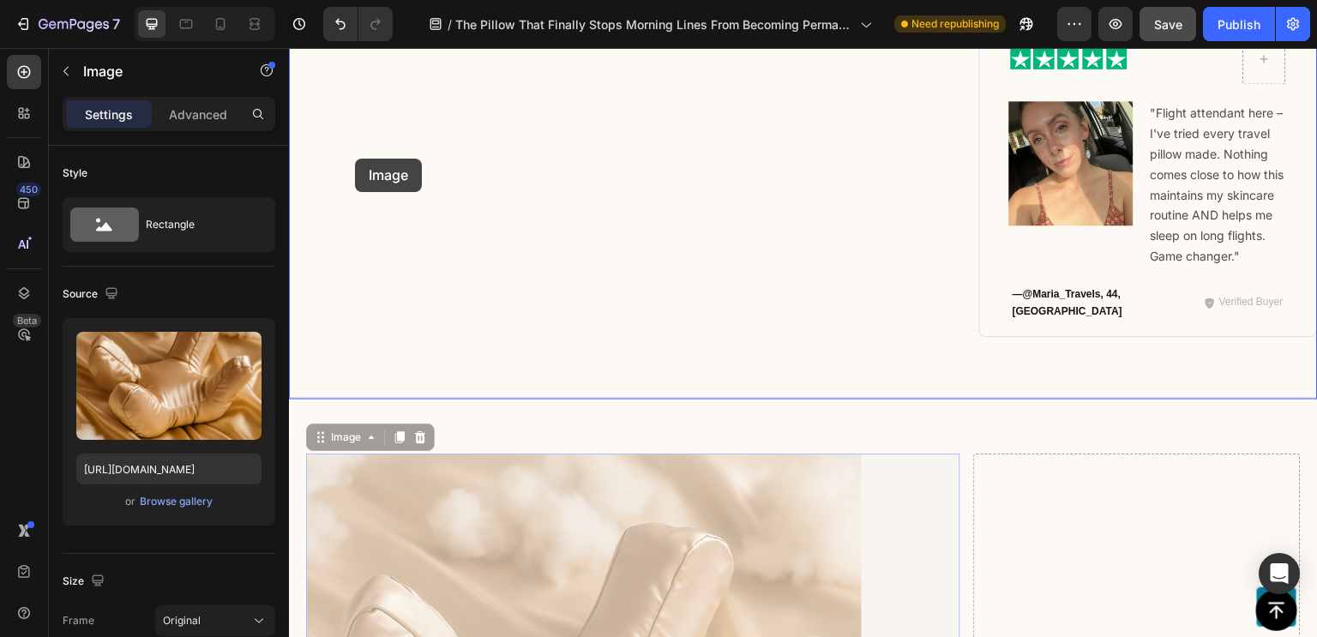
drag, startPoint x: 329, startPoint y: 385, endPoint x: 355, endPoint y: 159, distance: 227.7
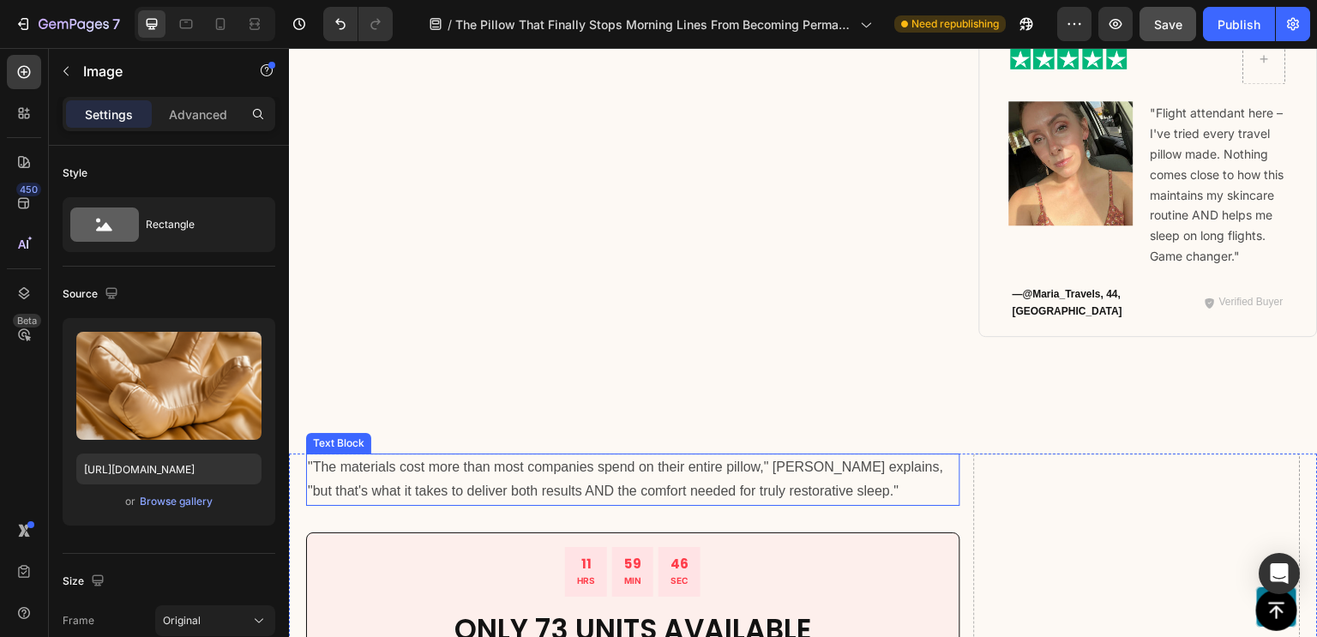
click at [311, 455] on p ""The materials cost more than most companies spend on their entire pillow," [PE…" at bounding box center [633, 480] width 651 height 50
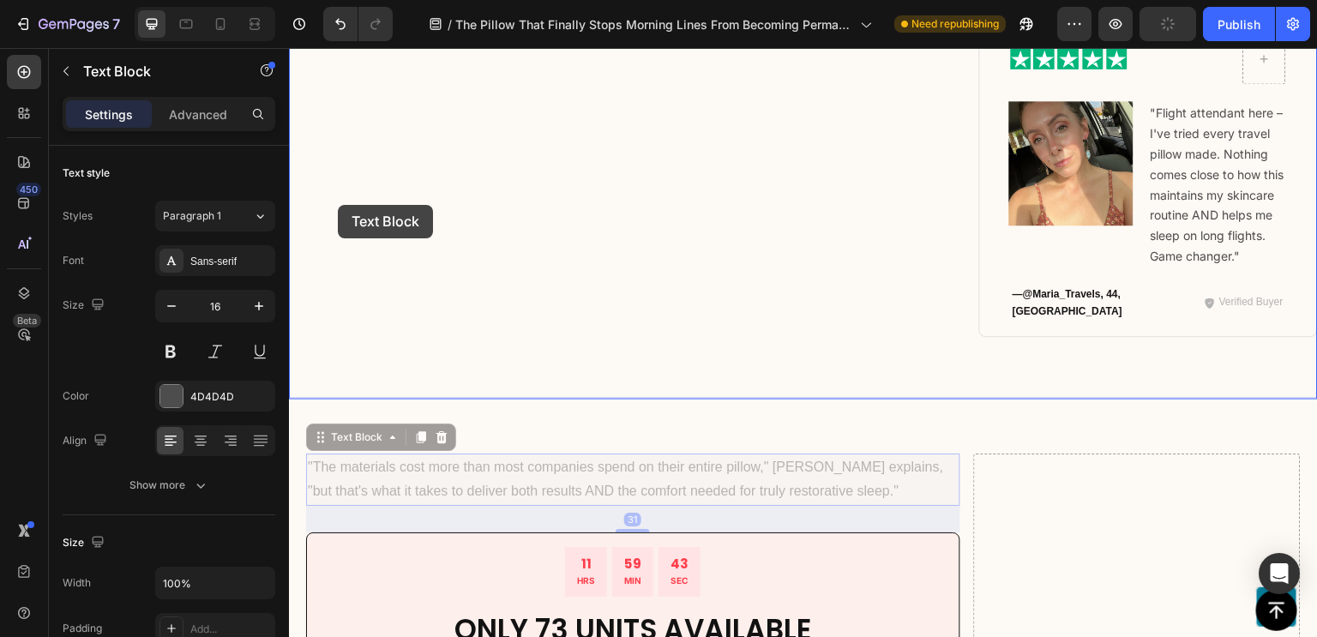
drag, startPoint x: 327, startPoint y: 383, endPoint x: 338, endPoint y: 205, distance: 178.6
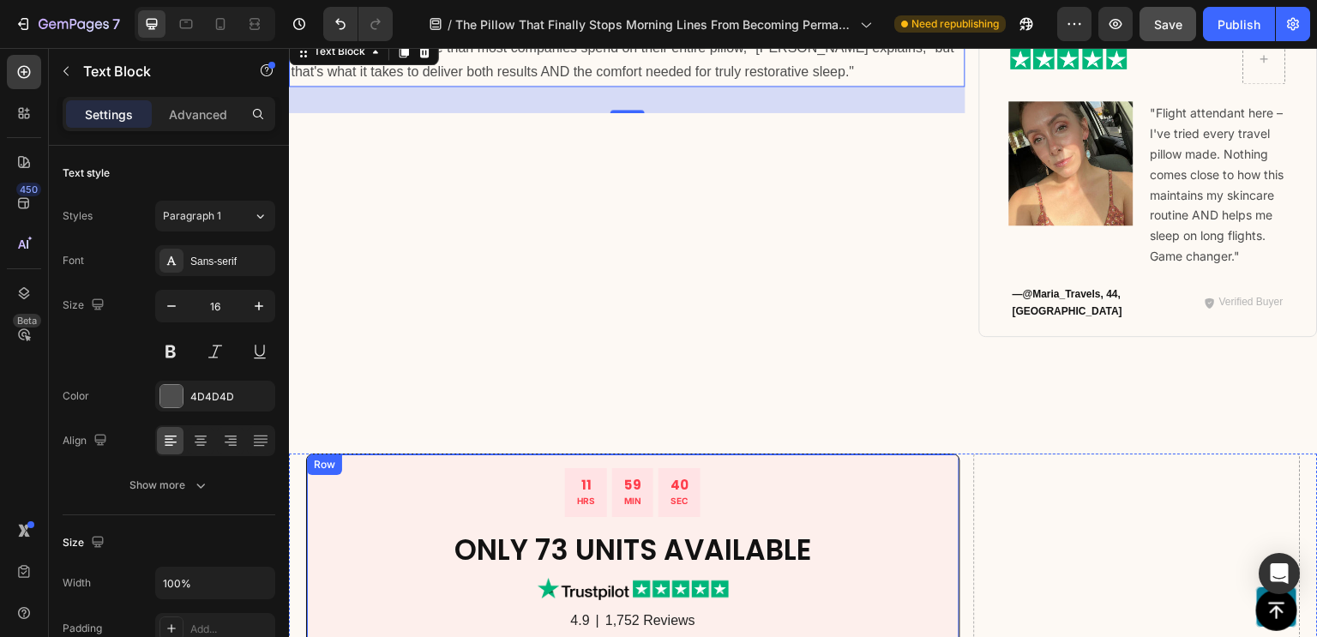
click at [327, 457] on div "Row" at bounding box center [324, 464] width 28 height 15
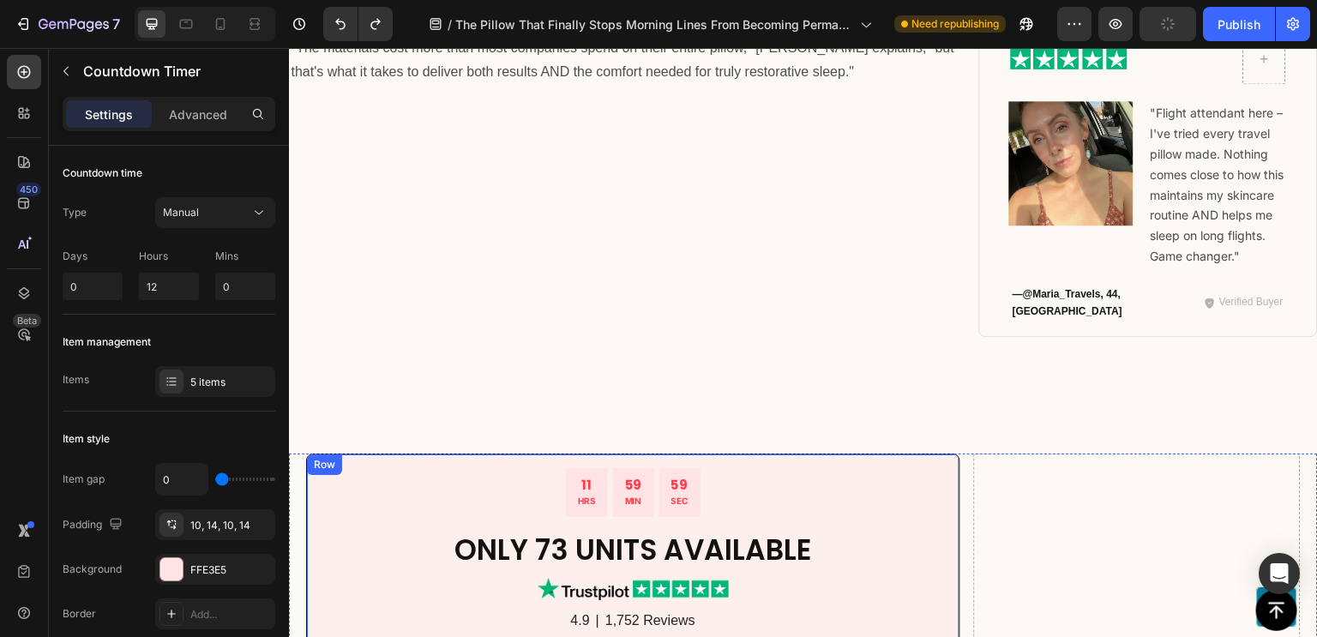
click at [323, 457] on div "Row" at bounding box center [324, 464] width 28 height 15
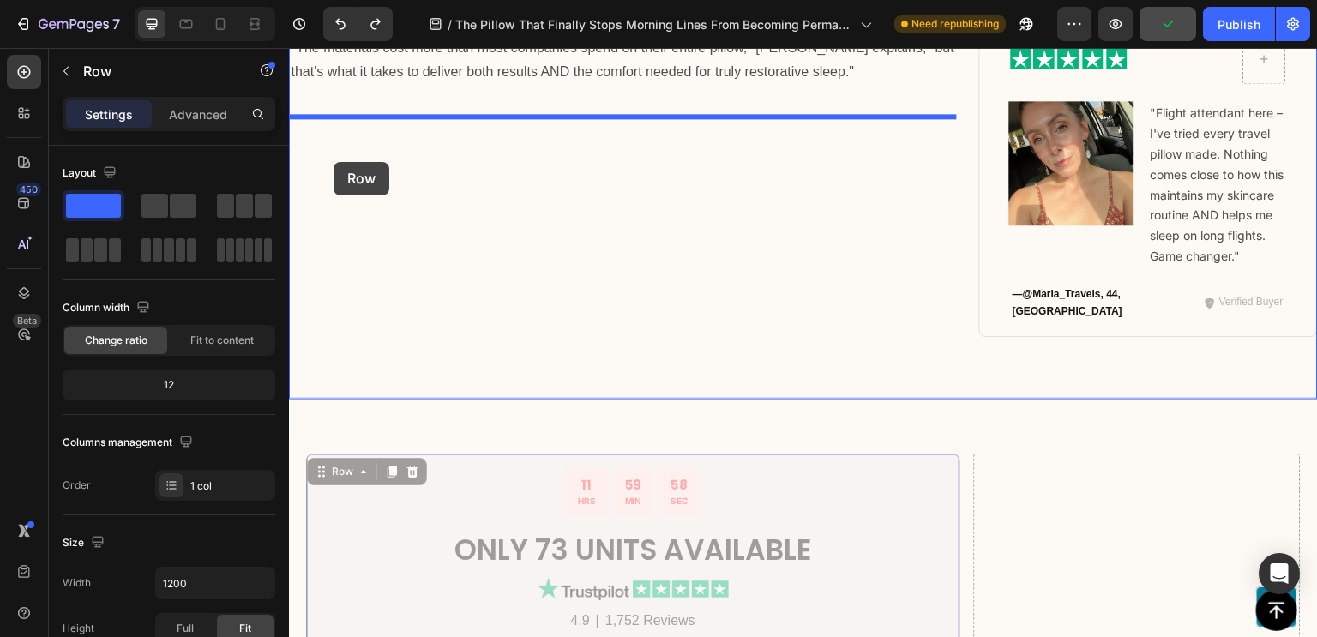
drag, startPoint x: 323, startPoint y: 408, endPoint x: 333, endPoint y: 162, distance: 246.2
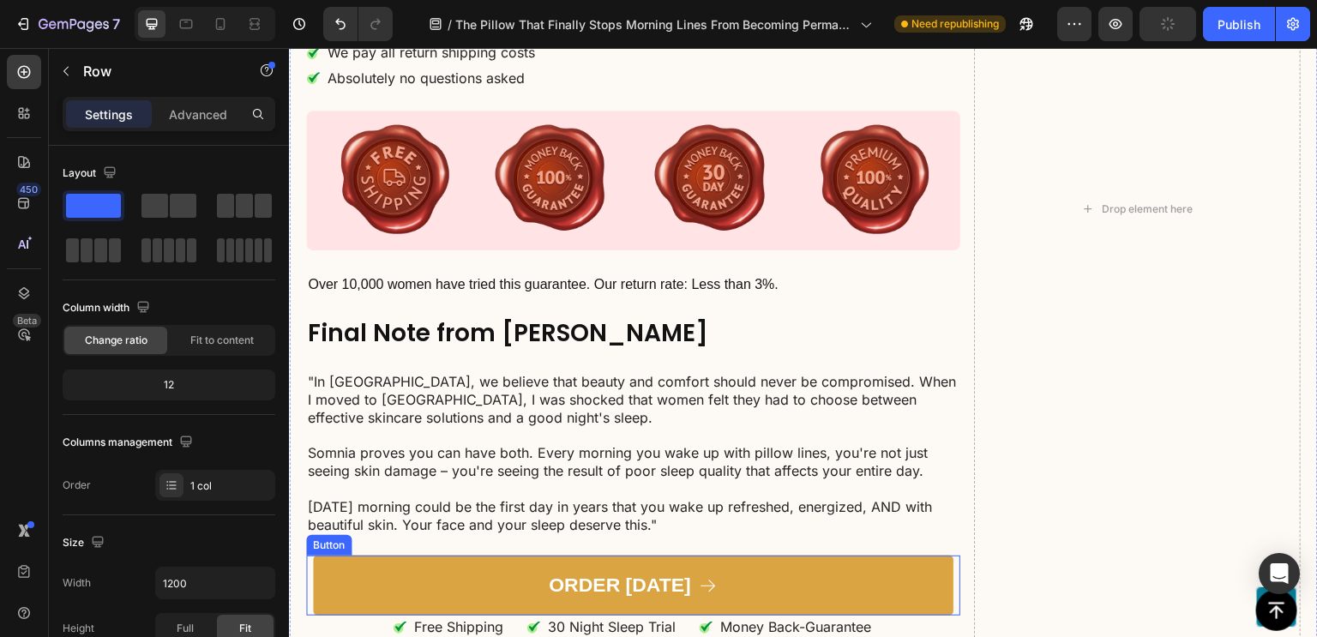
scroll to position [10600, 0]
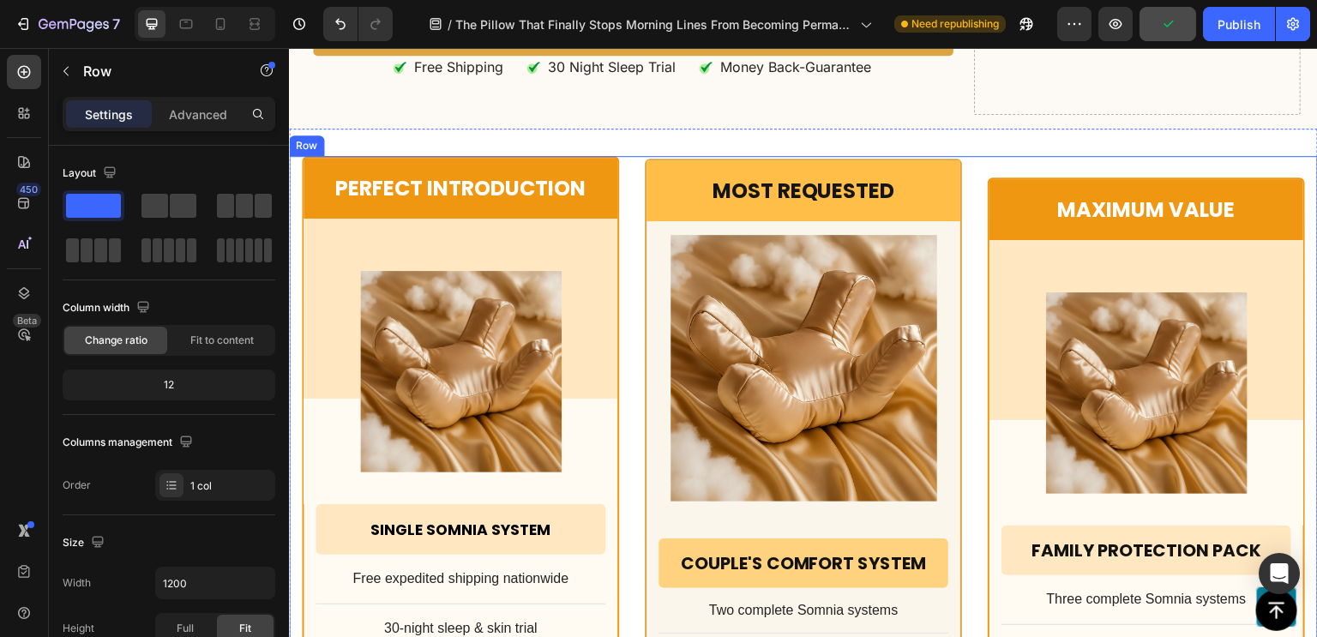
click at [495, 160] on div "Perfect Introduction Text Block Row Product Images Row Single Somnia System Hea…" at bounding box center [460, 589] width 317 height 866
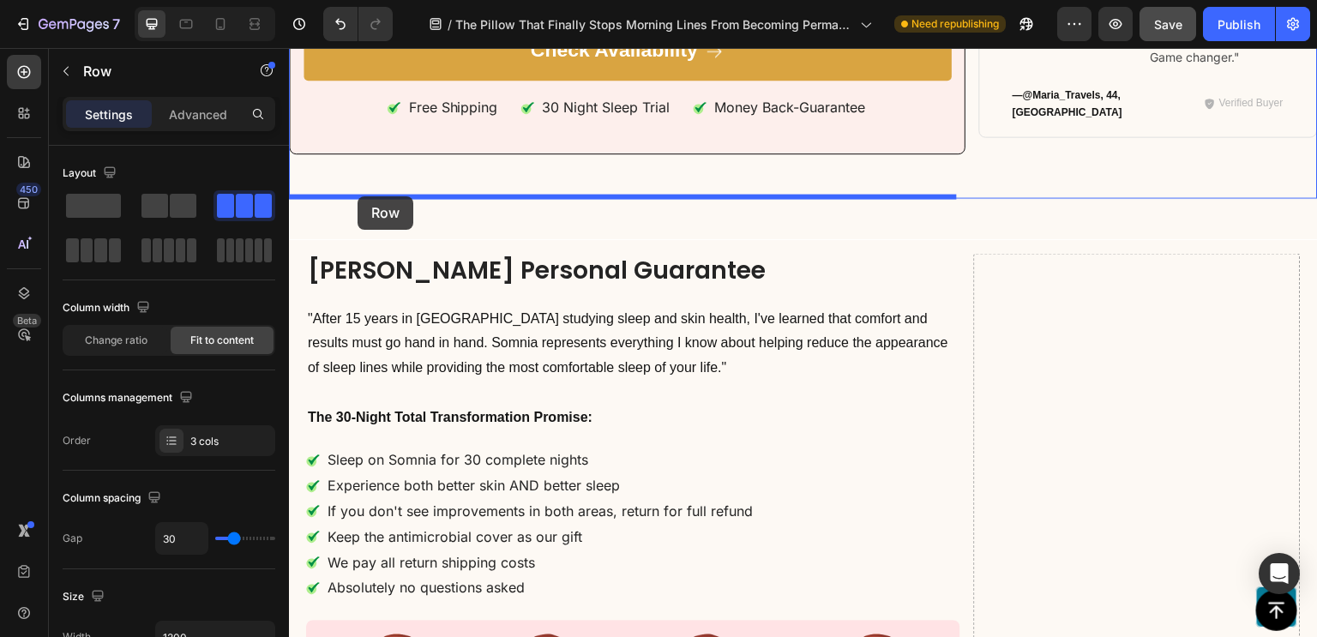
scroll to position [9502, 0]
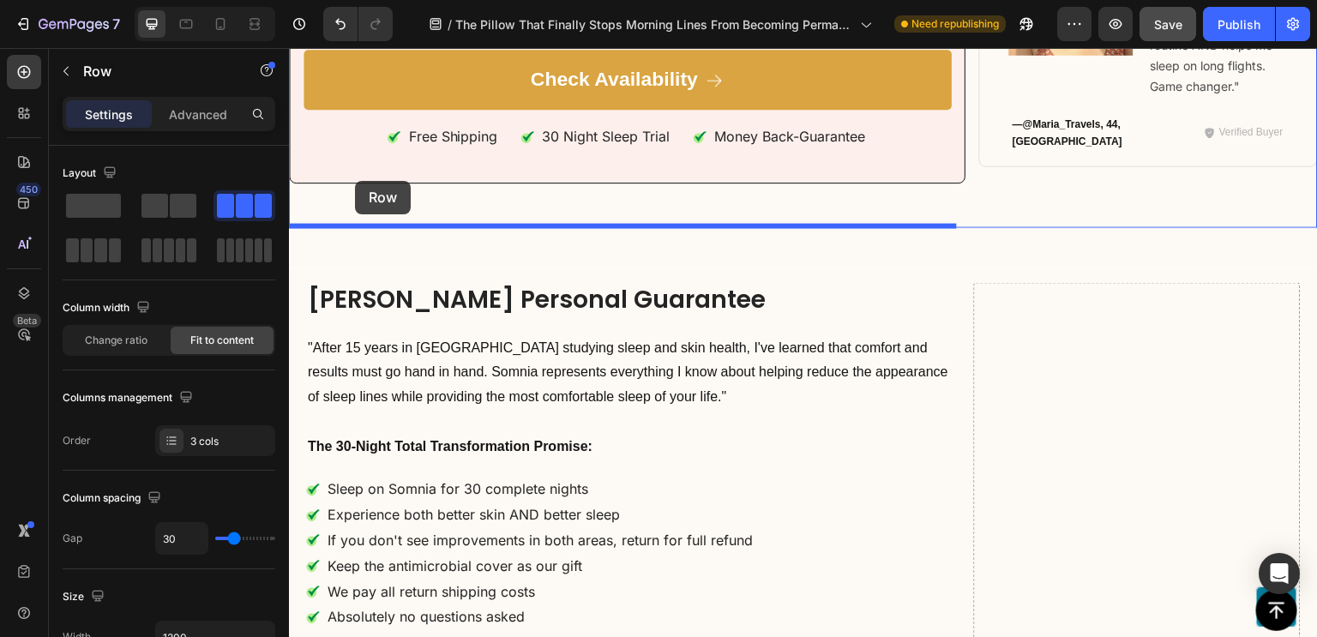
drag, startPoint x: 314, startPoint y: 141, endPoint x: 353, endPoint y: 181, distance: 55.8
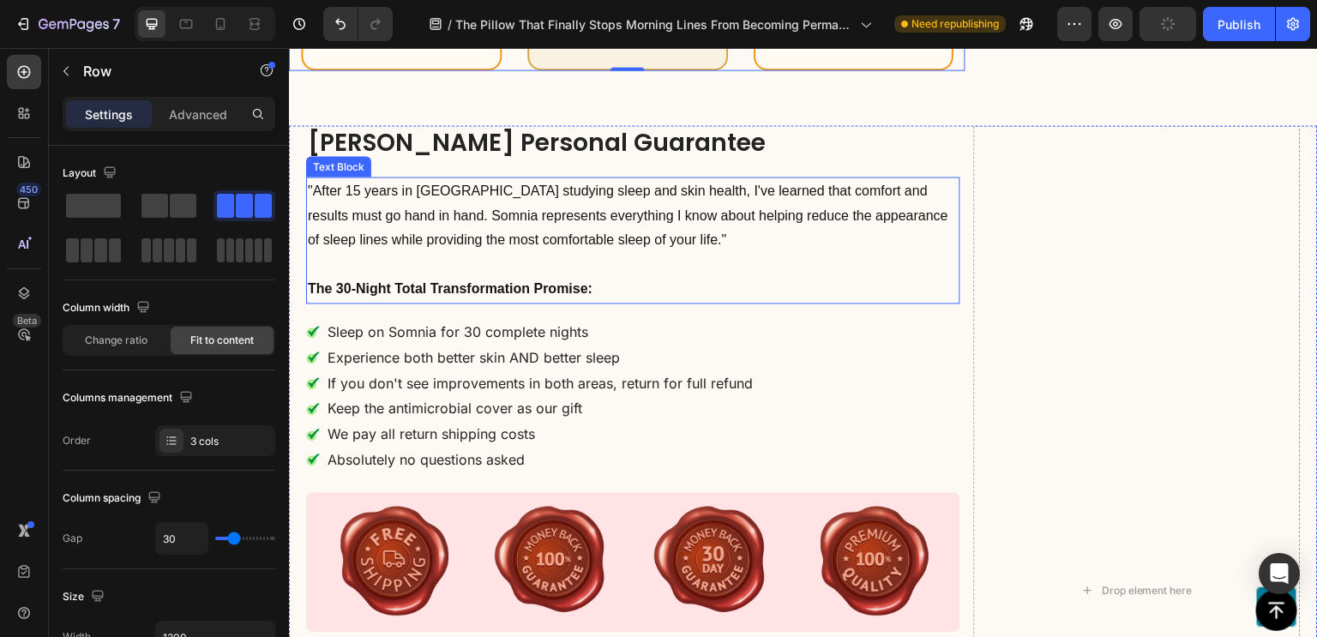
scroll to position [10555, 0]
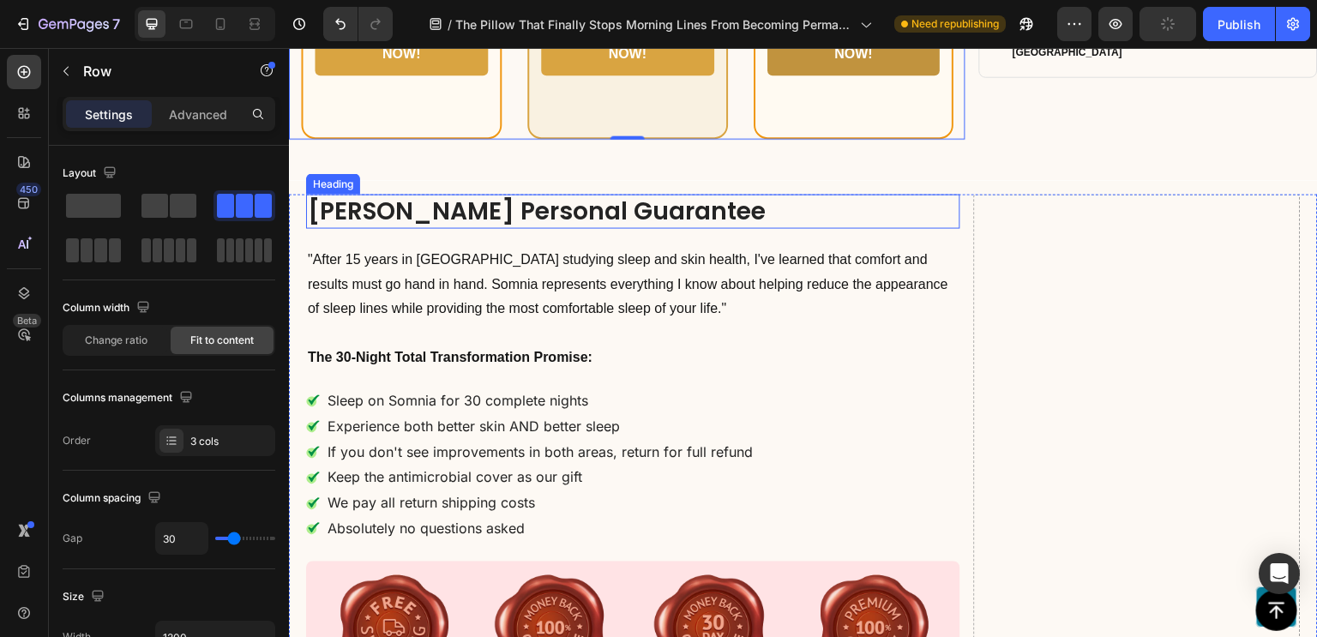
click at [313, 210] on h1 "[PERSON_NAME] Personal Guarantee" at bounding box center [633, 211] width 654 height 34
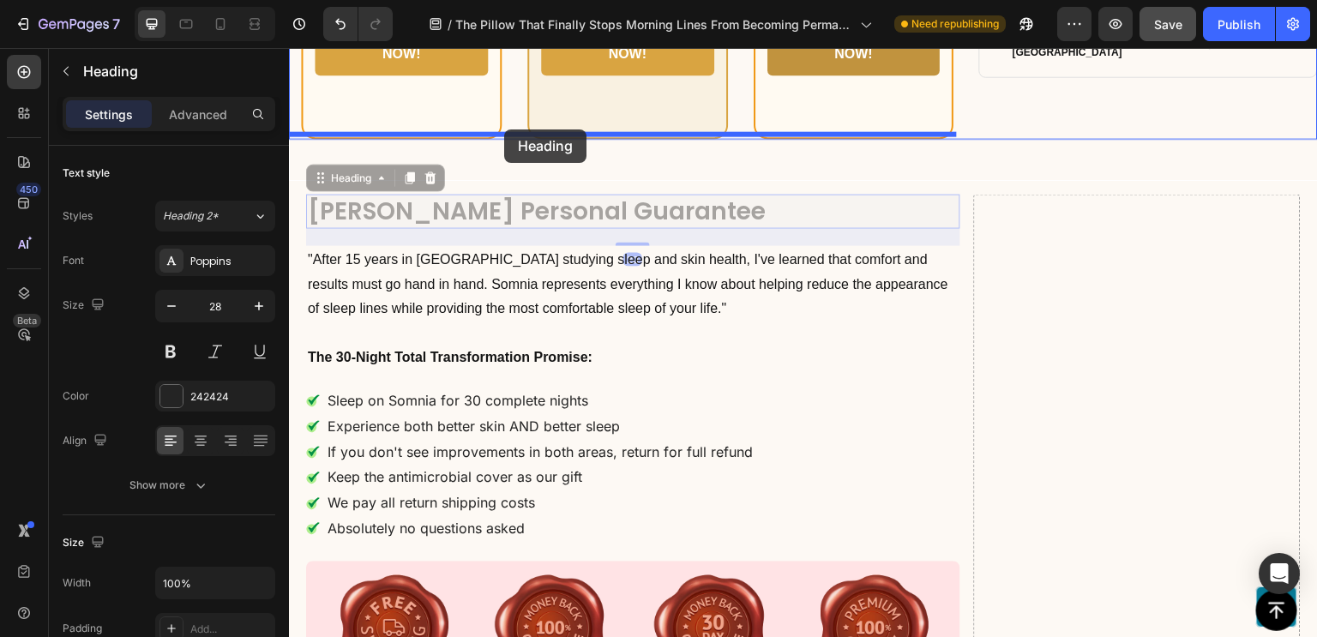
drag, startPoint x: 317, startPoint y: 169, endPoint x: 504, endPoint y: 129, distance: 191.0
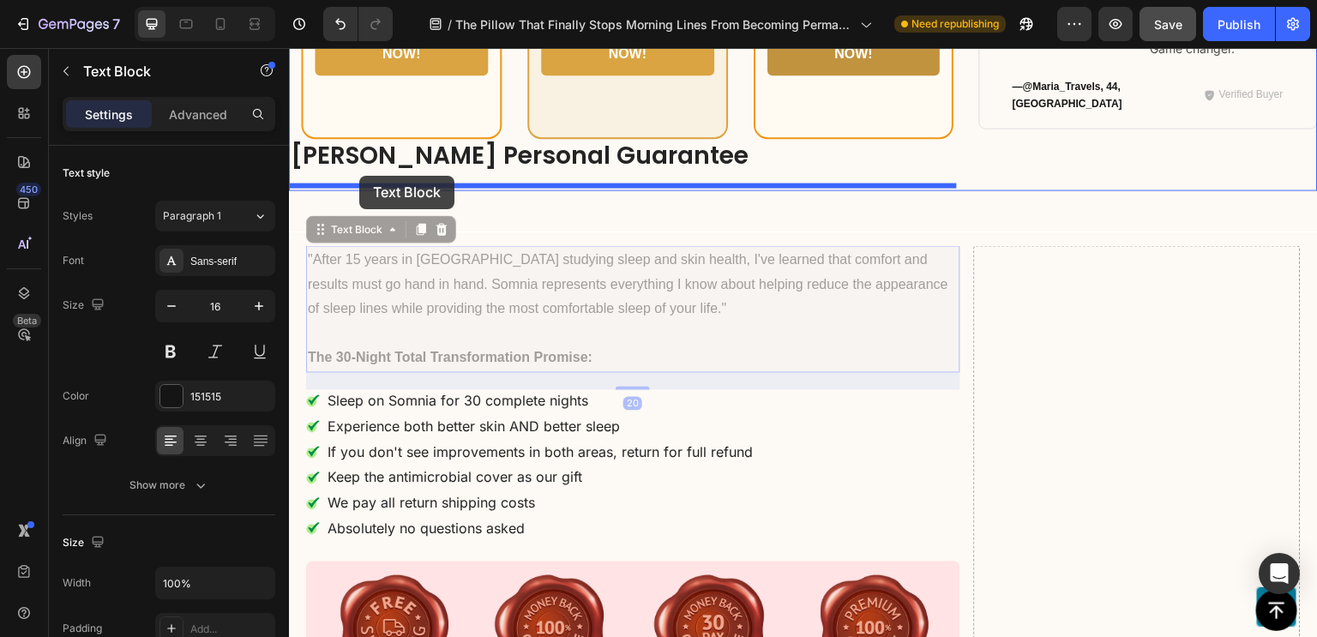
drag, startPoint x: 318, startPoint y: 269, endPoint x: 359, endPoint y: 176, distance: 102.1
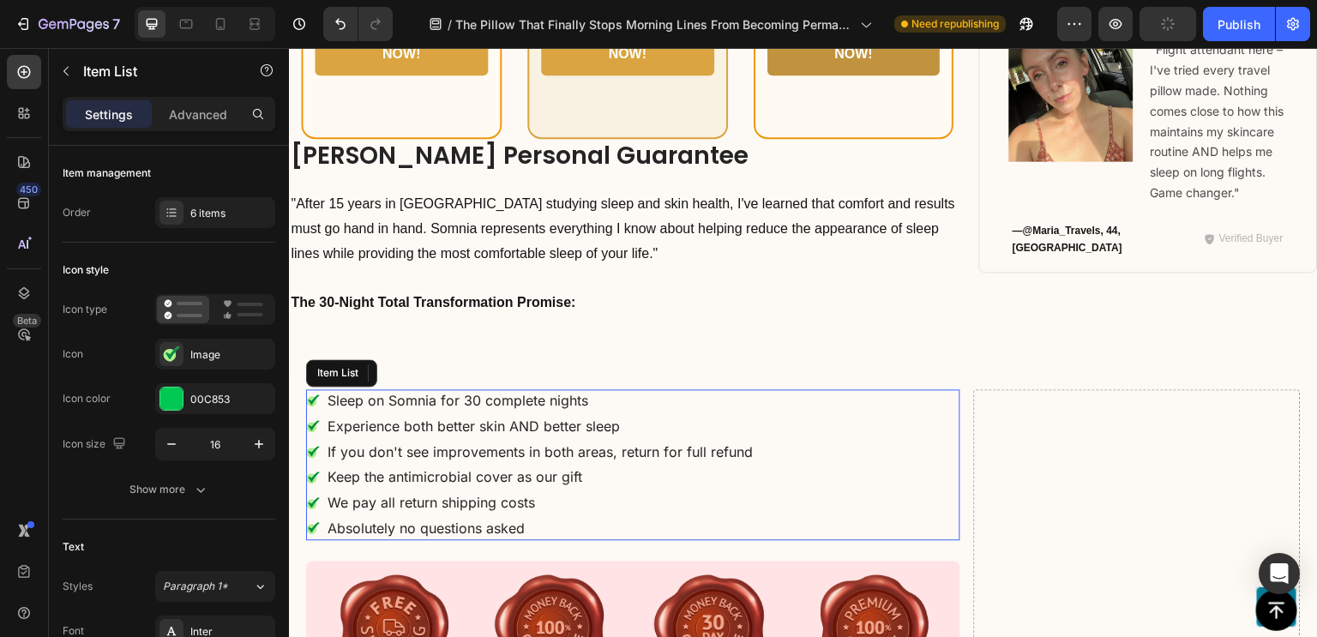
click at [701, 392] on p "Sleep on Somnia for 30 complete nights" at bounding box center [539, 401] width 425 height 18
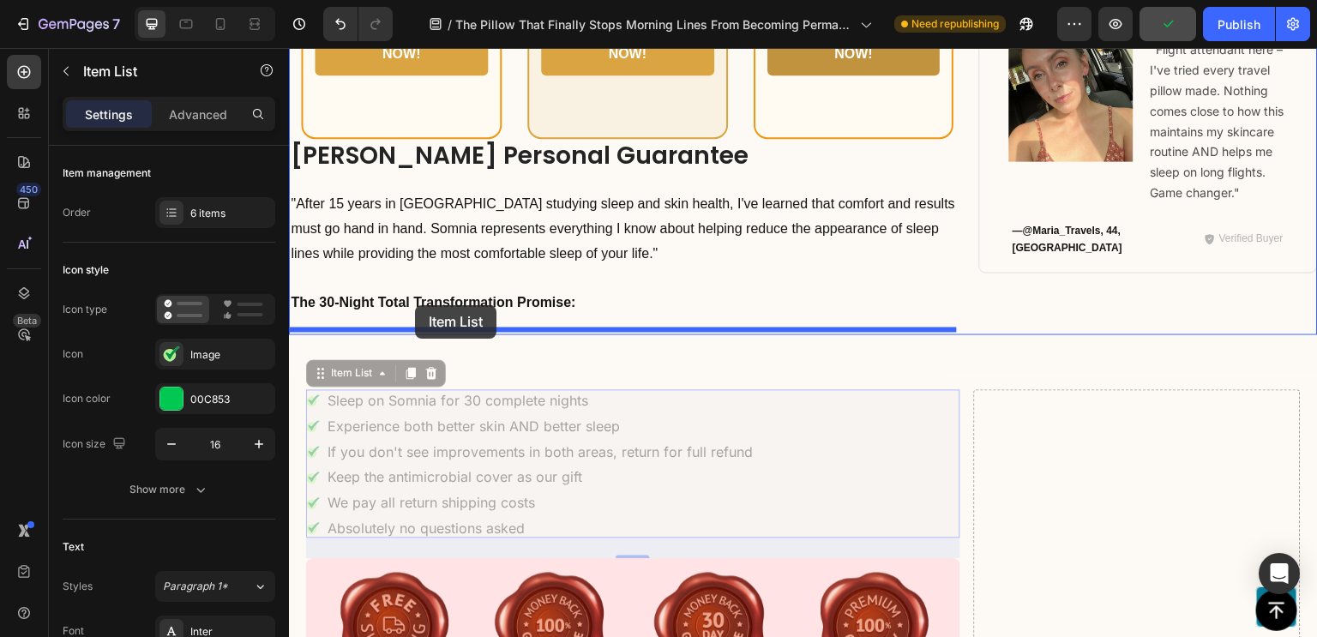
drag, startPoint x: 318, startPoint y: 374, endPoint x: 415, endPoint y: 305, distance: 118.7
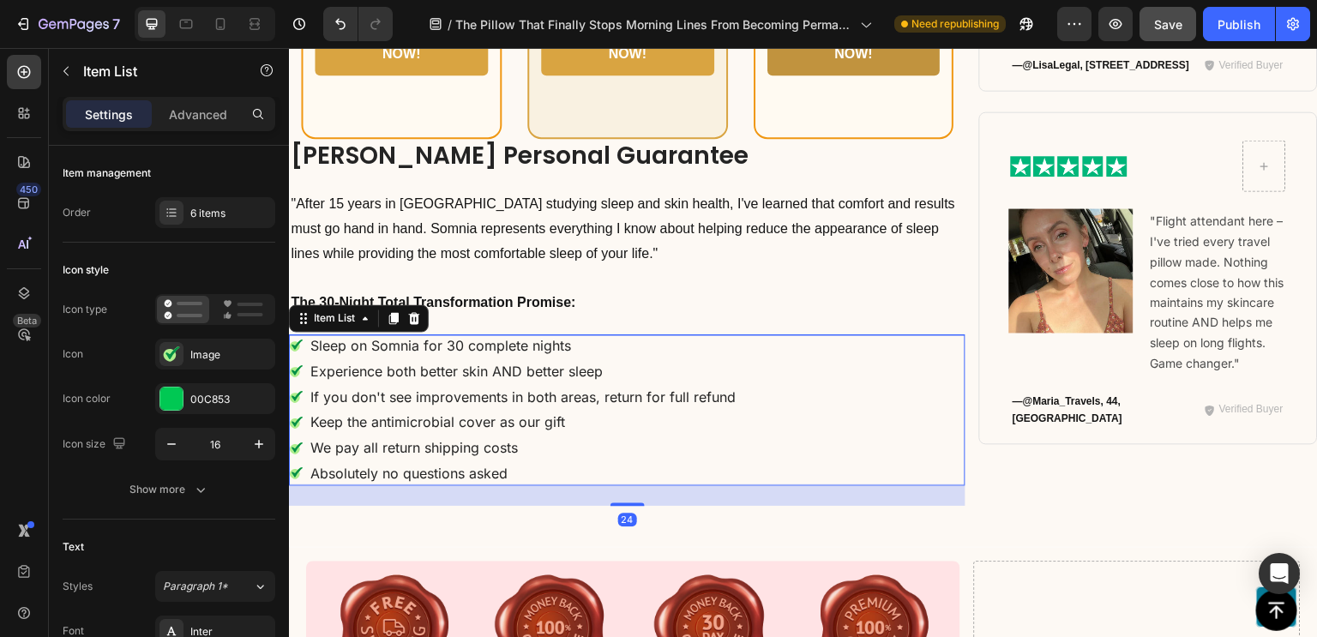
scroll to position [10627, 0]
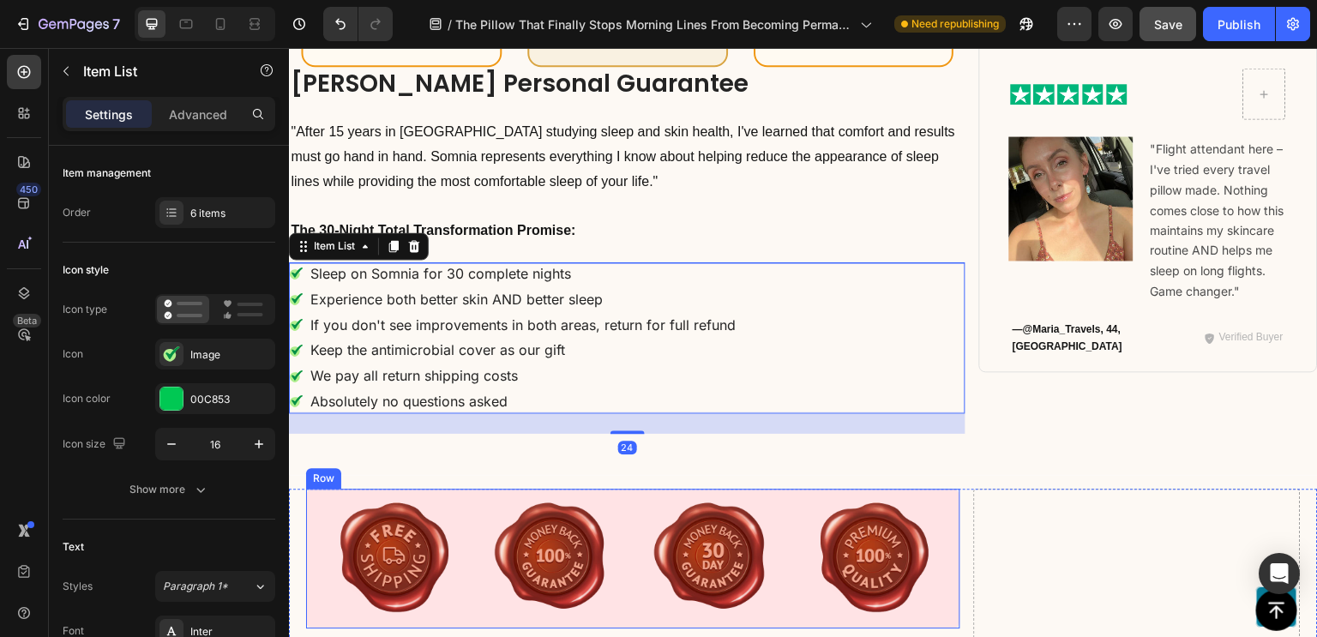
click at [315, 501] on div "Image Image Image Image Row" at bounding box center [633, 559] width 654 height 140
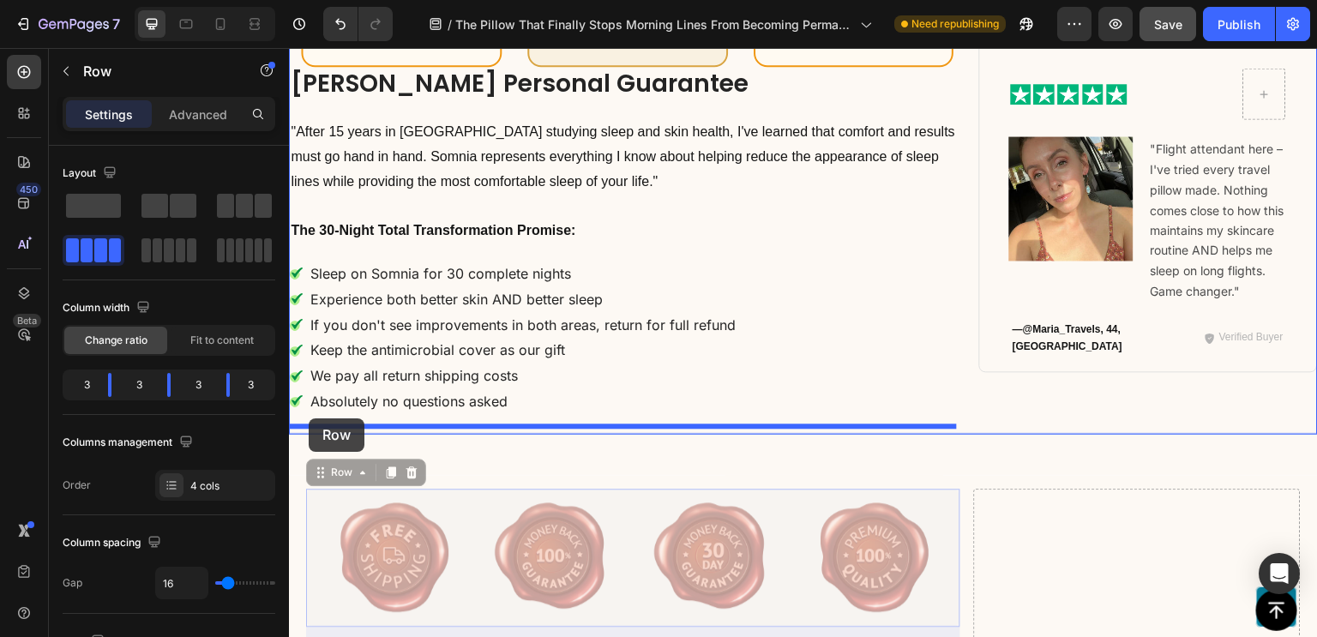
drag, startPoint x: 321, startPoint y: 465, endPoint x: 309, endPoint y: 418, distance: 47.8
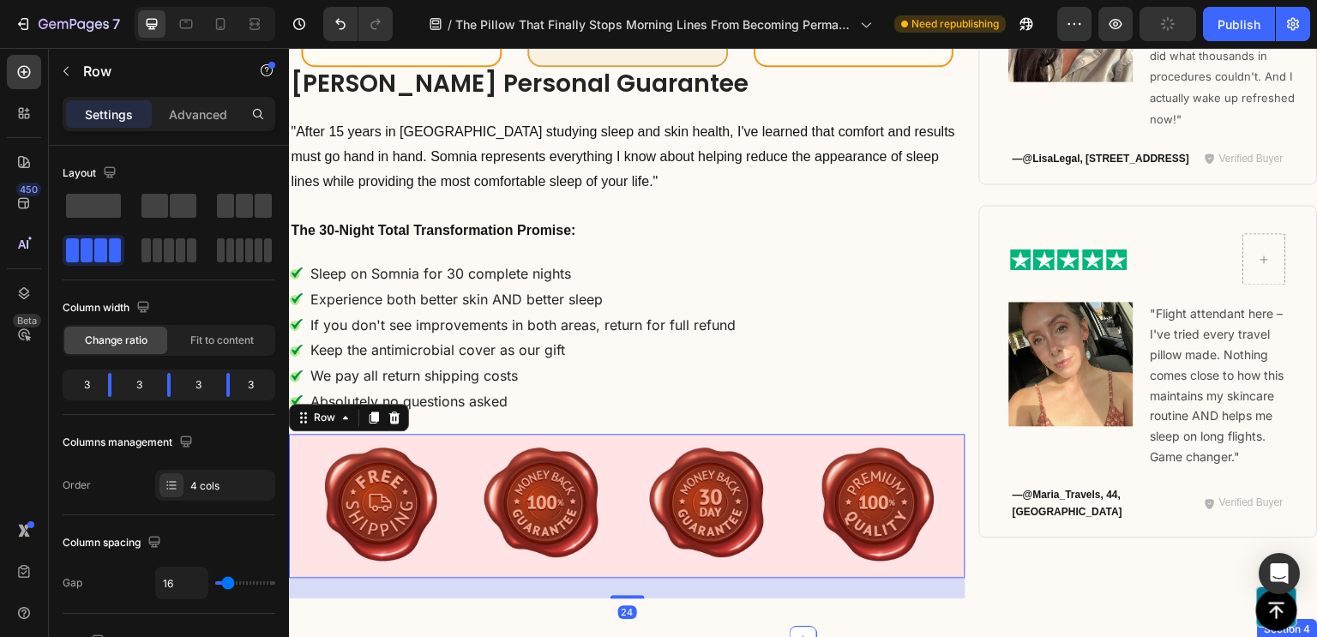
scroll to position [10817, 0]
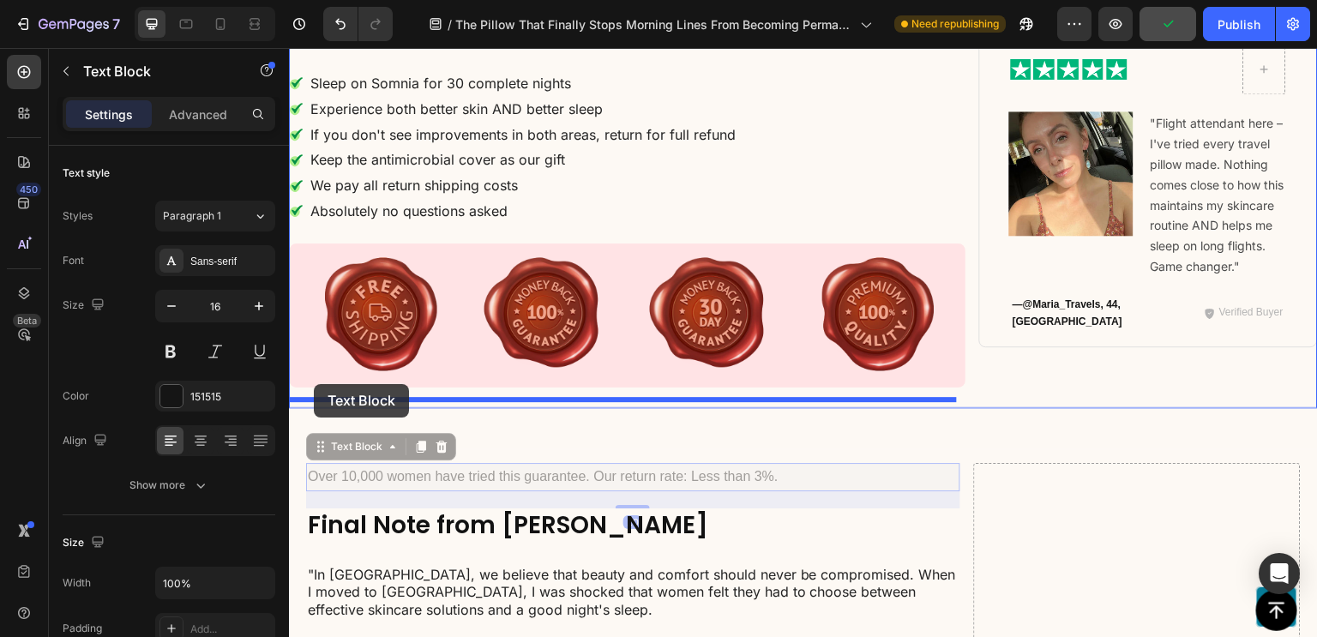
drag, startPoint x: 315, startPoint y: 429, endPoint x: 314, endPoint y: 384, distance: 44.6
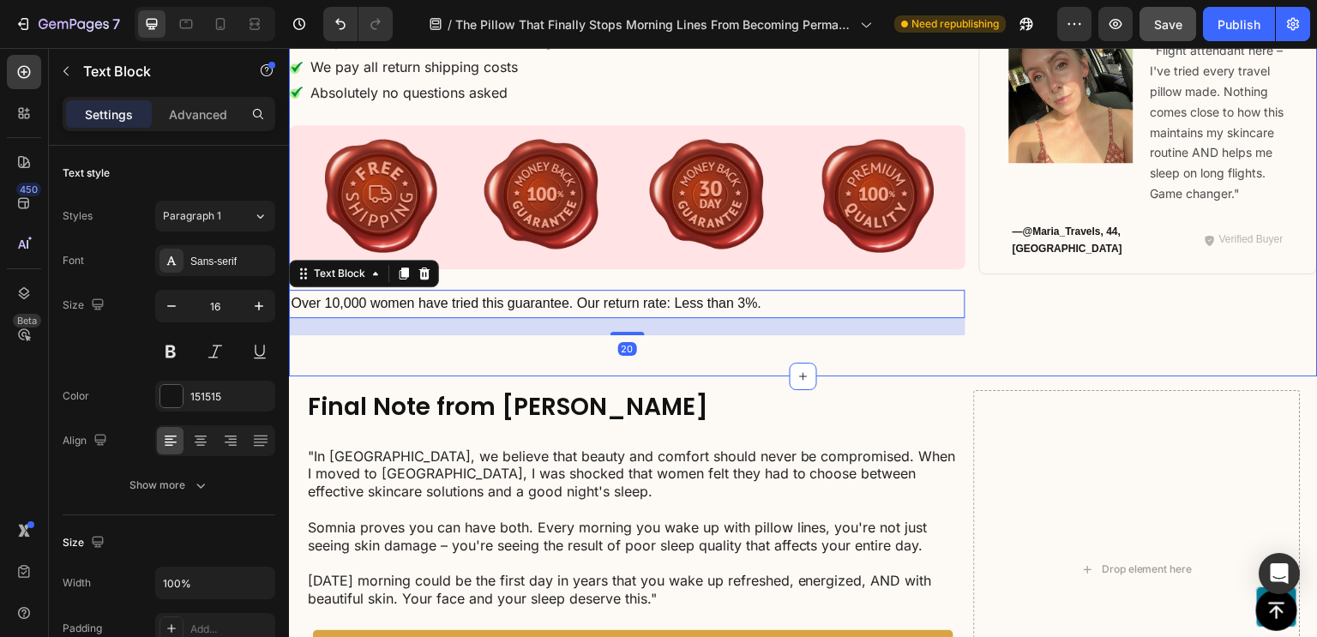
scroll to position [10962, 0]
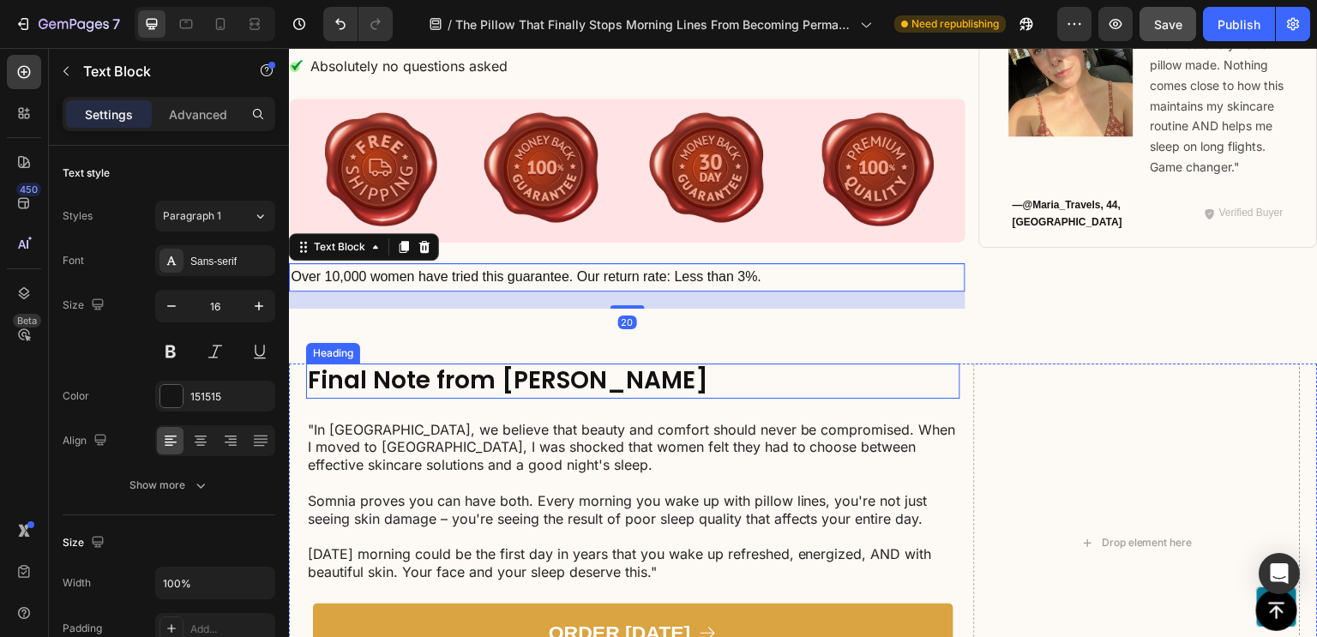
click at [309, 370] on h2 "Final Note from [PERSON_NAME]" at bounding box center [633, 380] width 654 height 34
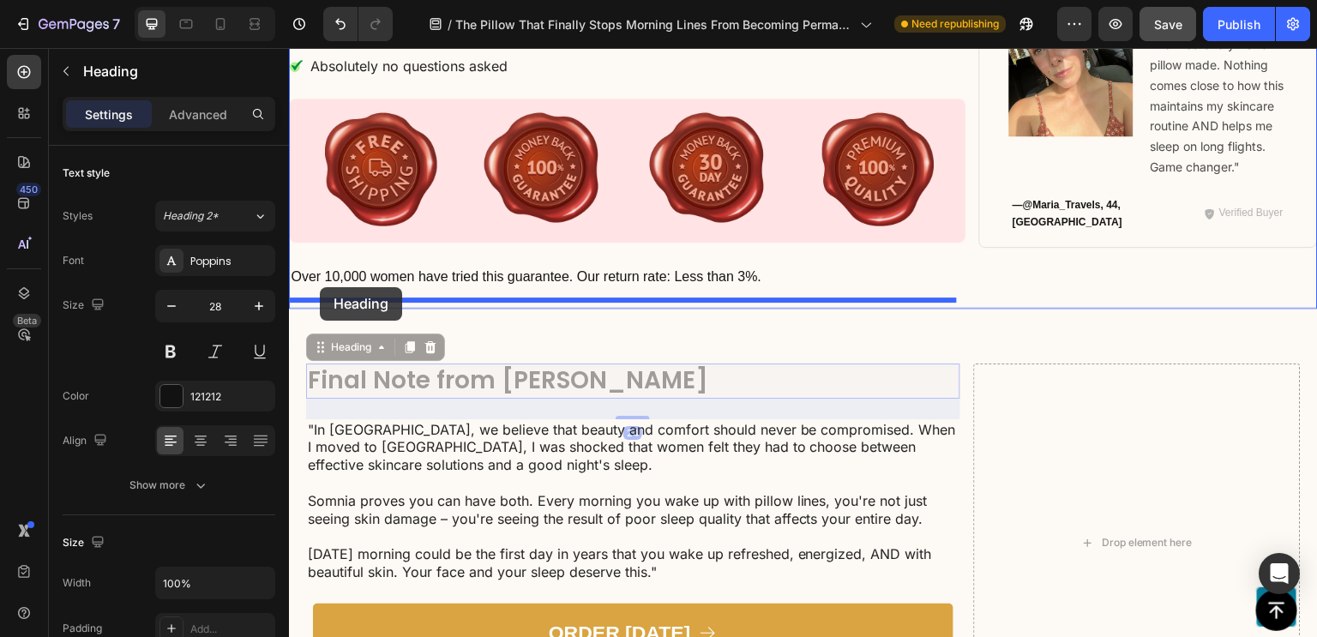
drag, startPoint x: 320, startPoint y: 341, endPoint x: 320, endPoint y: 287, distance: 54.0
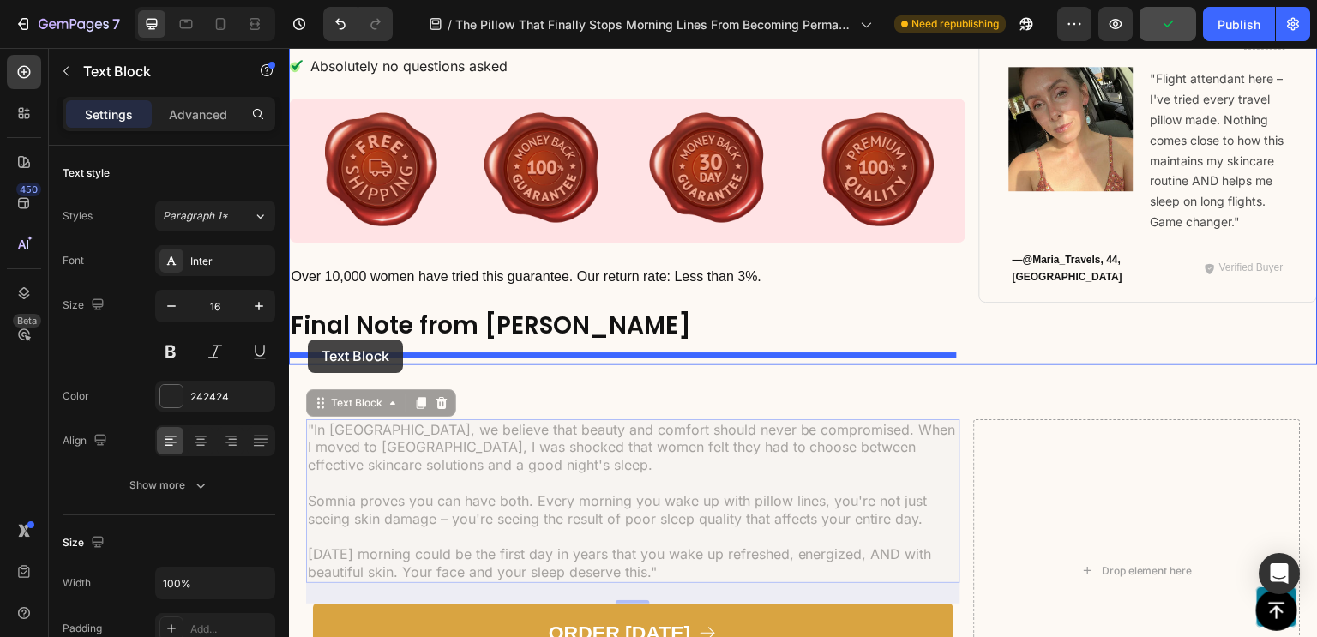
drag, startPoint x: 317, startPoint y: 399, endPoint x: 308, endPoint y: 339, distance: 60.7
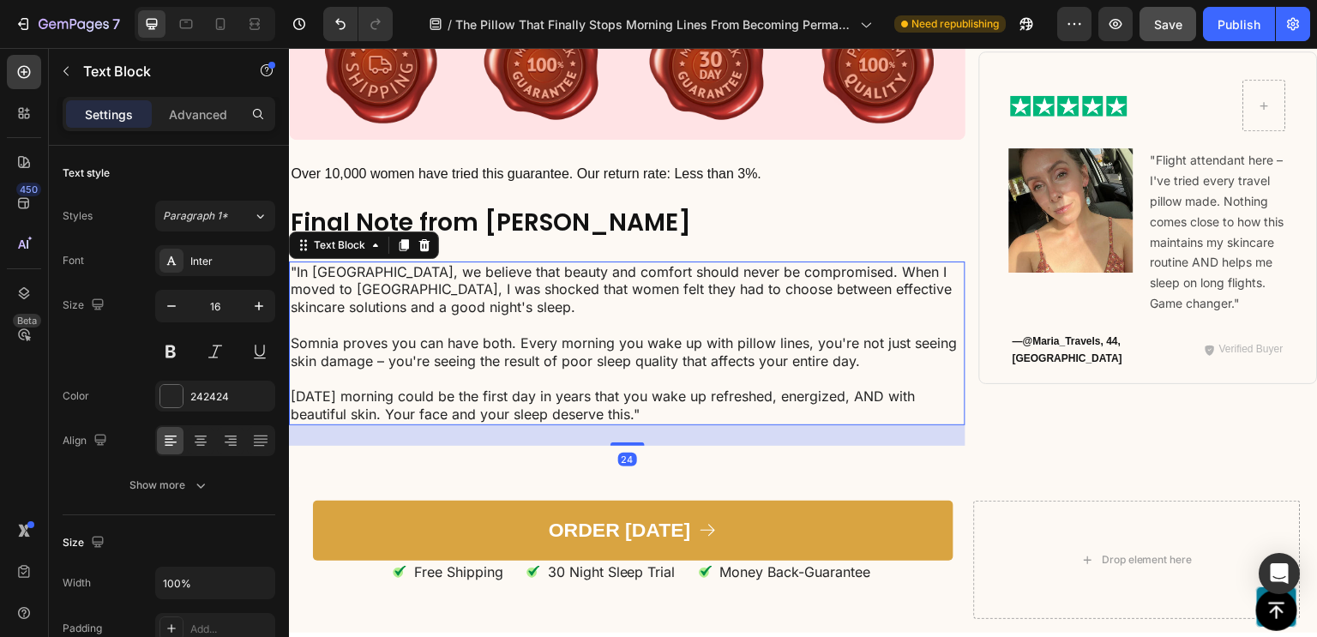
scroll to position [11119, 0]
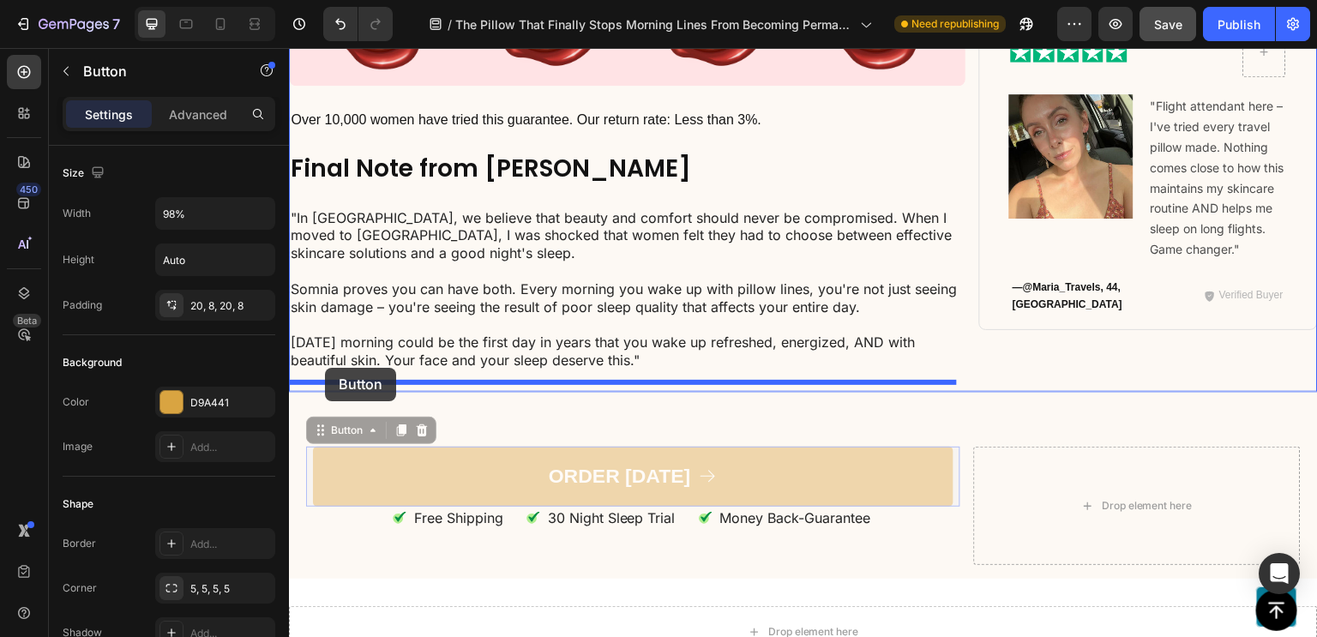
drag, startPoint x: 317, startPoint y: 447, endPoint x: 325, endPoint y: 368, distance: 79.2
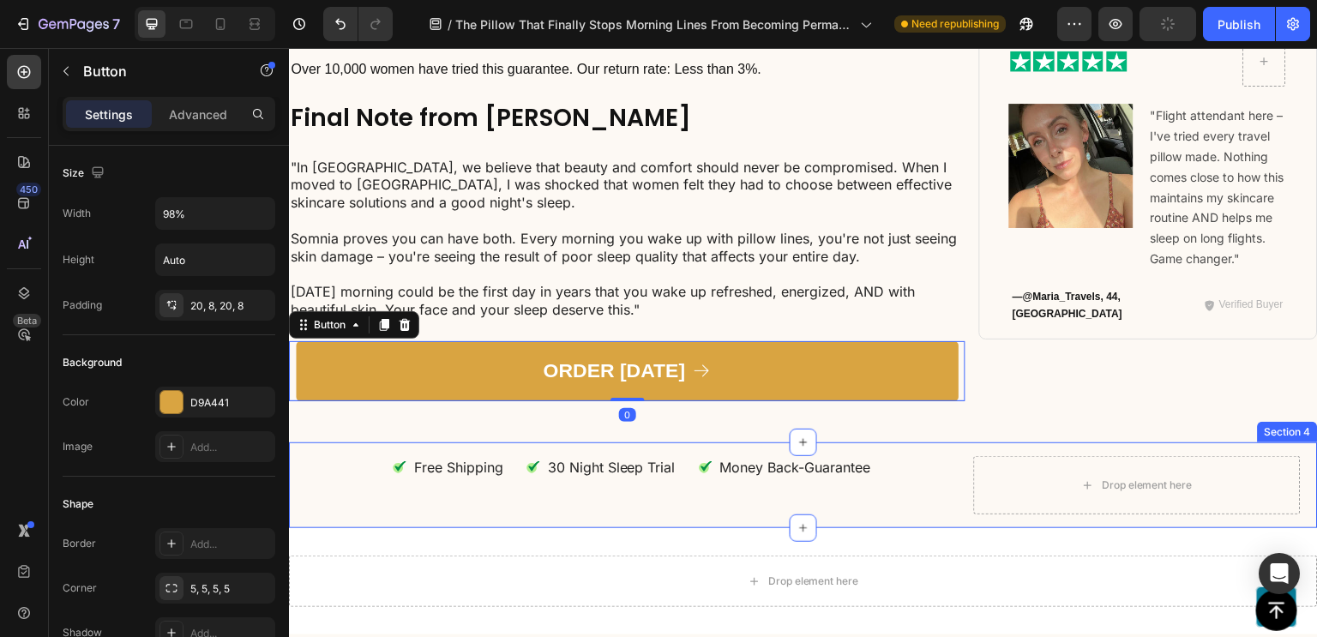
scroll to position [11167, 0]
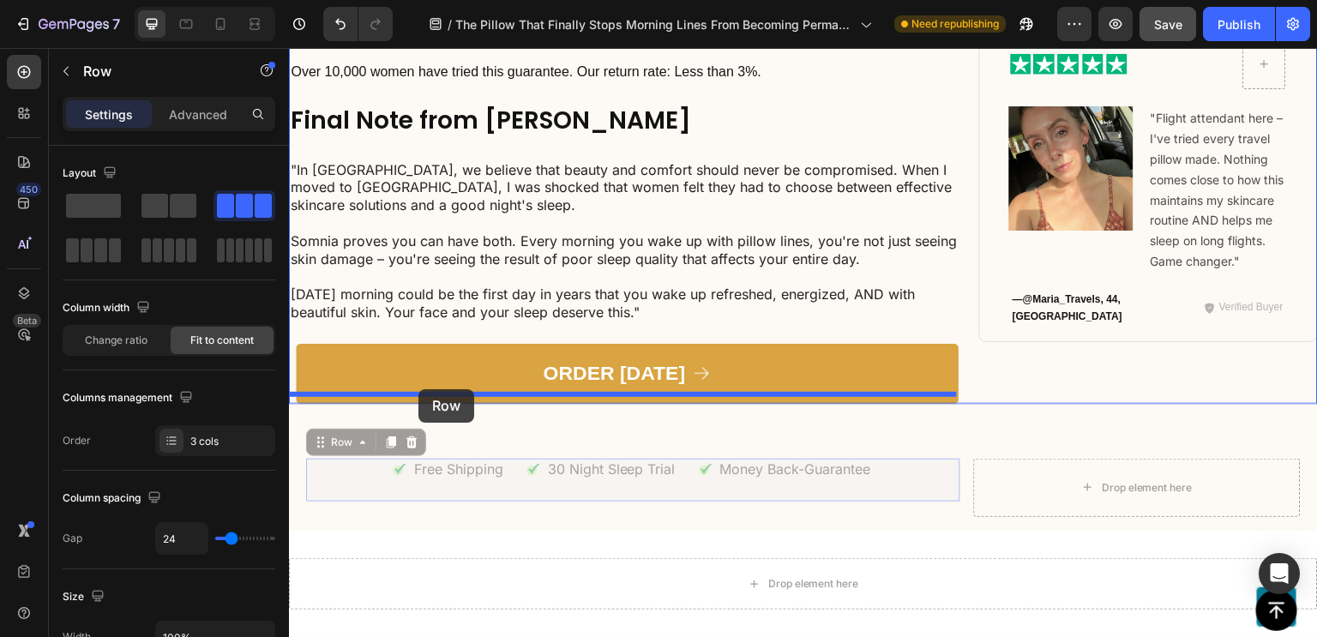
drag, startPoint x: 370, startPoint y: 462, endPoint x: 627, endPoint y: 449, distance: 257.5
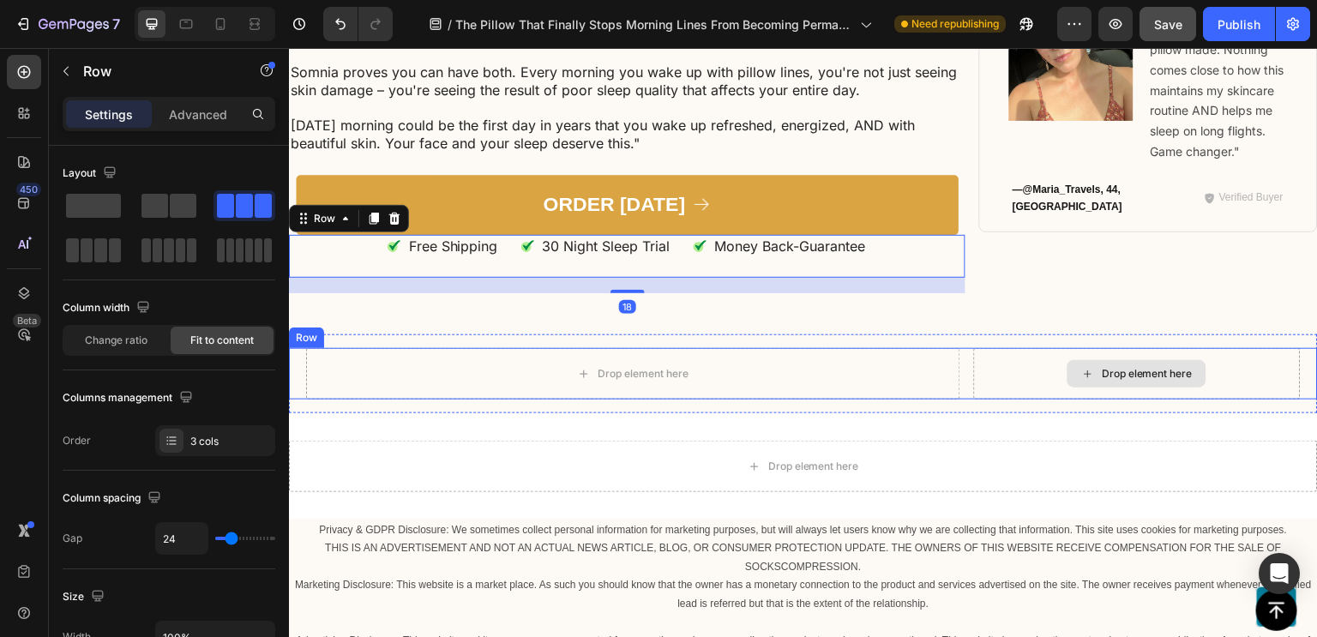
scroll to position [11226, 0]
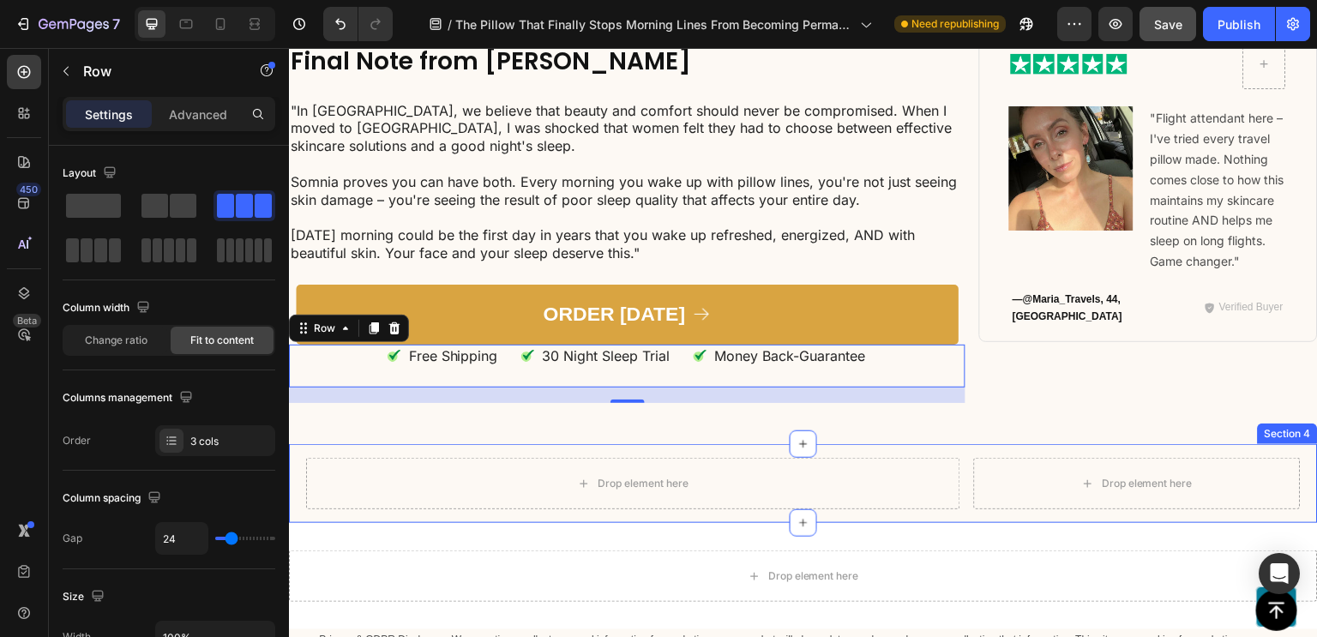
click at [965, 444] on div "Drop element here Drop element here Row Section 4" at bounding box center [803, 483] width 1029 height 79
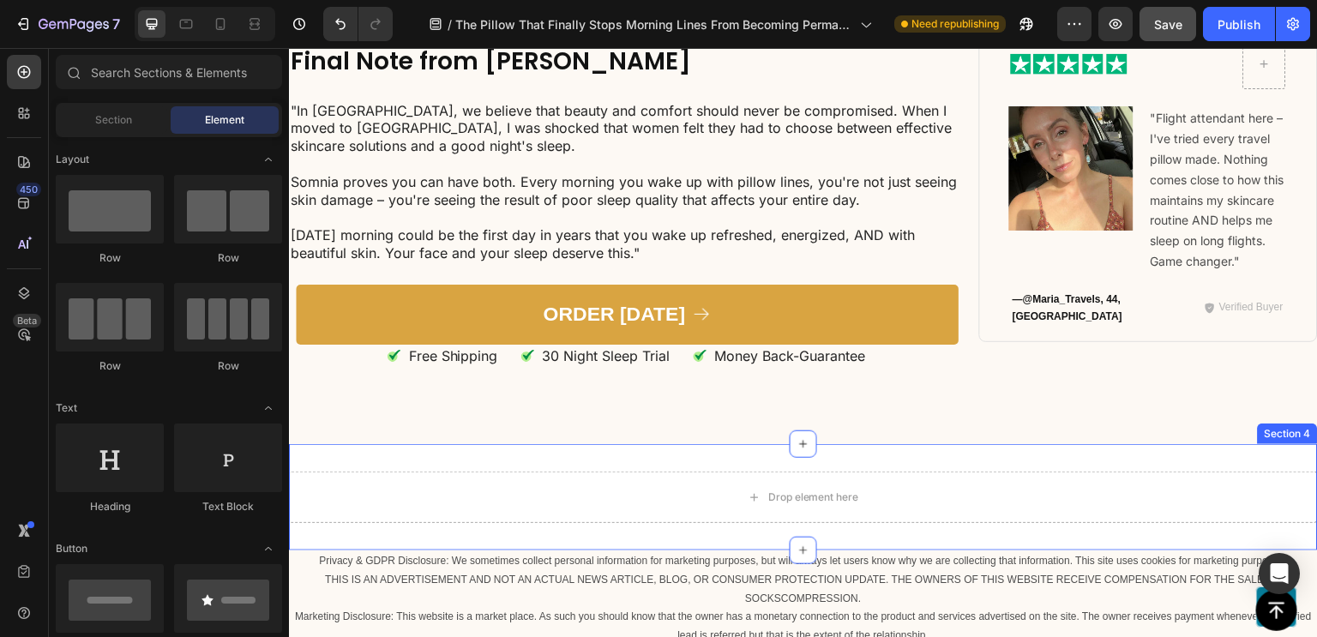
click at [927, 453] on div "Drop element here Section 4" at bounding box center [803, 497] width 1029 height 106
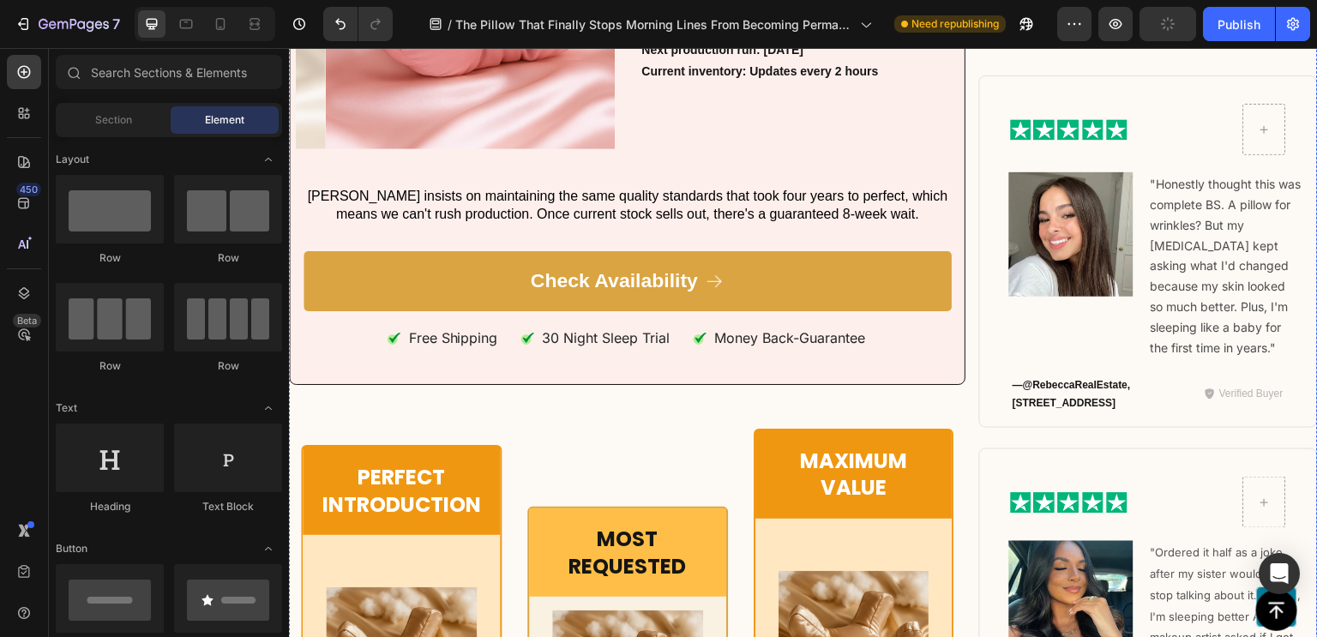
scroll to position [8140, 0]
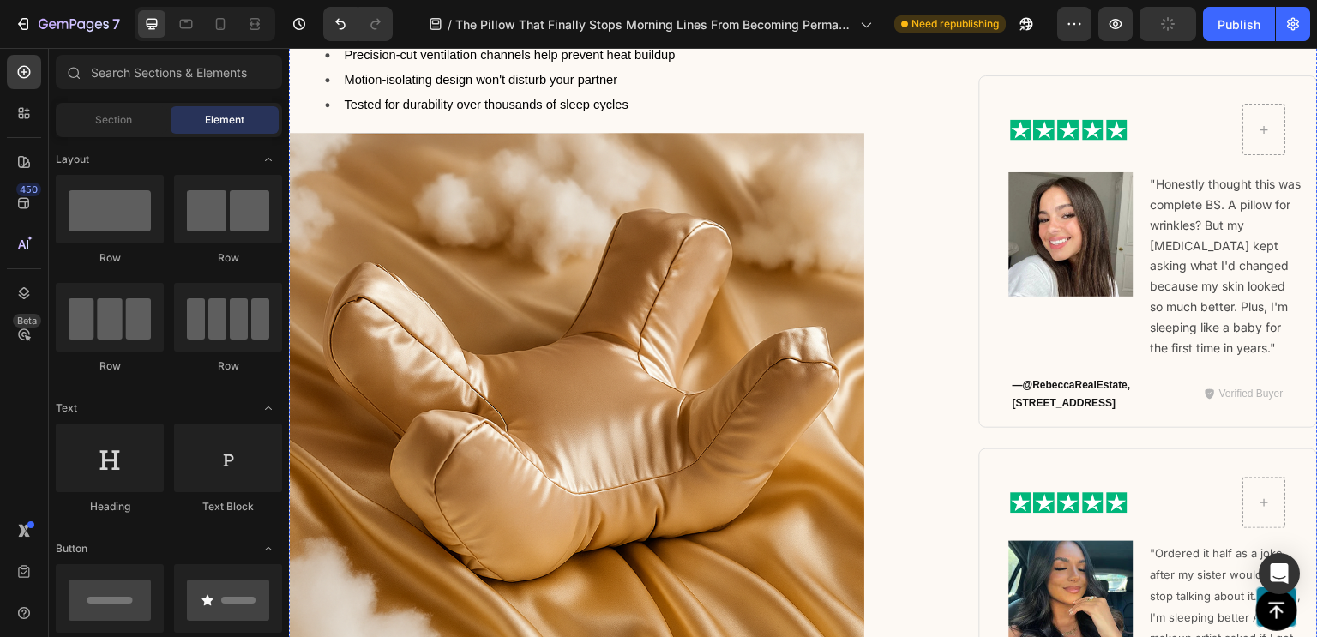
click at [916, 442] on div at bounding box center [627, 420] width 676 height 575
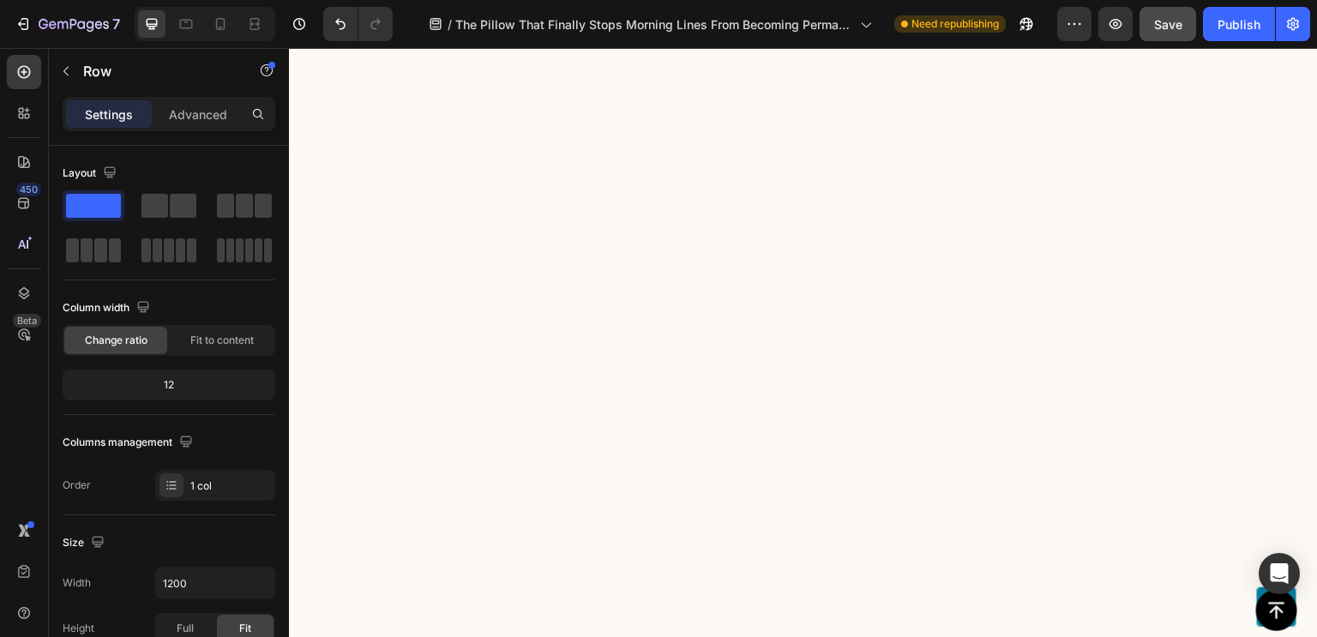
scroll to position [8227, 0]
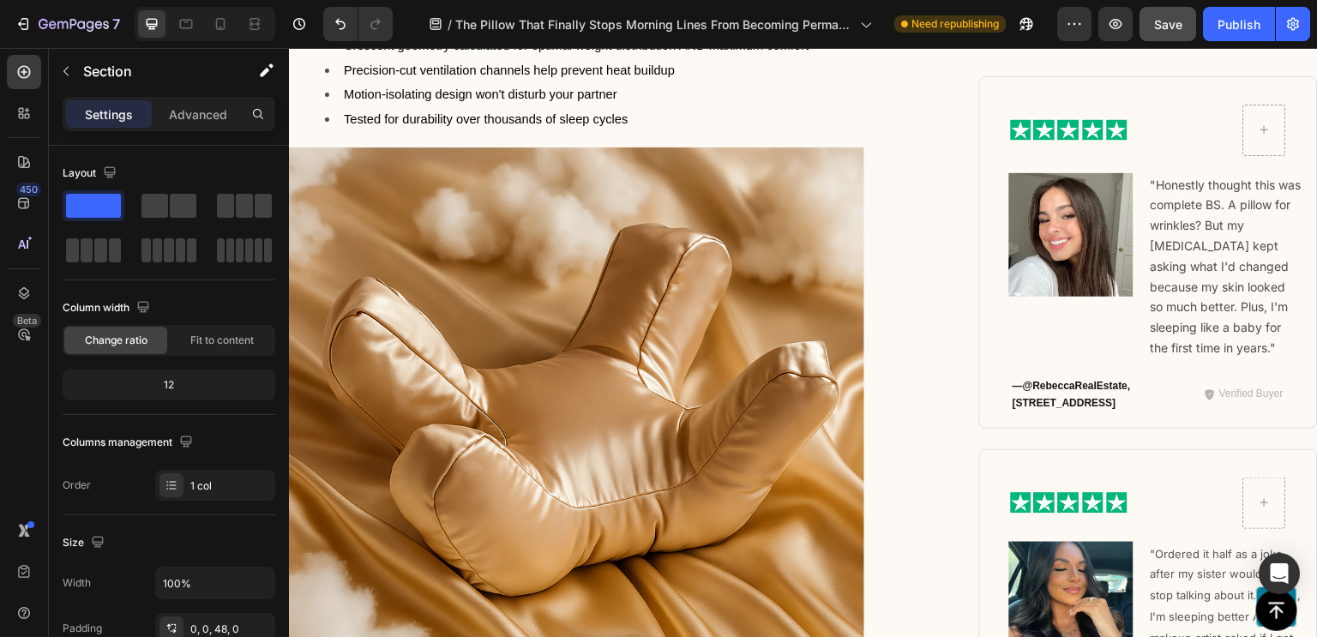
scroll to position [8674, 0]
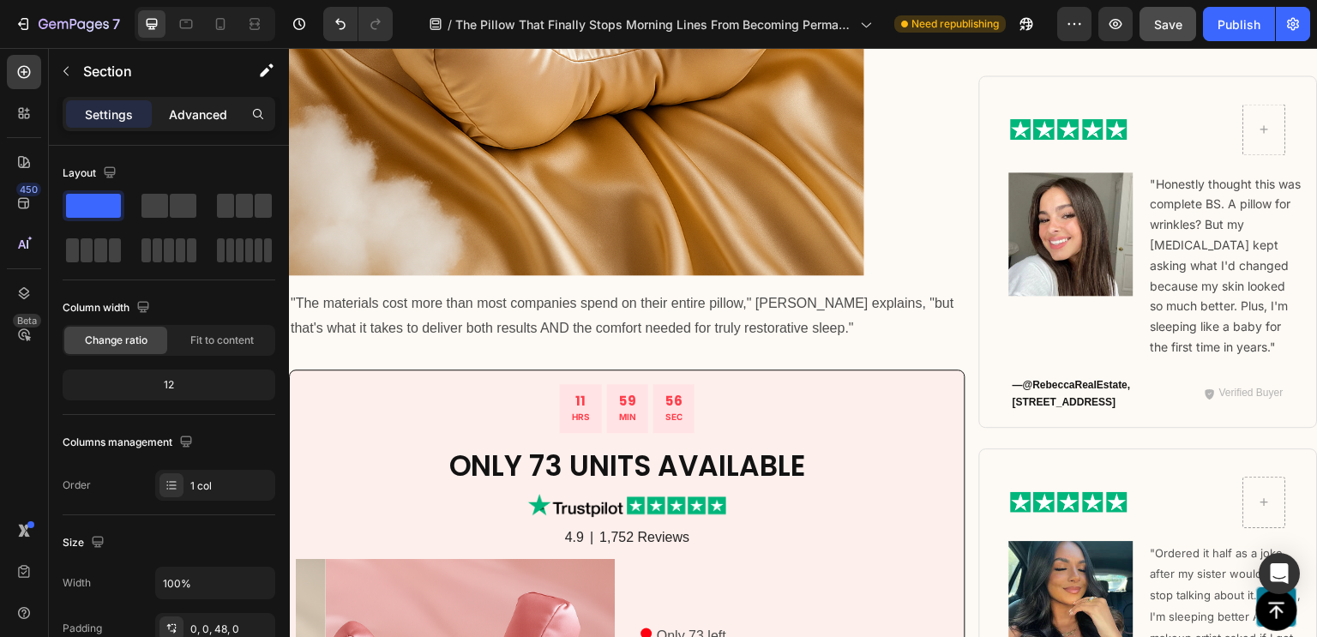
click at [196, 118] on p "Advanced" at bounding box center [198, 114] width 58 height 18
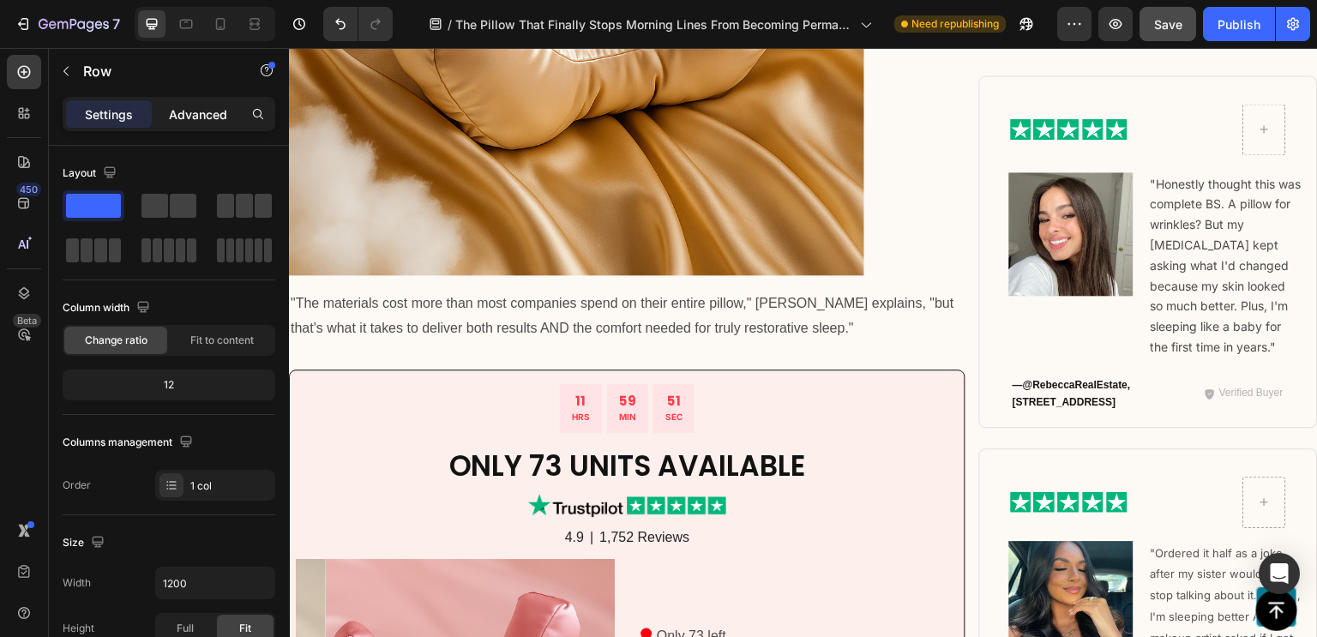
click at [195, 118] on p "Advanced" at bounding box center [198, 114] width 58 height 18
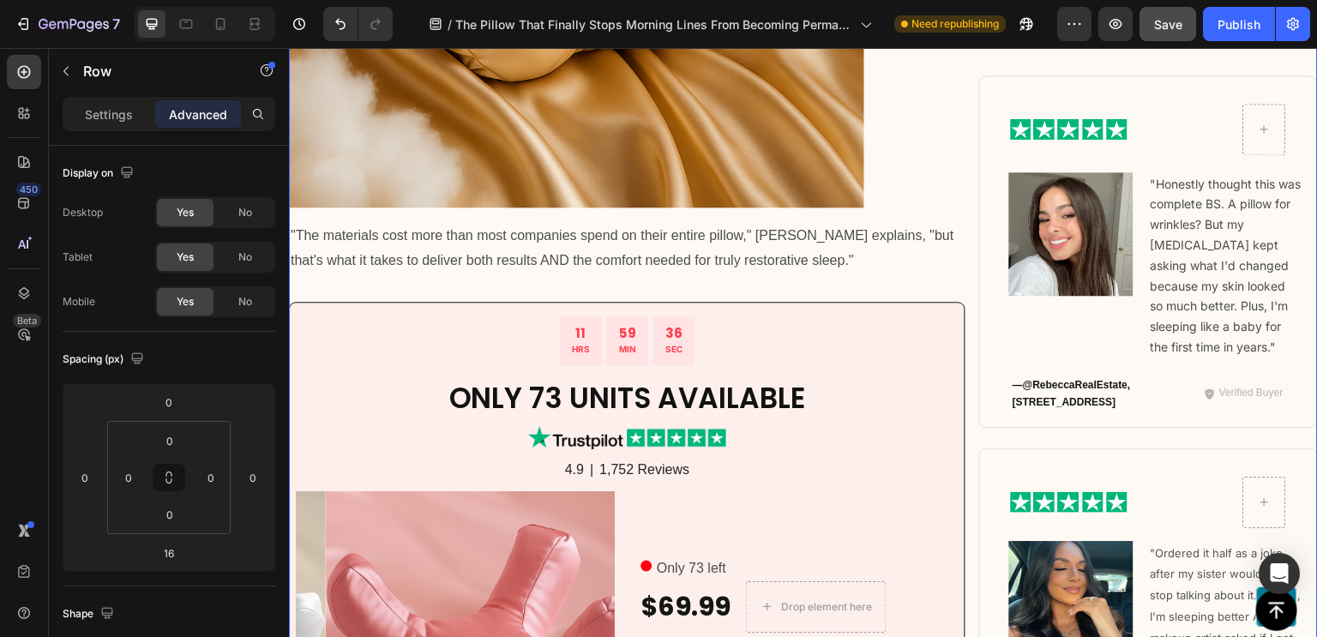
scroll to position [8764, 0]
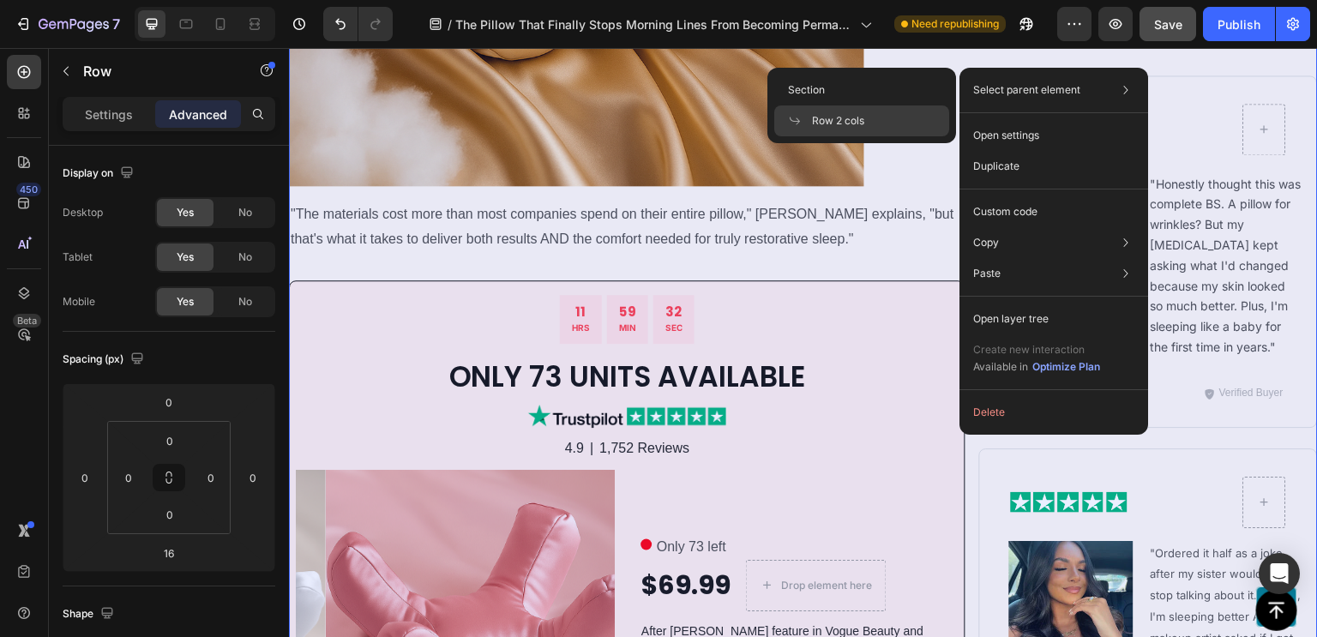
click at [836, 128] on span "Row 2 cols" at bounding box center [838, 120] width 52 height 15
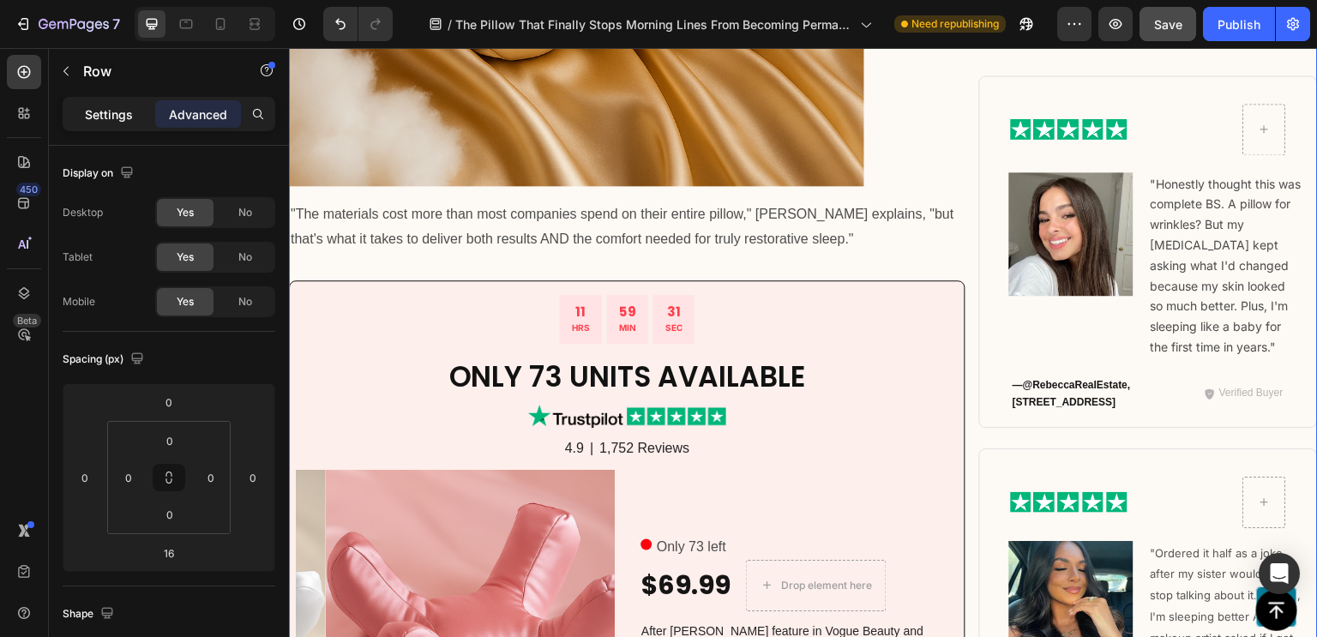
click at [91, 123] on div "Settings" at bounding box center [109, 113] width 86 height 27
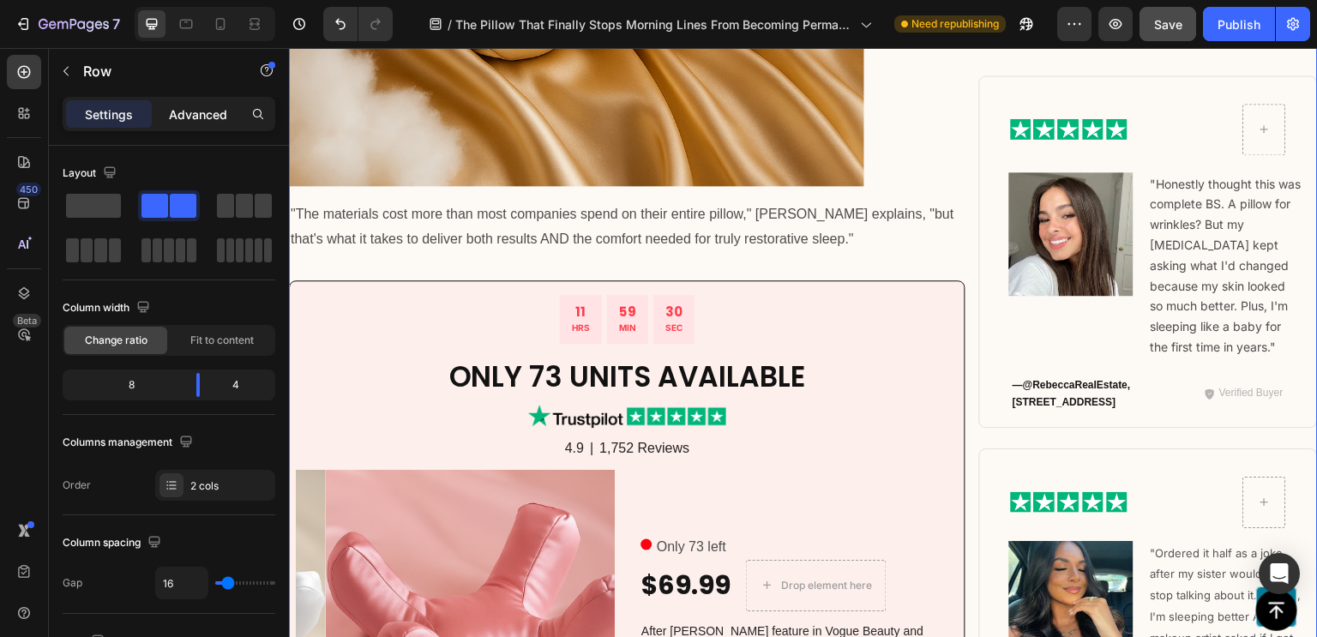
click at [180, 105] on p "Advanced" at bounding box center [198, 114] width 58 height 18
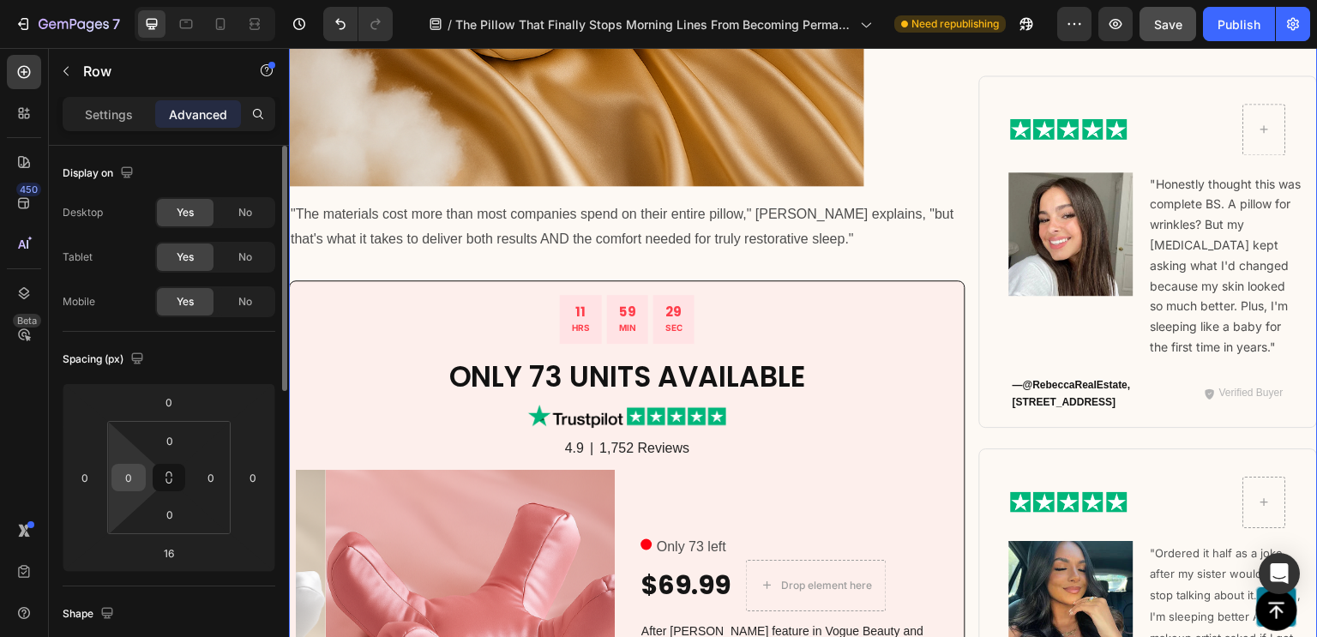
click at [119, 470] on input "0" at bounding box center [129, 478] width 26 height 26
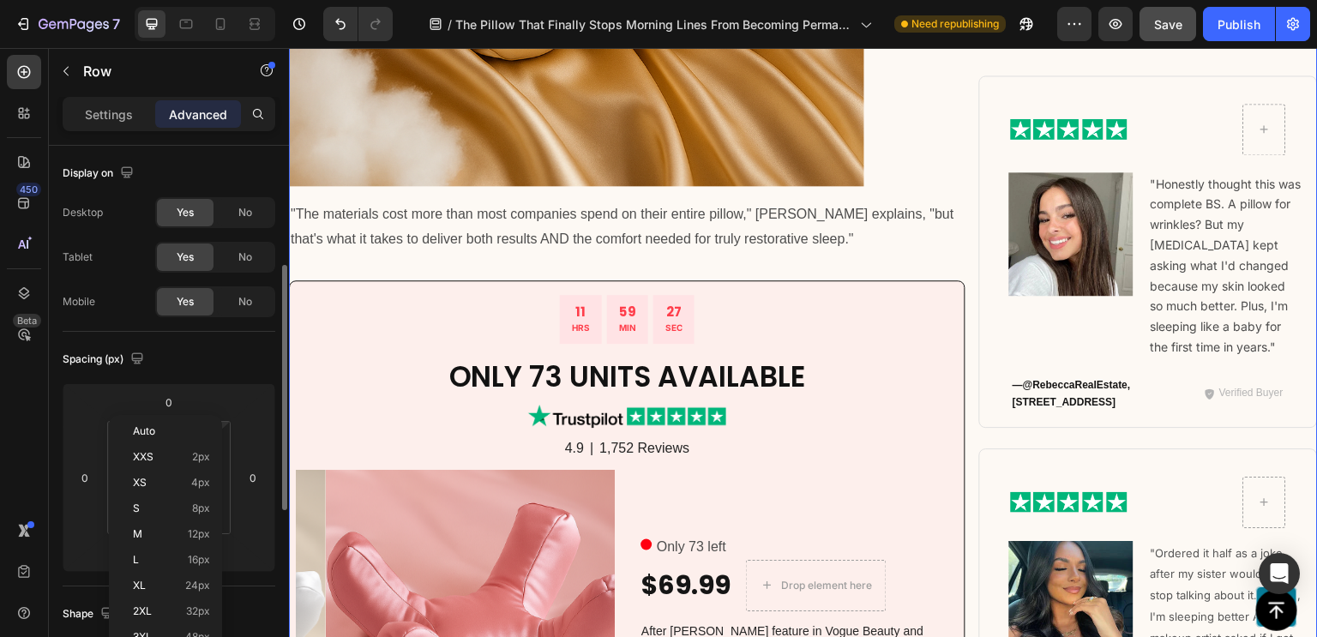
scroll to position [82, 0]
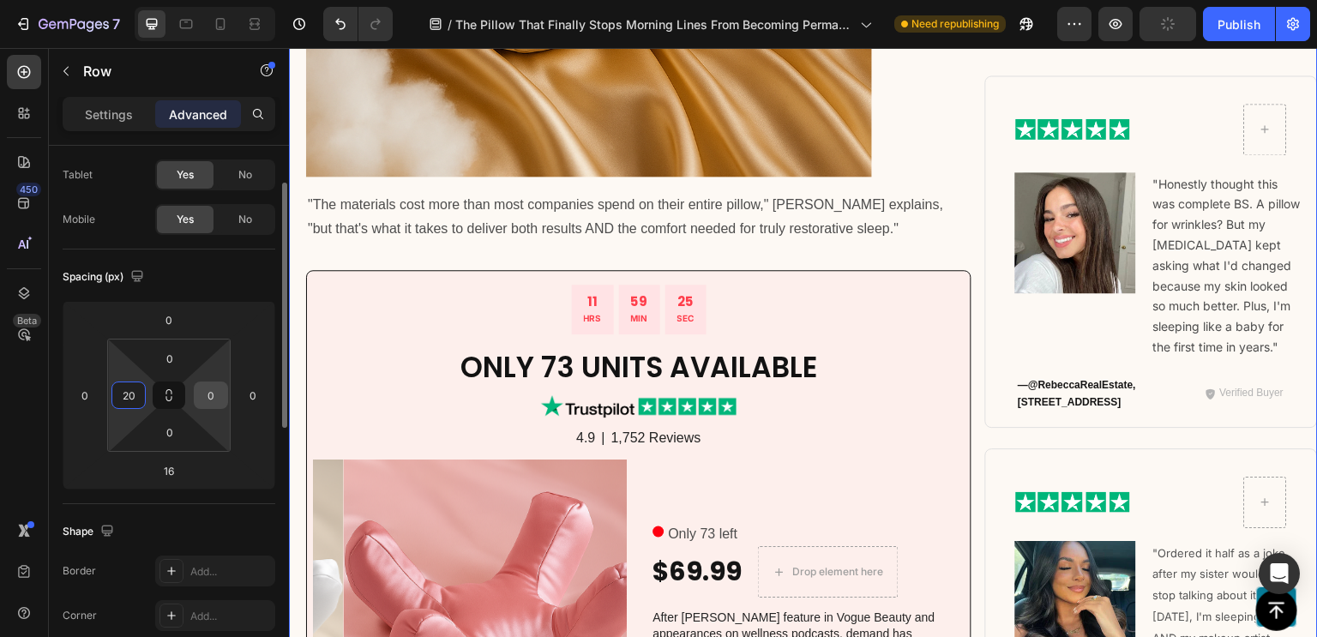
type input "20"
click at [202, 393] on input "0" at bounding box center [211, 395] width 26 height 26
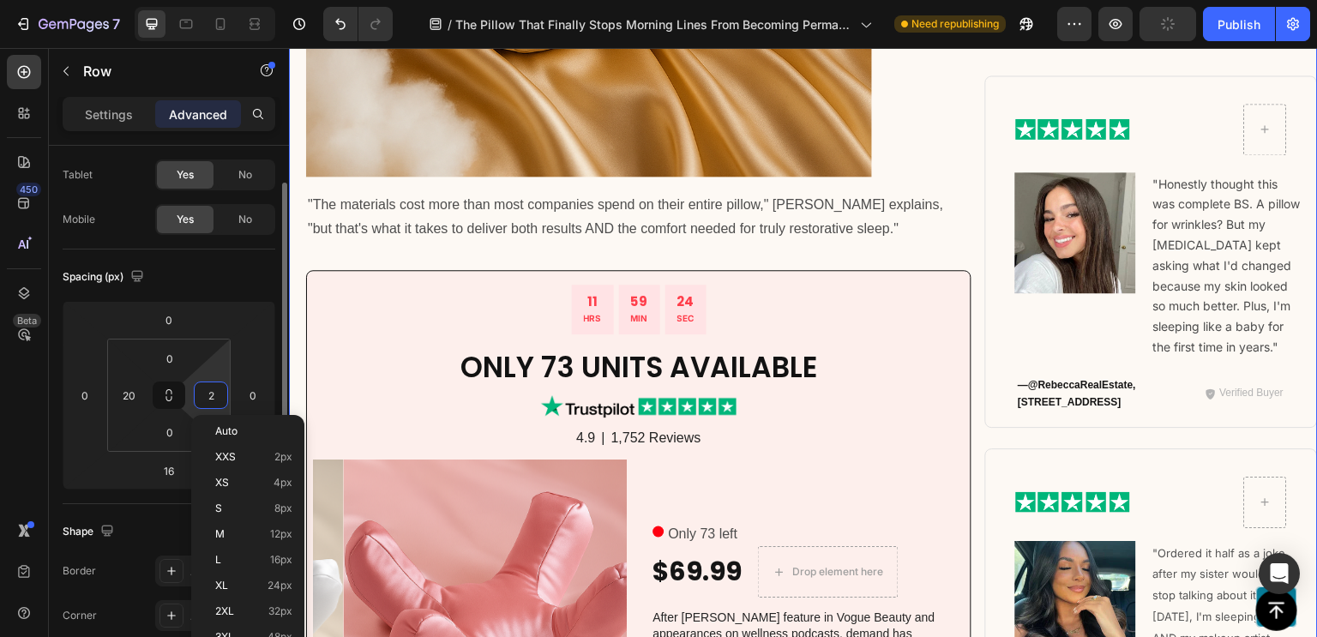
type input "20"
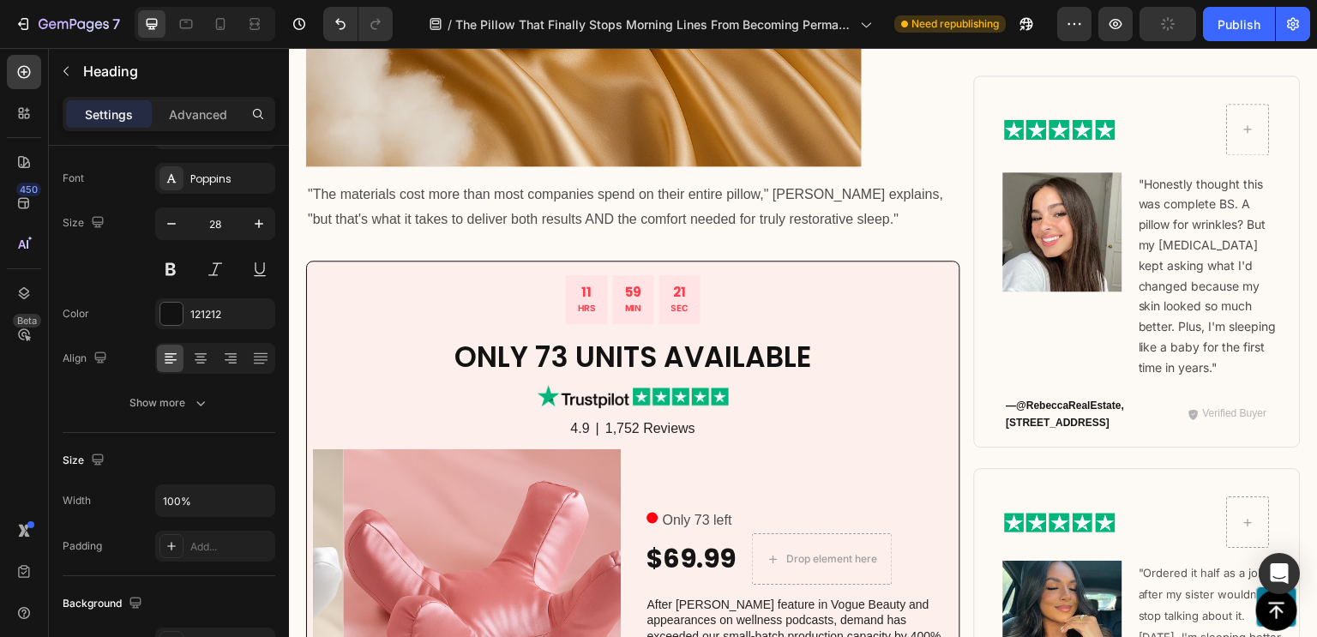
scroll to position [0, 0]
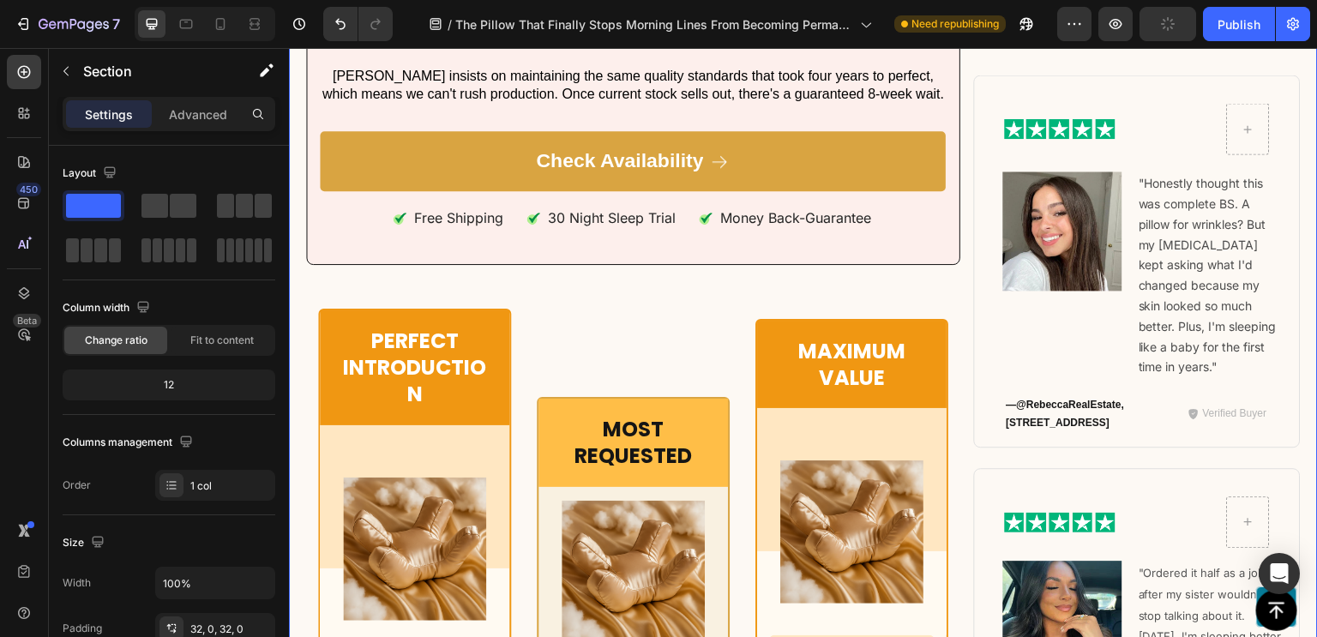
scroll to position [10735, 0]
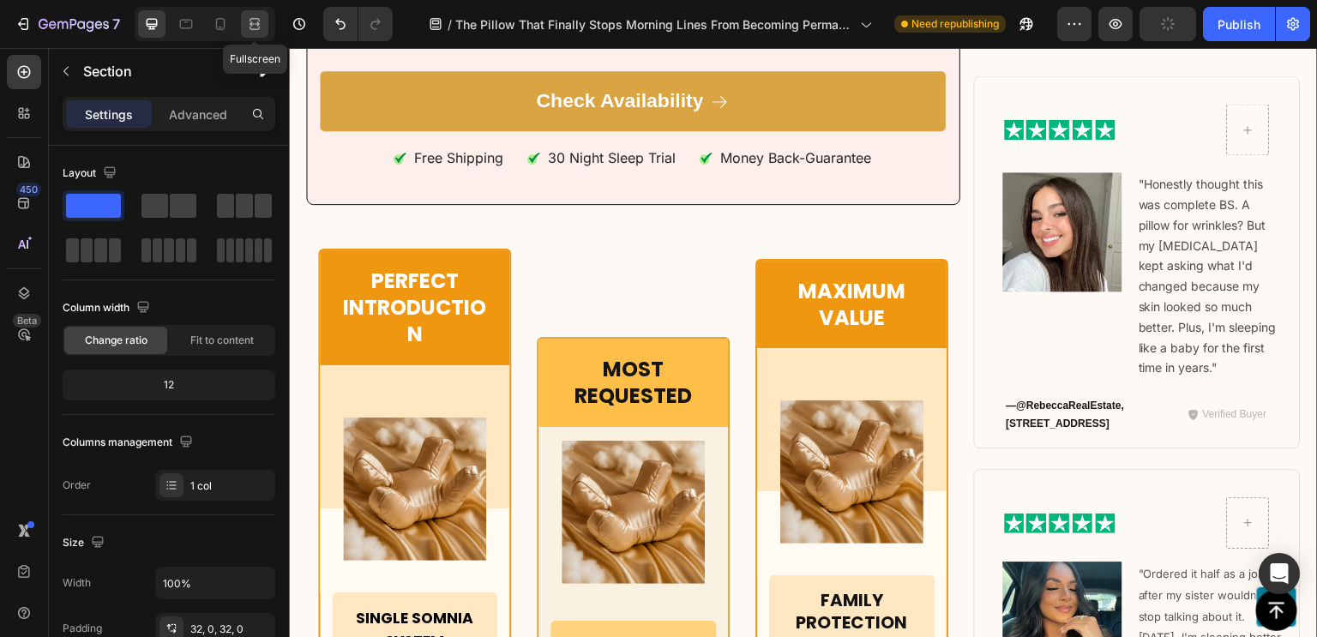
click at [255, 26] on icon at bounding box center [254, 23] width 17 height 17
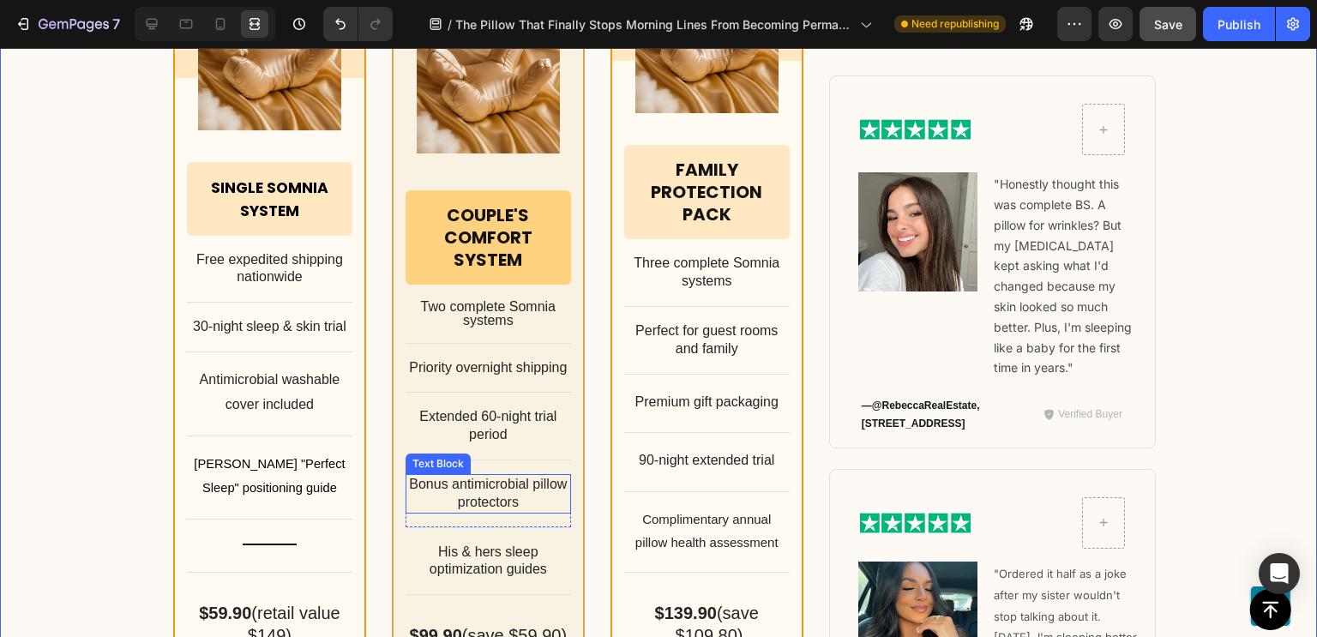
scroll to position [11156, 0]
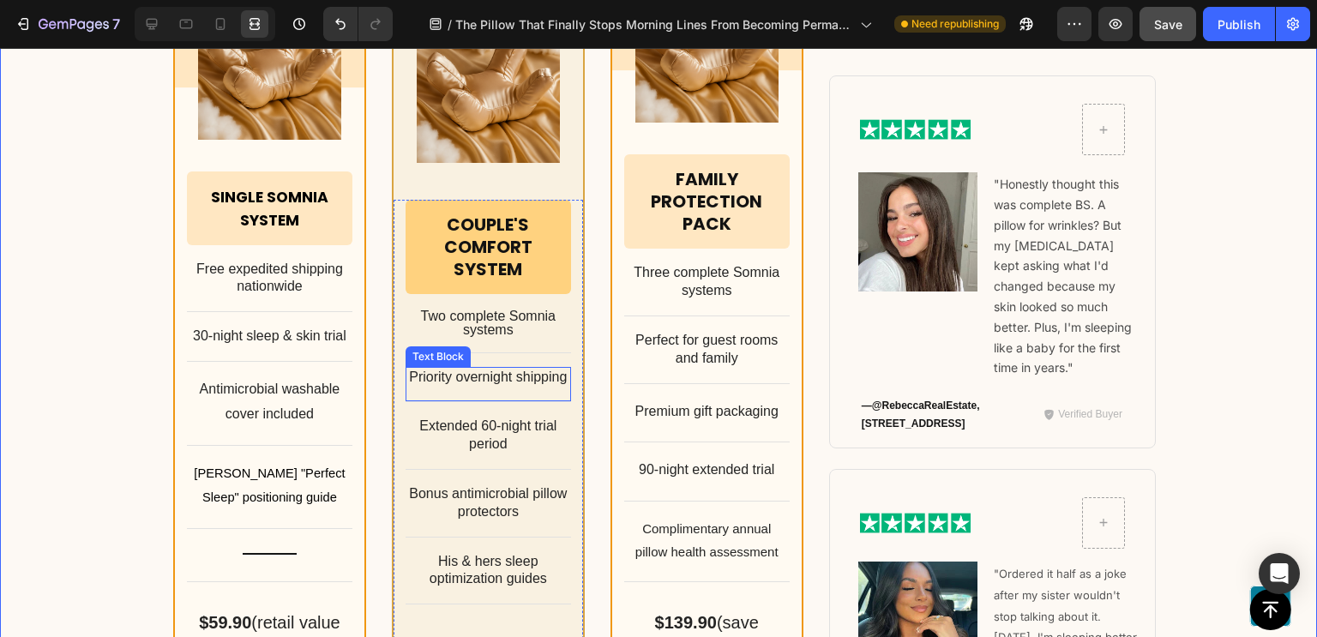
click at [510, 372] on p "Priority overnight shipping" at bounding box center [488, 378] width 162 height 18
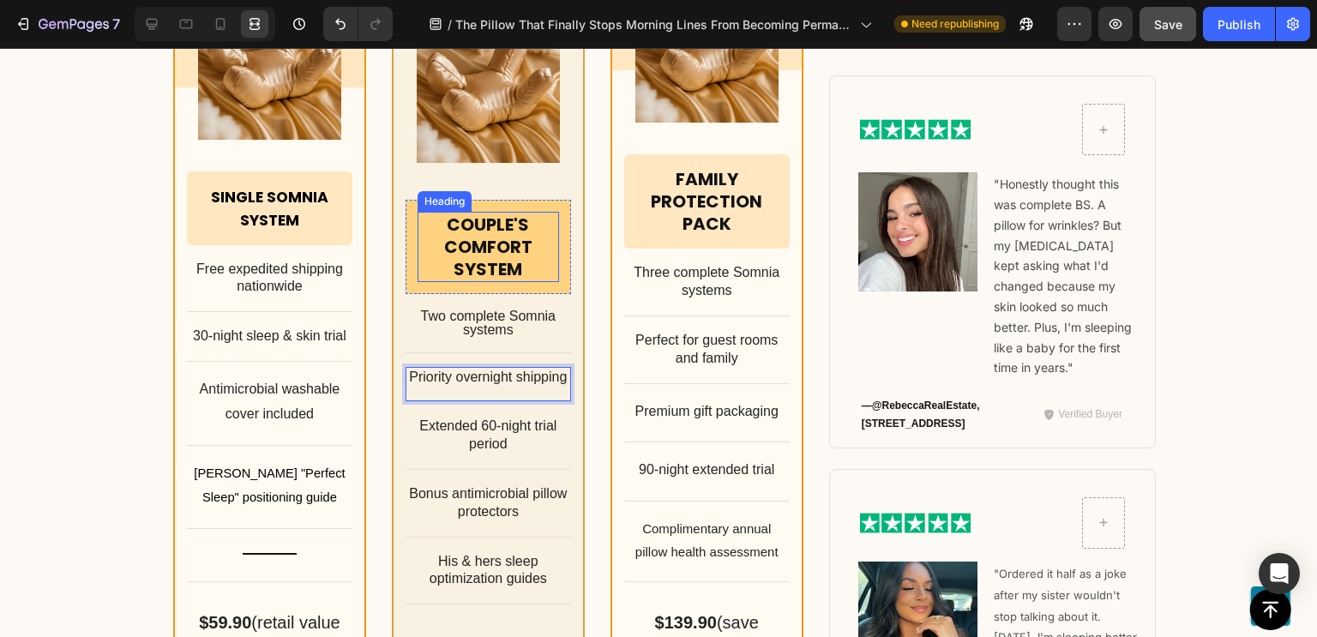
click at [459, 212] on h2 "Couple's Comfort System" at bounding box center [487, 247] width 141 height 70
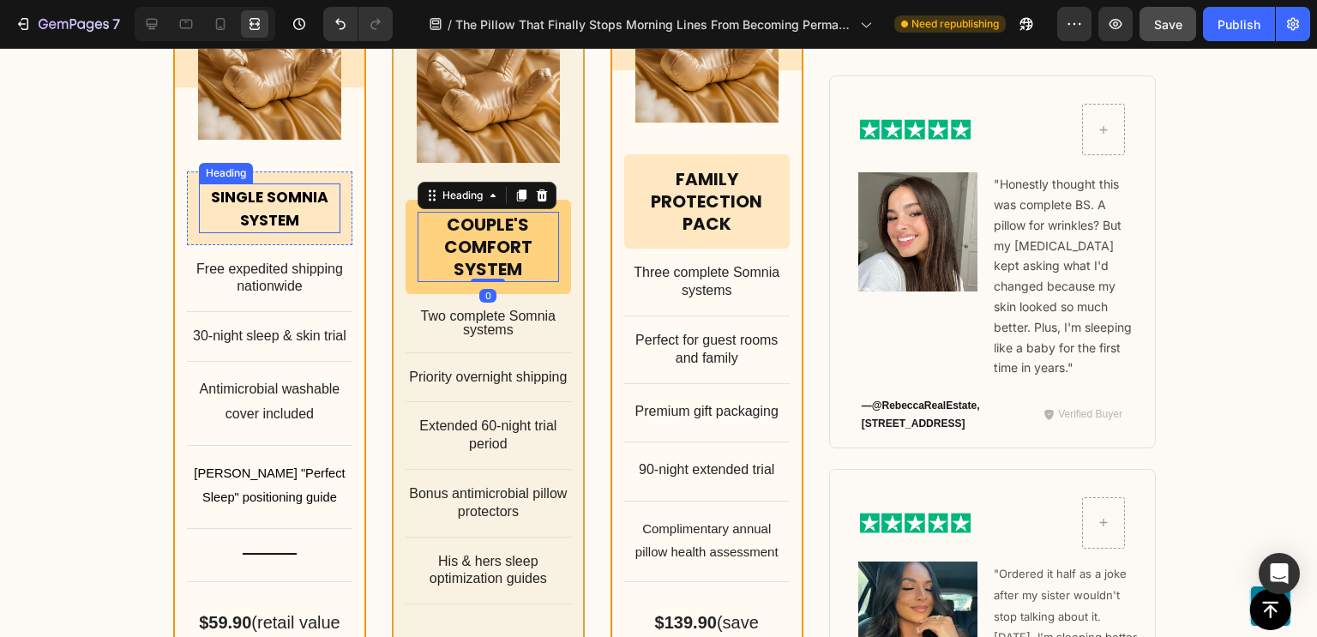
click at [211, 223] on h2 "Single Somnia System" at bounding box center [269, 208] width 141 height 50
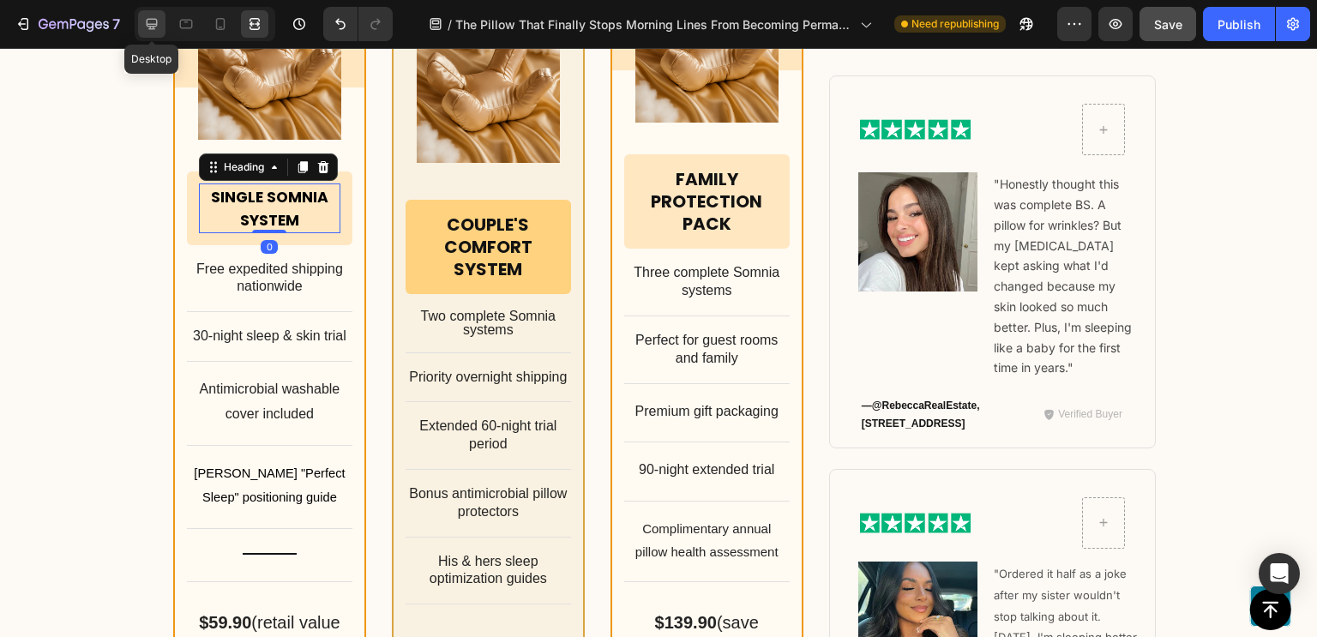
click at [152, 24] on icon at bounding box center [152, 24] width 11 height 11
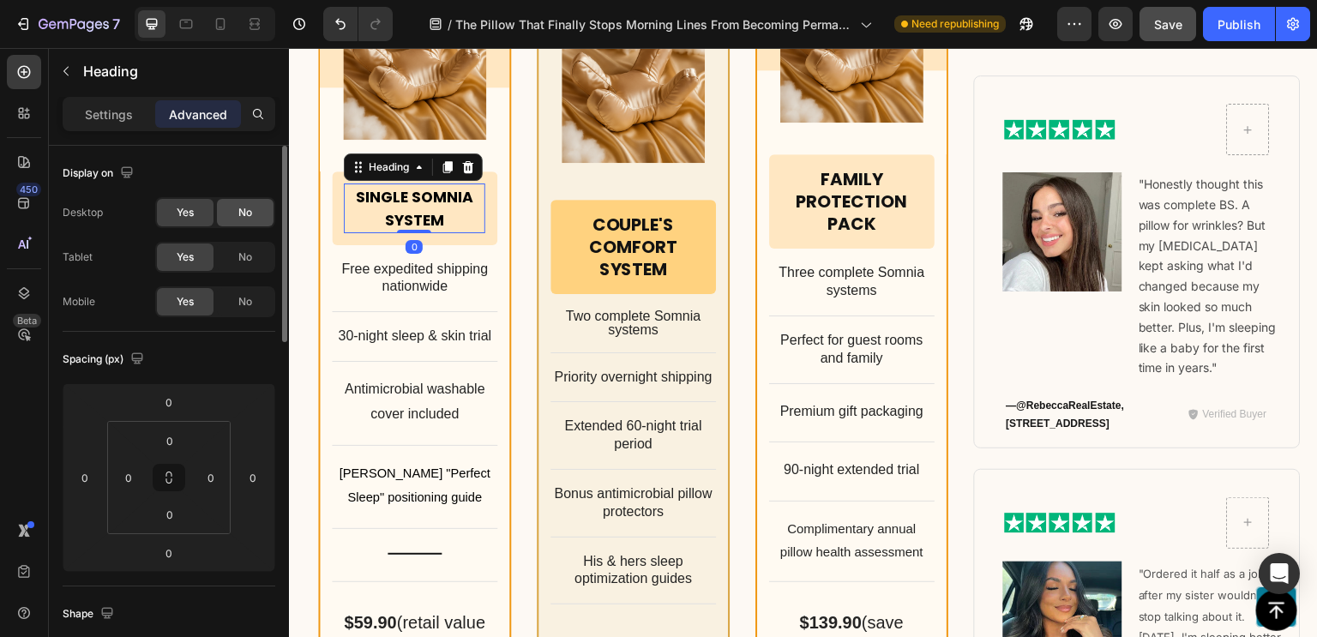
scroll to position [11126, 0]
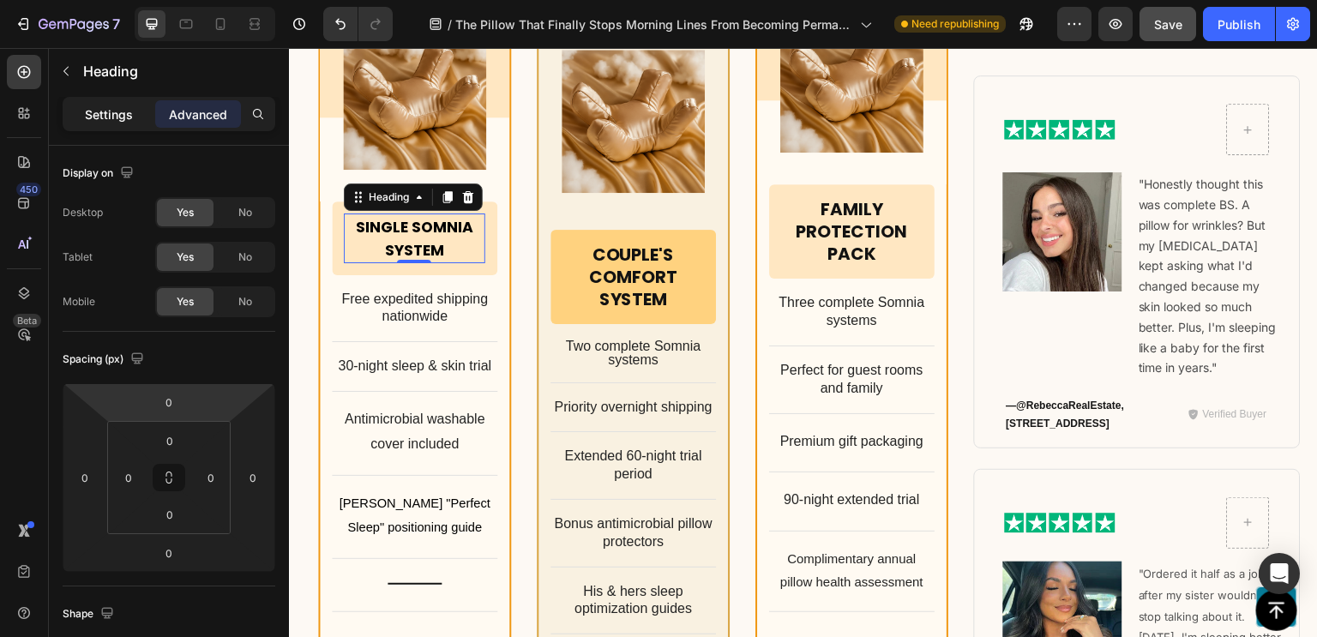
click at [116, 118] on p "Settings" at bounding box center [109, 114] width 48 height 18
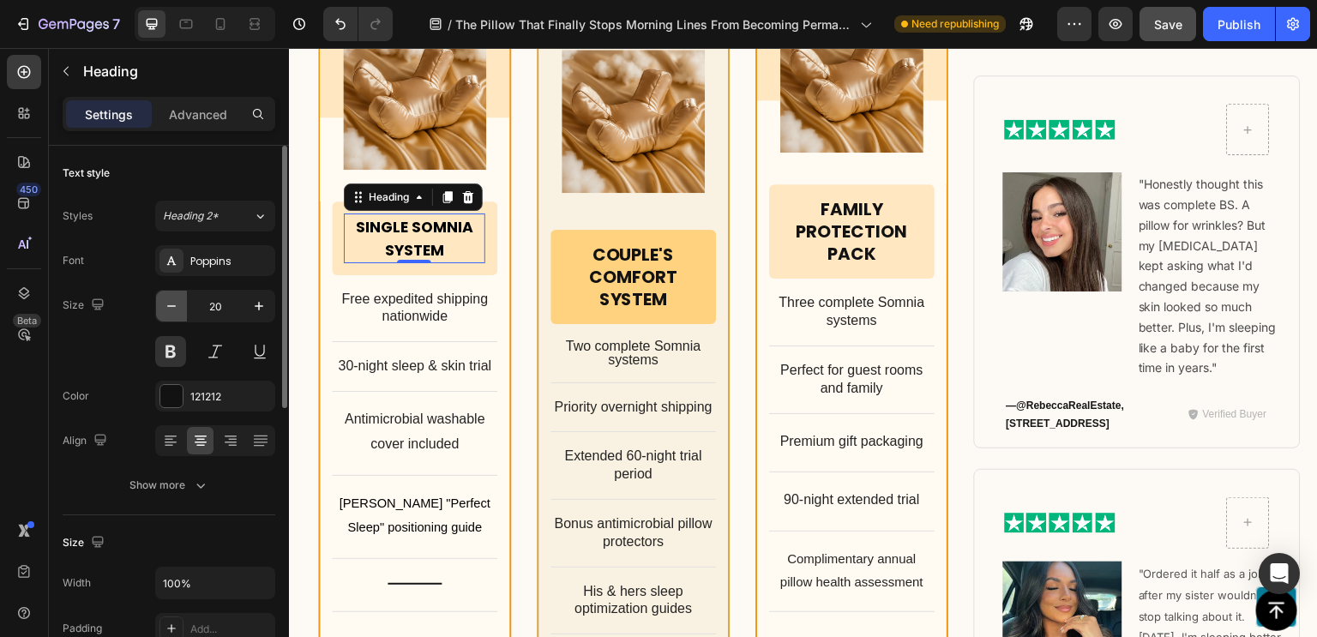
click at [168, 307] on icon "button" at bounding box center [171, 305] width 17 height 17
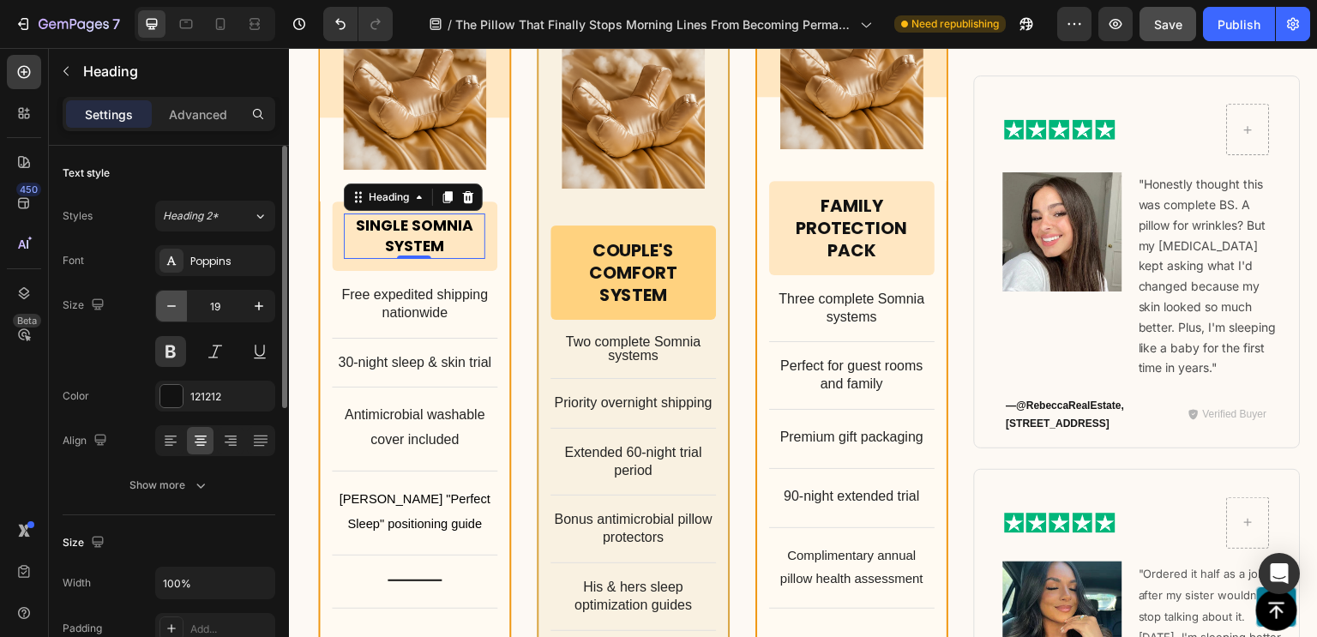
click at [168, 307] on icon "button" at bounding box center [171, 305] width 17 height 17
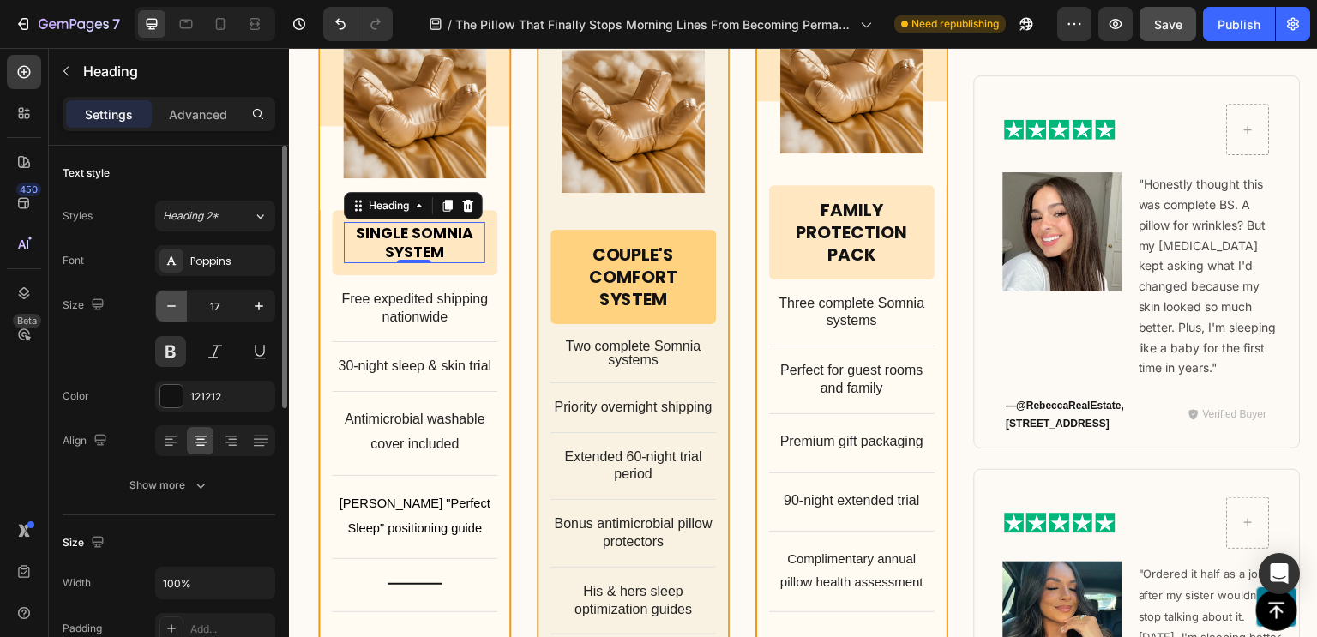
click at [168, 307] on icon "button" at bounding box center [171, 305] width 17 height 17
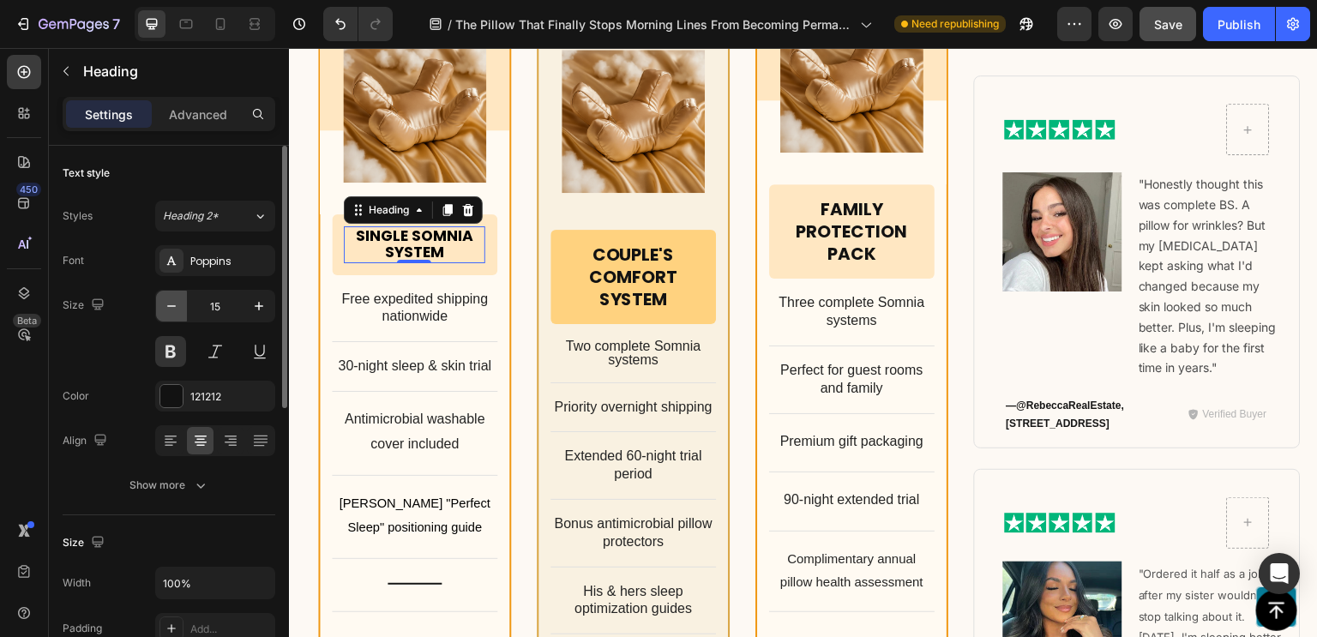
scroll to position [11114, 0]
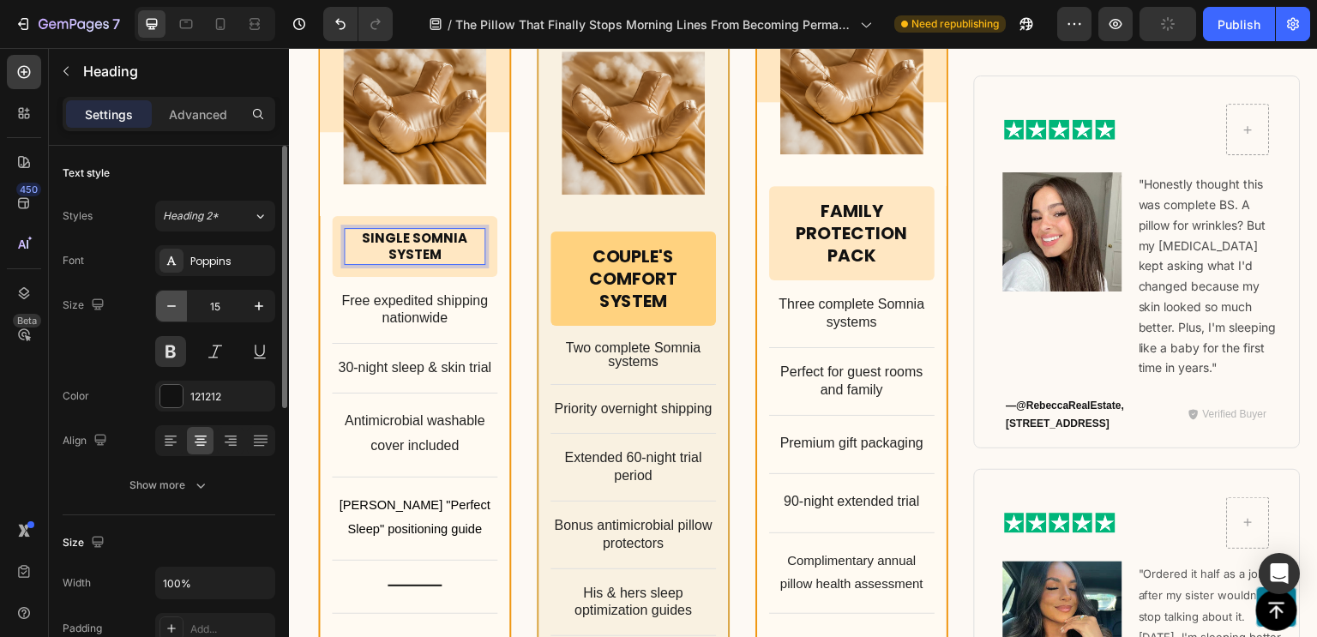
click at [171, 315] on button "button" at bounding box center [171, 306] width 31 height 31
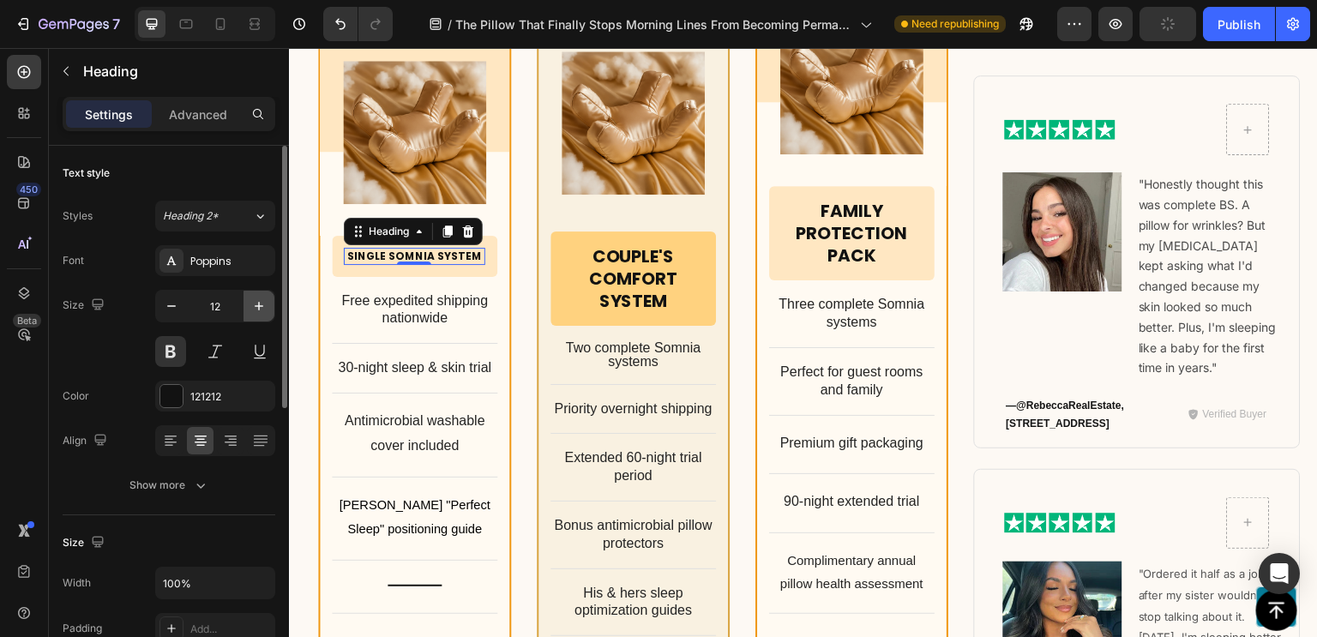
click at [260, 308] on icon "button" at bounding box center [258, 305] width 17 height 17
type input "13"
click at [260, 308] on icon "button" at bounding box center [258, 305] width 17 height 17
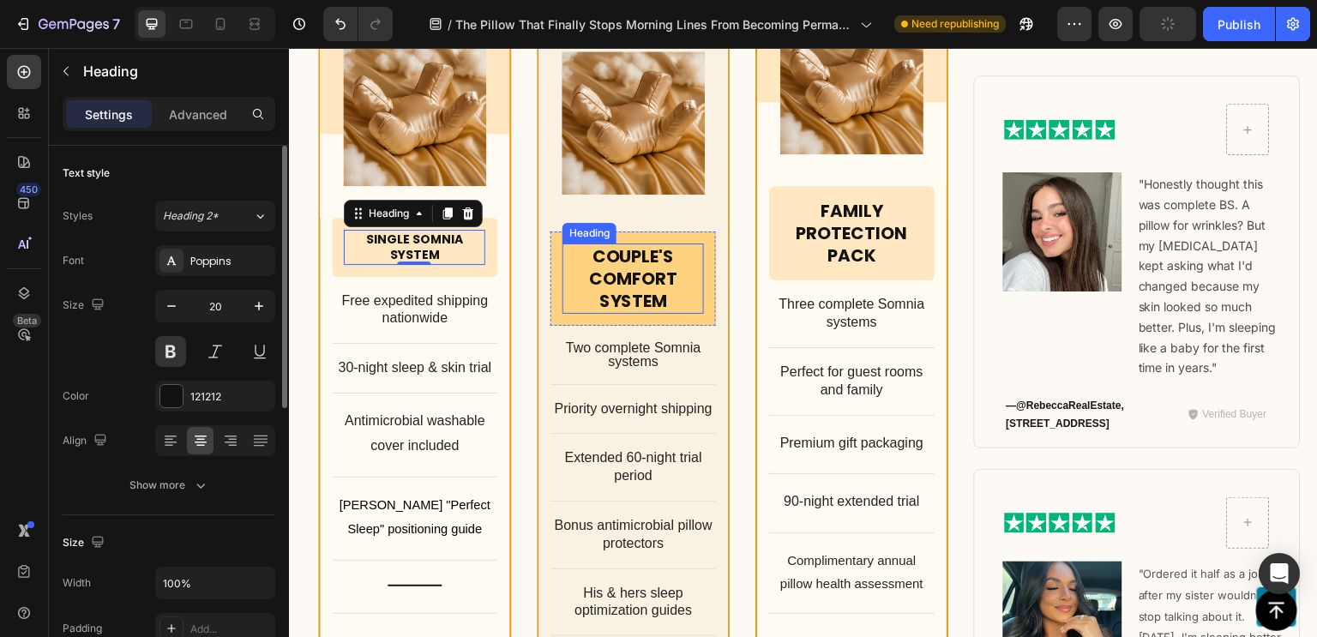
click at [615, 243] on h2 "Couple's Comfort System" at bounding box center [632, 278] width 141 height 70
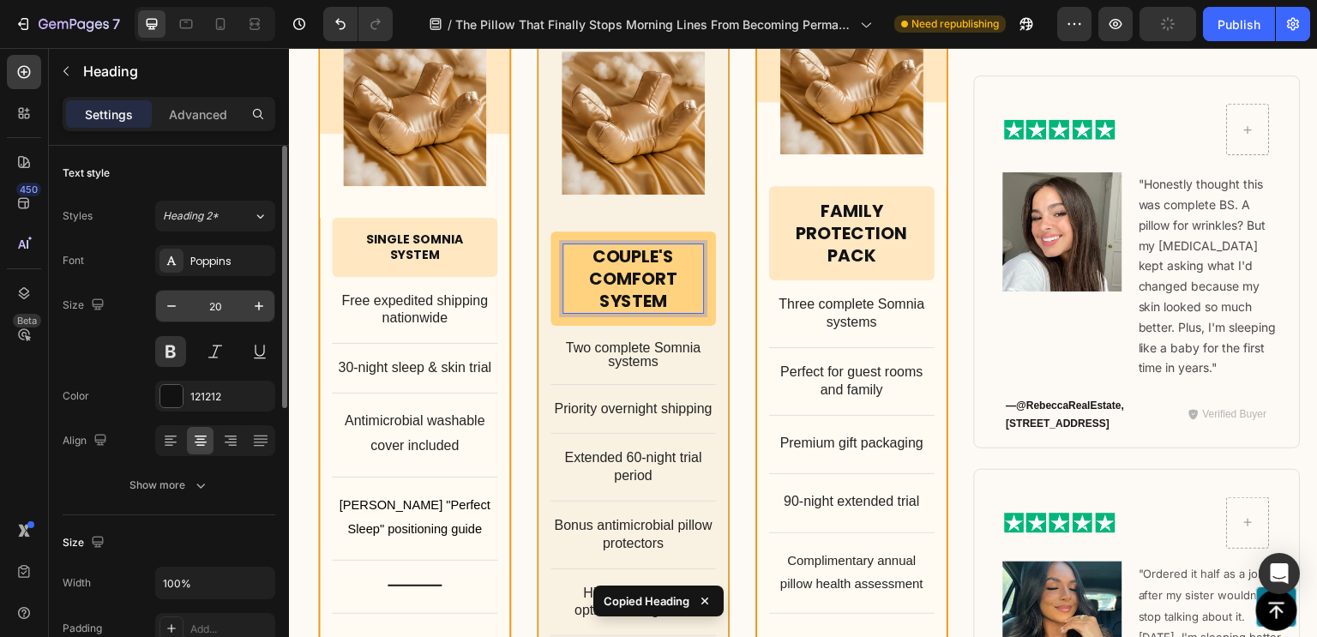
click at [219, 313] on input "20" at bounding box center [215, 306] width 57 height 31
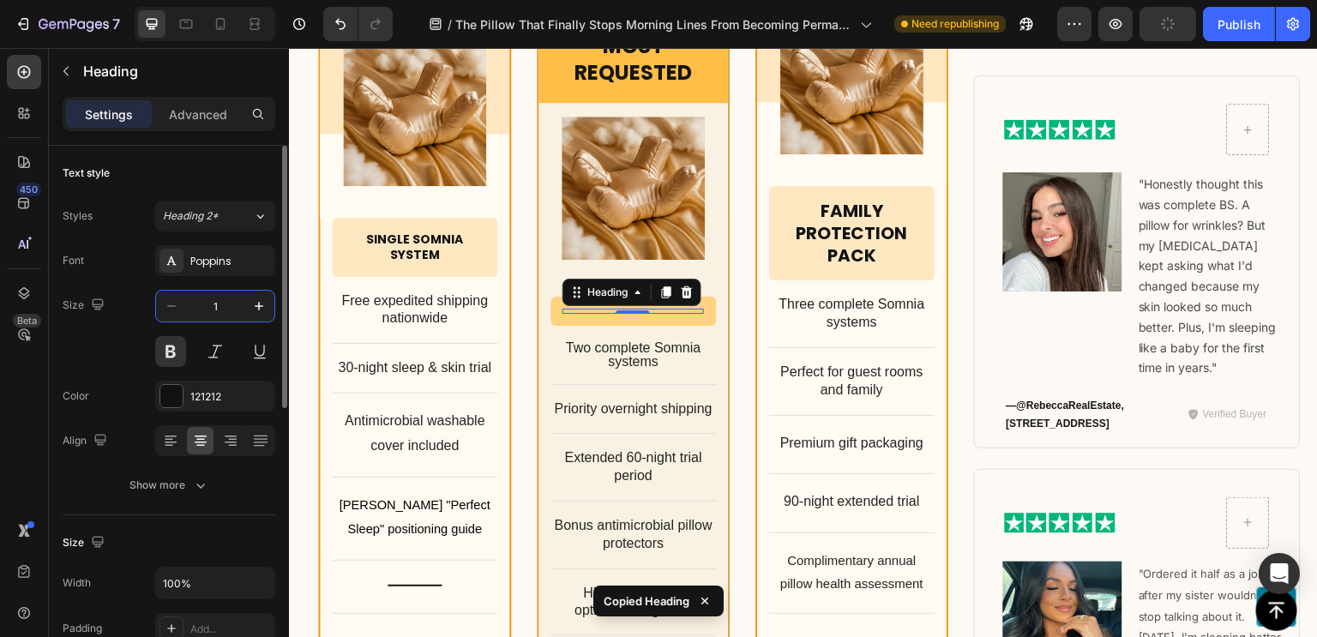
type input "14"
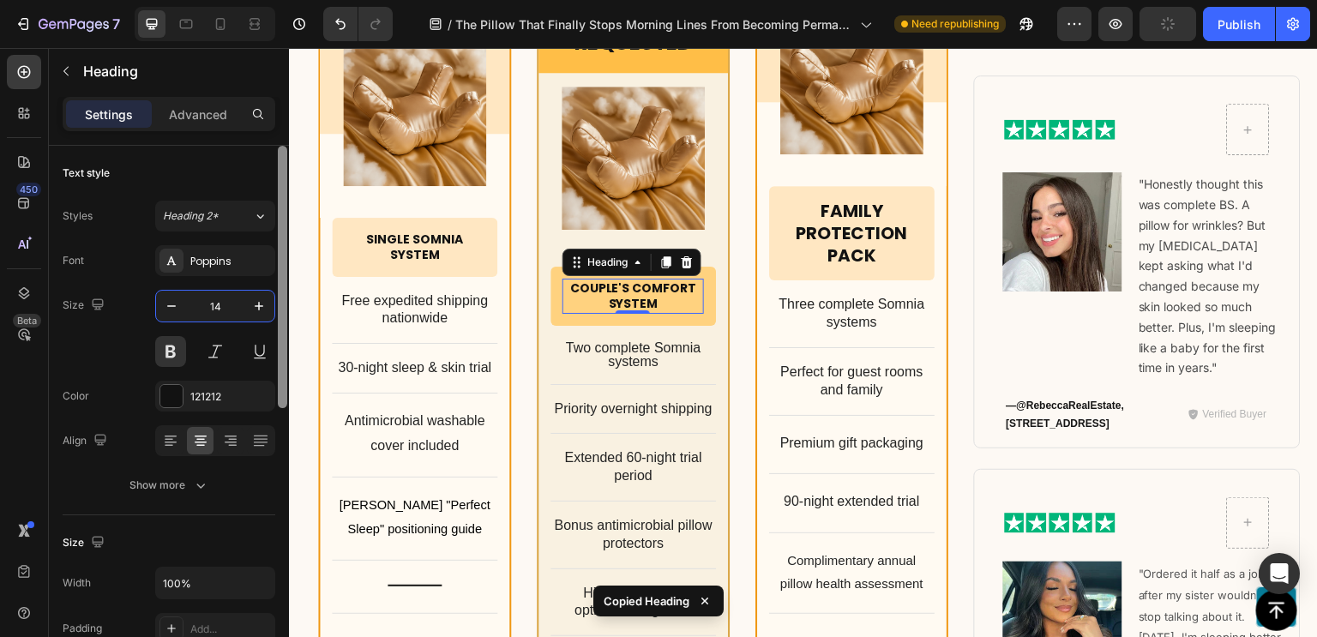
scroll to position [11150, 0]
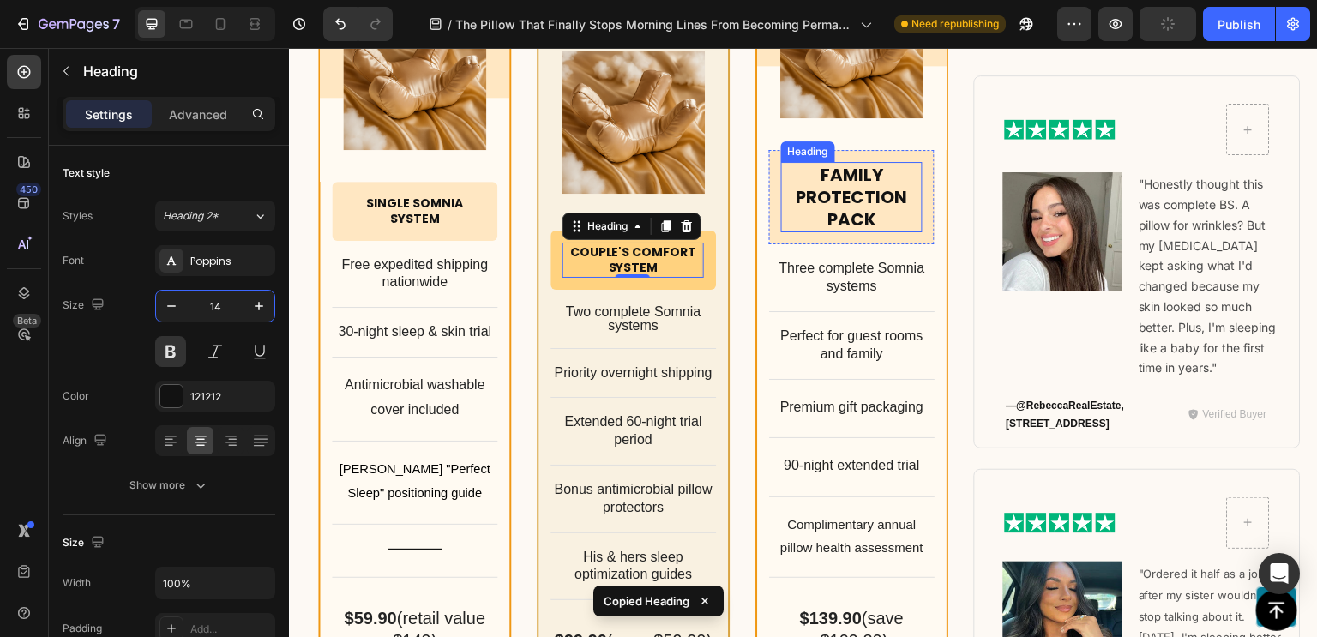
click at [830, 198] on h2 "Family Protection Pack" at bounding box center [851, 197] width 141 height 70
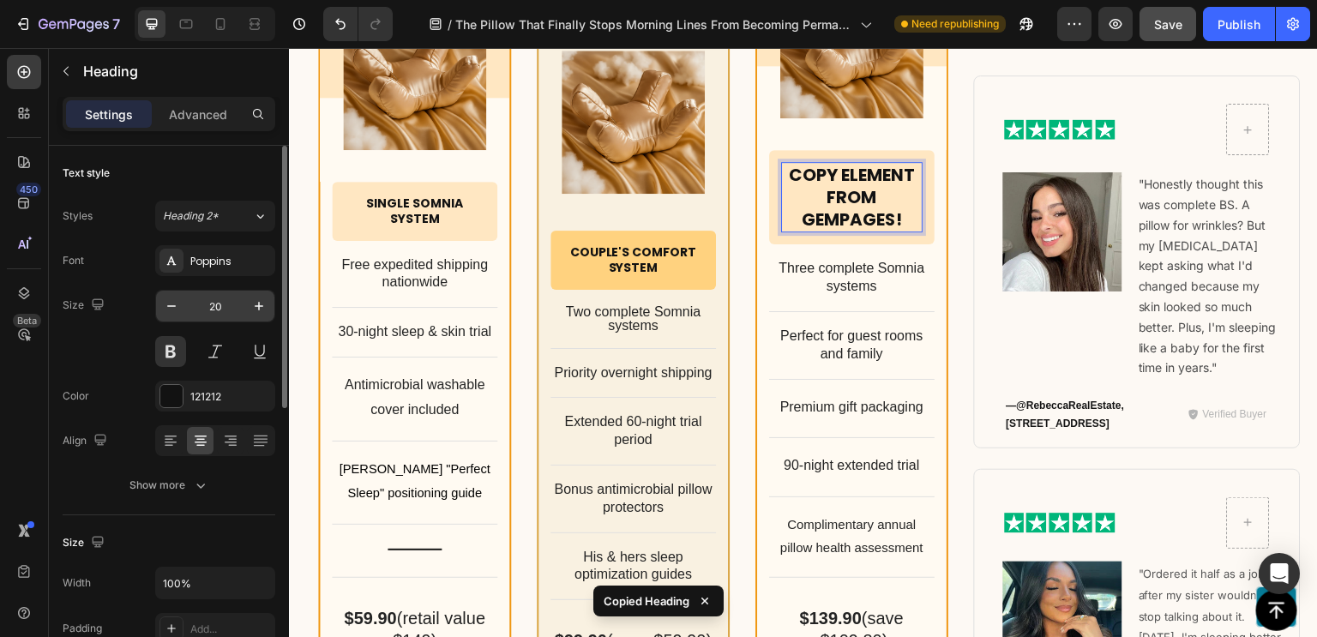
click at [204, 299] on input "20" at bounding box center [215, 306] width 57 height 31
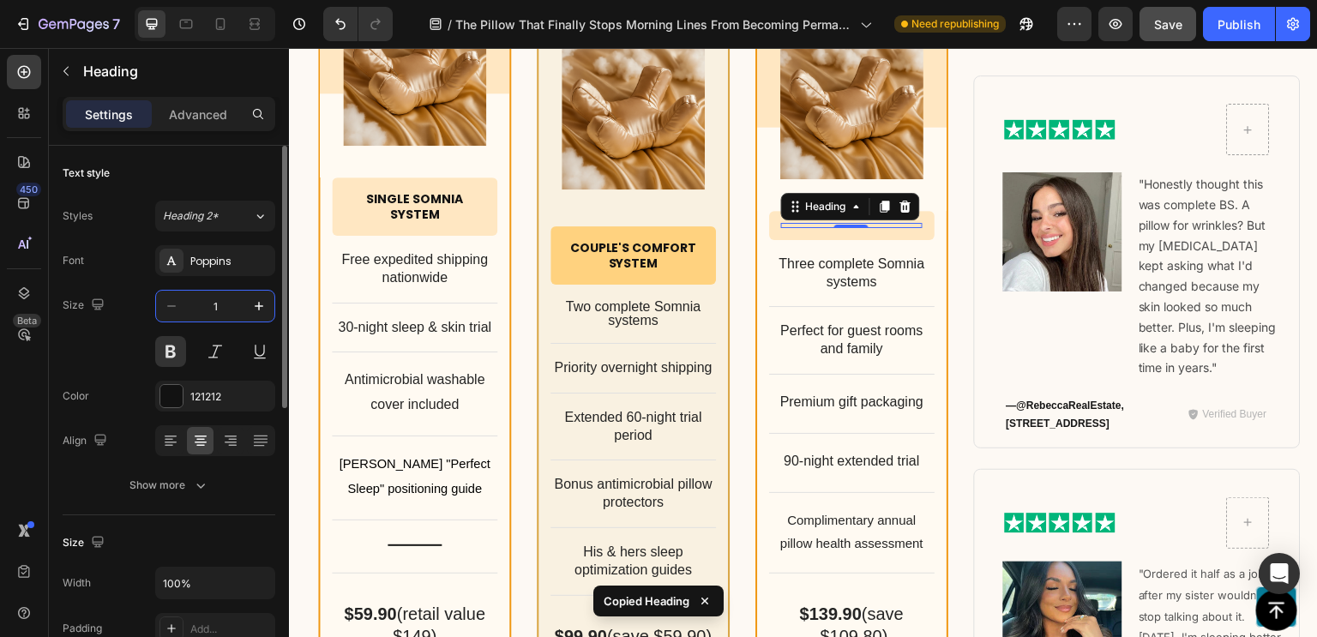
type input "14"
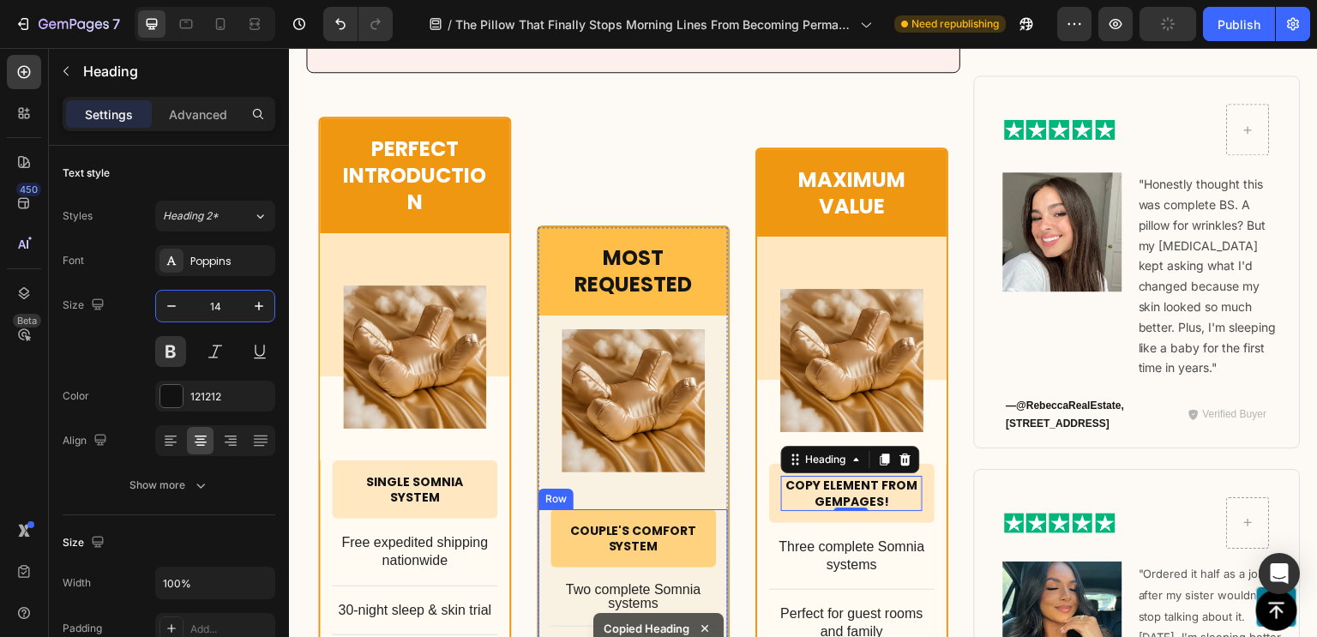
scroll to position [10868, 0]
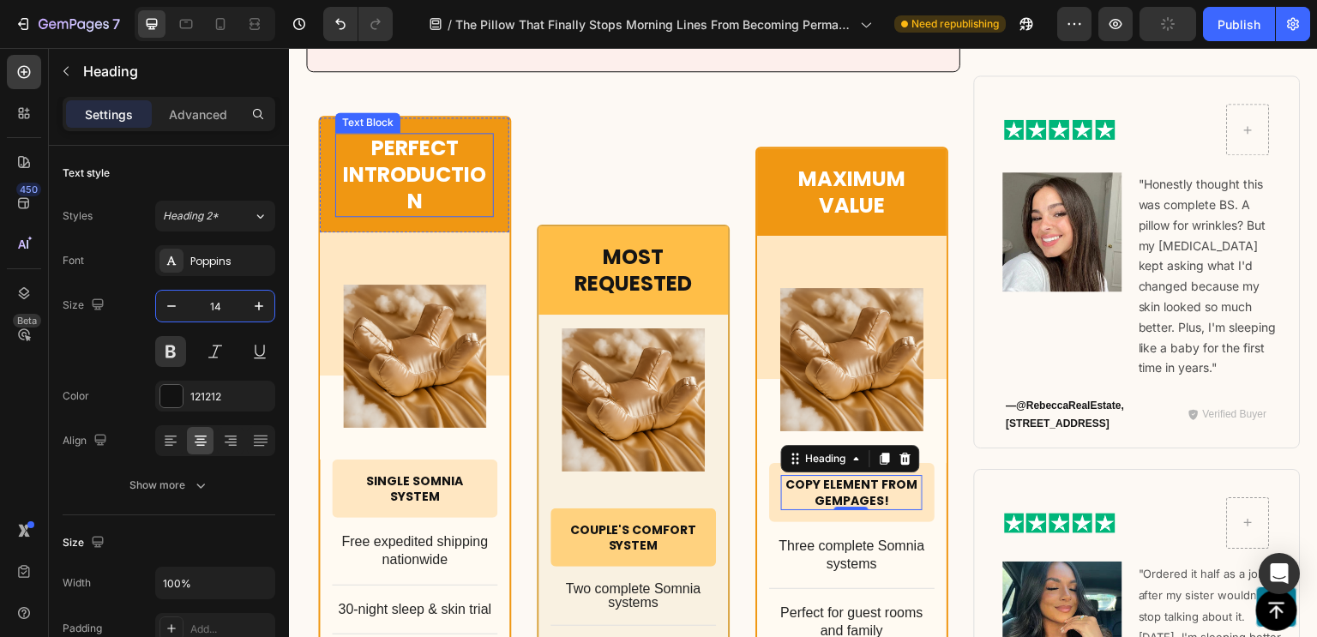
click at [434, 169] on p "Perfect Introduction" at bounding box center [414, 175] width 155 height 81
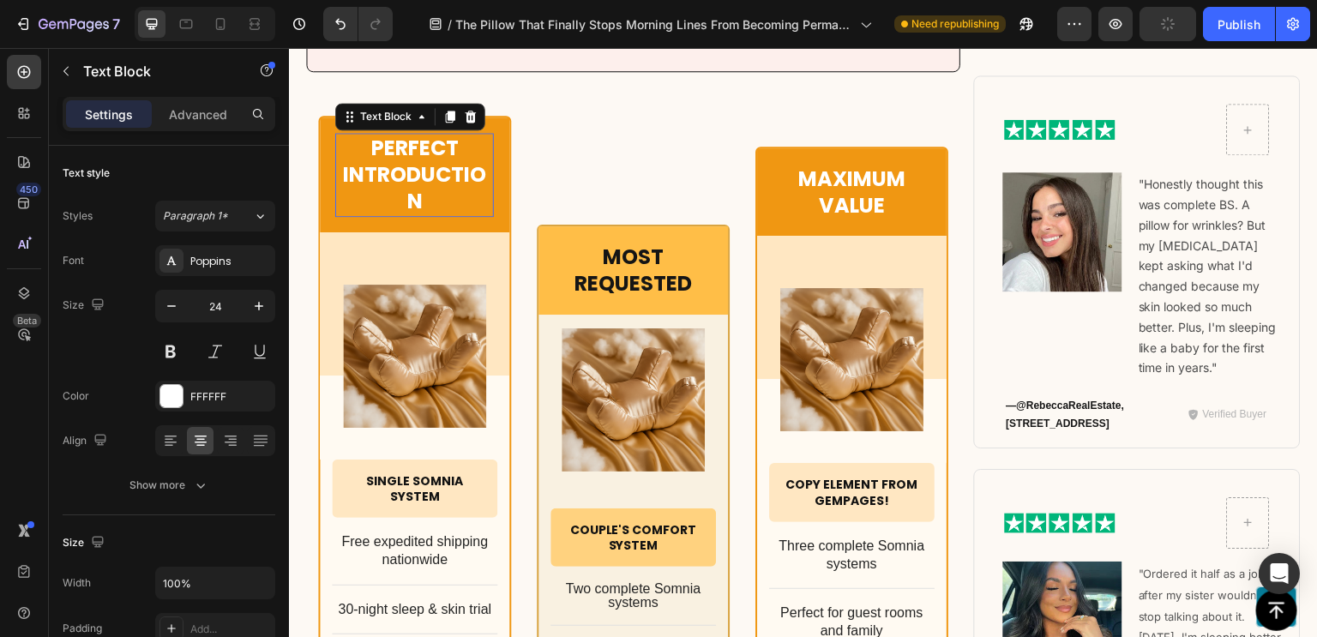
click at [434, 169] on p "Perfect Introduction" at bounding box center [414, 175] width 155 height 81
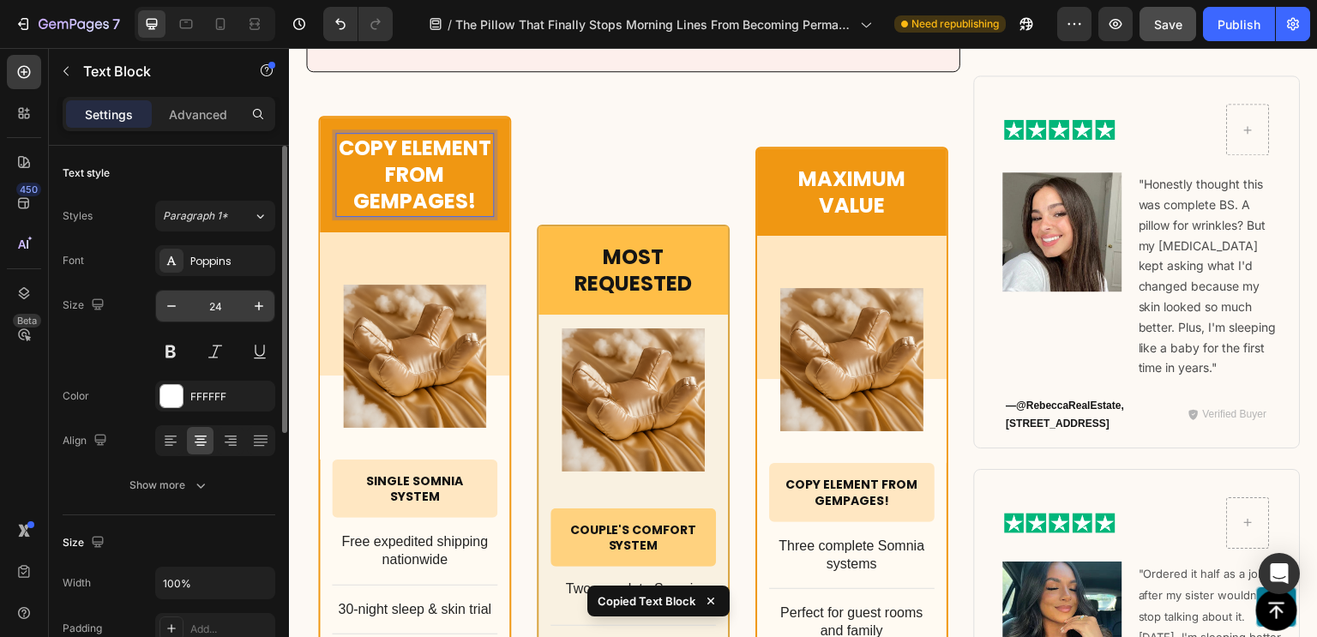
click at [206, 306] on input "24" at bounding box center [215, 306] width 57 height 31
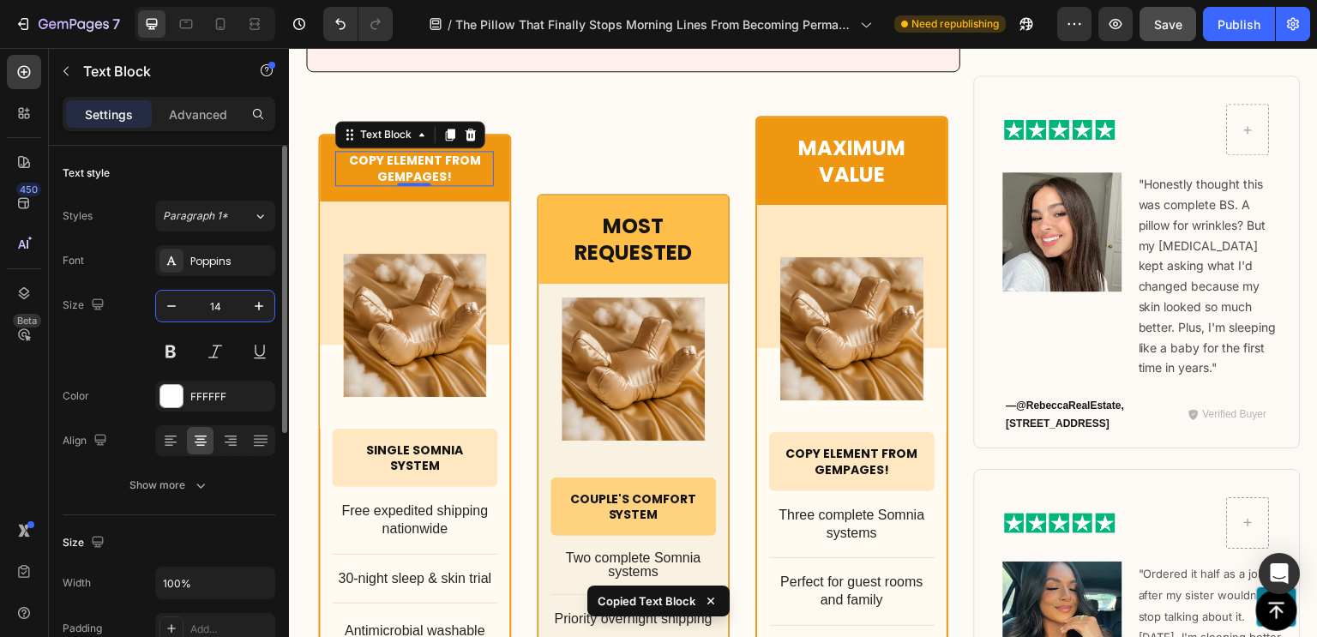
click at [206, 306] on input "14" at bounding box center [215, 306] width 57 height 31
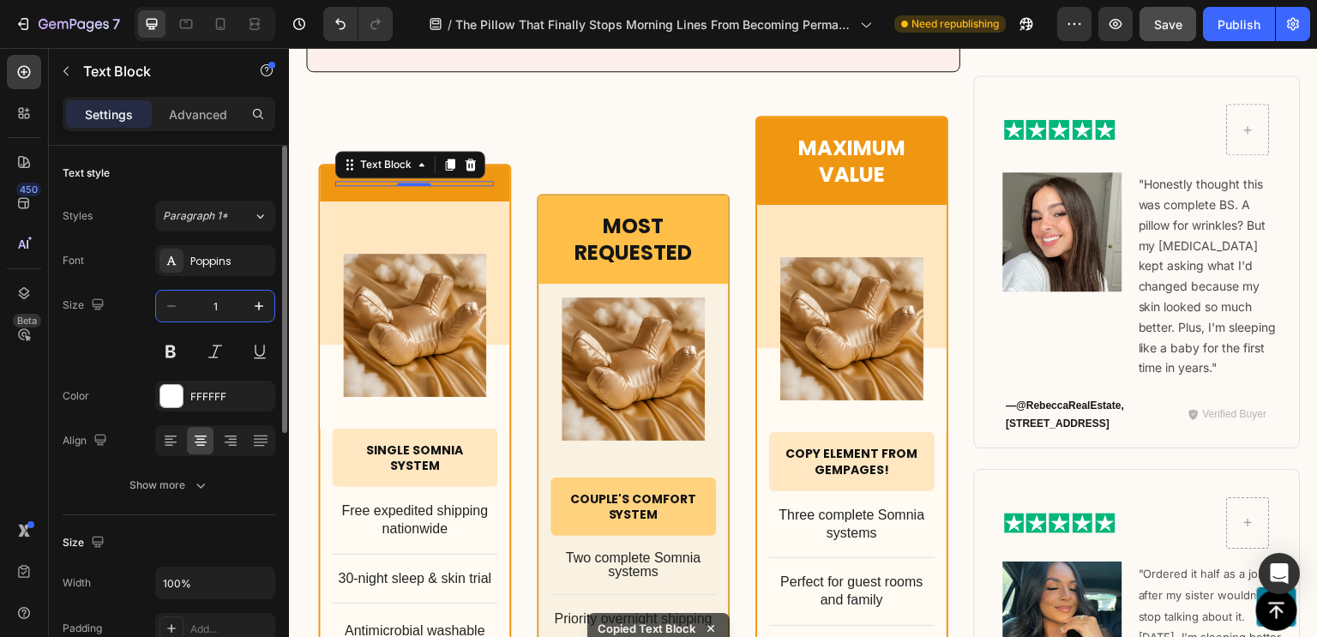
type input "16"
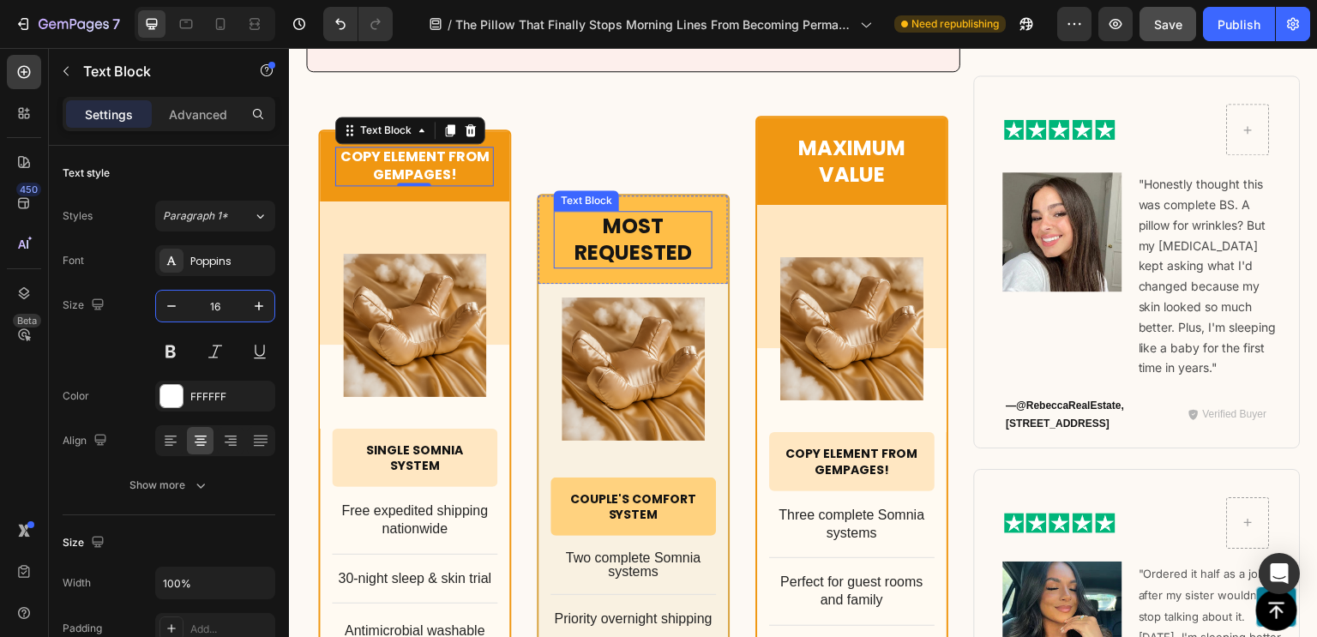
click at [666, 213] on p "Most Requested" at bounding box center [632, 239] width 155 height 53
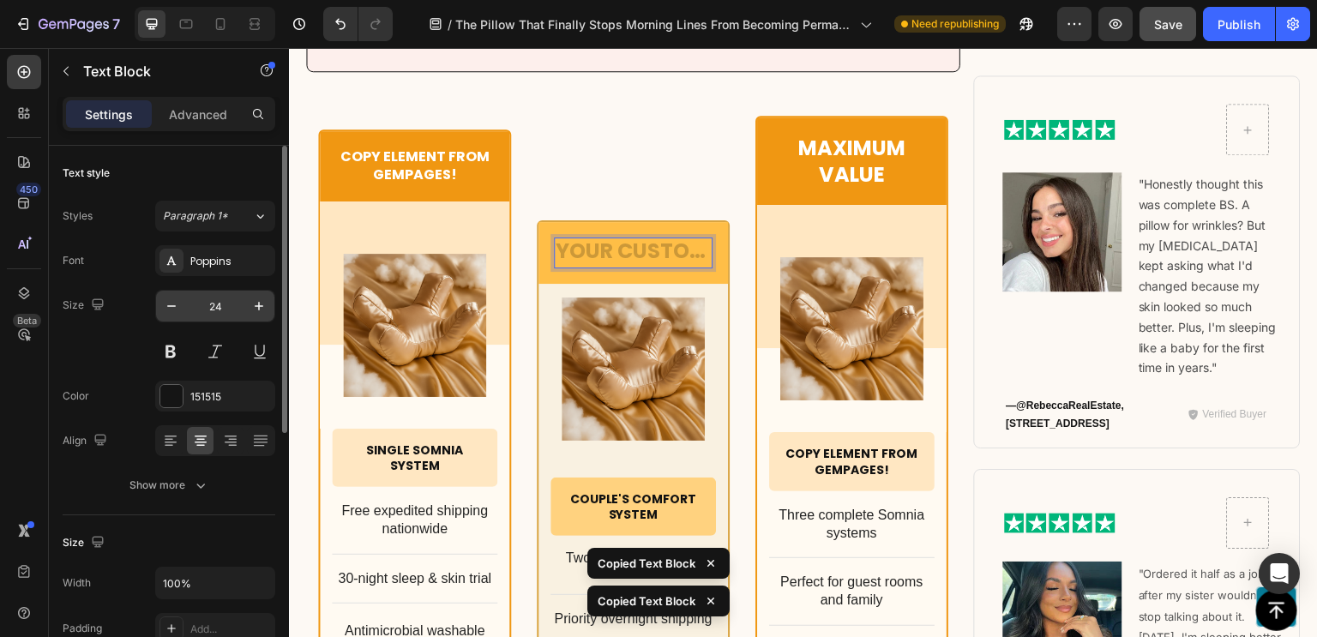
click at [219, 302] on input "24" at bounding box center [215, 306] width 57 height 31
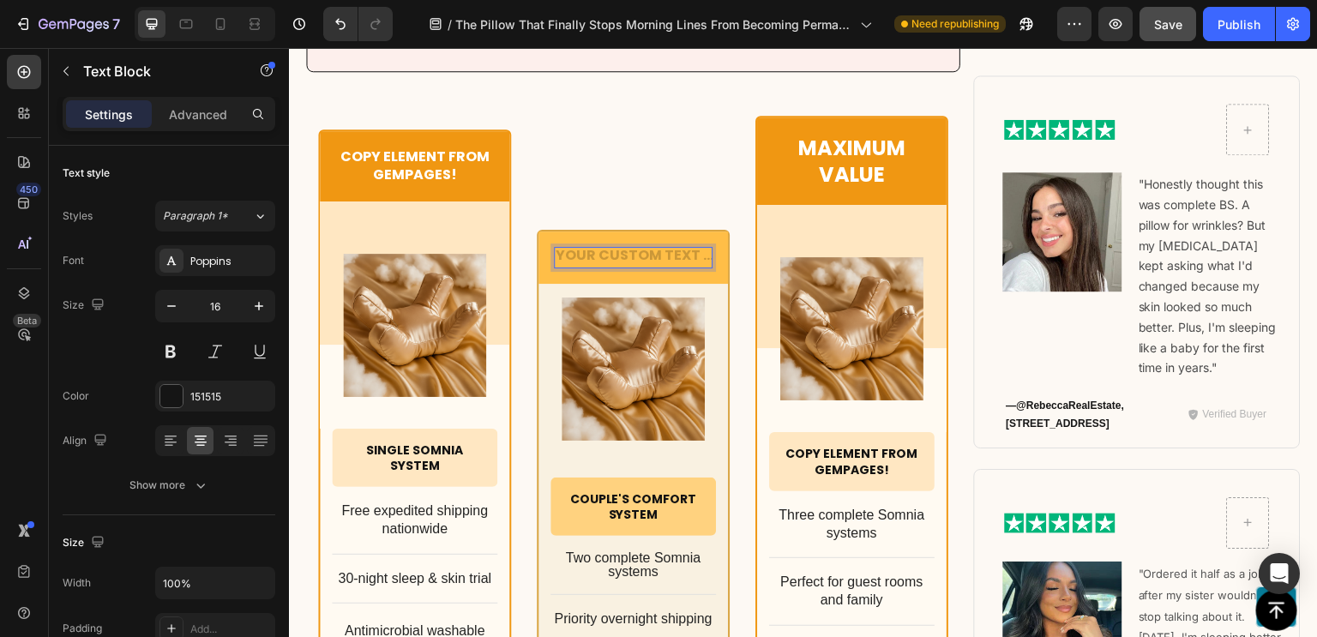
click at [614, 247] on div "Rich Text Editor. Editing area: main" at bounding box center [633, 257] width 159 height 21
click at [345, 18] on icon "Undo/Redo" at bounding box center [340, 23] width 17 height 17
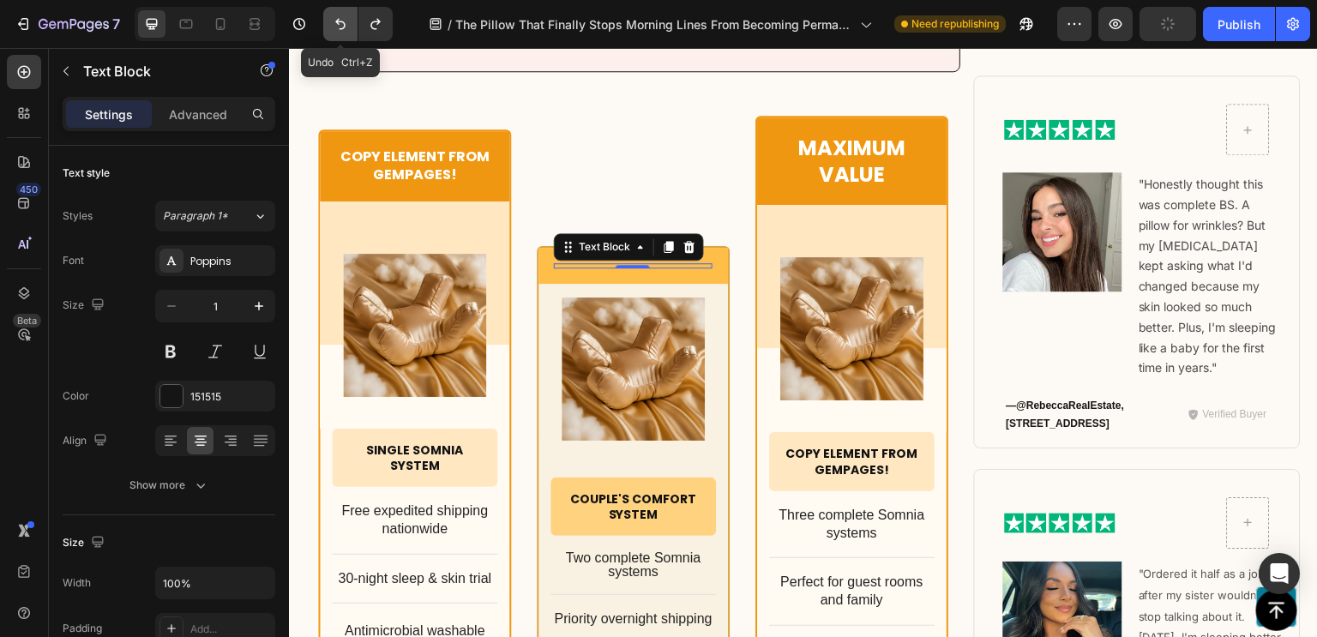
click at [345, 18] on icon "Undo/Redo" at bounding box center [340, 23] width 17 height 17
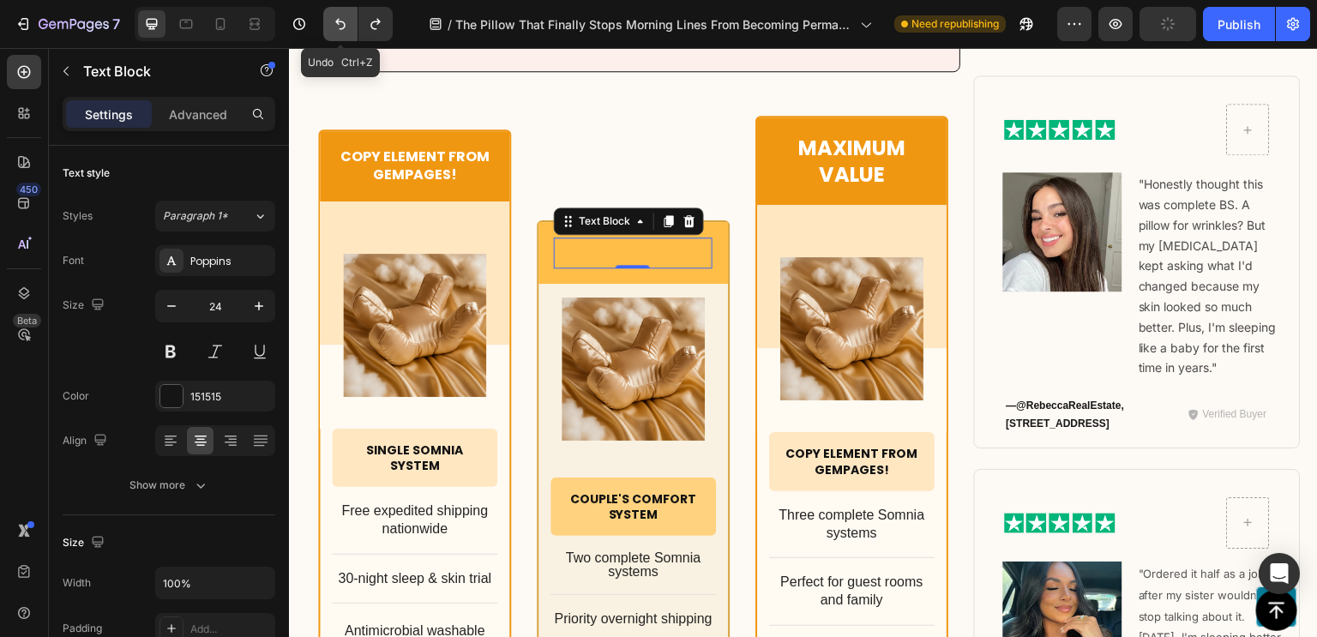
click at [345, 18] on icon "Undo/Redo" at bounding box center [340, 23] width 17 height 17
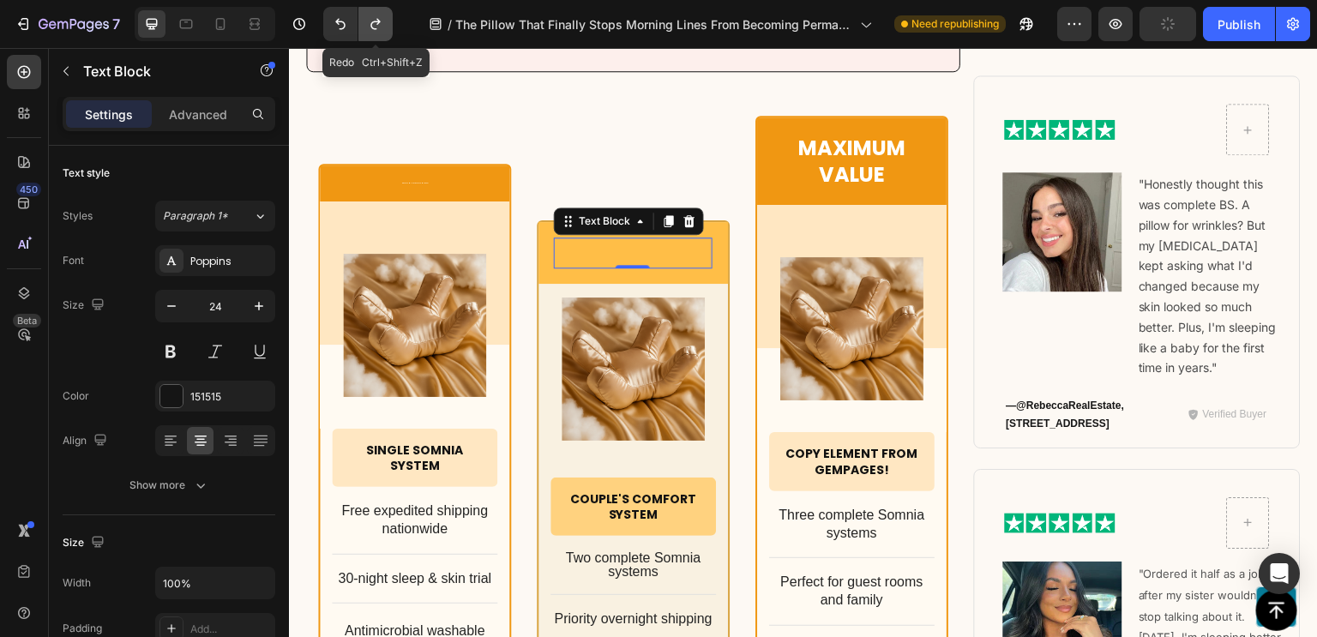
click at [369, 18] on icon "Undo/Redo" at bounding box center [375, 23] width 17 height 17
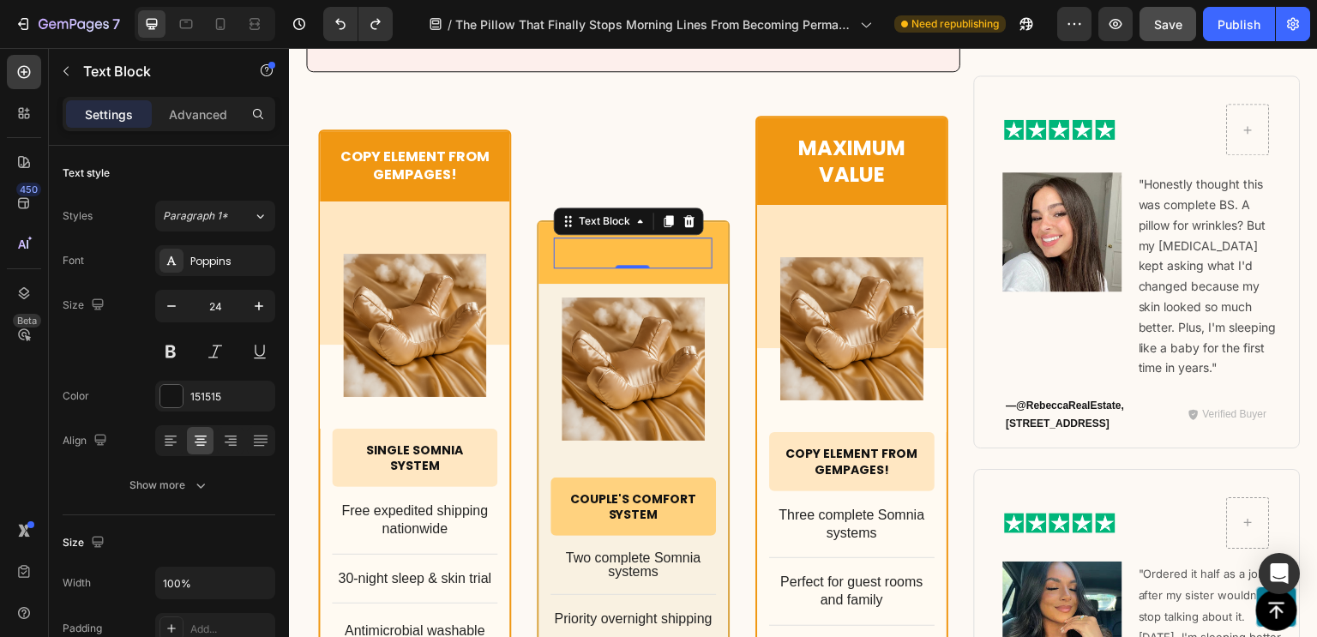
click at [616, 239] on p "Rich Text Editor. Editing area: main" at bounding box center [632, 252] width 155 height 27
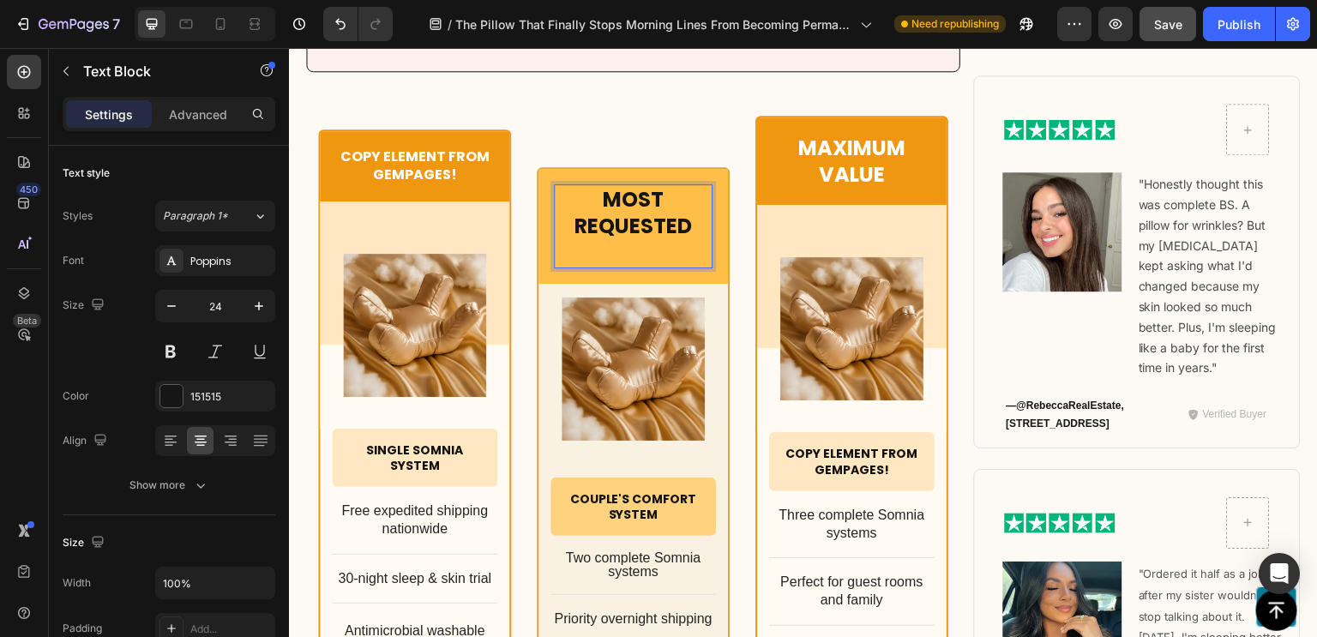
click at [671, 222] on p "Most Requested" at bounding box center [632, 226] width 155 height 81
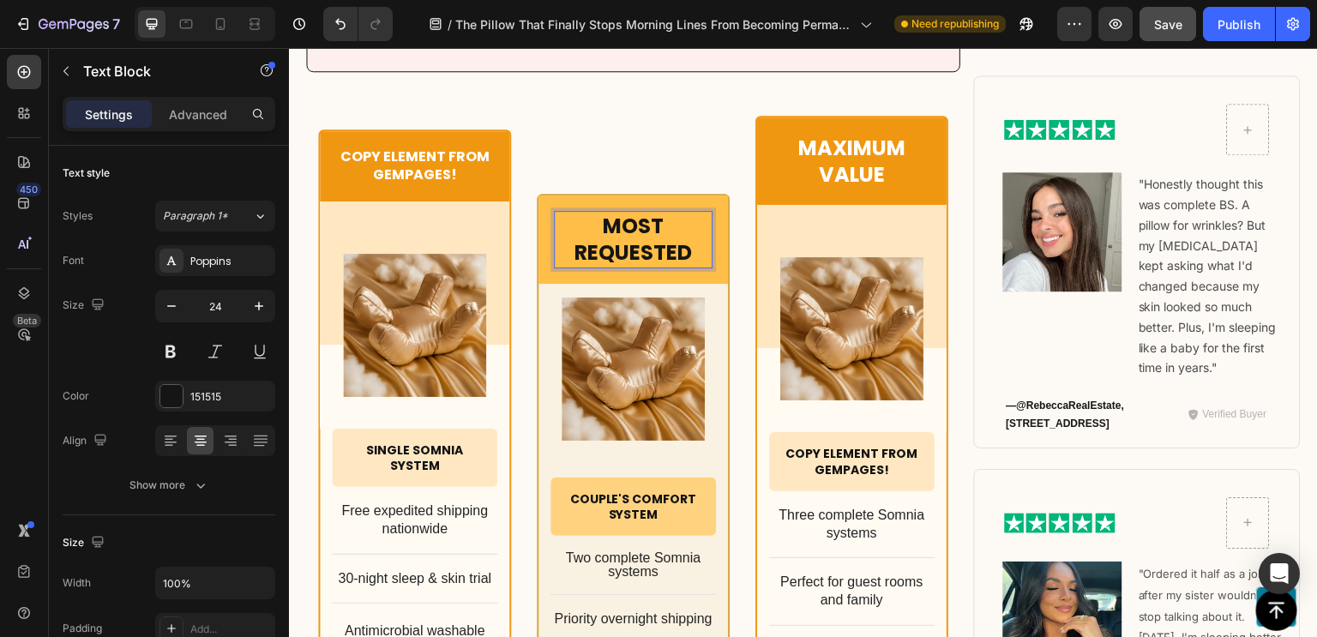
scroll to position [10894, 0]
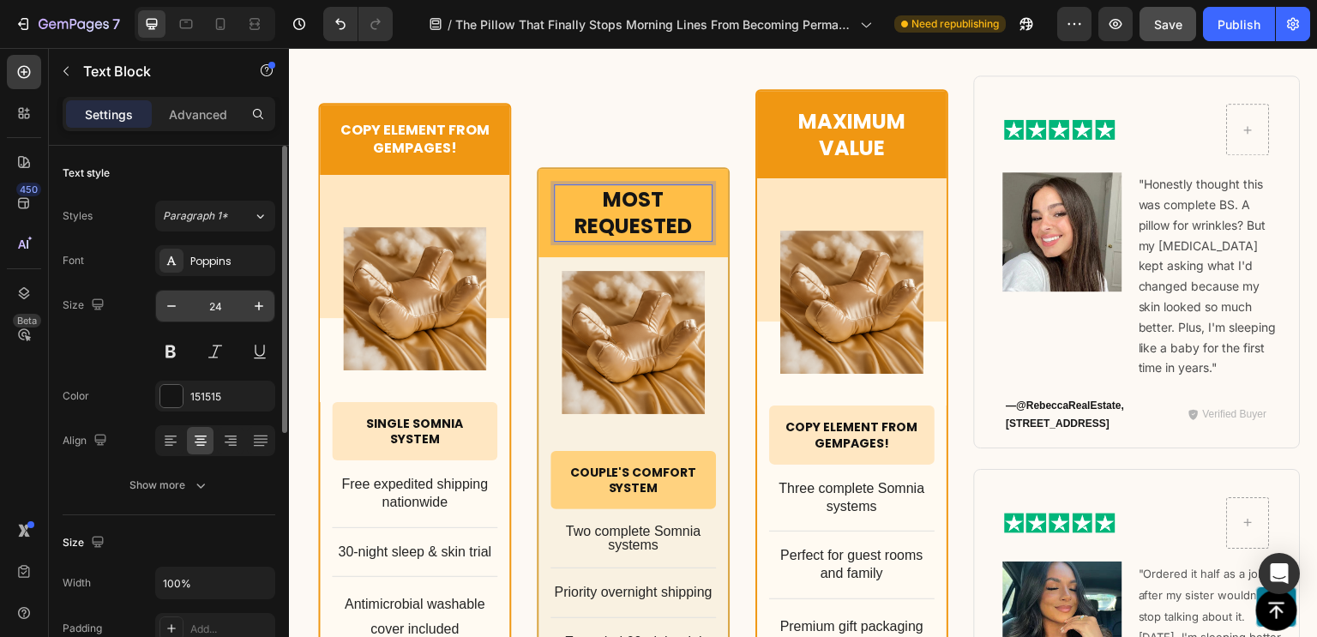
click at [228, 309] on input "24" at bounding box center [215, 306] width 57 height 31
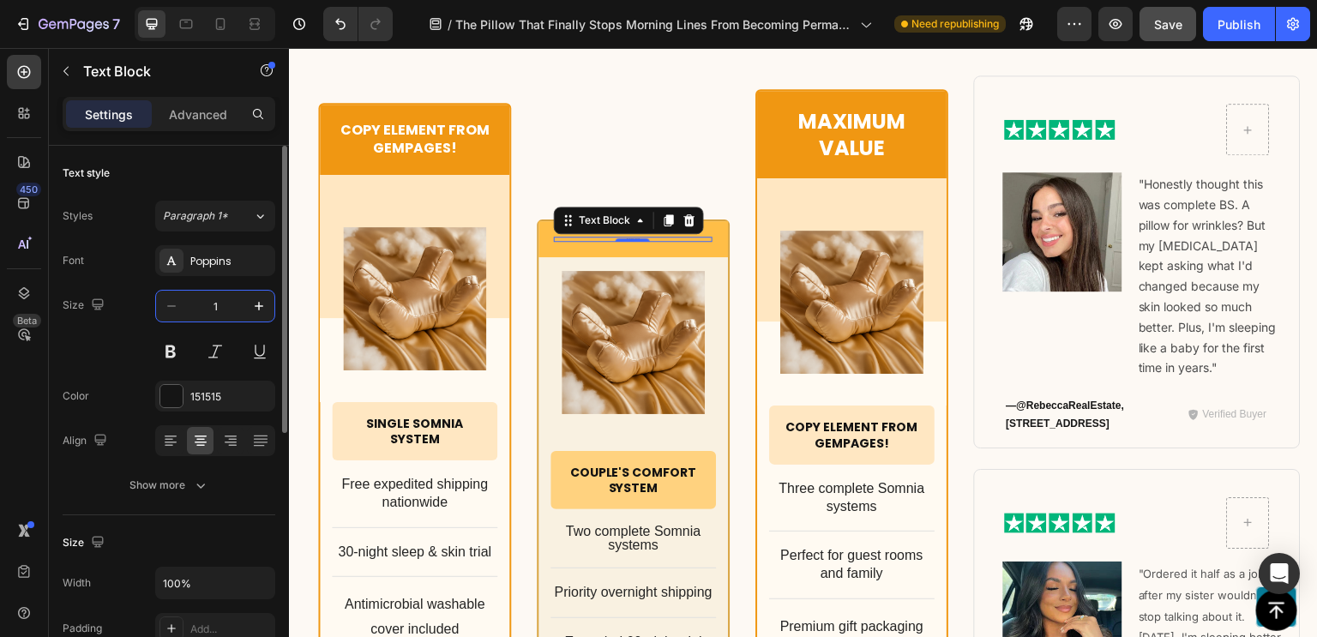
type input "16"
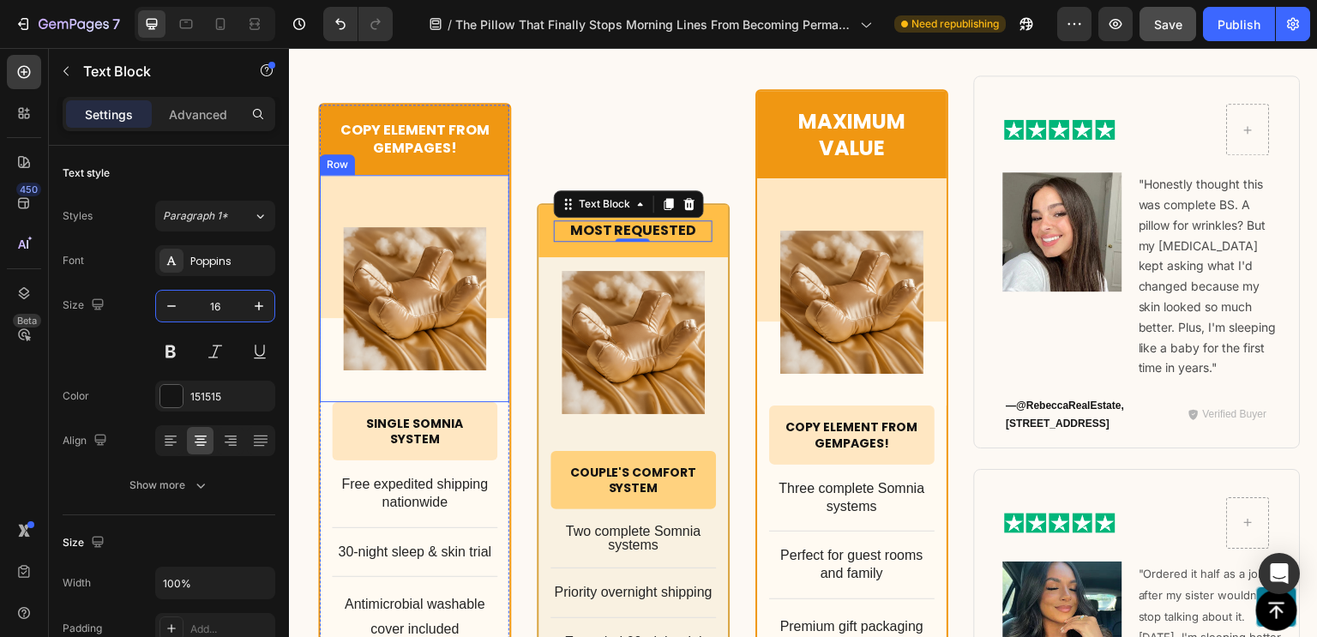
scroll to position [10930, 0]
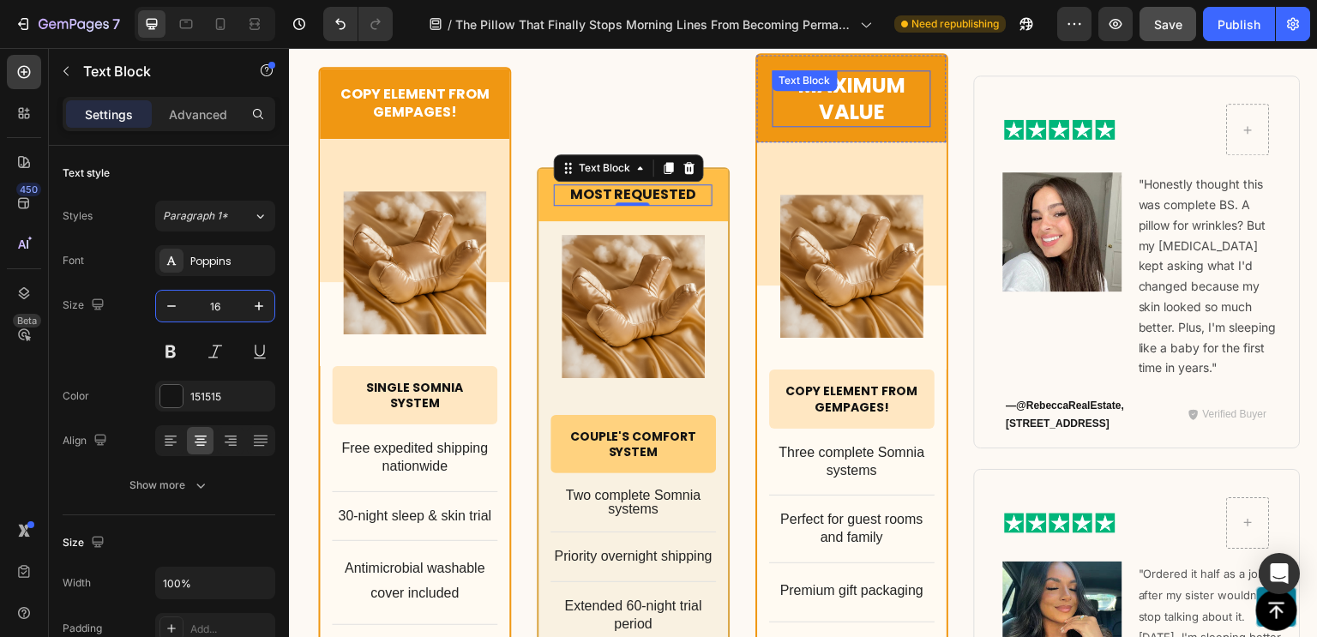
click at [871, 95] on p "Maximum Value" at bounding box center [851, 98] width 155 height 53
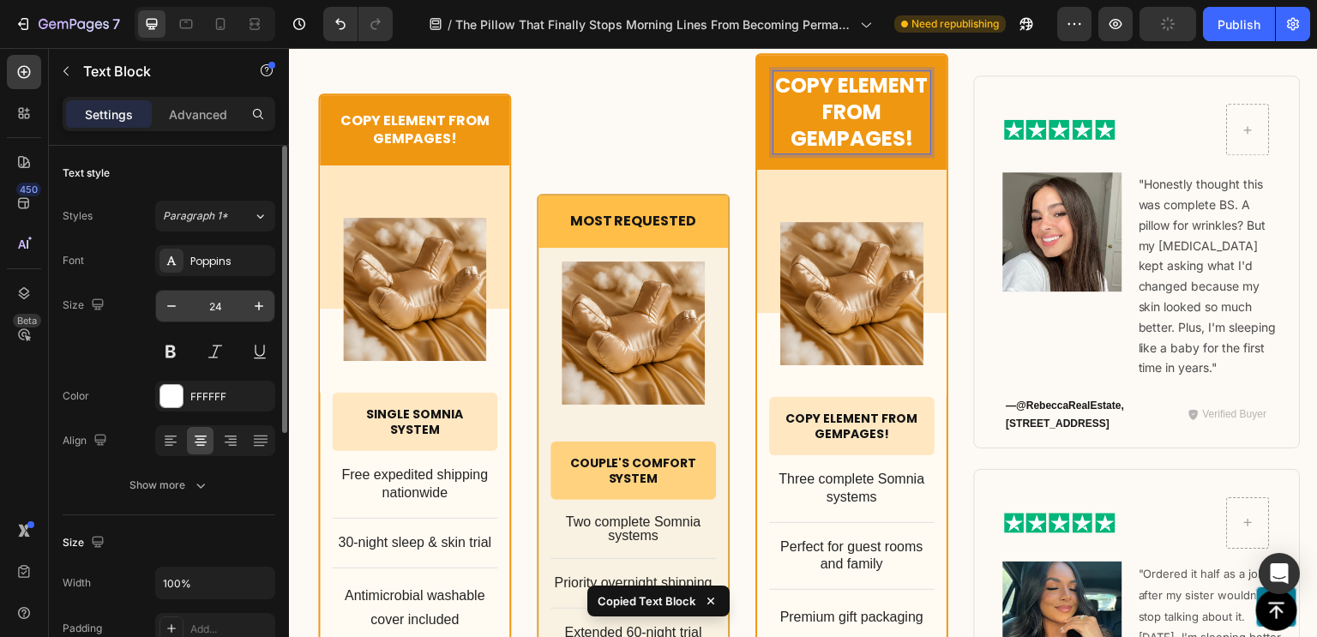
click at [210, 309] on input "24" at bounding box center [215, 306] width 57 height 31
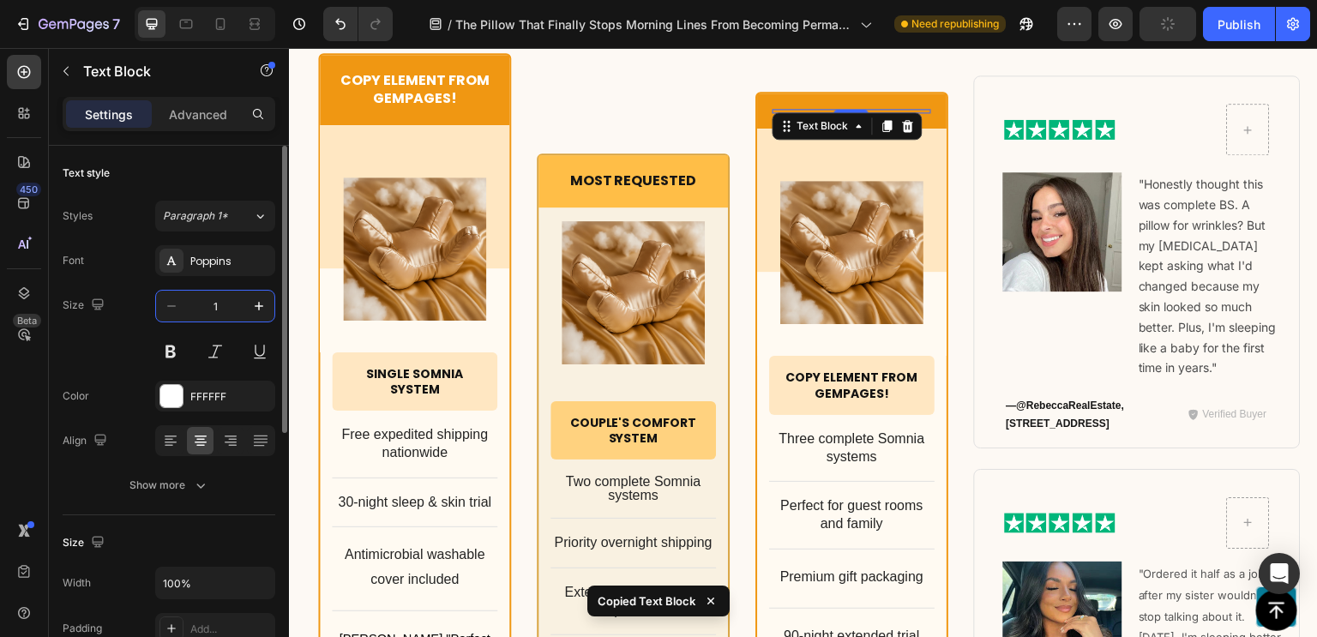
type input "16"
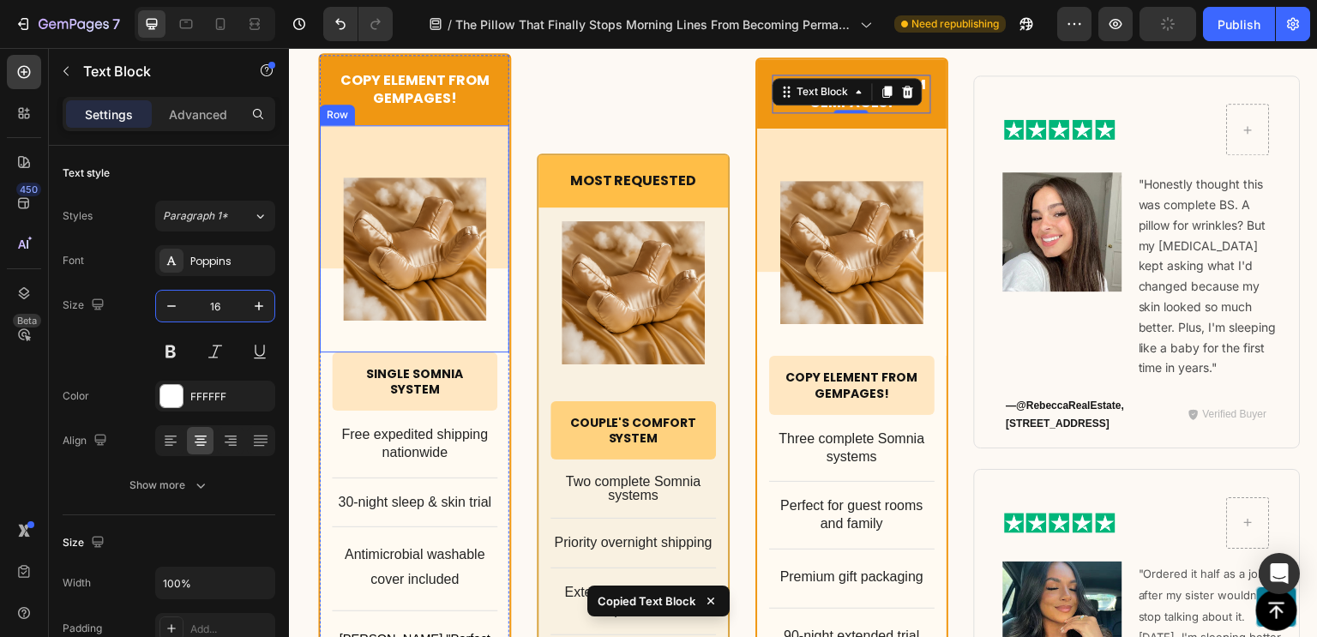
scroll to position [10864, 0]
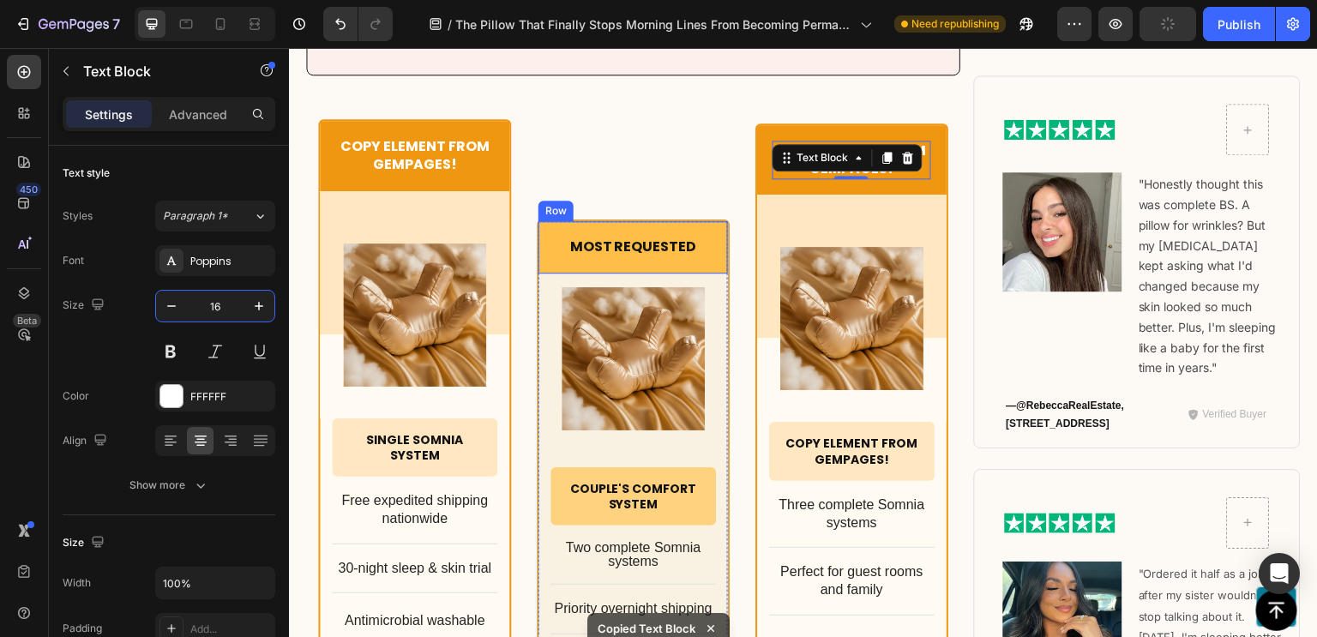
click at [613, 162] on div "Most Requested Text Block Row Product Images Row Couple's Comfort System Headin…" at bounding box center [633, 572] width 193 height 907
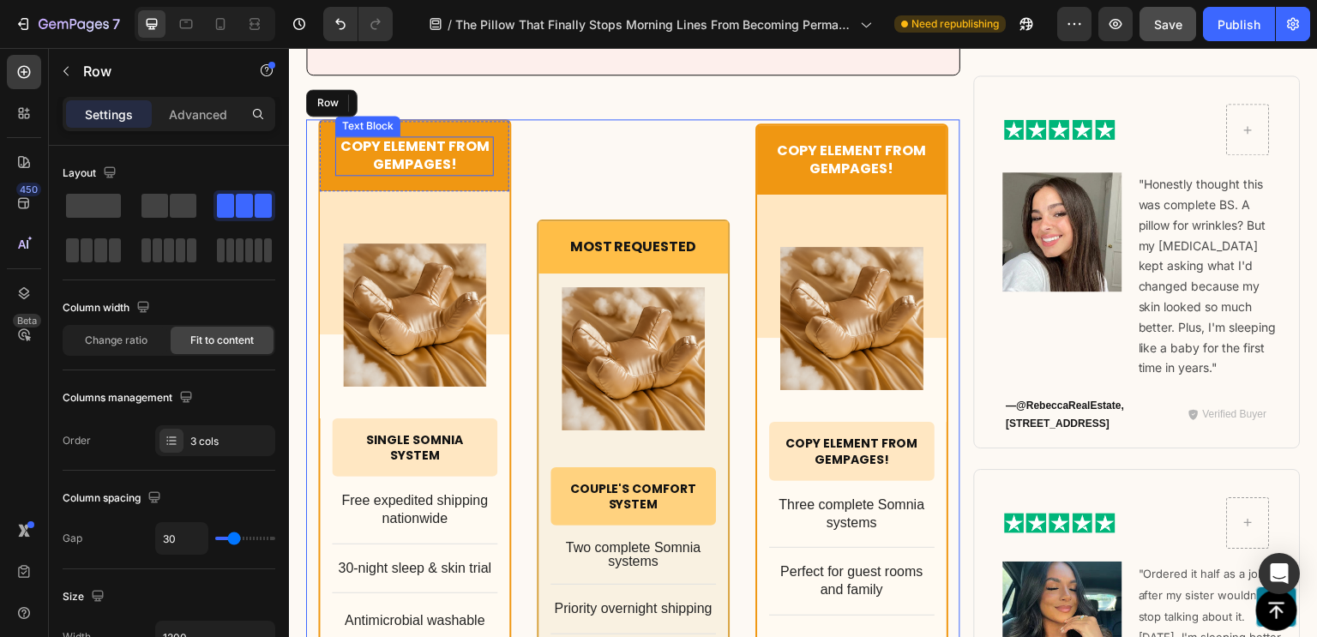
click at [449, 167] on p "Copy element from Gempages!" at bounding box center [414, 156] width 155 height 36
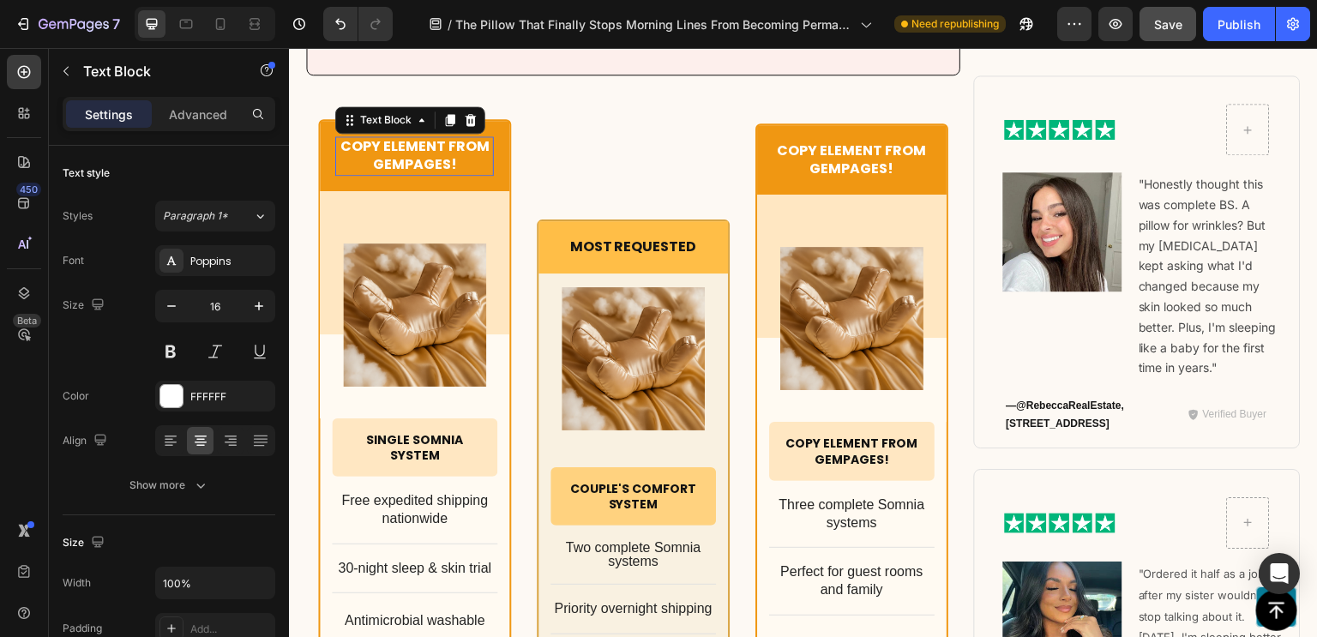
click at [439, 162] on p "Copy element from Gempages!" at bounding box center [414, 156] width 155 height 36
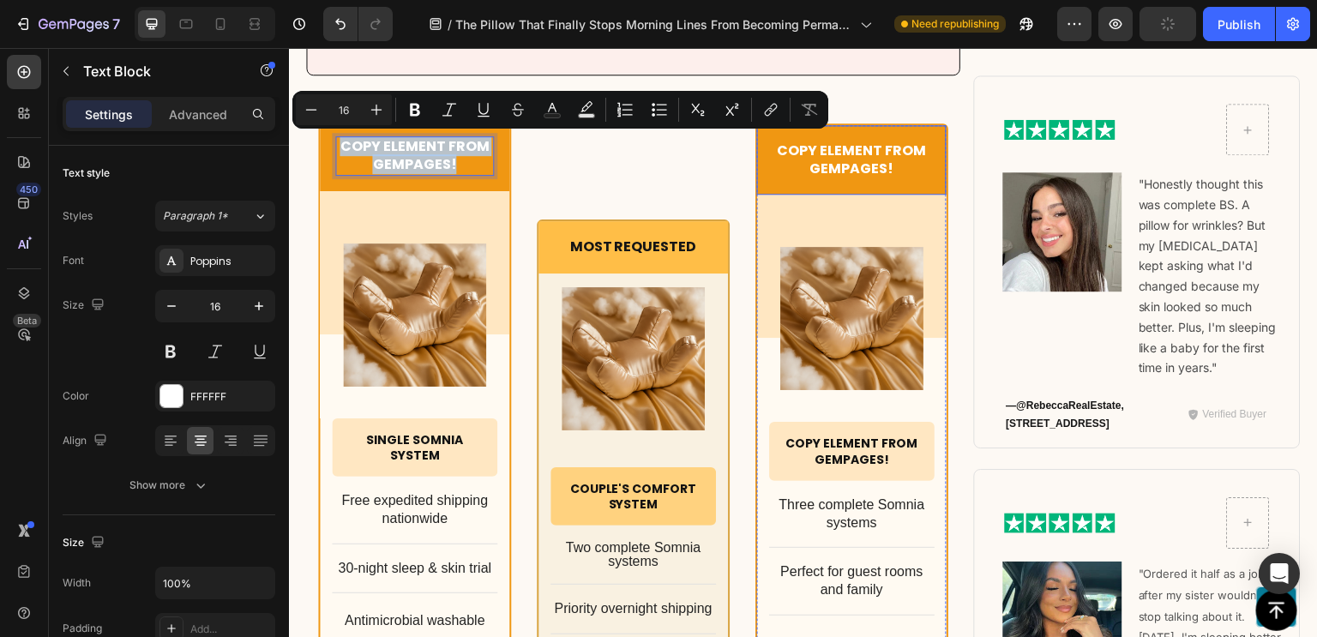
click at [847, 143] on p "Copy element from Gempages!" at bounding box center [851, 160] width 155 height 36
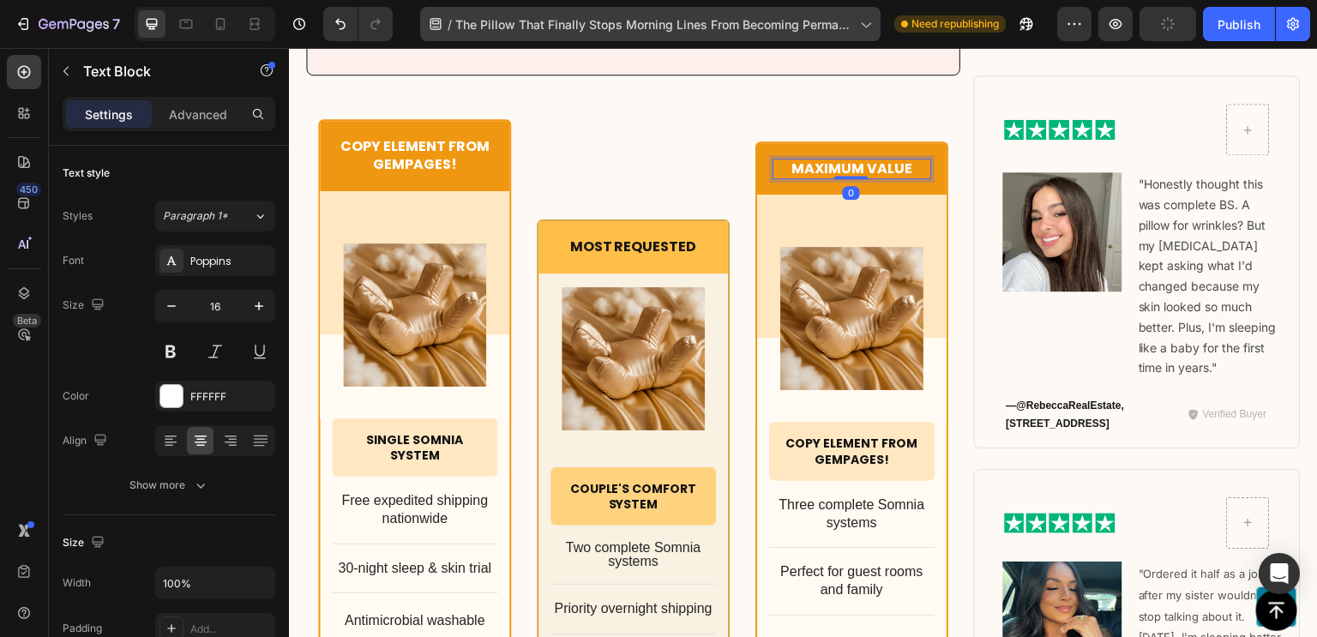
scroll to position [10882, 0]
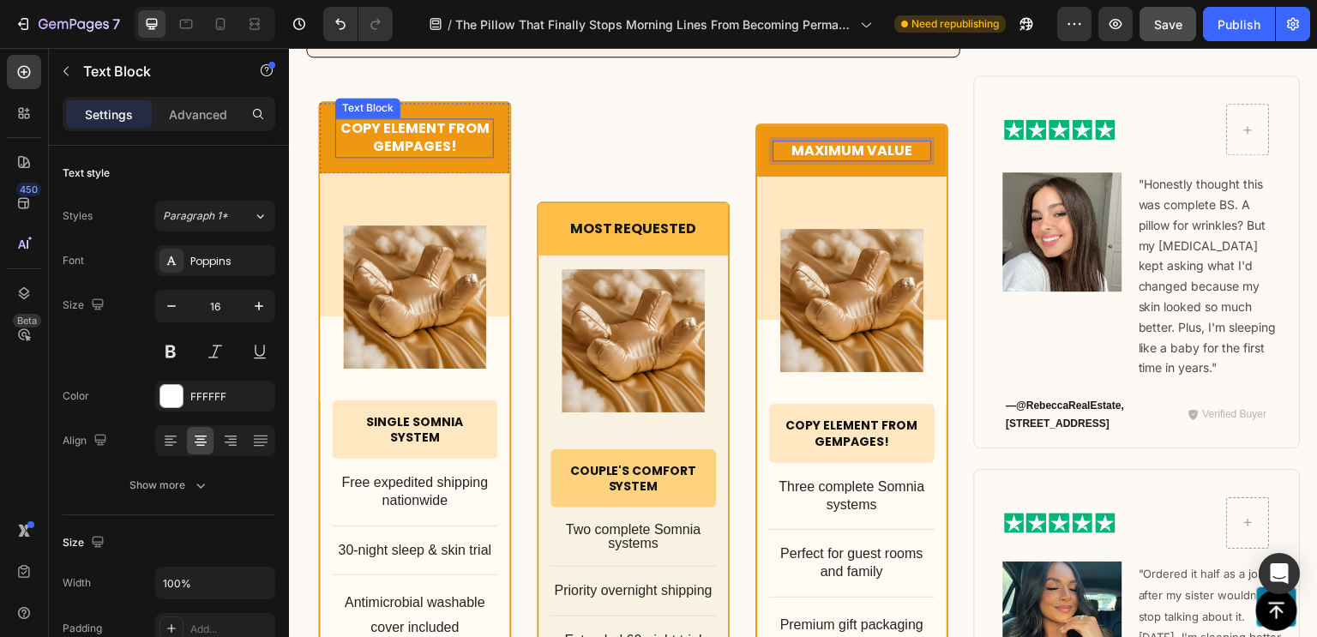
click at [395, 126] on p "Copy element from Gempages!" at bounding box center [414, 138] width 155 height 36
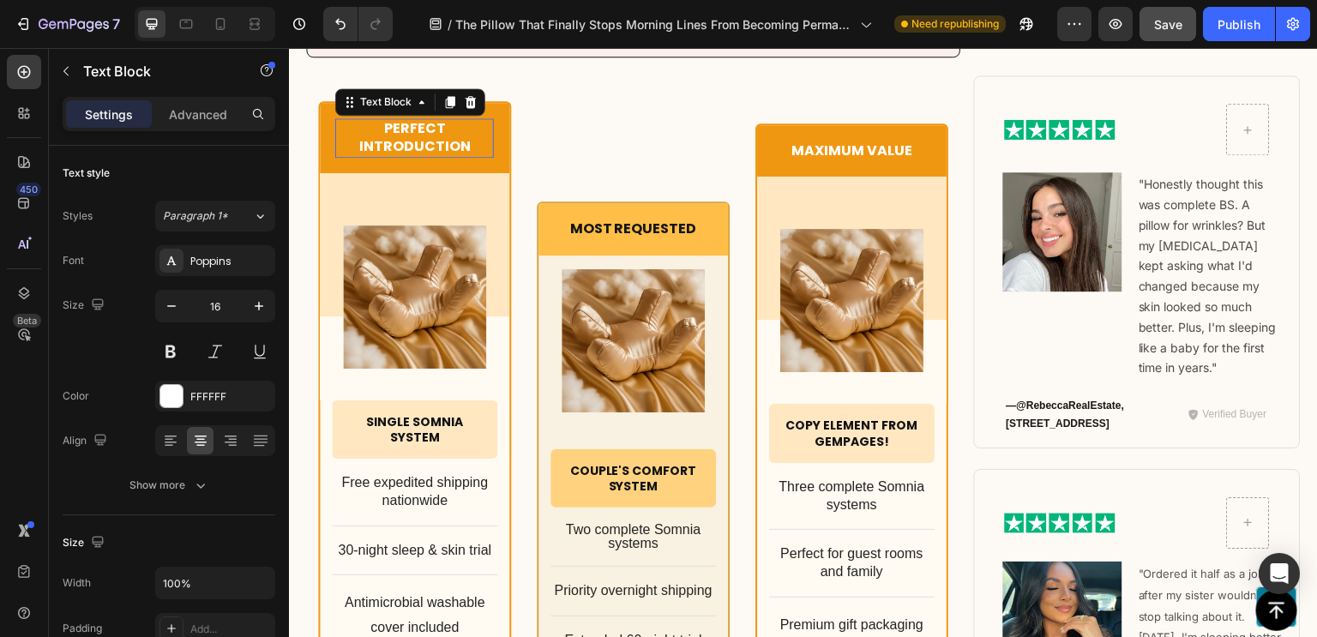
click at [621, 135] on div "Most Requested Text Block Row Product Images Row Couple's Comfort System Headin…" at bounding box center [633, 554] width 193 height 907
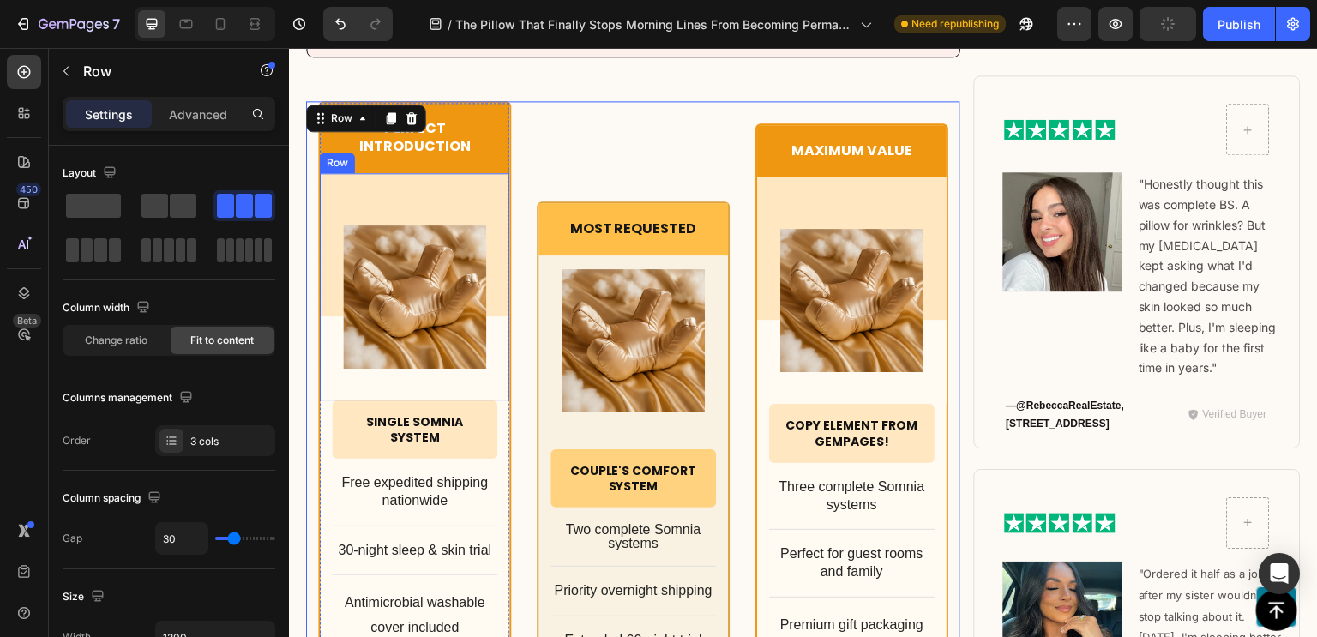
drag, startPoint x: 479, startPoint y: 167, endPoint x: 476, endPoint y: 211, distance: 43.8
click at [476, 211] on div "Product Images Row" at bounding box center [414, 286] width 189 height 227
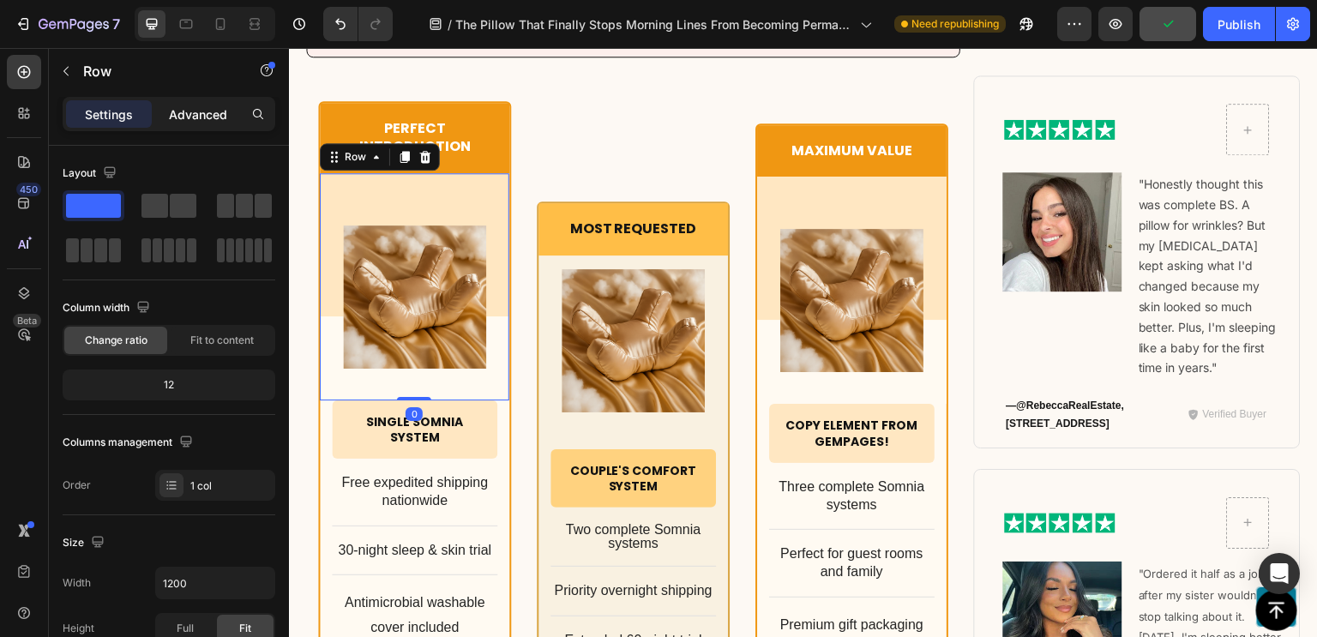
click at [189, 118] on p "Advanced" at bounding box center [198, 114] width 58 height 18
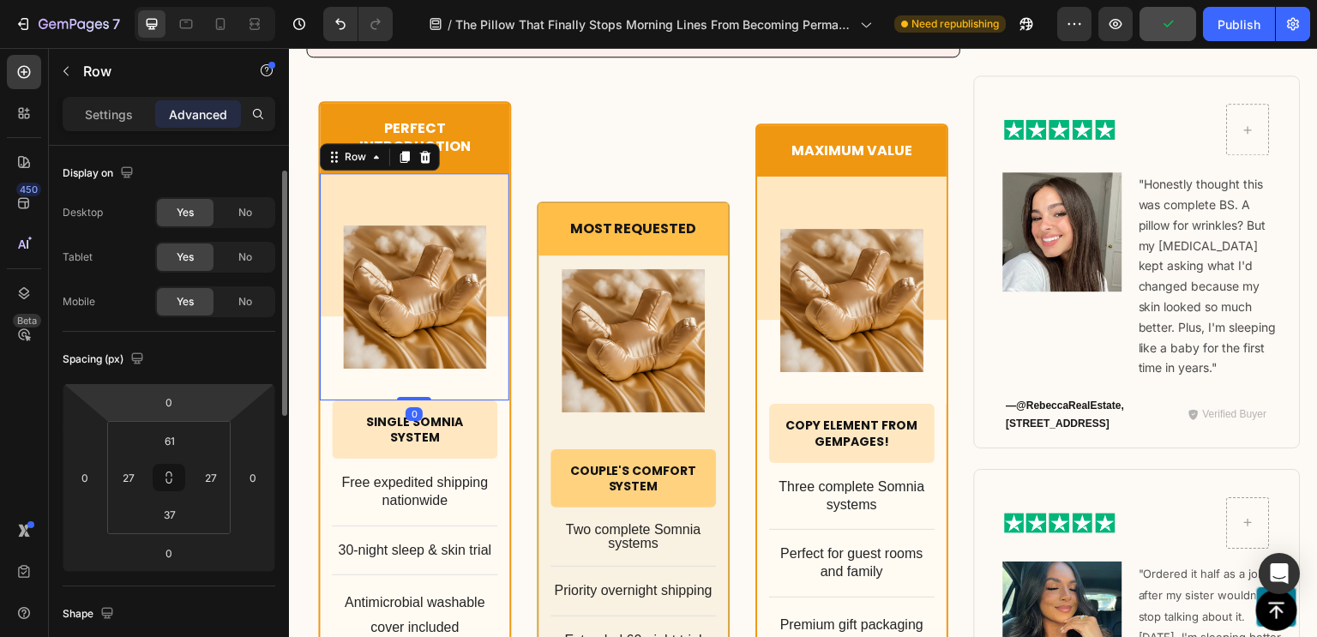
scroll to position [20, 0]
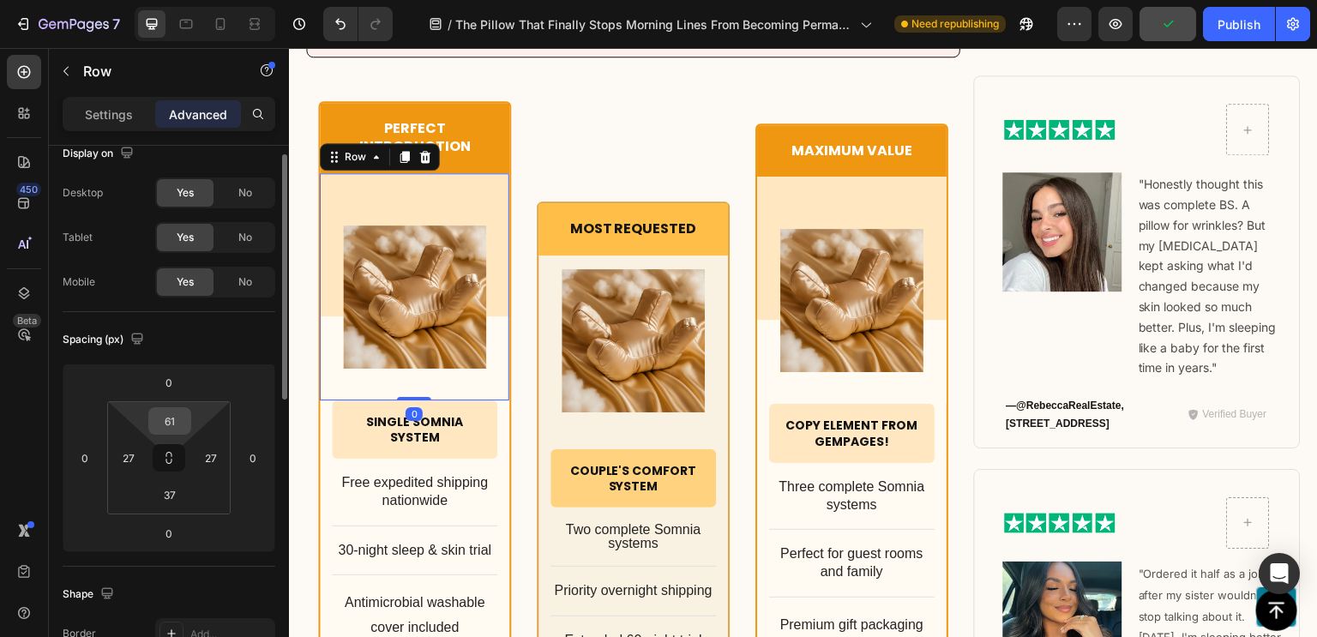
click at [171, 418] on input "61" at bounding box center [170, 421] width 34 height 26
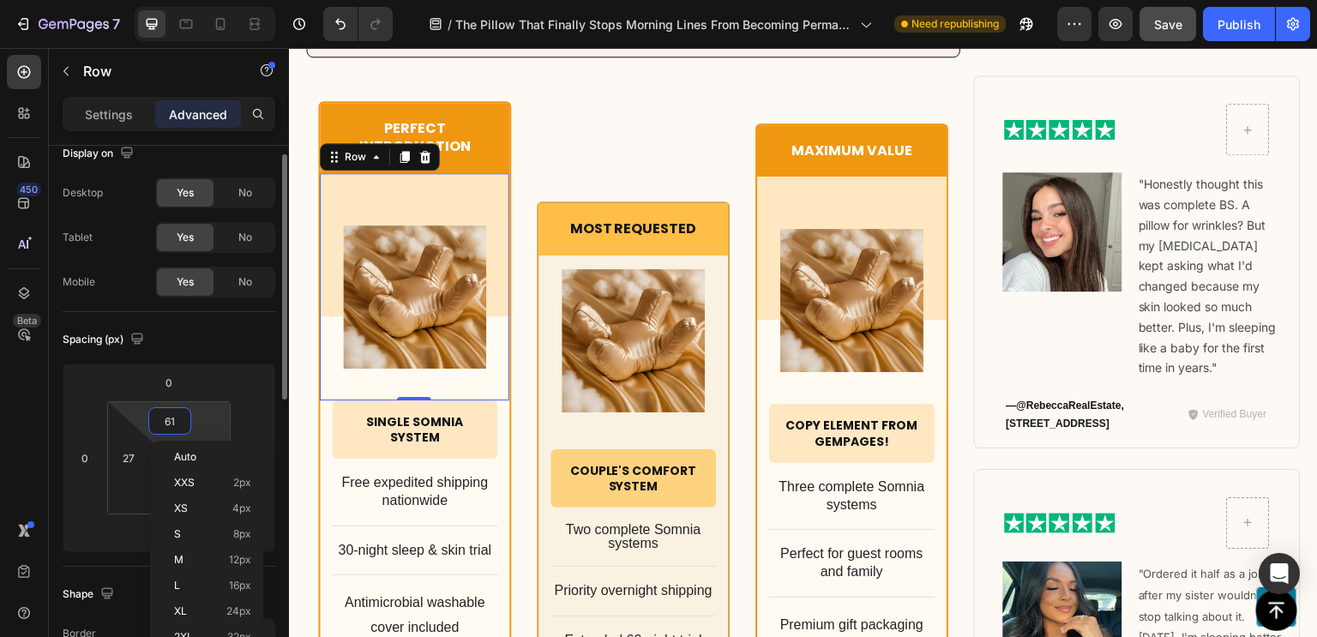
scroll to position [34, 0]
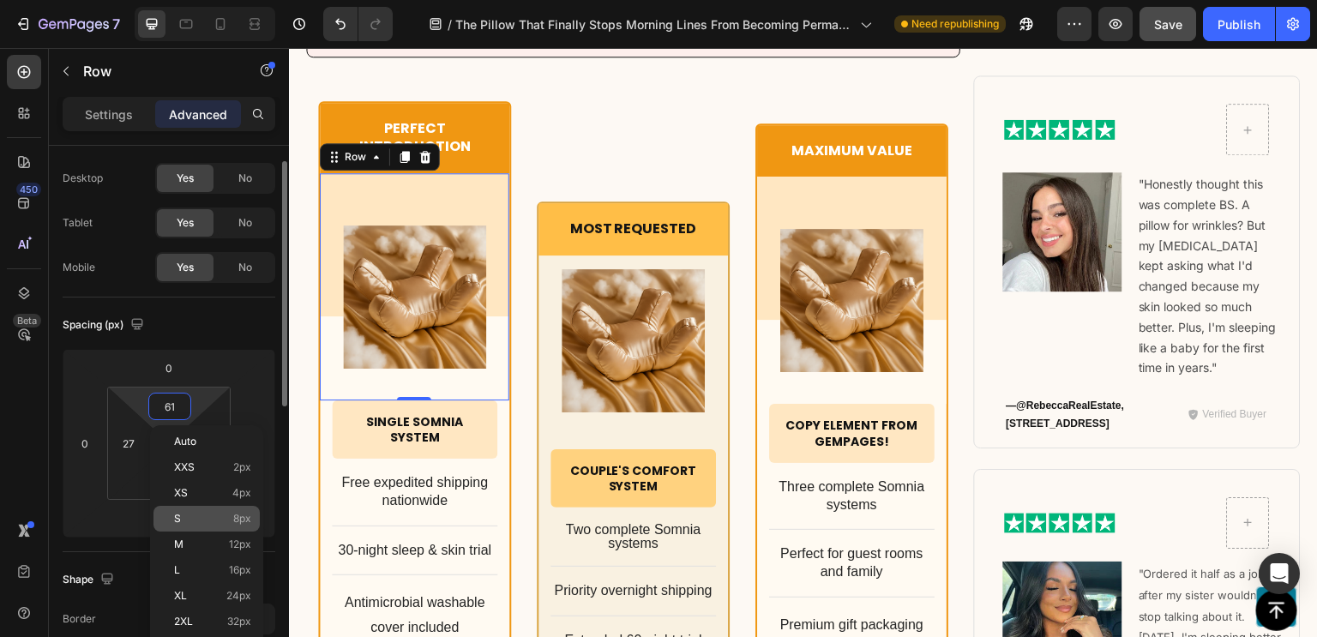
click at [211, 518] on p "S 8px" at bounding box center [212, 519] width 77 height 12
type input "8"
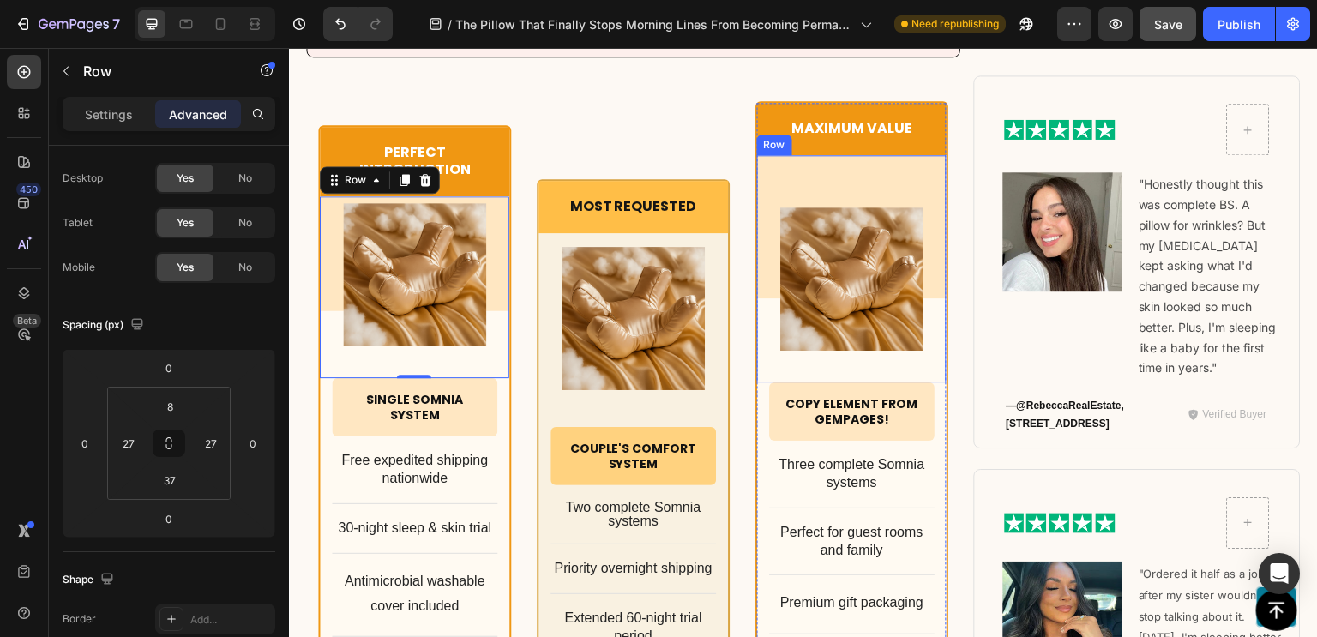
click at [881, 183] on div "Product Images Row" at bounding box center [851, 268] width 189 height 227
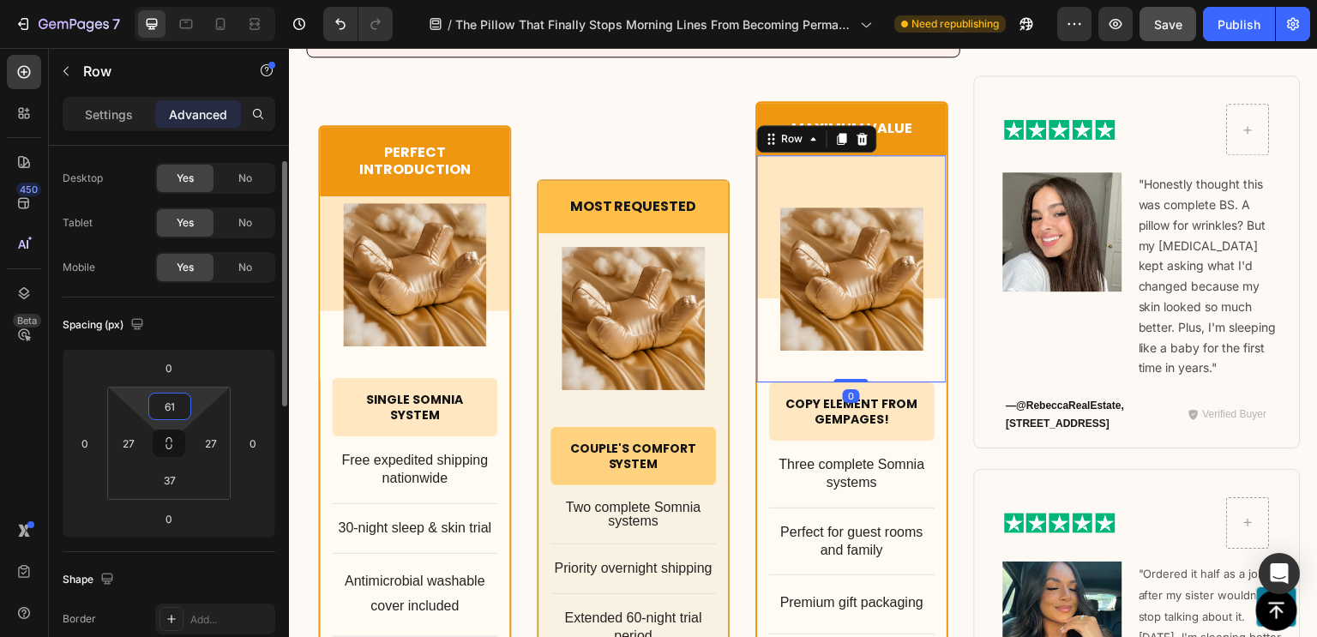
click at [173, 407] on input "61" at bounding box center [170, 406] width 34 height 26
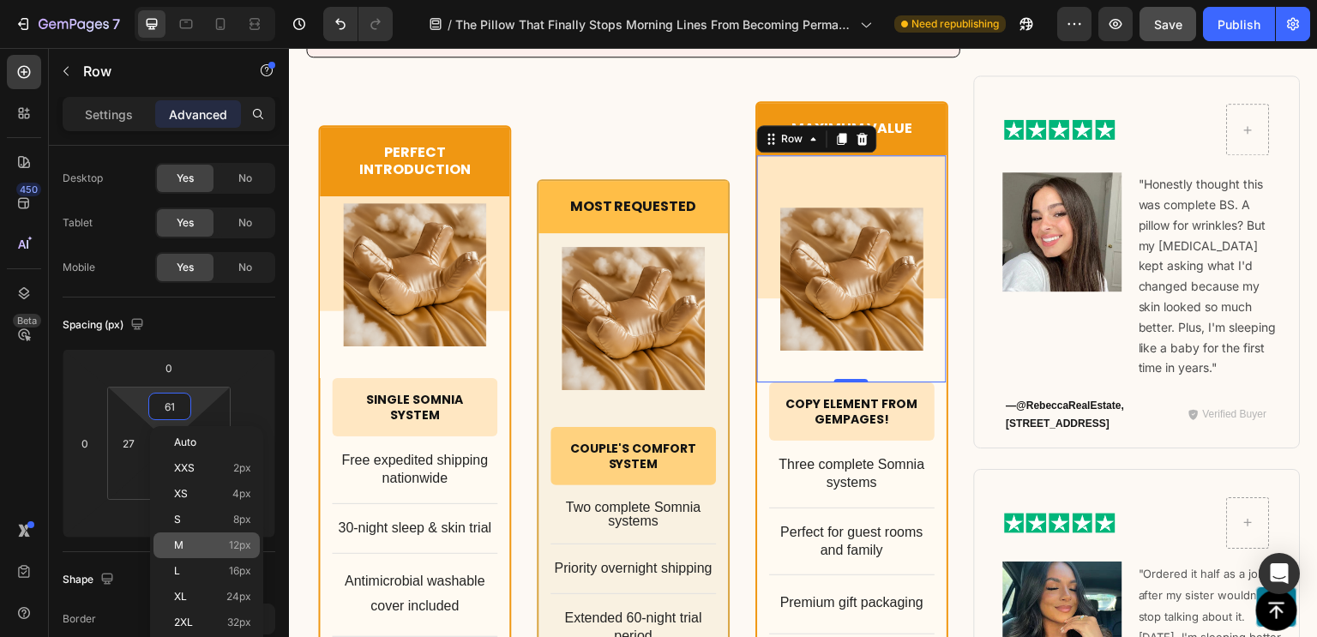
click at [222, 537] on div "M 12px" at bounding box center [206, 545] width 106 height 26
type input "12"
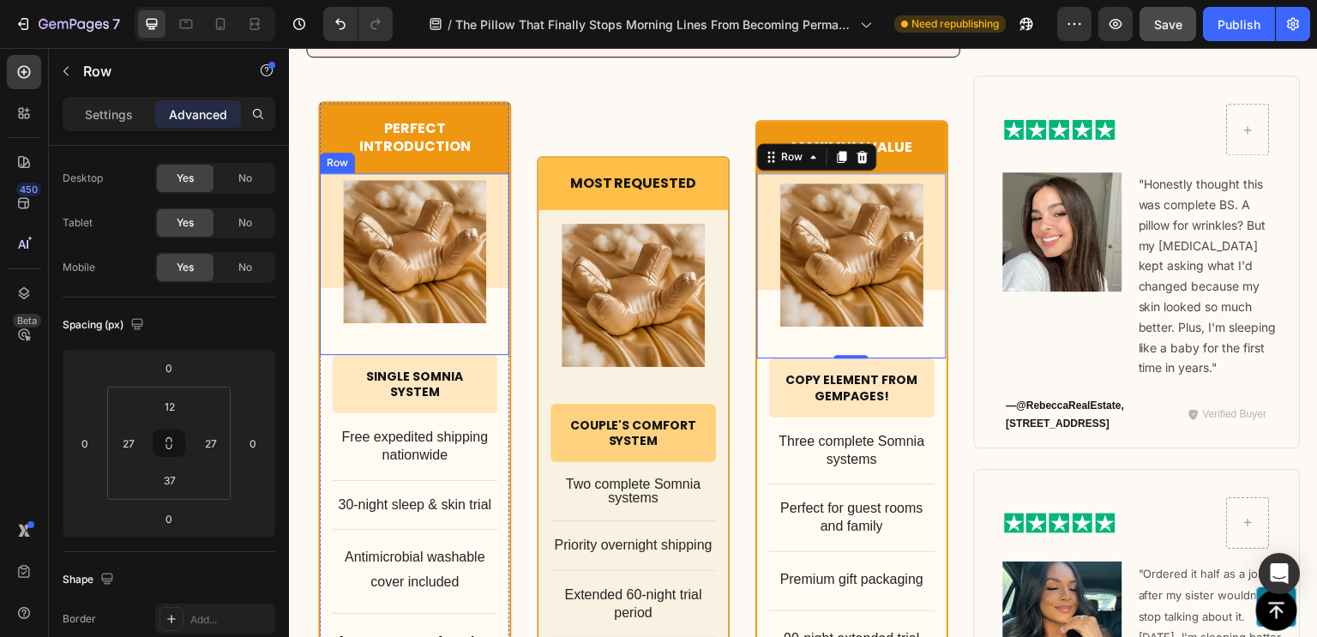
click at [486, 178] on div "Product Images Row" at bounding box center [414, 264] width 189 height 182
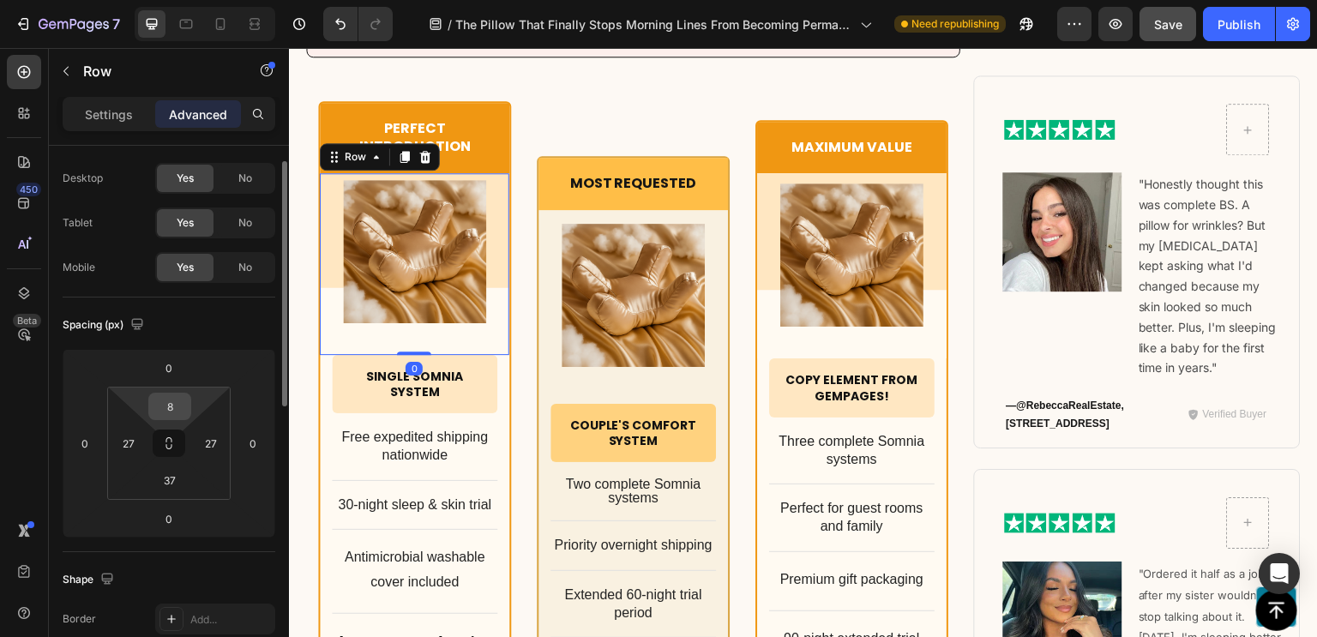
click at [159, 409] on input "8" at bounding box center [170, 406] width 34 height 26
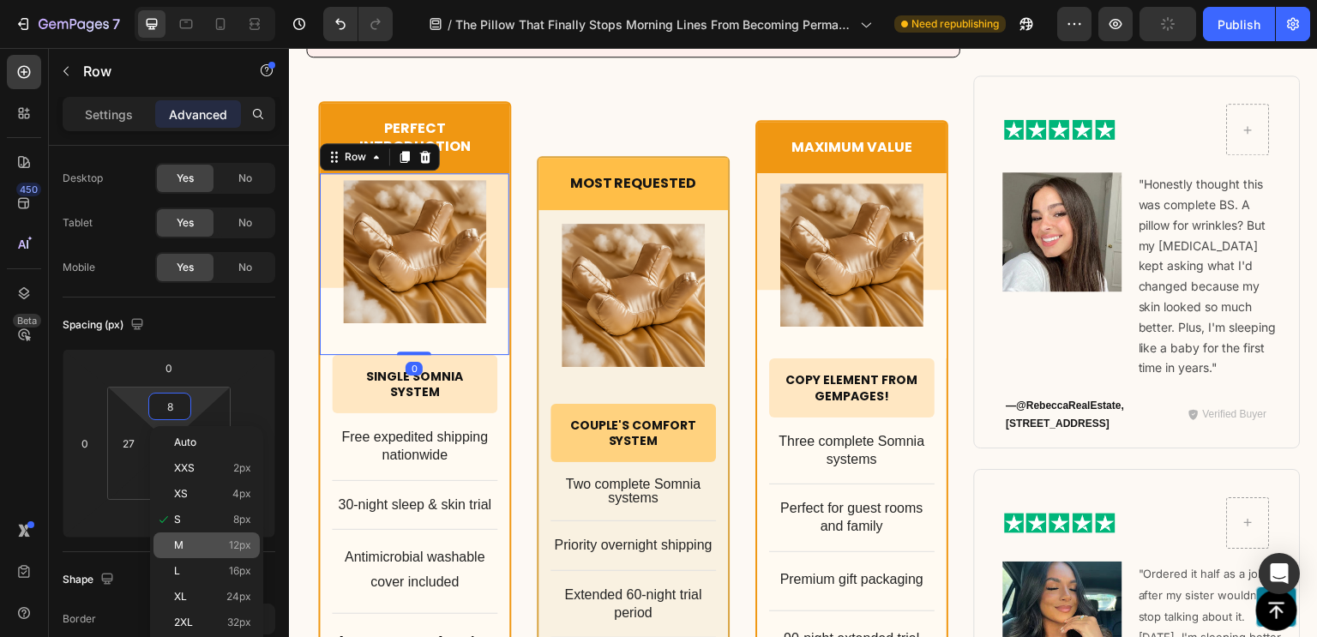
click at [242, 537] on div "M 12px" at bounding box center [206, 545] width 106 height 26
type input "12"
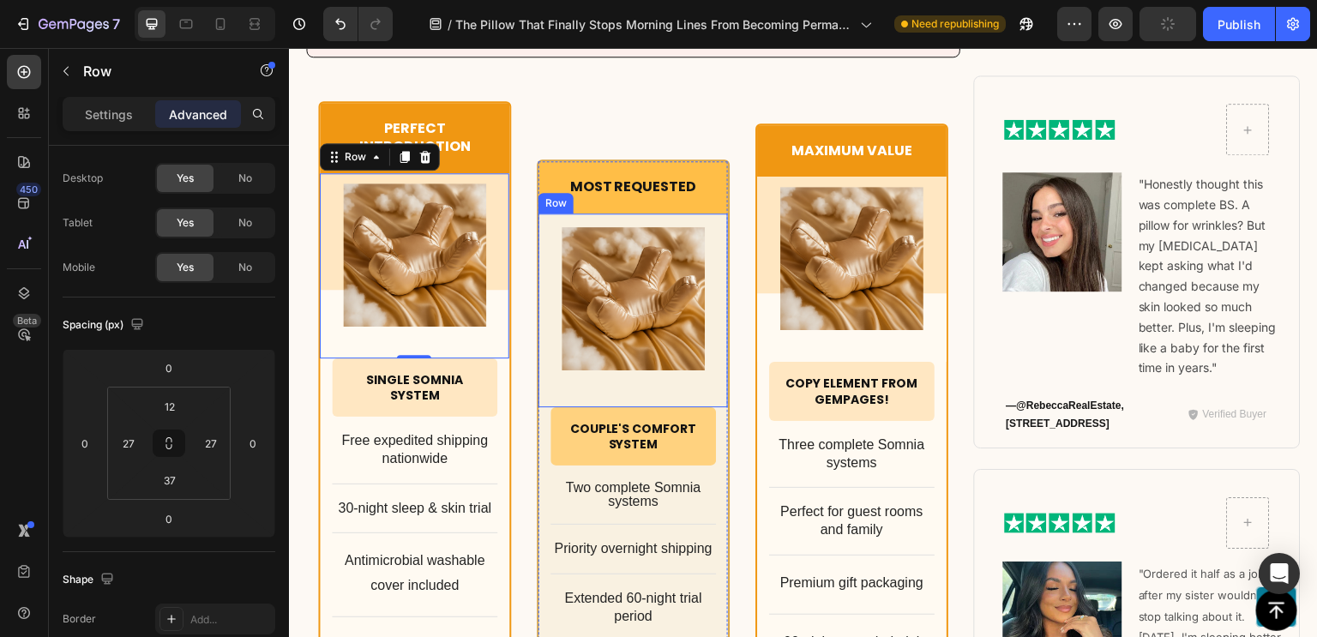
click at [701, 213] on div "Product Images Row" at bounding box center [632, 310] width 189 height 194
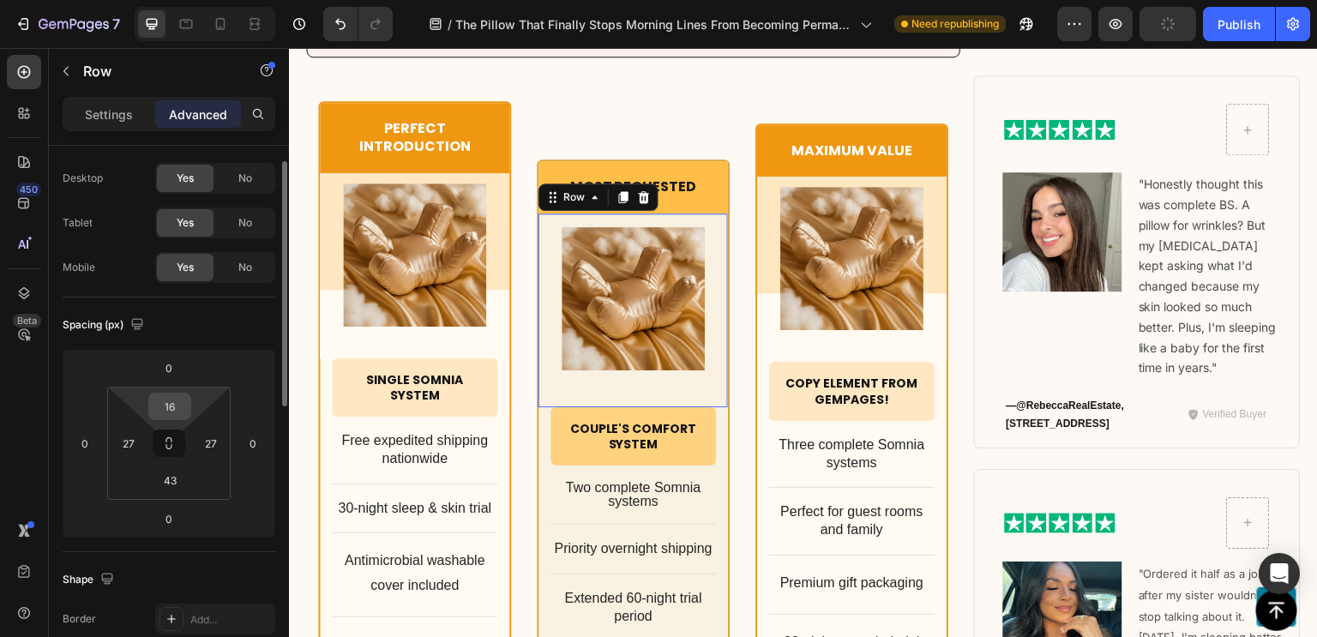
click at [174, 410] on input "16" at bounding box center [170, 406] width 34 height 26
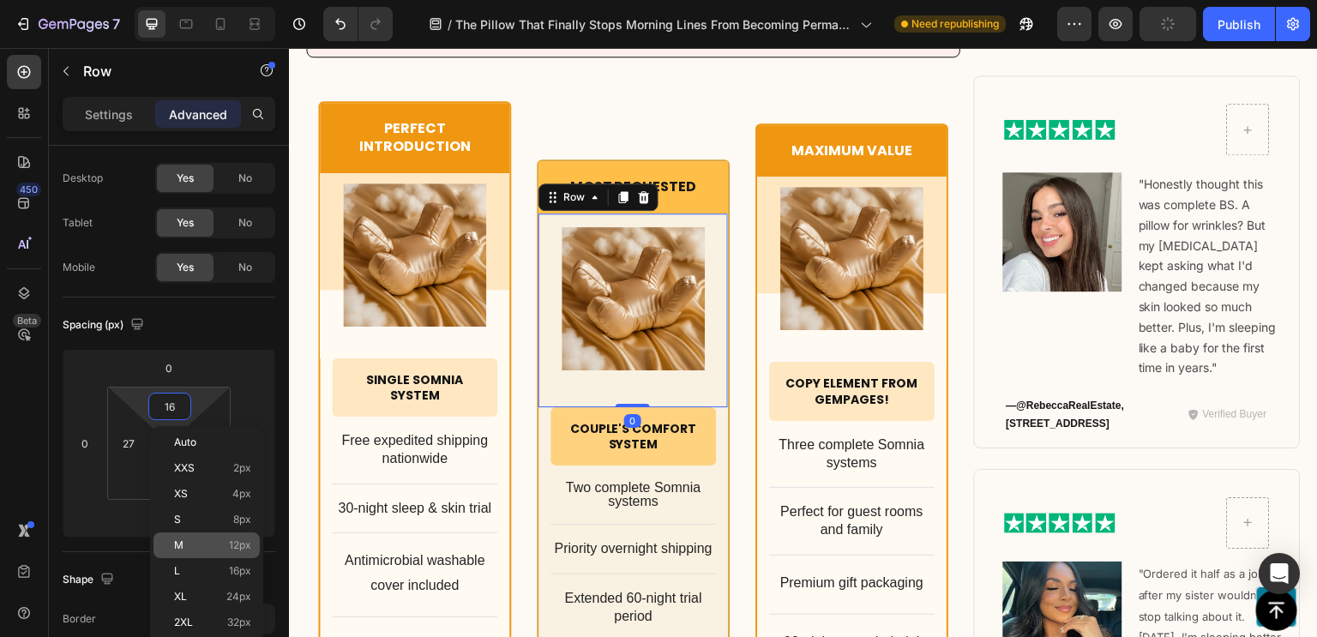
click at [230, 548] on span "12px" at bounding box center [240, 545] width 22 height 12
type input "12"
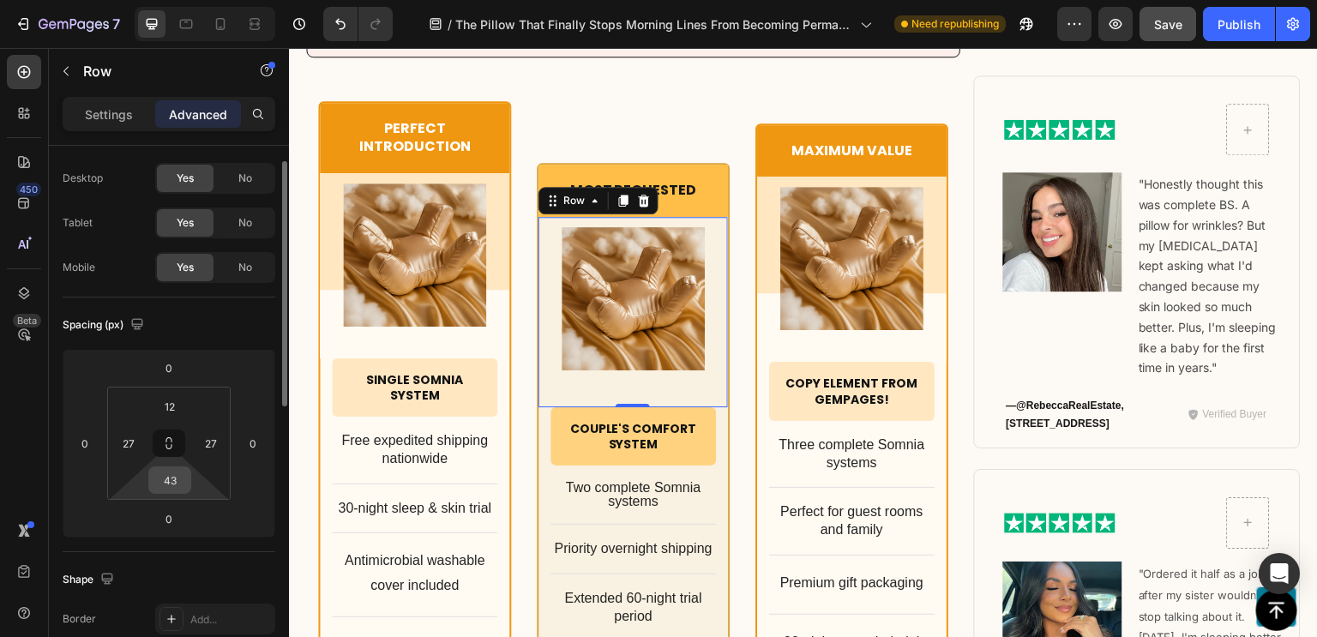
click at [165, 487] on input "43" at bounding box center [170, 480] width 34 height 26
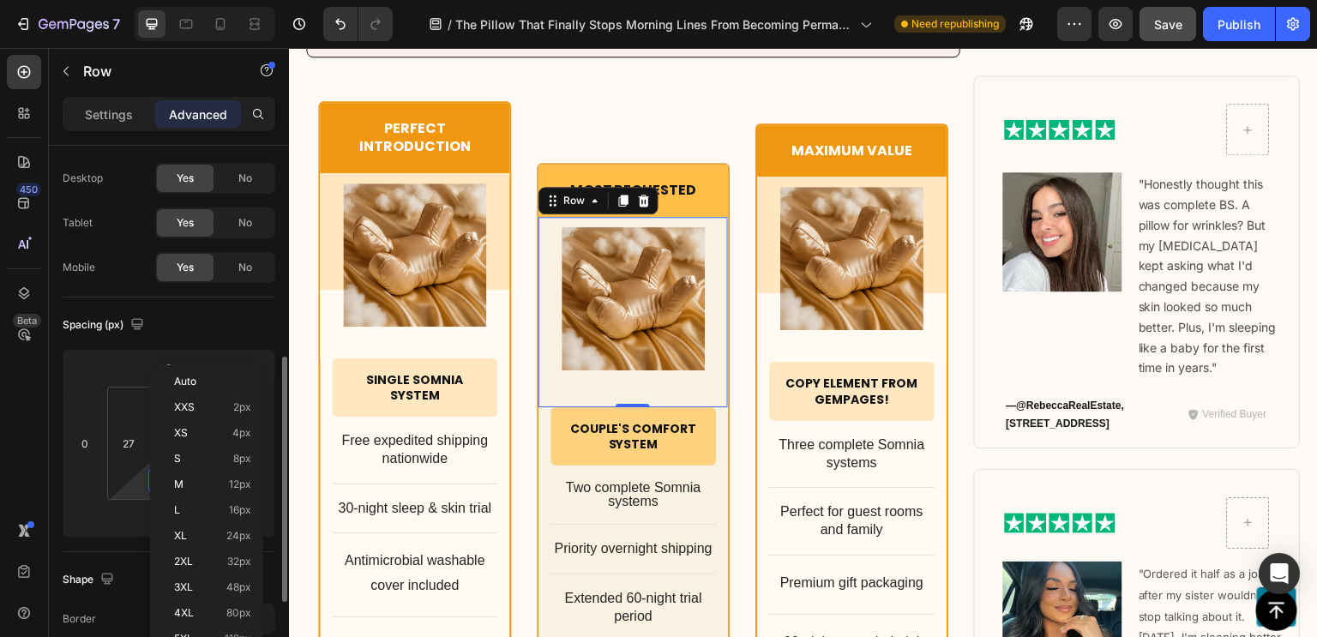
scroll to position [169, 0]
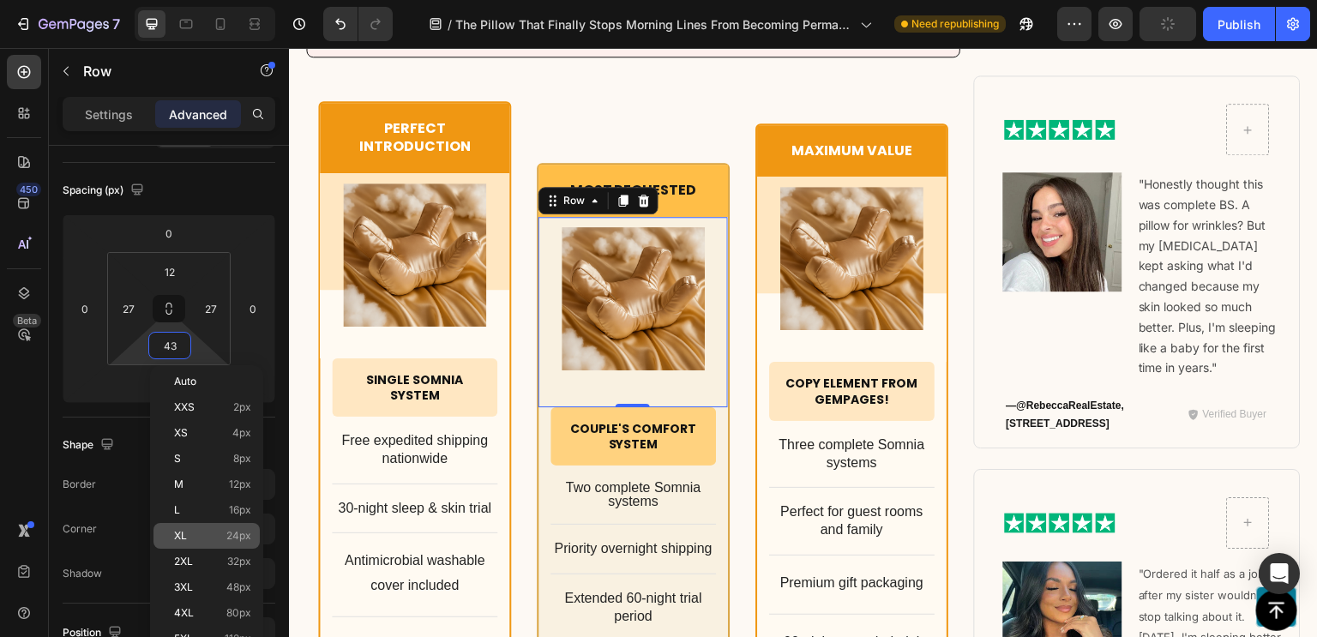
click at [195, 533] on p "XL 24px" at bounding box center [212, 536] width 77 height 12
type input "24"
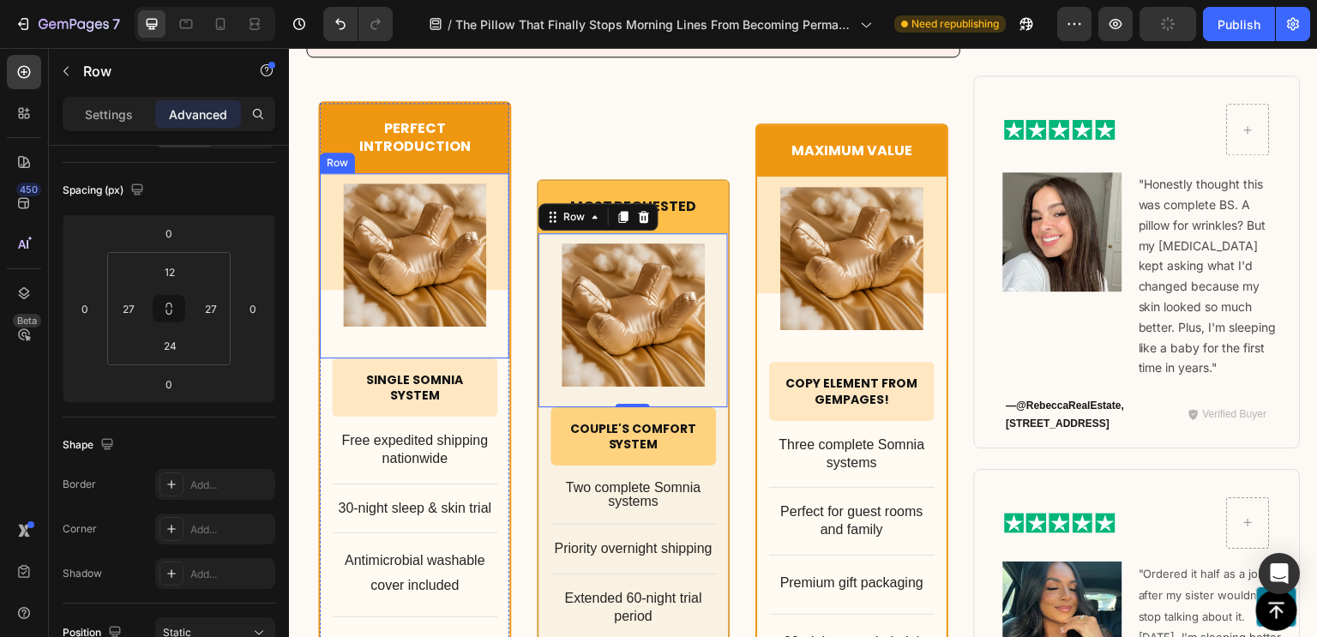
click at [494, 284] on div "Product Images Row" at bounding box center [414, 265] width 189 height 185
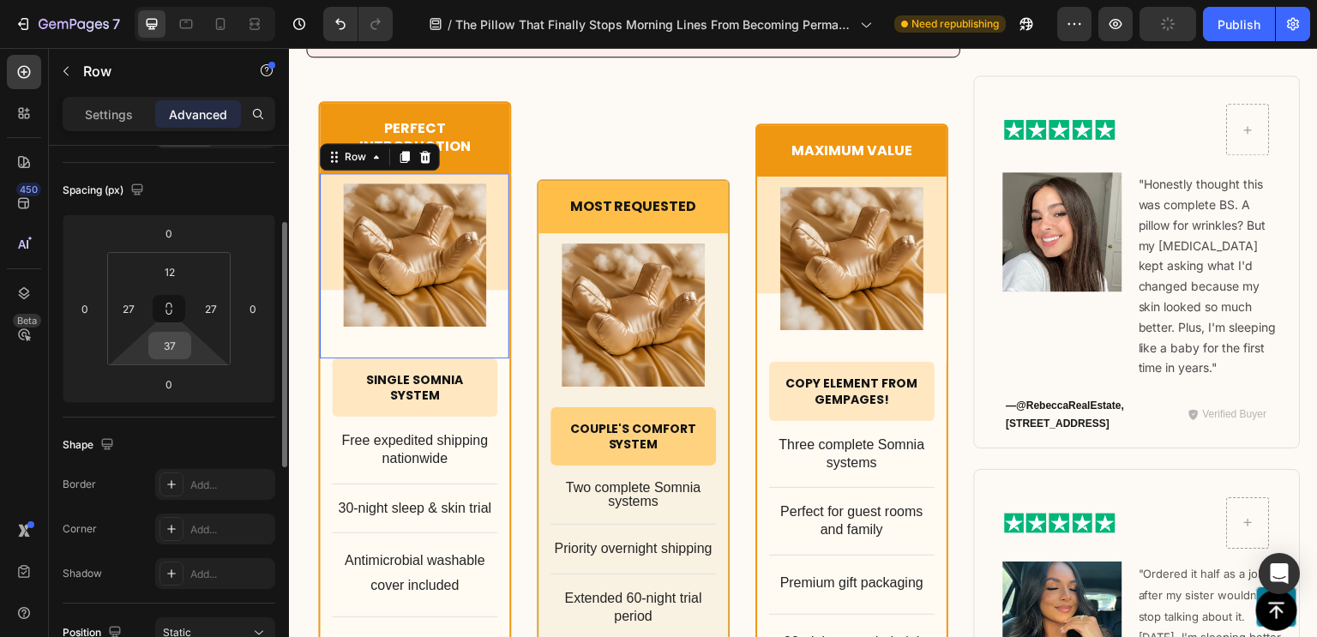
click at [158, 349] on input "37" at bounding box center [170, 346] width 34 height 26
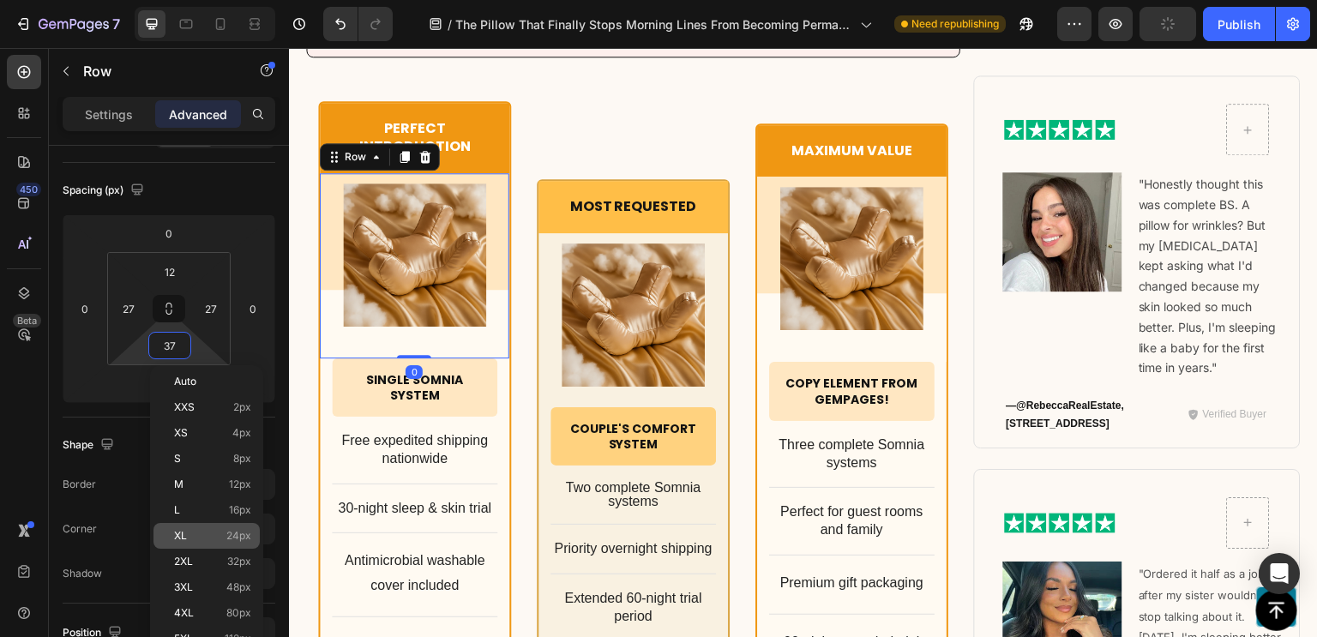
click at [237, 527] on div "XL 24px" at bounding box center [206, 536] width 106 height 26
type input "24"
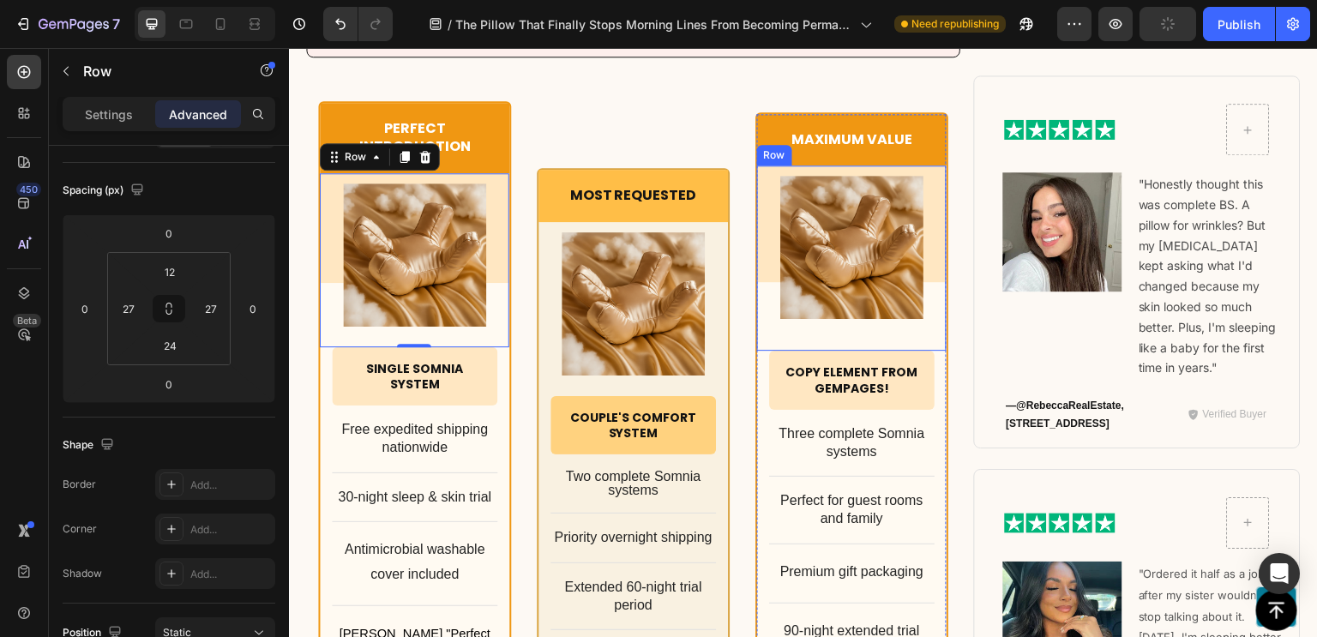
click at [921, 315] on div "Product Images Row" at bounding box center [851, 257] width 189 height 185
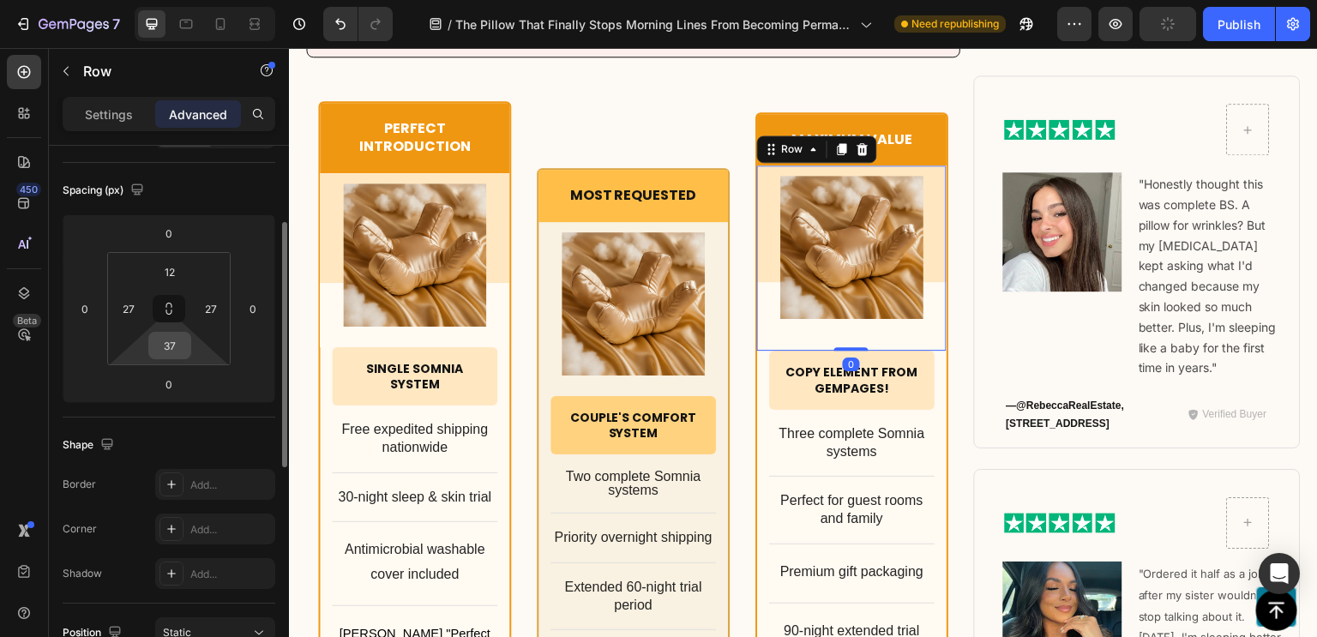
click at [161, 345] on input "37" at bounding box center [170, 346] width 34 height 26
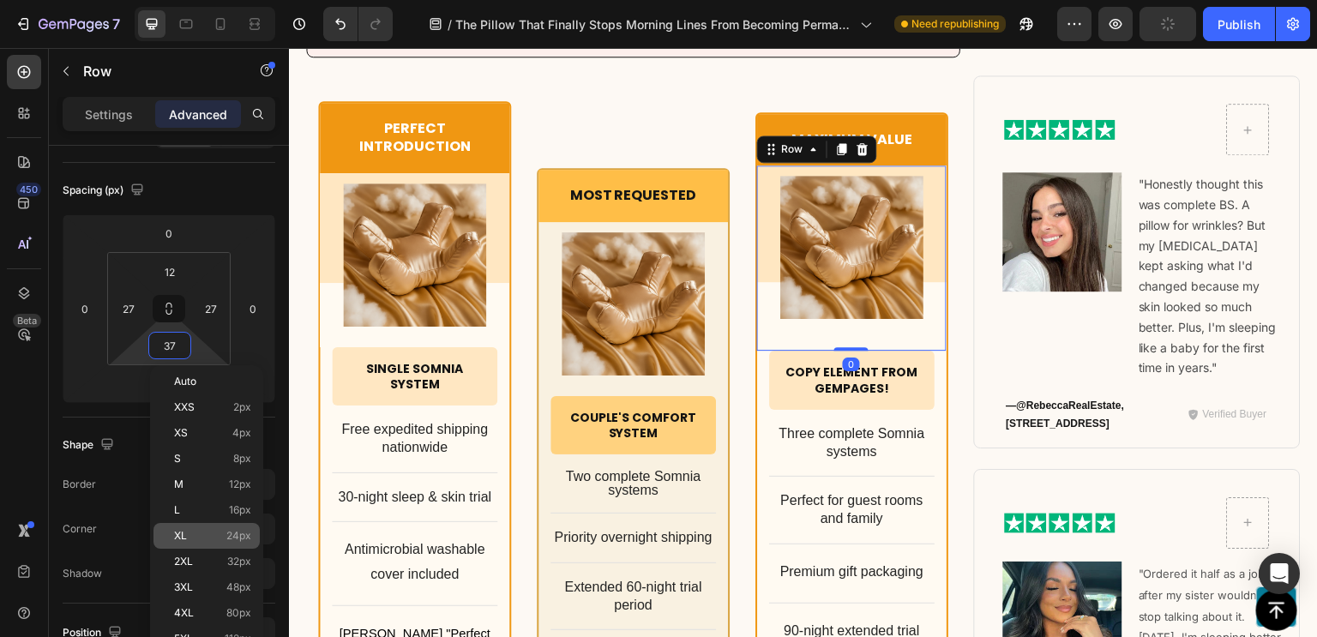
click at [227, 533] on span "24px" at bounding box center [238, 536] width 25 height 12
type input "24"
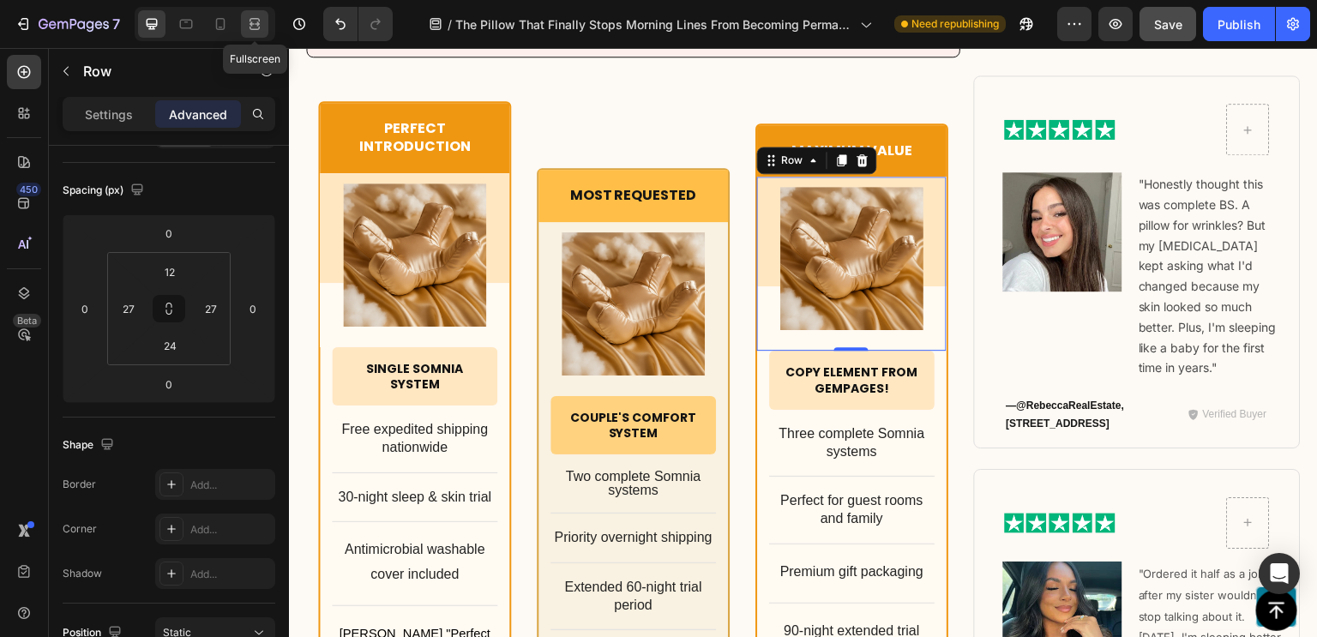
click at [252, 22] on icon at bounding box center [254, 23] width 17 height 17
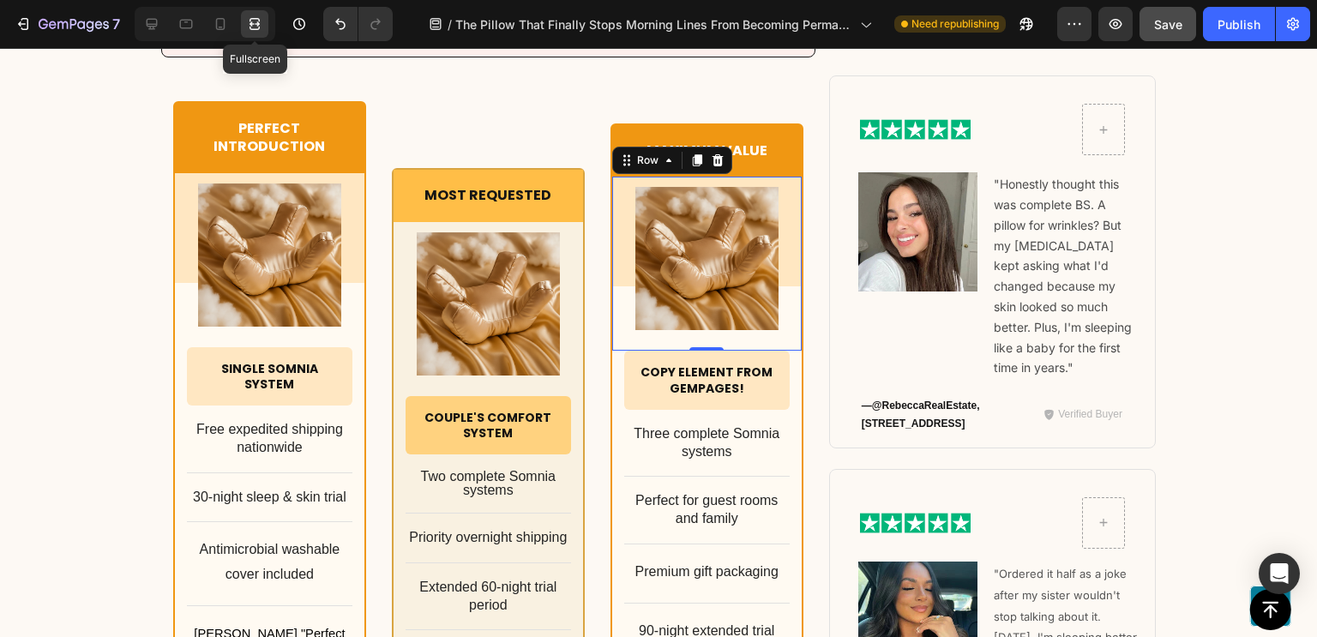
scroll to position [10889, 0]
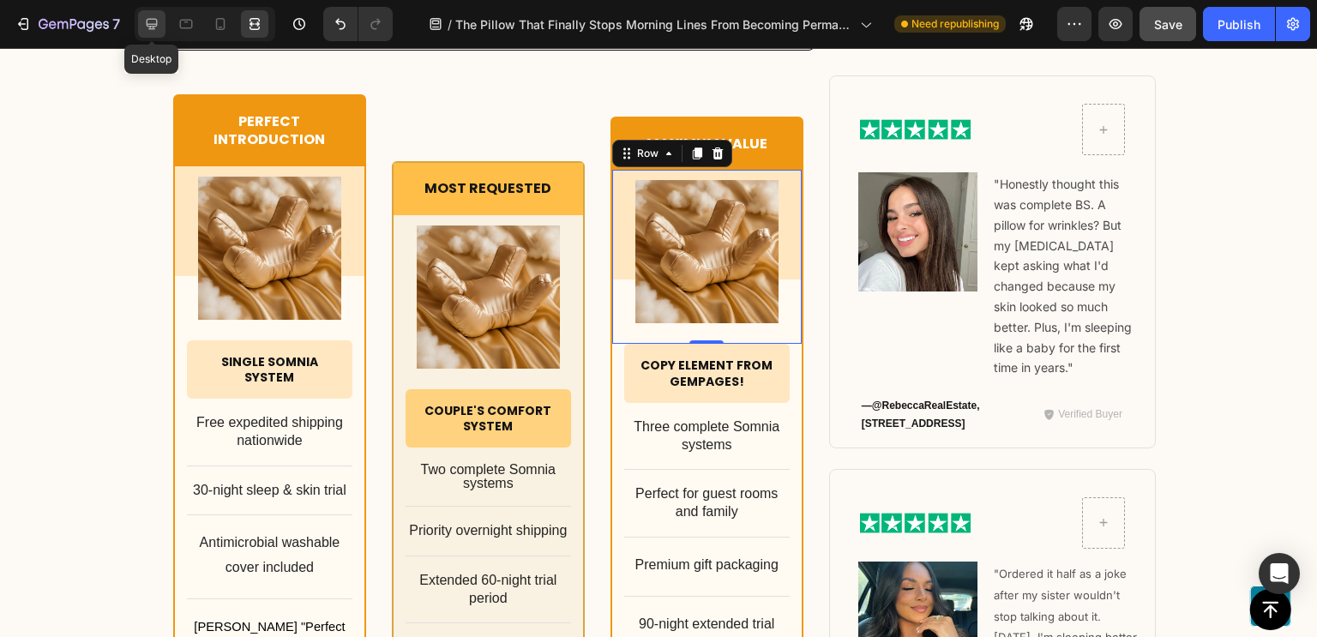
click at [158, 32] on icon at bounding box center [151, 23] width 17 height 17
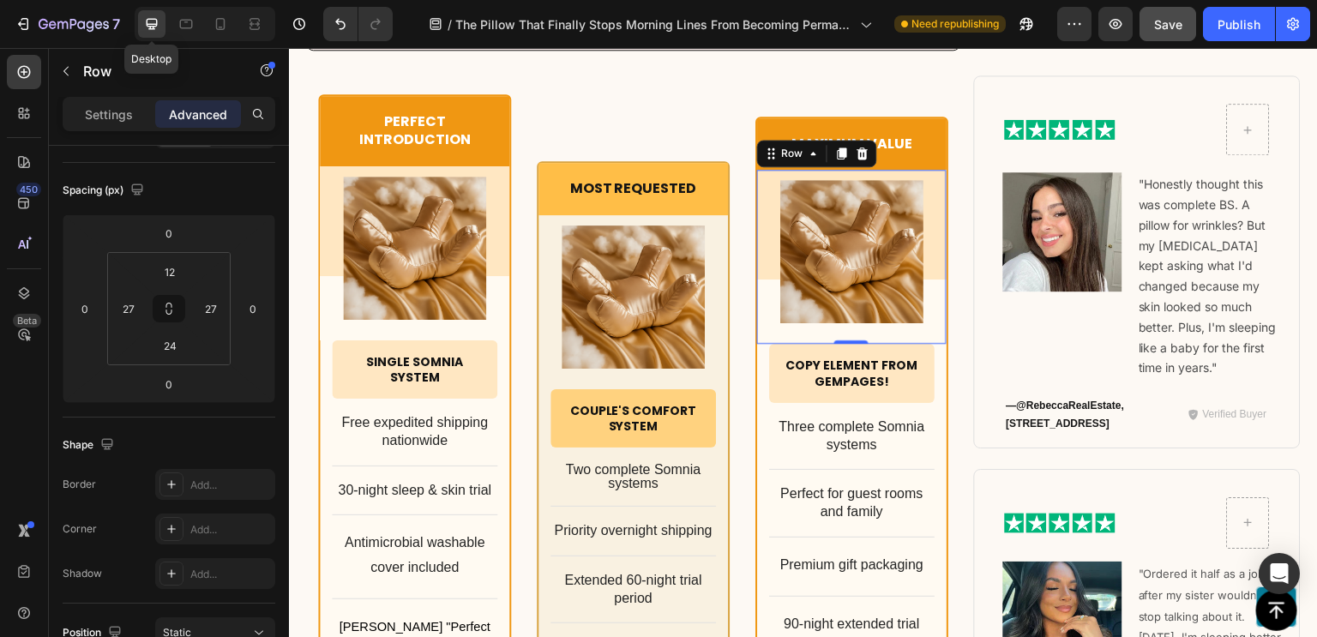
scroll to position [10882, 0]
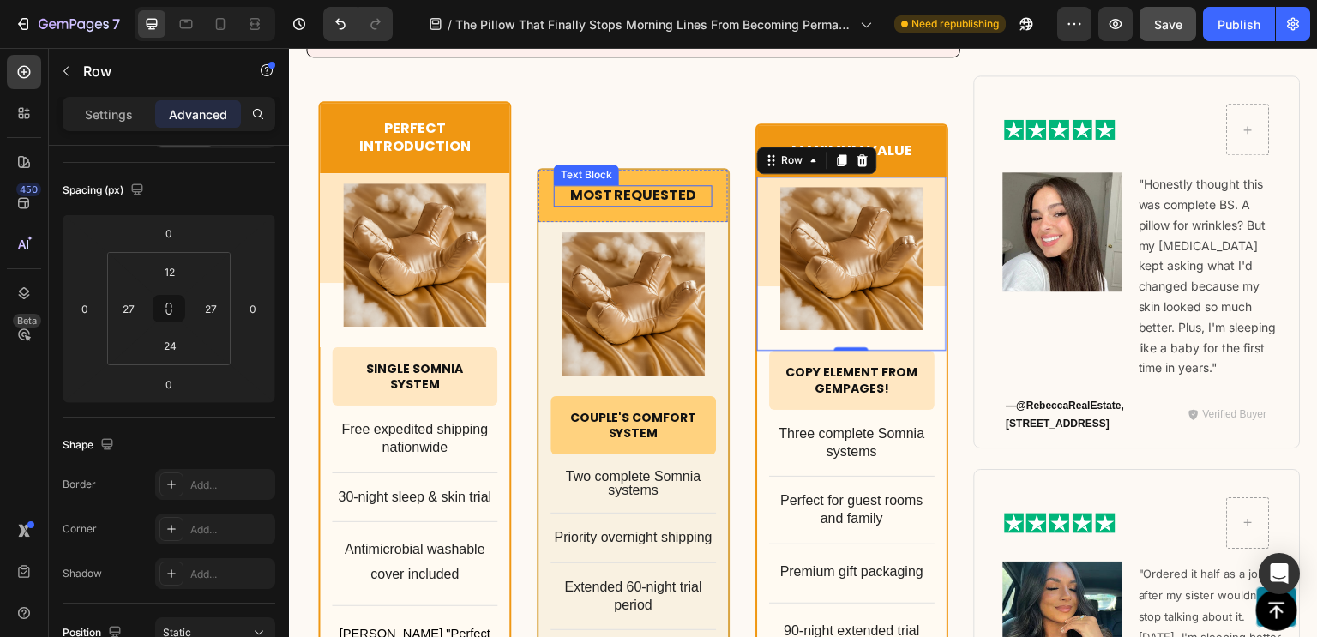
click at [608, 187] on p "Most Requested" at bounding box center [632, 196] width 155 height 18
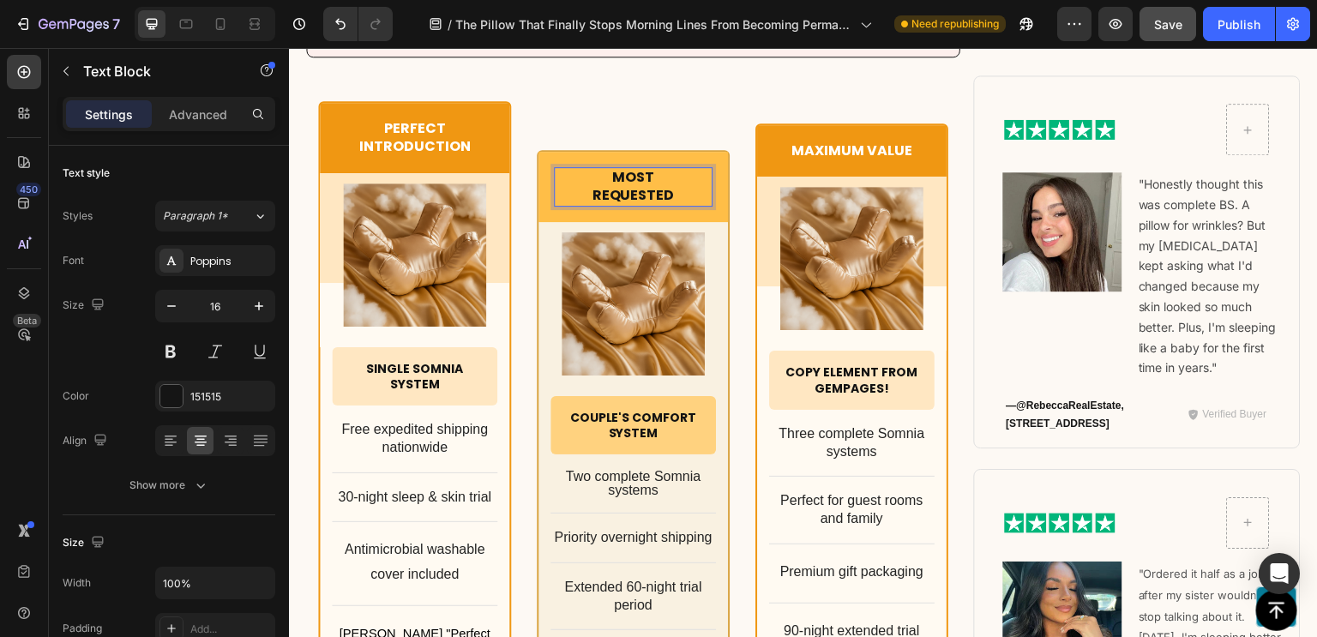
scroll to position [10864, 0]
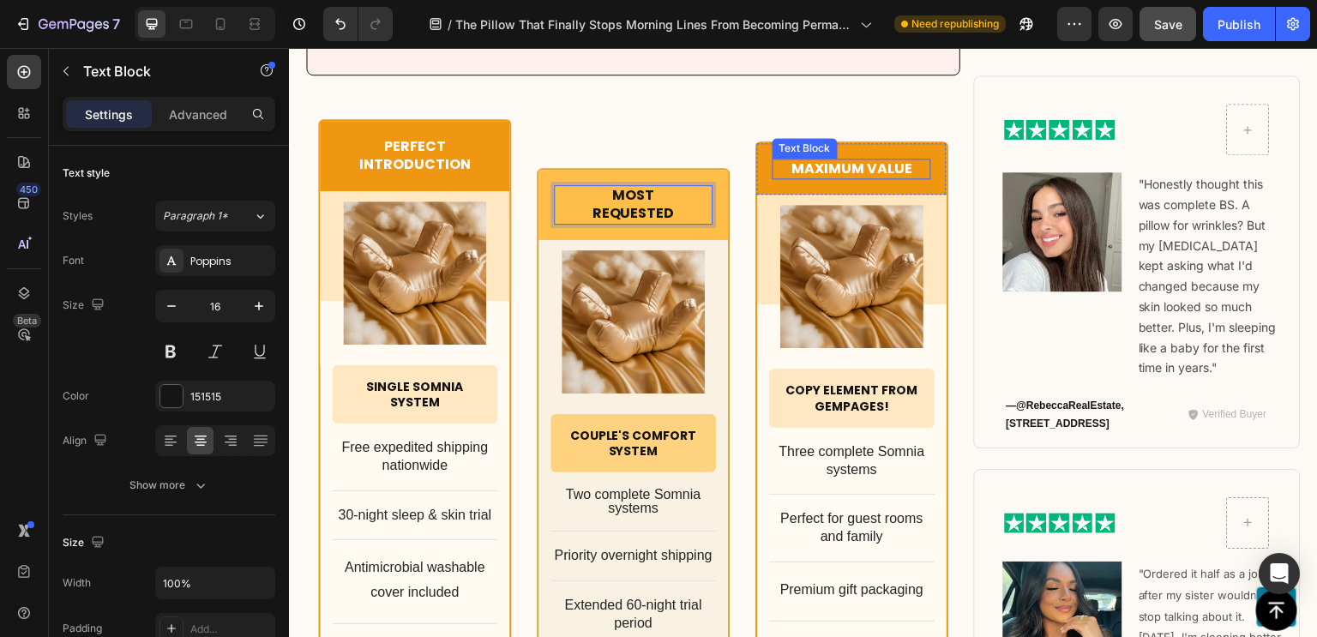
click at [865, 166] on p "Maximum Value" at bounding box center [851, 169] width 155 height 18
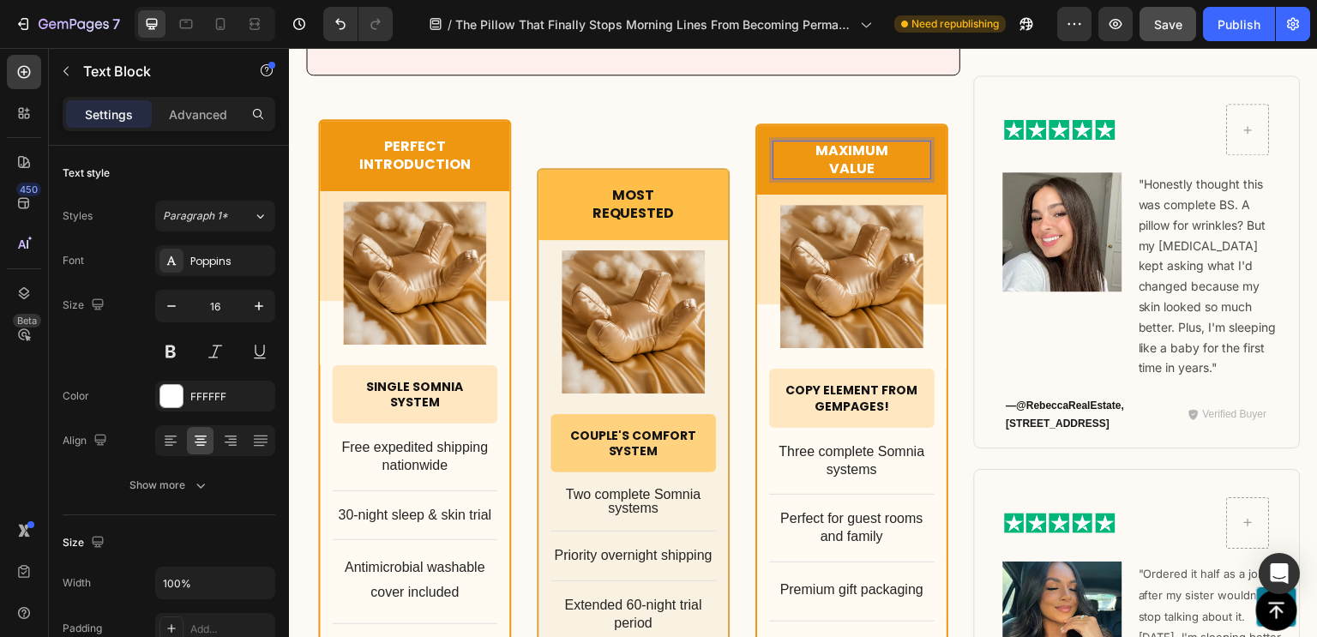
scroll to position [10846, 0]
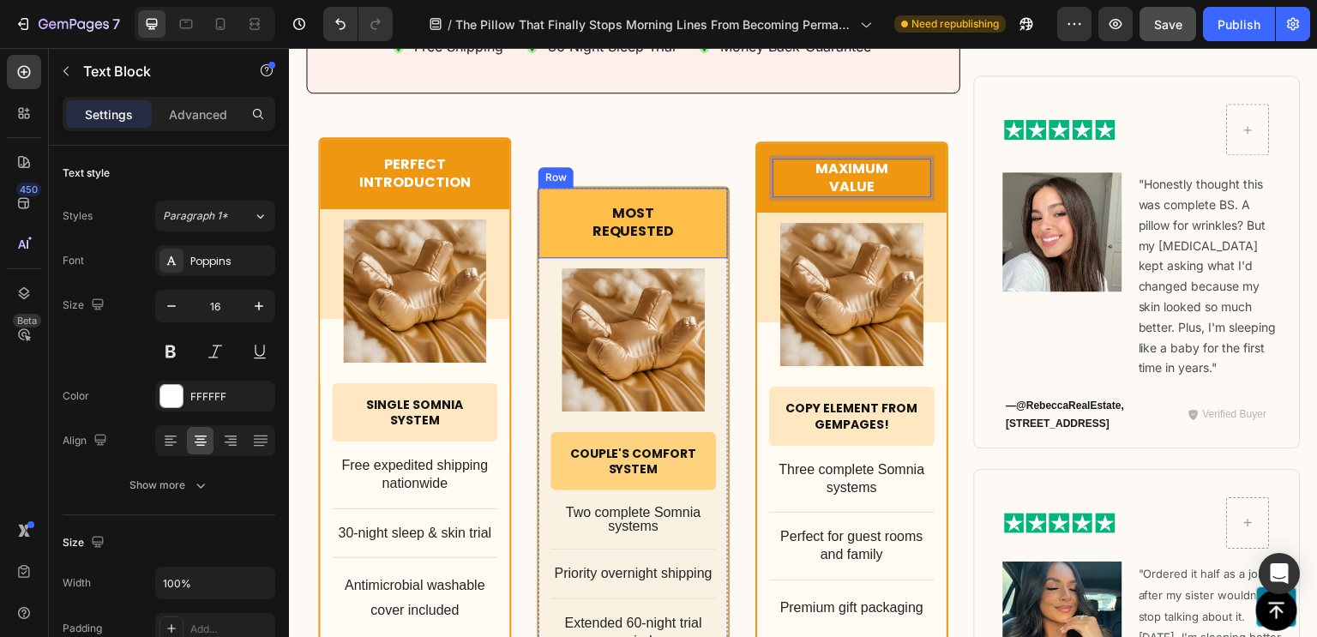
click at [694, 141] on div "Most Requested Text Block Row Product Images Row Couple's Comfort System Headin…" at bounding box center [633, 564] width 193 height 854
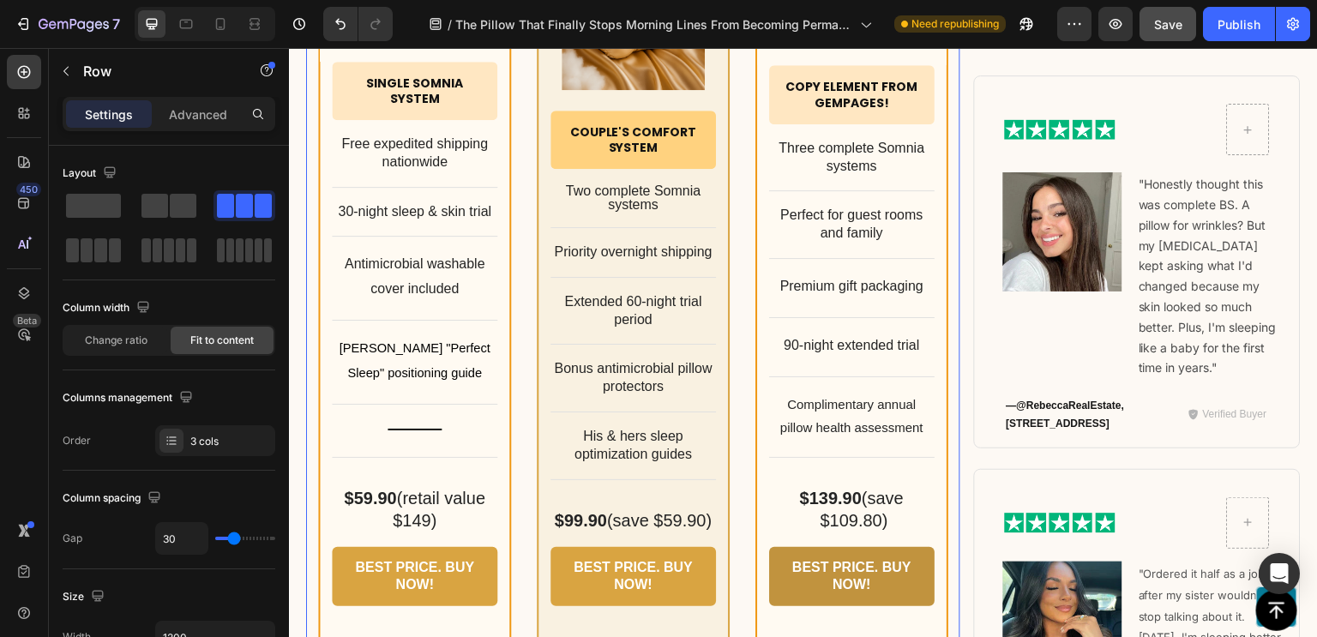
scroll to position [11248, 0]
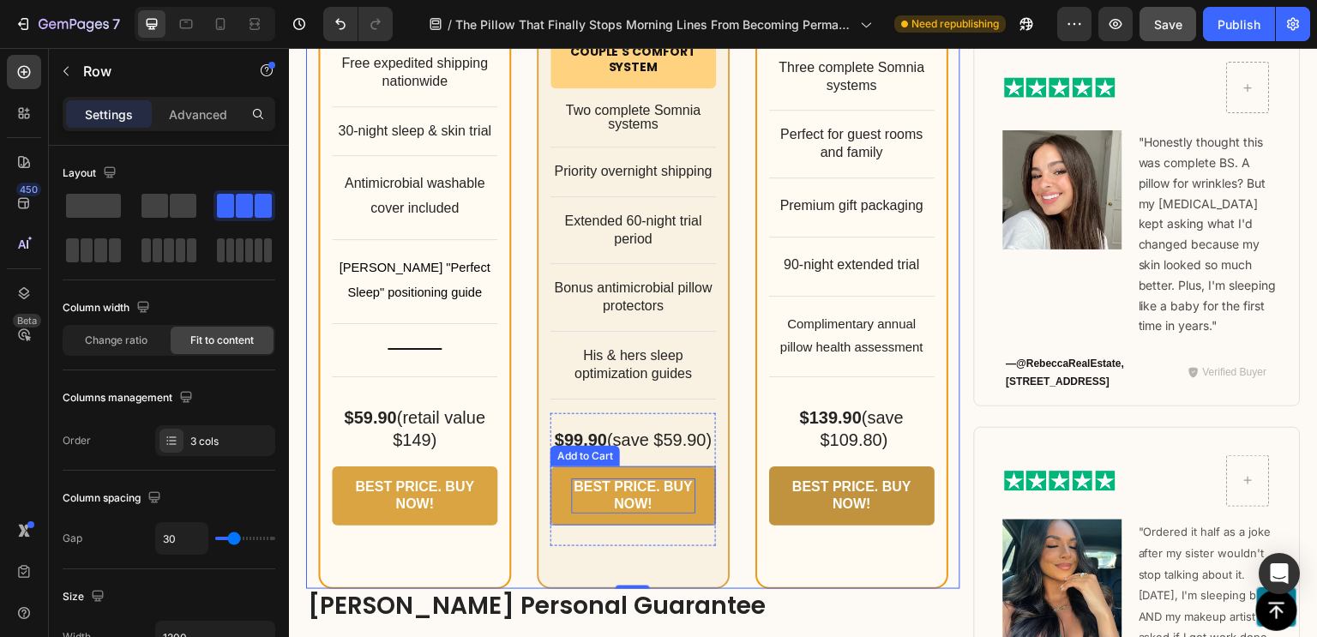
click at [648, 493] on div "BEST PRICE. BUY NOW!" at bounding box center [633, 496] width 124 height 36
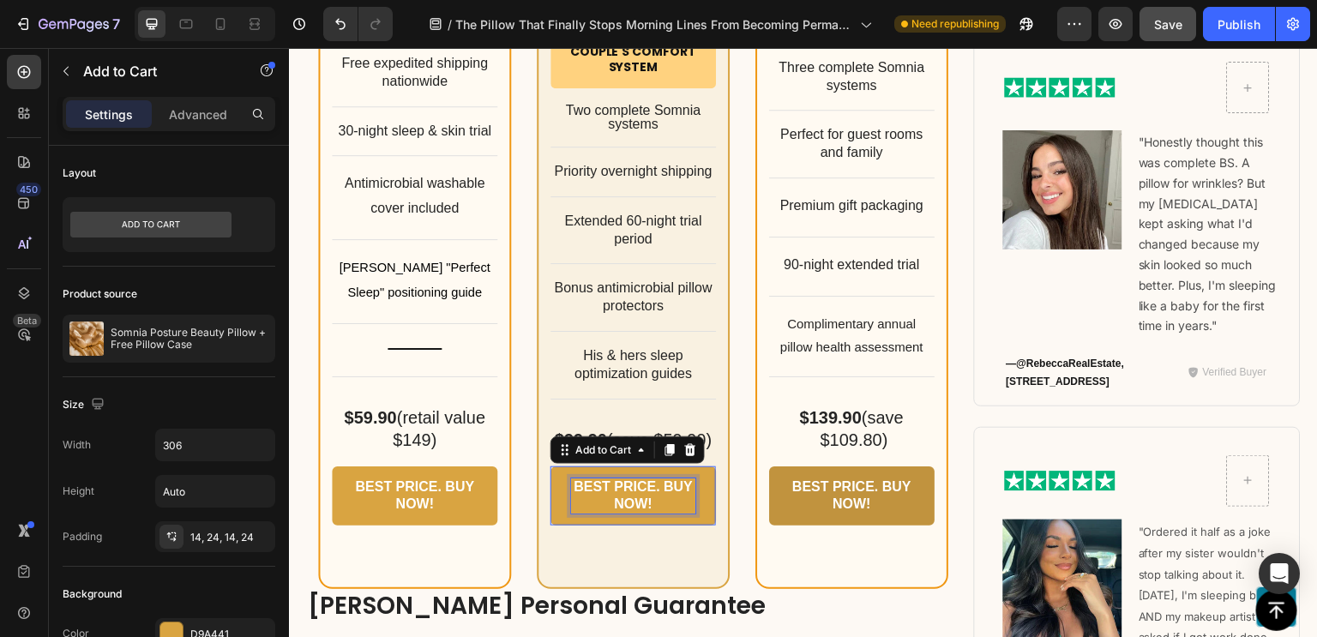
drag, startPoint x: 648, startPoint y: 493, endPoint x: 532, endPoint y: 467, distance: 118.5
click at [532, 467] on div "Most Requested Text Block Row Product Images Row Couple's Comfort System Headin…" at bounding box center [633, 162] width 654 height 854
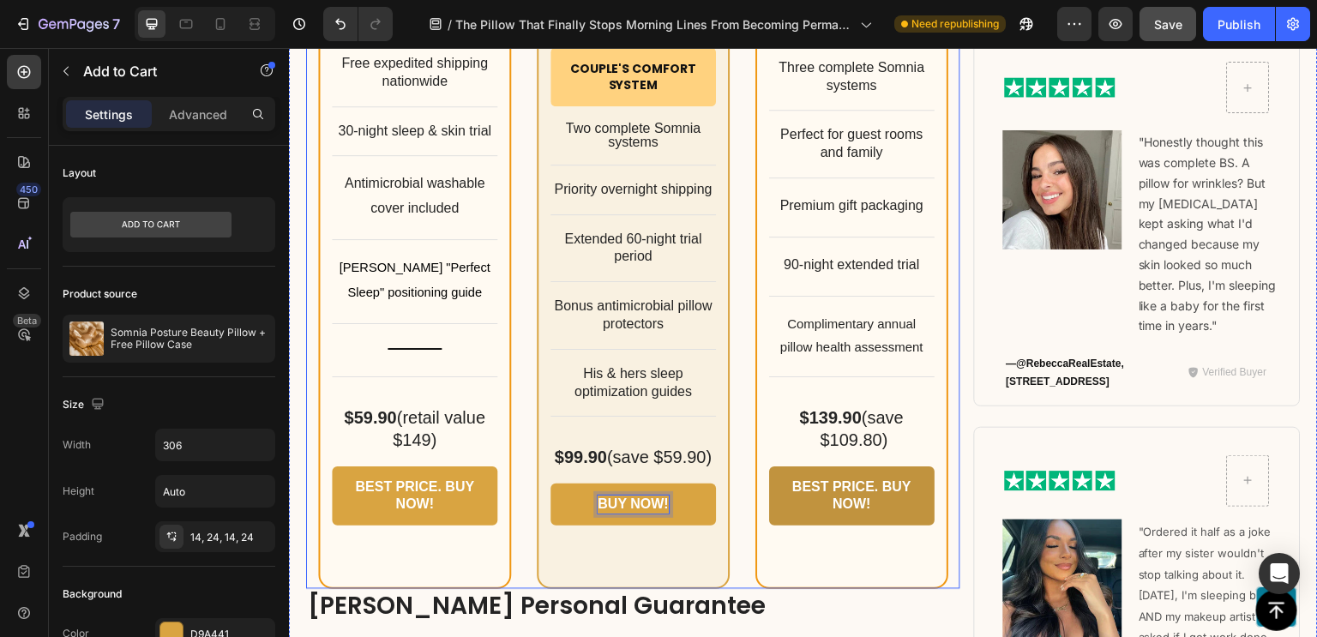
scroll to position [11266, 0]
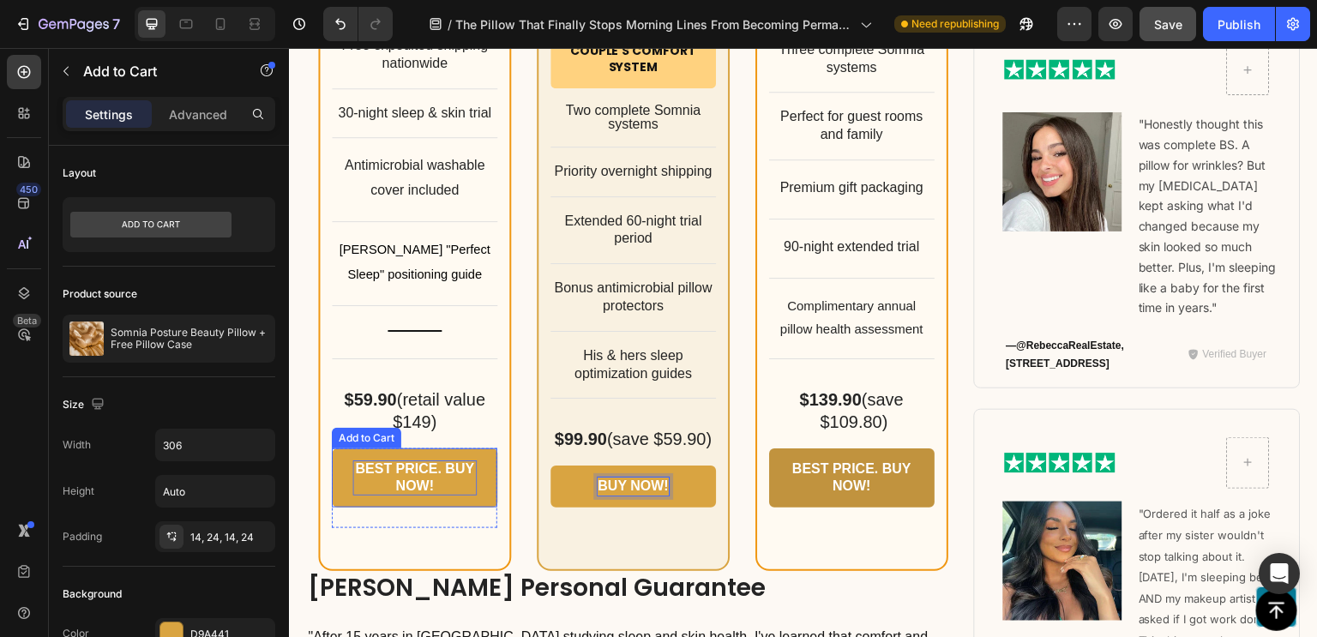
click at [442, 460] on div "BEST PRICE. BUY NOW!" at bounding box center [414, 478] width 124 height 36
click at [454, 463] on p "BEST PRICBUY E. NOW!" at bounding box center [414, 478] width 124 height 36
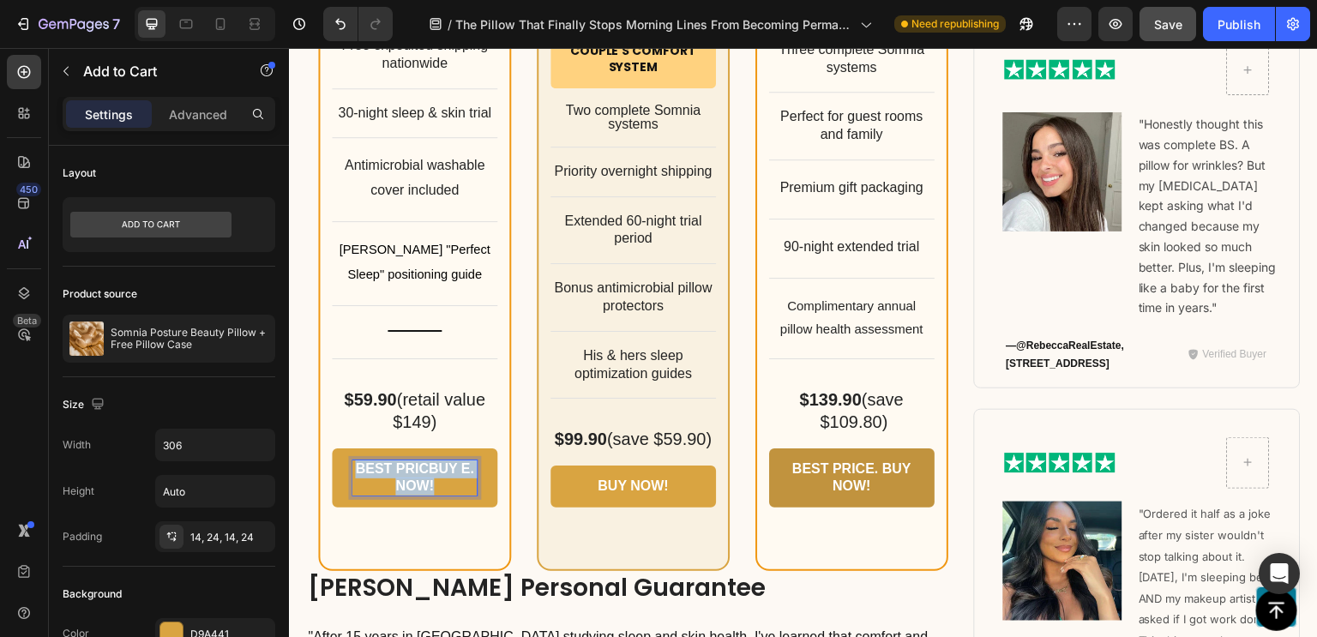
scroll to position [11278, 0]
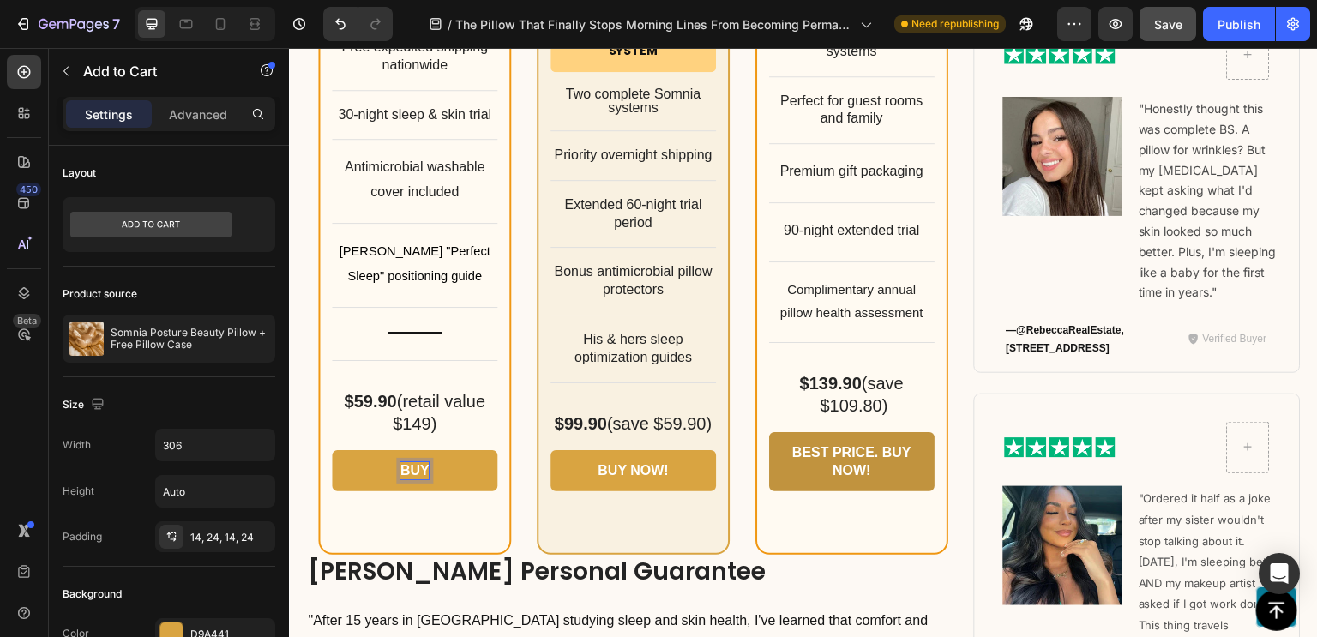
click at [332, 450] on button "BUY" at bounding box center [414, 471] width 165 height 42
click at [819, 451] on div "BEST PRICE. BUY NOW!" at bounding box center [851, 462] width 124 height 36
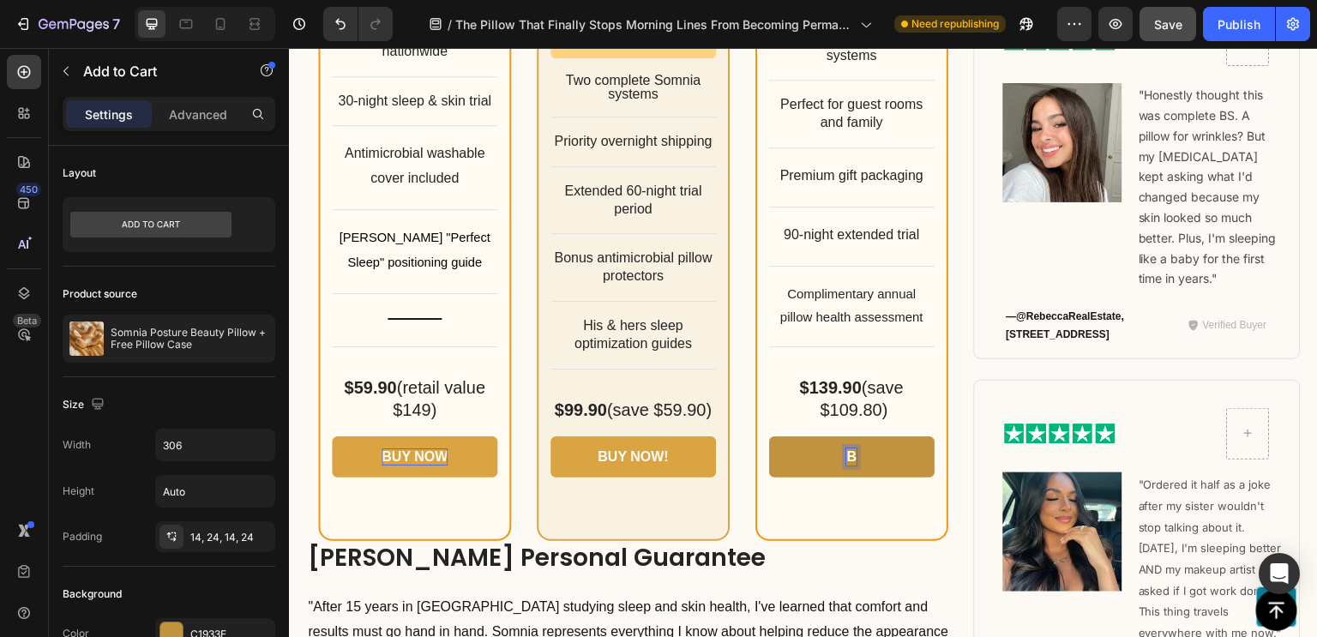
scroll to position [11284, 0]
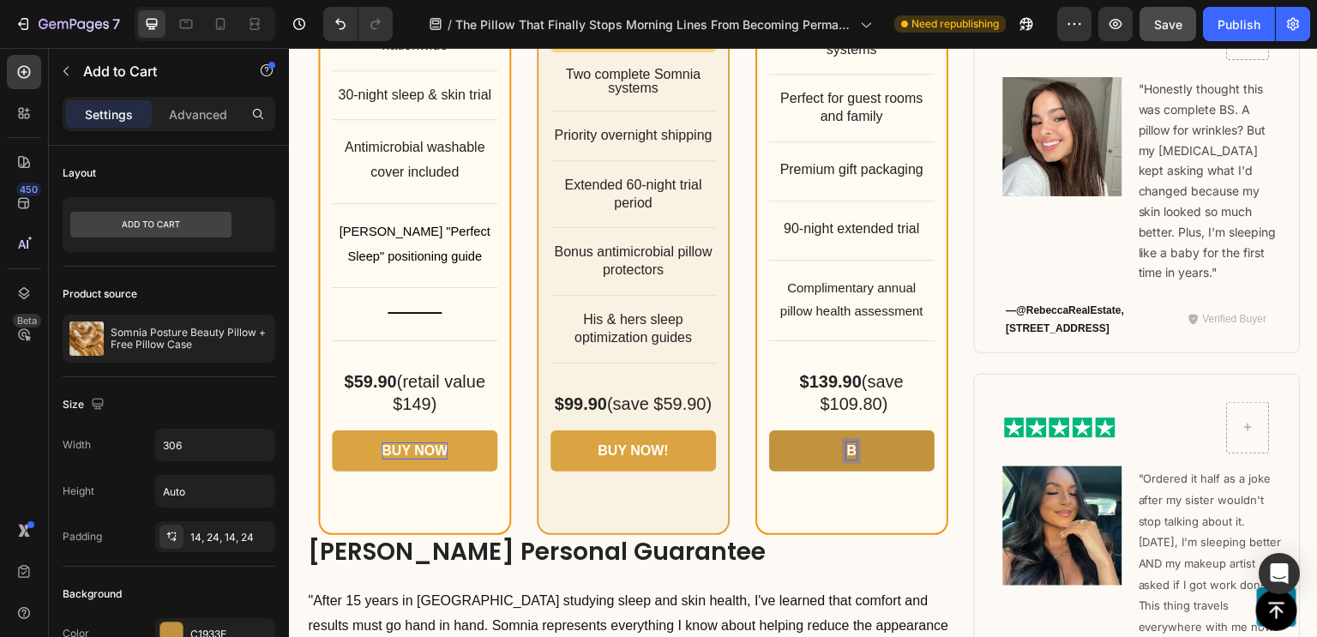
click at [769, 430] on button "B" at bounding box center [851, 451] width 165 height 42
click at [666, 377] on div "$99.90 (save $59.90) Text Block" at bounding box center [632, 396] width 165 height 39
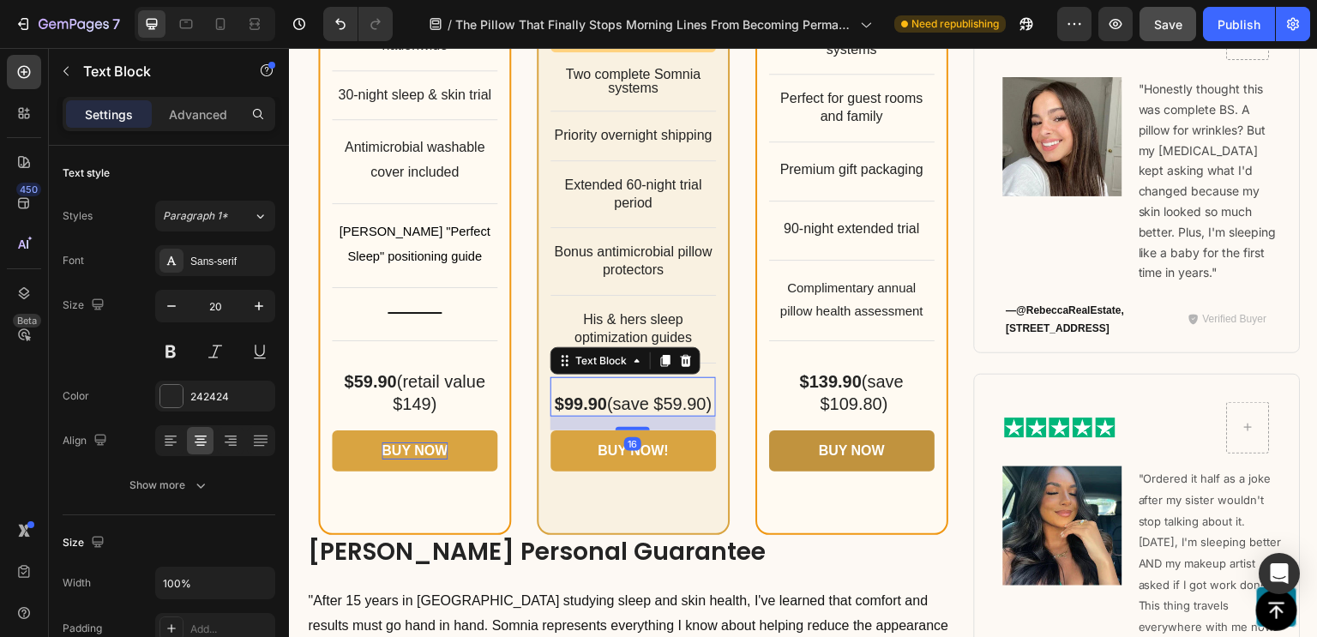
scroll to position [11266, 0]
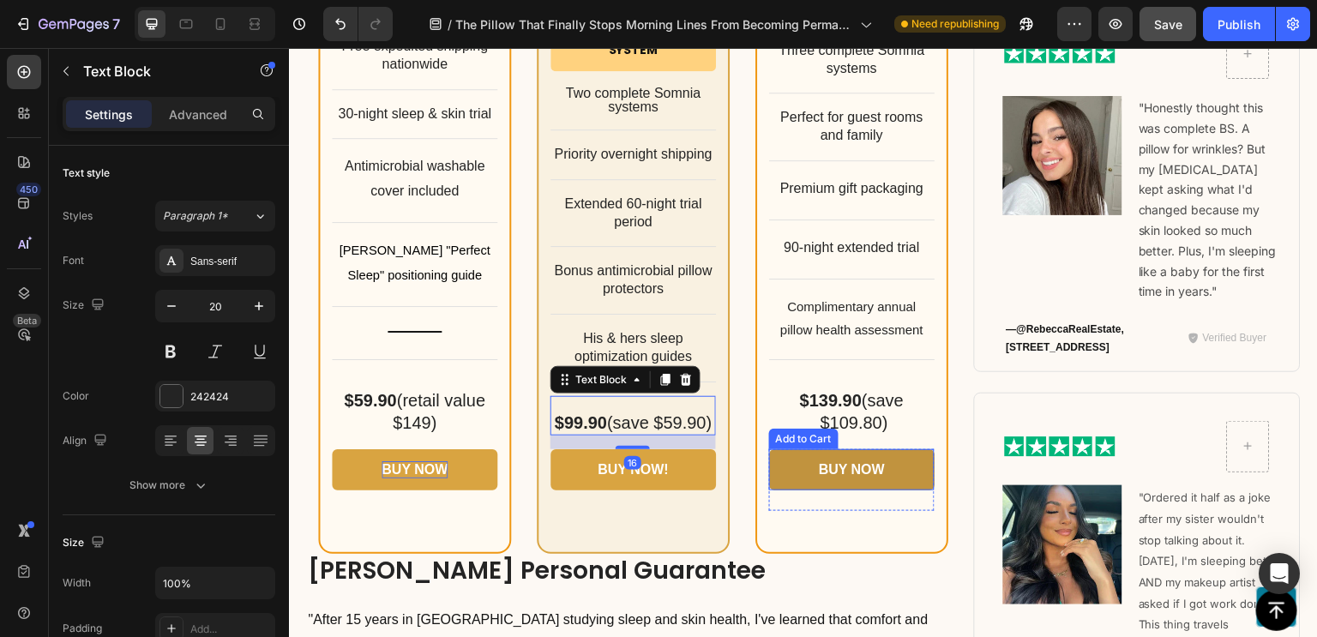
click at [771, 465] on button "BUY NOW" at bounding box center [851, 470] width 165 height 42
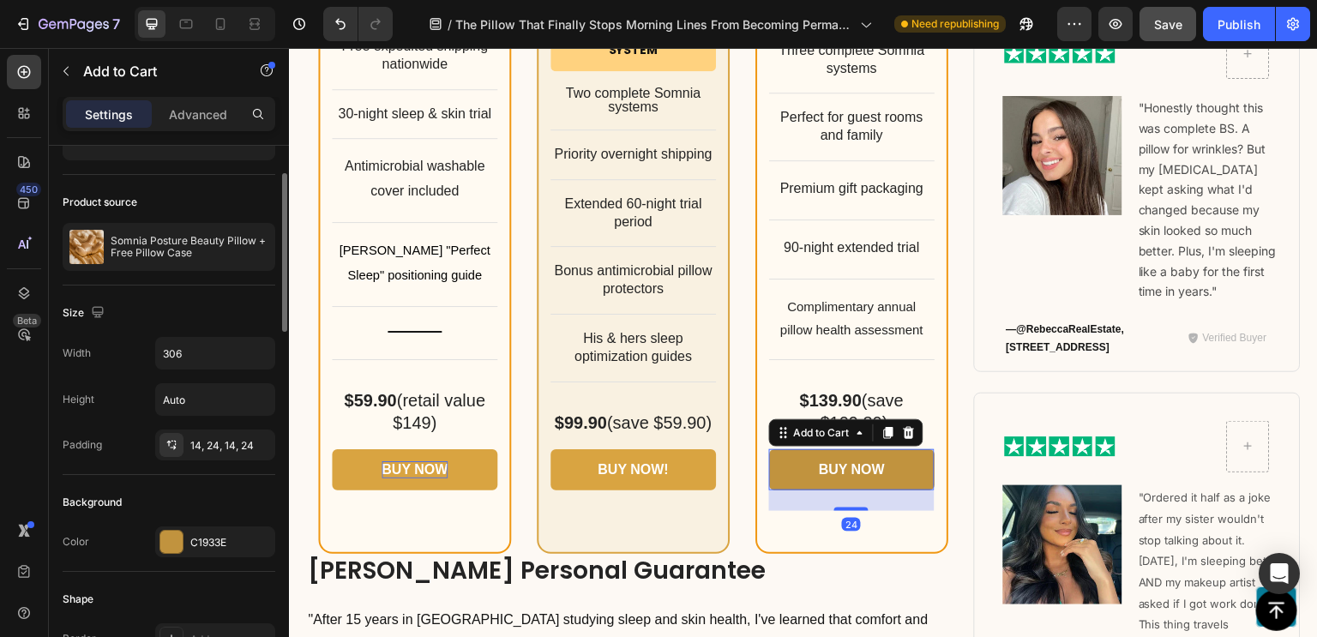
scroll to position [93, 0]
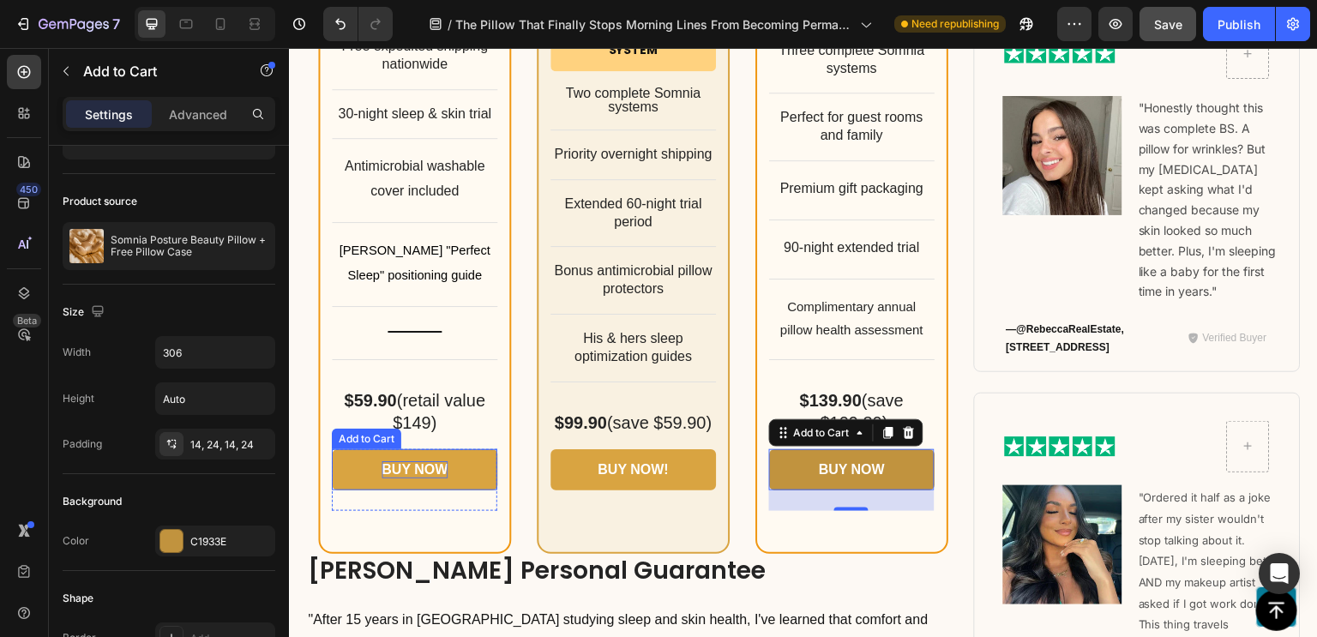
click at [408, 461] on p "BUY NOW" at bounding box center [414, 470] width 66 height 18
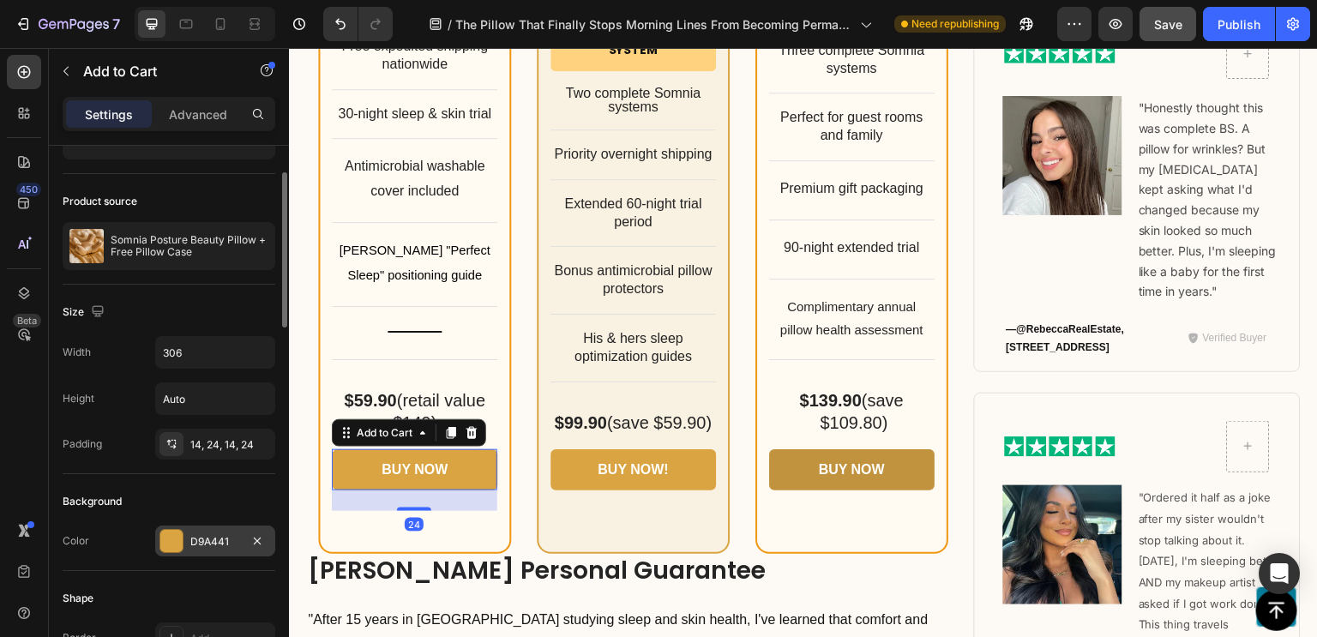
click at [220, 543] on div "D9A441" at bounding box center [215, 541] width 50 height 15
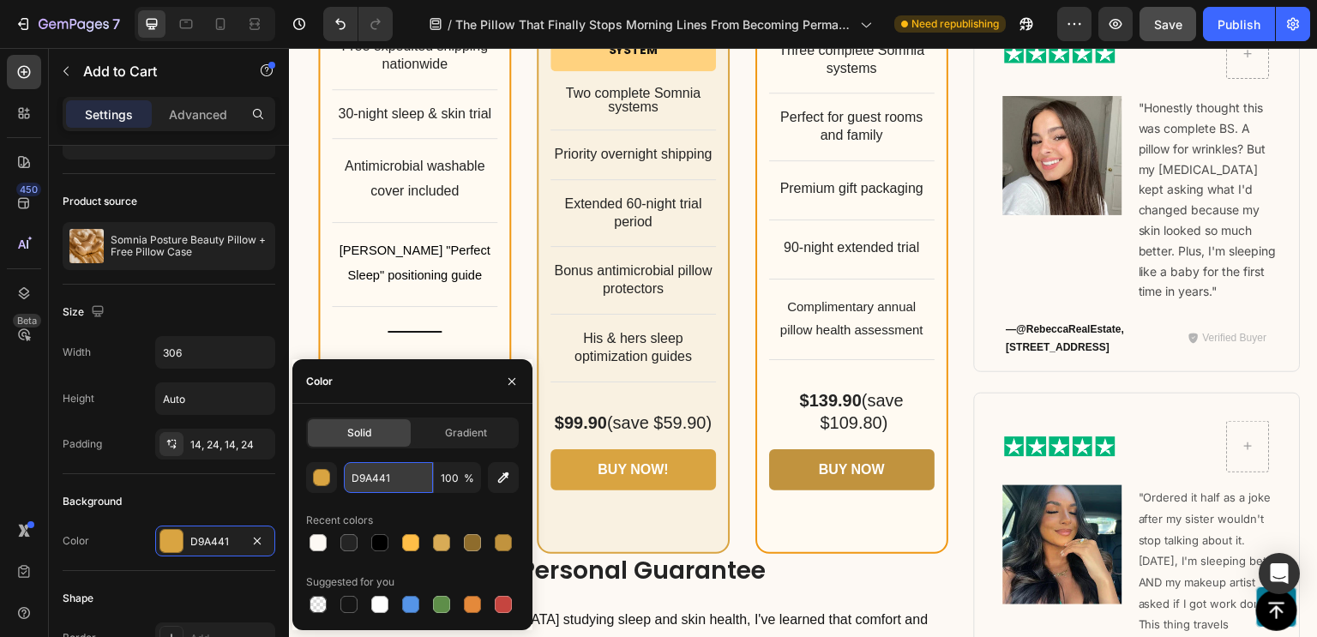
click at [414, 473] on input "D9A441" at bounding box center [388, 477] width 89 height 31
click at [783, 458] on button "BUY NOW" at bounding box center [851, 470] width 165 height 42
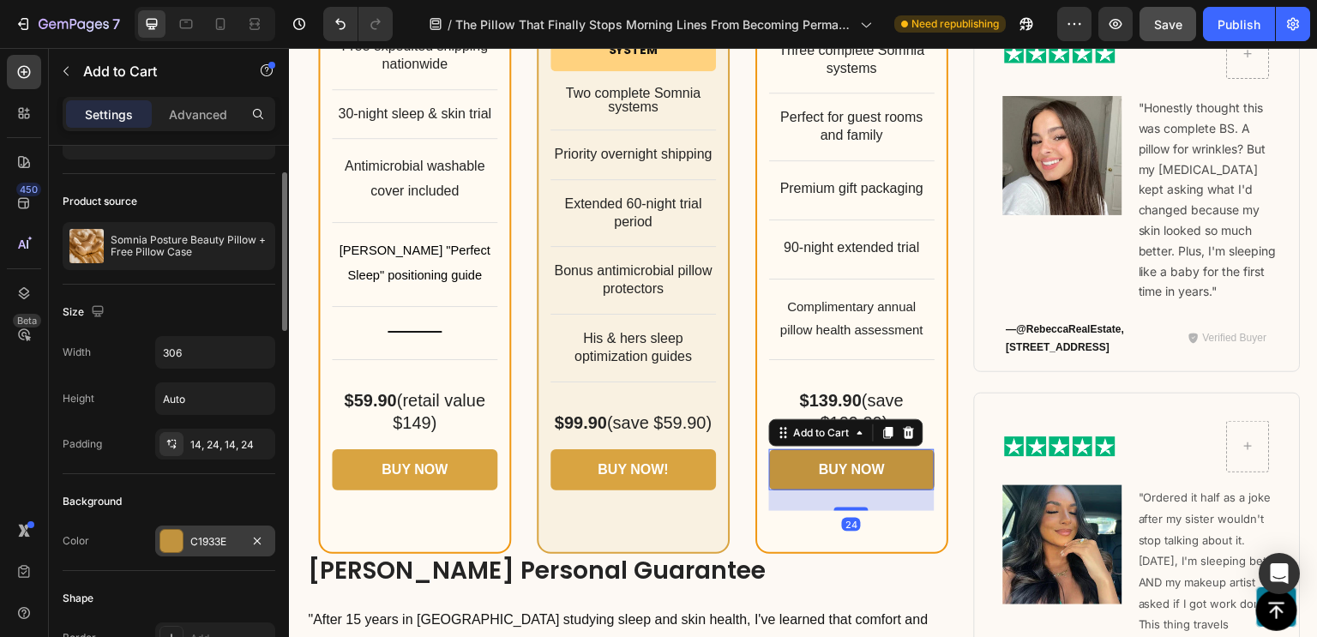
click at [200, 534] on div "C1933E" at bounding box center [215, 541] width 50 height 15
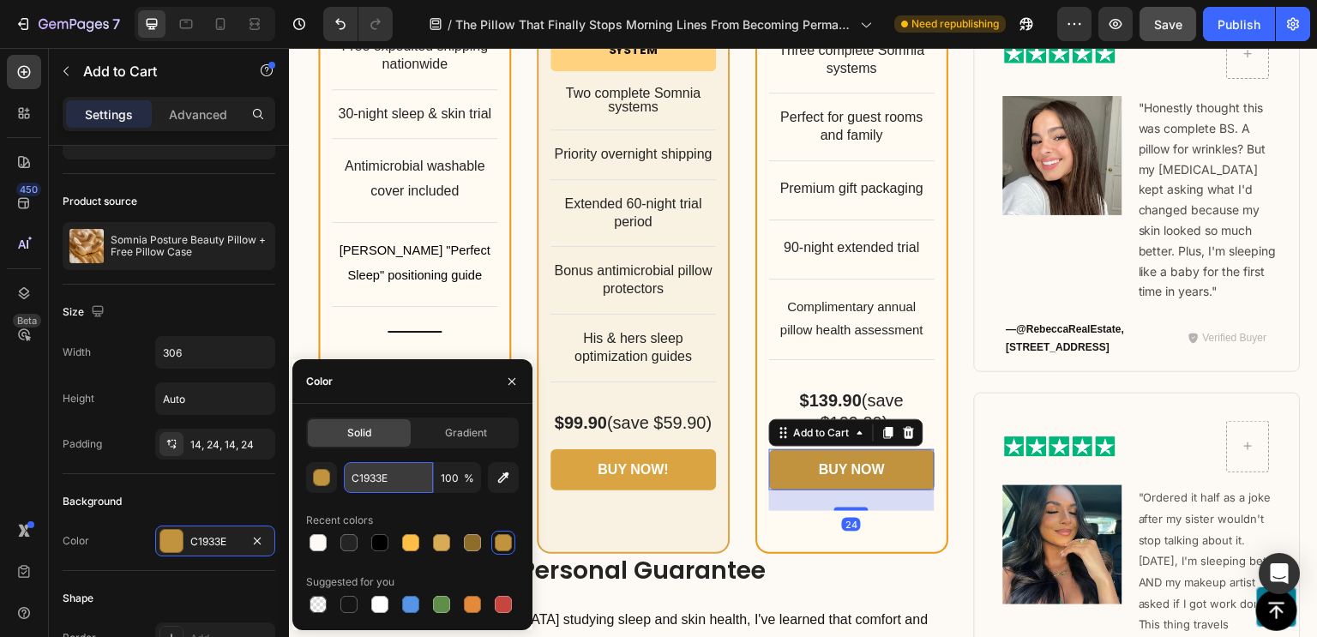
click at [379, 472] on input "C1933E" at bounding box center [388, 477] width 89 height 31
paste input "D9A441"
type input "D9A441"
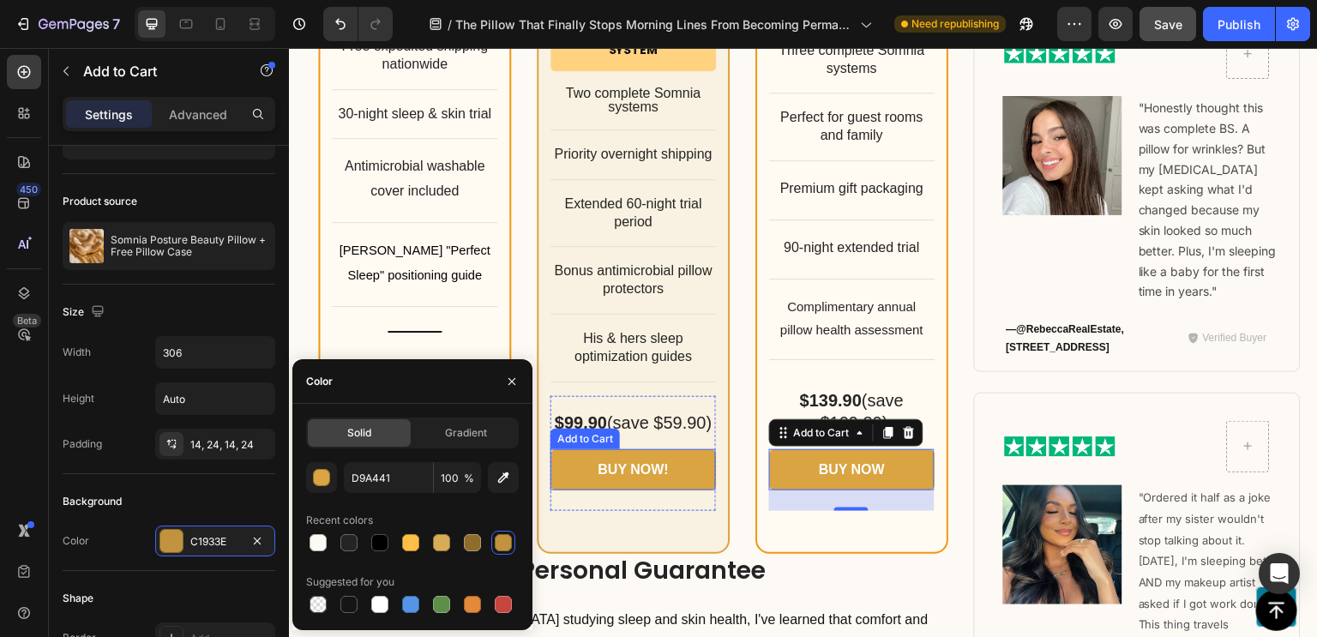
click at [665, 463] on button "BUY NOW!" at bounding box center [632, 470] width 165 height 42
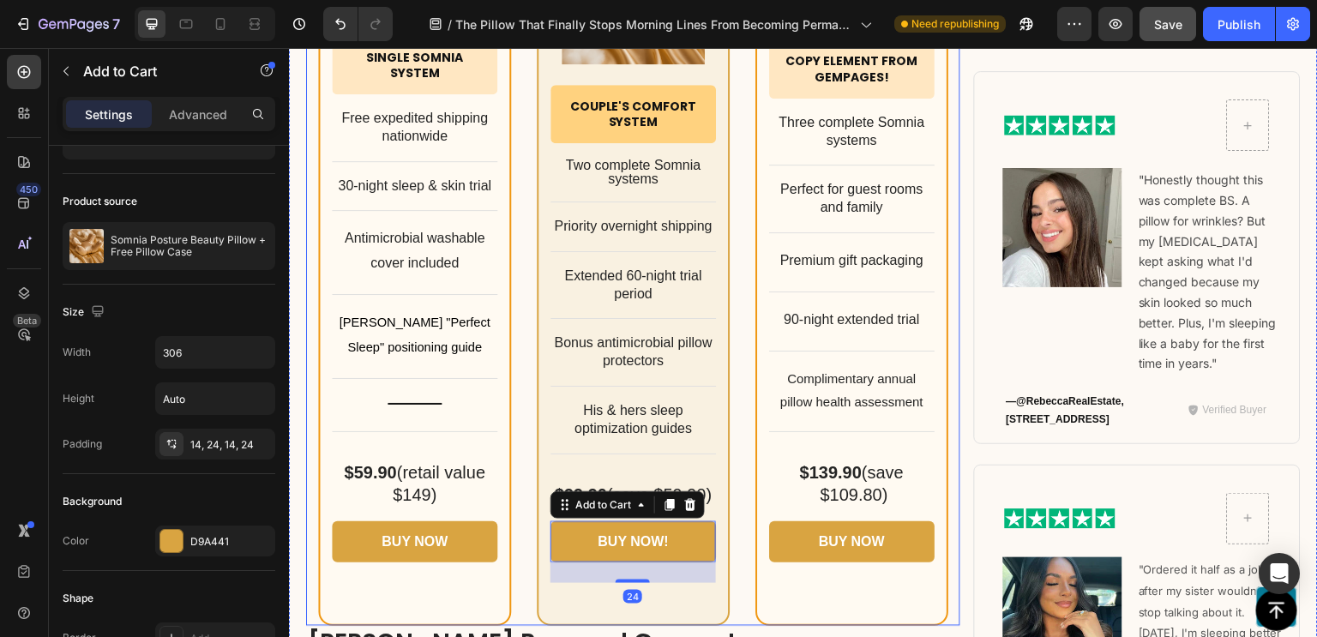
scroll to position [11167, 0]
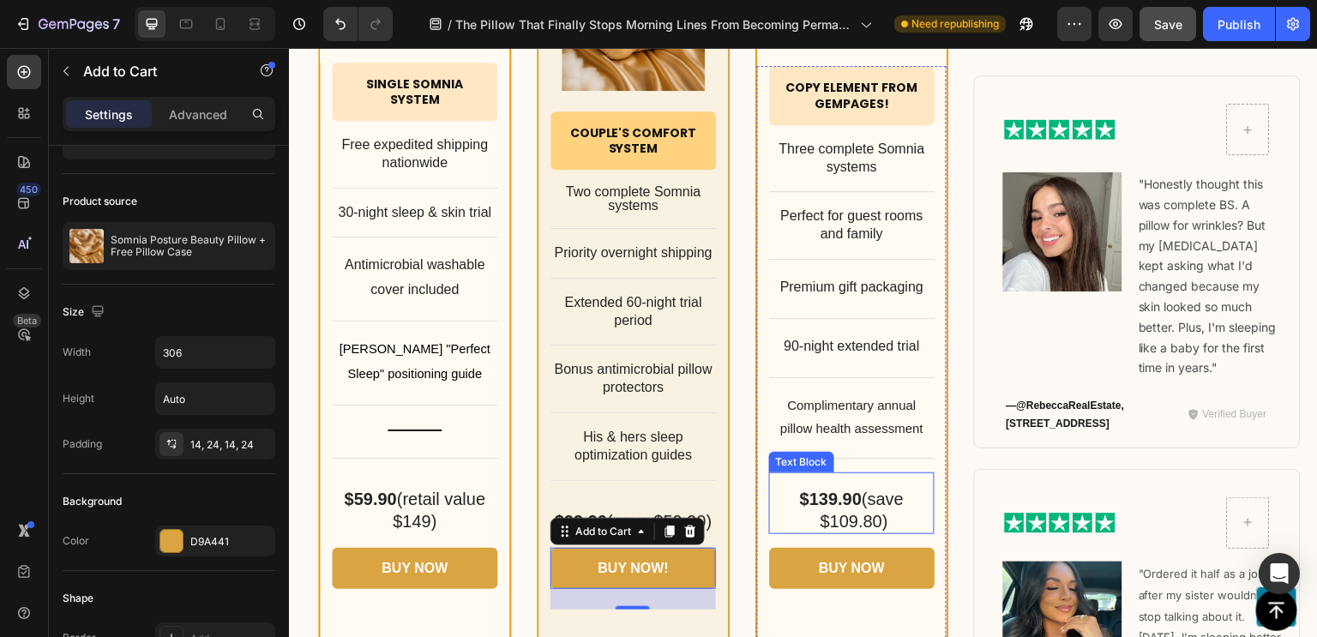
click at [850, 499] on strong "$139.90" at bounding box center [831, 498] width 62 height 19
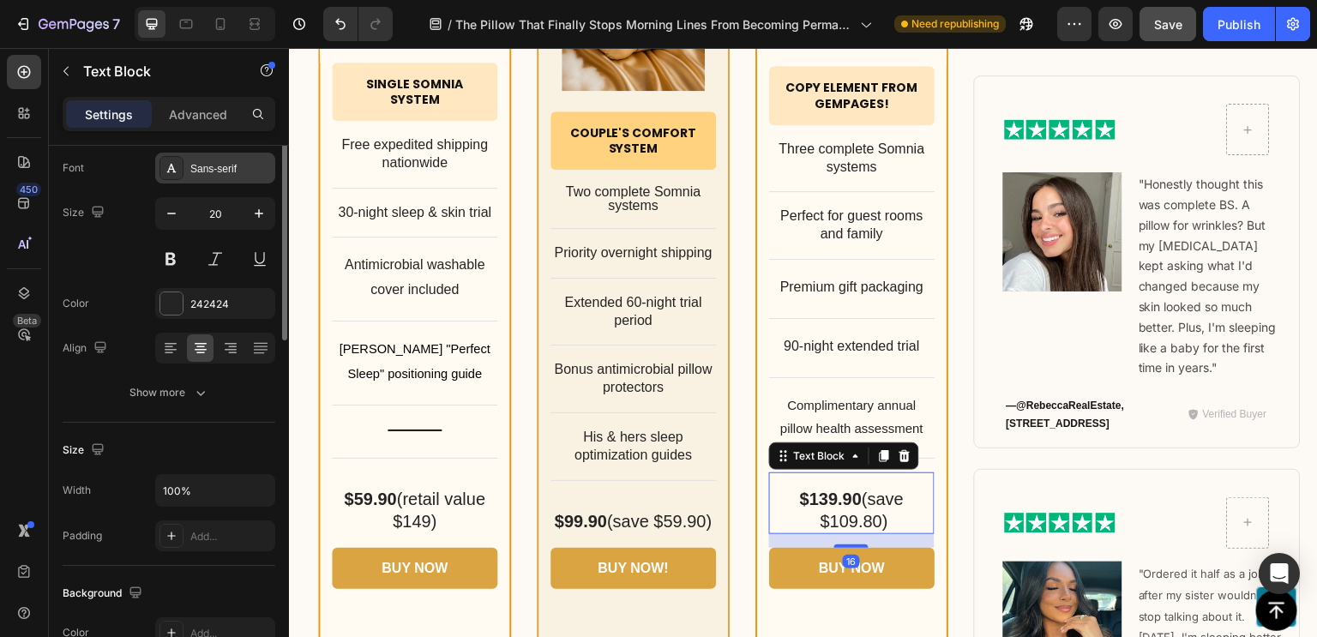
scroll to position [0, 0]
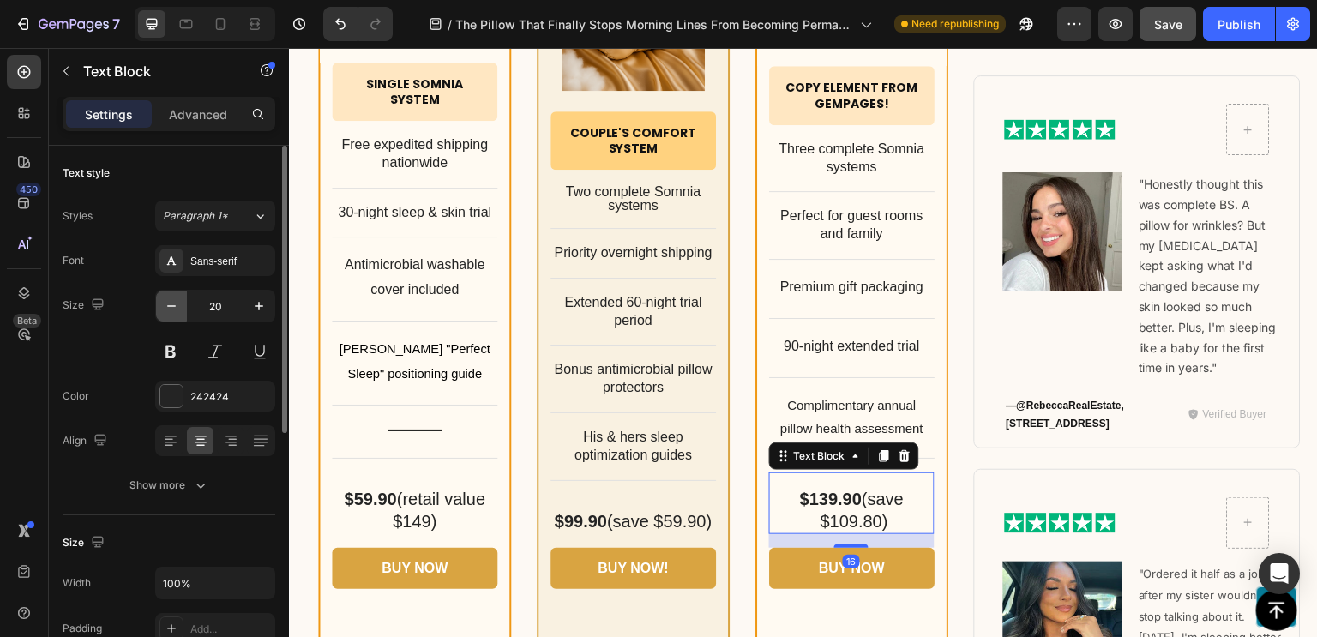
click at [170, 312] on icon "button" at bounding box center [171, 305] width 17 height 17
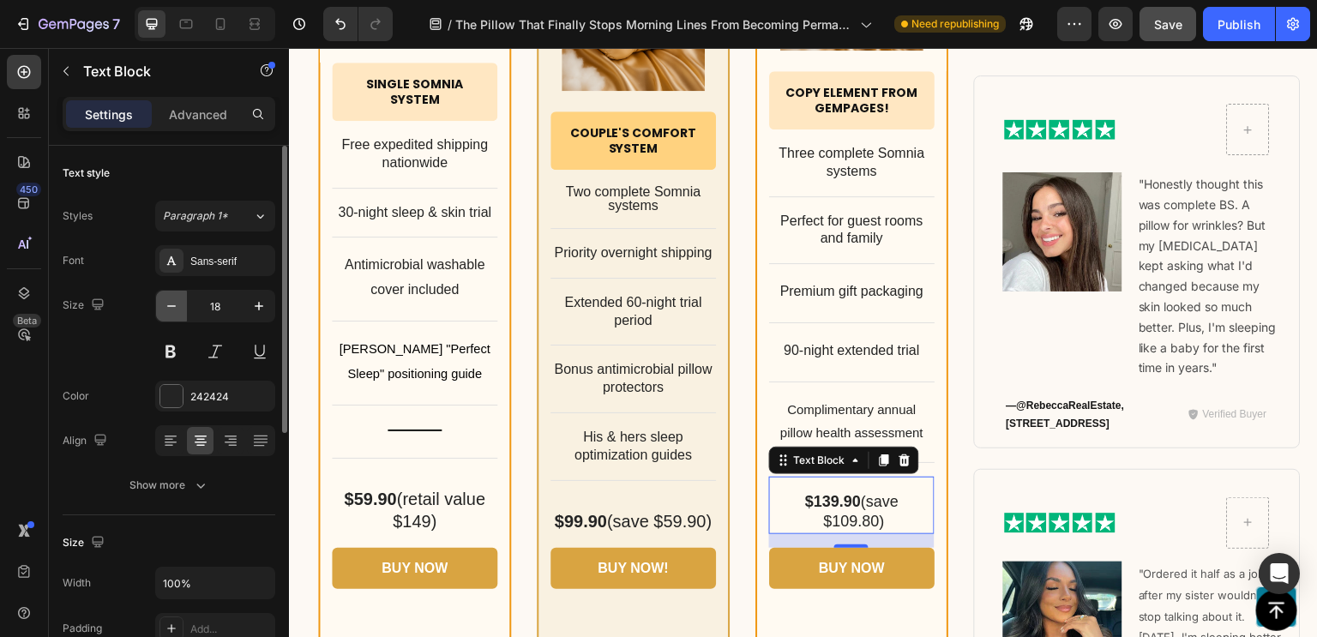
click at [166, 308] on icon "button" at bounding box center [171, 305] width 17 height 17
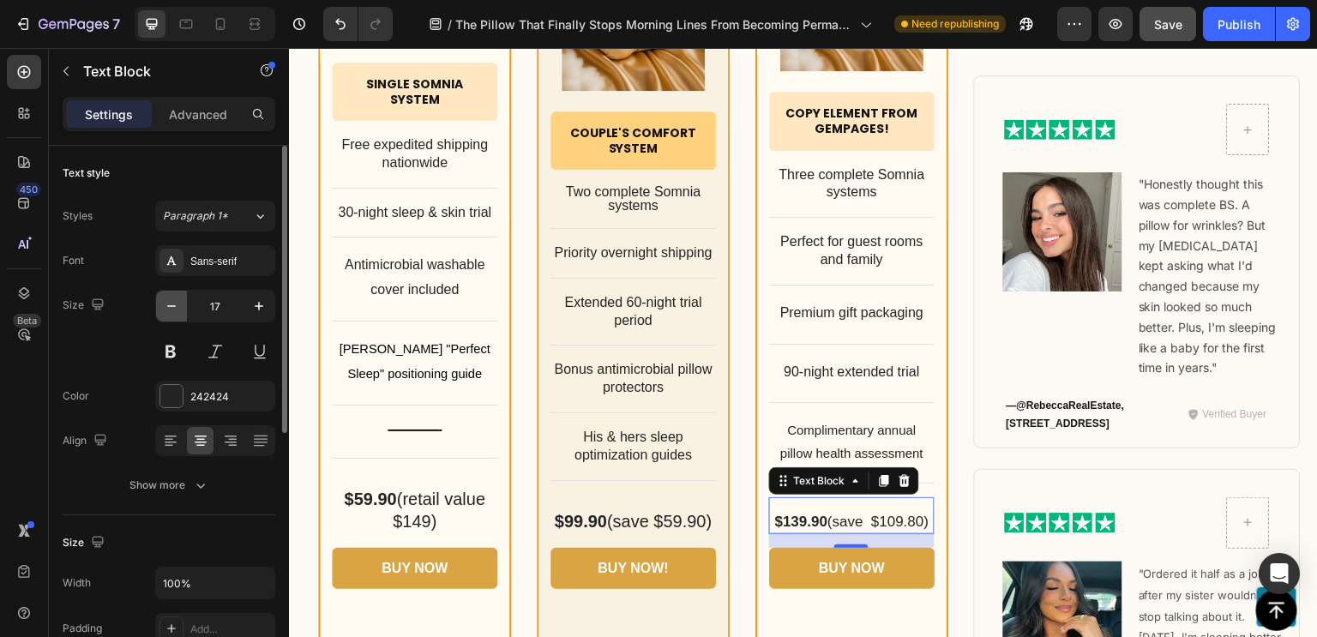
click at [168, 303] on icon "button" at bounding box center [171, 305] width 17 height 17
type input "16"
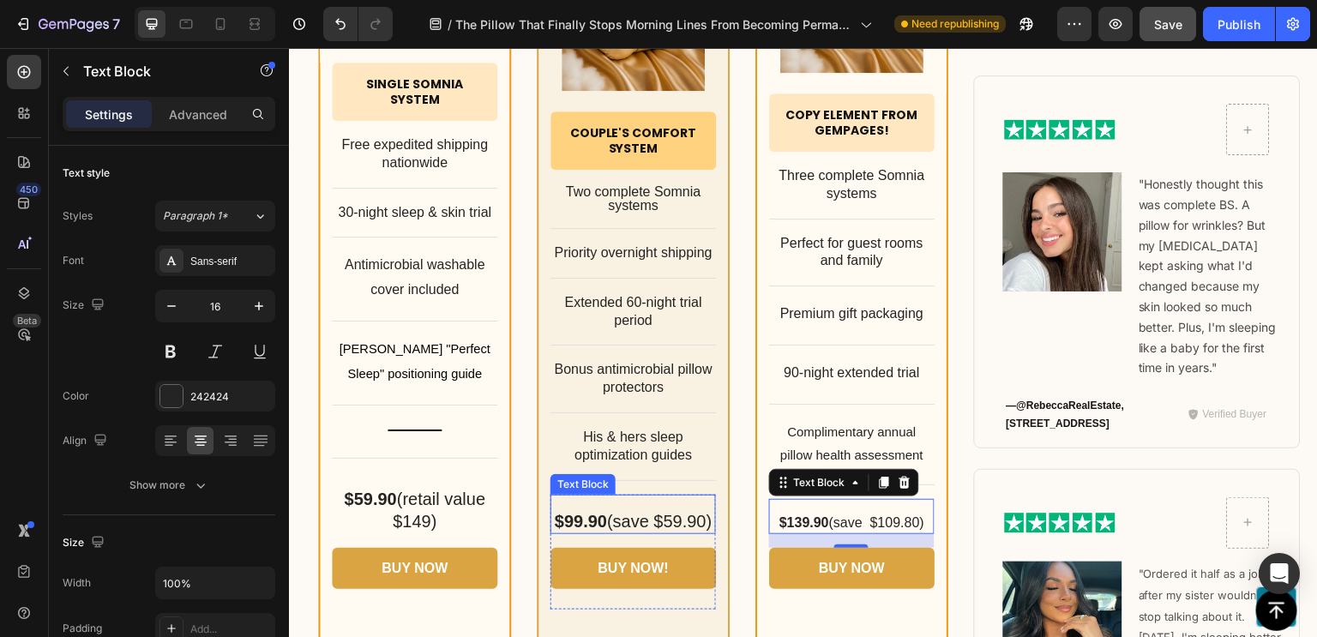
click at [607, 512] on strong "$99.90" at bounding box center [581, 521] width 52 height 19
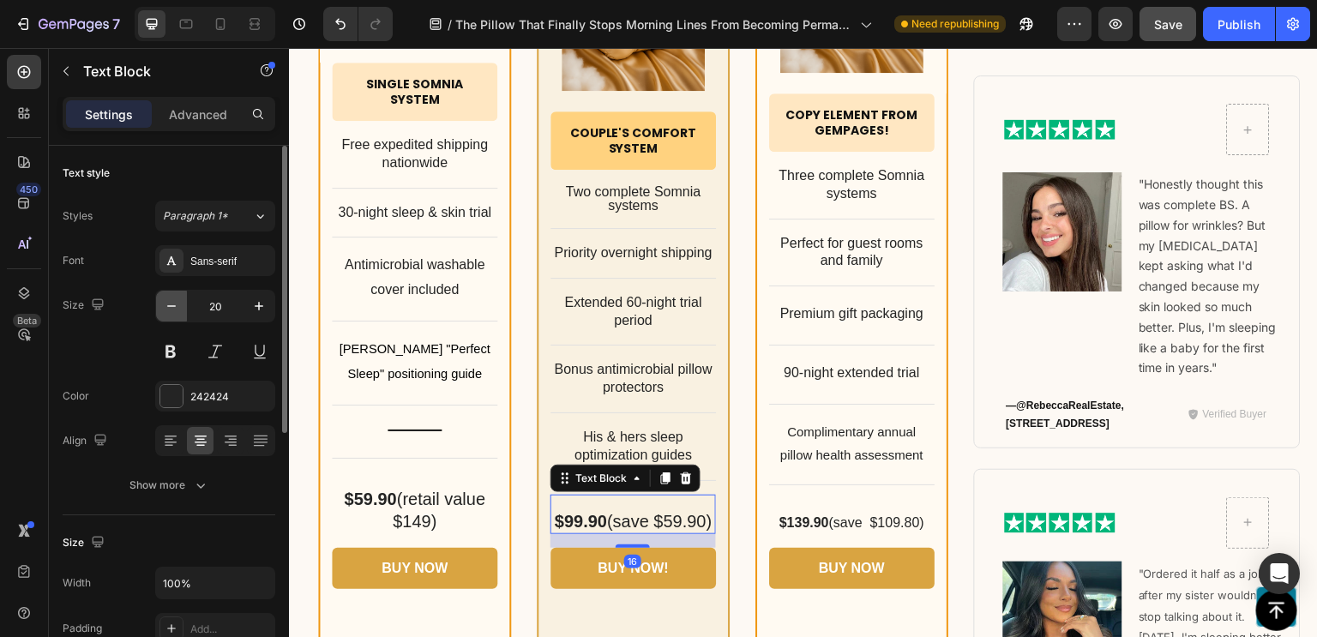
click at [177, 306] on icon "button" at bounding box center [171, 305] width 17 height 17
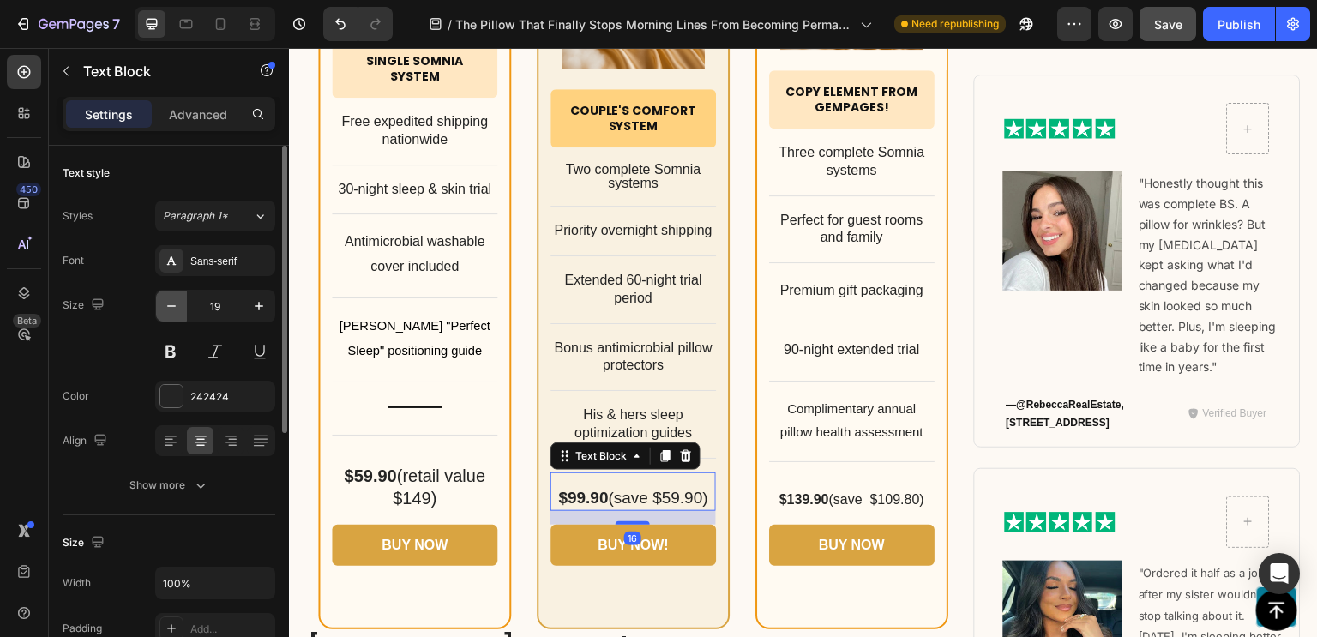
click at [177, 306] on icon "button" at bounding box center [171, 305] width 17 height 17
type input "17"
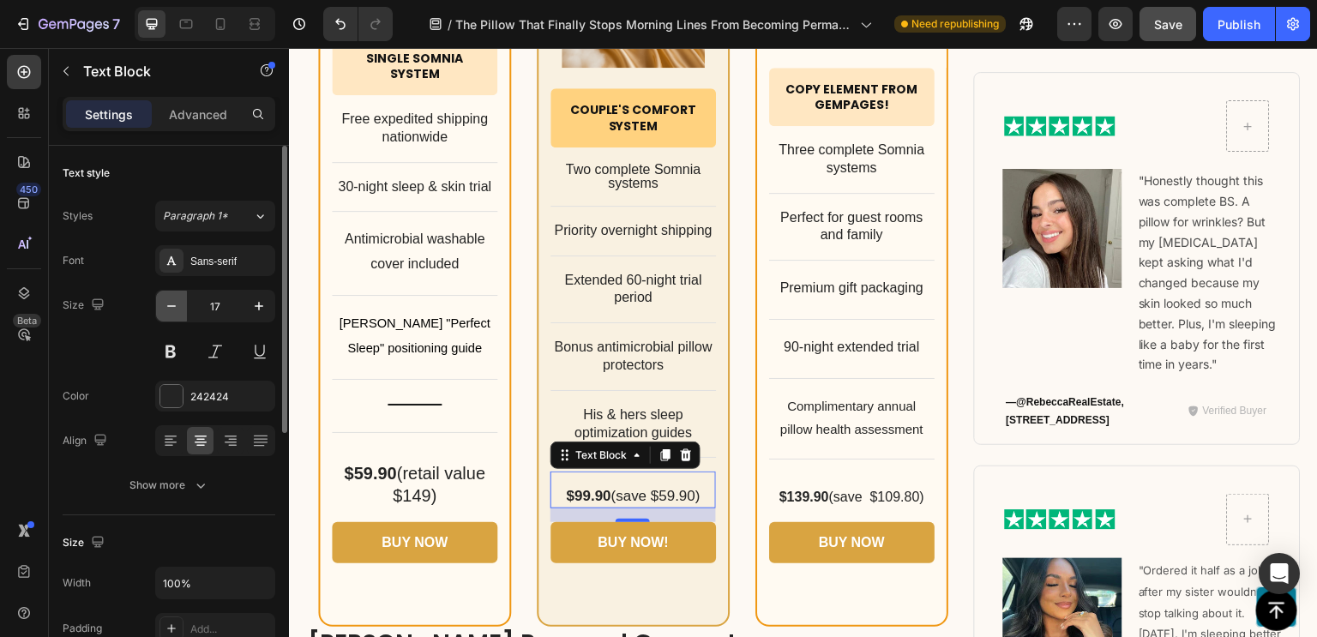
click at [177, 306] on icon "button" at bounding box center [171, 305] width 17 height 17
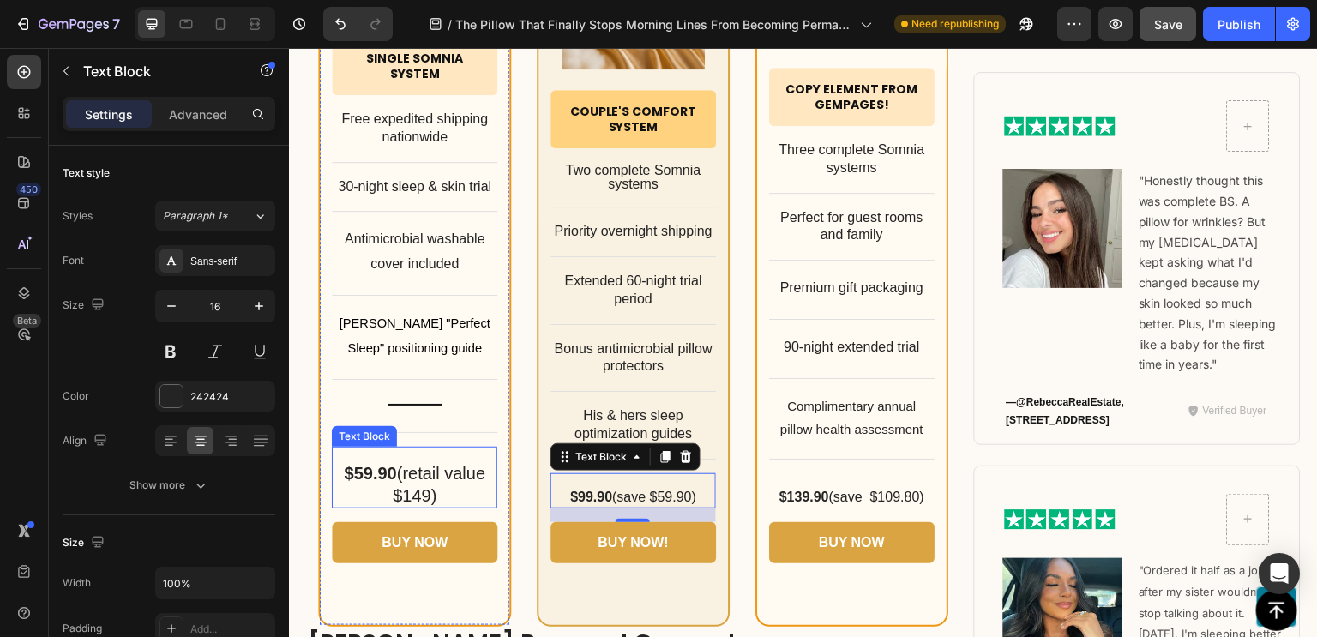
click at [393, 479] on p "$59.90 (retail value $149)" at bounding box center [414, 484] width 162 height 45
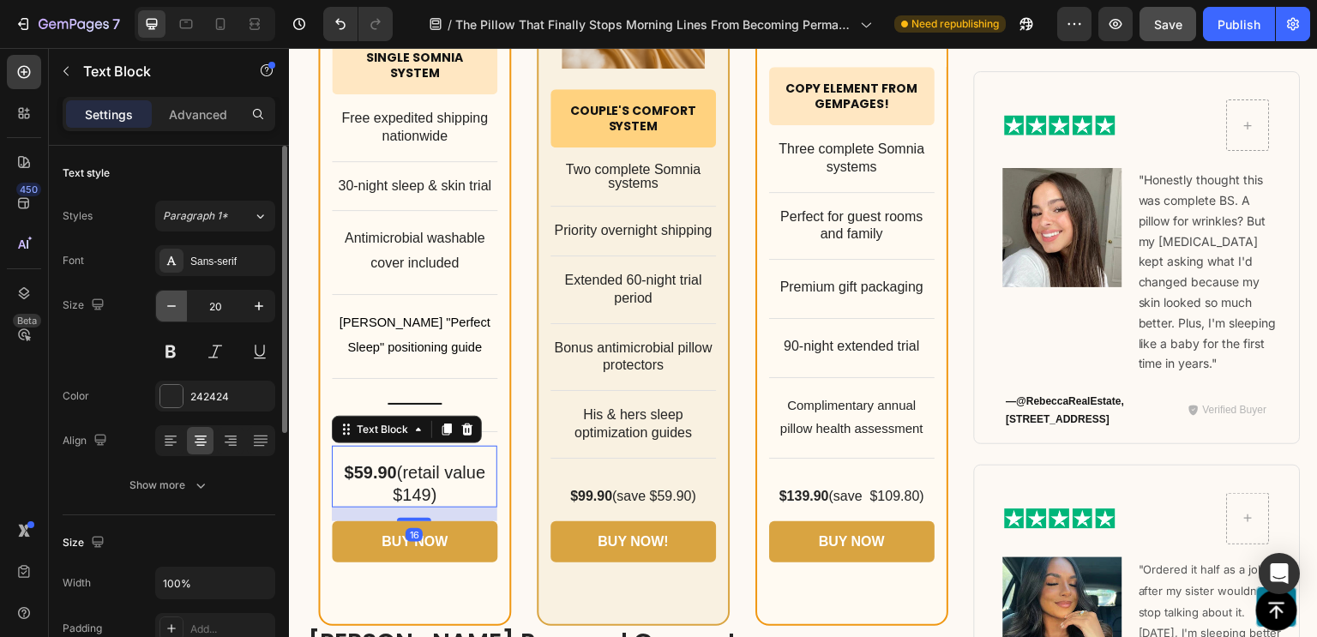
click at [174, 307] on icon "button" at bounding box center [171, 305] width 17 height 17
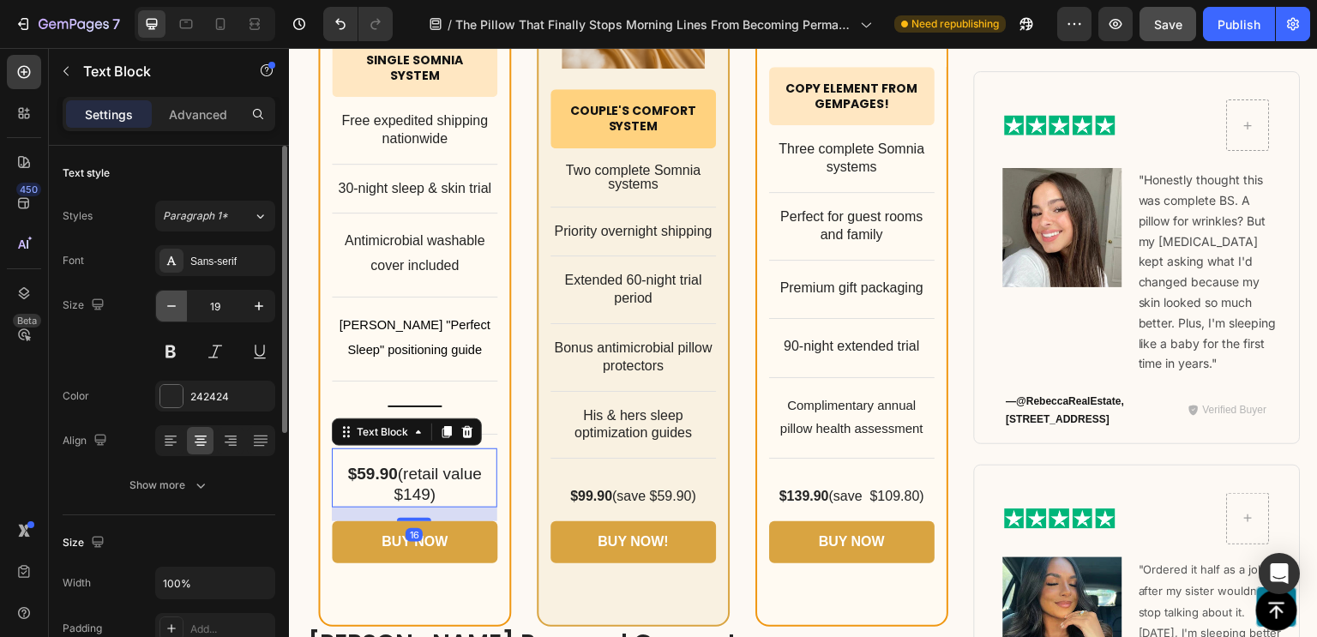
click at [174, 307] on icon "button" at bounding box center [171, 305] width 17 height 17
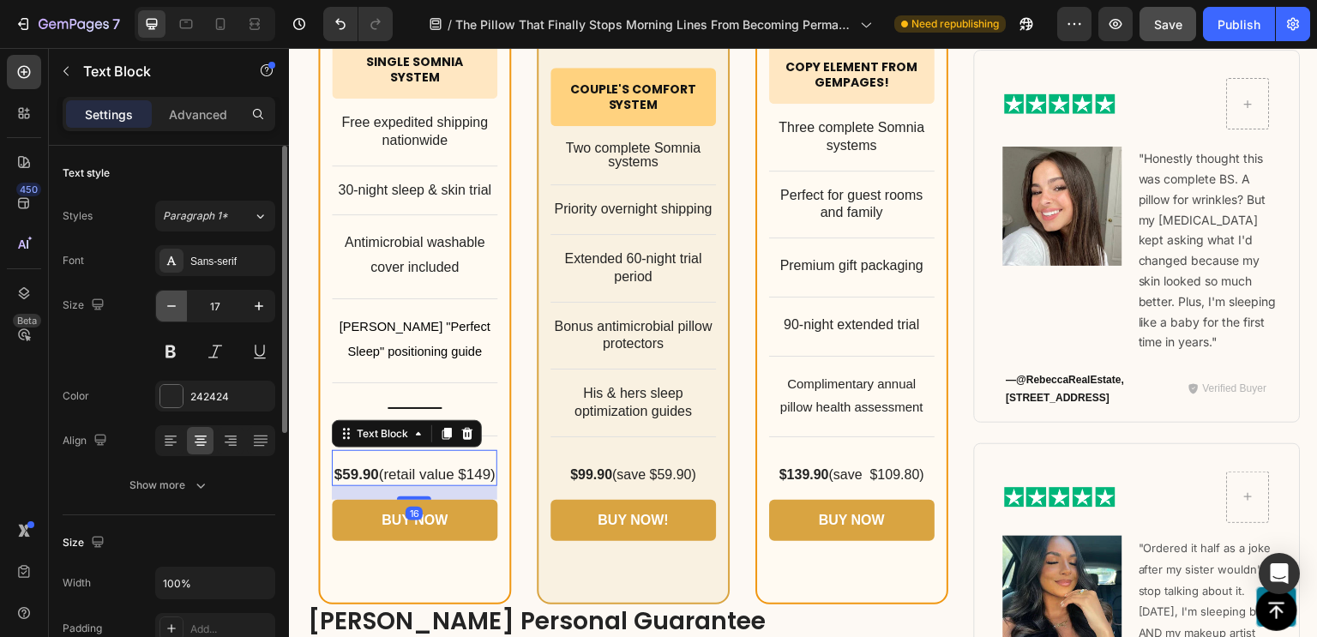
scroll to position [11187, 0]
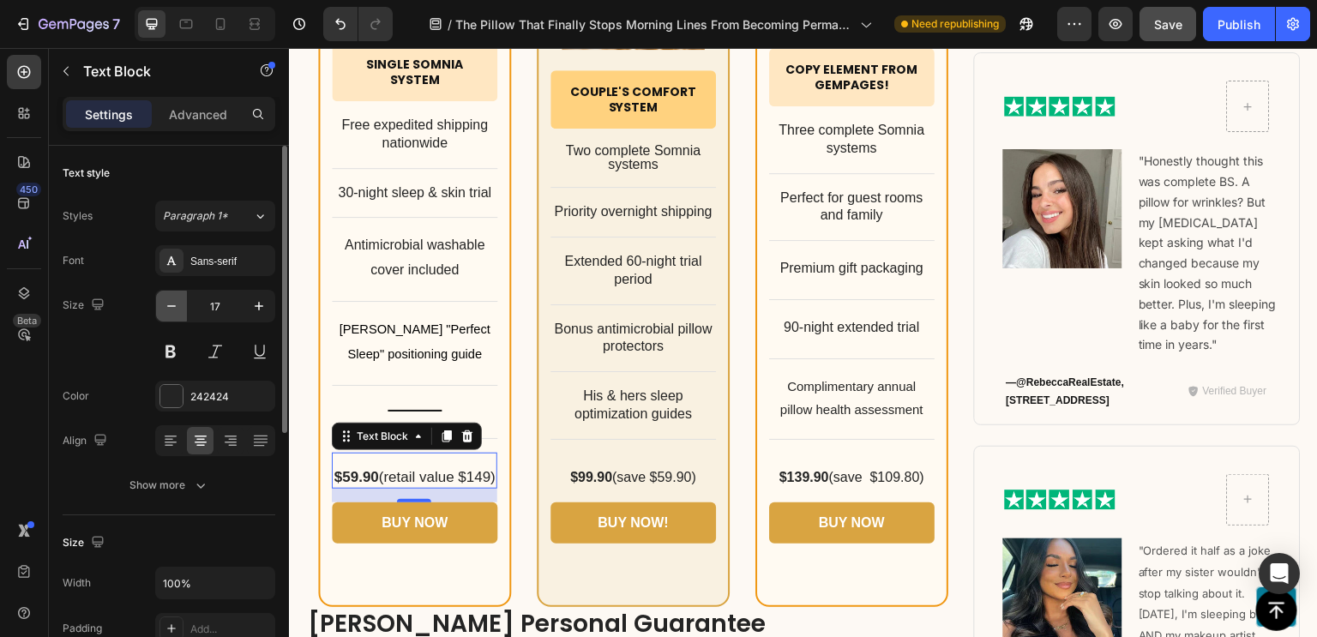
click at [174, 307] on icon "button" at bounding box center [171, 305] width 17 height 17
type input "16"
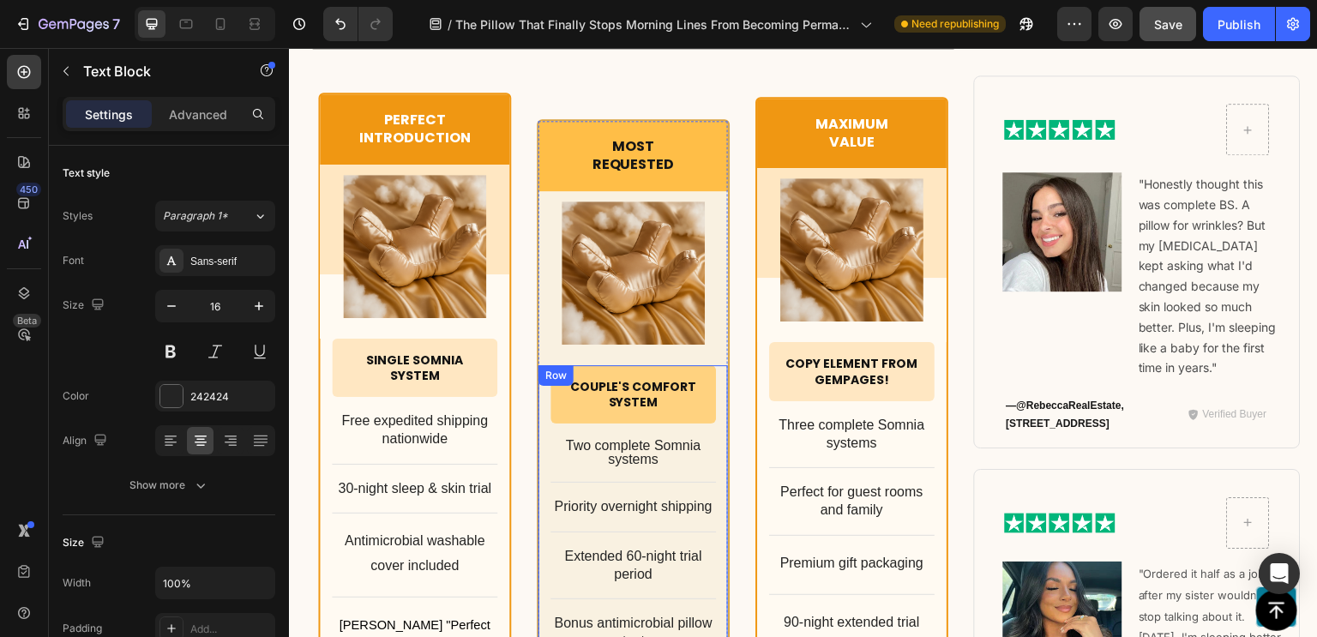
scroll to position [10823, 0]
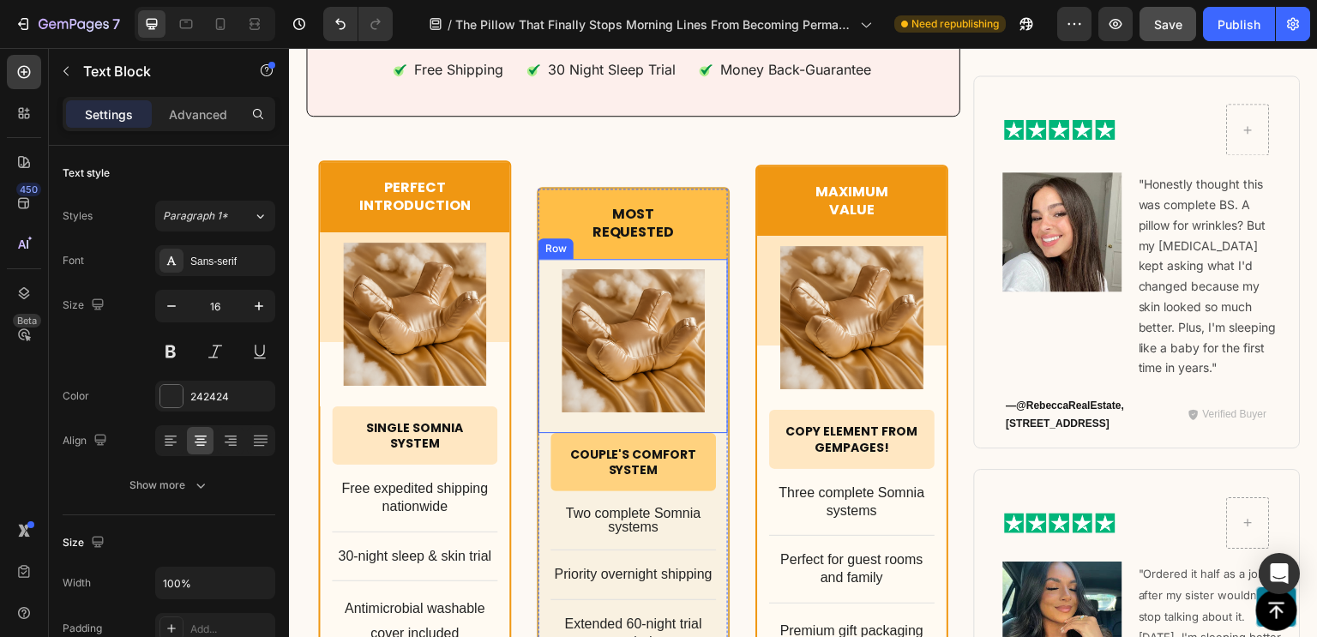
click at [711, 259] on div "Product Images Row" at bounding box center [632, 346] width 189 height 174
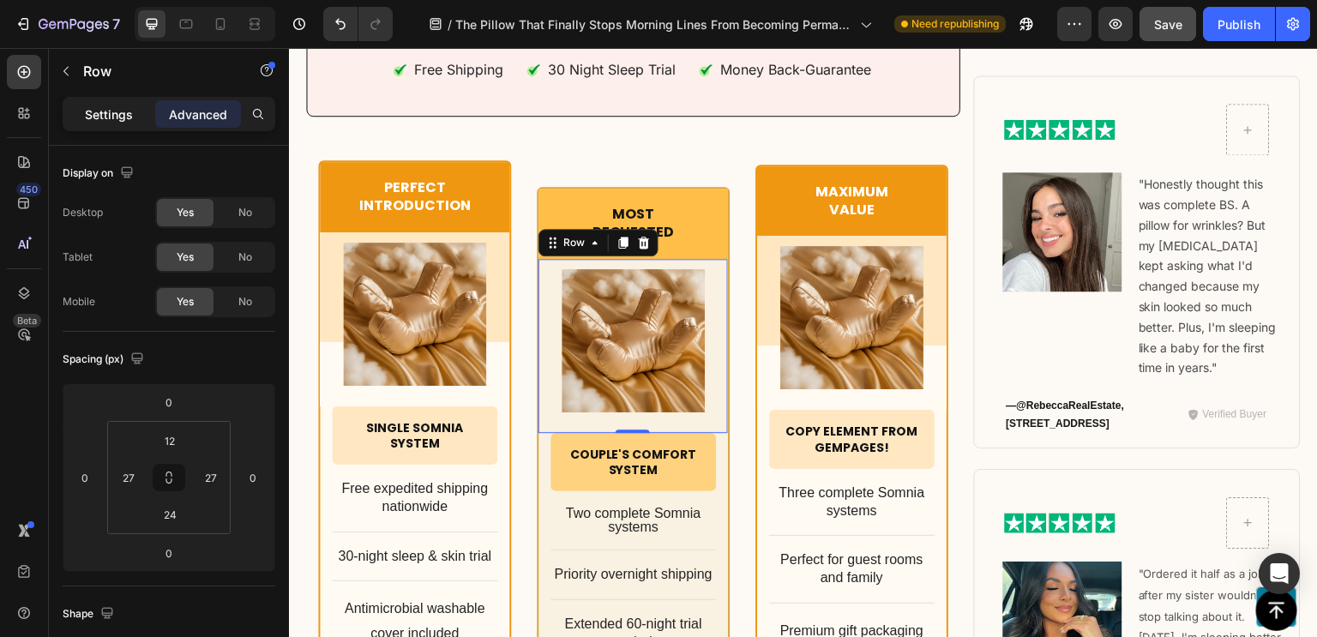
click at [110, 116] on p "Settings" at bounding box center [109, 114] width 48 height 18
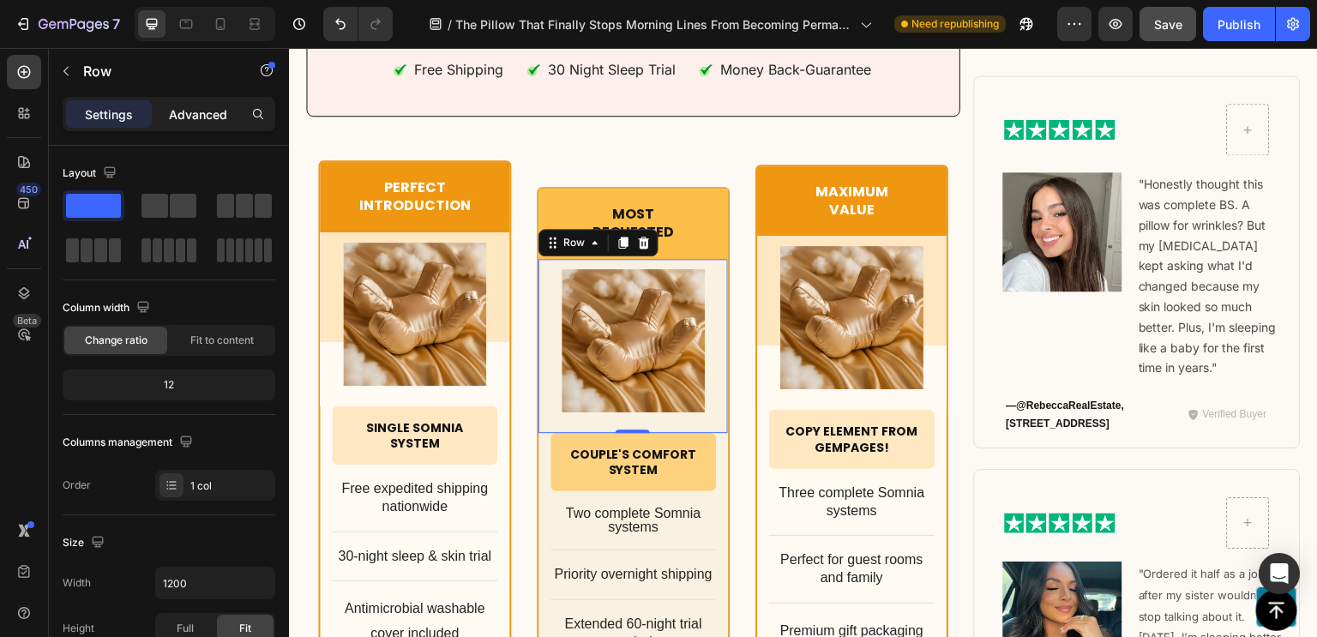
click at [189, 117] on p "Advanced" at bounding box center [198, 114] width 58 height 18
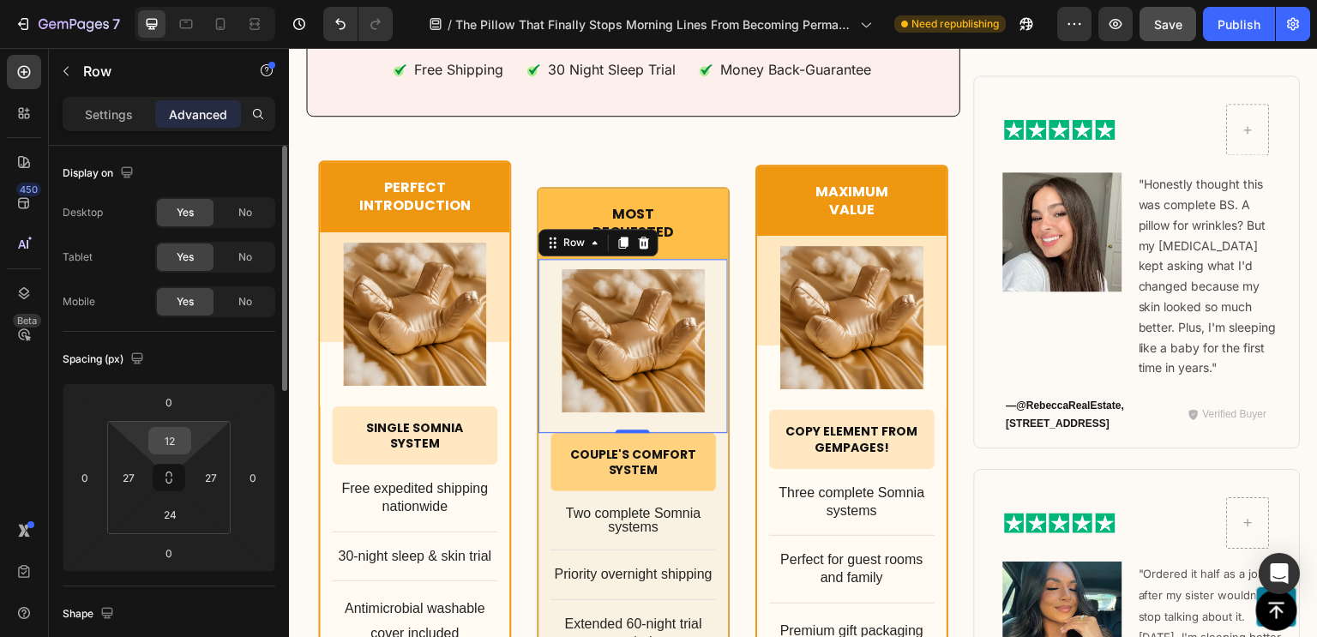
click at [169, 445] on input "12" at bounding box center [170, 441] width 34 height 26
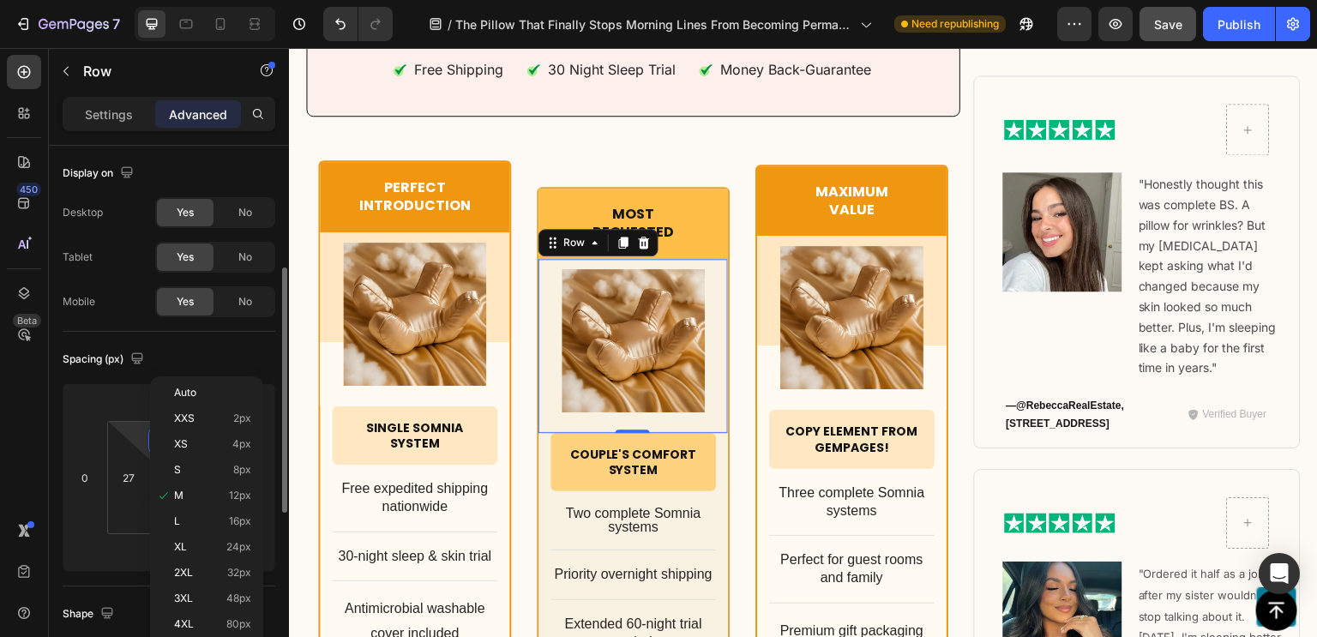
scroll to position [84, 0]
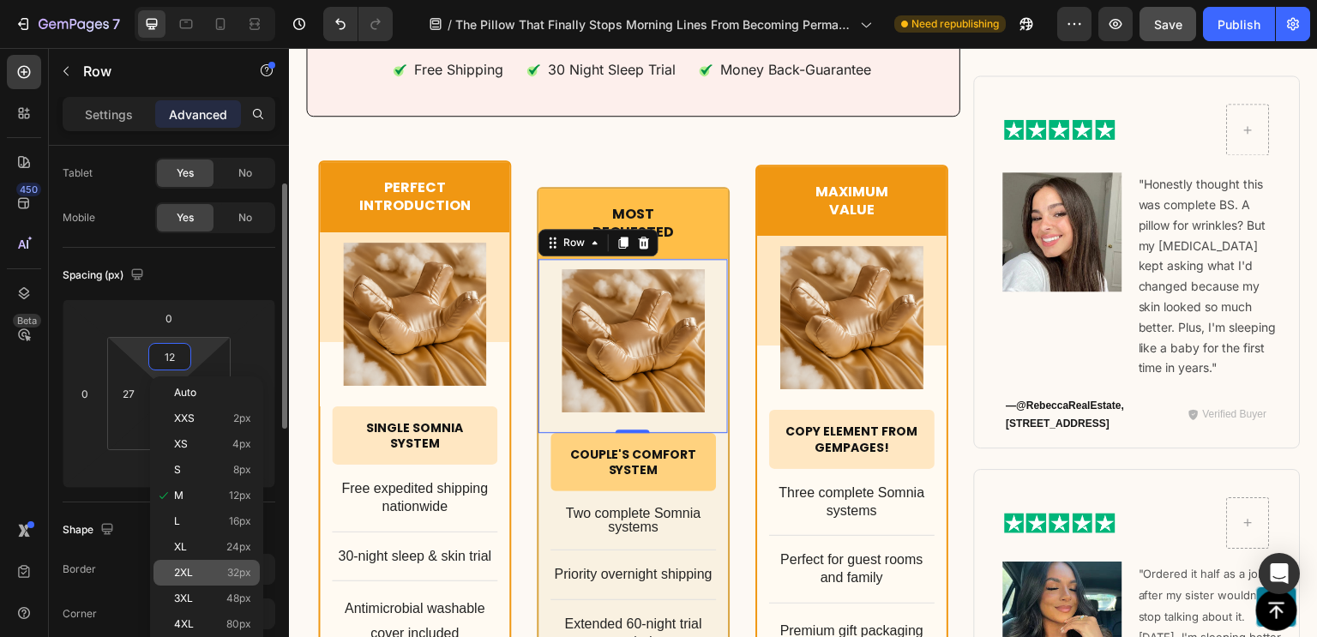
click at [199, 580] on div "2XL 32px" at bounding box center [206, 573] width 106 height 26
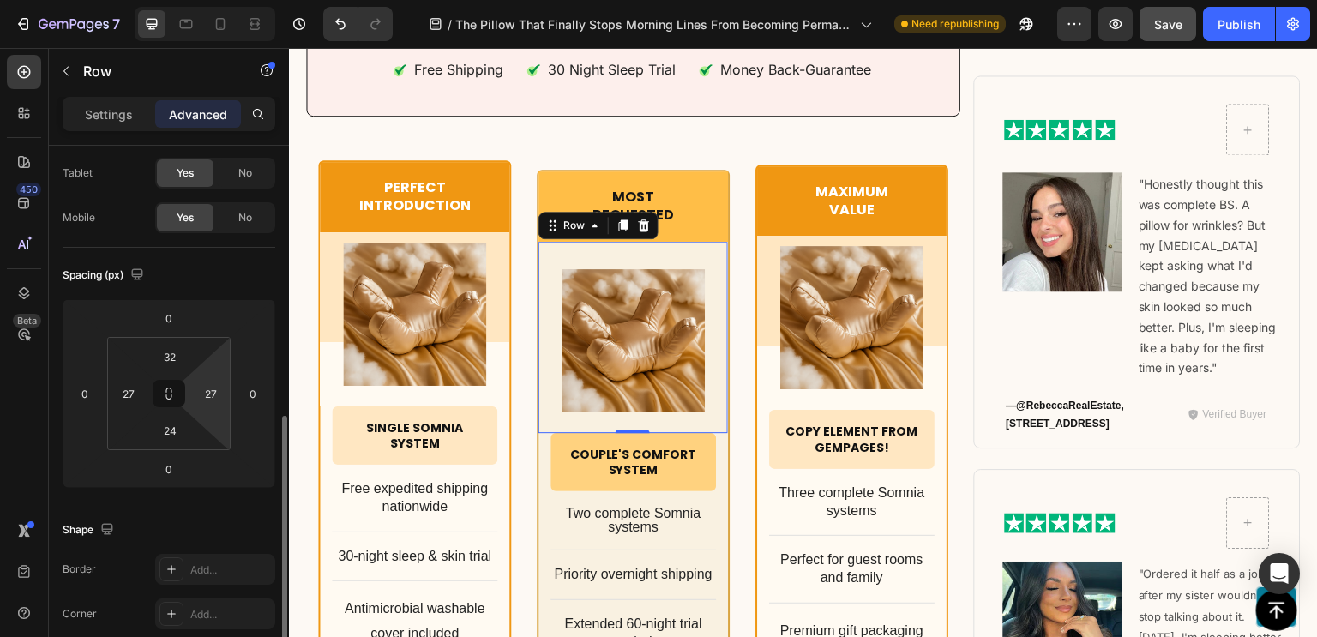
scroll to position [244, 0]
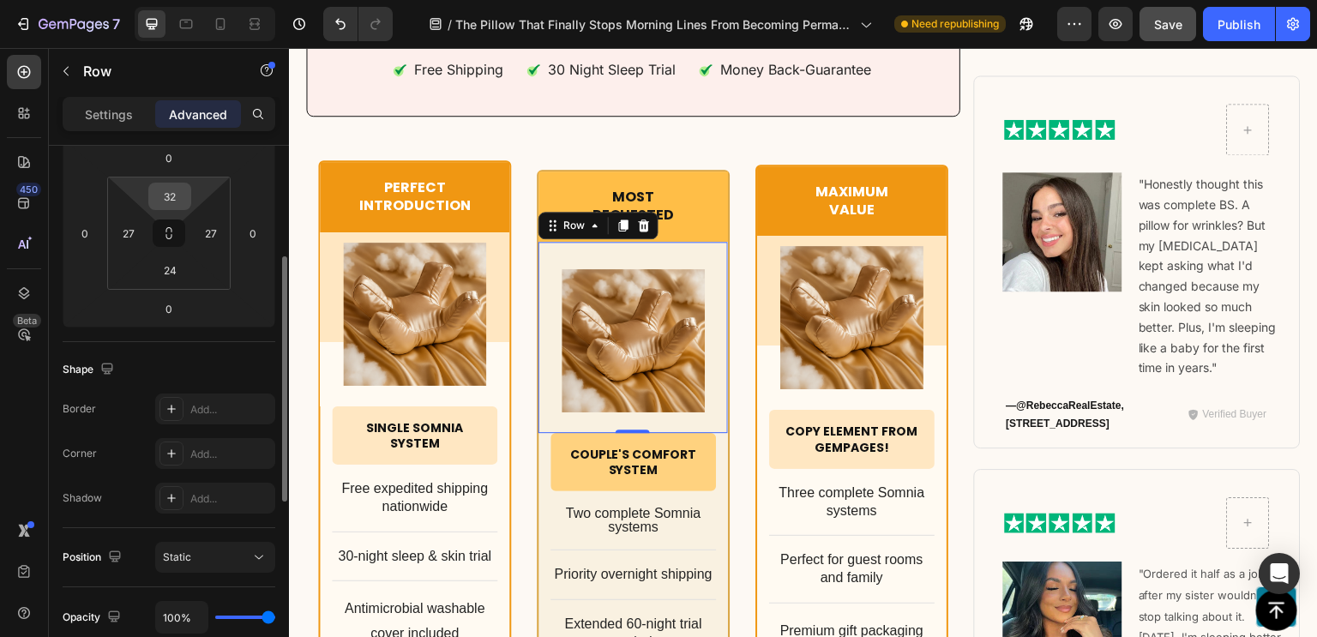
click at [173, 195] on input "32" at bounding box center [170, 196] width 34 height 26
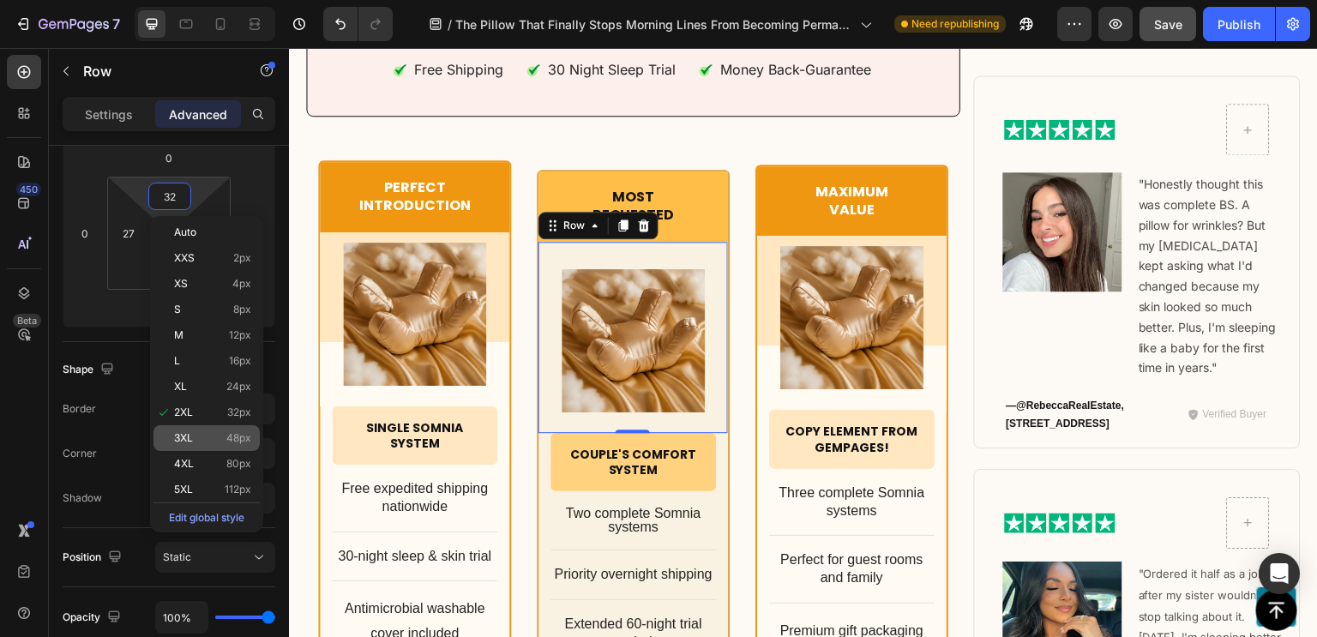
click at [214, 430] on div "3XL 48px" at bounding box center [206, 438] width 106 height 26
type input "48"
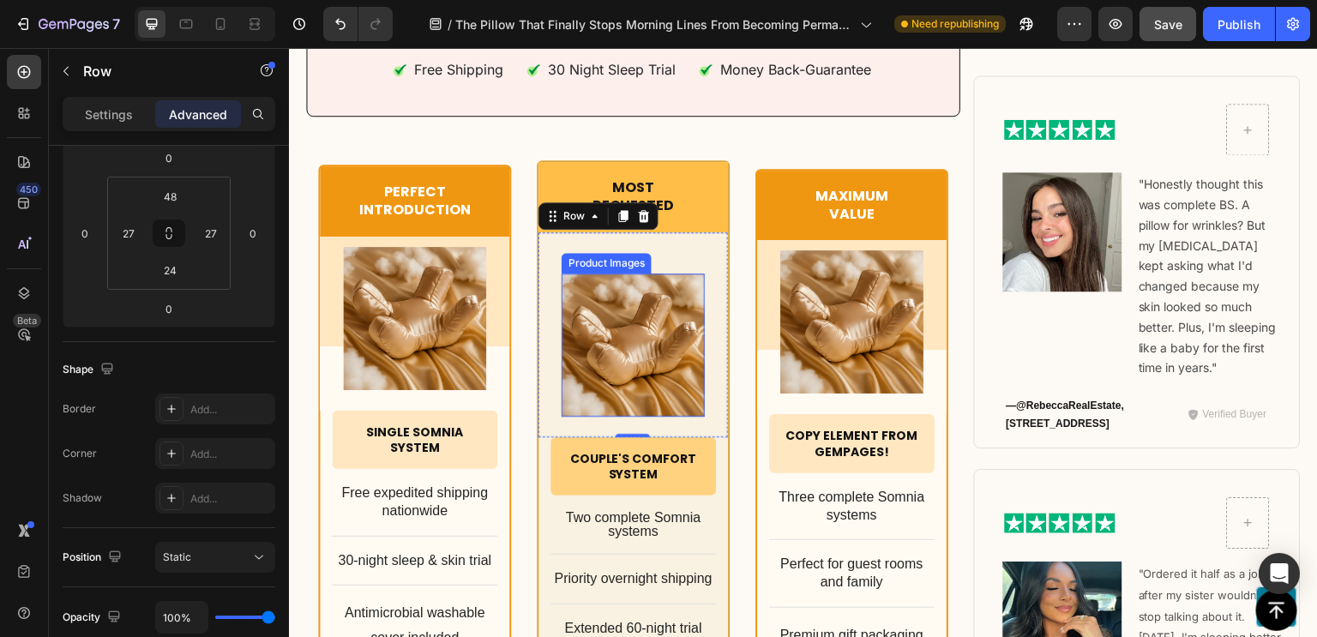
click at [633, 302] on img at bounding box center [632, 344] width 143 height 143
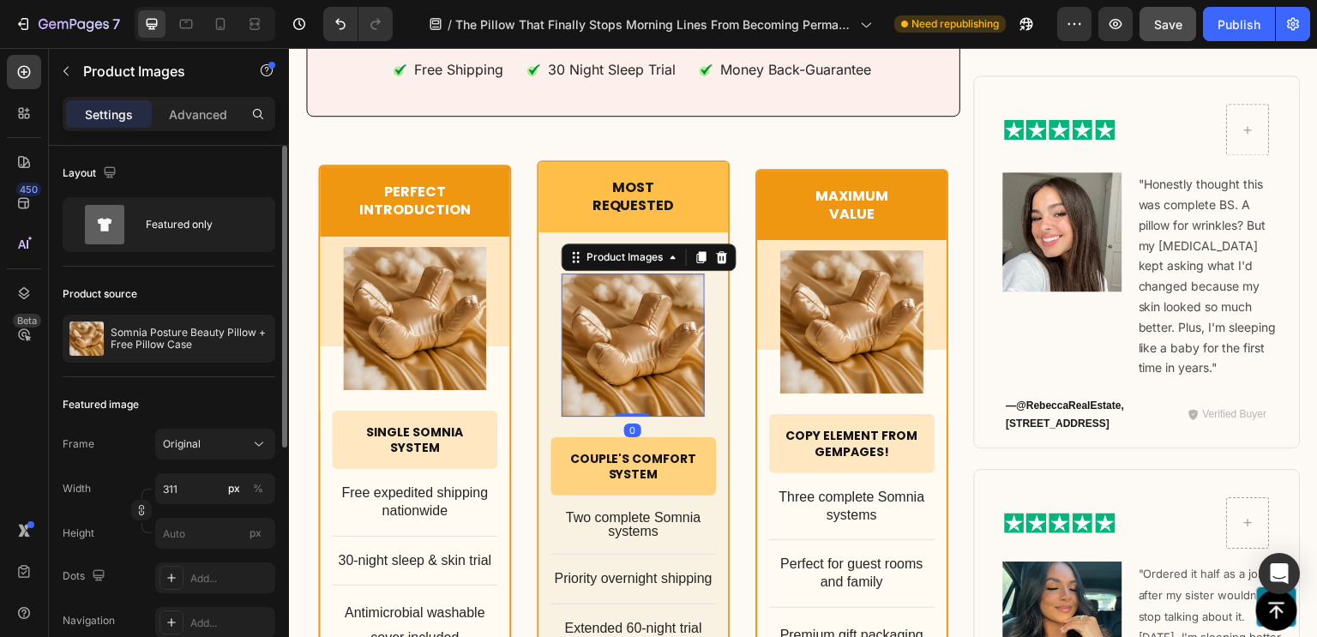
scroll to position [53, 0]
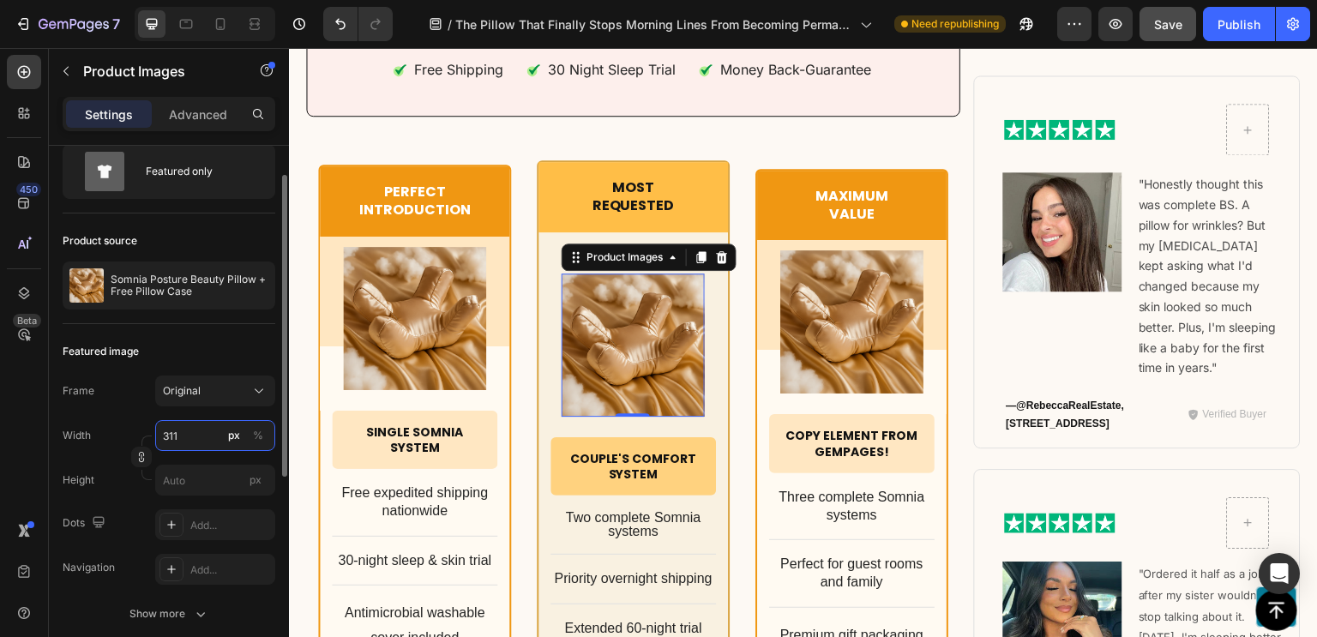
click at [187, 441] on input "311" at bounding box center [215, 435] width 120 height 31
type input "350"
click at [225, 320] on div "Product source Somnia Posture Beauty Pillow + Free Pillow Case" at bounding box center [169, 268] width 213 height 111
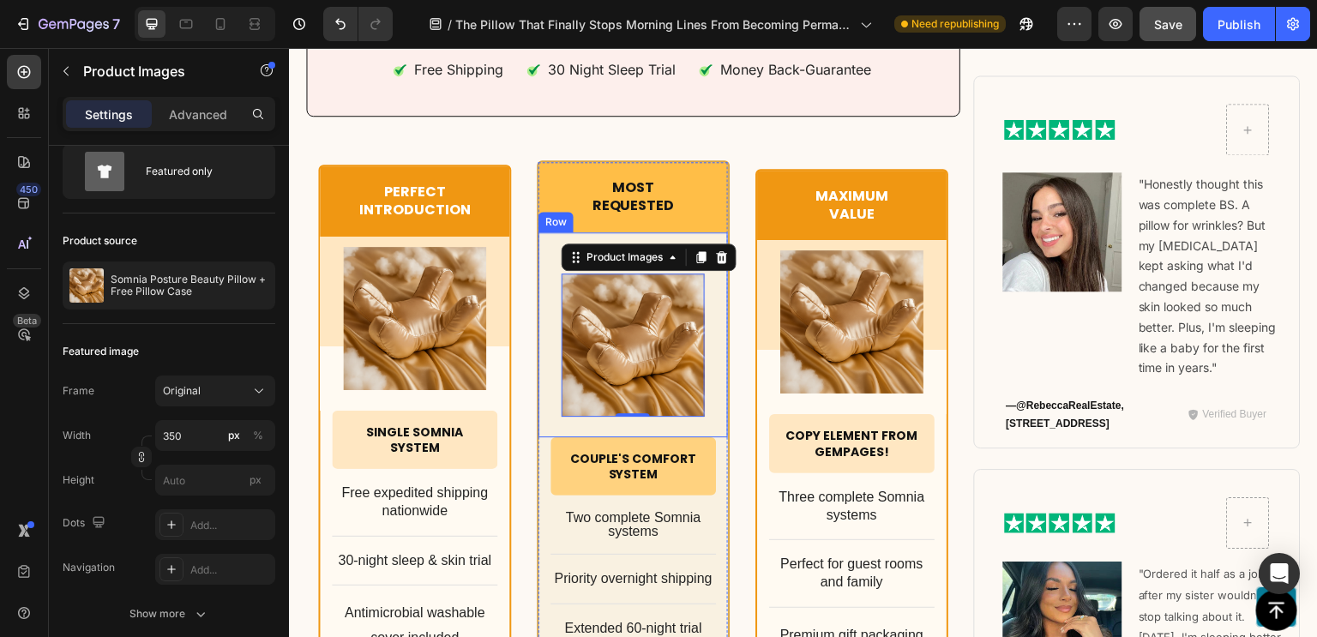
click at [555, 250] on div "Product Images 0 Row" at bounding box center [632, 334] width 189 height 205
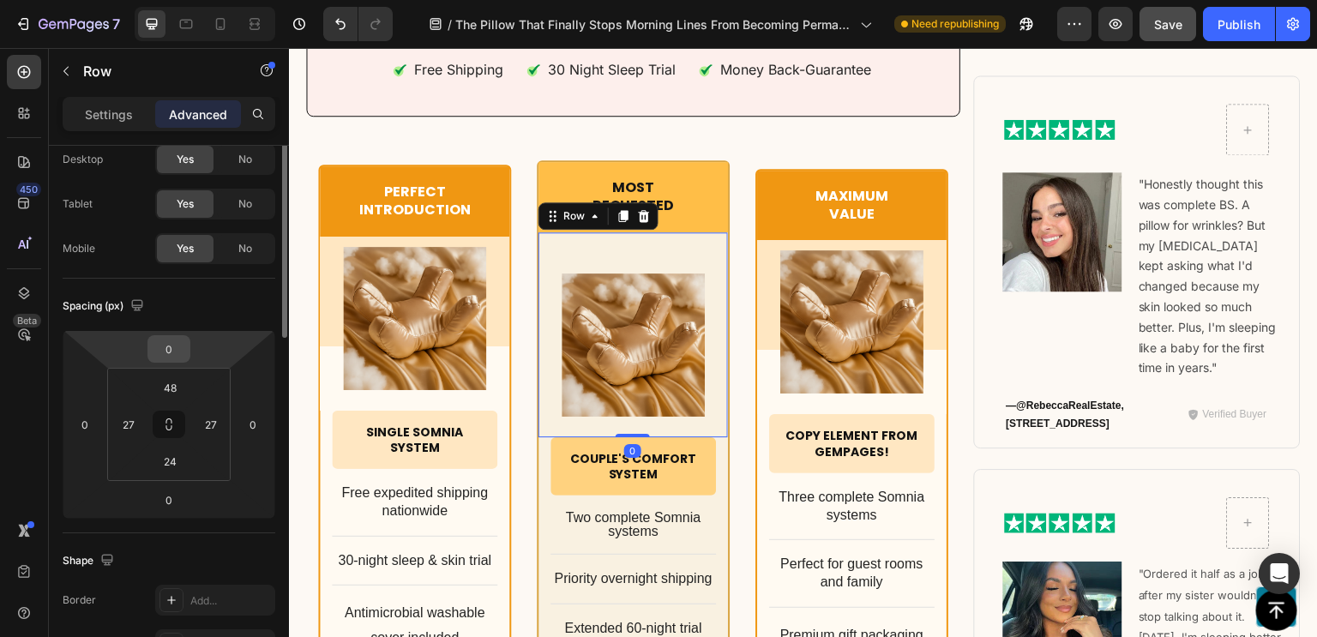
scroll to position [0, 0]
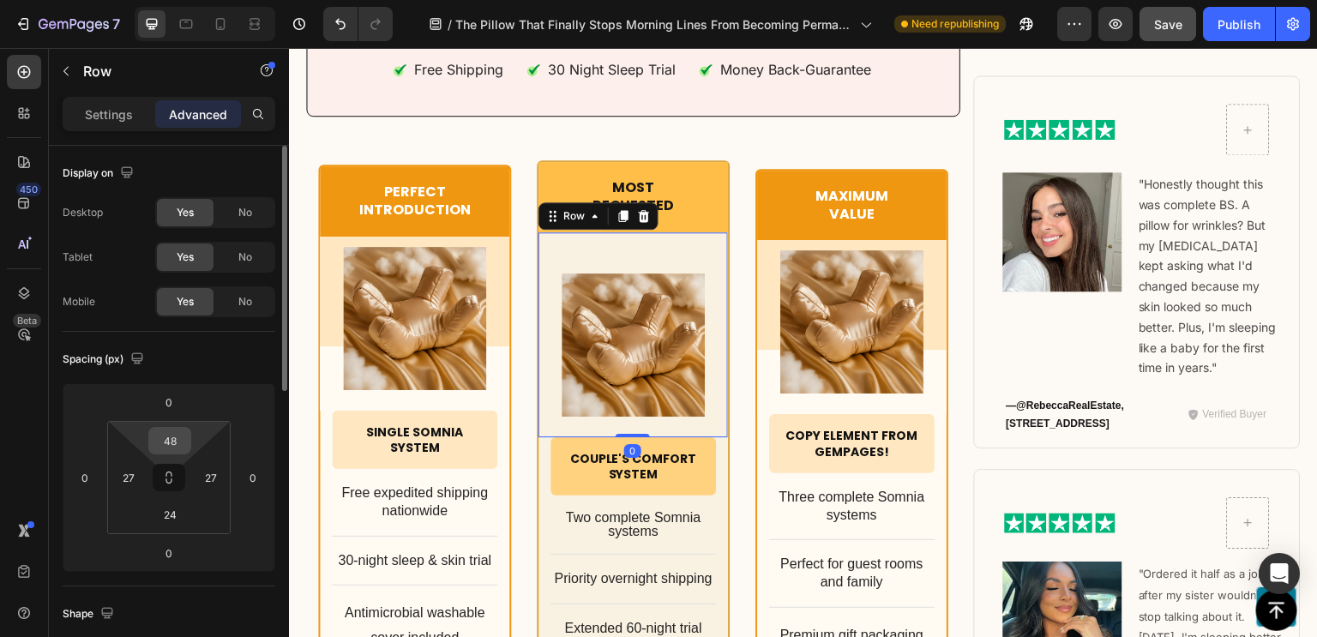
click at [164, 435] on input "48" at bounding box center [170, 441] width 34 height 26
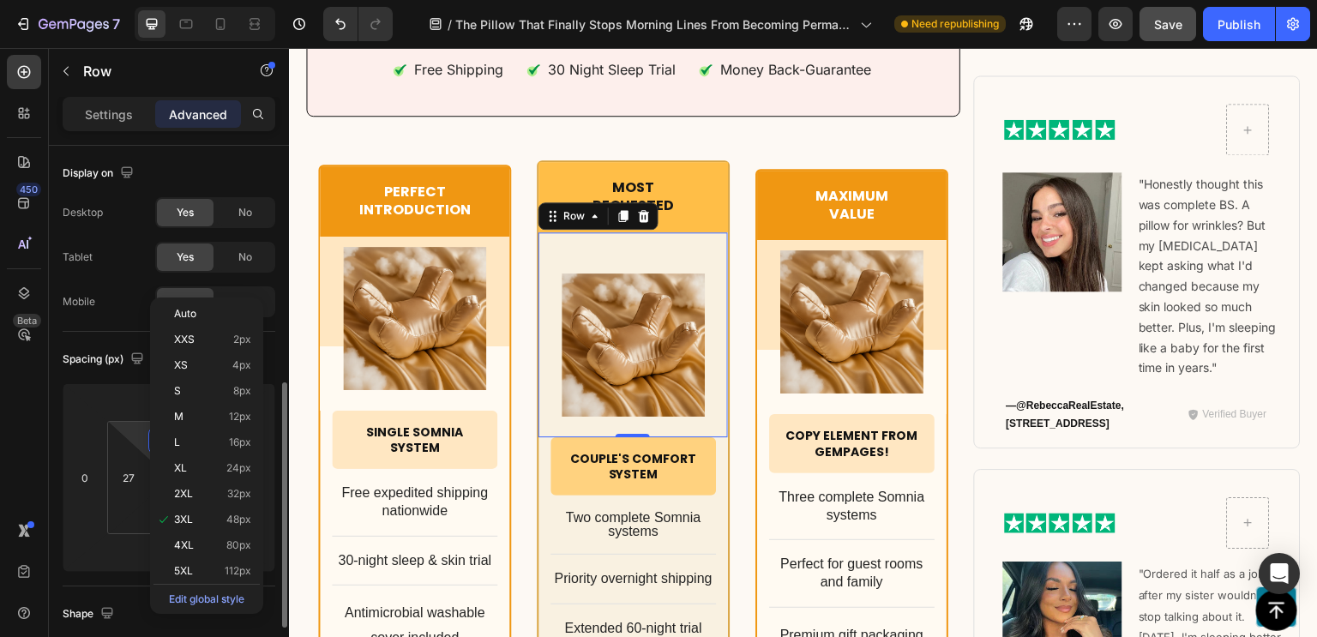
scroll to position [163, 0]
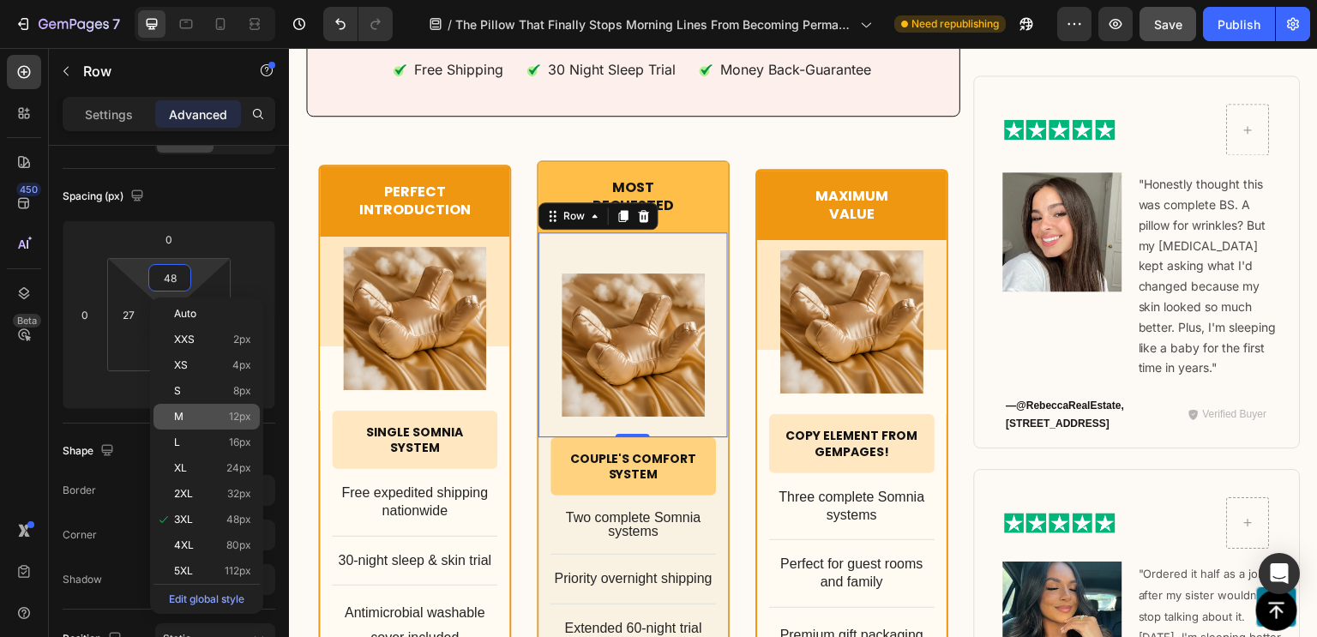
click at [206, 424] on div "M 12px" at bounding box center [206, 417] width 106 height 26
type input "12"
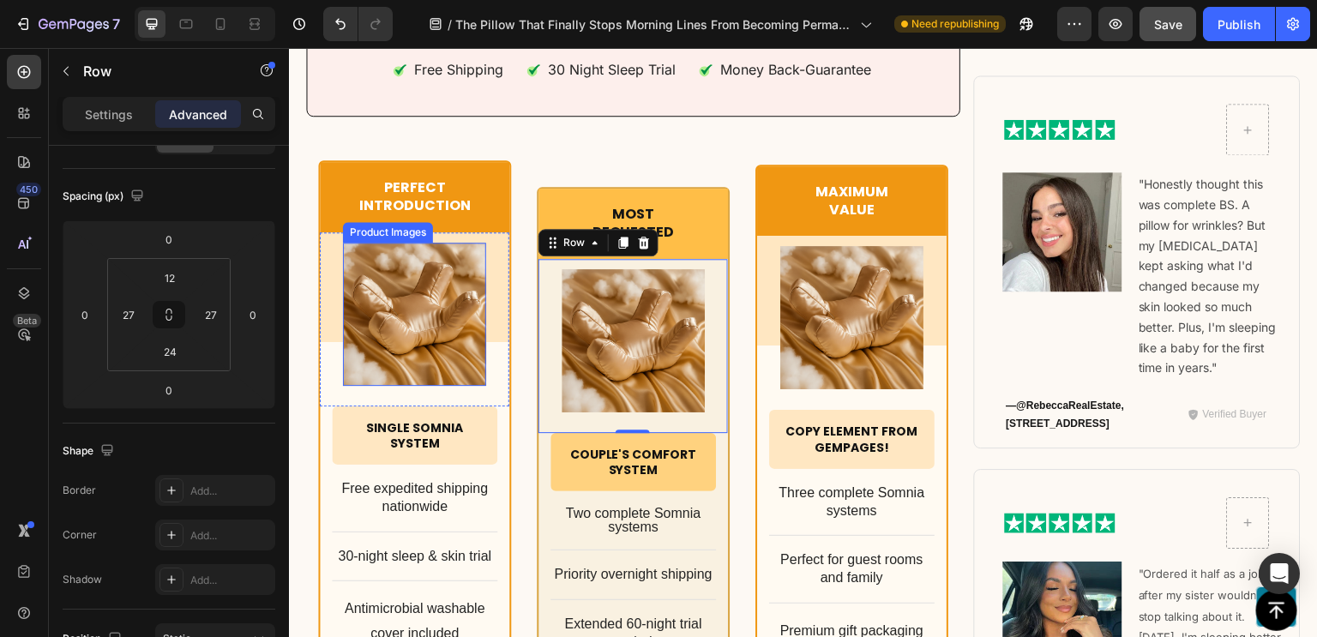
click at [457, 299] on img at bounding box center [414, 314] width 143 height 143
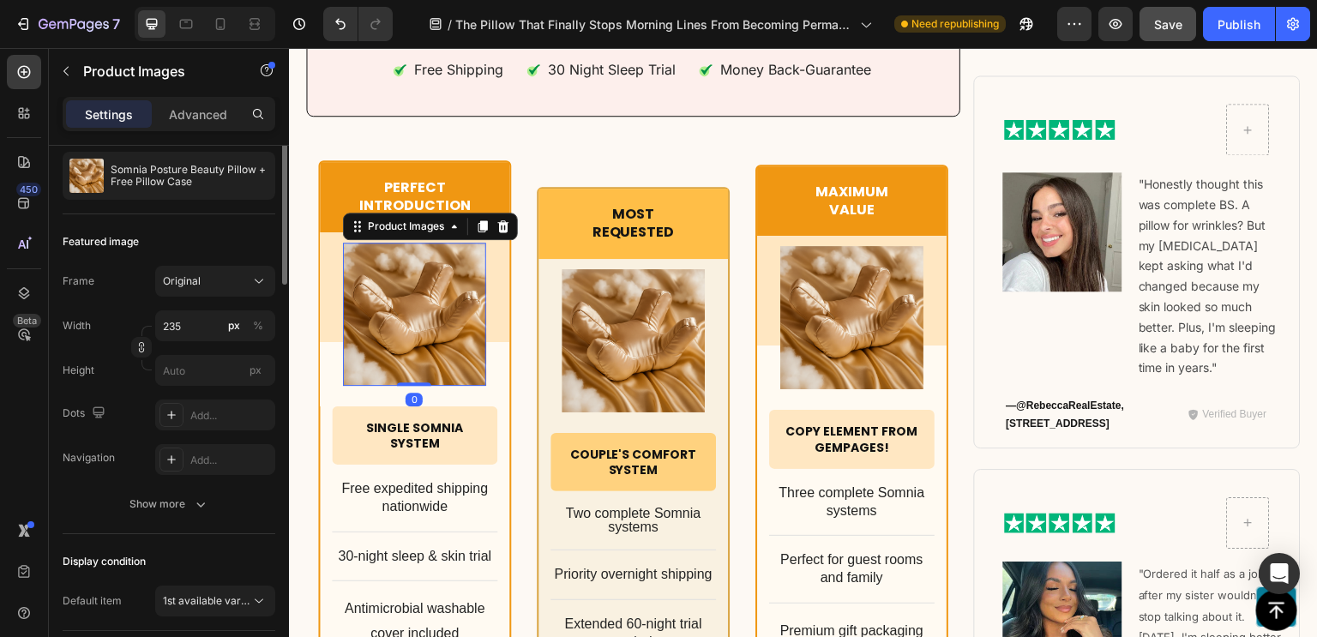
scroll to position [0, 0]
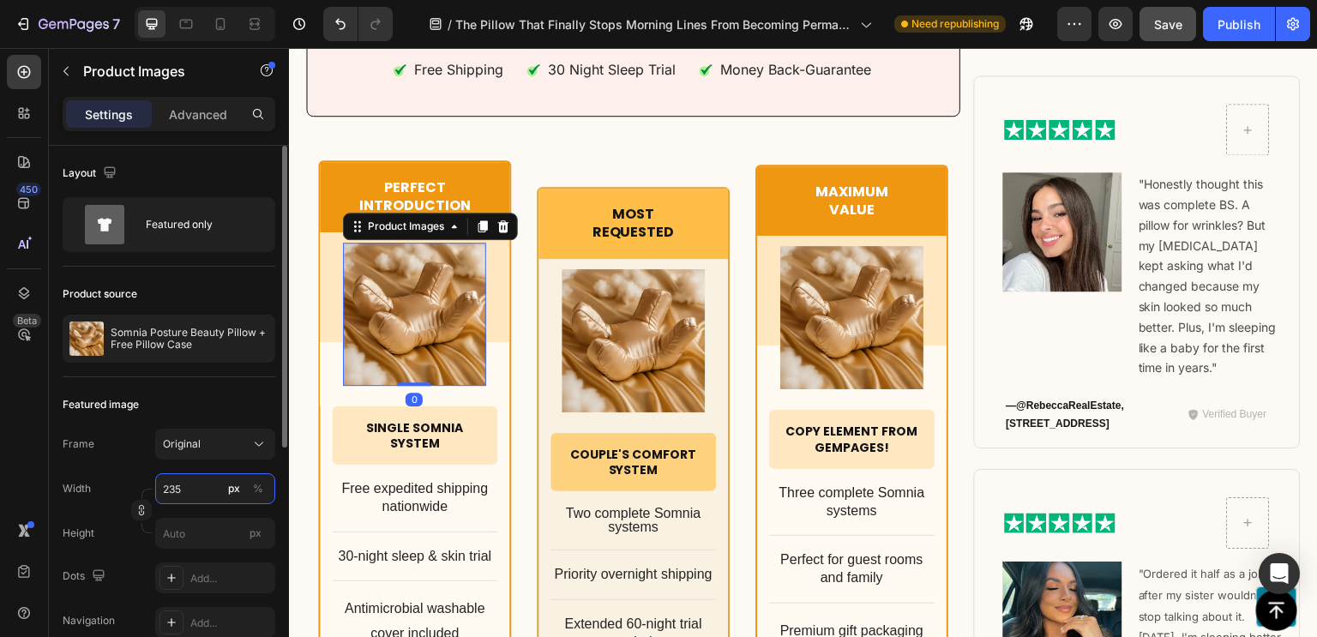
click at [180, 488] on input "235" at bounding box center [215, 488] width 120 height 31
type input "184"
click at [180, 488] on input "184" at bounding box center [215, 488] width 120 height 31
click at [264, 490] on button "%" at bounding box center [258, 488] width 21 height 21
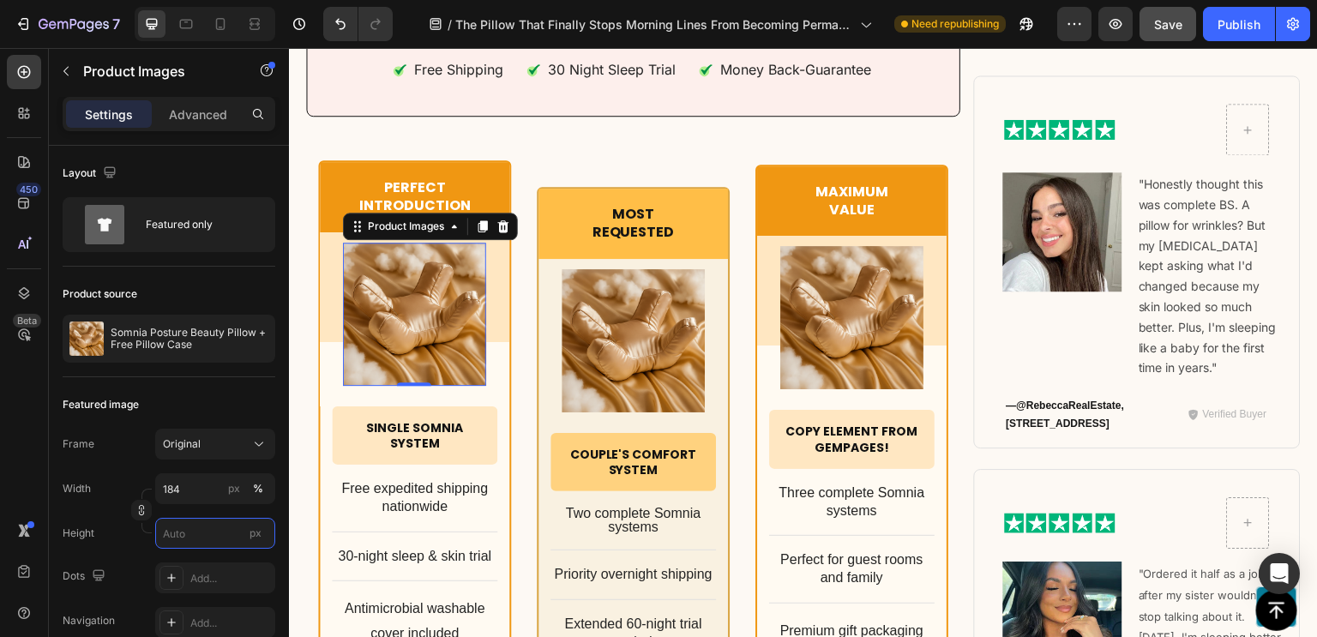
click at [222, 529] on input "px" at bounding box center [215, 533] width 120 height 31
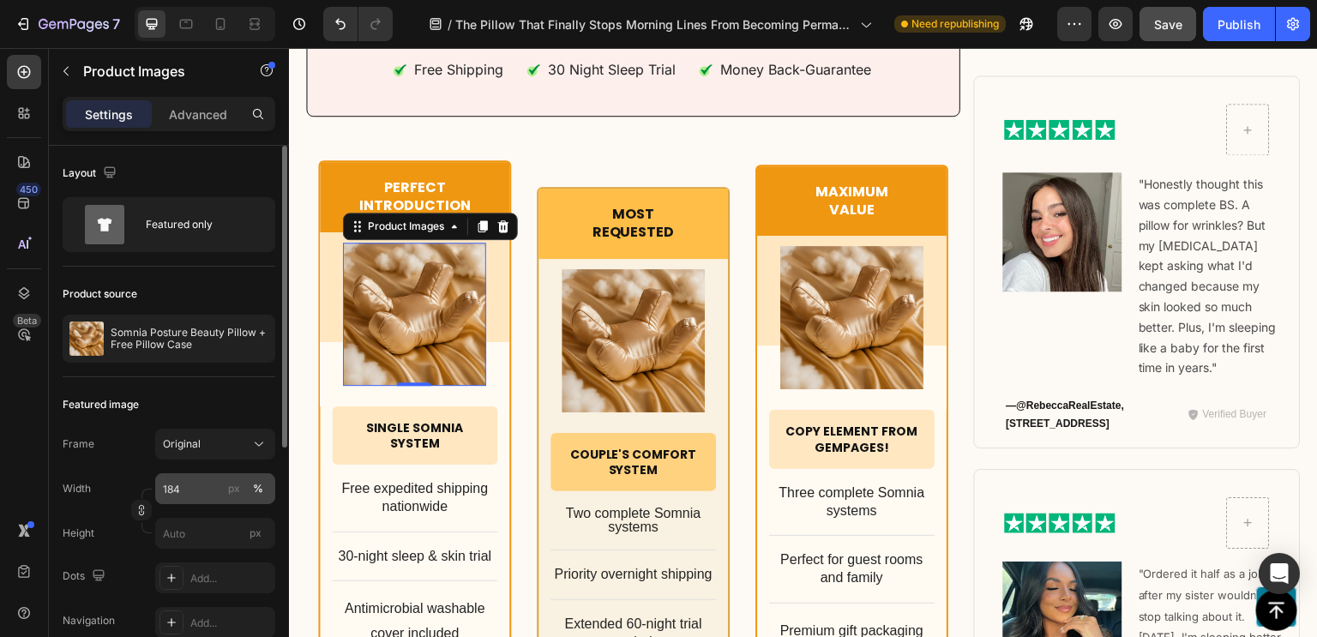
click at [257, 489] on div "%" at bounding box center [258, 488] width 10 height 15
click at [260, 494] on div "%" at bounding box center [258, 488] width 10 height 15
click at [206, 493] on input "184" at bounding box center [215, 488] width 120 height 31
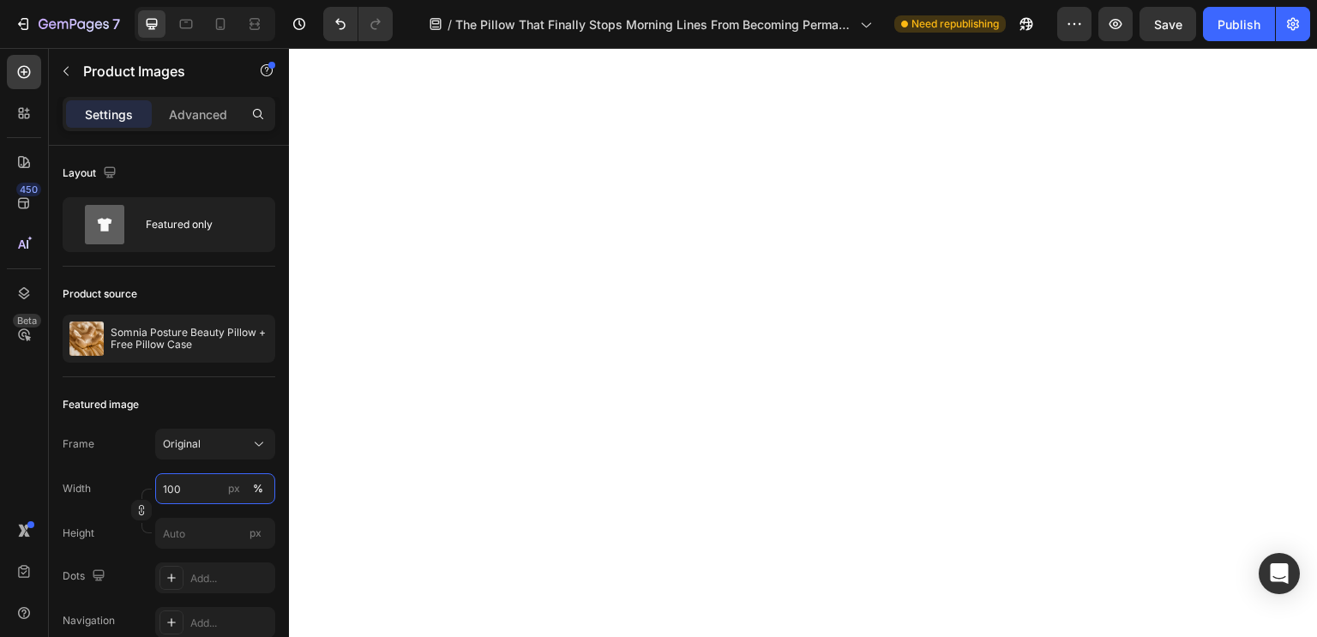
click at [198, 489] on input "100" at bounding box center [215, 488] width 120 height 31
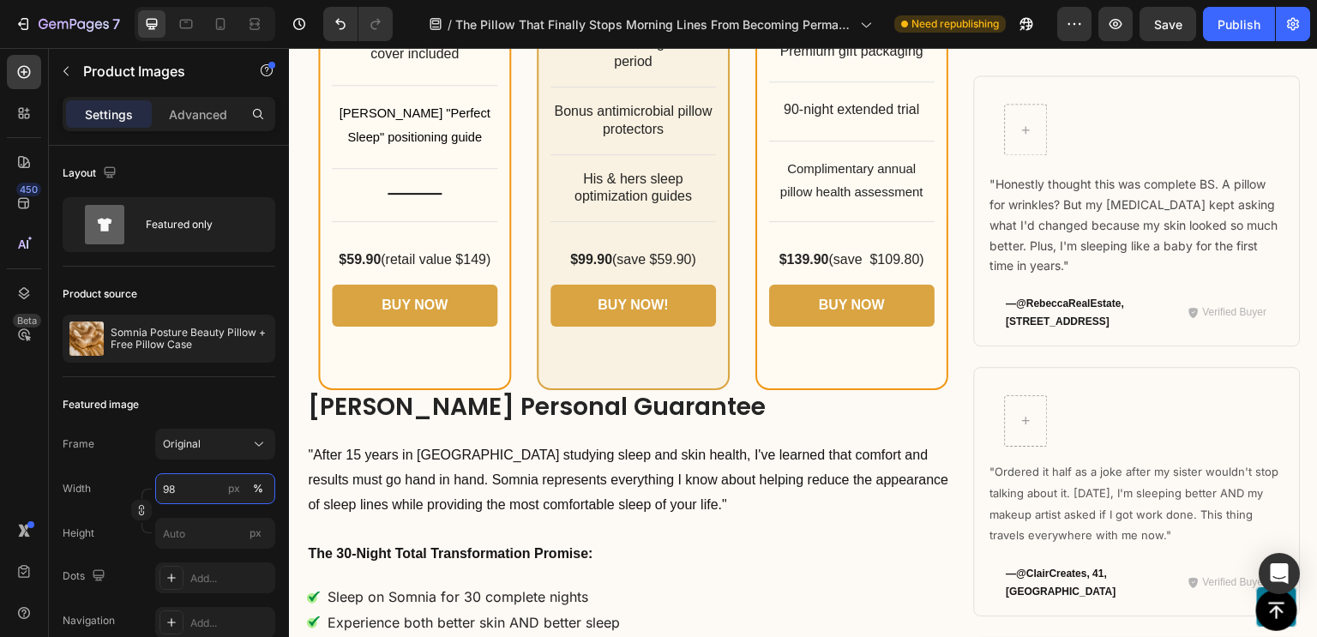
scroll to position [10823, 0]
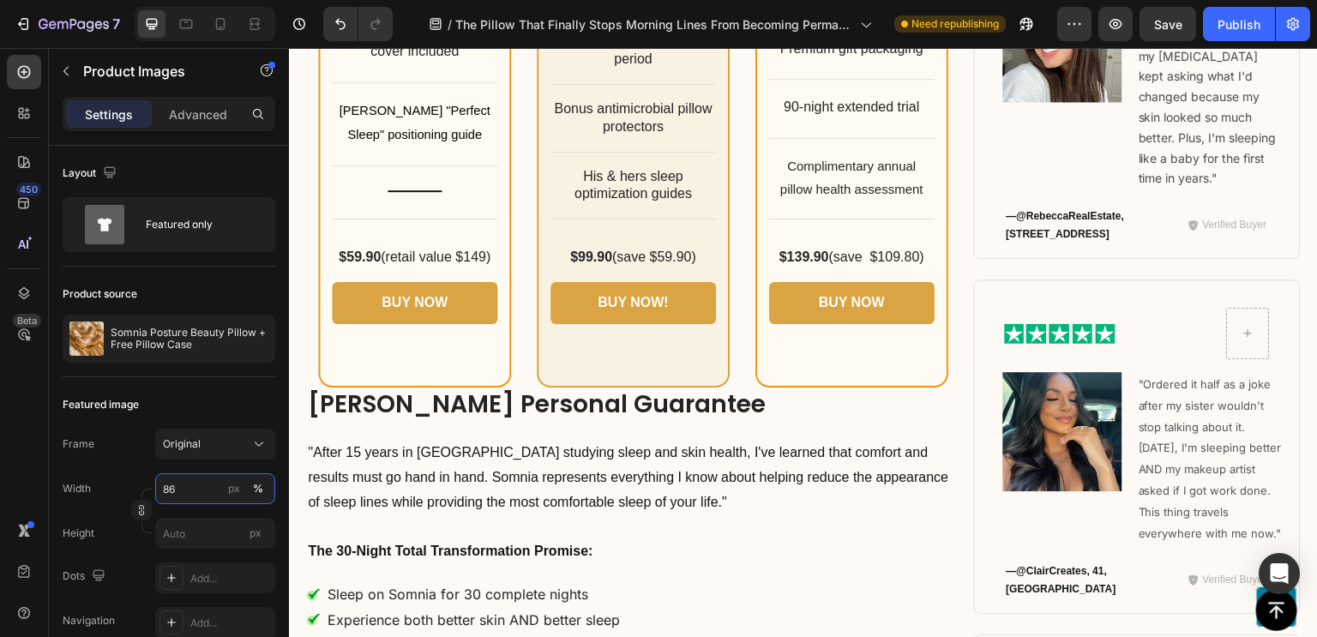
type input "85"
drag, startPoint x: 655, startPoint y: 345, endPoint x: 319, endPoint y: 421, distance: 344.6
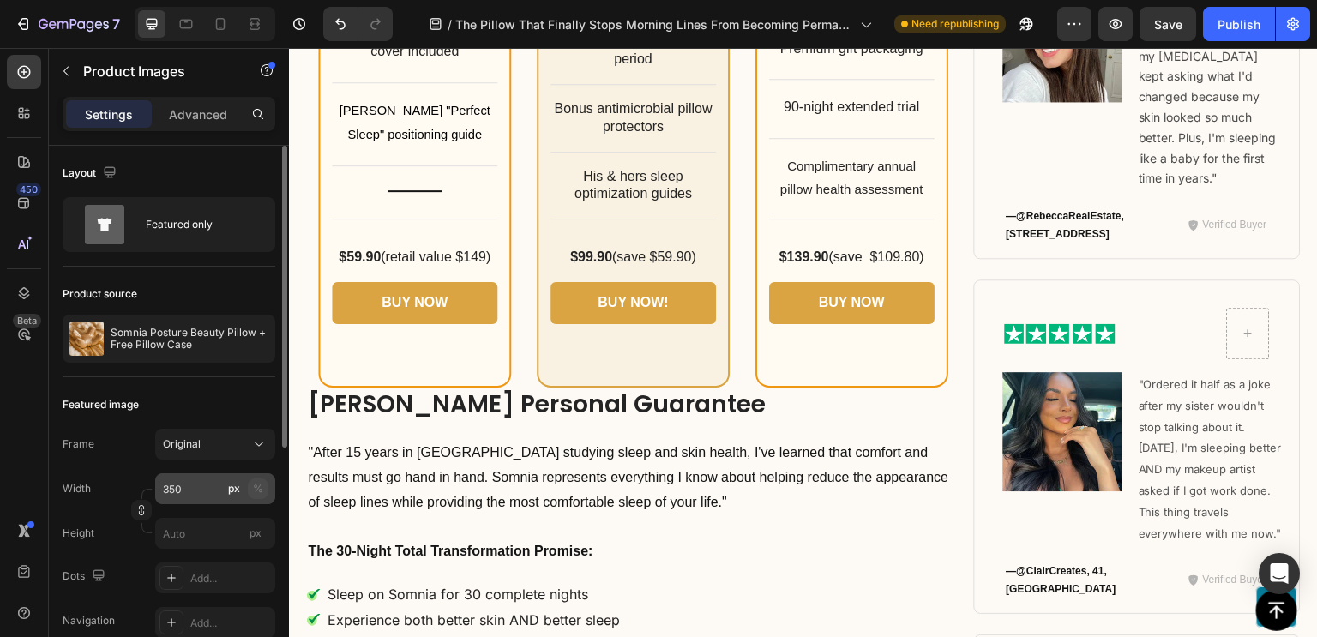
click at [264, 488] on button "%" at bounding box center [258, 488] width 21 height 21
click at [197, 489] on input "350" at bounding box center [215, 488] width 120 height 31
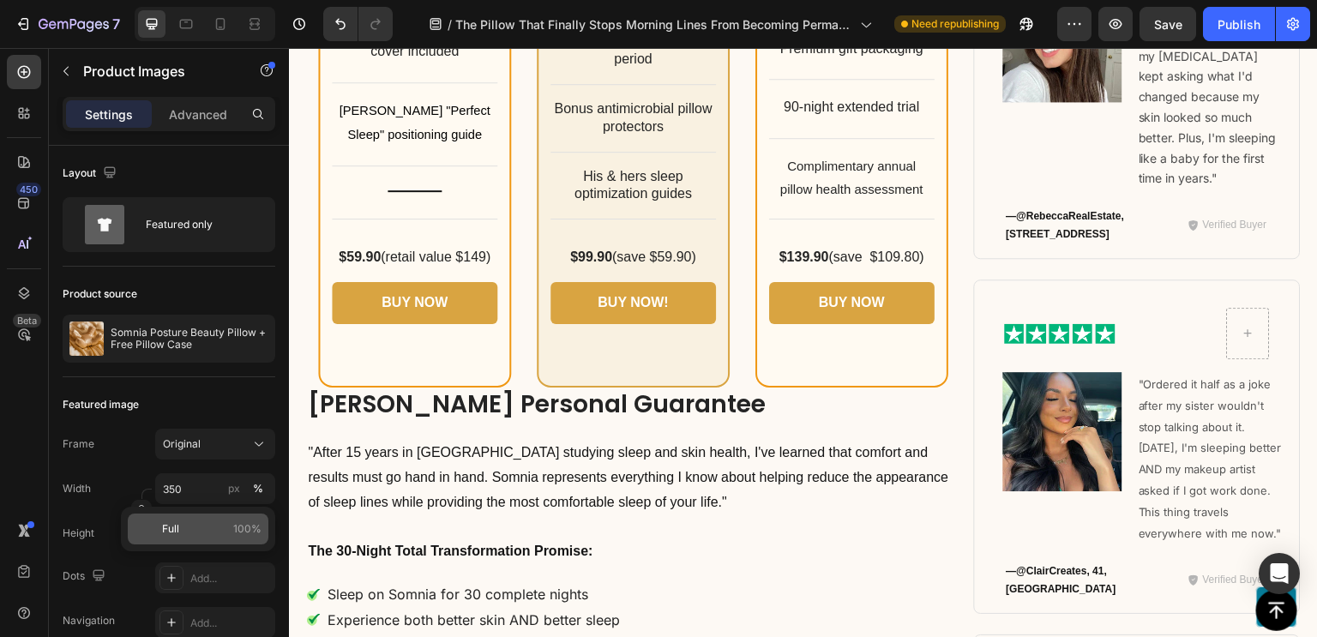
click at [206, 527] on p "Full 100%" at bounding box center [211, 528] width 99 height 15
type input "100"
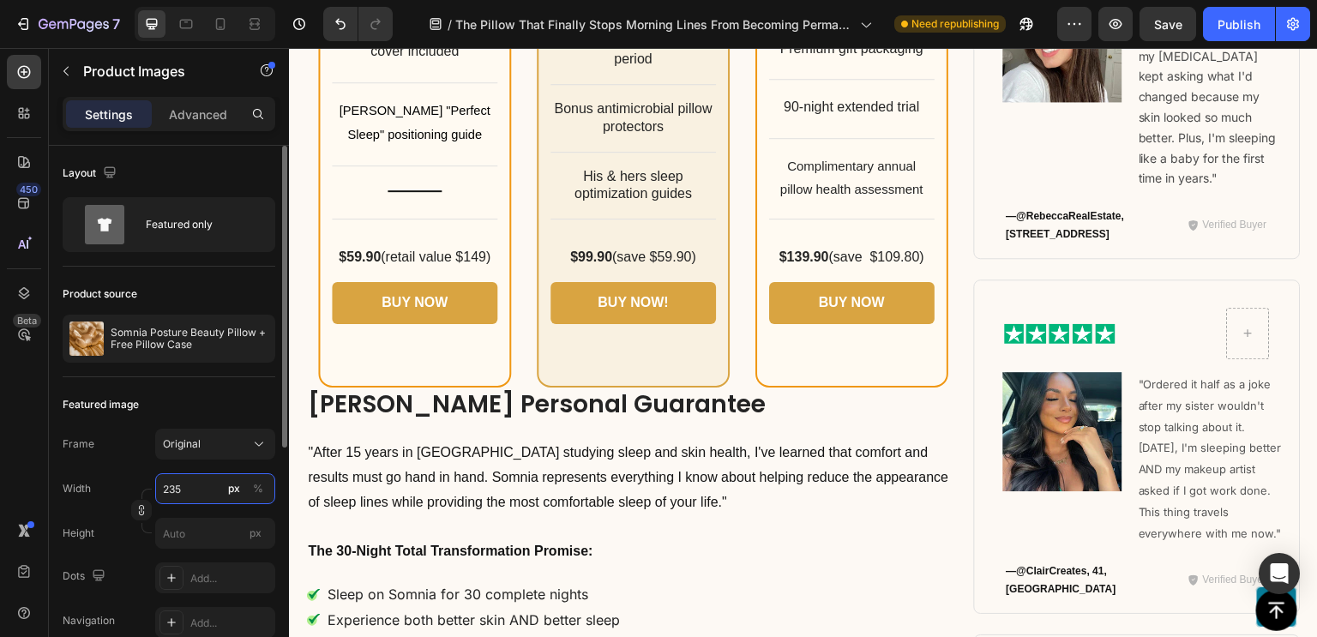
click at [207, 488] on input "235" at bounding box center [215, 488] width 120 height 31
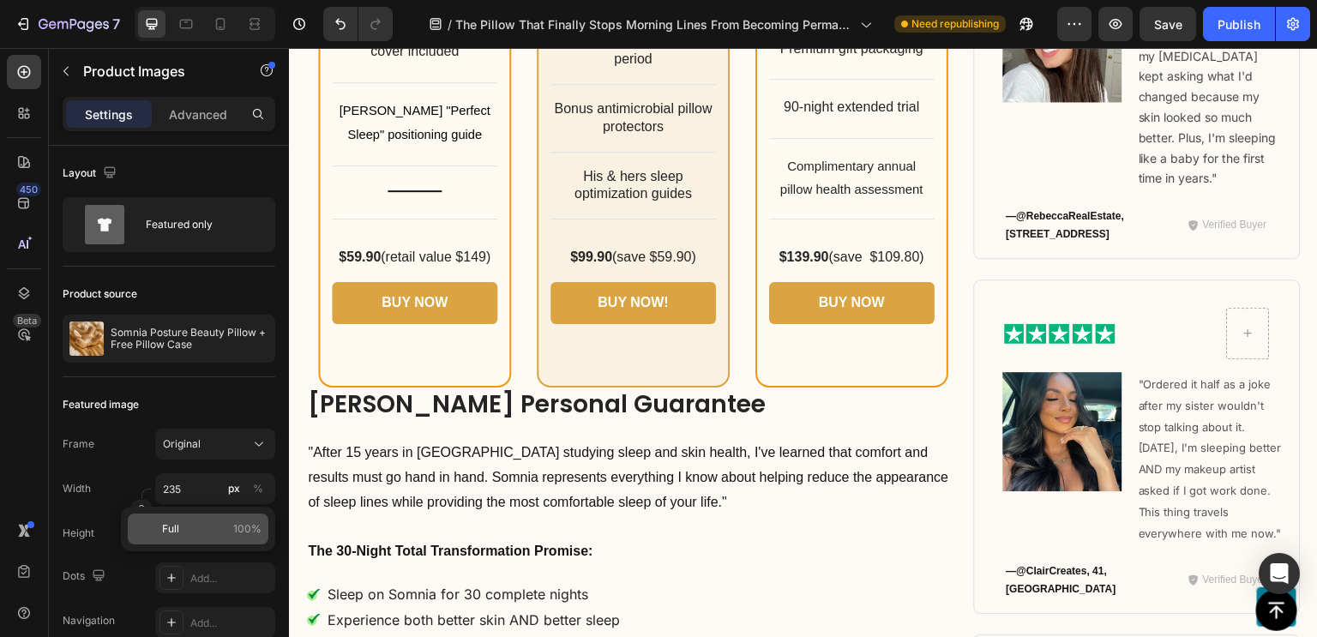
click at [219, 524] on p "Full 100%" at bounding box center [211, 528] width 99 height 15
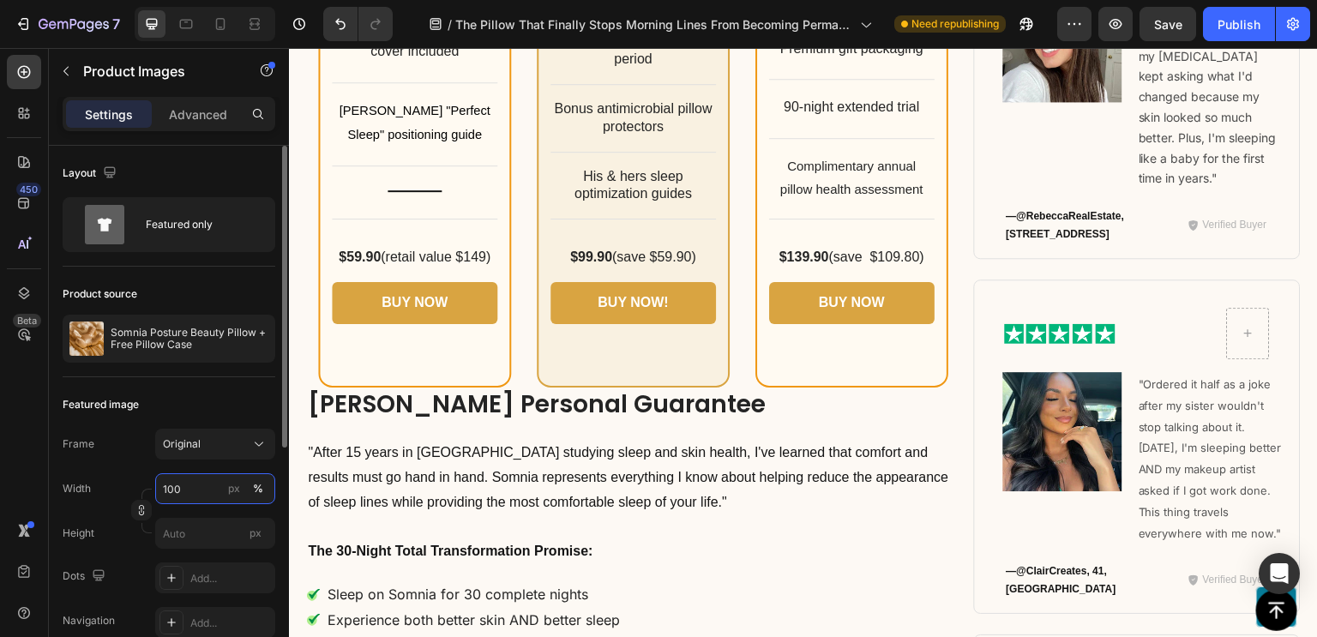
click at [189, 490] on input "100" at bounding box center [215, 488] width 120 height 31
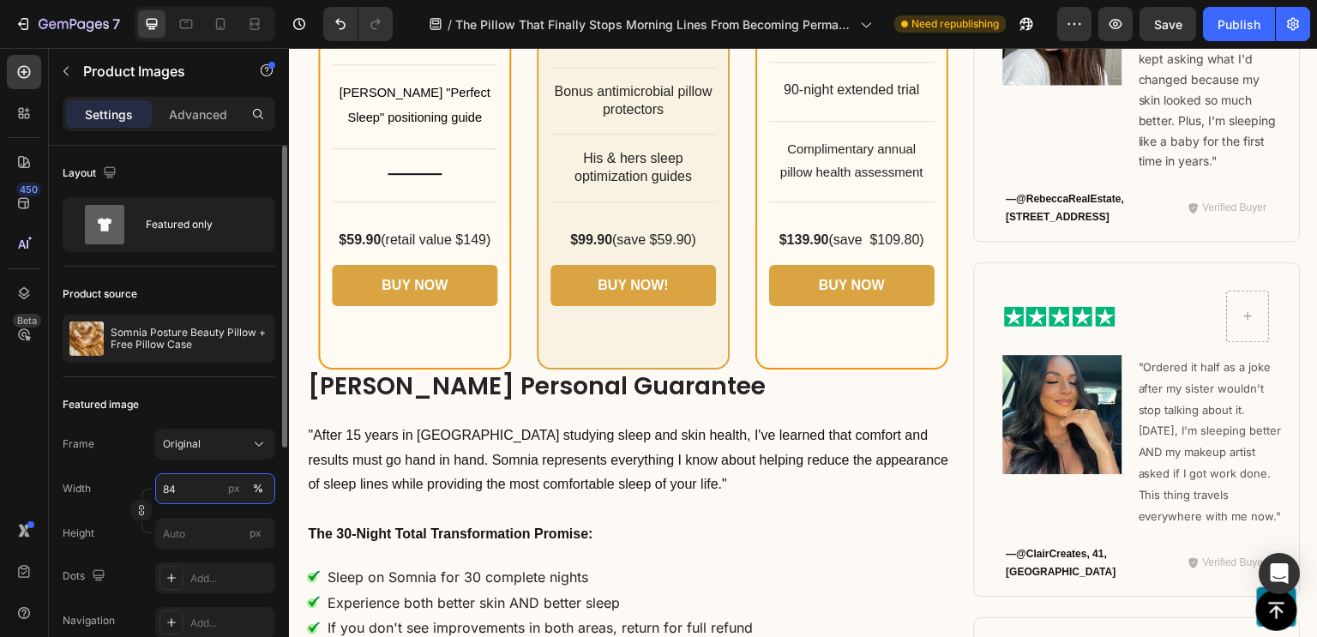
type input "85"
click at [187, 493] on input "85" at bounding box center [215, 488] width 120 height 31
type input "85"
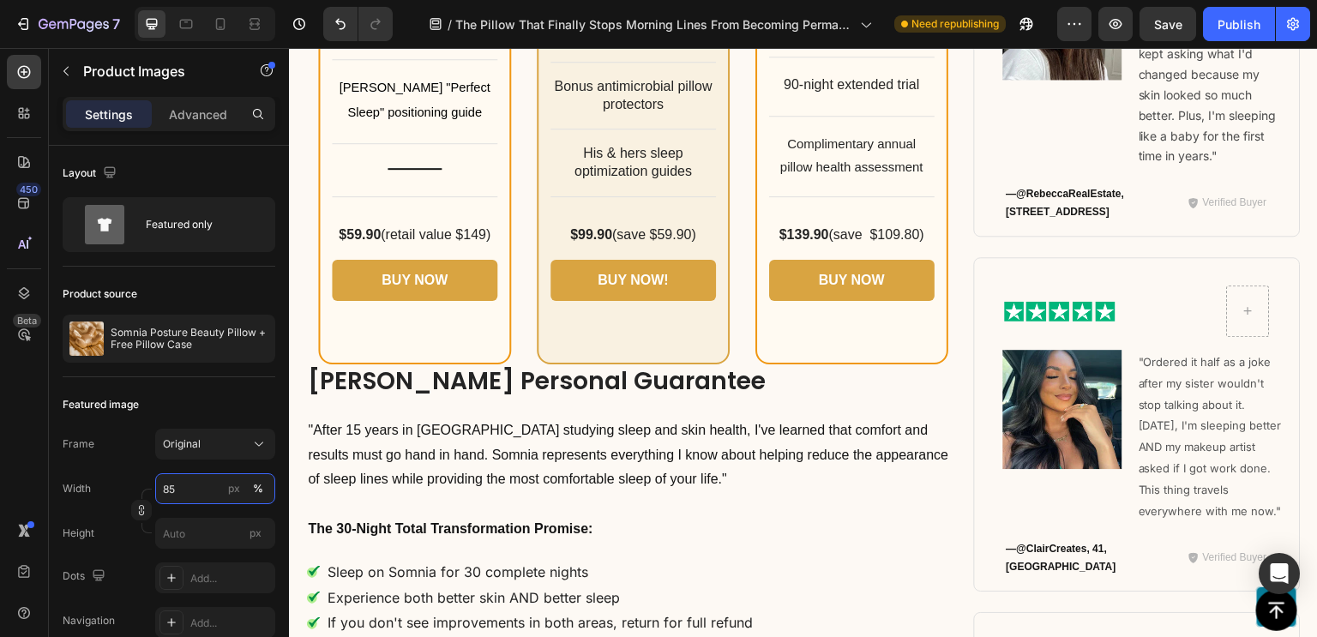
scroll to position [10829, 0]
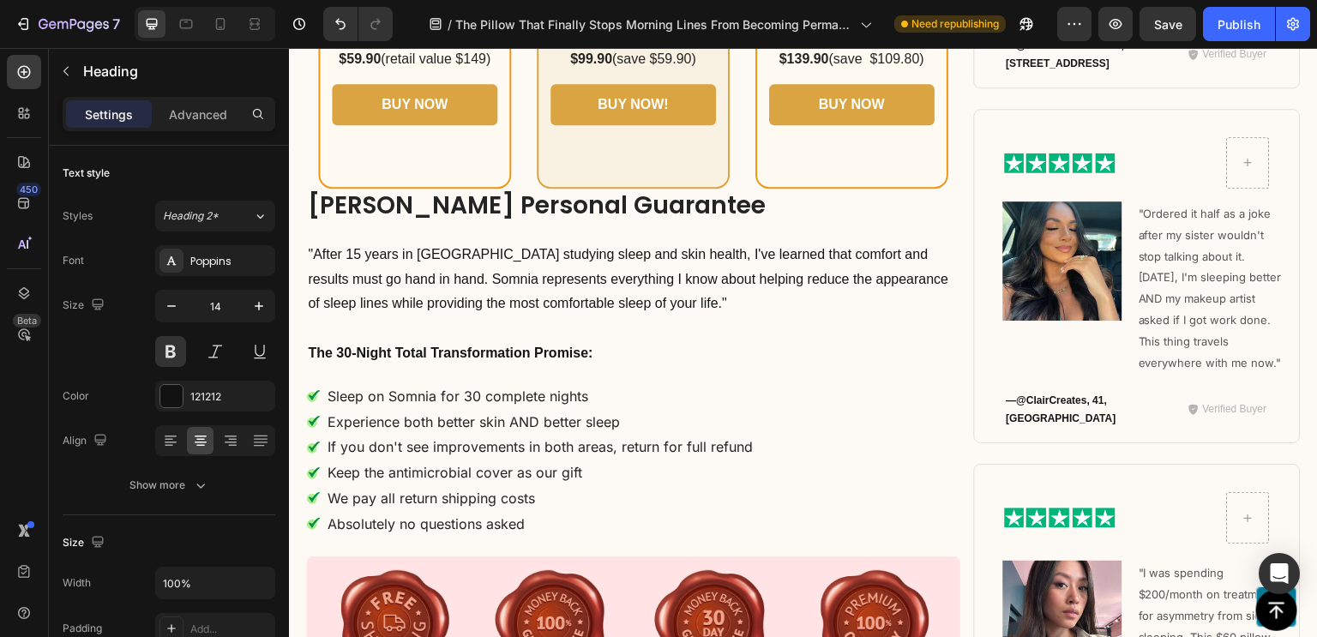
scroll to position [11055, 0]
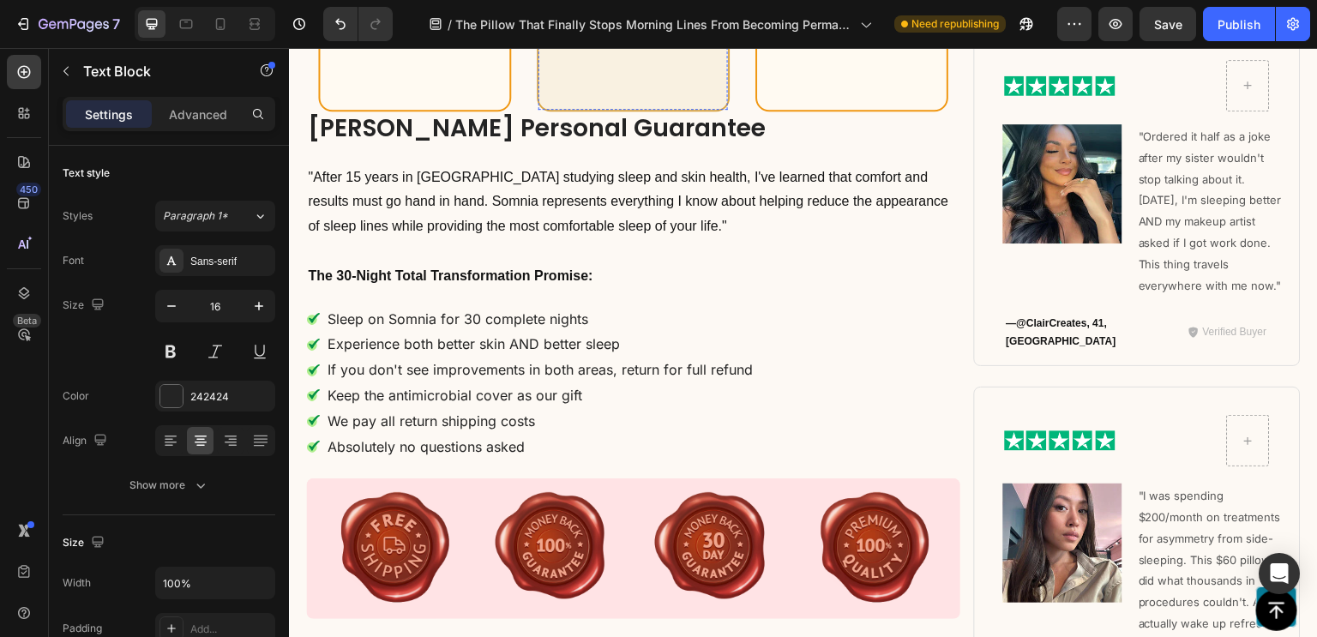
scroll to position [11211, 0]
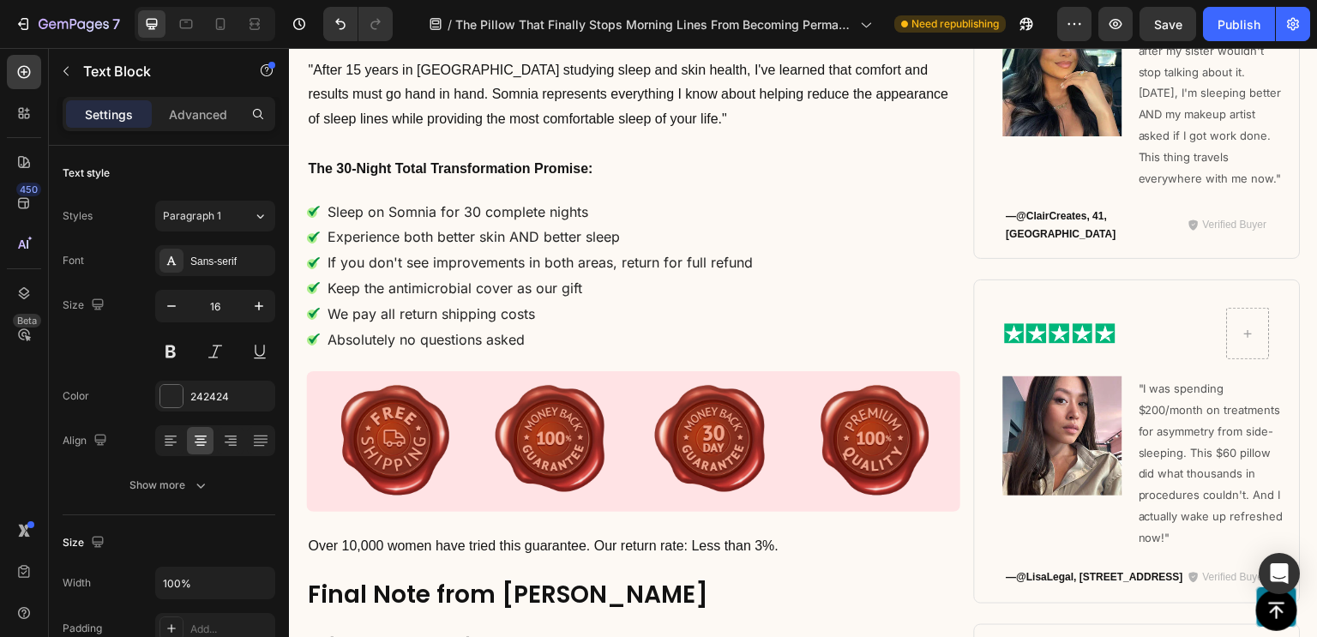
scroll to position [11188, 0]
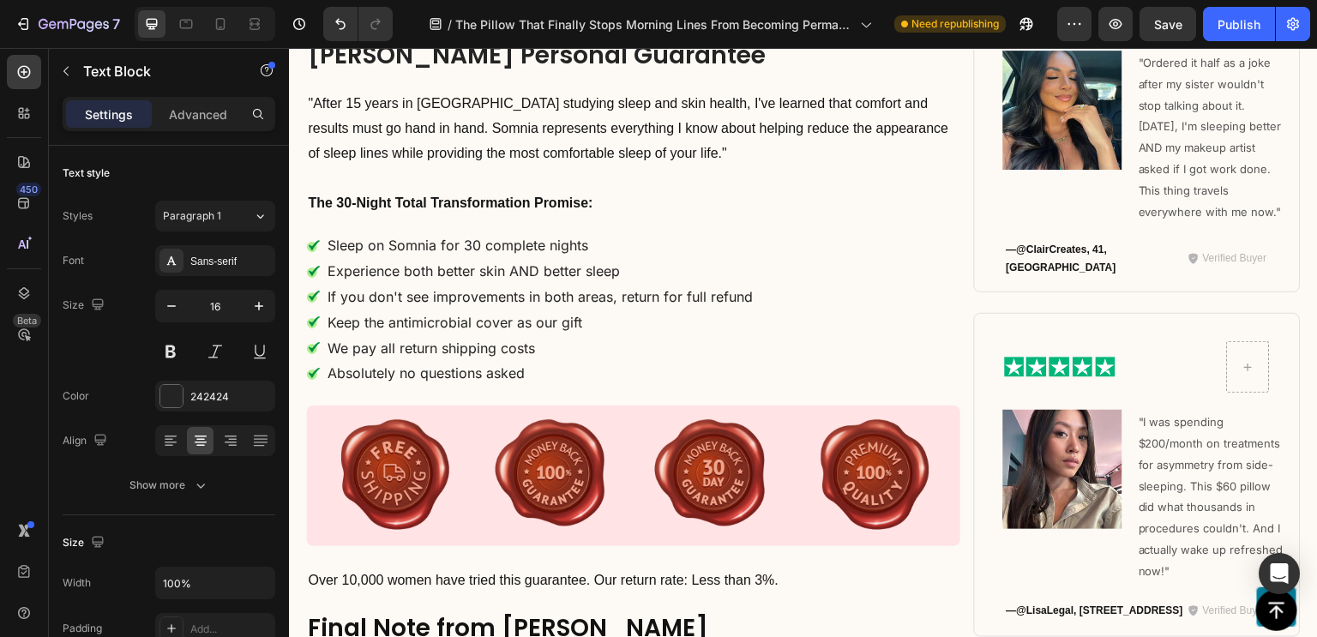
scroll to position [11213, 0]
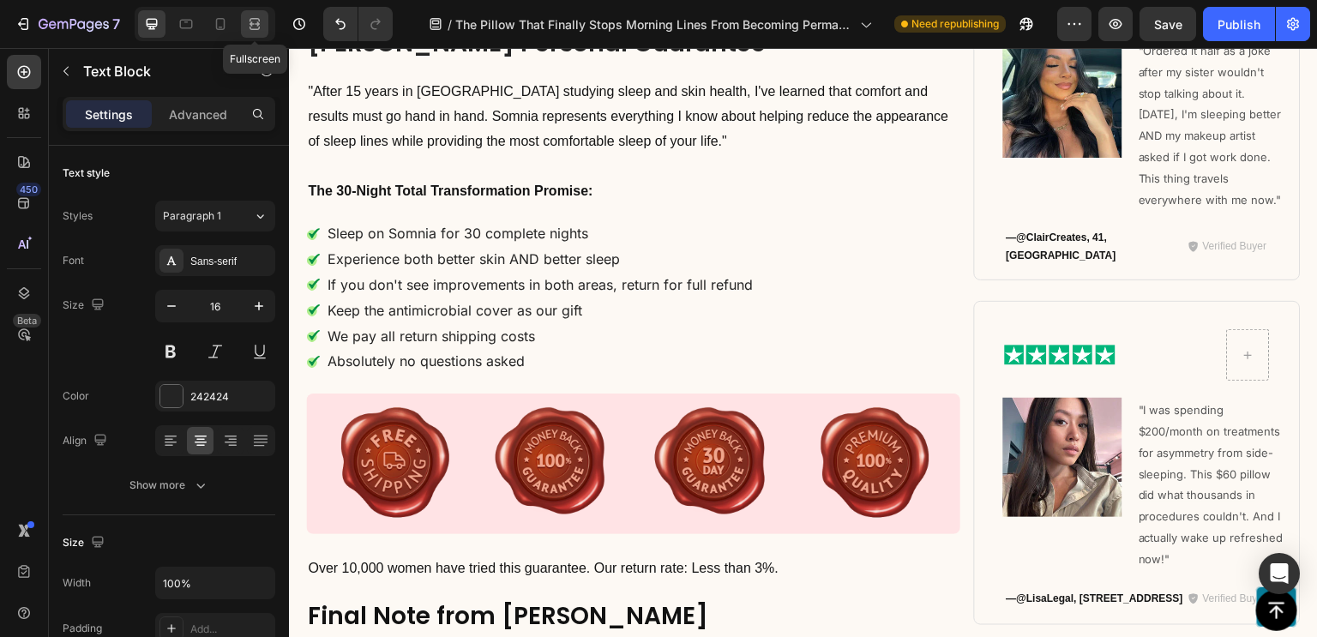
click at [254, 34] on div at bounding box center [254, 23] width 27 height 27
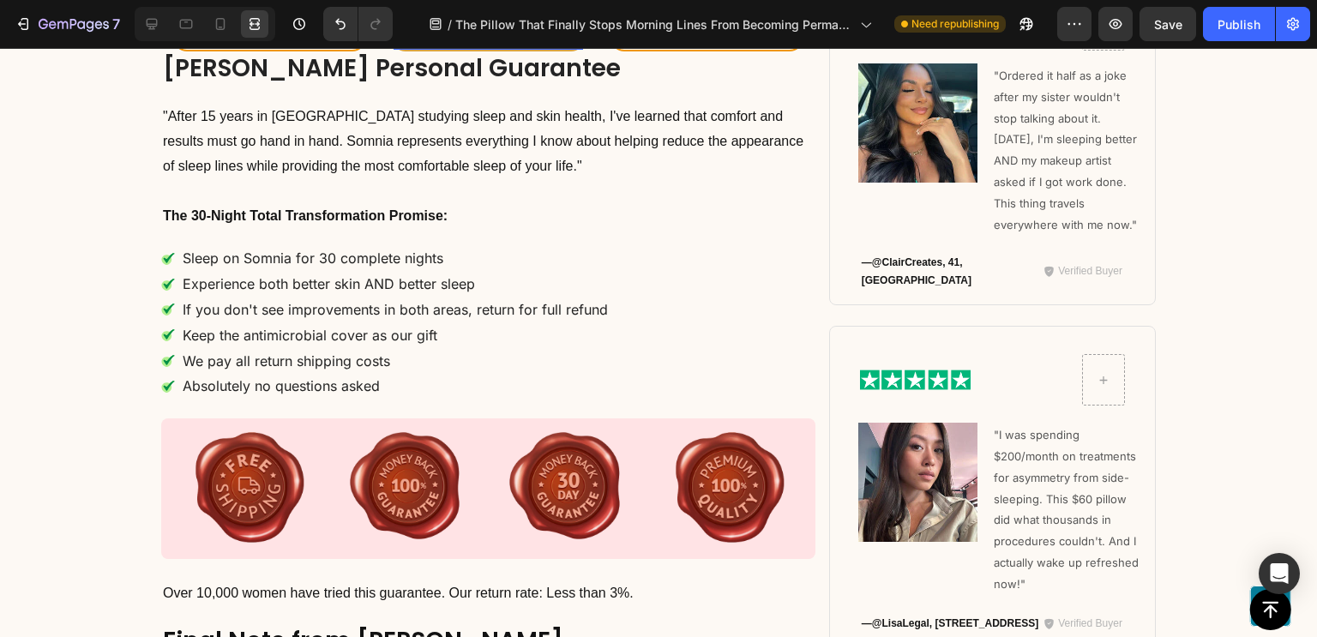
scroll to position [11188, 0]
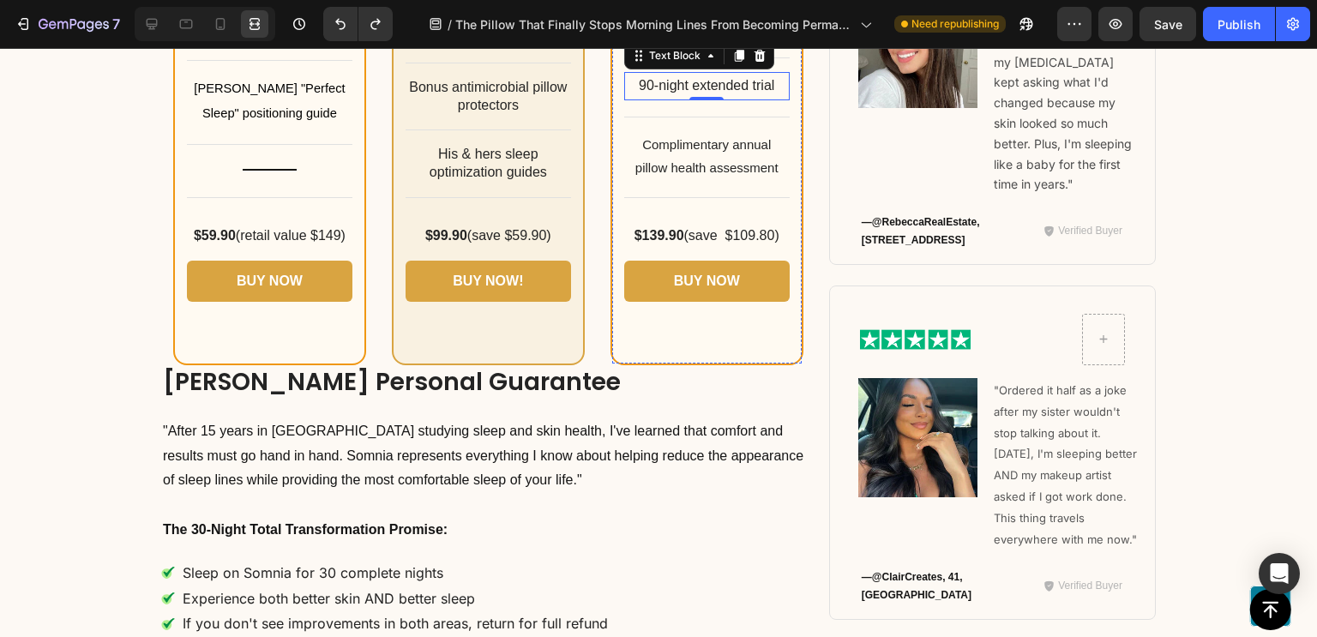
scroll to position [10827, 0]
click at [379, 21] on icon "Undo/Redo" at bounding box center [374, 24] width 9 height 11
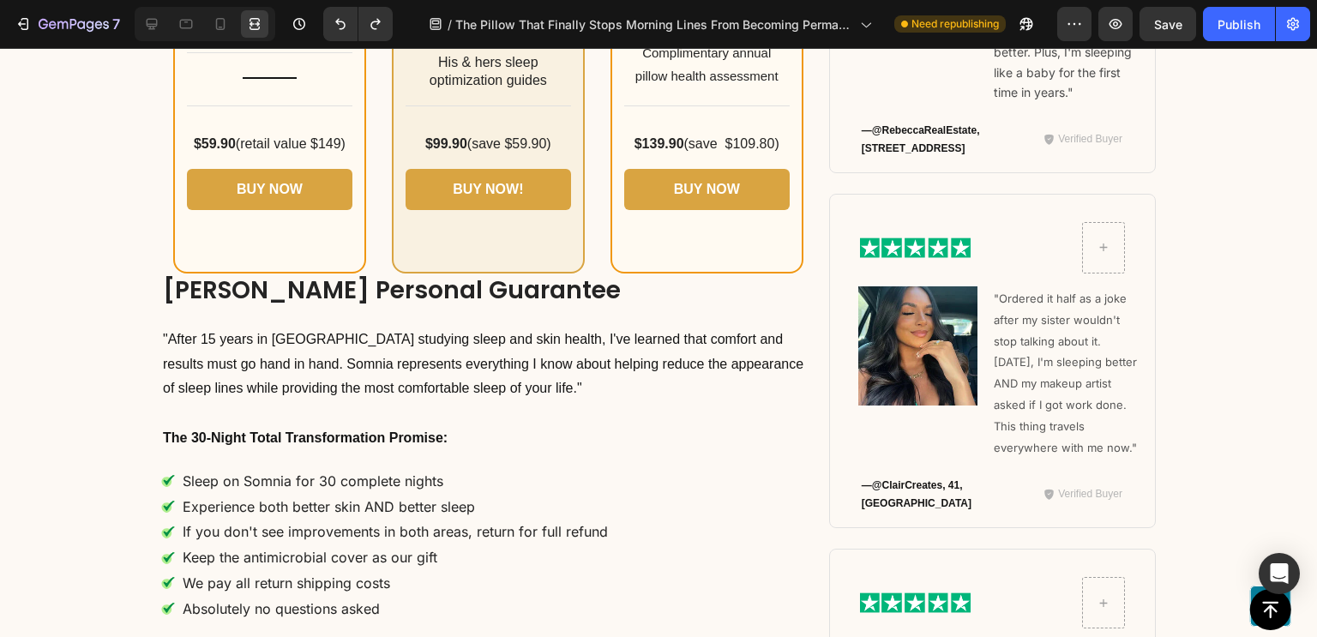
scroll to position [10926, 0]
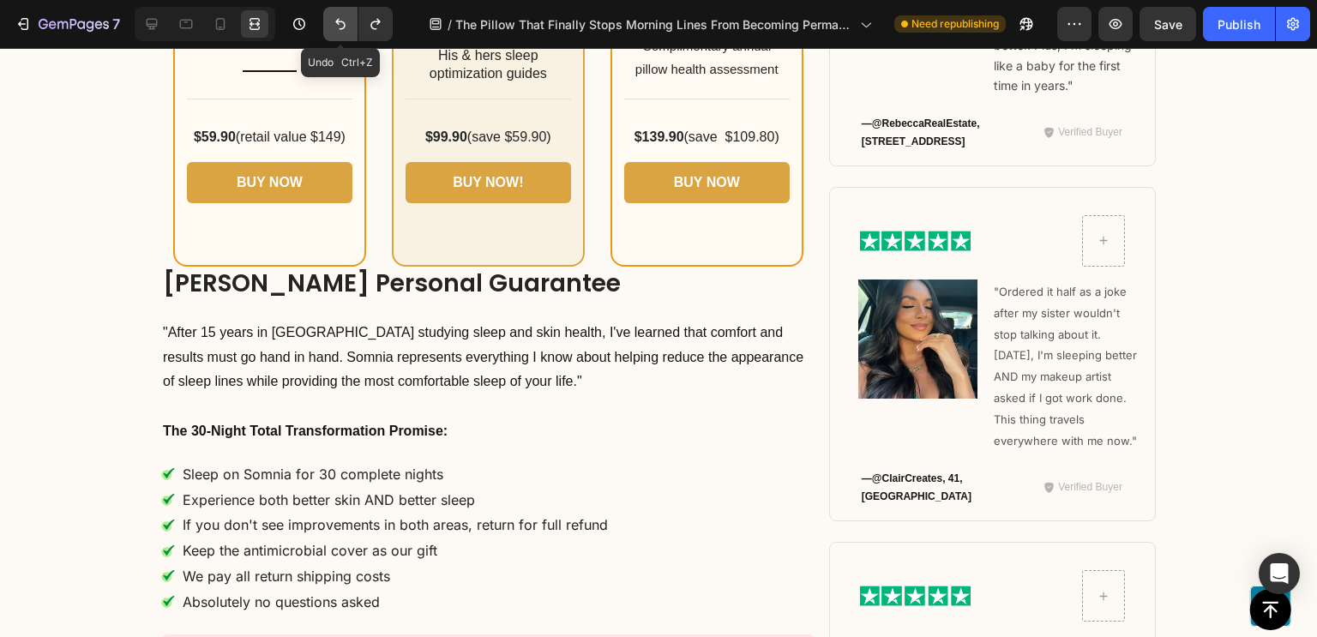
click at [355, 32] on button "Undo/Redo" at bounding box center [340, 24] width 34 height 34
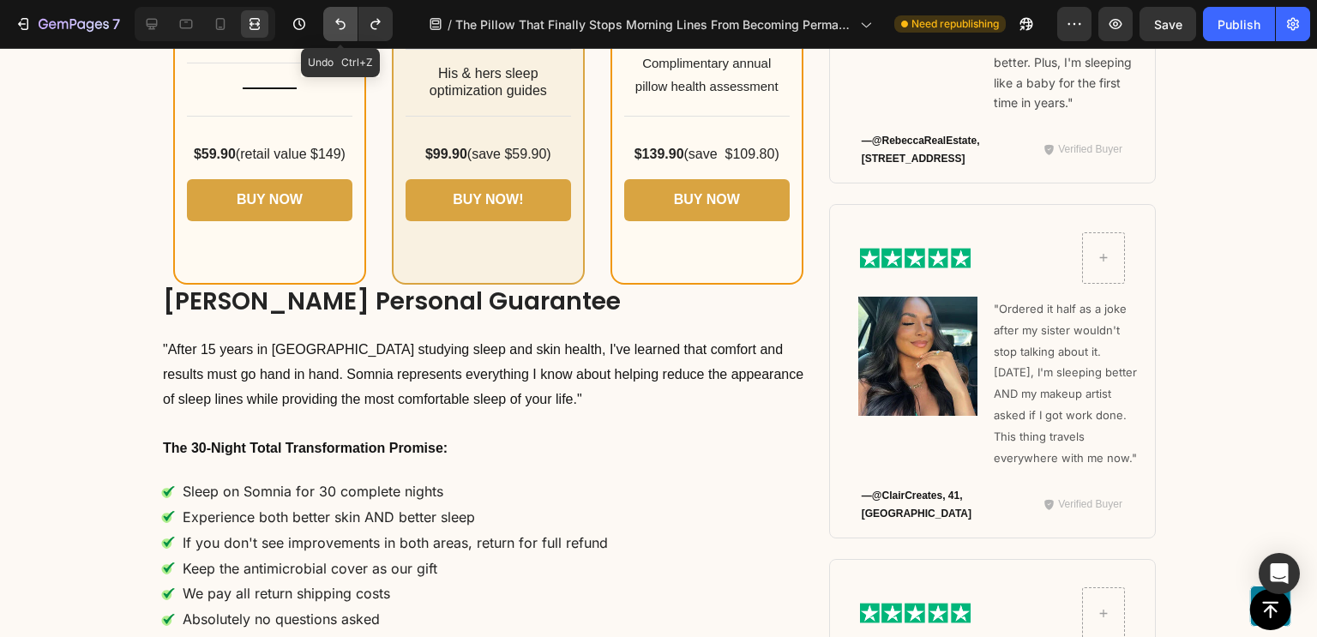
click at [355, 32] on button "Undo/Redo" at bounding box center [340, 24] width 34 height 34
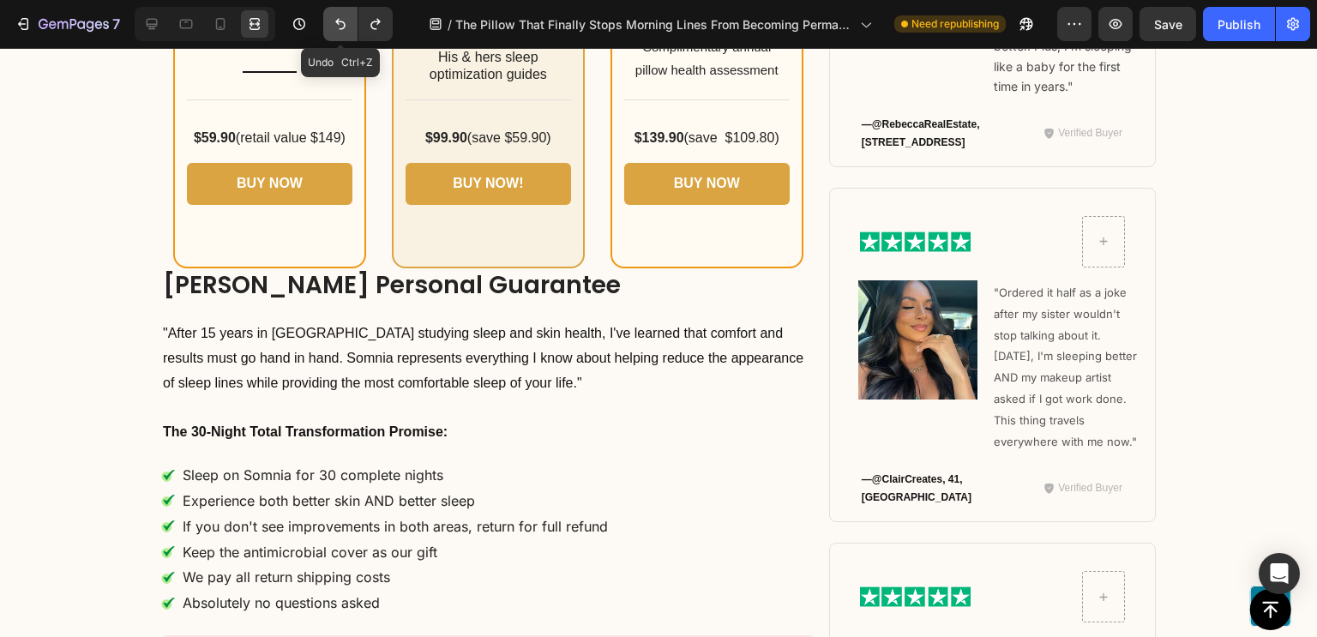
click at [355, 32] on button "Undo/Redo" at bounding box center [340, 24] width 34 height 34
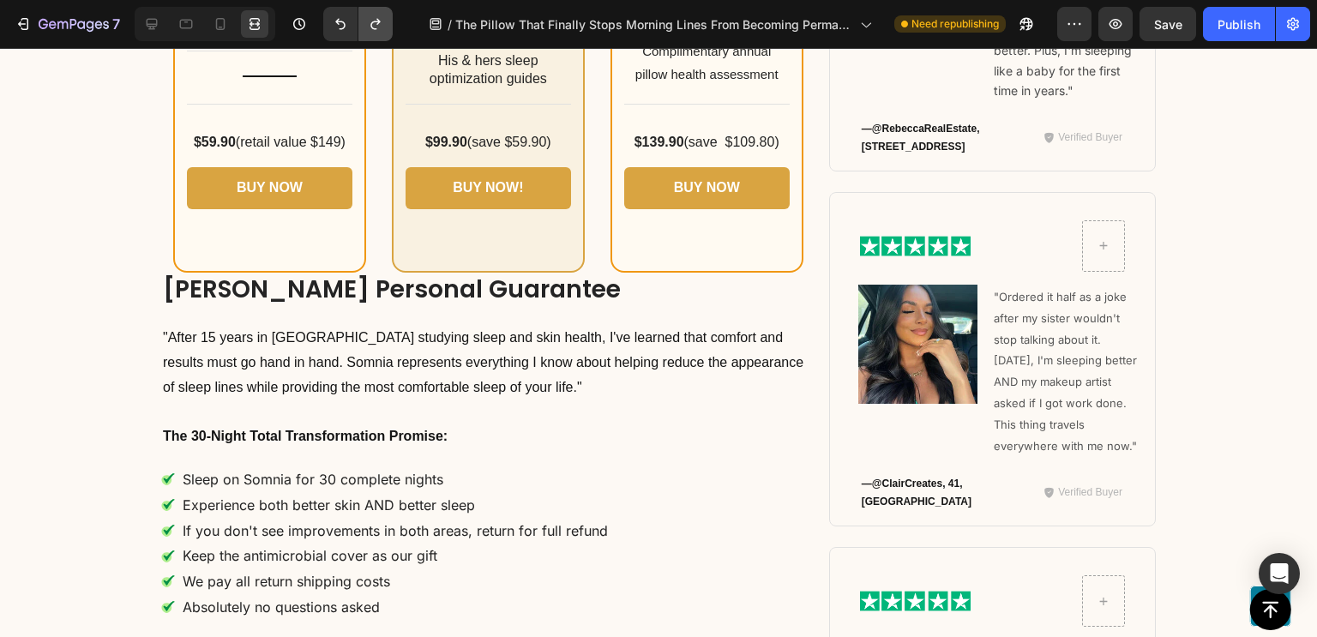
click at [377, 30] on icon "Undo/Redo" at bounding box center [375, 23] width 17 height 17
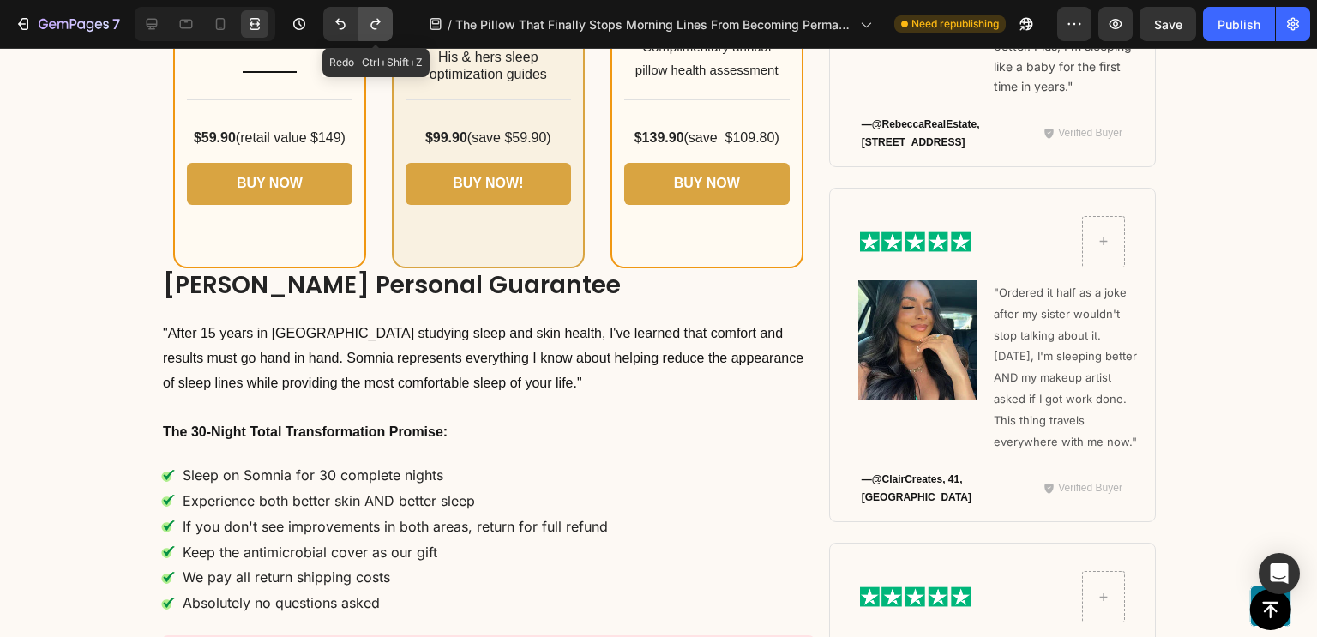
click at [377, 30] on icon "Undo/Redo" at bounding box center [375, 23] width 17 height 17
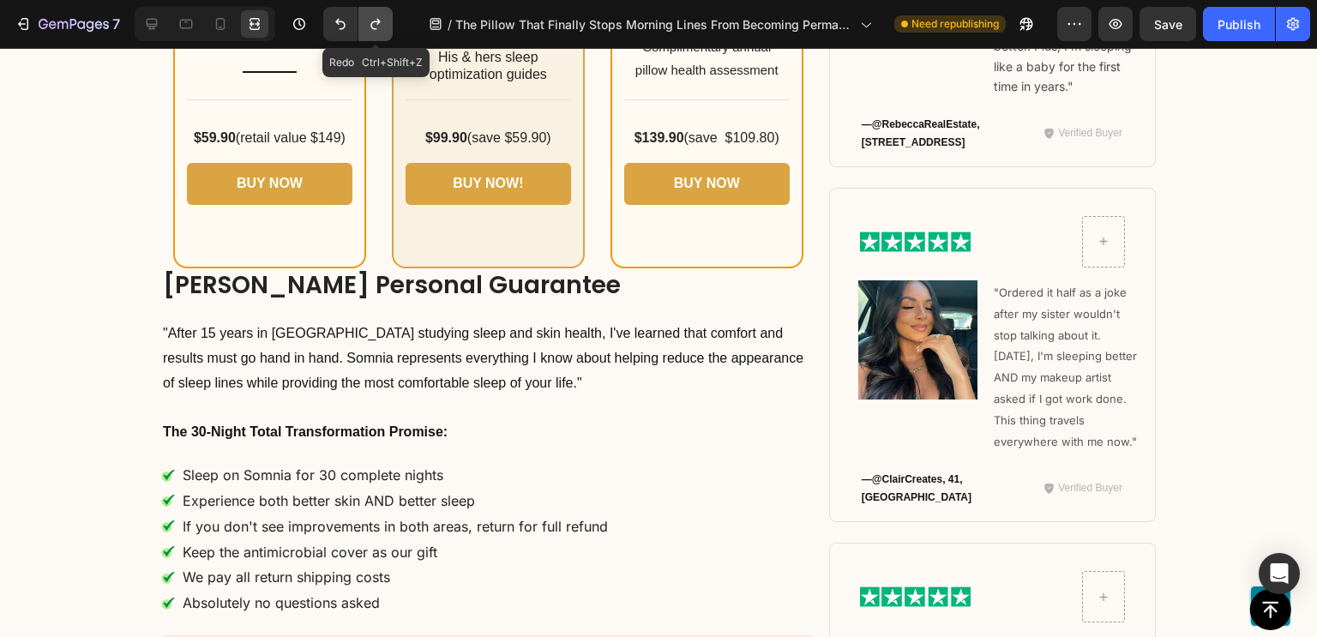
click at [377, 30] on icon "Undo/Redo" at bounding box center [375, 23] width 17 height 17
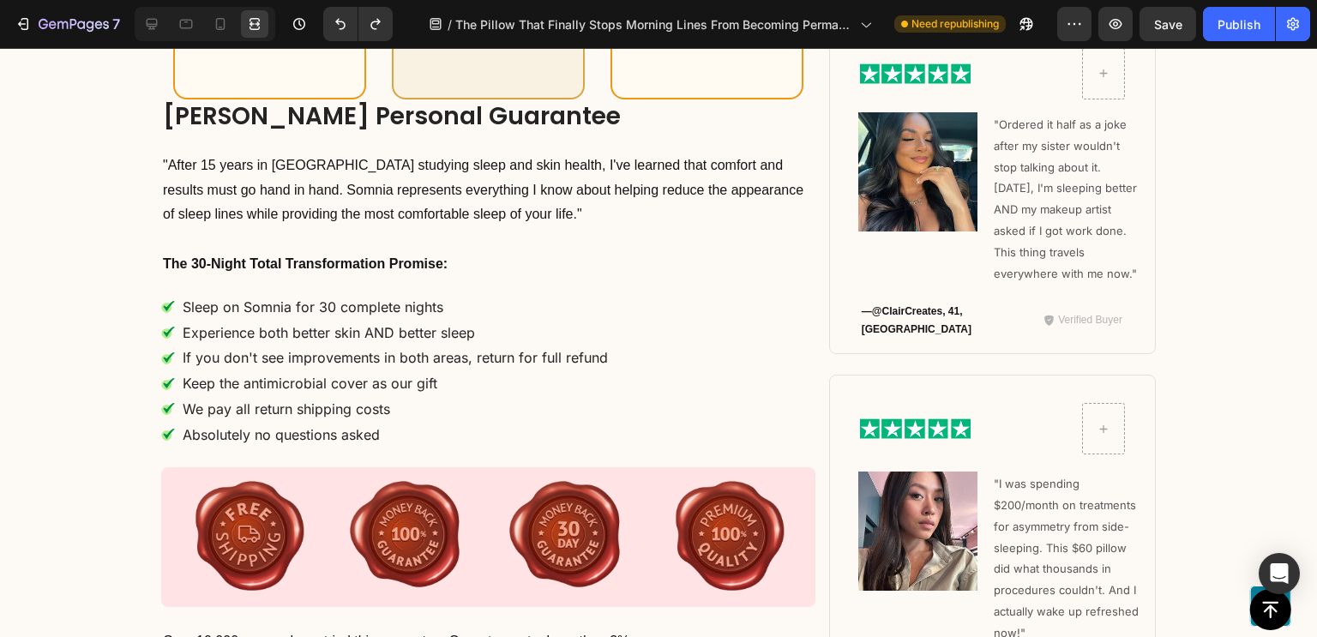
scroll to position [11141, 0]
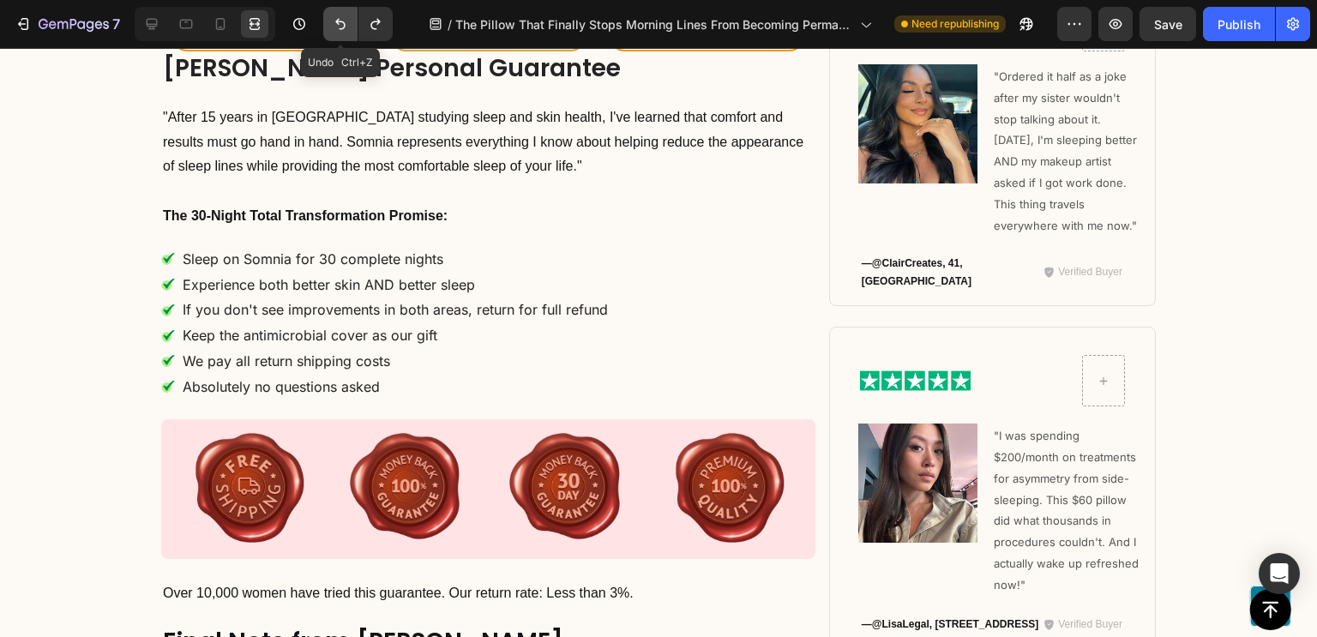
click at [335, 22] on icon "Undo/Redo" at bounding box center [340, 23] width 17 height 17
click at [379, 22] on icon "Undo/Redo" at bounding box center [374, 24] width 9 height 11
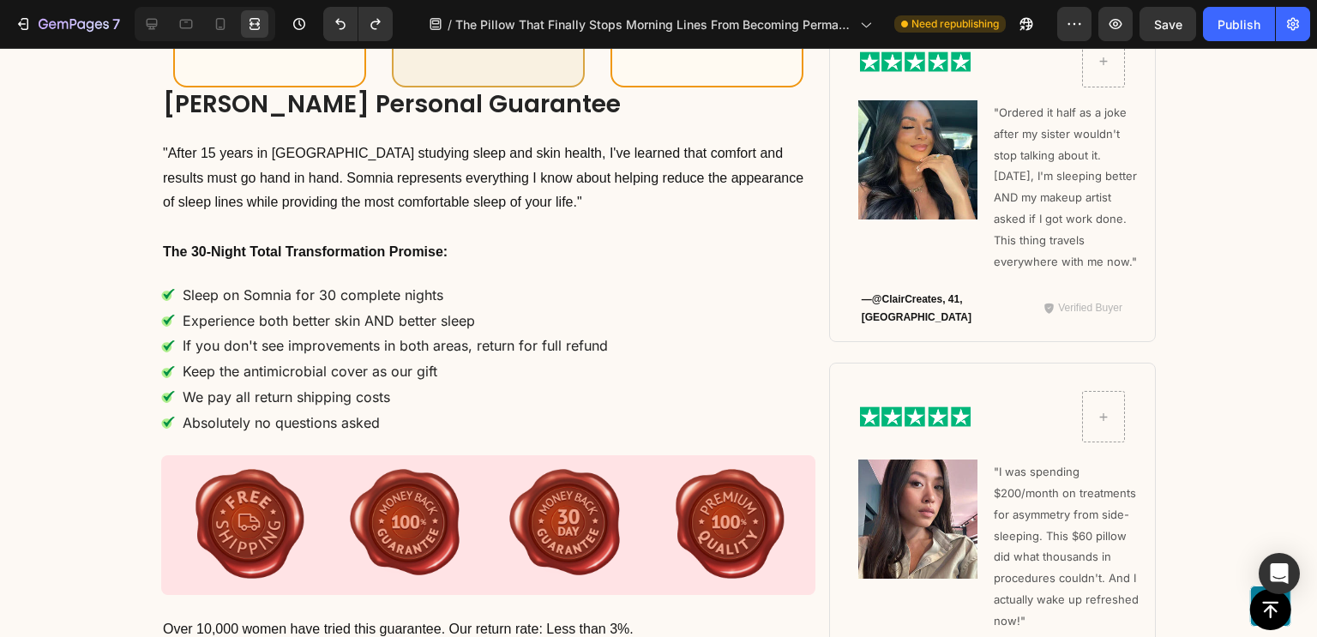
scroll to position [11104, 0]
click at [151, 30] on icon at bounding box center [151, 23] width 17 height 17
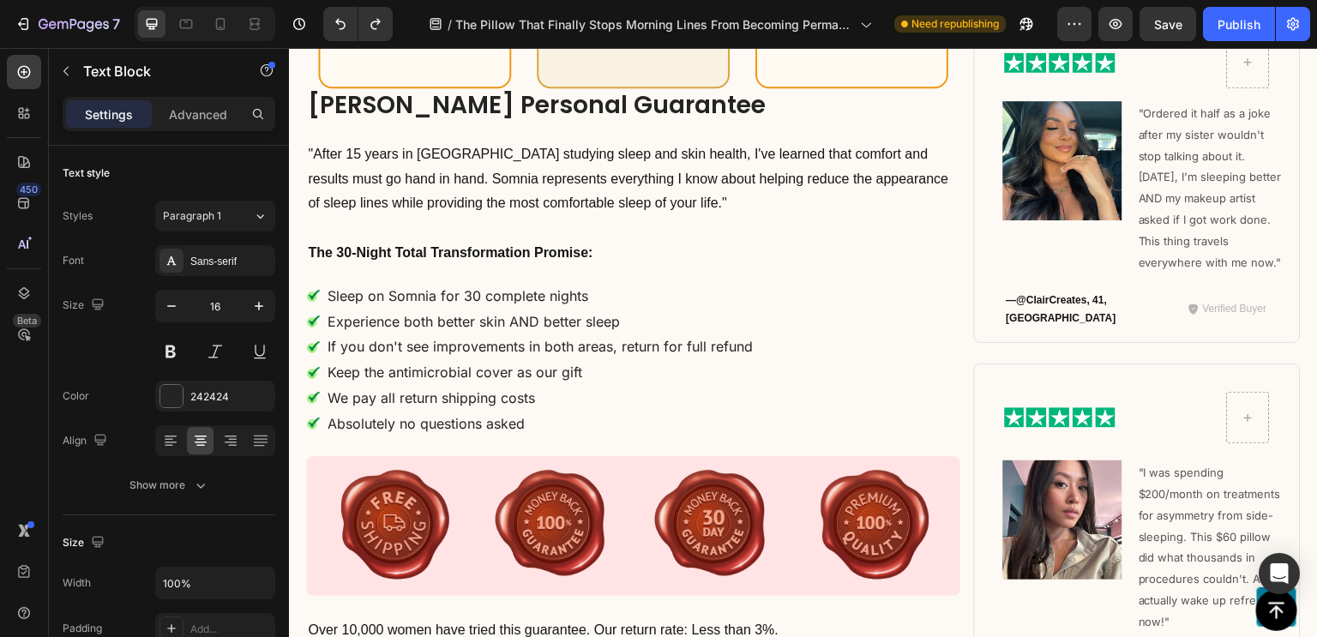
scroll to position [11086, 0]
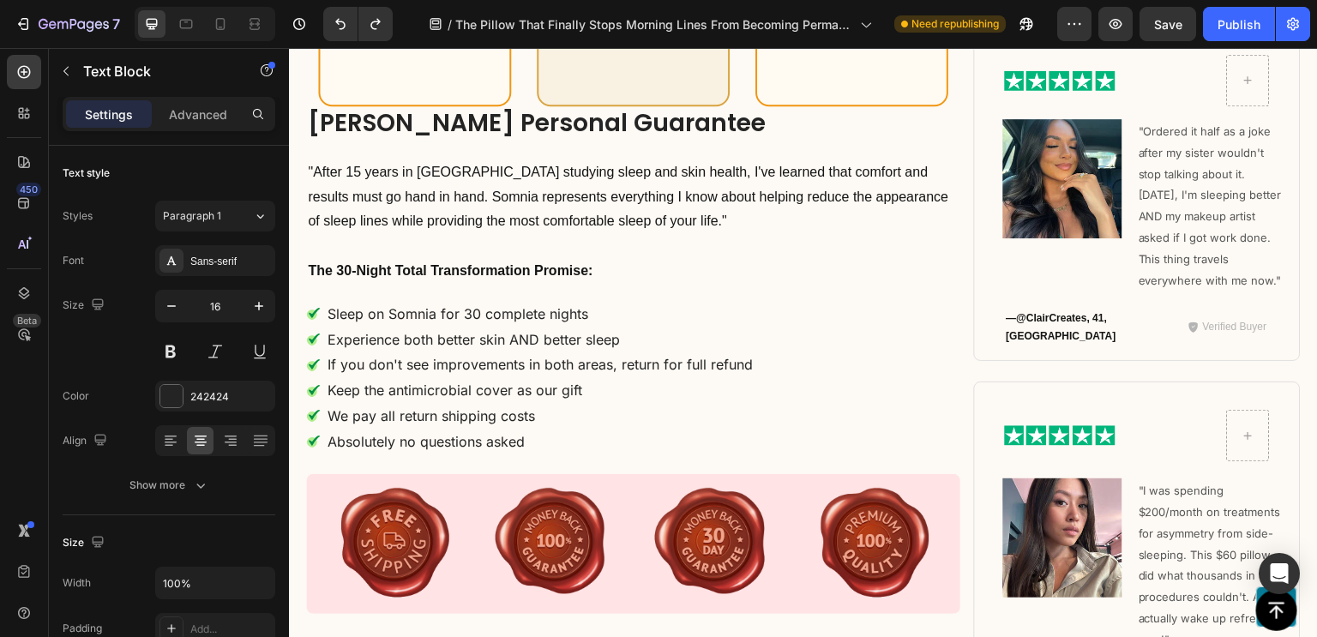
click at [176, 303] on icon "button" at bounding box center [171, 305] width 17 height 17
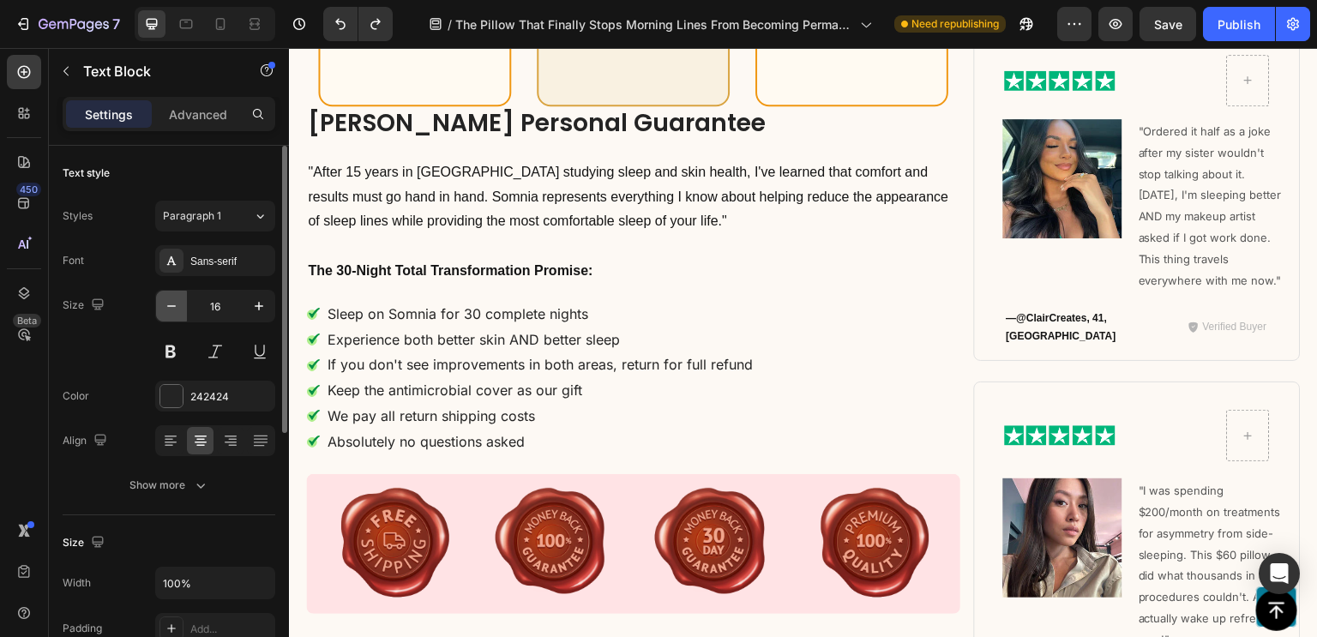
click at [176, 303] on icon "button" at bounding box center [171, 305] width 17 height 17
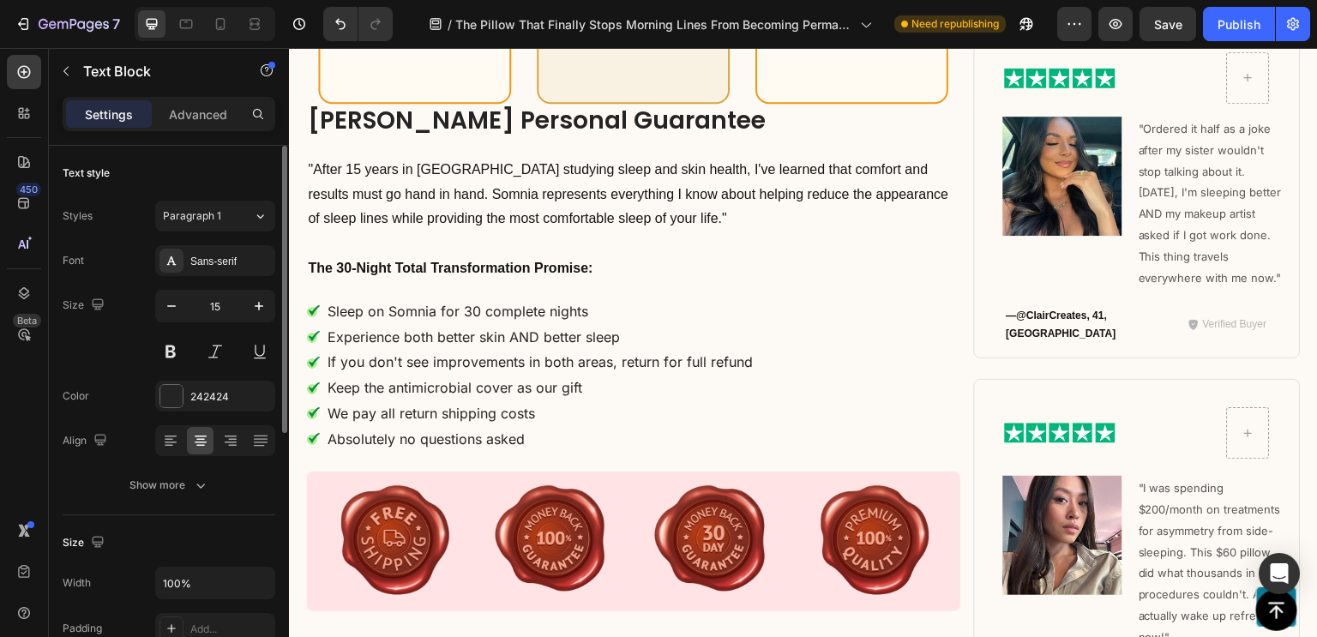
type input "14"
click at [170, 306] on icon "button" at bounding box center [171, 305] width 17 height 17
type input "14"
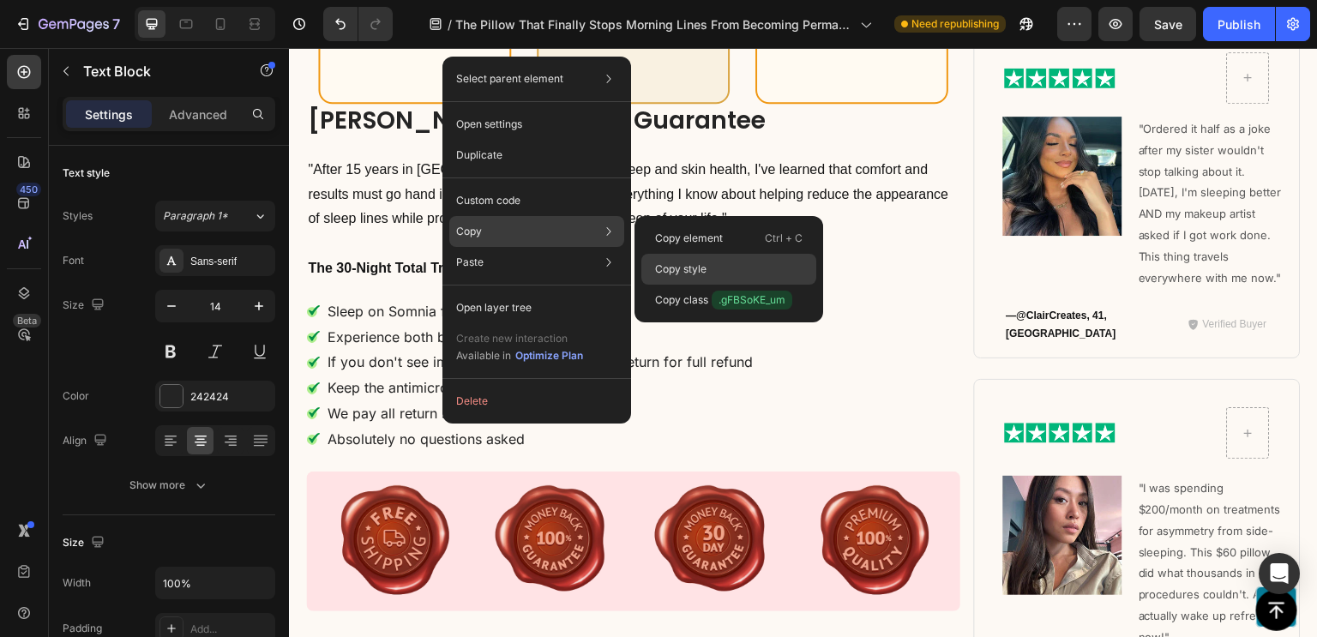
click at [674, 285] on div "Copy style" at bounding box center [728, 300] width 175 height 31
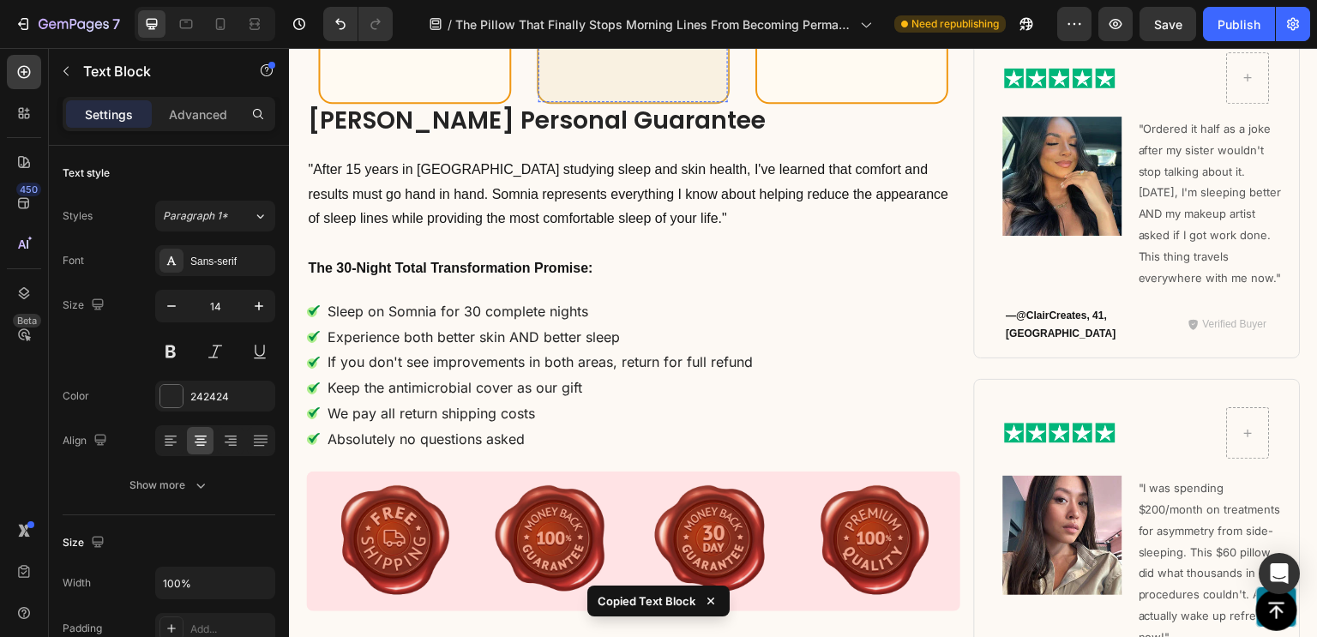
type input "14"
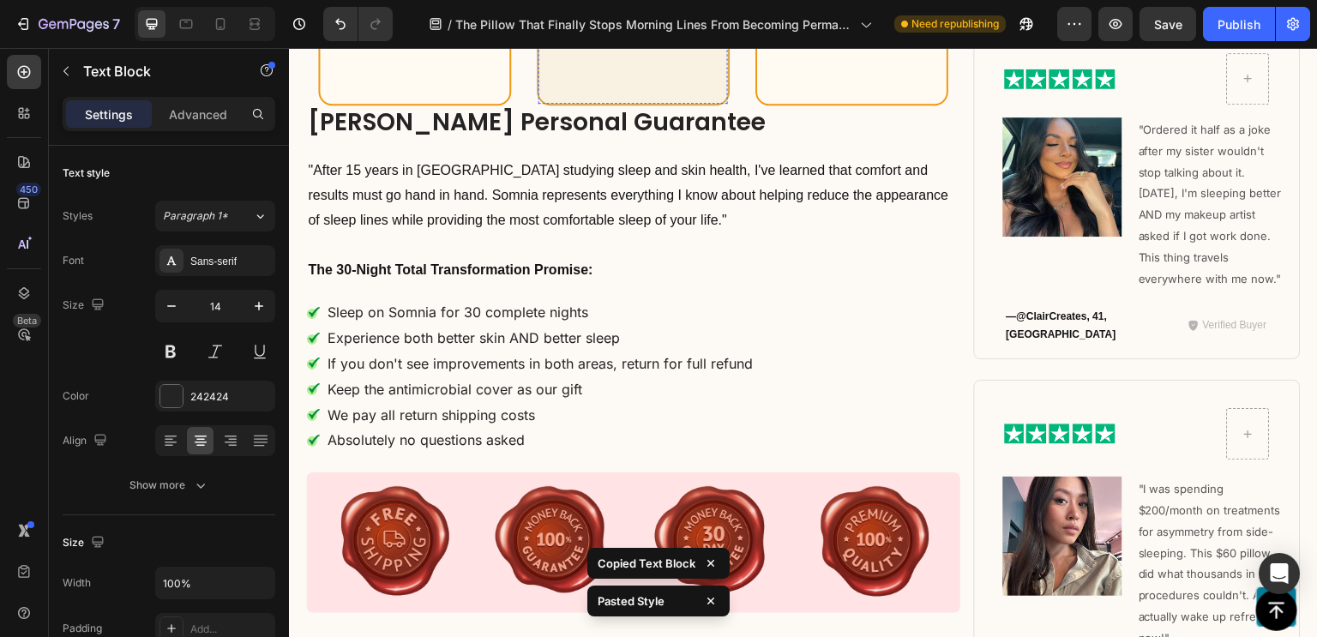
type input "14"
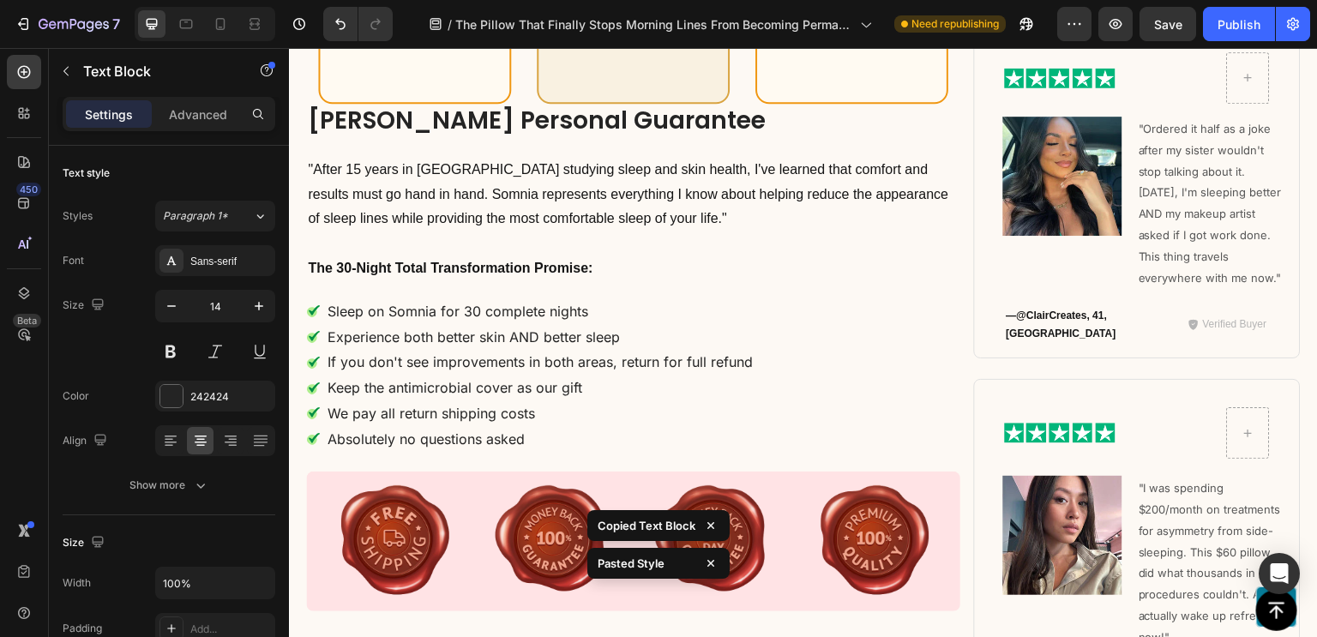
scroll to position [11087, 0]
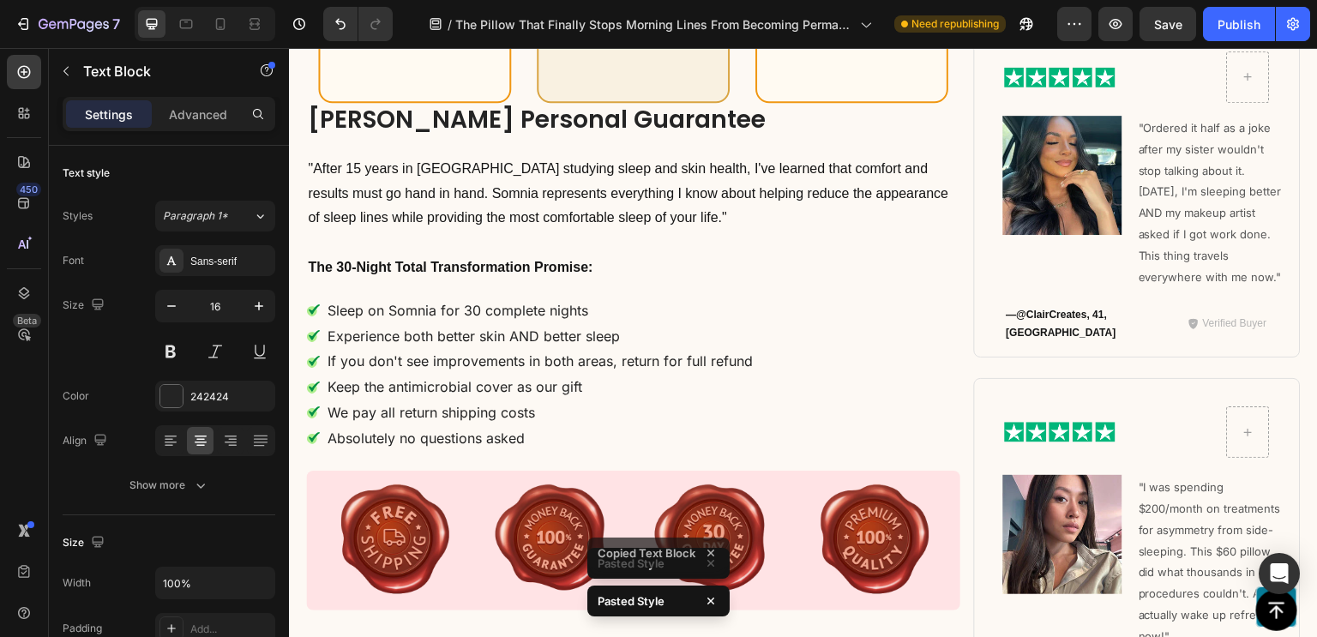
type input "14"
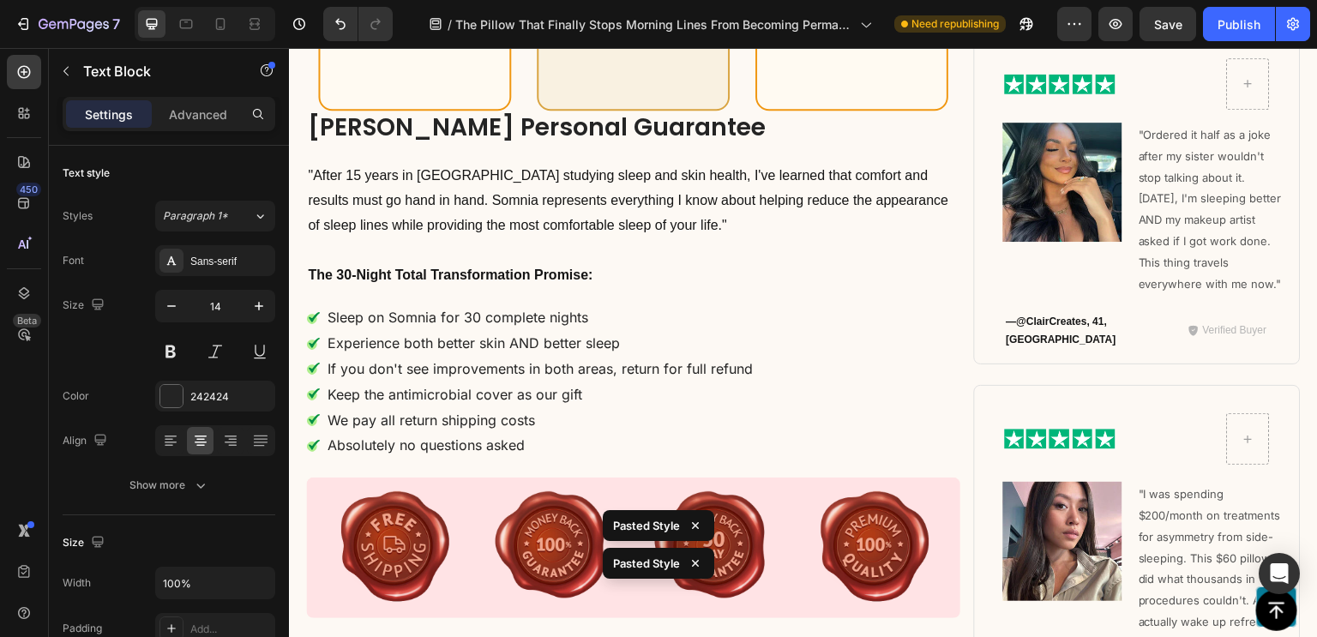
scroll to position [11086, 0]
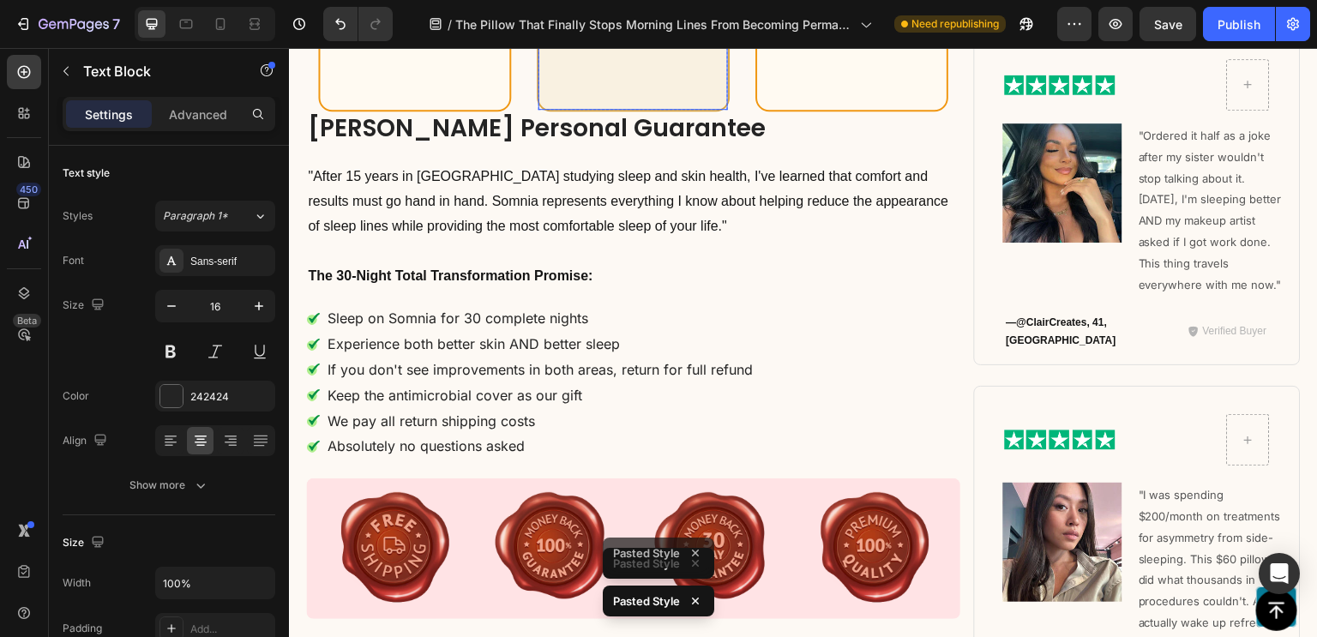
type input "14"
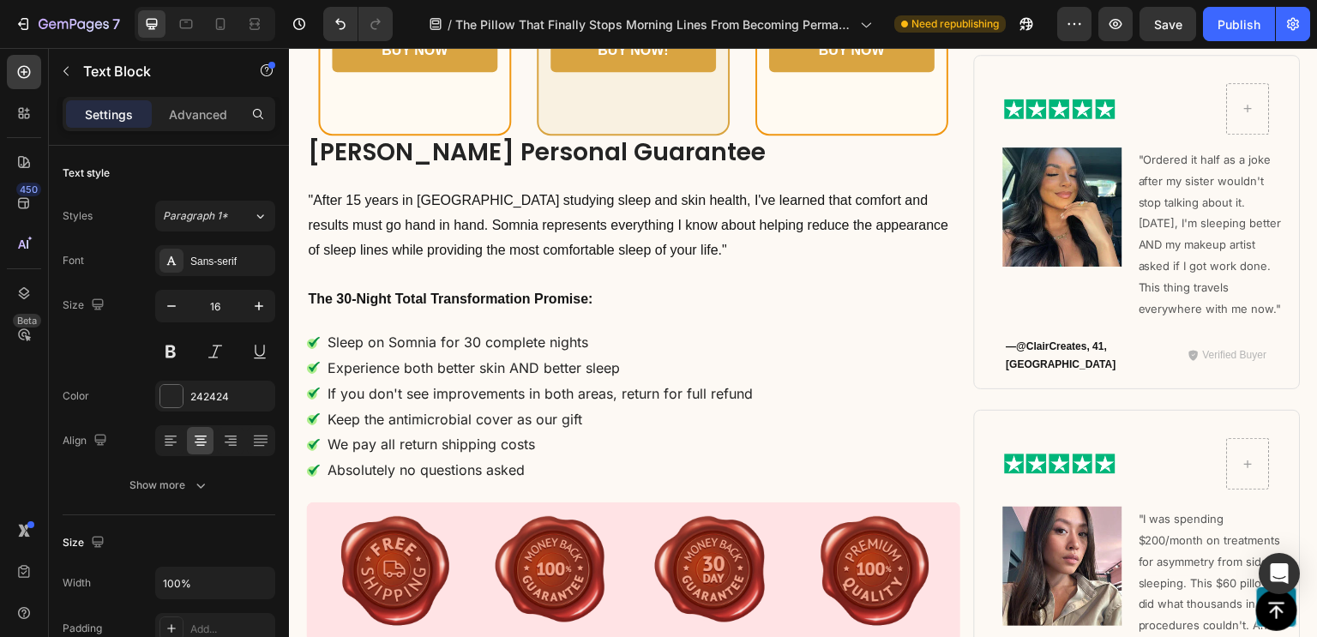
type input "14"
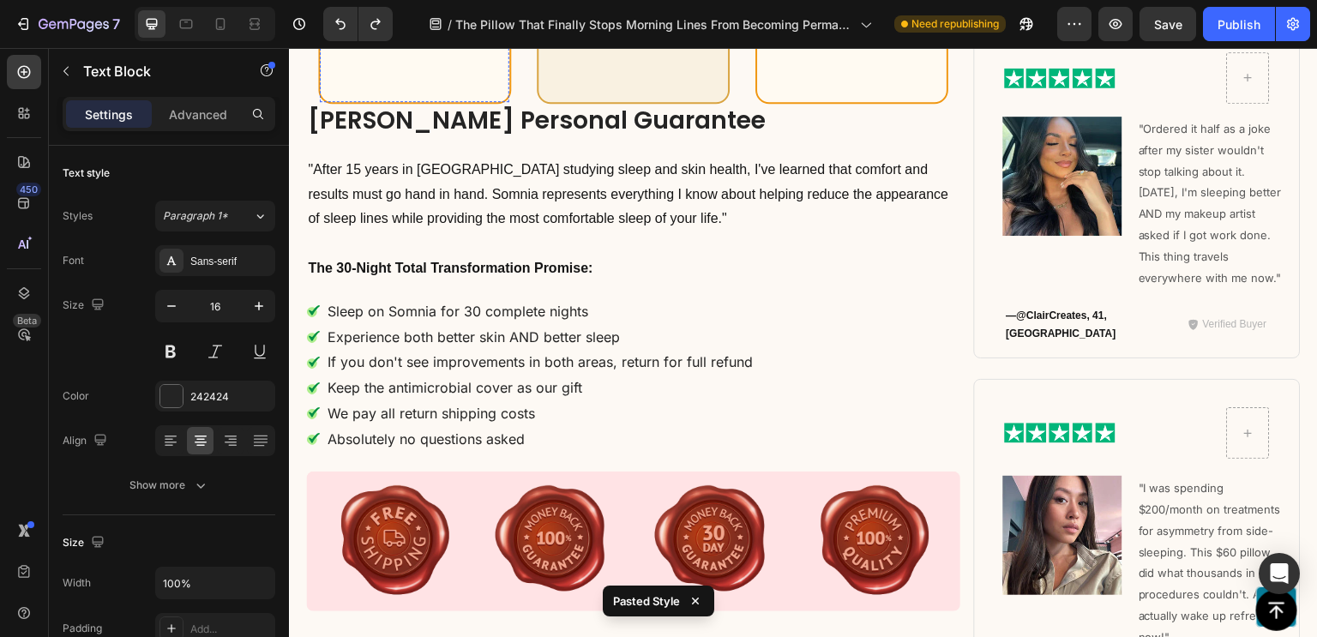
scroll to position [11087, 0]
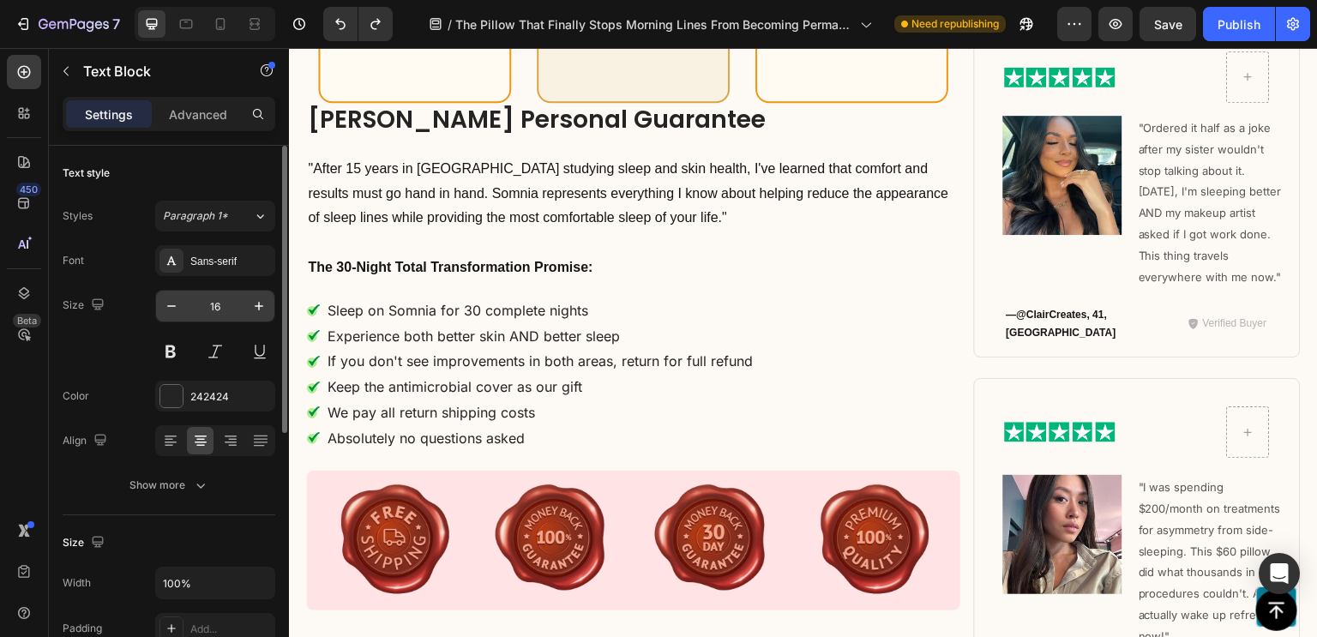
click at [211, 306] on input "16" at bounding box center [215, 306] width 57 height 31
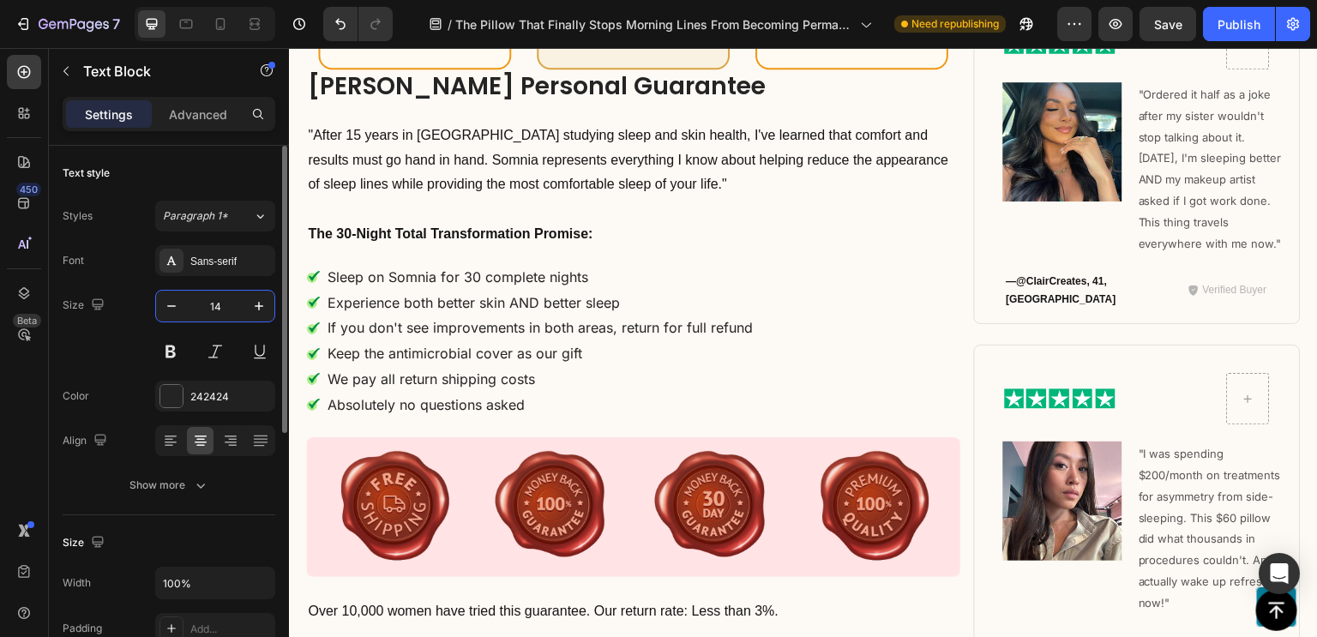
scroll to position [11092, 0]
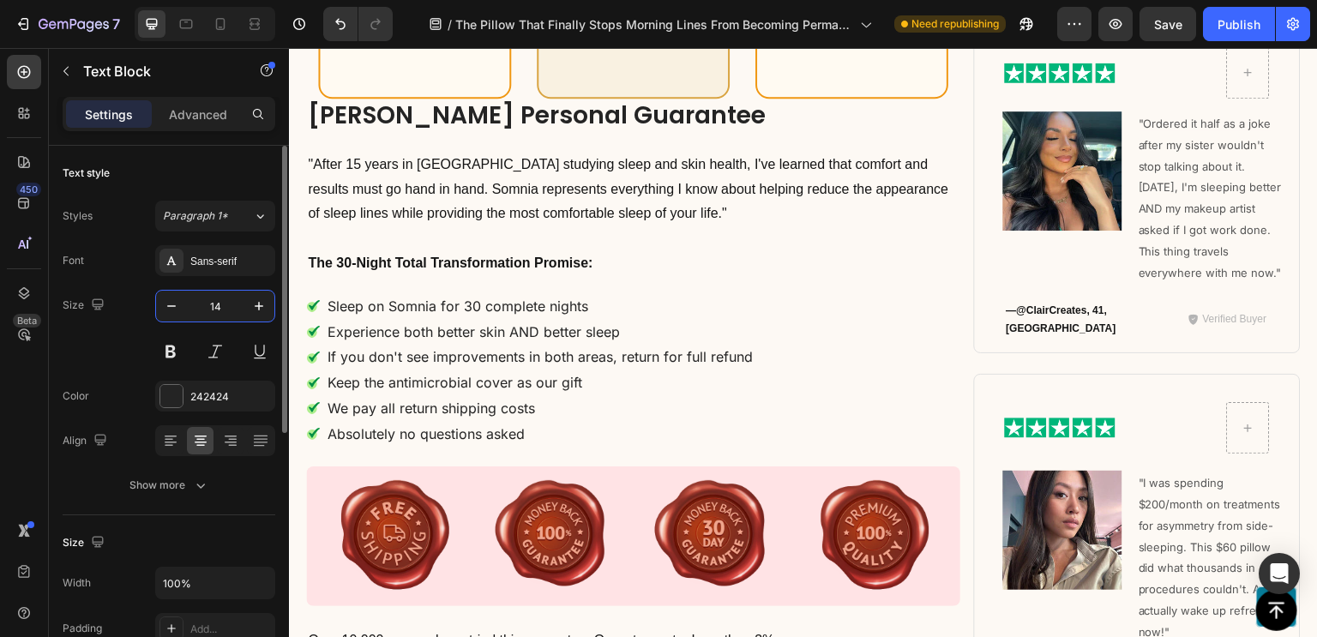
paste input "Copy element from Gempages!"
type input "Copy element from Gempages!"
type input "14"
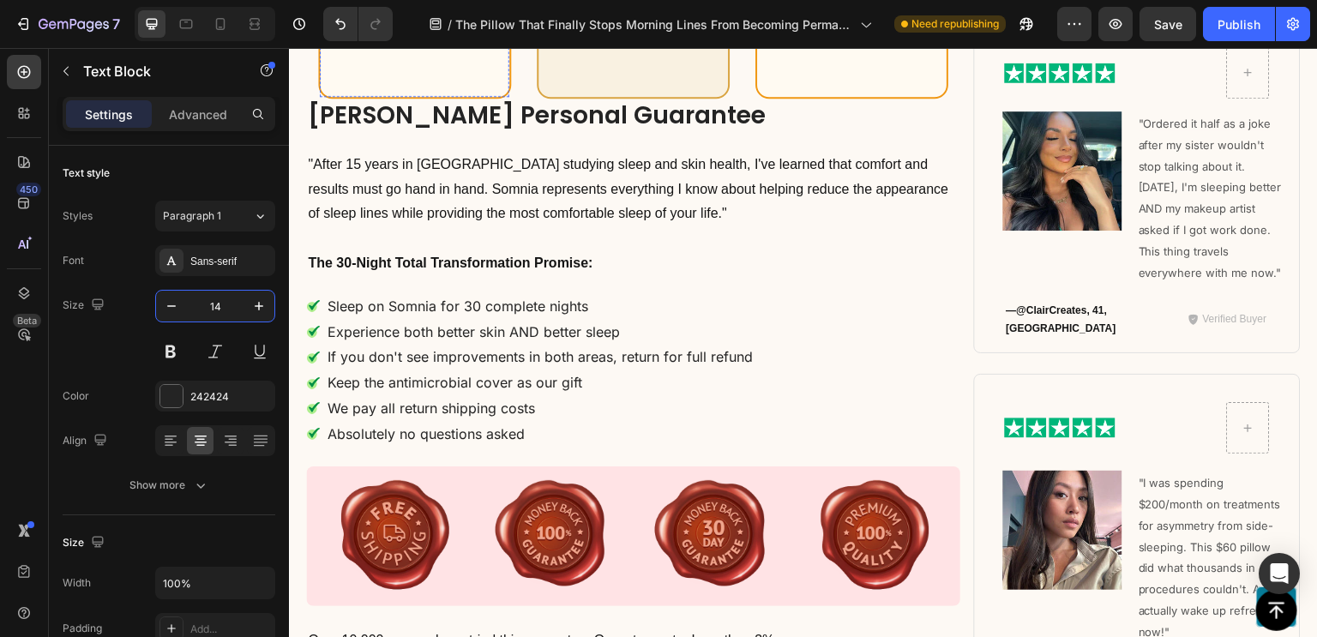
click at [225, 303] on input "16" at bounding box center [215, 306] width 57 height 31
paste input "4"
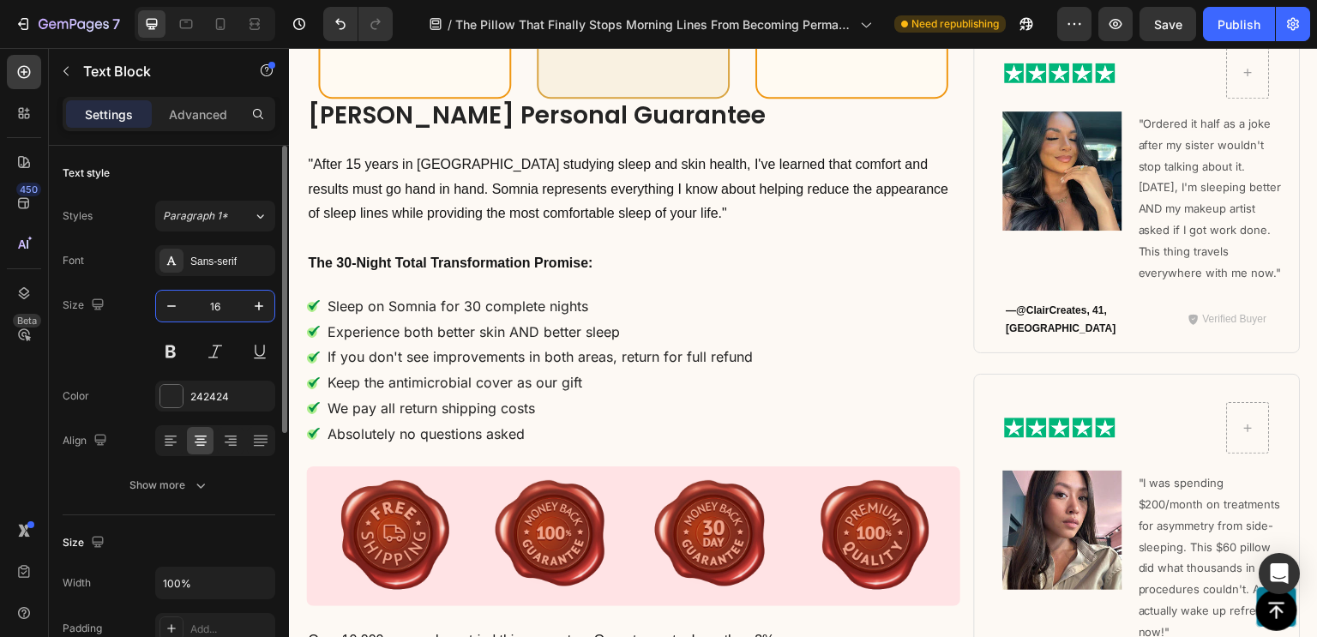
type input "14"
click at [213, 309] on input "16" at bounding box center [215, 306] width 57 height 31
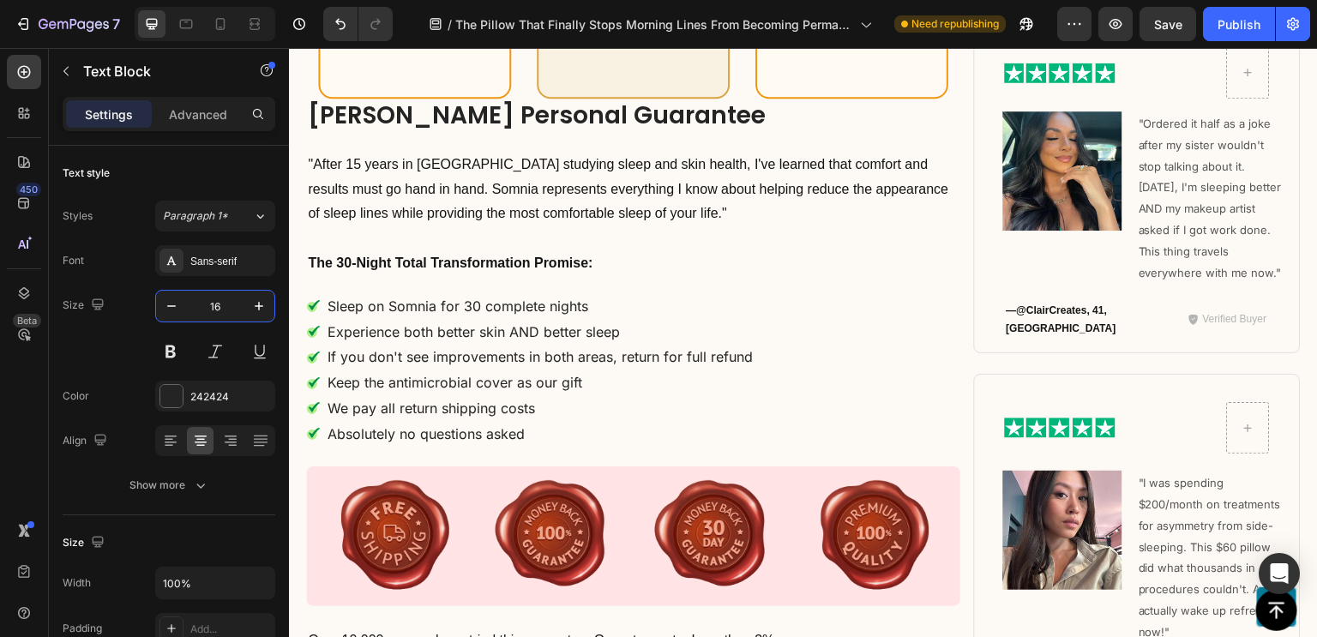
paste input "4"
type input "14"
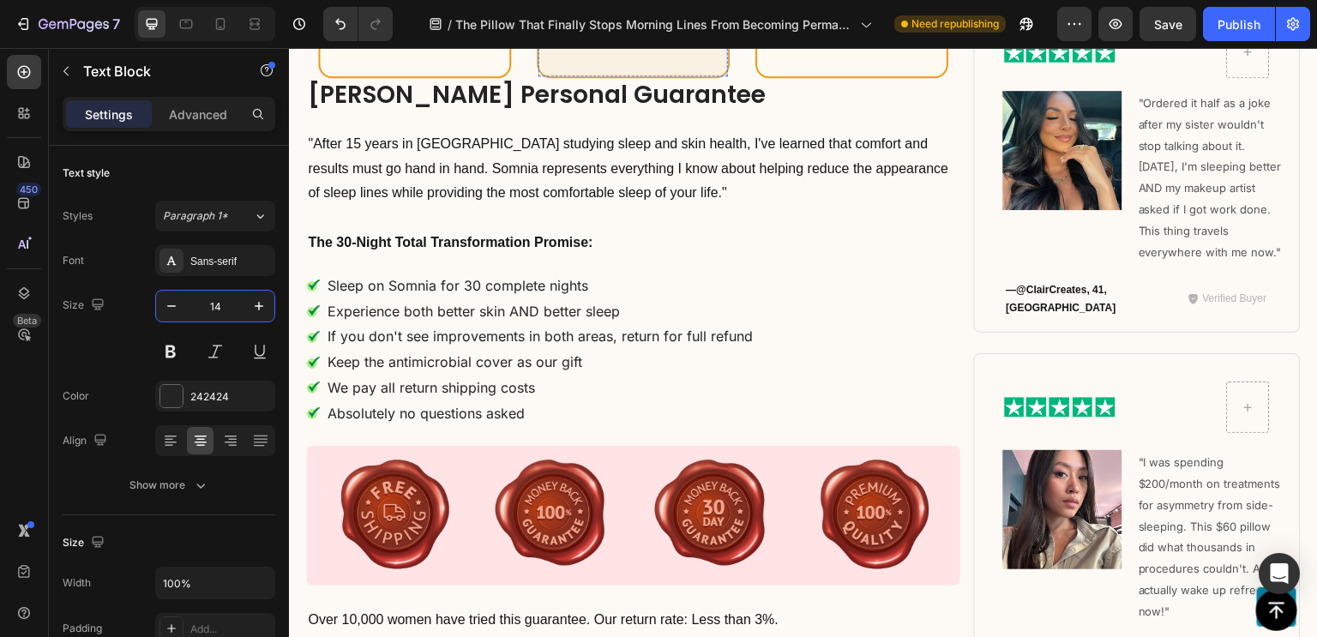
click at [224, 309] on input "16" at bounding box center [215, 306] width 57 height 31
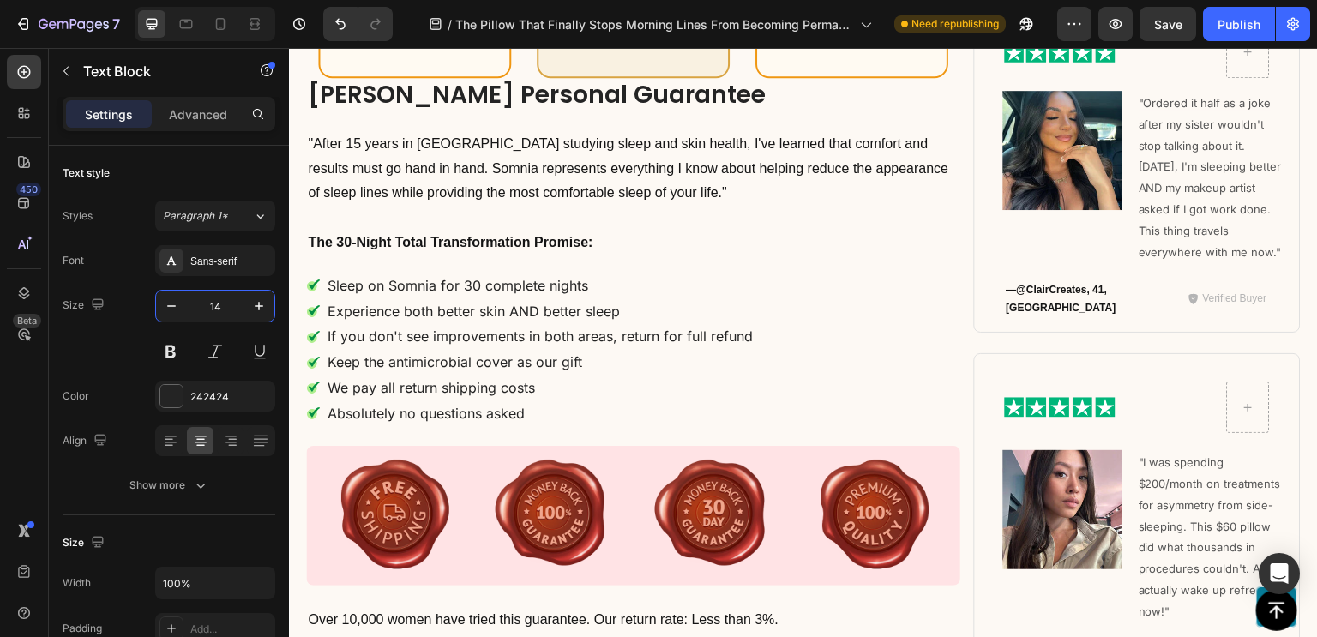
scroll to position [11116, 0]
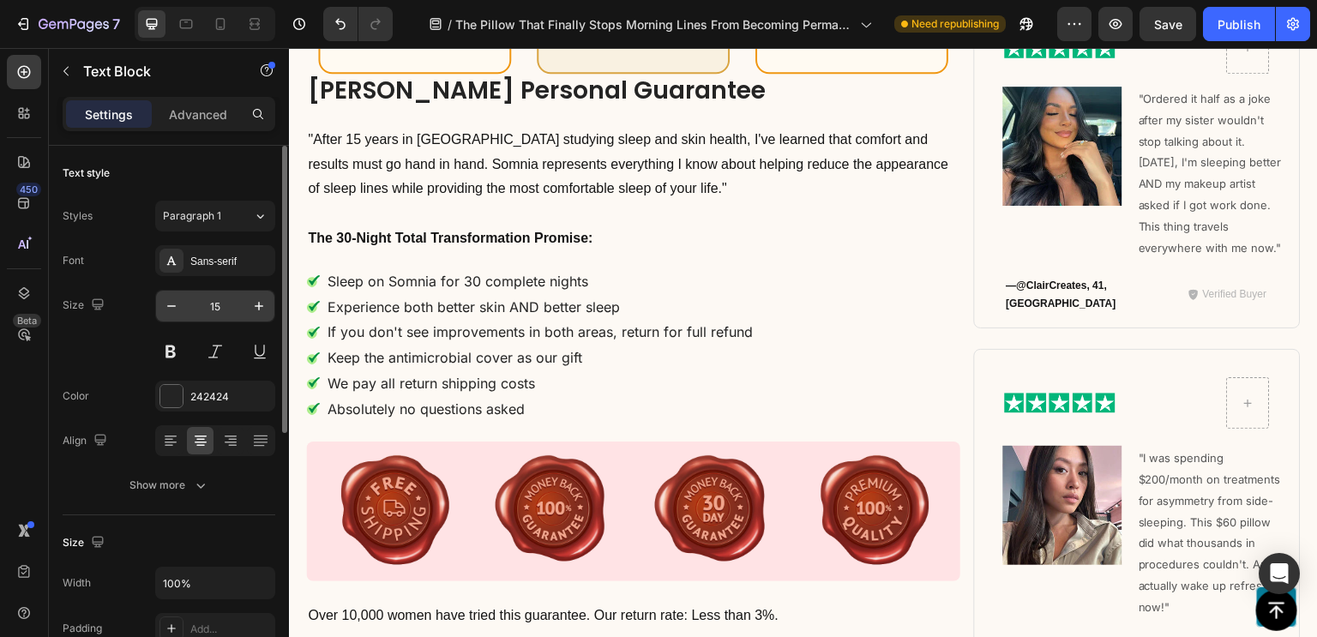
click at [209, 304] on input "15" at bounding box center [215, 306] width 57 height 31
paste input "4"
type input "14"
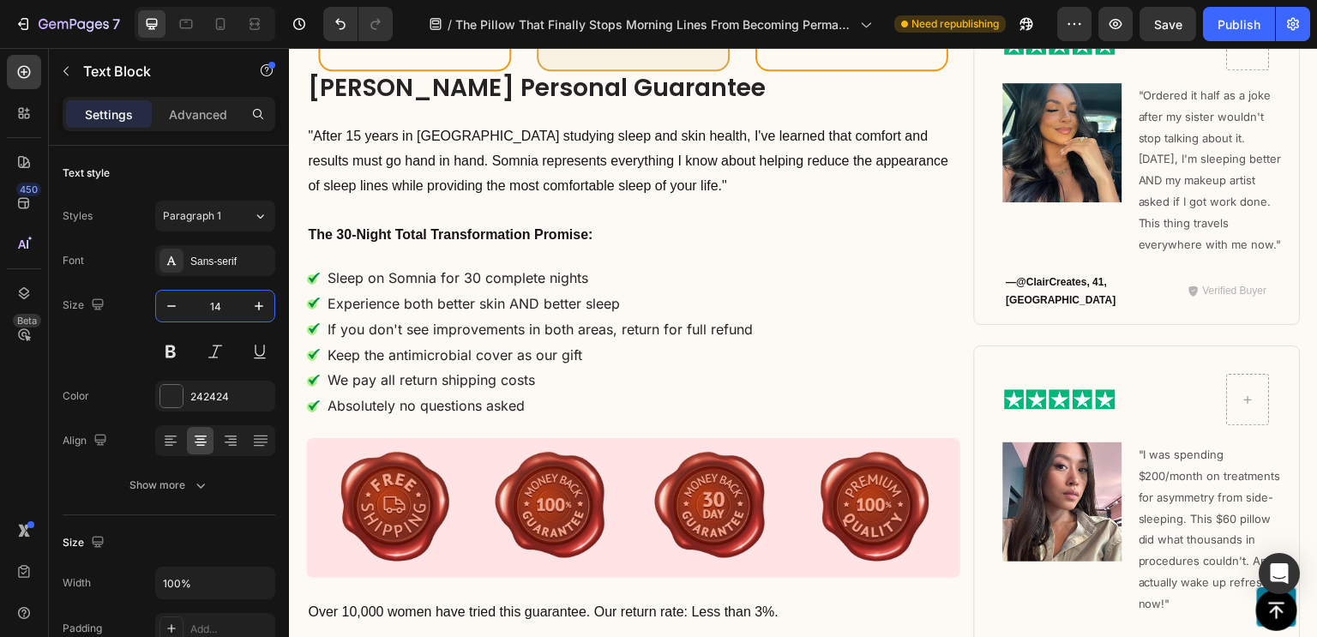
scroll to position [11113, 0]
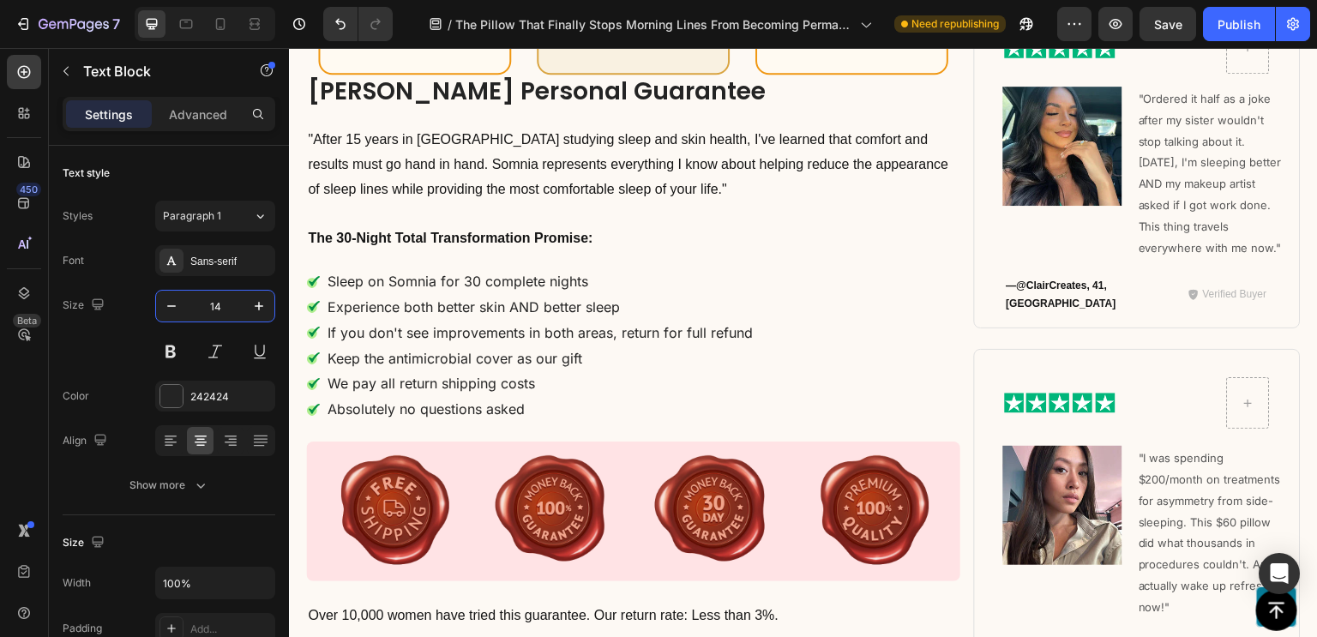
click at [194, 313] on input "16" at bounding box center [215, 306] width 57 height 31
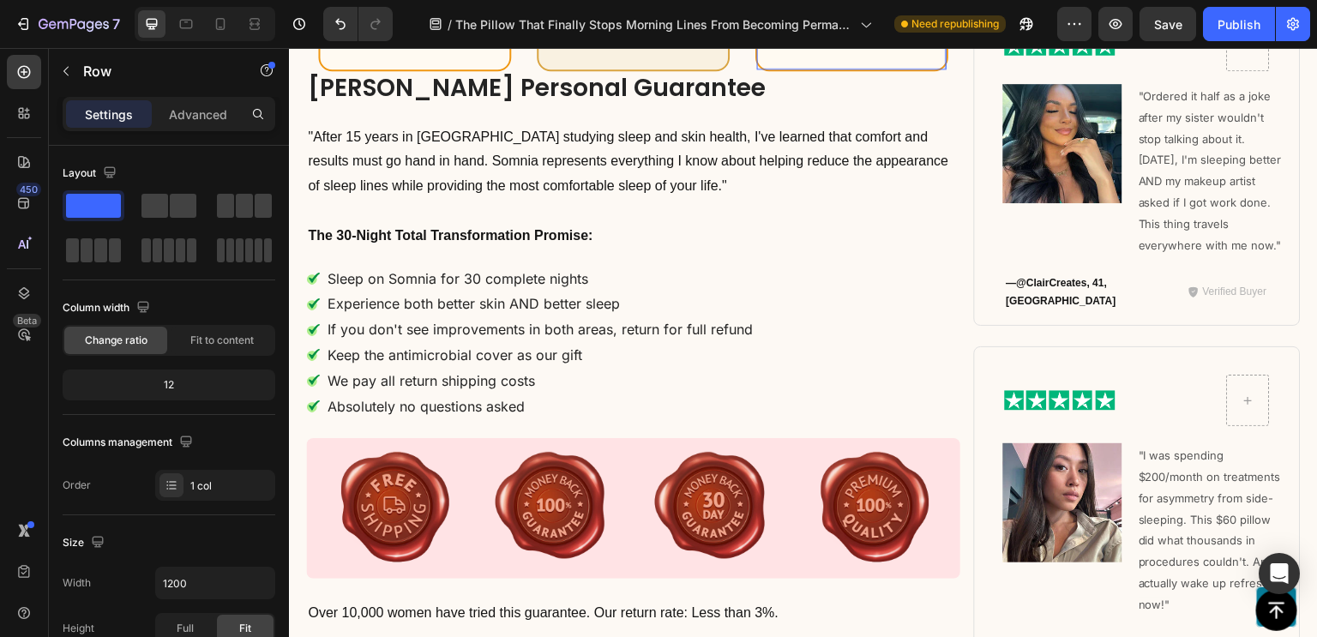
scroll to position [11110, 0]
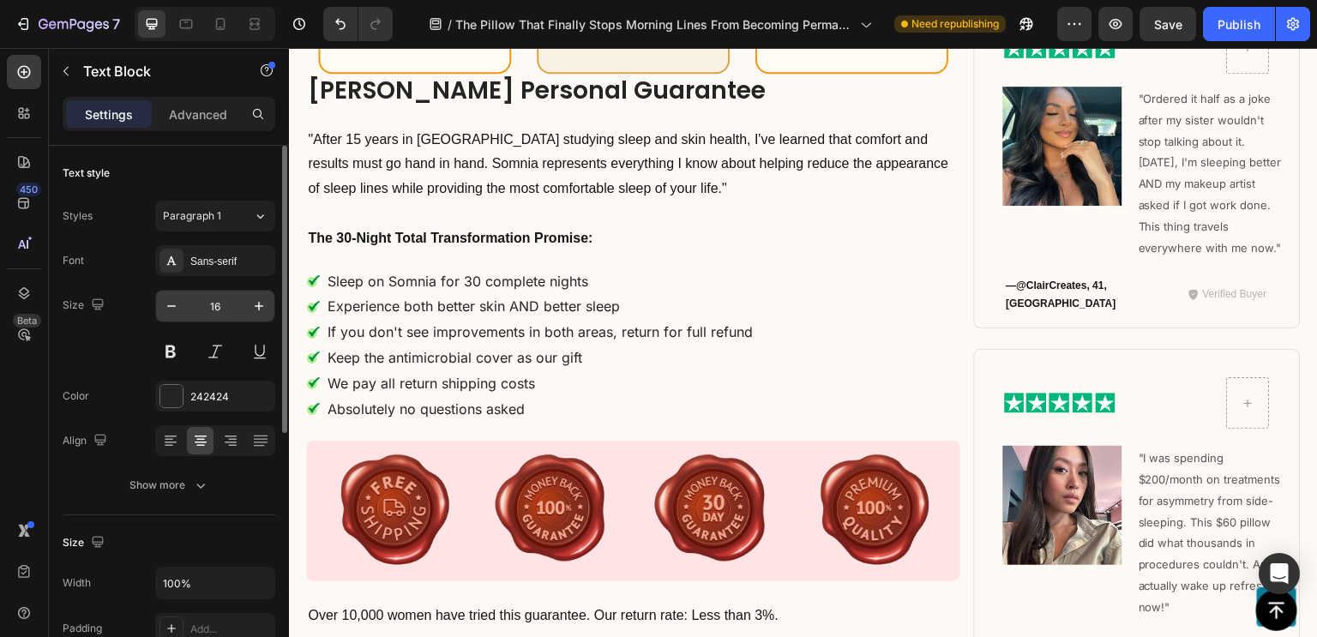
click at [219, 315] on input "16" at bounding box center [215, 306] width 57 height 31
paste input "4"
type input "14"
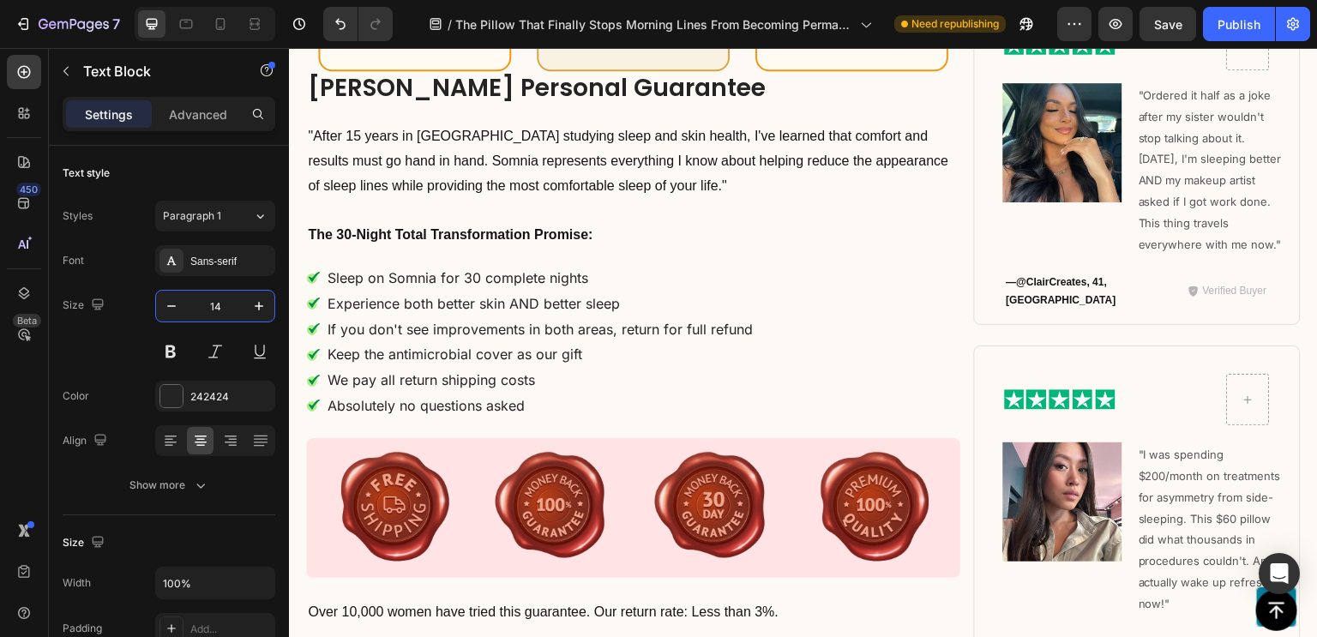
scroll to position [11107, 0]
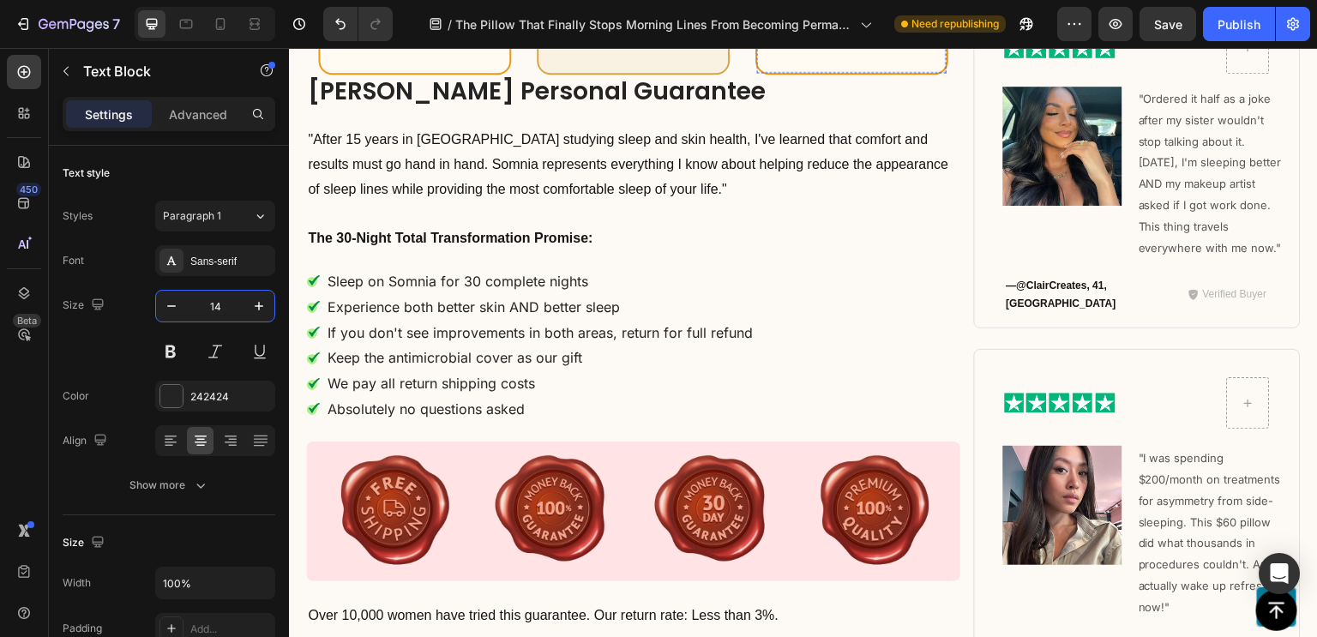
click at [223, 308] on input "16" at bounding box center [215, 306] width 57 height 31
paste input "4"
type input "14"
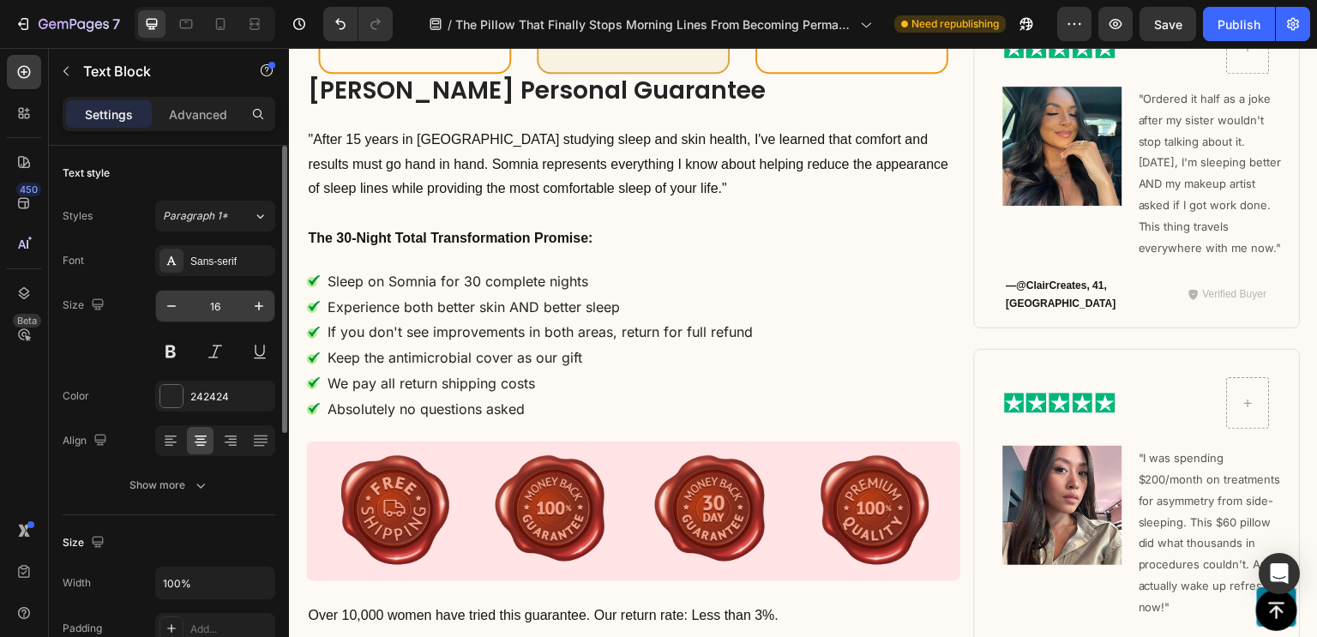
click at [208, 309] on input "16" at bounding box center [215, 306] width 57 height 31
paste input "4"
type input "14"
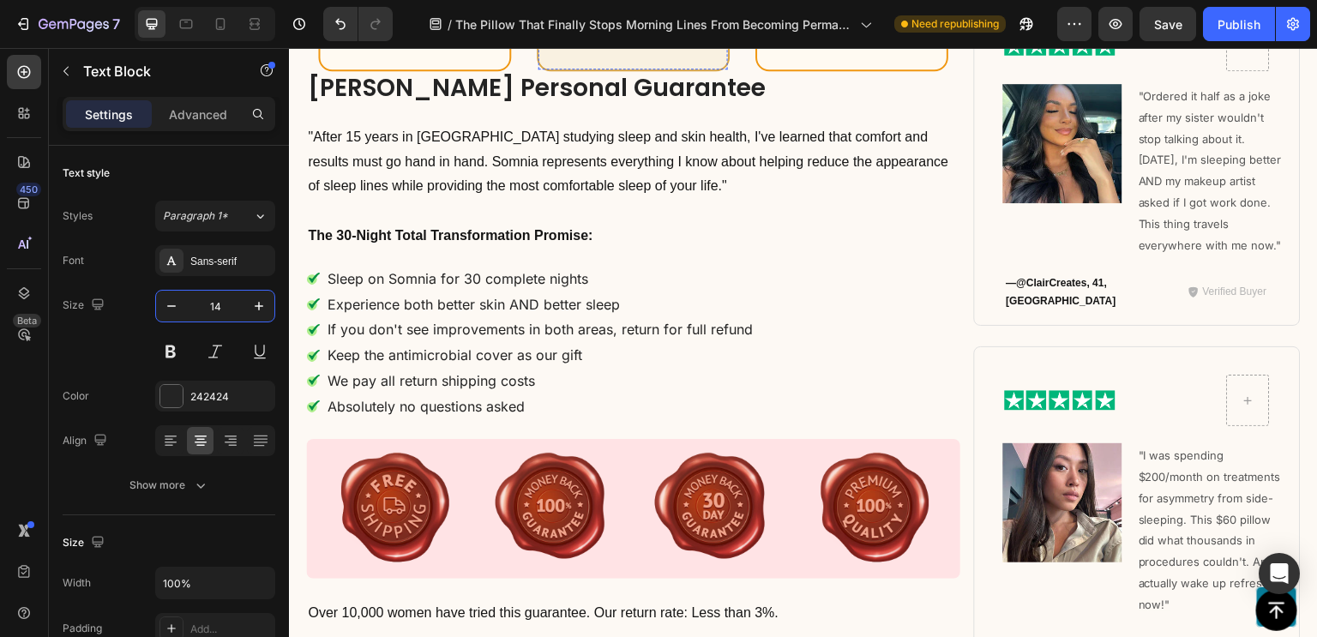
scroll to position [11100, 0]
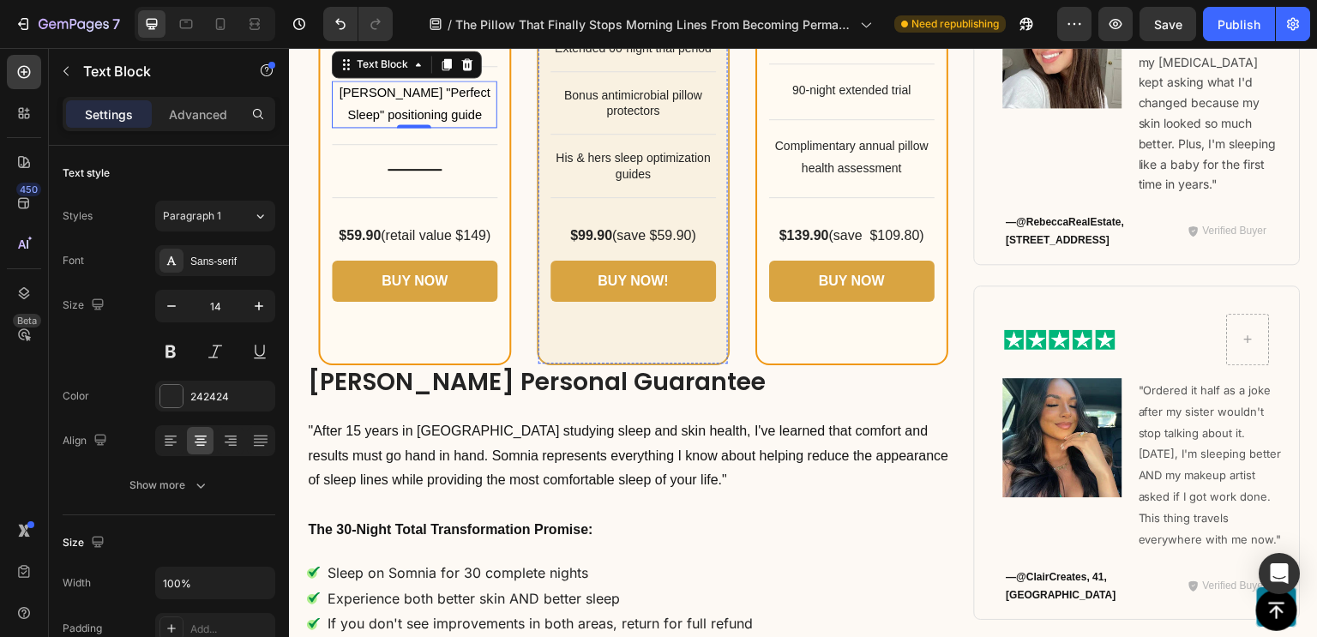
scroll to position [10804, 0]
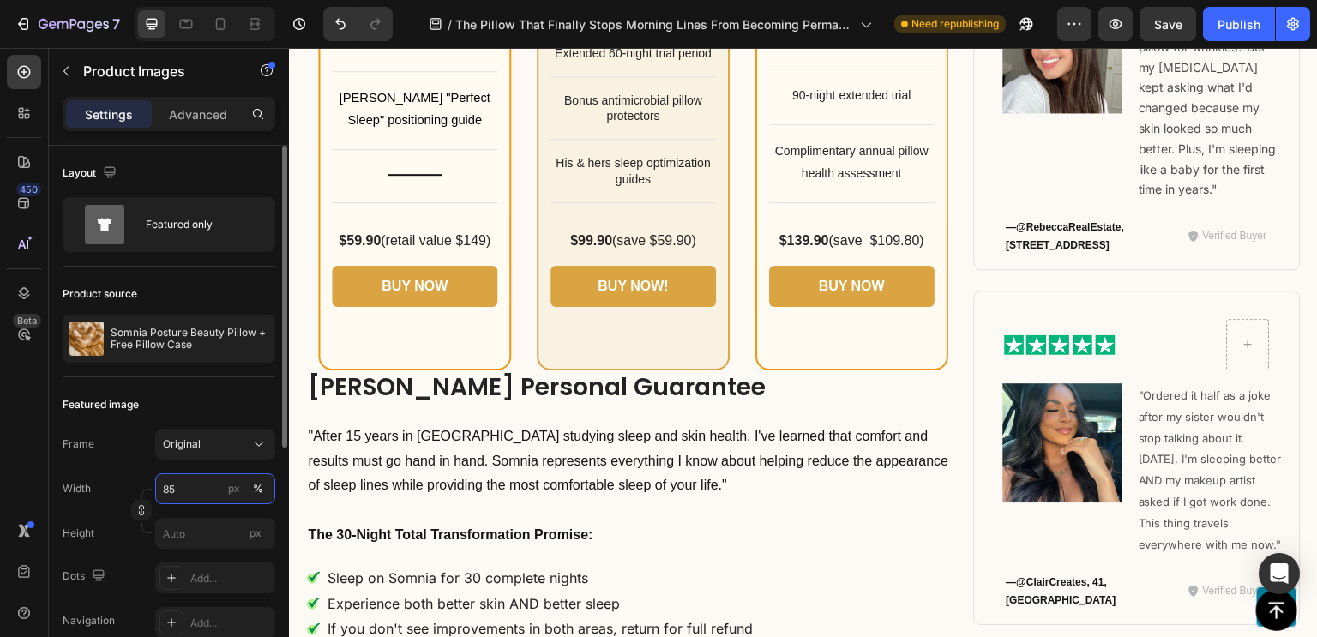
click at [190, 481] on input "85" at bounding box center [215, 488] width 120 height 31
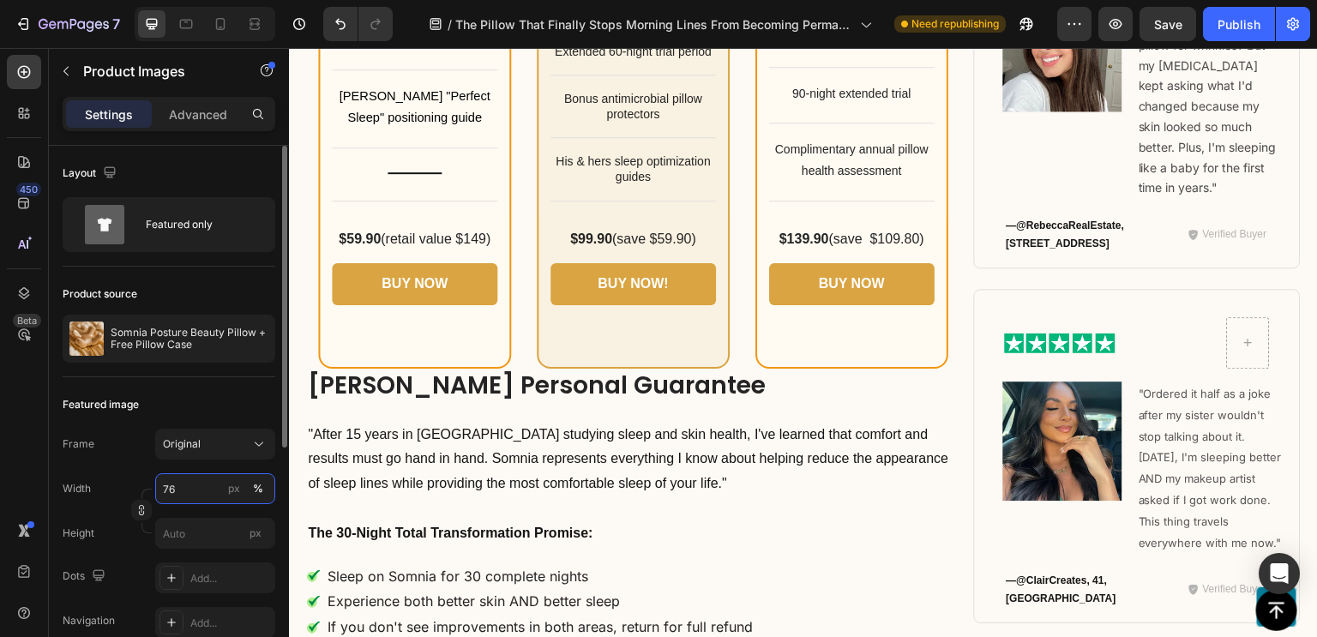
type input "75"
click at [172, 495] on input "86" at bounding box center [215, 488] width 120 height 31
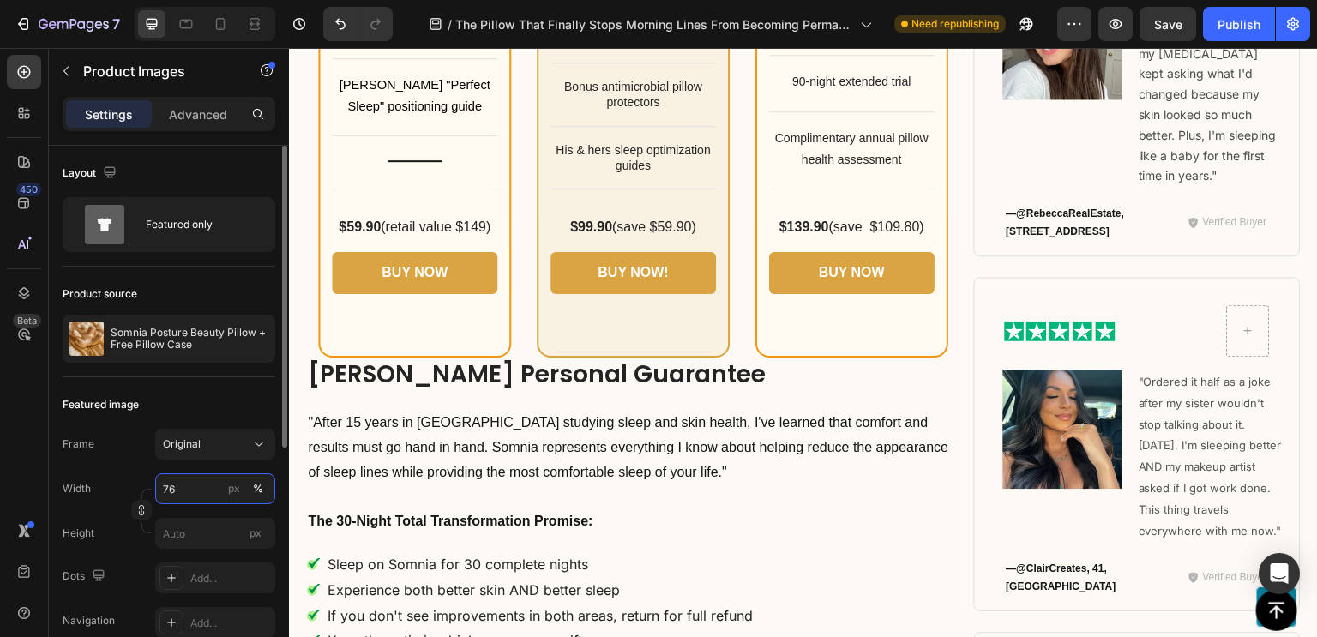
type input "75"
drag, startPoint x: 655, startPoint y: 316, endPoint x: 369, endPoint y: 423, distance: 304.6
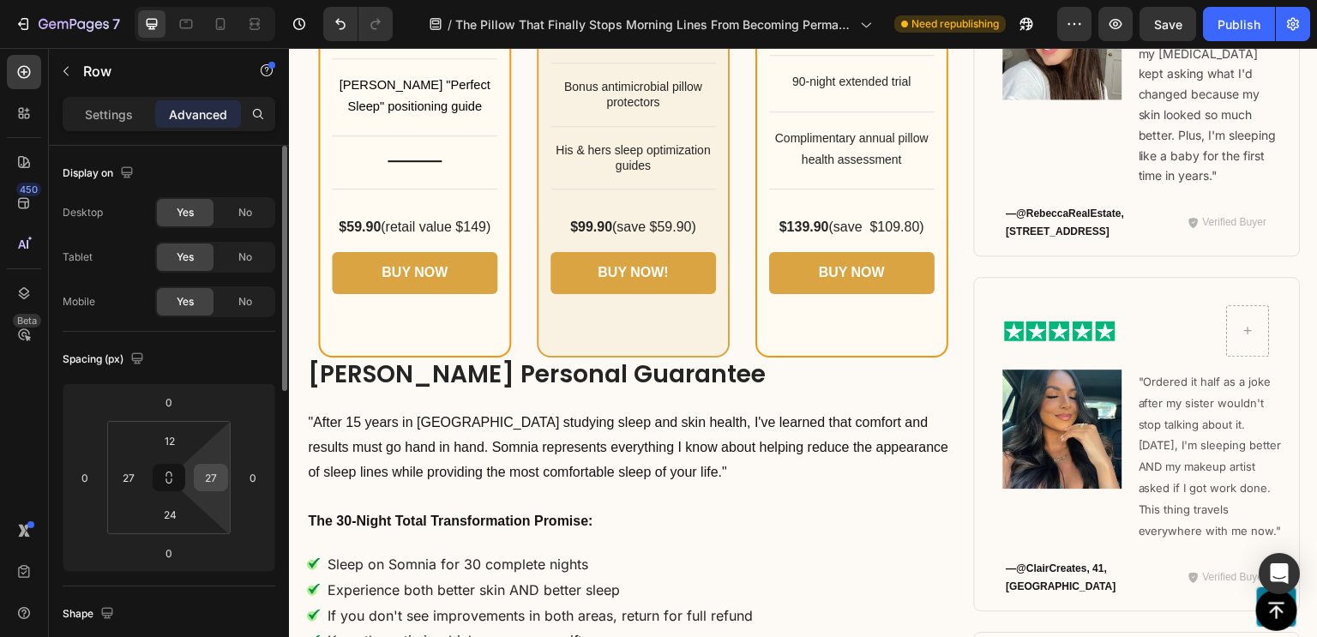
click at [198, 481] on input "27" at bounding box center [211, 478] width 26 height 26
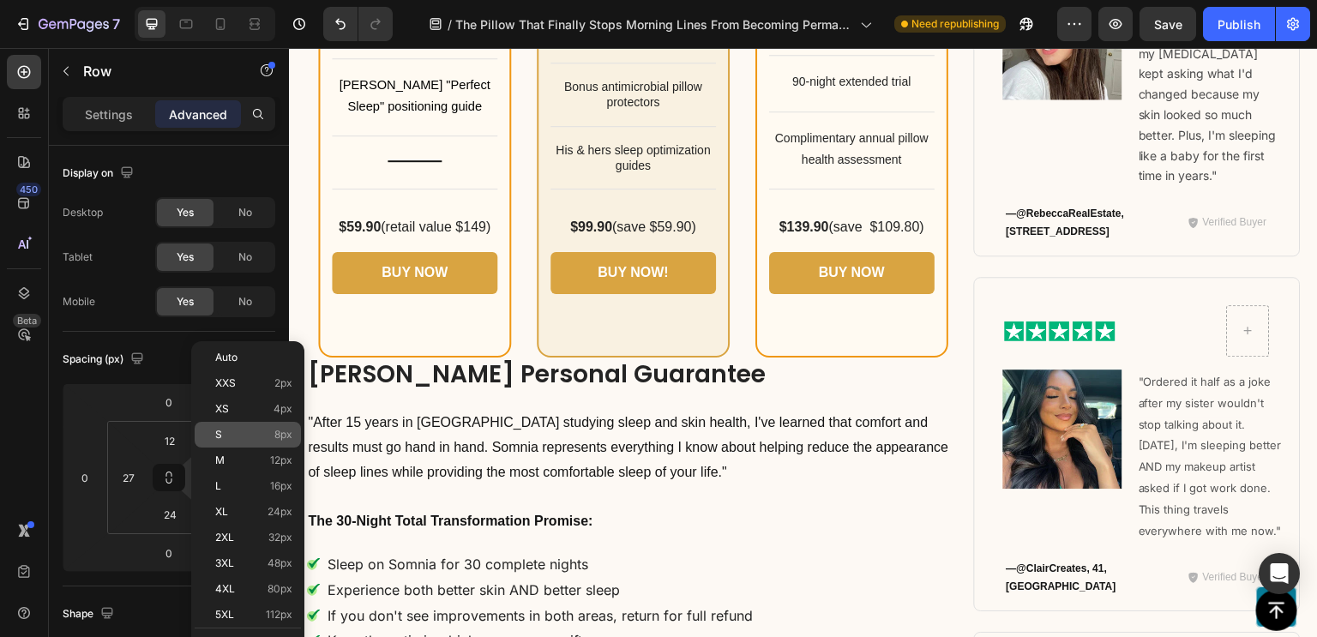
scroll to position [156, 0]
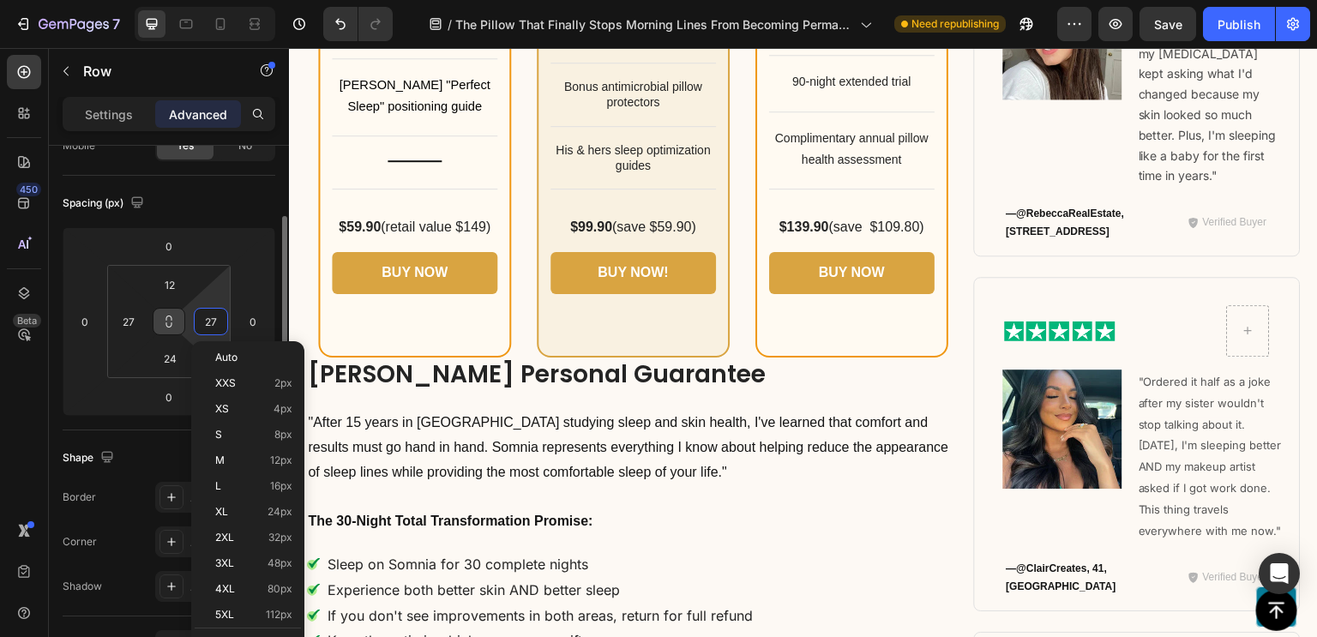
click at [163, 334] on button at bounding box center [169, 321] width 33 height 27
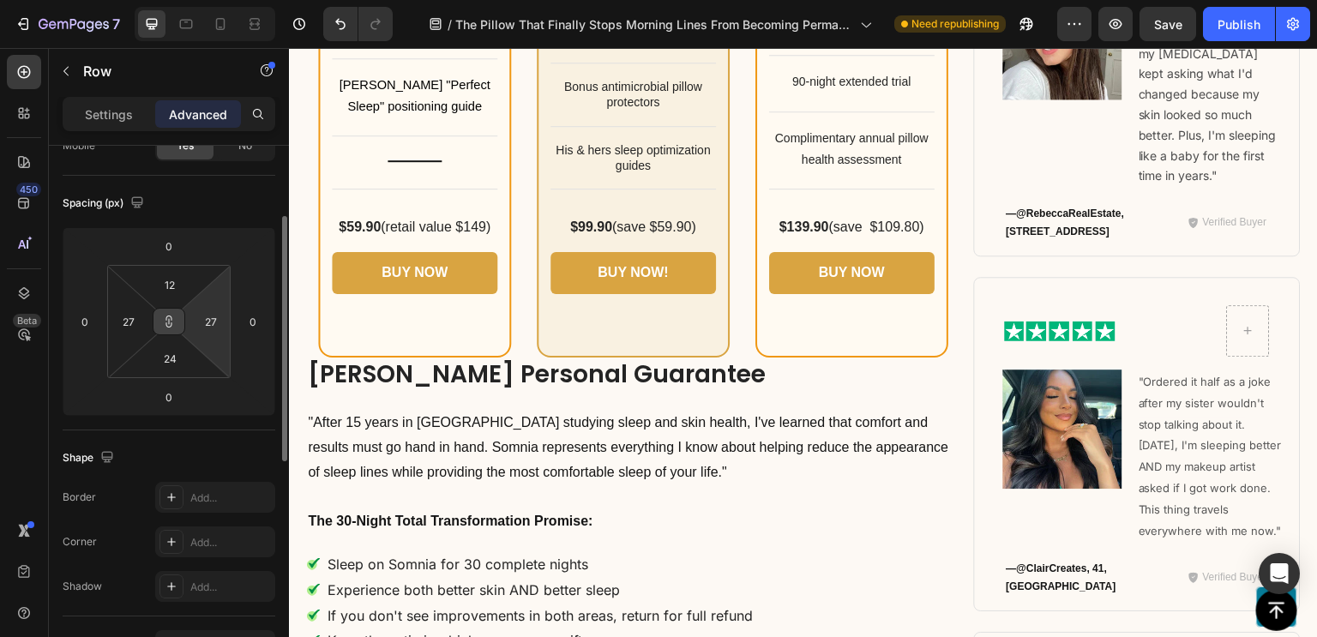
click at [170, 329] on button at bounding box center [169, 321] width 33 height 27
click at [171, 347] on input "24" at bounding box center [170, 358] width 34 height 26
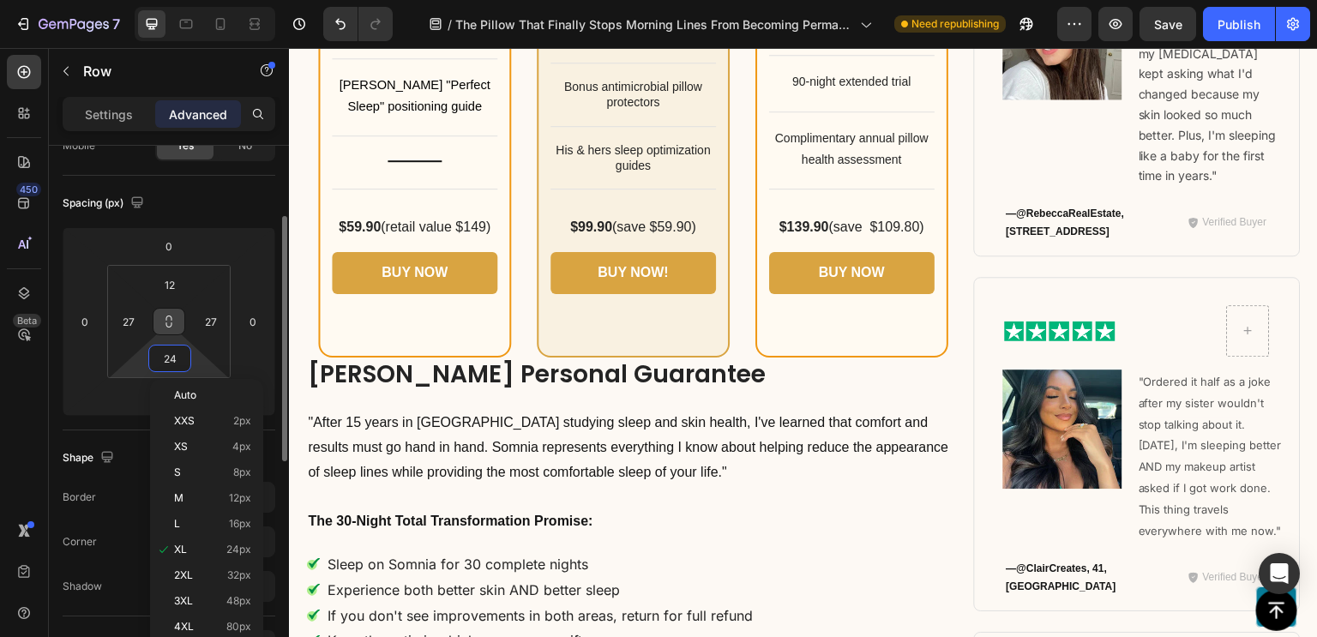
click at [171, 322] on icon at bounding box center [169, 324] width 6 height 5
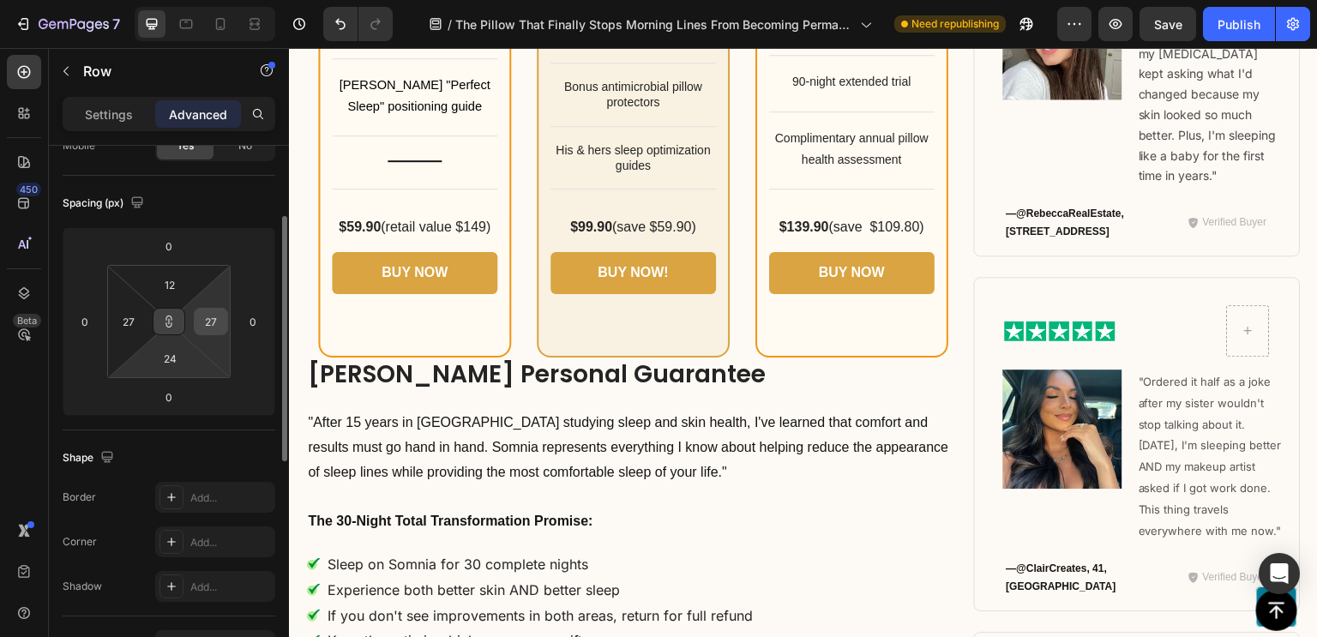
click at [204, 324] on input "27" at bounding box center [211, 322] width 26 height 26
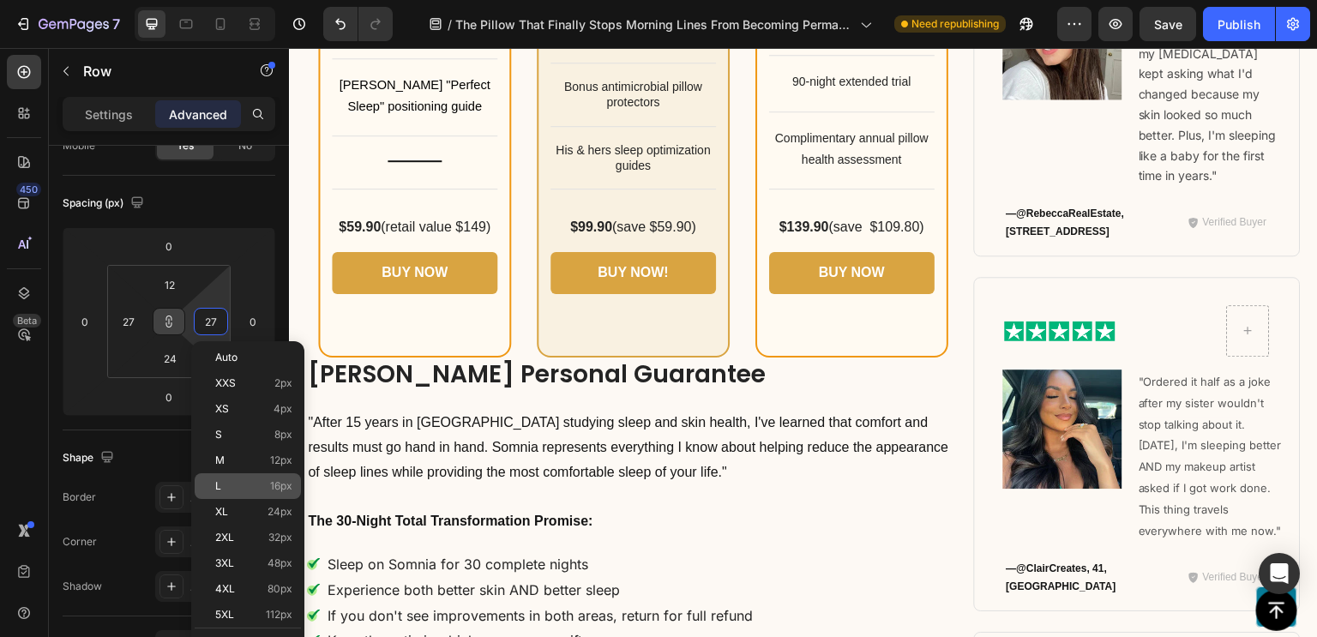
click at [255, 481] on p "L 16px" at bounding box center [253, 486] width 77 height 12
type input "16"
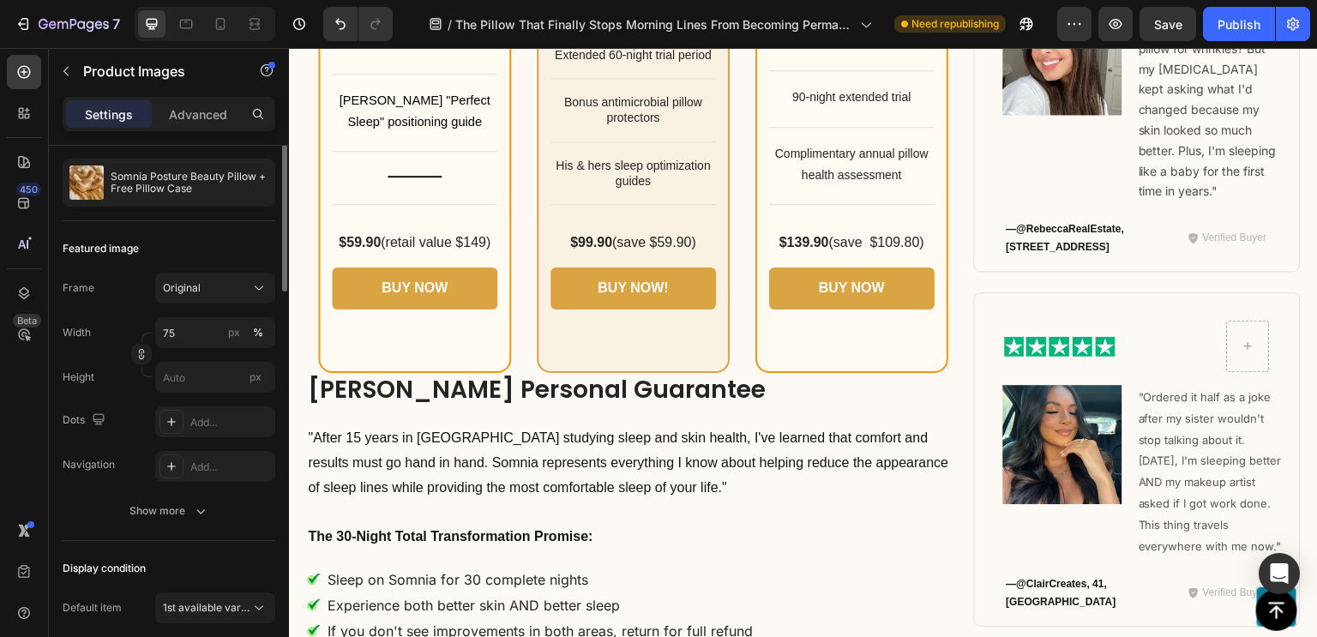
scroll to position [0, 0]
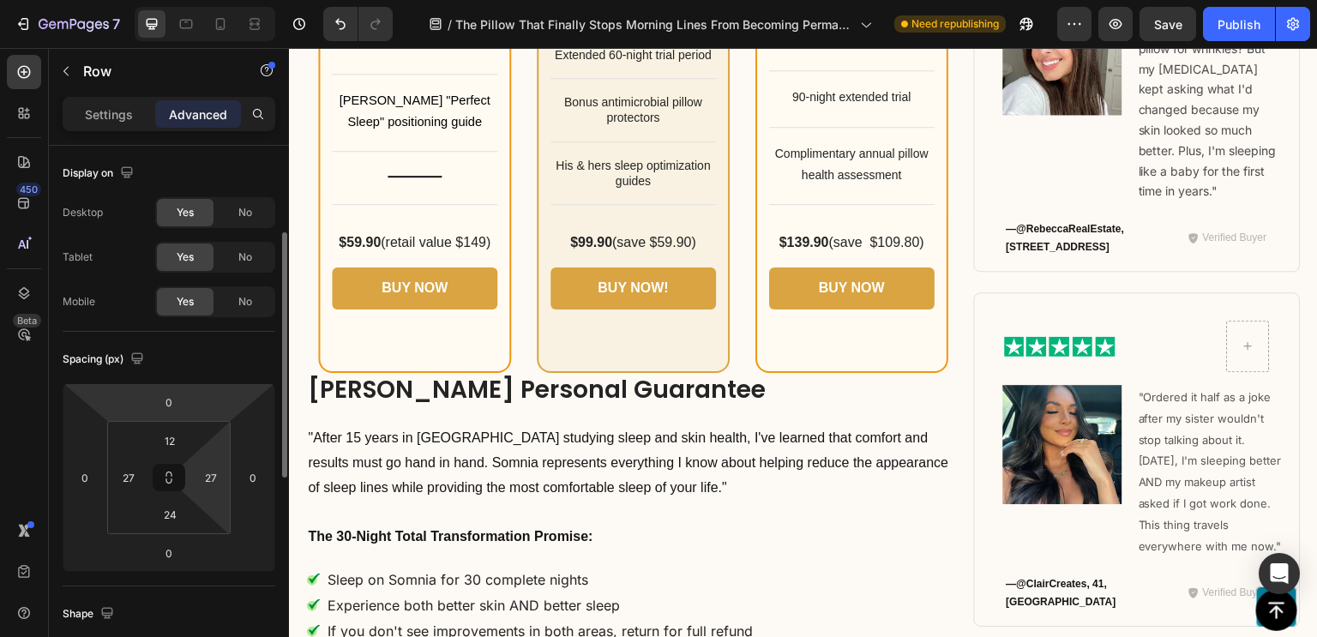
scroll to position [60, 0]
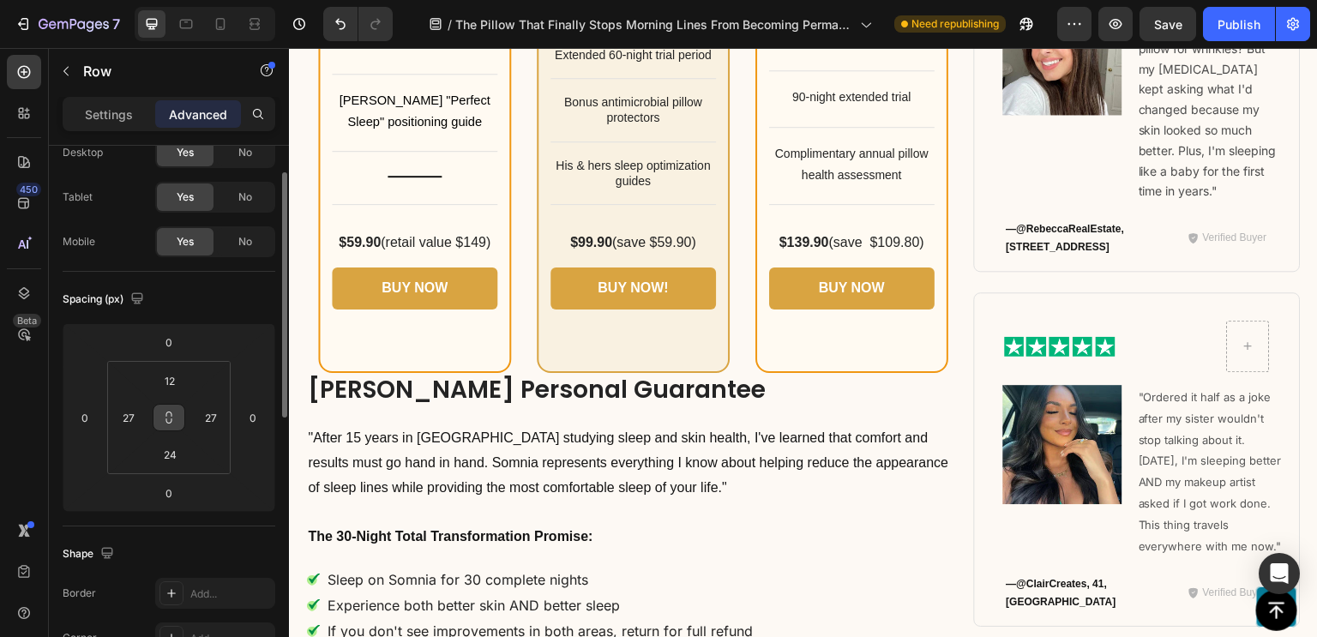
click at [174, 414] on icon at bounding box center [169, 418] width 14 height 14
click at [214, 412] on input "27" at bounding box center [211, 418] width 26 height 26
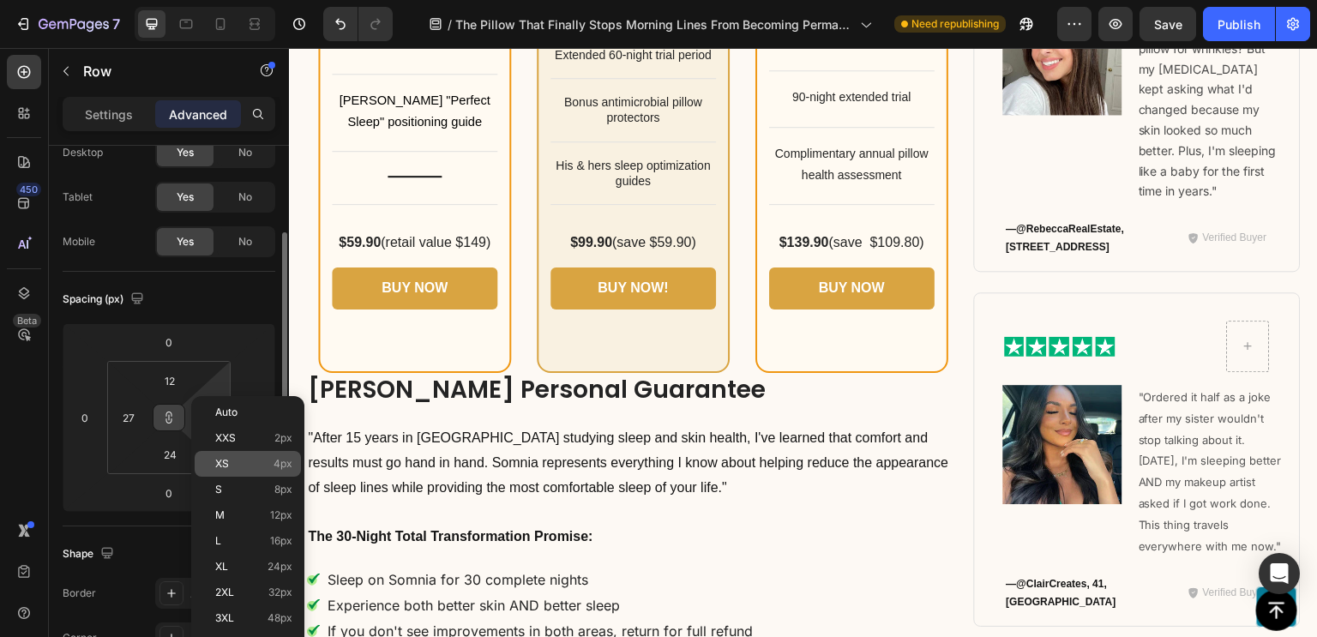
scroll to position [101, 0]
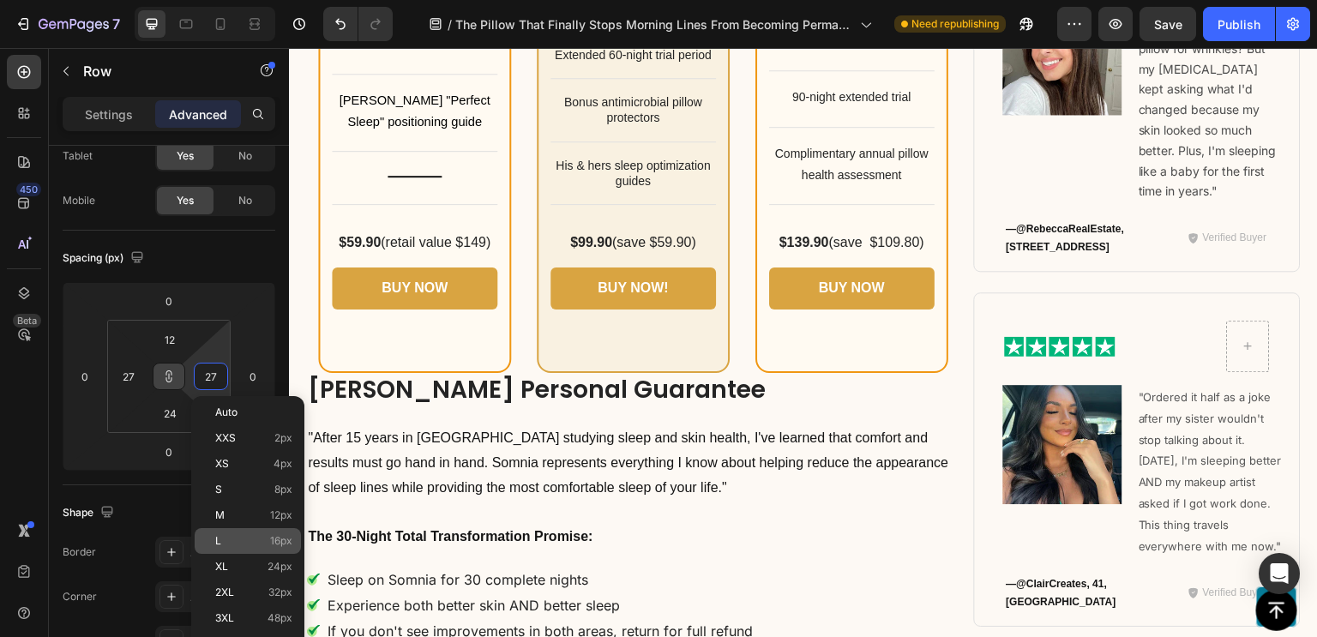
click at [238, 536] on p "L 16px" at bounding box center [253, 541] width 77 height 12
type input "16"
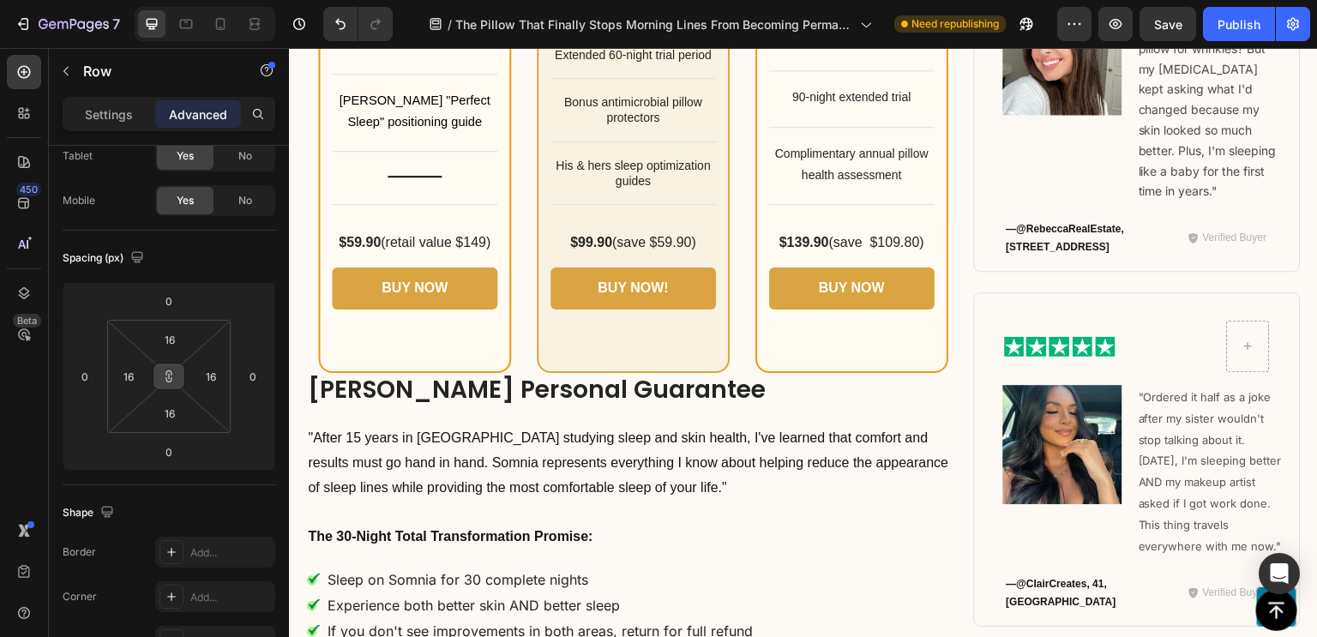
click at [169, 367] on button at bounding box center [169, 376] width 33 height 27
click at [211, 381] on input "16" at bounding box center [211, 376] width 26 height 26
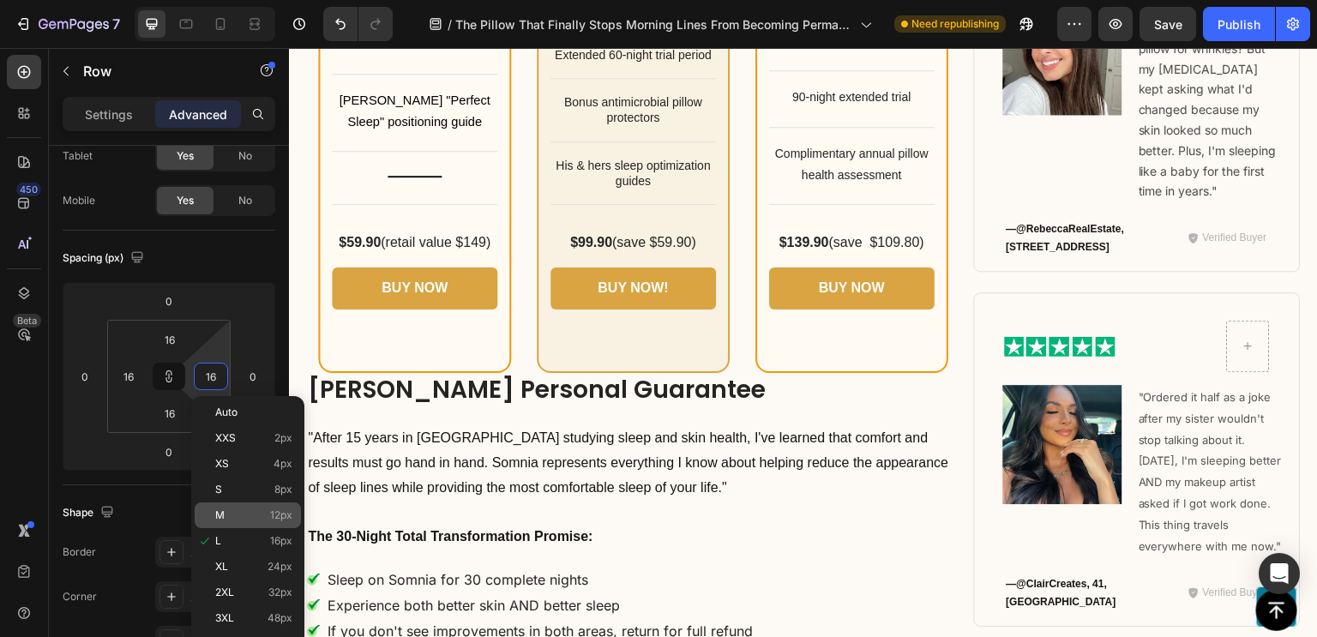
click at [242, 519] on p "M 12px" at bounding box center [253, 515] width 77 height 12
type input "12"
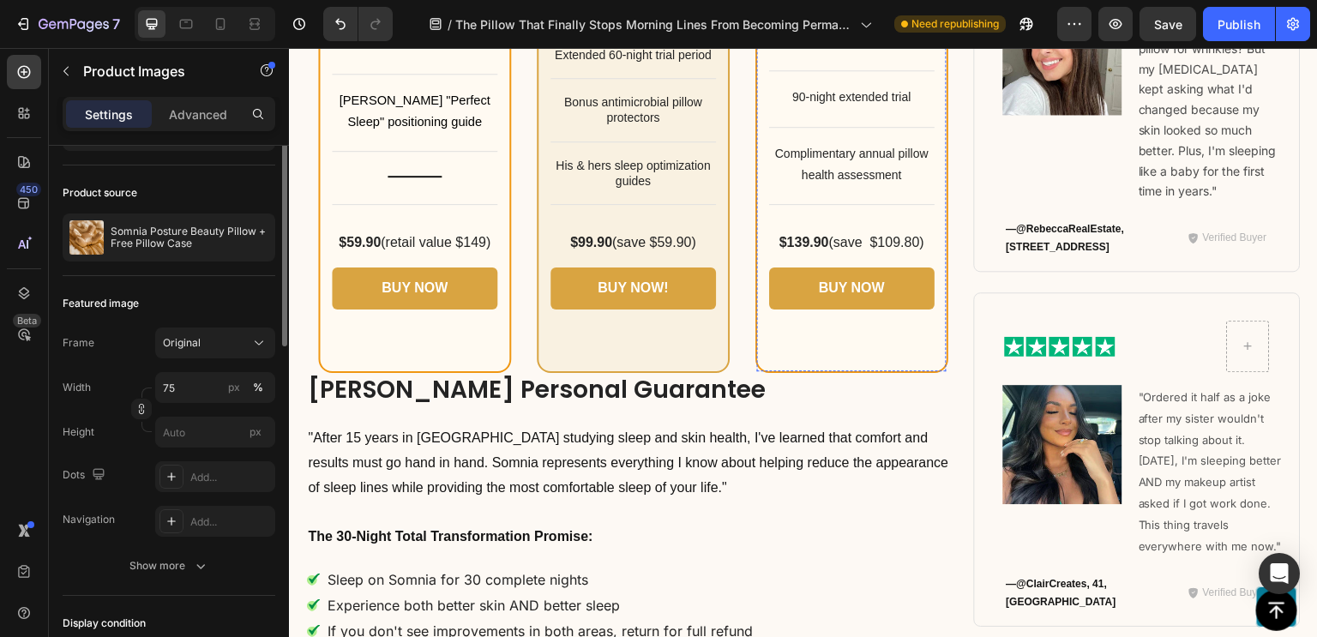
scroll to position [0, 0]
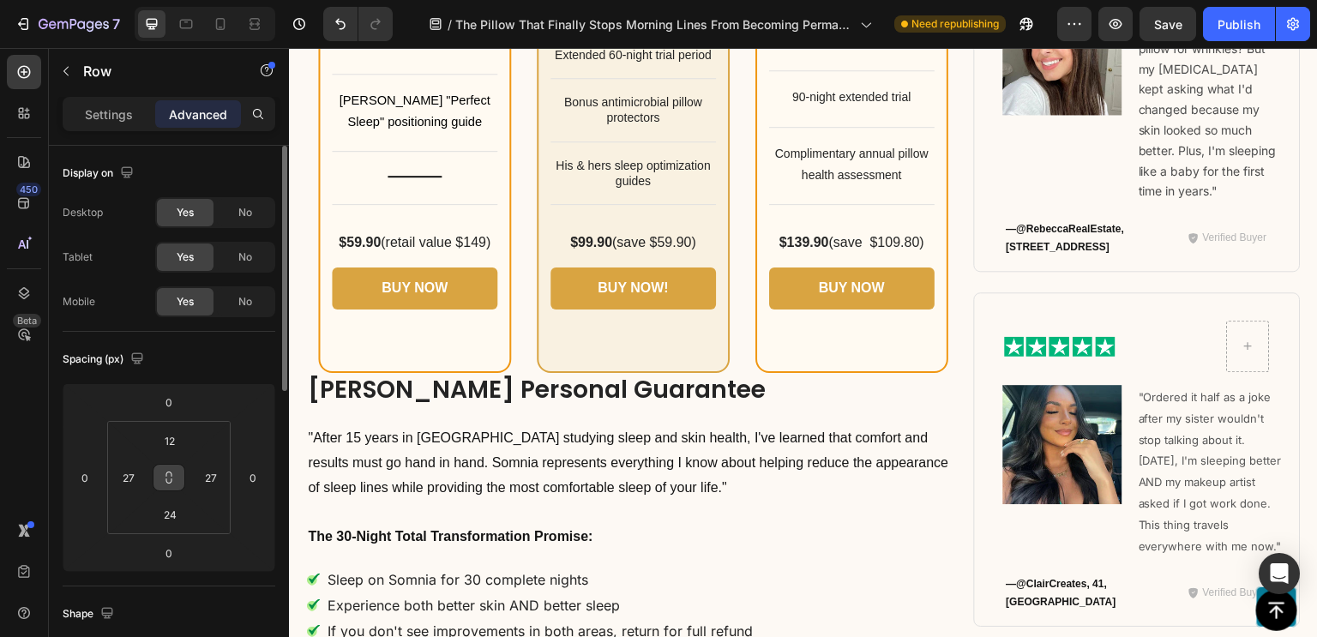
click at [175, 488] on button at bounding box center [169, 477] width 33 height 27
click at [203, 474] on input "27" at bounding box center [211, 478] width 26 height 26
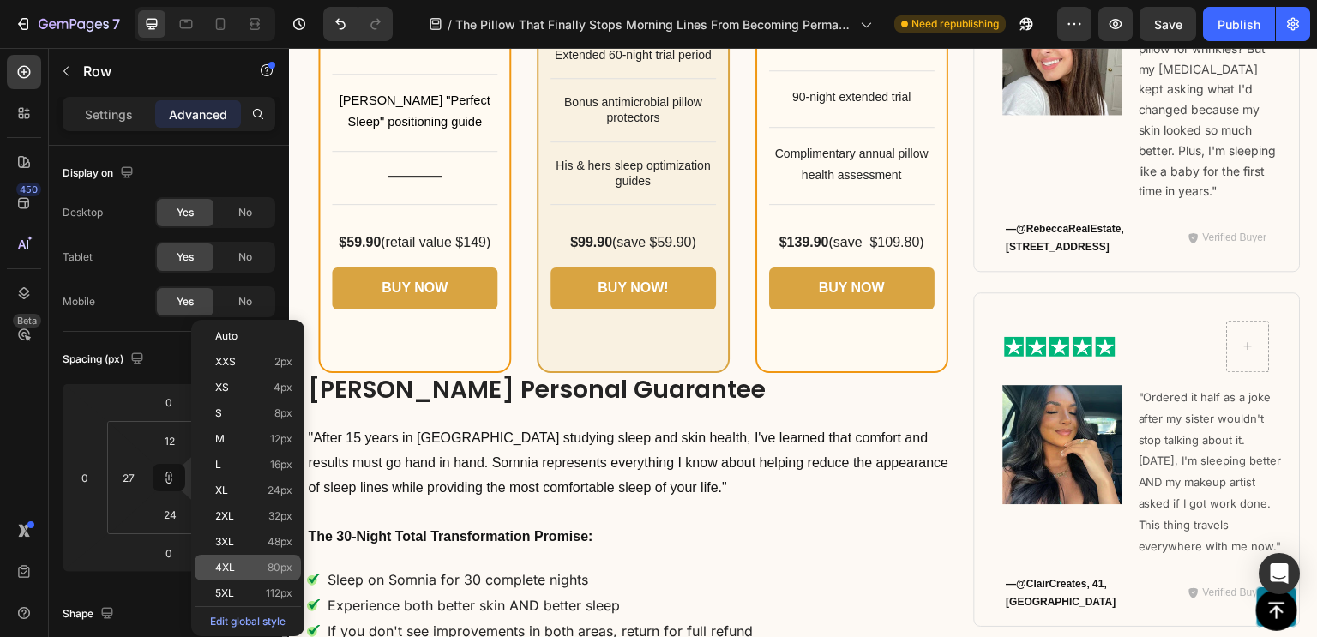
scroll to position [177, 0]
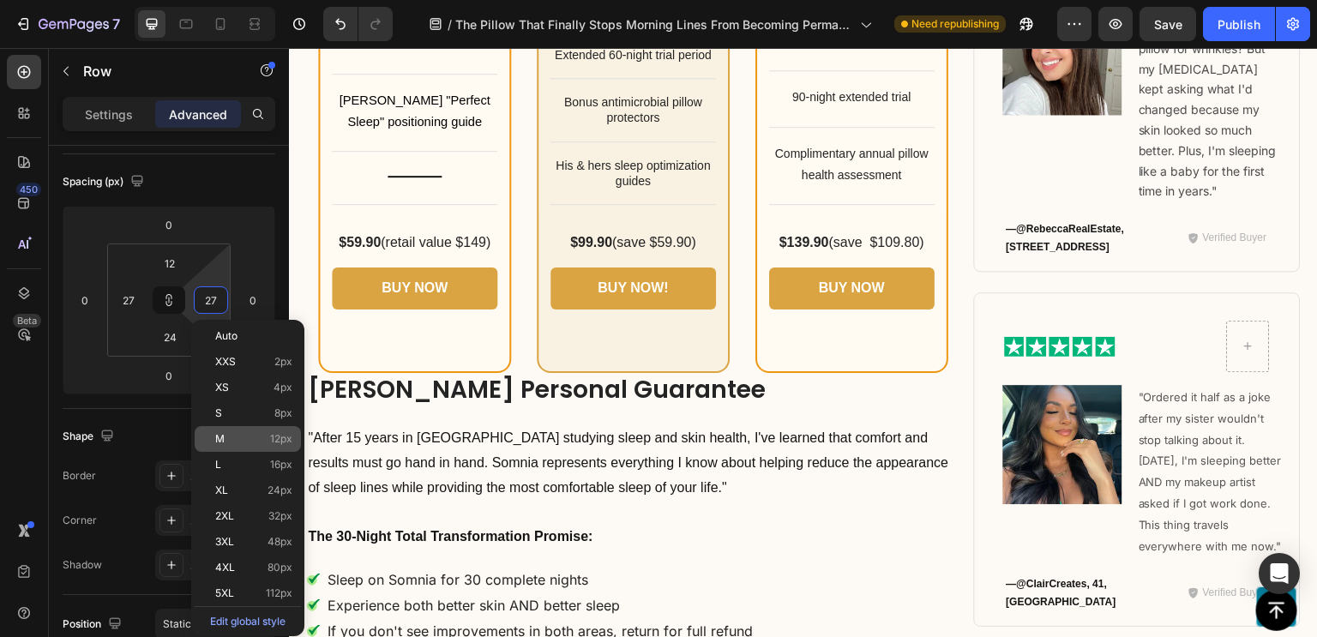
click at [250, 443] on p "M 12px" at bounding box center [253, 439] width 77 height 12
type input "12"
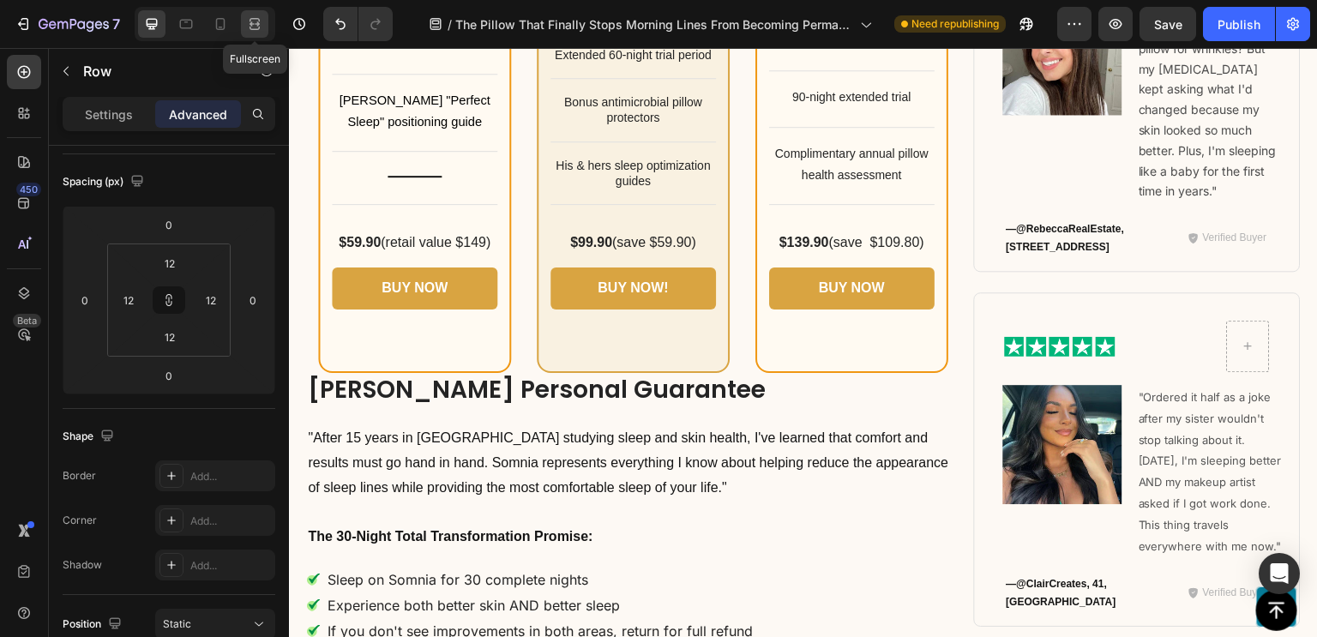
click at [249, 27] on icon at bounding box center [254, 23] width 17 height 17
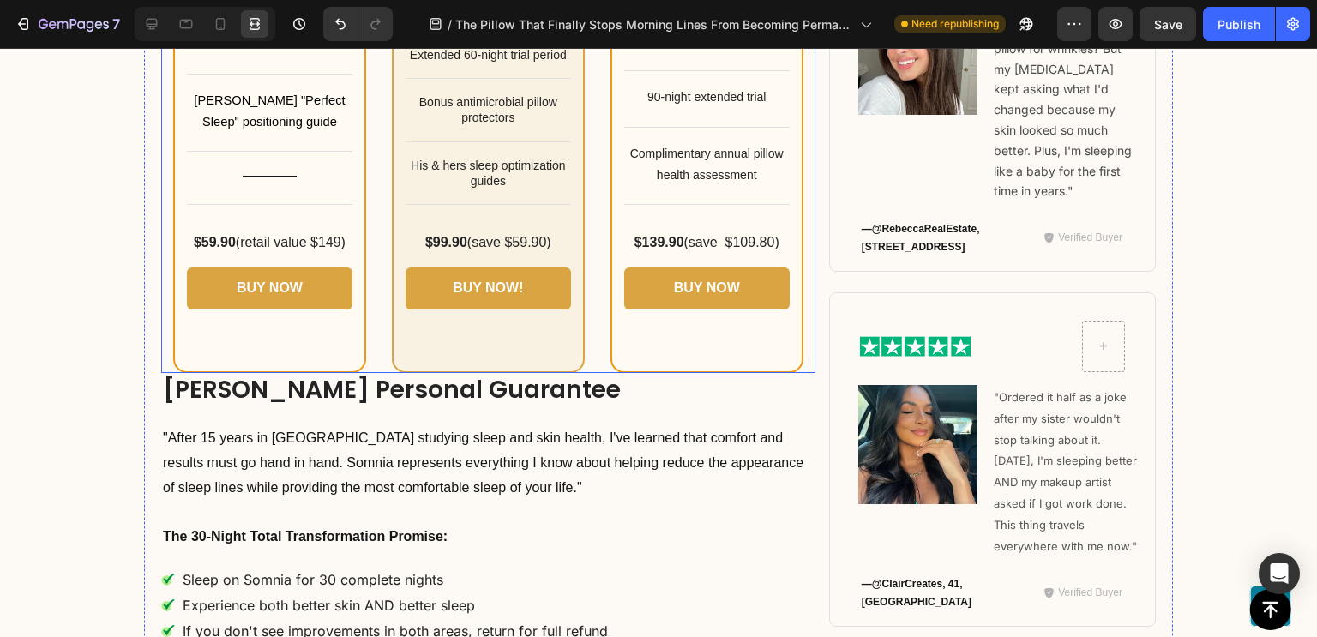
scroll to position [10816, 0]
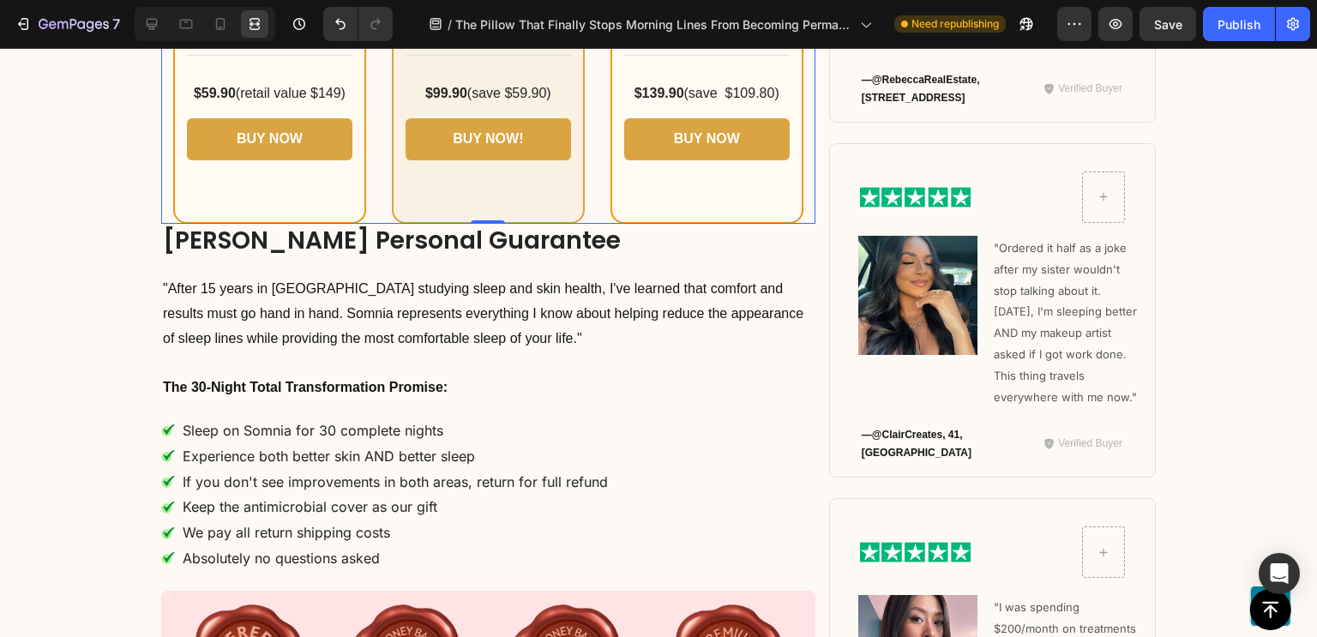
scroll to position [10936, 0]
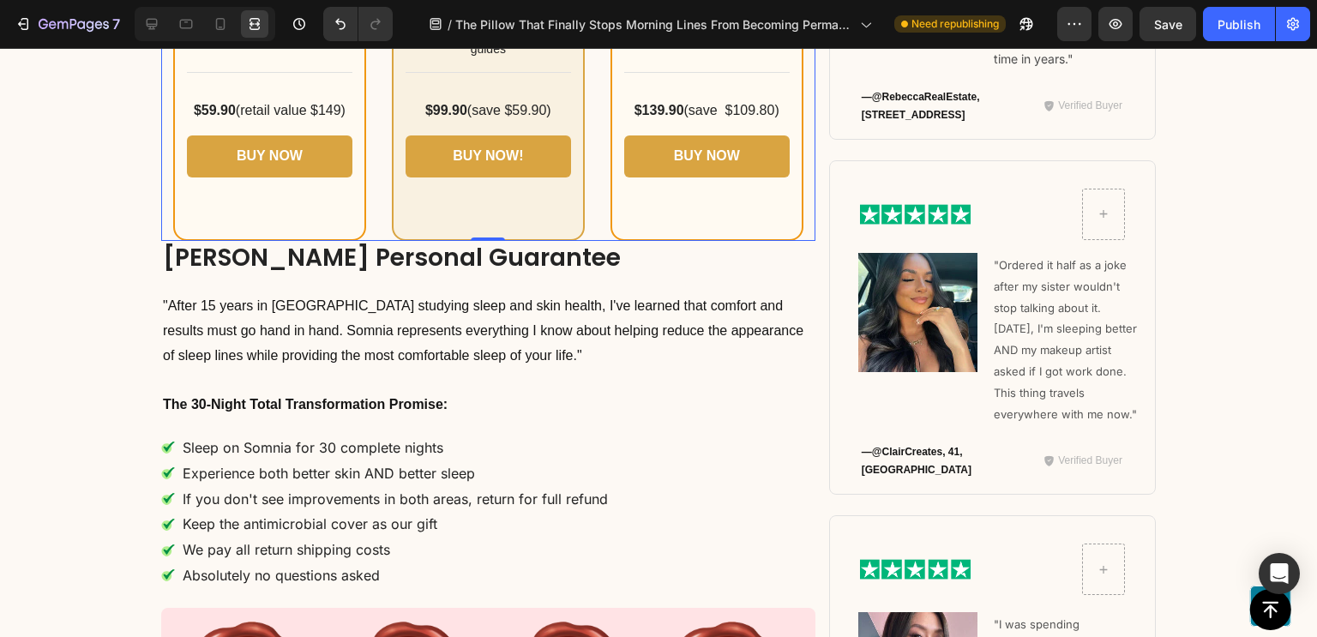
drag, startPoint x: 498, startPoint y: 228, endPoint x: 620, endPoint y: 233, distance: 121.8
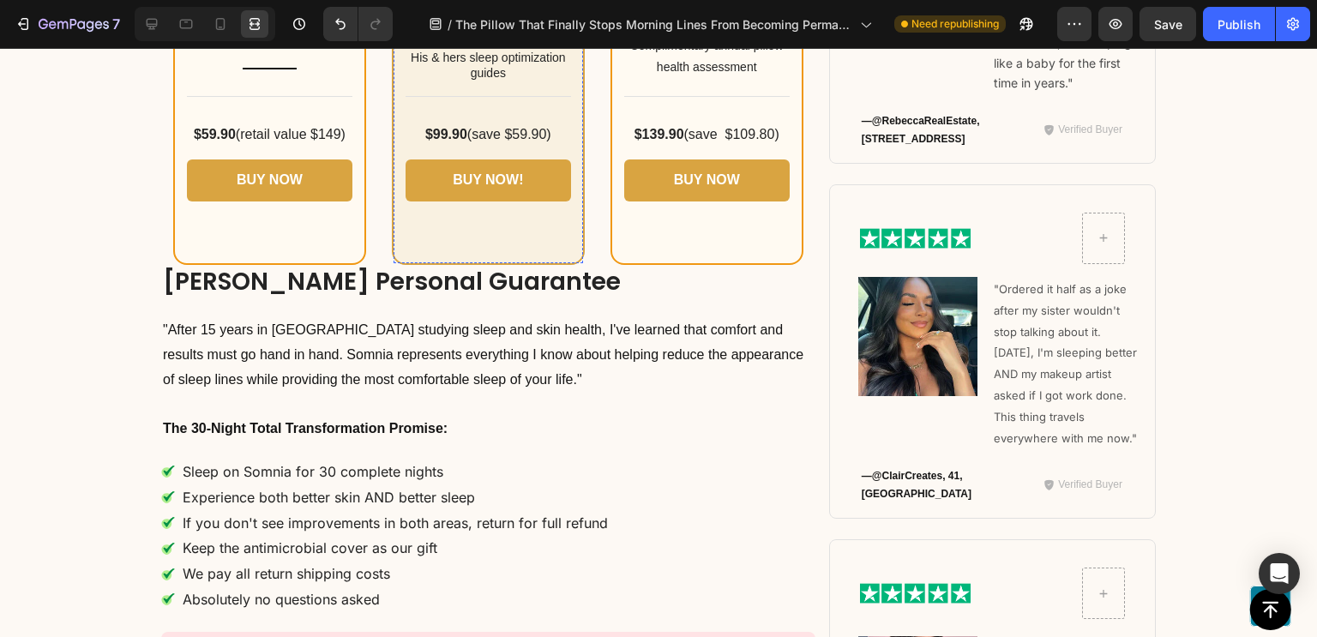
scroll to position [10850, 0]
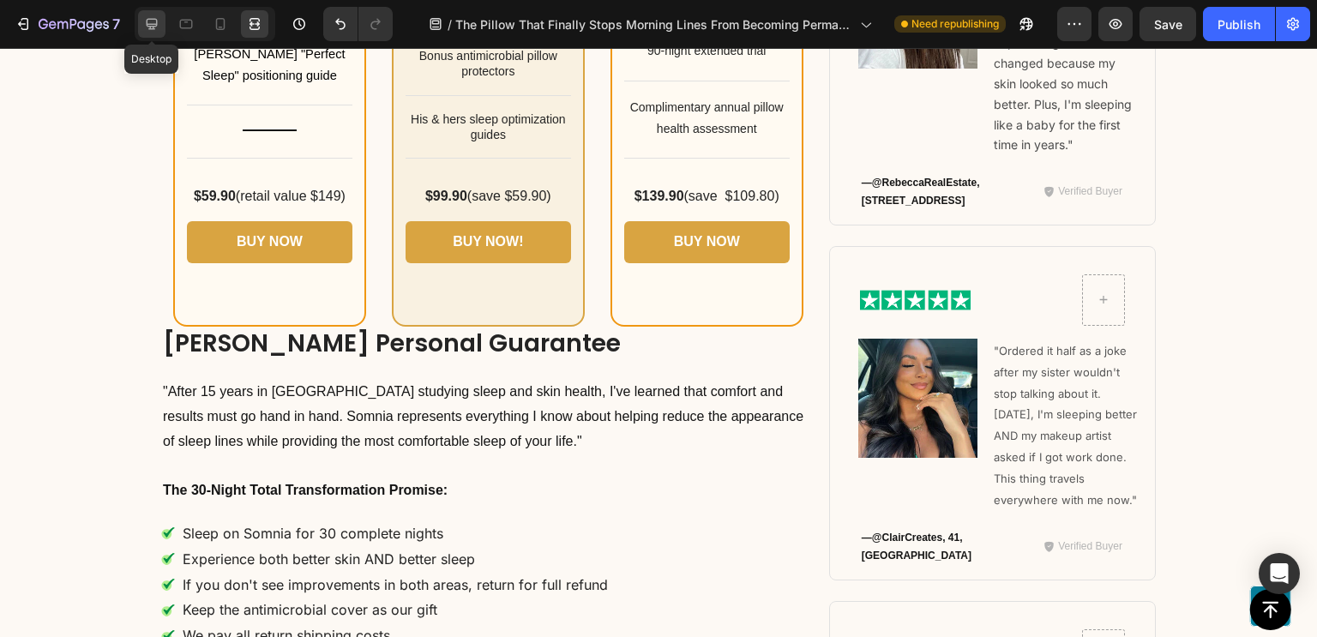
click at [154, 31] on icon at bounding box center [151, 23] width 17 height 17
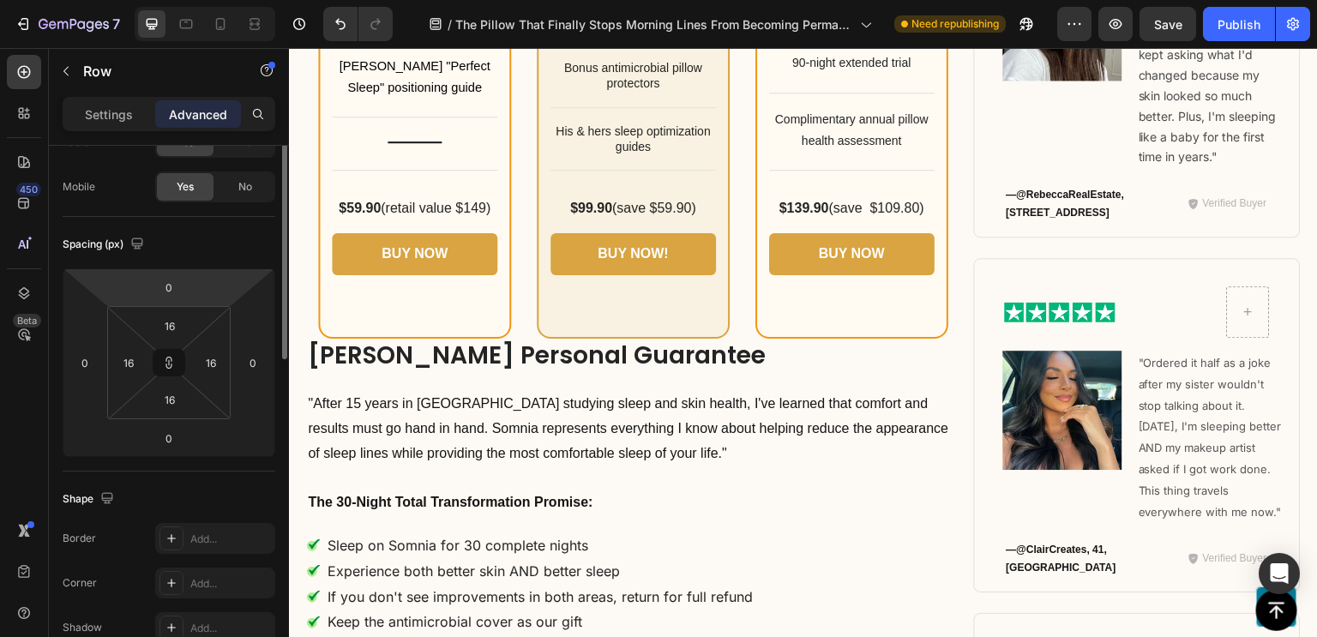
scroll to position [131, 0]
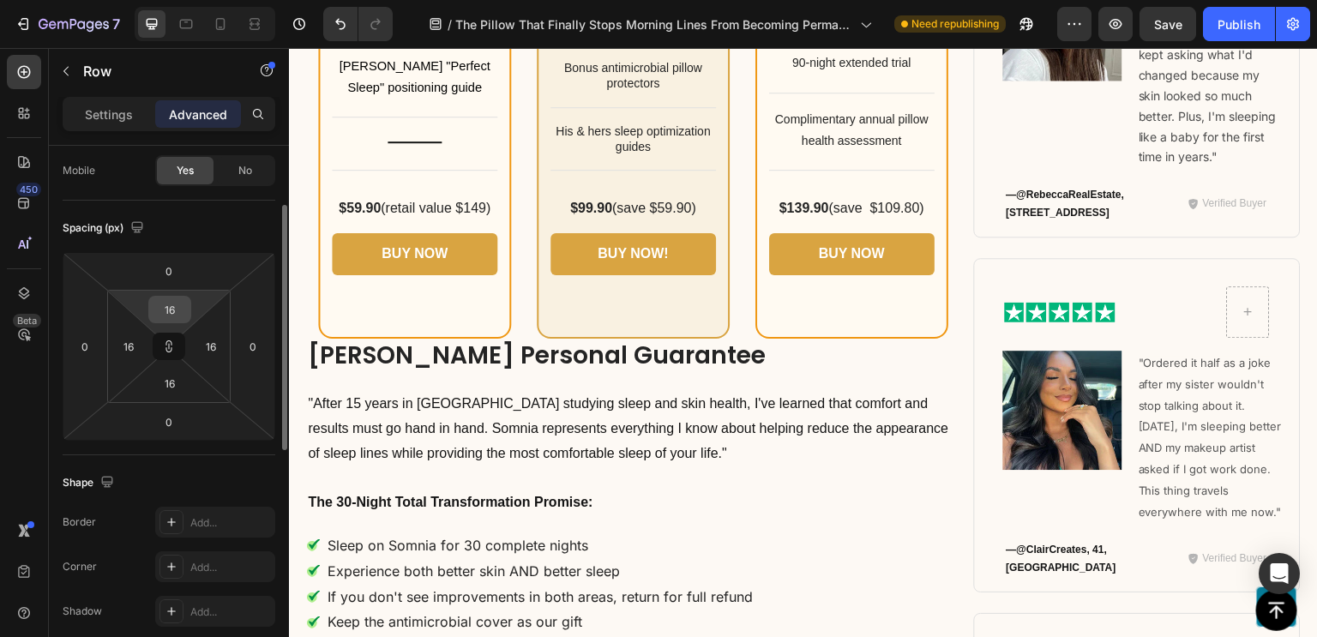
click at [165, 308] on input "16" at bounding box center [170, 310] width 34 height 26
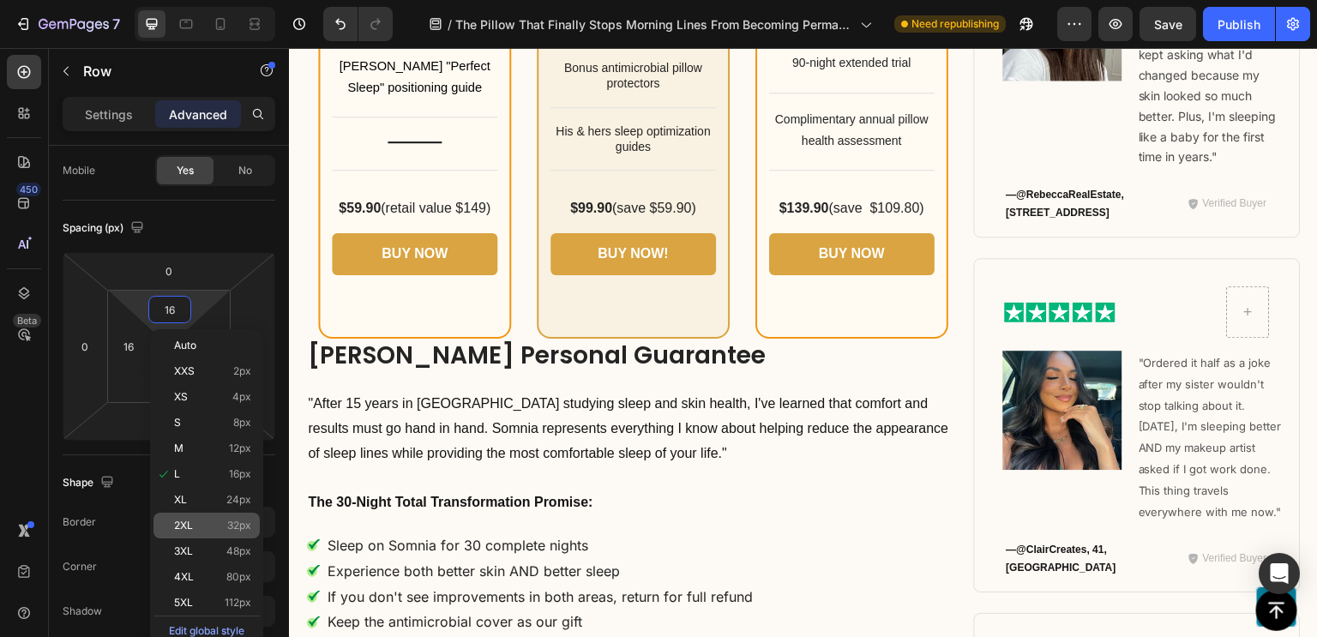
click at [201, 518] on div "2XL 32px" at bounding box center [206, 526] width 106 height 26
type input "32"
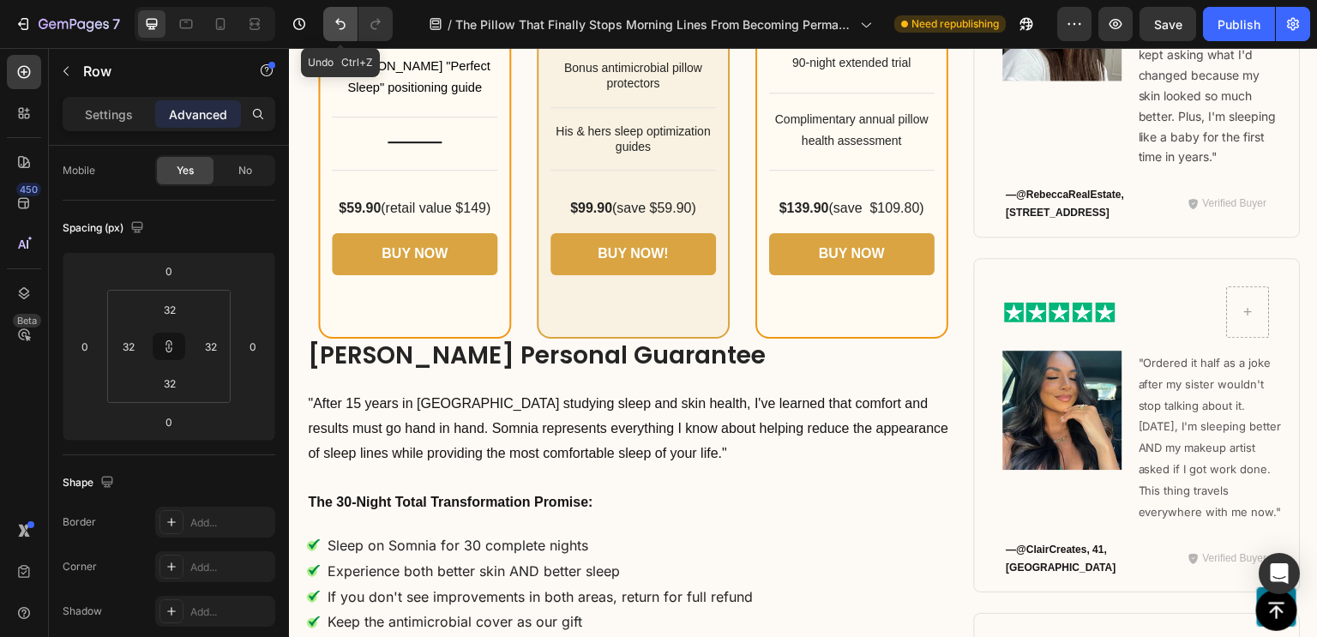
click at [345, 30] on icon "Undo/Redo" at bounding box center [340, 23] width 17 height 17
type input "16"
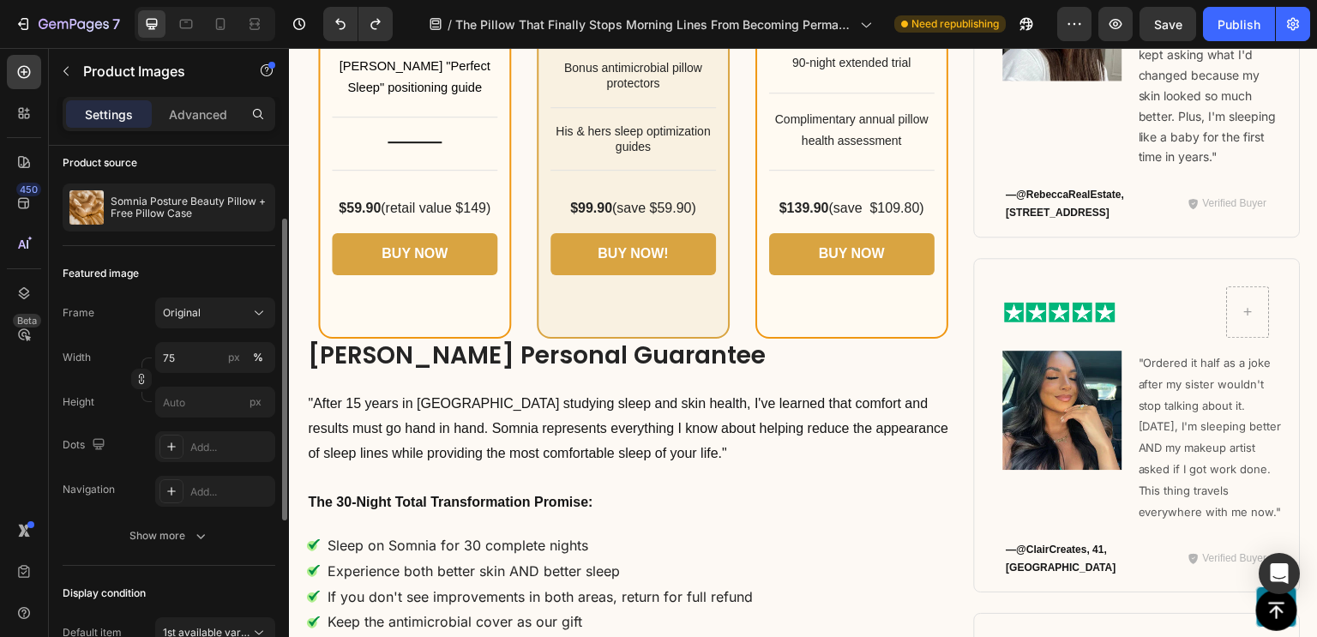
scroll to position [0, 0]
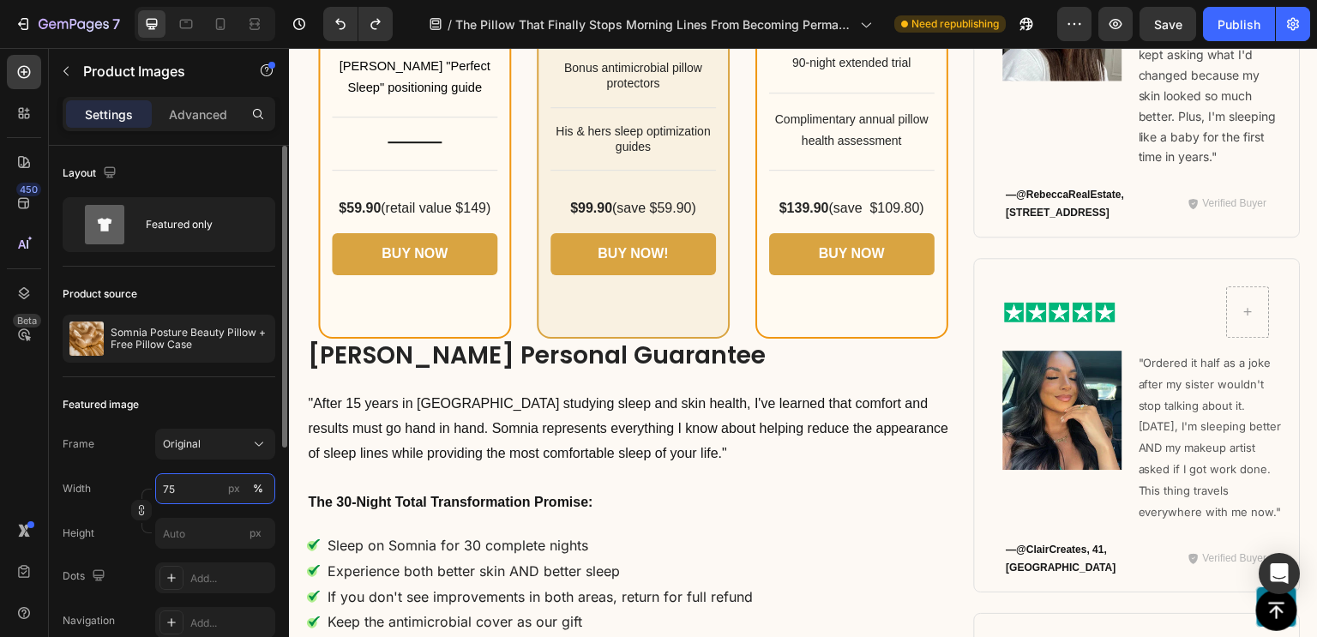
click at [174, 496] on input "75" at bounding box center [215, 488] width 120 height 31
type input "70"
click at [184, 495] on input "75" at bounding box center [215, 488] width 120 height 31
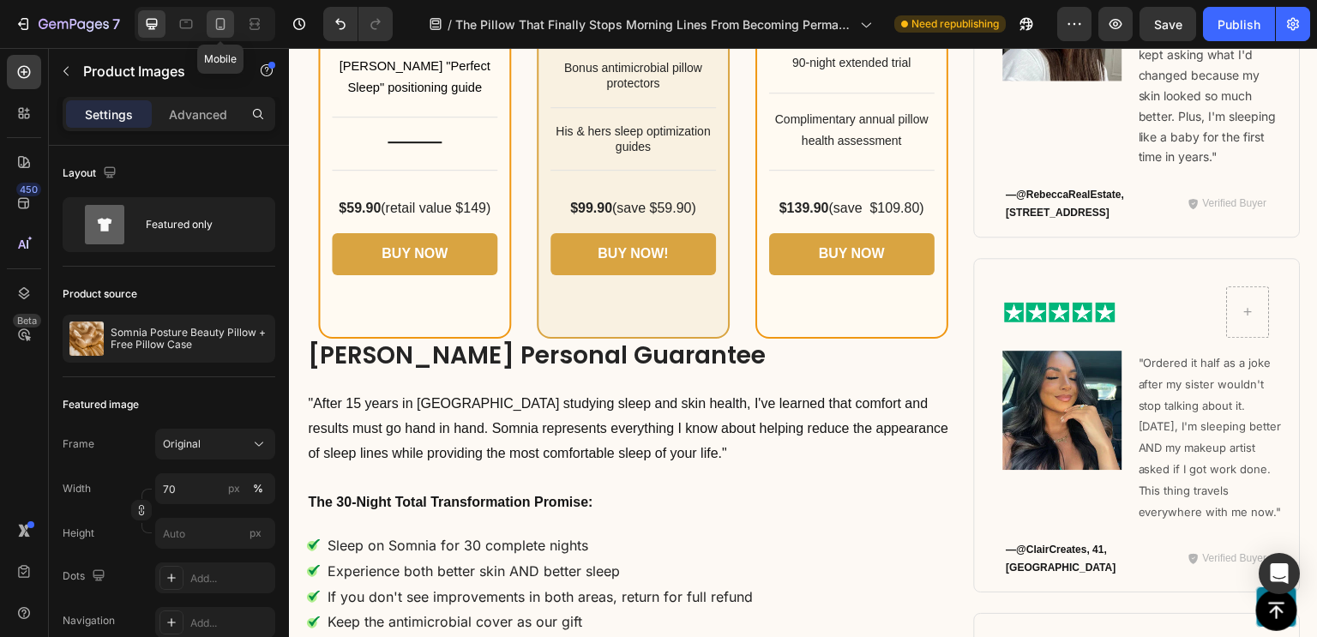
click at [225, 29] on icon at bounding box center [220, 23] width 17 height 17
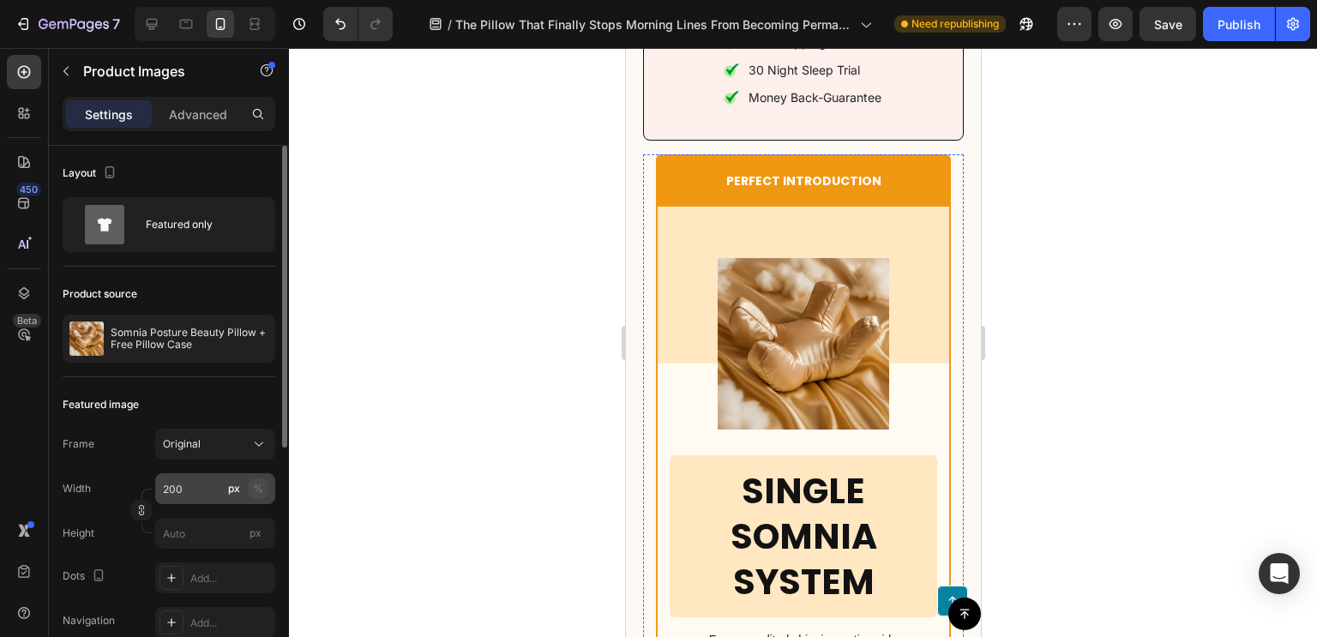
scroll to position [13138, 0]
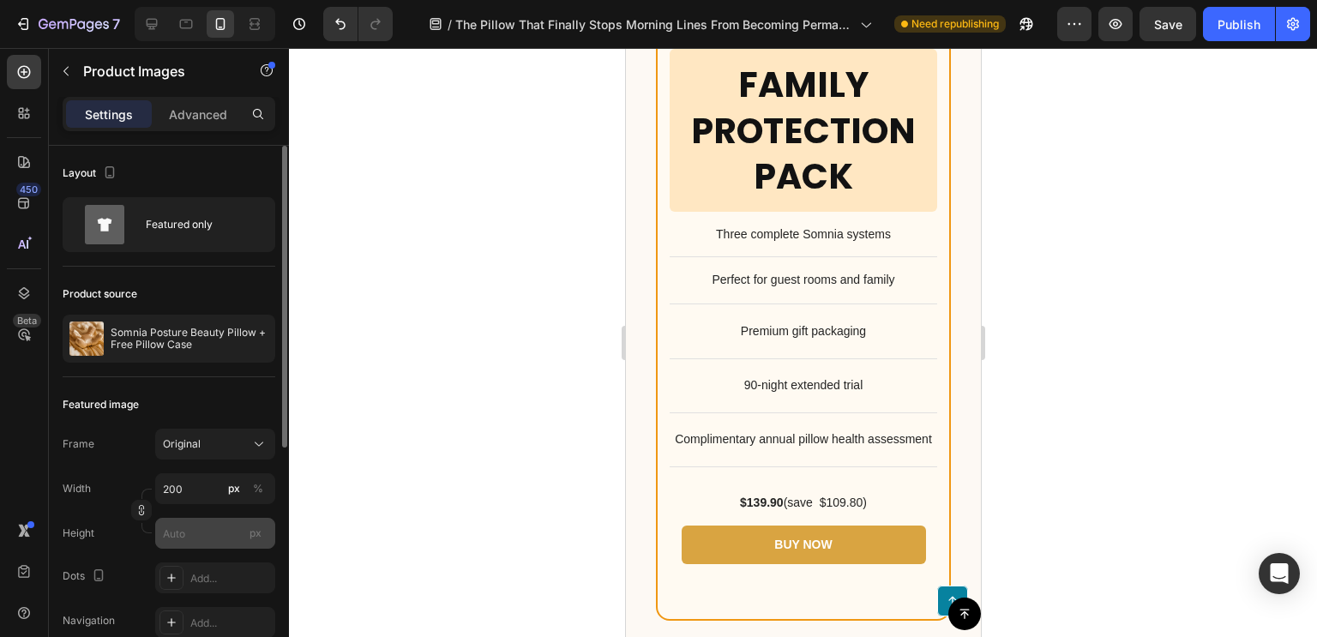
click at [253, 483] on div "%" at bounding box center [258, 488] width 10 height 15
click at [184, 491] on input "200" at bounding box center [215, 488] width 120 height 31
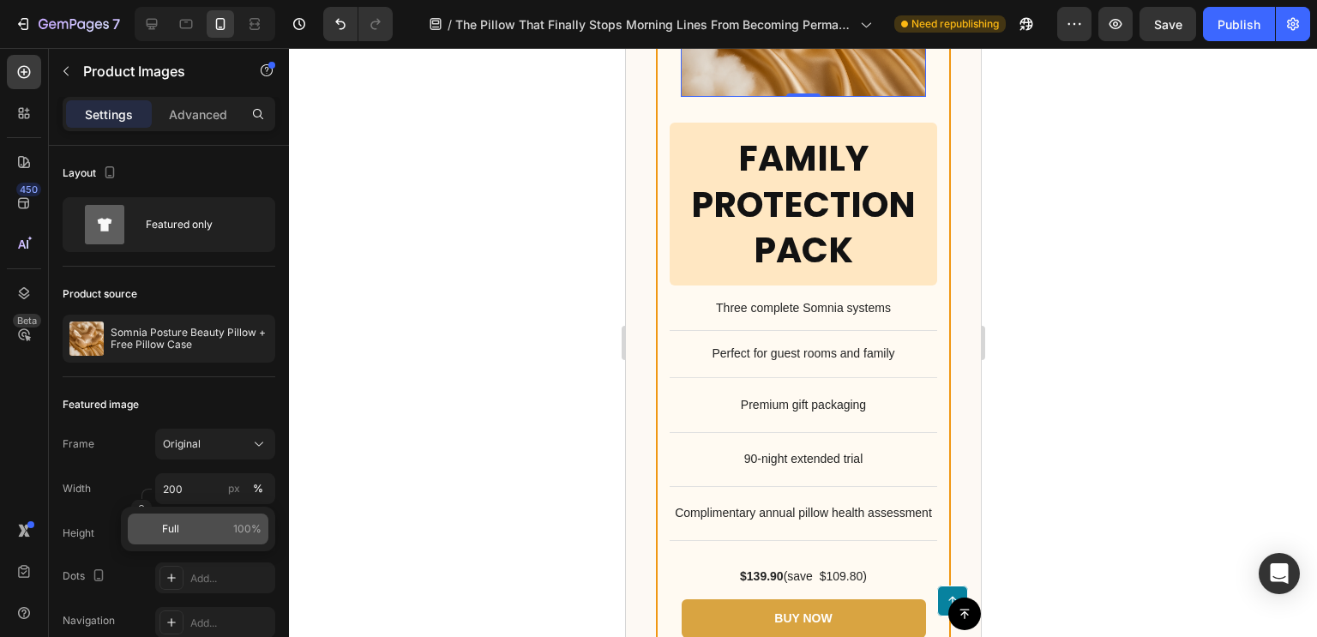
click at [209, 532] on p "Full 100%" at bounding box center [211, 528] width 99 height 15
type input "100"
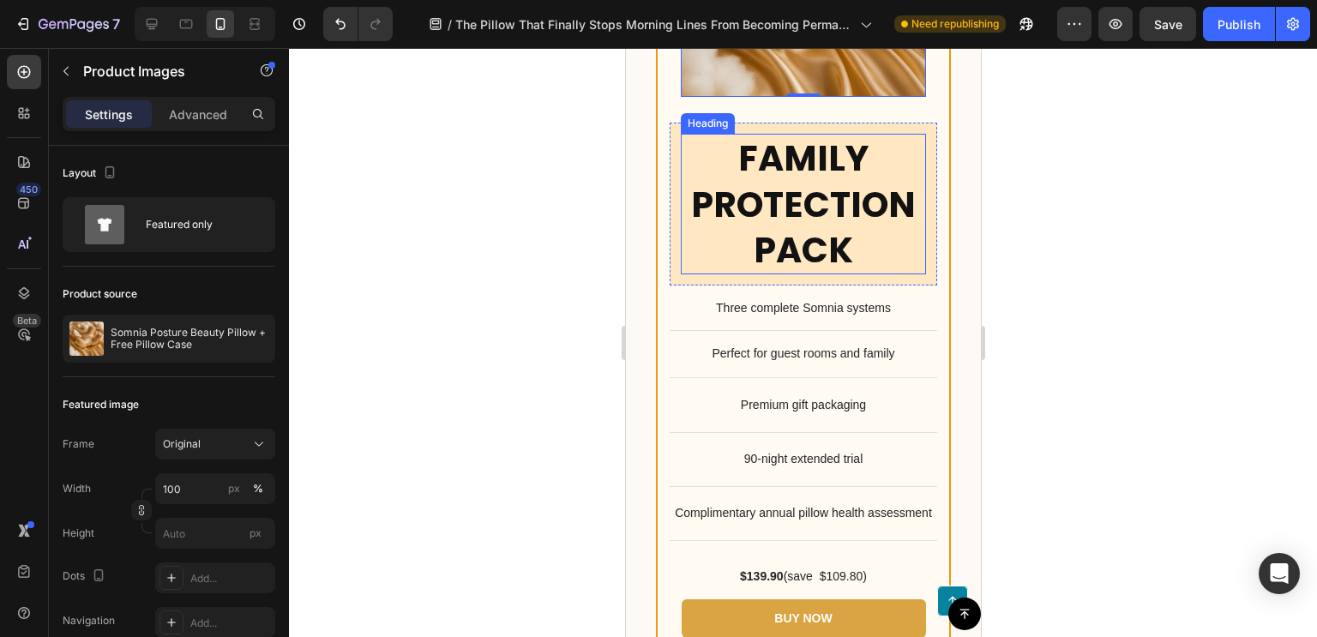
click at [764, 274] on h2 "Family Protection Pack" at bounding box center [802, 204] width 245 height 141
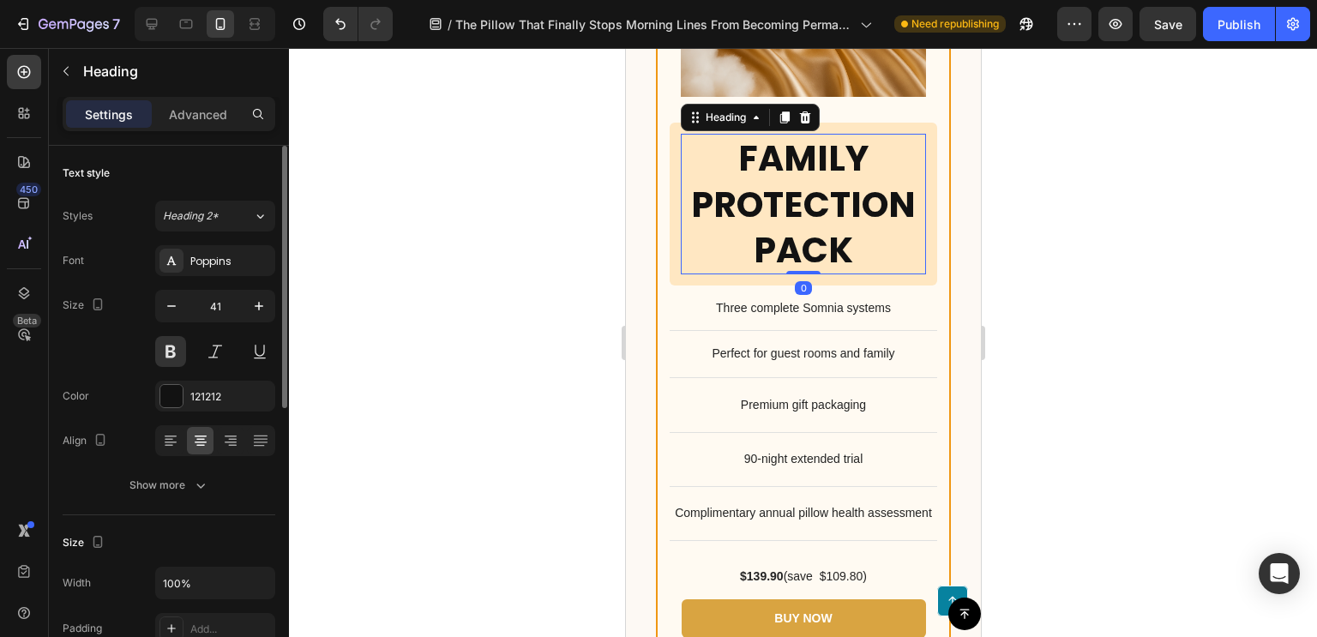
scroll to position [13212, 0]
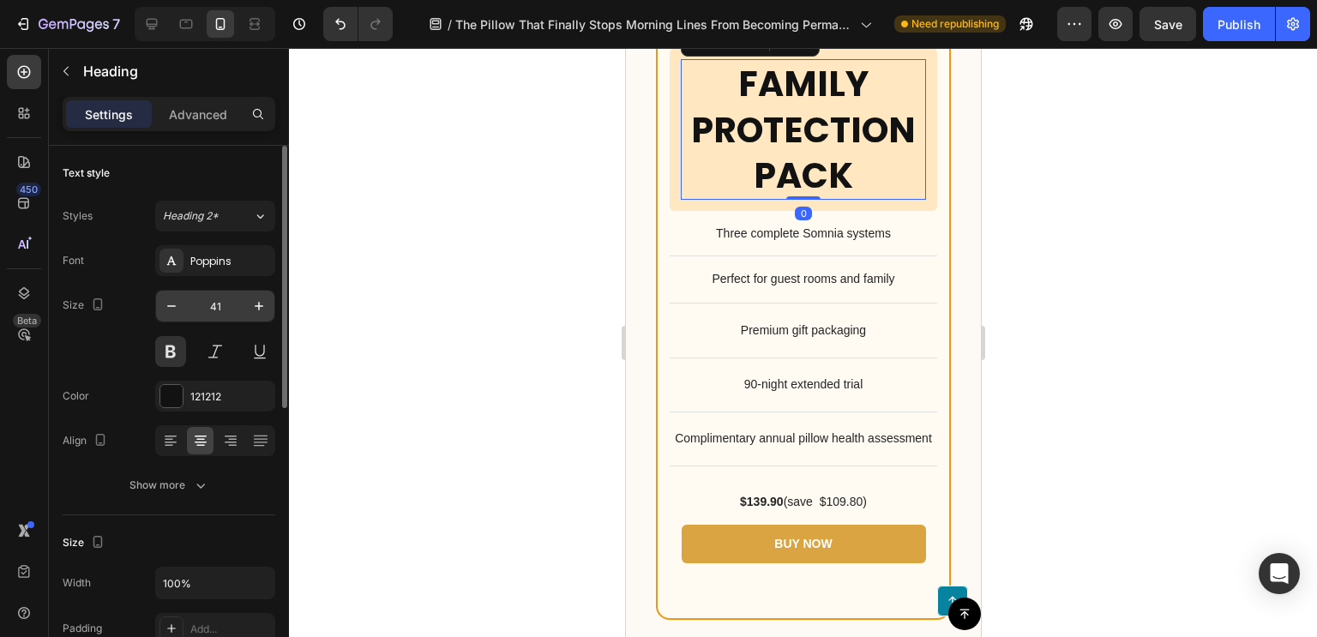
click at [219, 304] on input "41" at bounding box center [215, 306] width 57 height 31
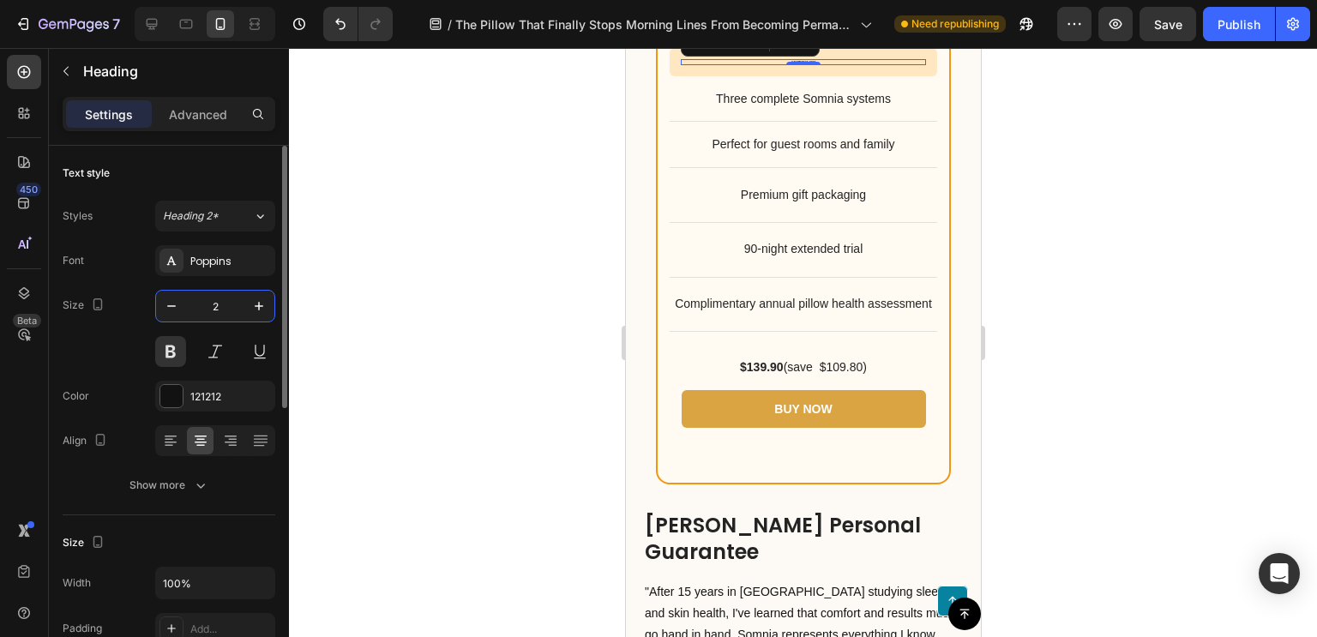
type input "20"
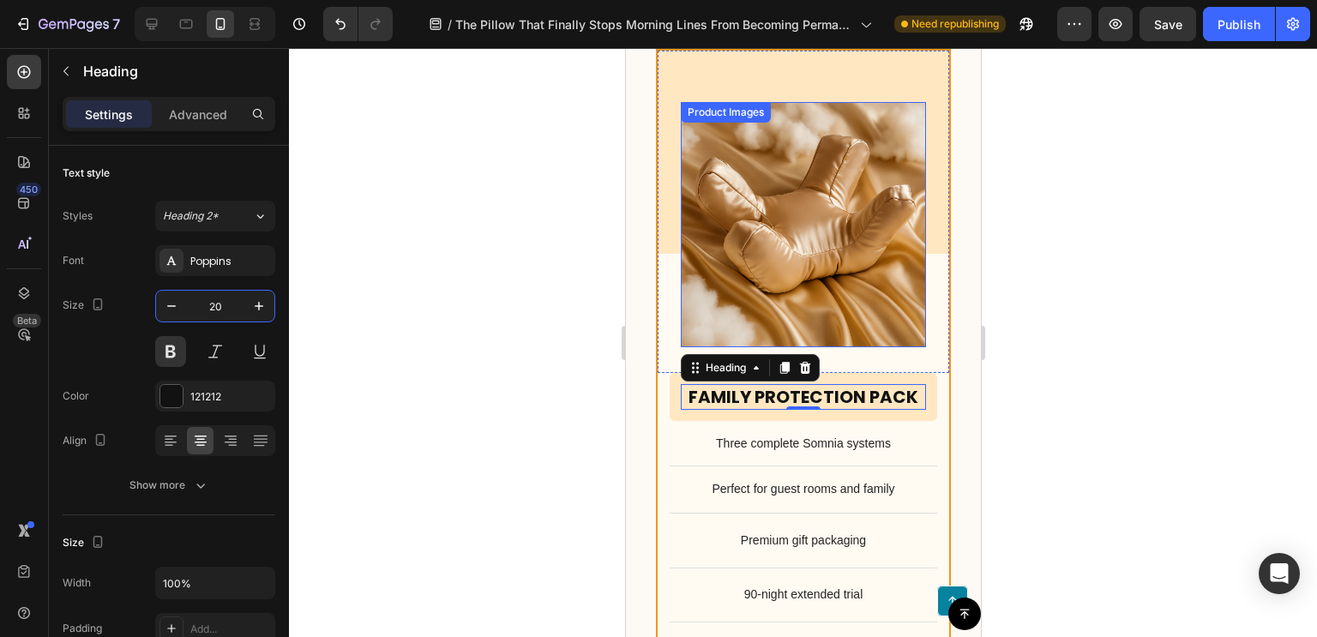
scroll to position [12820, 0]
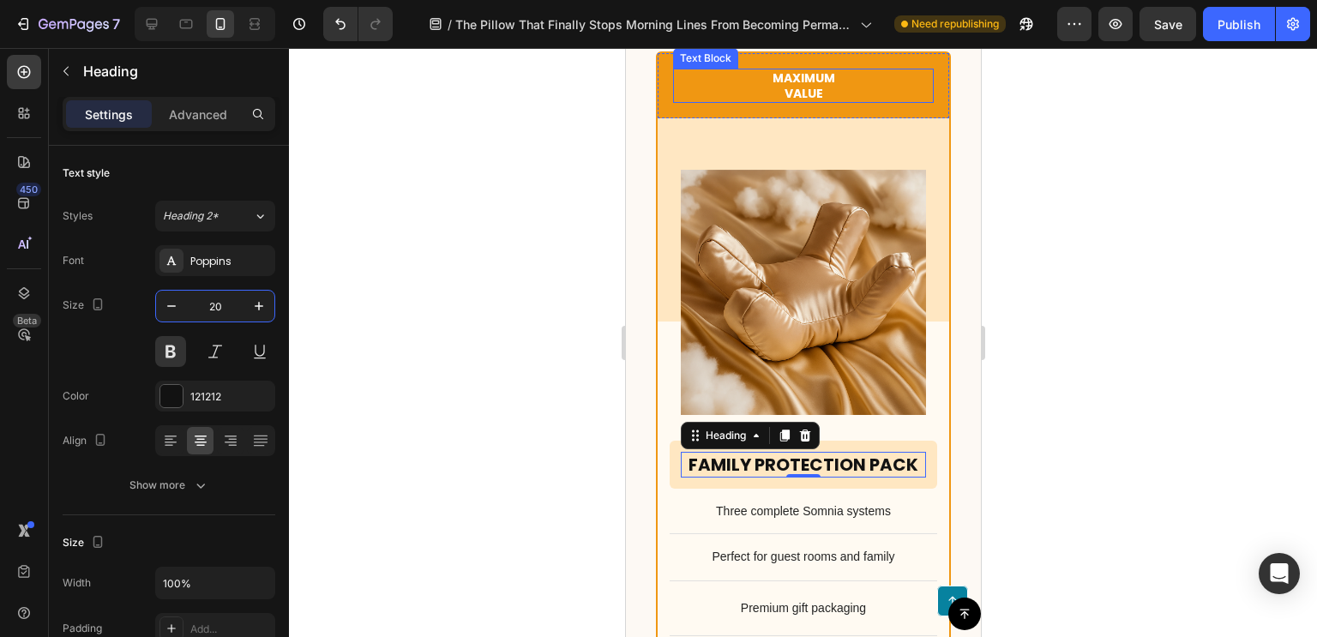
click at [777, 86] on p "Maximum" at bounding box center [802, 77] width 257 height 15
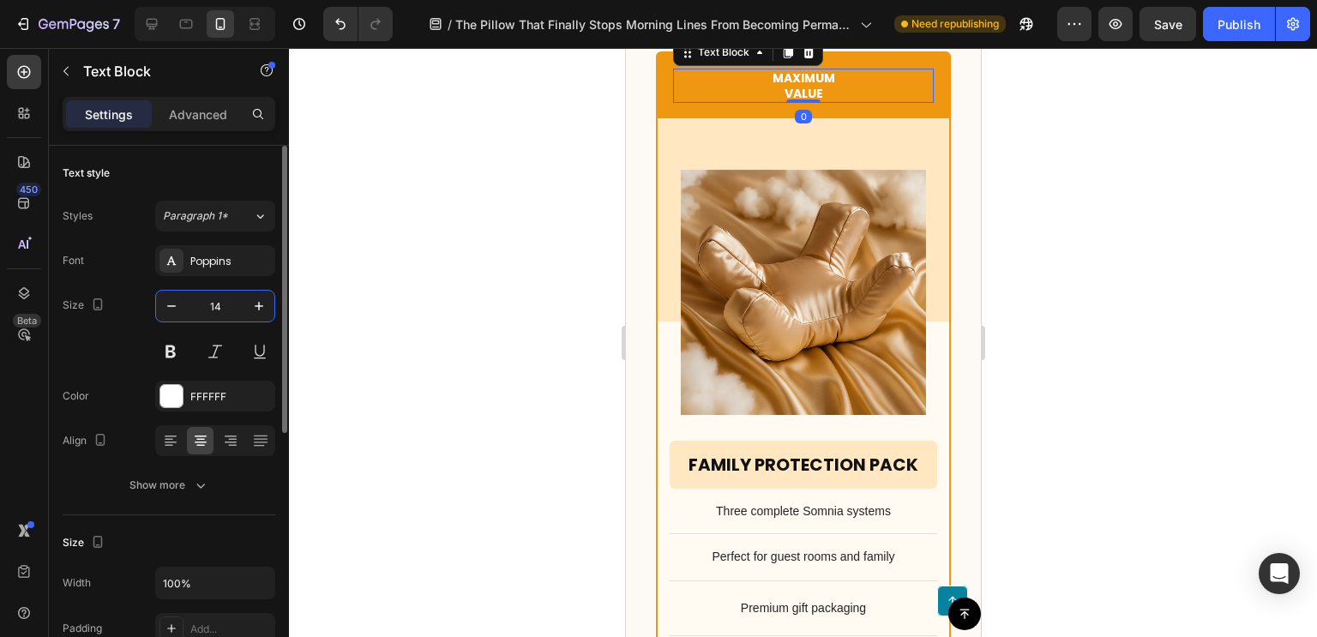
click at [213, 315] on input "14" at bounding box center [215, 306] width 57 height 31
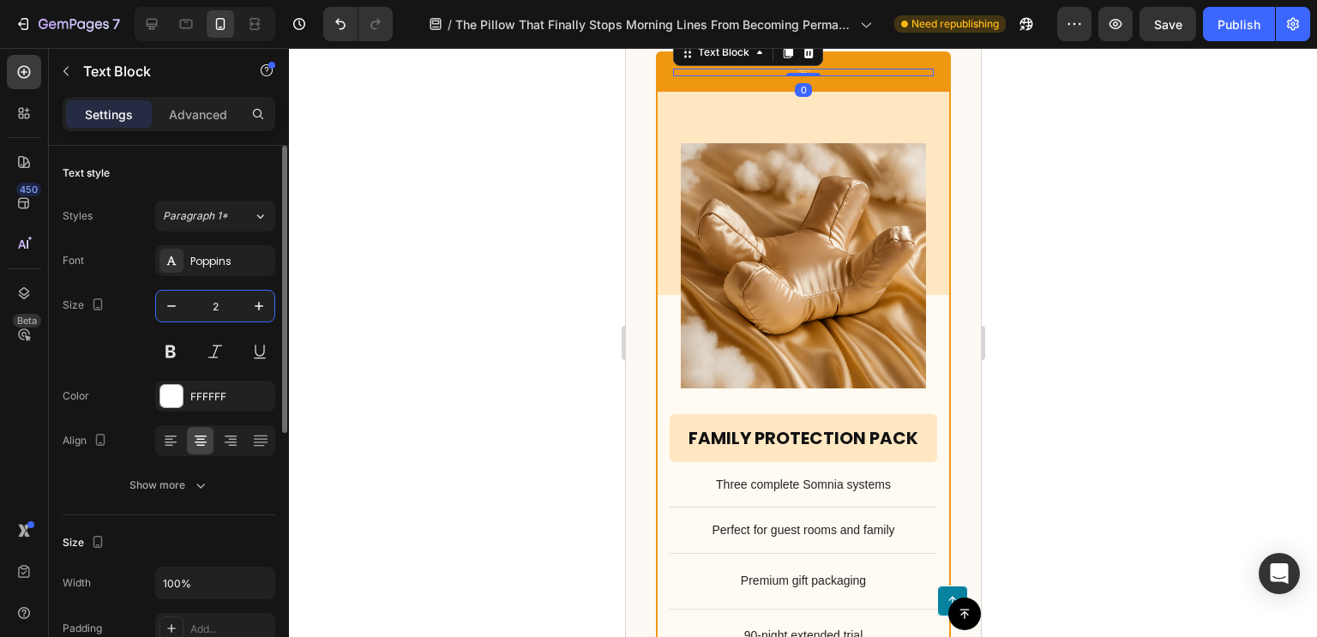
type input "20"
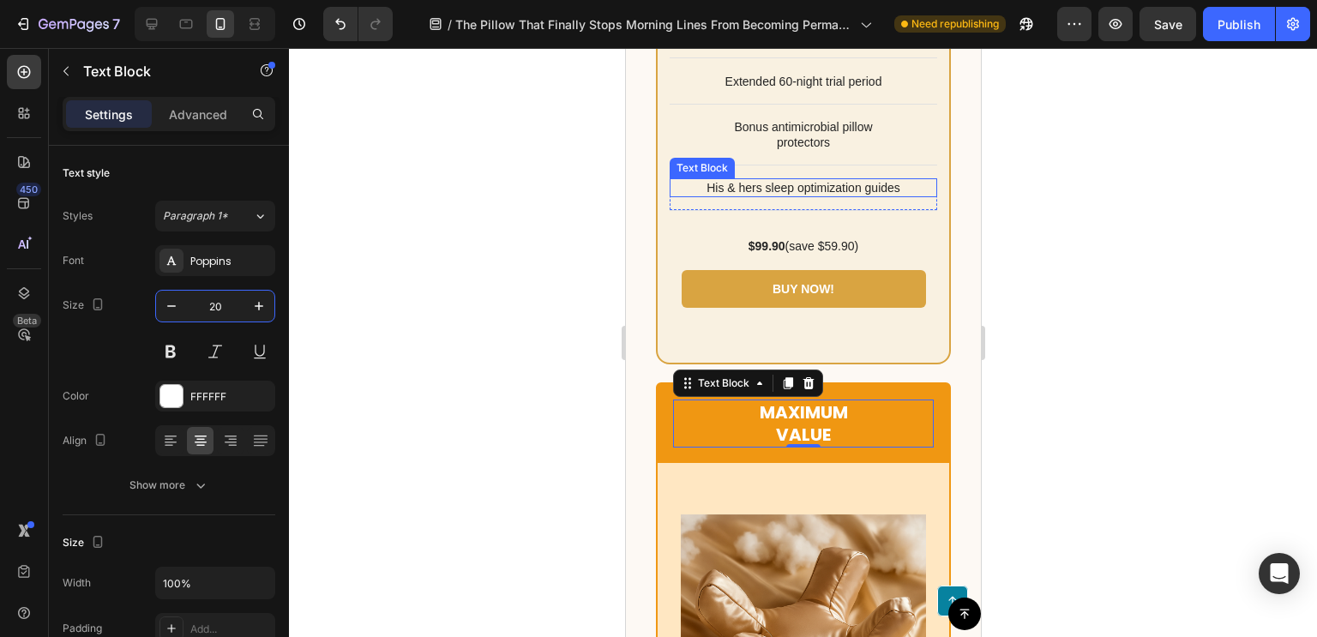
scroll to position [12487, 0]
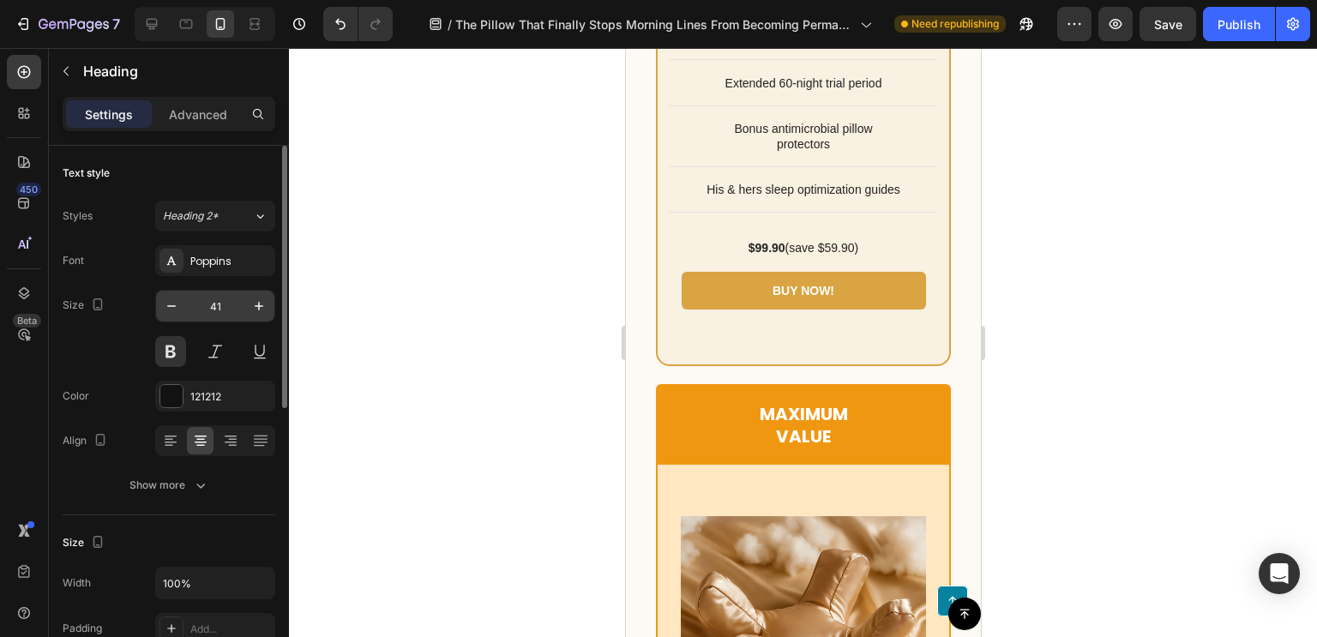
click at [208, 305] on input "41" at bounding box center [215, 306] width 57 height 31
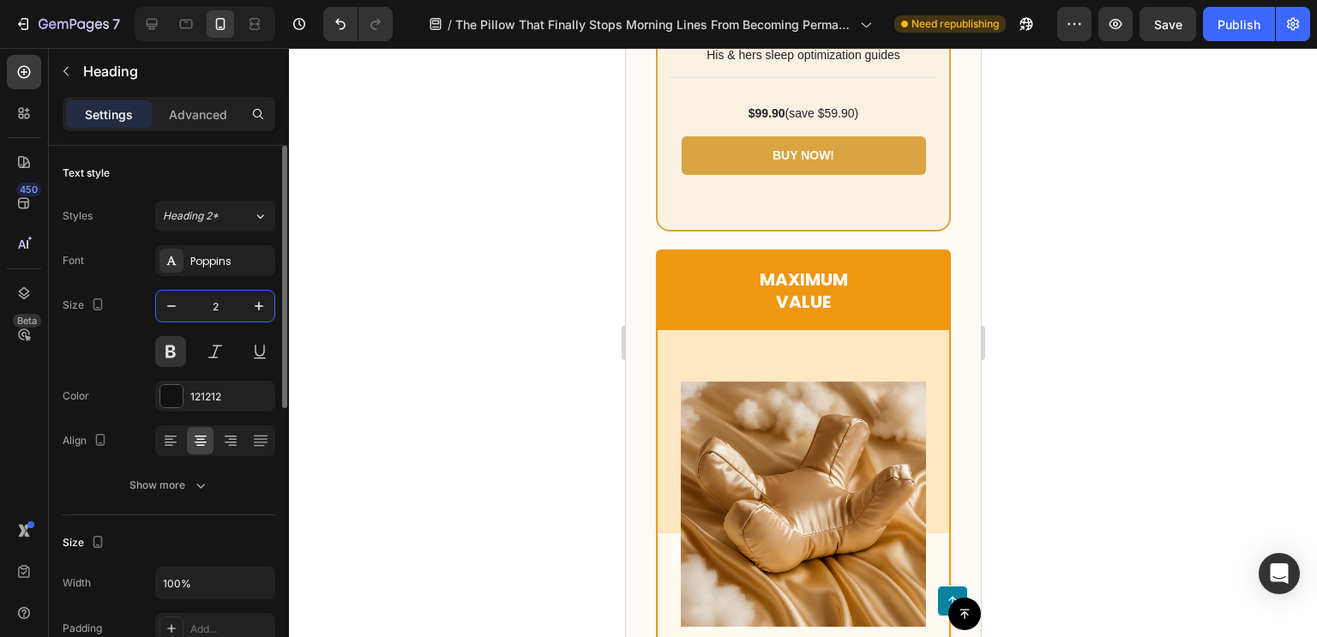
type input "20"
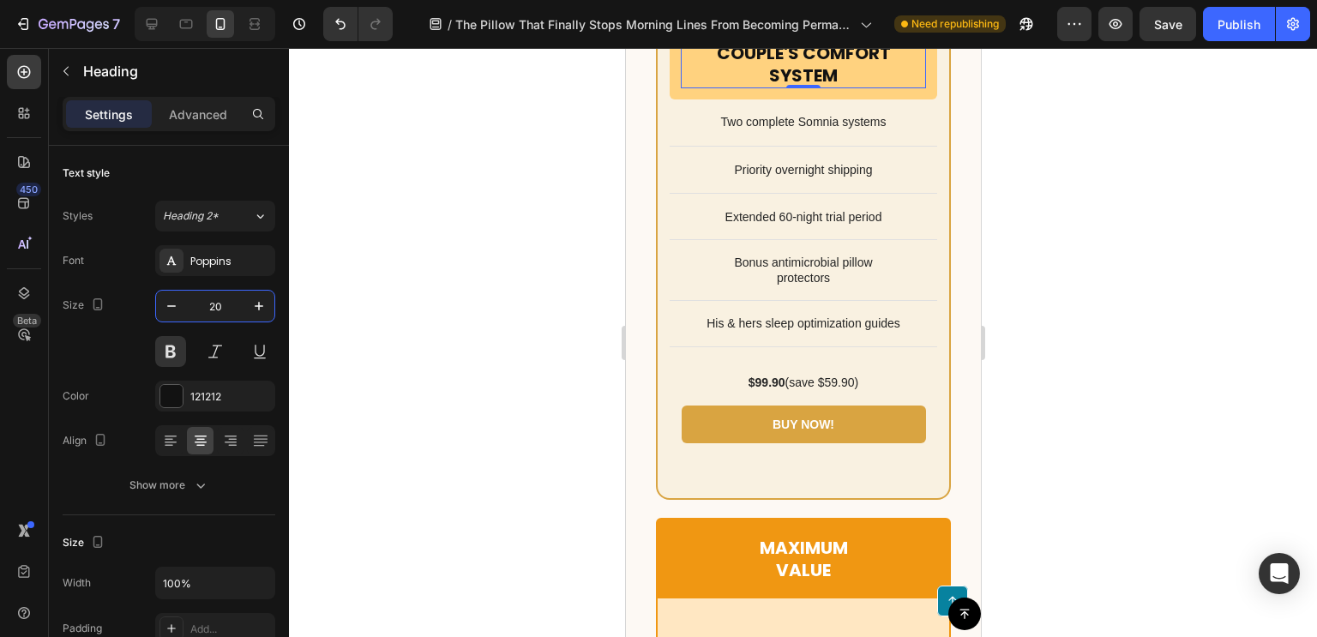
scroll to position [12002, 0]
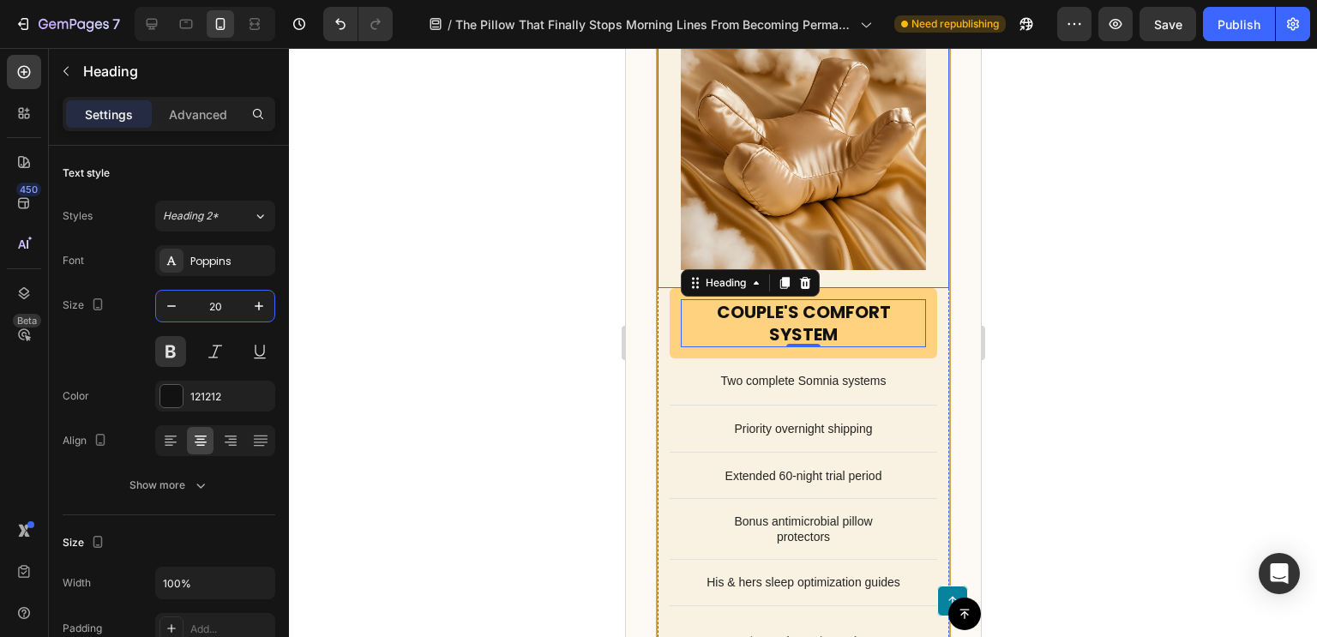
click at [769, 288] on div "Product Images Row" at bounding box center [802, 124] width 291 height 328
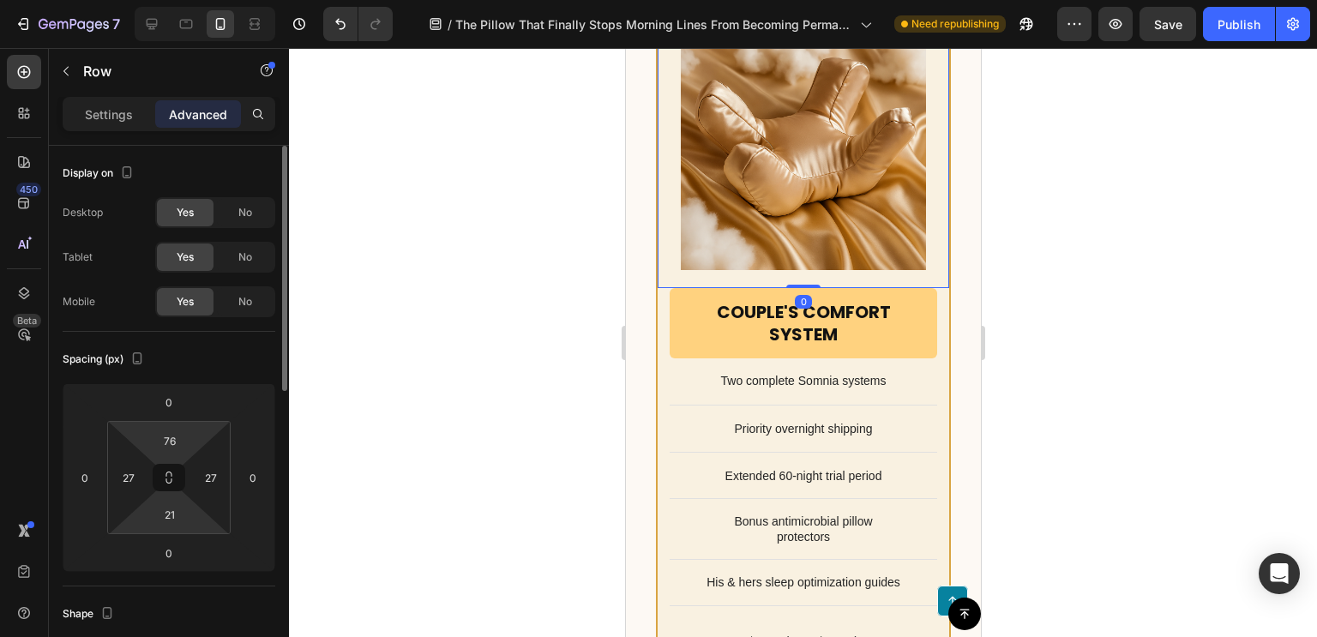
click at [166, 0] on html "7 / The Pillow That Finally Stops Morning Lines From Becoming Permanent Wrinkle…" at bounding box center [658, 0] width 1317 height 0
click at [171, 473] on icon at bounding box center [169, 478] width 14 height 14
click at [172, 442] on input "76" at bounding box center [170, 441] width 34 height 26
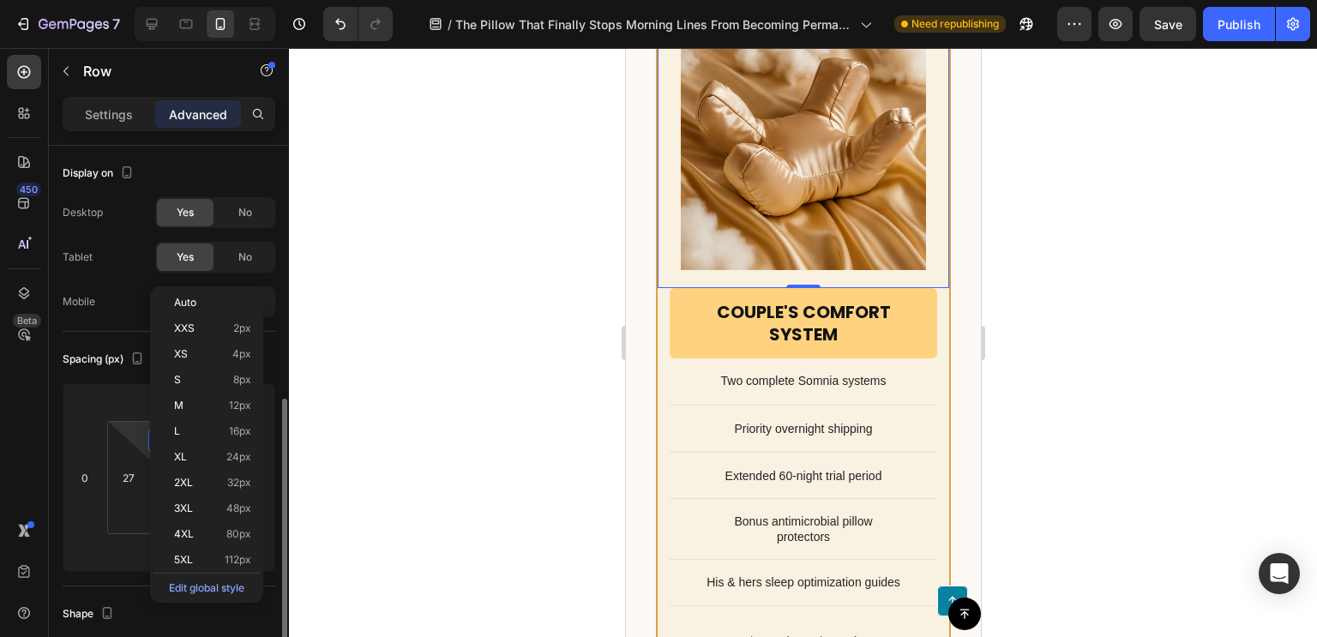
scroll to position [174, 0]
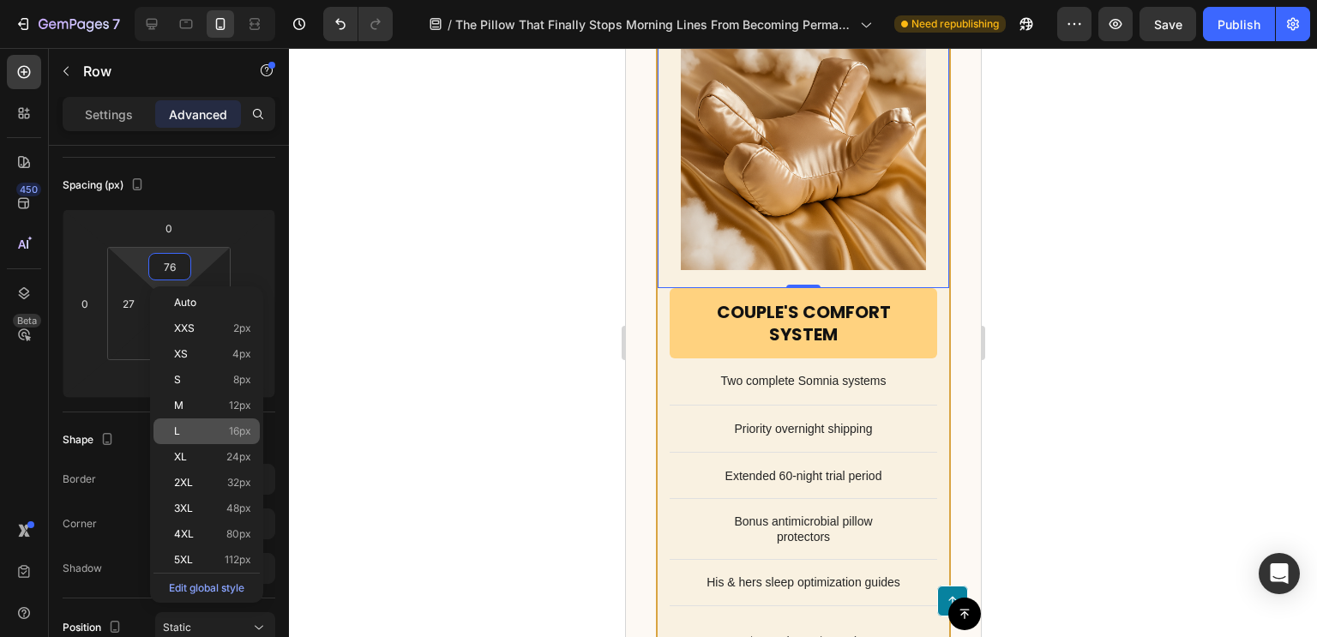
click at [227, 435] on p "L 16px" at bounding box center [212, 431] width 77 height 12
type input "16"
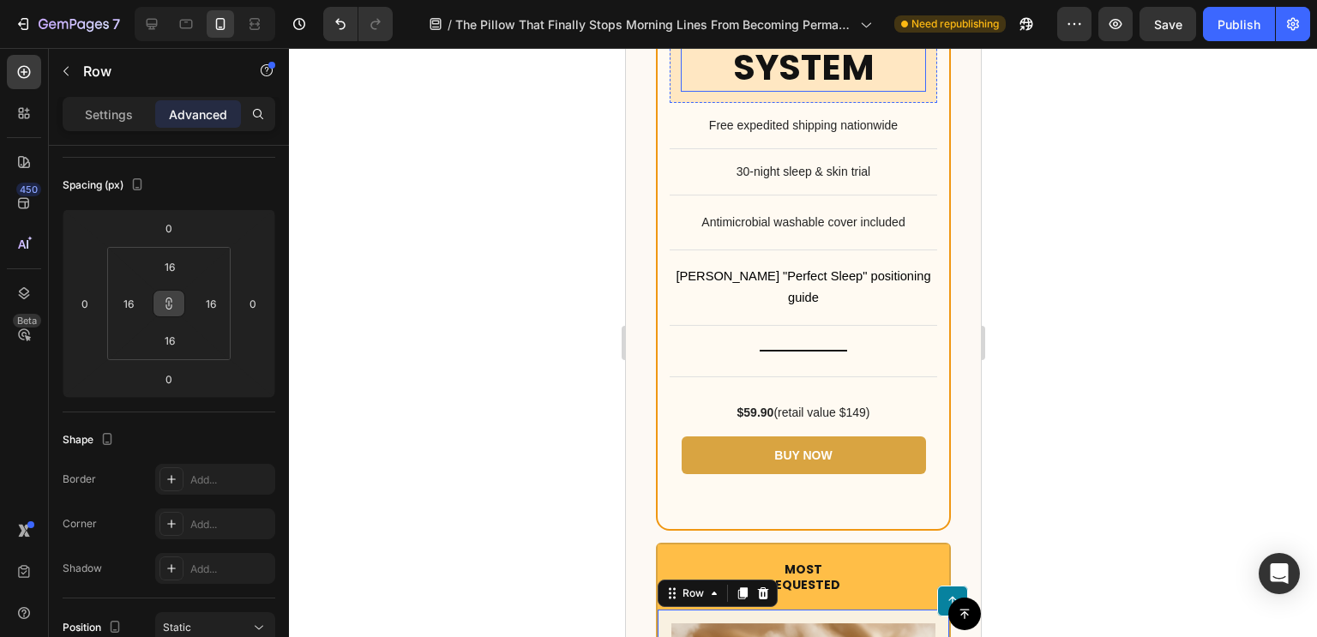
scroll to position [11351, 0]
click at [781, 92] on p "Single Somnia System" at bounding box center [802, 23] width 242 height 137
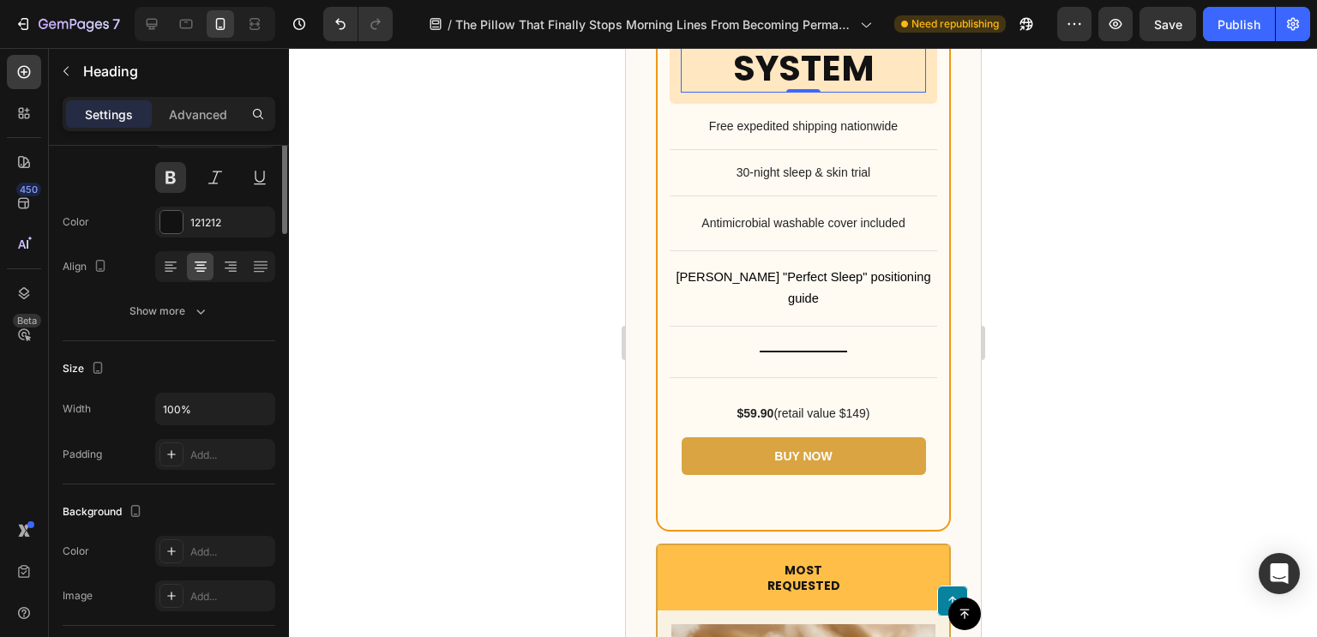
scroll to position [0, 0]
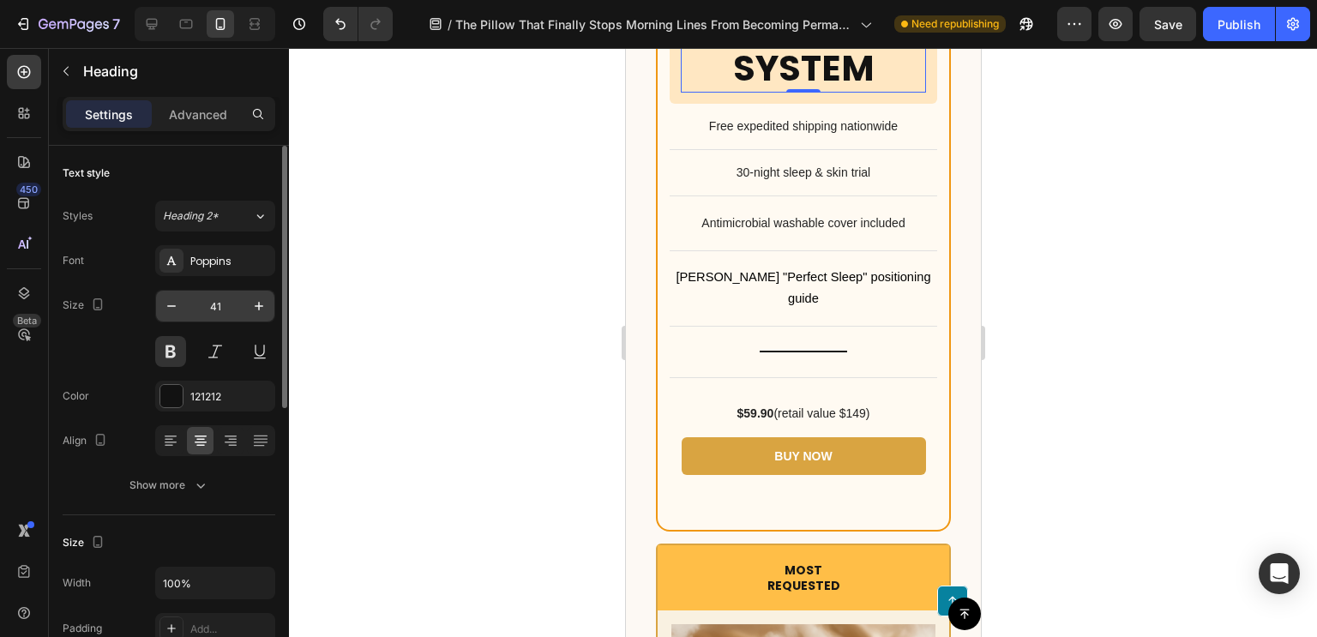
click at [223, 315] on input "41" at bounding box center [215, 306] width 57 height 31
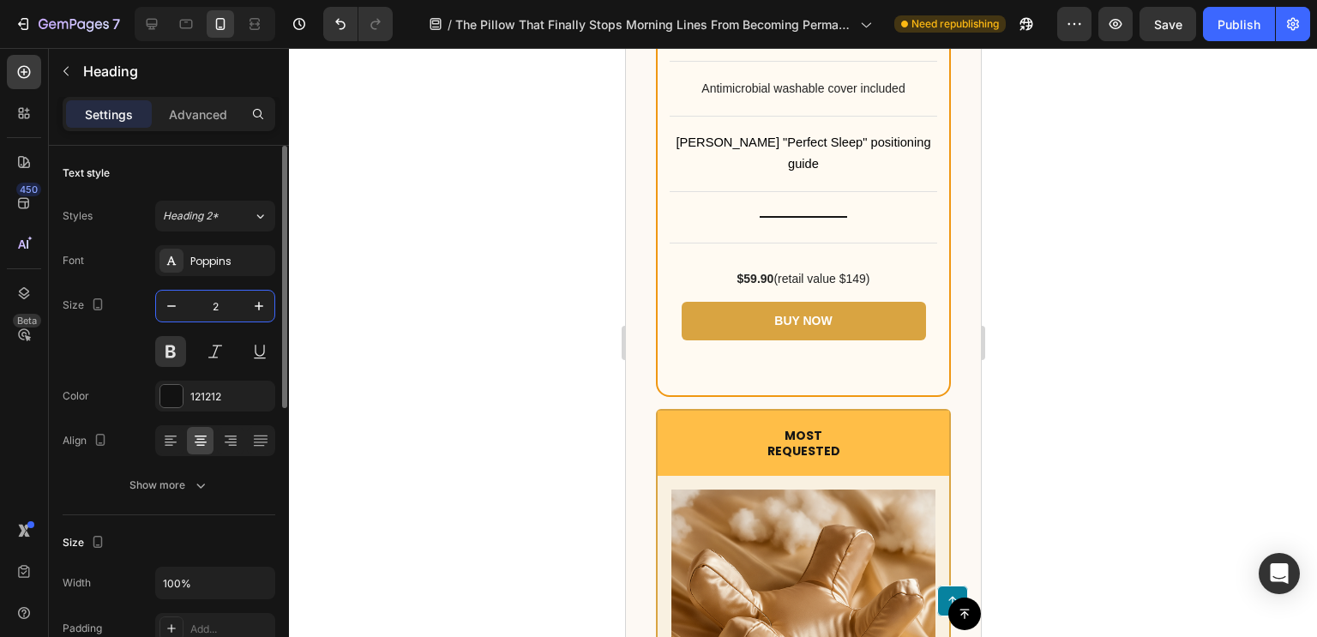
type input "20"
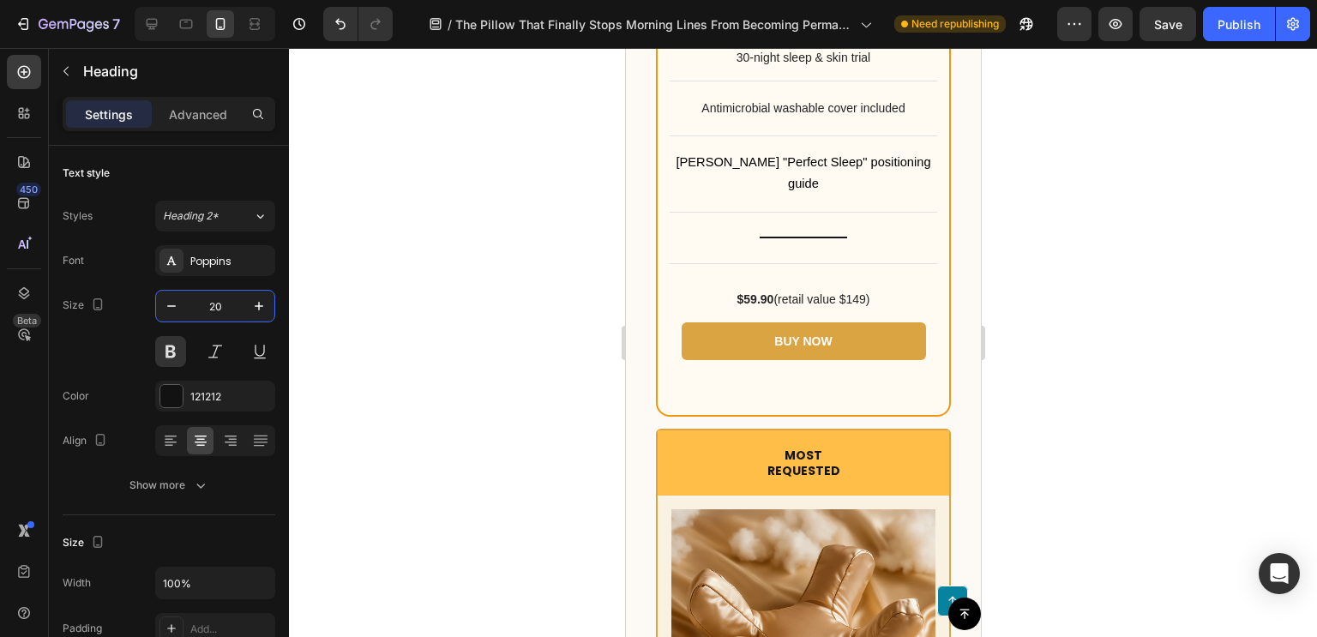
scroll to position [11740, 0]
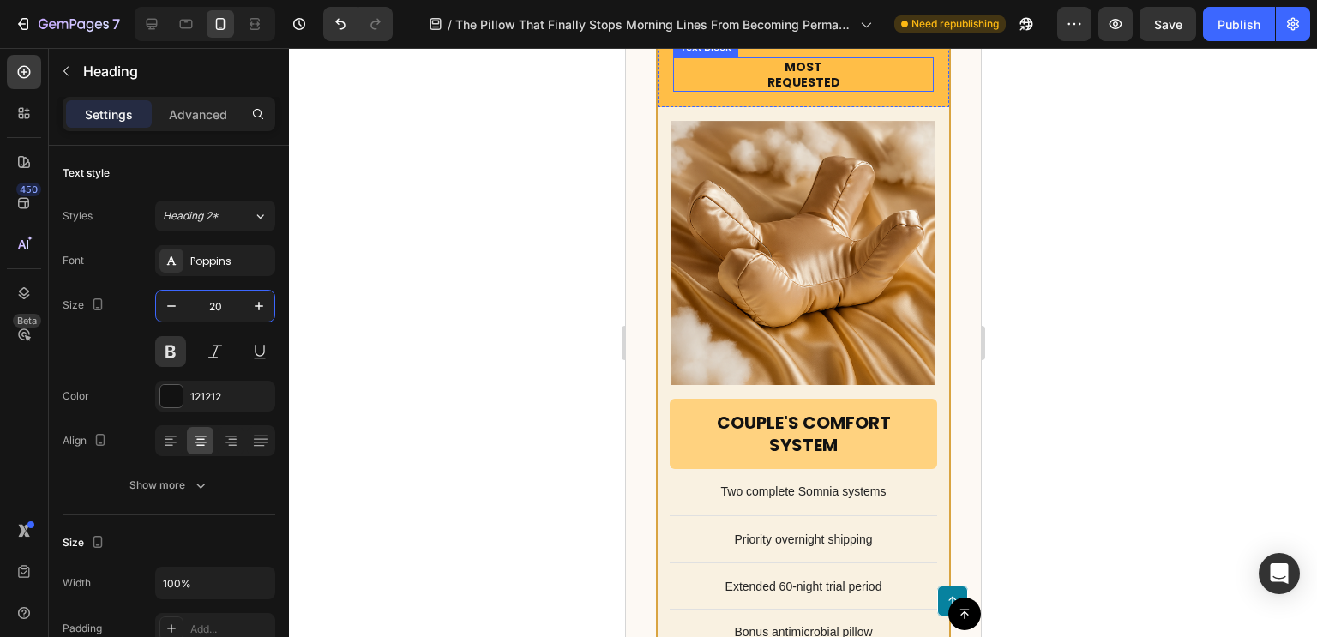
click at [791, 75] on p "Most" at bounding box center [802, 66] width 257 height 15
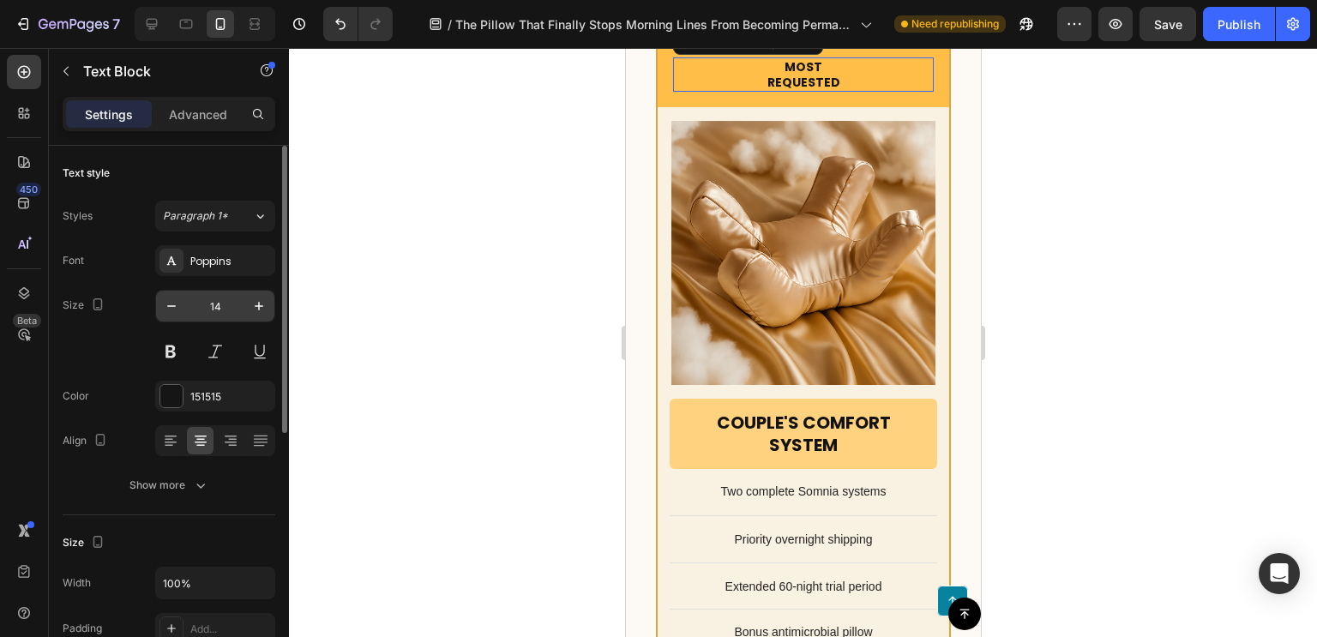
click at [206, 307] on input "14" at bounding box center [215, 306] width 57 height 31
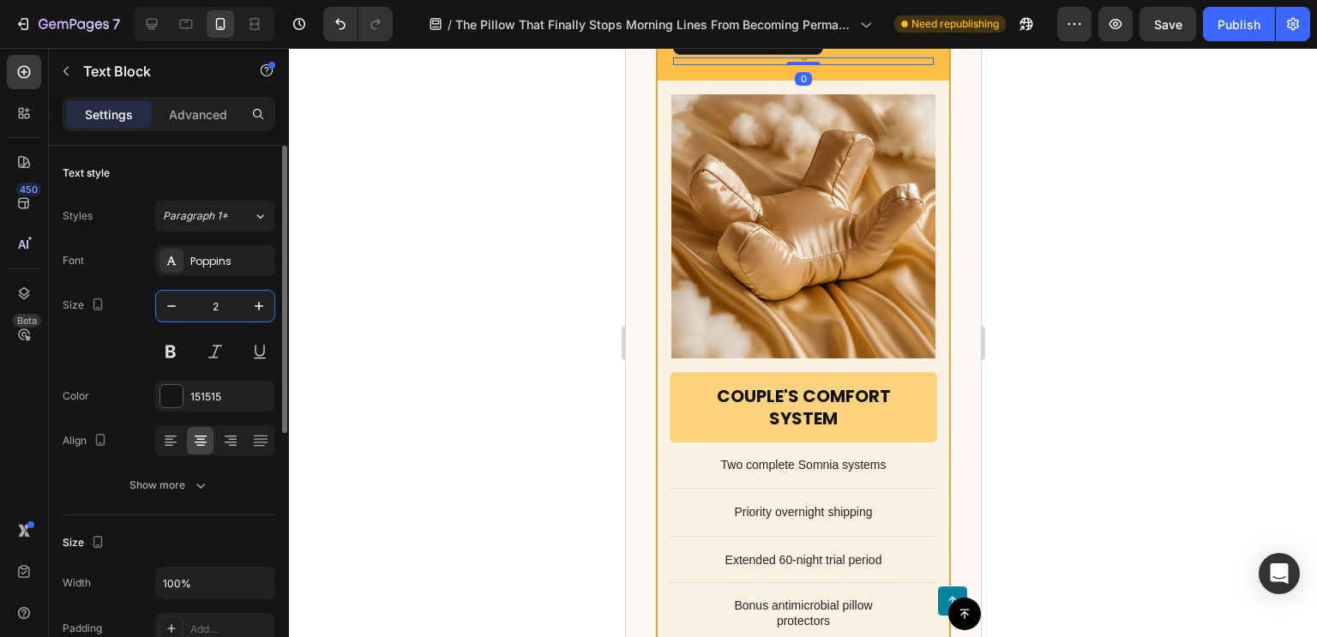
type input "20"
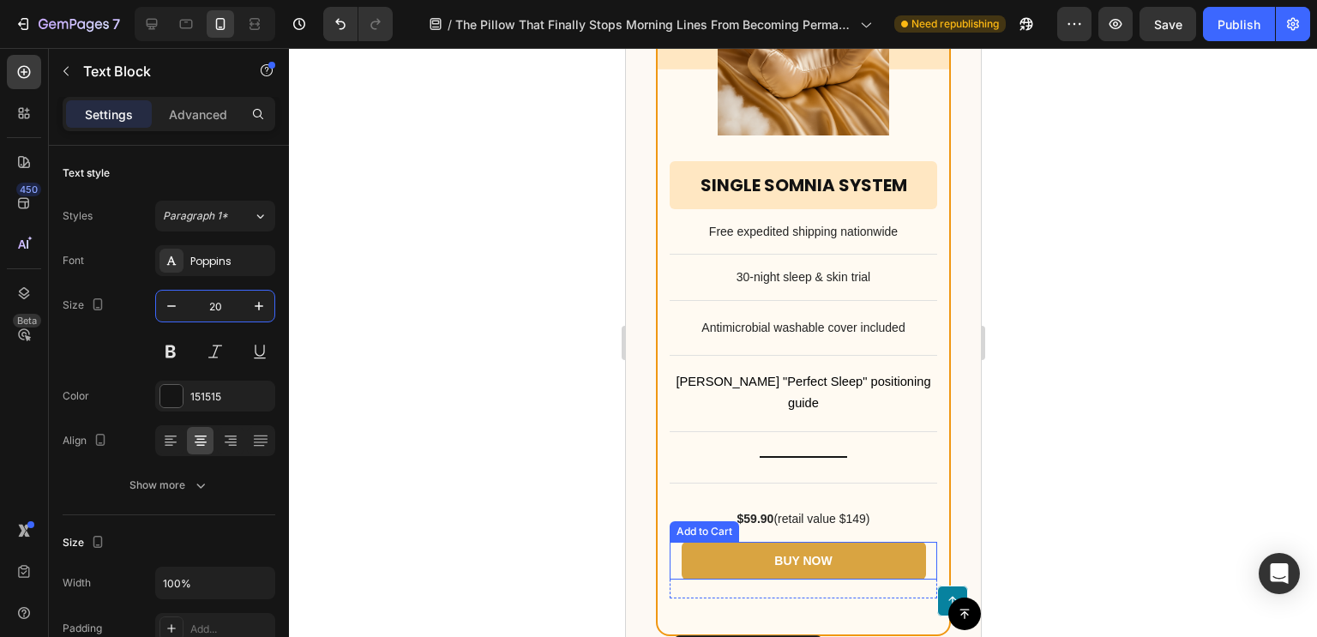
scroll to position [11122, 0]
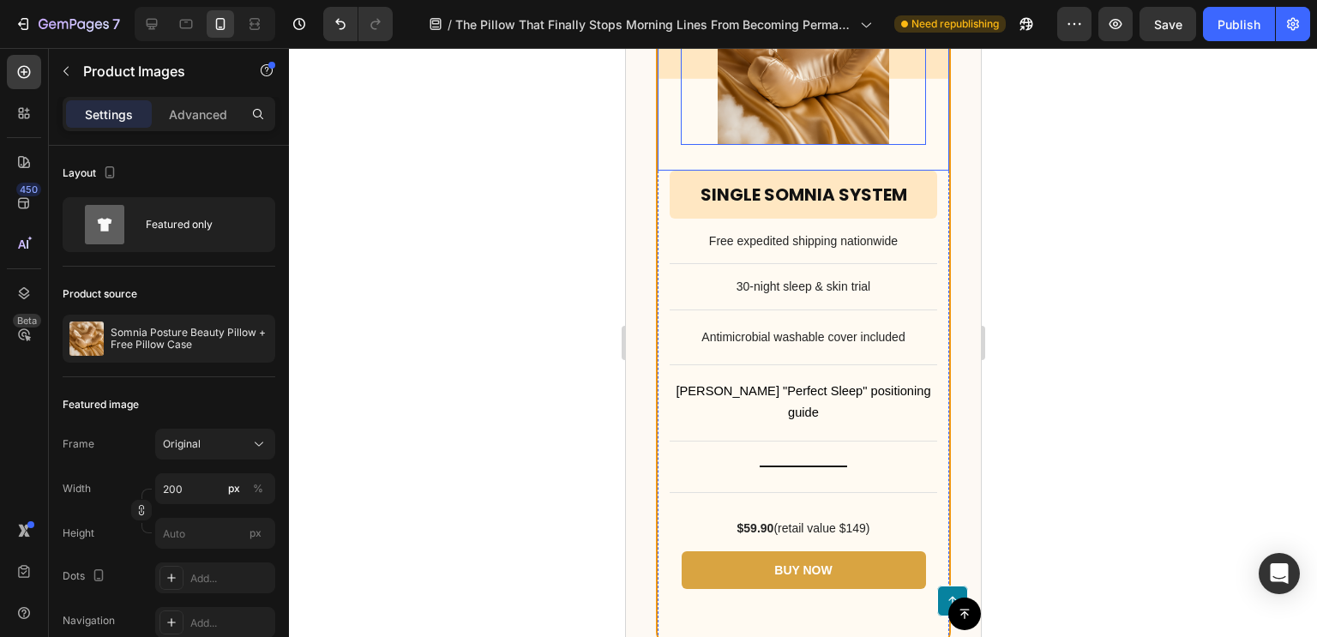
click at [672, 171] on div "Product Images 0 Row" at bounding box center [802, 46] width 291 height 249
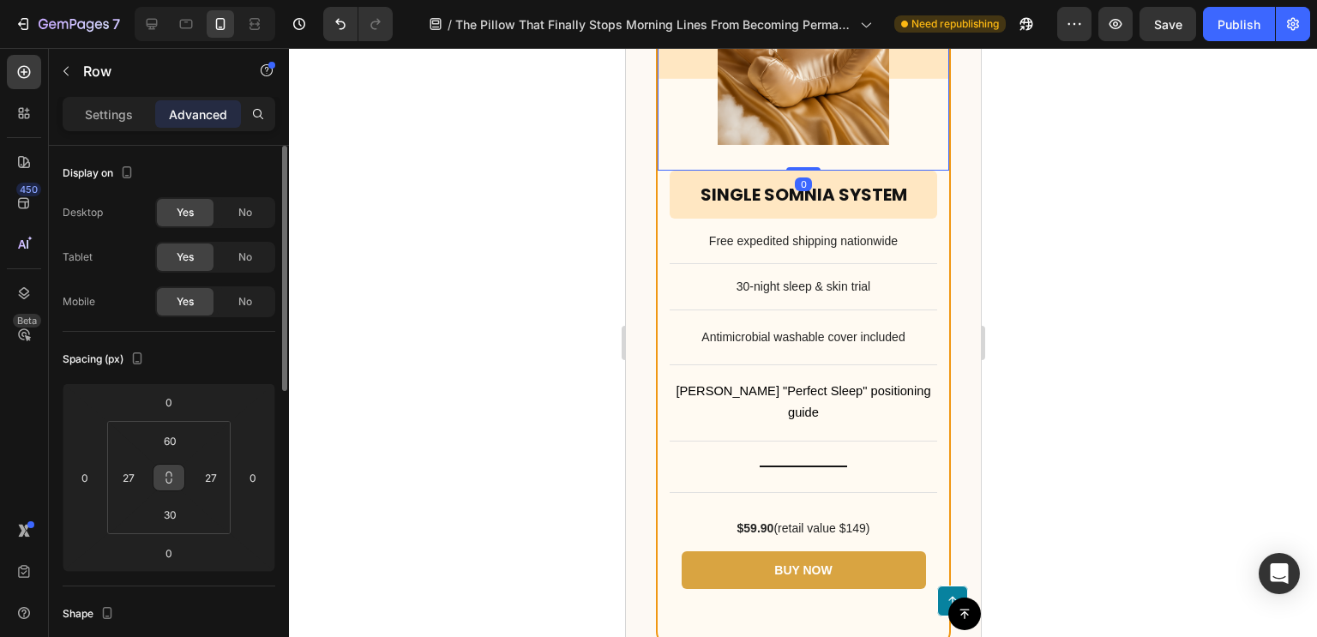
click at [170, 481] on icon at bounding box center [169, 478] width 14 height 14
click at [175, 440] on input "60" at bounding box center [170, 441] width 34 height 26
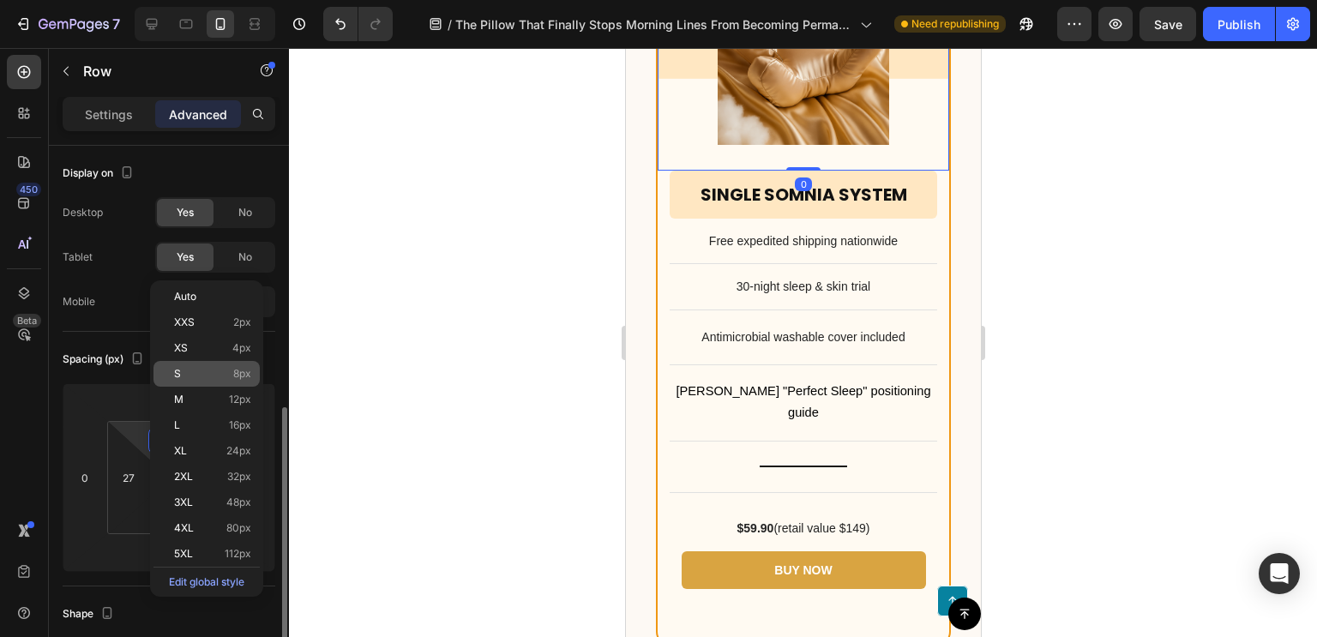
scroll to position [180, 0]
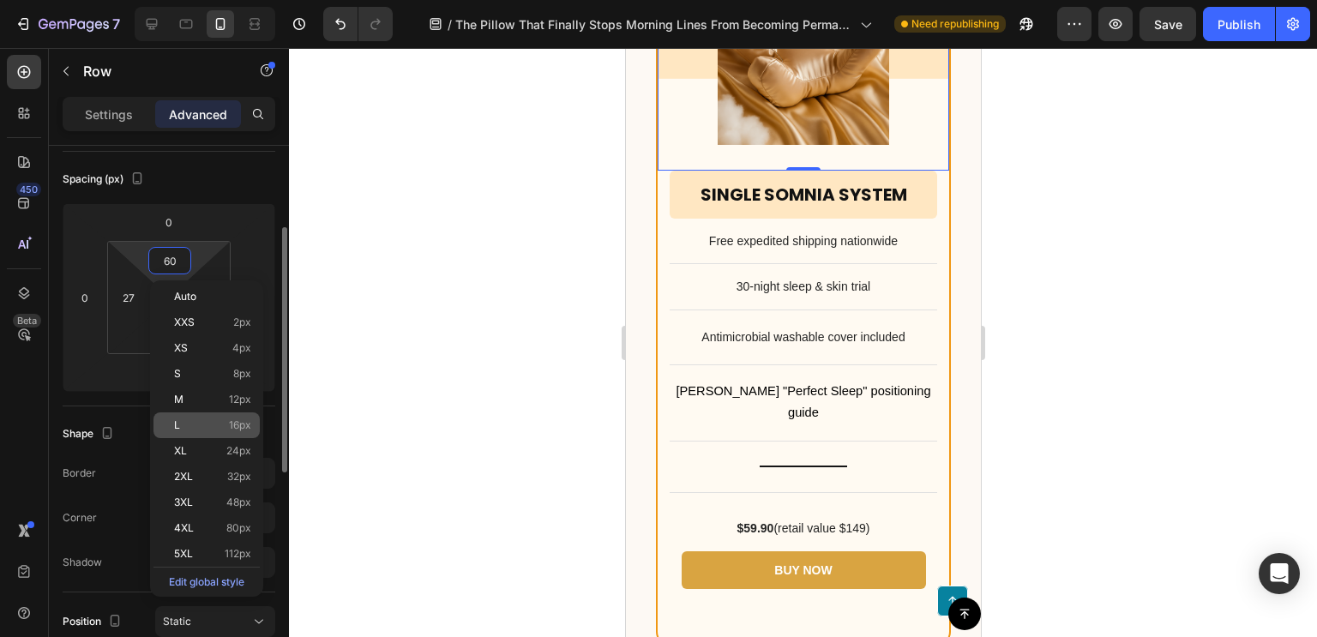
click at [206, 429] on p "L 16px" at bounding box center [212, 425] width 77 height 12
type input "16"
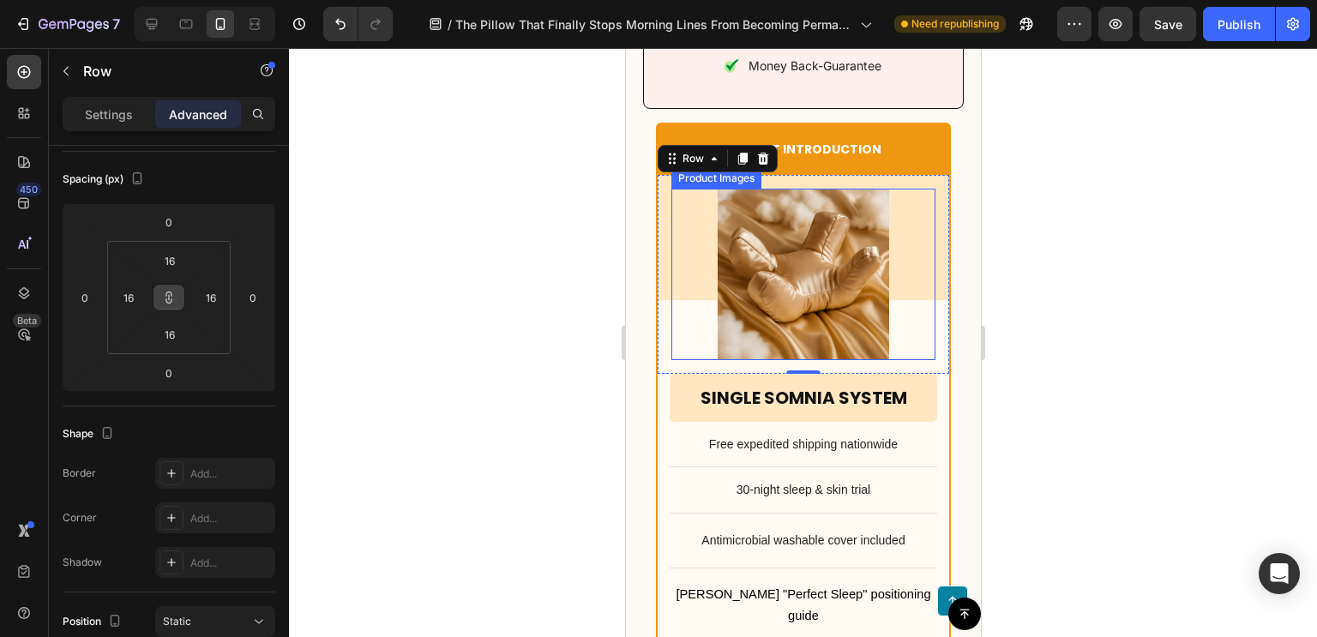
scroll to position [10869, 0]
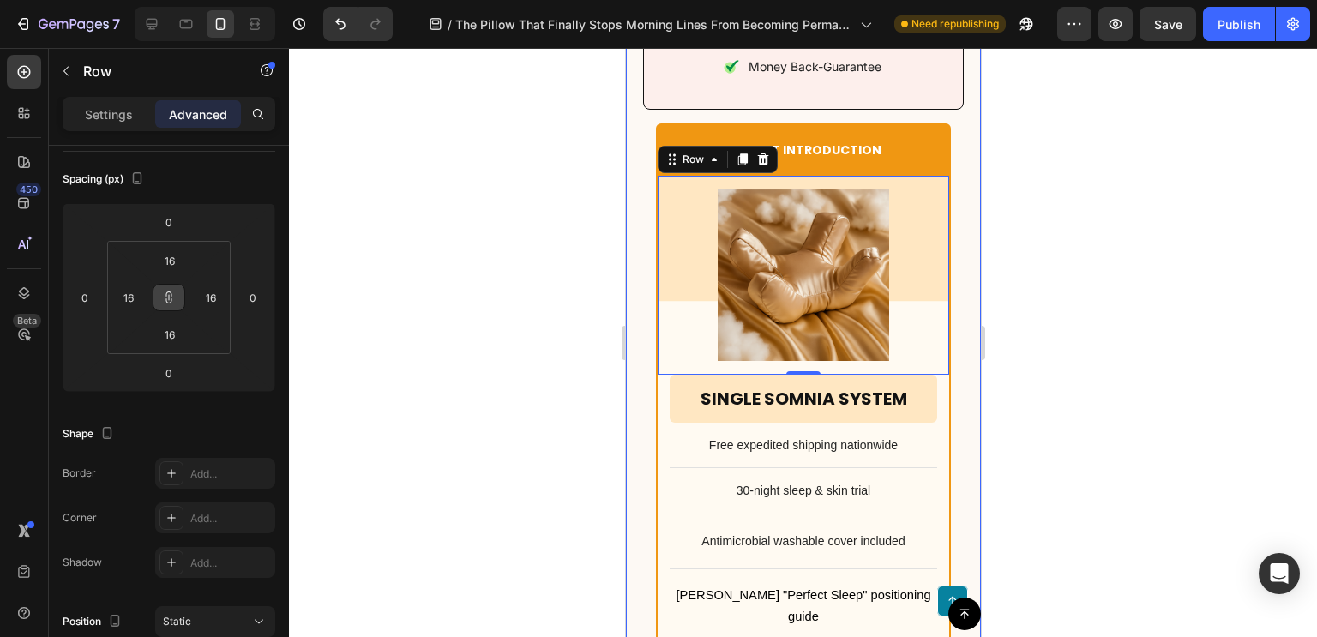
click at [781, 158] on p "Perfect Introduction" at bounding box center [802, 149] width 257 height 15
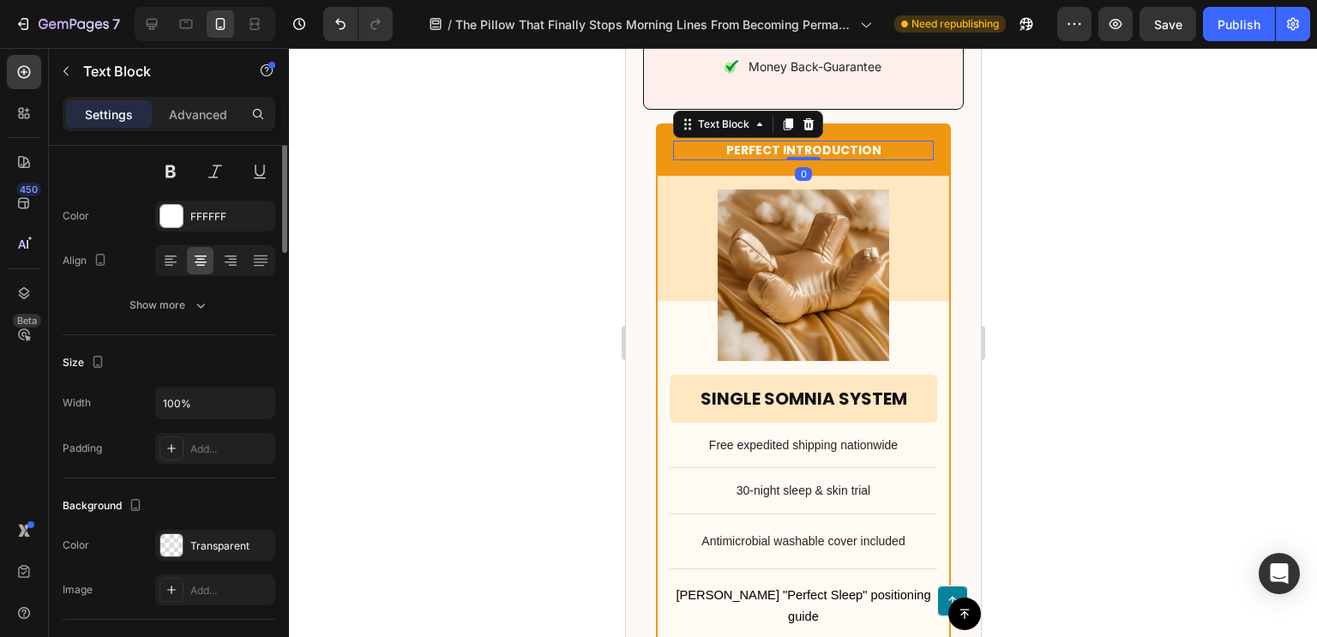
scroll to position [0, 0]
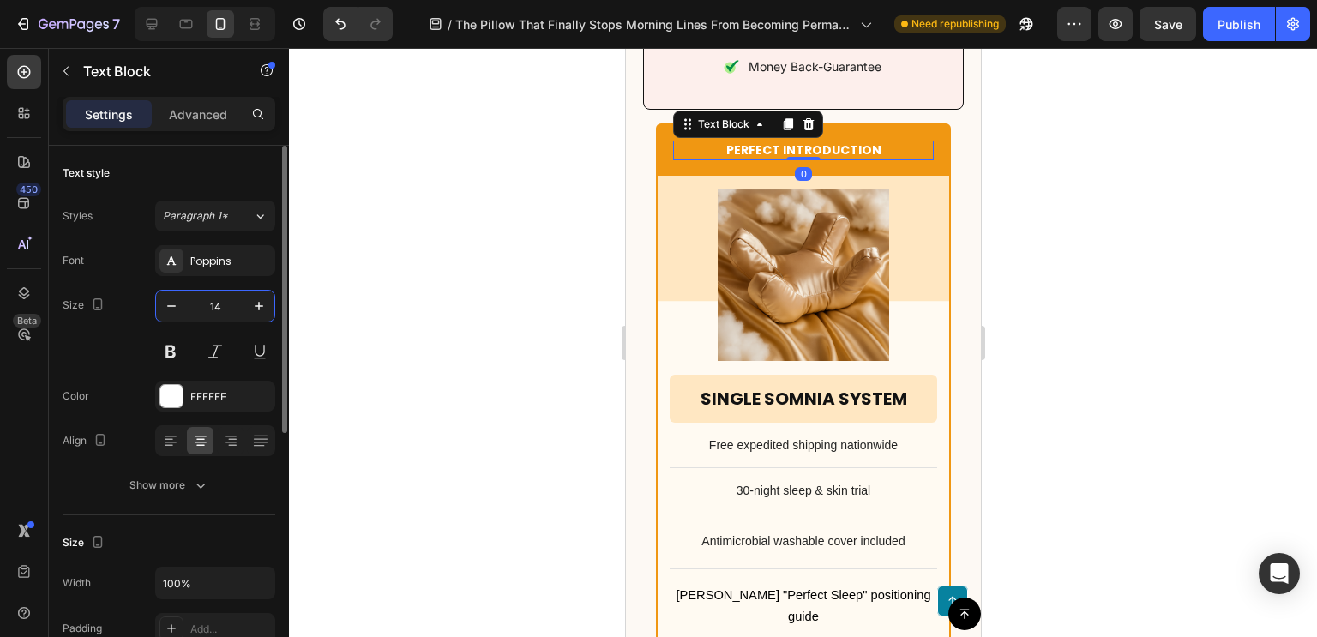
click at [223, 312] on input "14" at bounding box center [215, 306] width 57 height 31
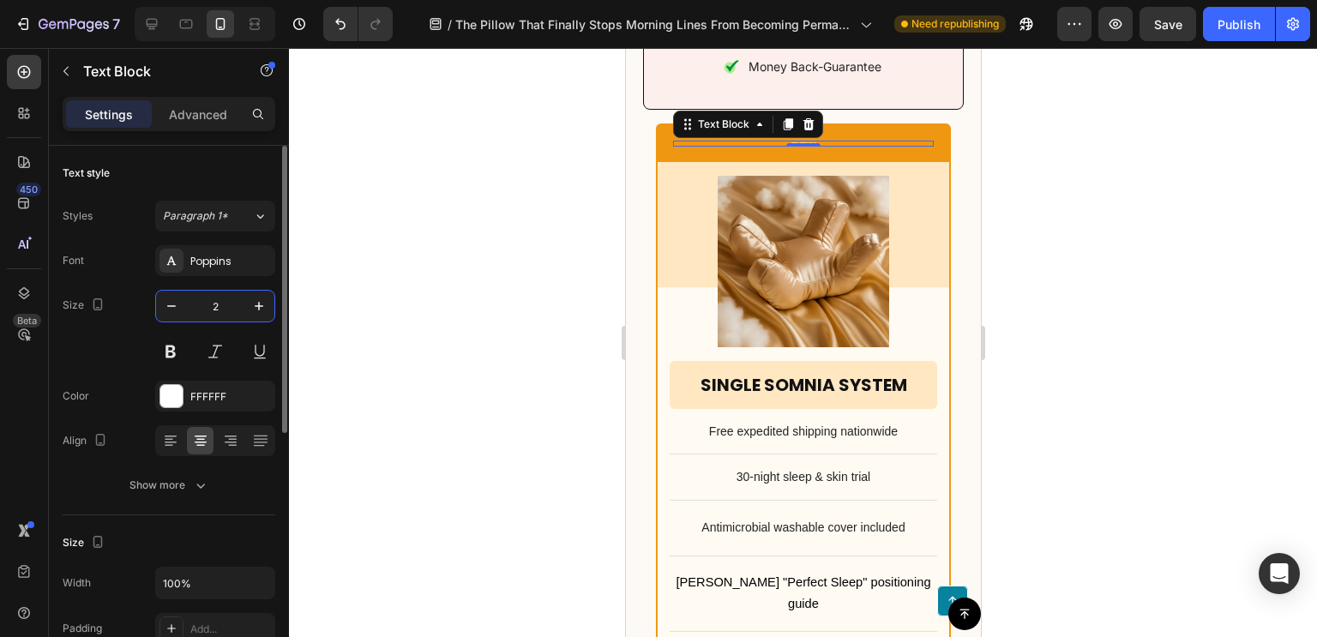
type input "20"
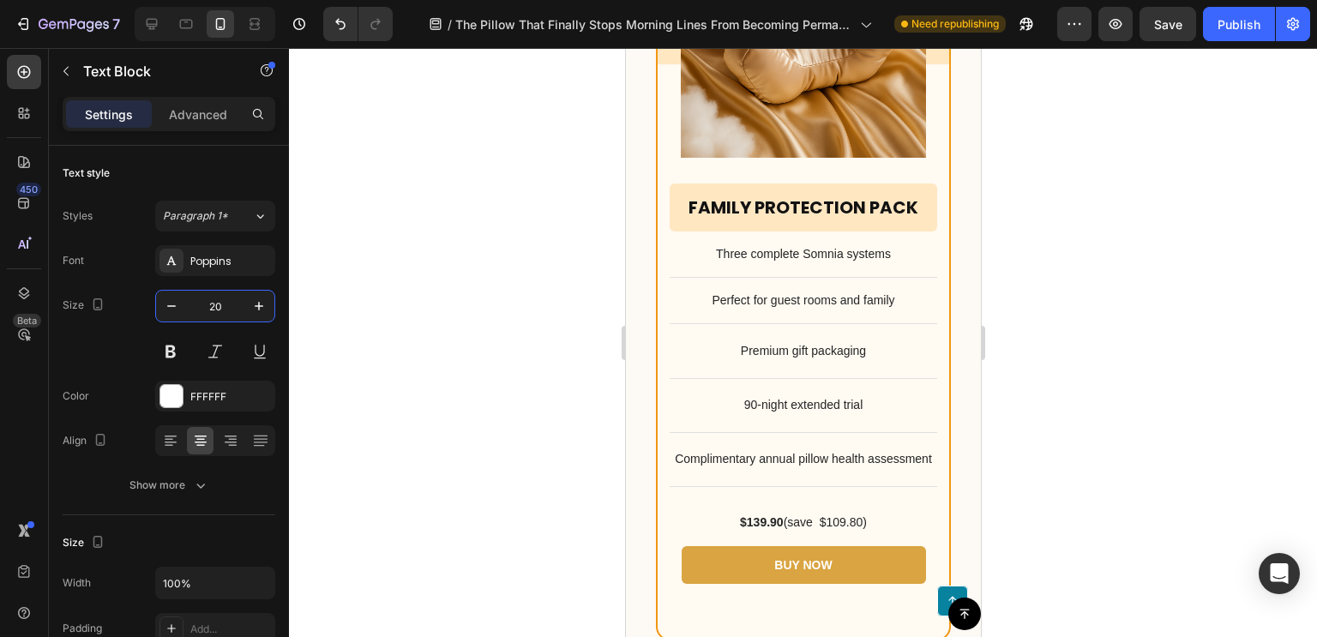
scroll to position [12817, 0]
click at [738, 183] on div "Product Images Row" at bounding box center [802, 21] width 291 height 322
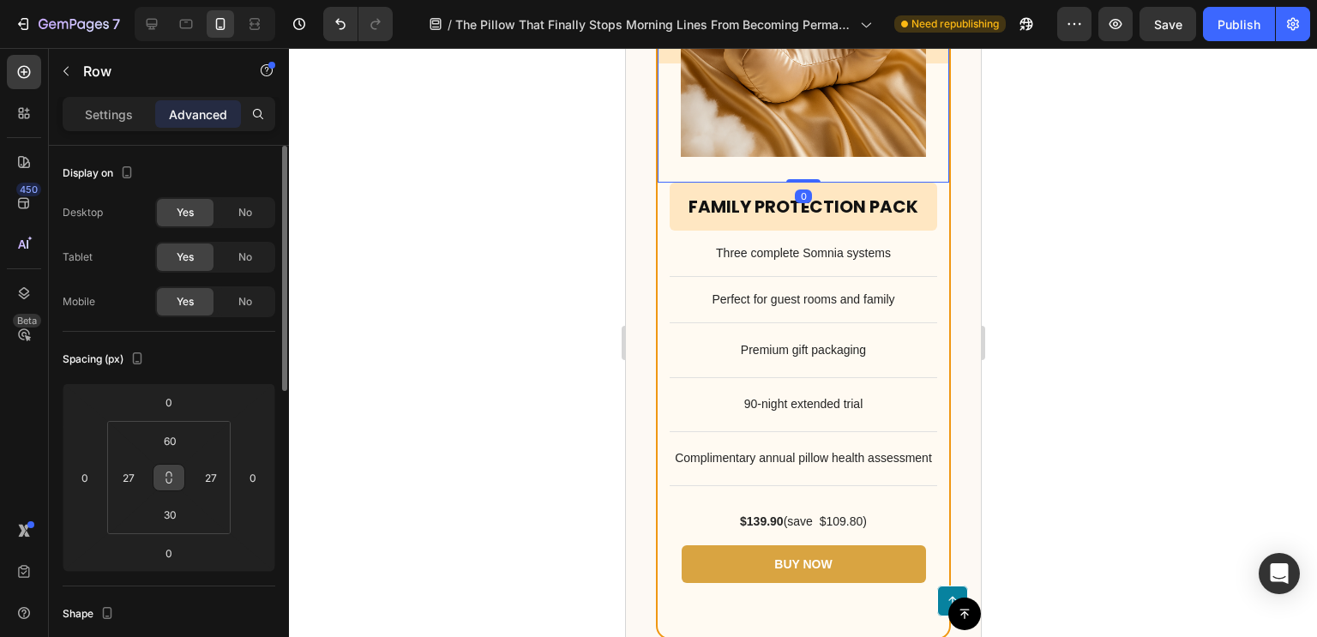
click at [173, 467] on button at bounding box center [169, 477] width 33 height 27
click at [172, 430] on input "60" at bounding box center [170, 441] width 34 height 26
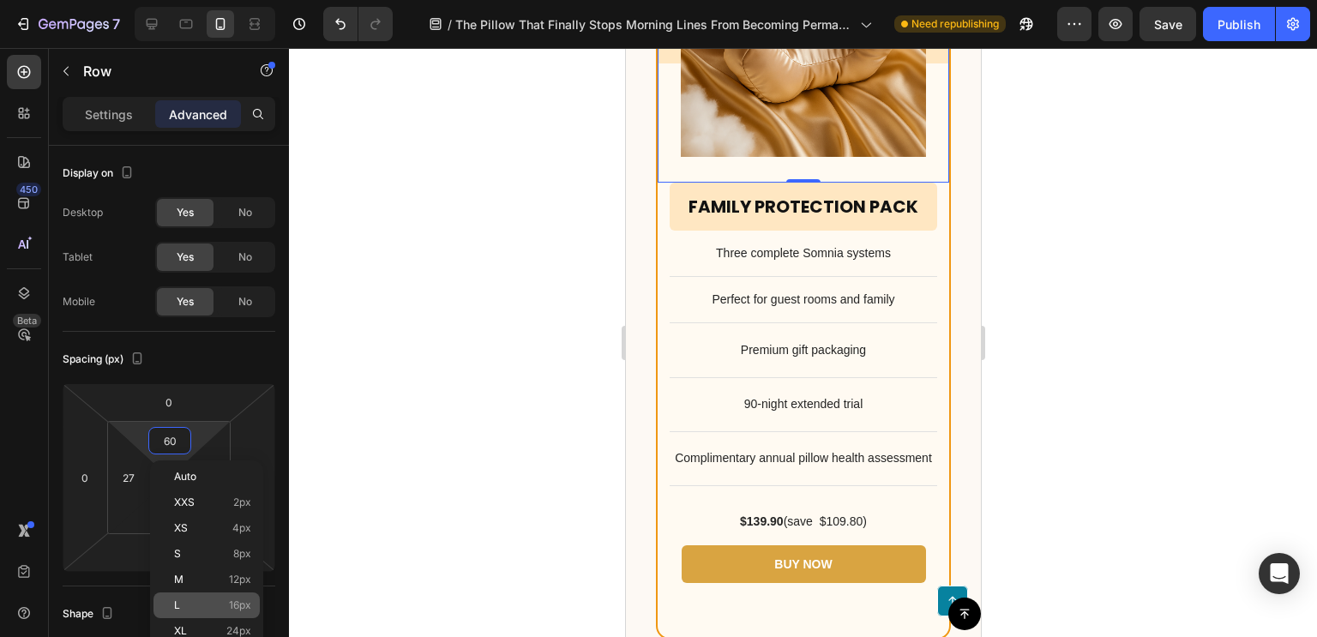
click at [201, 600] on p "L 16px" at bounding box center [212, 605] width 77 height 12
type input "16"
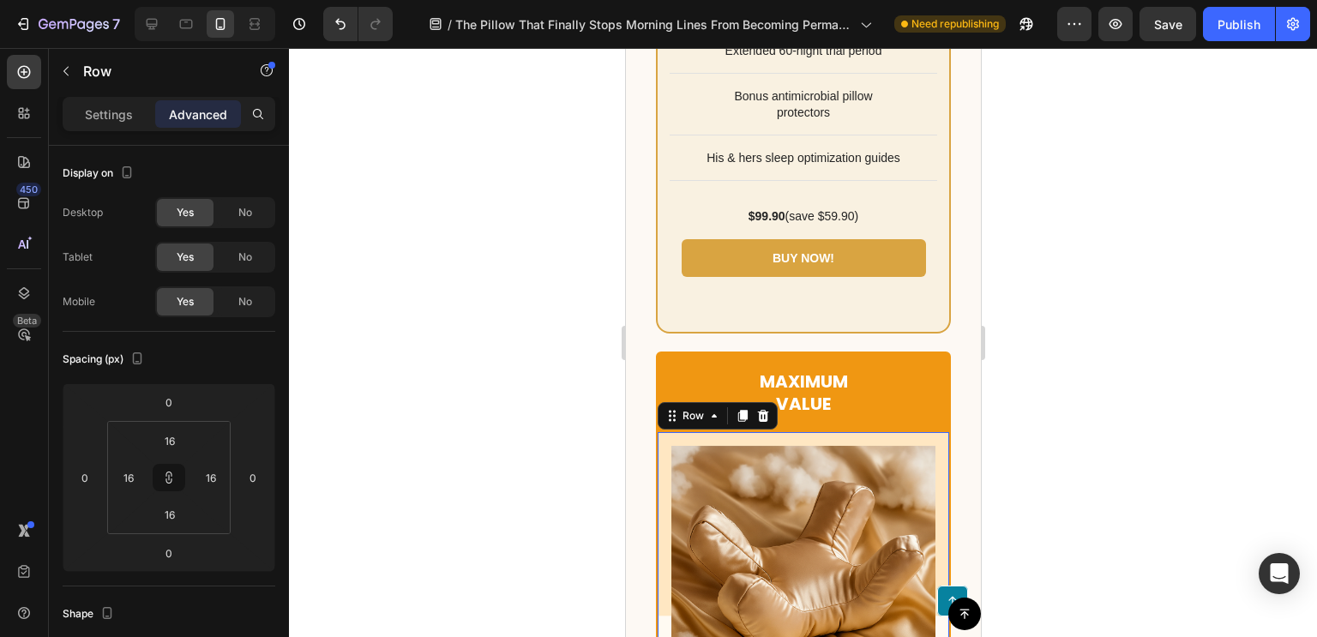
scroll to position [12224, 0]
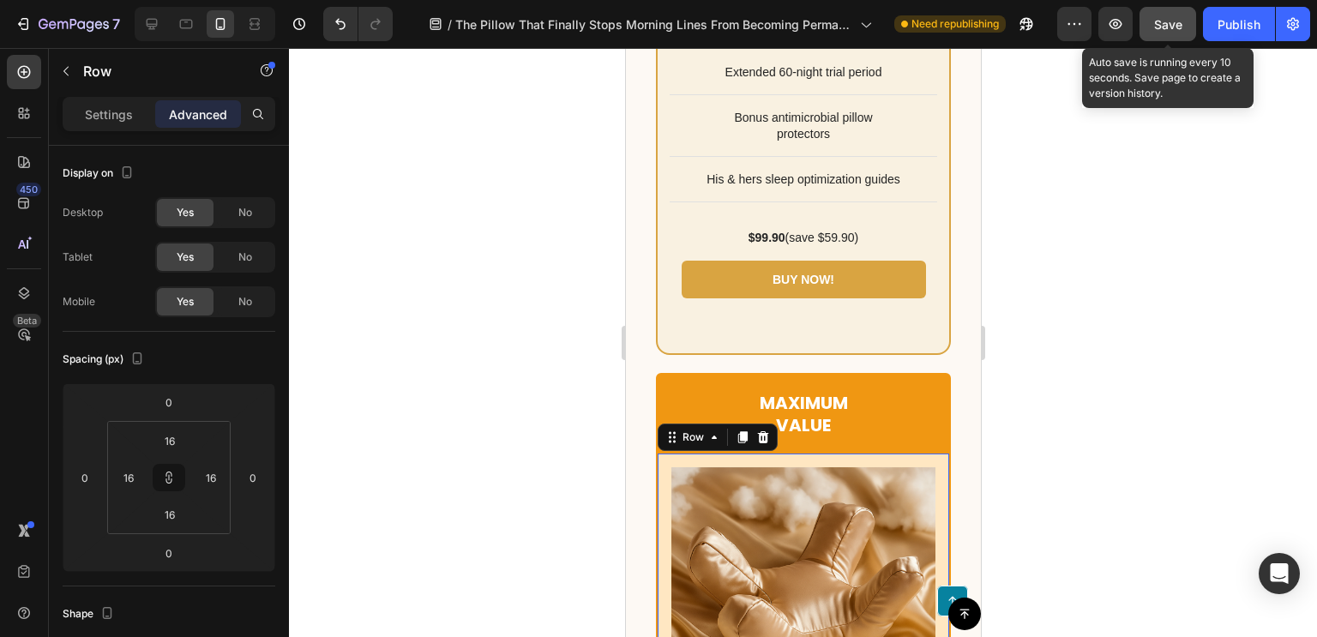
click at [1161, 30] on span "Save" at bounding box center [1168, 24] width 28 height 15
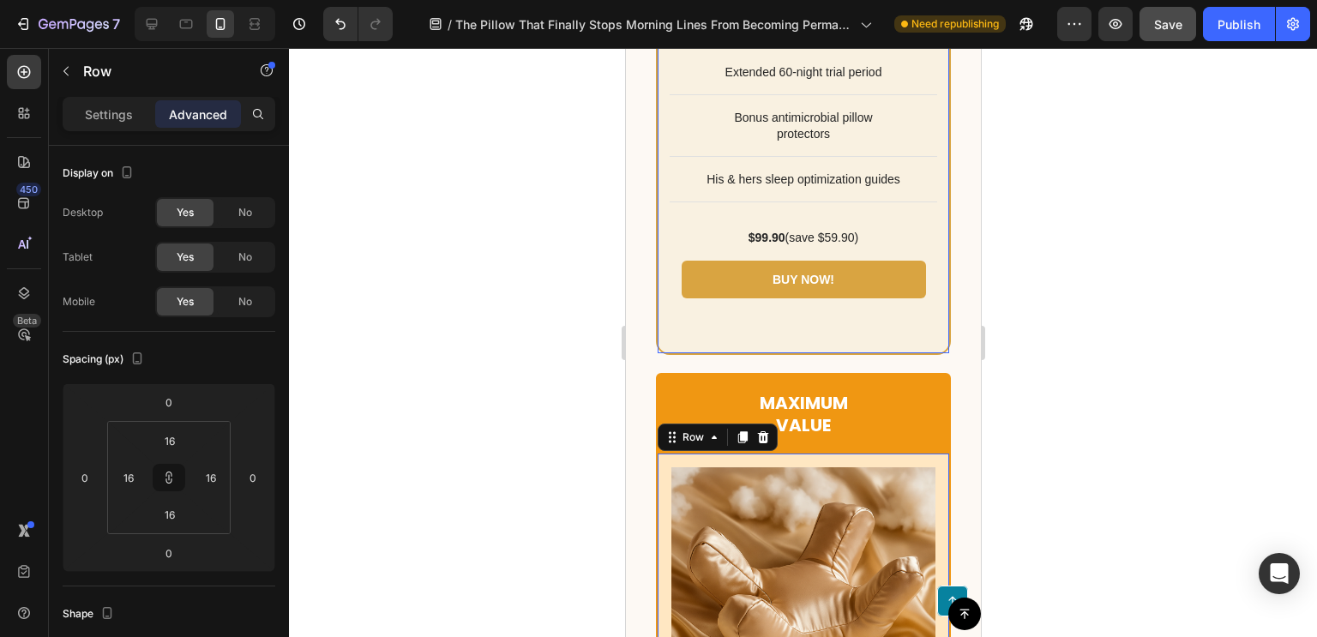
scroll to position [12343, 0]
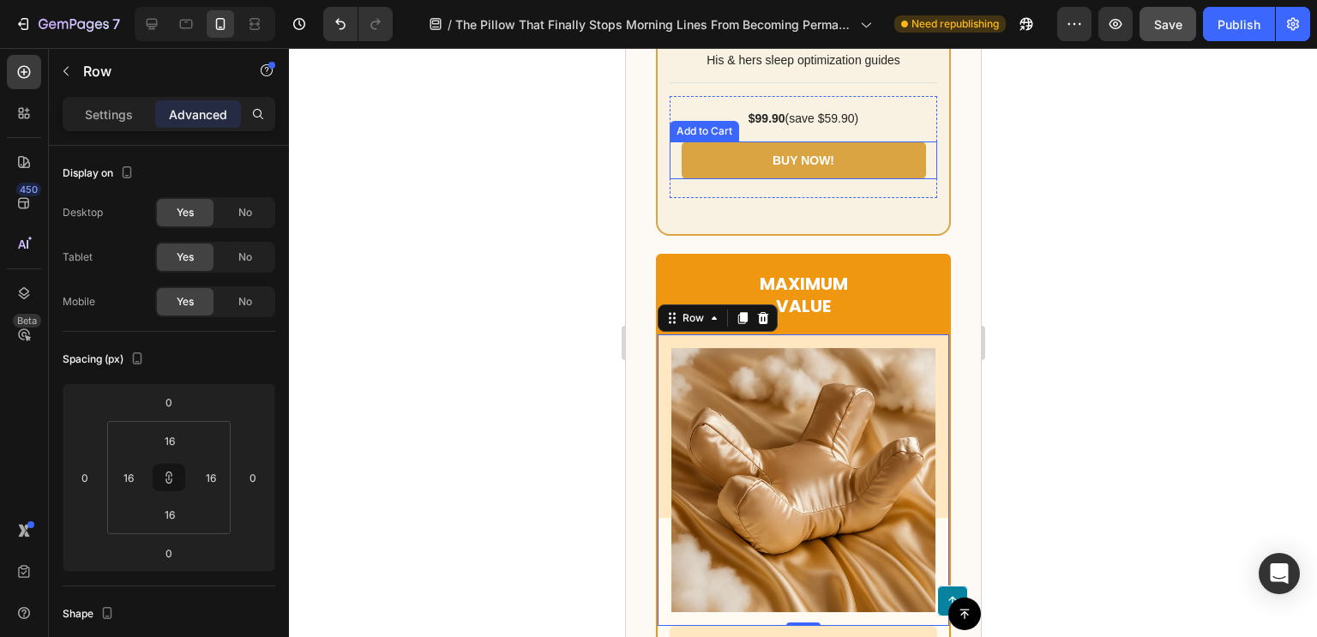
click at [752, 179] on button "BUY NOW!" at bounding box center [803, 160] width 244 height 38
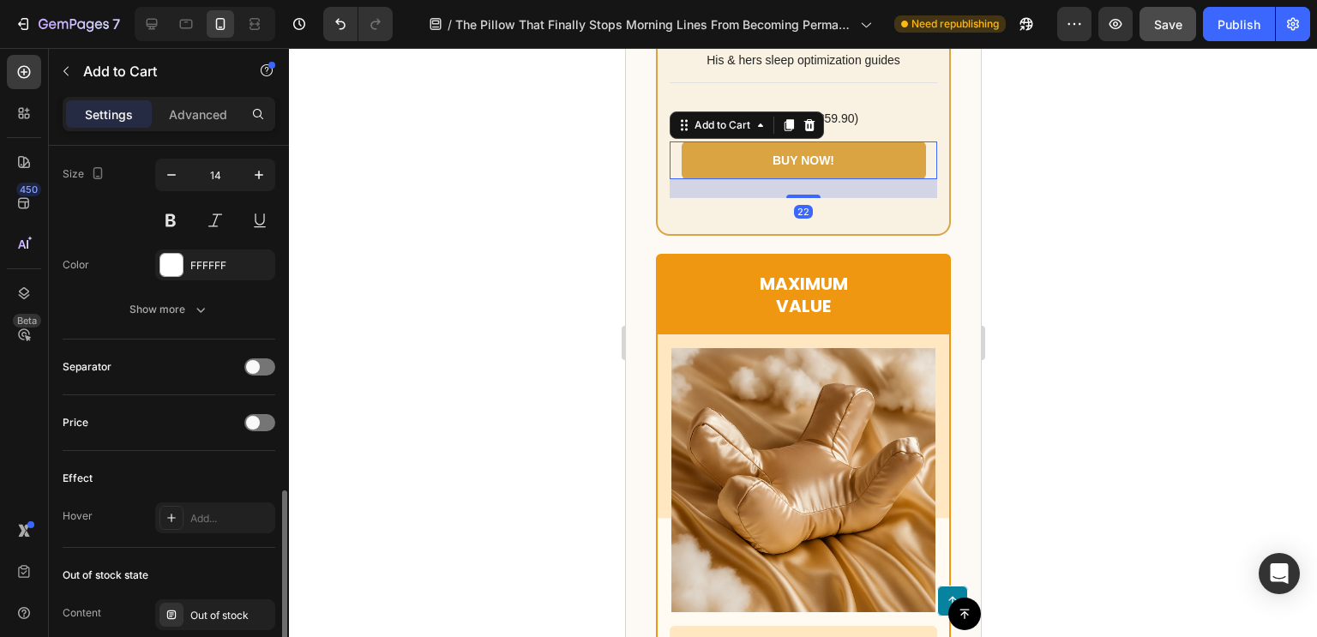
scroll to position [1293, 0]
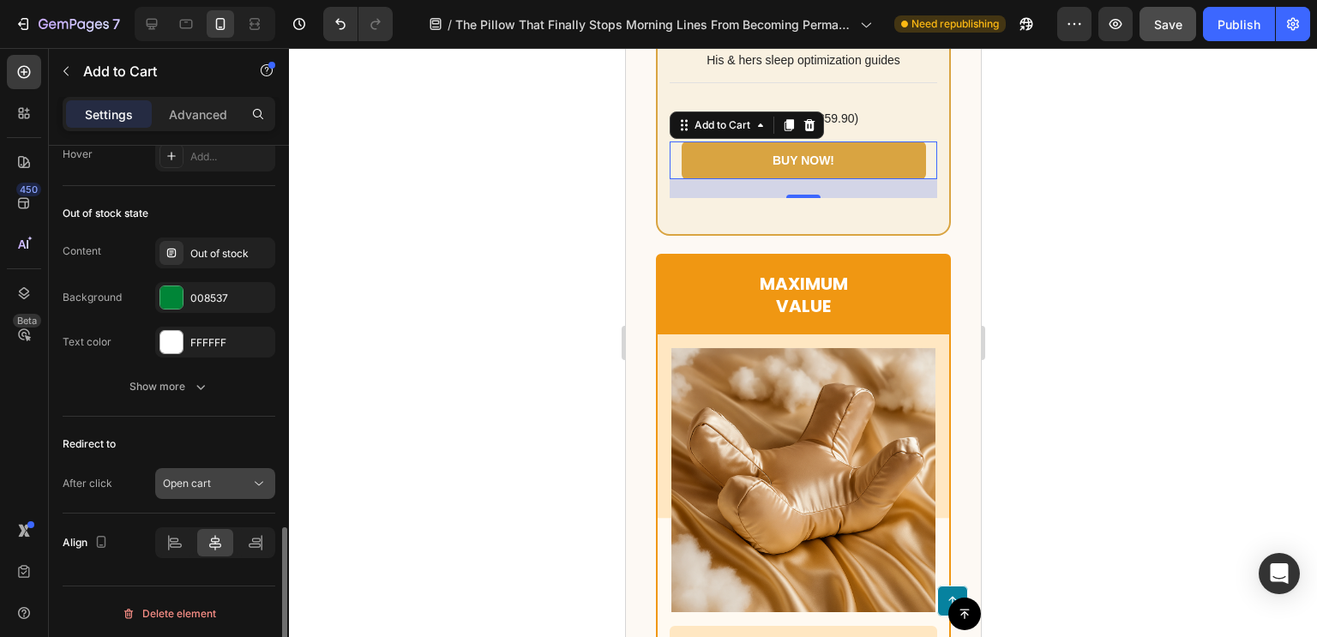
click at [235, 494] on button "Open cart" at bounding box center [215, 483] width 120 height 31
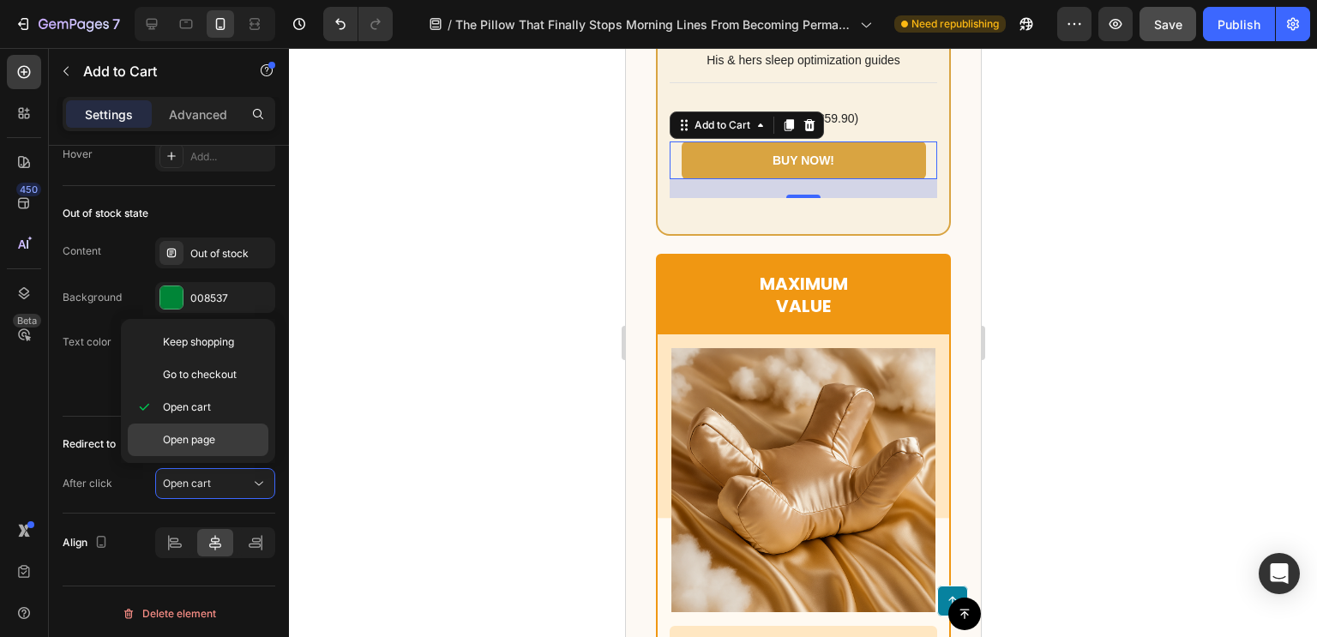
click at [230, 447] on div "Open page" at bounding box center [198, 439] width 141 height 33
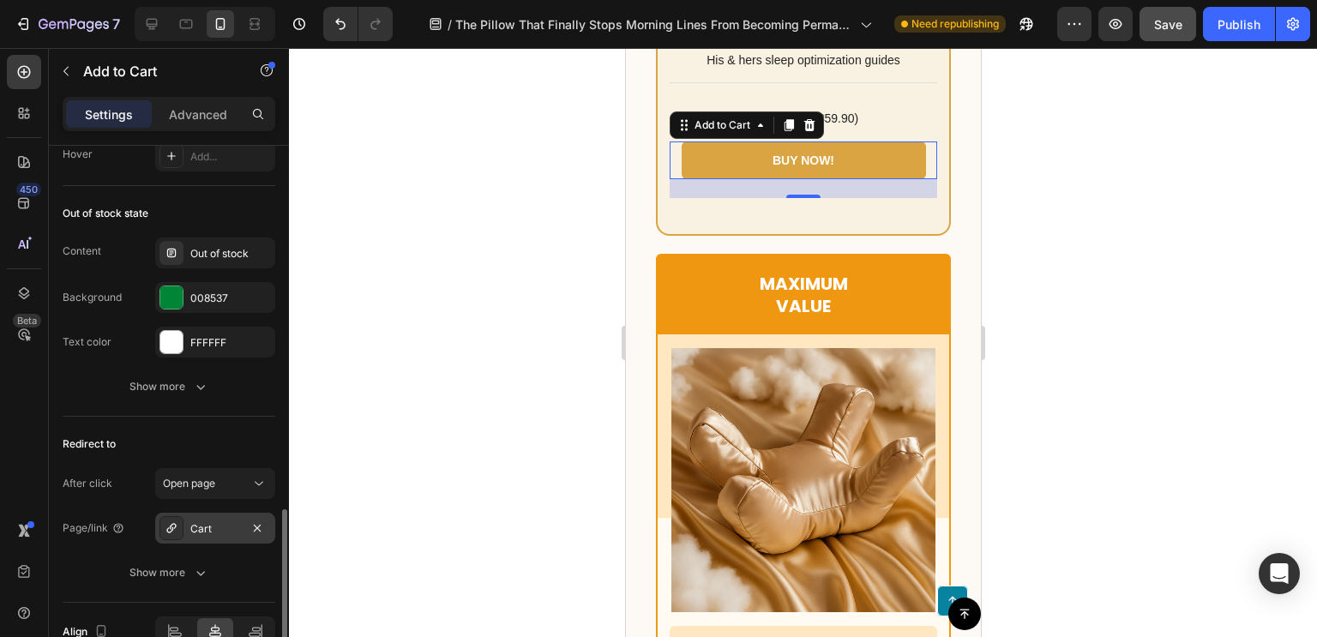
click at [219, 531] on div "Cart" at bounding box center [215, 528] width 50 height 15
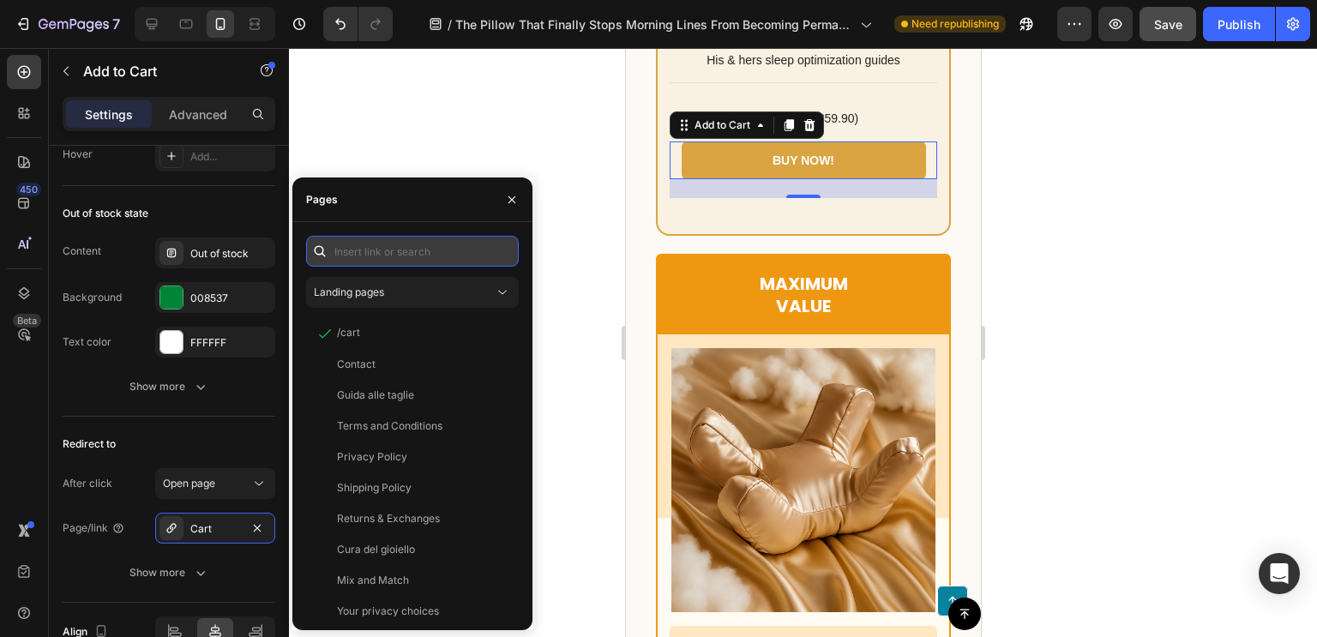
click at [412, 261] on input "text" at bounding box center [412, 251] width 213 height 31
paste input "https://somniaofficial.com/products/somnia-posture-beauty-pillow"
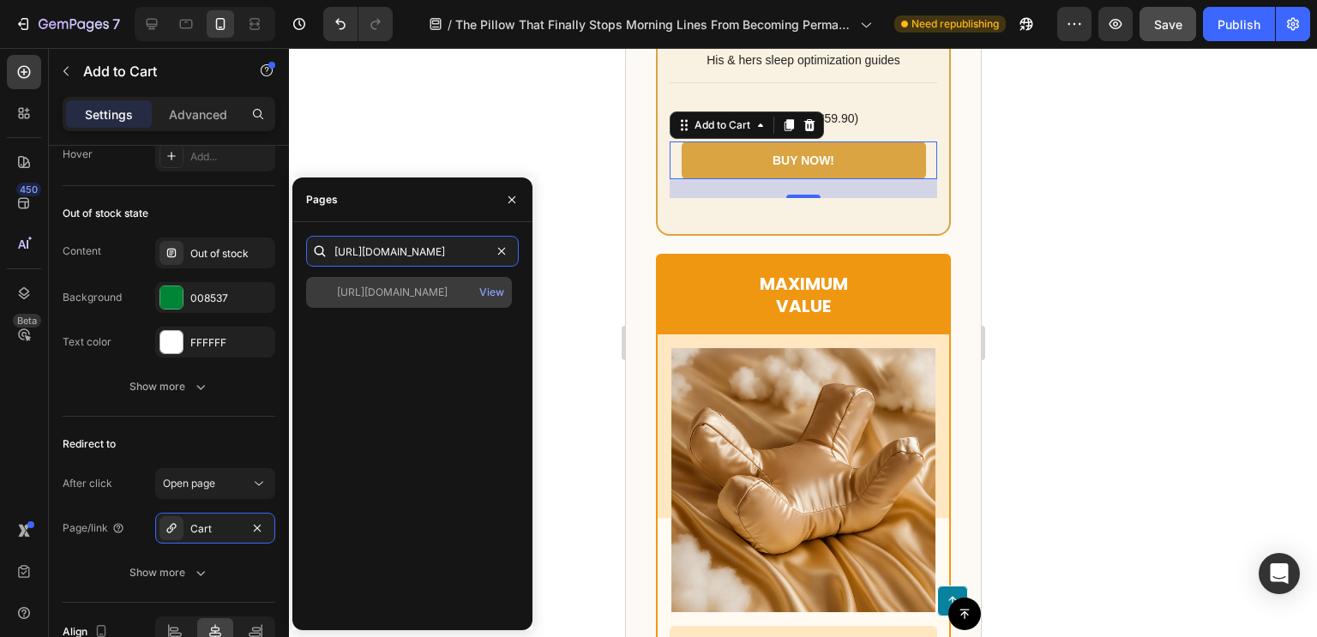
type input "https://somniaofficial.com/products/somnia-posture-beauty-pillow"
click at [375, 300] on div "https://somniaofficial.com/products/somnia-posture-beauty-pillow View" at bounding box center [409, 292] width 206 height 31
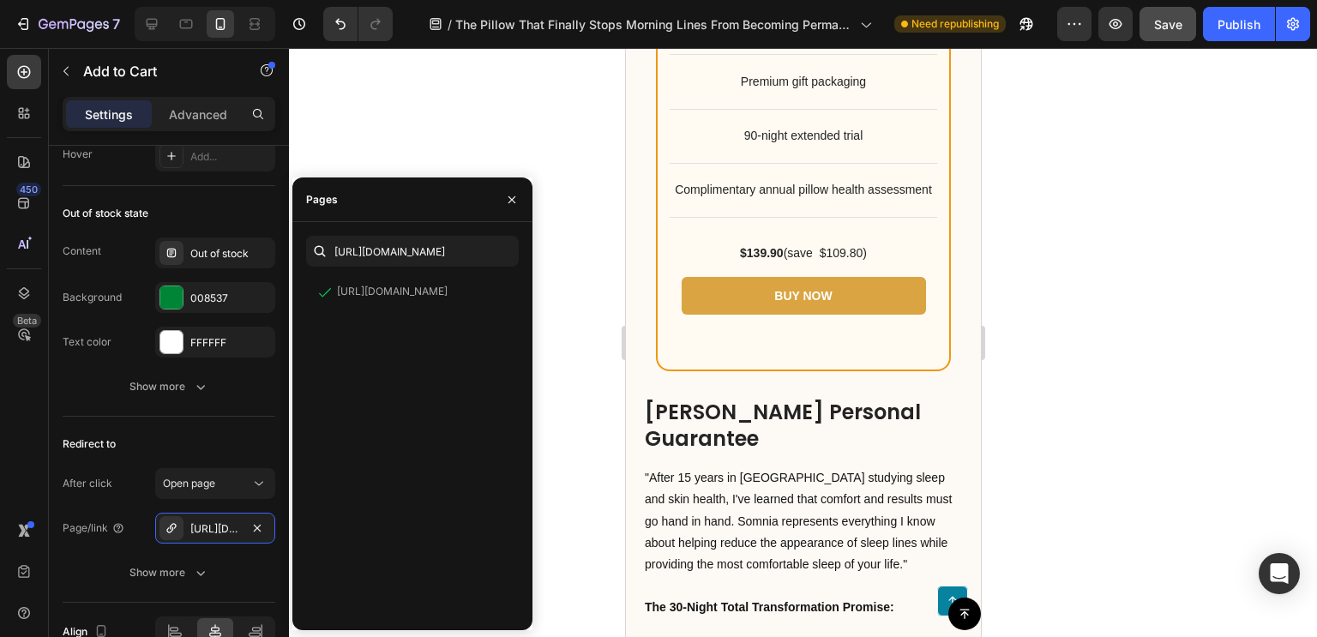
scroll to position [13422, 0]
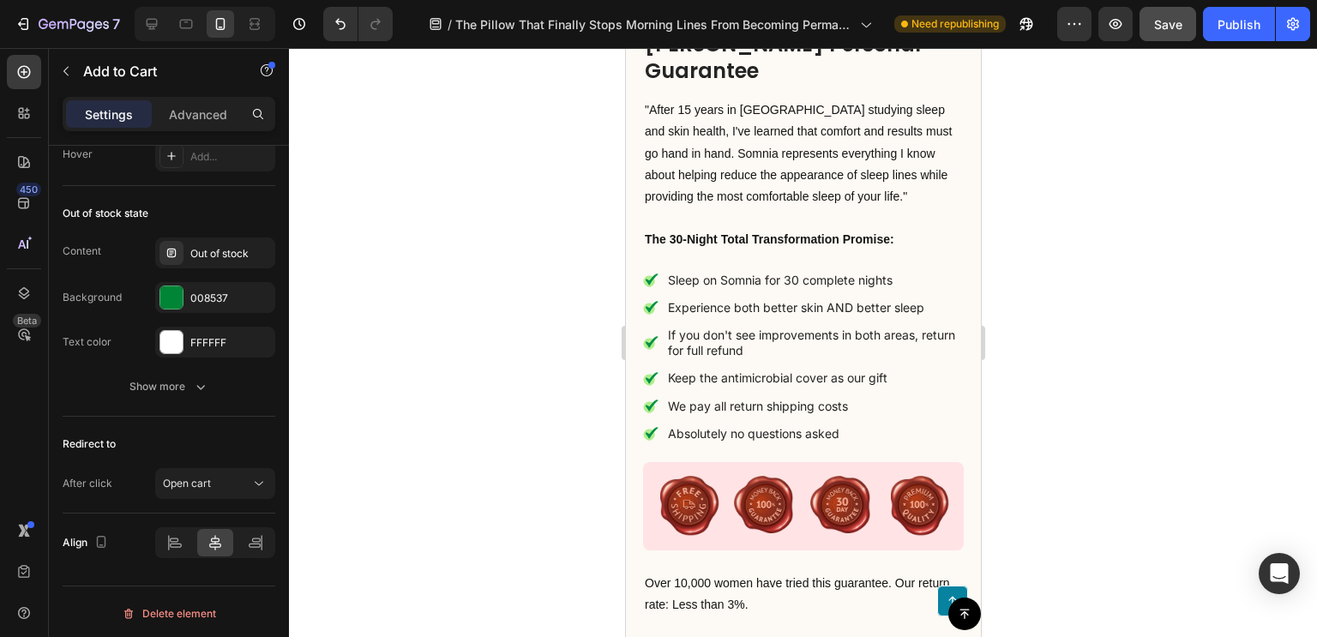
click at [237, 481] on div "Open cart" at bounding box center [206, 483] width 87 height 15
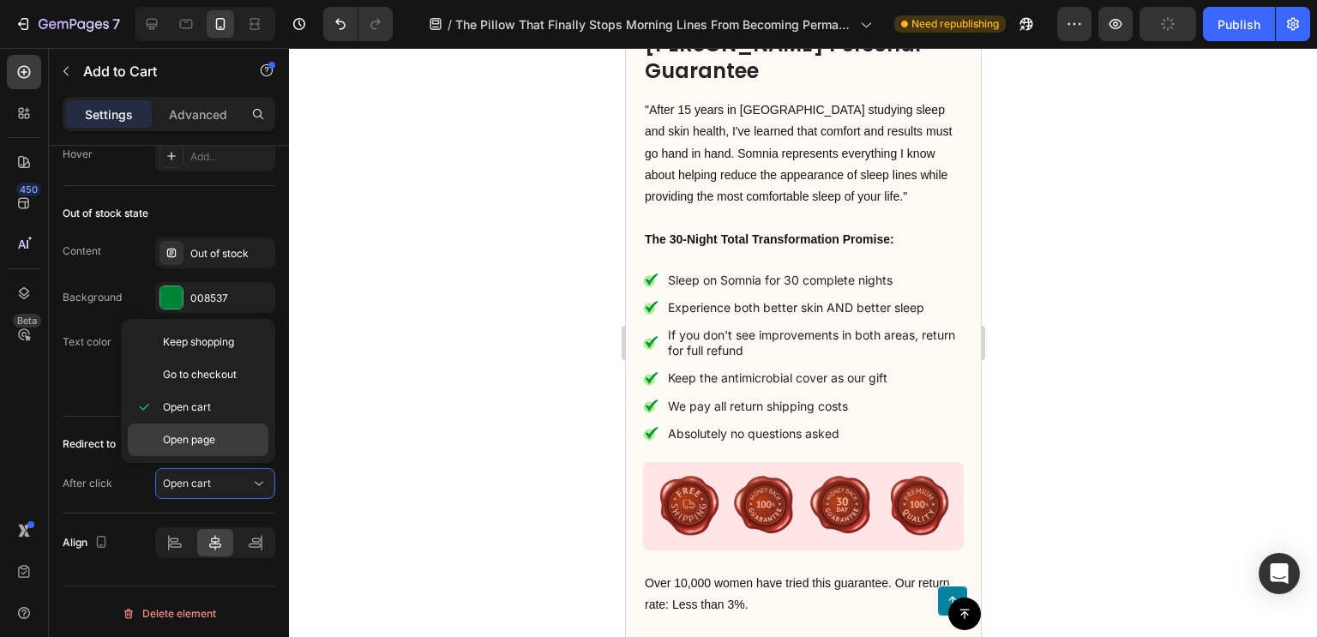
click at [177, 426] on div "Open page" at bounding box center [198, 439] width 141 height 33
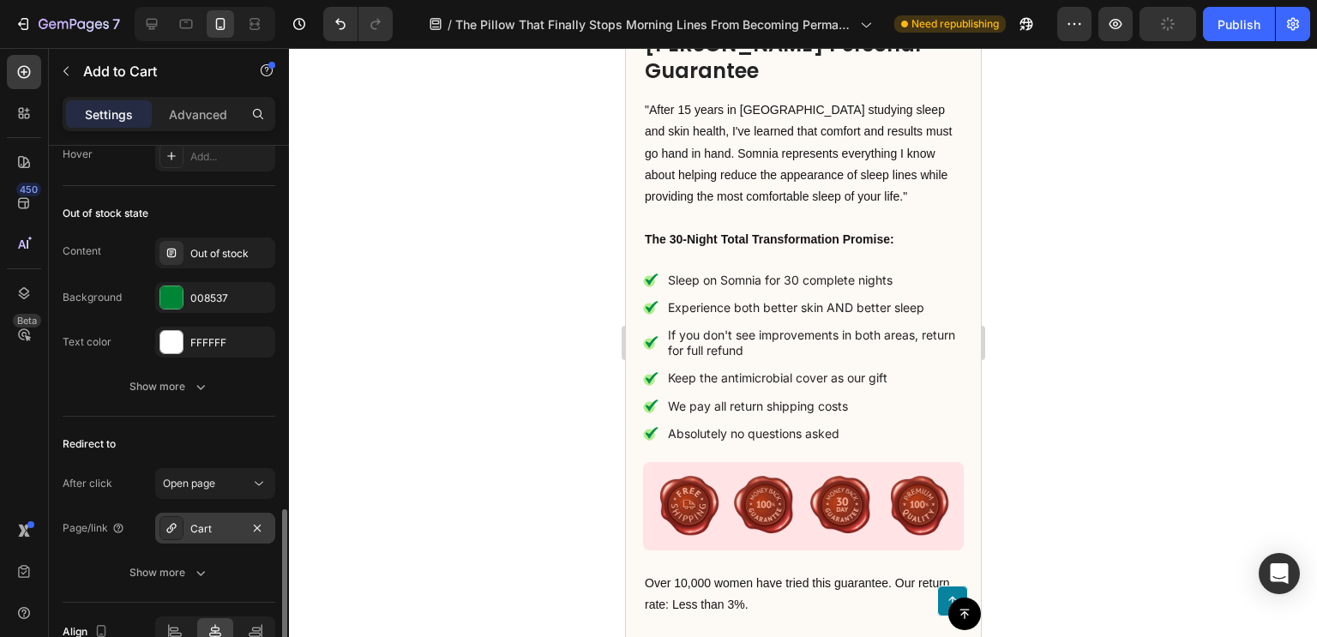
click at [214, 524] on div "Cart" at bounding box center [215, 528] width 50 height 15
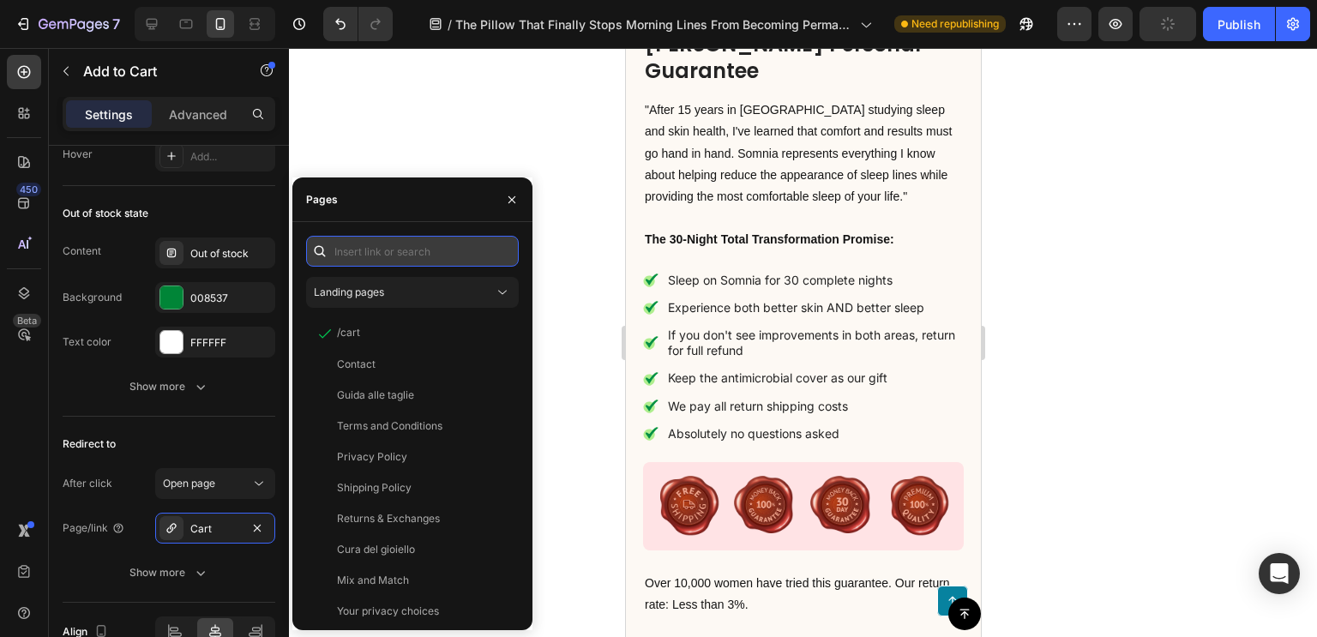
click at [429, 248] on input "text" at bounding box center [412, 251] width 213 height 31
paste input "https://somniaofficial.com/products/somnia-posture-beauty-pillow"
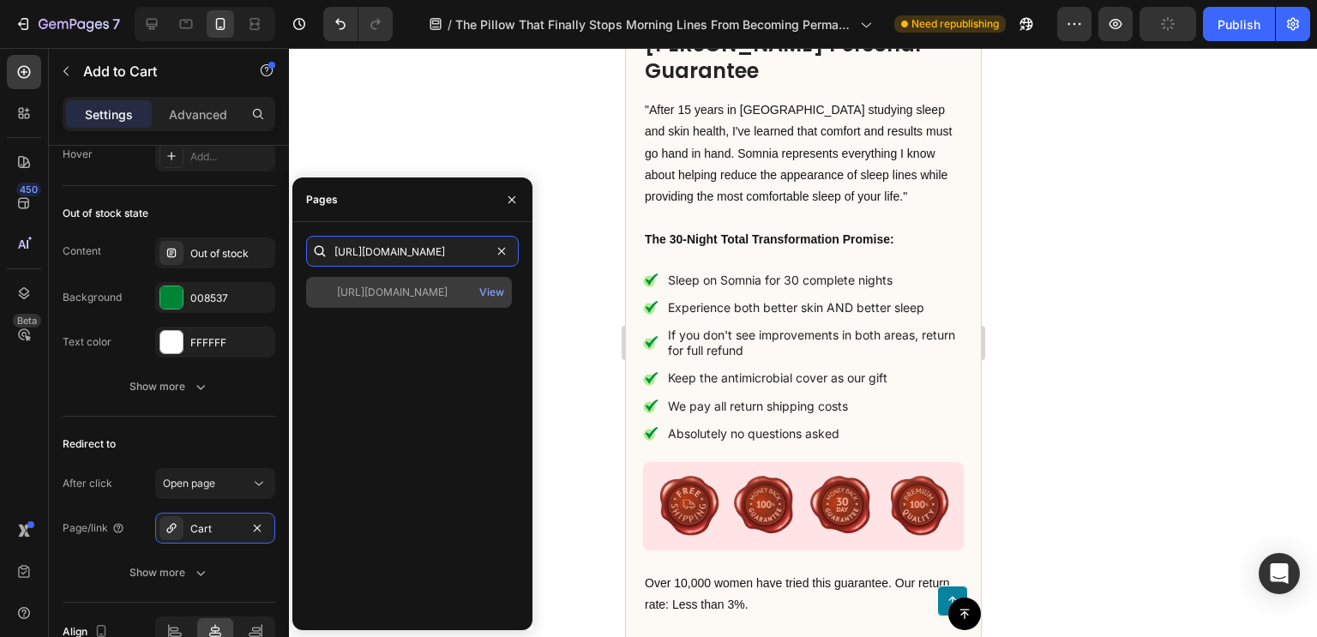
type input "https://somniaofficial.com/products/somnia-posture-beauty-pillow"
click at [447, 292] on div "https://somniaofficial.com/products/somnia-posture-beauty-pillow" at bounding box center [392, 292] width 111 height 15
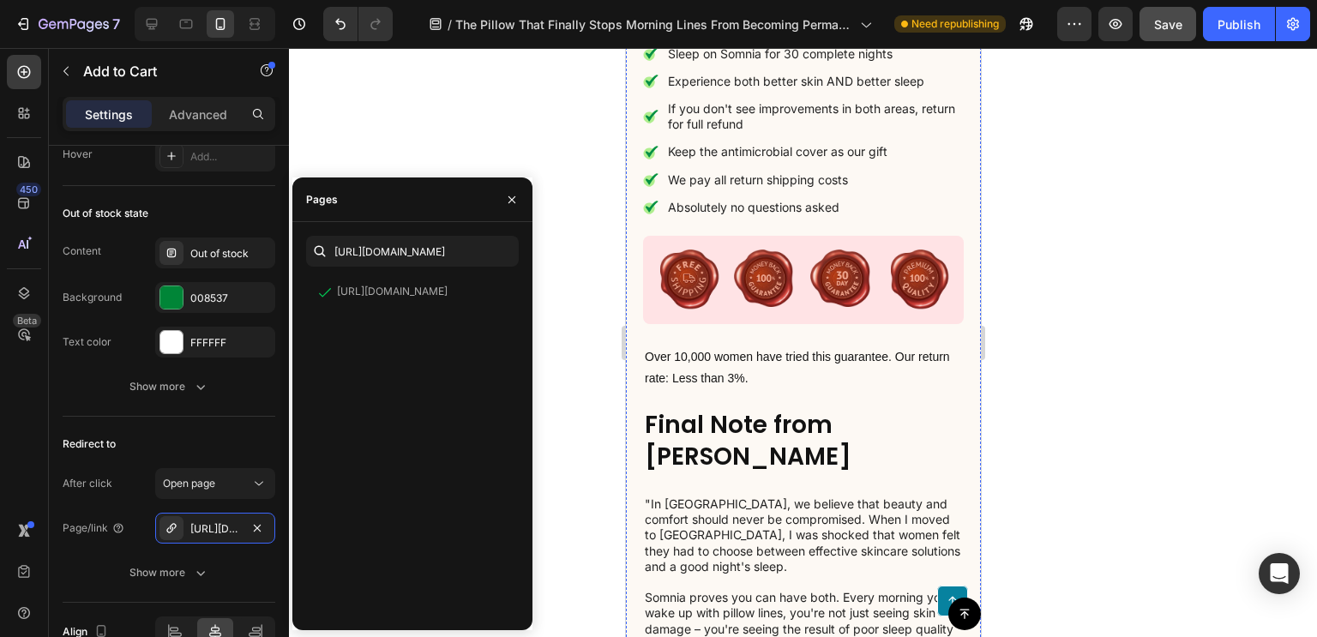
scroll to position [14465, 0]
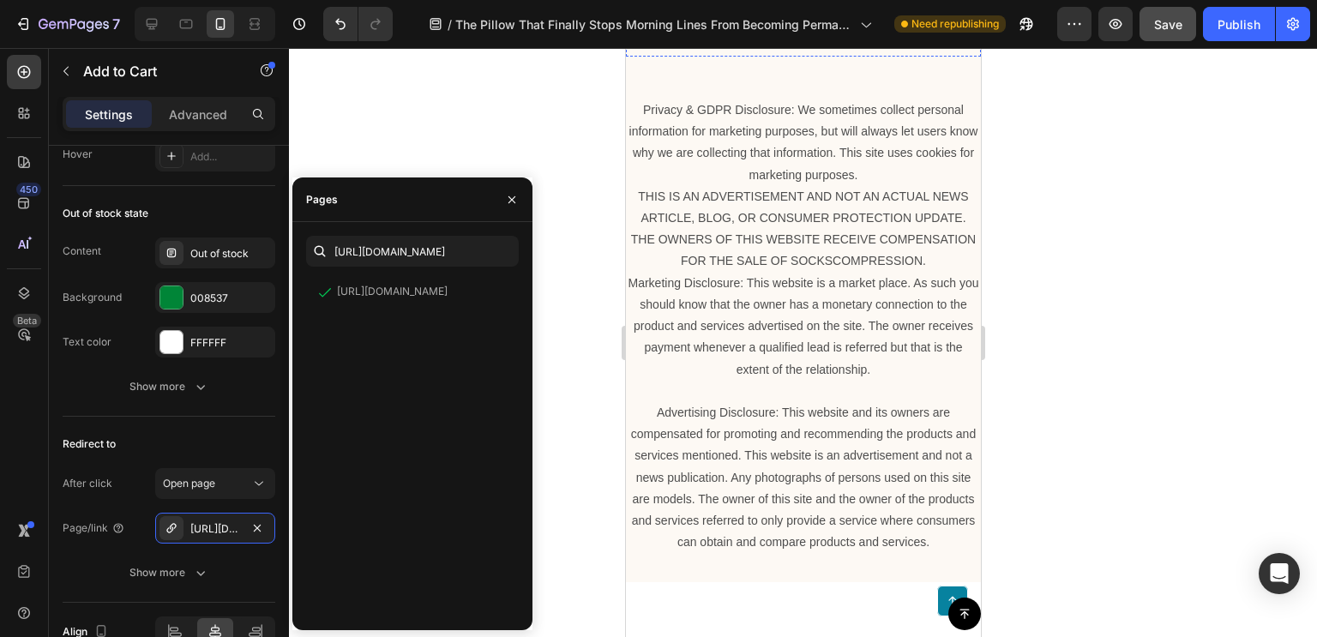
drag, startPoint x: 666, startPoint y: 262, endPoint x: 645, endPoint y: 275, distance: 24.3
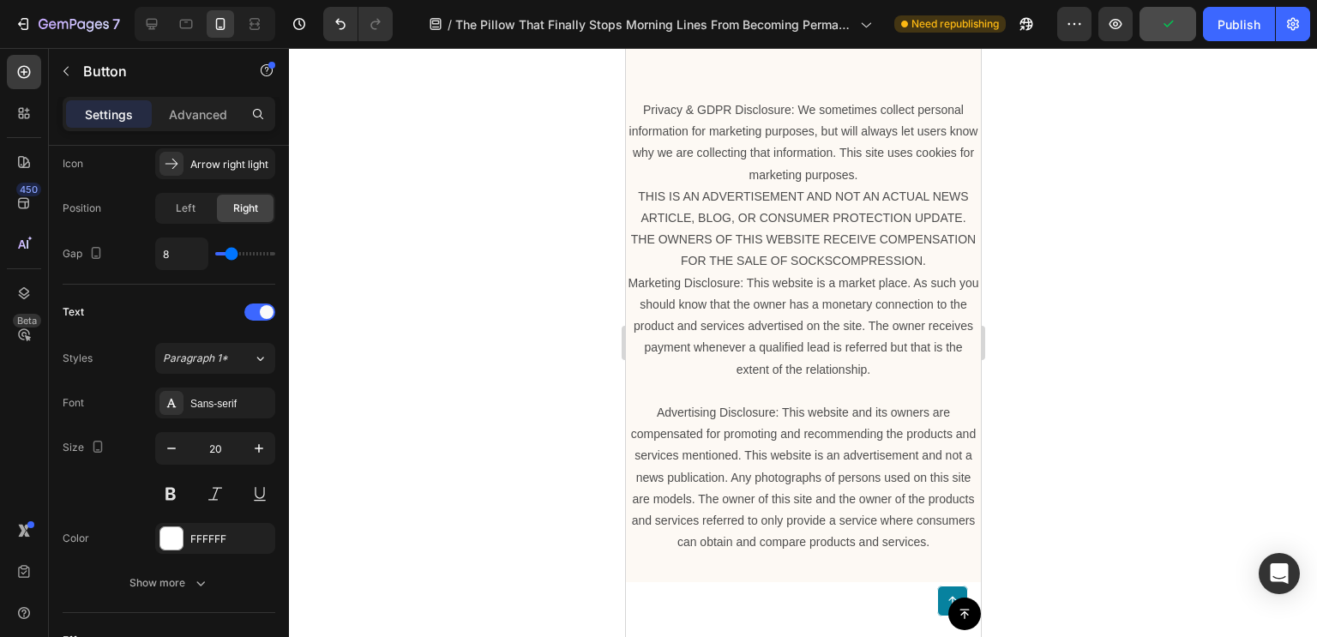
scroll to position [910, 0]
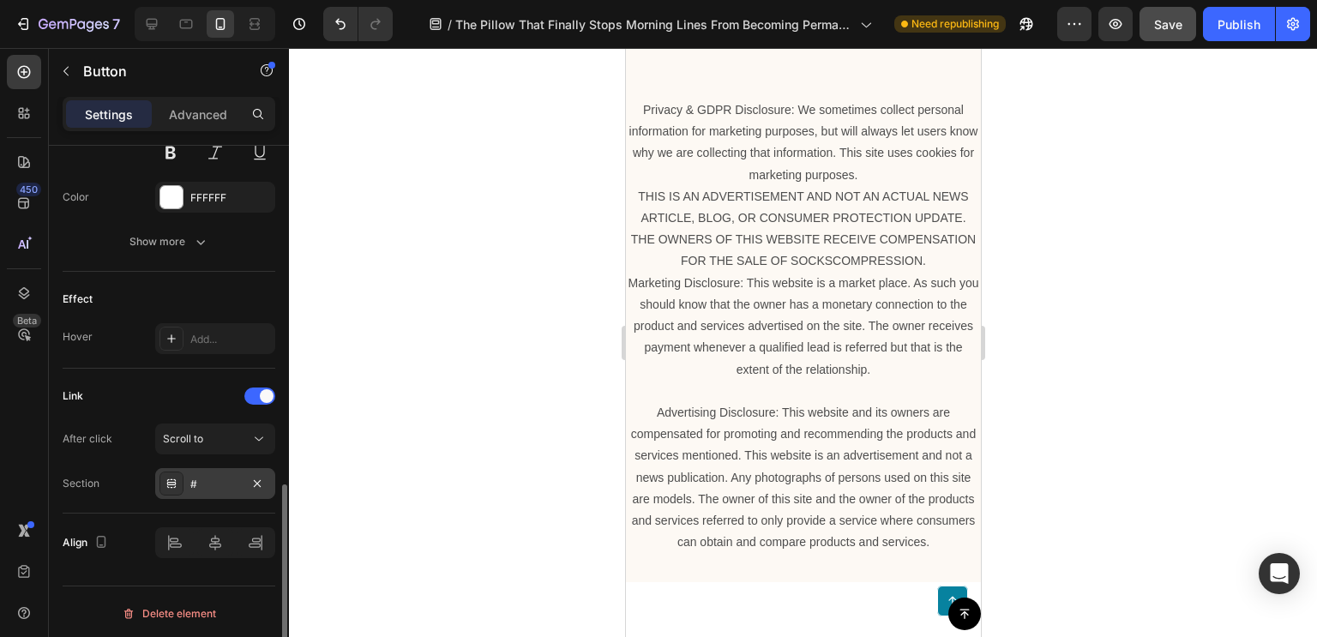
click at [224, 471] on div "#" at bounding box center [215, 483] width 120 height 31
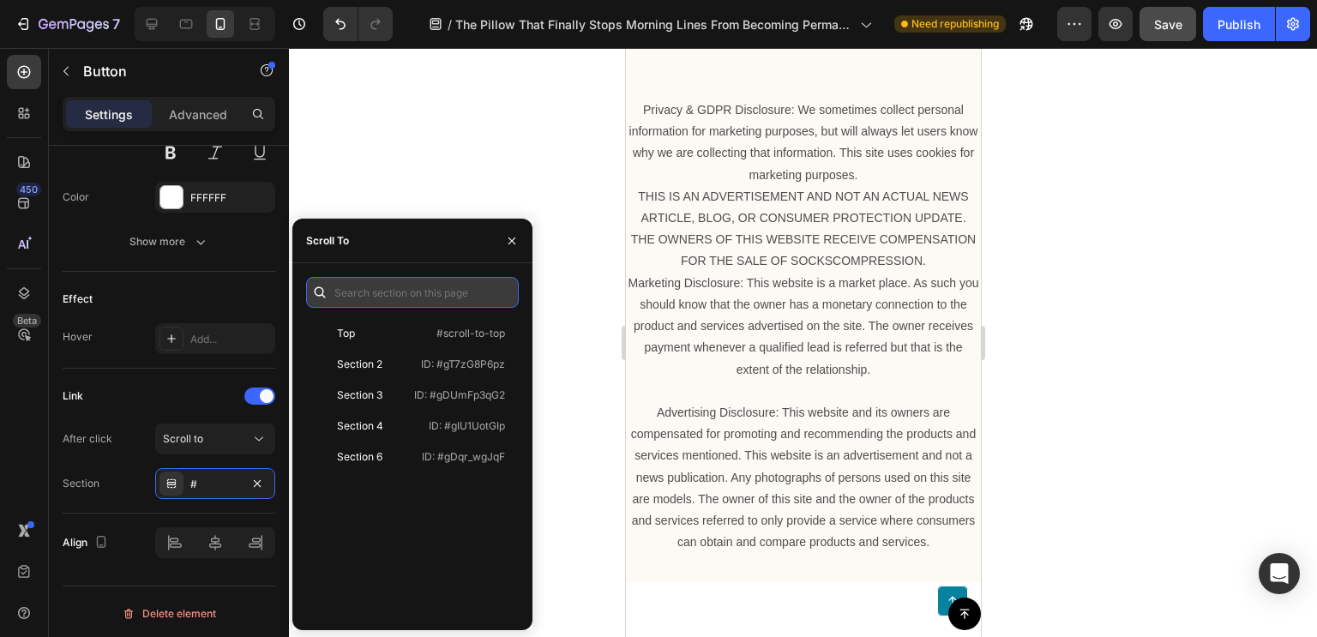
click at [381, 296] on input "text" at bounding box center [412, 292] width 213 height 31
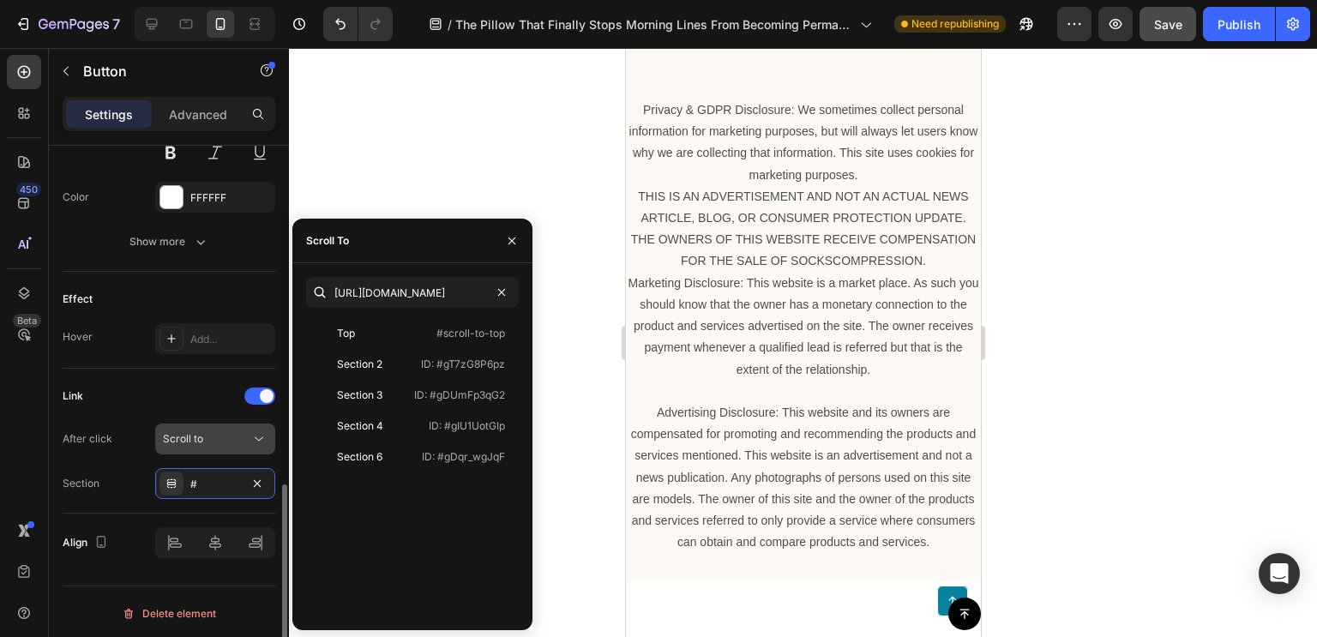
click at [207, 434] on div "Scroll to" at bounding box center [206, 438] width 87 height 15
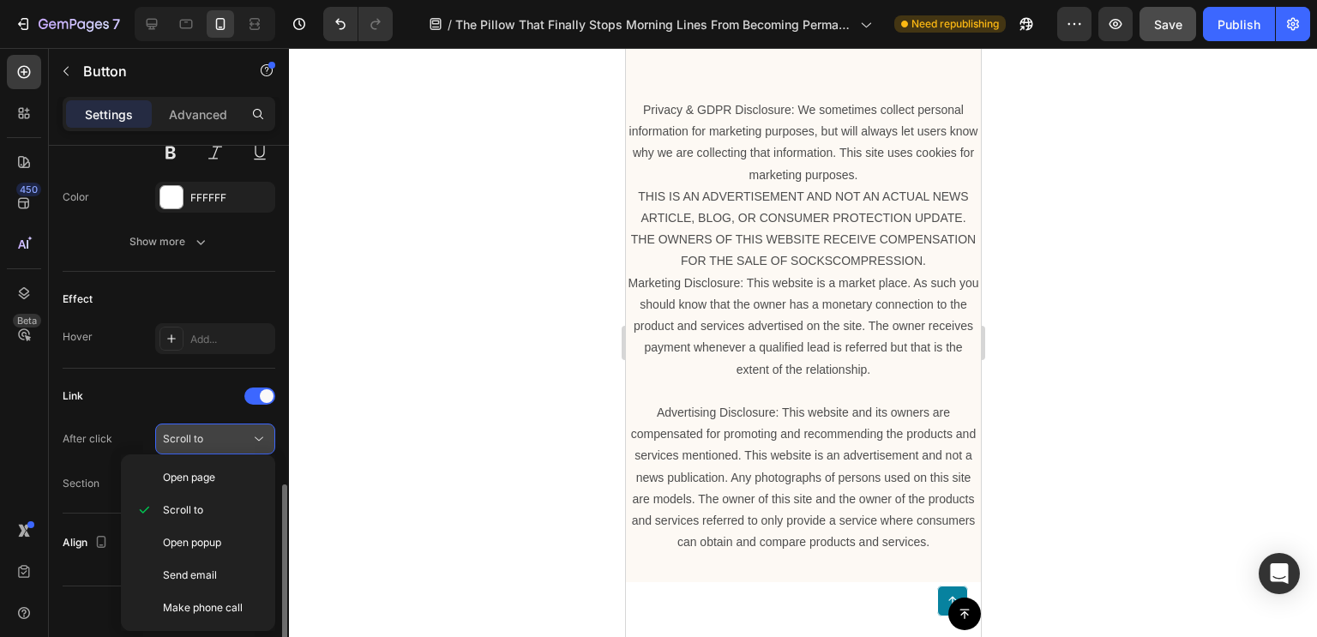
type input "https://somniaofficial.com/products/somnia-posture-beauty-pillow"
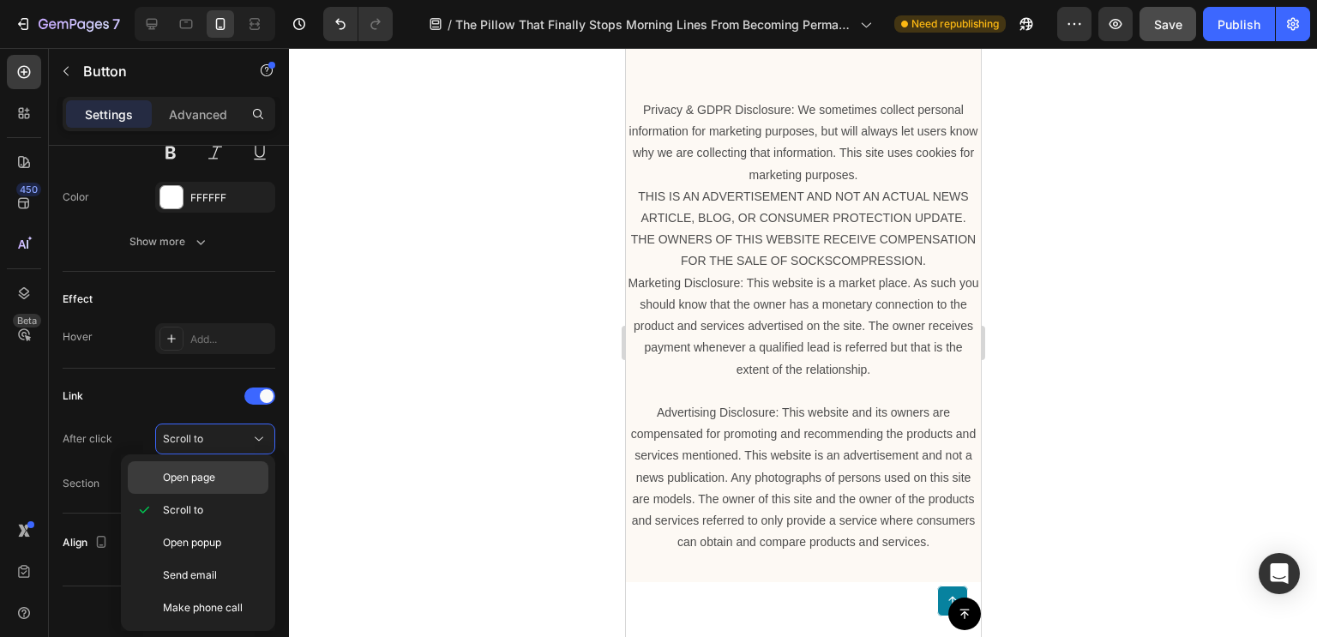
click at [213, 482] on span "Open page" at bounding box center [189, 477] width 52 height 15
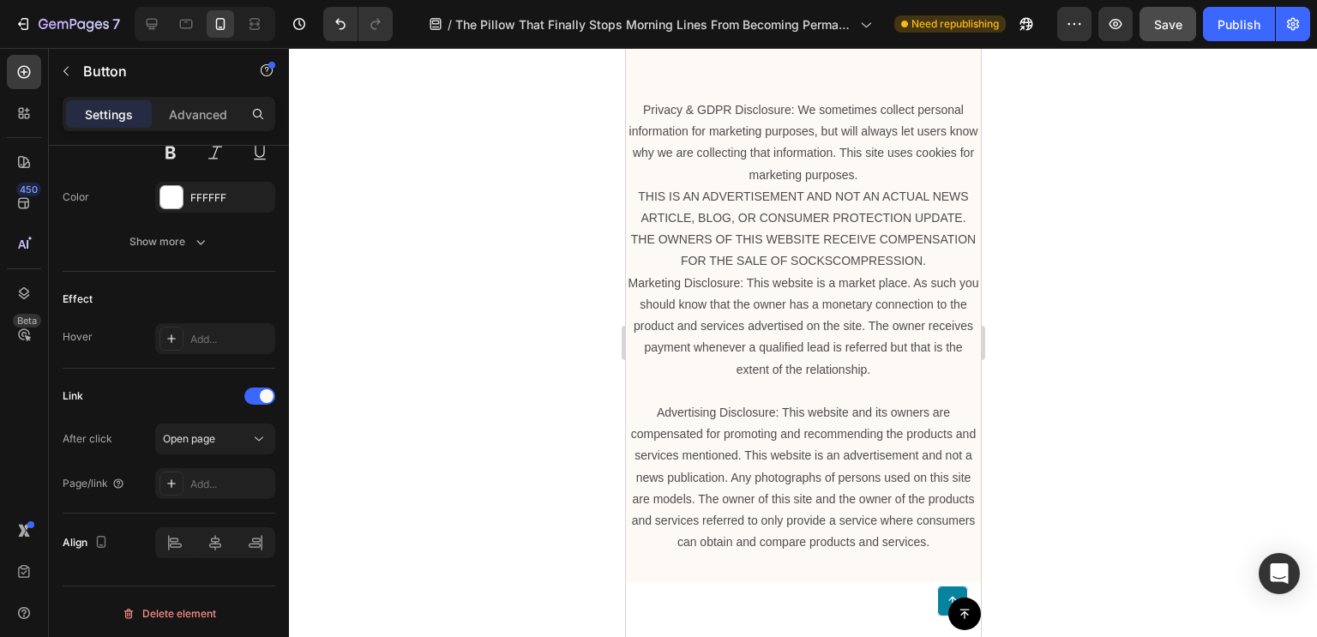
click at [210, 479] on span "Open page" at bounding box center [189, 477] width 52 height 15
click at [210, 479] on div "Add..." at bounding box center [230, 484] width 81 height 15
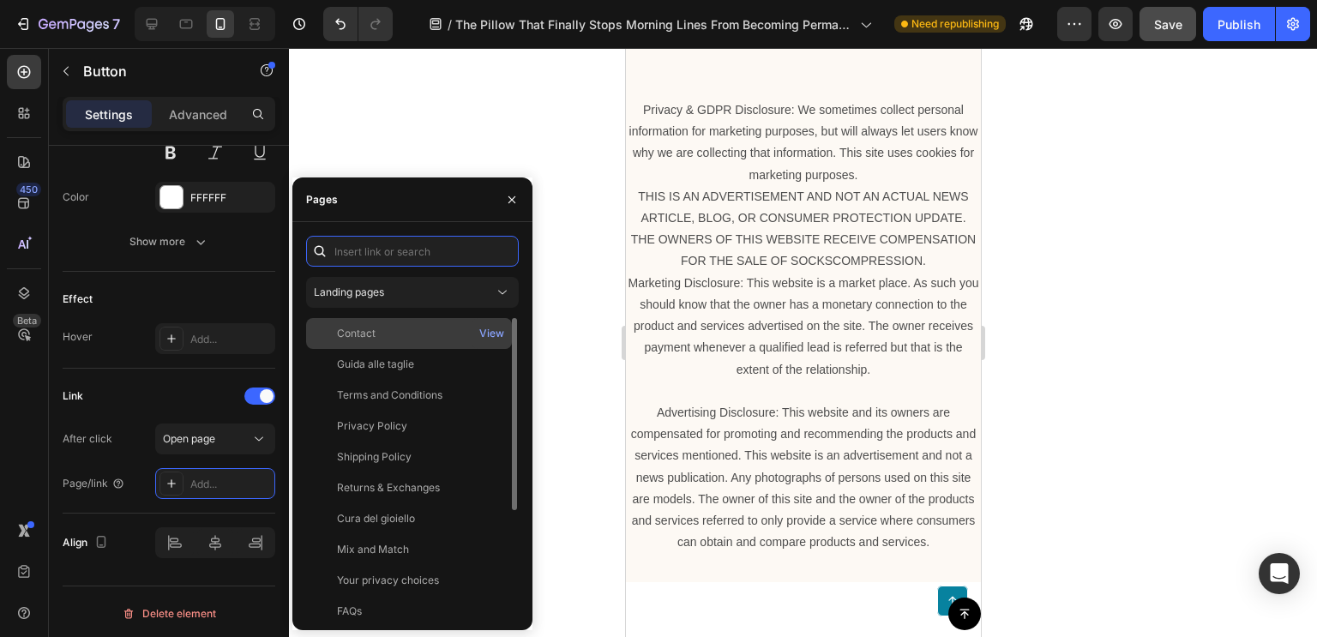
paste input "https://somniaofficial.com/products/somnia-posture-beauty-pillow"
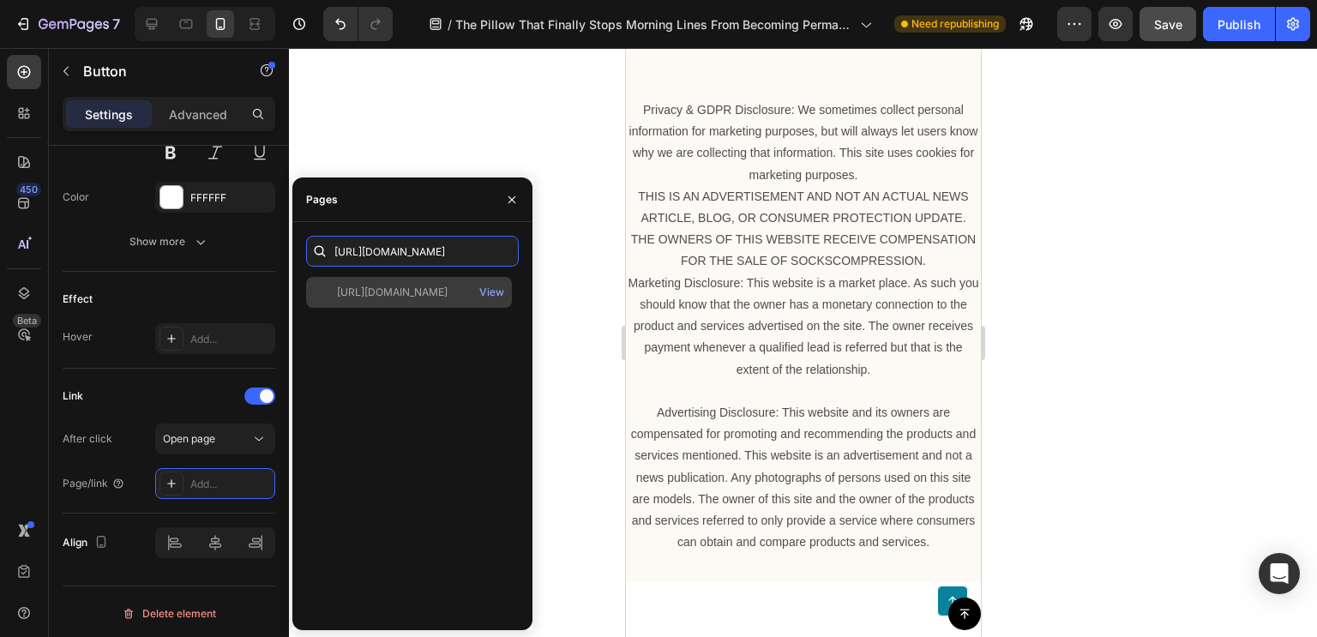
type input "https://somniaofficial.com/products/somnia-posture-beauty-pillow"
click at [406, 291] on div "https://somniaofficial.com/products/somnia-posture-beauty-pillow" at bounding box center [392, 292] width 111 height 15
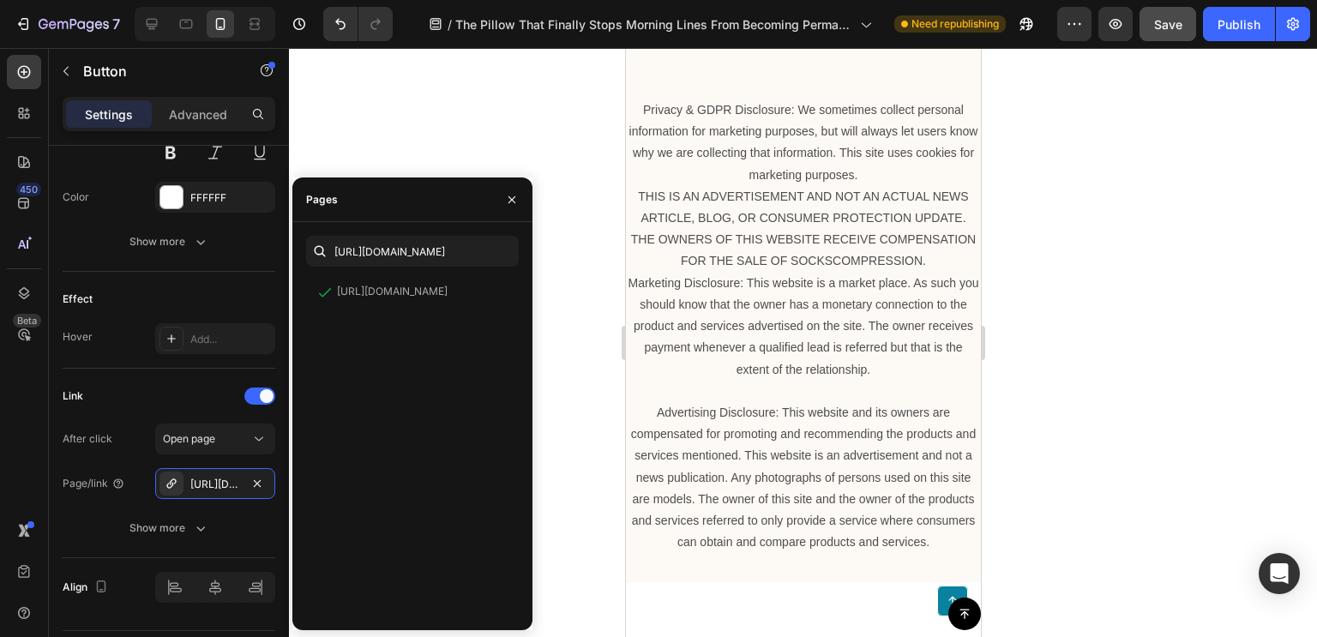
scroll to position [0, 0]
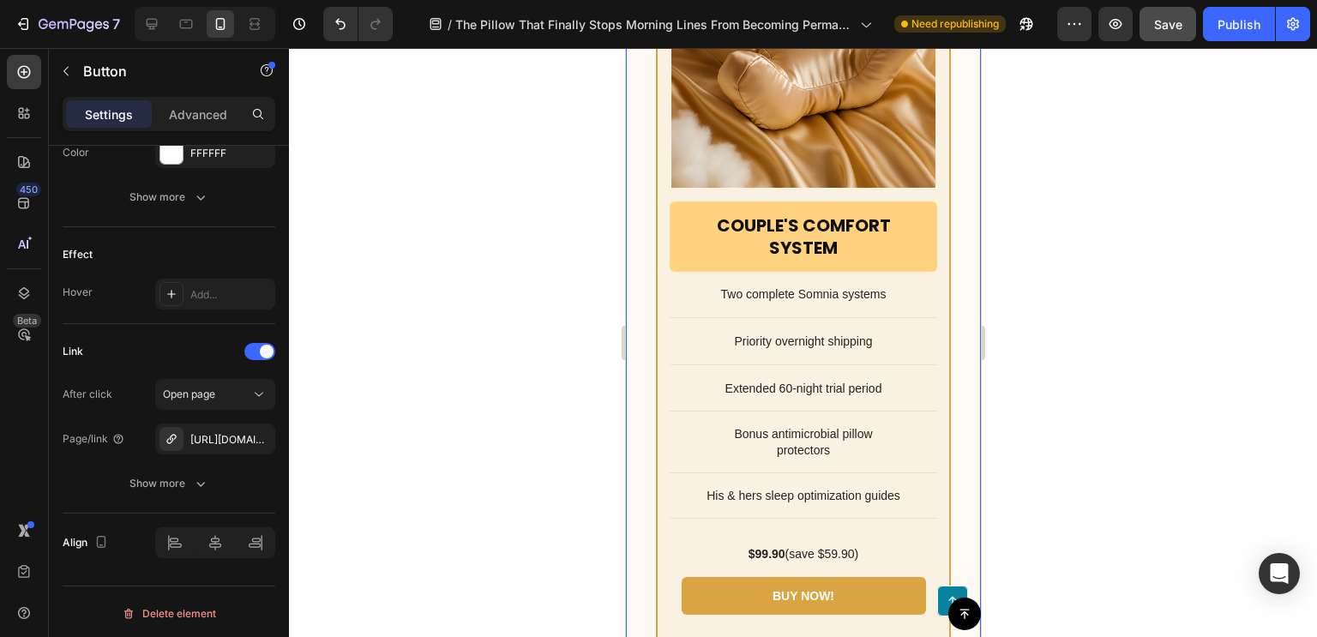
scroll to position [11712, 0]
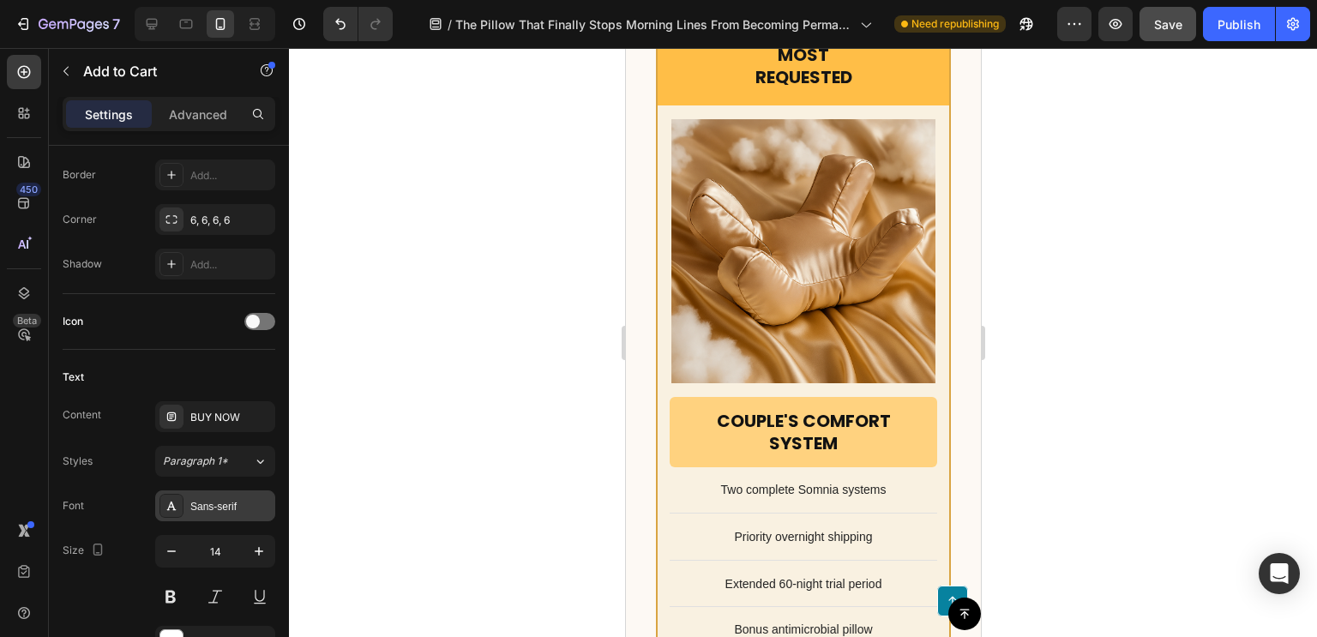
scroll to position [1338, 0]
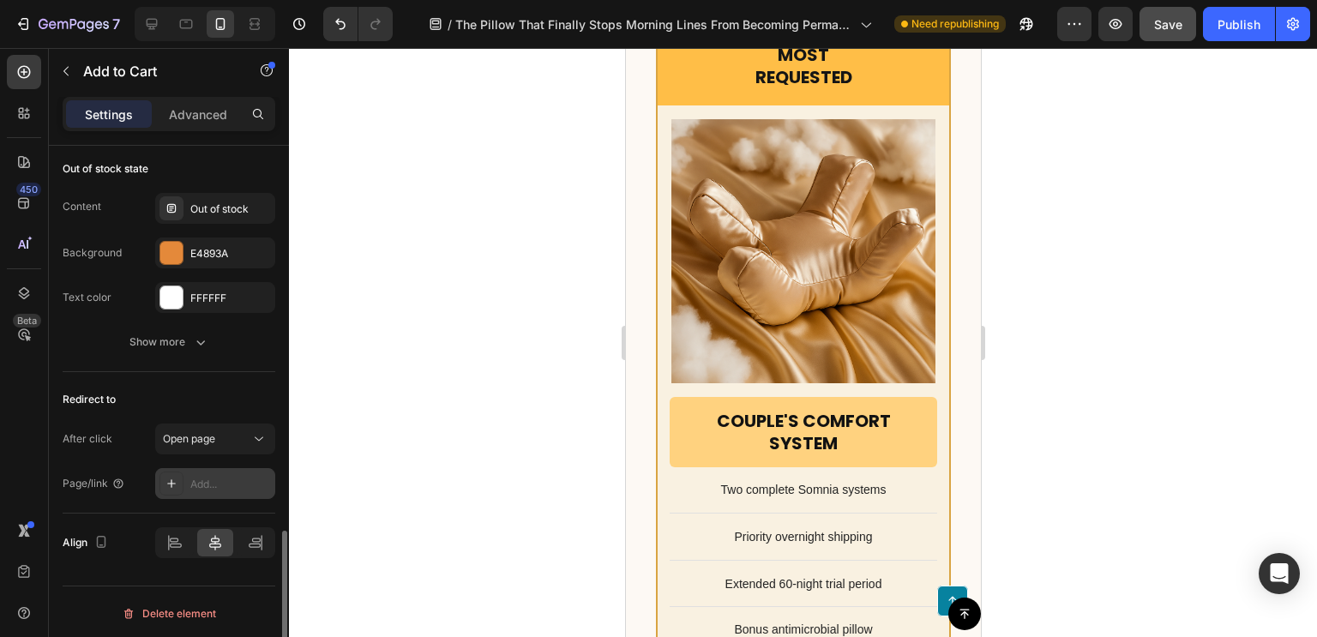
click at [213, 490] on div "Add..." at bounding box center [215, 483] width 120 height 31
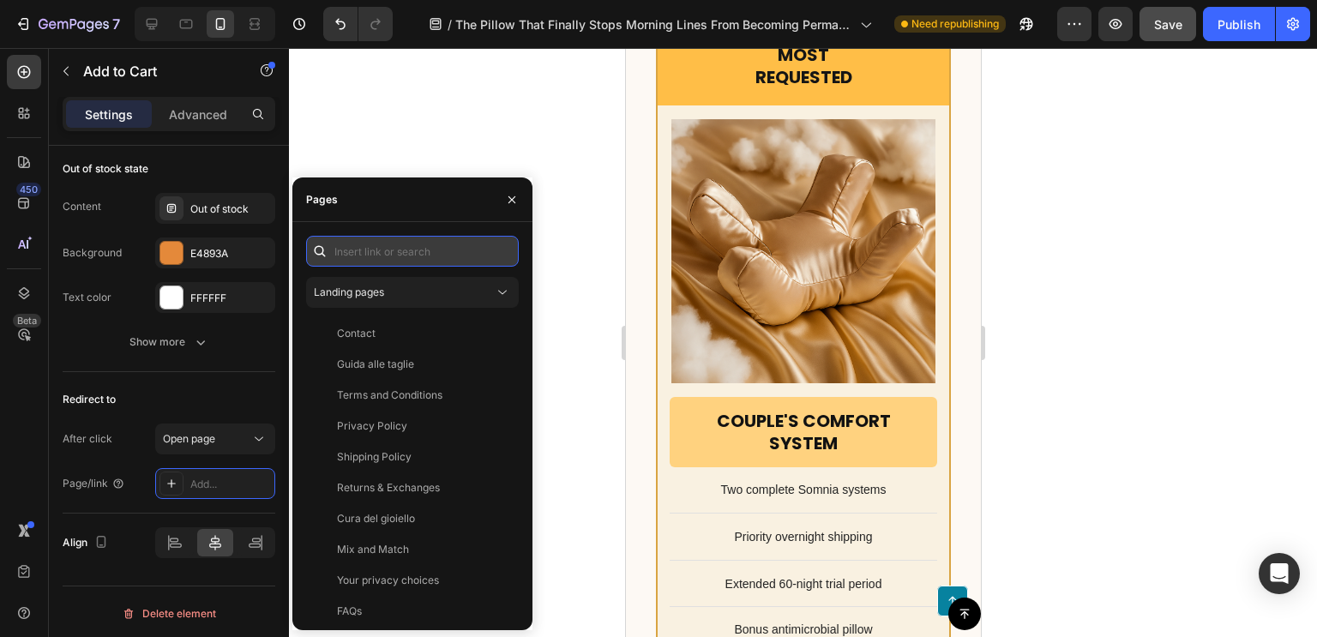
click at [384, 261] on input "text" at bounding box center [412, 251] width 213 height 31
paste input "https://somniaofficial.com/products/somnia-posture-beauty-pillow"
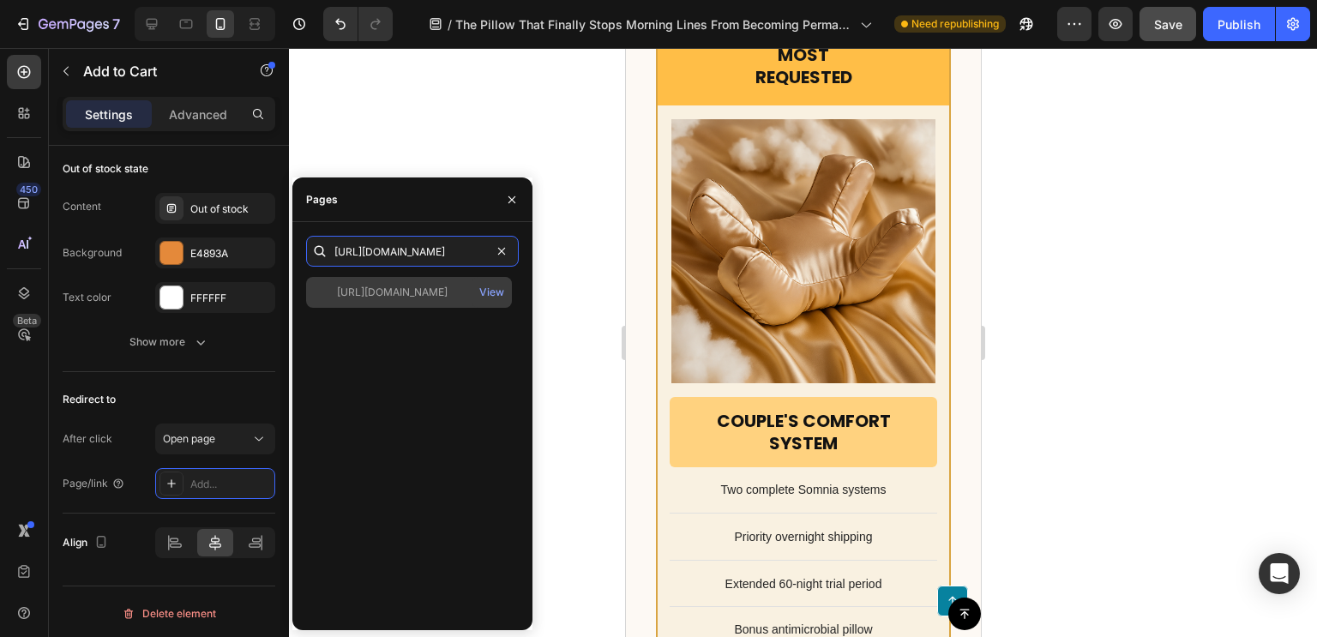
type input "https://somniaofficial.com/products/somnia-posture-beauty-pillow"
click at [386, 286] on div "https://somniaofficial.com/products/somnia-posture-beauty-pillow" at bounding box center [392, 292] width 111 height 15
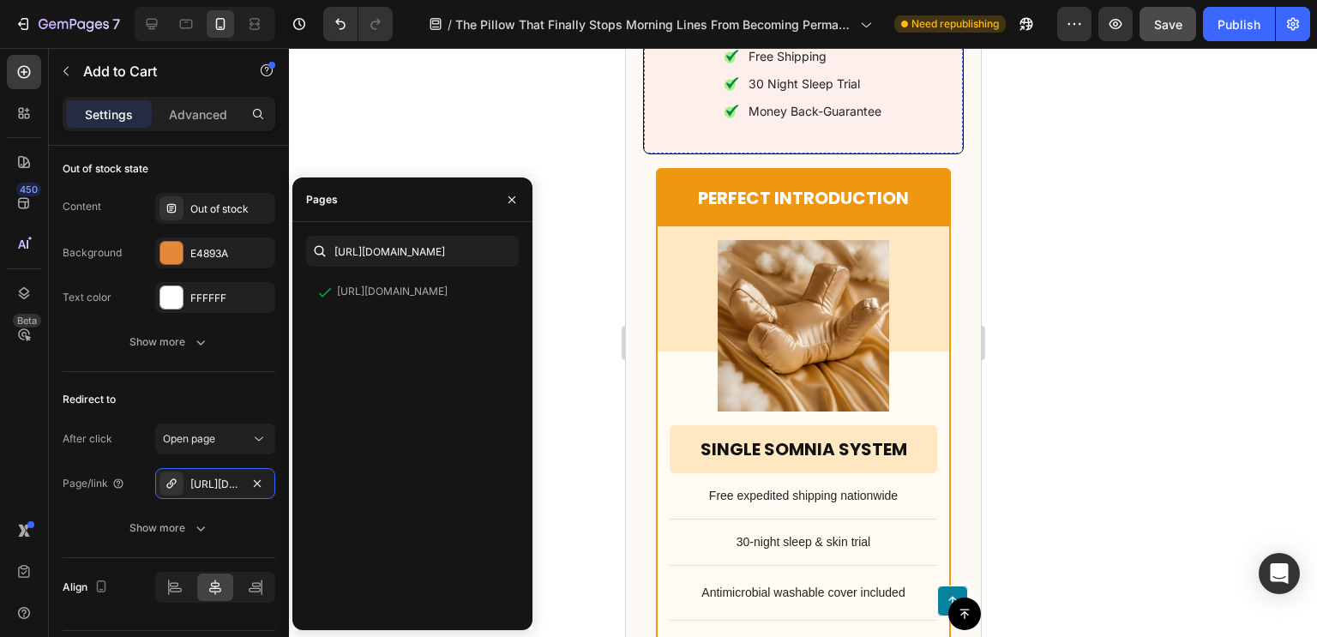
scroll to position [10896, 0]
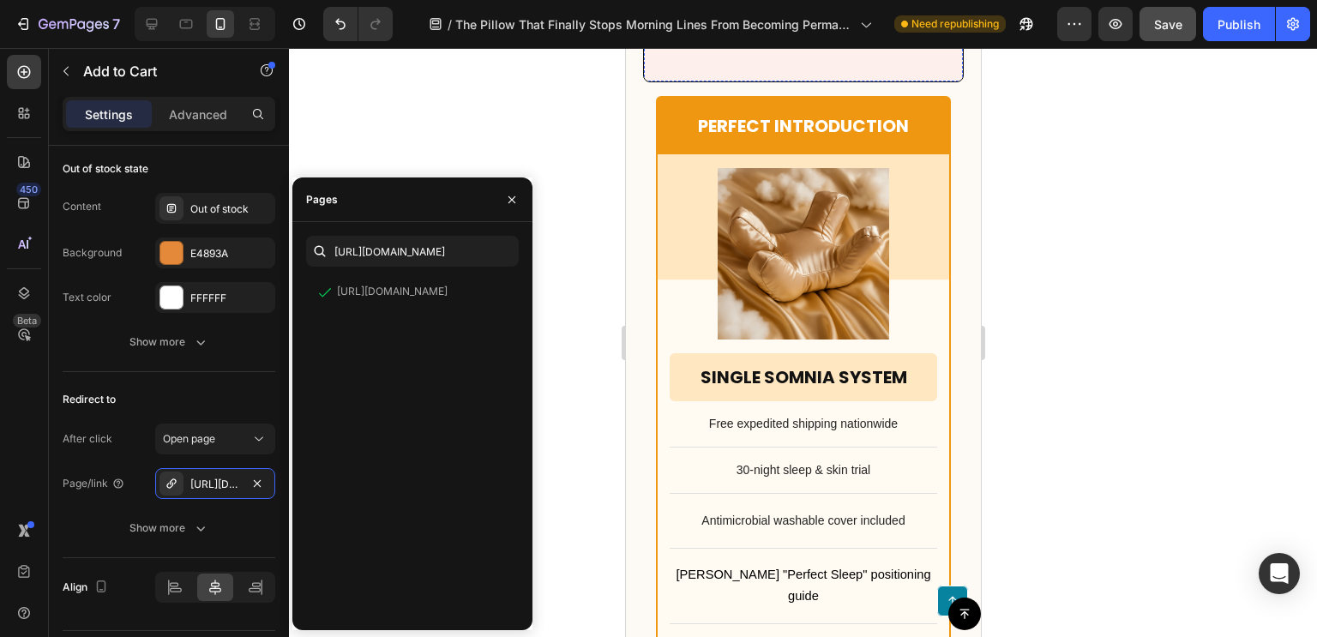
drag, startPoint x: 1011, startPoint y: 299, endPoint x: 674, endPoint y: 274, distance: 338.6
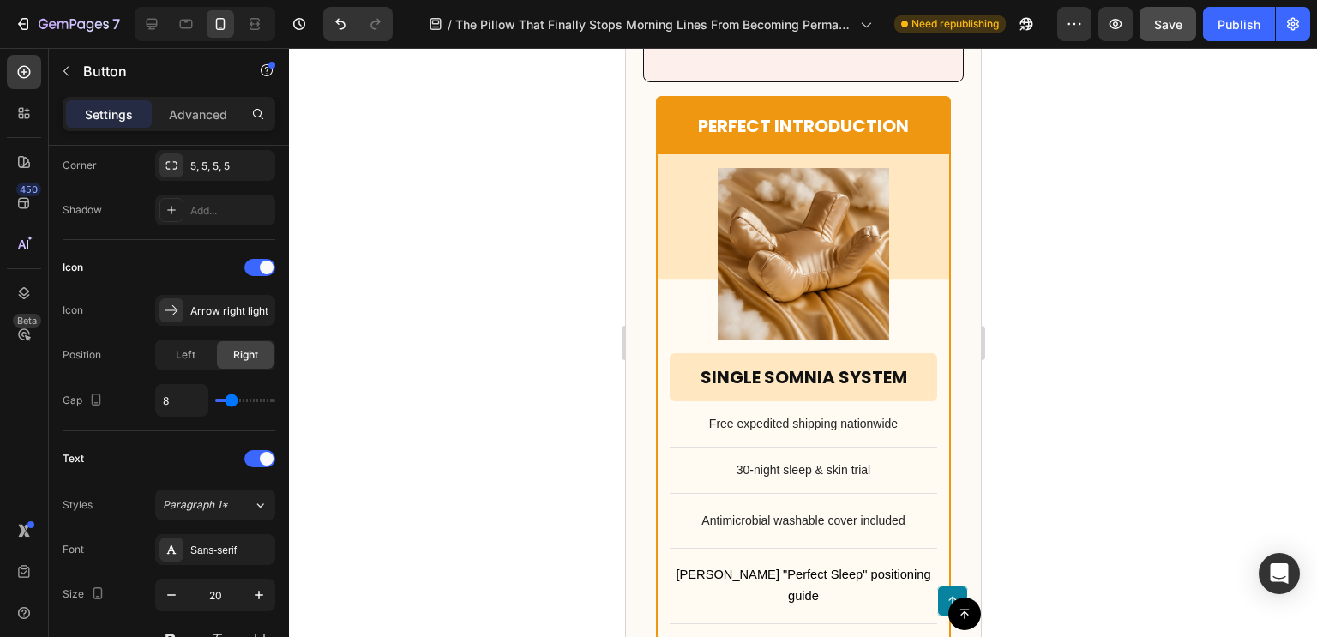
scroll to position [910, 0]
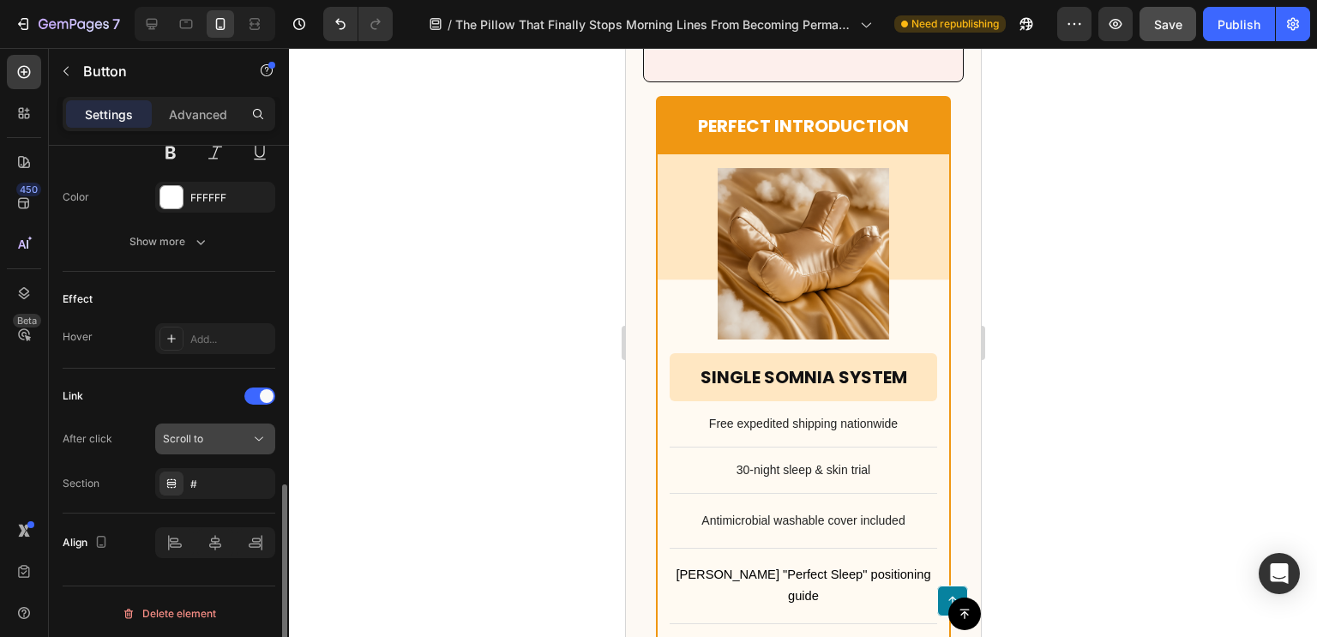
click at [220, 443] on div "Scroll to" at bounding box center [215, 438] width 105 height 17
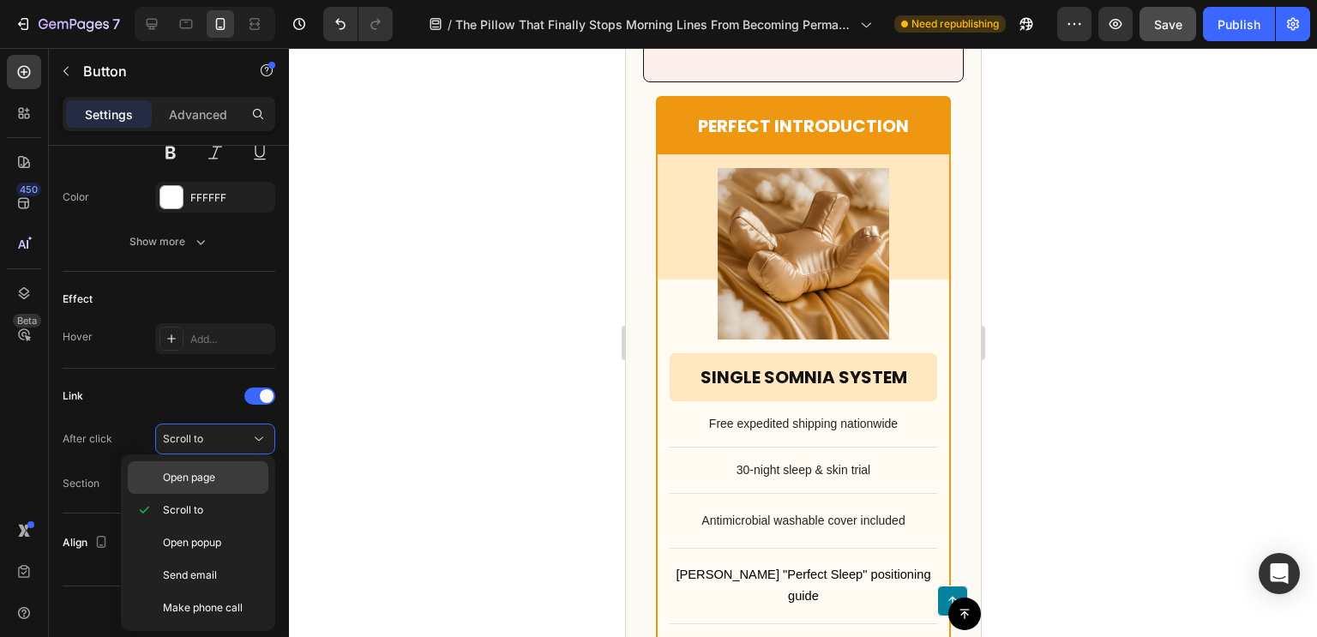
click at [200, 483] on span "Open page" at bounding box center [189, 477] width 52 height 15
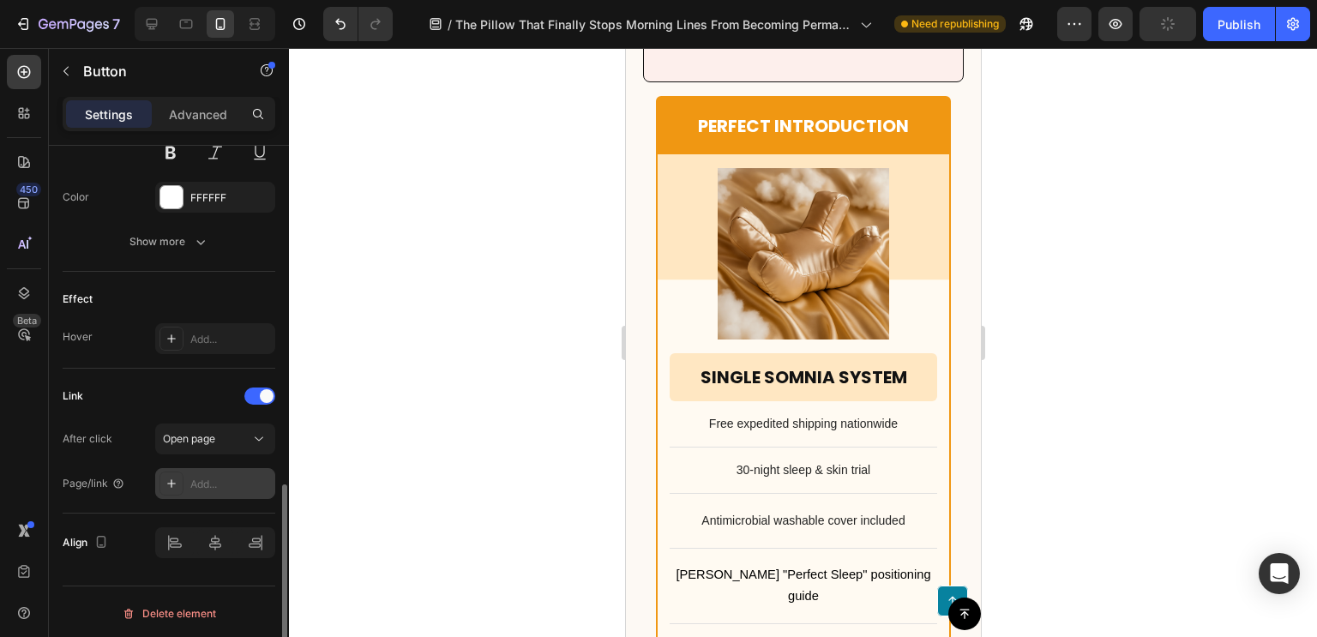
click at [209, 483] on div "Add..." at bounding box center [230, 484] width 81 height 15
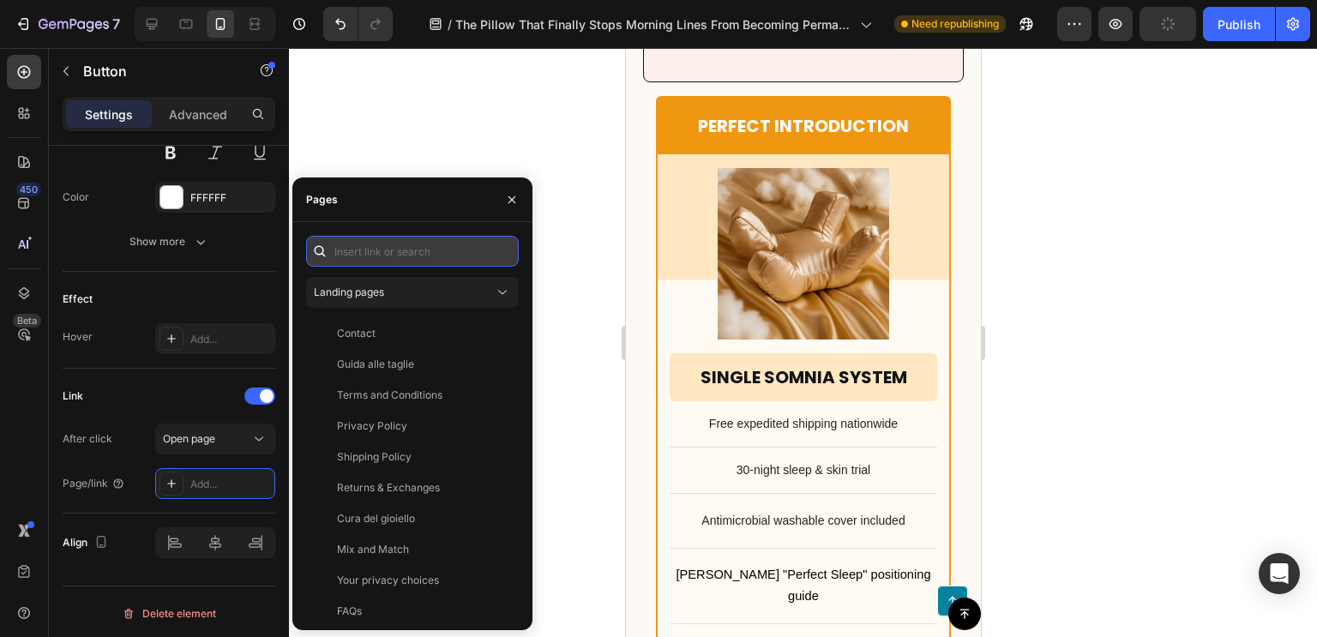
click at [430, 255] on input "text" at bounding box center [412, 251] width 213 height 31
paste input "https://somniaofficial.com/products/somnia-posture-beauty-pillow"
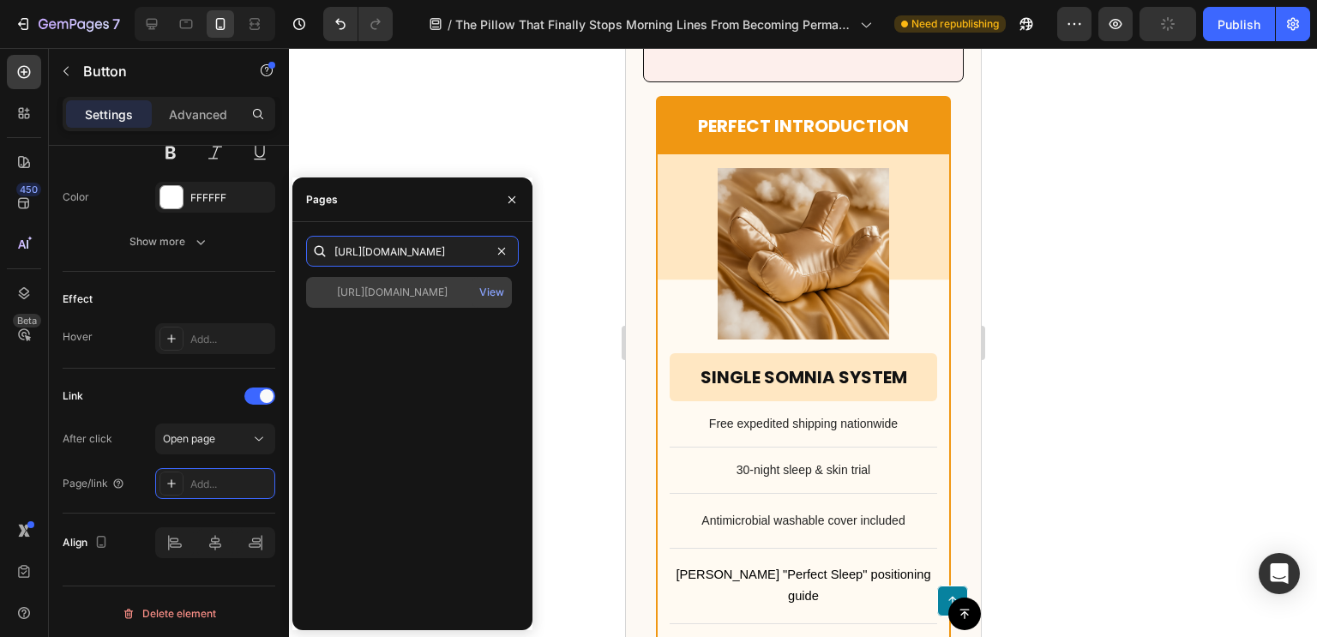
scroll to position [0, 175]
type input "https://somniaofficial.com/products/somnia-posture-beauty-pillow"
click at [400, 300] on div "https://somniaofficial.com/products/somnia-posture-beauty-pillow View" at bounding box center [409, 292] width 206 height 31
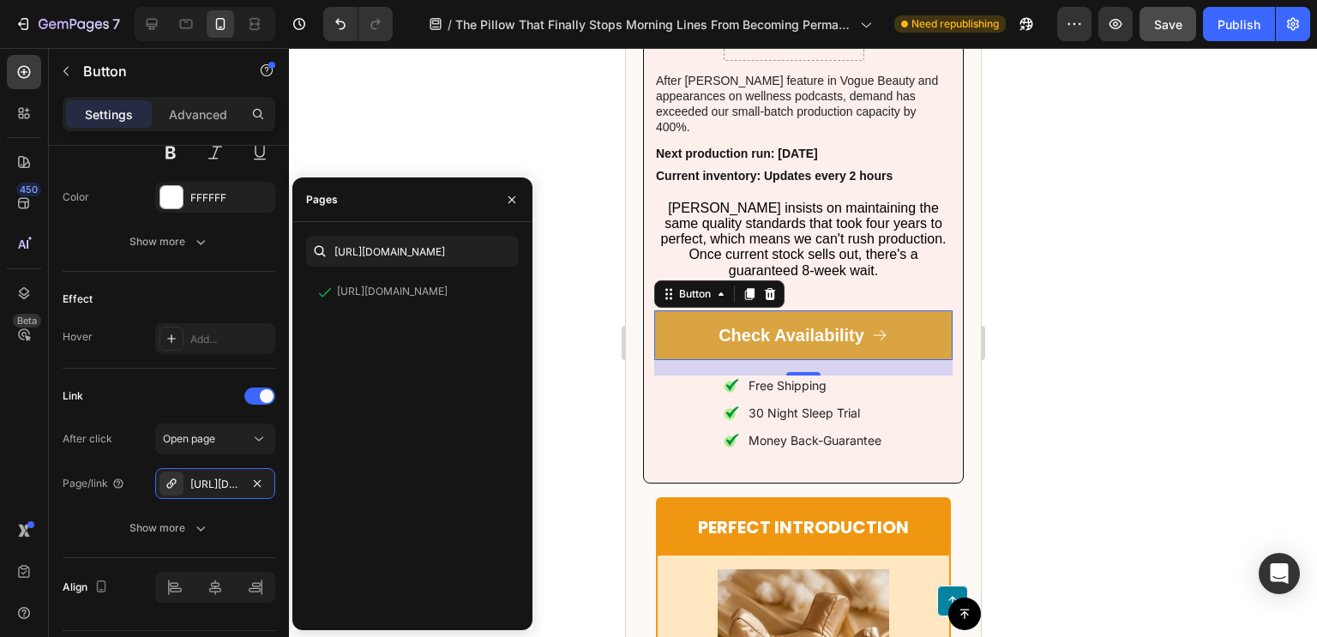
scroll to position [8892, 0]
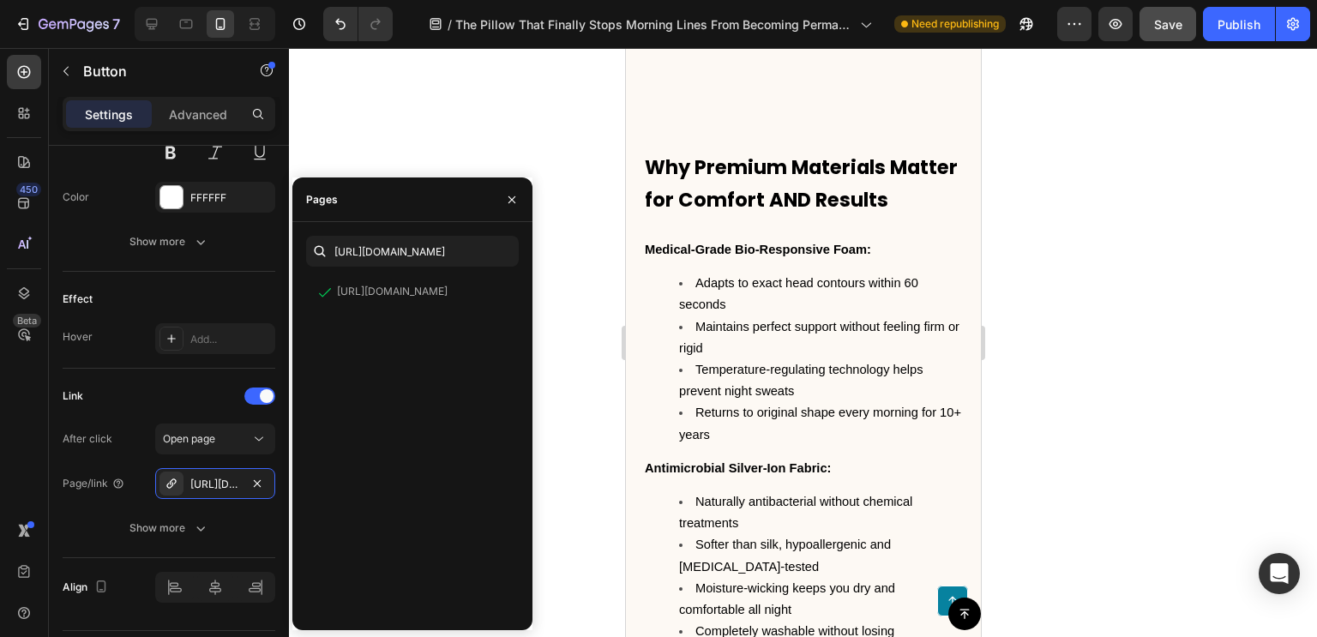
click at [511, 199] on div at bounding box center [803, 342] width 1028 height 589
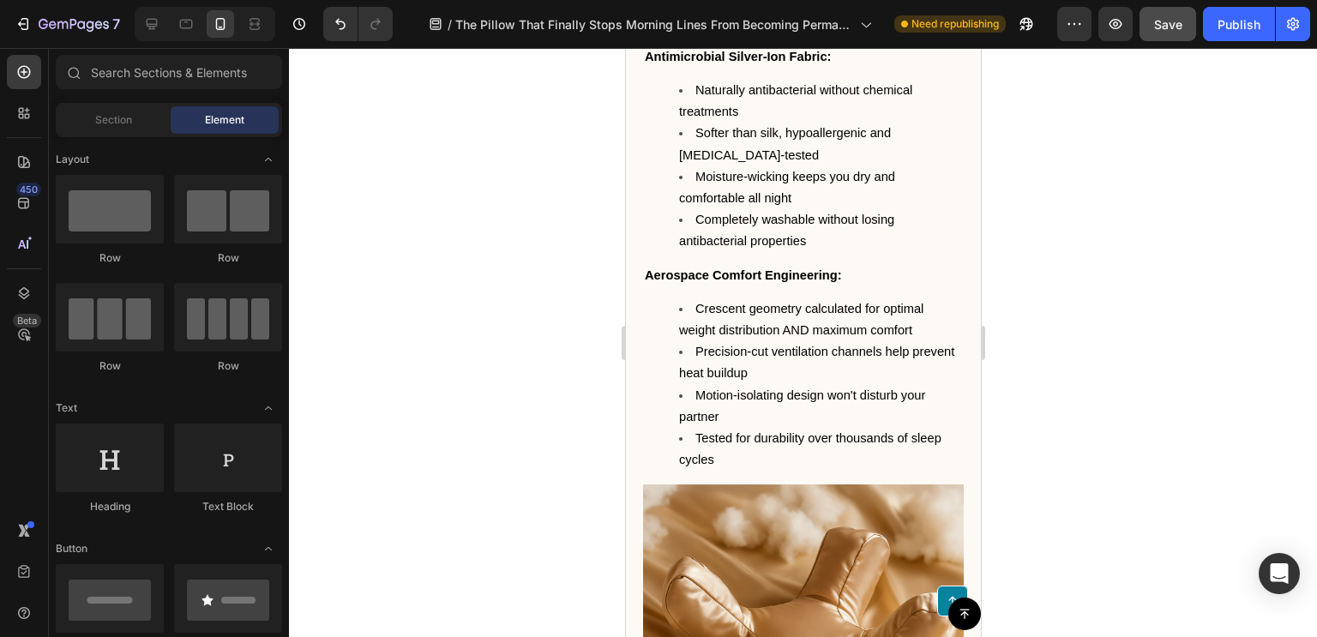
scroll to position [9580, 0]
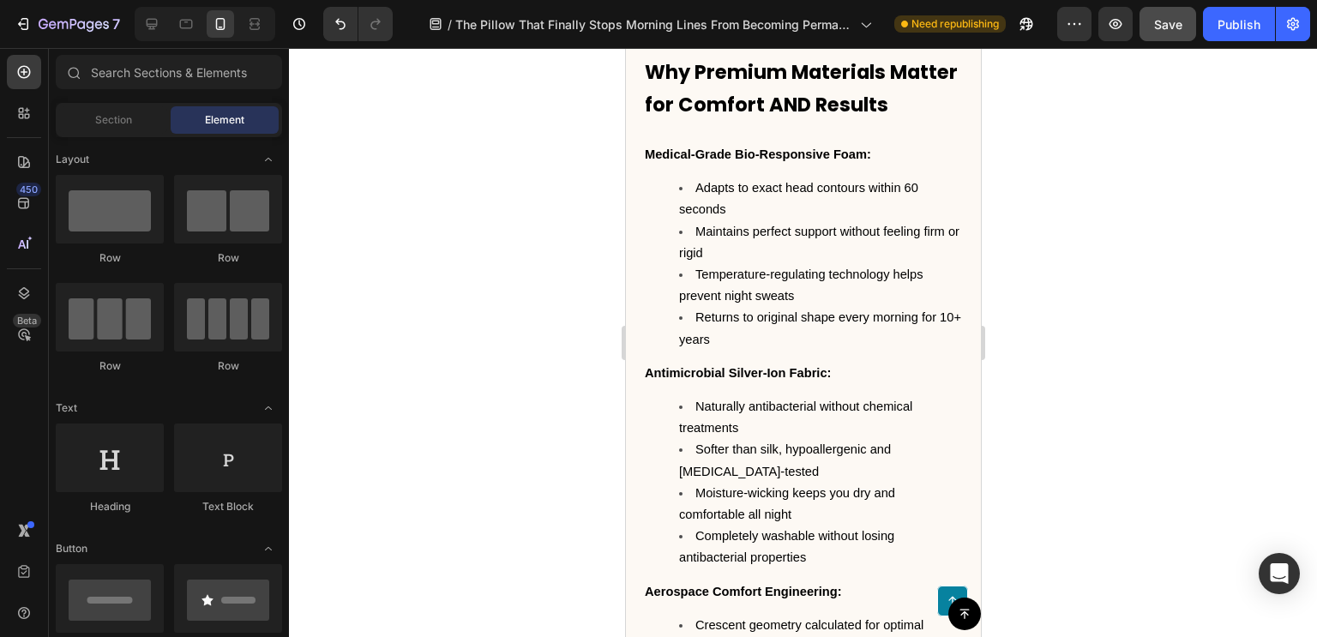
click at [150, 22] on icon at bounding box center [151, 23] width 17 height 17
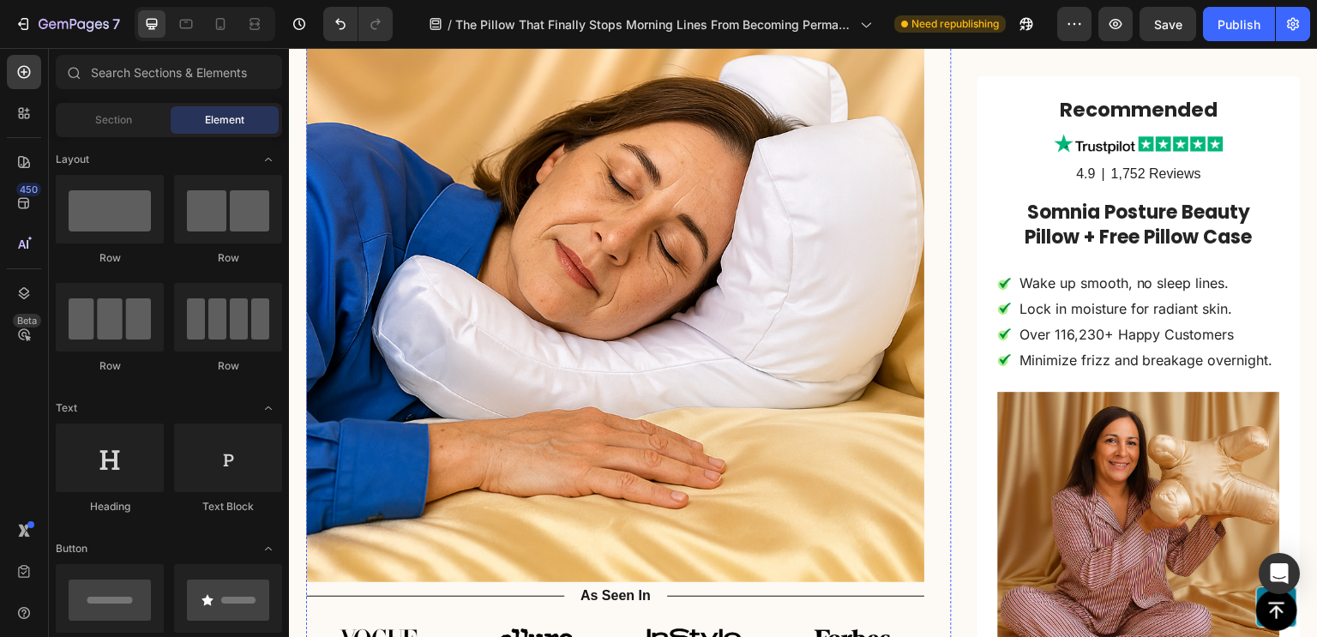
scroll to position [2805, 0]
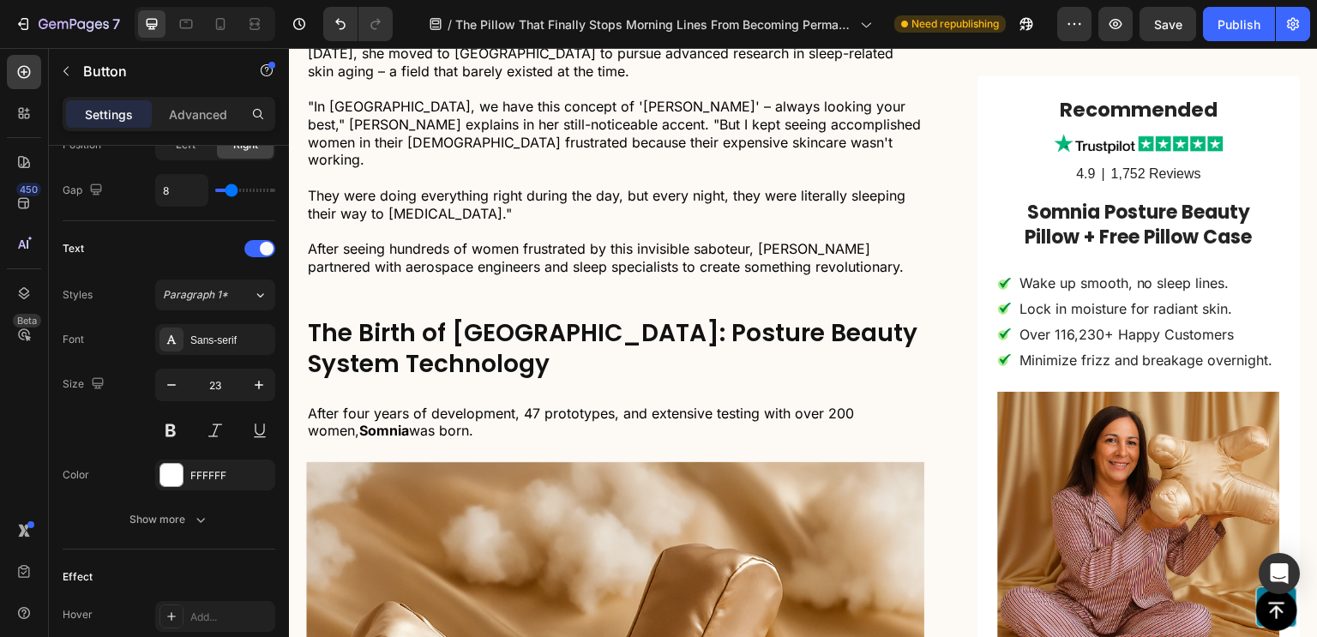
scroll to position [910, 0]
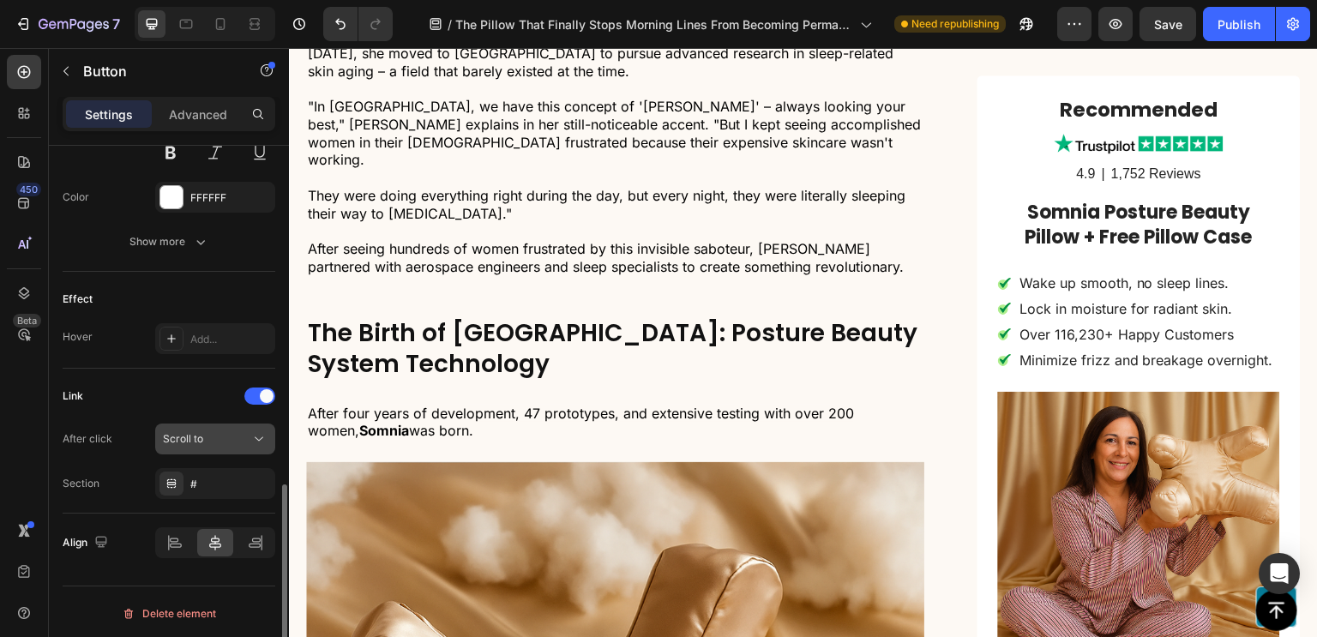
click at [225, 436] on div "Scroll to" at bounding box center [206, 438] width 87 height 15
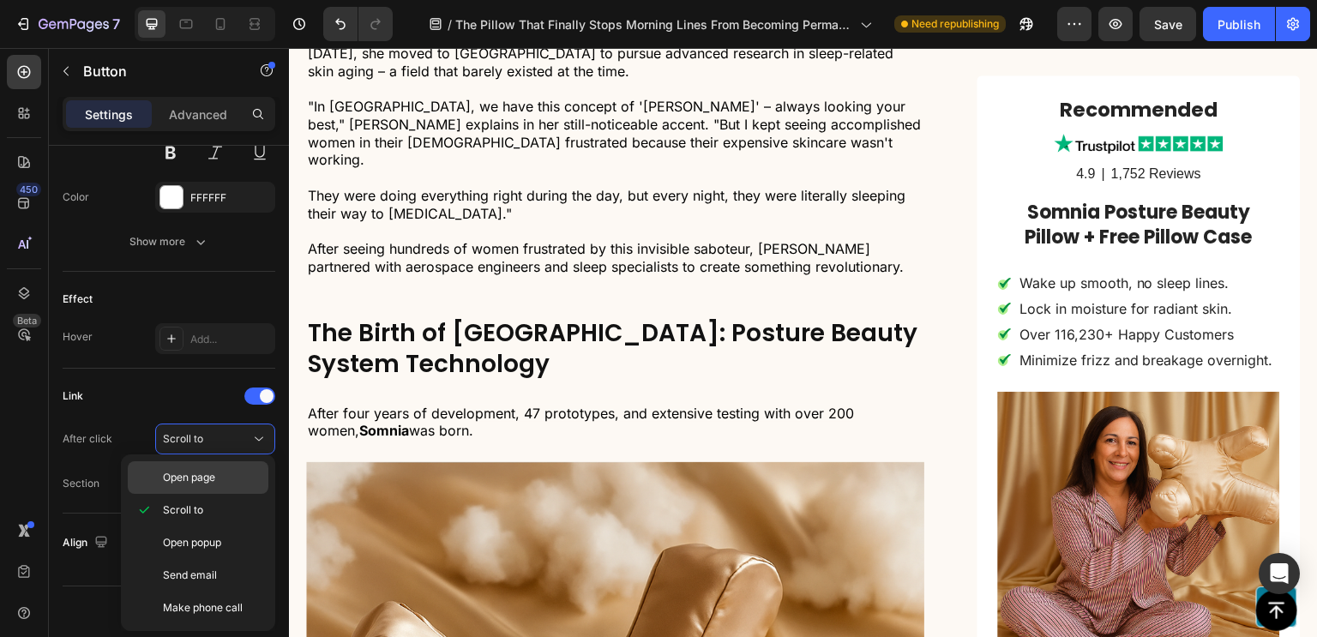
click at [206, 475] on span "Open page" at bounding box center [189, 477] width 52 height 15
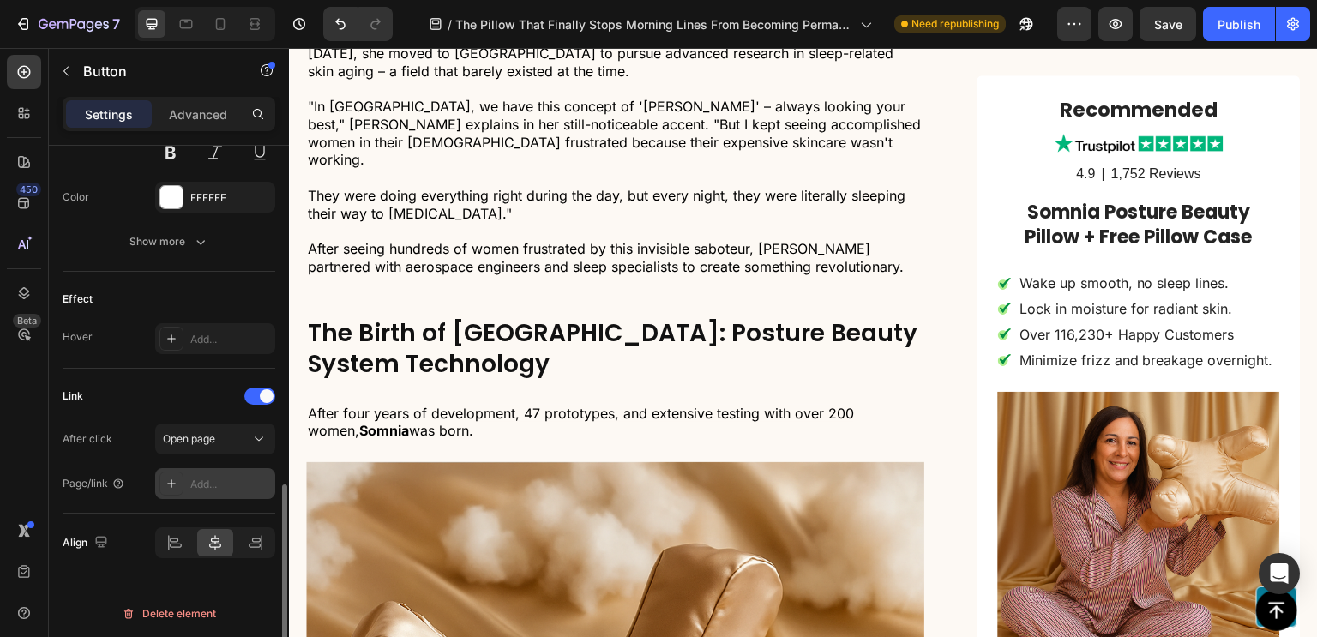
click at [231, 483] on div "Add..." at bounding box center [230, 484] width 81 height 15
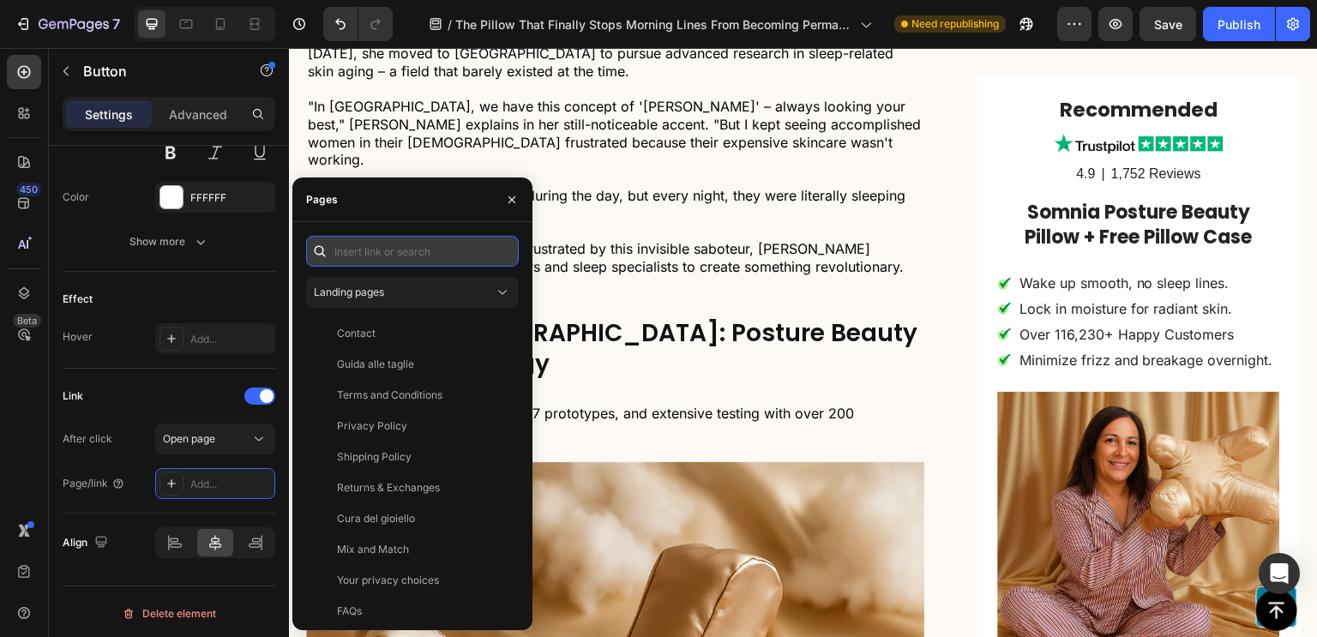
click at [389, 250] on input "text" at bounding box center [412, 251] width 213 height 31
paste input "https://somniaofficial.com/products/somnia-posture-beauty-pillow"
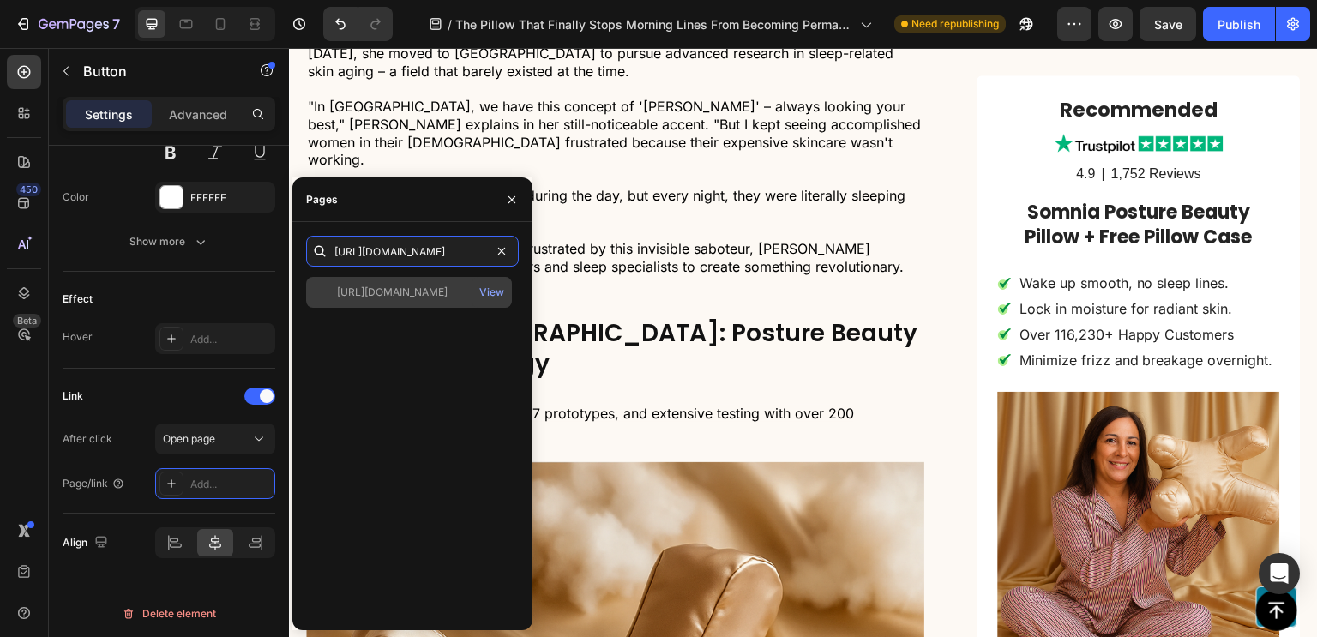
type input "https://somniaofficial.com/products/somnia-posture-beauty-pillow"
click at [392, 293] on div "https://somniaofficial.com/products/somnia-posture-beauty-pillow" at bounding box center [392, 292] width 111 height 15
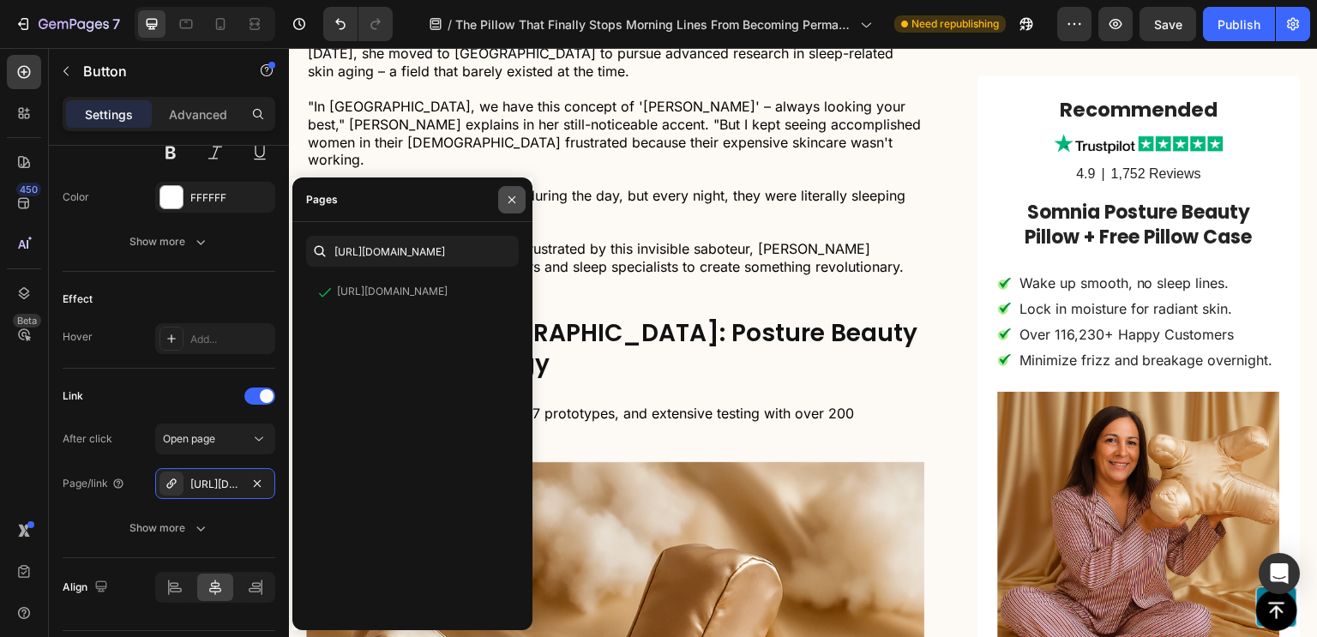
click at [513, 201] on icon "button" at bounding box center [511, 199] width 7 height 7
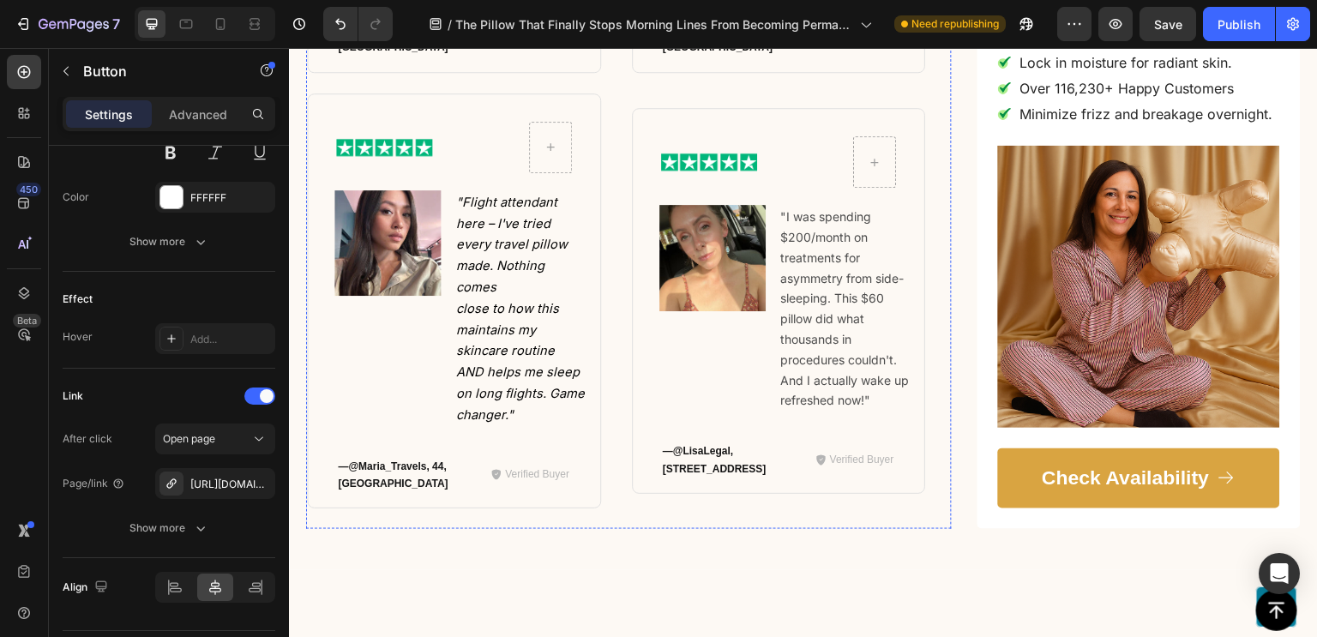
scroll to position [7186, 0]
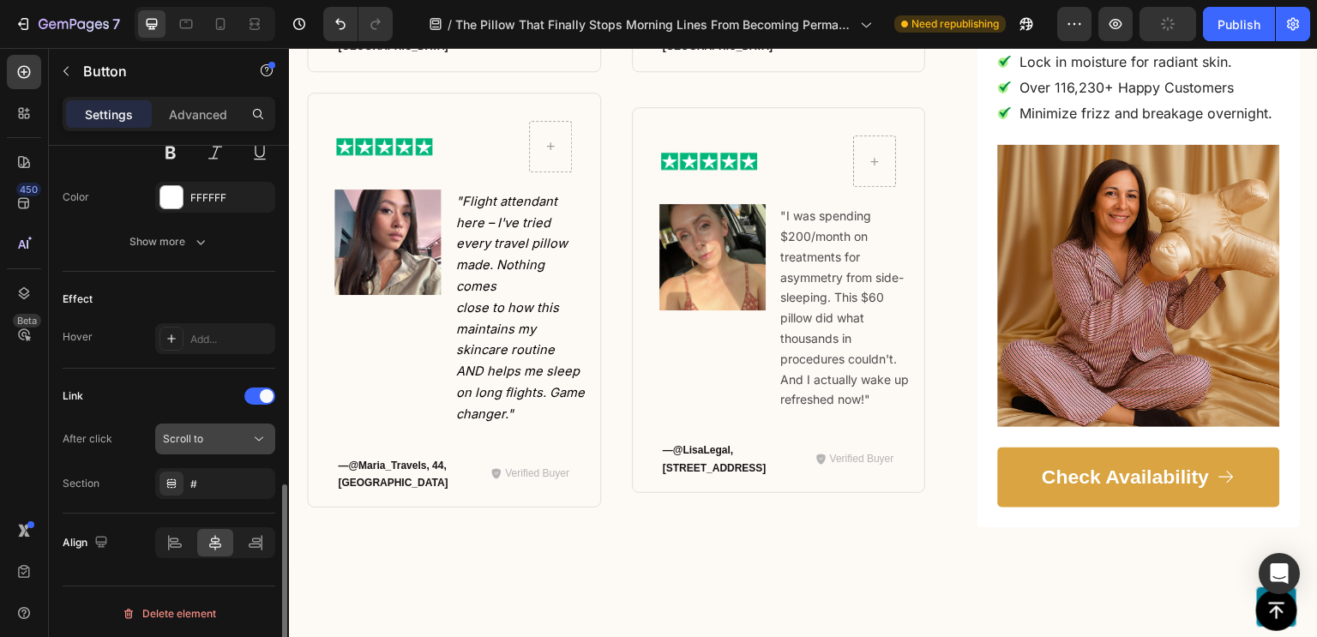
scroll to position [910, 0]
click at [241, 449] on button "Scroll to" at bounding box center [215, 438] width 120 height 31
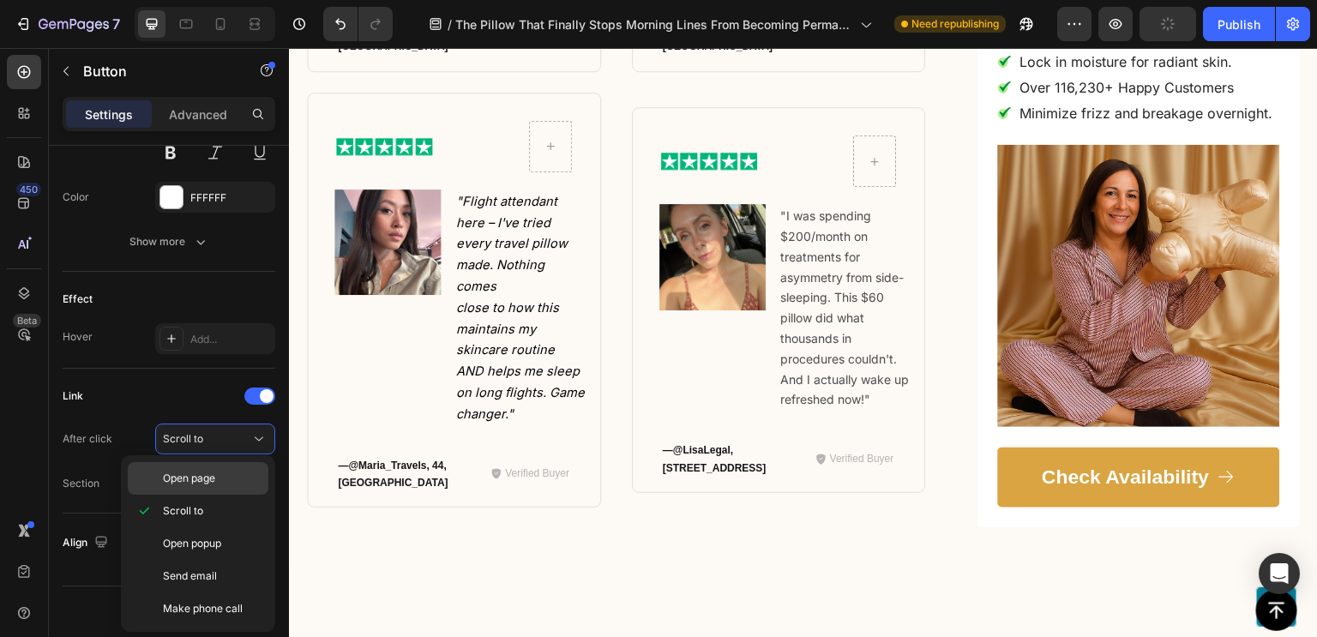
click at [201, 480] on span "Open page" at bounding box center [189, 478] width 52 height 15
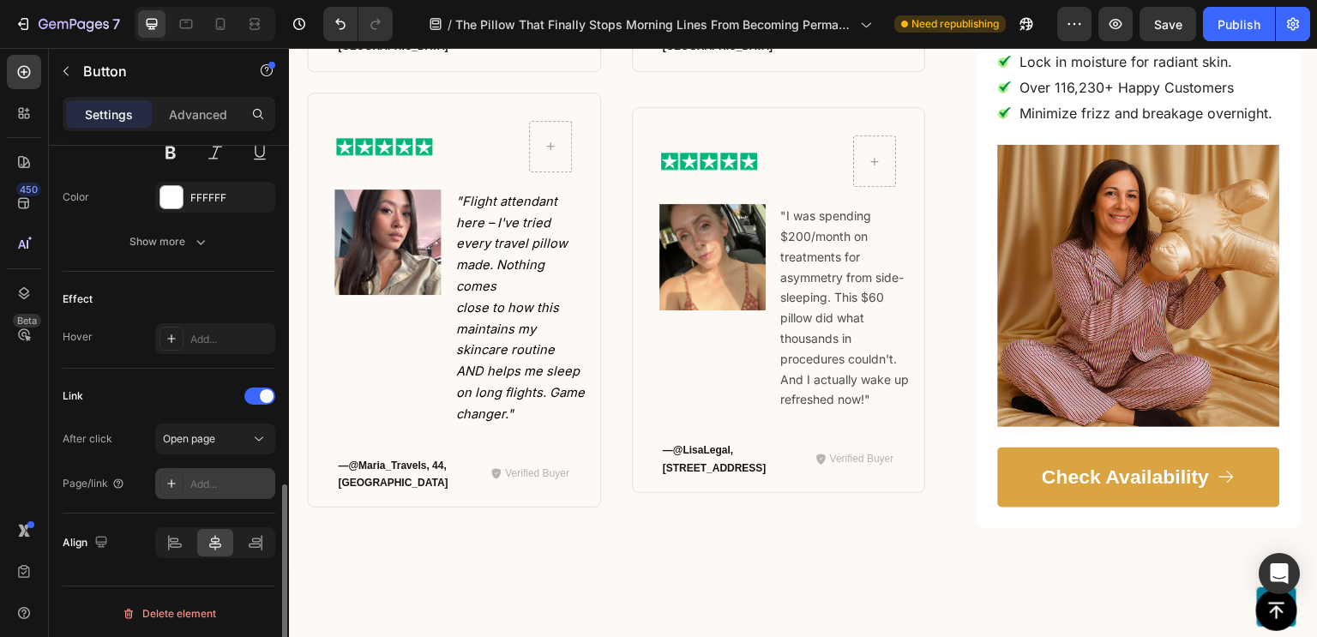
click at [230, 479] on div "Add..." at bounding box center [230, 484] width 81 height 15
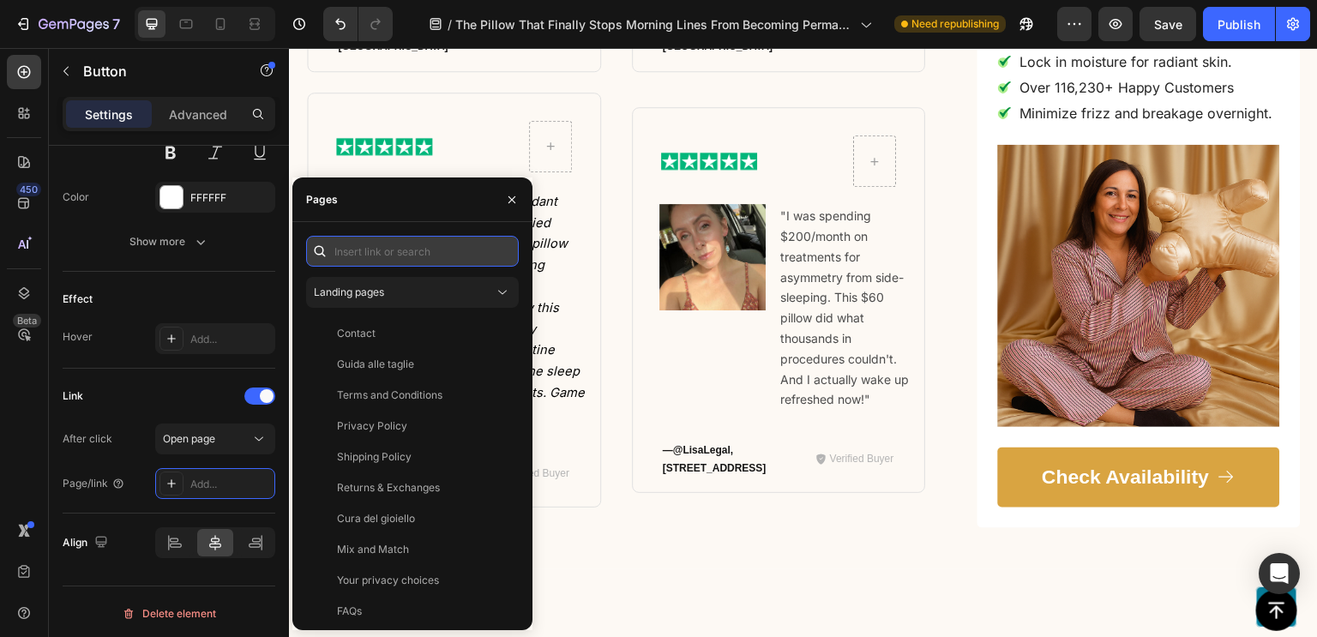
click at [413, 241] on input "text" at bounding box center [412, 251] width 213 height 31
paste input "https://somniaofficial.com/products/somnia-posture-beauty-pillow"
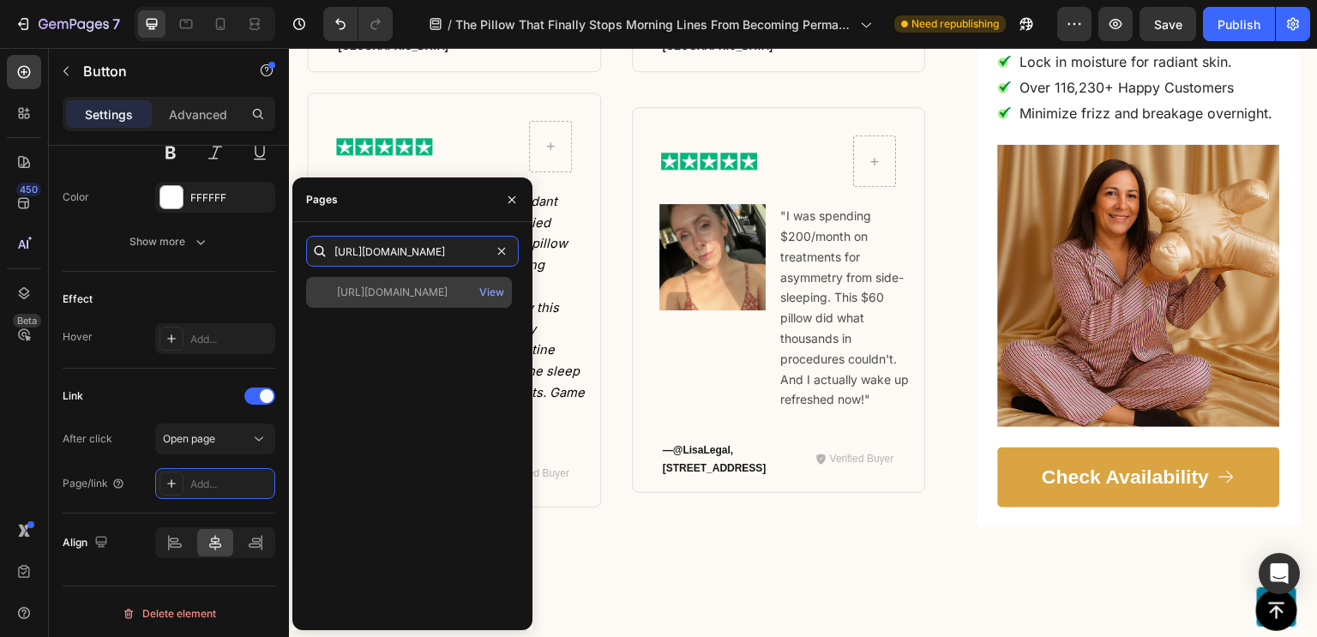
type input "https://somniaofficial.com/products/somnia-posture-beauty-pillow"
click at [411, 286] on div "https://somniaofficial.com/products/somnia-posture-beauty-pillow" at bounding box center [392, 292] width 111 height 15
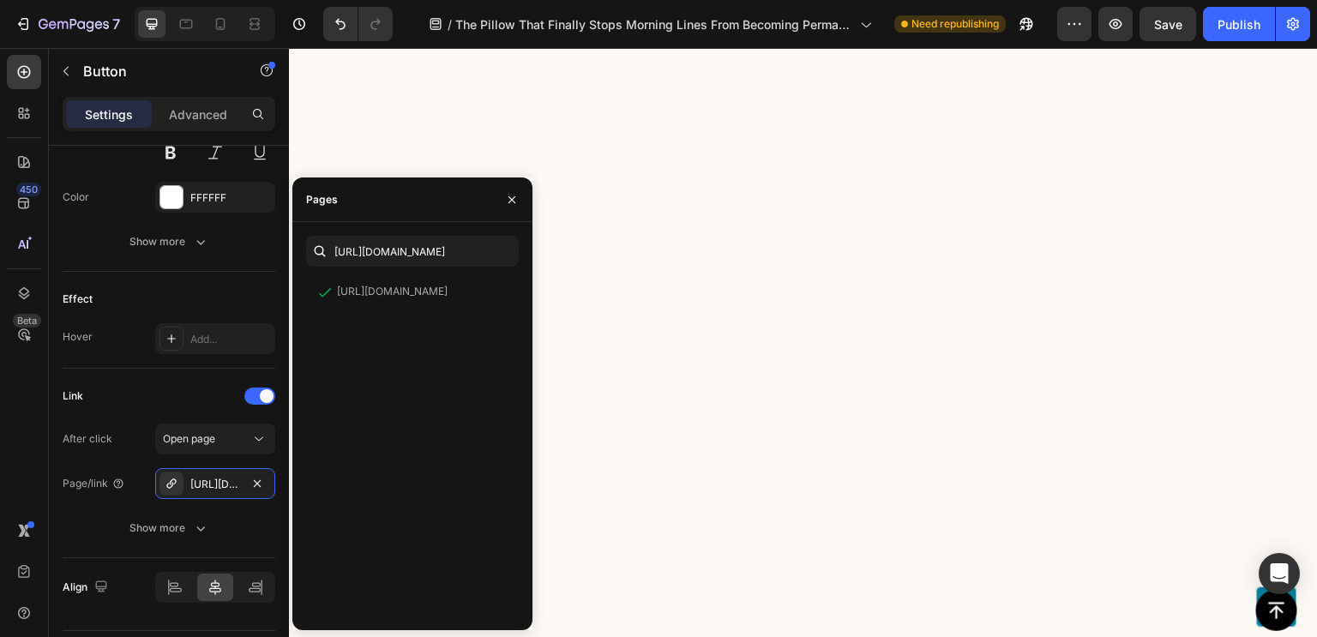
scroll to position [9531, 0]
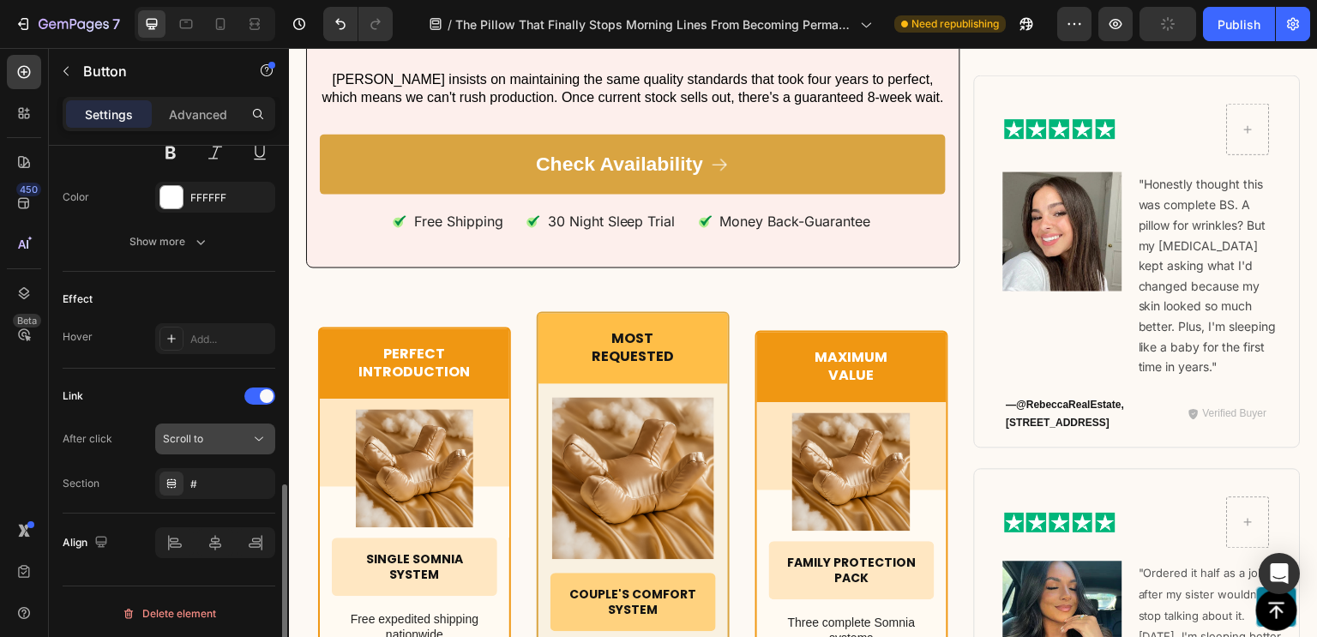
drag, startPoint x: 263, startPoint y: 484, endPoint x: 228, endPoint y: 442, distance: 54.8
click at [0, 0] on icon "button" at bounding box center [0, 0] width 0 height 0
click at [228, 442] on div "Scroll to" at bounding box center [206, 438] width 87 height 15
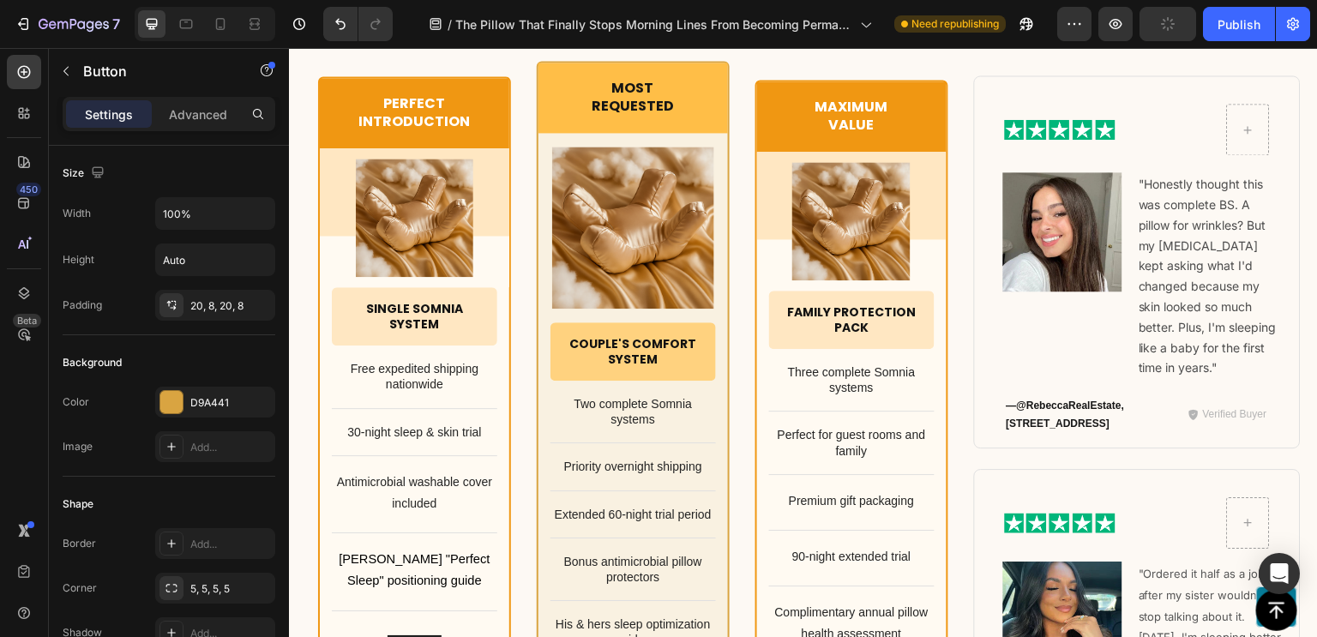
scroll to position [910, 0]
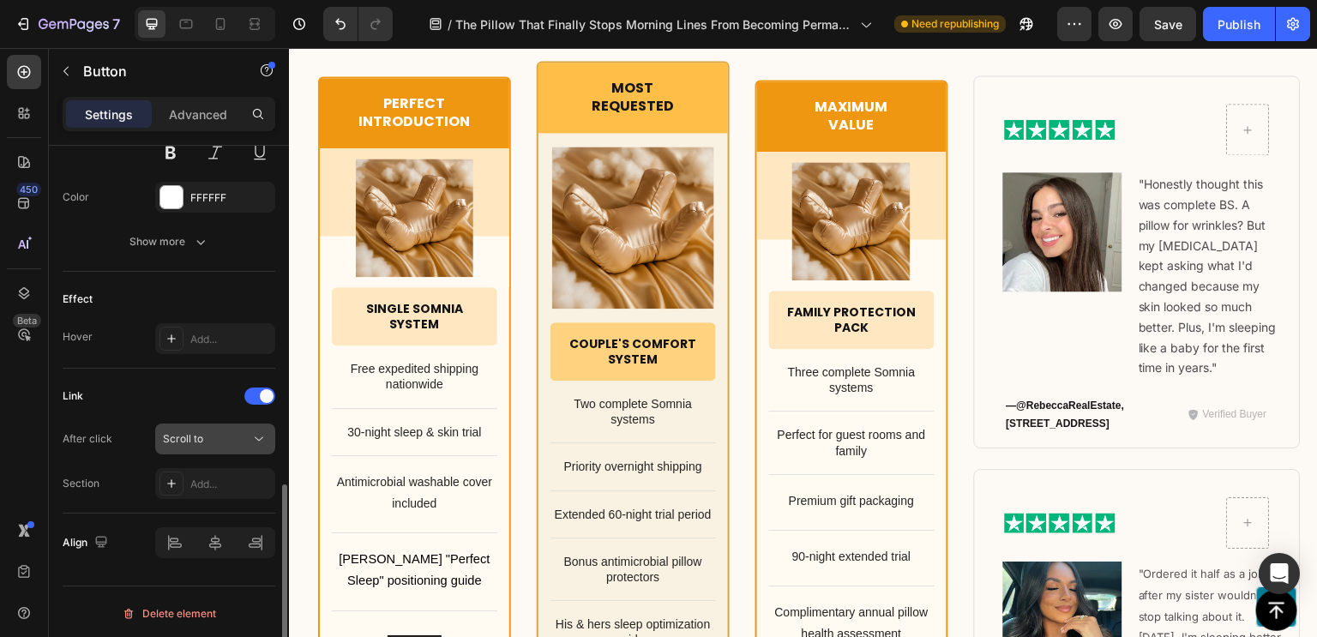
click at [195, 438] on span "Scroll to" at bounding box center [183, 438] width 40 height 13
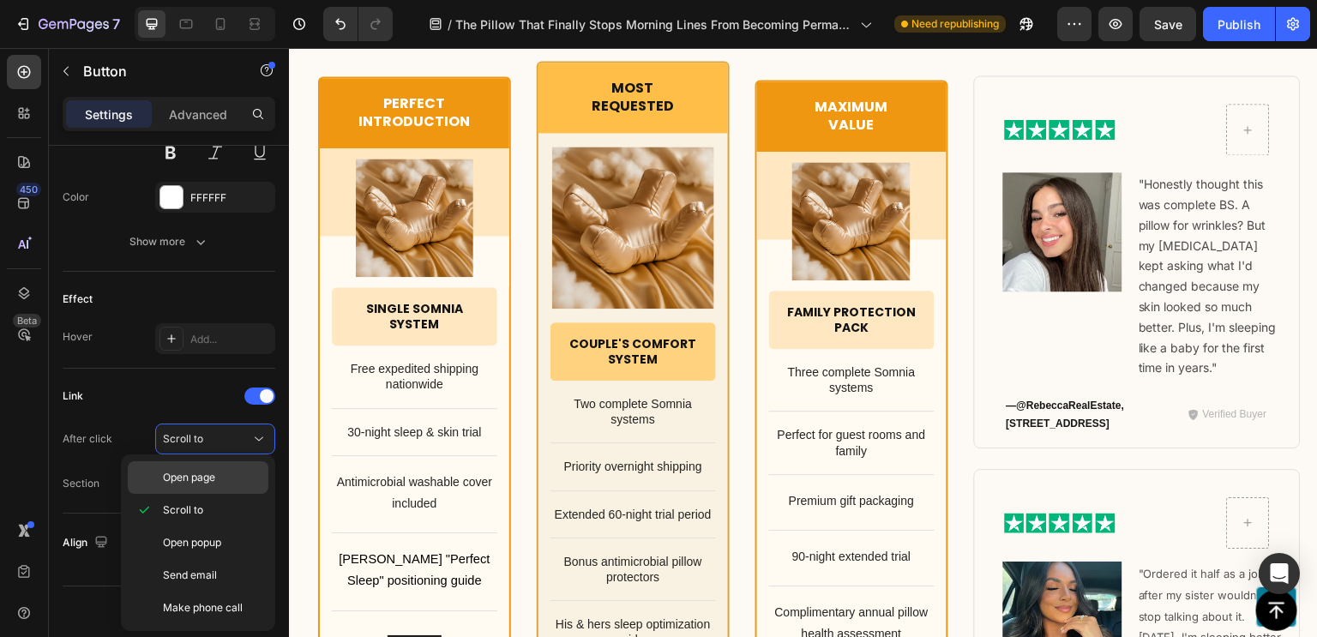
click at [192, 467] on div "Open page" at bounding box center [198, 477] width 141 height 33
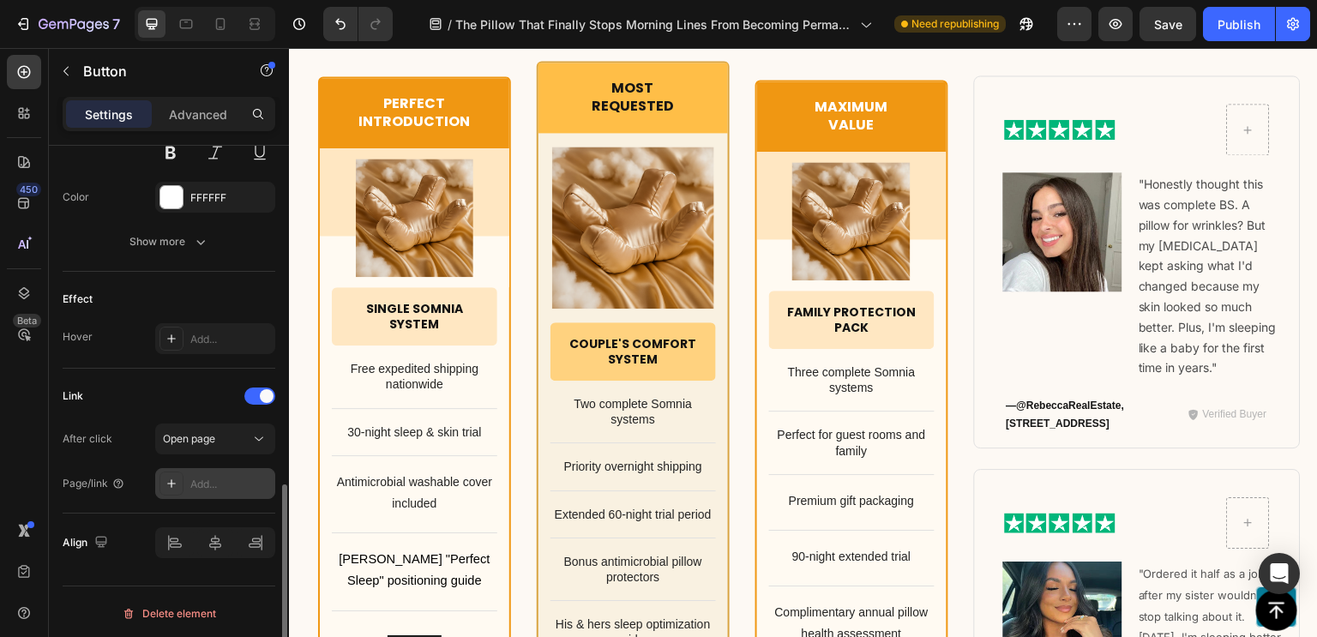
click at [220, 484] on div "Add..." at bounding box center [230, 484] width 81 height 15
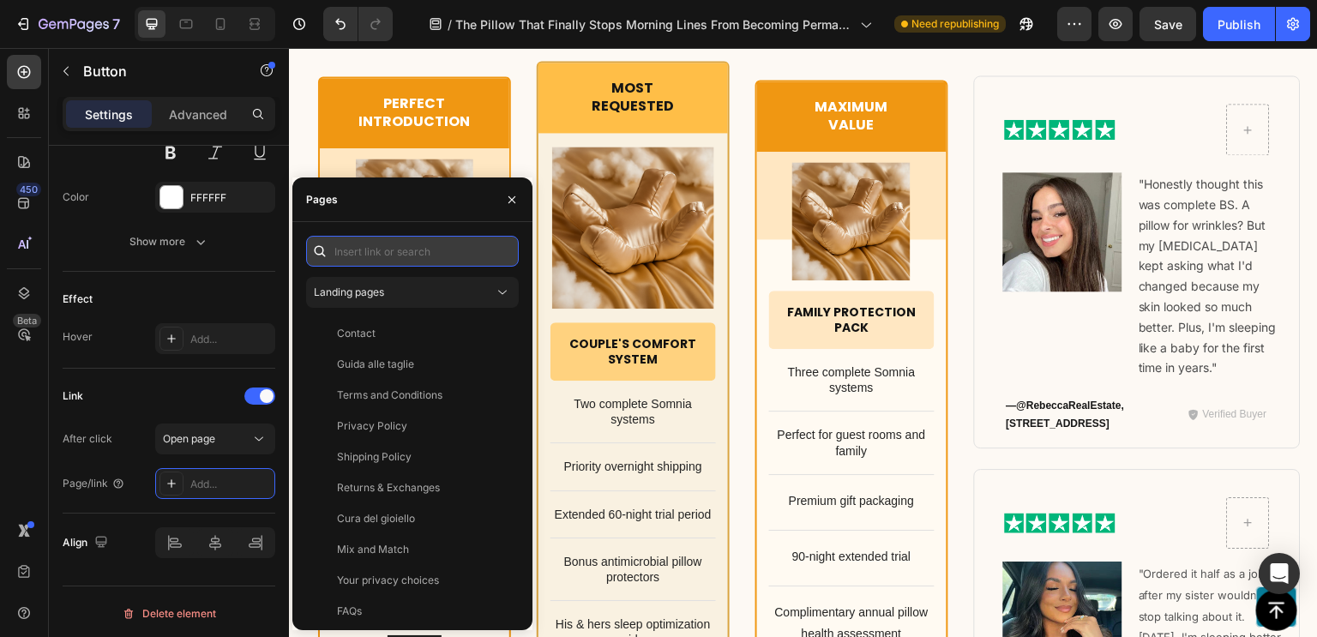
click at [386, 260] on input "text" at bounding box center [412, 251] width 213 height 31
paste input "https://somniaofficial.com/products/somnia-posture-beauty-pillow"
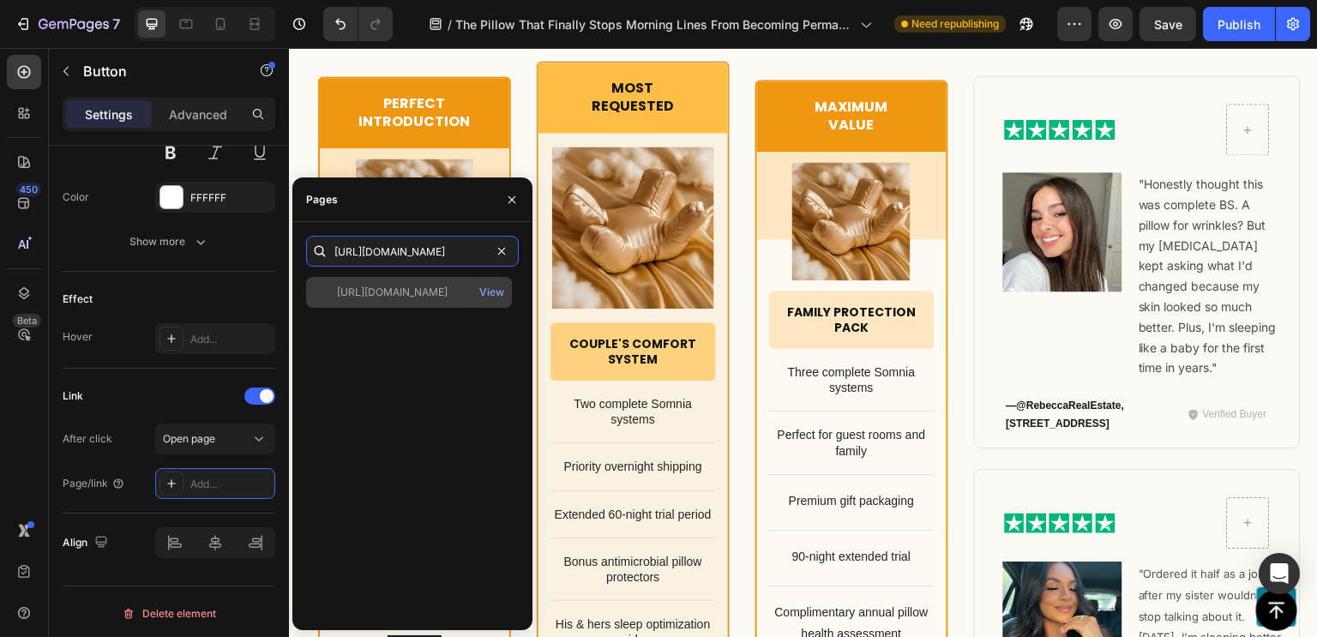
type input "https://somniaofficial.com/products/somnia-posture-beauty-pillow"
click at [396, 287] on div "https://somniaofficial.com/products/somnia-posture-beauty-pillow" at bounding box center [392, 292] width 111 height 15
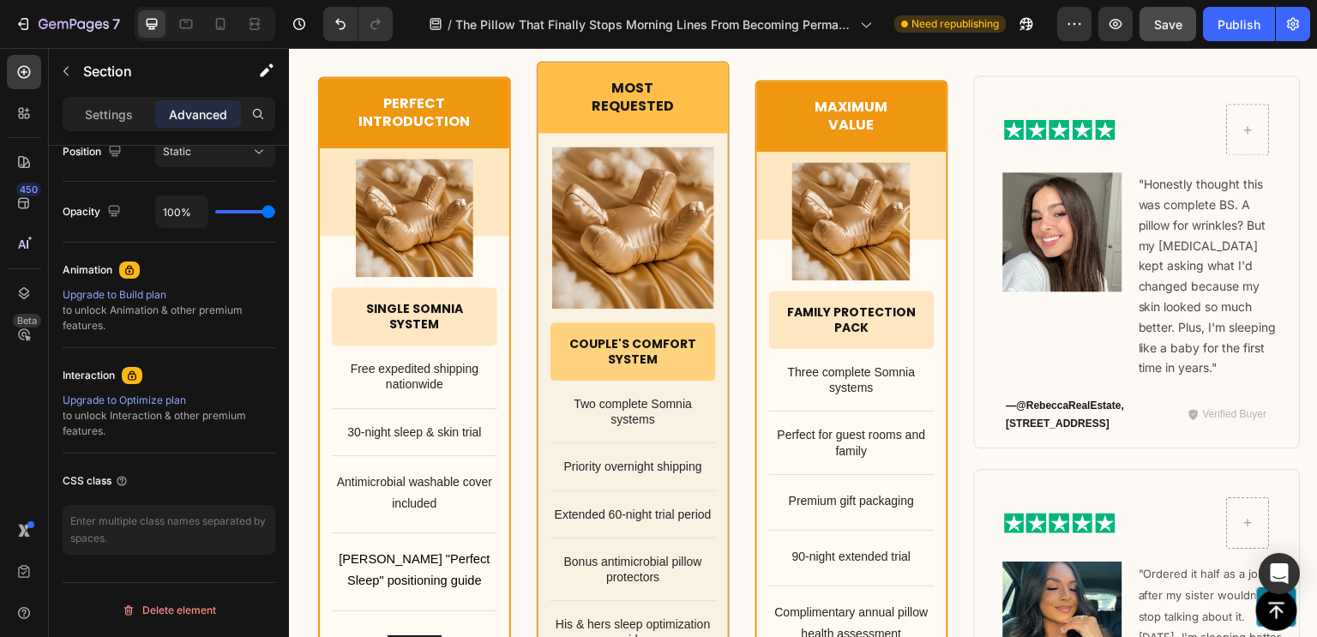
click at [1168, 20] on span "Save" at bounding box center [1168, 24] width 28 height 15
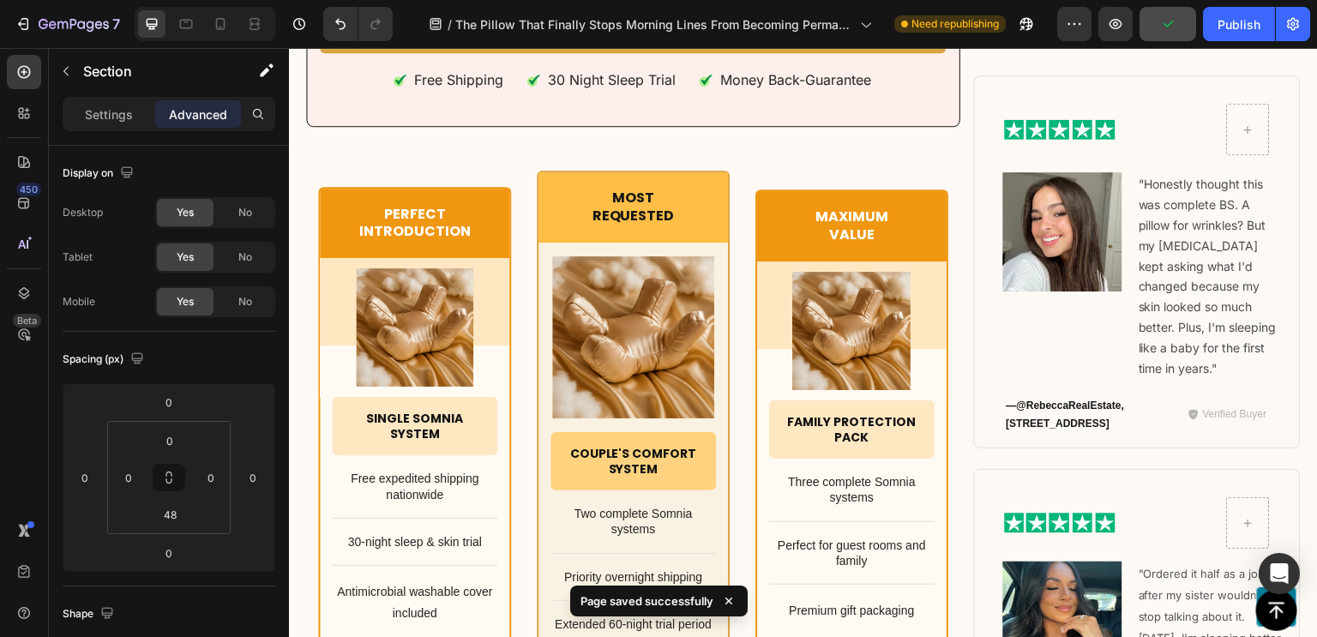
scroll to position [11841, 0]
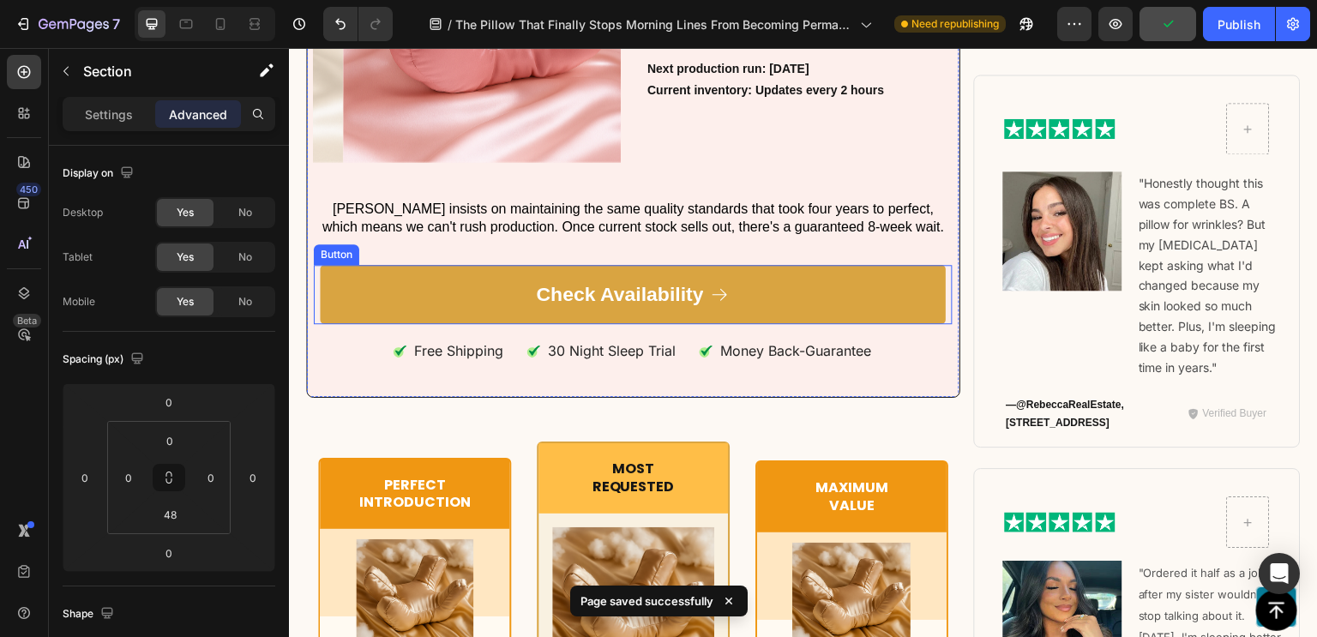
drag, startPoint x: 495, startPoint y: 469, endPoint x: 387, endPoint y: 301, distance: 199.7
click at [387, 301] on link "Check Availability" at bounding box center [633, 295] width 626 height 60
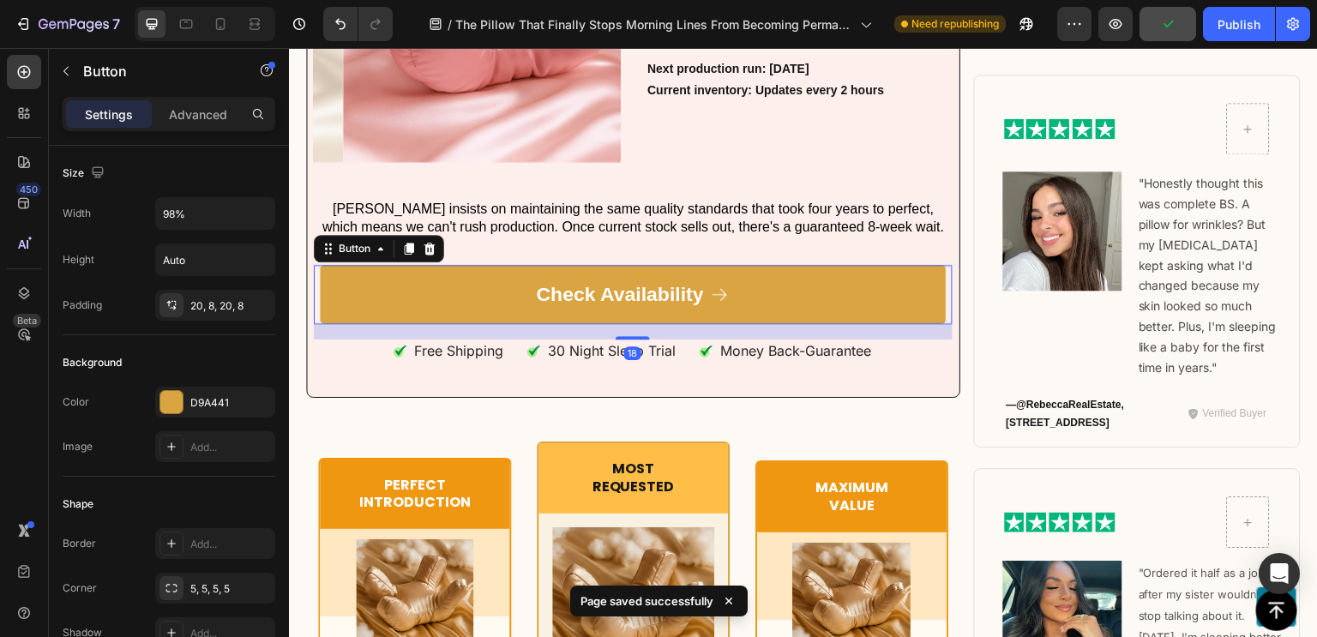
scroll to position [955, 0]
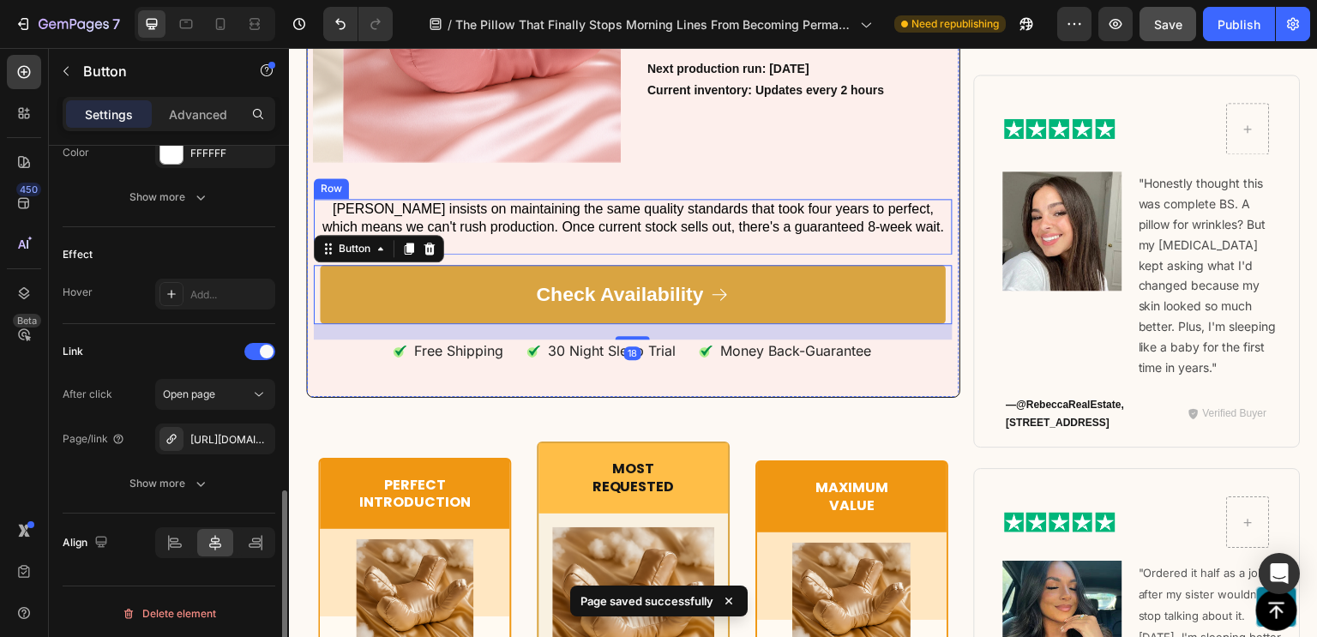
click at [761, 247] on div "Why Premium Materials Matter for Comfort AND Results Heading Medical-Grade Bio-…" at bounding box center [633, 267] width 654 height 3526
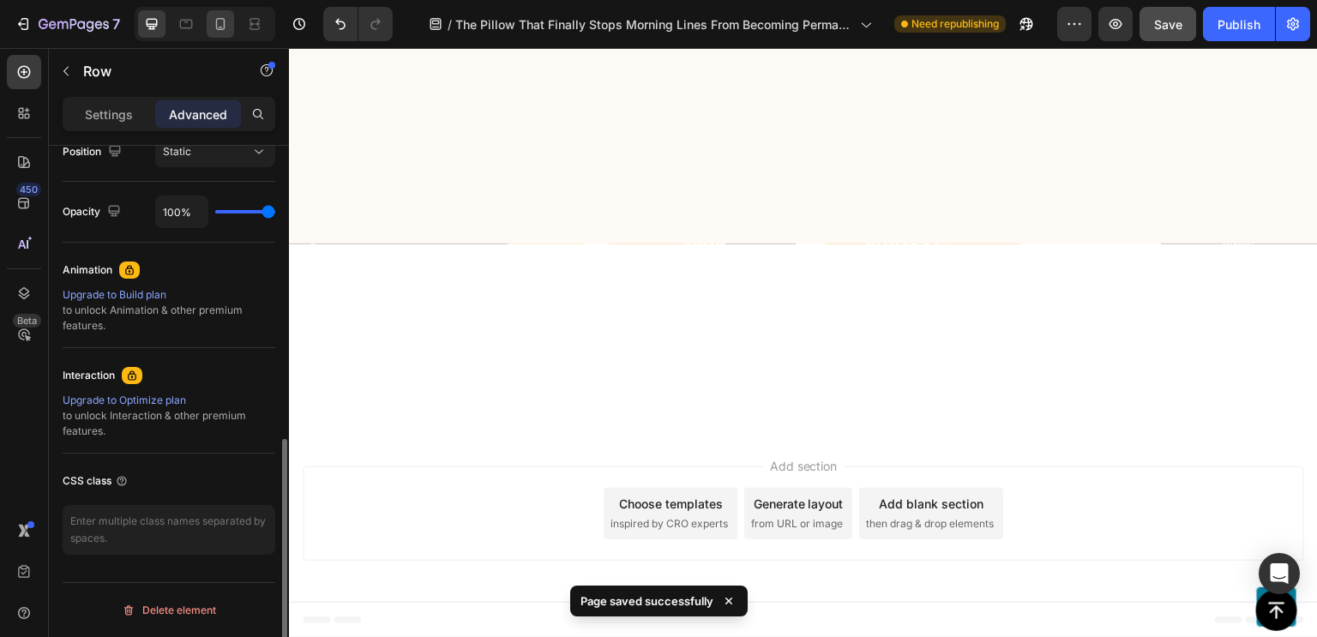
scroll to position [0, 0]
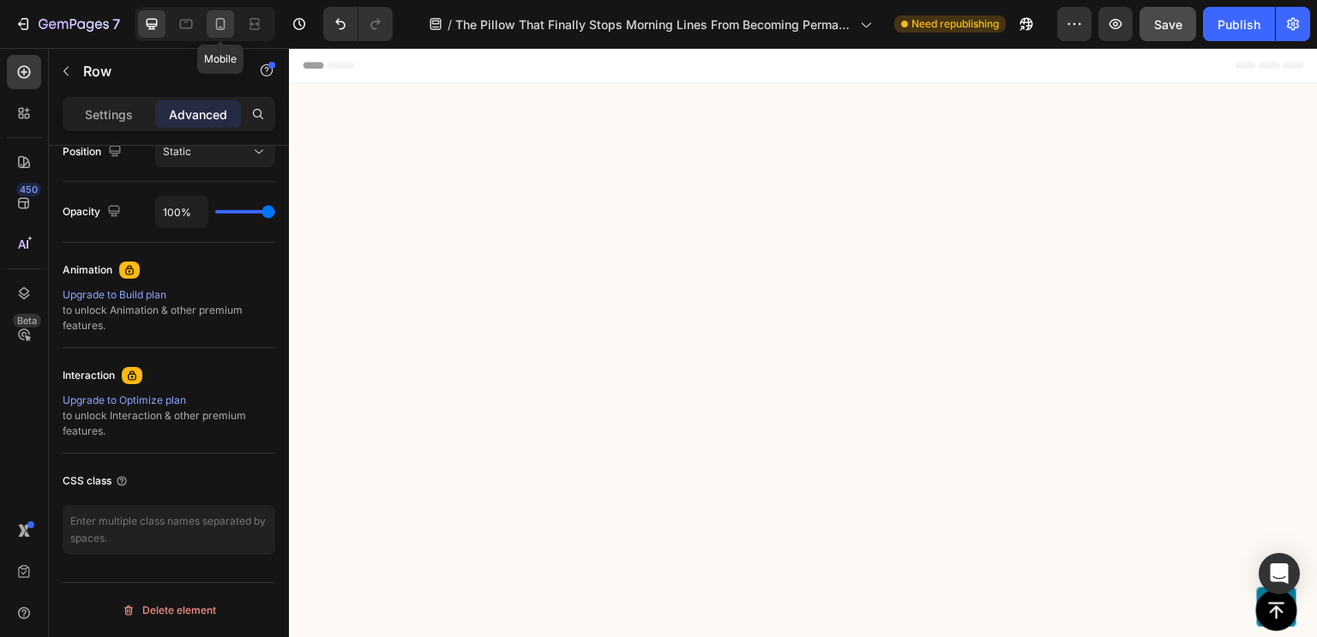
click at [219, 20] on icon at bounding box center [220, 23] width 17 height 17
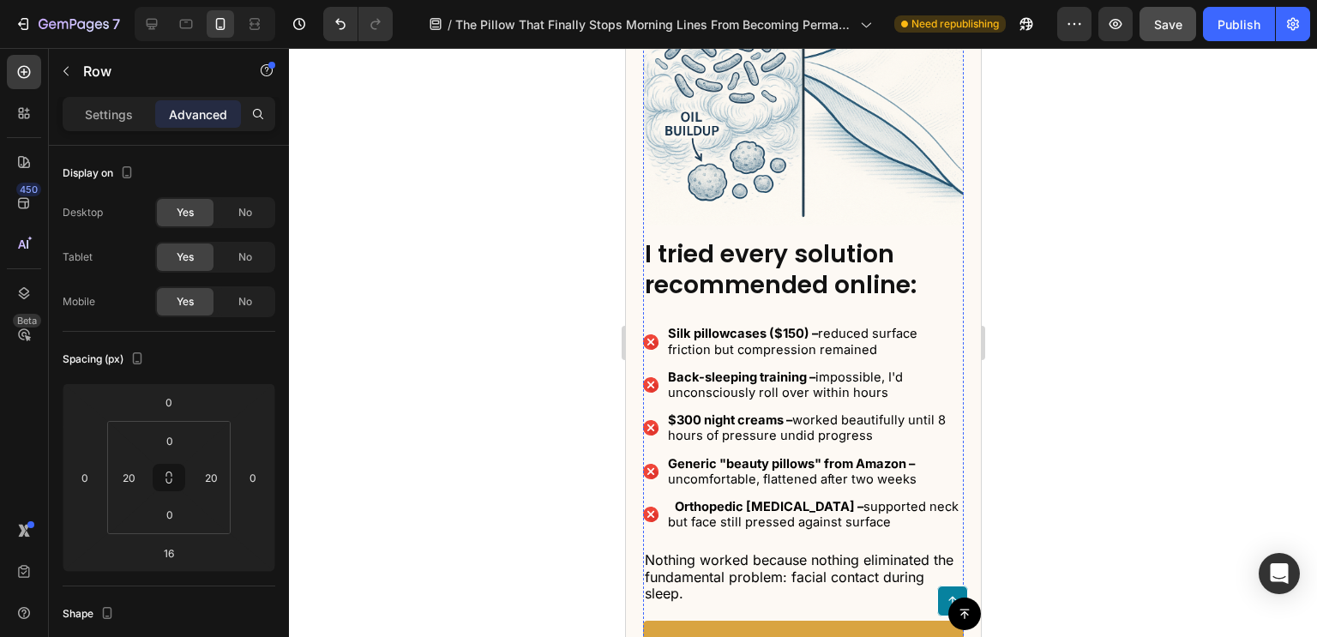
scroll to position [2427, 0]
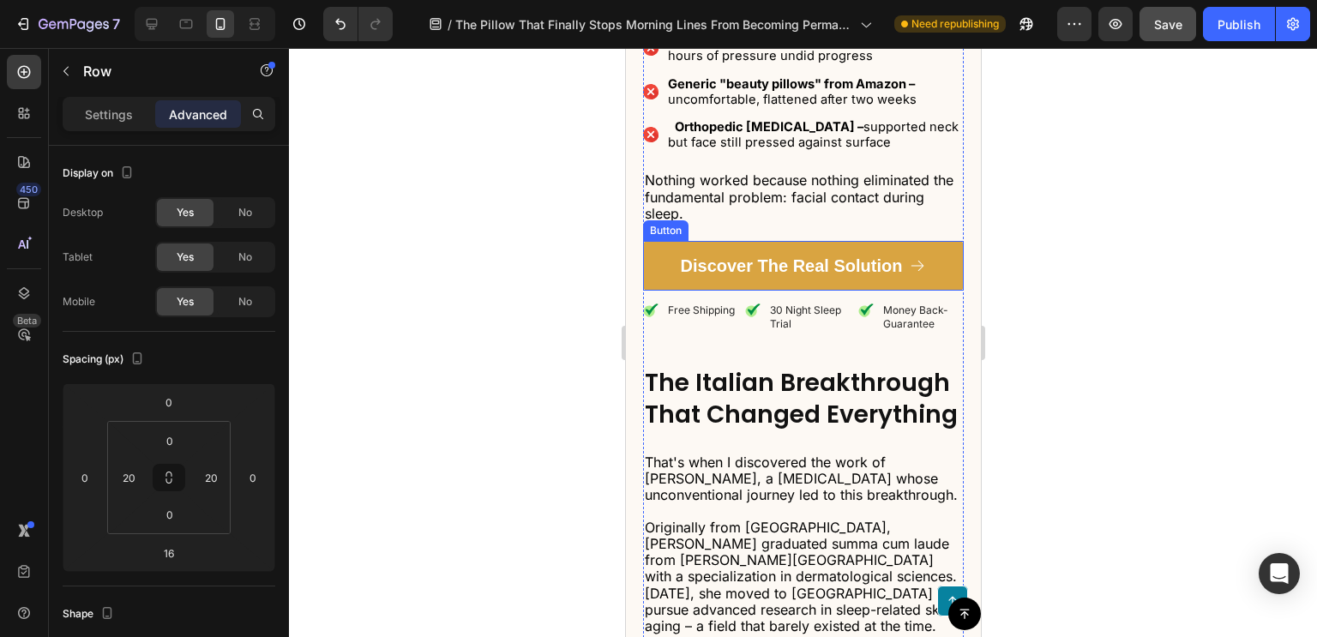
drag, startPoint x: 1182, startPoint y: 327, endPoint x: 664, endPoint y: 272, distance: 520.7
click at [664, 272] on link "Discover The Real Solution" at bounding box center [802, 266] width 321 height 50
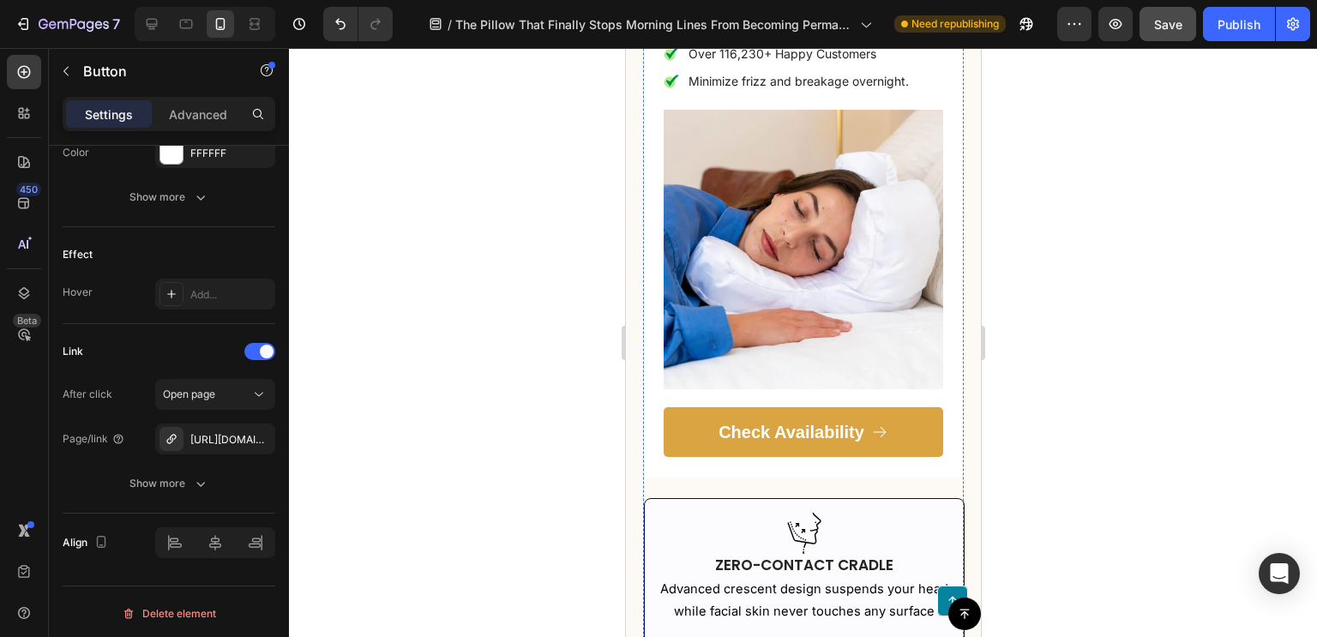
scroll to position [4199, 0]
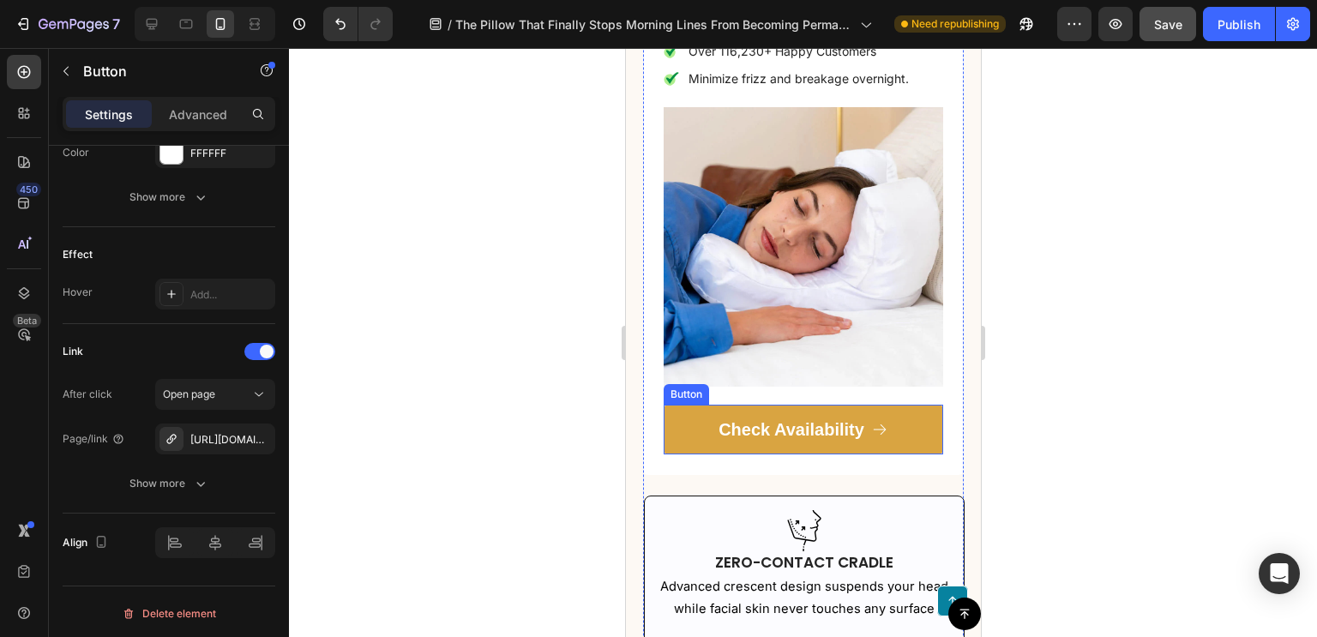
click at [671, 405] on link "Check Availability" at bounding box center [802, 430] width 279 height 50
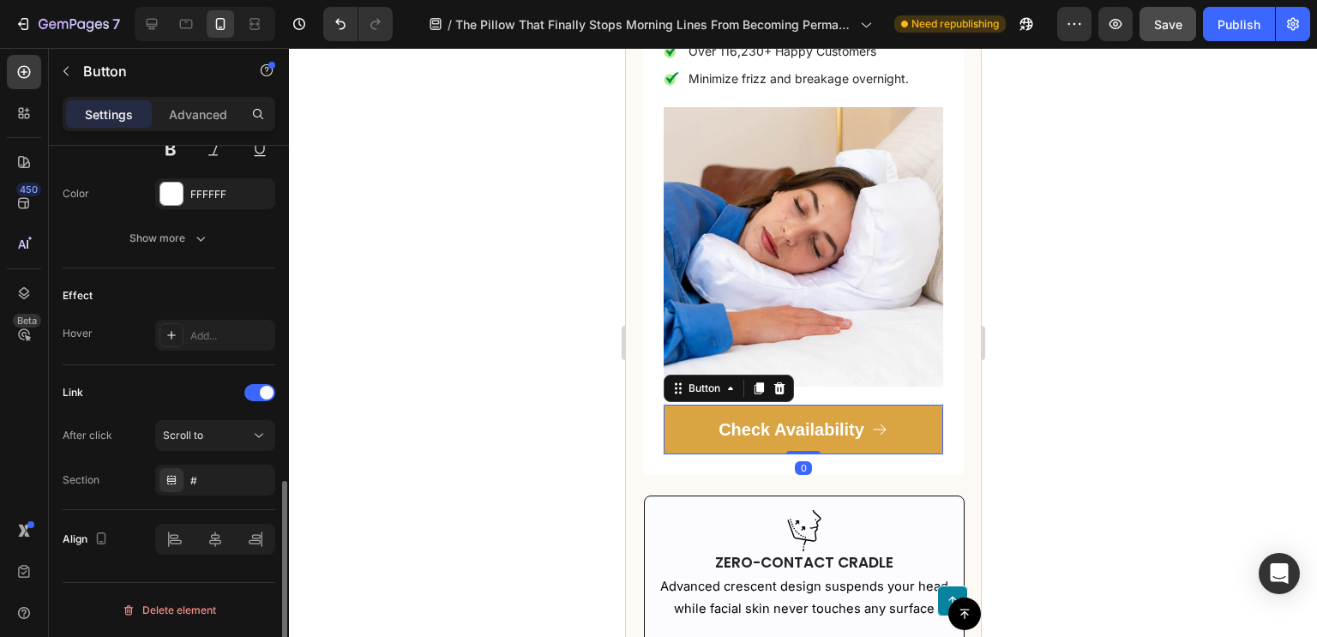
scroll to position [910, 0]
click at [212, 433] on div "Scroll to" at bounding box center [206, 438] width 87 height 15
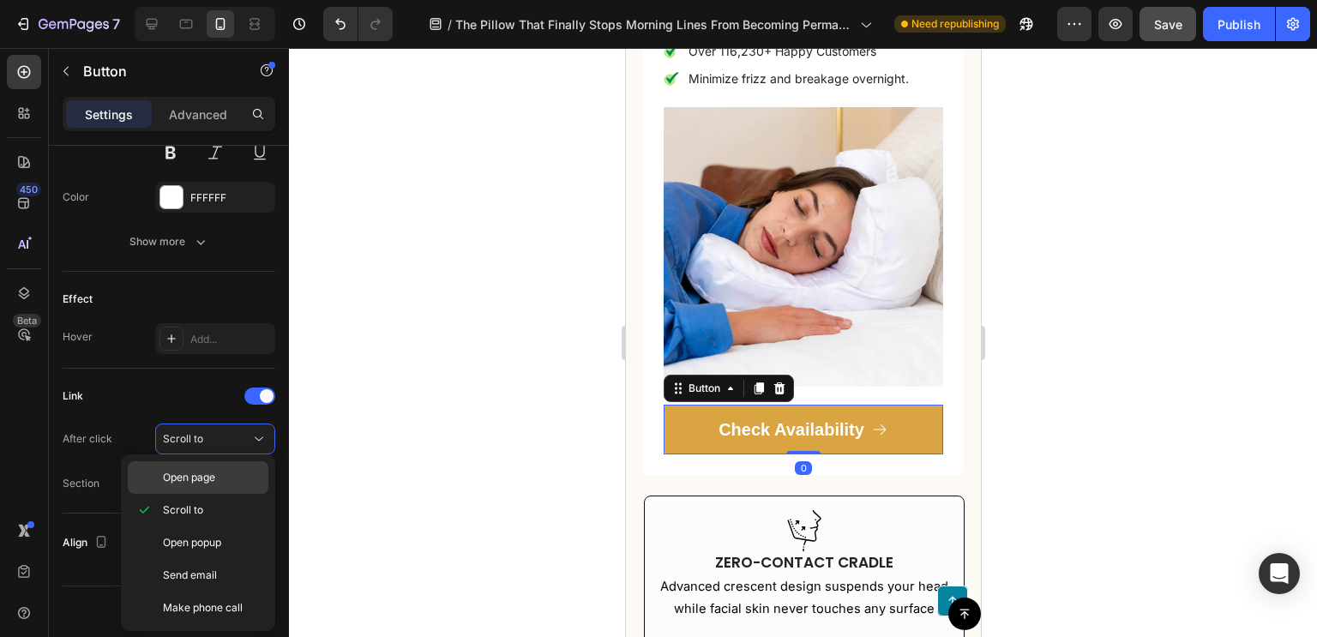
click at [172, 485] on div "Open page" at bounding box center [198, 477] width 141 height 33
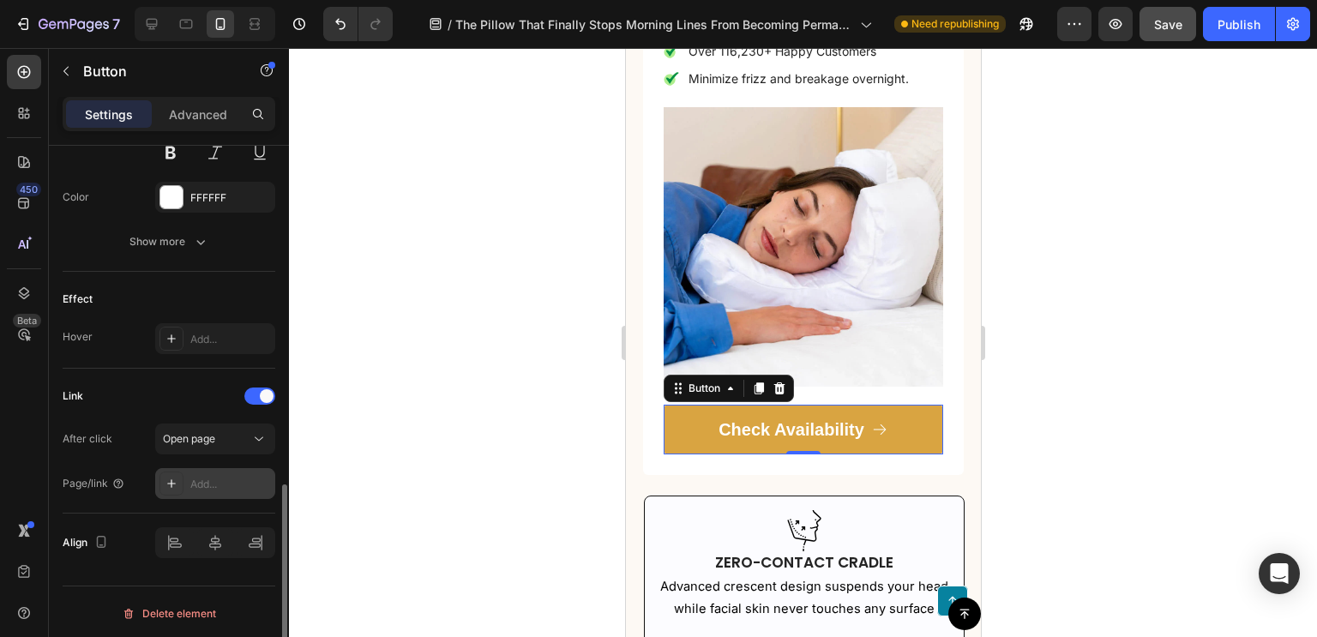
click at [211, 489] on div "Add..." at bounding box center [215, 483] width 120 height 31
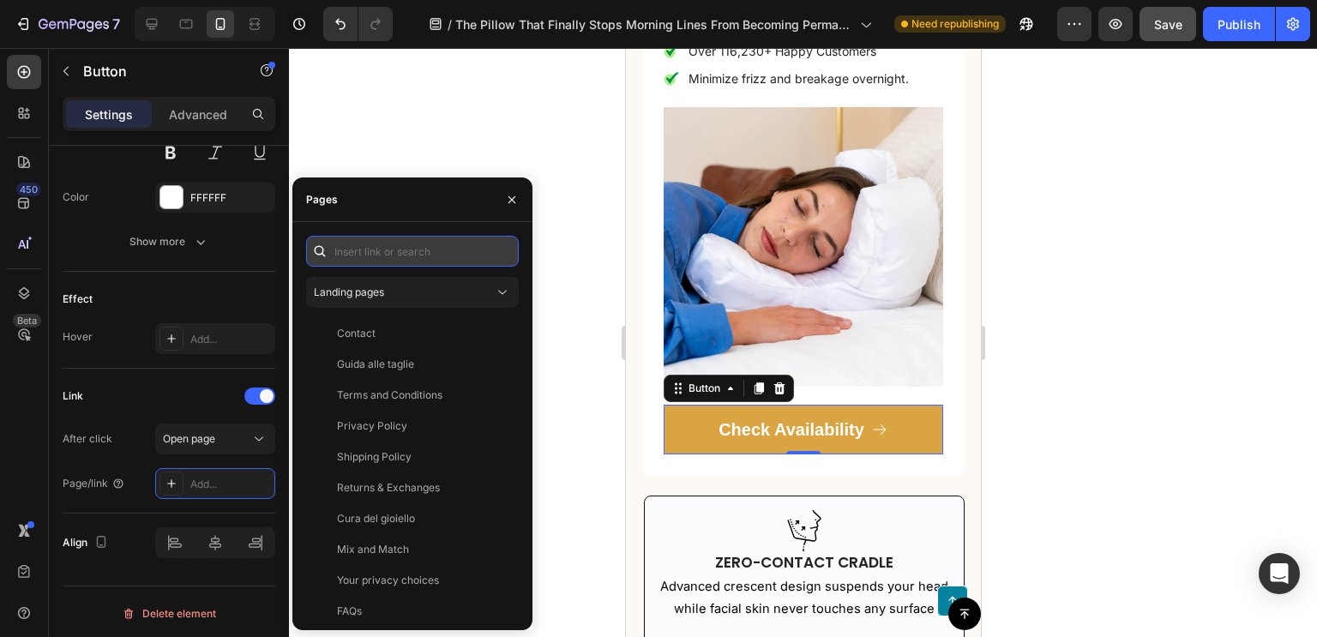
click at [394, 249] on input "text" at bounding box center [412, 251] width 213 height 31
paste input "https://somniaofficial.com/products/somnia-posture-beauty-pillow"
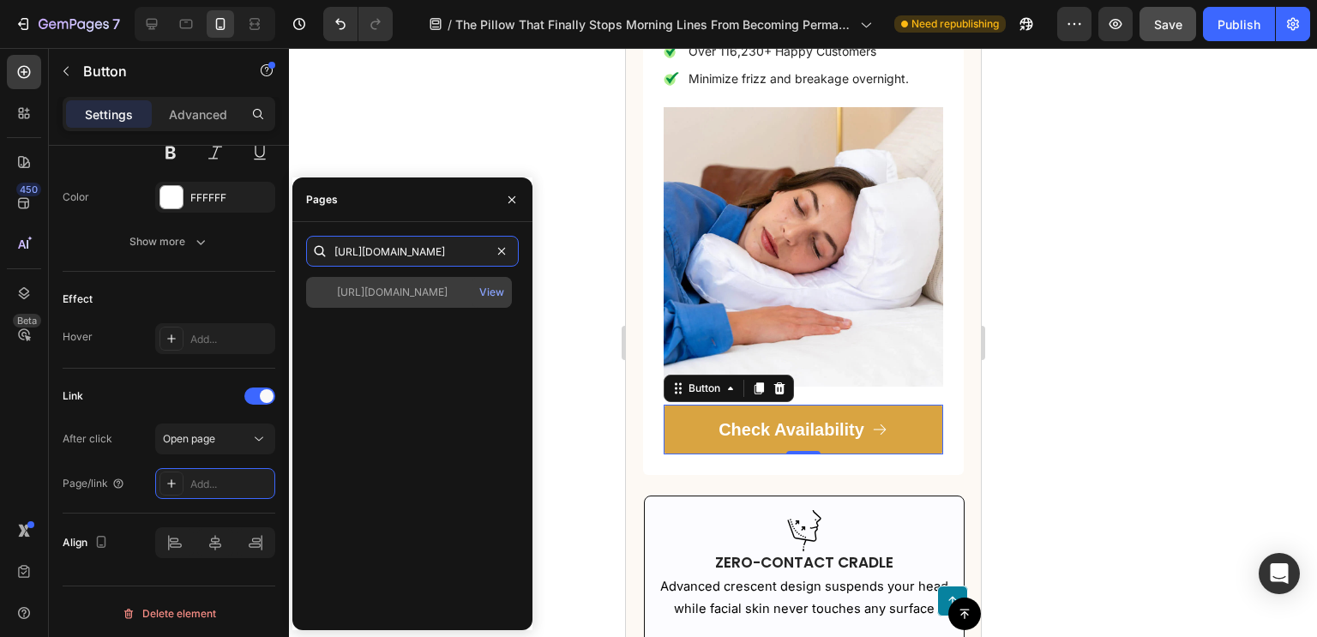
type input "https://somniaofficial.com/products/somnia-posture-beauty-pillow"
click at [394, 299] on div "https://somniaofficial.com/products/somnia-posture-beauty-pillow" at bounding box center [392, 292] width 111 height 15
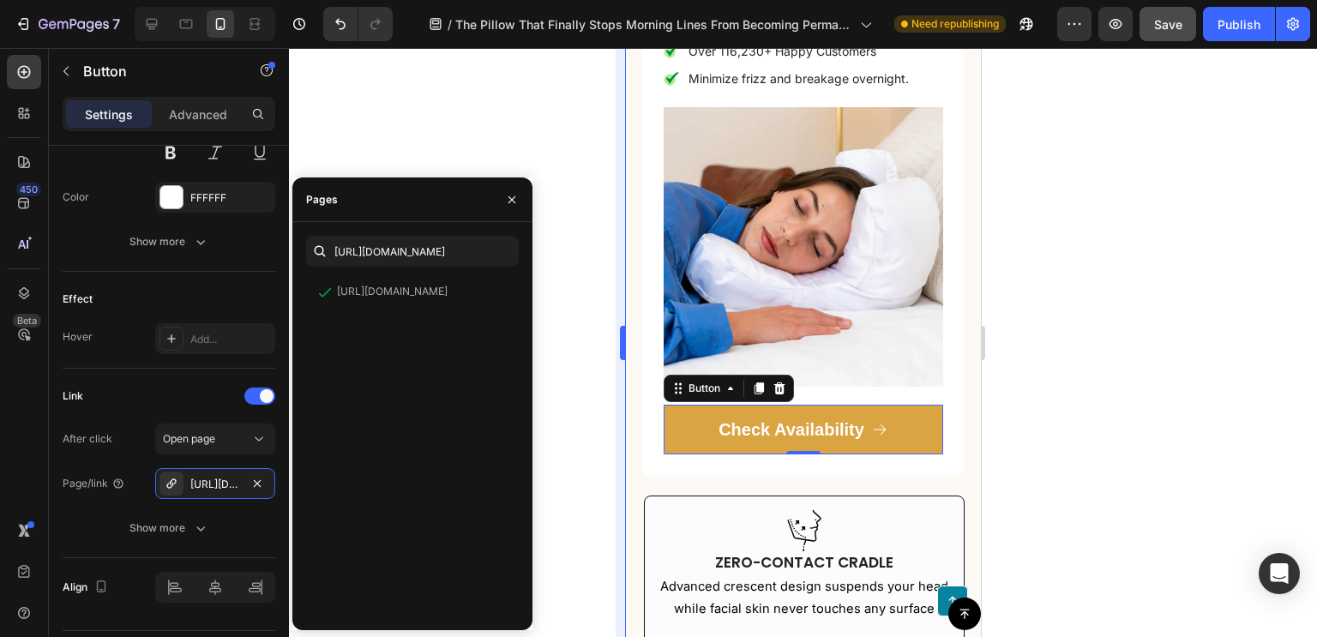
scroll to position [0, 0]
click at [510, 208] on button "button" at bounding box center [511, 199] width 27 height 27
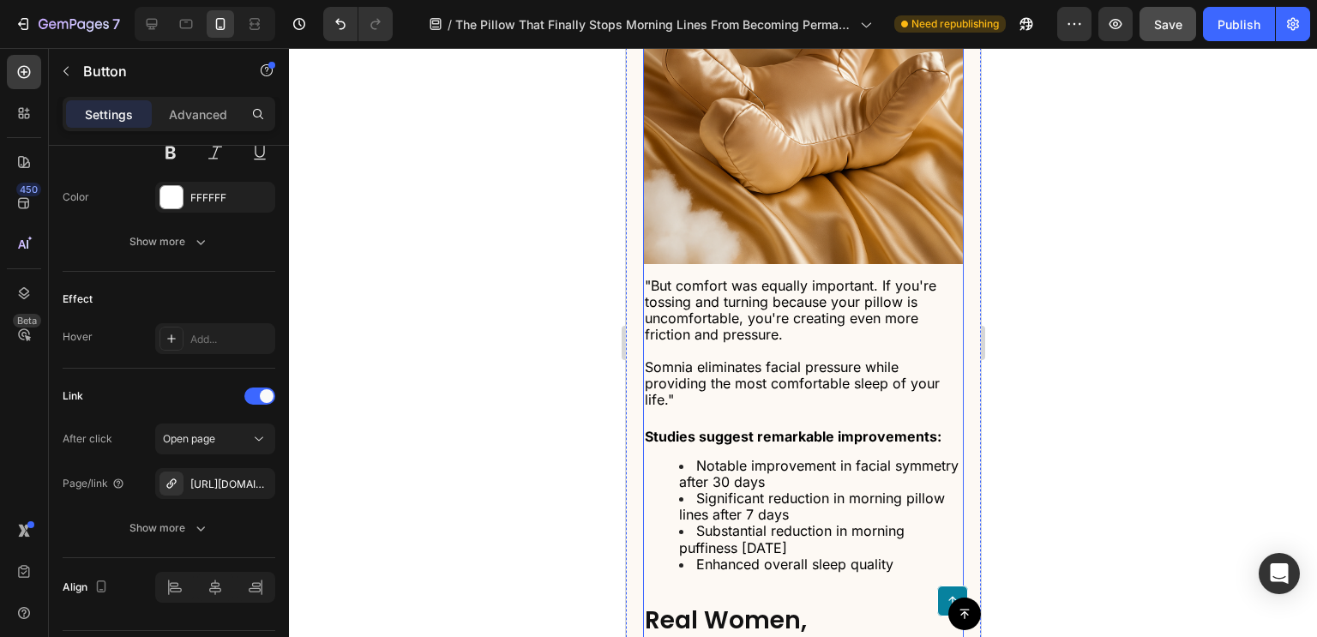
scroll to position [7407, 0]
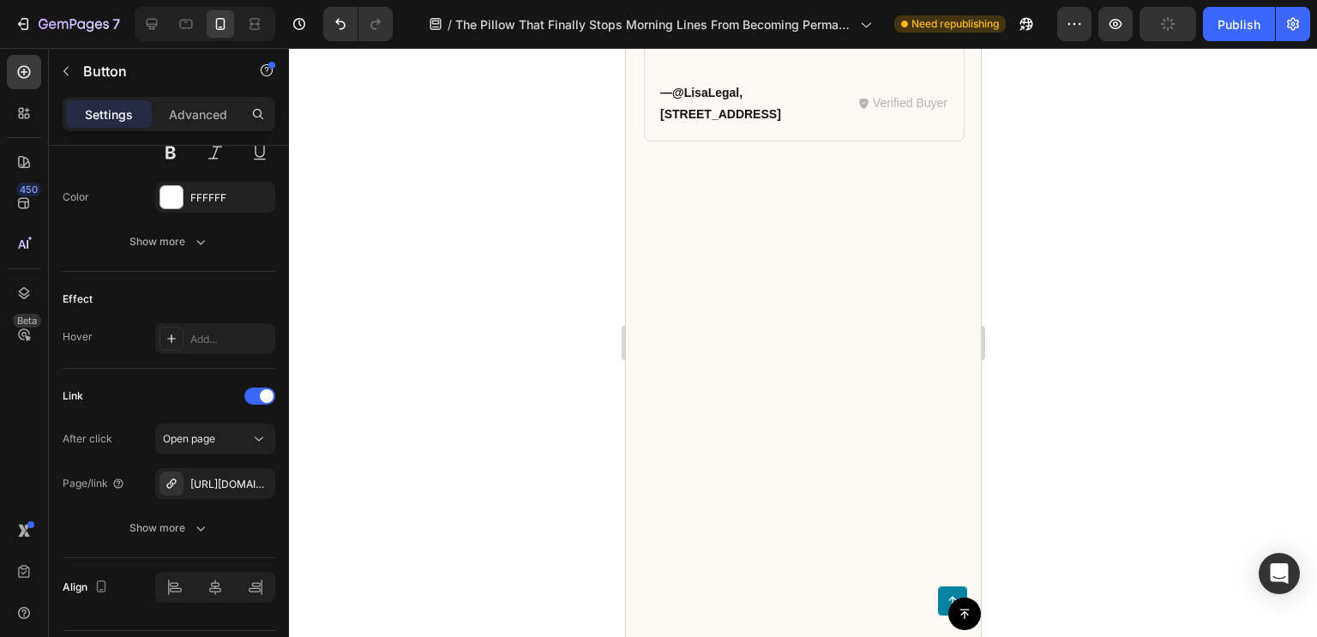
scroll to position [10676, 0]
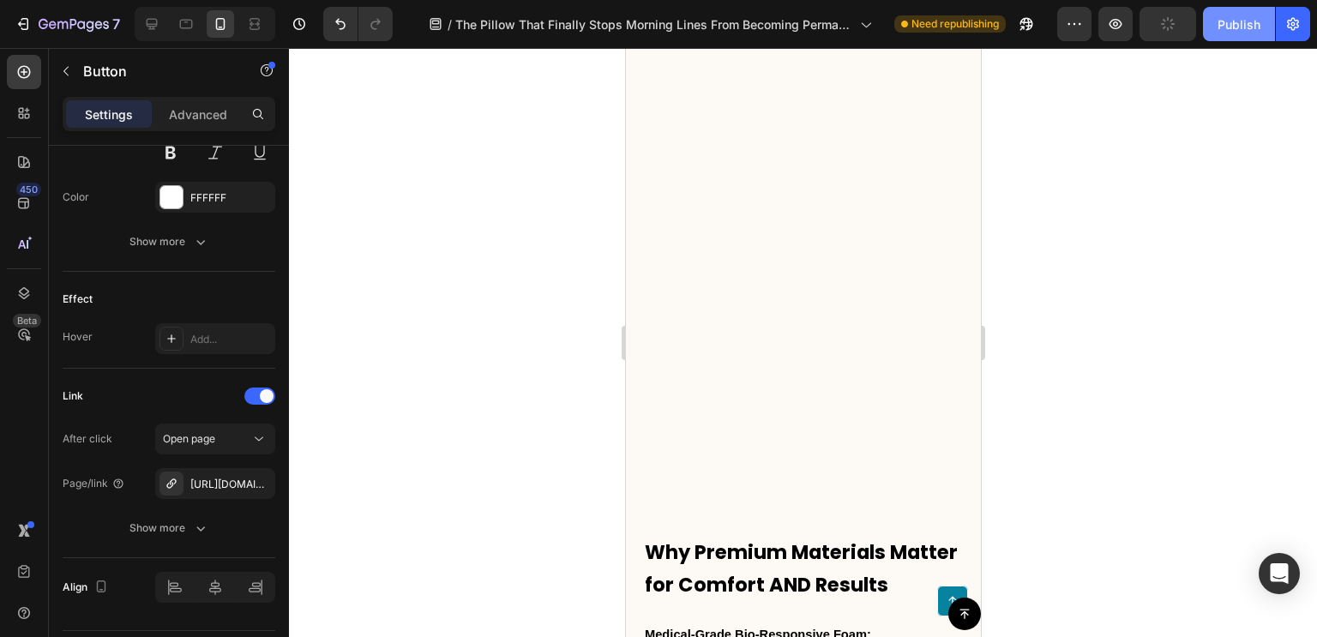
click at [1232, 28] on div "Publish" at bounding box center [1238, 24] width 43 height 18
